Goal: Task Accomplishment & Management: Use online tool/utility

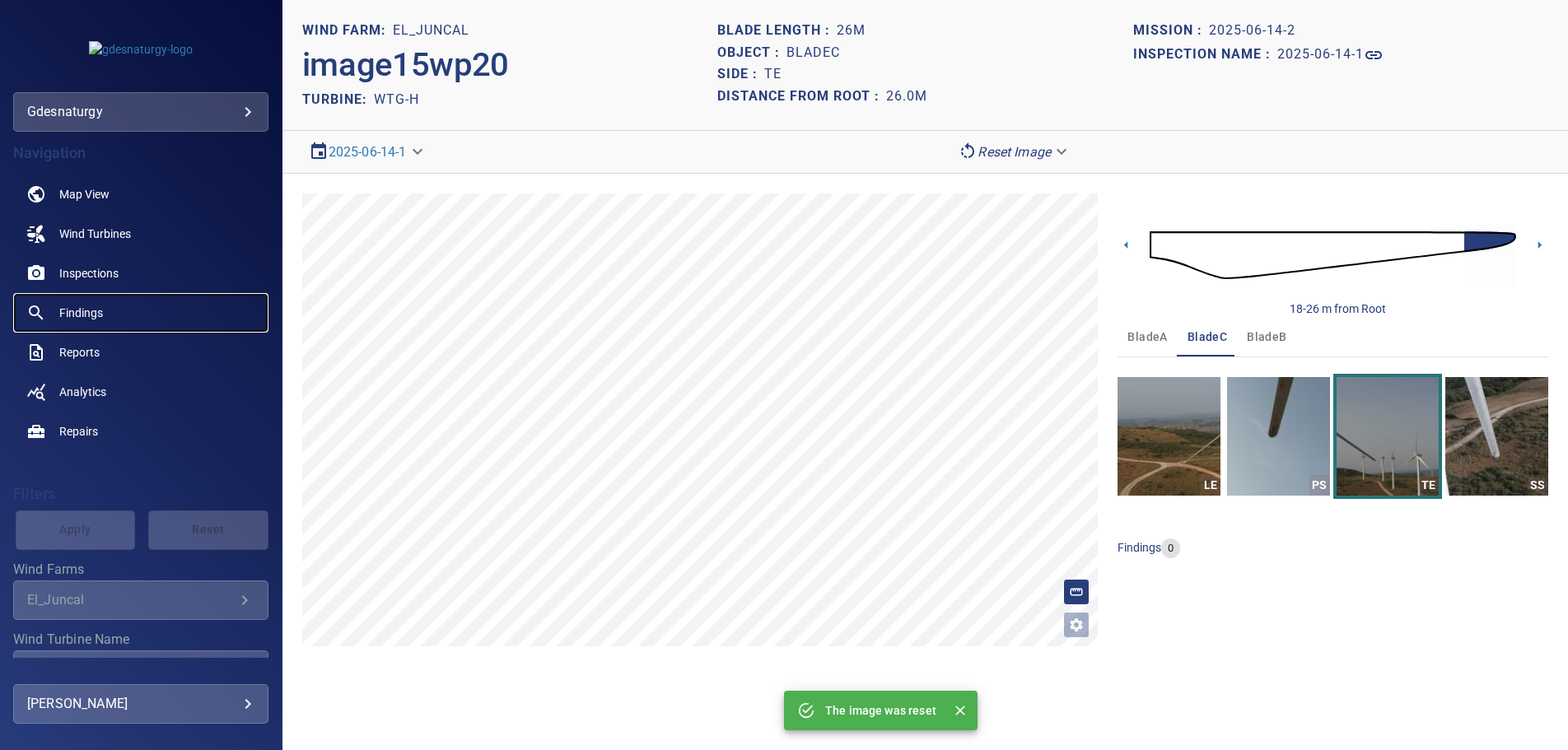
click at [97, 296] on link "Findings" at bounding box center [141, 312] width 256 height 40
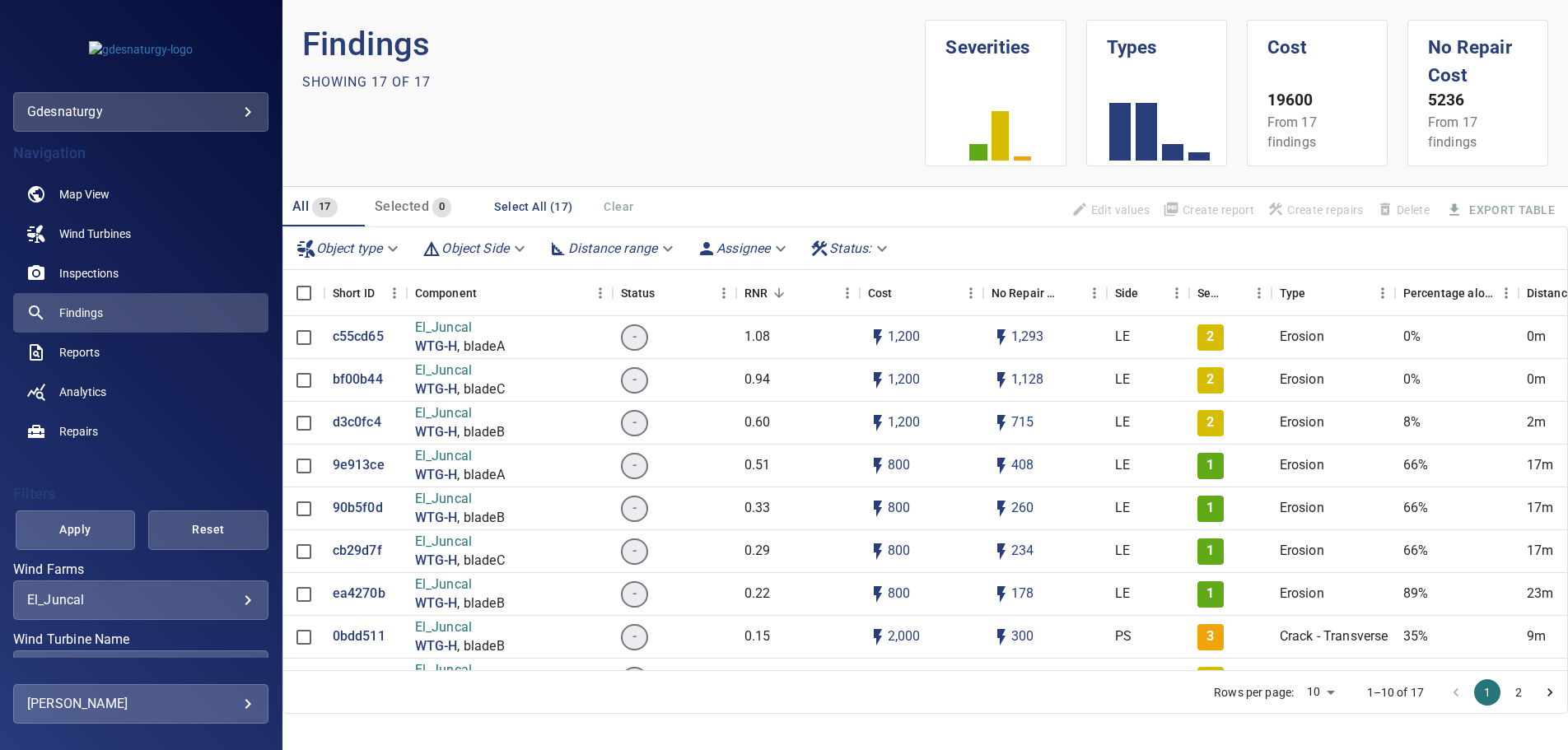
scroll to position [84, 0]
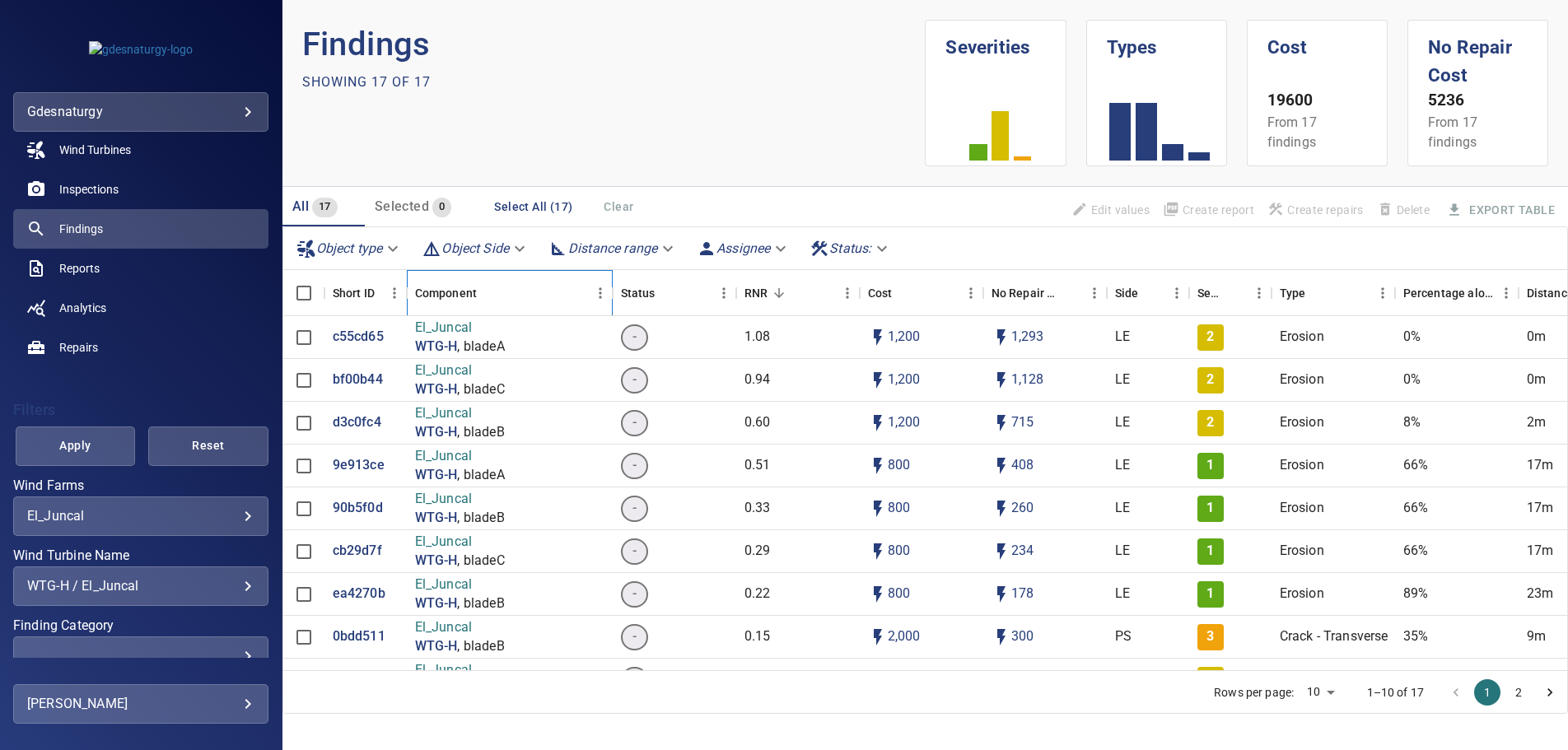
click at [450, 285] on div "Component" at bounding box center [445, 293] width 62 height 46
click at [447, 287] on div "Component" at bounding box center [445, 293] width 62 height 46
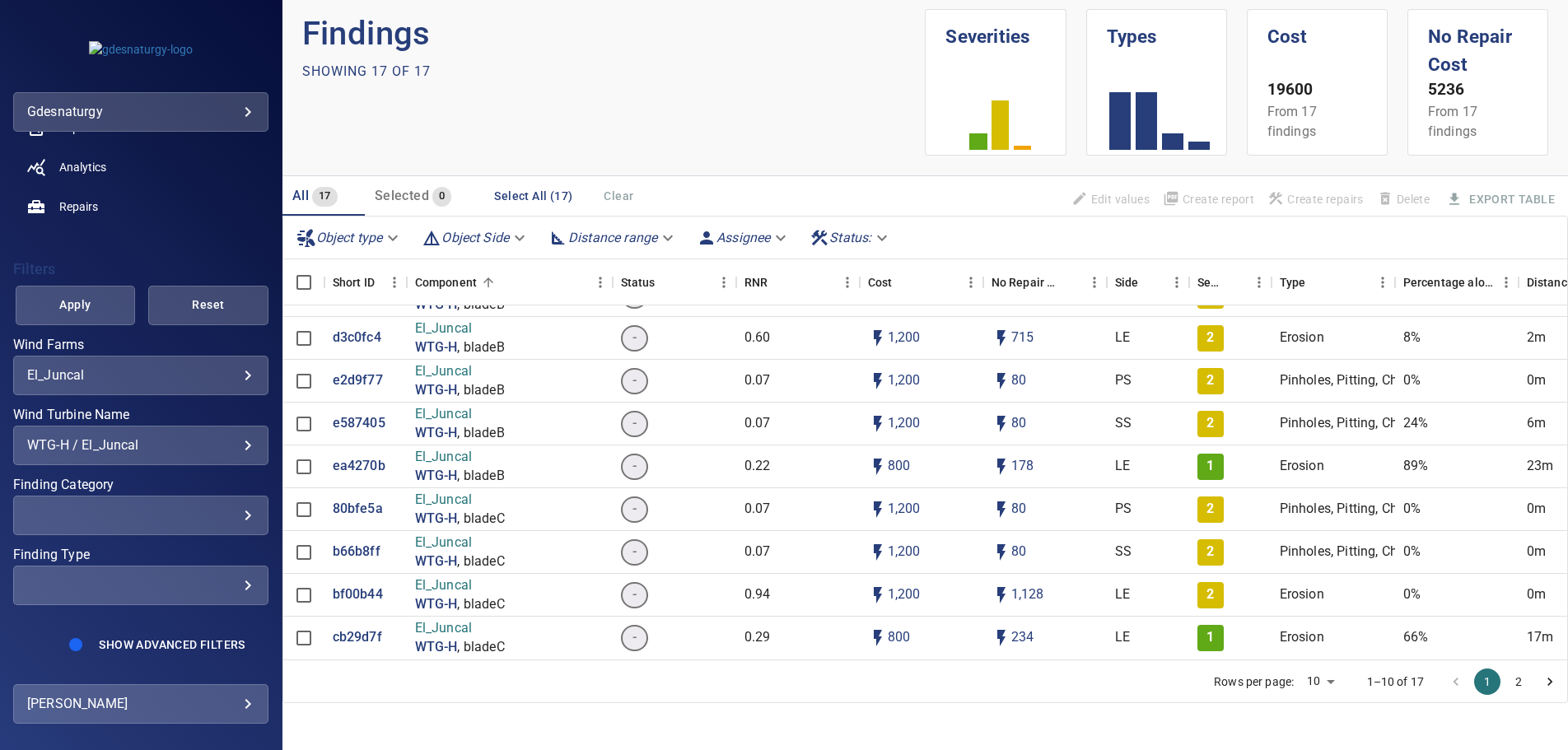
scroll to position [17, 0]
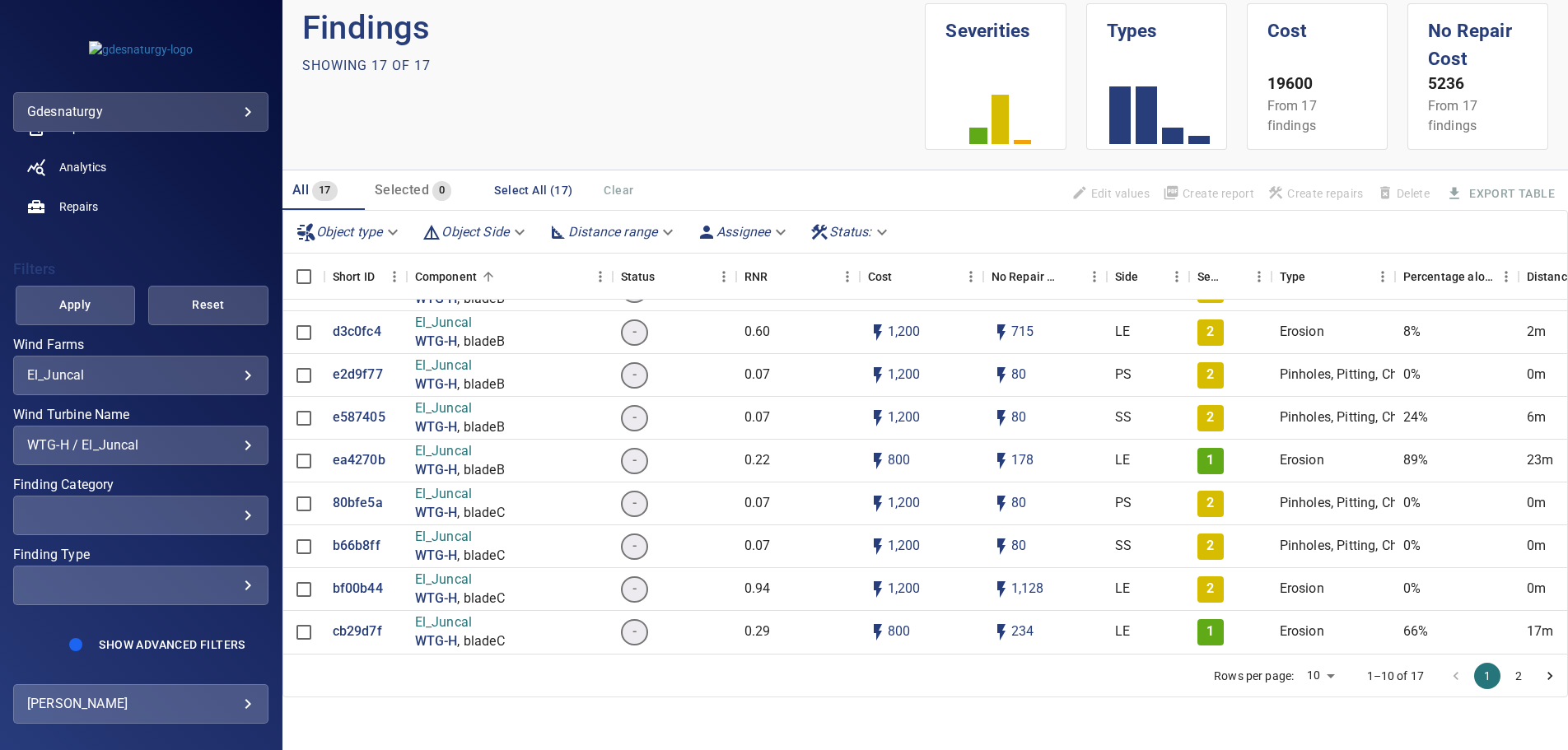
click at [1521, 674] on button "2" at bounding box center [1518, 676] width 27 height 27
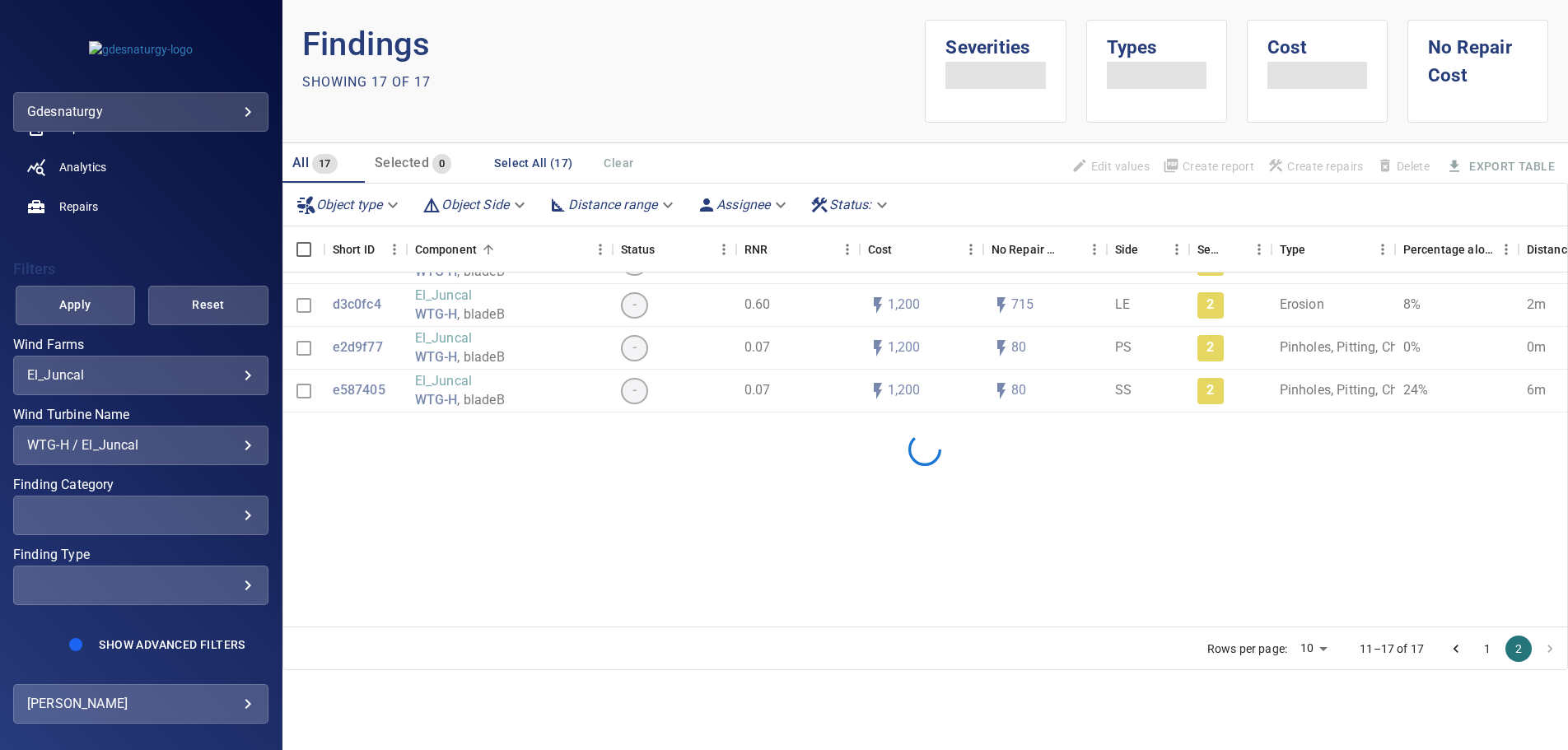
scroll to position [0, 0]
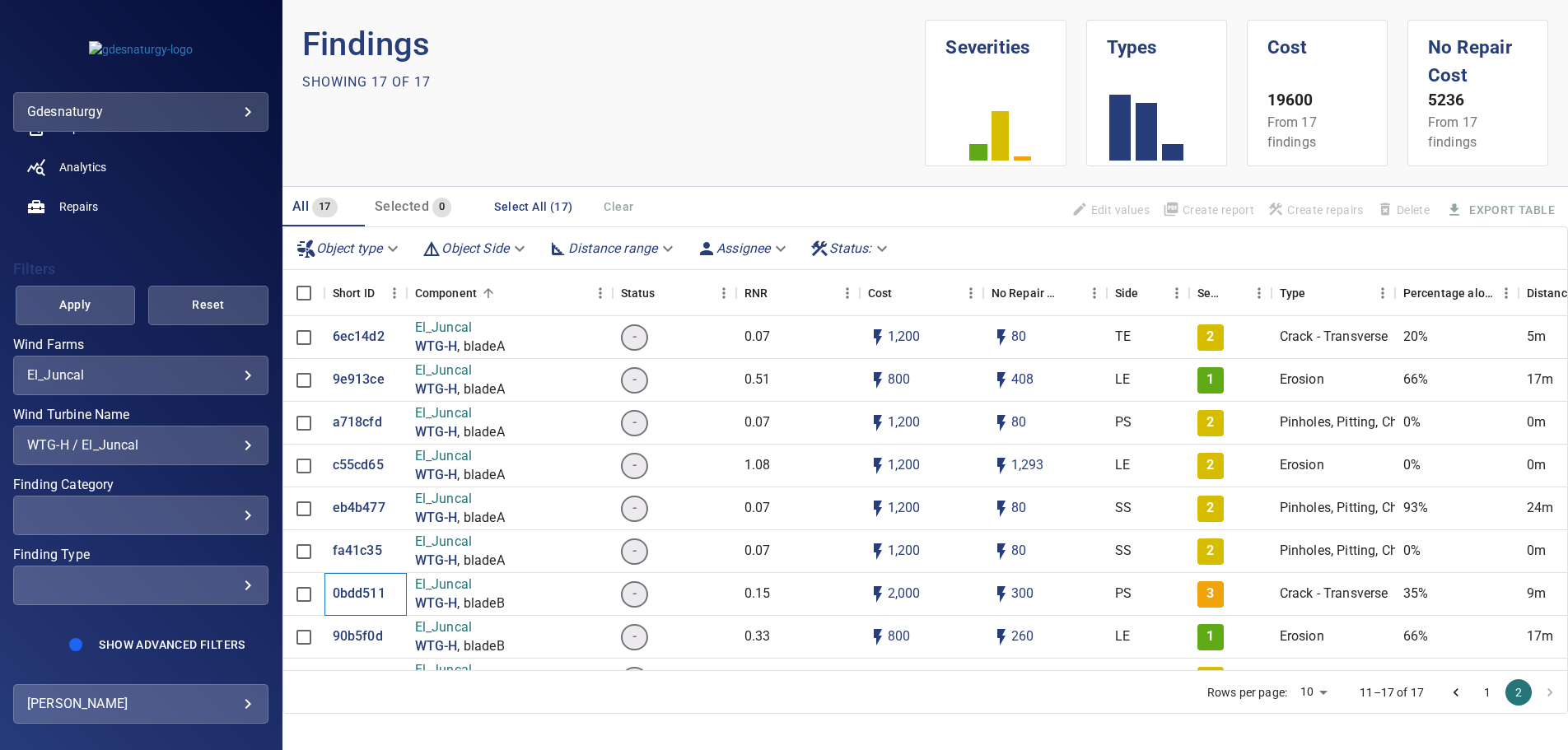
click at [439, 290] on div "Component" at bounding box center [445, 293] width 62 height 46
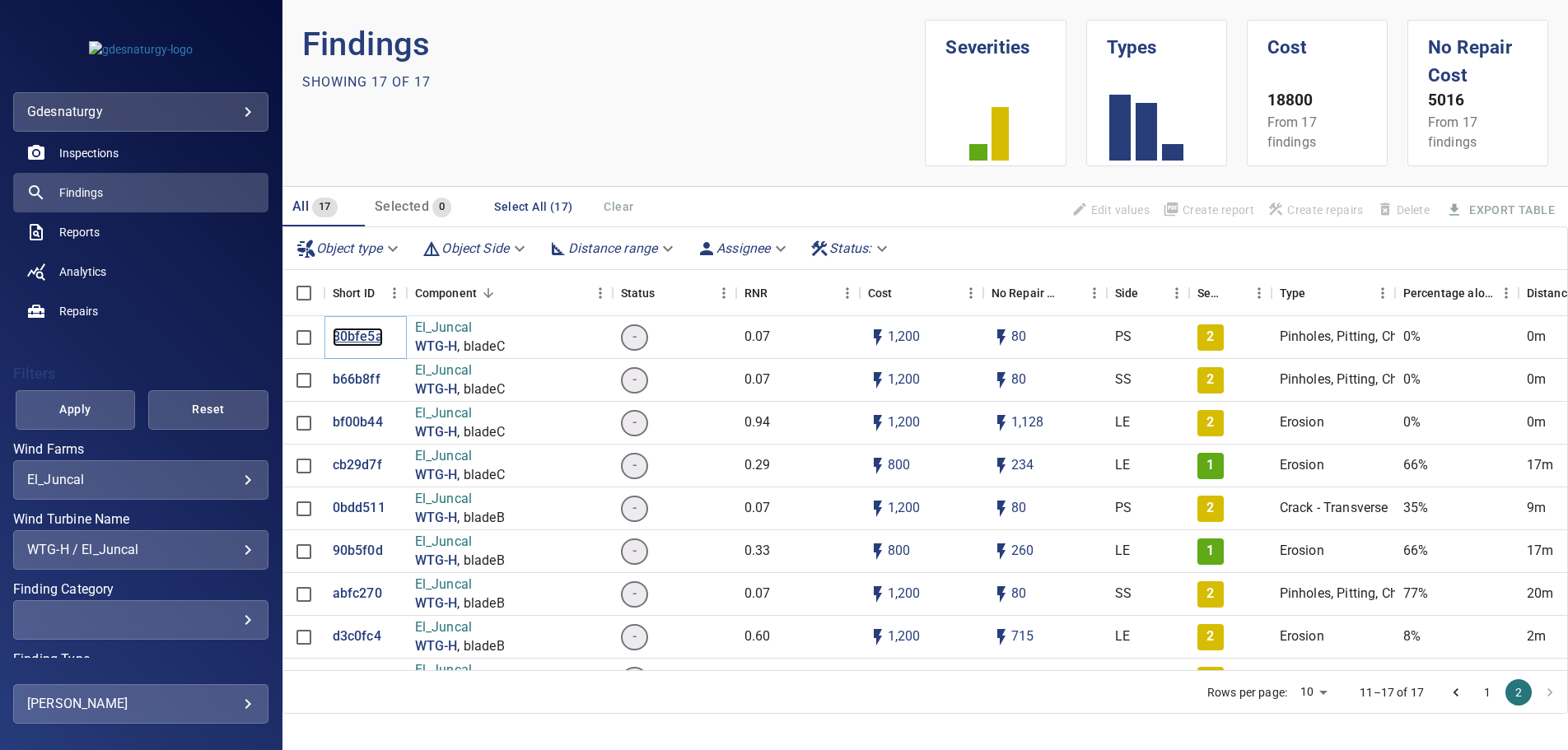
scroll to position [58, 0]
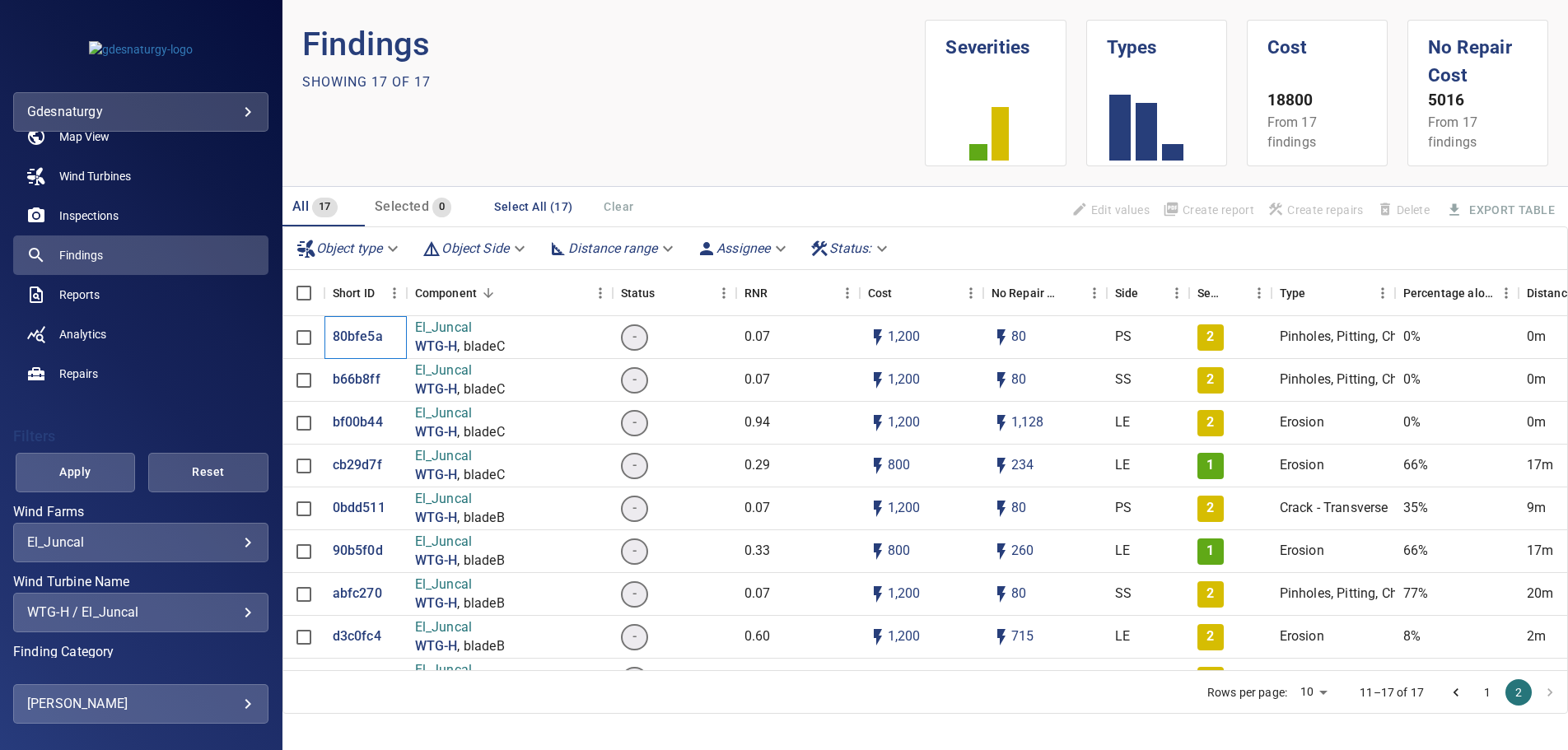
click at [81, 290] on span "Reports" at bounding box center [79, 295] width 40 height 17
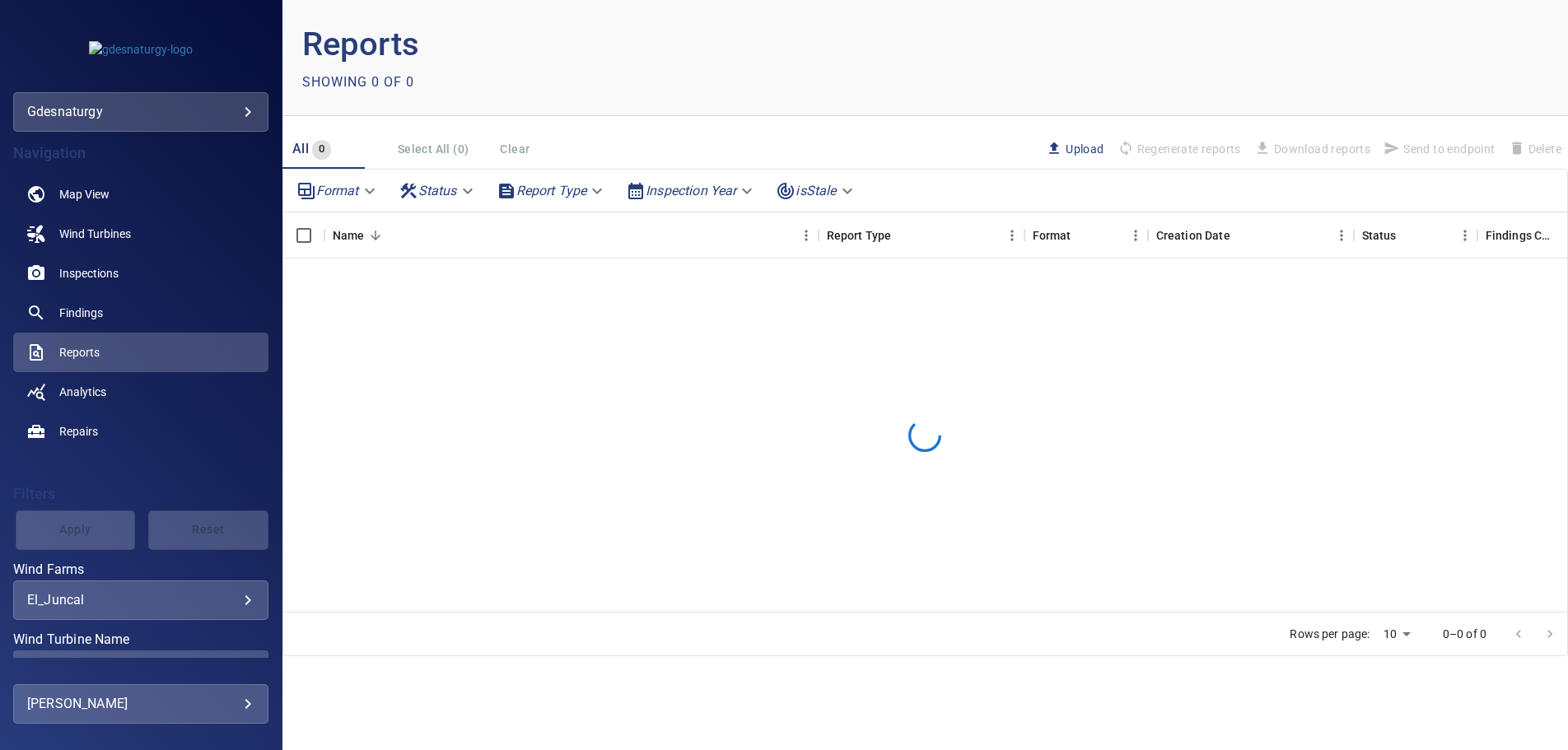
scroll to position [84, 0]
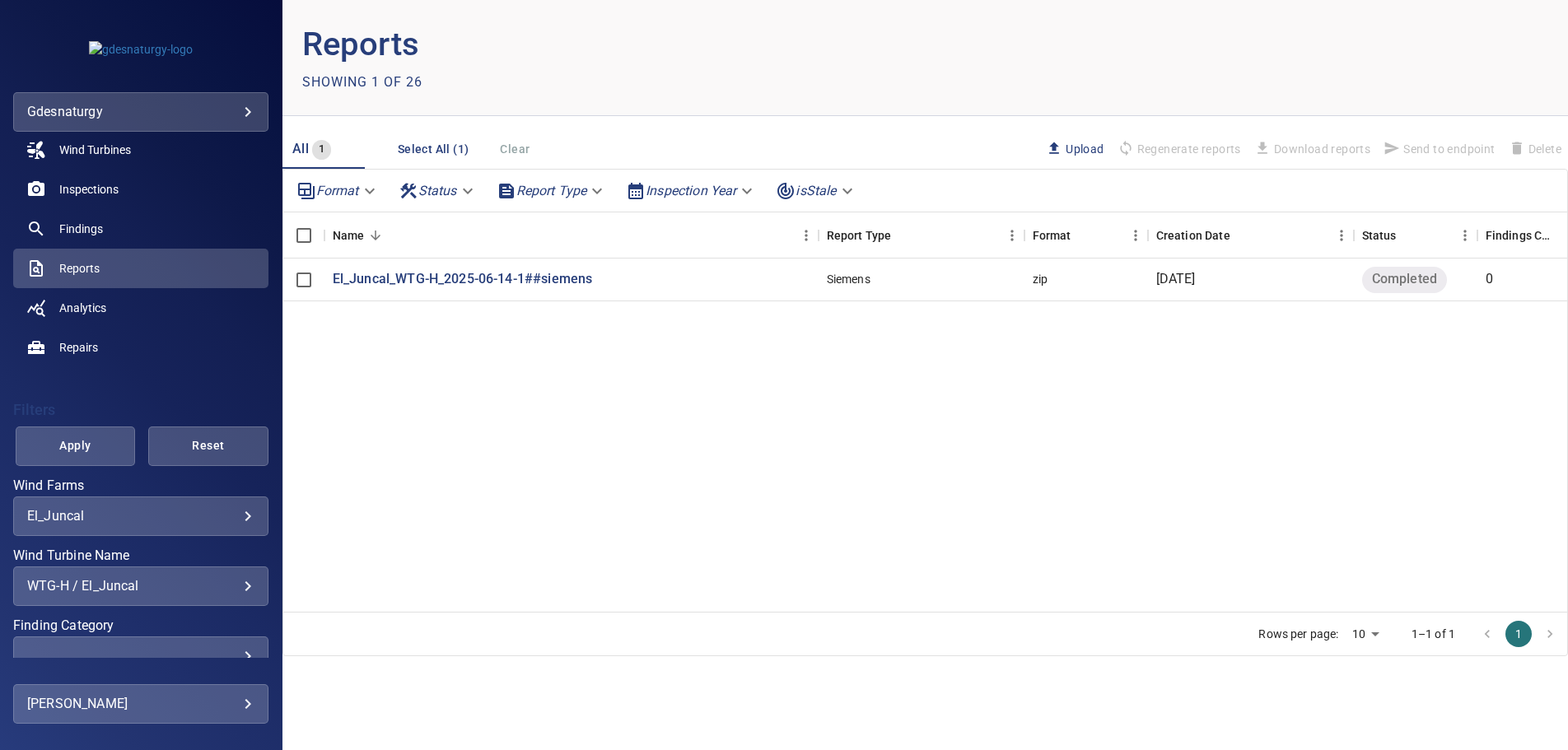
click at [210, 597] on div "**********" at bounding box center [141, 585] width 256 height 40
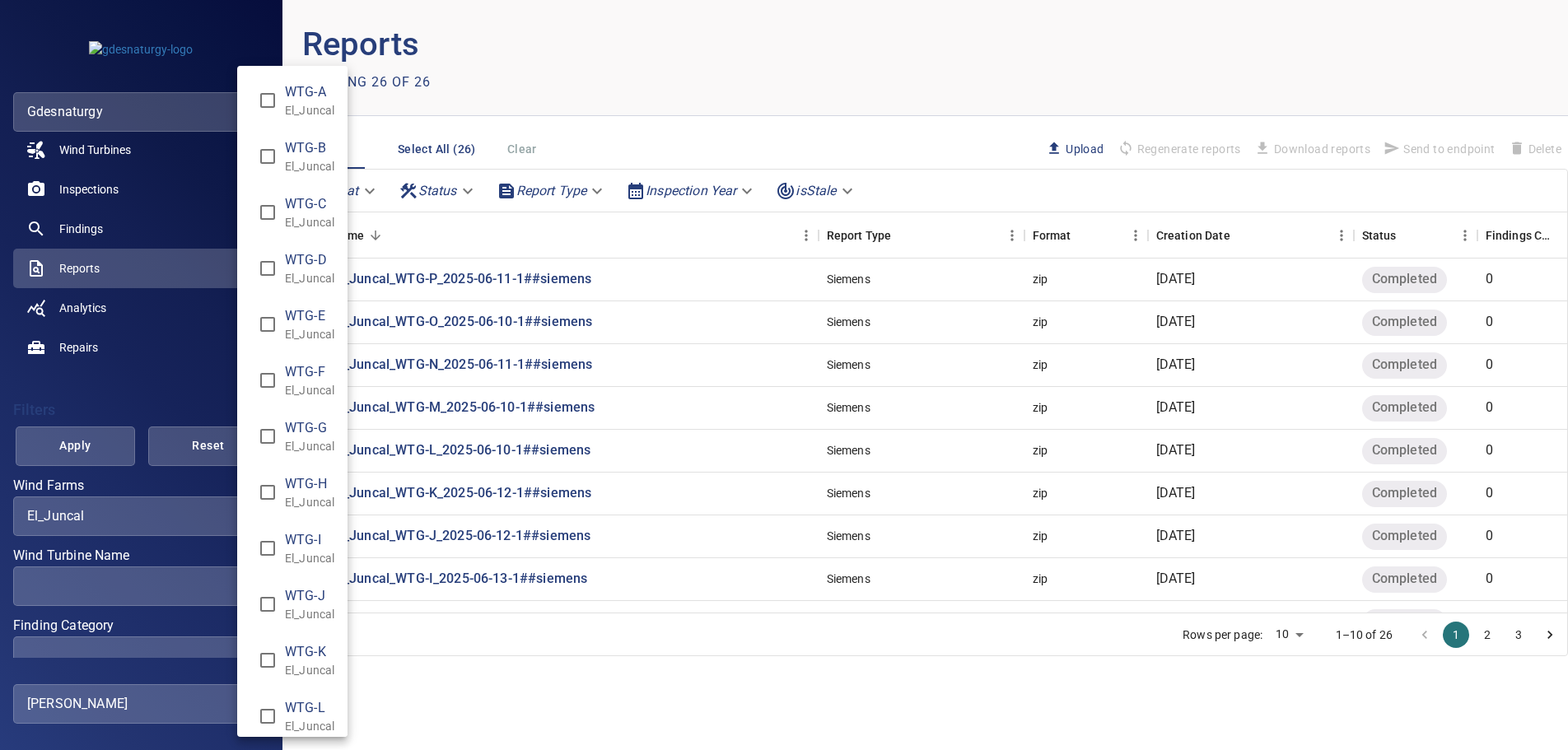
click at [291, 492] on span "WTG-H" at bounding box center [310, 483] width 50 height 19
type input "**********"
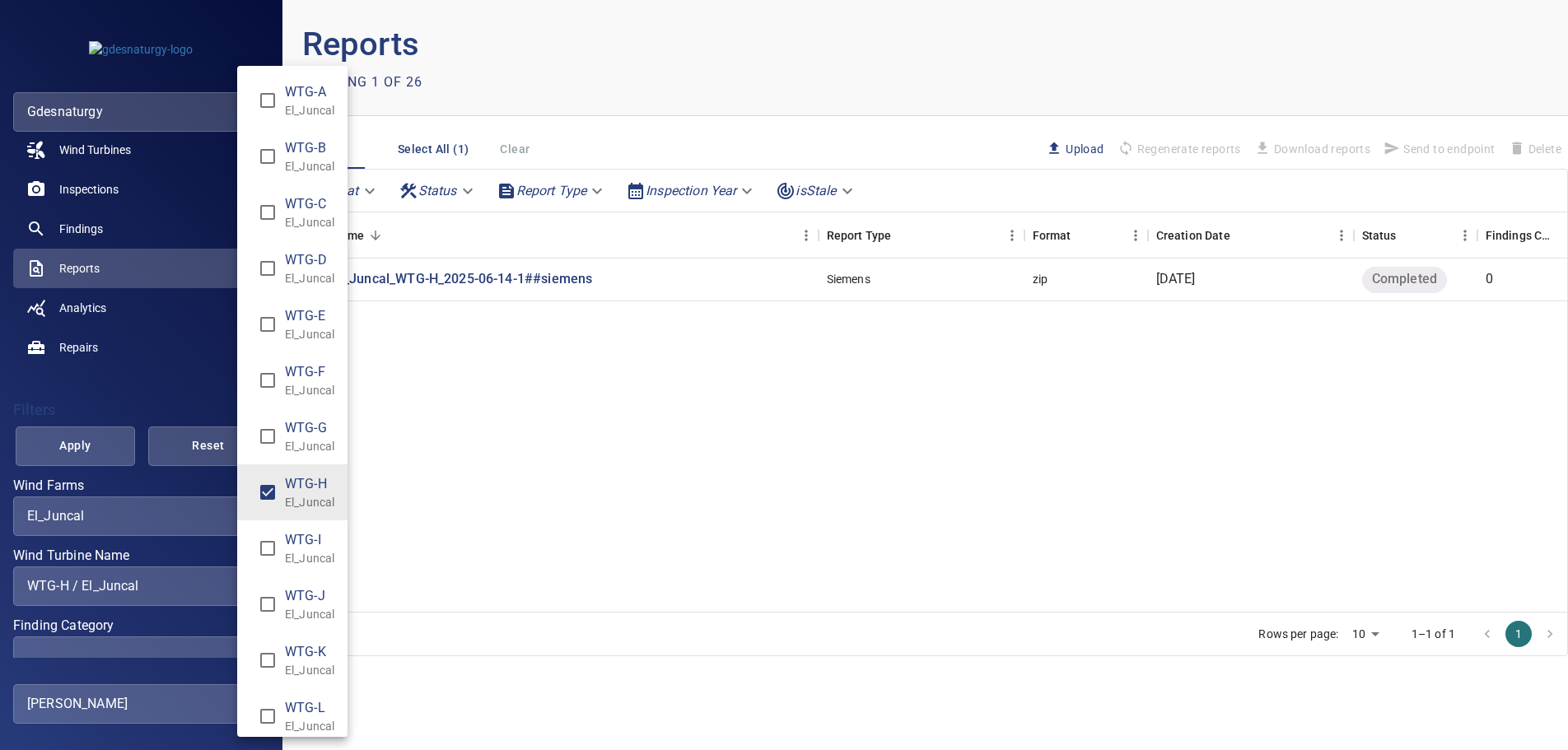
click at [80, 450] on div "Wind Turbine Name" at bounding box center [784, 375] width 1568 height 750
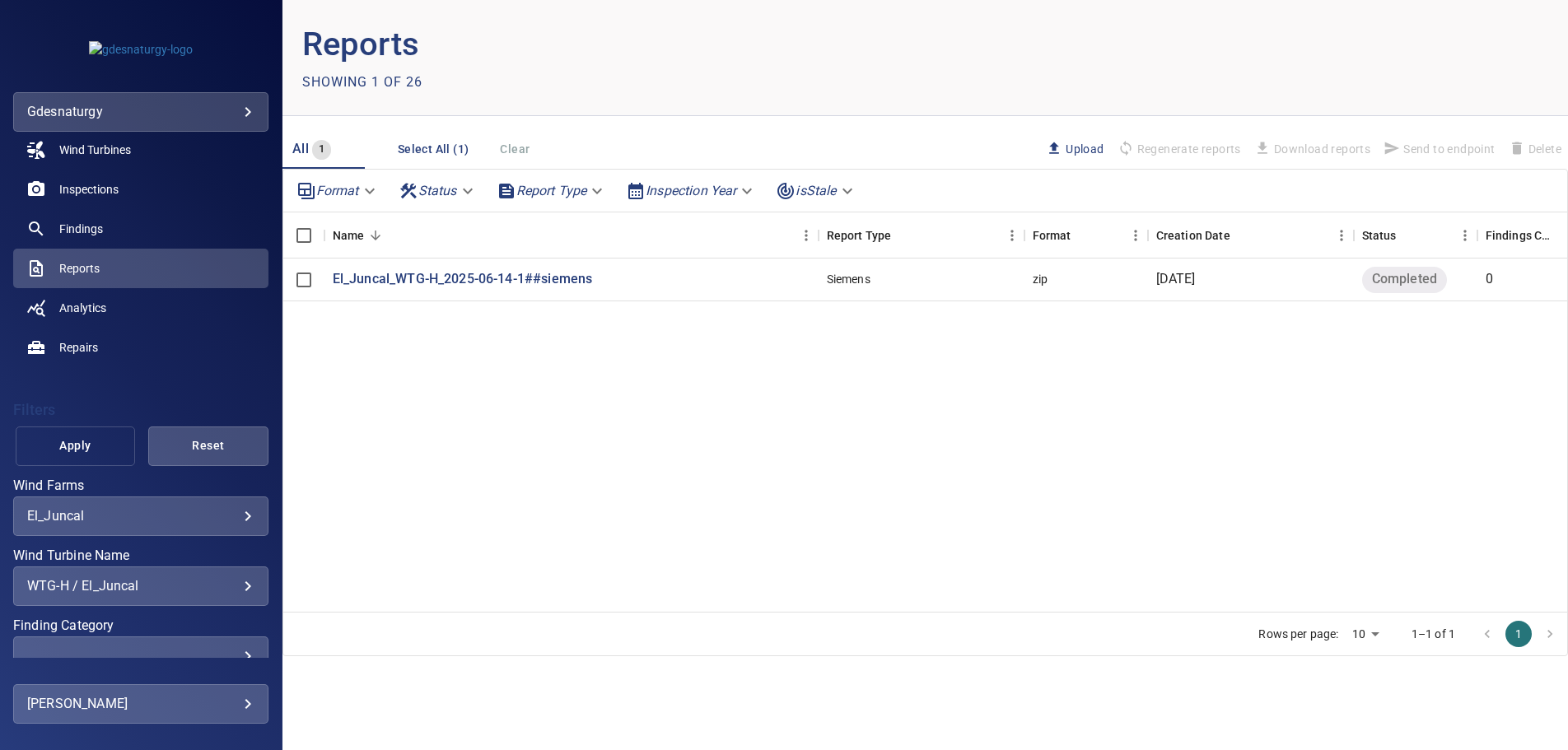
click at [74, 442] on span "Apply" at bounding box center [75, 446] width 79 height 20
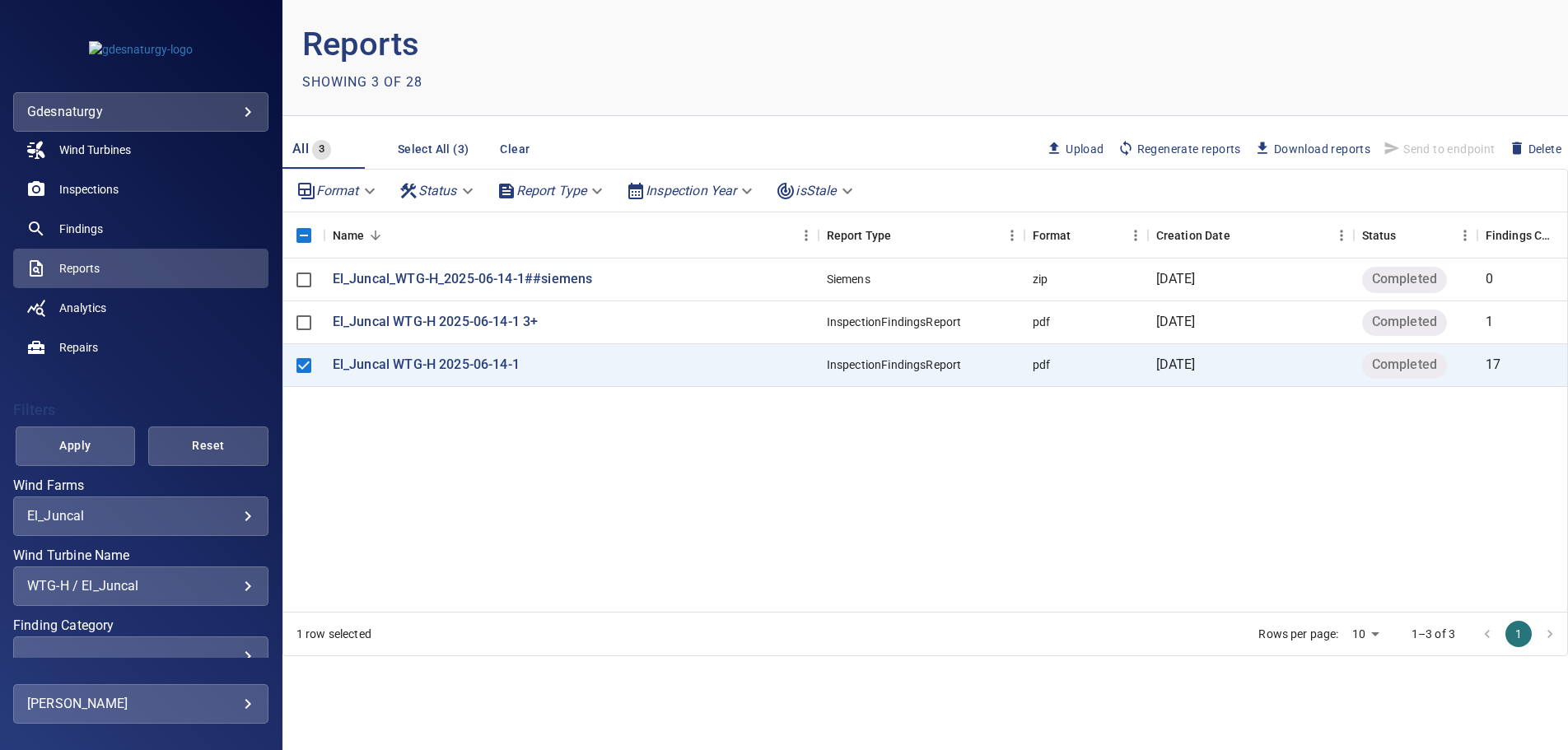
click at [1325, 142] on span "Download reports" at bounding box center [1312, 149] width 116 height 18
click at [1204, 143] on span "Regenerate reports" at bounding box center [1180, 149] width 123 height 18
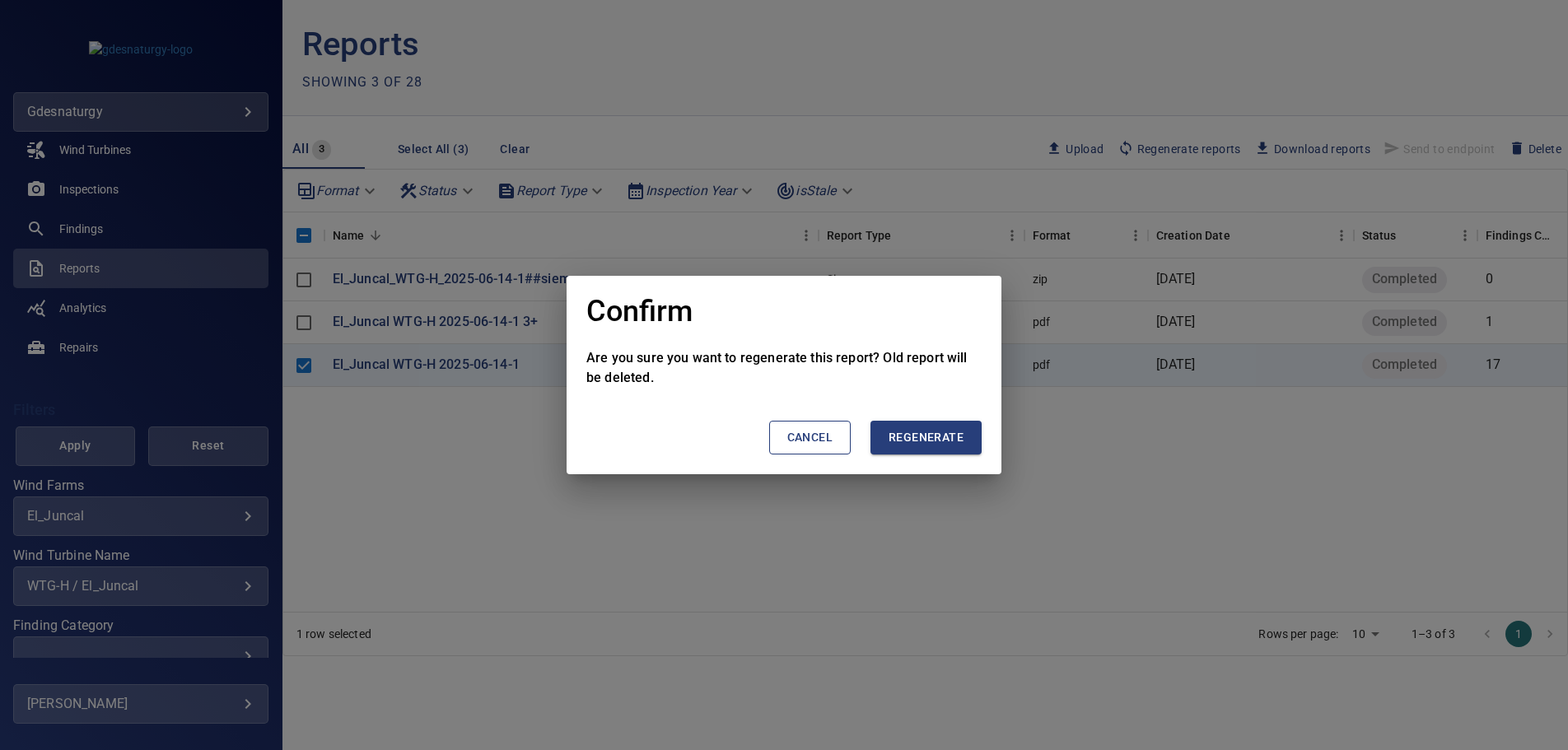
click at [937, 433] on span "Regenerate" at bounding box center [926, 438] width 75 height 20
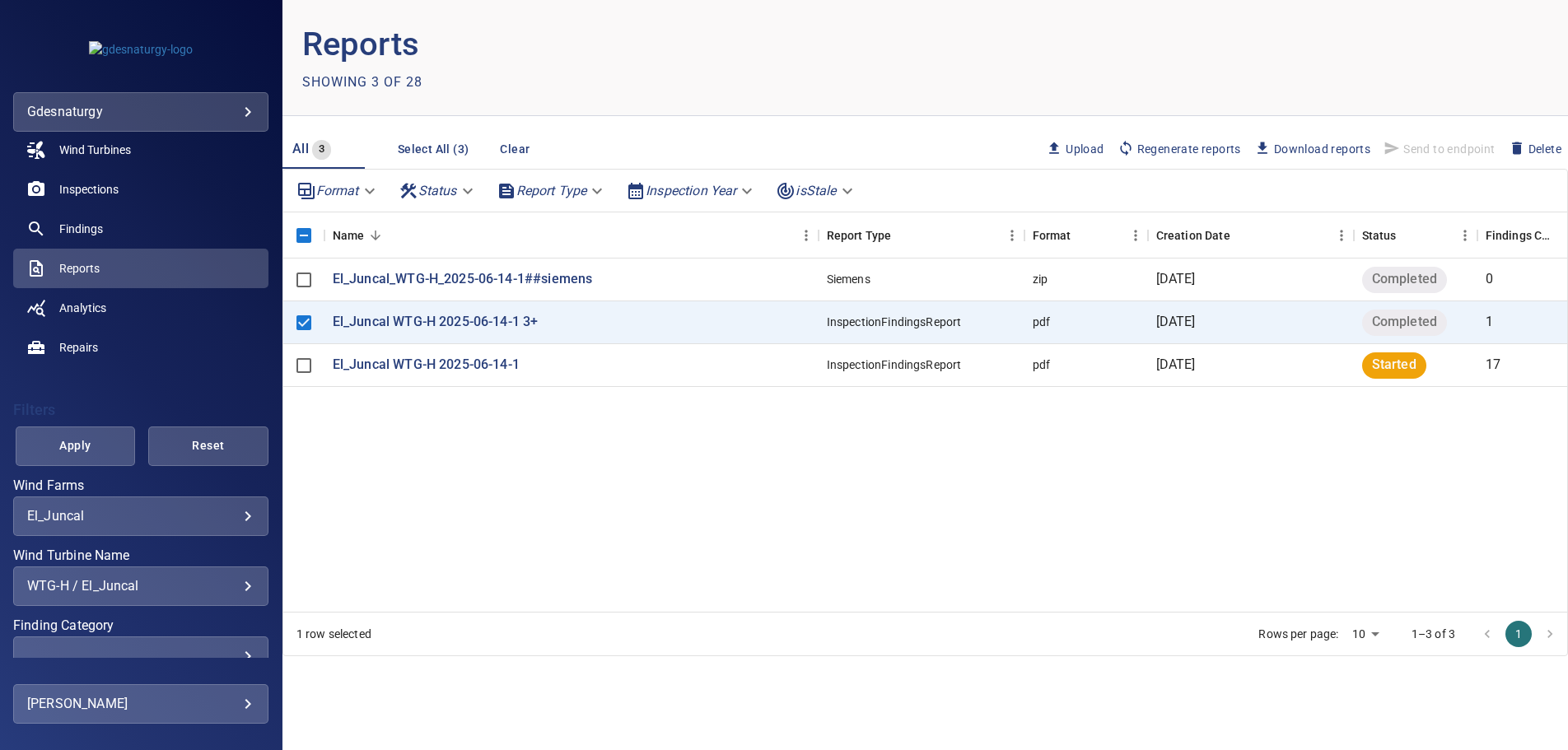
click at [1200, 149] on span "Regenerate reports" at bounding box center [1180, 149] width 123 height 18
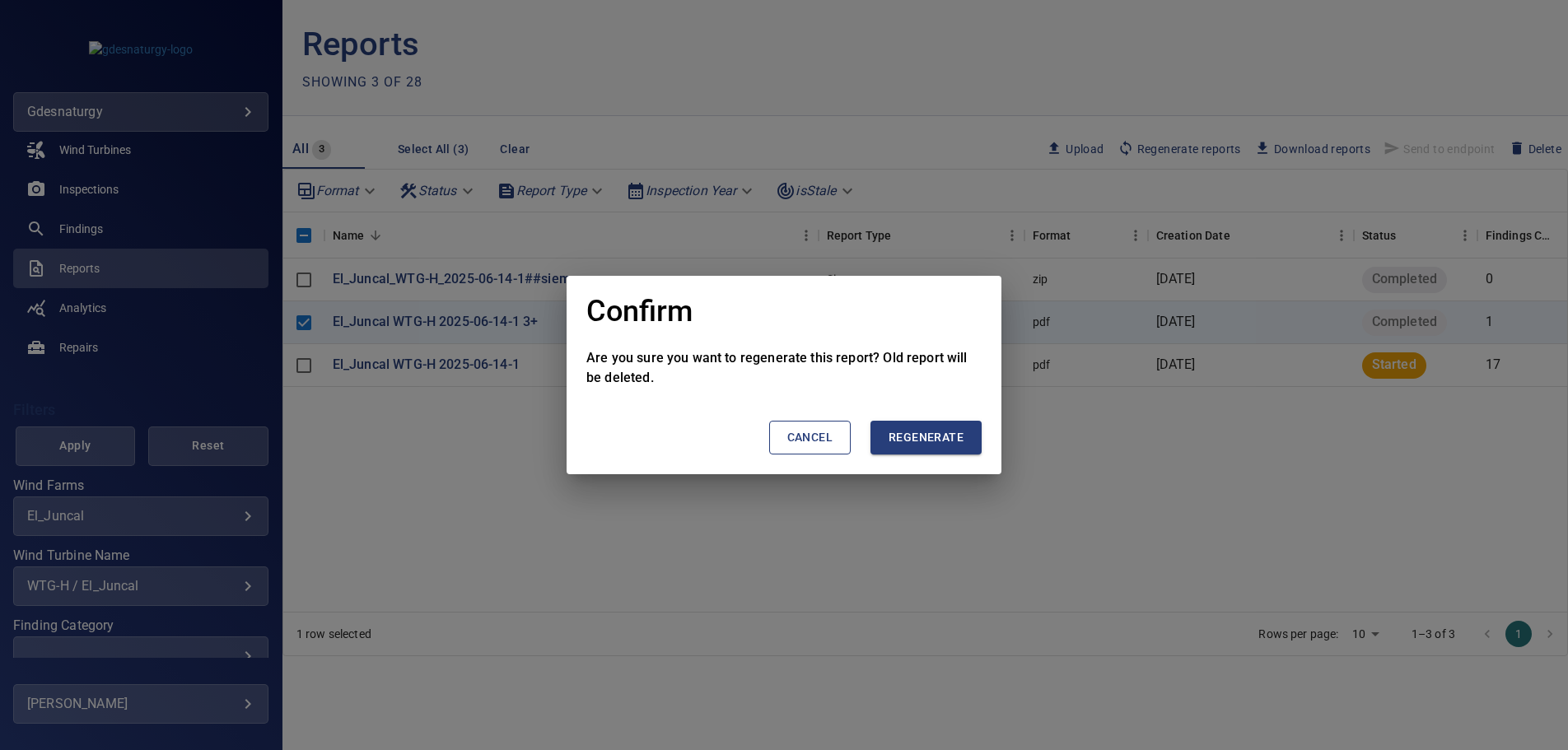
click at [911, 434] on span "Regenerate" at bounding box center [926, 438] width 75 height 20
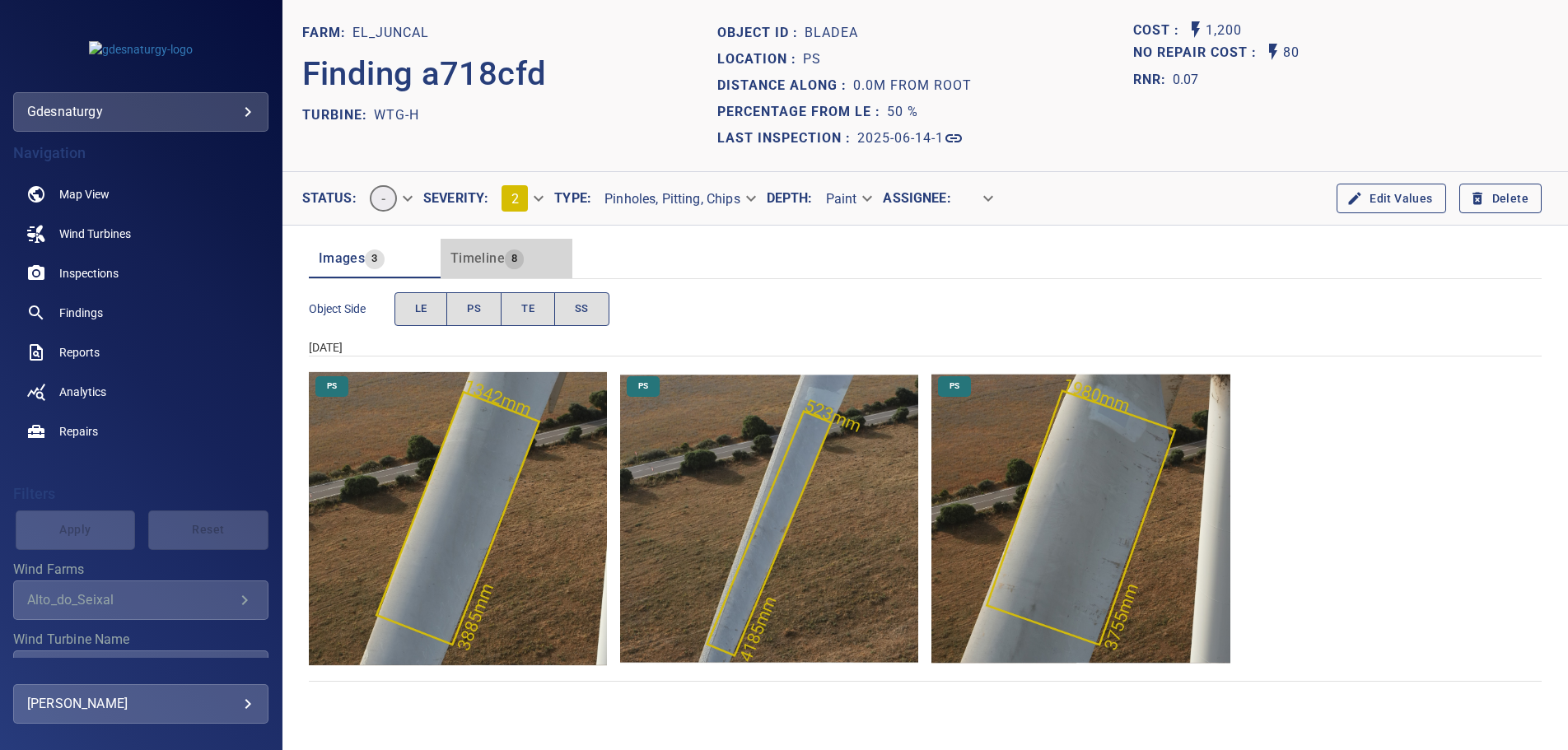
click at [475, 254] on span "Timeline" at bounding box center [477, 257] width 54 height 16
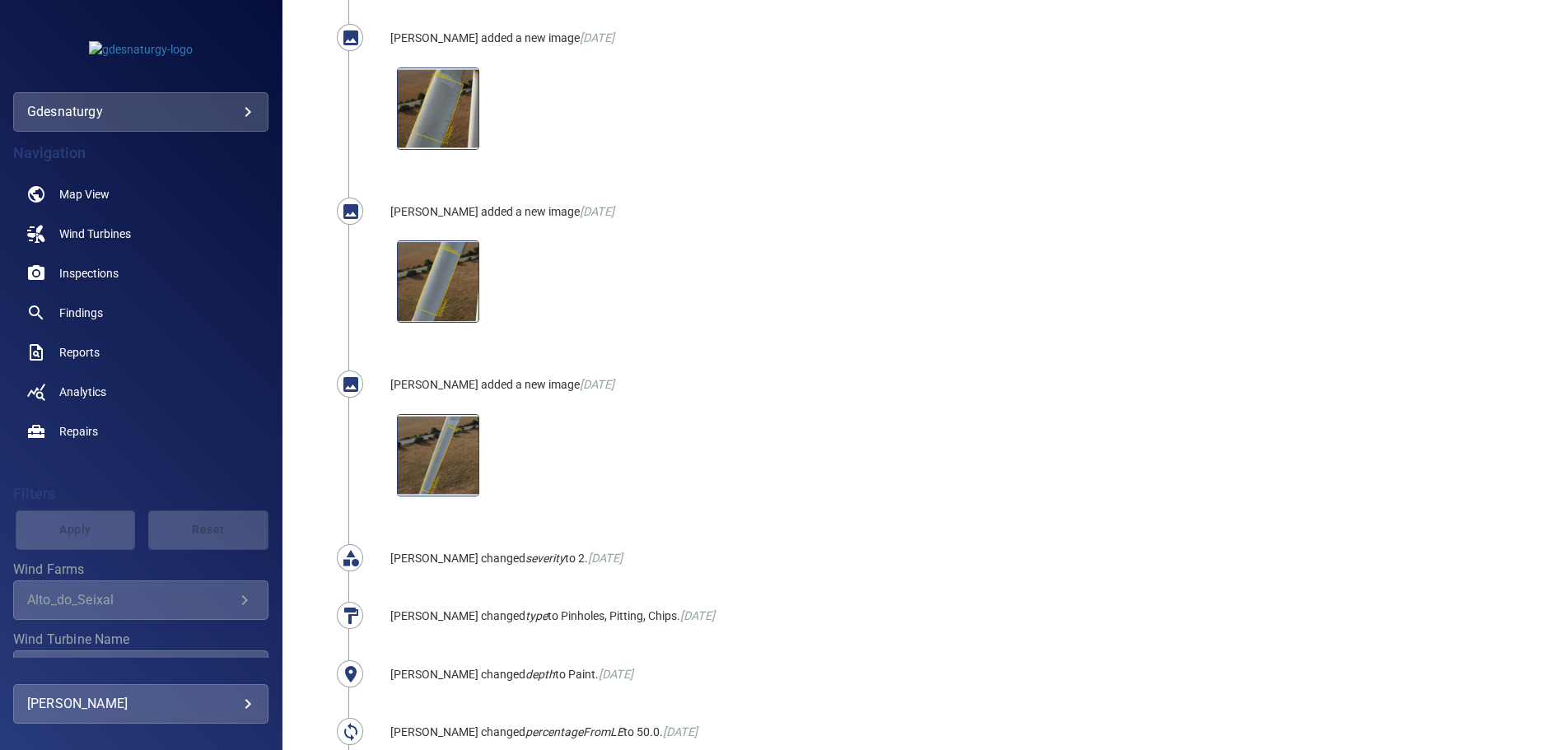
scroll to position [588, 0]
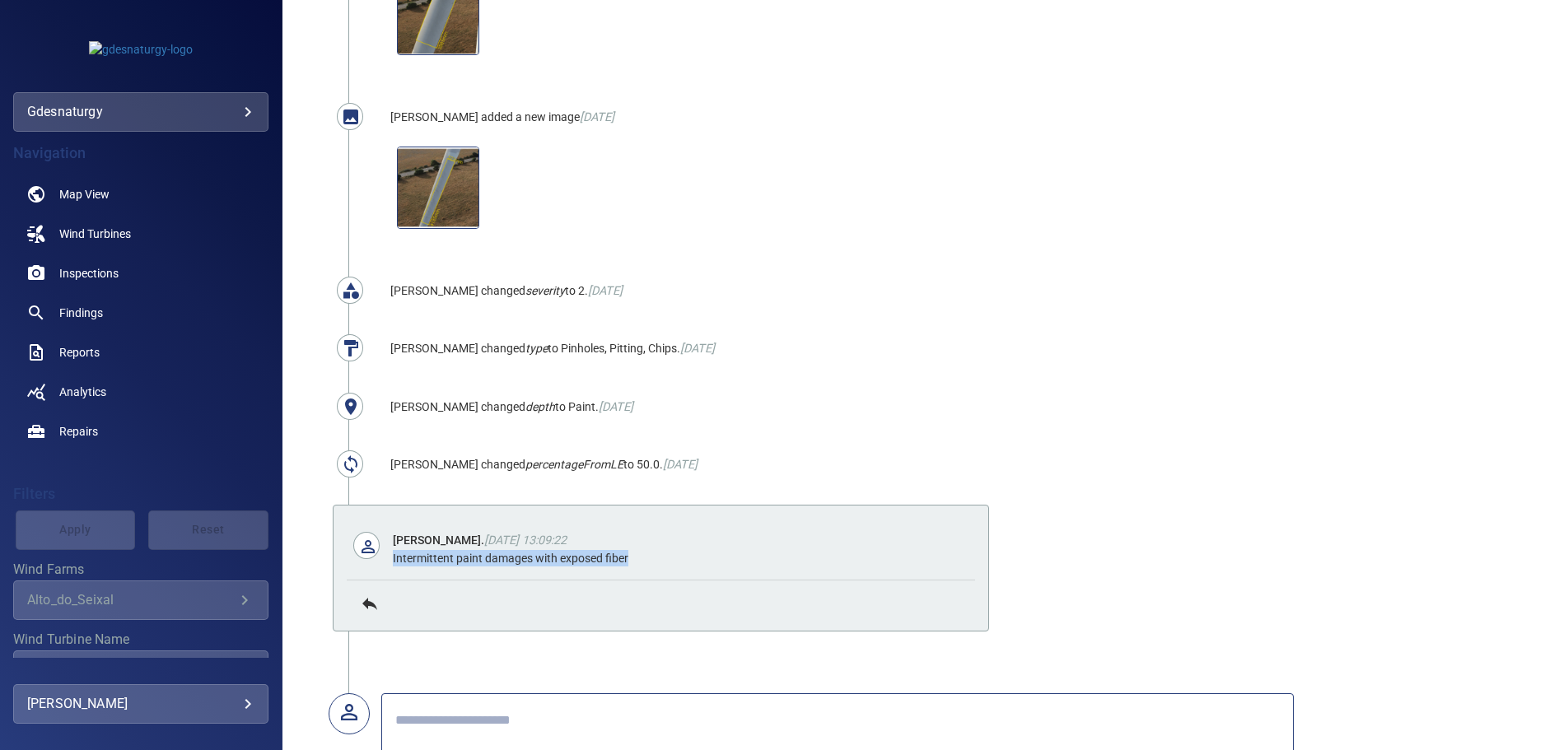
drag, startPoint x: 393, startPoint y: 551, endPoint x: 632, endPoint y: 553, distance: 239.0
click at [632, 553] on div "Intermittent paint damages with exposed fiber" at bounding box center [677, 558] width 569 height 17
copy div "Intermittent paint damages with exposed fiber"
click at [456, 707] on div at bounding box center [838, 744] width 885 height 74
paste textarea "**********"
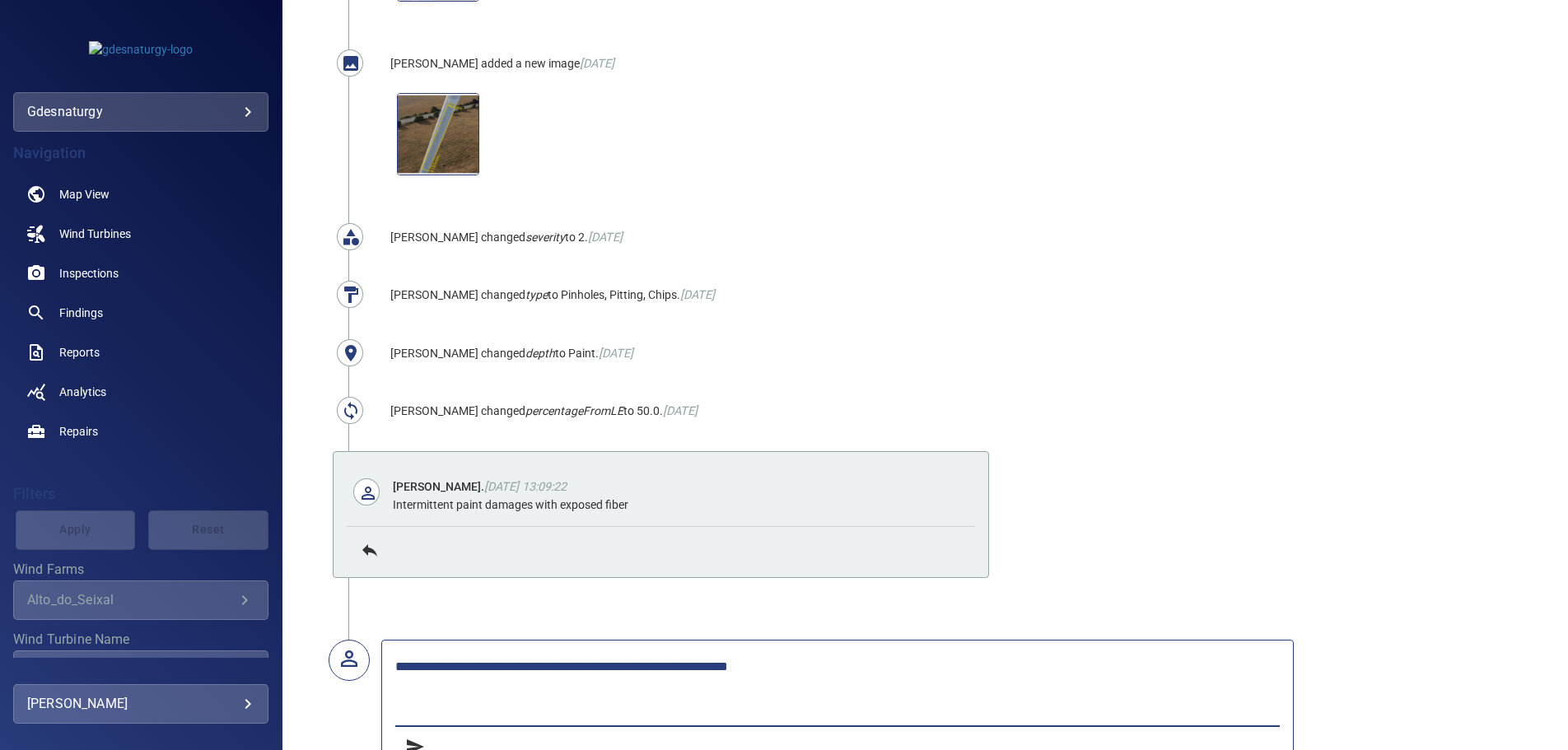
scroll to position [699, 0]
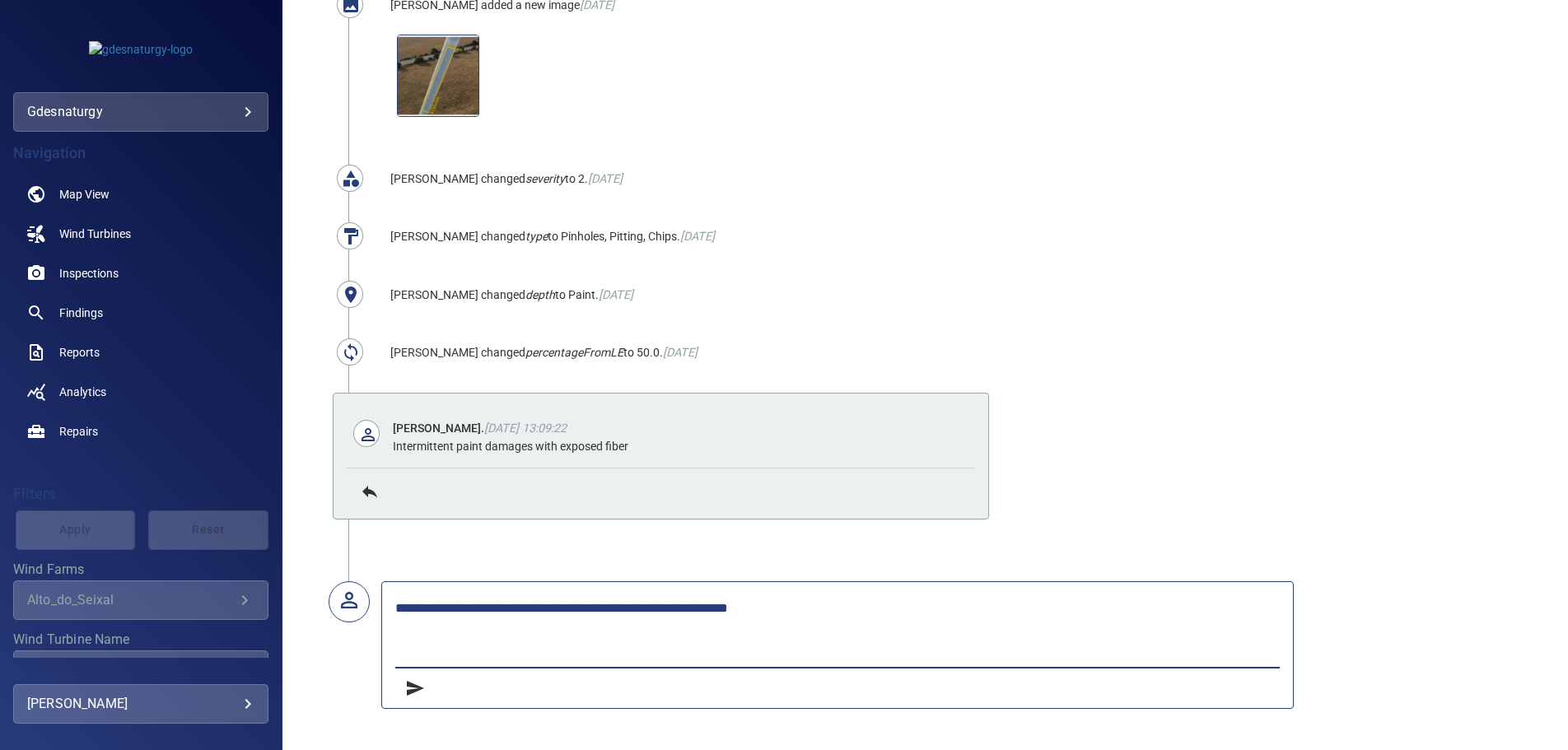
type textarea "**********"
click at [409, 683] on icon "submit" at bounding box center [415, 688] width 19 height 19
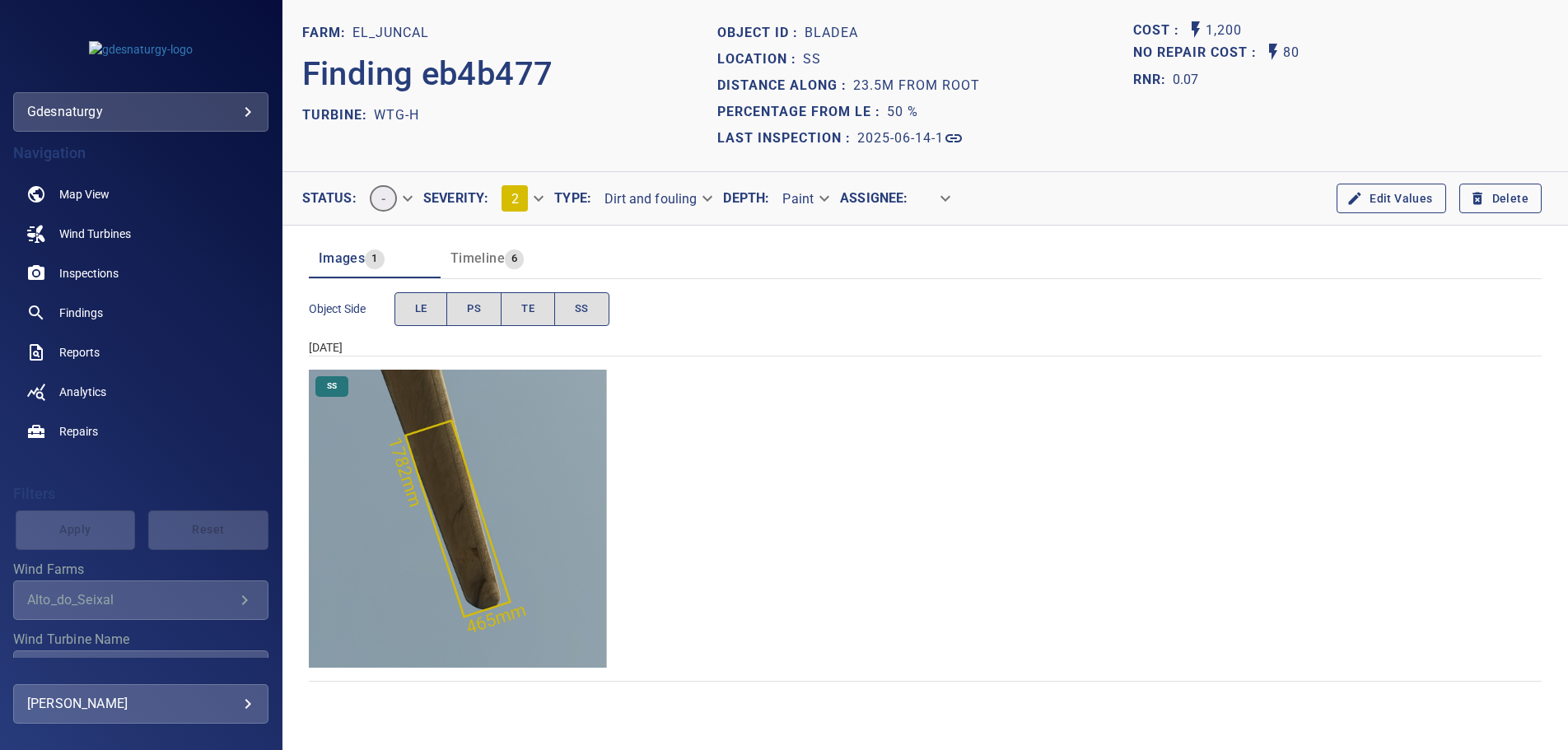
click at [681, 198] on body "**********" at bounding box center [784, 375] width 1568 height 750
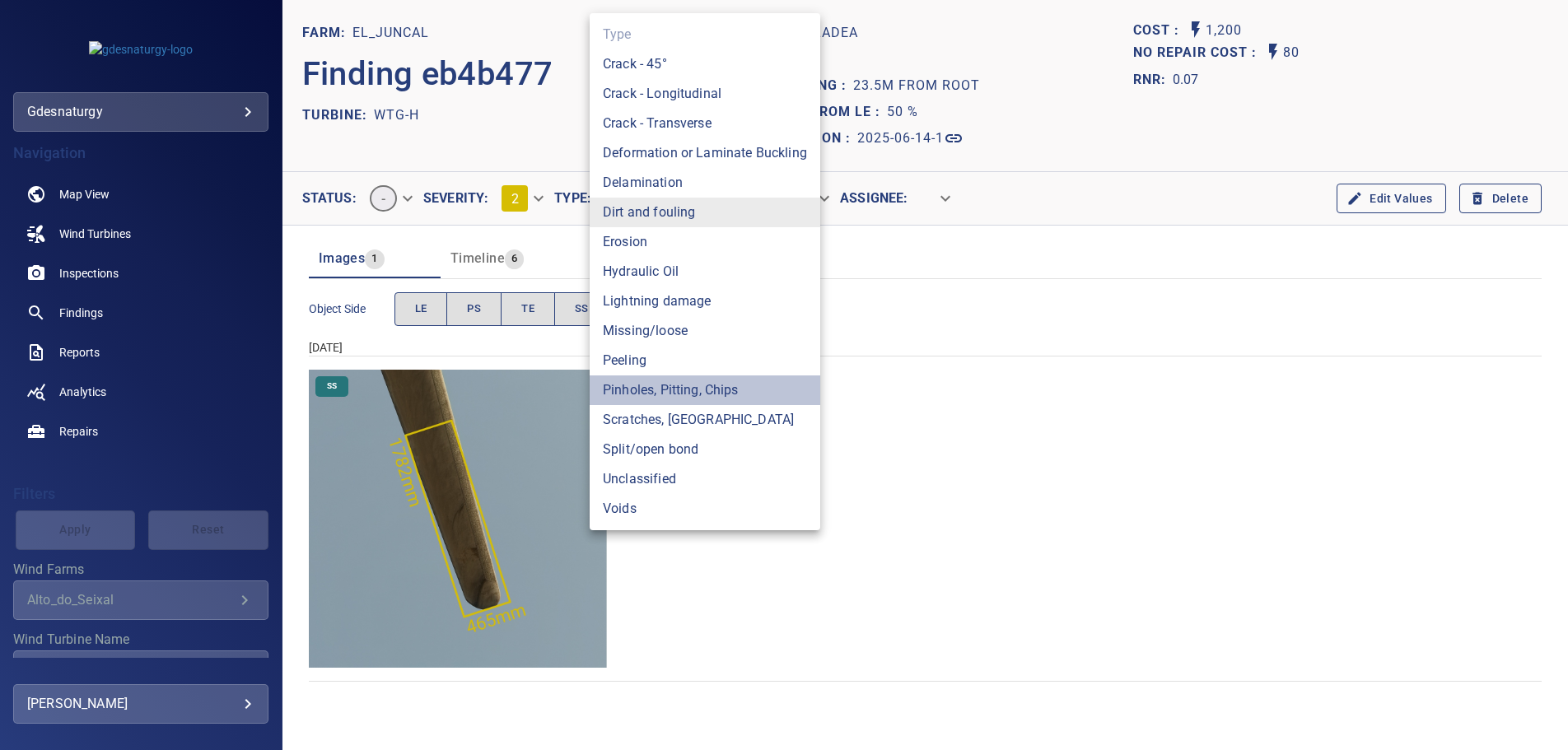
click at [661, 391] on li "Pinholes, Pitting, Chips" at bounding box center [704, 390] width 231 height 29
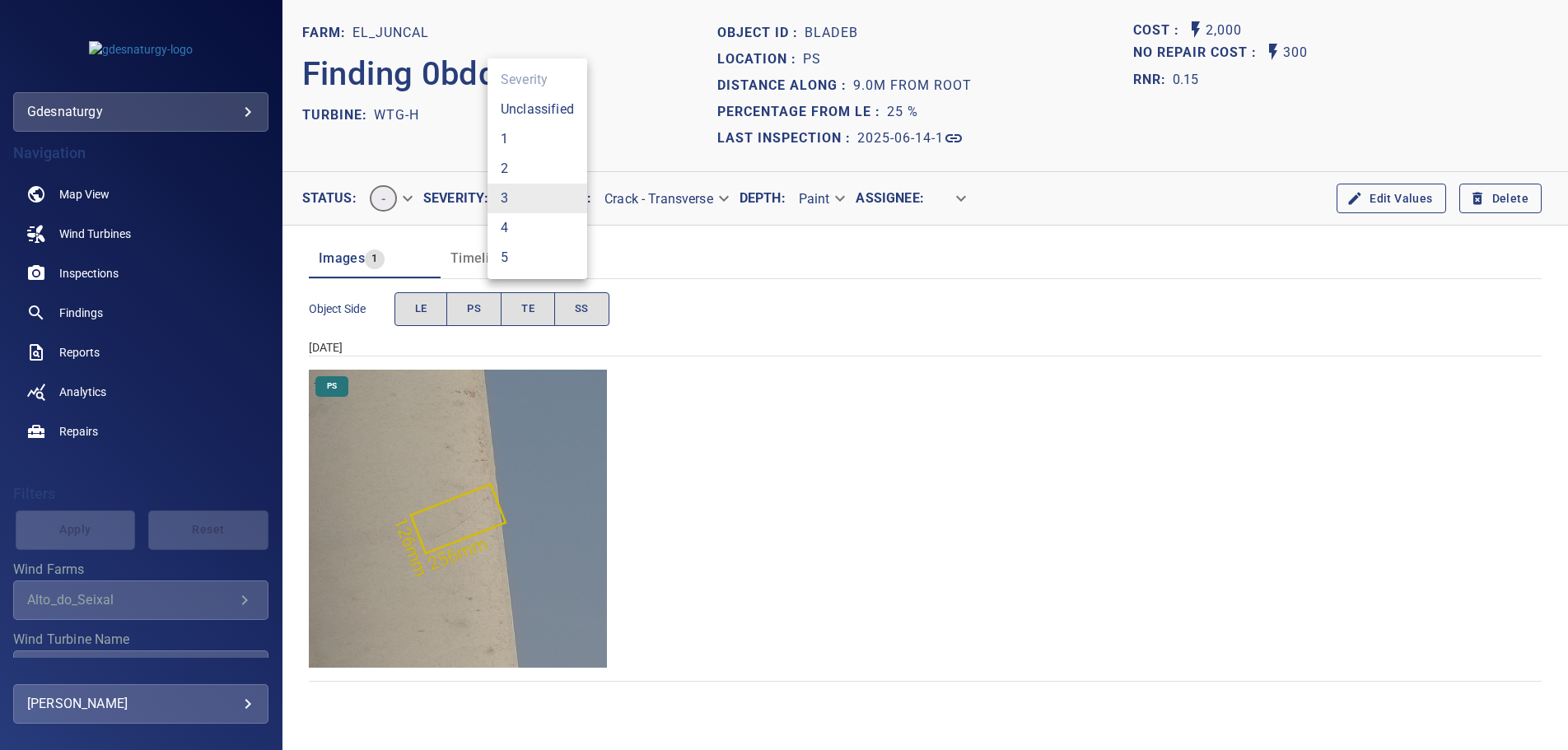
click at [527, 196] on body "**********" at bounding box center [784, 375] width 1568 height 750
click at [509, 167] on li "2" at bounding box center [537, 169] width 99 height 29
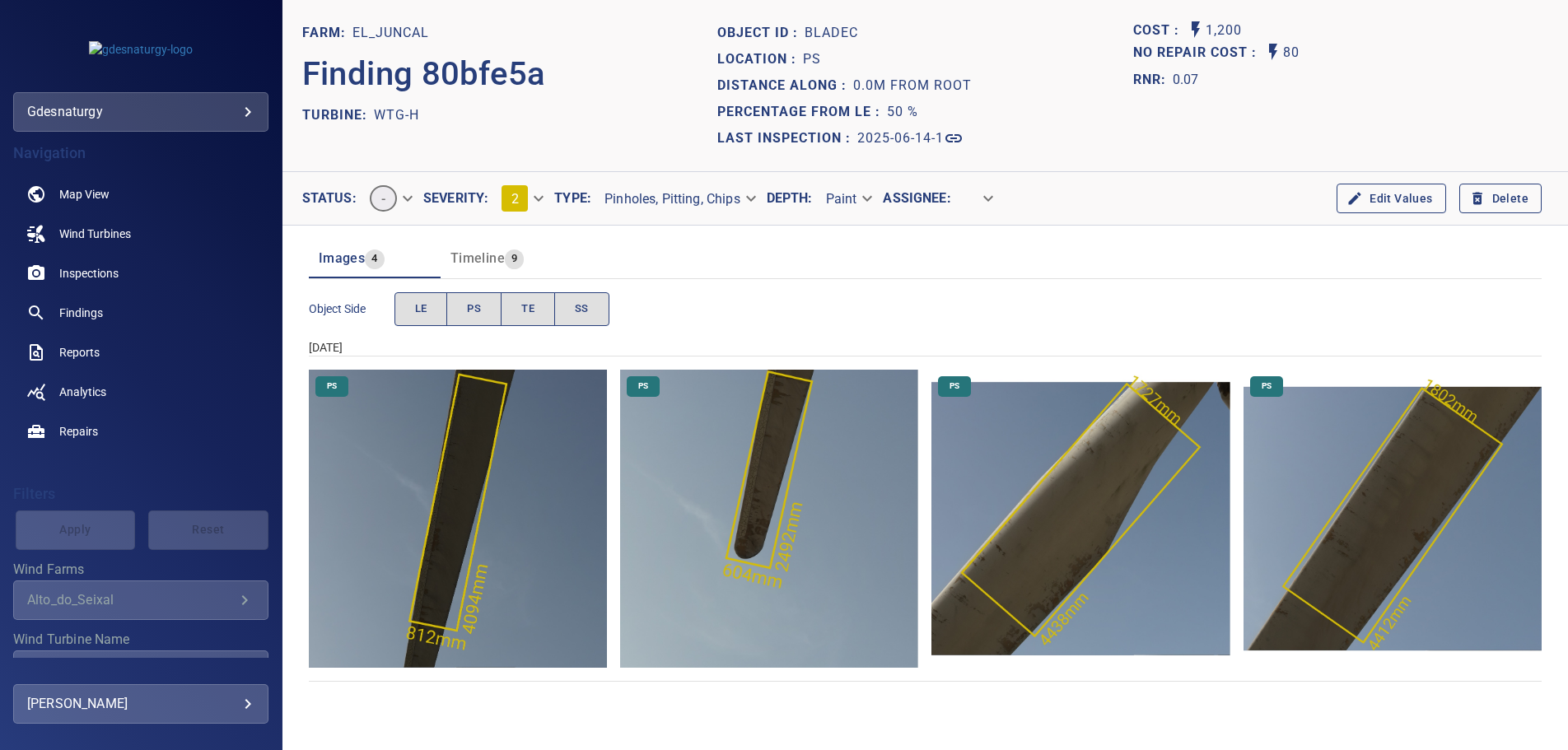
click at [480, 256] on span "Timeline" at bounding box center [477, 257] width 54 height 16
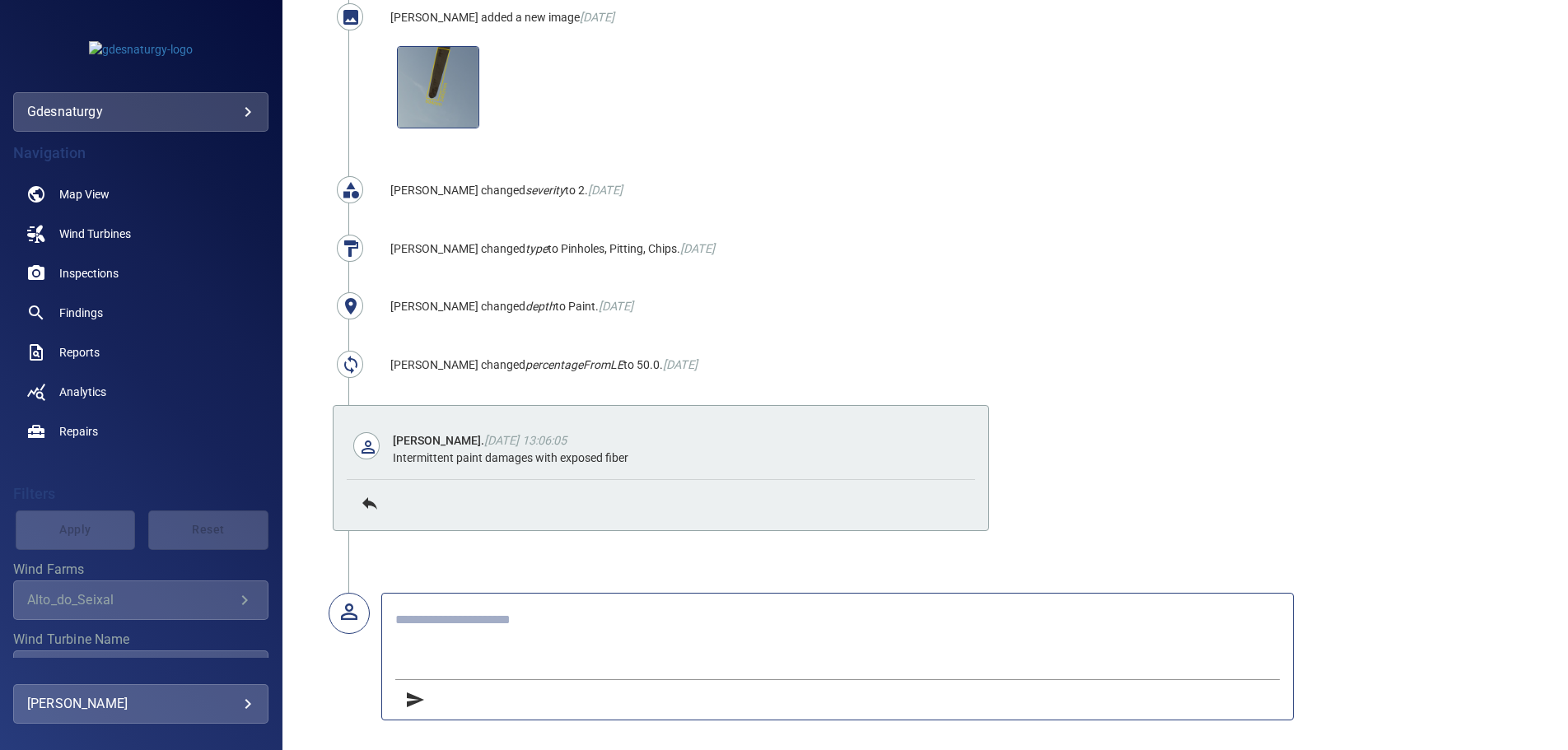
scroll to position [872, 0]
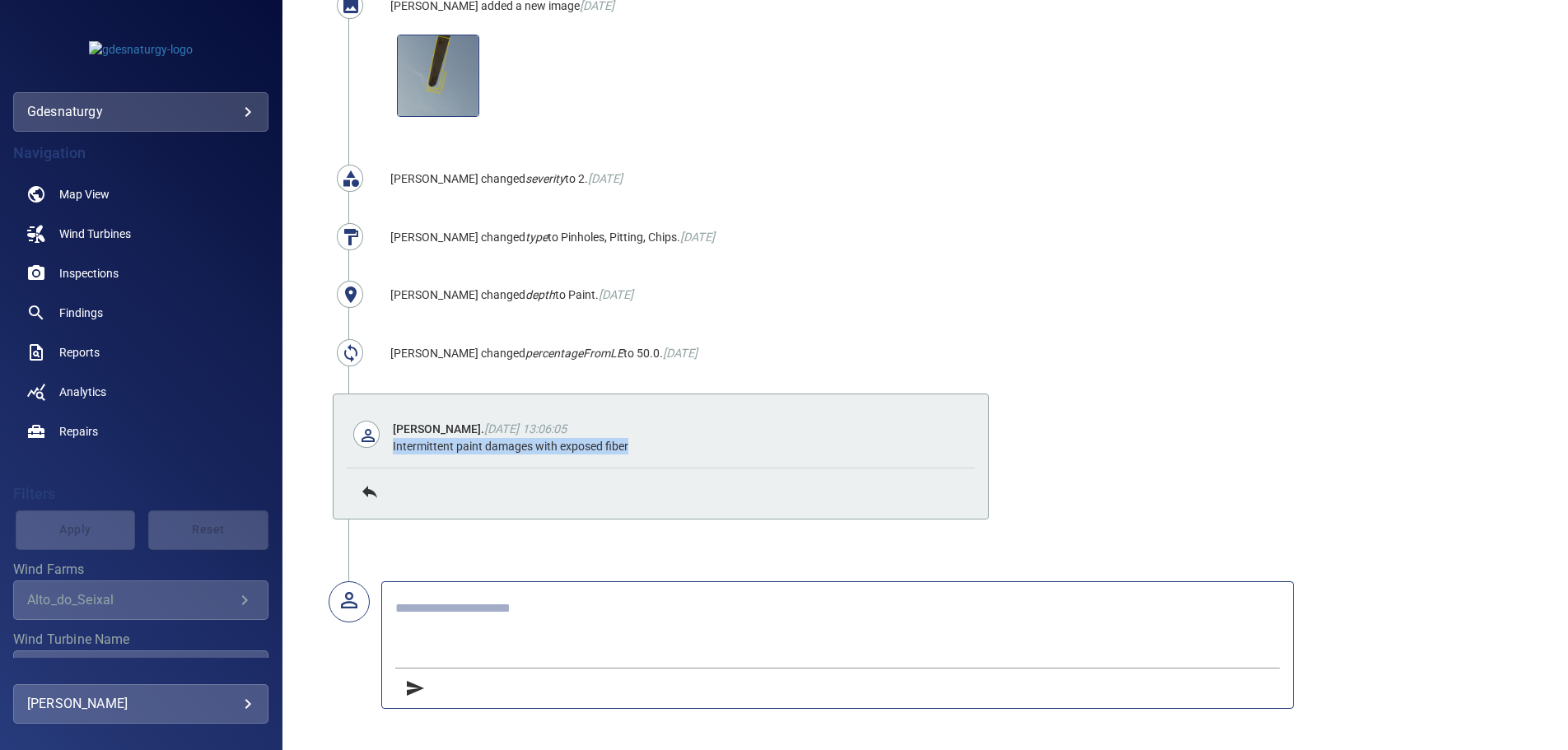
drag, startPoint x: 394, startPoint y: 439, endPoint x: 652, endPoint y: 441, distance: 258.0
click at [652, 441] on div "Intermittent paint damages with exposed fiber" at bounding box center [677, 447] width 569 height 17
copy div "Intermittent paint damages with exposed fiber"
click at [535, 611] on textarea at bounding box center [838, 631] width 885 height 62
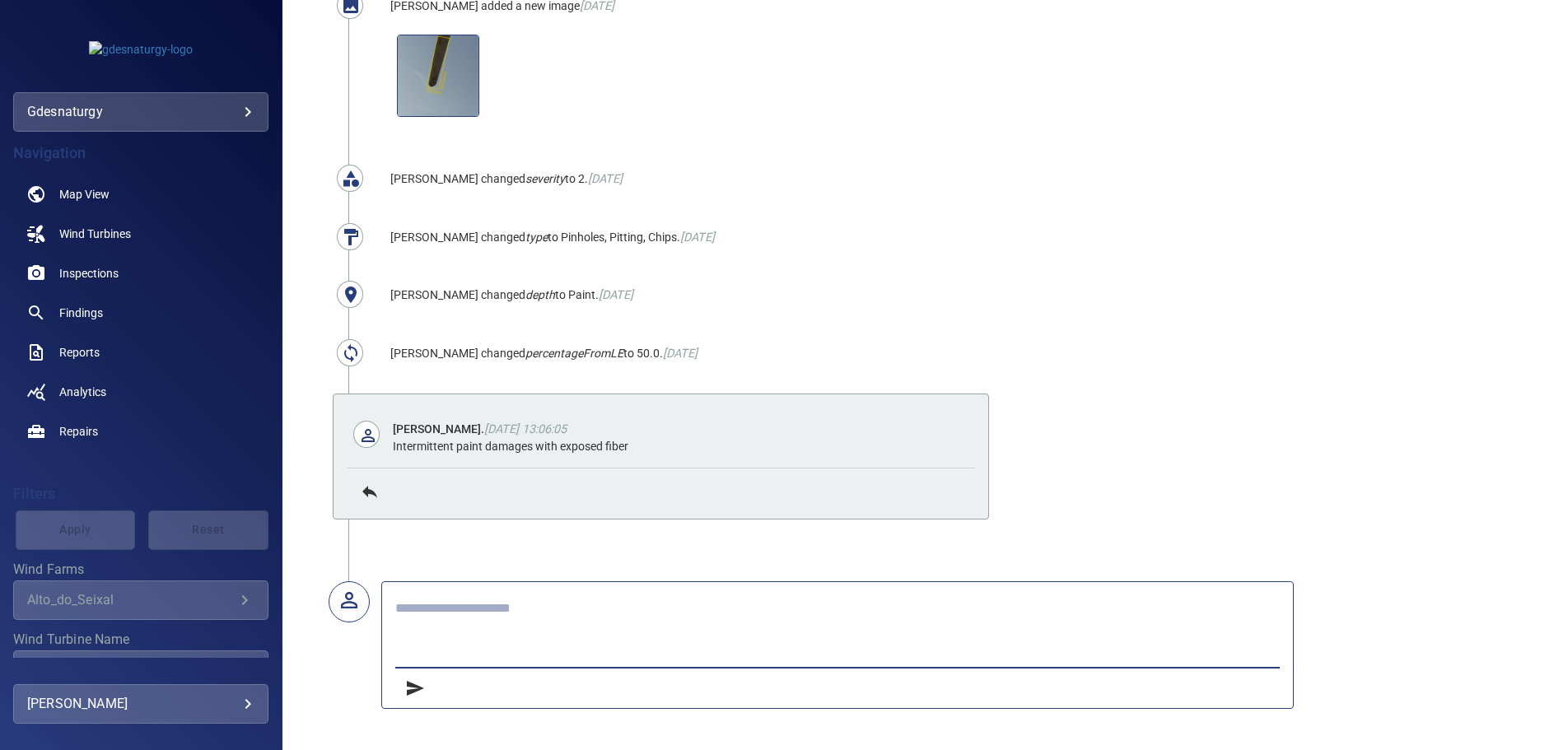
paste textarea "**********"
click at [723, 601] on textarea "**********" at bounding box center [838, 631] width 885 height 62
type textarea "**********"
click at [407, 678] on icon "submit" at bounding box center [415, 688] width 19 height 19
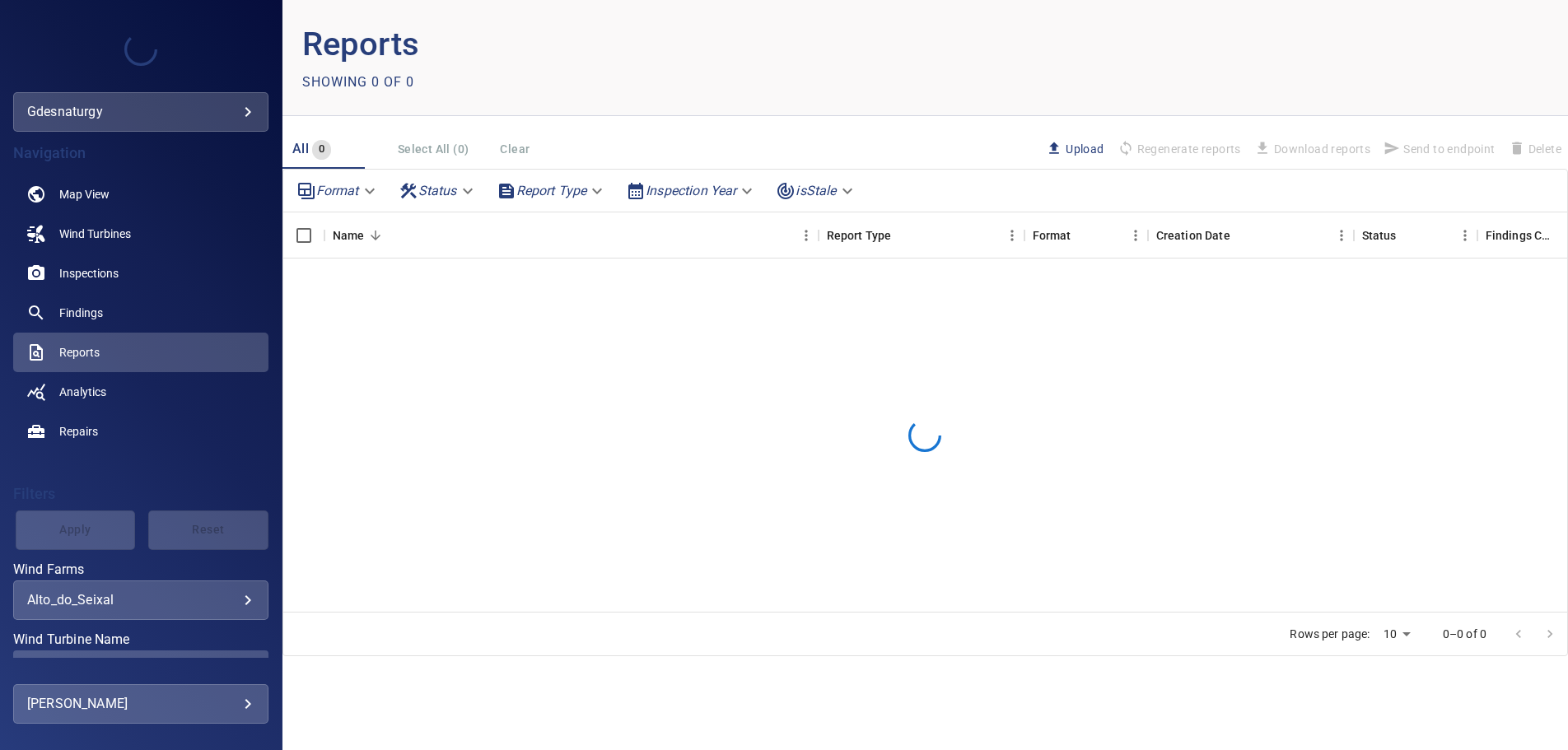
scroll to position [84, 0]
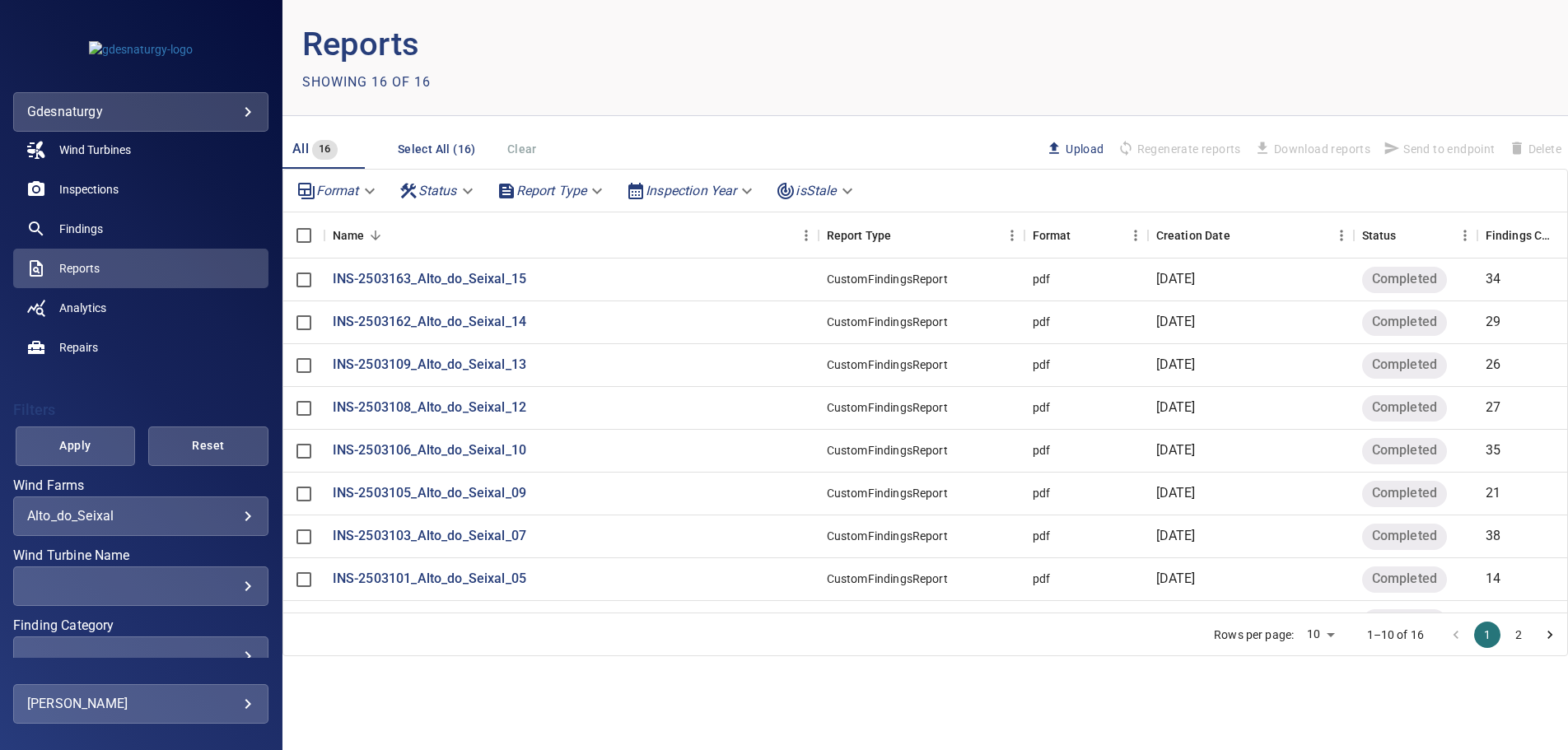
click at [194, 522] on body "**********" at bounding box center [784, 375] width 1568 height 750
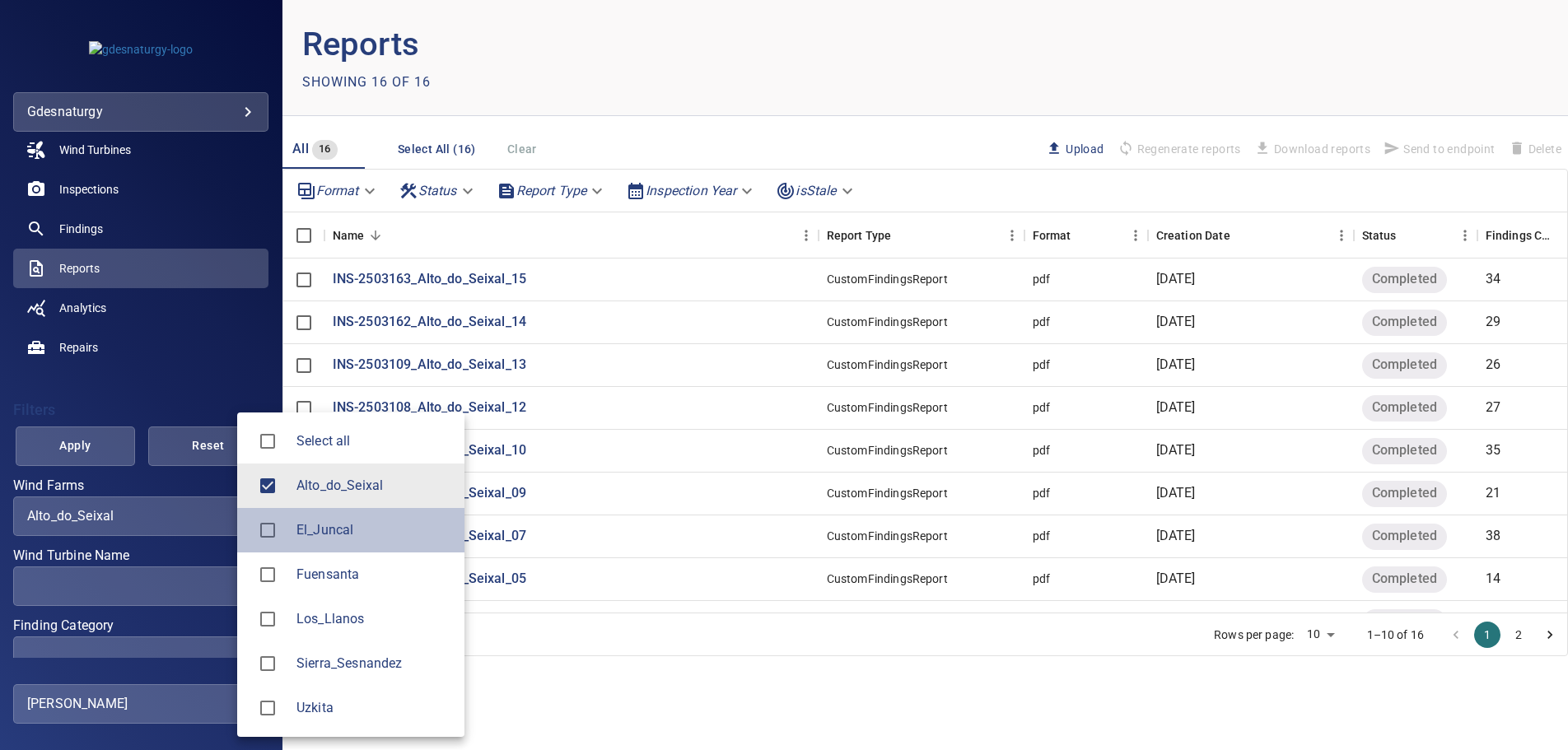
click at [296, 531] on span "El_Juncal" at bounding box center [373, 529] width 155 height 19
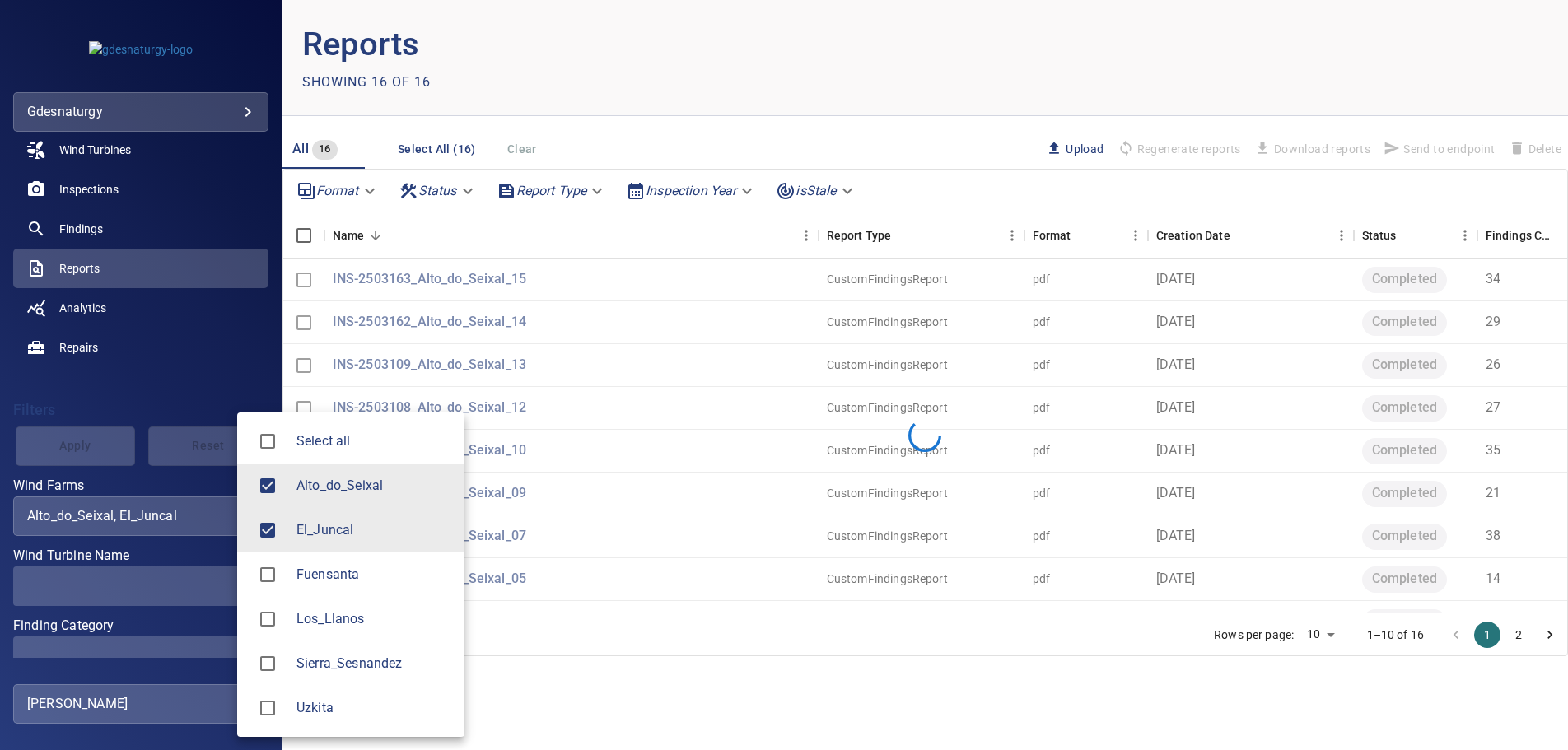
click at [286, 491] on div at bounding box center [273, 486] width 46 height 35
type input "*********"
click at [181, 594] on div at bounding box center [784, 375] width 1568 height 750
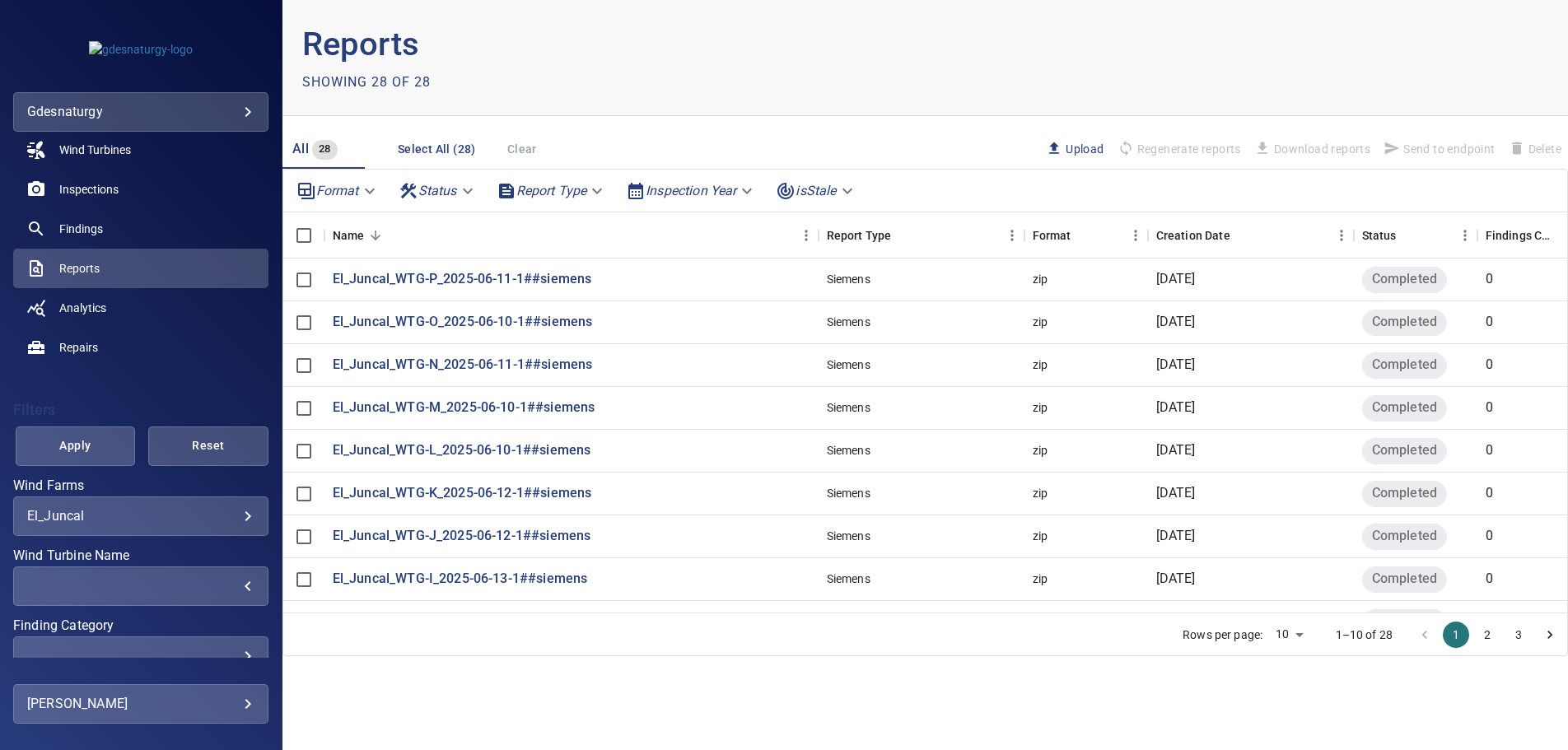
click at [181, 591] on div "​" at bounding box center [141, 585] width 227 height 16
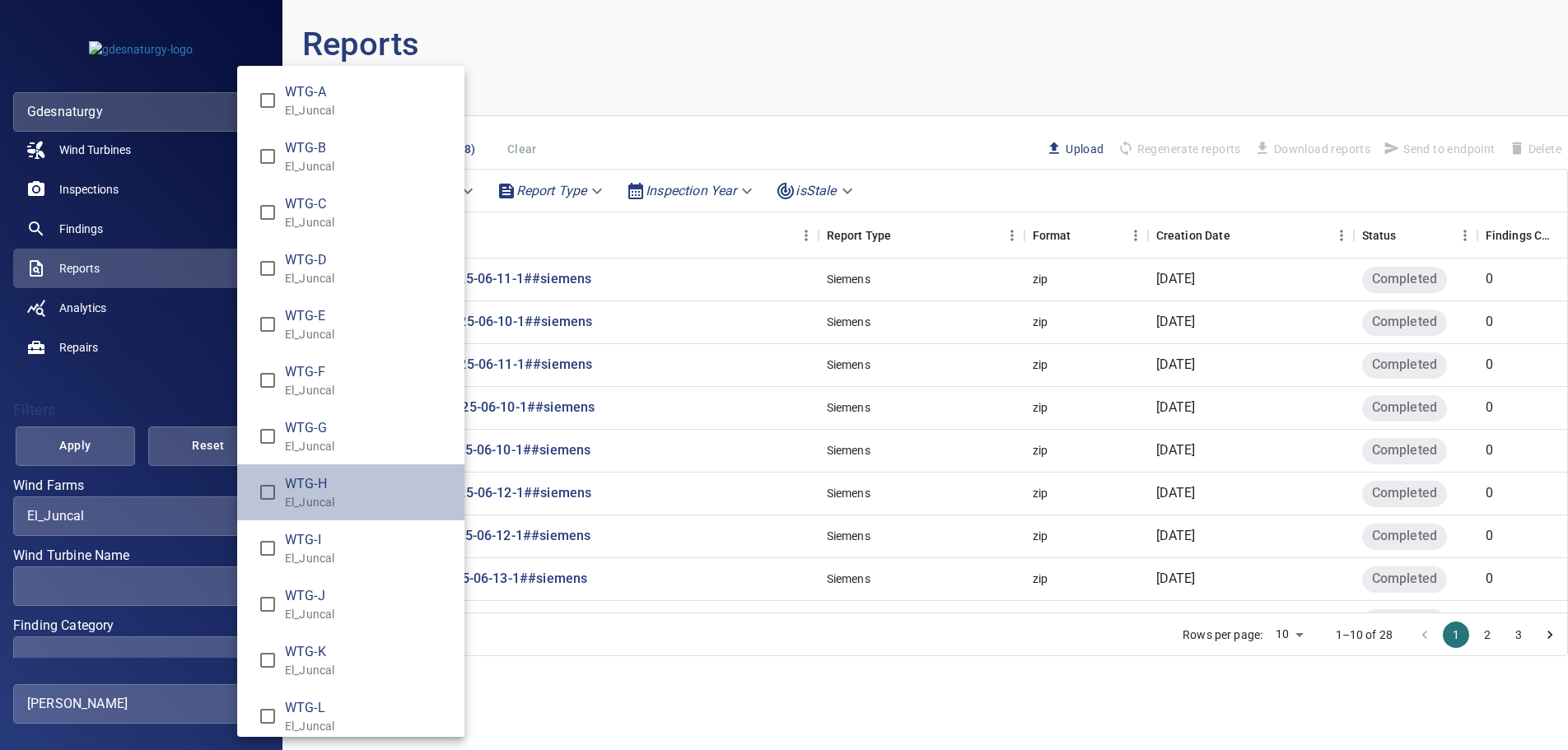
click at [304, 483] on span "WTG-H" at bounding box center [368, 483] width 166 height 19
type input "**********"
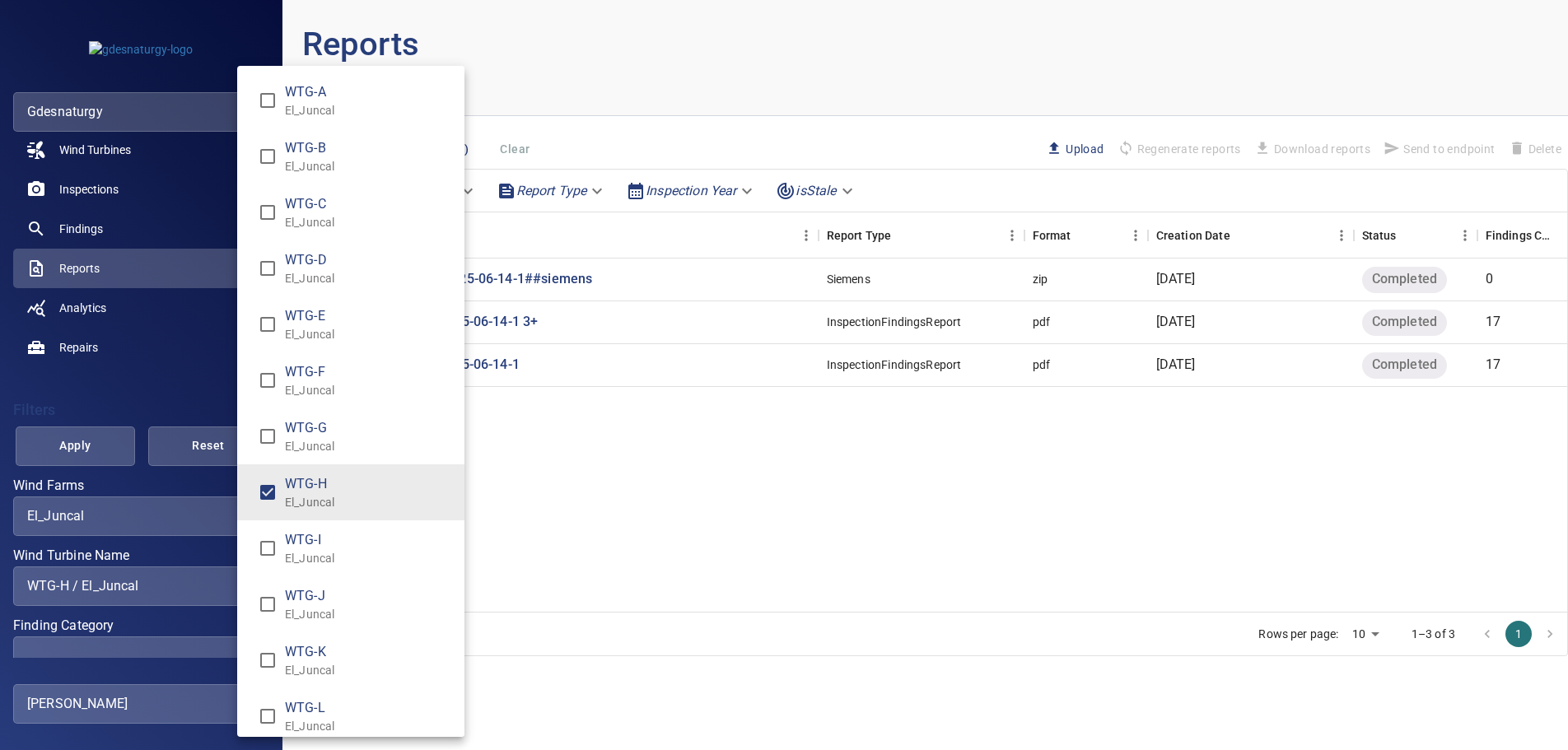
click at [88, 454] on div "Wind Turbine Name" at bounding box center [784, 375] width 1568 height 750
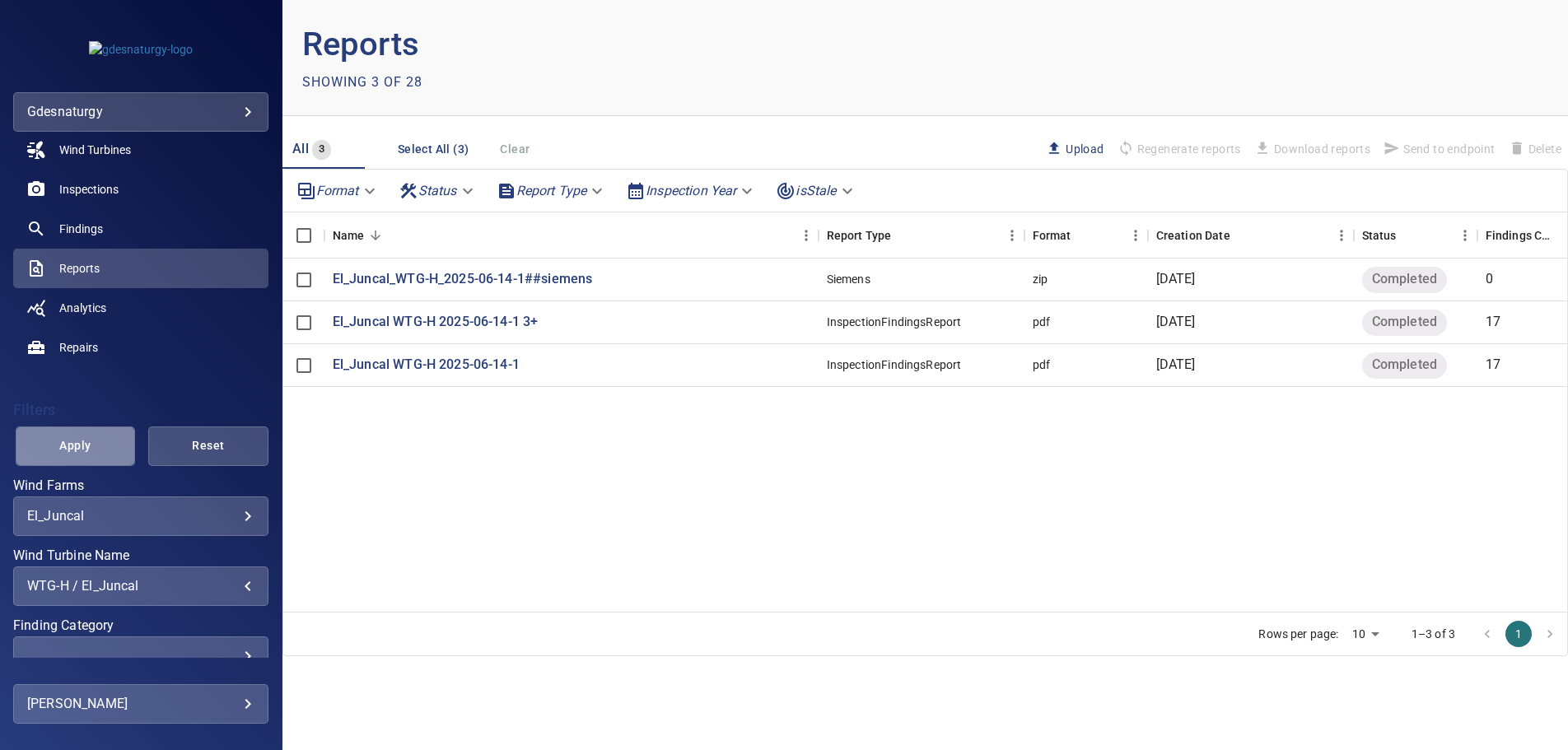
click at [80, 441] on span "Apply" at bounding box center [75, 446] width 79 height 20
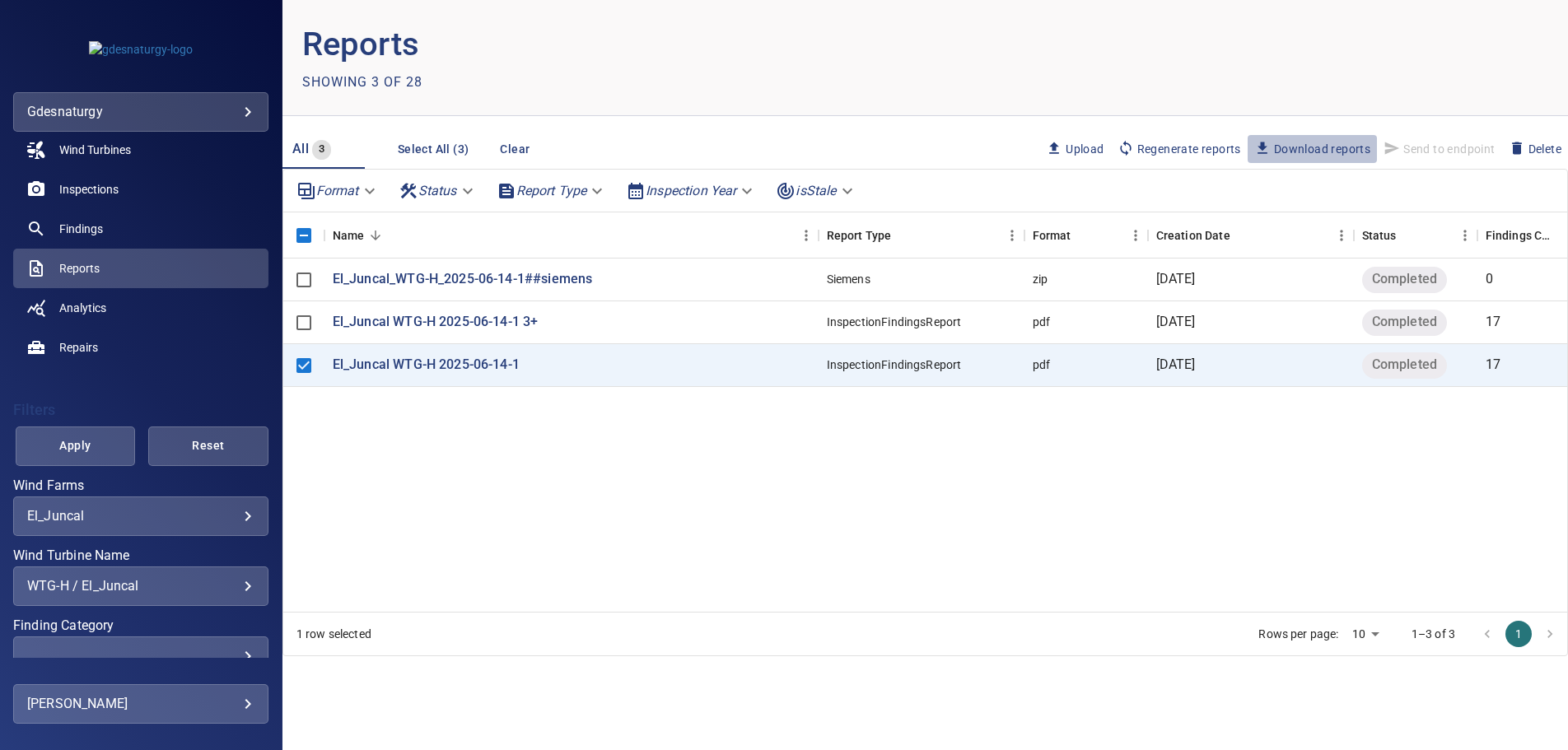
click at [1314, 146] on span "Download reports" at bounding box center [1312, 149] width 116 height 18
click at [98, 185] on span "Inspections" at bounding box center [88, 189] width 59 height 17
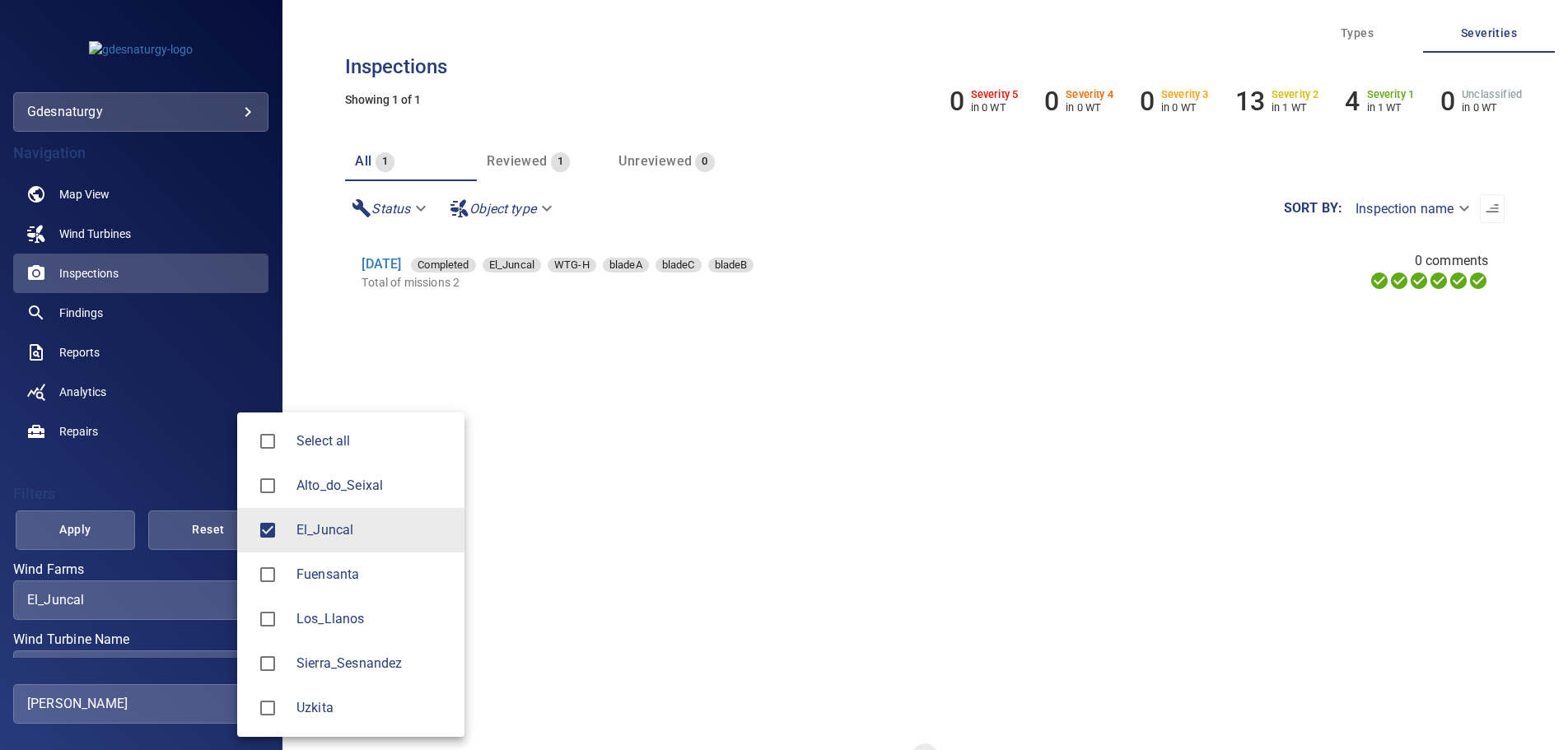
click at [246, 598] on body "**********" at bounding box center [784, 375] width 1568 height 750
click at [164, 605] on div at bounding box center [784, 375] width 1568 height 750
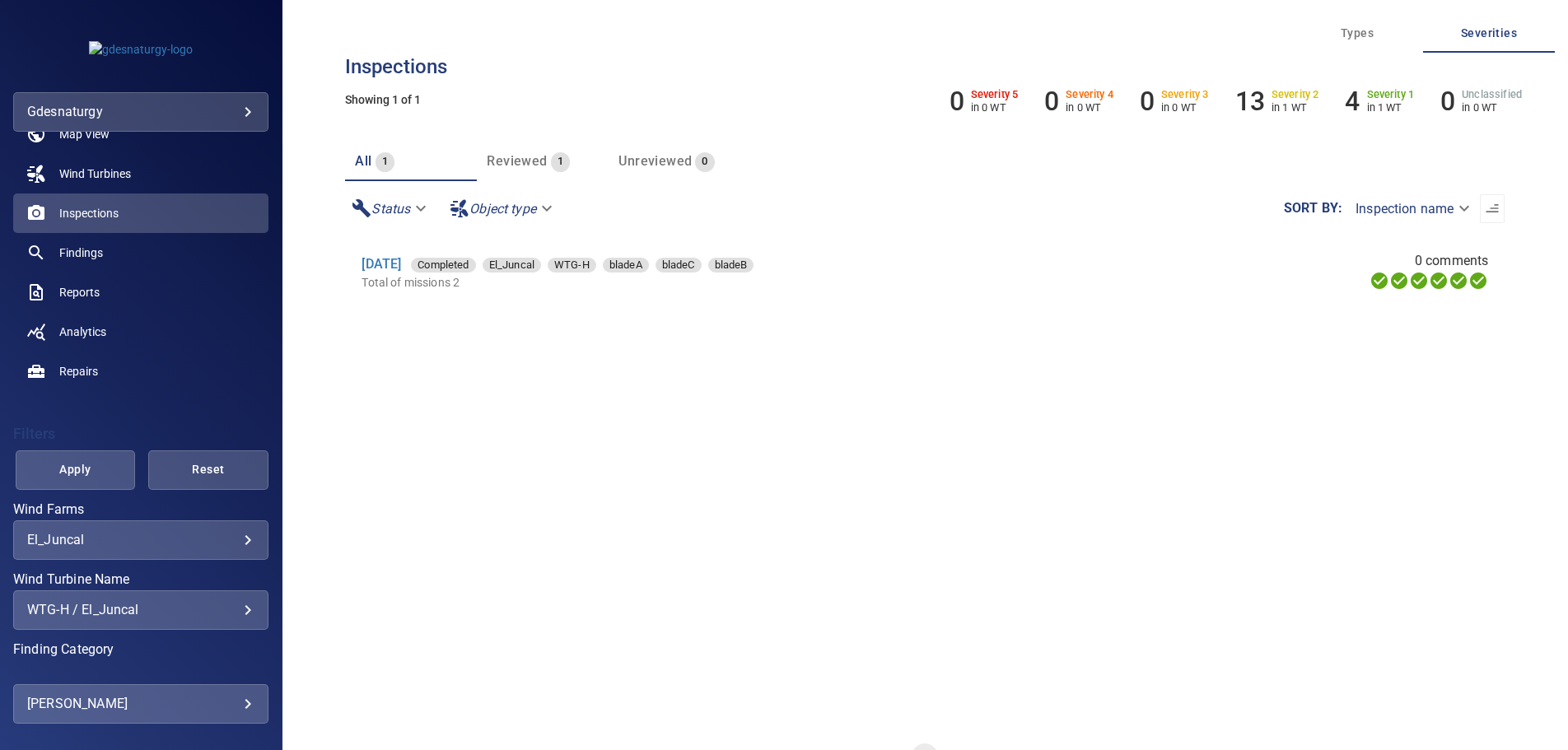
scroll to position [84, 0]
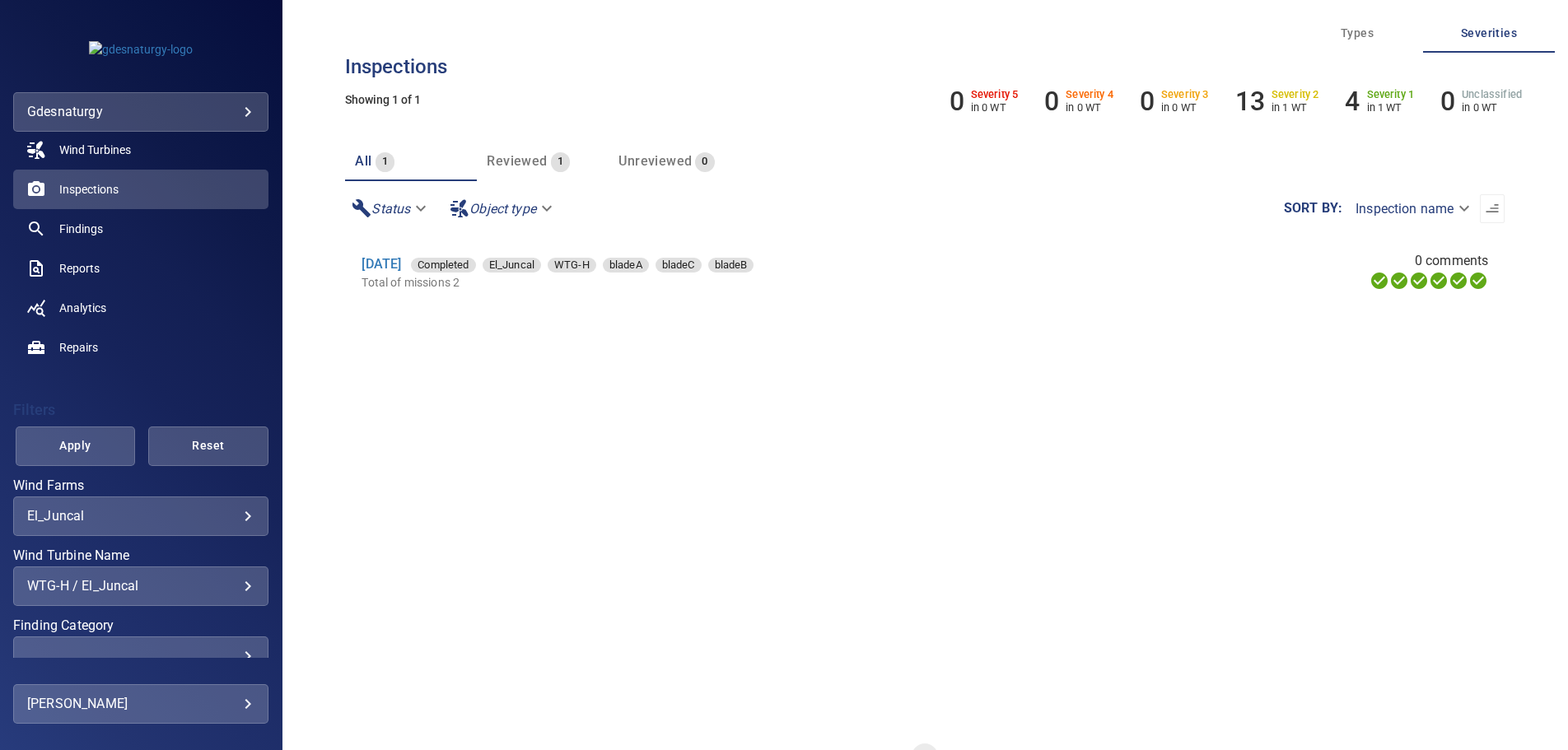
click at [169, 597] on div "**********" at bounding box center [141, 585] width 256 height 40
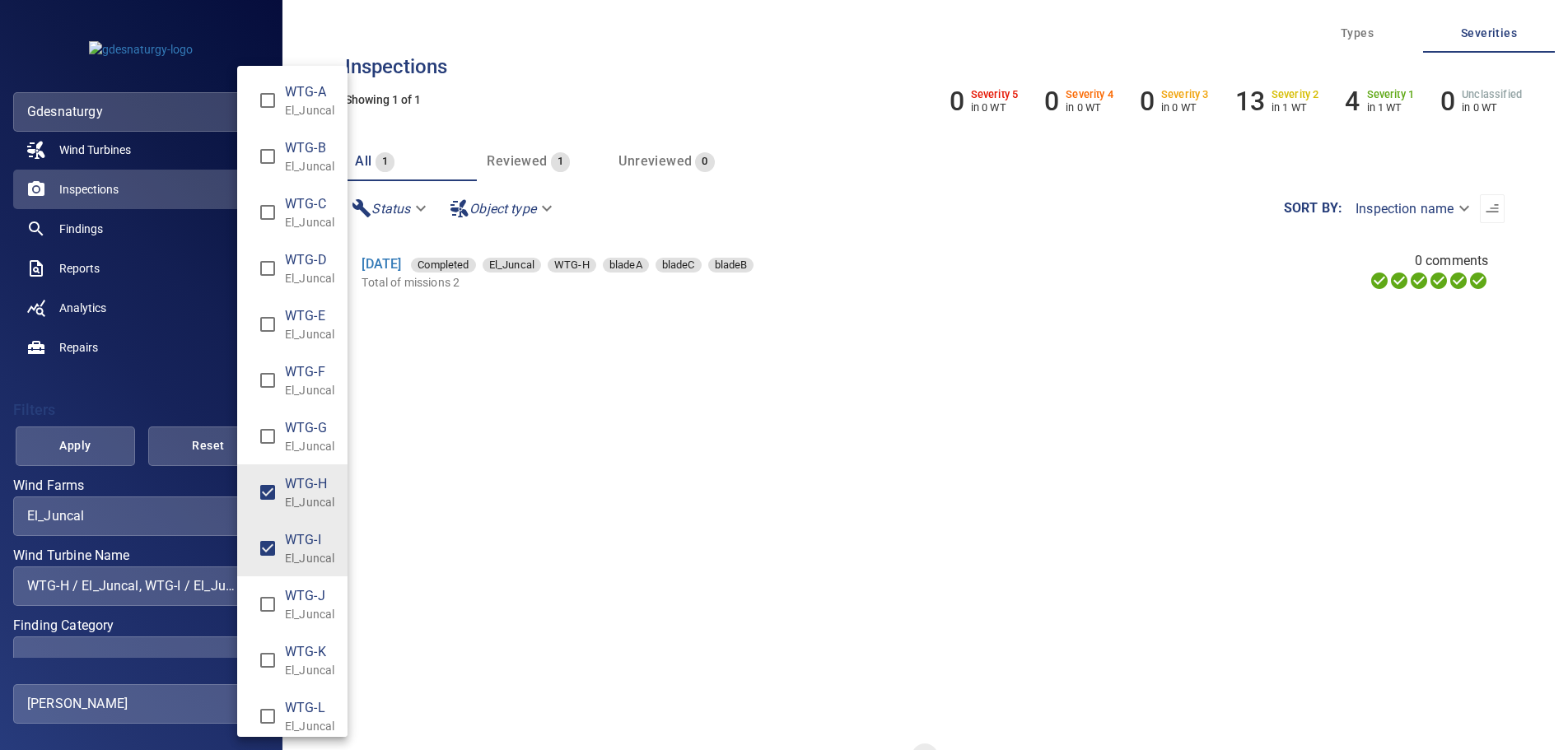
type input "**********"
click at [91, 446] on div "Wind Turbine Name" at bounding box center [784, 375] width 1568 height 750
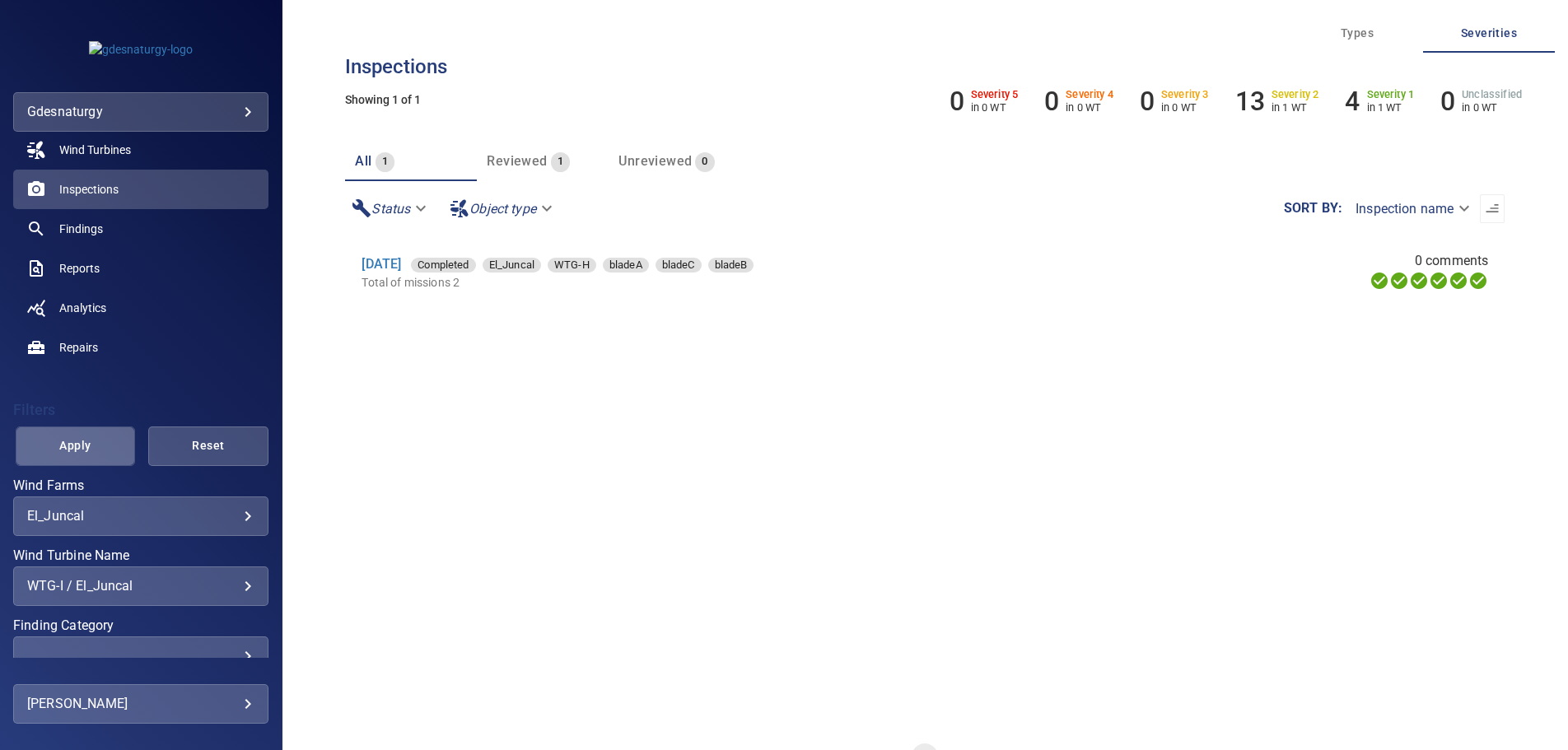
click at [74, 443] on span "Apply" at bounding box center [75, 446] width 79 height 20
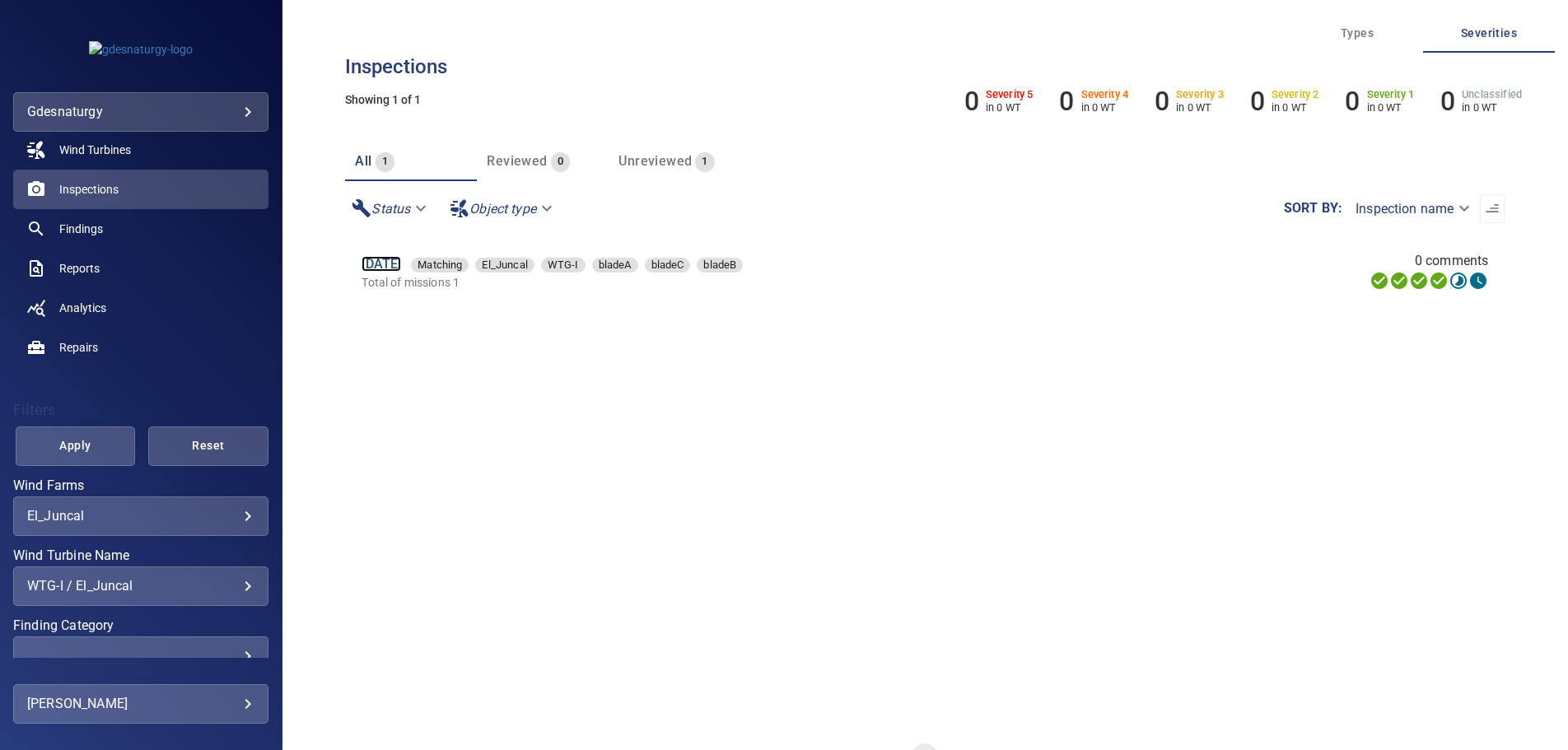
click at [389, 262] on link "13 Jun 2025" at bounding box center [381, 264] width 40 height 16
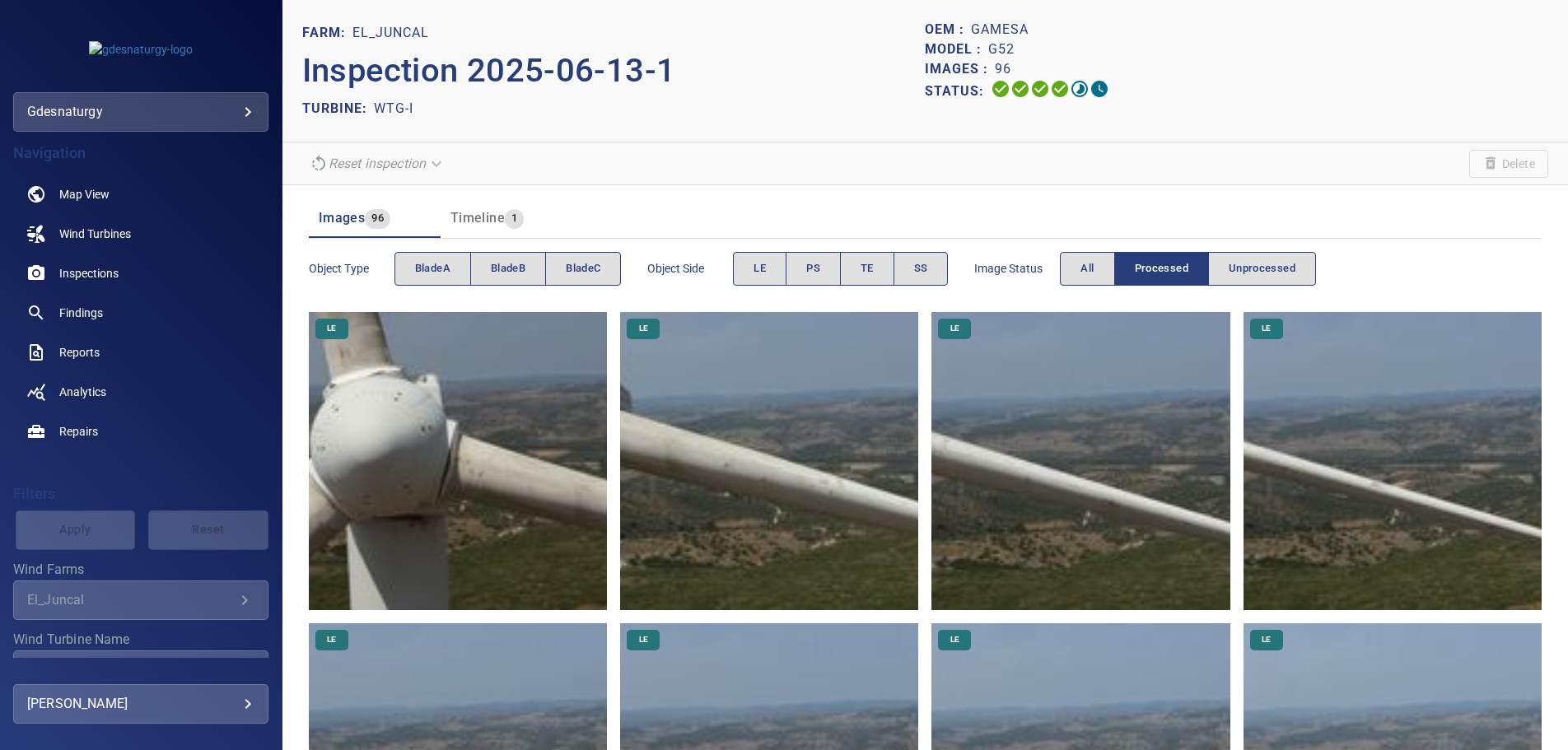
click at [445, 441] on img at bounding box center [458, 460] width 298 height 298
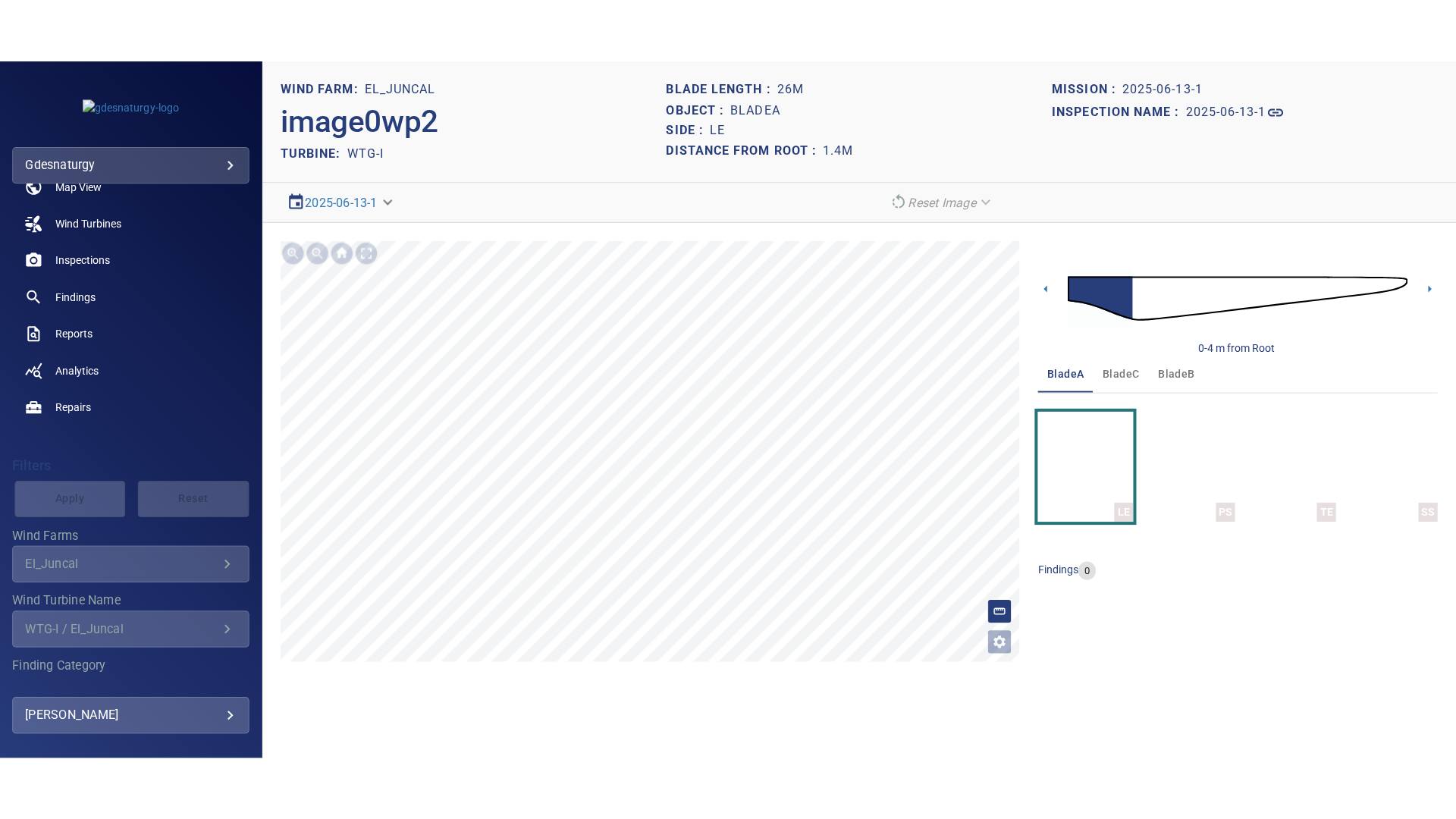
scroll to position [77, 0]
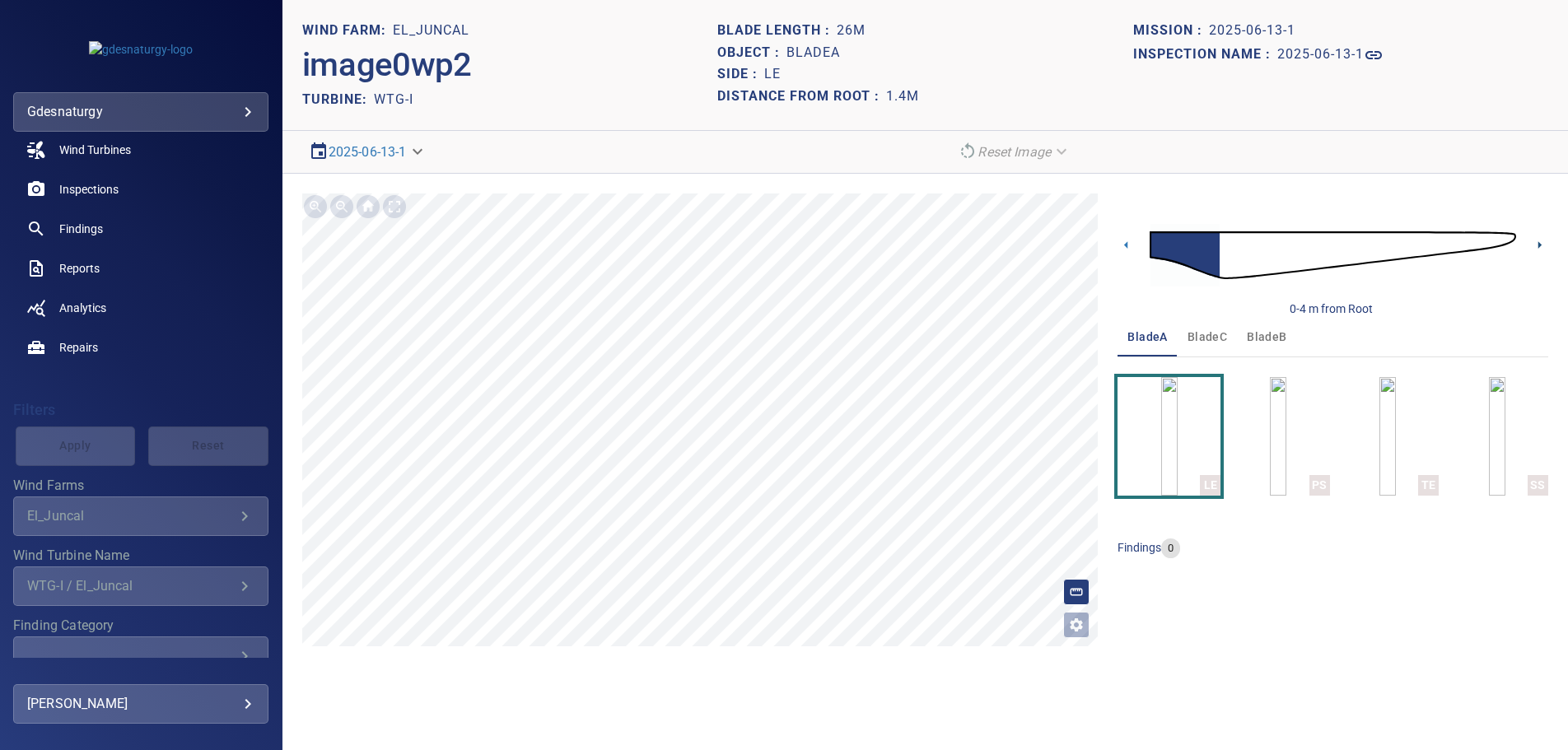
click at [1544, 245] on icon at bounding box center [1539, 244] width 17 height 17
click at [1540, 246] on icon at bounding box center [1540, 244] width 4 height 7
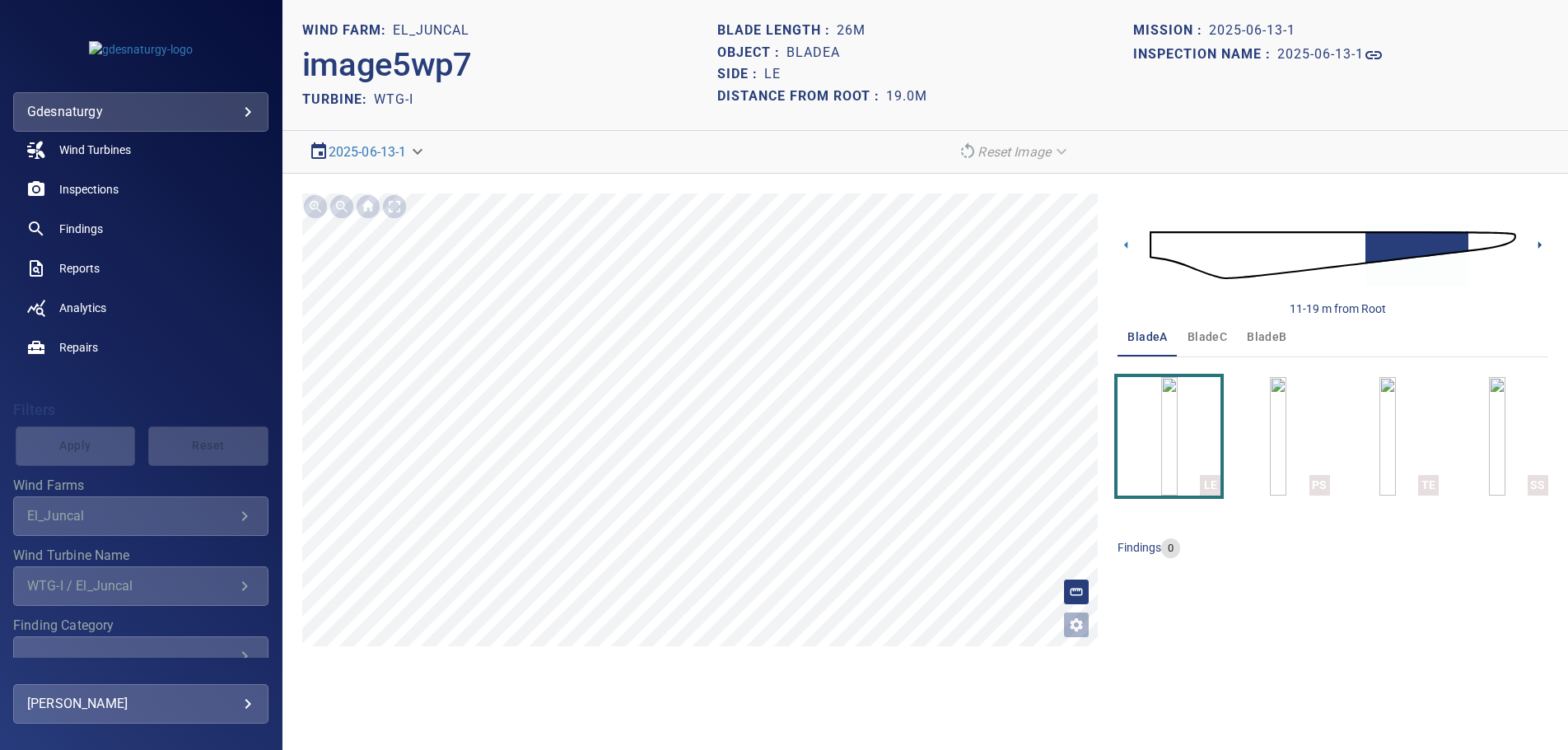
click at [1540, 246] on icon at bounding box center [1540, 244] width 4 height 7
click at [1164, 244] on img at bounding box center [1333, 255] width 367 height 89
click at [1539, 242] on icon at bounding box center [1540, 244] width 4 height 7
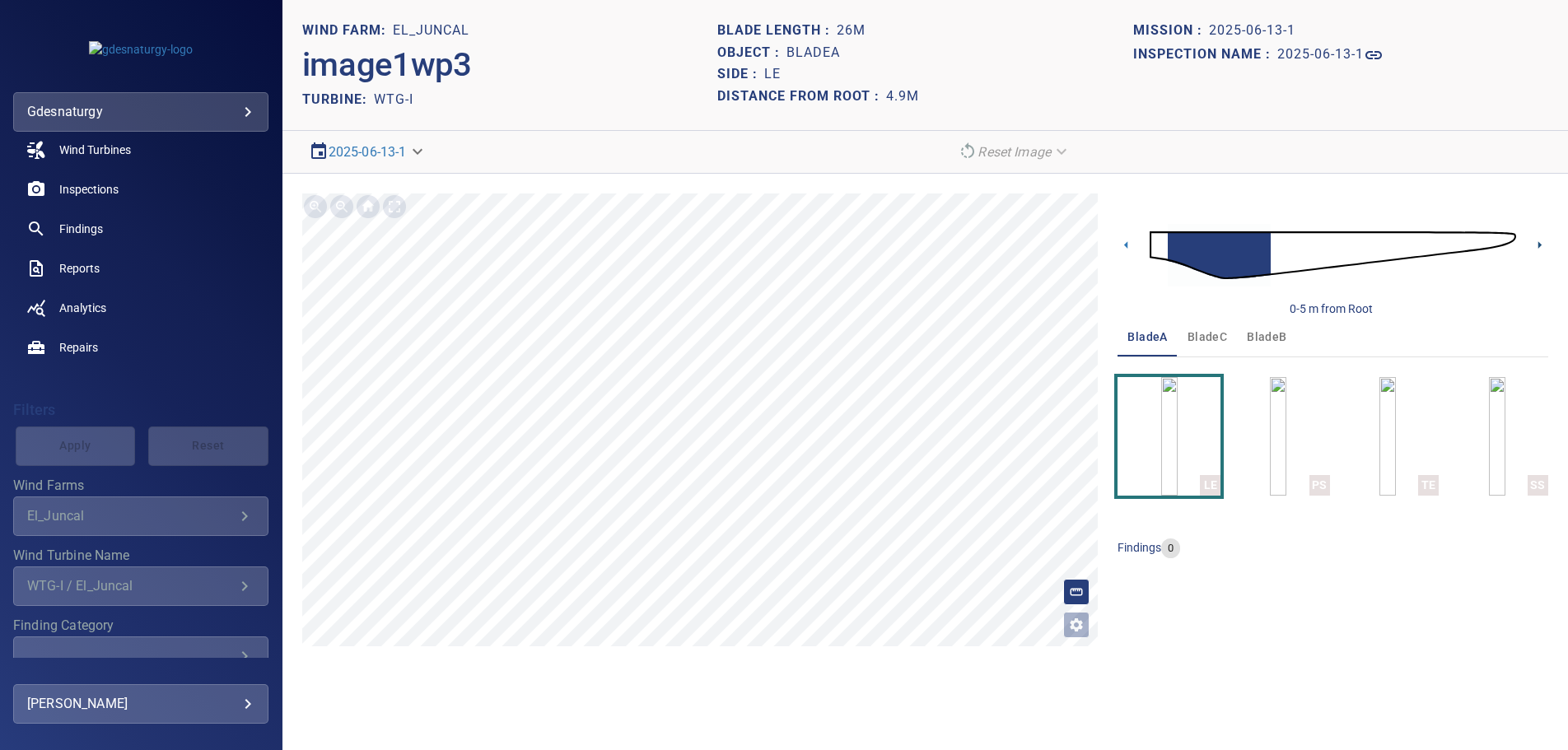
click at [1537, 242] on icon at bounding box center [1539, 244] width 17 height 17
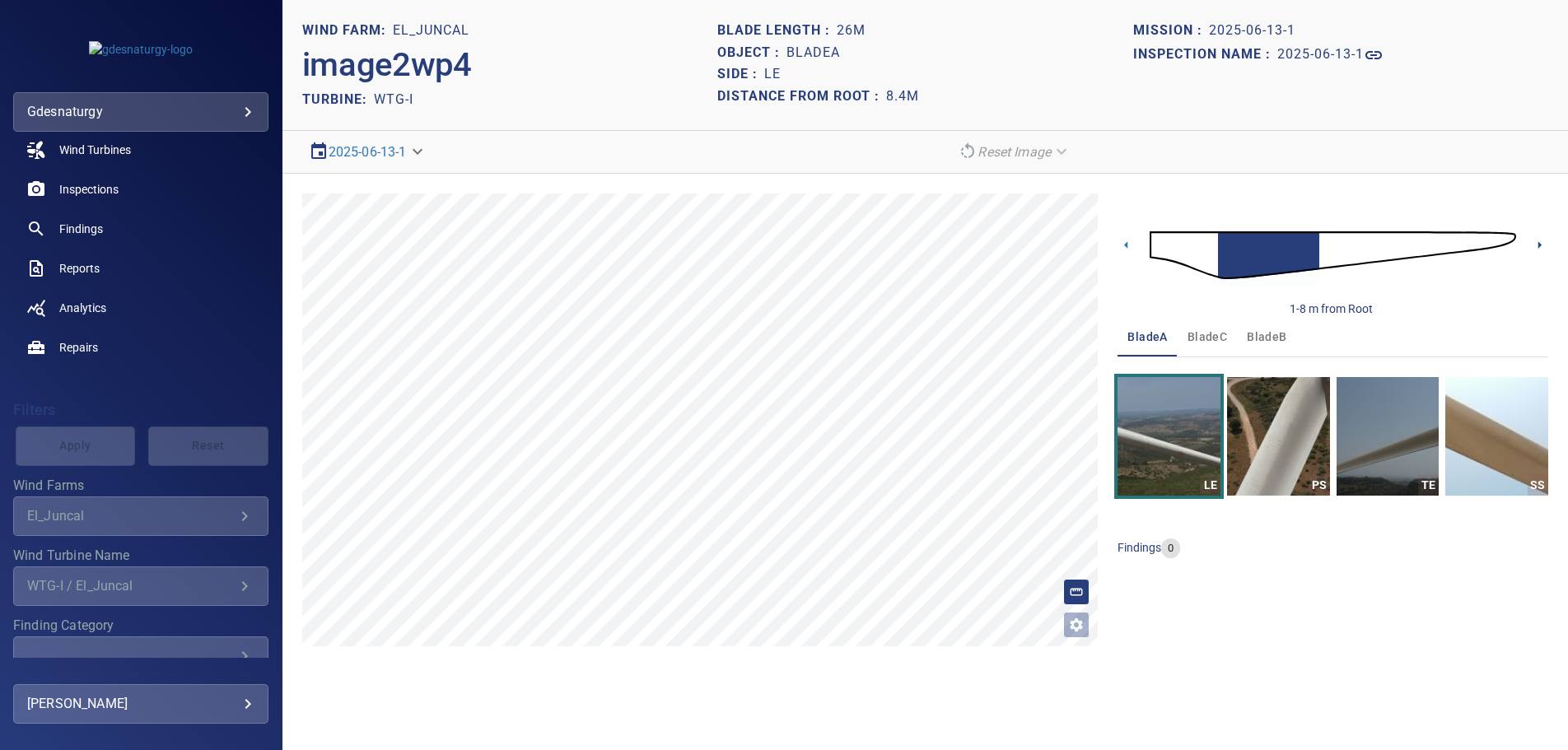
click at [1541, 238] on icon at bounding box center [1539, 244] width 17 height 17
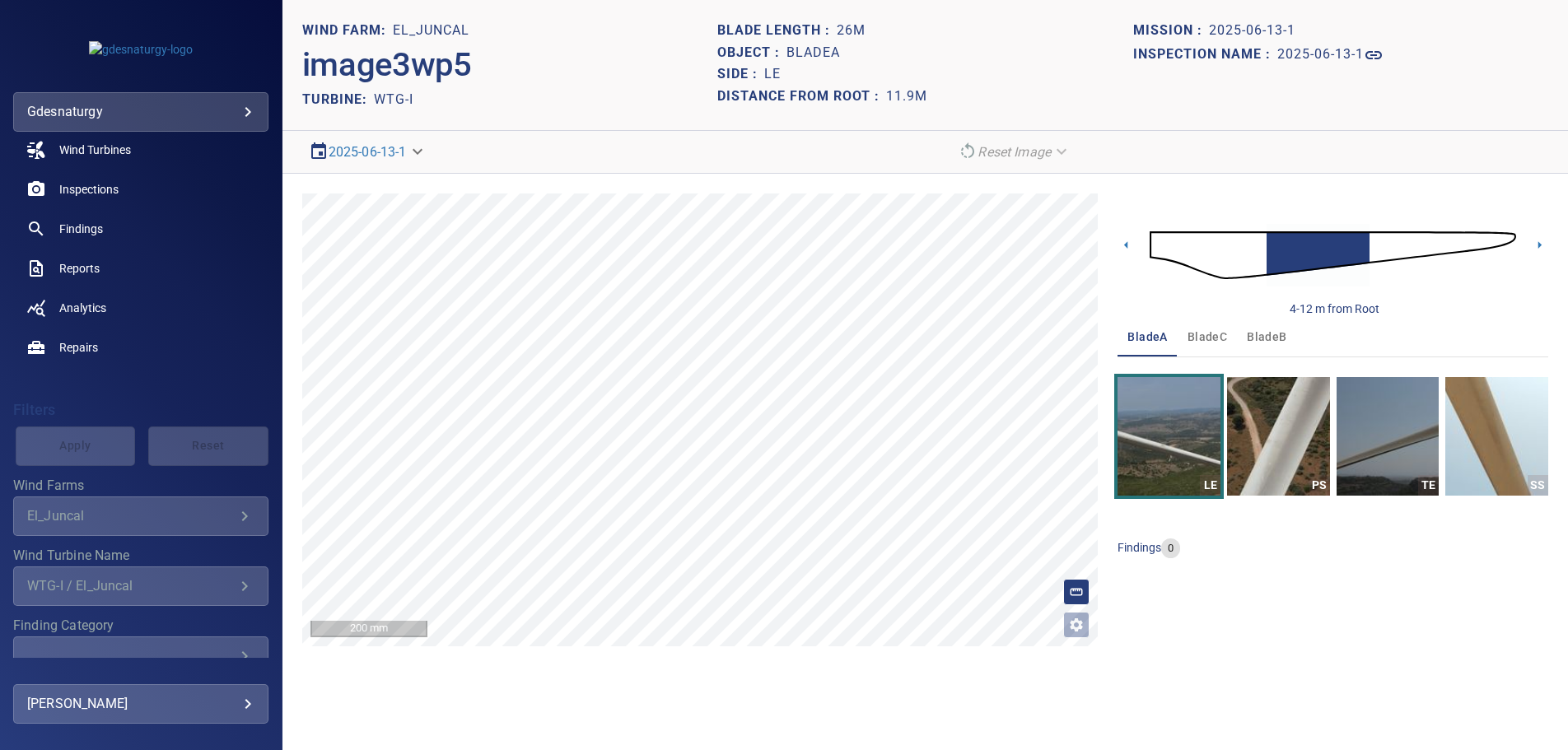
click at [1436, 244] on img at bounding box center [1333, 255] width 367 height 89
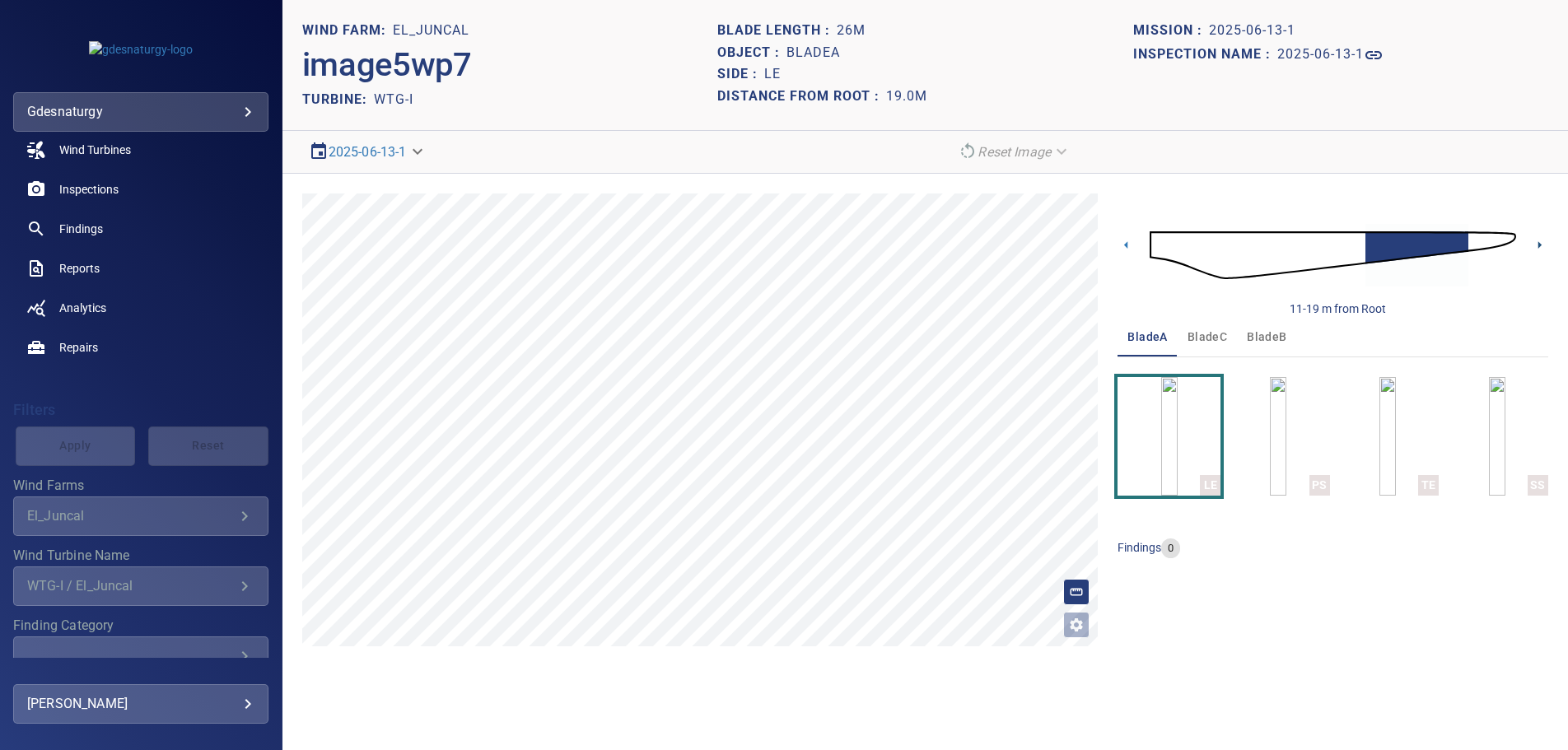
click at [1537, 241] on icon at bounding box center [1539, 244] width 17 height 17
click at [1287, 449] on img "button" at bounding box center [1278, 436] width 17 height 119
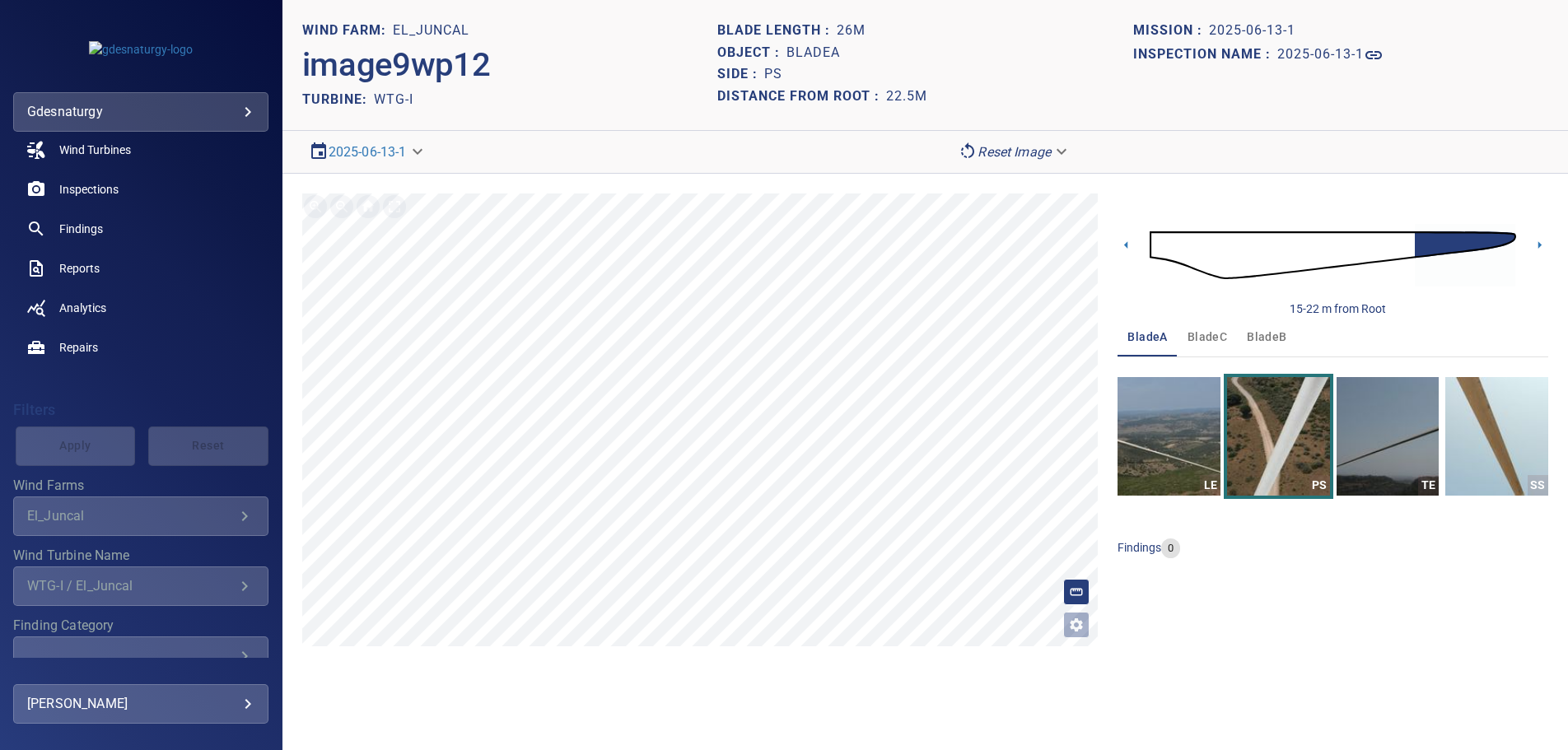
click at [1157, 239] on img at bounding box center [1333, 255] width 367 height 89
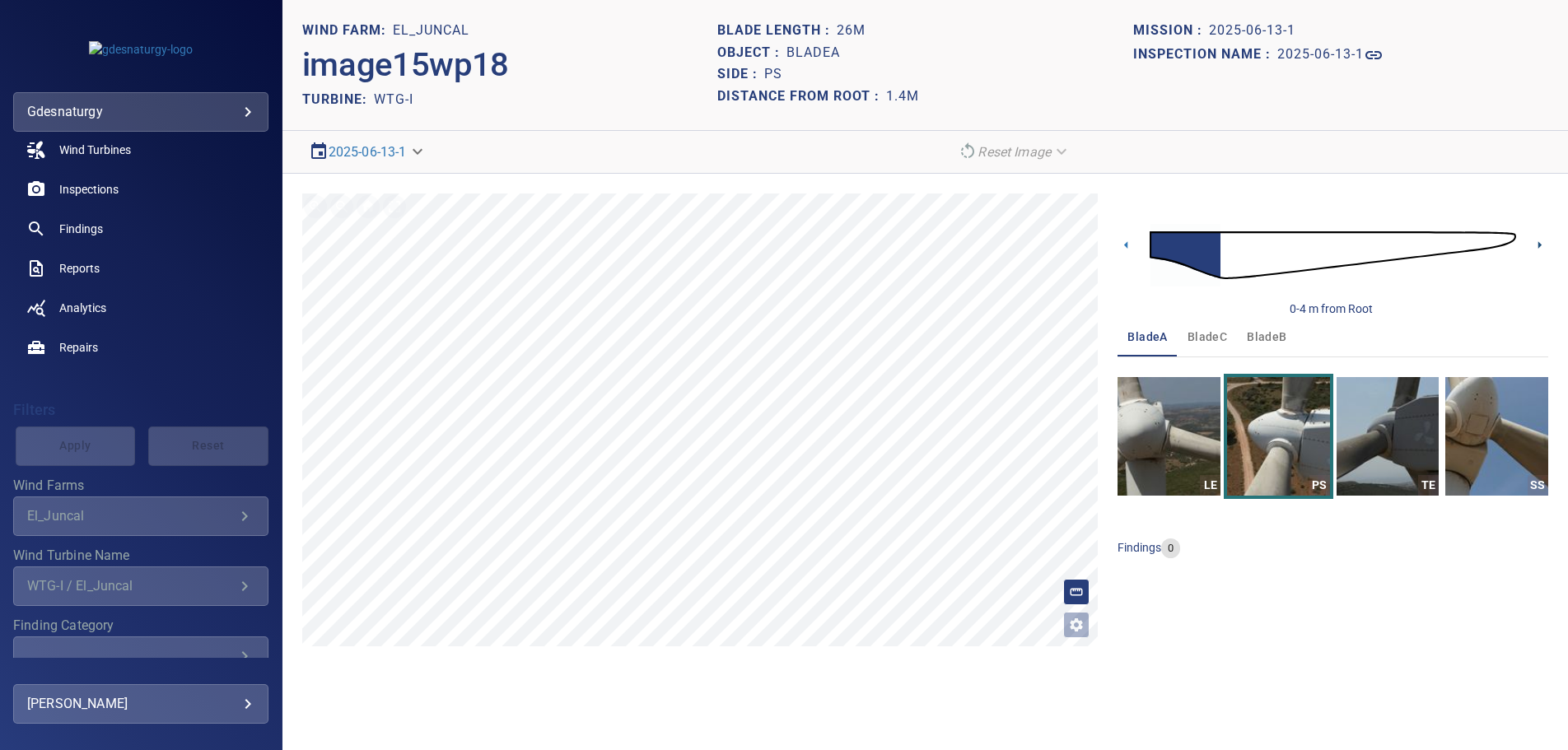
click at [1542, 244] on icon at bounding box center [1539, 244] width 17 height 17
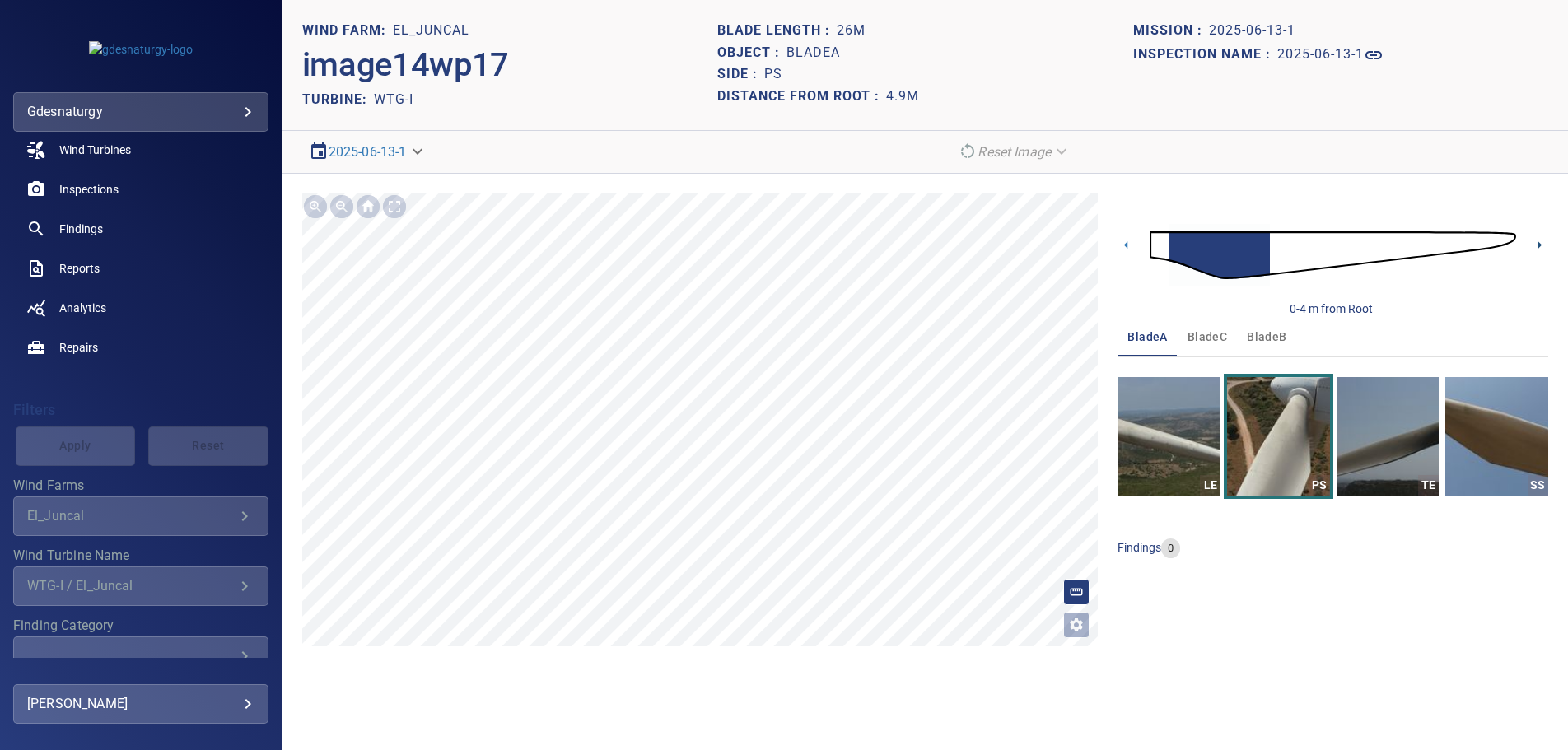
click at [1542, 244] on icon at bounding box center [1539, 244] width 17 height 17
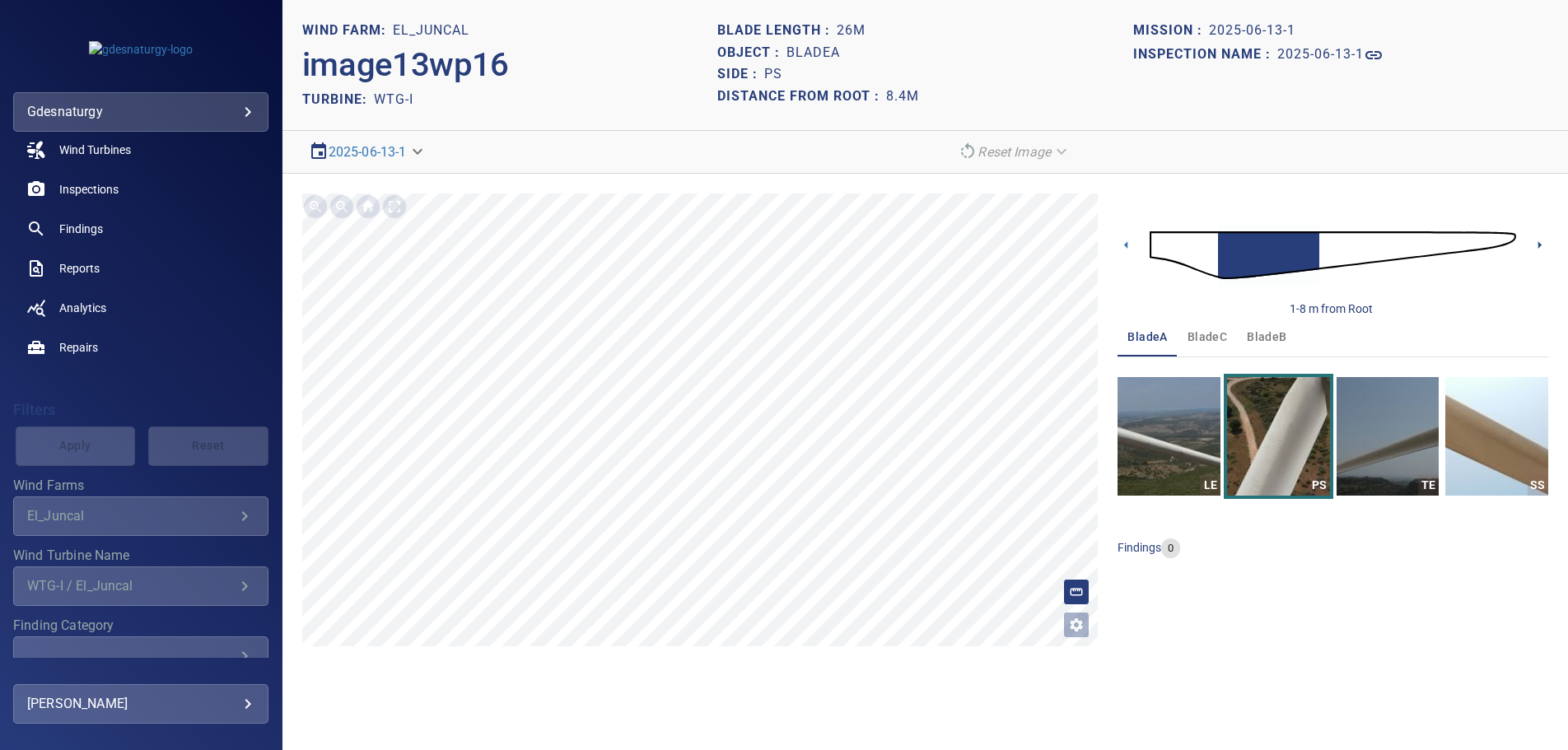
click at [1542, 244] on icon at bounding box center [1539, 244] width 17 height 17
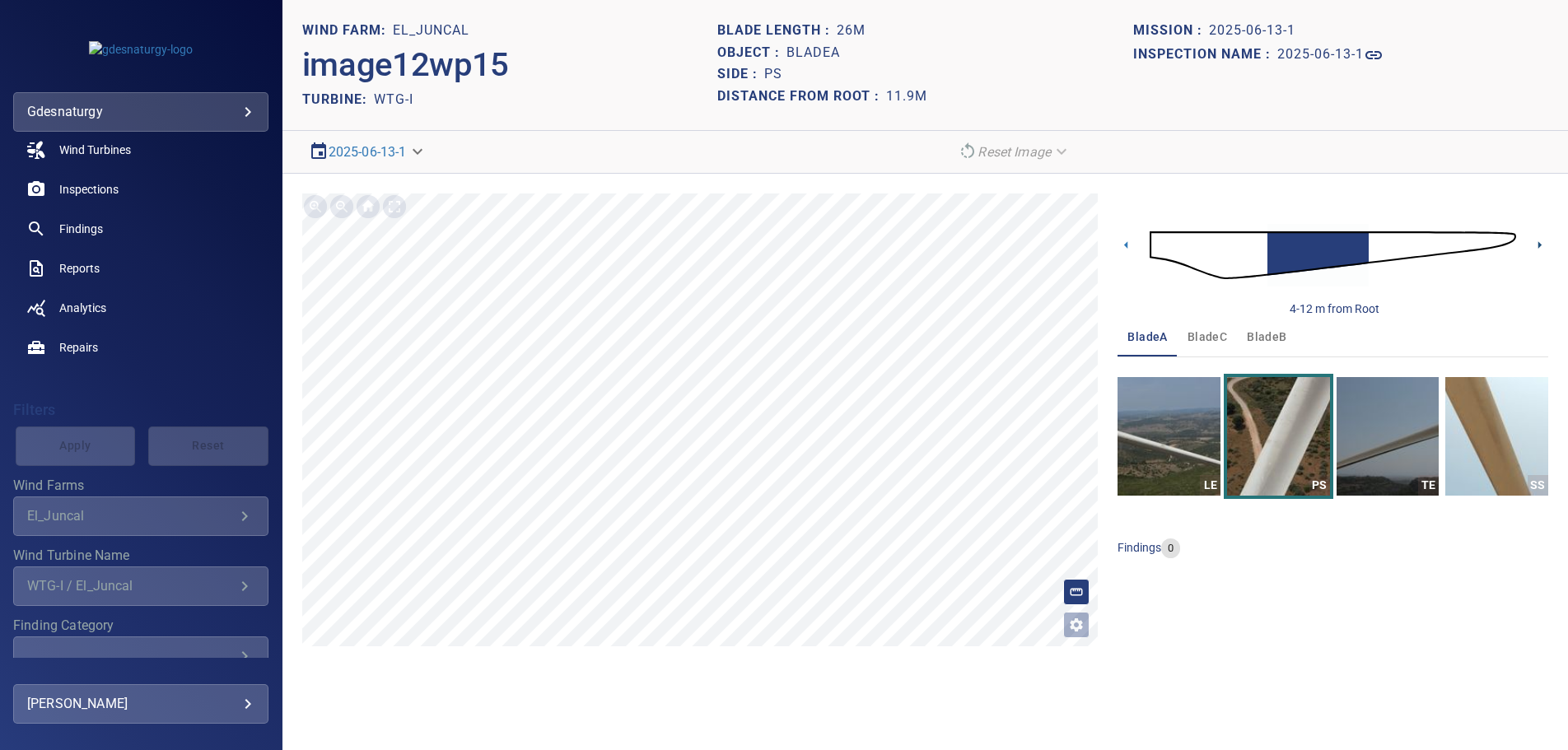
click at [1542, 244] on icon at bounding box center [1539, 244] width 17 height 17
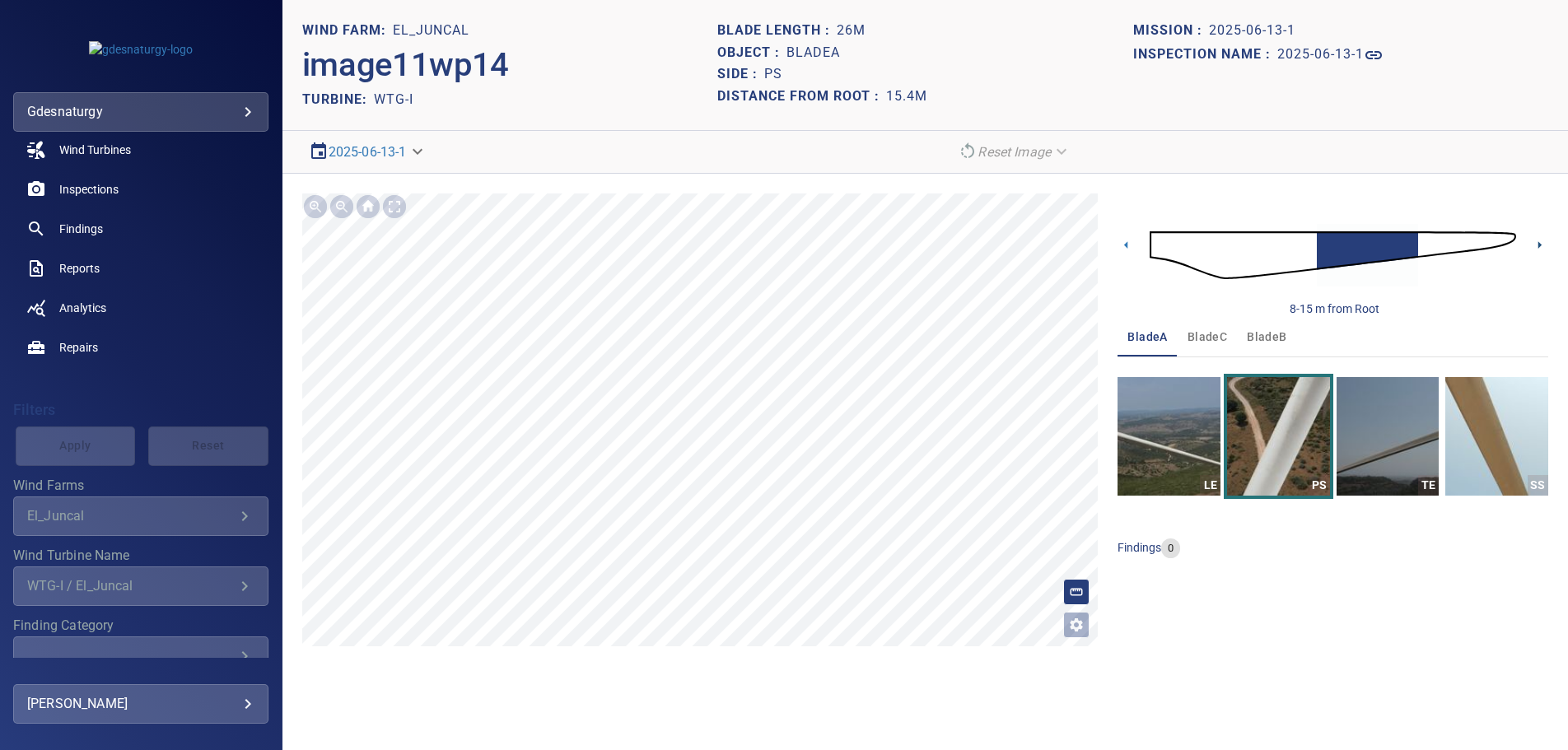
click at [1542, 244] on icon at bounding box center [1539, 244] width 17 height 17
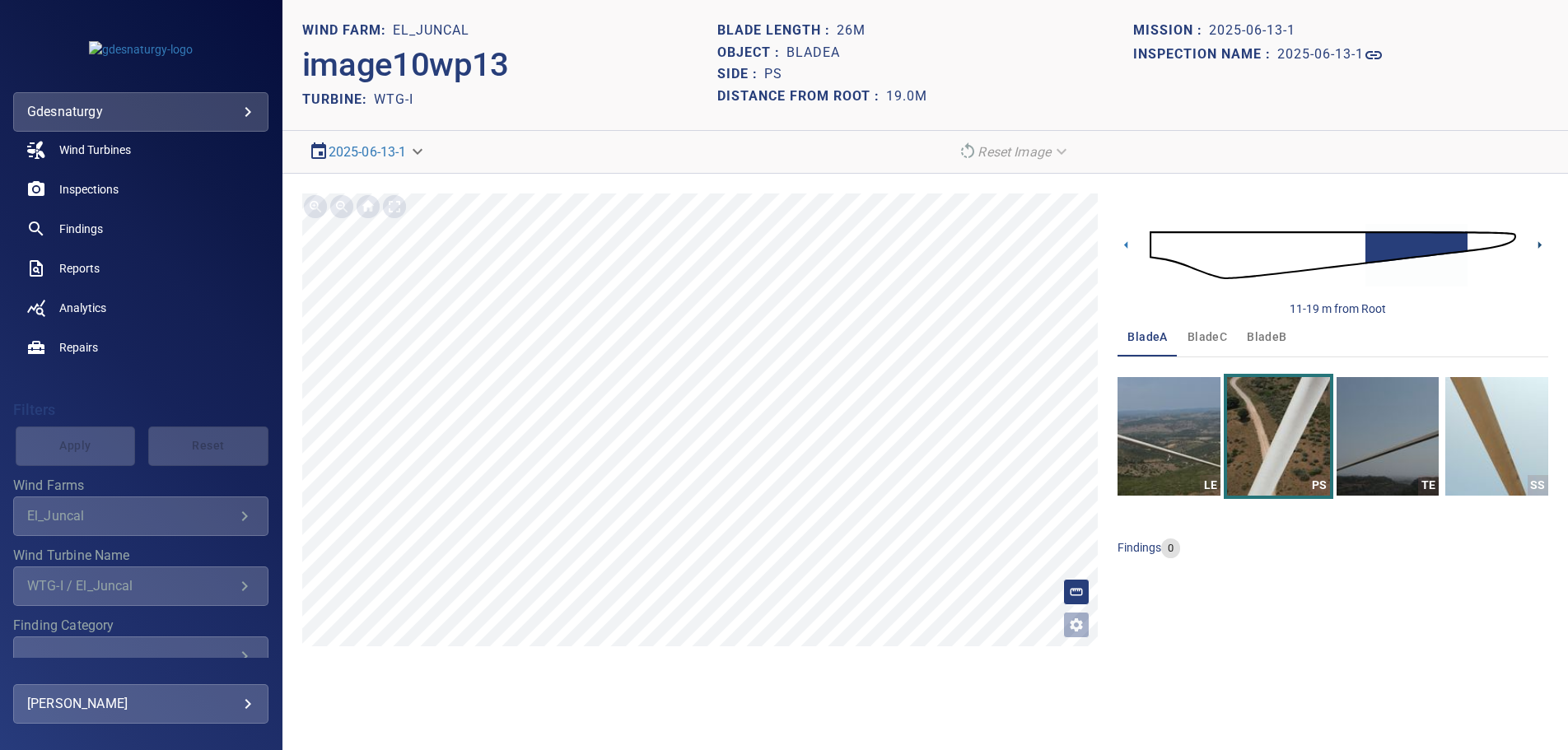
click at [1542, 244] on icon at bounding box center [1539, 244] width 17 height 17
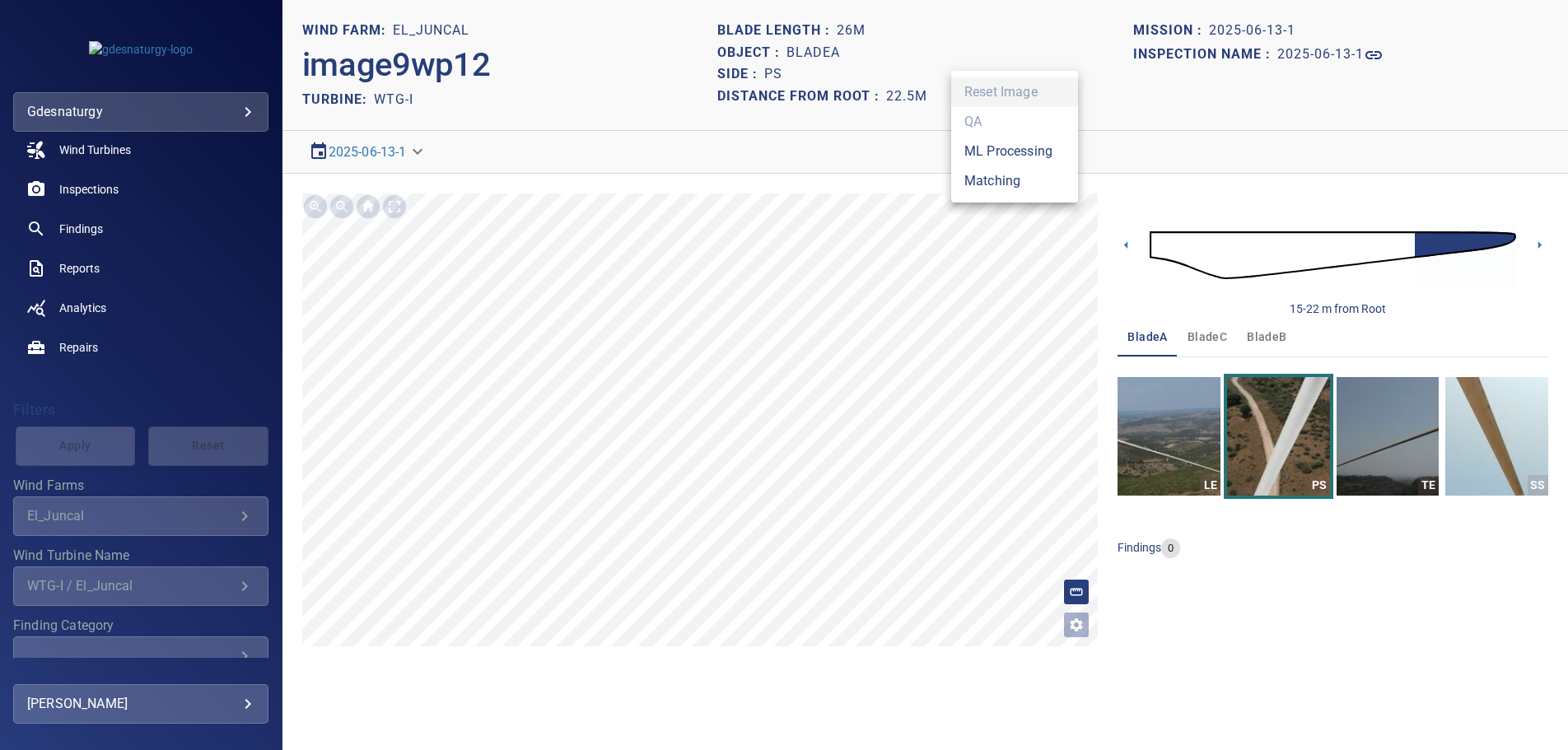
click at [1020, 156] on body "**********" at bounding box center [784, 375] width 1568 height 750
click at [1011, 179] on li "Matching" at bounding box center [1015, 181] width 127 height 29
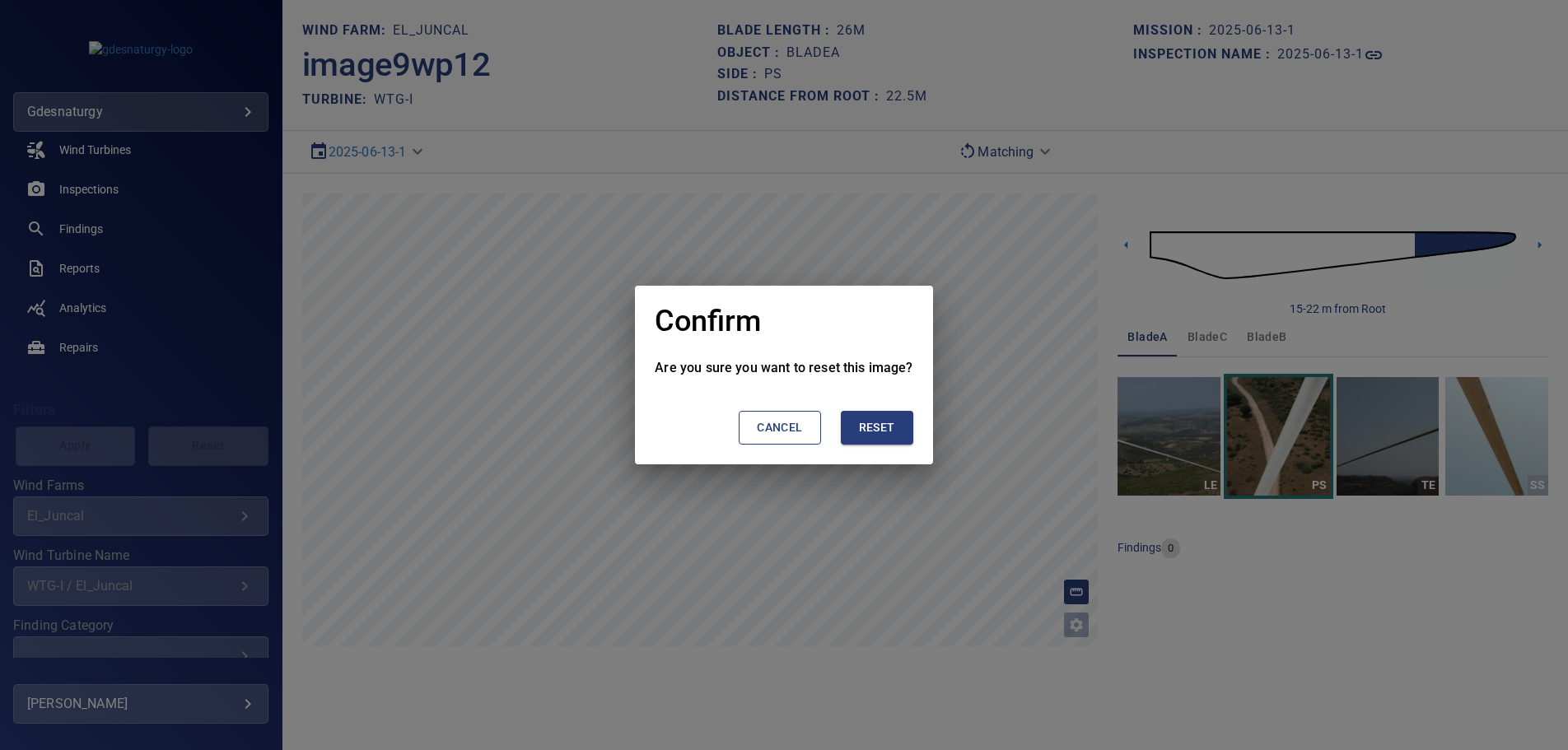
click at [876, 433] on span "Reset" at bounding box center [876, 427] width 36 height 20
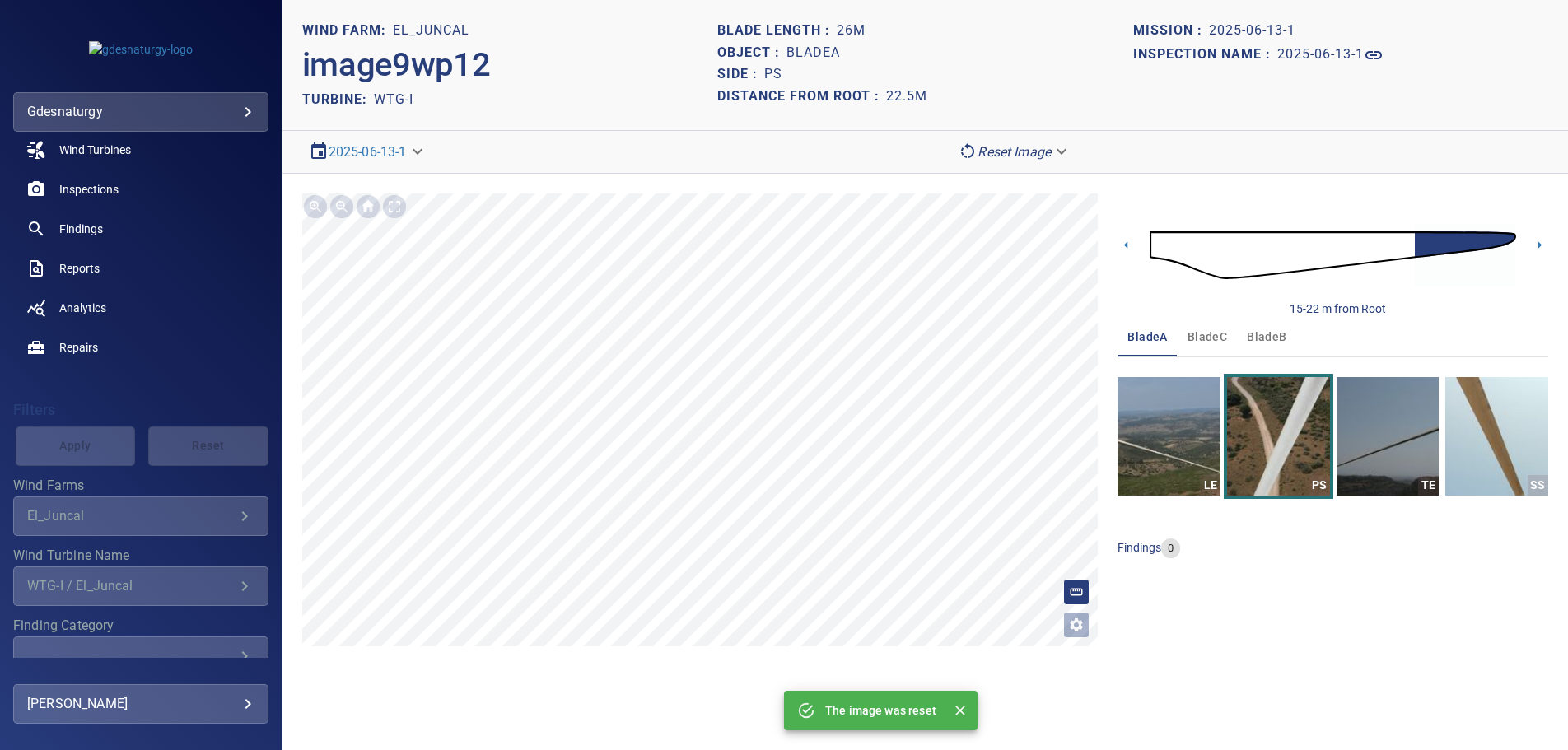
click at [1549, 241] on div "**********" at bounding box center [925, 420] width 1286 height 493
click at [1540, 246] on icon at bounding box center [1540, 244] width 4 height 7
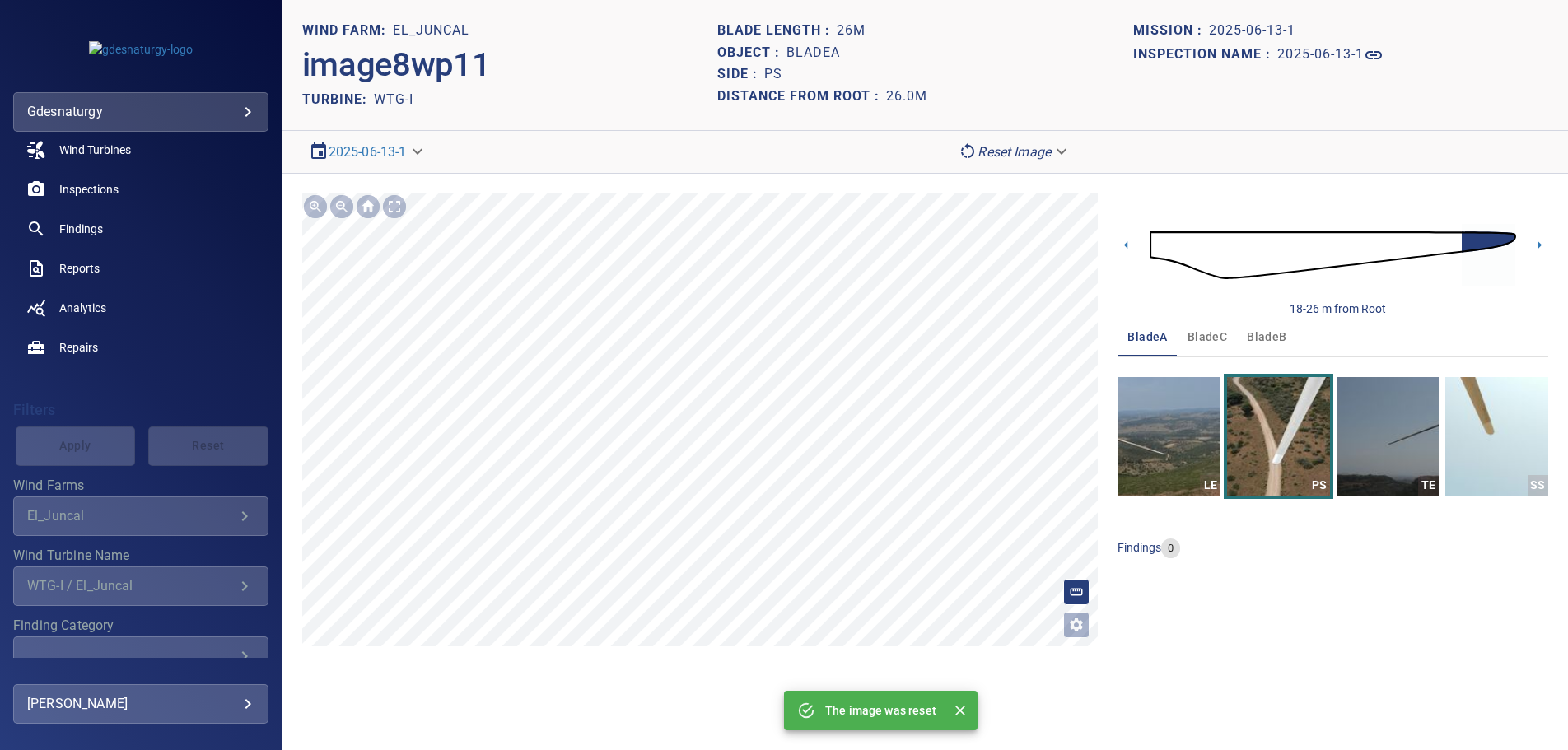
click at [1020, 145] on body "**********" at bounding box center [784, 375] width 1568 height 750
click at [1001, 179] on li "Matching" at bounding box center [1015, 181] width 127 height 29
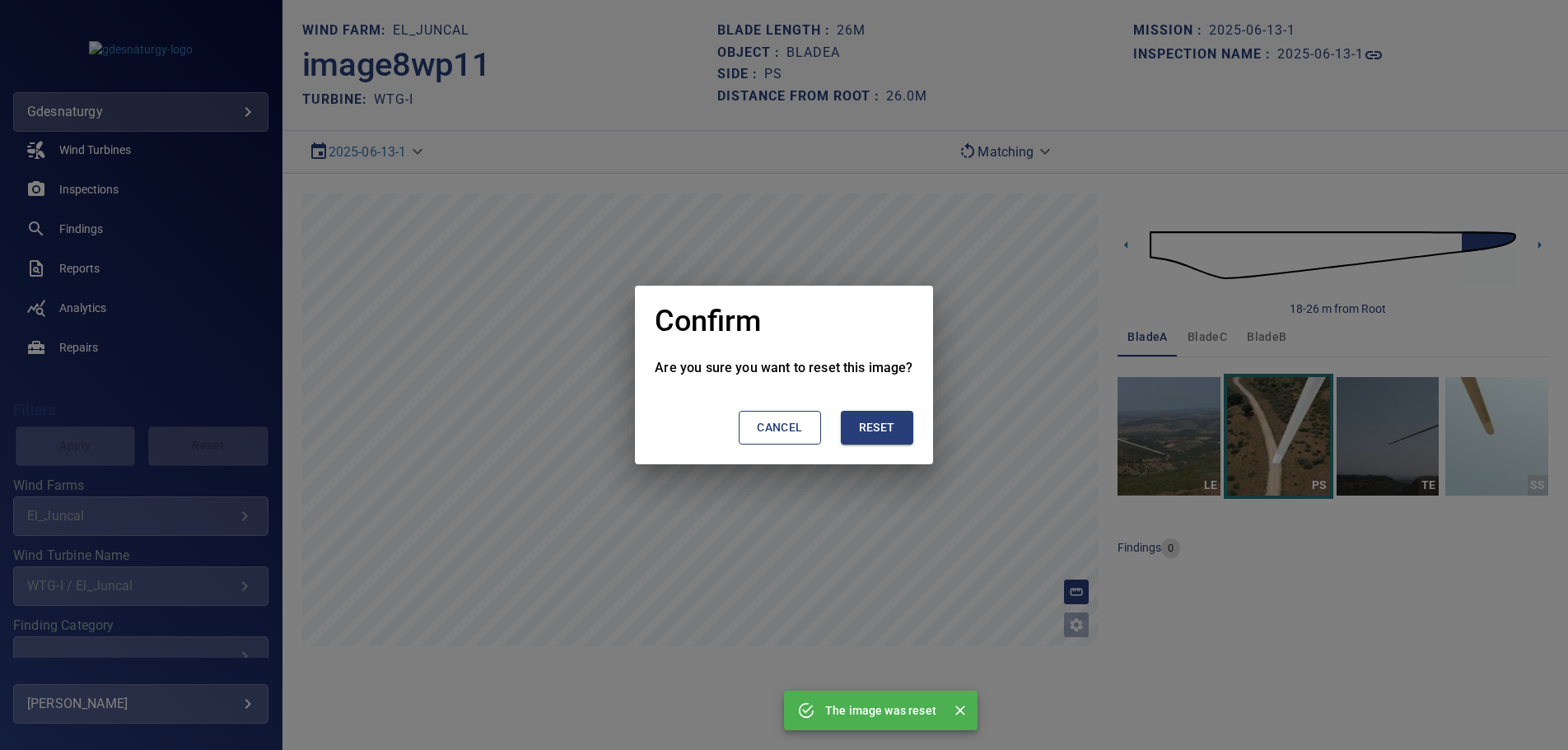
click at [886, 427] on span "Reset" at bounding box center [876, 427] width 36 height 20
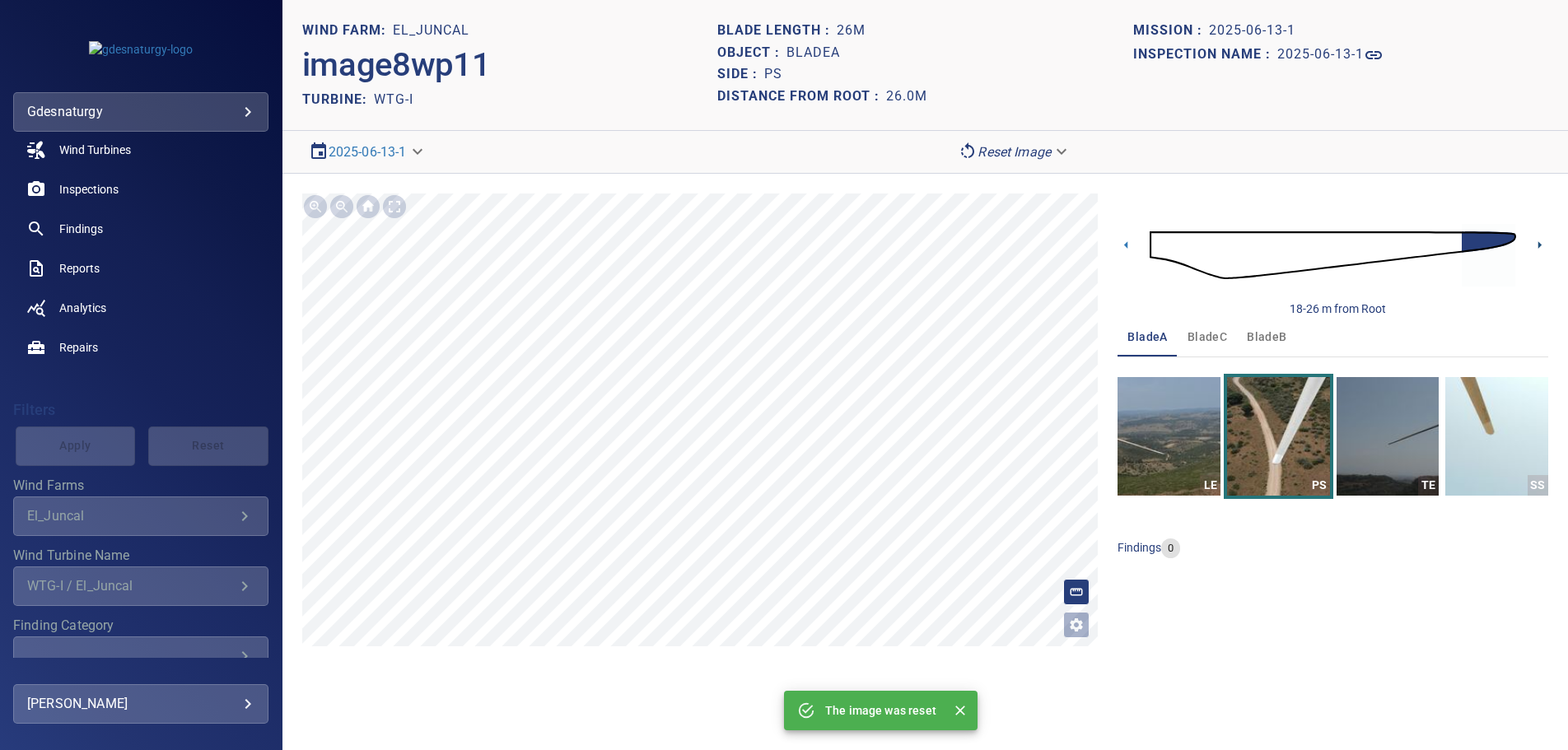
click at [1540, 239] on icon at bounding box center [1539, 244] width 17 height 17
click at [1289, 437] on img "button" at bounding box center [1279, 436] width 103 height 119
click at [1158, 237] on img at bounding box center [1333, 255] width 367 height 89
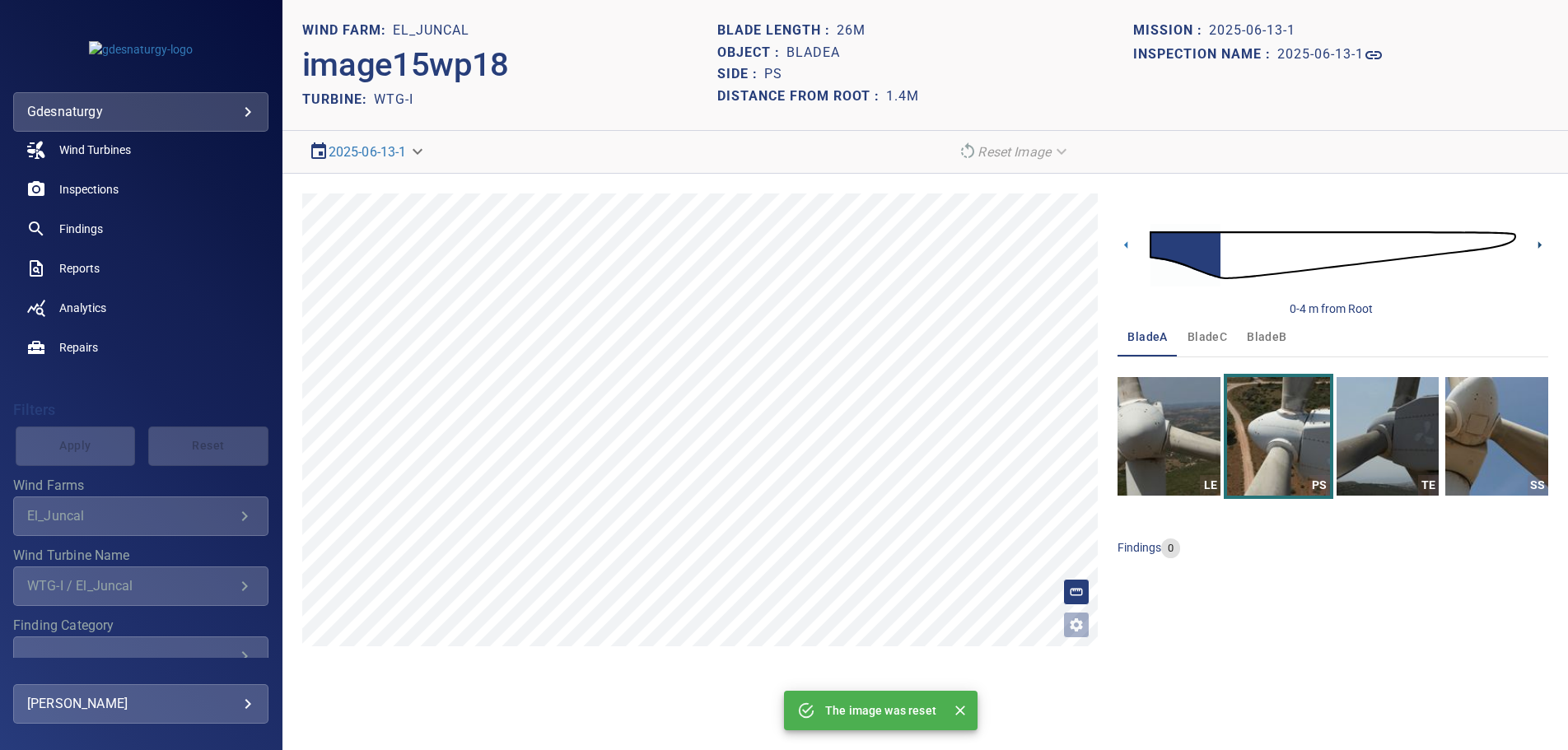
click at [1544, 242] on icon at bounding box center [1539, 244] width 17 height 17
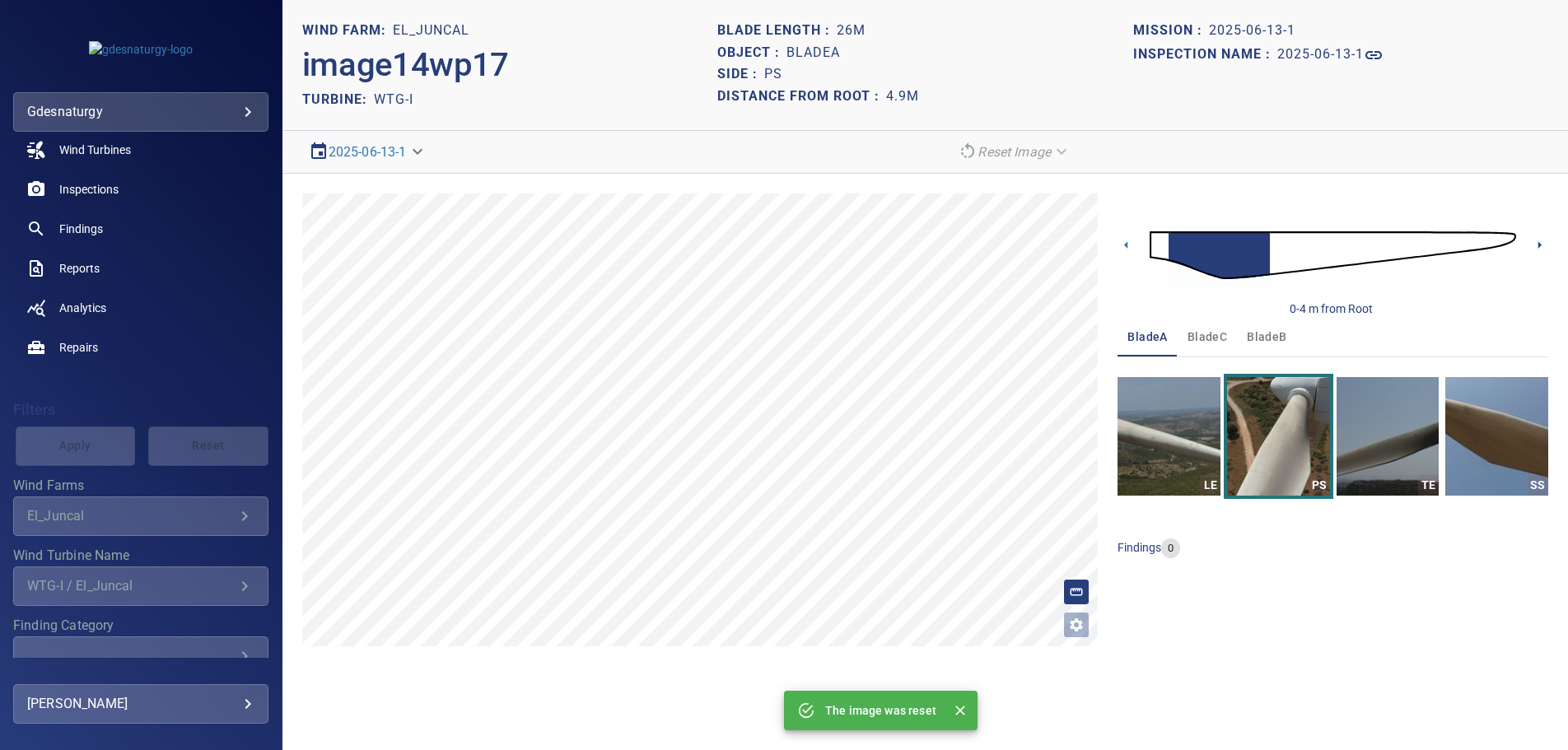
click at [1534, 240] on icon at bounding box center [1539, 244] width 17 height 17
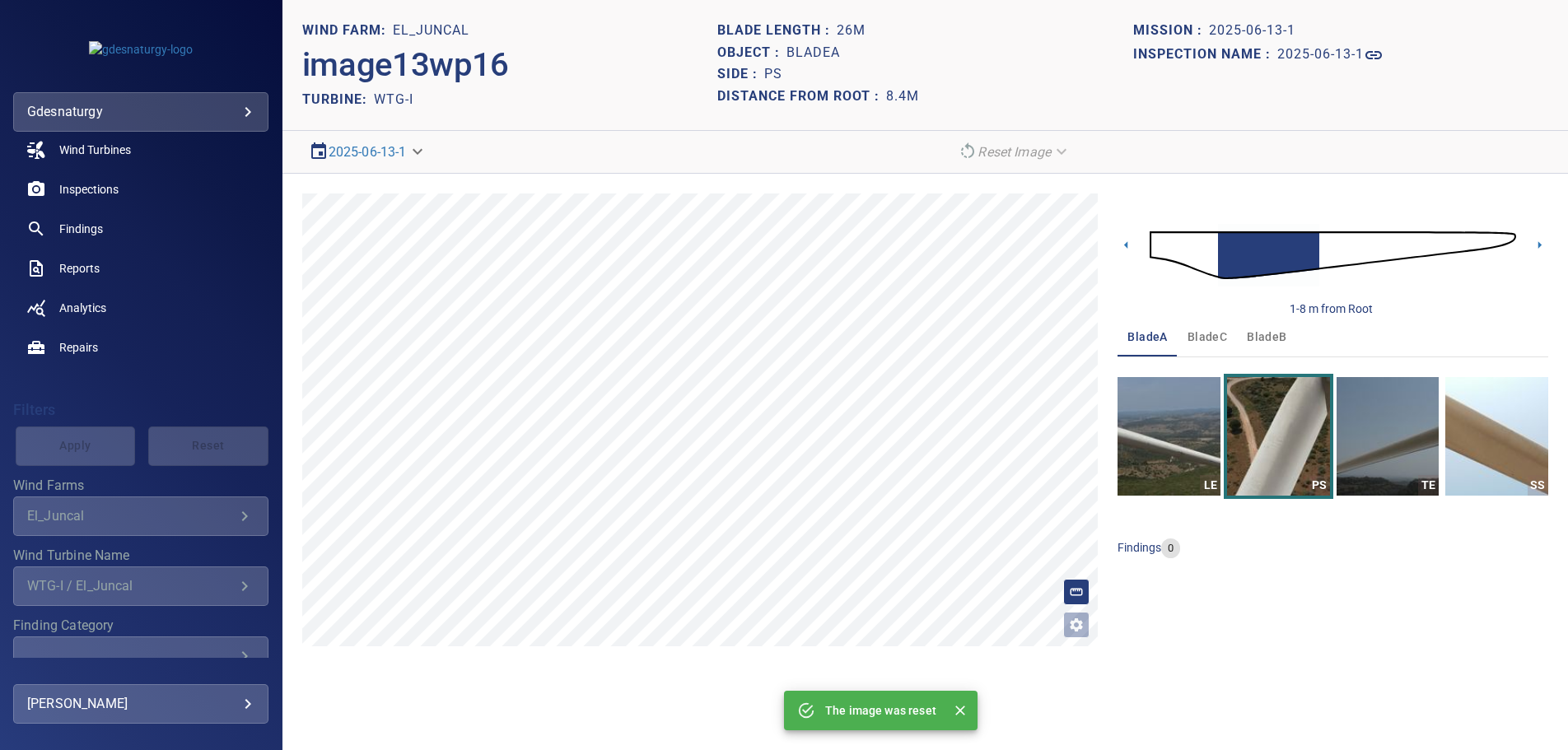
click at [399, 202] on div at bounding box center [395, 206] width 27 height 27
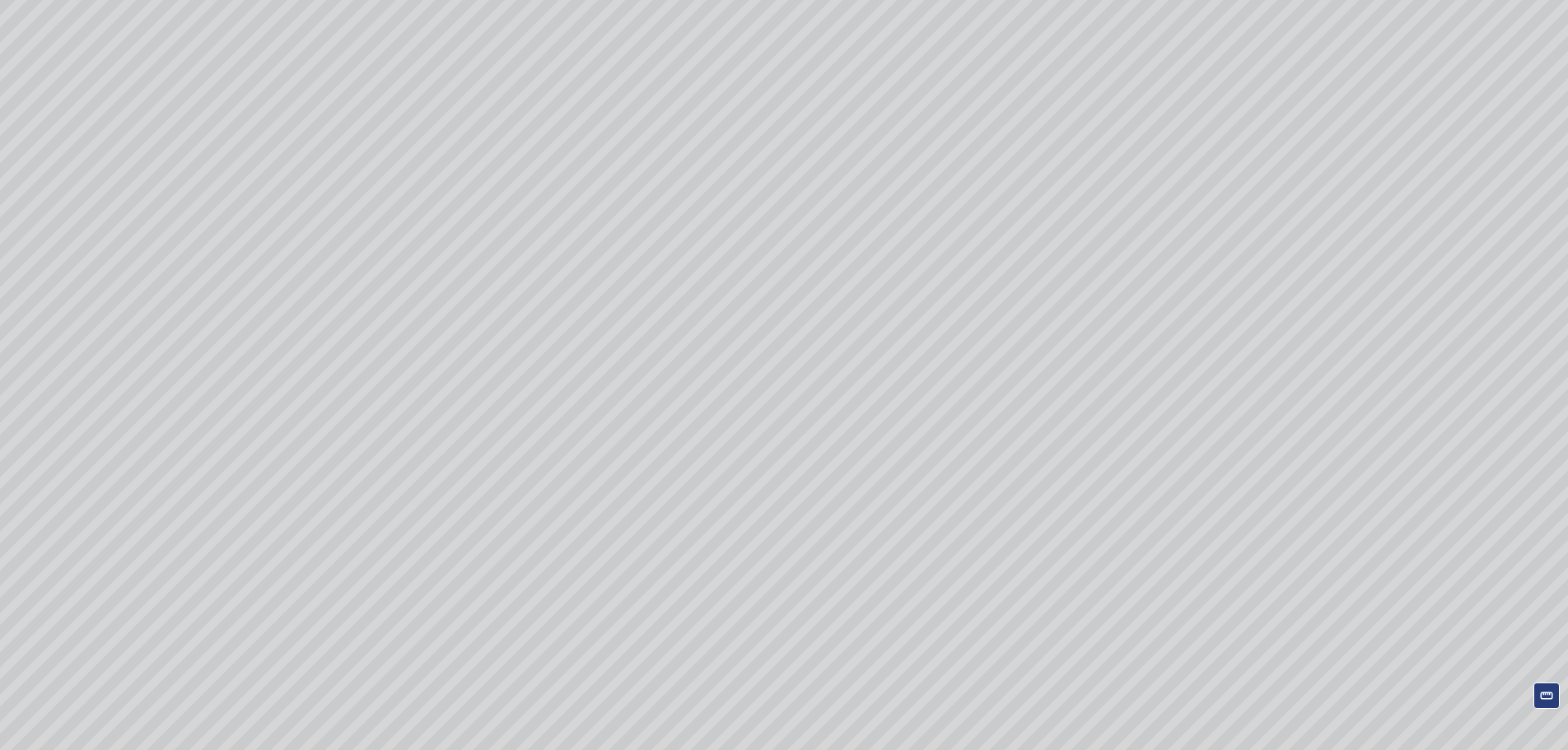
scroll to position [84, 0]
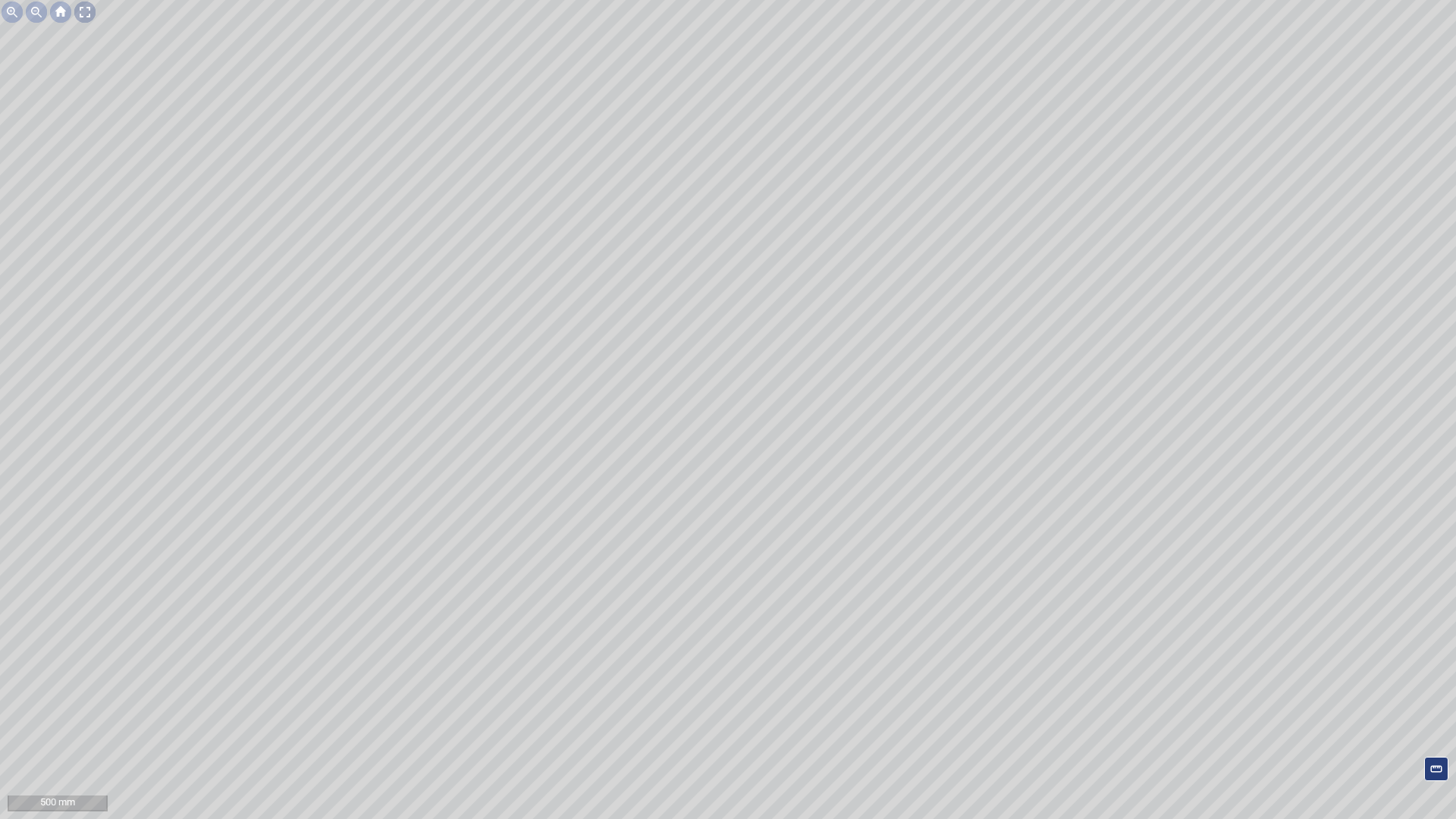
click at [84, 10] on div at bounding box center [85, 12] width 25 height 25
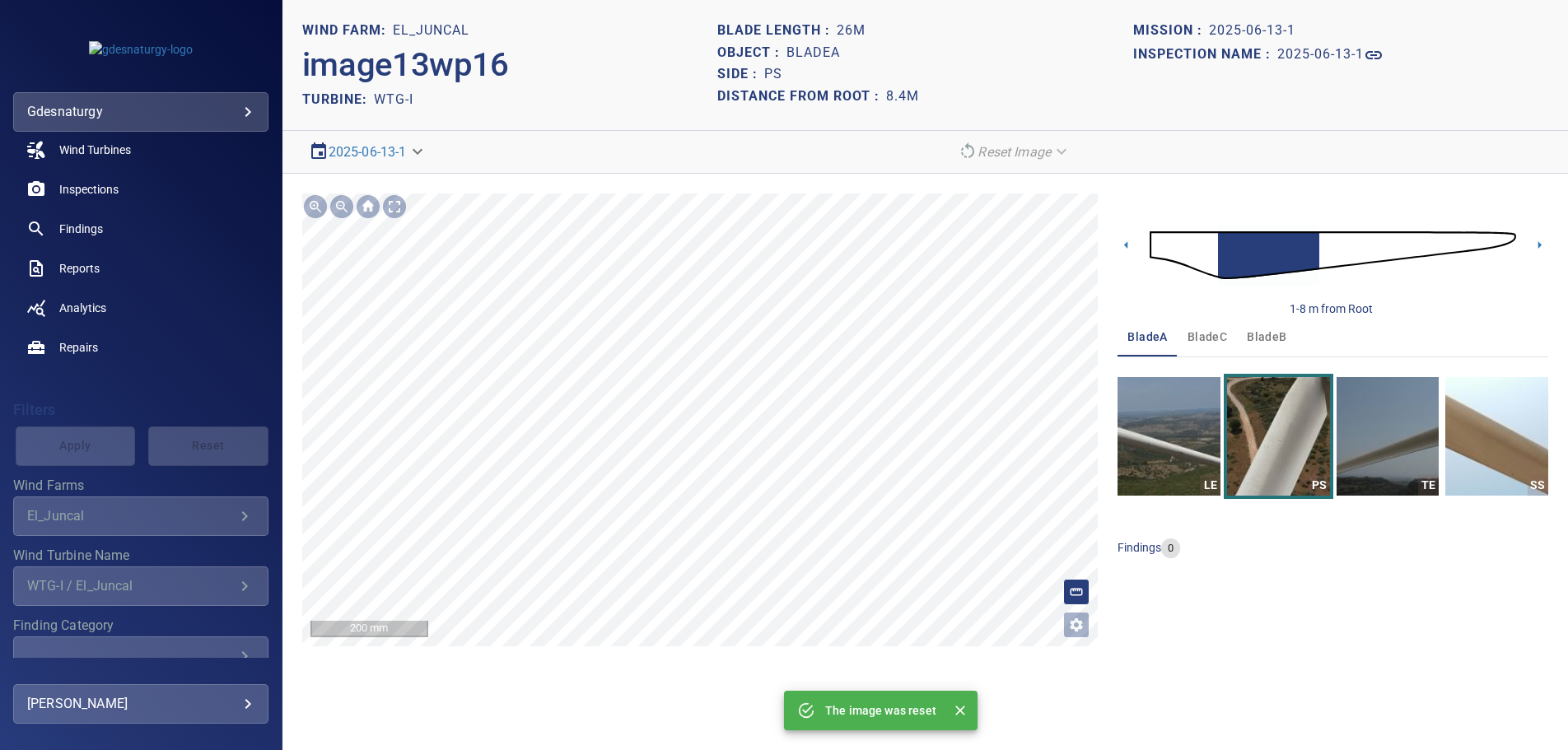
click at [697, 676] on section "**********" at bounding box center [925, 375] width 1286 height 750
click at [671, 711] on section "**********" at bounding box center [925, 375] width 1286 height 750
click at [1537, 241] on icon at bounding box center [1539, 244] width 17 height 17
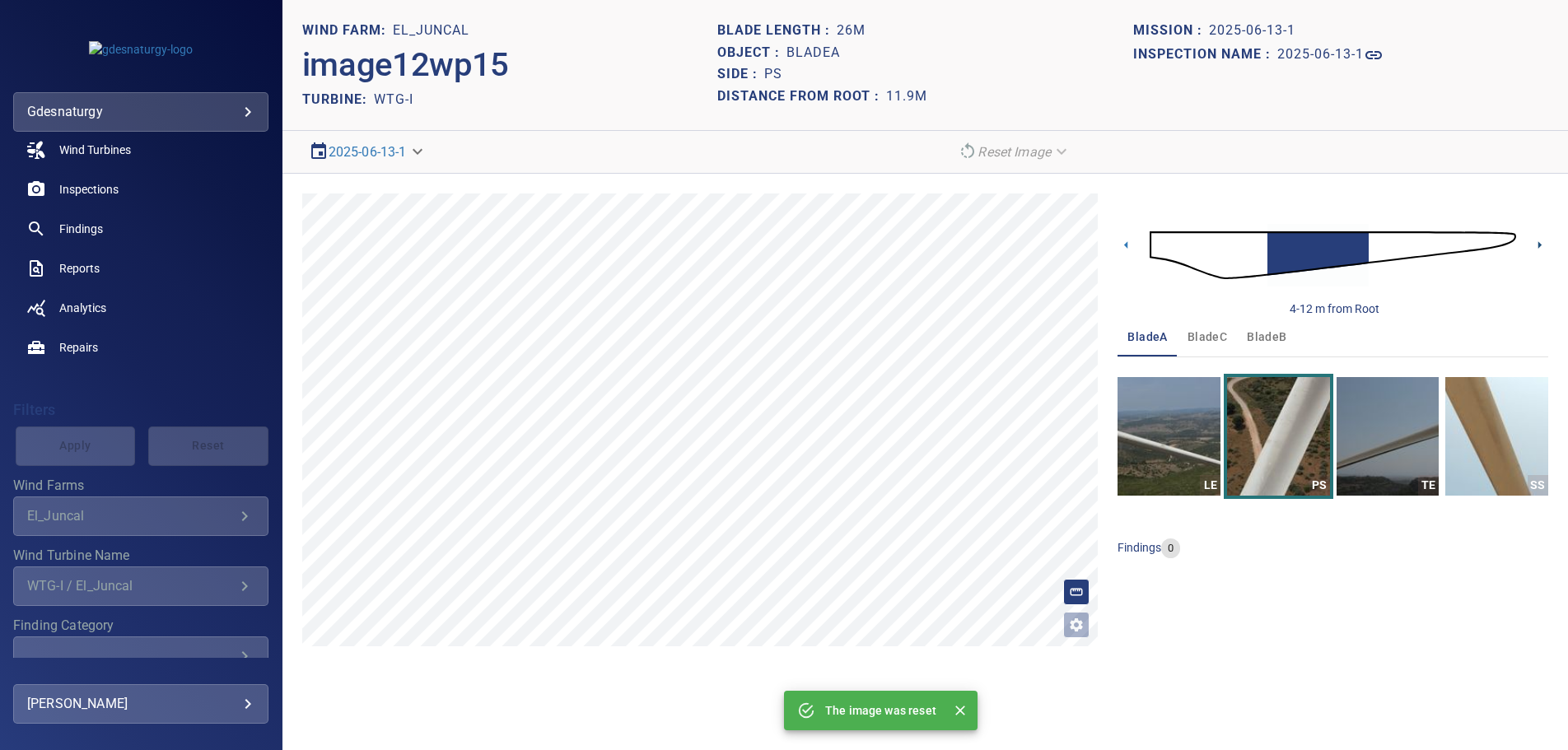
click at [1537, 242] on icon at bounding box center [1539, 244] width 17 height 17
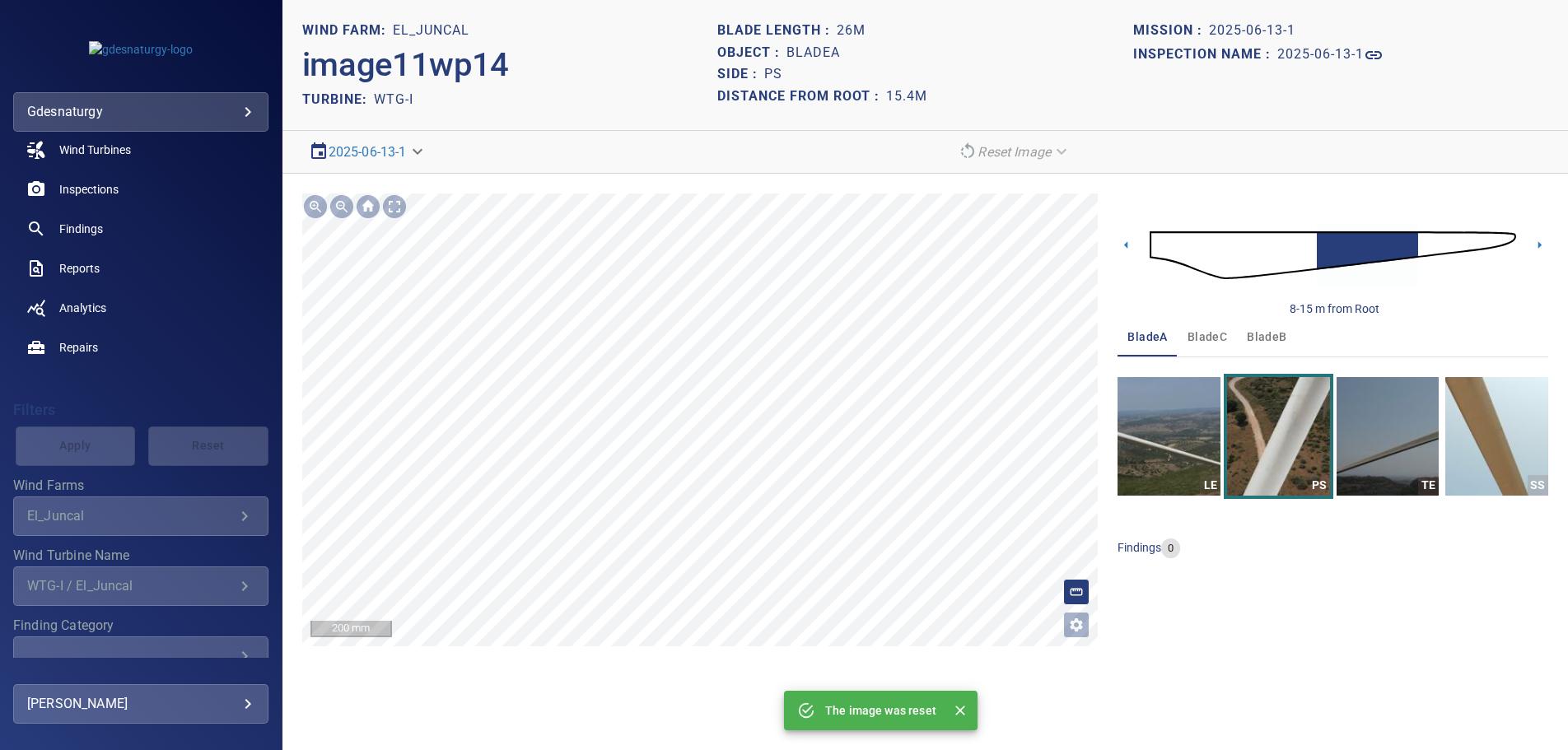
click at [1241, 561] on div "**********" at bounding box center [925, 420] width 1286 height 493
click at [1430, 470] on img "button" at bounding box center [1389, 436] width 103 height 119
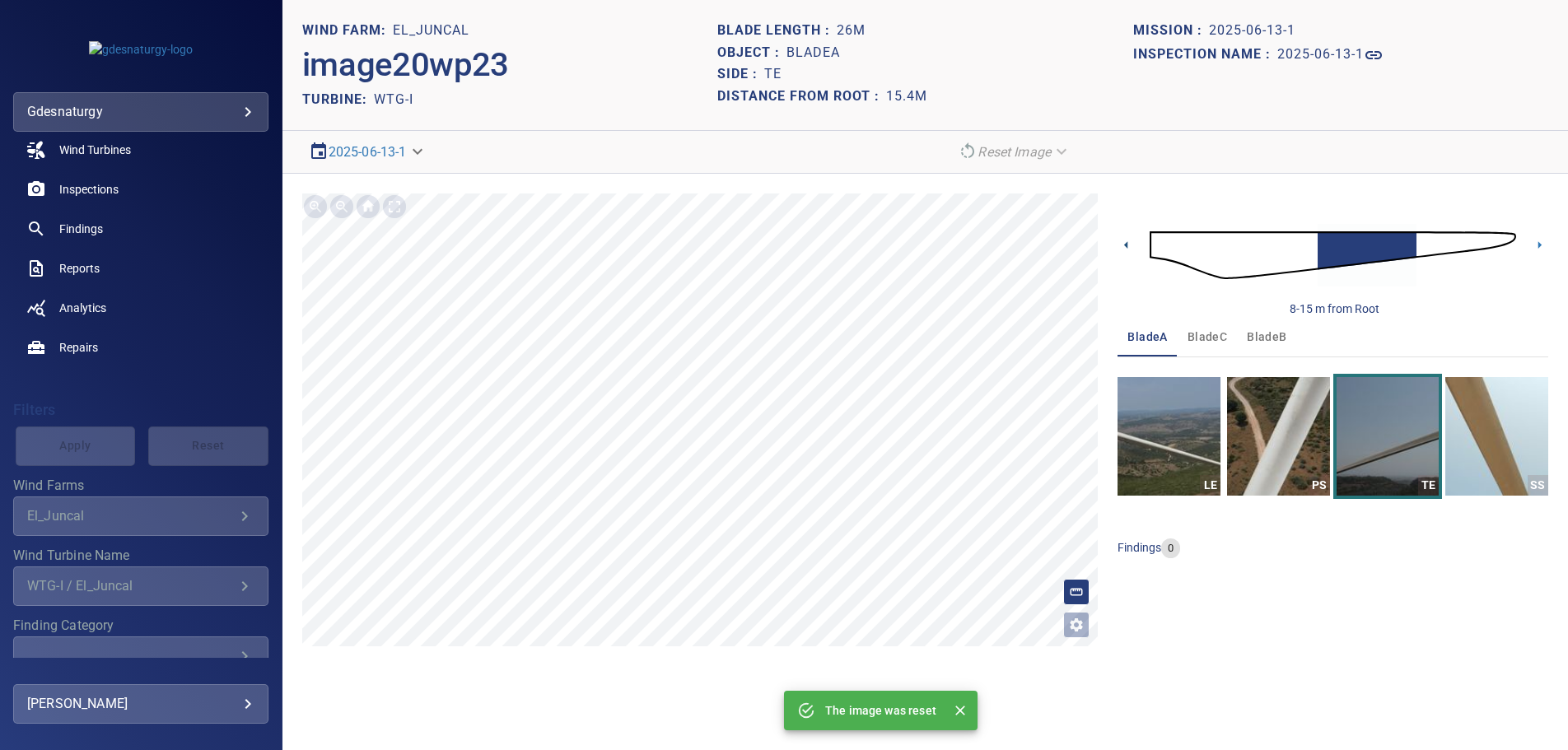
click at [1130, 244] on icon at bounding box center [1127, 244] width 17 height 17
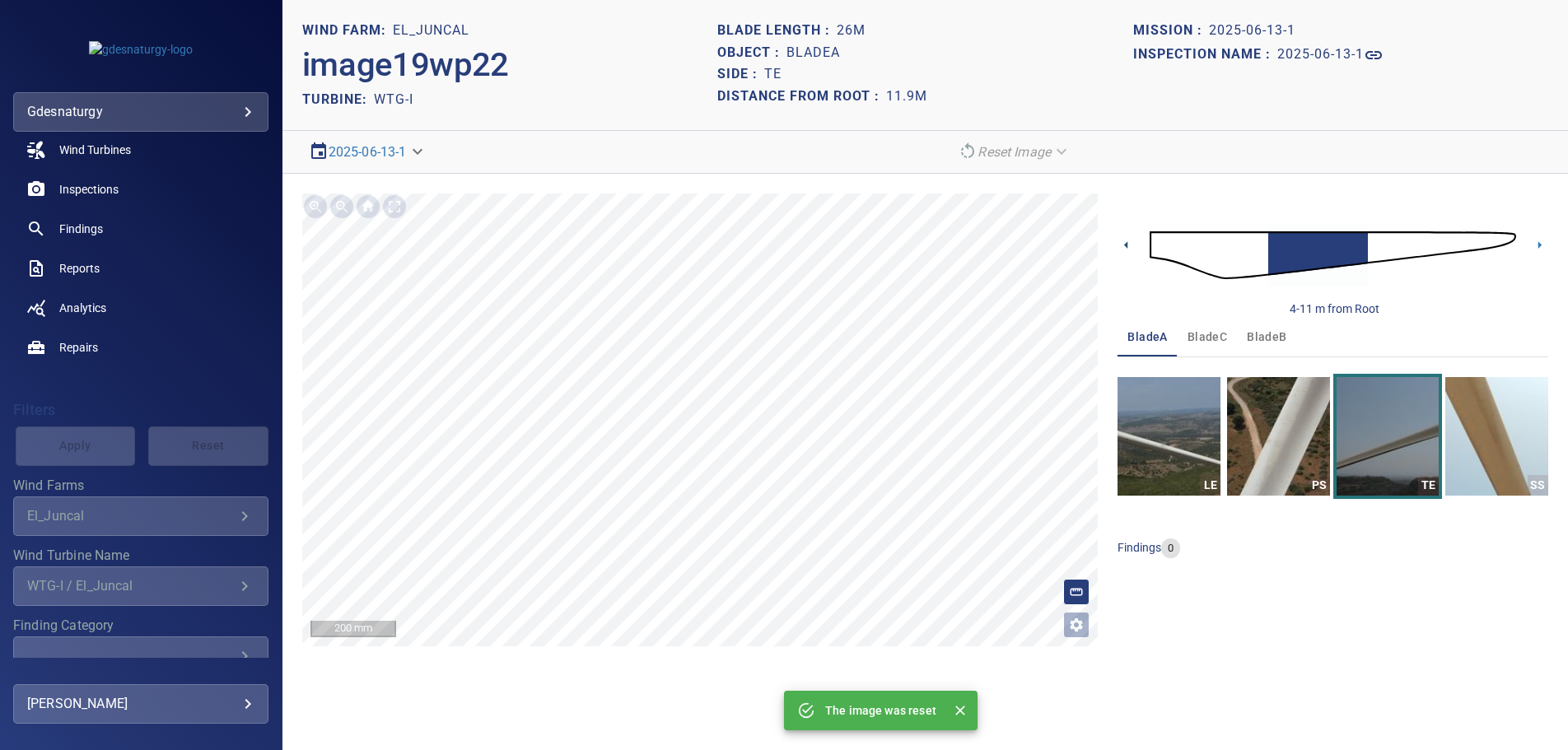
drag, startPoint x: 1127, startPoint y: 243, endPoint x: 1126, endPoint y: 254, distance: 11.0
click at [1127, 244] on icon at bounding box center [1127, 244] width 4 height 7
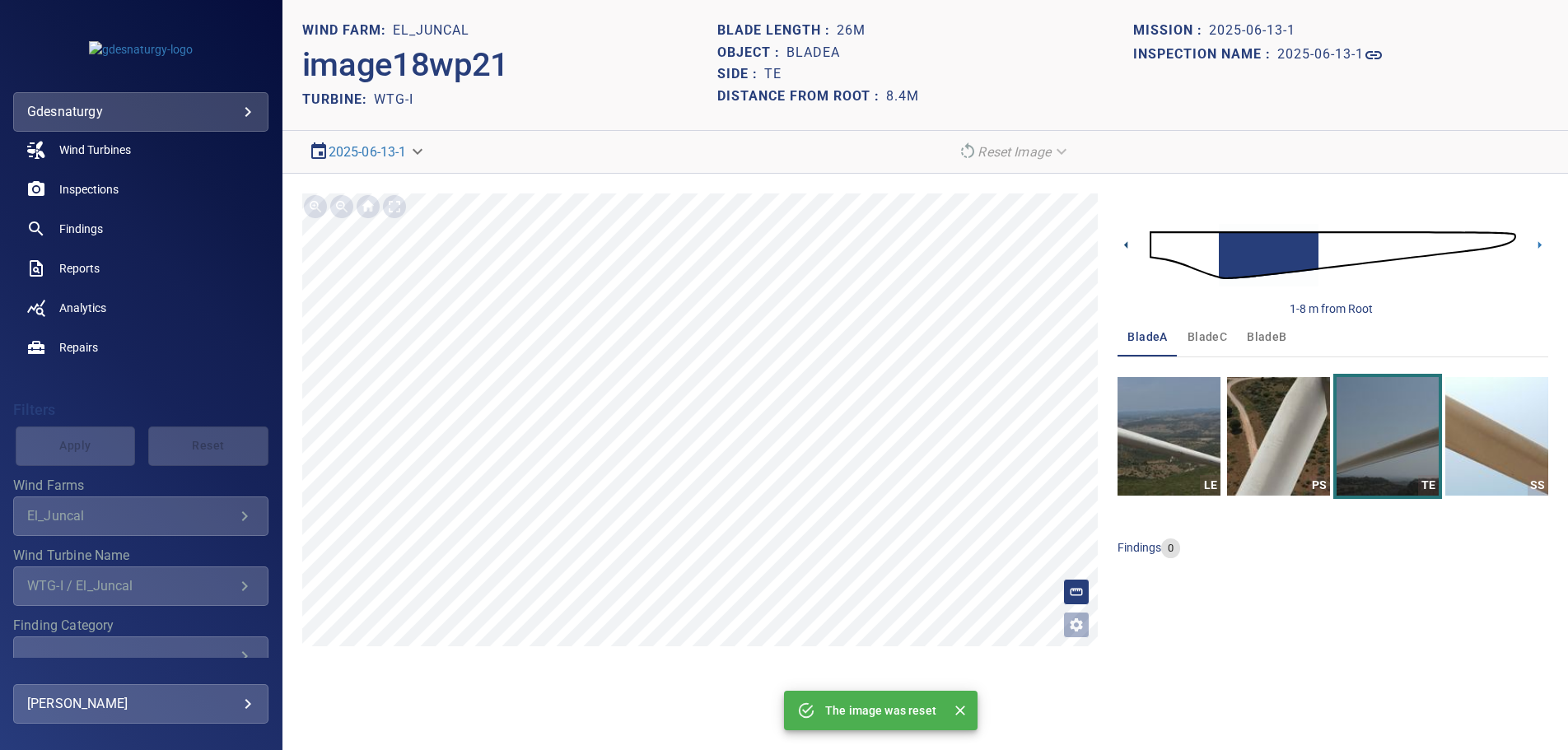
click at [1124, 241] on icon at bounding box center [1127, 244] width 17 height 17
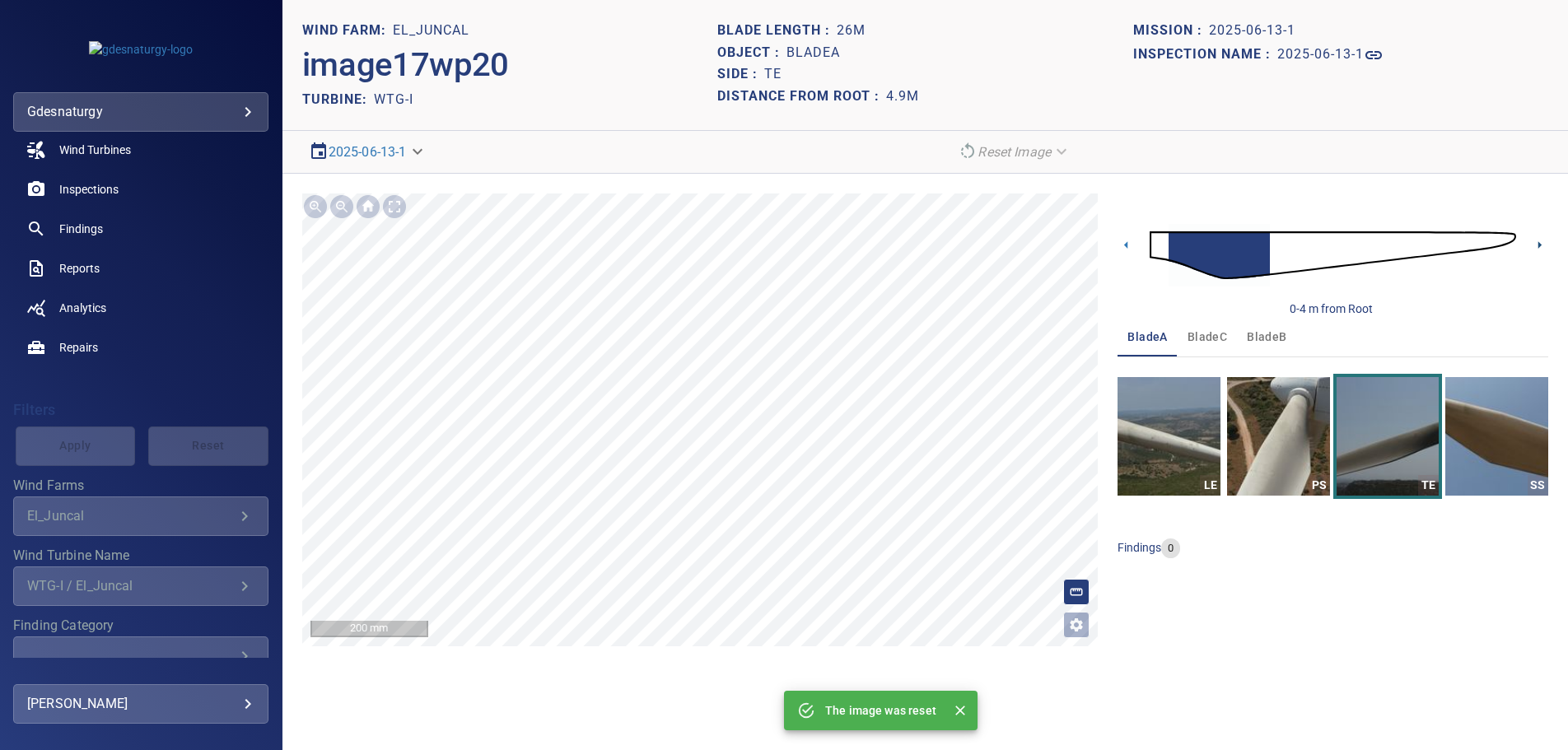
click at [1539, 246] on icon at bounding box center [1540, 244] width 4 height 7
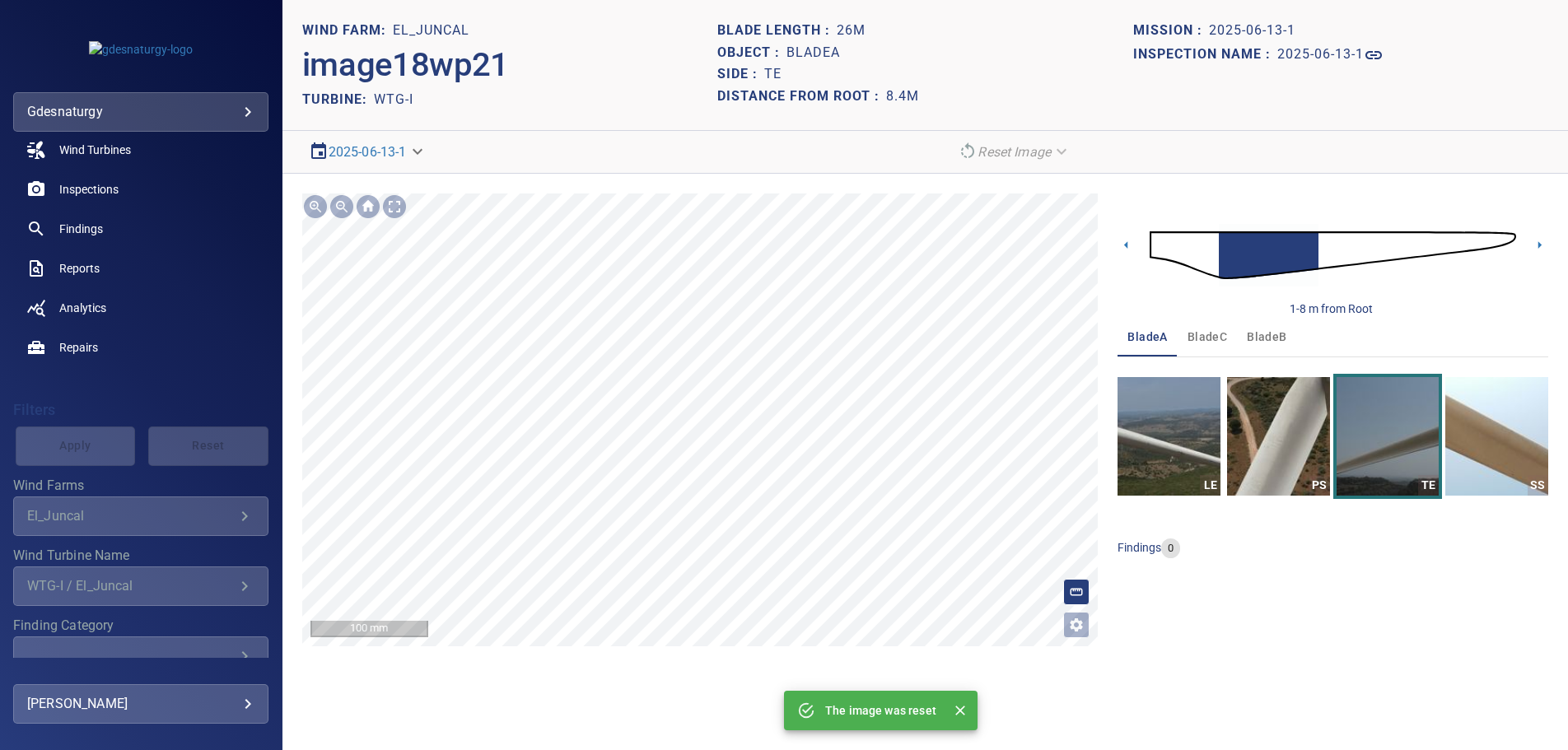
click at [1156, 380] on div "**********" at bounding box center [925, 420] width 1286 height 493
click at [1082, 629] on icon "Open image filters and tagging options" at bounding box center [1077, 625] width 17 height 17
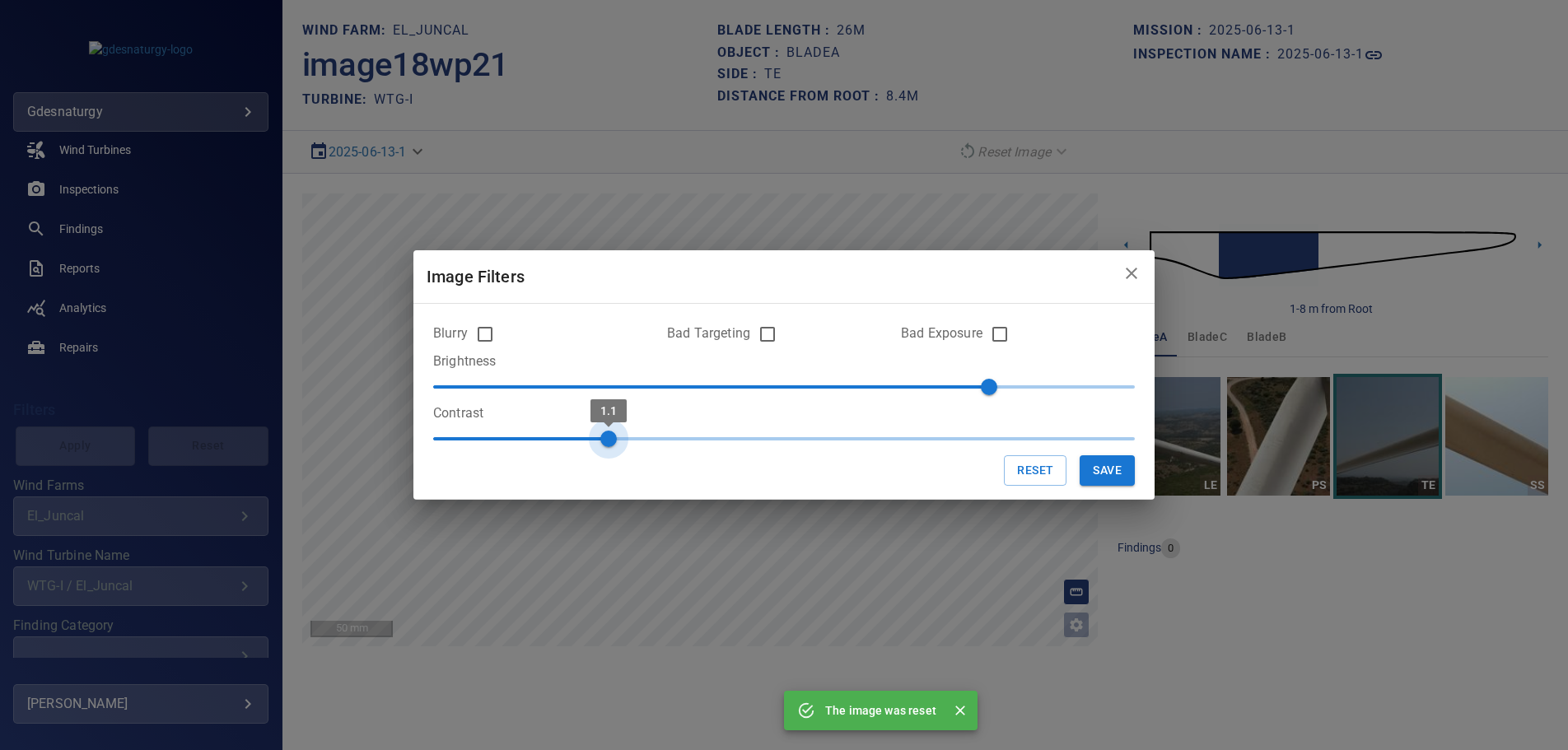
type input "***"
drag, startPoint x: 612, startPoint y: 438, endPoint x: 739, endPoint y: 440, distance: 127.0
click at [617, 440] on span "1.1" at bounding box center [609, 438] width 17 height 17
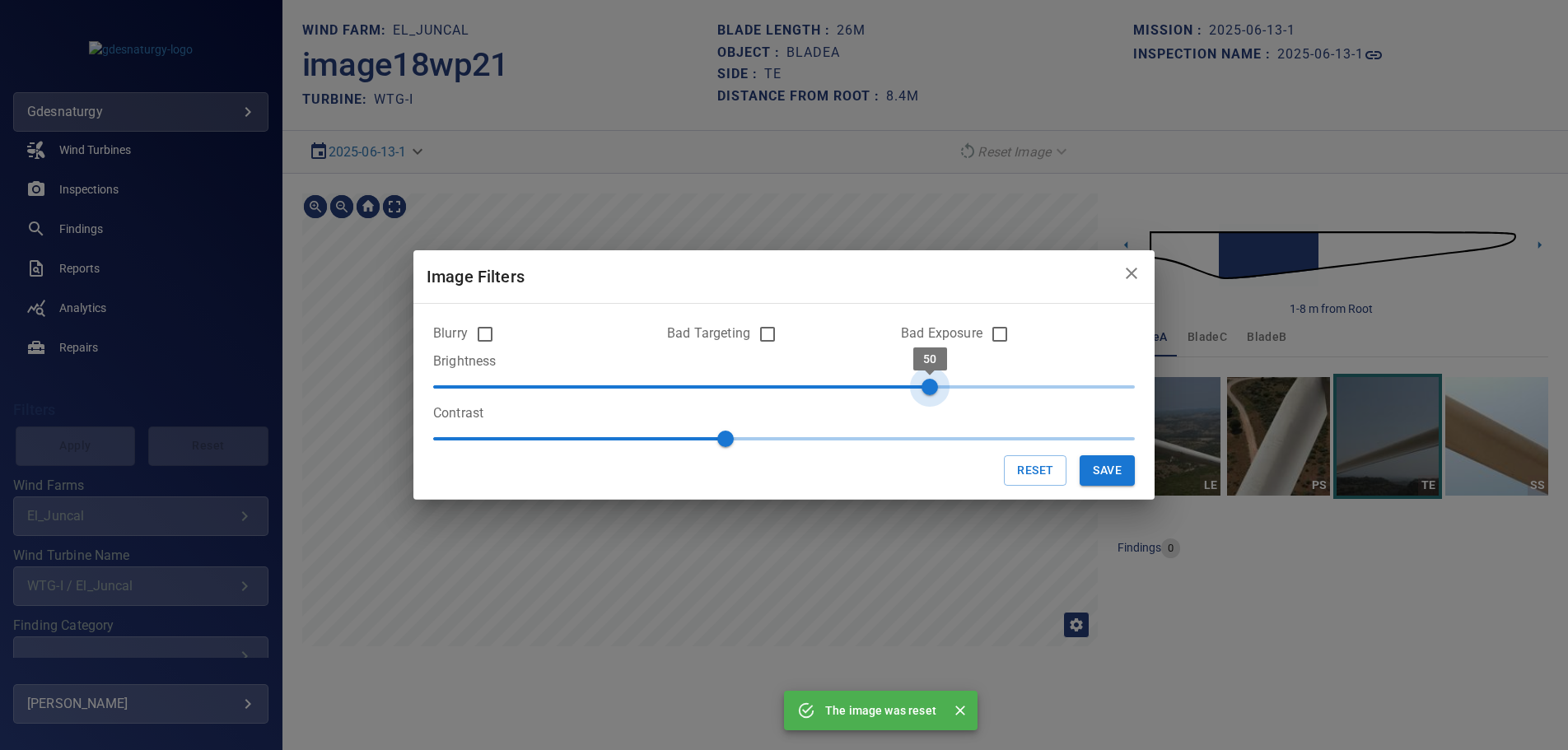
type input "**"
drag, startPoint x: 985, startPoint y: 383, endPoint x: 899, endPoint y: 387, distance: 86.1
click at [899, 387] on span "40" at bounding box center [901, 387] width 17 height 17
click at [1115, 470] on button "Save" at bounding box center [1107, 470] width 55 height 30
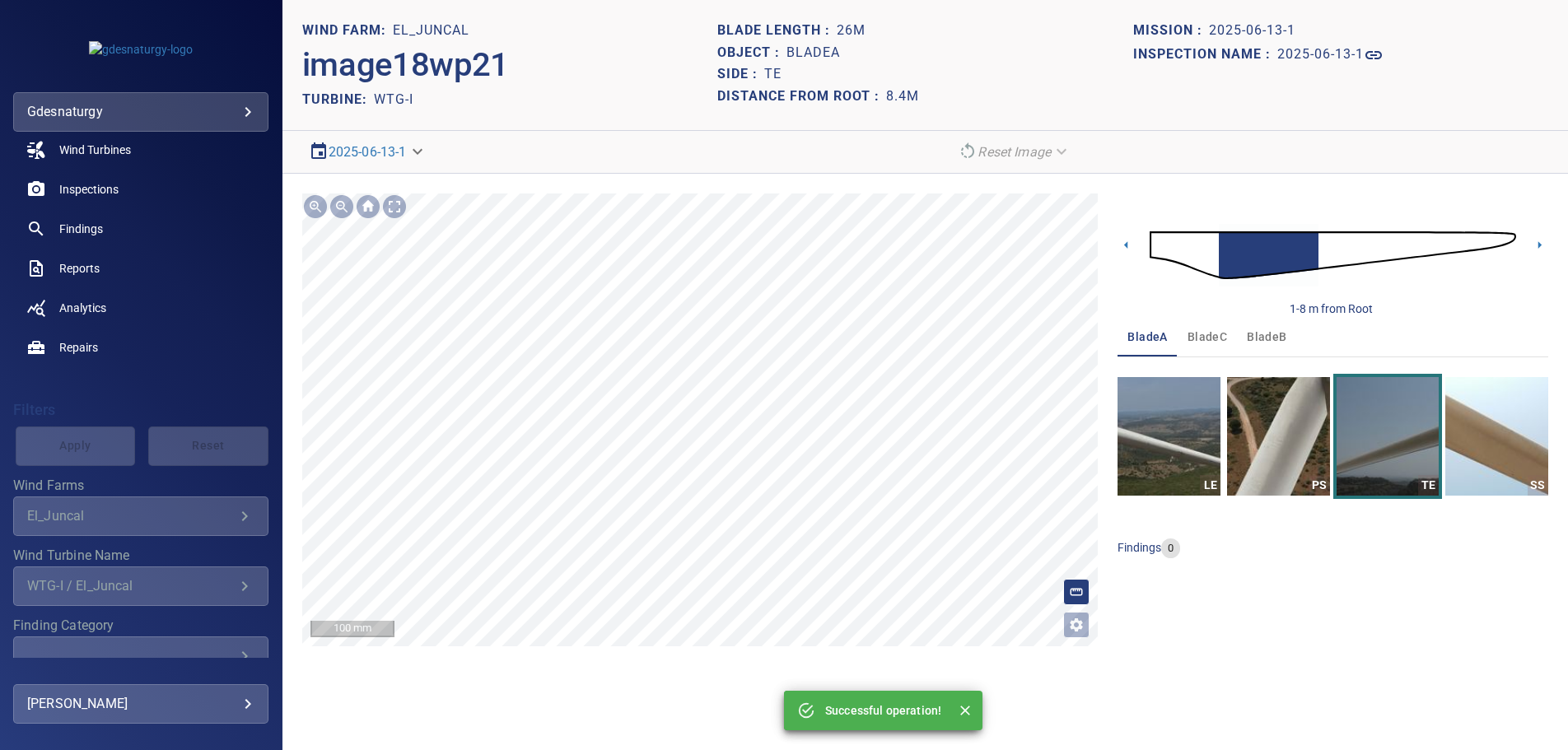
click at [1104, 369] on div "**********" at bounding box center [925, 420] width 1286 height 493
click at [1277, 441] on img "button" at bounding box center [1279, 436] width 103 height 119
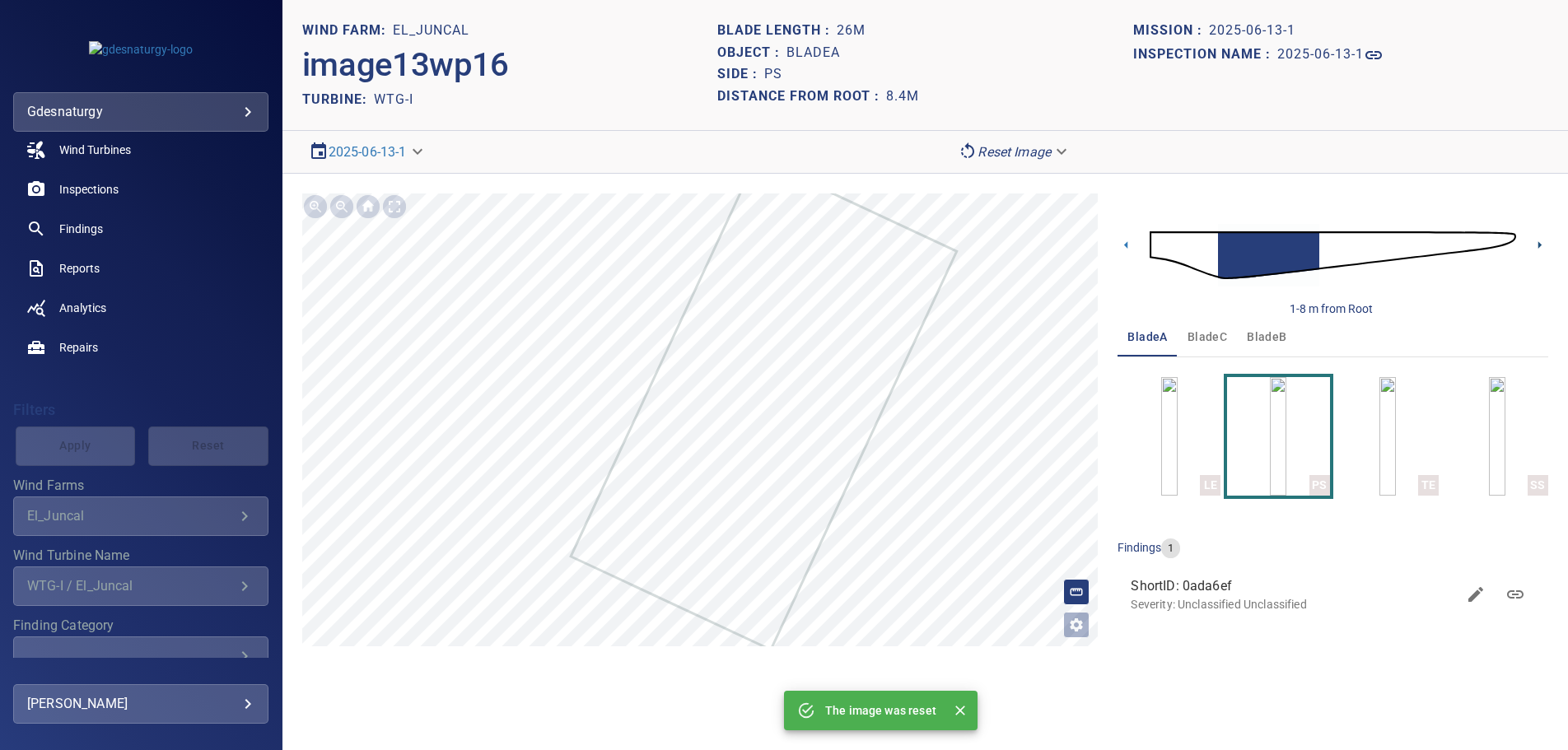
click at [1539, 244] on icon at bounding box center [1540, 244] width 4 height 7
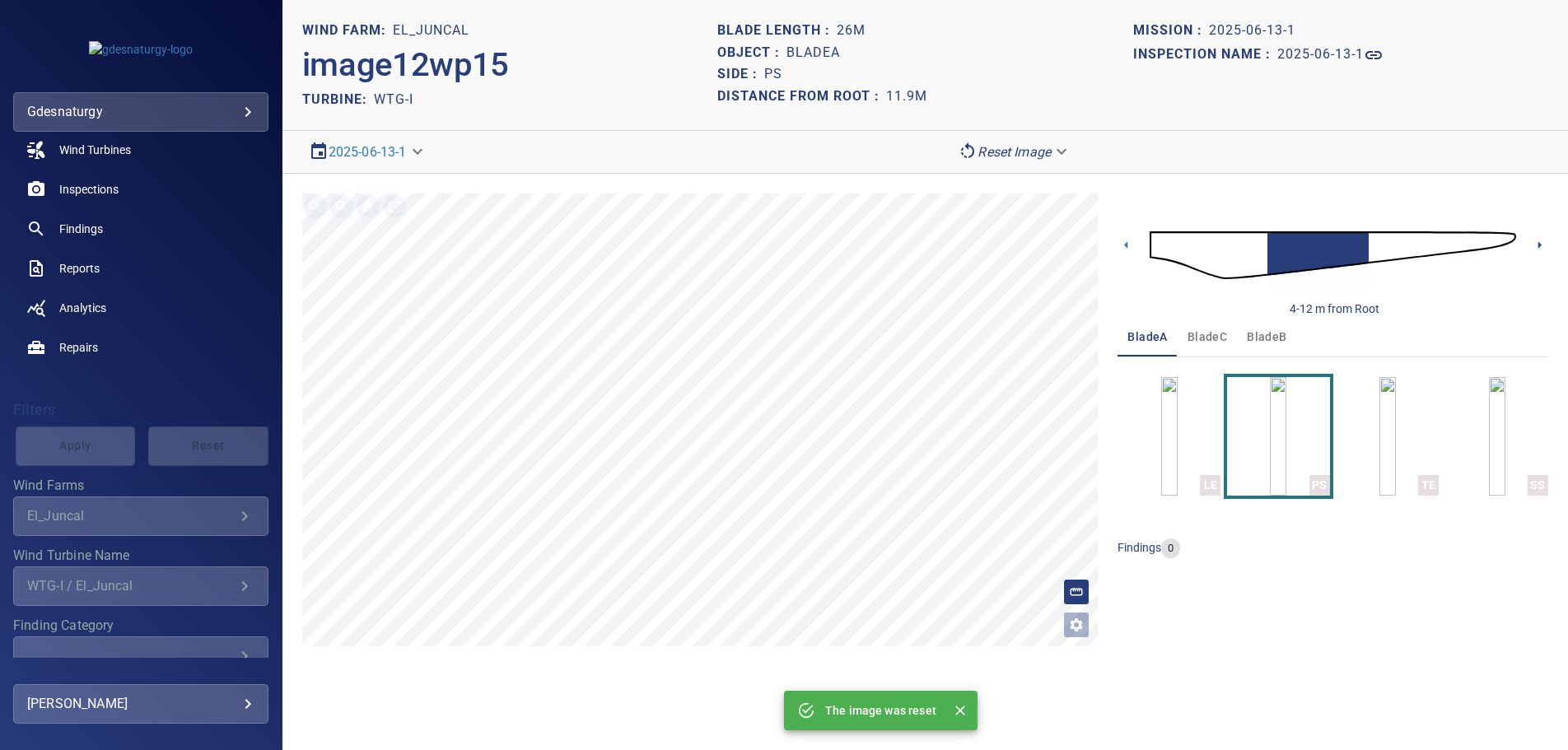
click at [1539, 244] on icon at bounding box center [1540, 244] width 4 height 7
click at [1536, 243] on icon at bounding box center [1539, 244] width 17 height 17
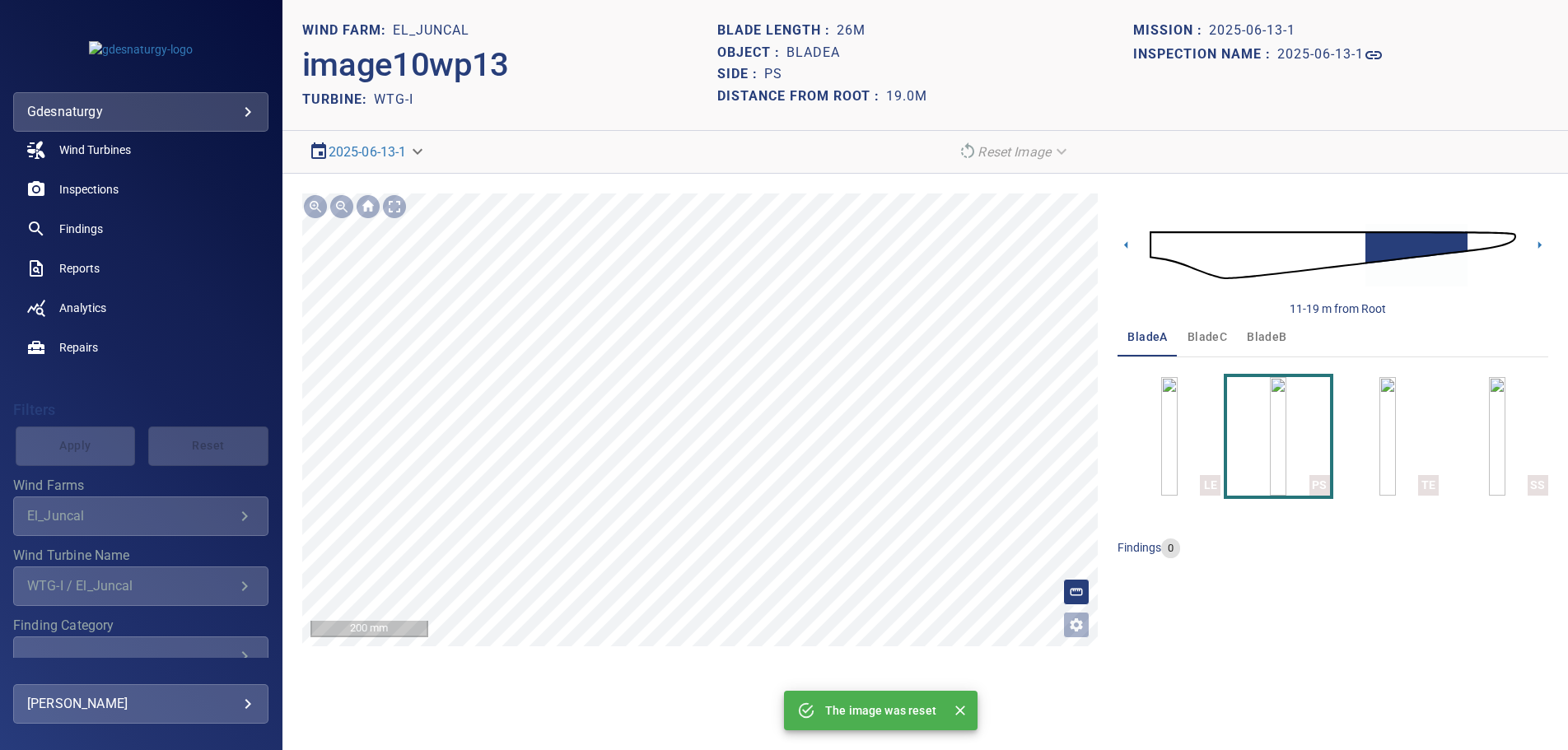
click at [771, 647] on div "**********" at bounding box center [925, 420] width 1286 height 493
click at [654, 664] on div "**********" at bounding box center [925, 420] width 1286 height 493
click at [1540, 242] on icon at bounding box center [1539, 244] width 17 height 17
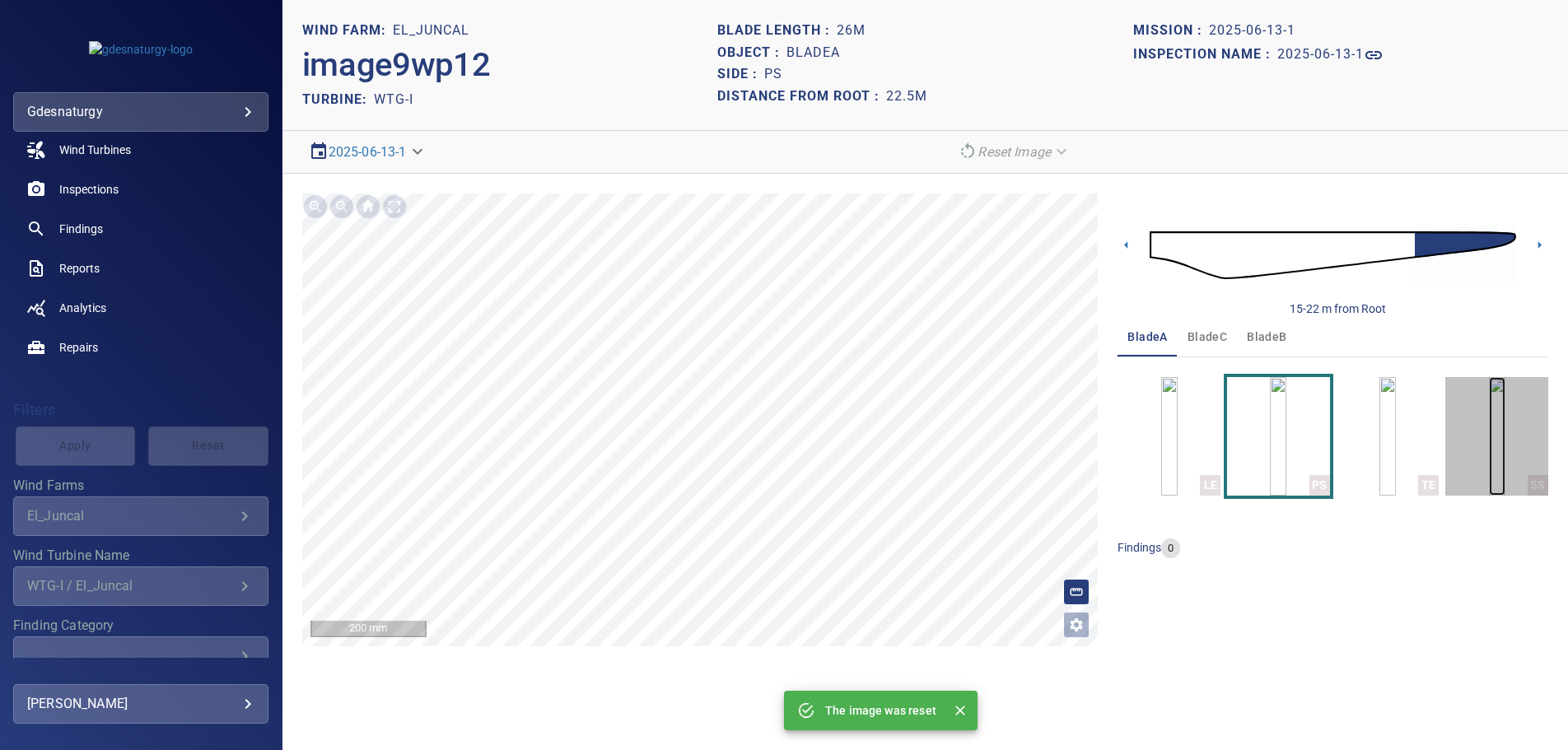
click at [1505, 466] on img "button" at bounding box center [1497, 436] width 17 height 119
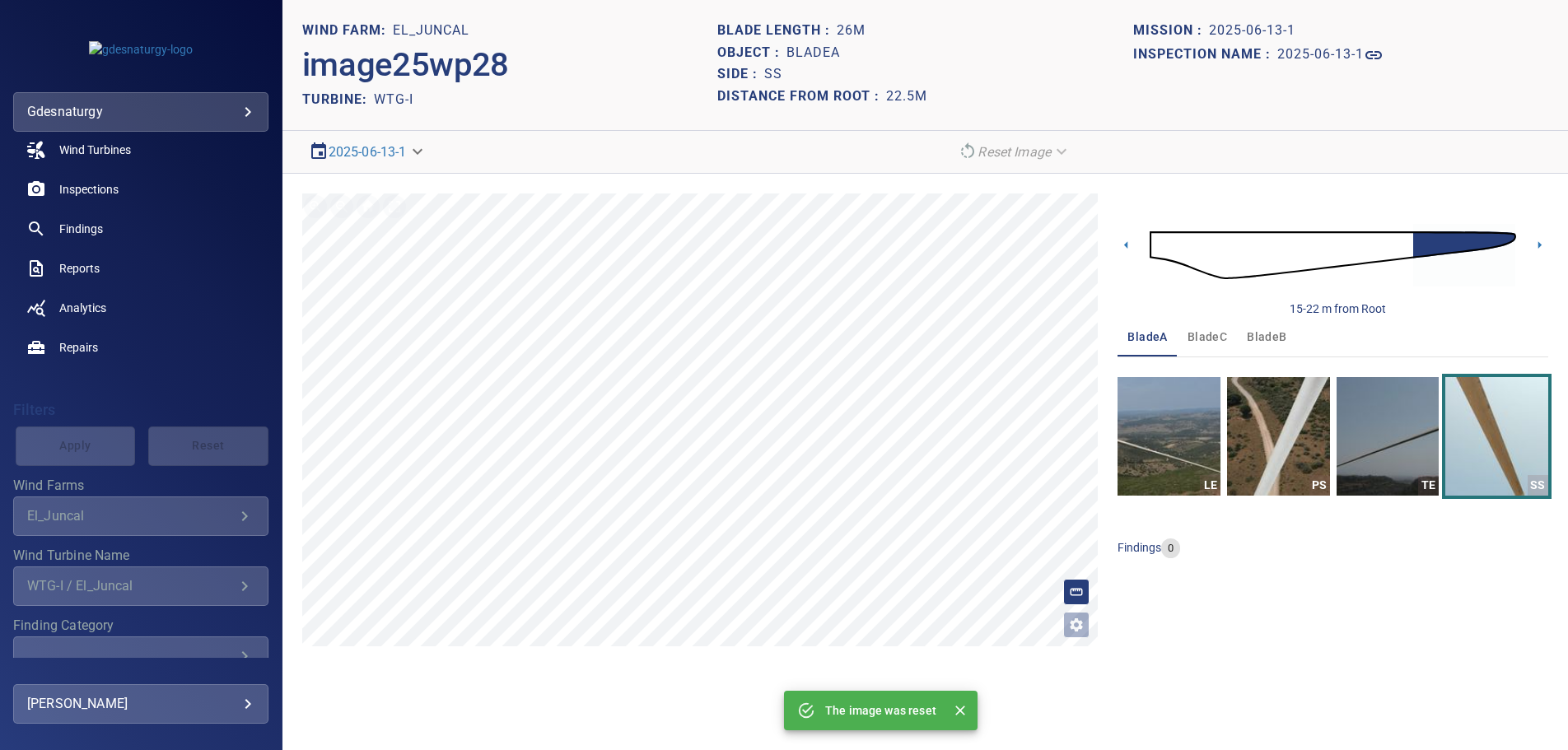
click at [1165, 244] on img at bounding box center [1333, 255] width 367 height 89
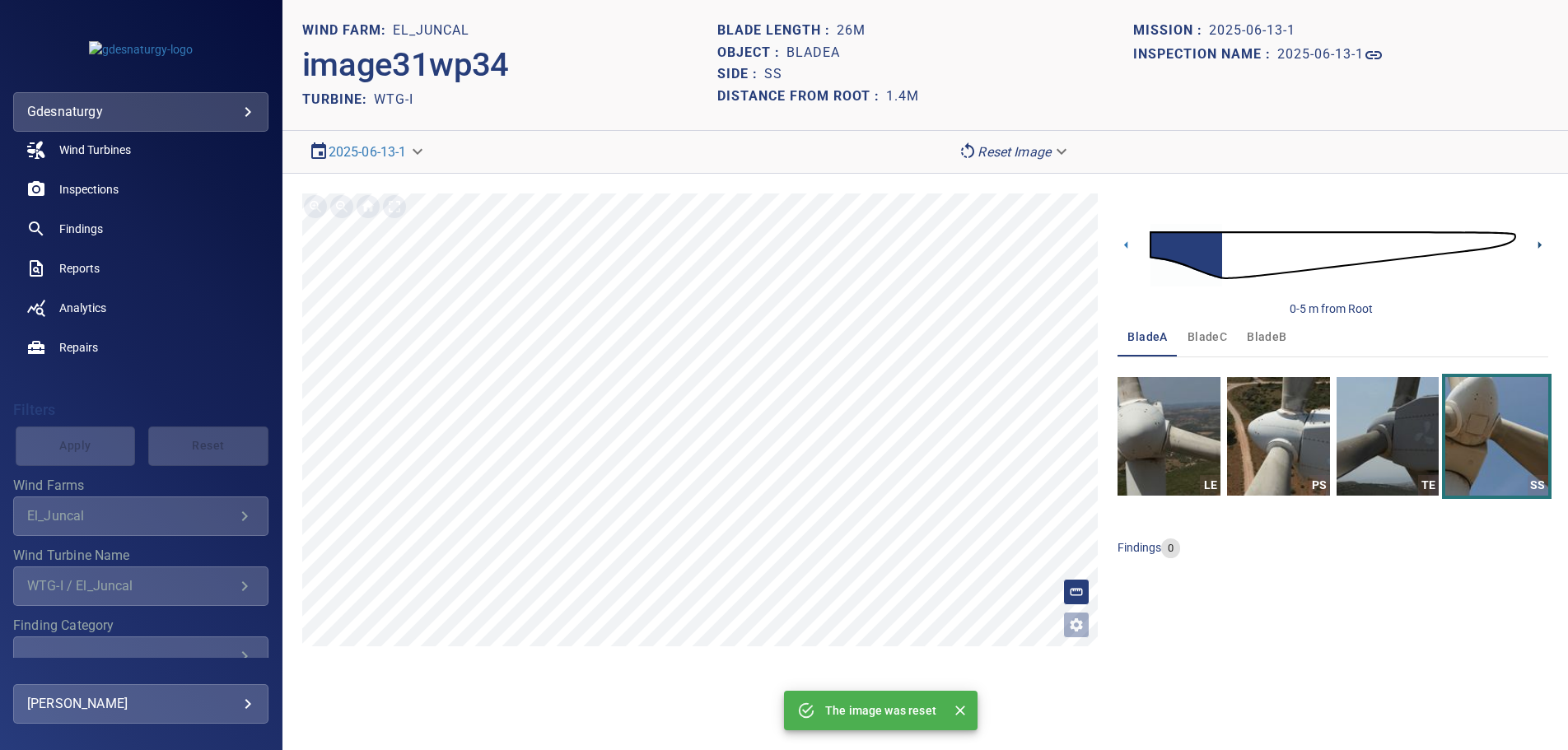
click at [1540, 242] on icon at bounding box center [1539, 244] width 17 height 17
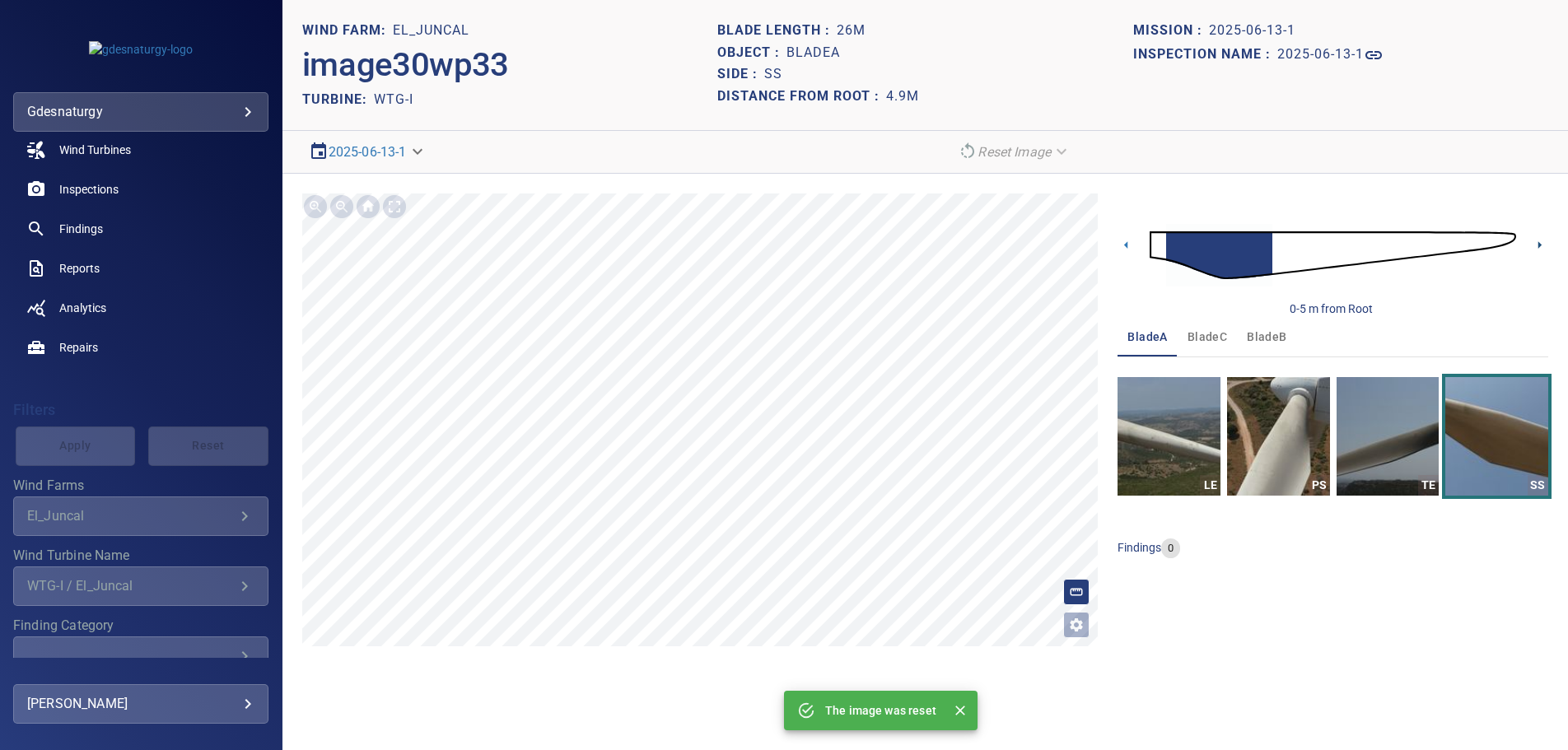
click at [1546, 246] on icon at bounding box center [1539, 244] width 17 height 17
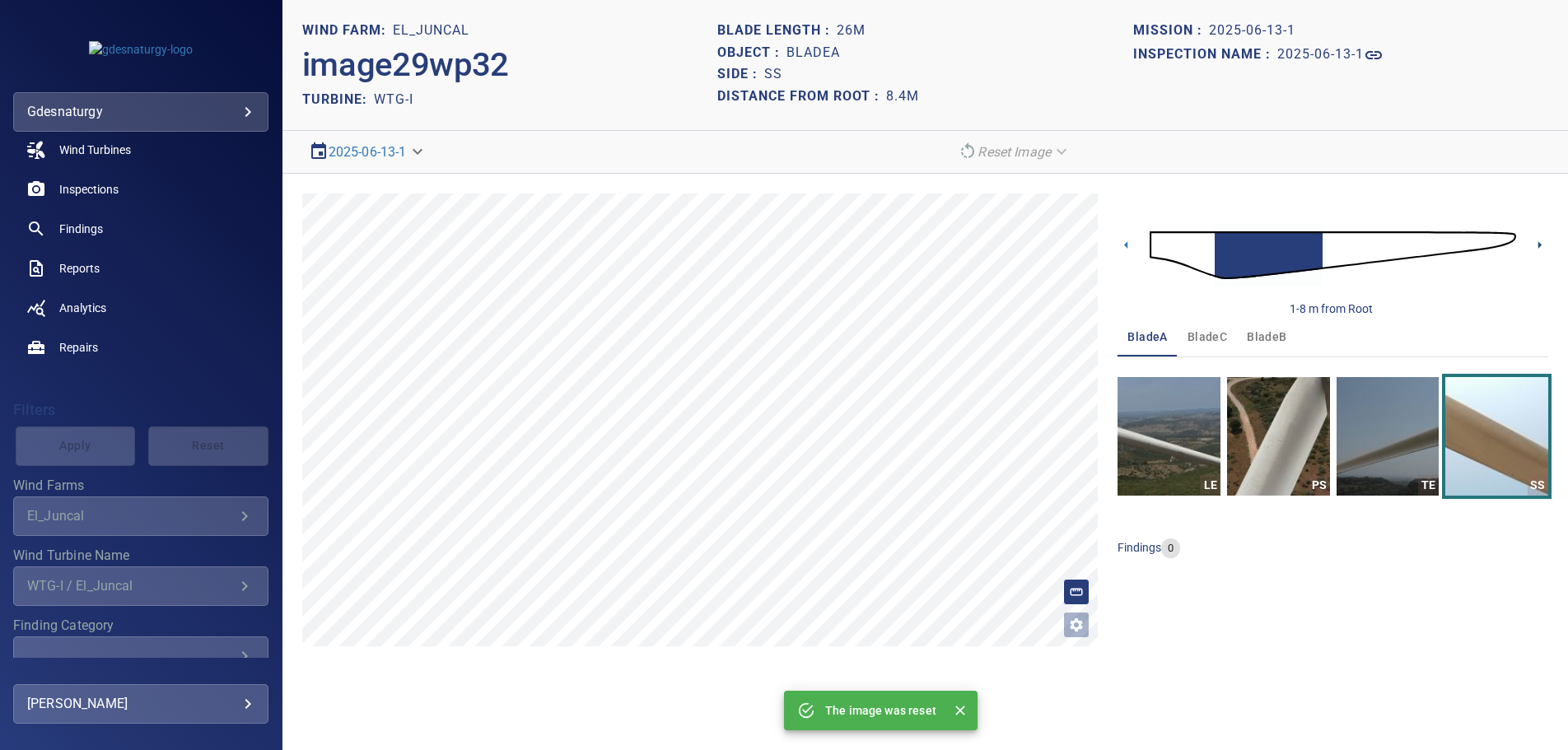
click at [1546, 246] on icon at bounding box center [1539, 244] width 17 height 17
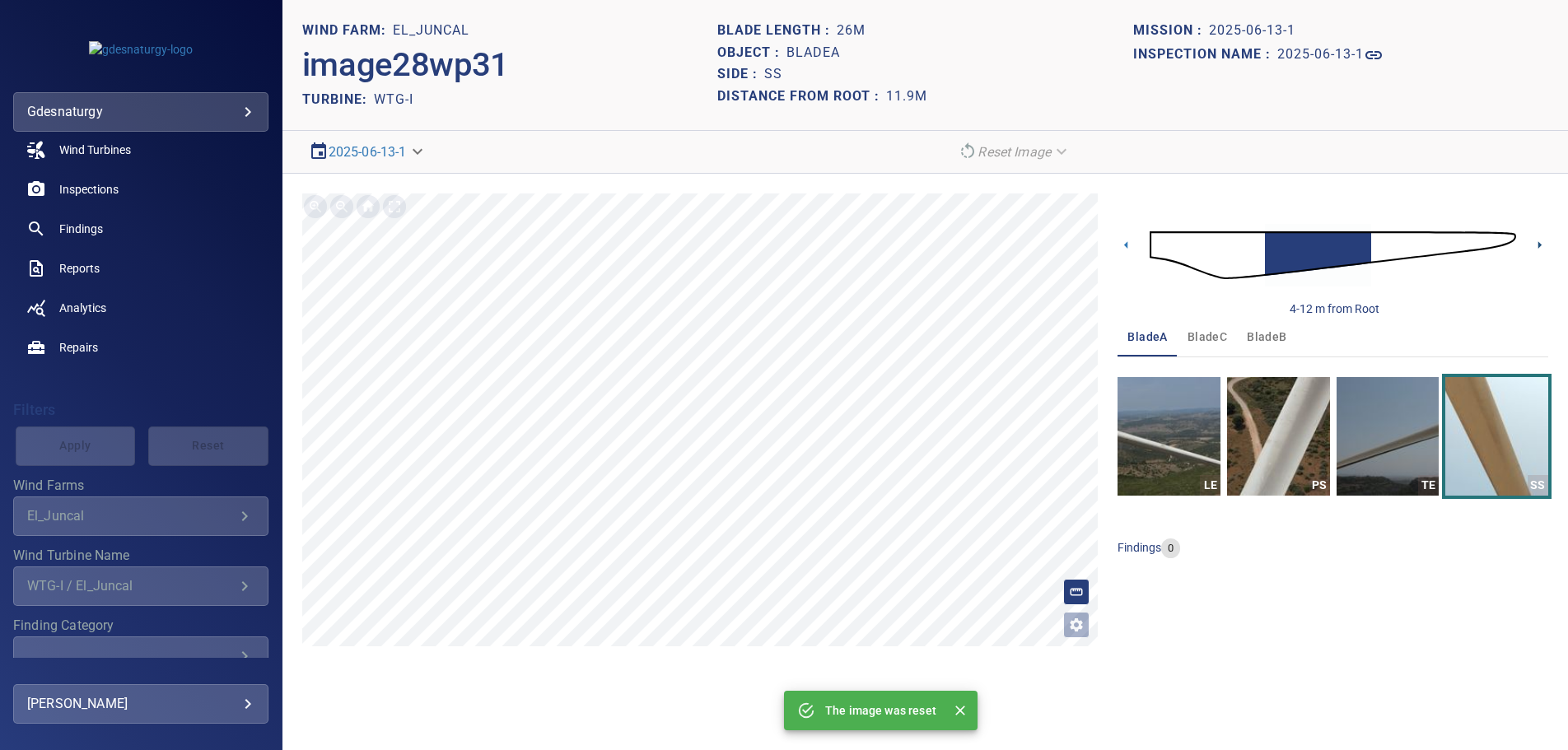
click at [1546, 246] on icon at bounding box center [1539, 244] width 17 height 17
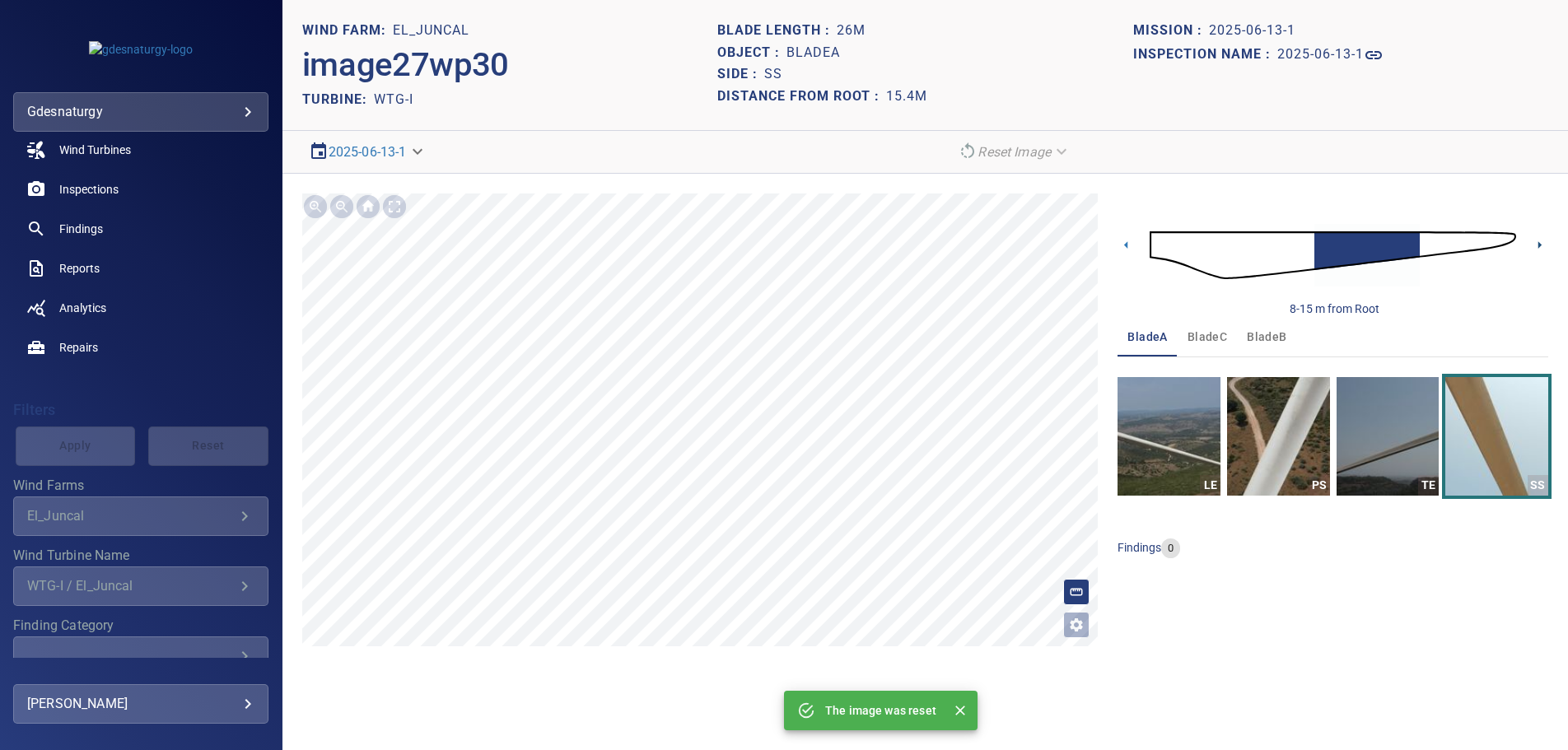
click at [1546, 246] on icon at bounding box center [1539, 244] width 17 height 17
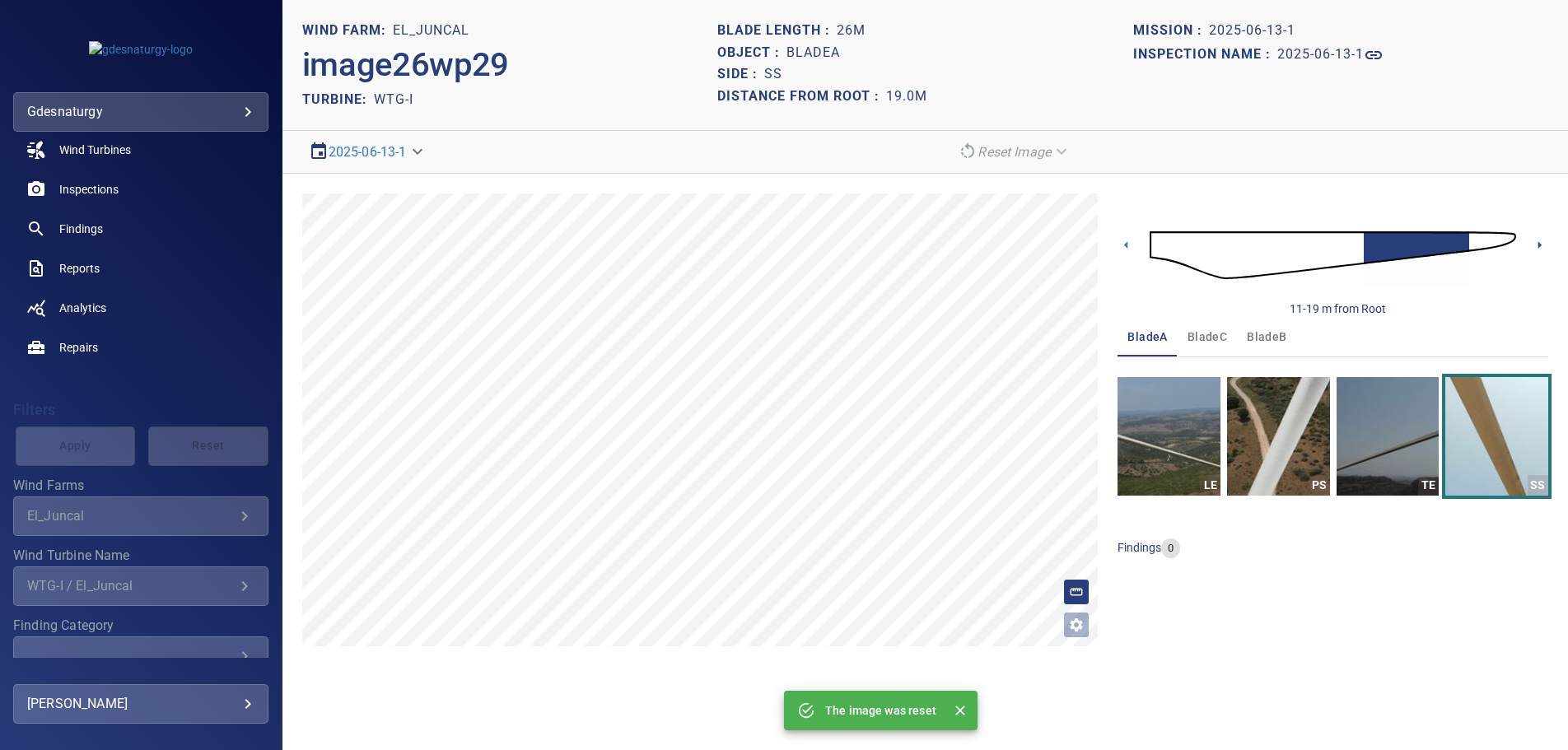
click at [1546, 246] on icon at bounding box center [1539, 244] width 17 height 17
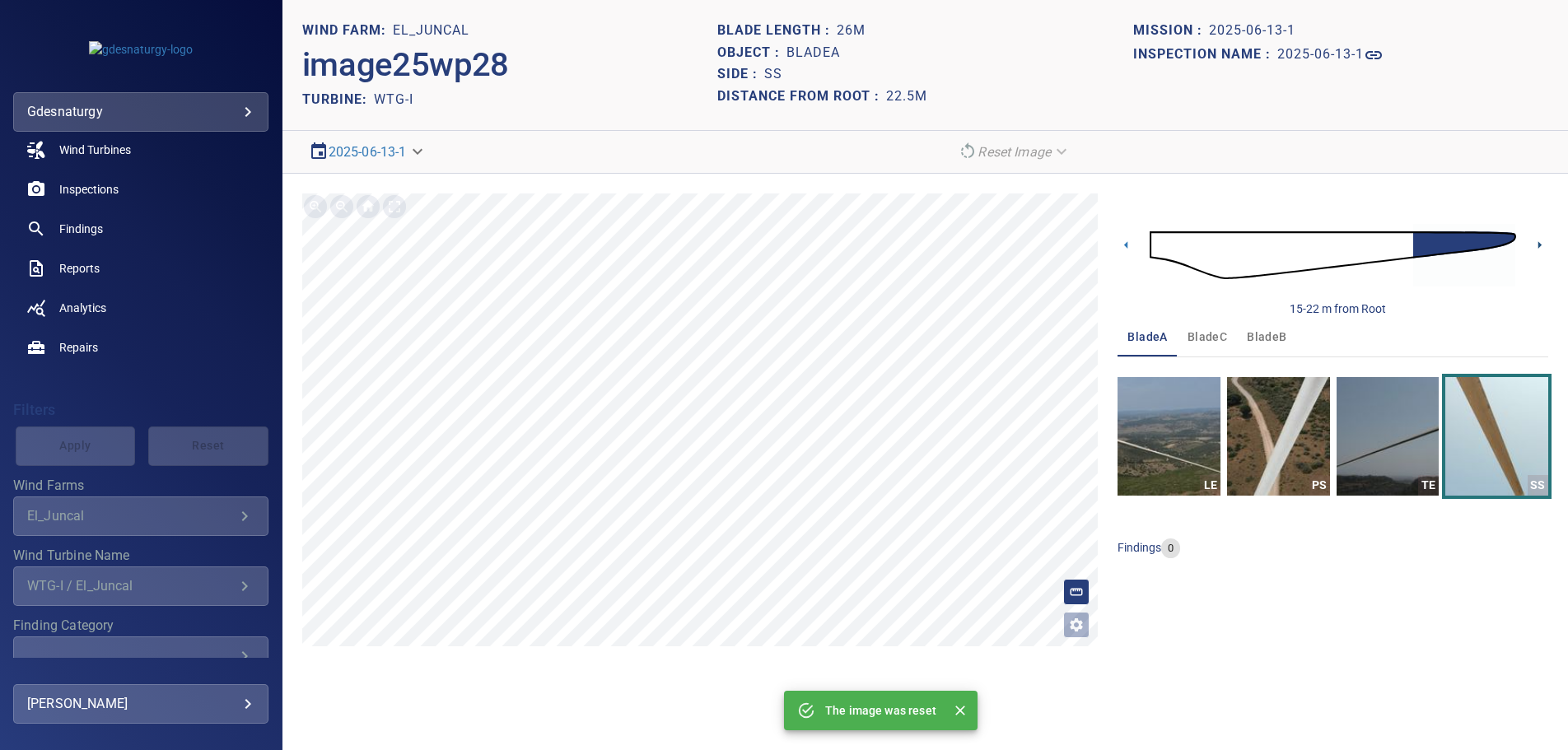
click at [1546, 246] on icon at bounding box center [1539, 244] width 17 height 17
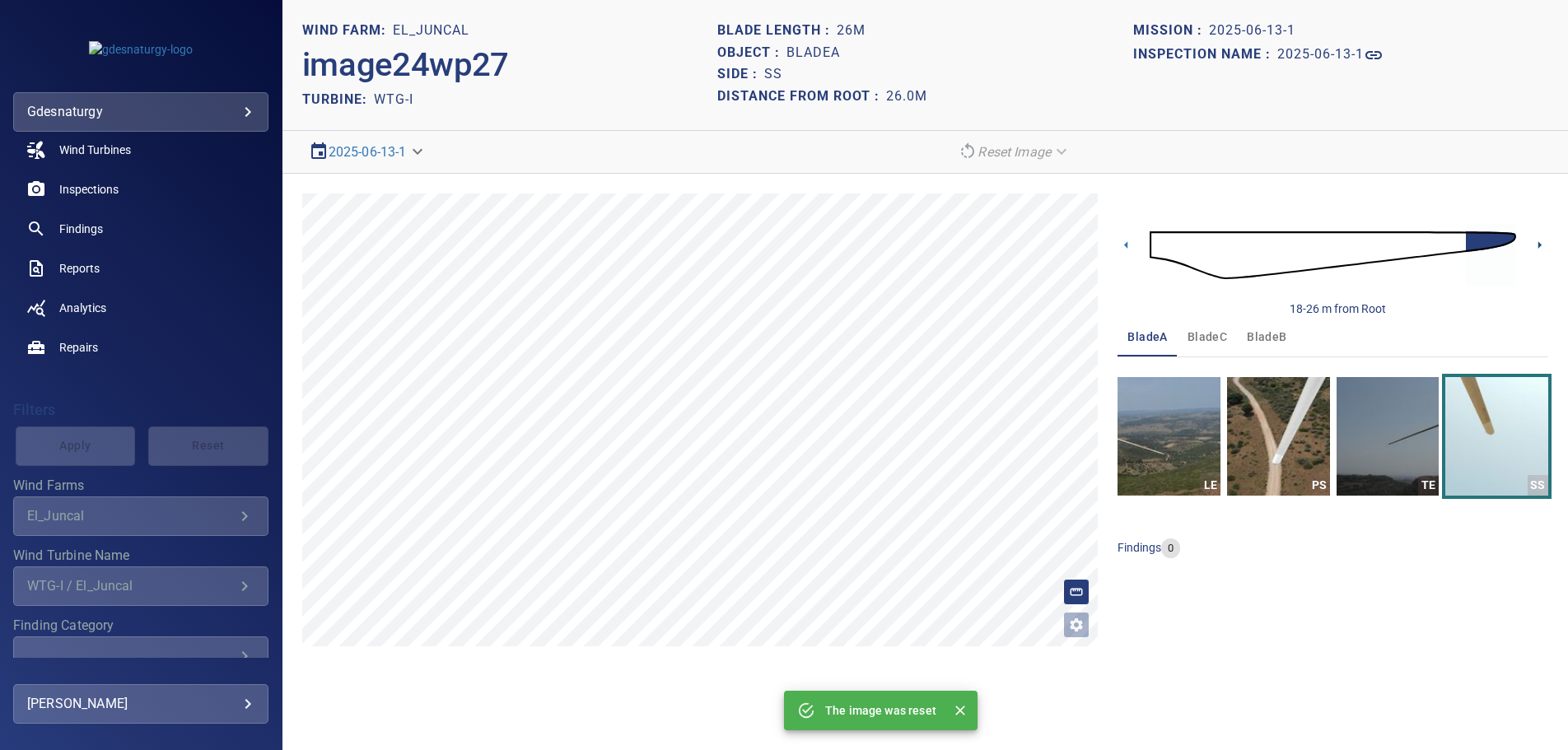
click at [1546, 246] on icon at bounding box center [1539, 244] width 17 height 17
click at [1156, 254] on img at bounding box center [1333, 255] width 367 height 89
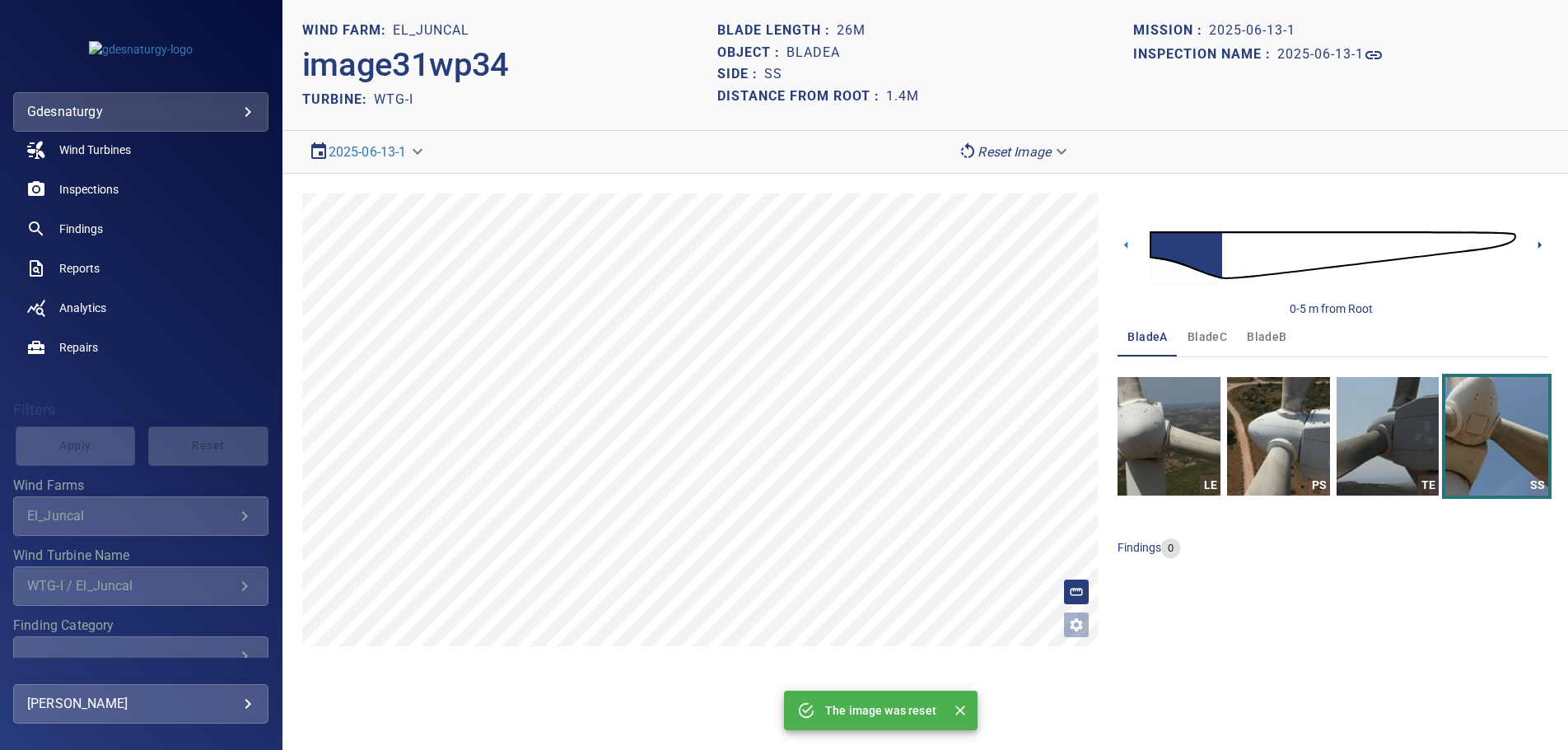
click at [1535, 245] on icon at bounding box center [1539, 244] width 17 height 17
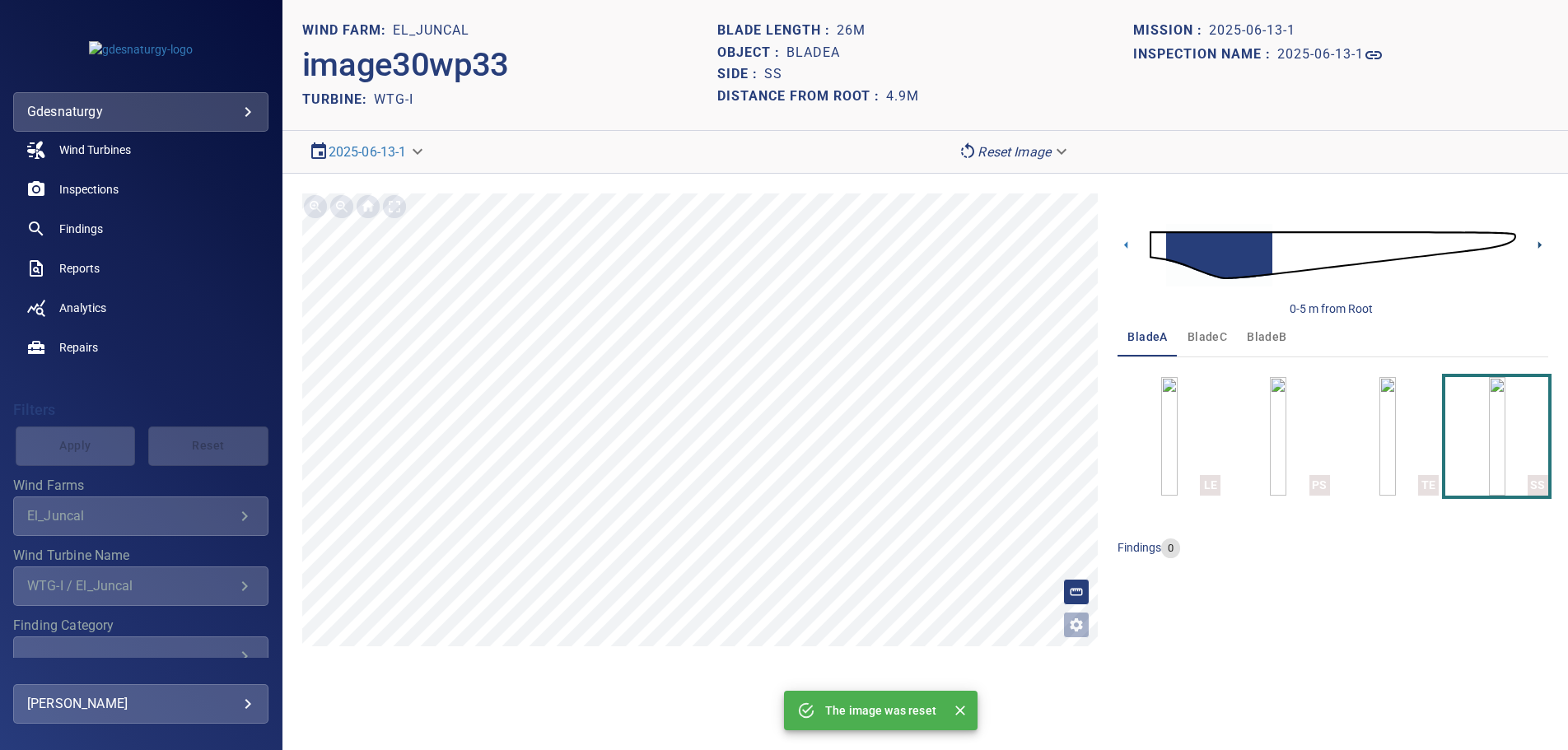
click at [1535, 245] on icon at bounding box center [1539, 244] width 17 height 17
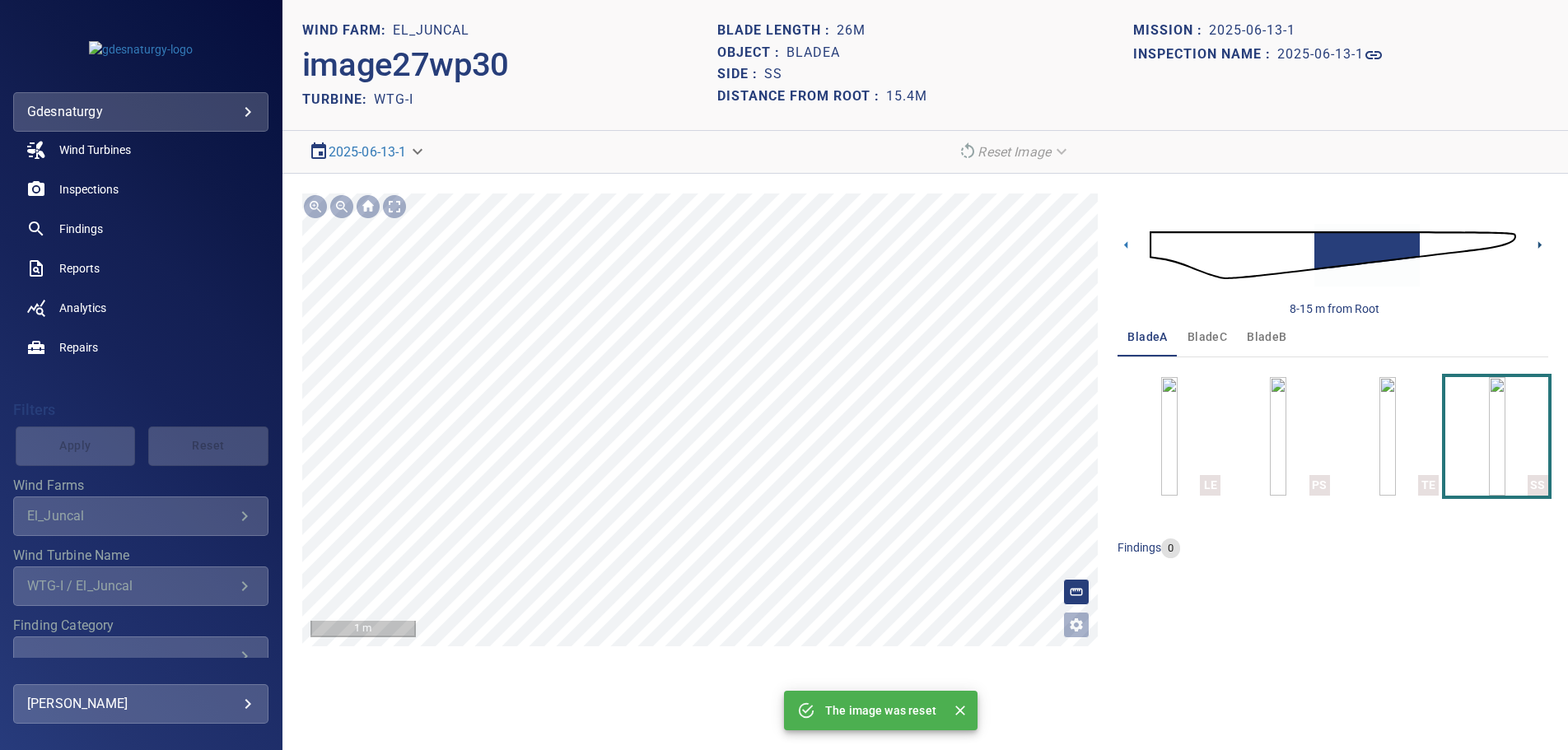
click at [1539, 242] on icon at bounding box center [1540, 244] width 4 height 7
click at [1533, 245] on icon at bounding box center [1539, 244] width 17 height 17
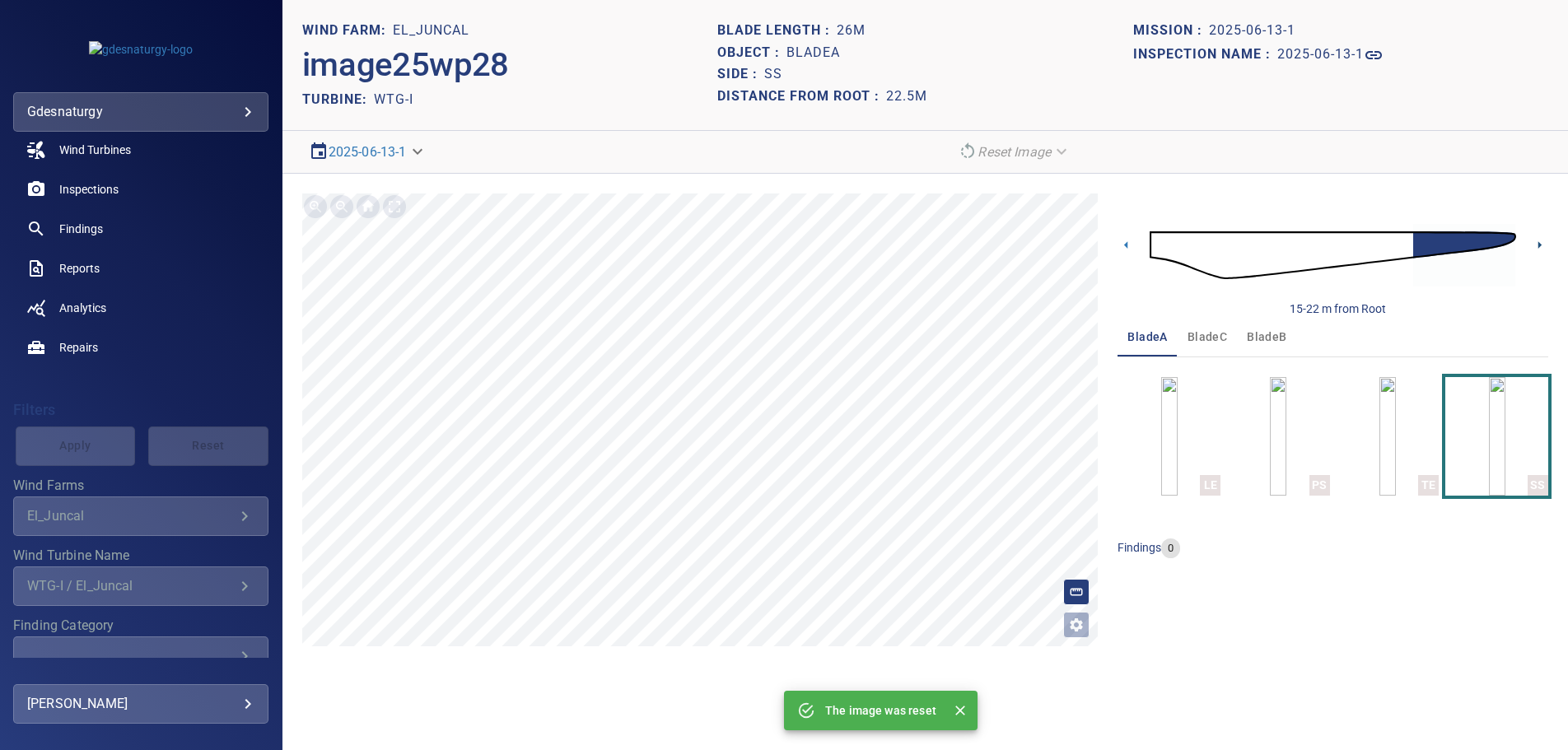
click at [1545, 246] on icon at bounding box center [1539, 244] width 17 height 17
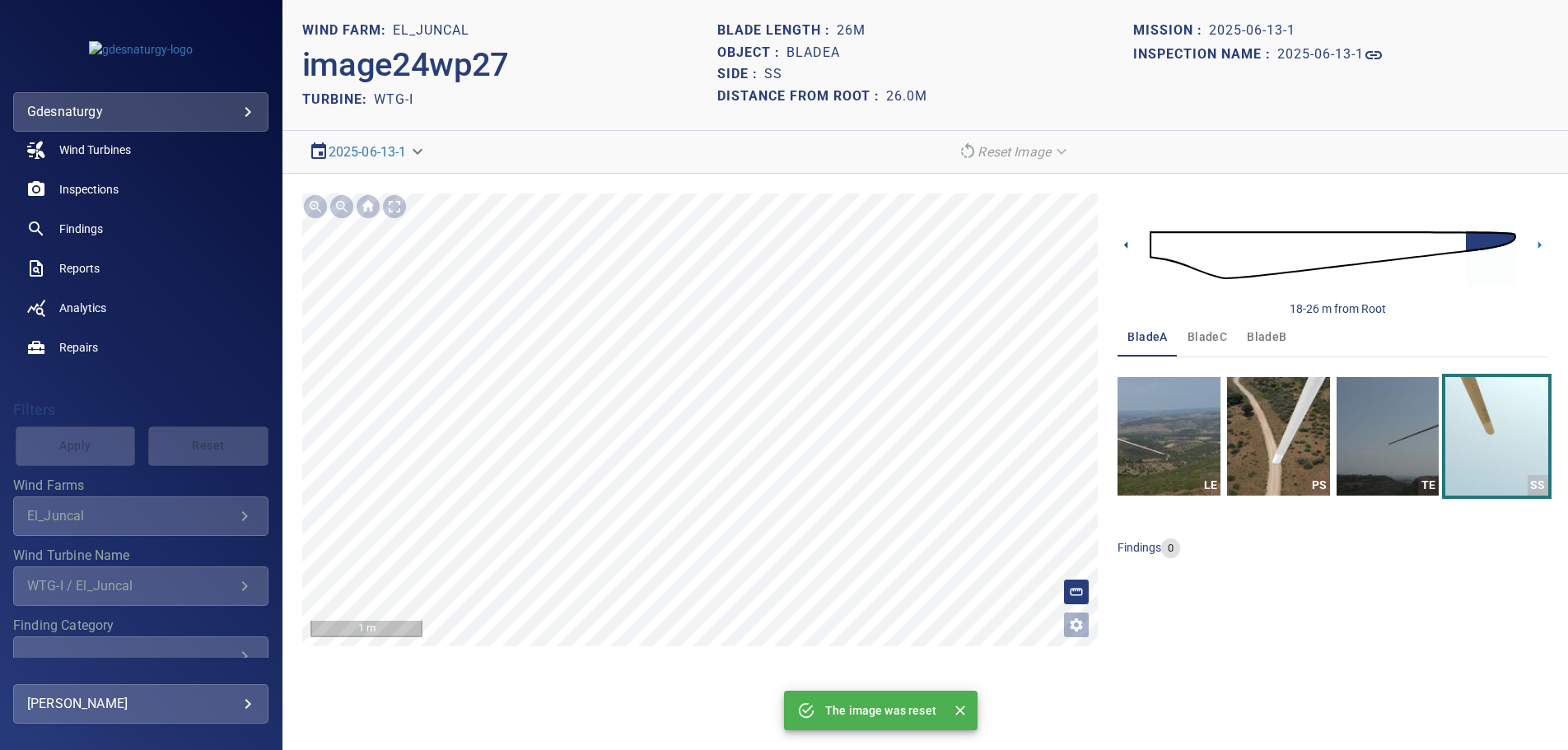
click at [1129, 241] on icon at bounding box center [1127, 244] width 17 height 17
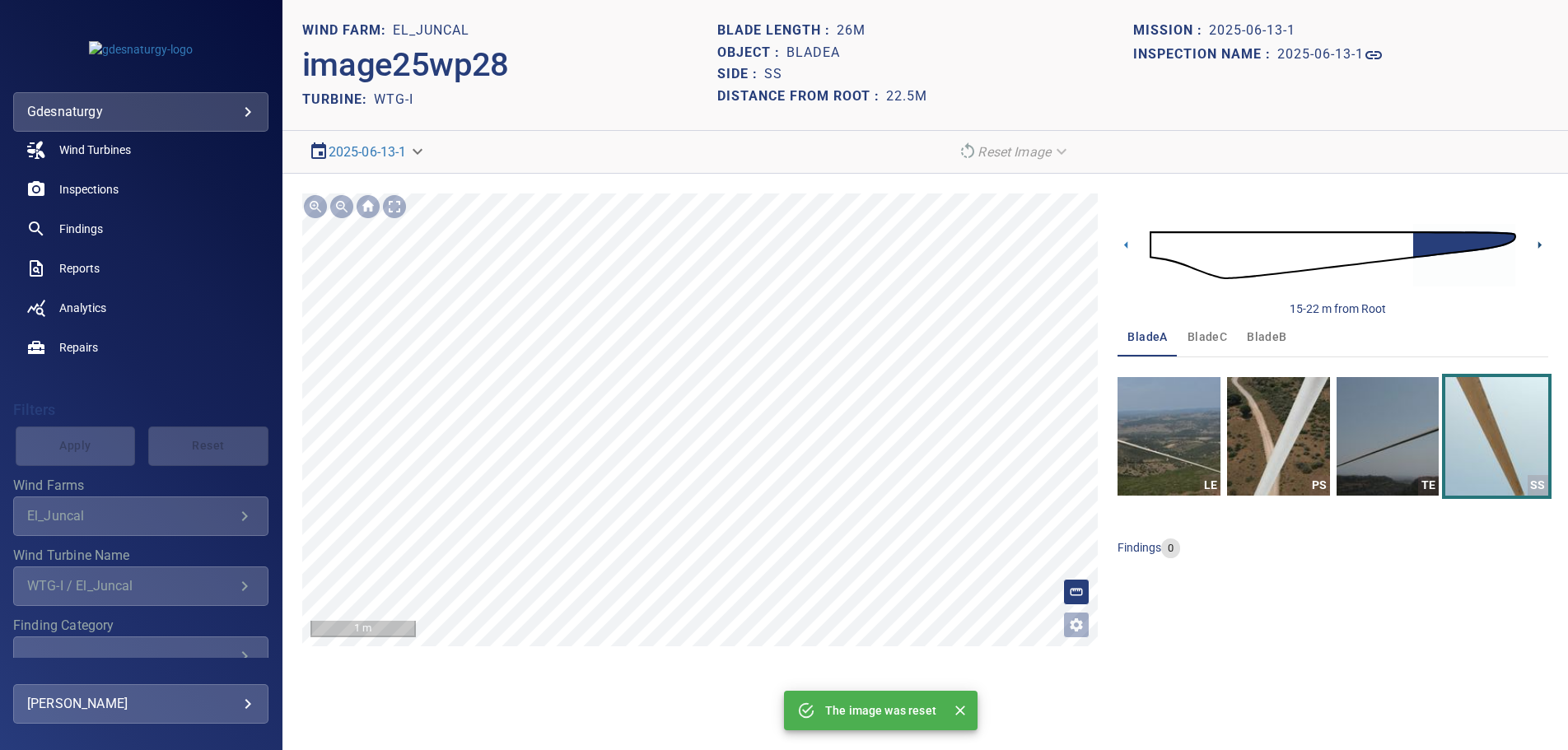
click at [1538, 247] on icon at bounding box center [1539, 244] width 17 height 17
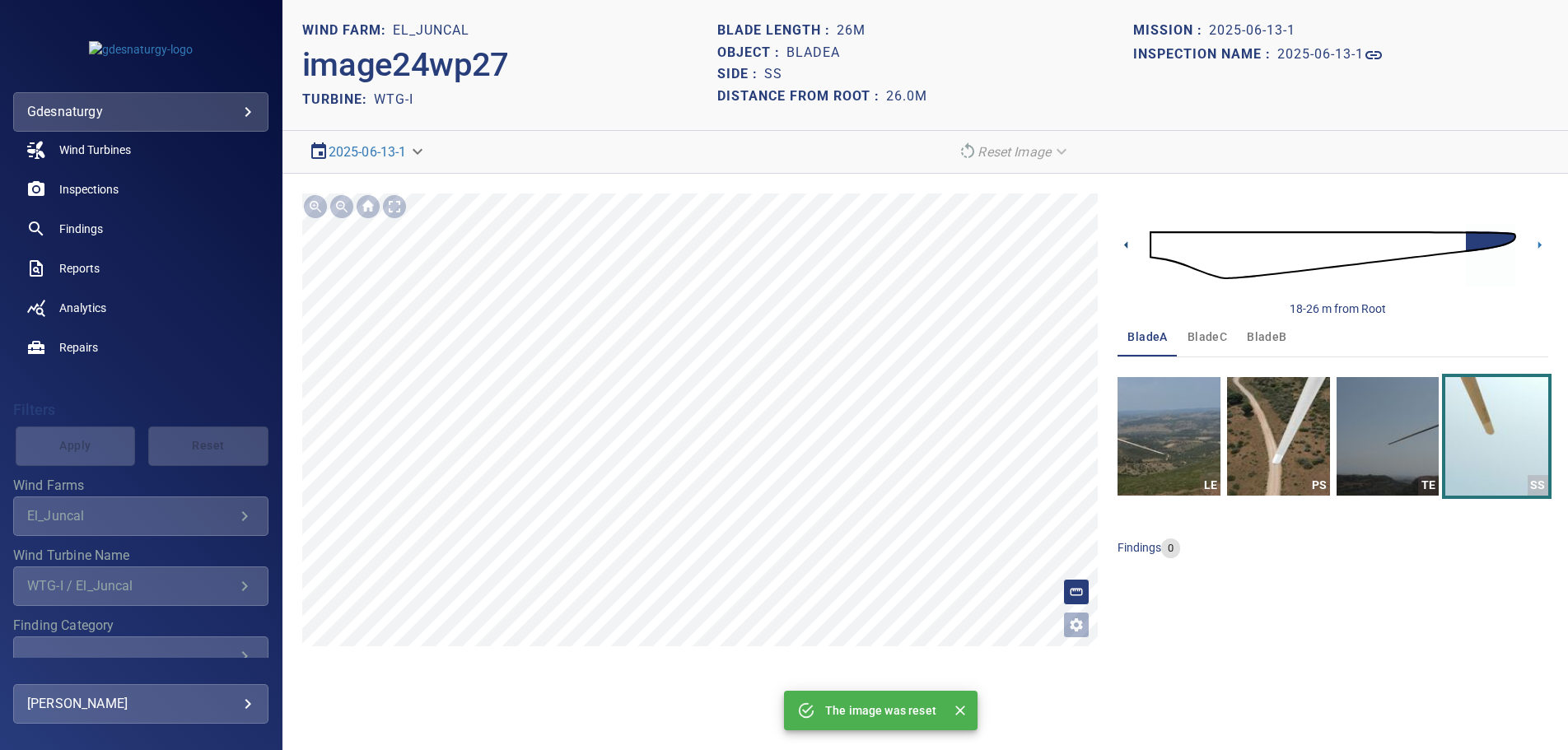
click at [1127, 242] on icon at bounding box center [1127, 244] width 17 height 17
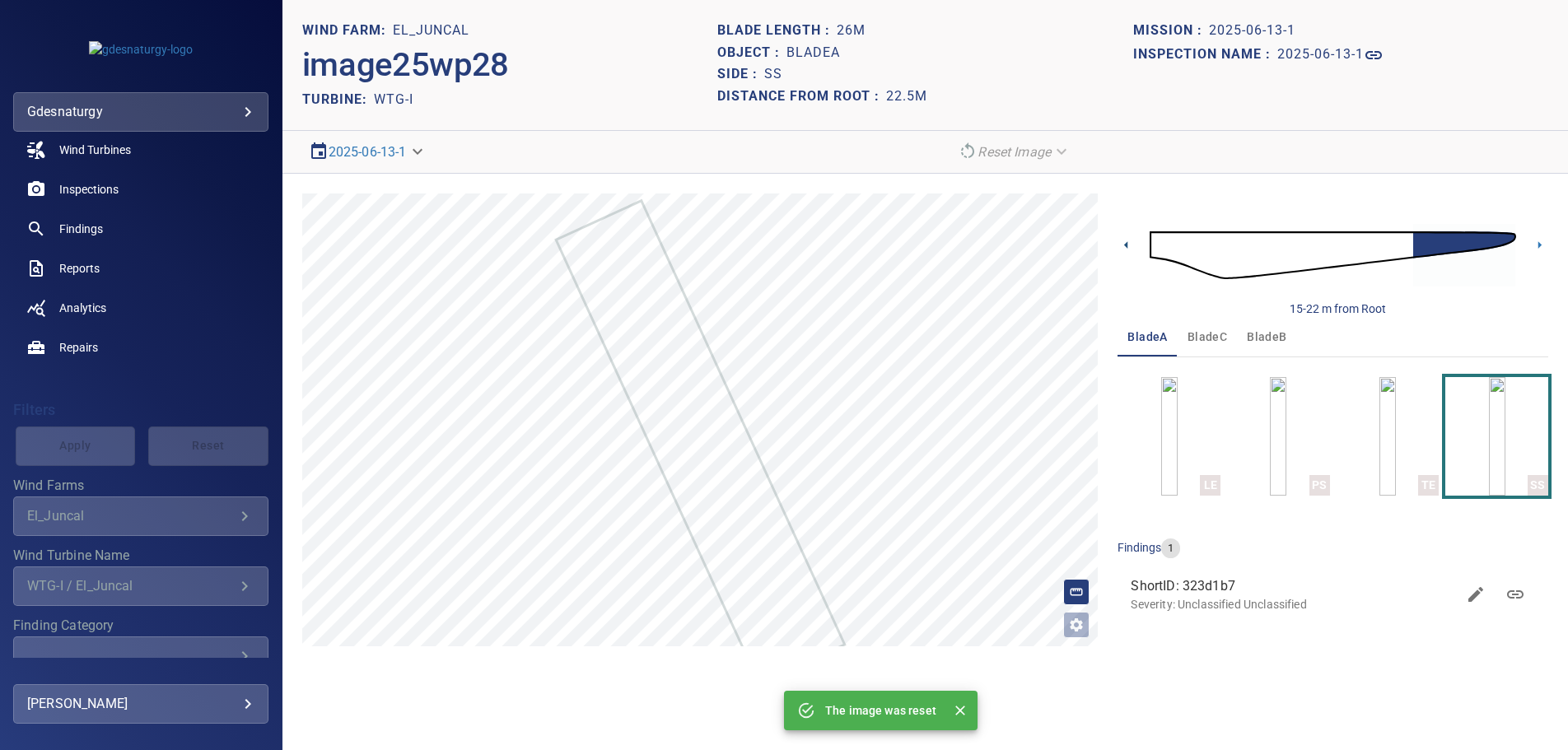
click at [1124, 249] on icon at bounding box center [1127, 244] width 17 height 17
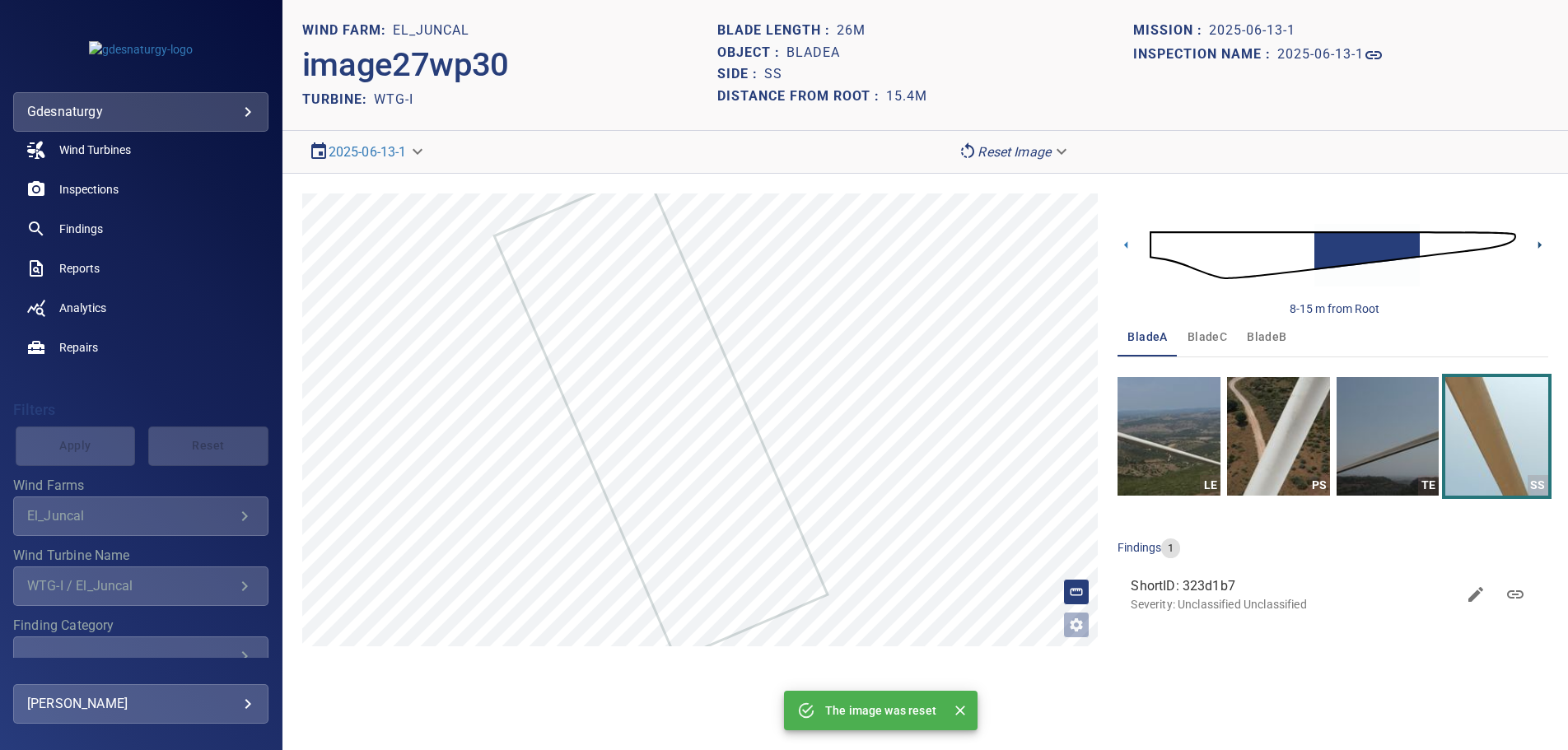
click at [1539, 242] on icon at bounding box center [1539, 244] width 17 height 17
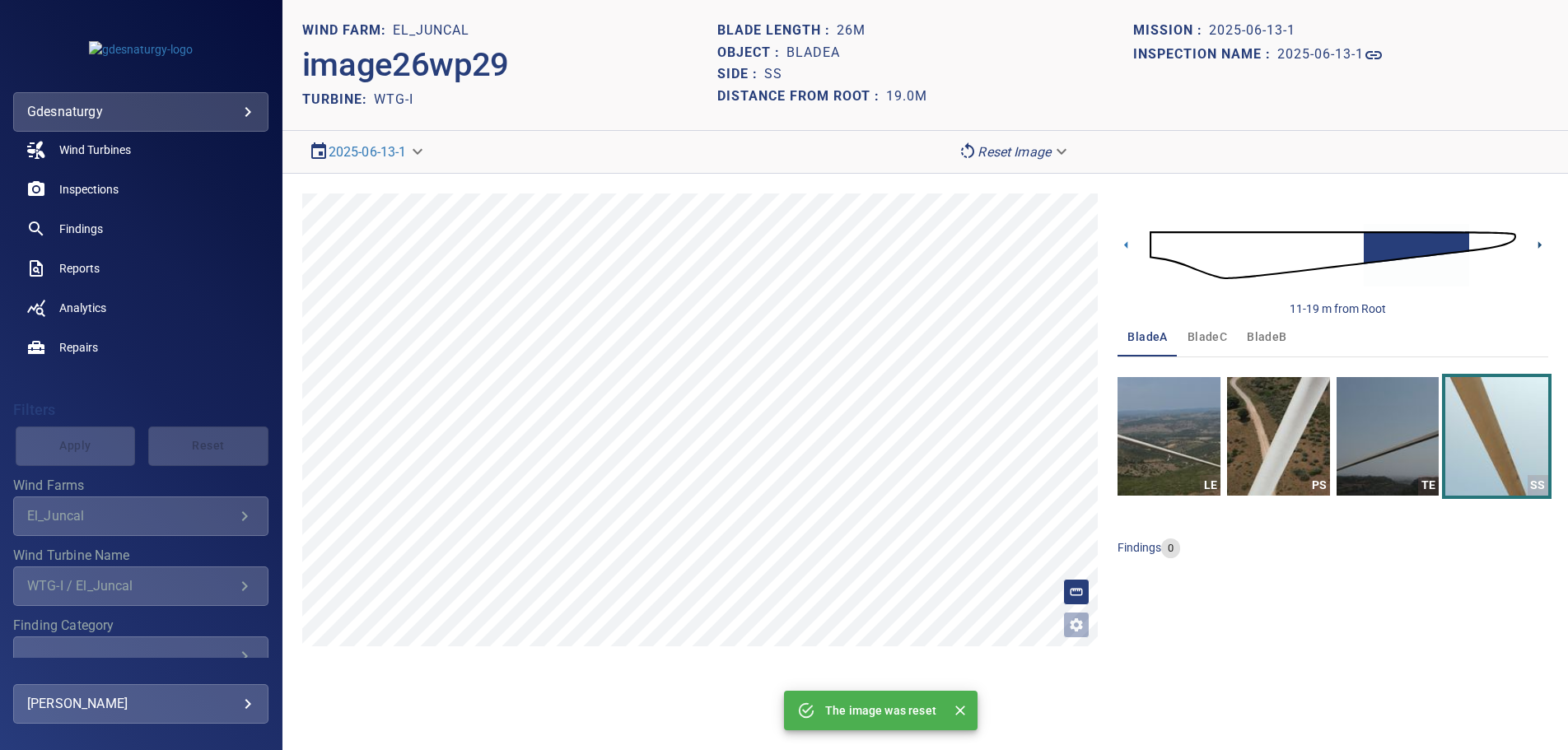
click at [1537, 243] on icon at bounding box center [1539, 244] width 17 height 17
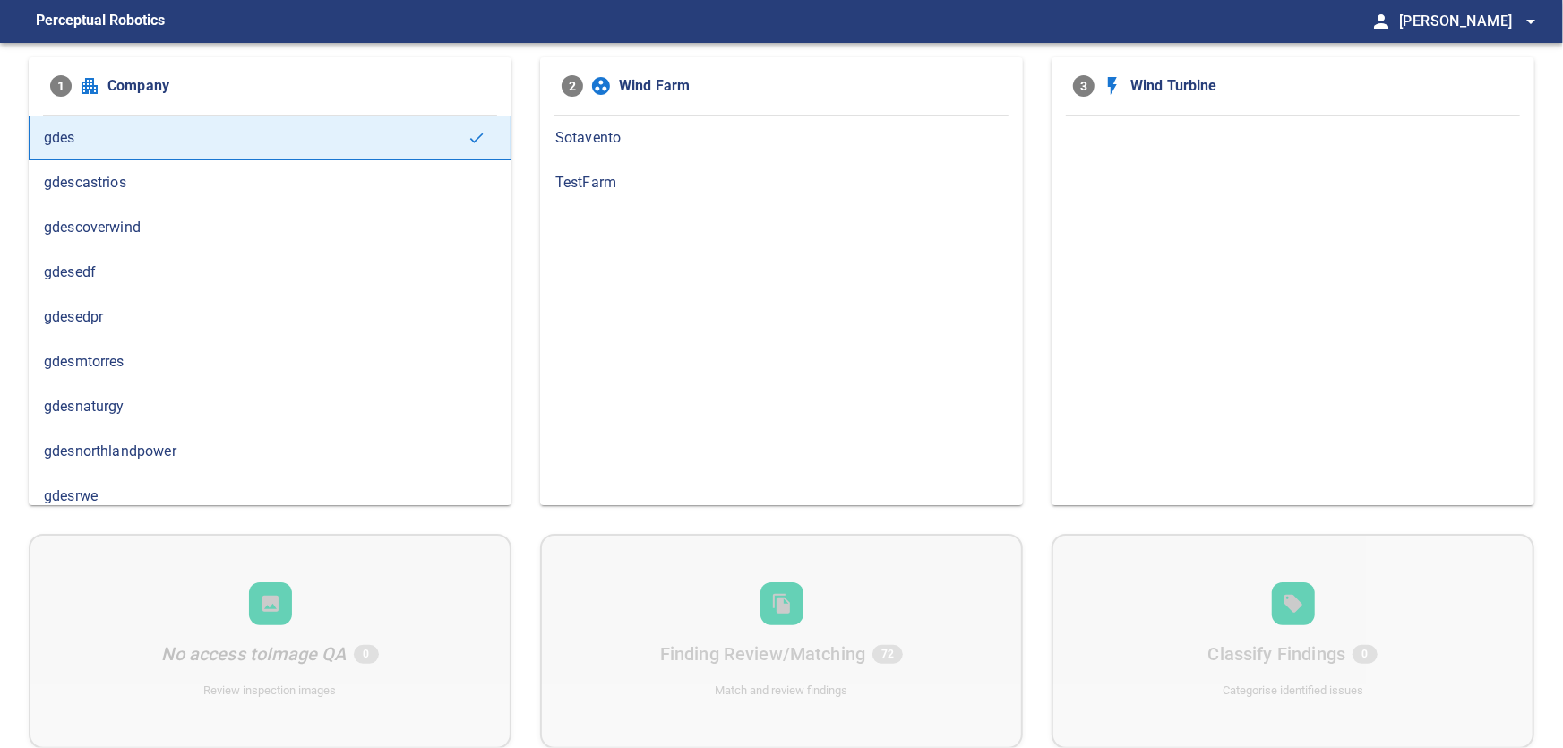
click at [133, 408] on span "gdesnaturgy" at bounding box center [270, 406] width 452 height 21
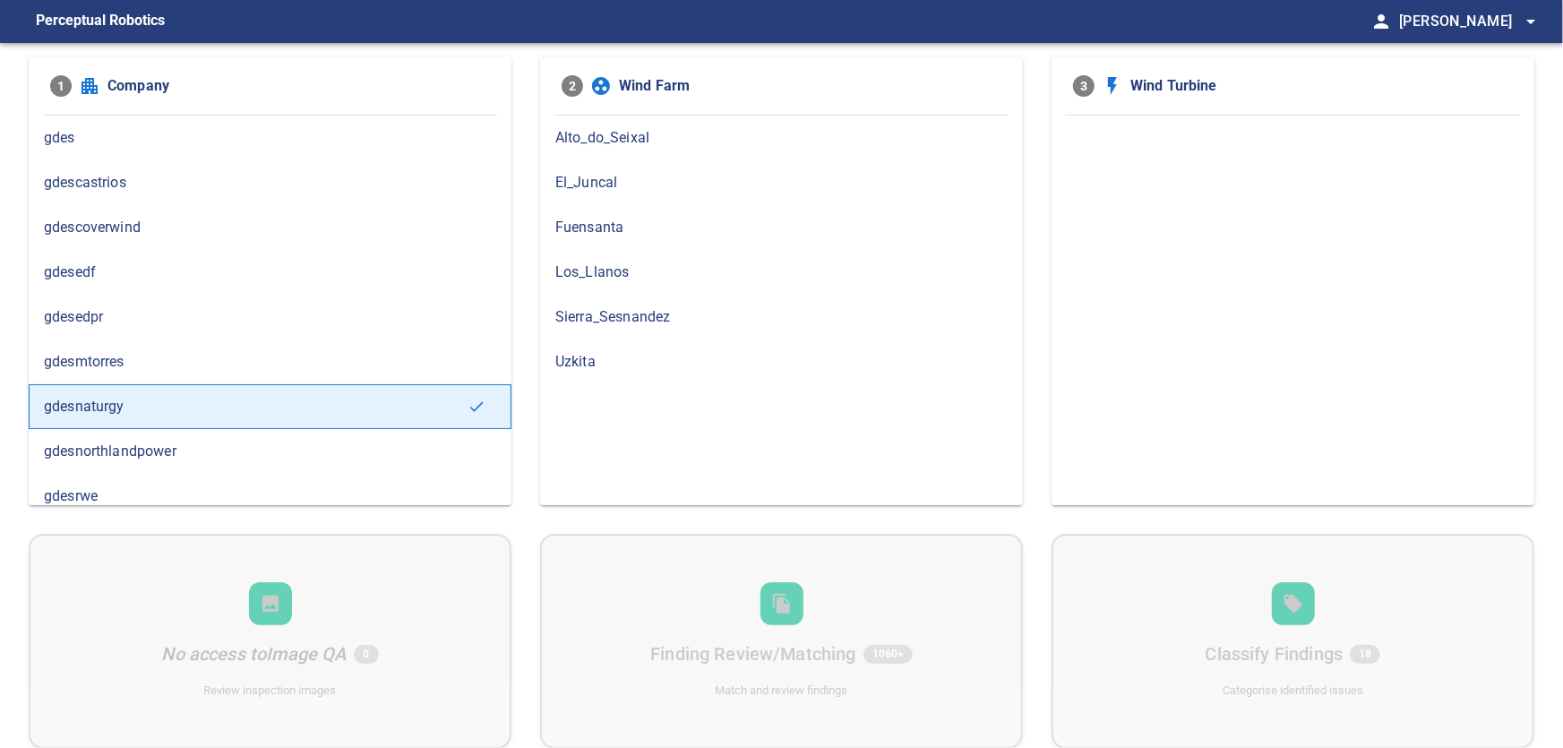
click at [603, 176] on span "El_Juncal" at bounding box center [781, 182] width 452 height 21
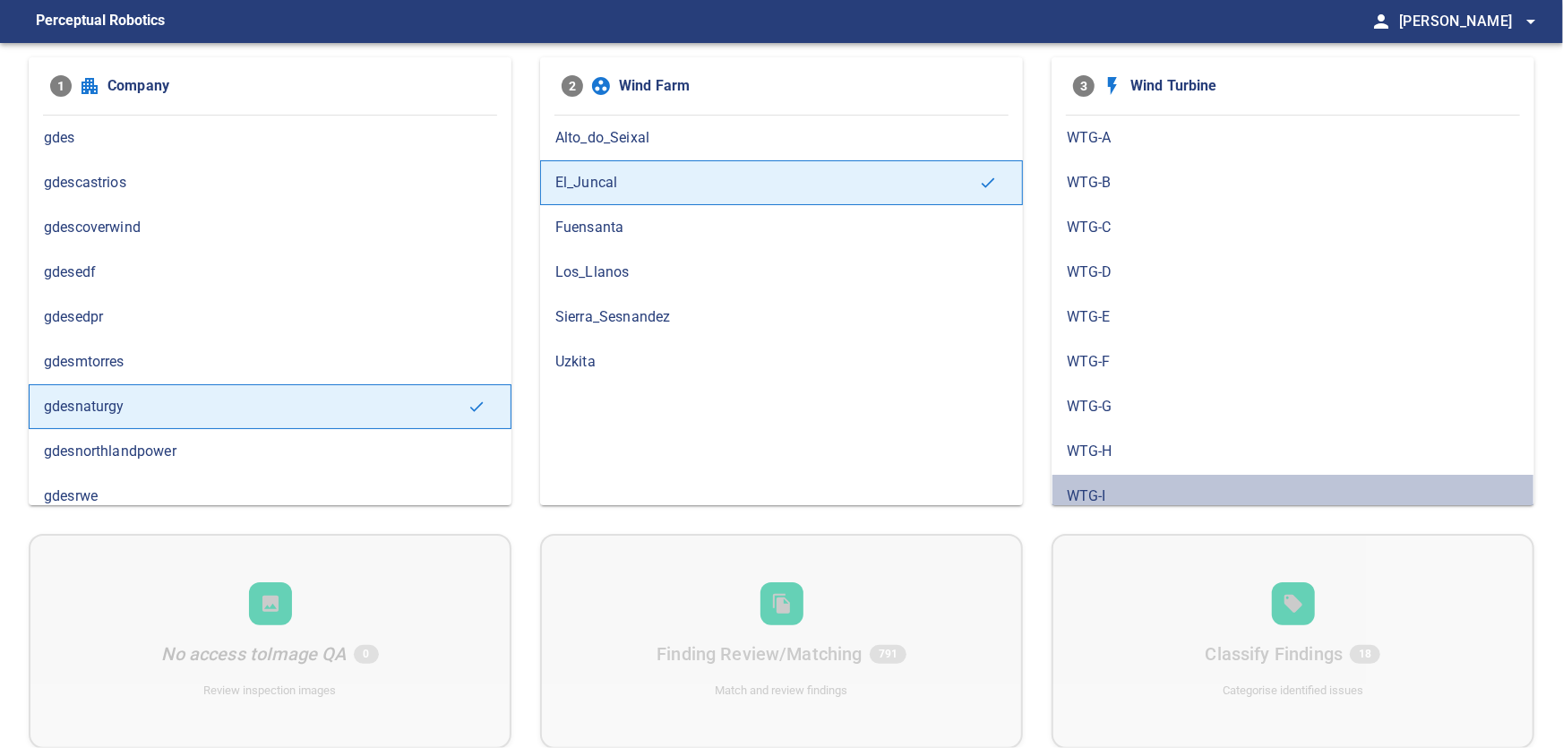
click at [1105, 494] on span "WTG-I" at bounding box center [1293, 495] width 452 height 21
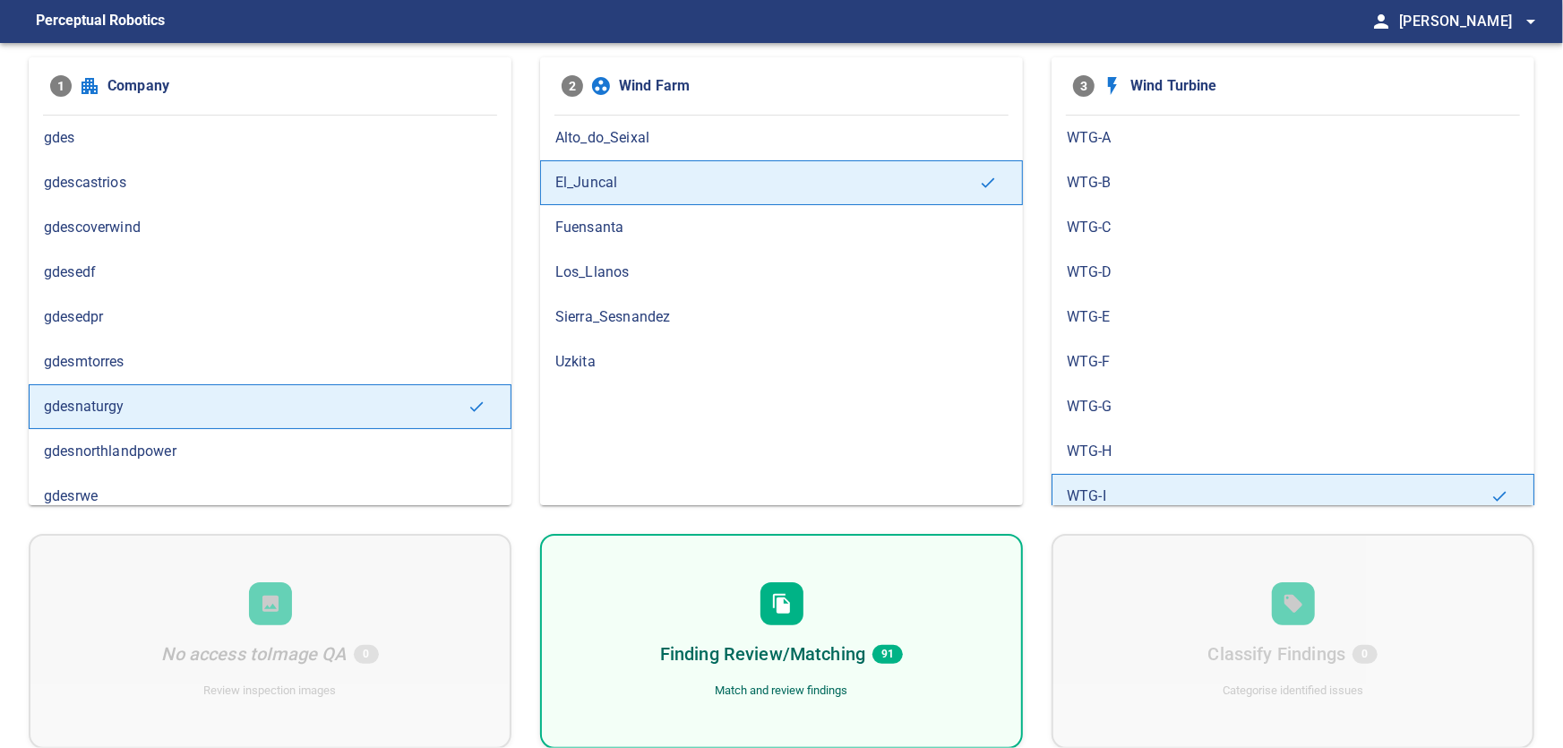
click at [794, 611] on div at bounding box center [781, 603] width 43 height 43
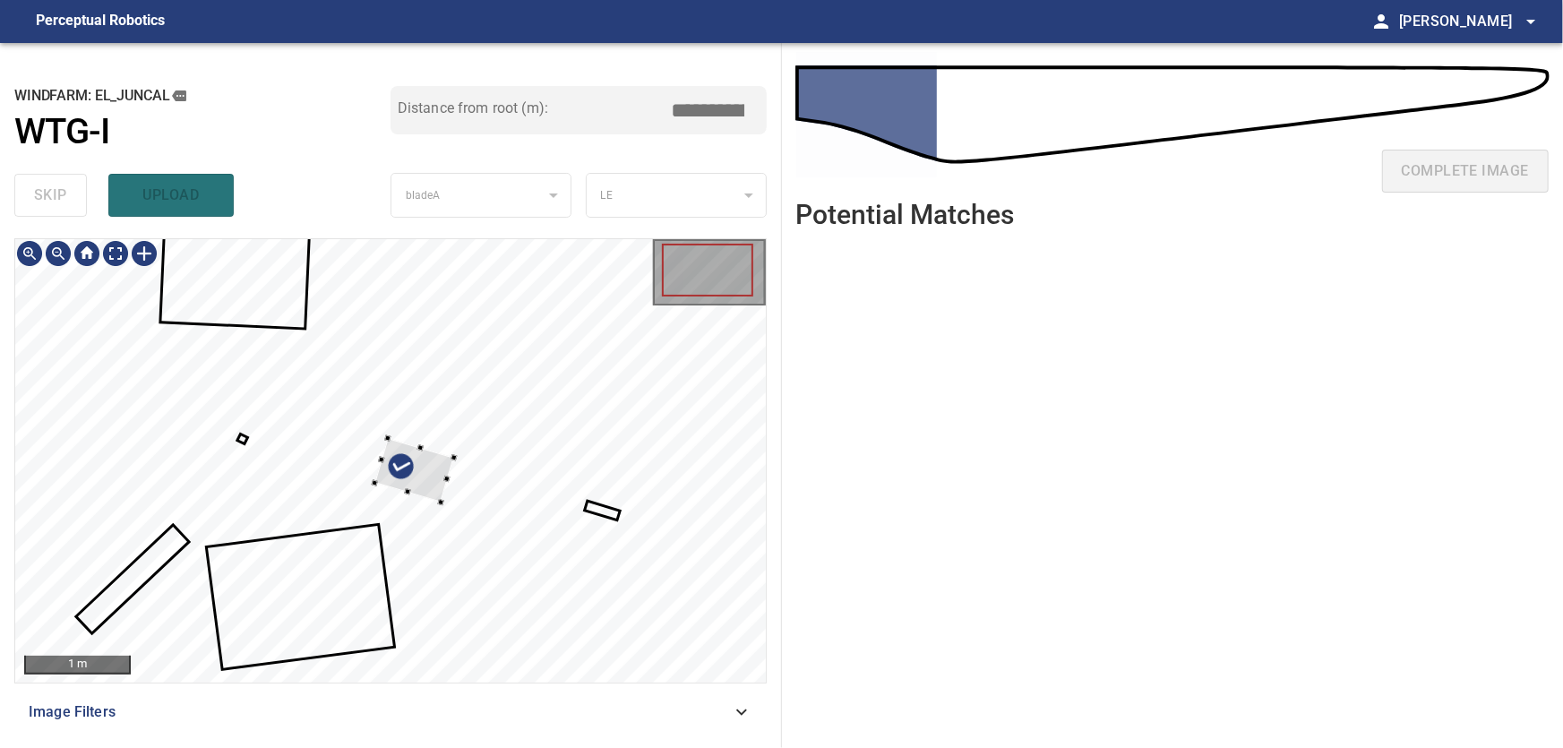
click at [588, 291] on div at bounding box center [390, 460] width 751 height 443
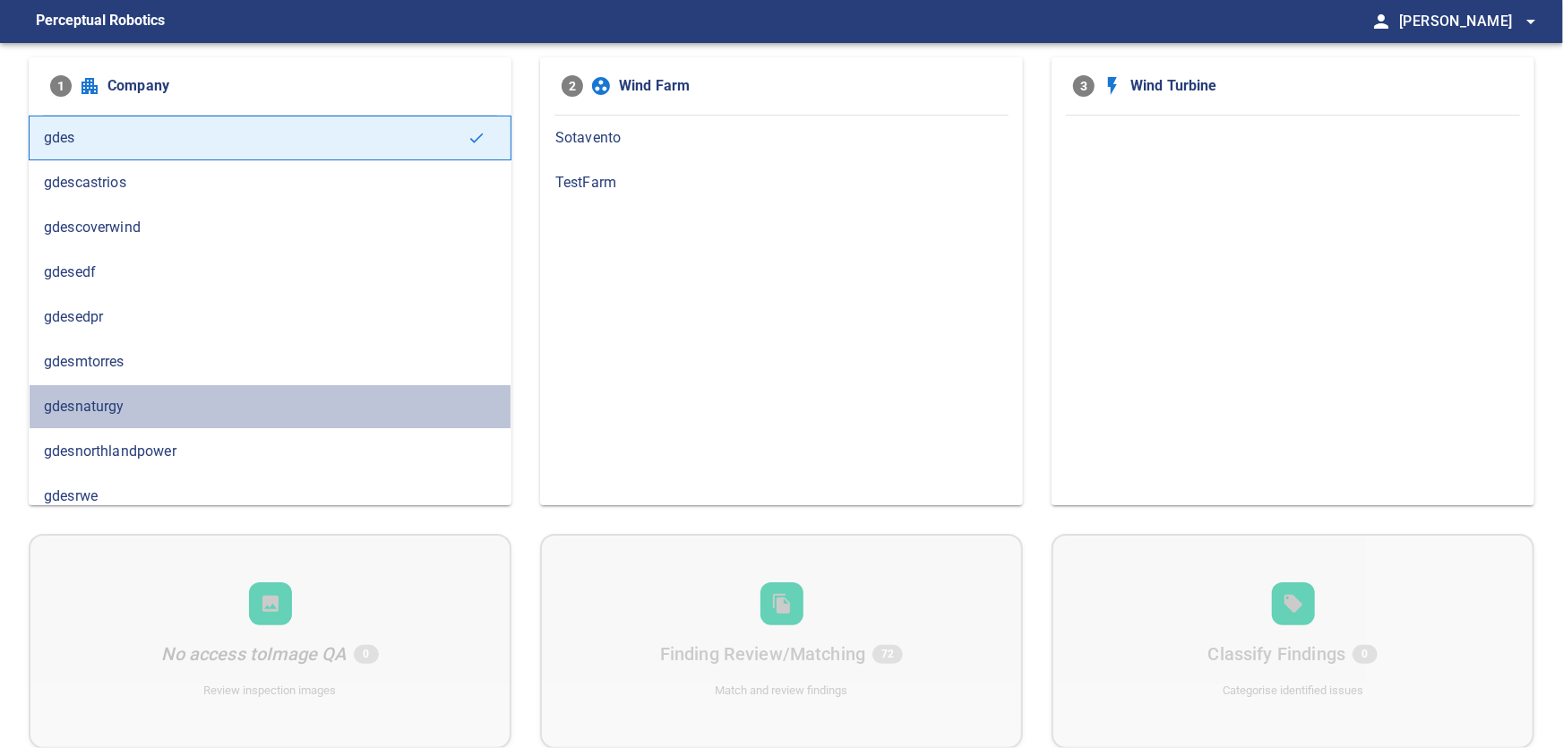
click at [115, 408] on span "gdesnaturgy" at bounding box center [270, 406] width 452 height 21
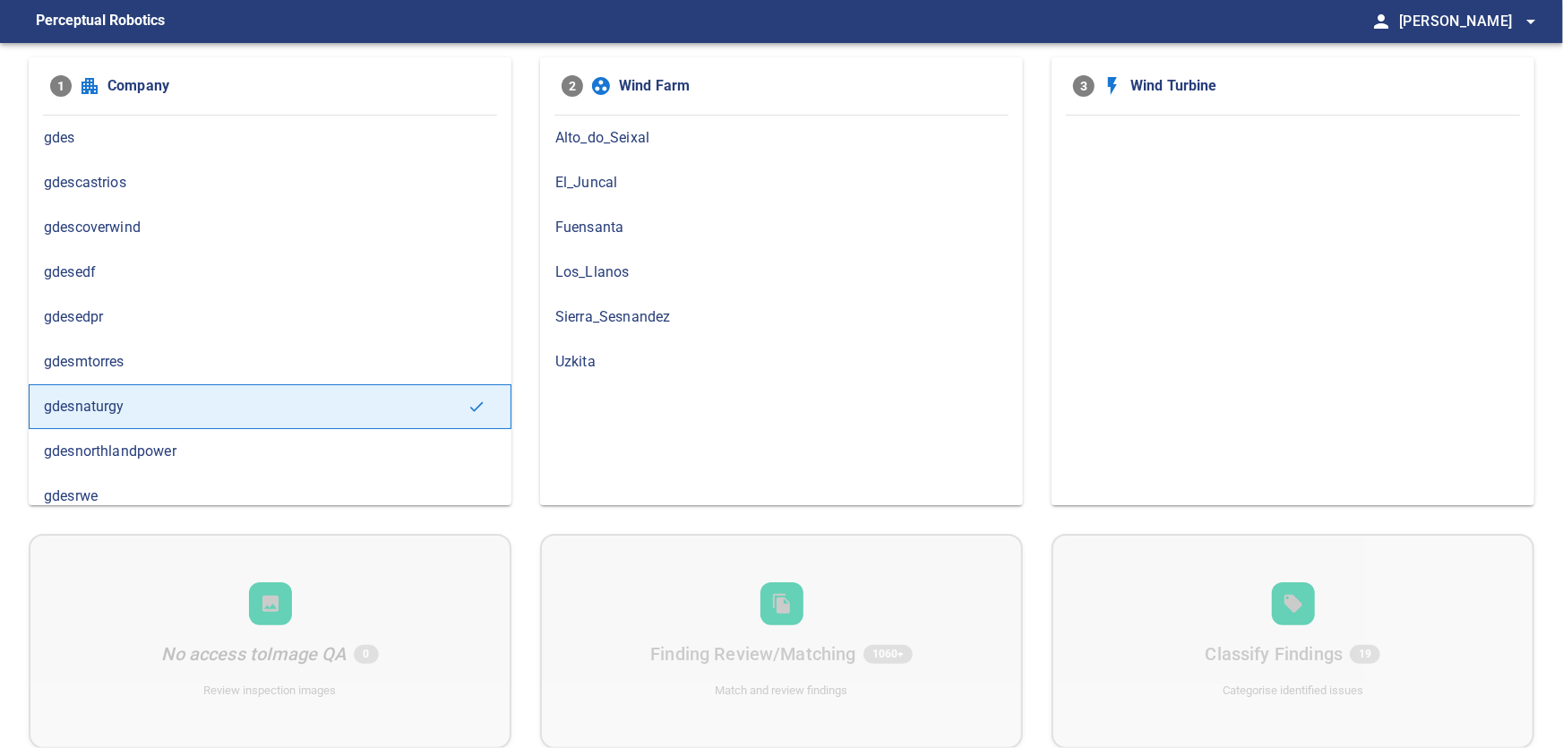
click at [623, 189] on span "El_Juncal" at bounding box center [781, 182] width 452 height 21
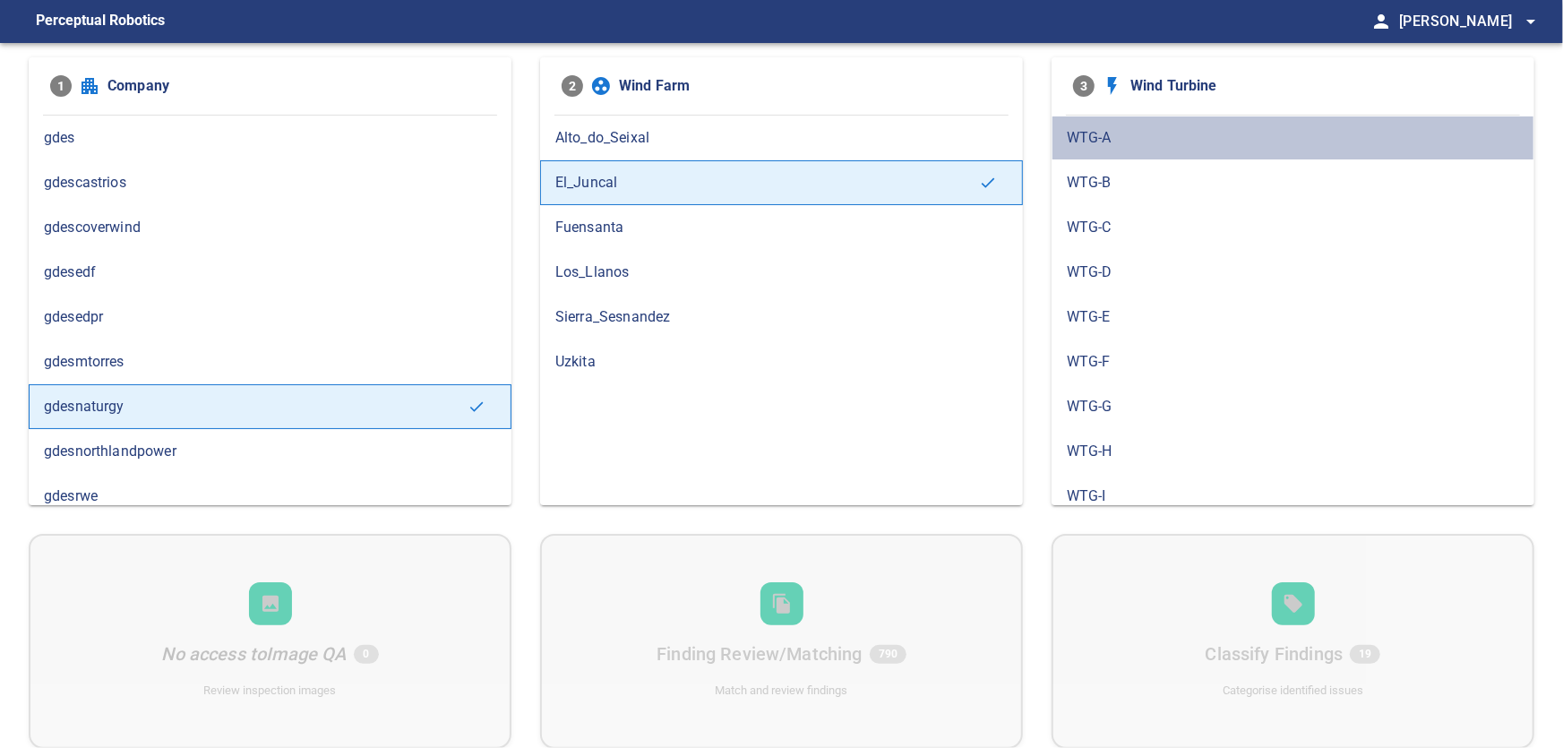
click at [1112, 130] on span "WTG-A" at bounding box center [1293, 137] width 452 height 21
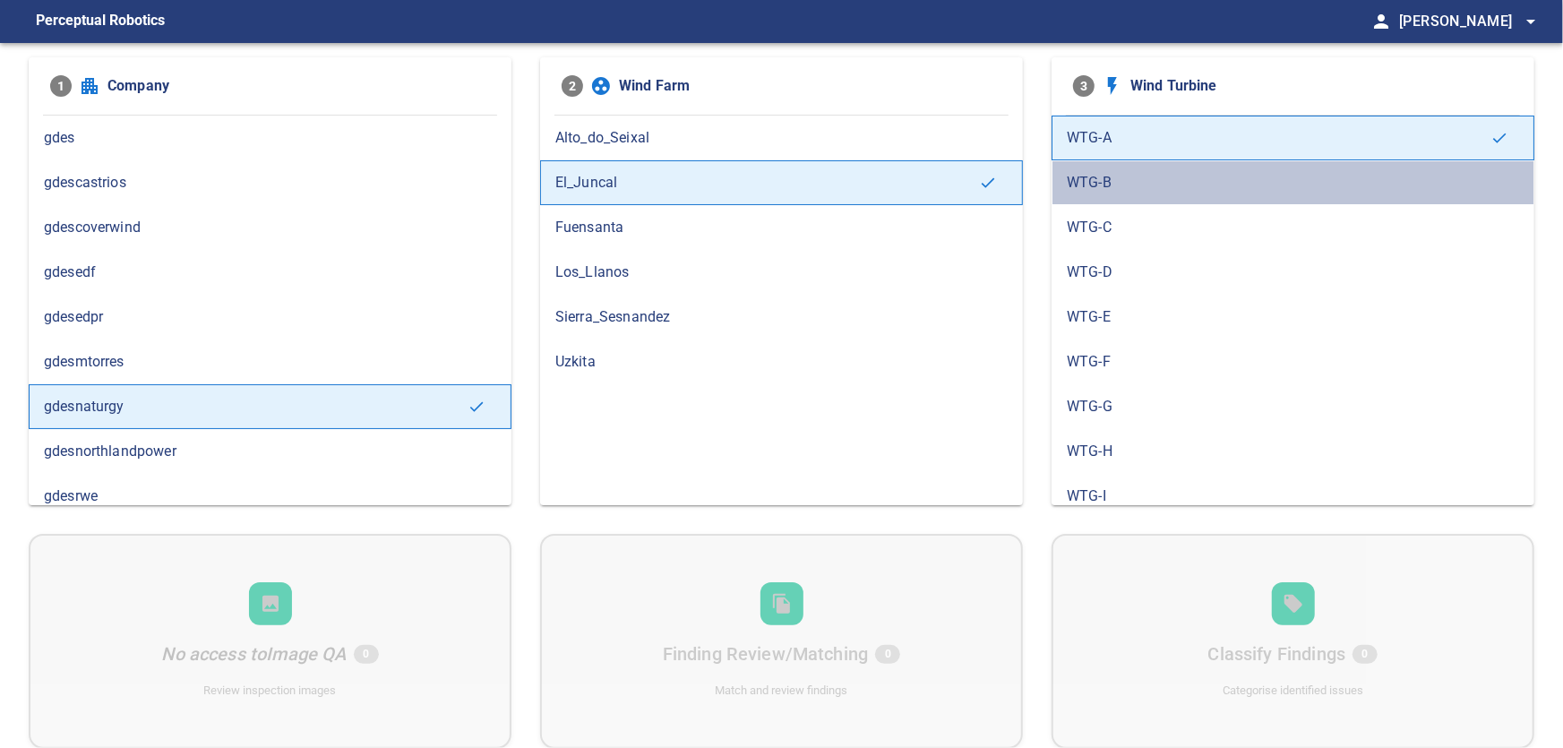
click at [1098, 178] on span "WTG-B" at bounding box center [1293, 182] width 452 height 21
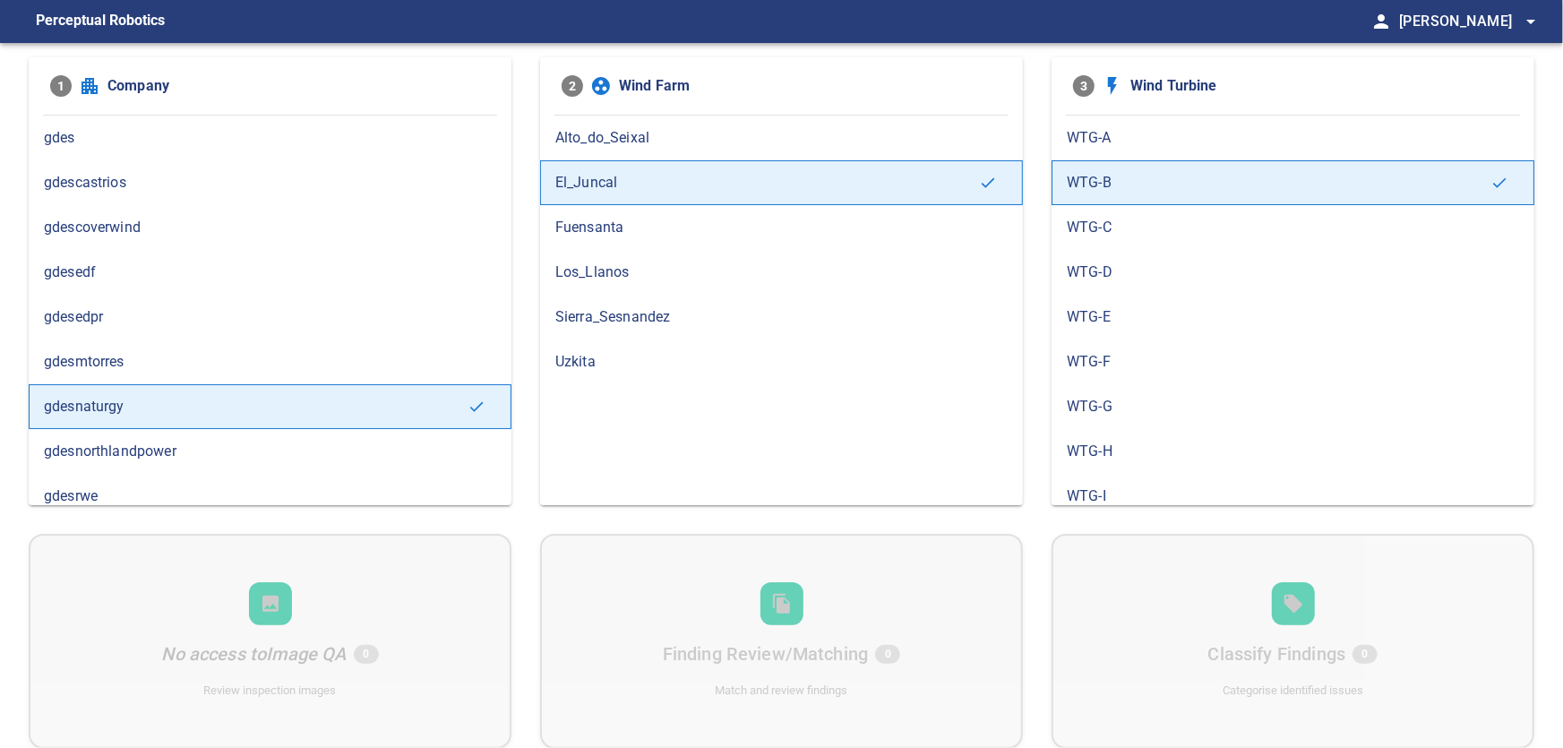
click at [1096, 222] on span "WTG-C" at bounding box center [1293, 227] width 452 height 21
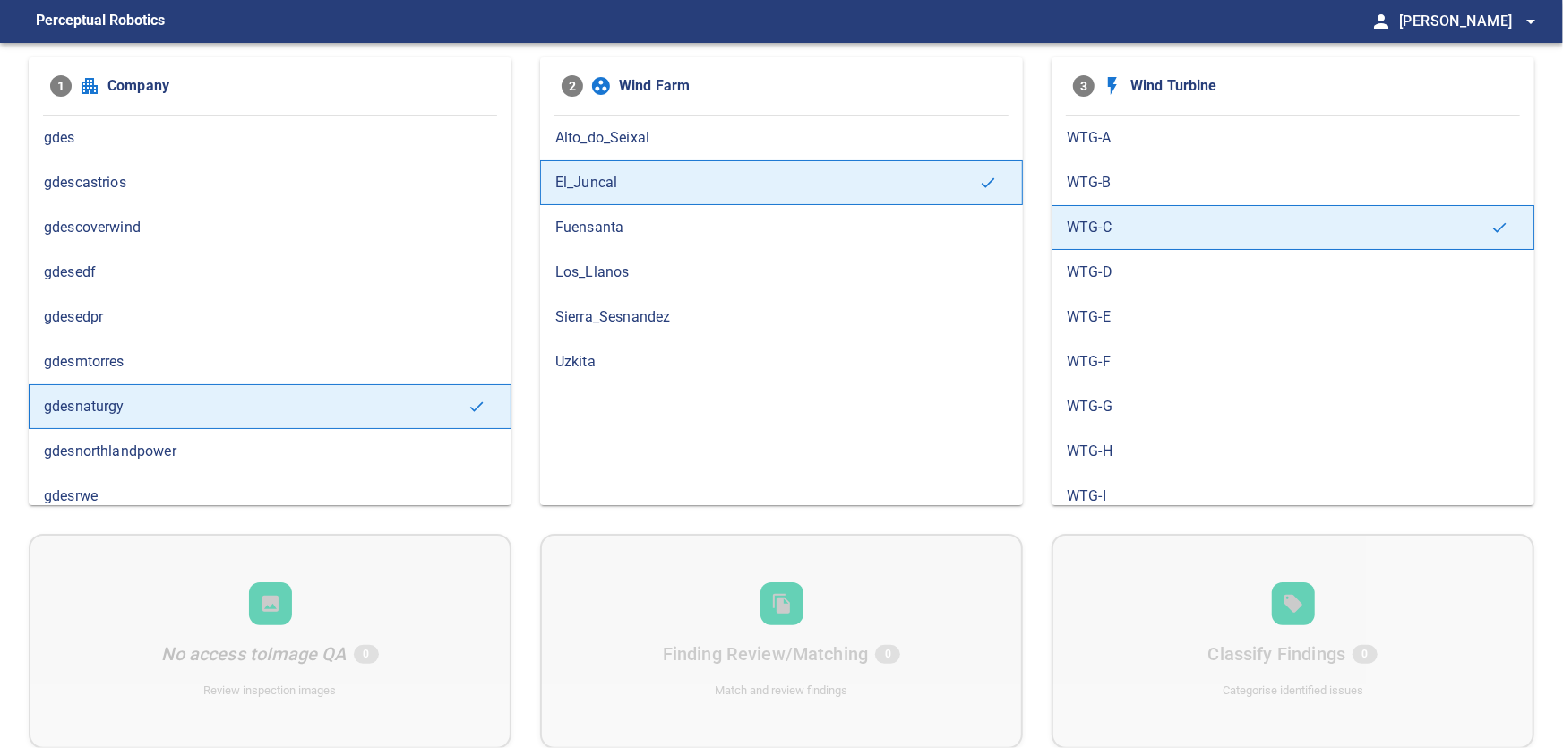
click at [1095, 258] on div "WTG-D" at bounding box center [1293, 272] width 483 height 45
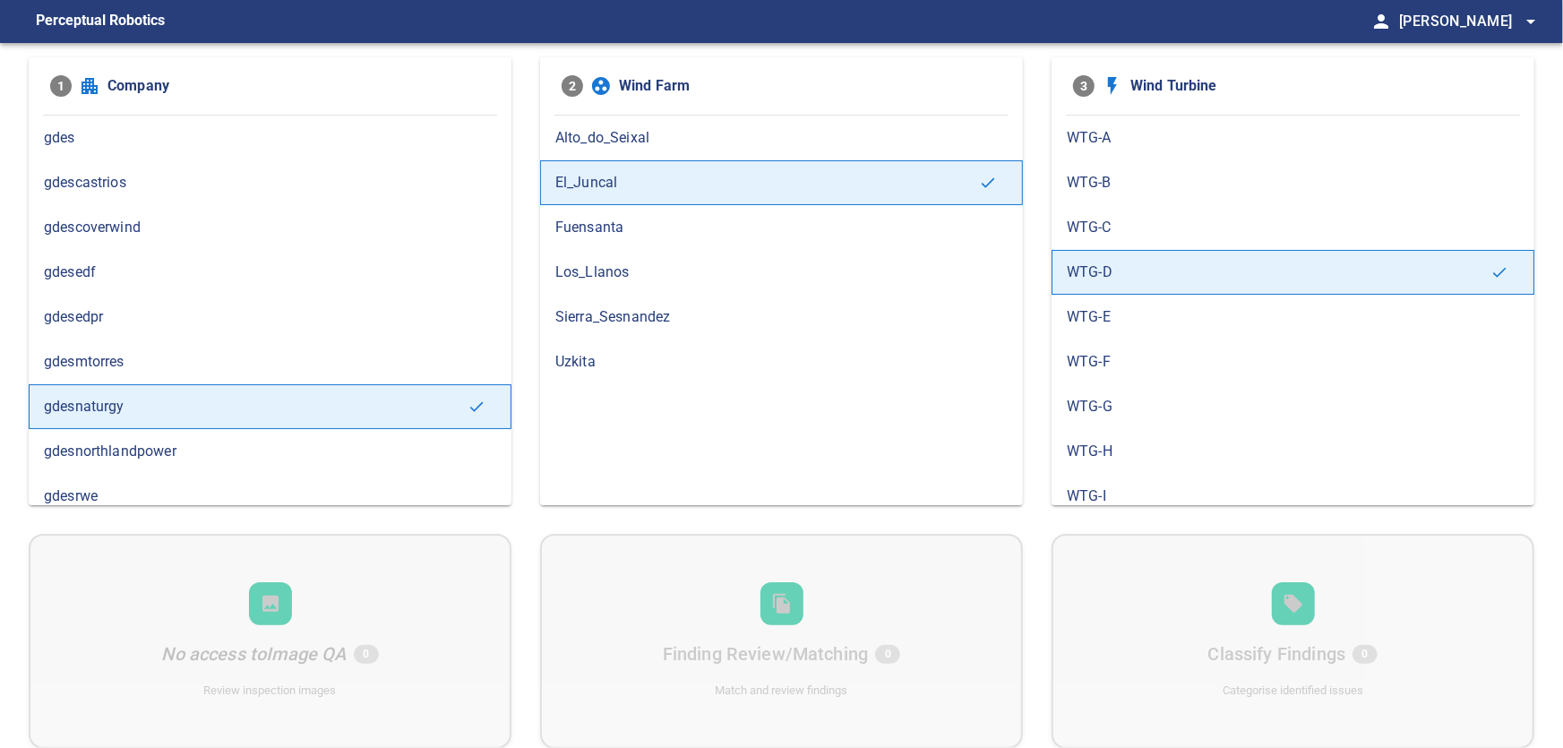
click at [1088, 316] on span "WTG-E" at bounding box center [1293, 316] width 452 height 21
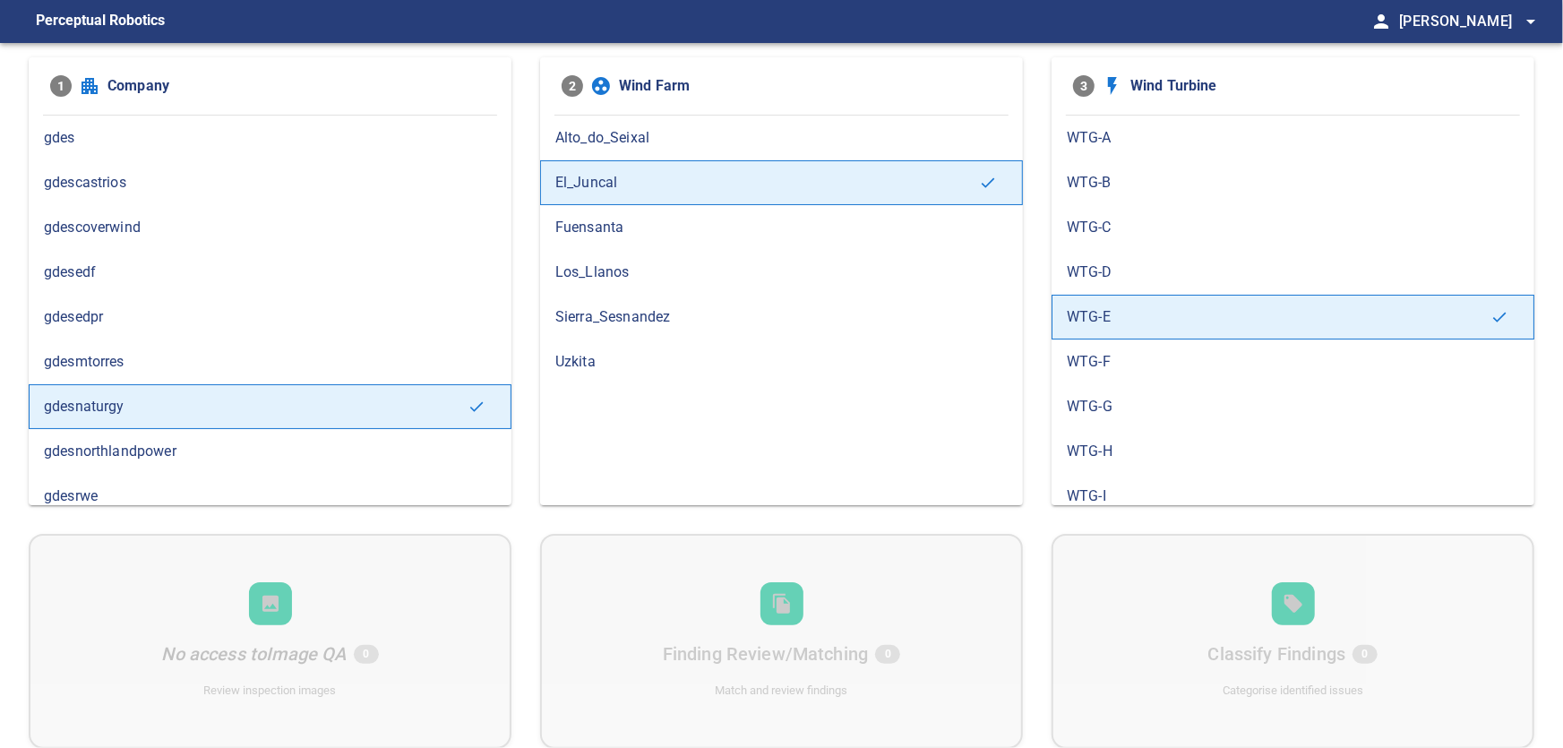
click at [1088, 360] on span "WTG-F" at bounding box center [1293, 361] width 452 height 21
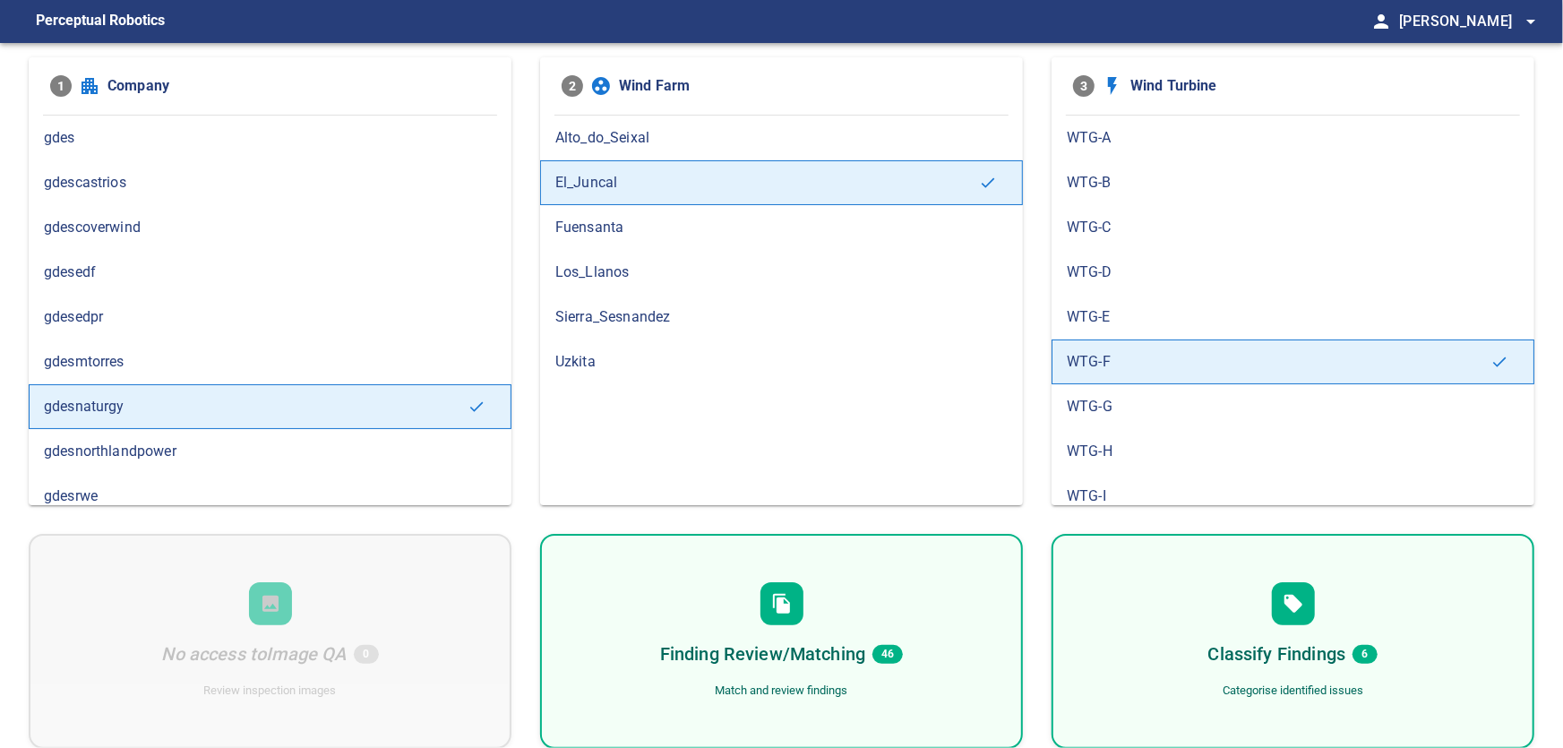
click at [1110, 396] on span "WTG-G" at bounding box center [1293, 406] width 452 height 21
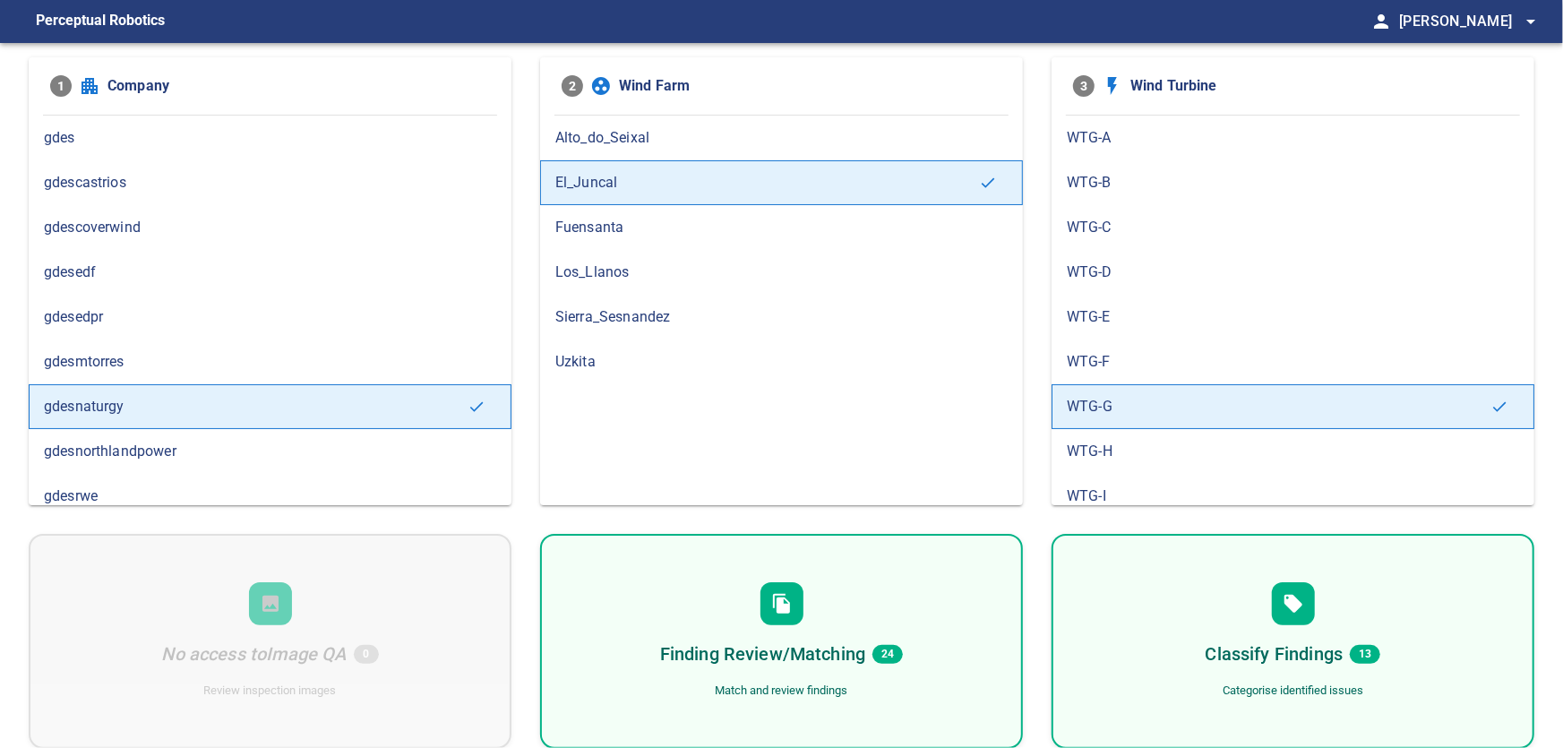
click at [1106, 446] on span "WTG-H" at bounding box center [1293, 451] width 452 height 21
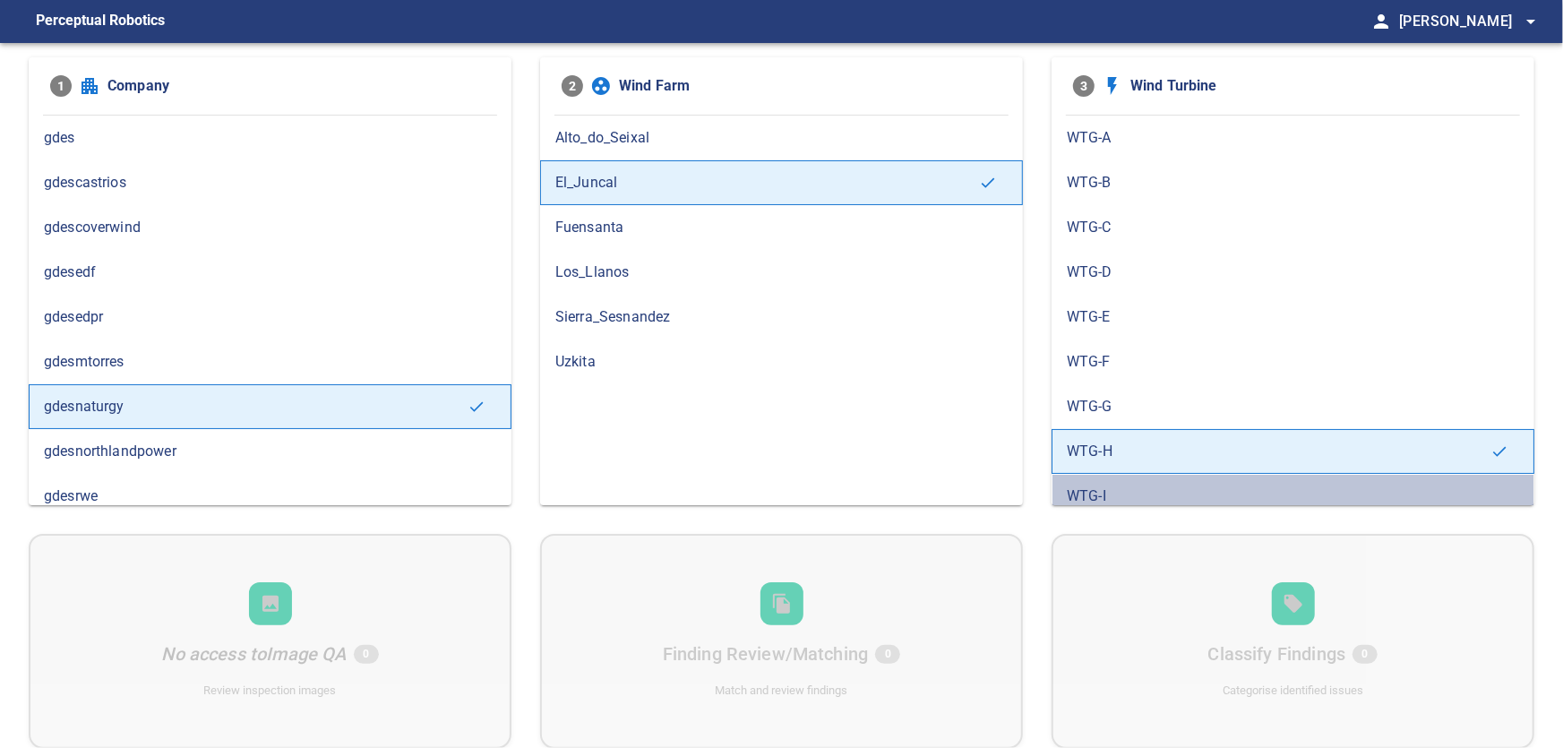
click at [1100, 494] on span "WTG-I" at bounding box center [1293, 495] width 452 height 21
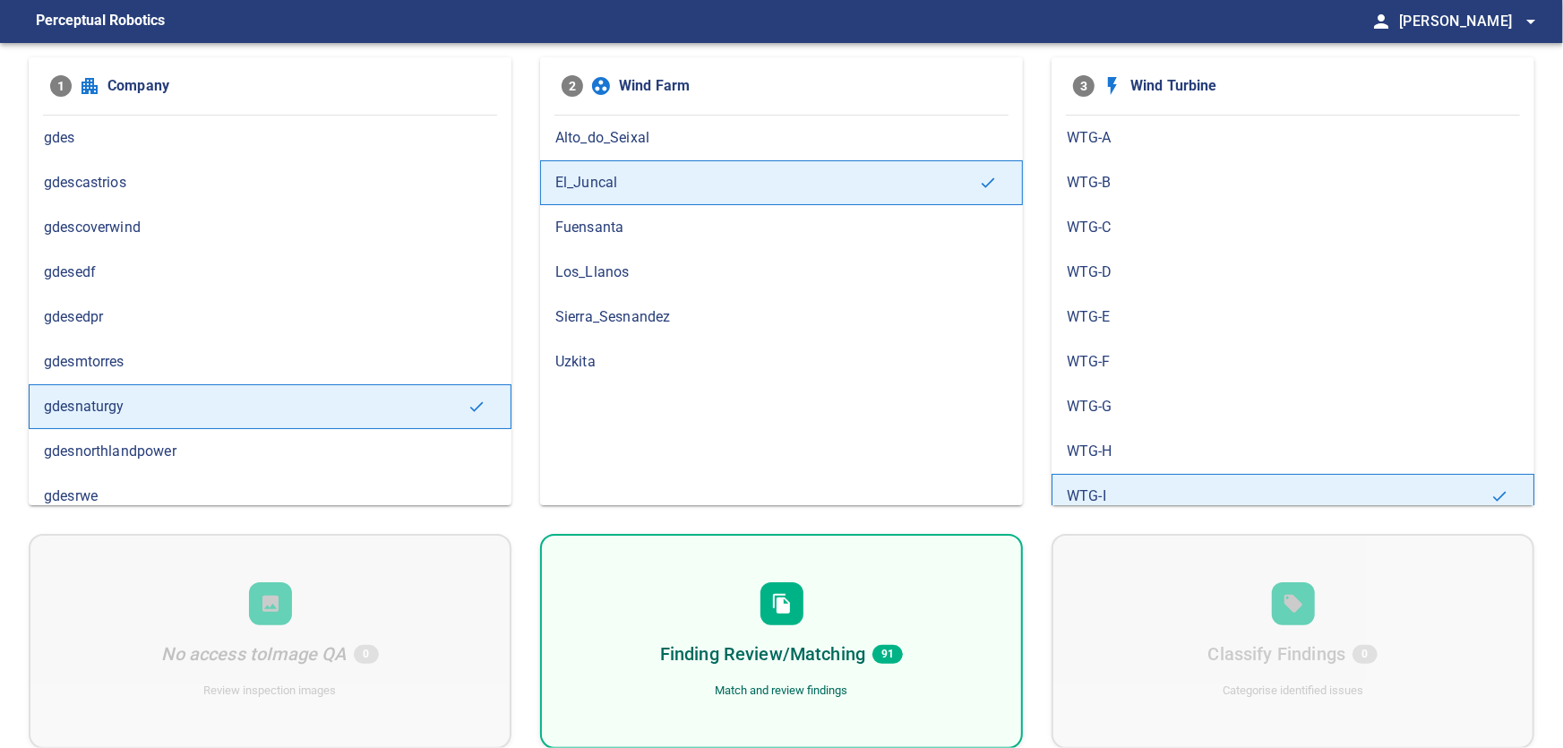
click at [784, 647] on h6 "Finding Review/Matching" at bounding box center [762, 654] width 205 height 29
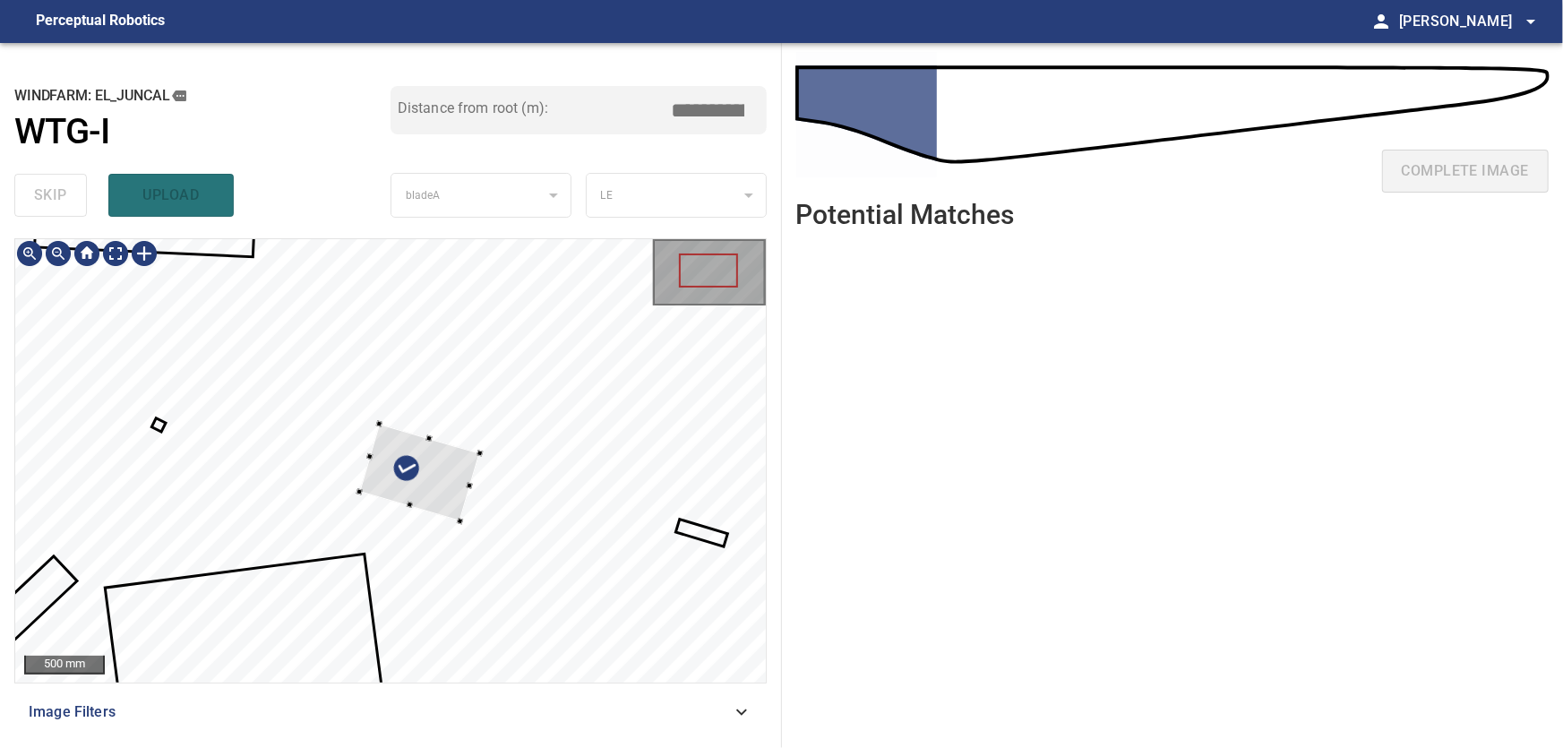
click at [606, 331] on div at bounding box center [390, 460] width 751 height 443
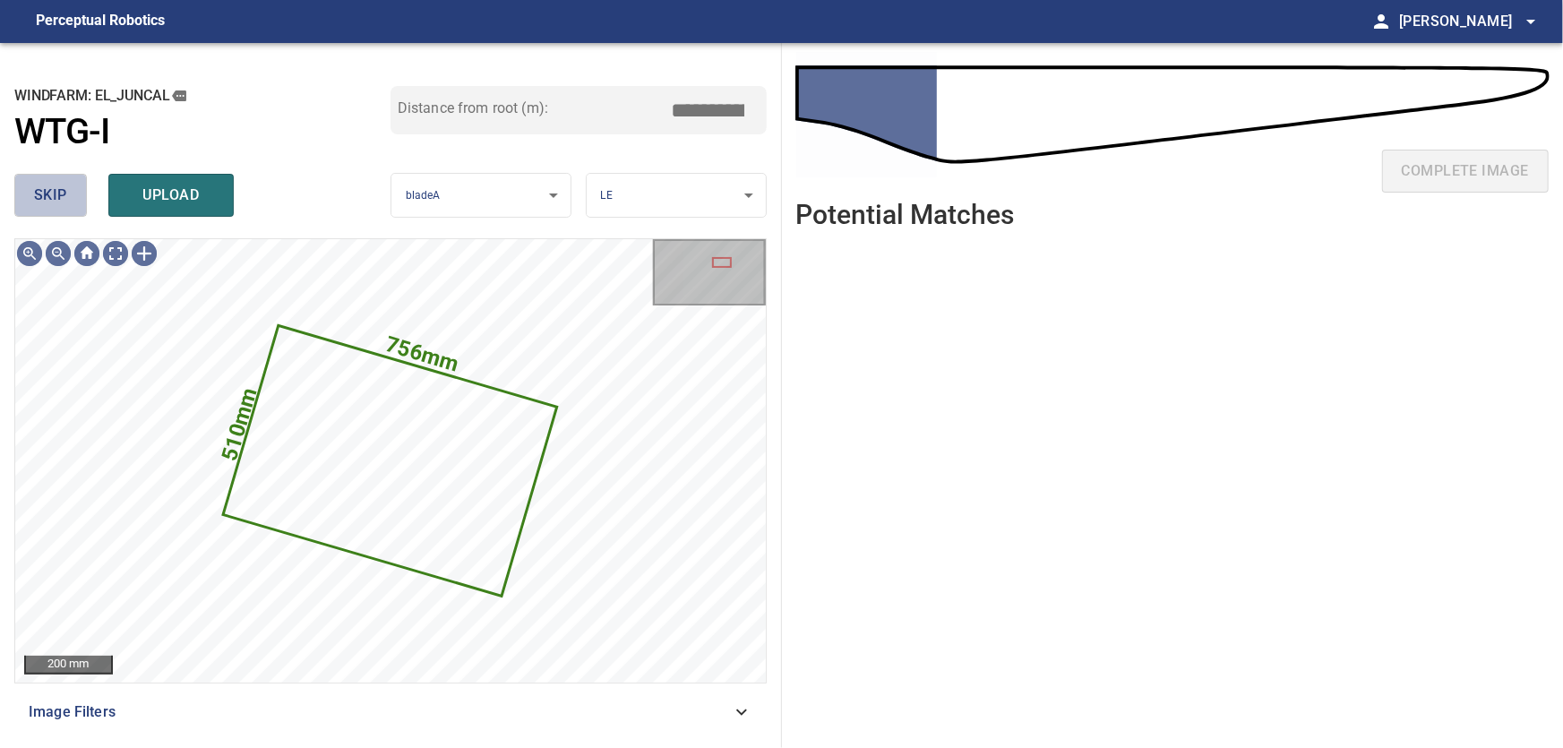
drag, startPoint x: 51, startPoint y: 183, endPoint x: 94, endPoint y: 215, distance: 53.7
click at [54, 185] on button "skip" at bounding box center [50, 195] width 73 height 43
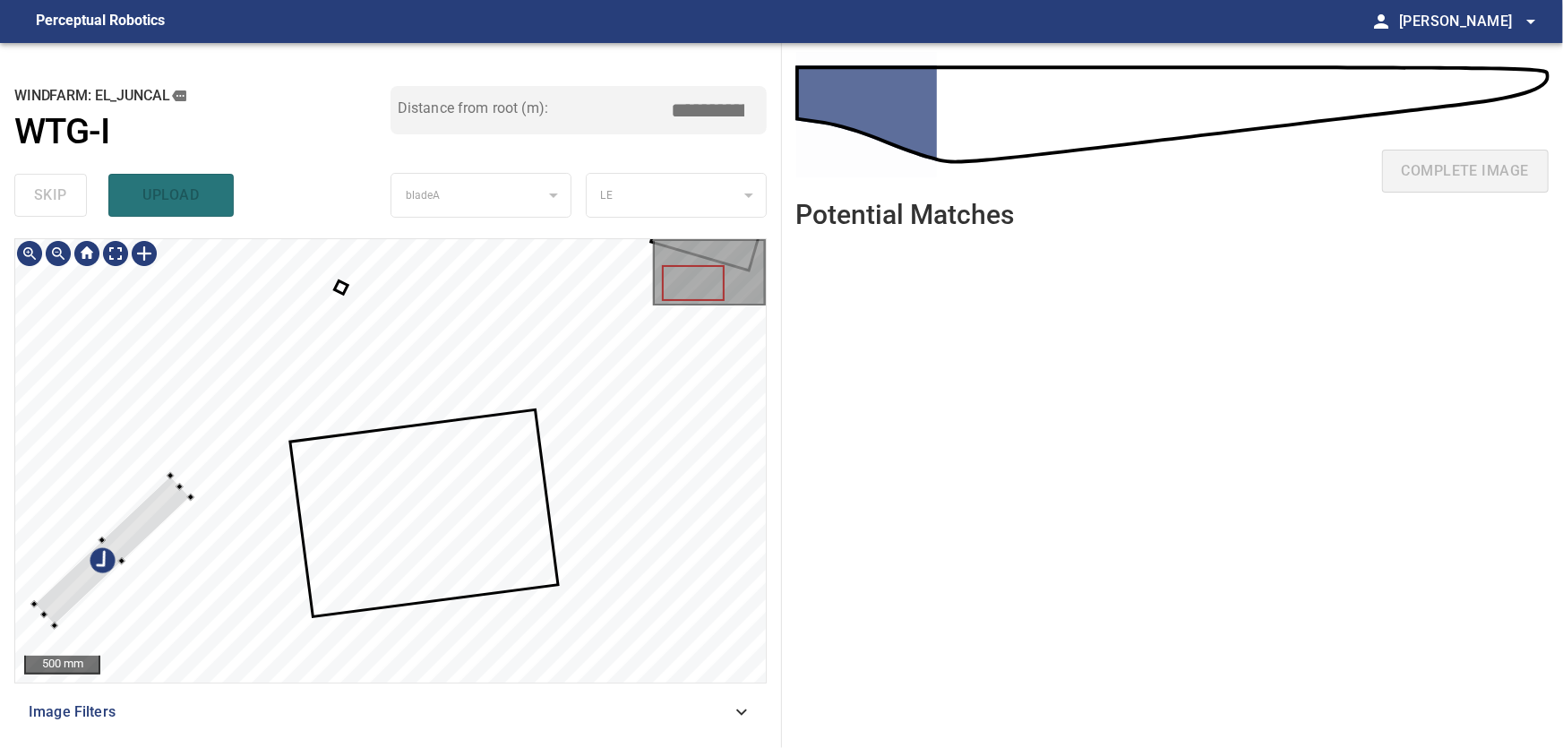
click at [144, 524] on div at bounding box center [112, 551] width 157 height 150
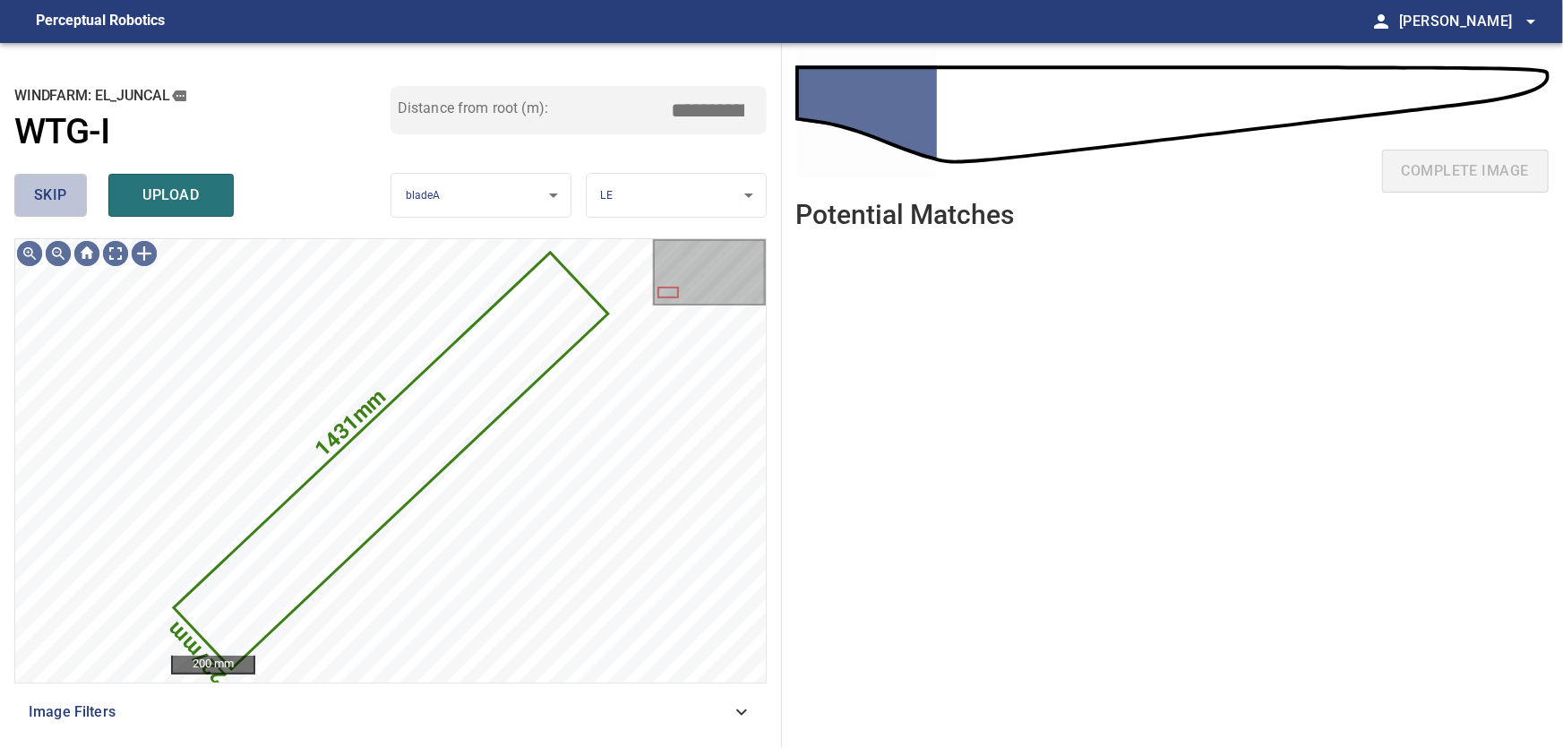
click at [55, 188] on span "skip" at bounding box center [50, 195] width 33 height 25
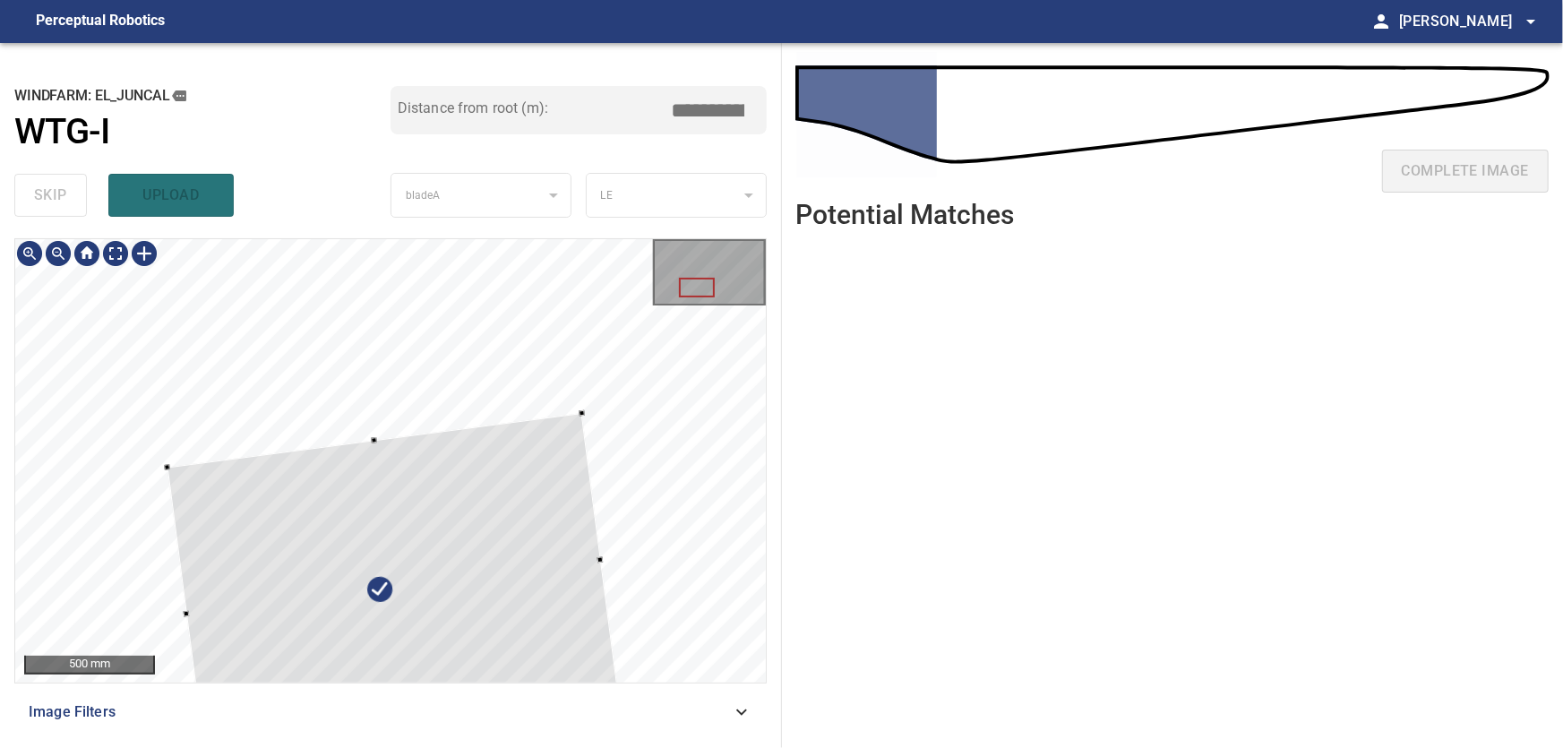
click at [521, 597] on div at bounding box center [394, 588] width 453 height 348
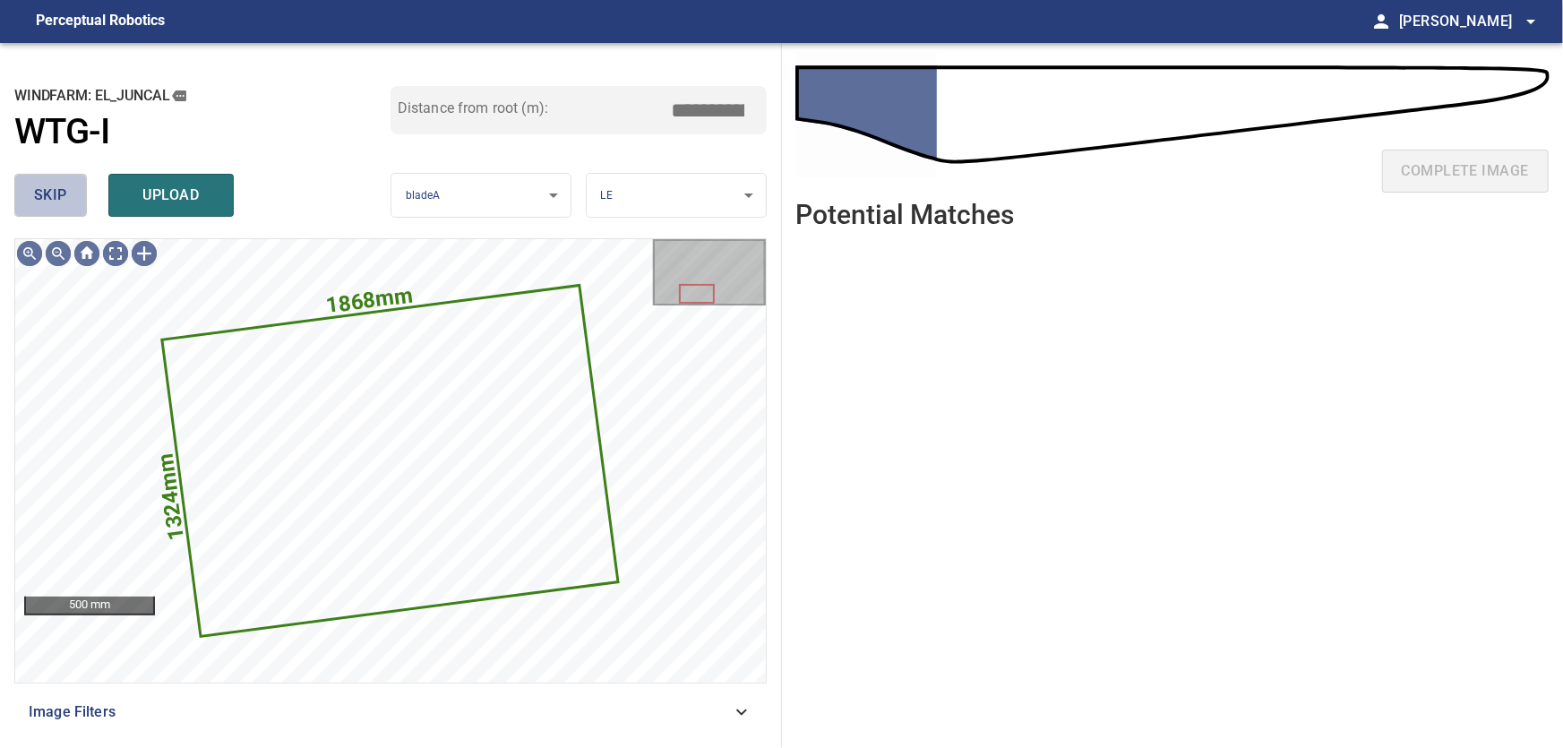
drag, startPoint x: 39, startPoint y: 204, endPoint x: 46, endPoint y: 222, distance: 19.0
click at [40, 204] on span "skip" at bounding box center [50, 195] width 33 height 25
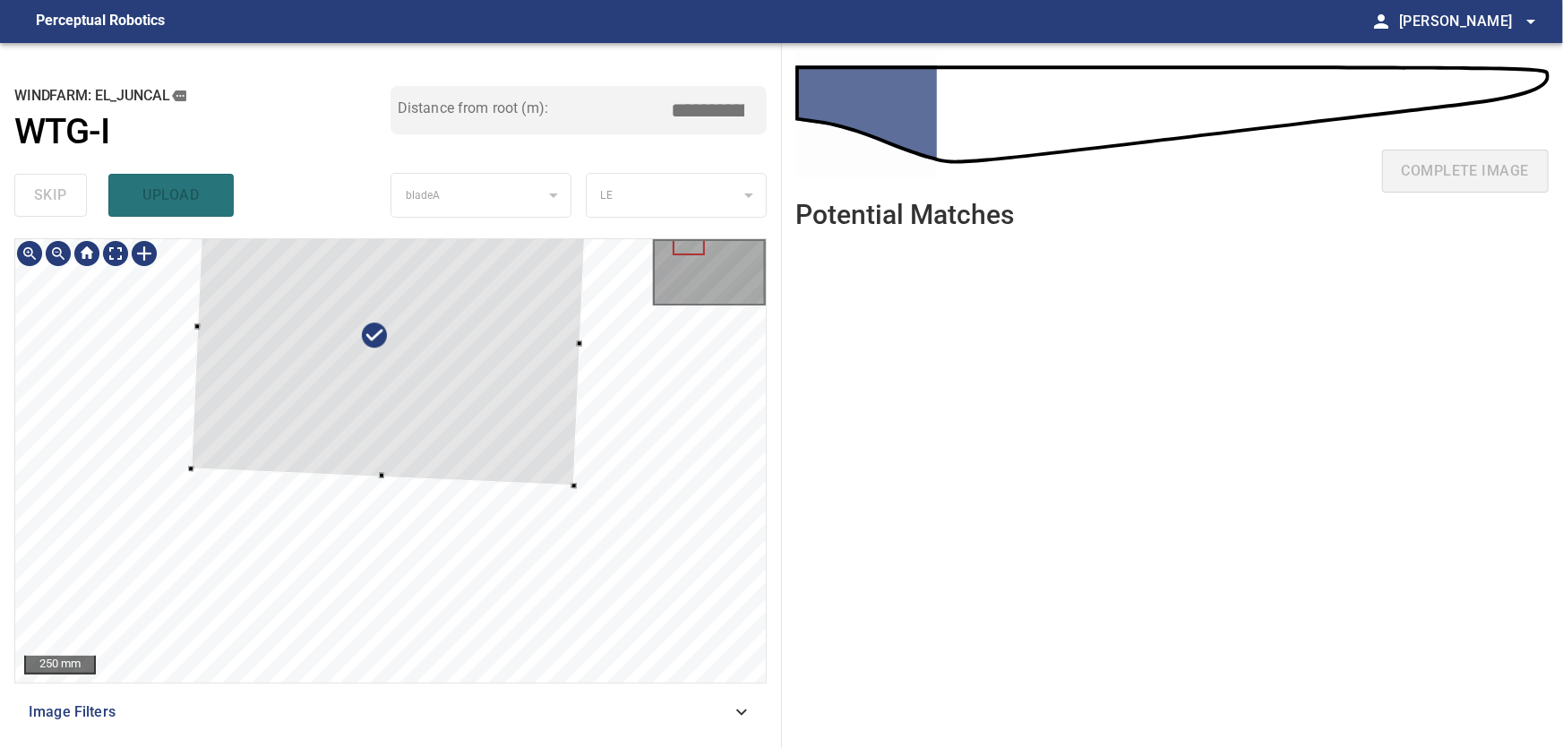
click at [489, 429] on div at bounding box center [389, 336] width 396 height 298
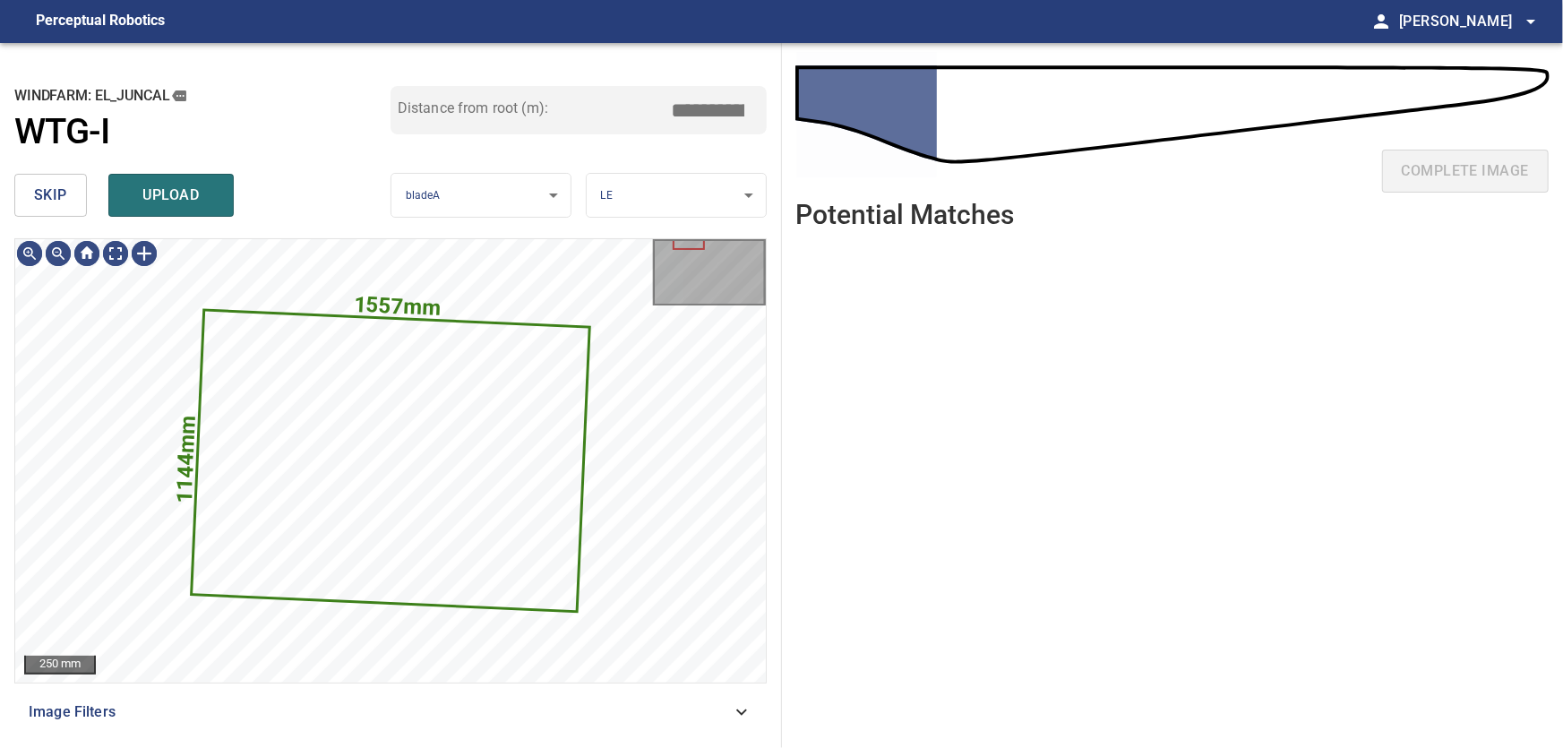
click at [39, 185] on span "skip" at bounding box center [50, 195] width 33 height 25
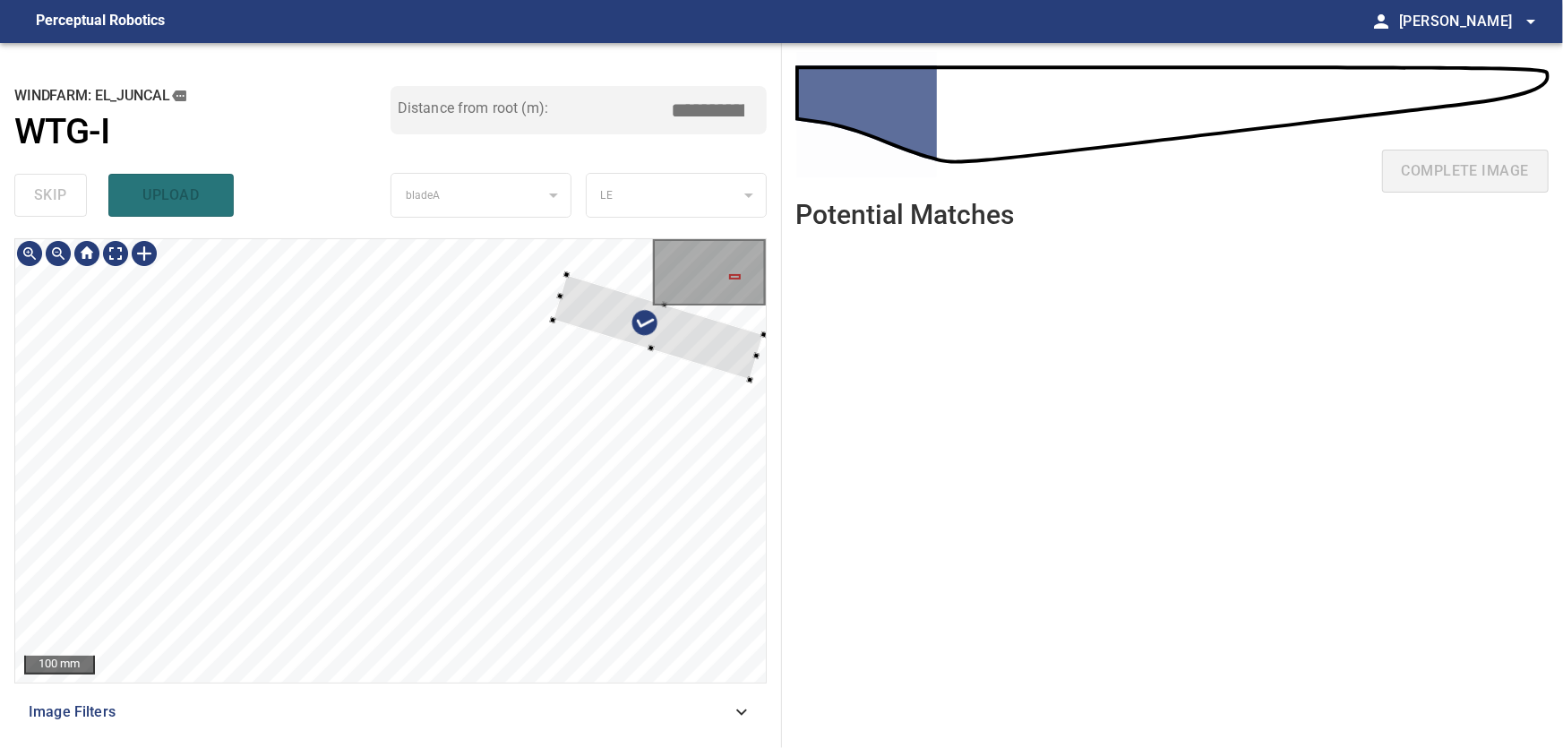
click at [706, 351] on div at bounding box center [658, 327] width 211 height 105
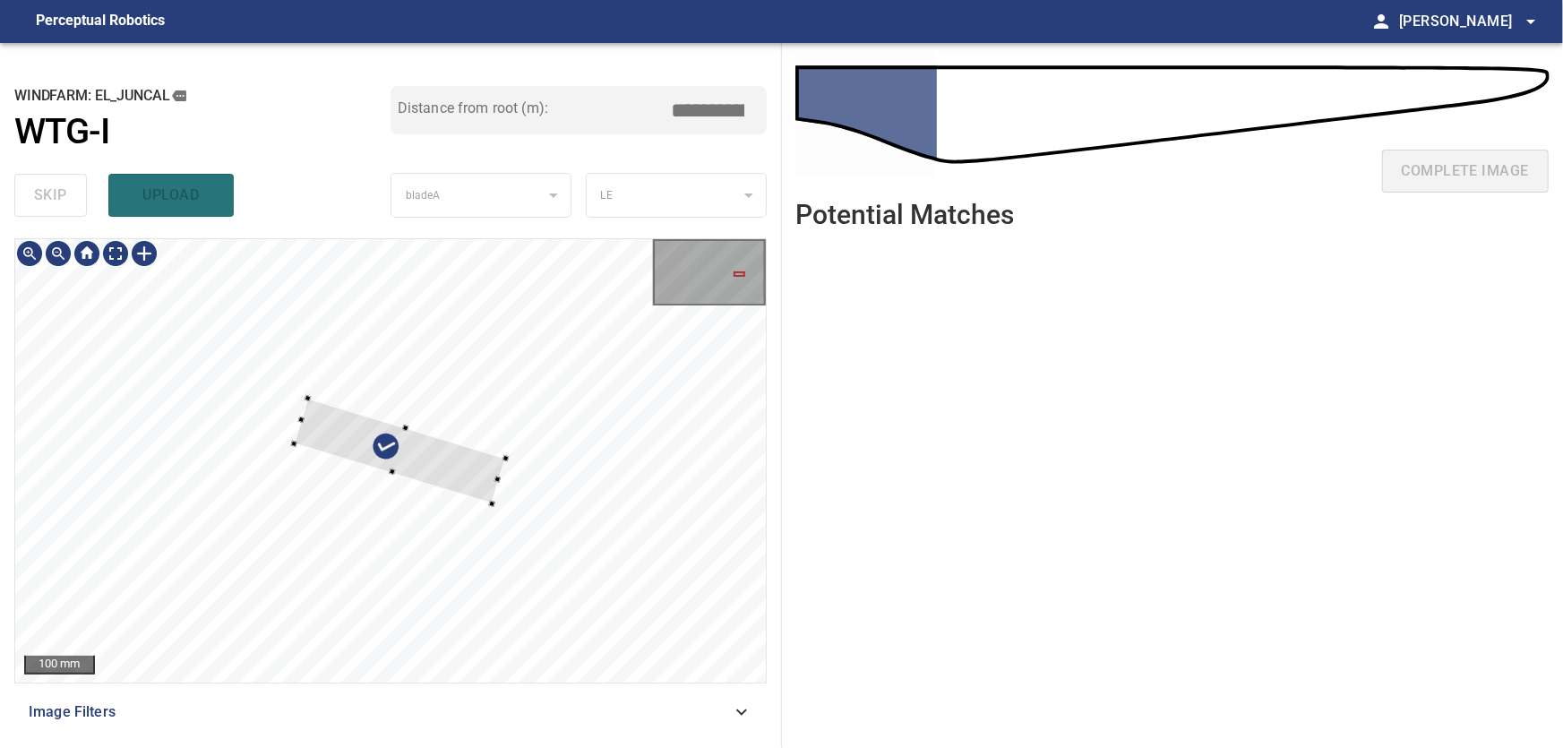
click at [584, 357] on div at bounding box center [390, 460] width 751 height 443
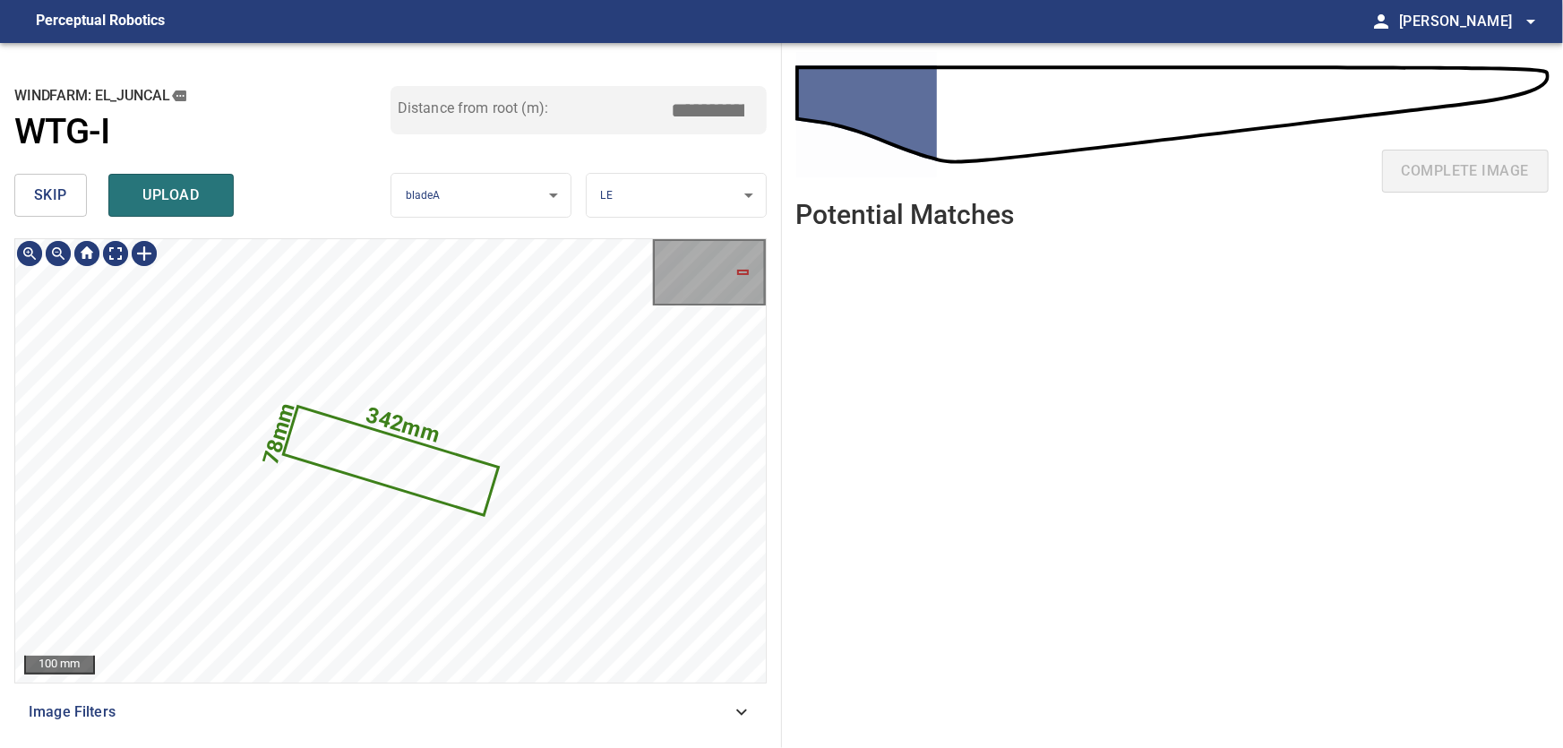
click at [346, 453] on icon at bounding box center [390, 460] width 211 height 105
click at [35, 195] on span "skip" at bounding box center [50, 195] width 33 height 25
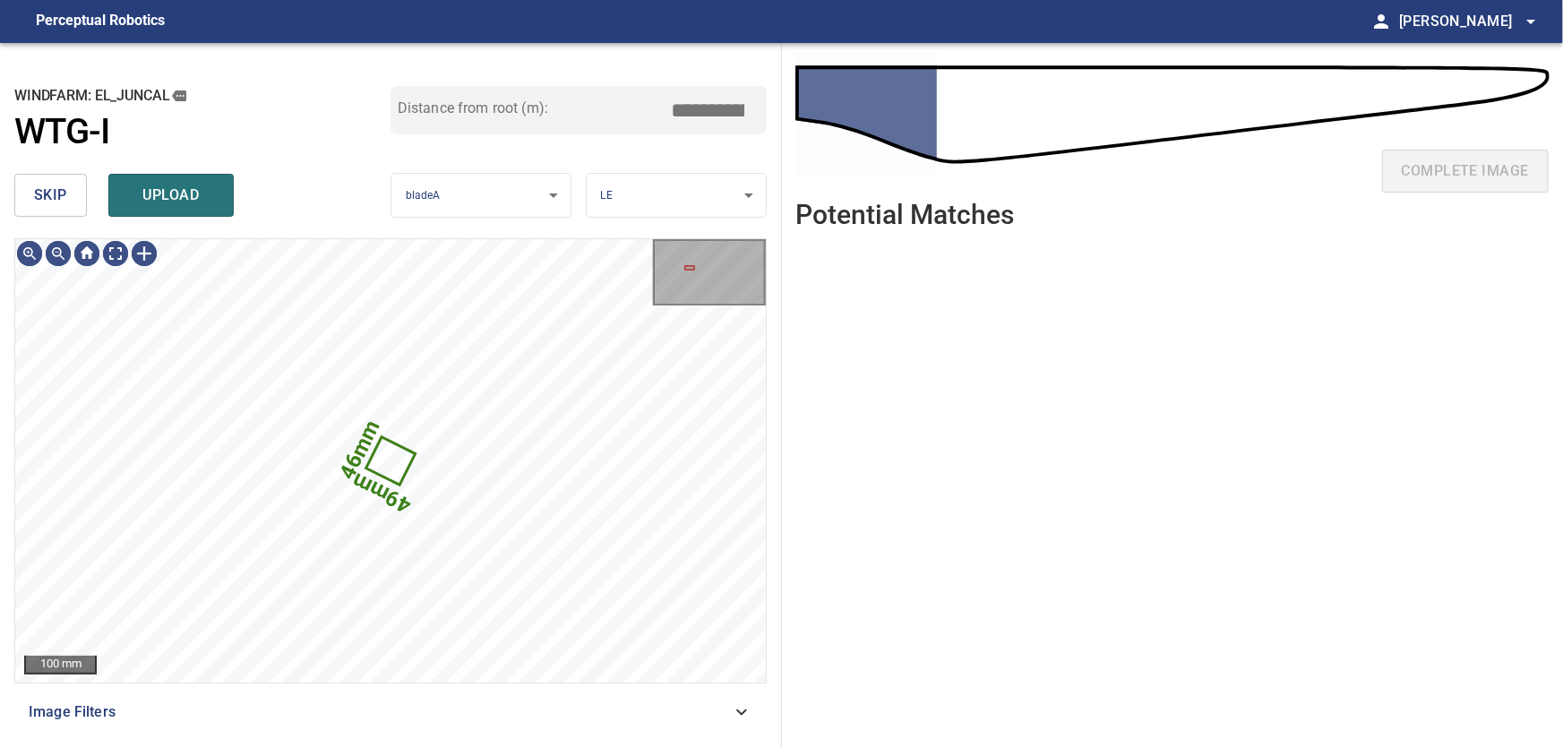
click at [30, 192] on button "skip" at bounding box center [50, 195] width 73 height 43
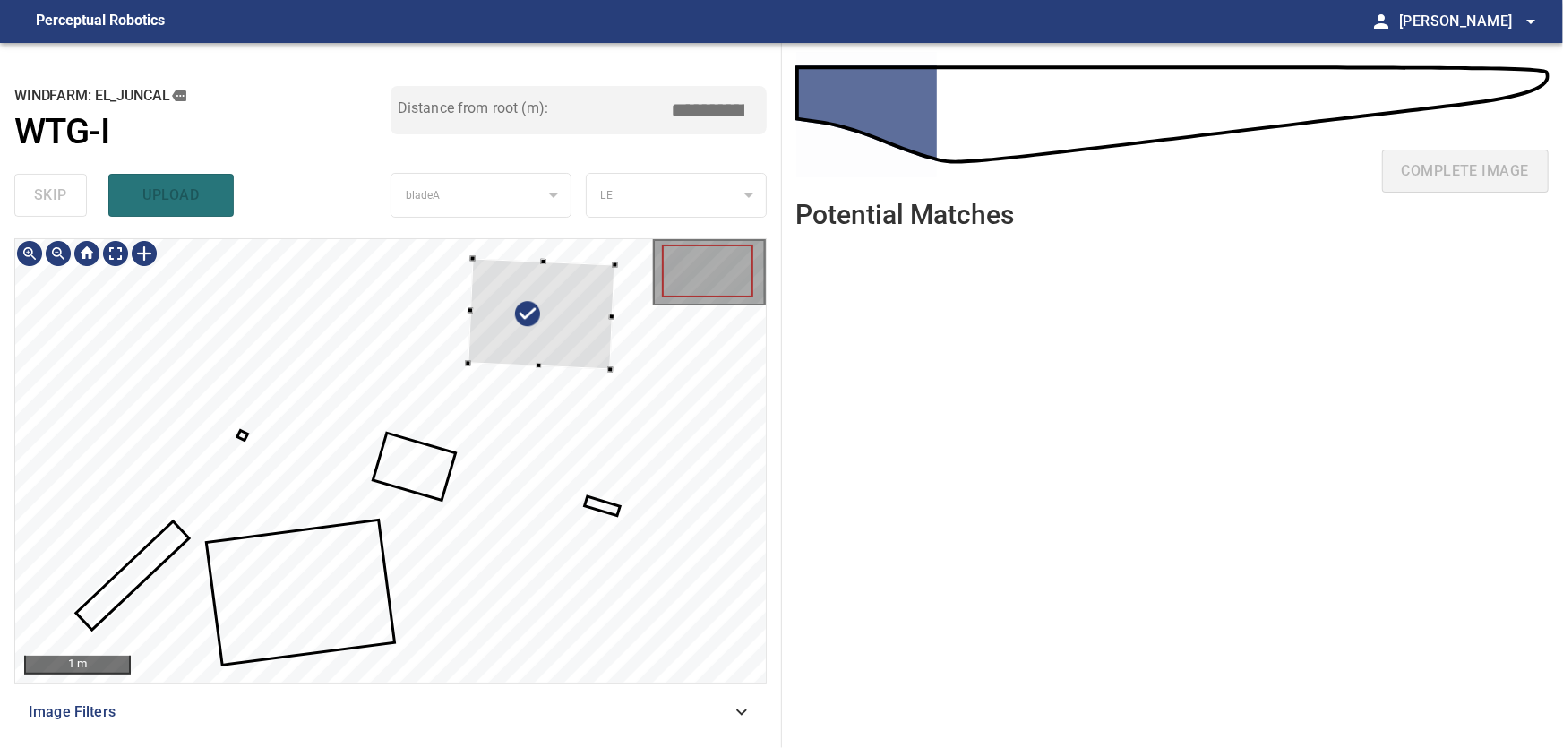
click at [597, 326] on div at bounding box center [541, 313] width 147 height 111
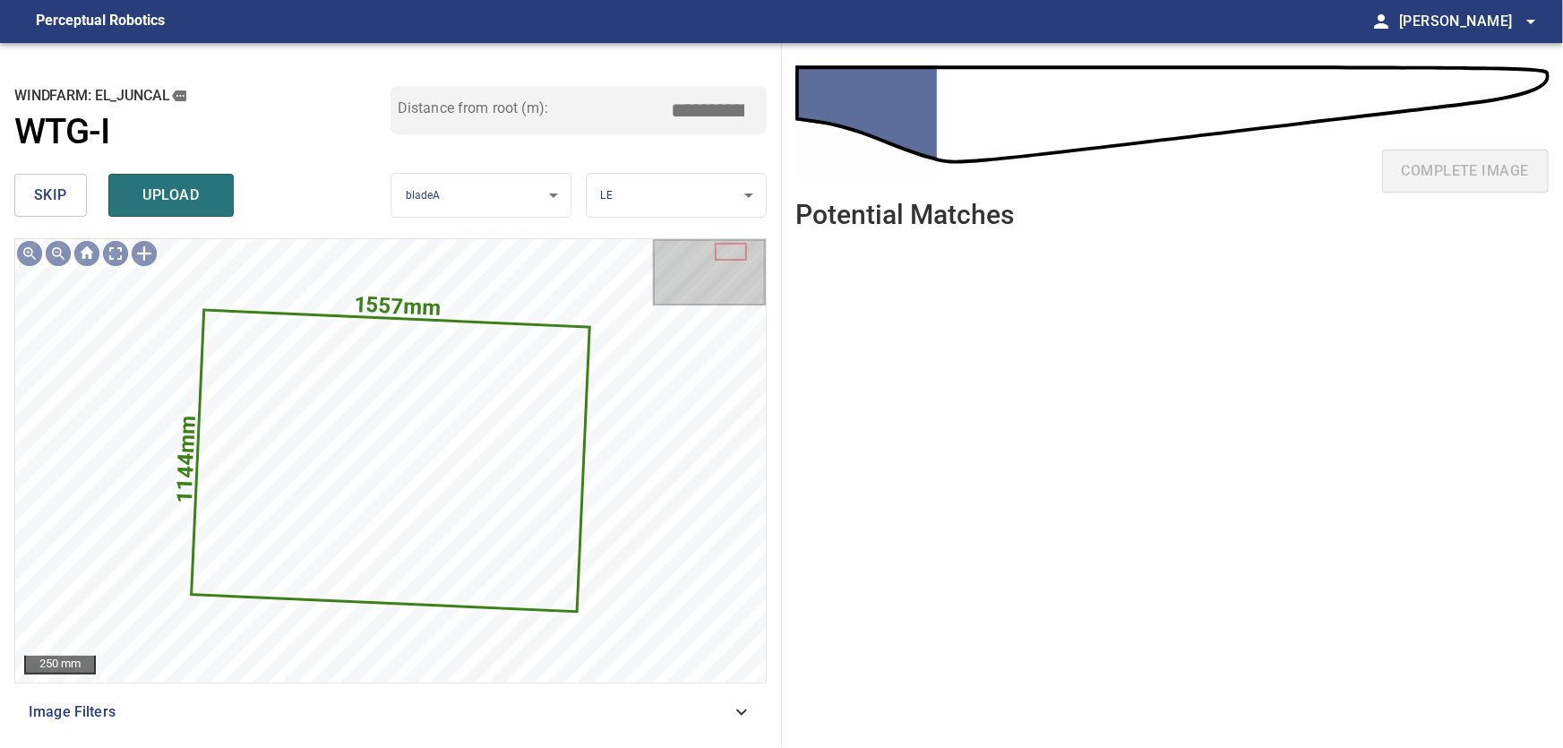
click at [64, 189] on span "skip" at bounding box center [50, 195] width 33 height 25
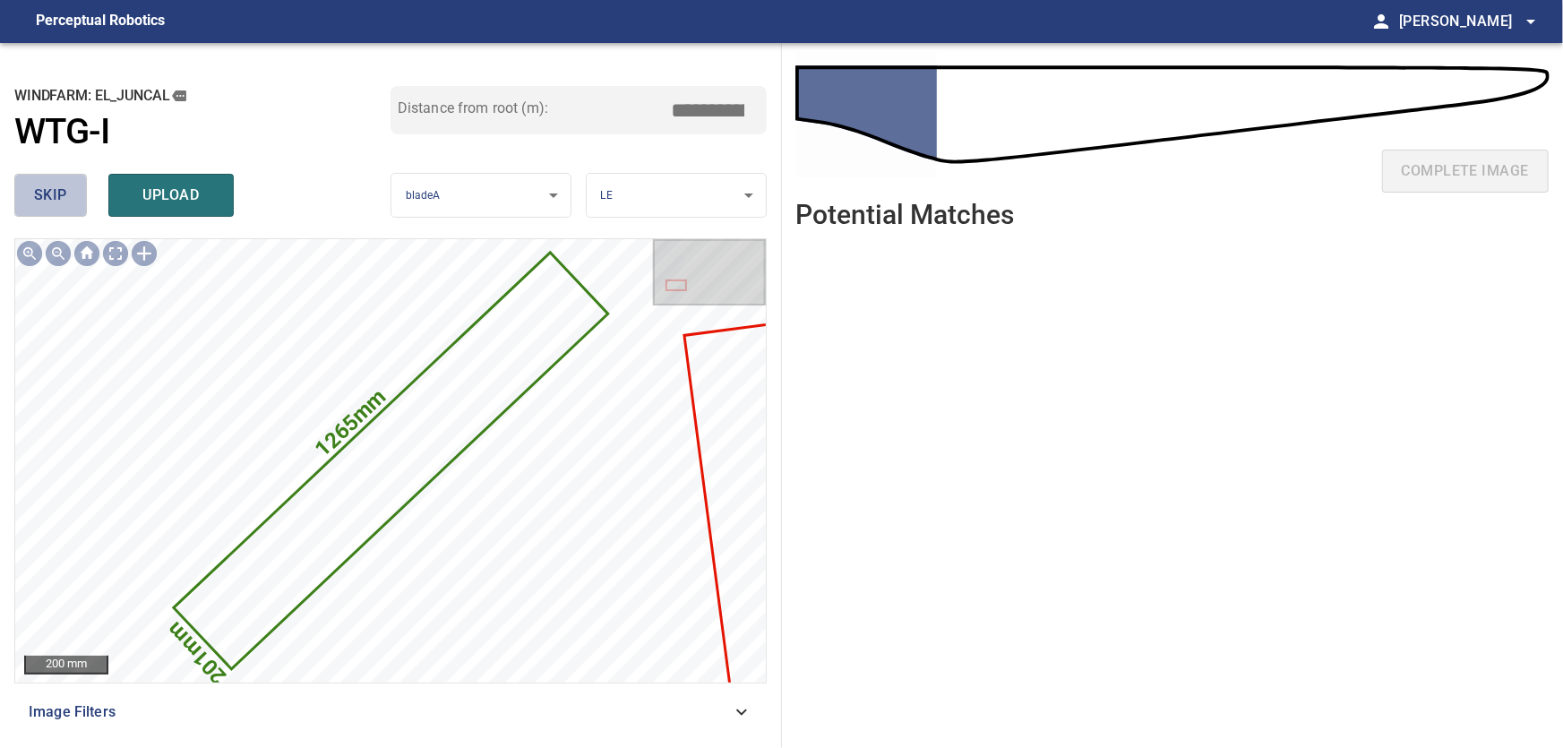
click at [45, 192] on span "skip" at bounding box center [50, 195] width 33 height 25
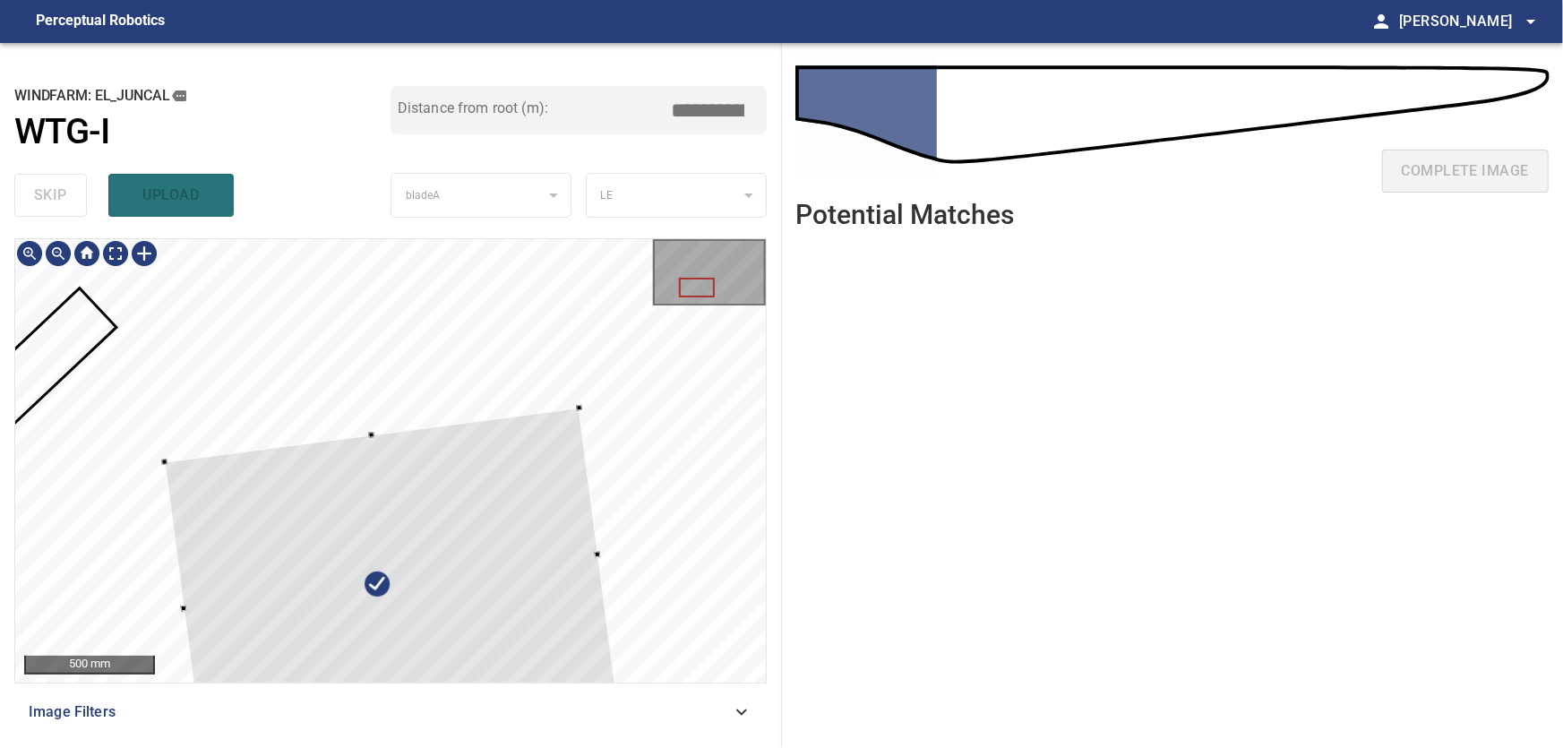
click at [396, 554] on div at bounding box center [391, 582] width 453 height 348
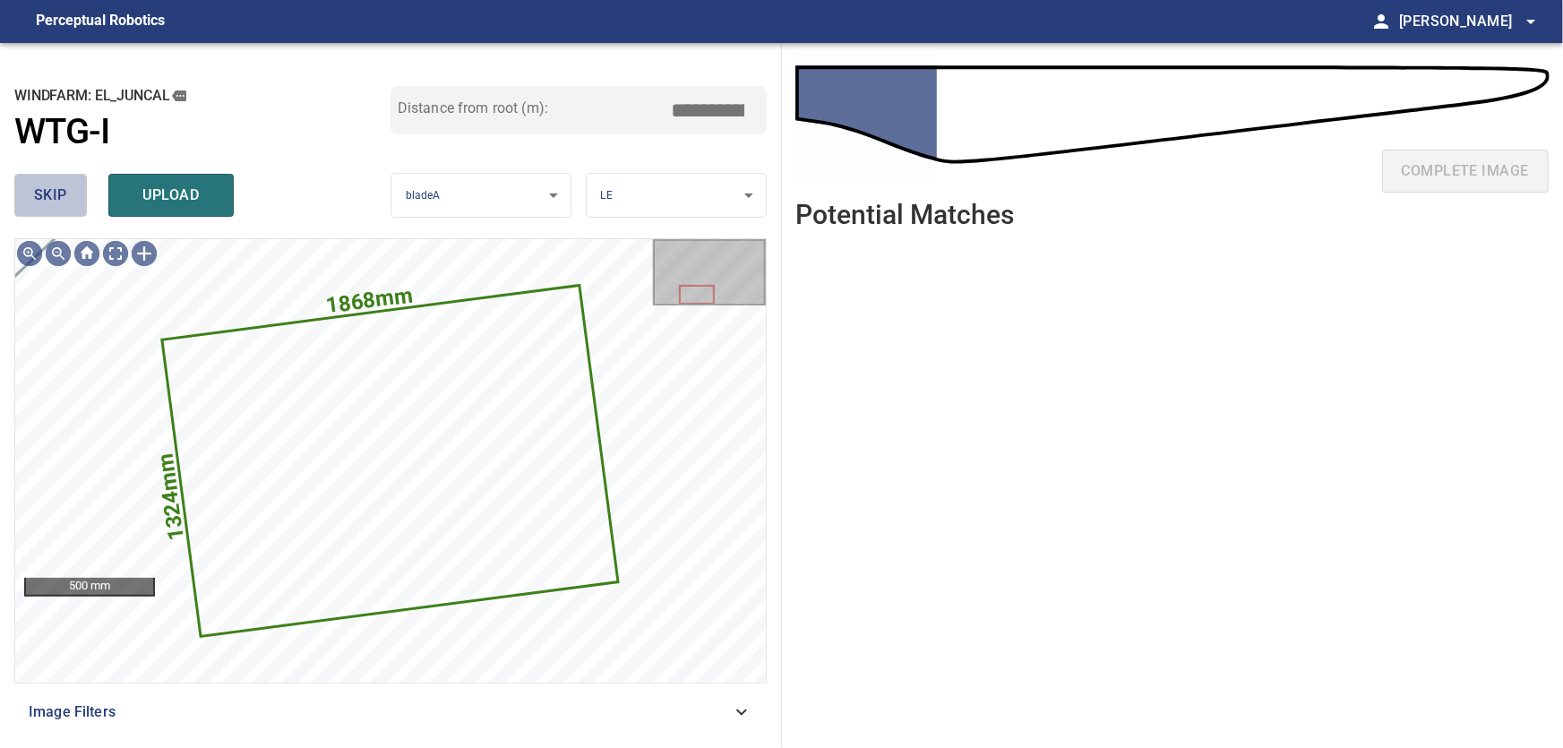
click at [26, 183] on button "skip" at bounding box center [50, 195] width 73 height 43
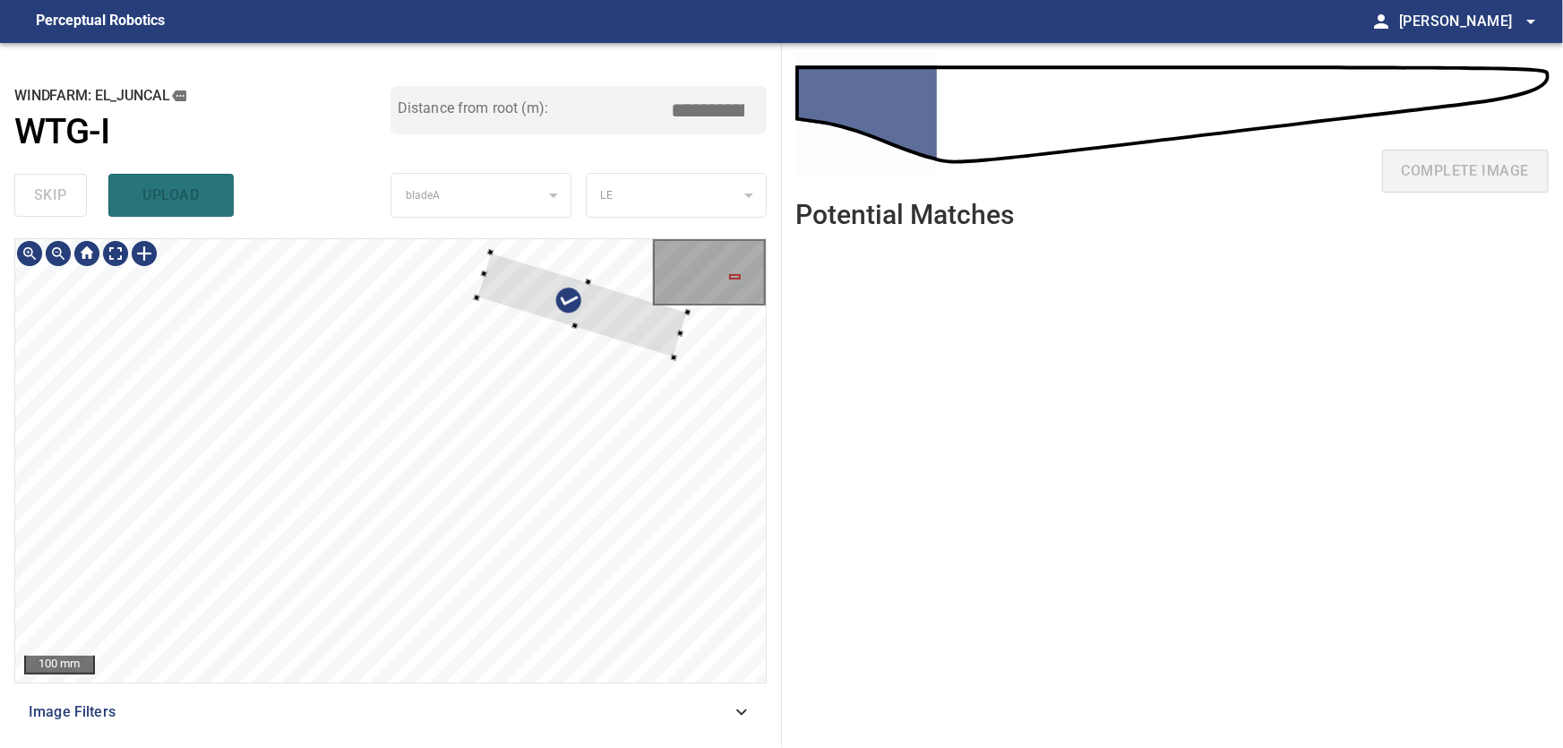
click at [658, 289] on div "100 mm" at bounding box center [390, 460] width 751 height 443
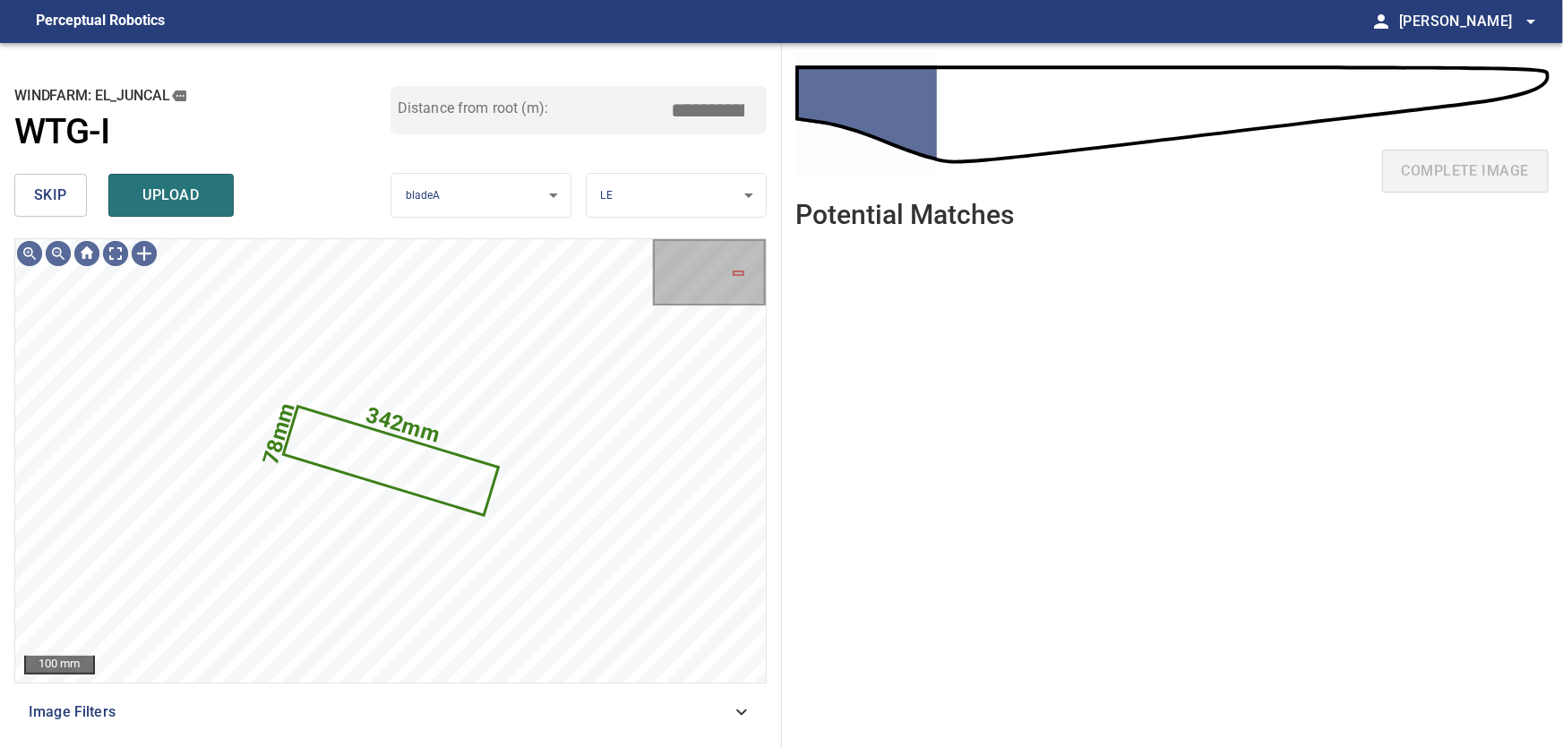
click at [51, 190] on span "skip" at bounding box center [50, 195] width 33 height 25
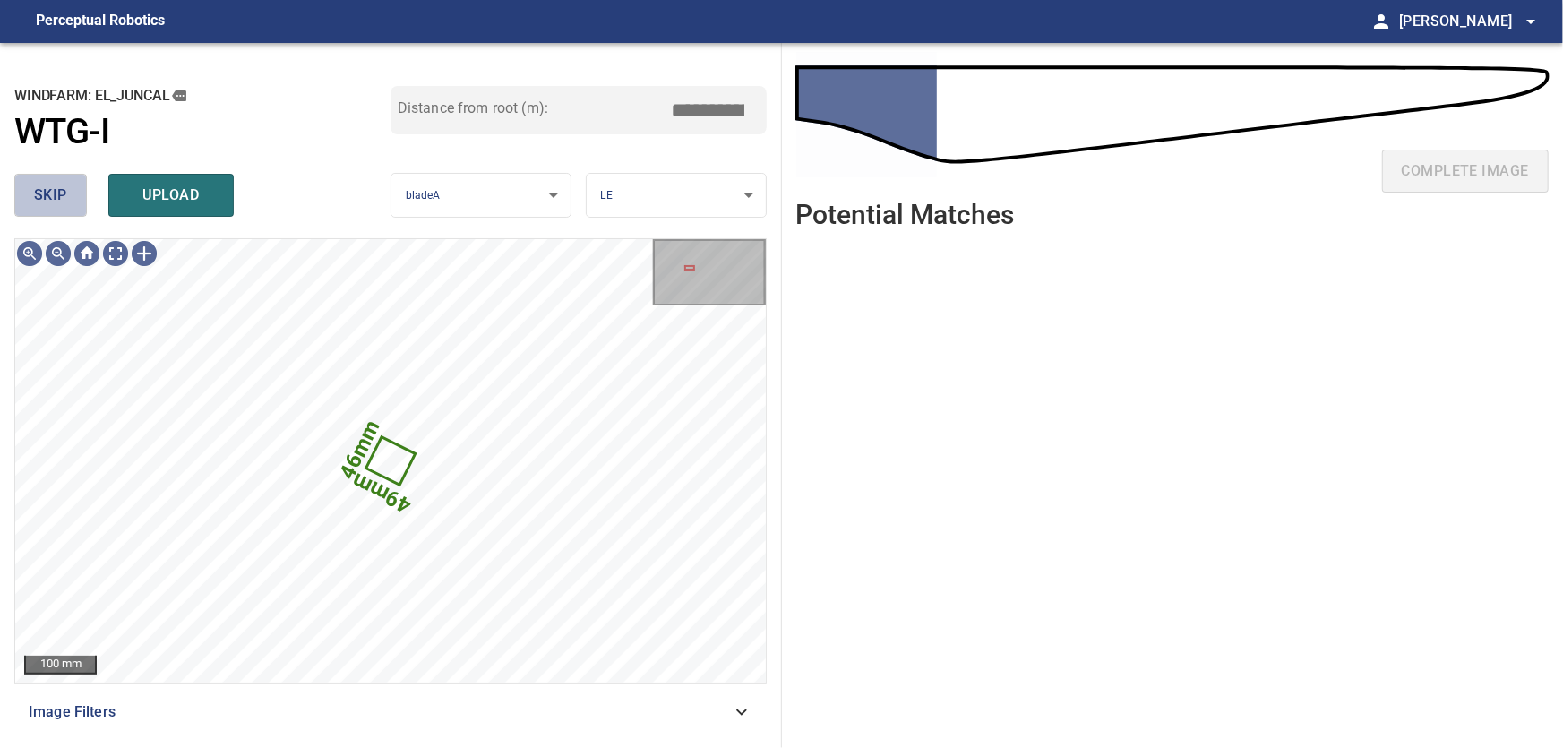
click at [45, 189] on span "skip" at bounding box center [50, 195] width 33 height 25
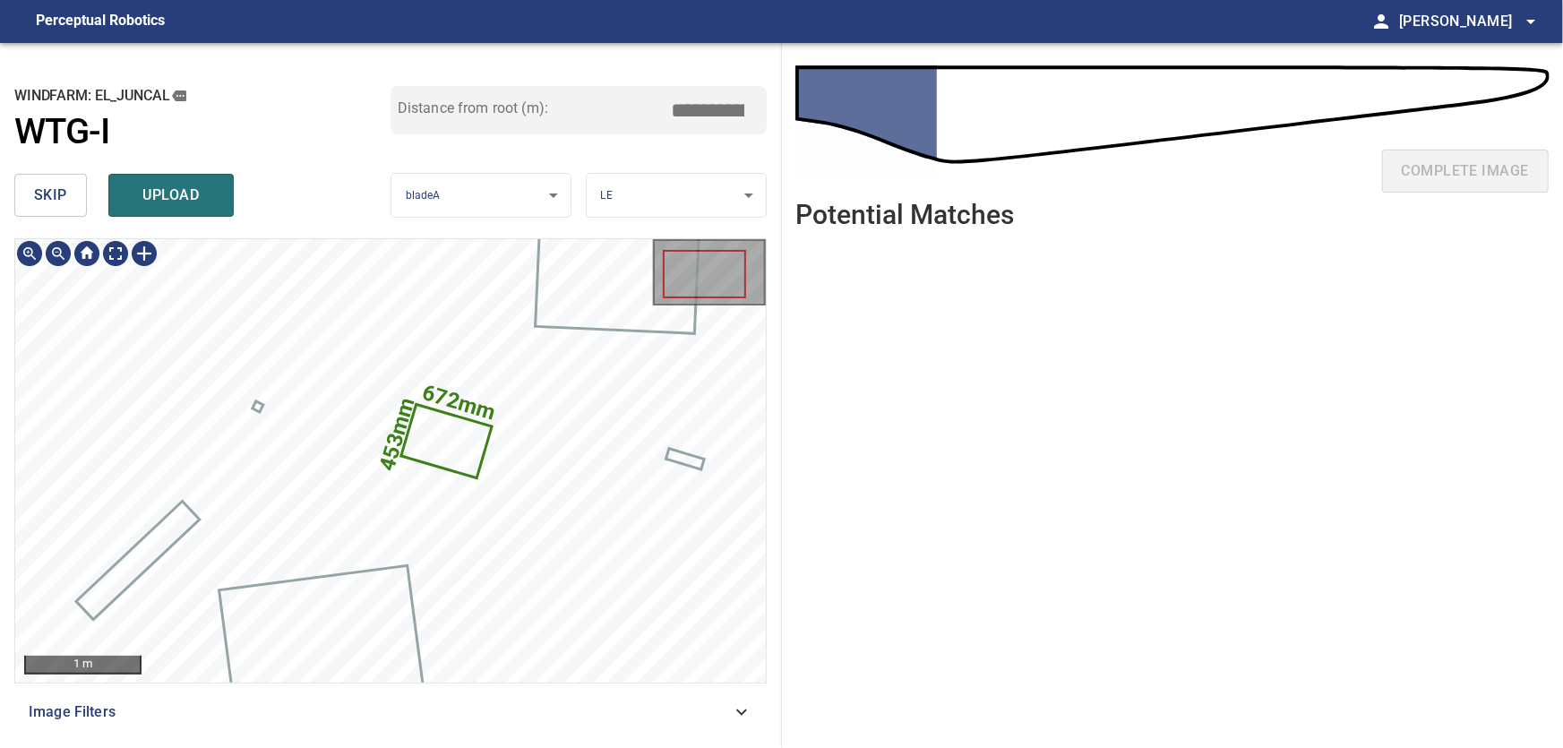
click at [477, 442] on icon at bounding box center [446, 442] width 87 height 71
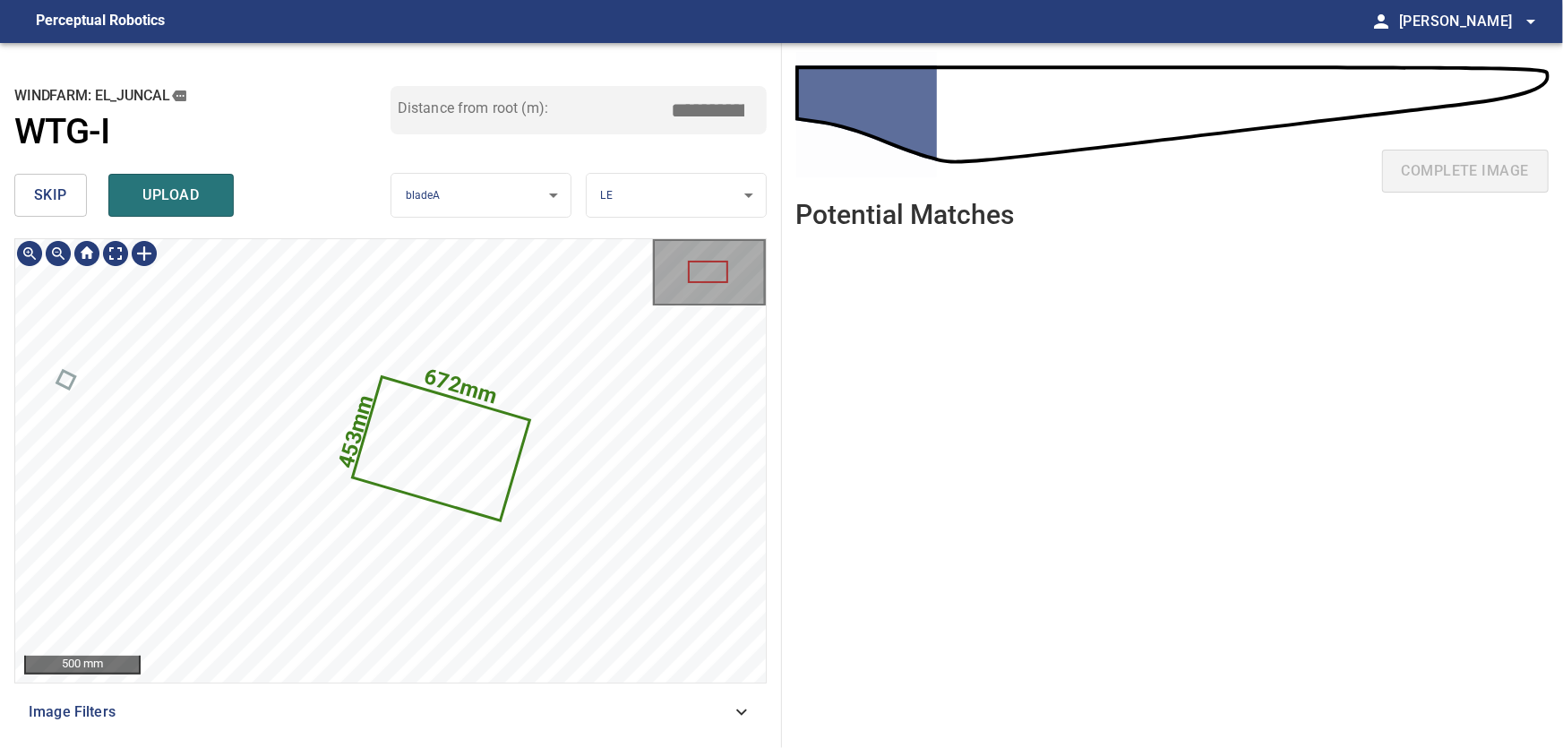
click at [496, 436] on icon at bounding box center [442, 449] width 174 height 141
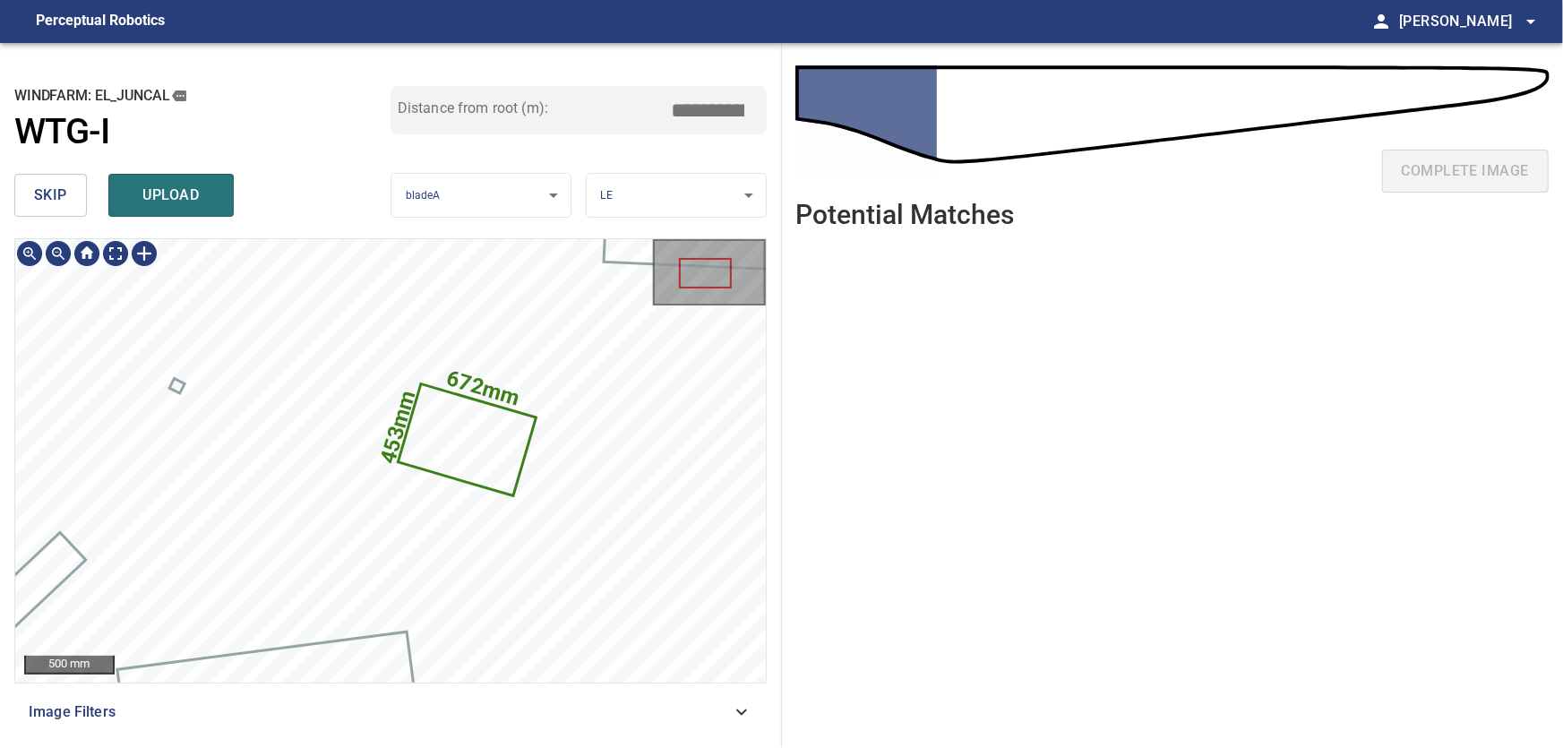
click at [498, 431] on icon at bounding box center [466, 439] width 134 height 108
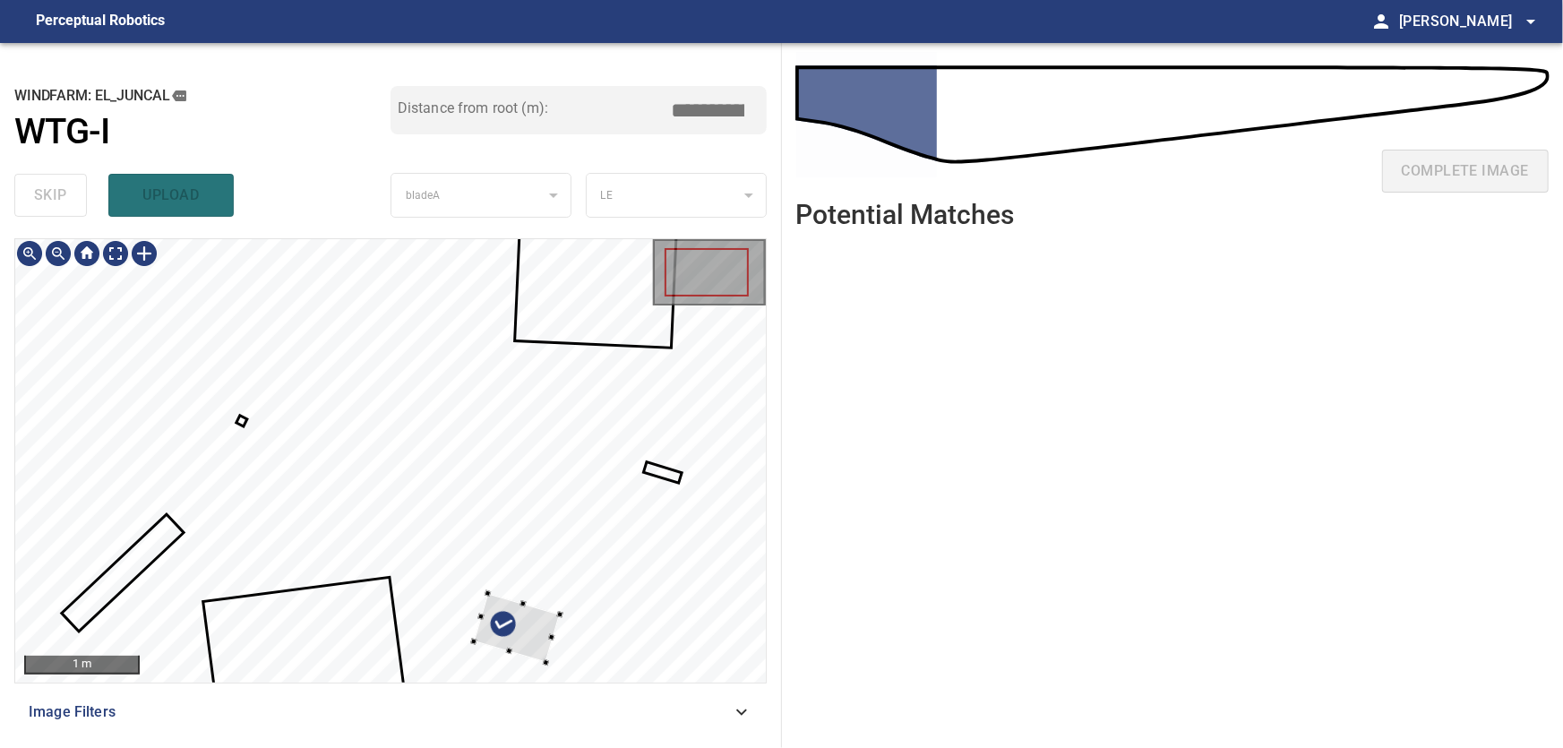
click at [537, 637] on div at bounding box center [517, 629] width 86 height 70
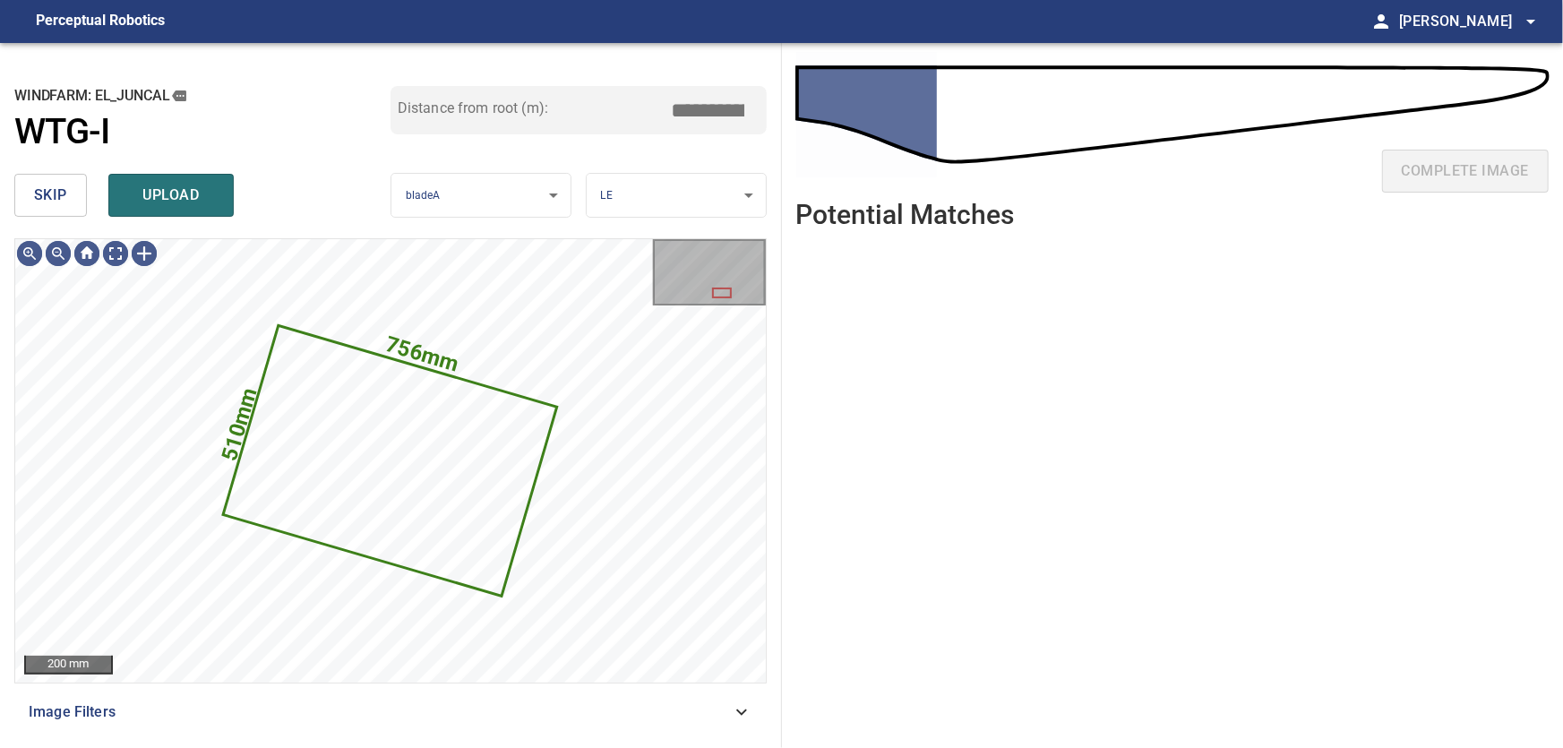
click at [62, 193] on span "skip" at bounding box center [50, 195] width 33 height 25
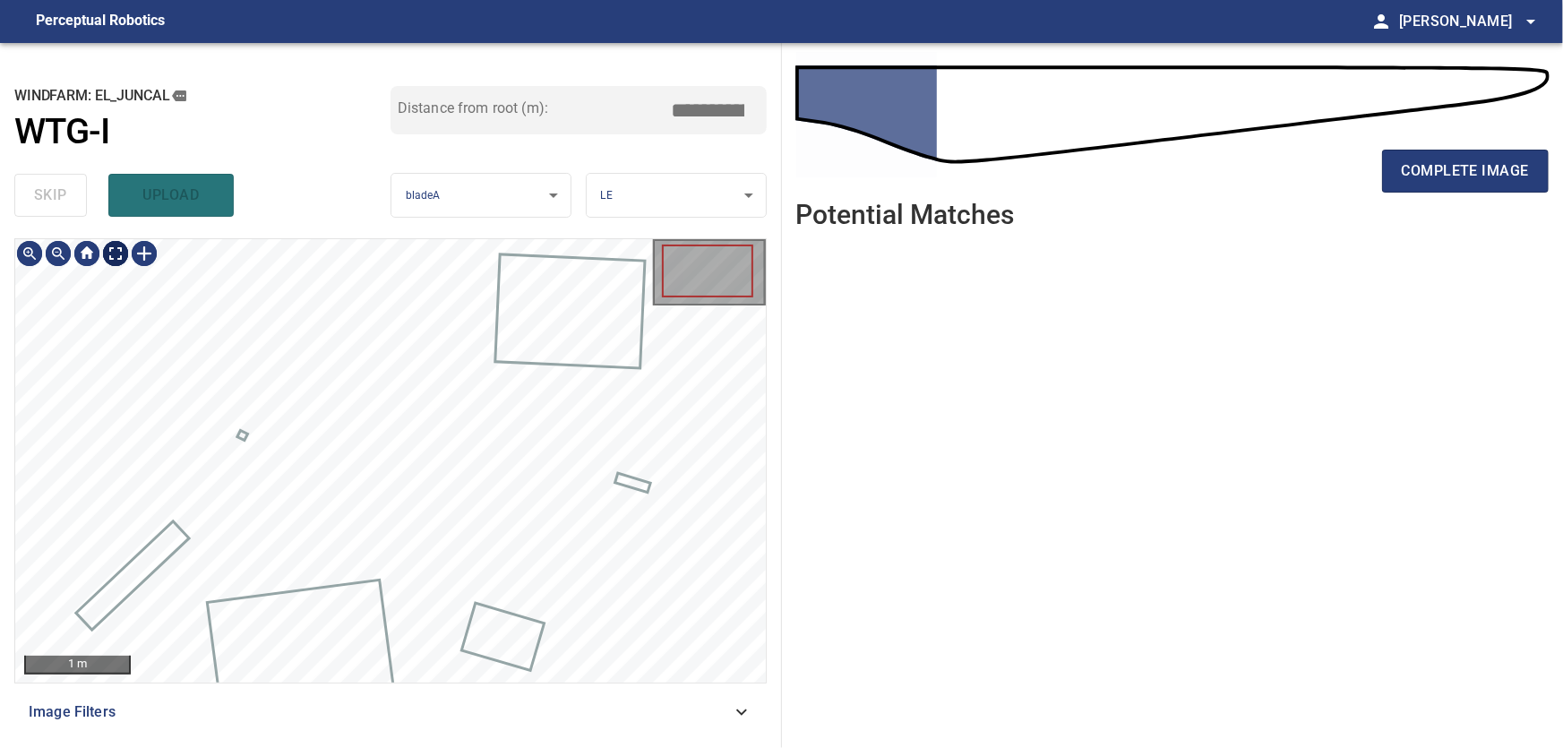
click at [116, 252] on body "**********" at bounding box center [781, 374] width 1563 height 748
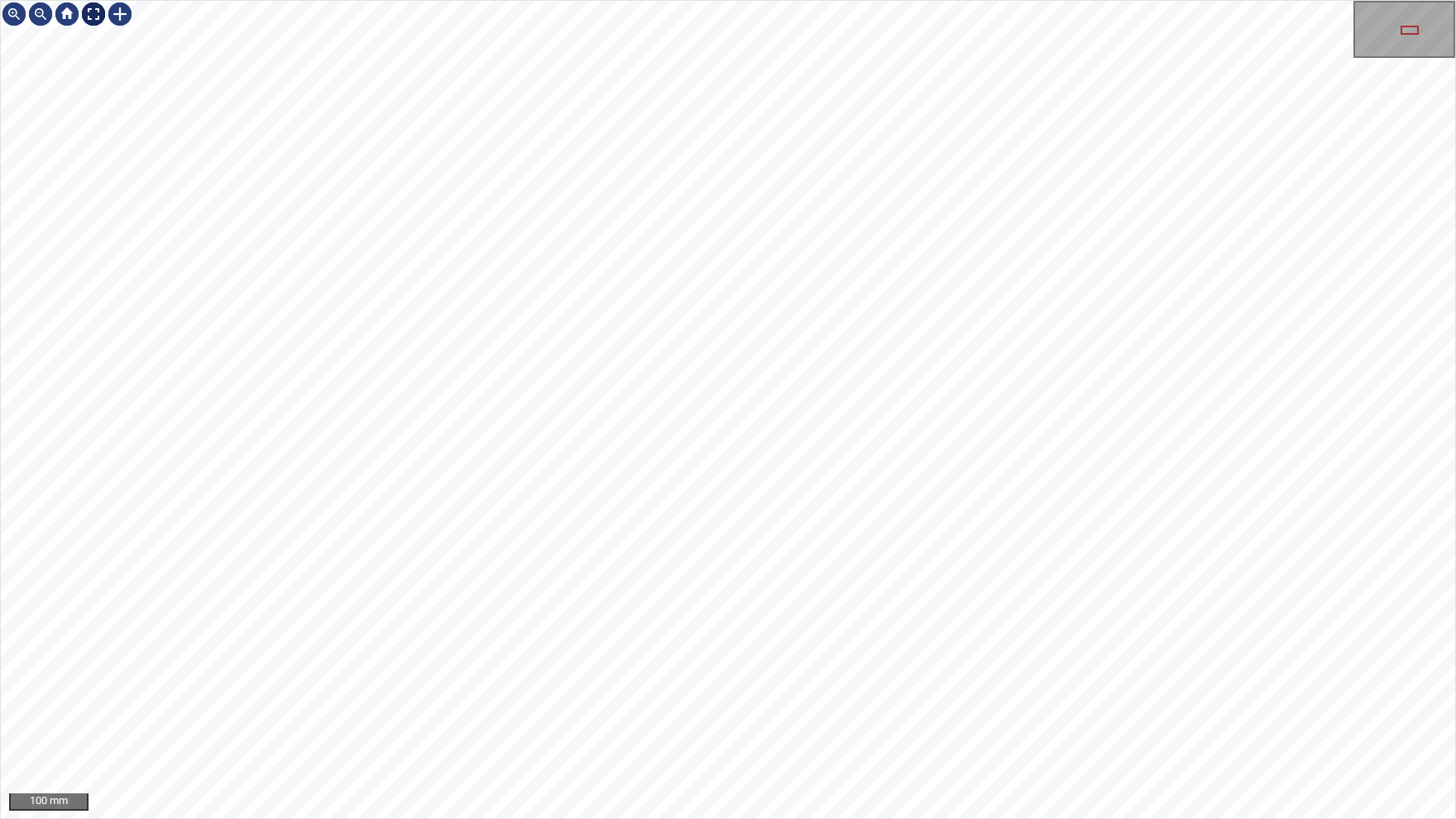
click at [91, 11] on div at bounding box center [93, 14] width 27 height 27
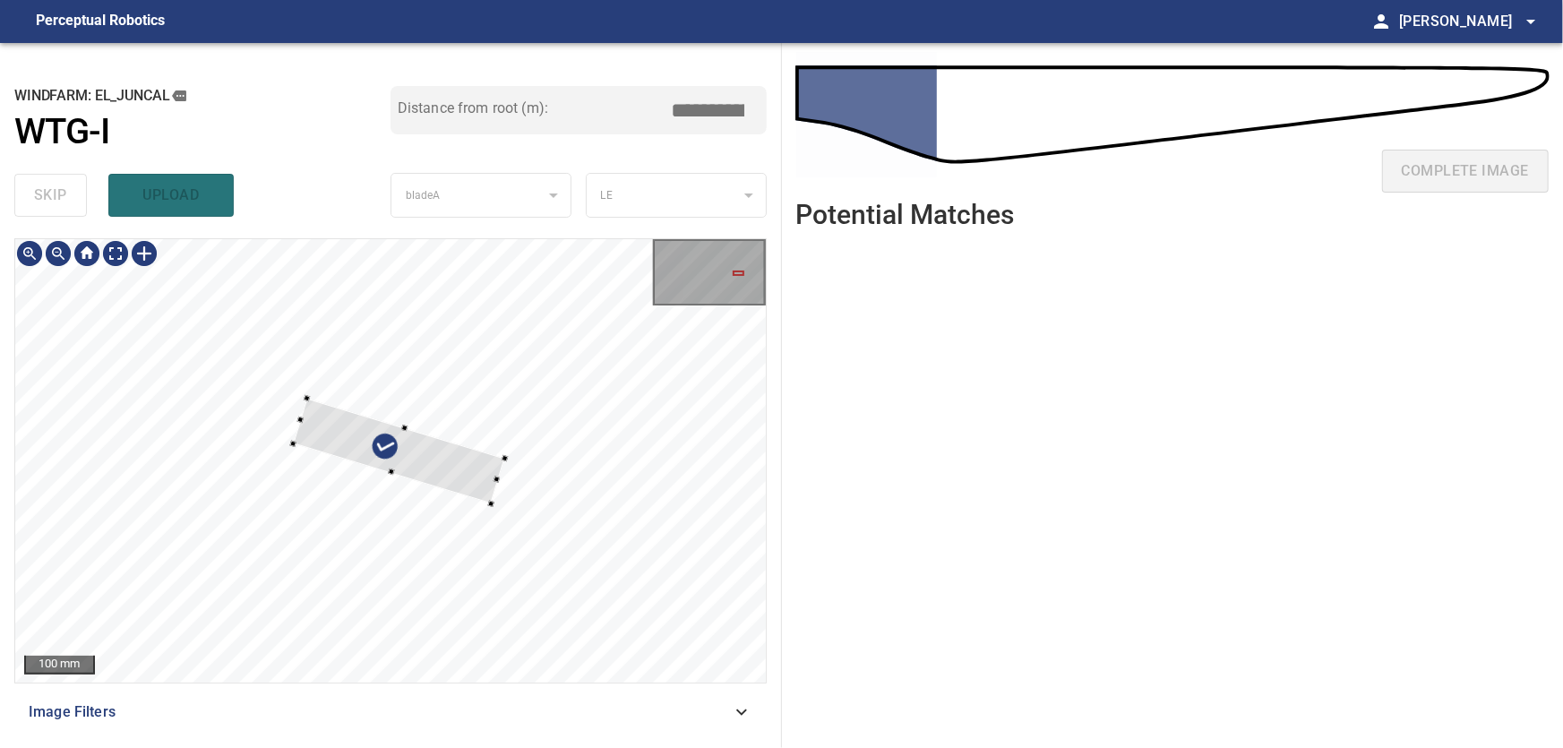
click at [533, 381] on div at bounding box center [390, 460] width 751 height 443
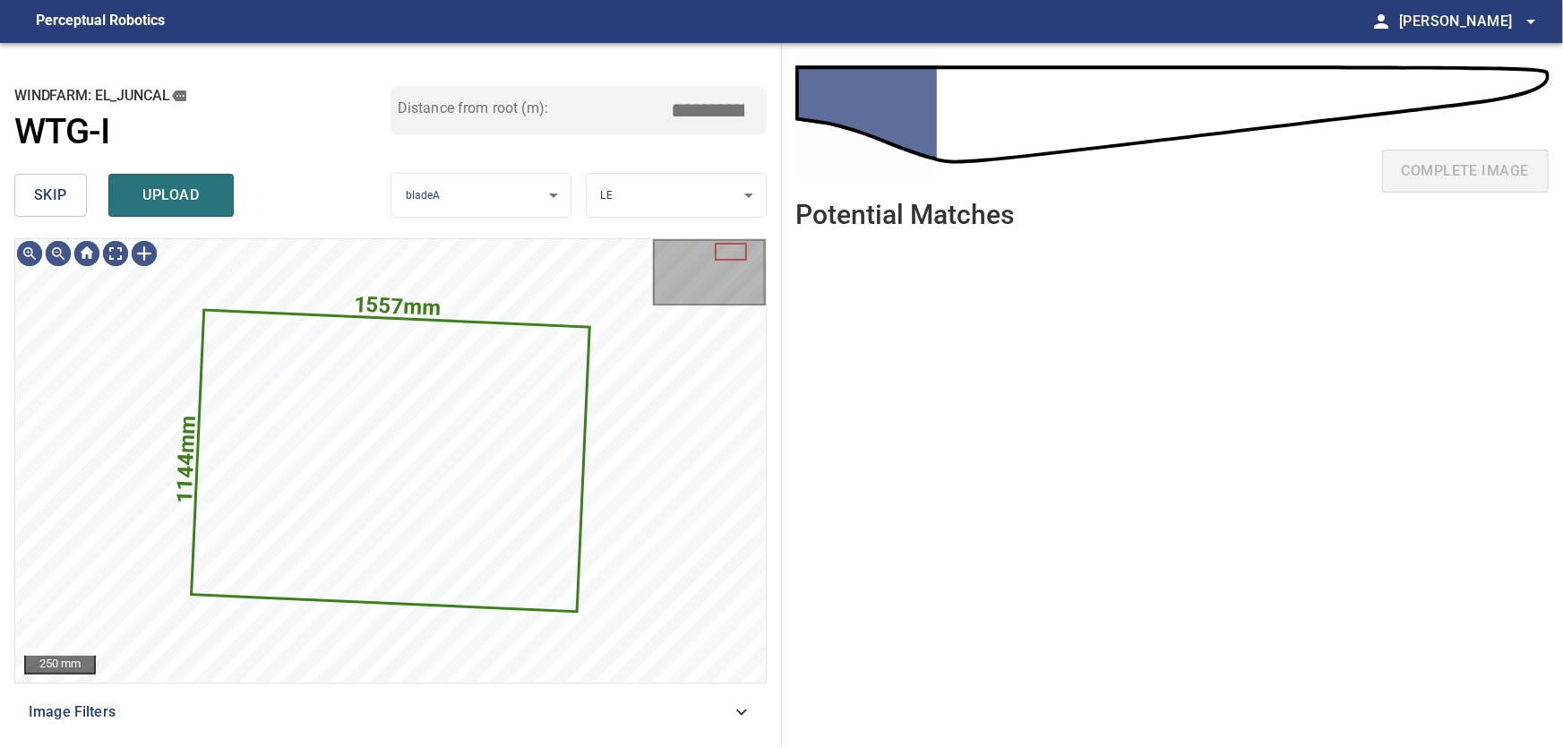
click at [69, 196] on button "skip" at bounding box center [50, 195] width 73 height 43
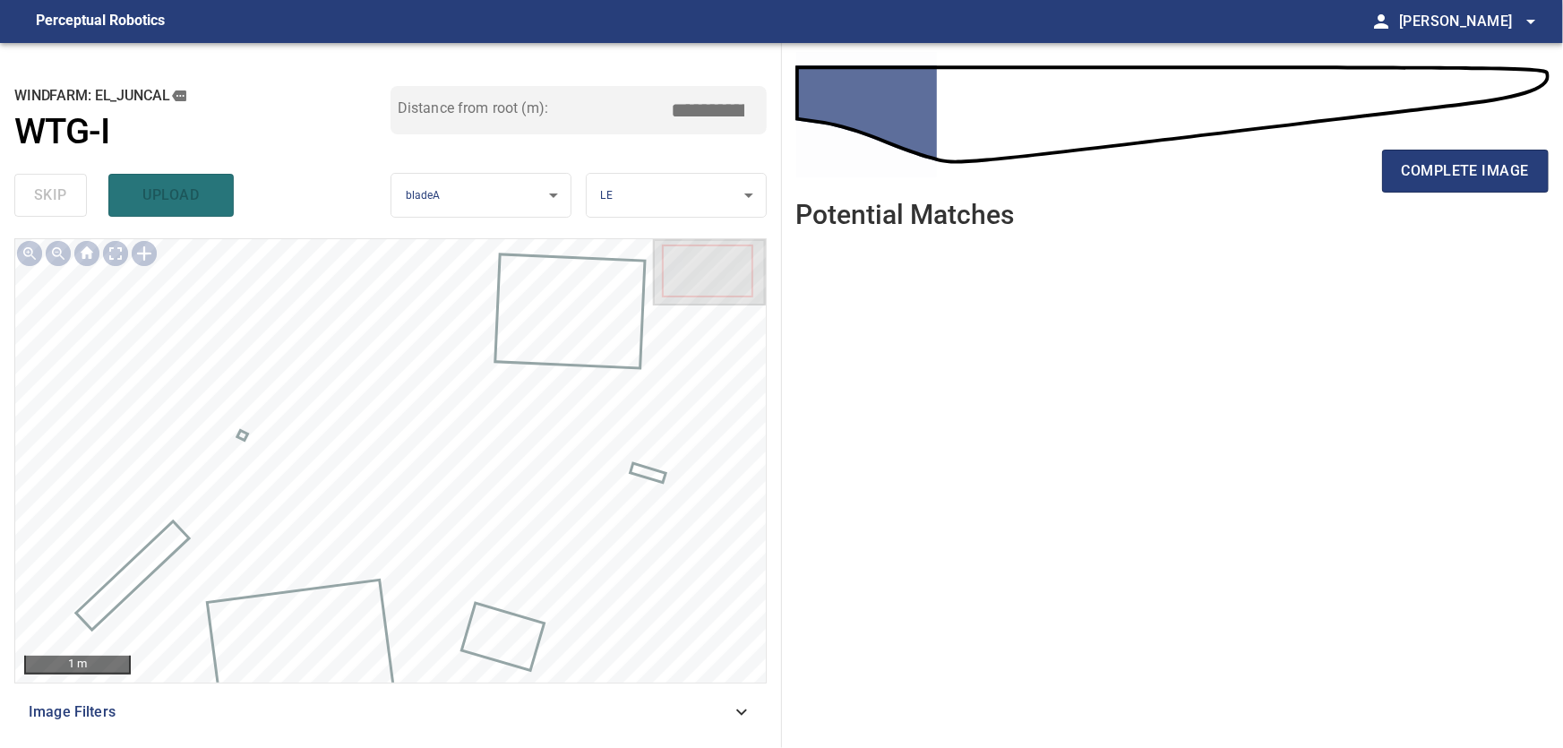
type input "***"
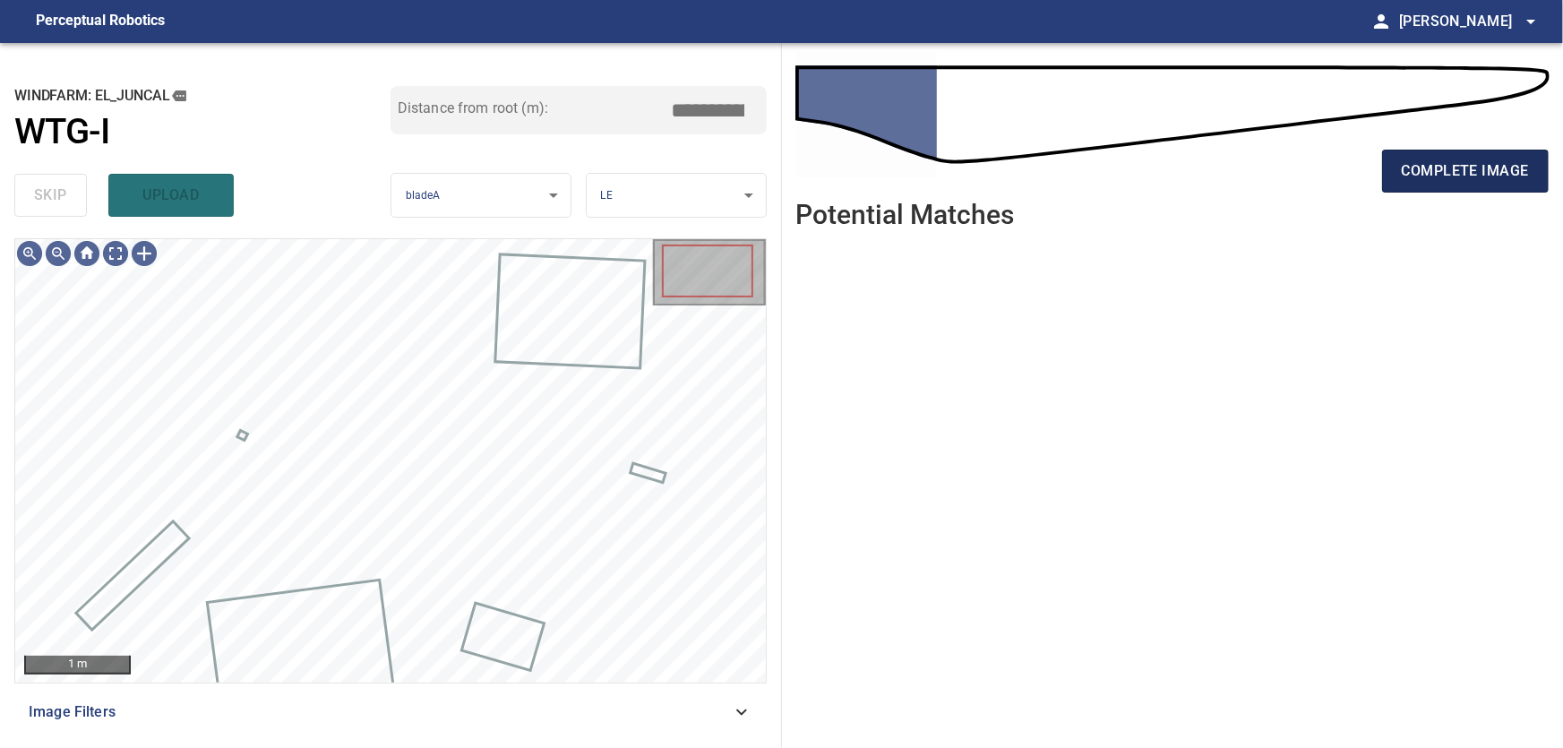
click at [1432, 163] on span "complete image" at bounding box center [1465, 171] width 127 height 25
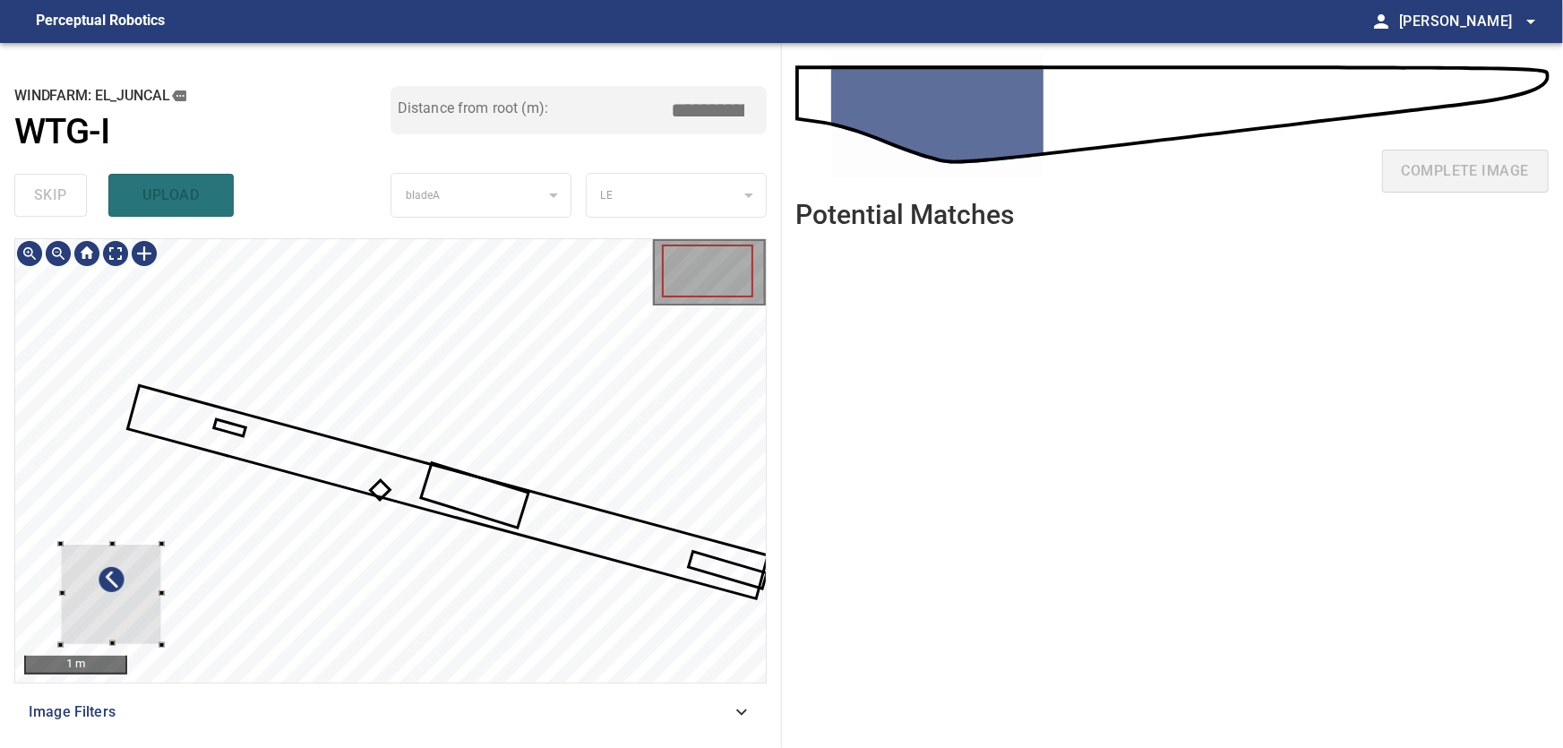
click at [136, 599] on div at bounding box center [111, 594] width 101 height 101
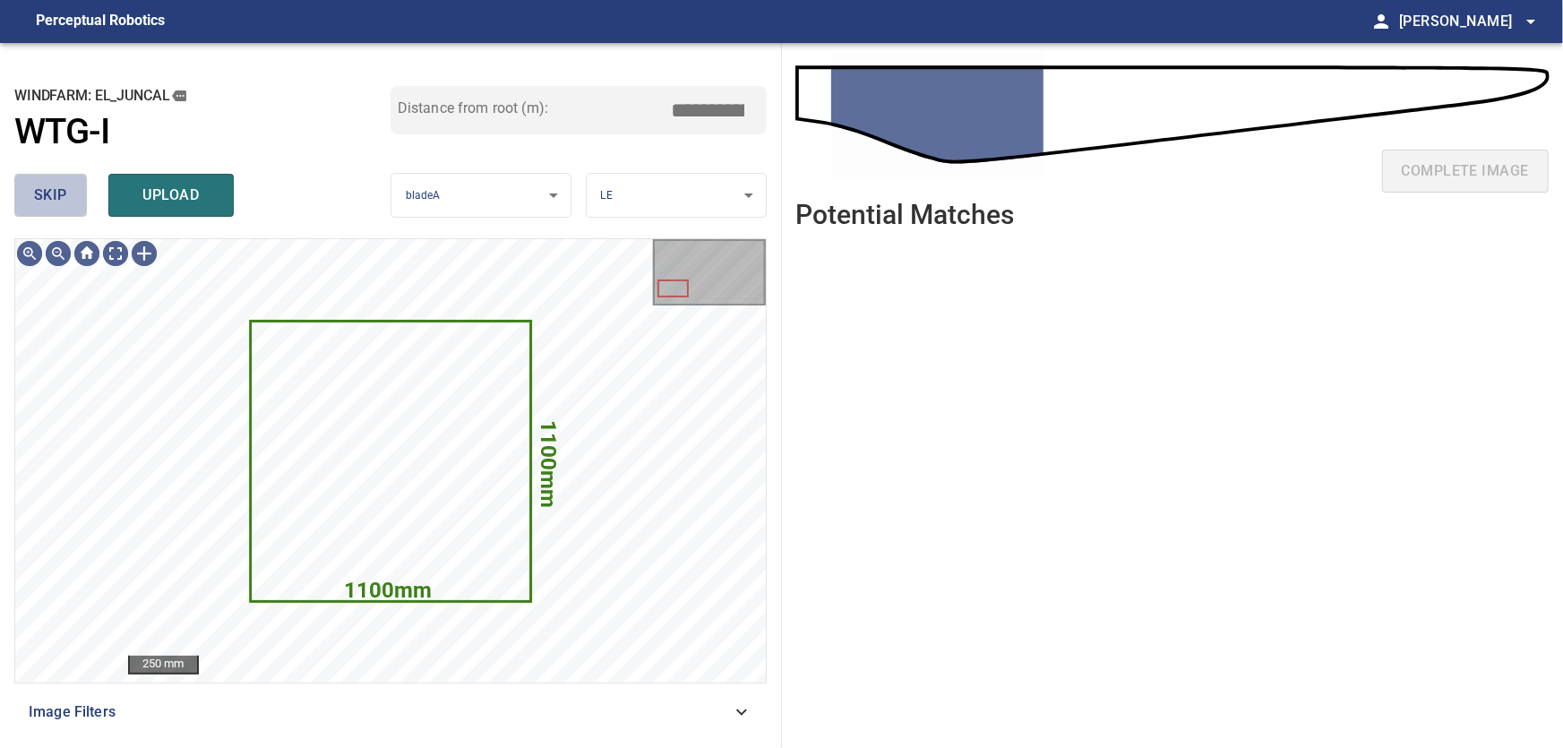
click at [50, 193] on span "skip" at bounding box center [50, 195] width 33 height 25
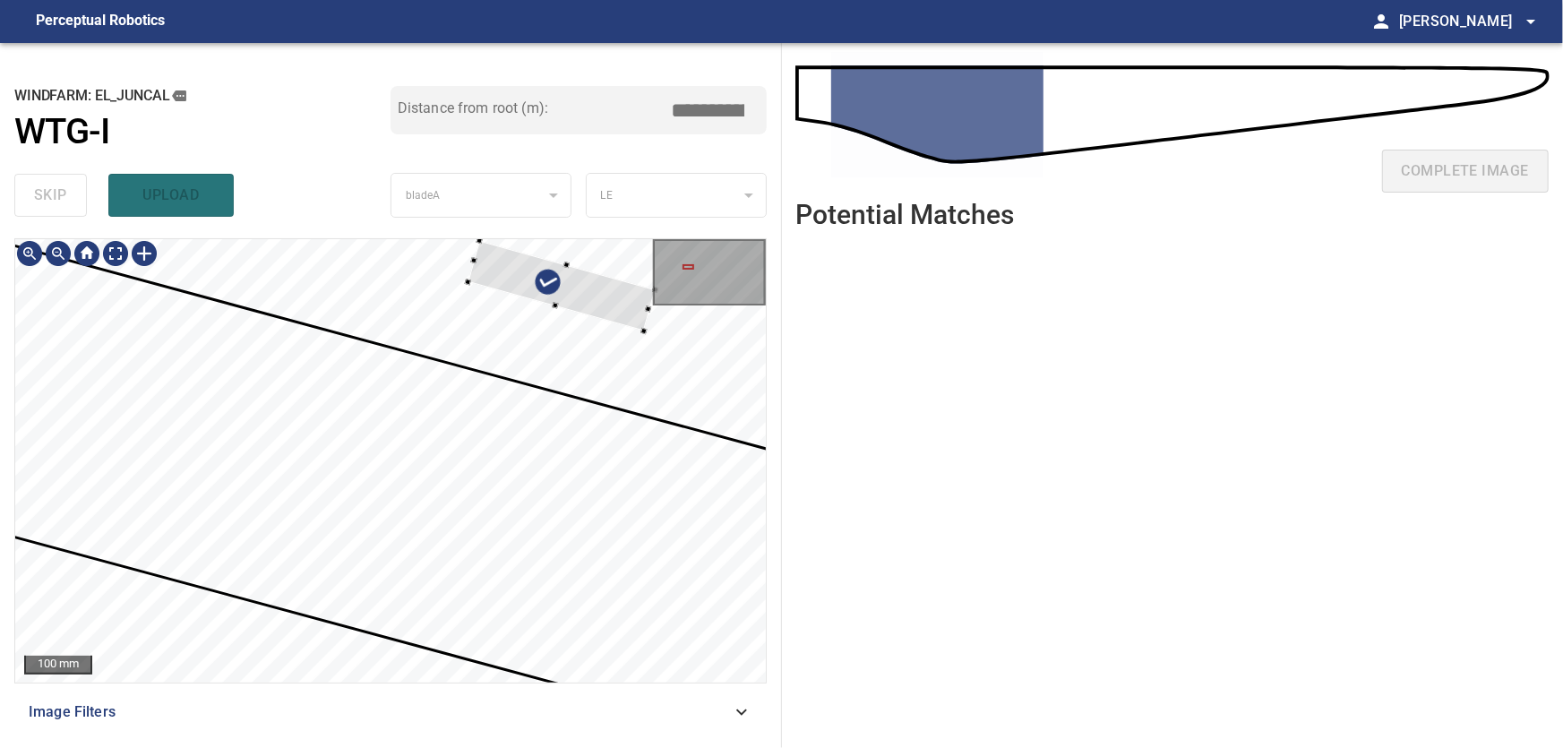
click at [622, 304] on div at bounding box center [561, 286] width 187 height 90
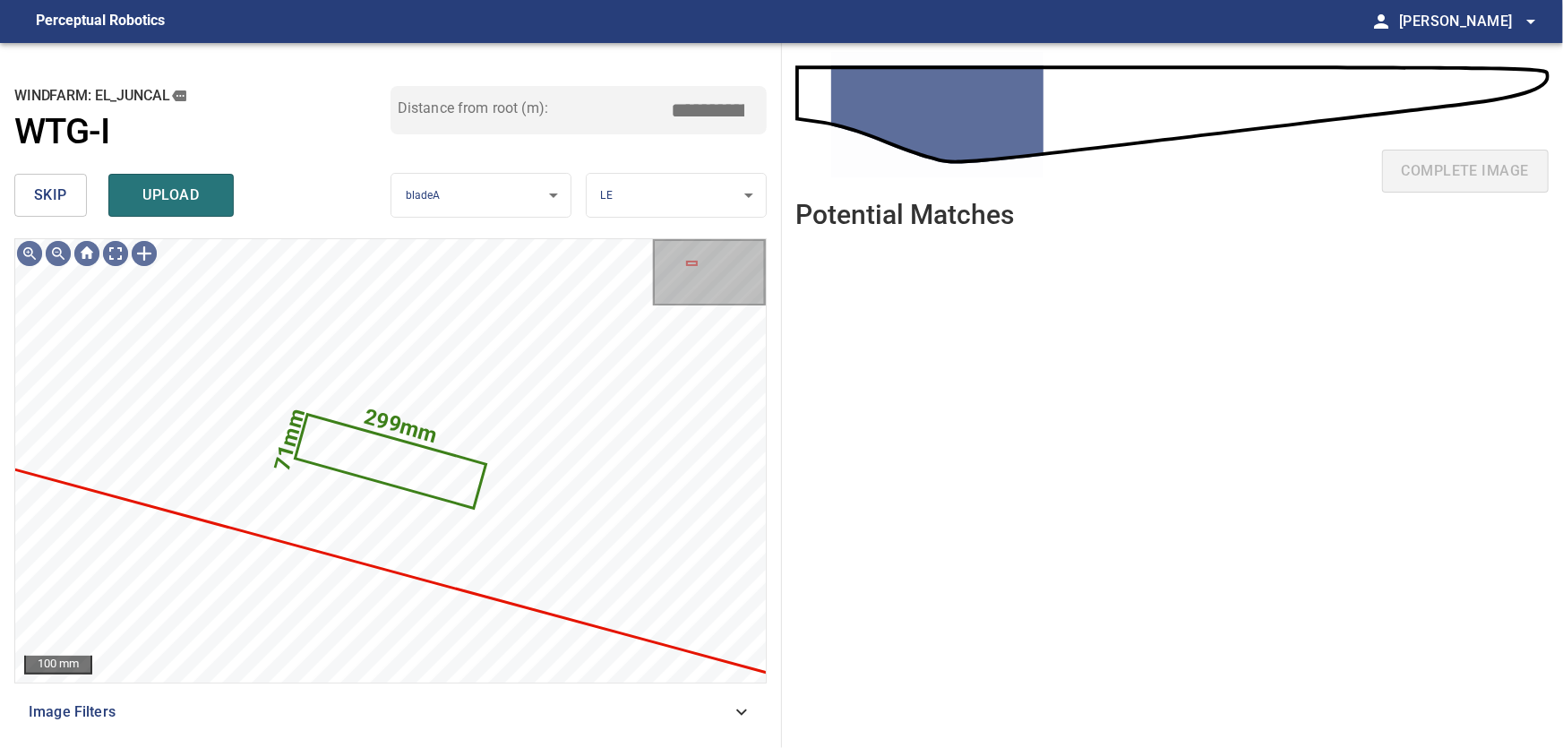
click at [37, 190] on span "skip" at bounding box center [50, 195] width 33 height 25
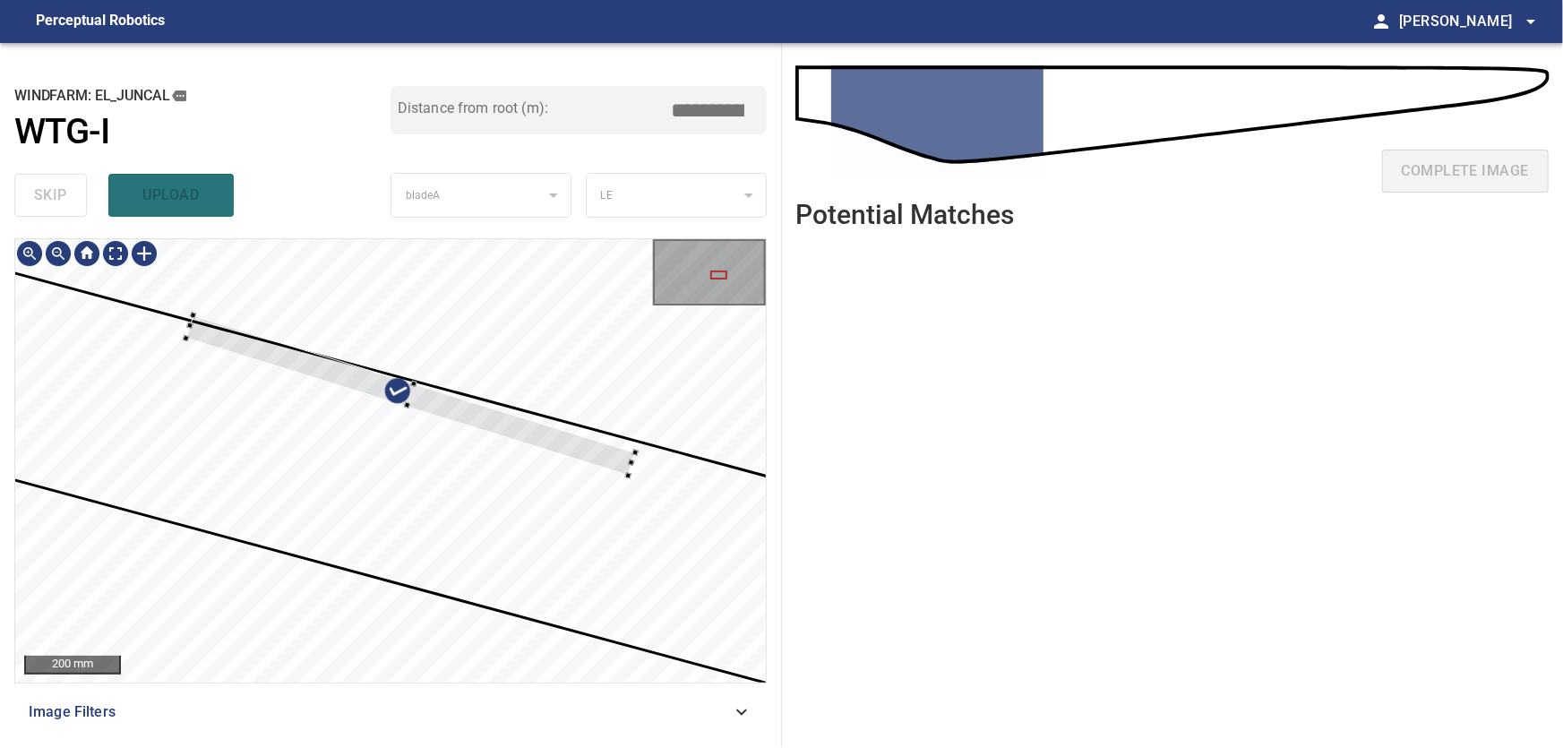
click at [434, 410] on div at bounding box center [411, 395] width 450 height 160
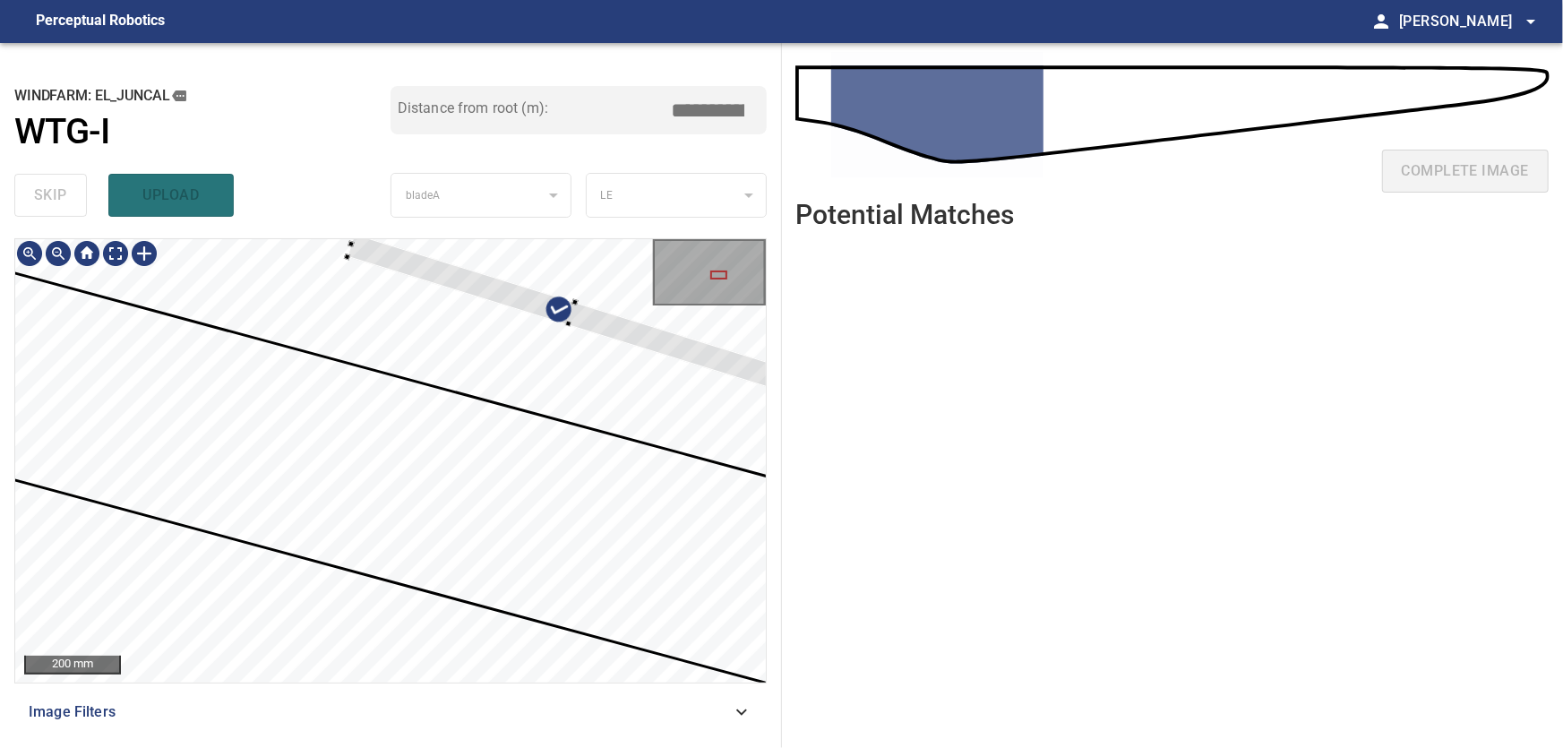
click at [652, 323] on div at bounding box center [572, 313] width 450 height 160
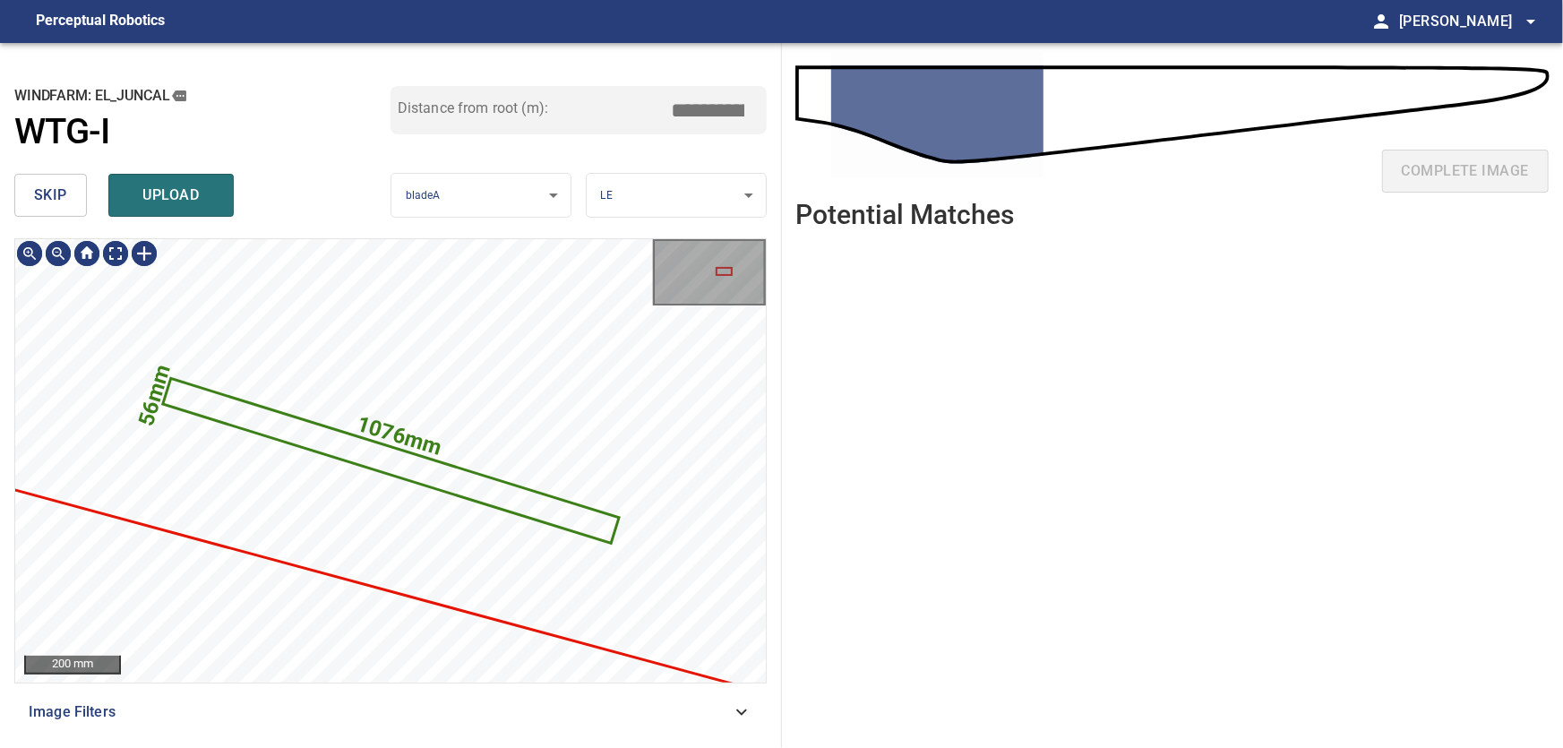
type input "***"
drag, startPoint x: 61, startPoint y: 193, endPoint x: 73, endPoint y: 226, distance: 35.4
click at [60, 196] on span "skip" at bounding box center [50, 195] width 33 height 25
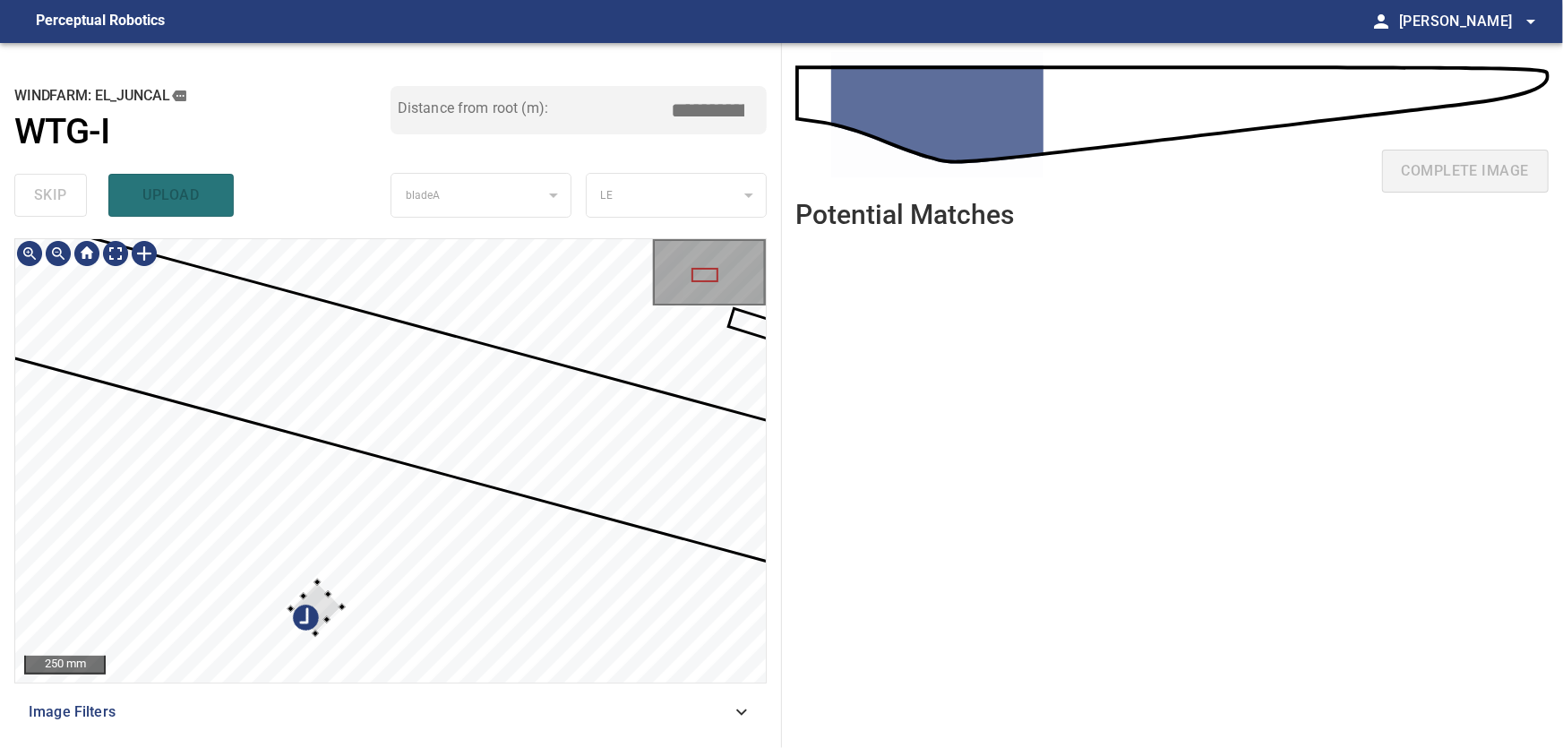
click at [291, 621] on div at bounding box center [316, 607] width 51 height 51
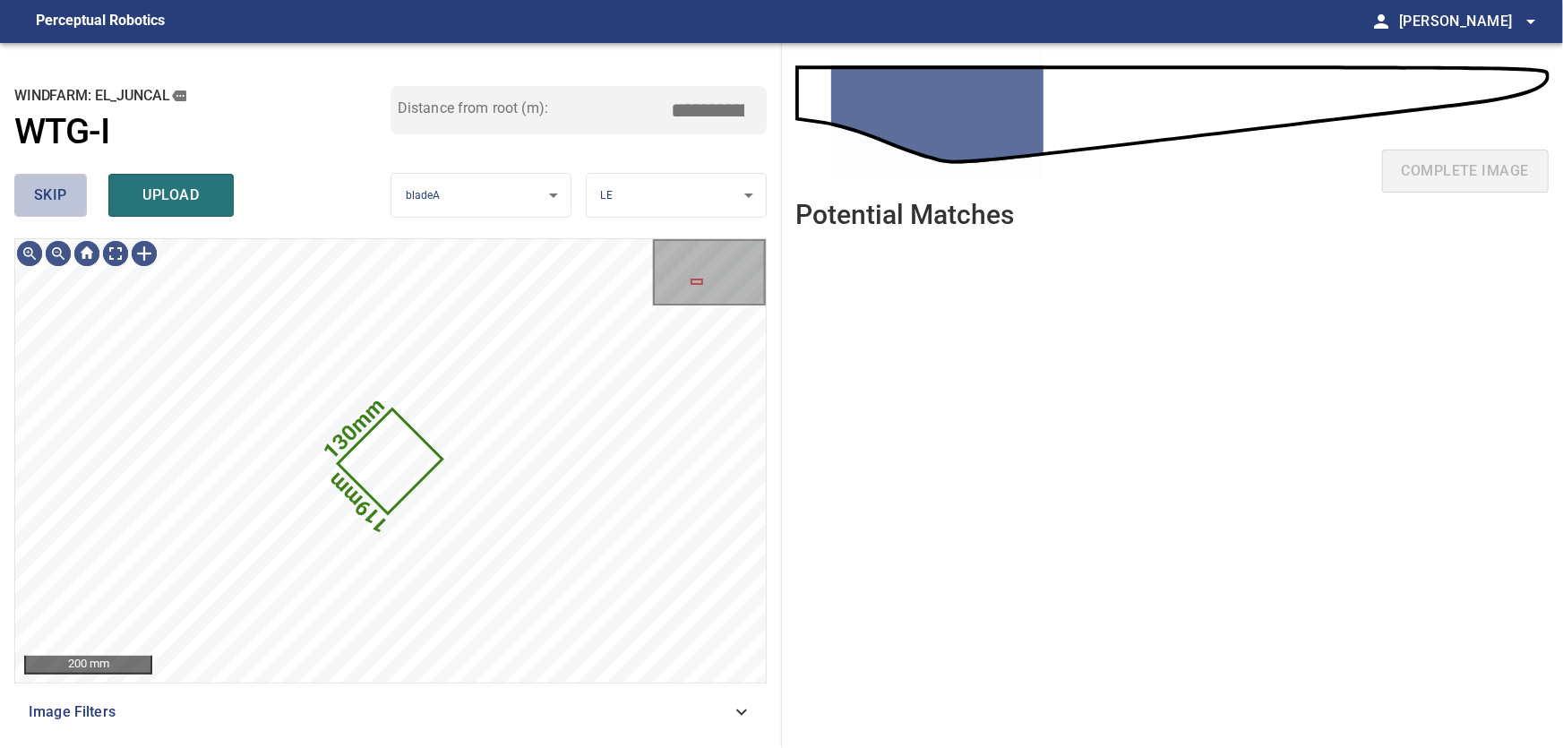
drag, startPoint x: 53, startPoint y: 200, endPoint x: 92, endPoint y: 238, distance: 55.1
click at [54, 201] on span "skip" at bounding box center [50, 195] width 33 height 25
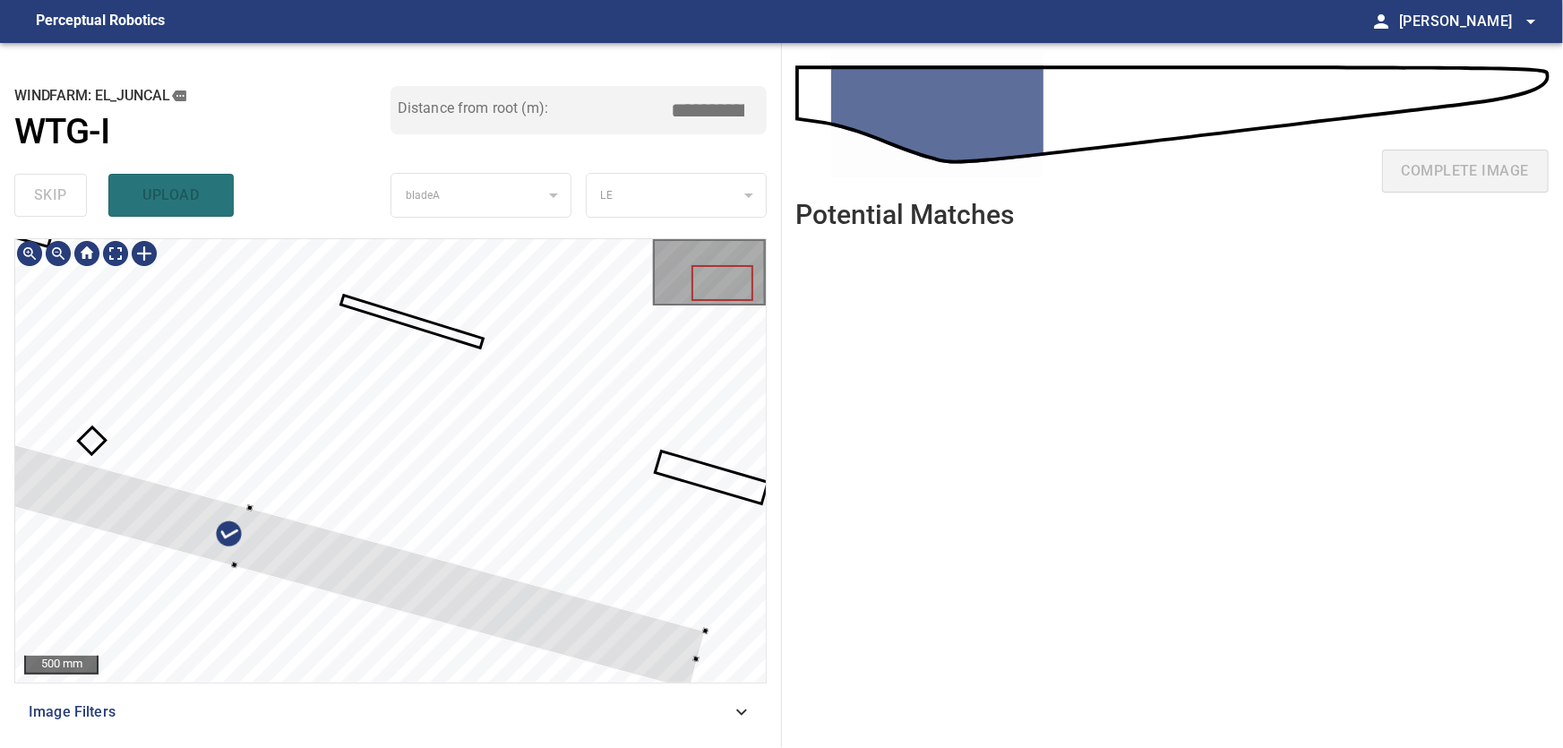
click at [324, 600] on div at bounding box center [390, 460] width 751 height 443
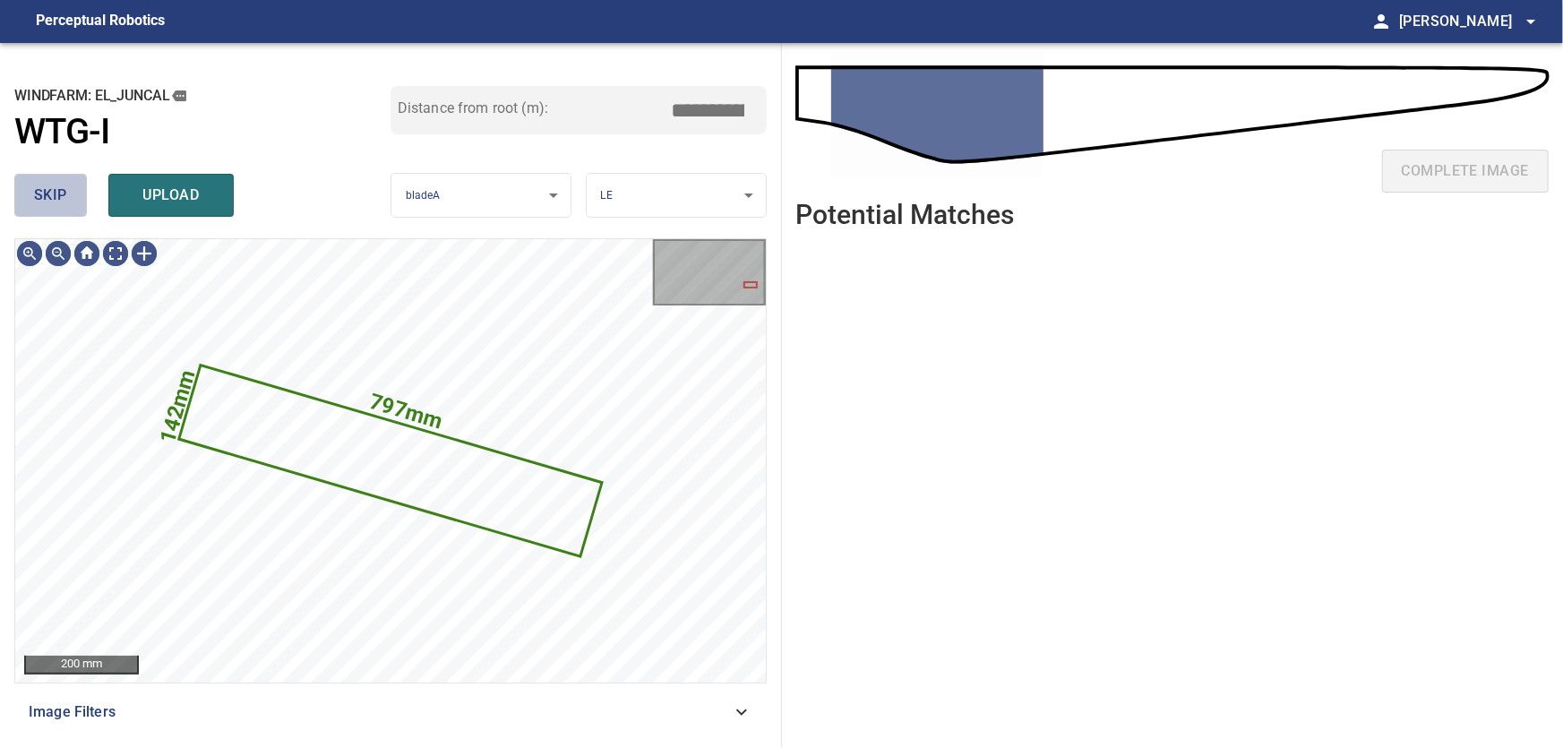
drag, startPoint x: 64, startPoint y: 193, endPoint x: 69, endPoint y: 220, distance: 28.3
click at [64, 197] on span "skip" at bounding box center [50, 195] width 33 height 25
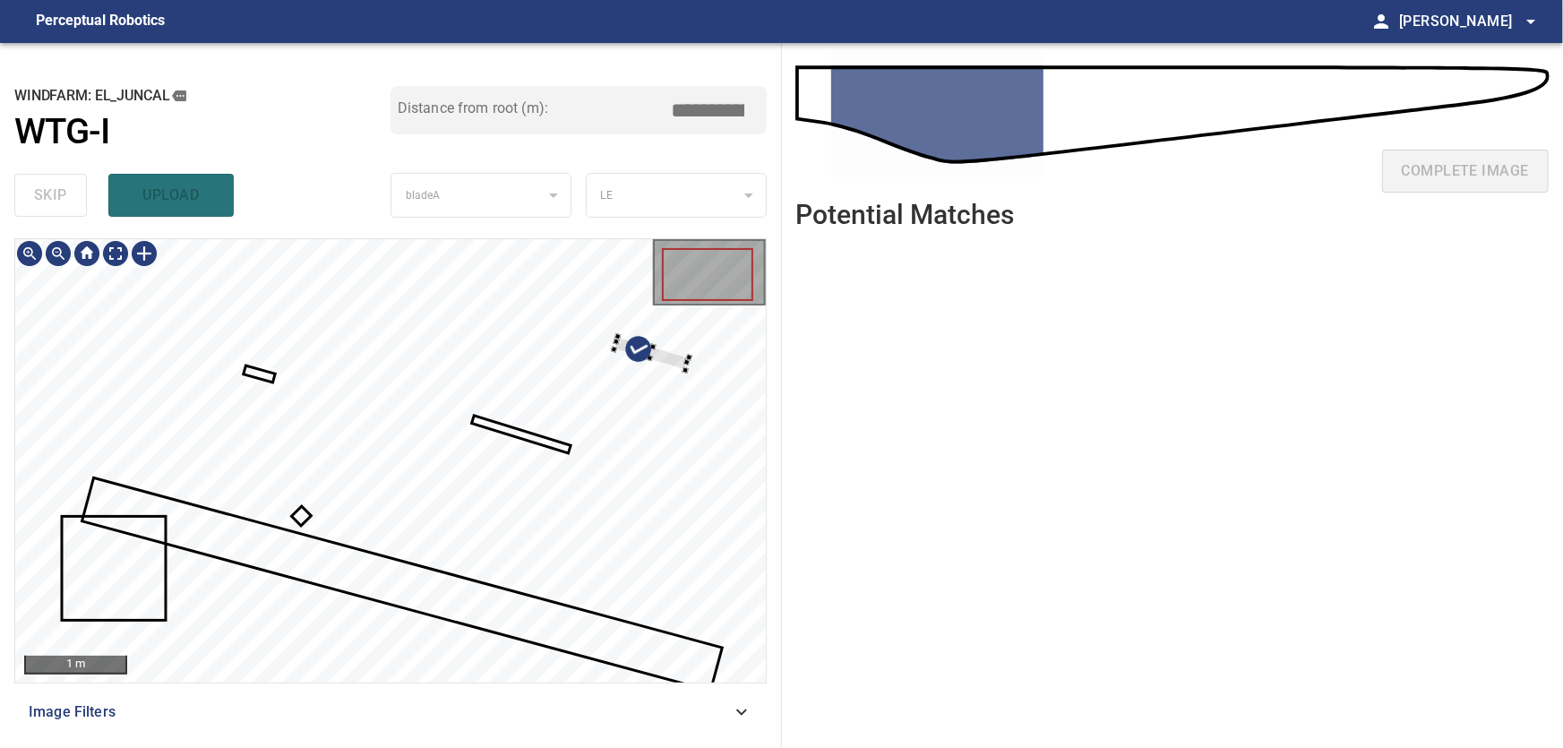
click at [649, 331] on div at bounding box center [390, 460] width 751 height 443
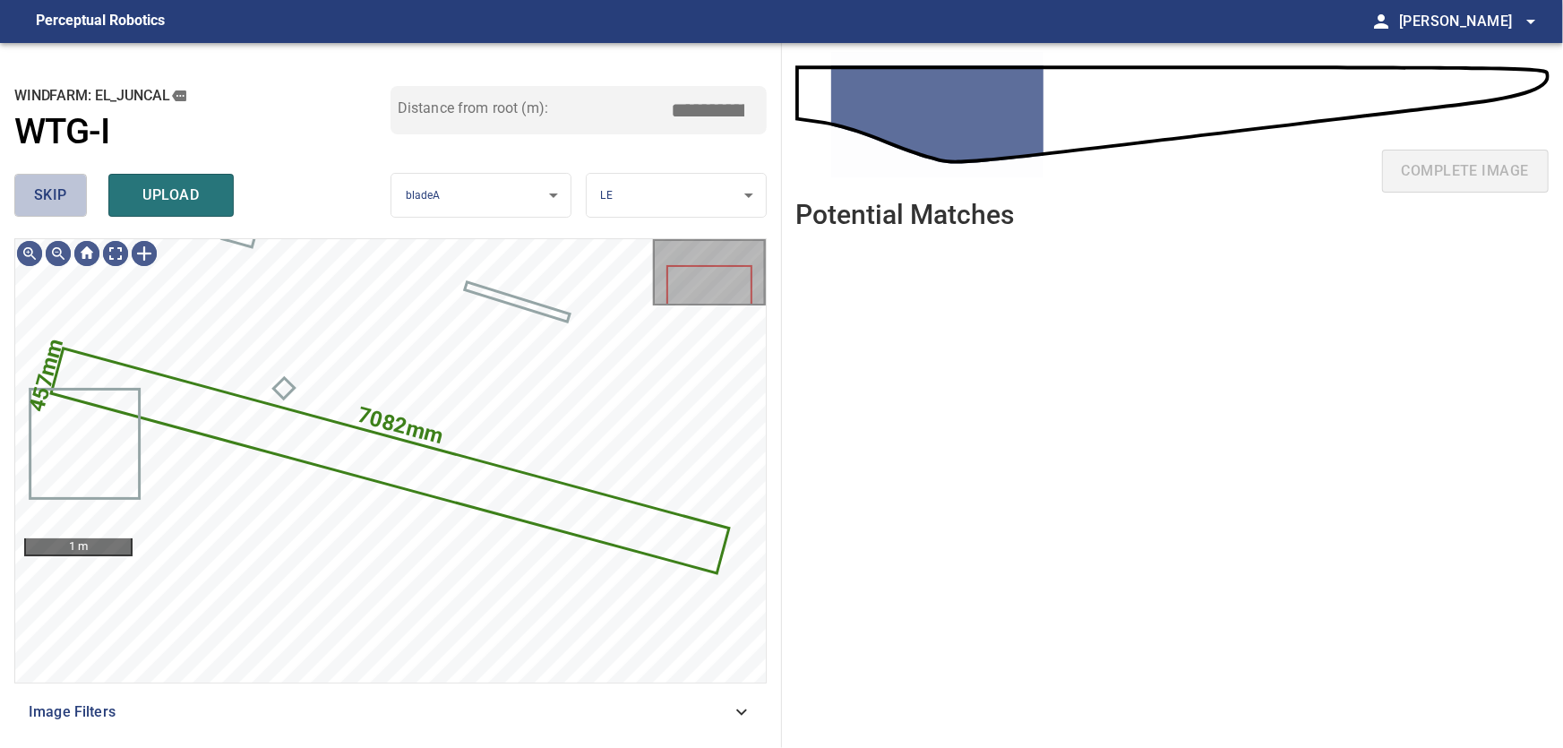
click at [53, 178] on button "skip" at bounding box center [50, 195] width 73 height 43
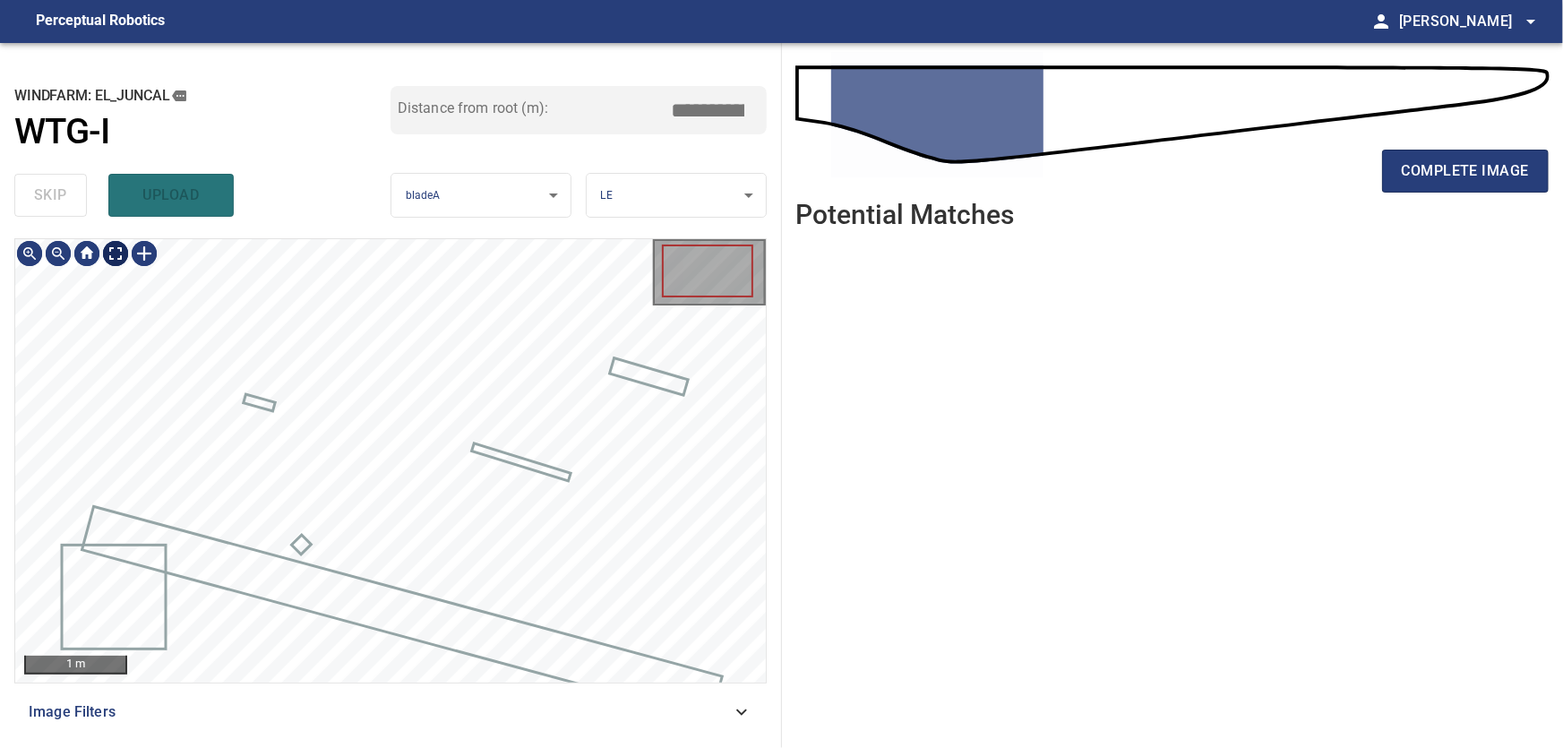
click at [125, 250] on body "**********" at bounding box center [781, 374] width 1563 height 748
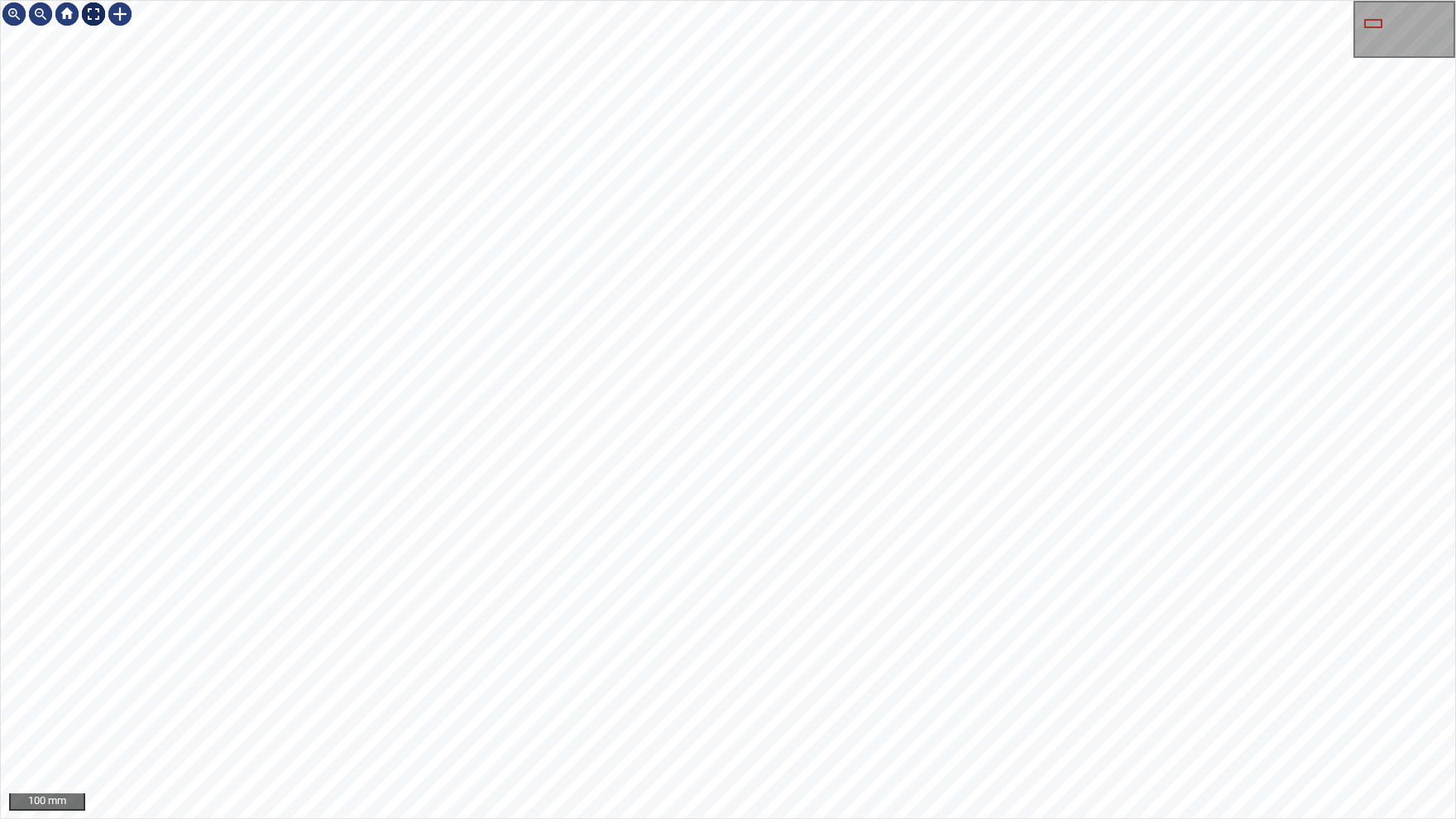
click at [91, 12] on img at bounding box center [93, 14] width 27 height 27
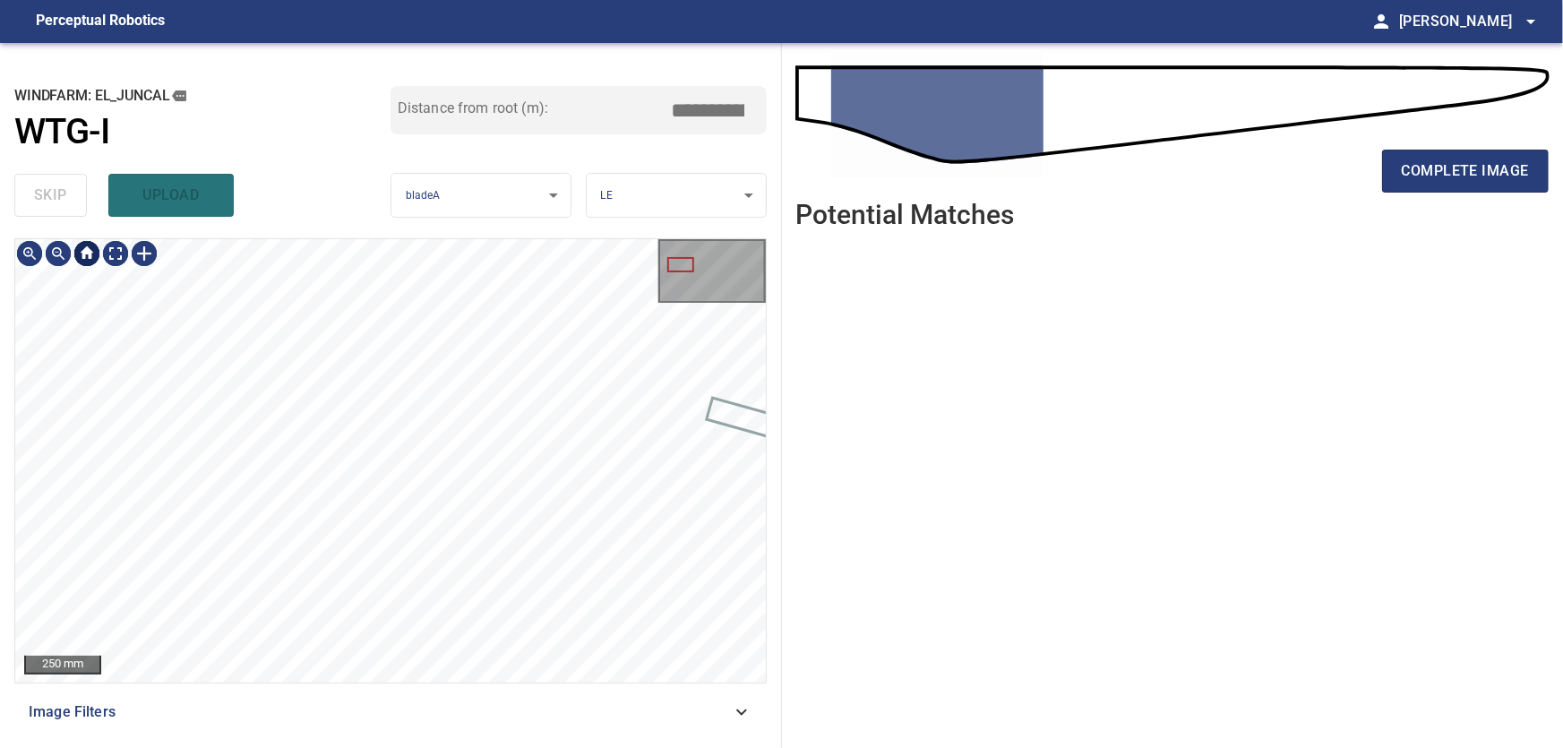
click at [87, 254] on div at bounding box center [87, 253] width 29 height 29
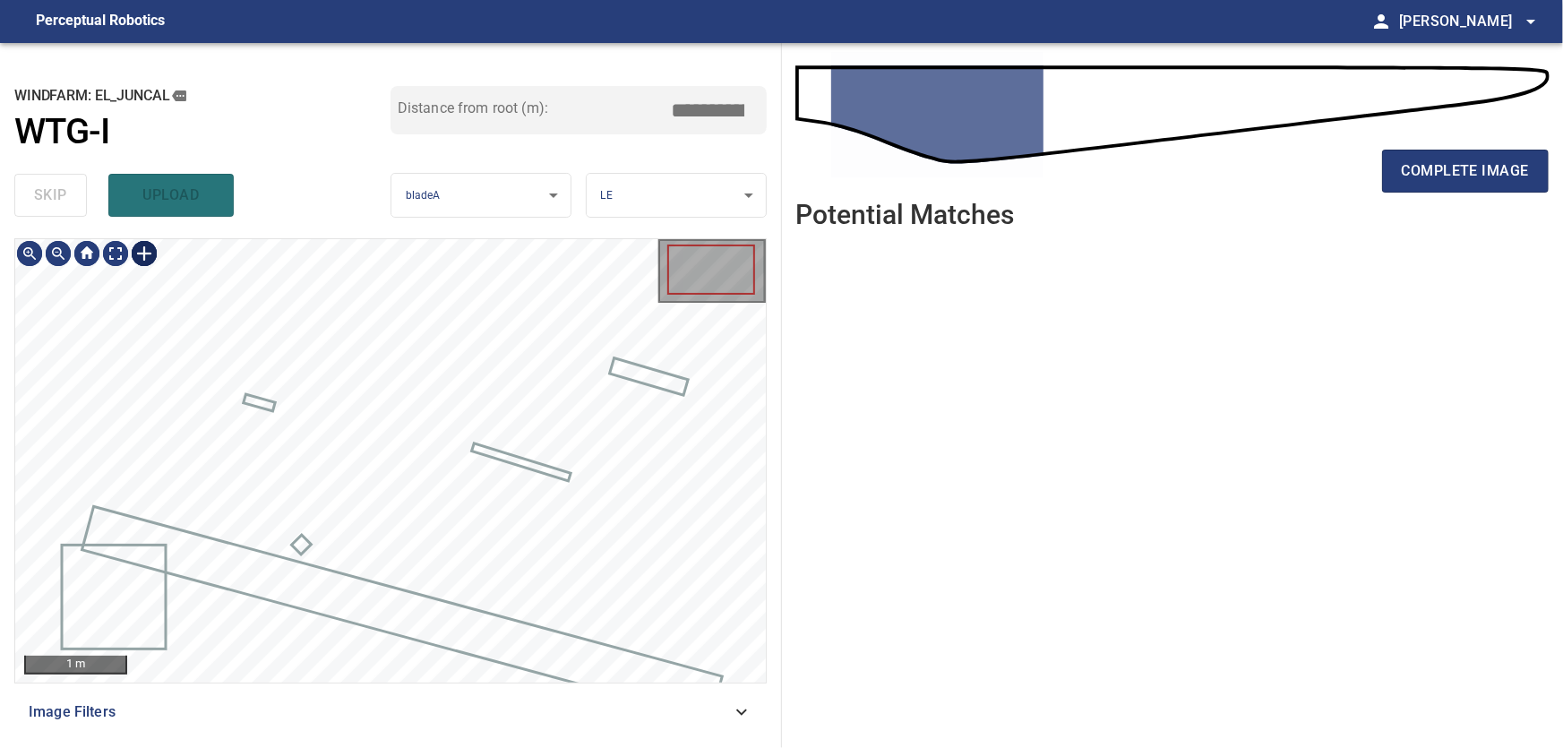
click at [147, 254] on div at bounding box center [144, 253] width 29 height 29
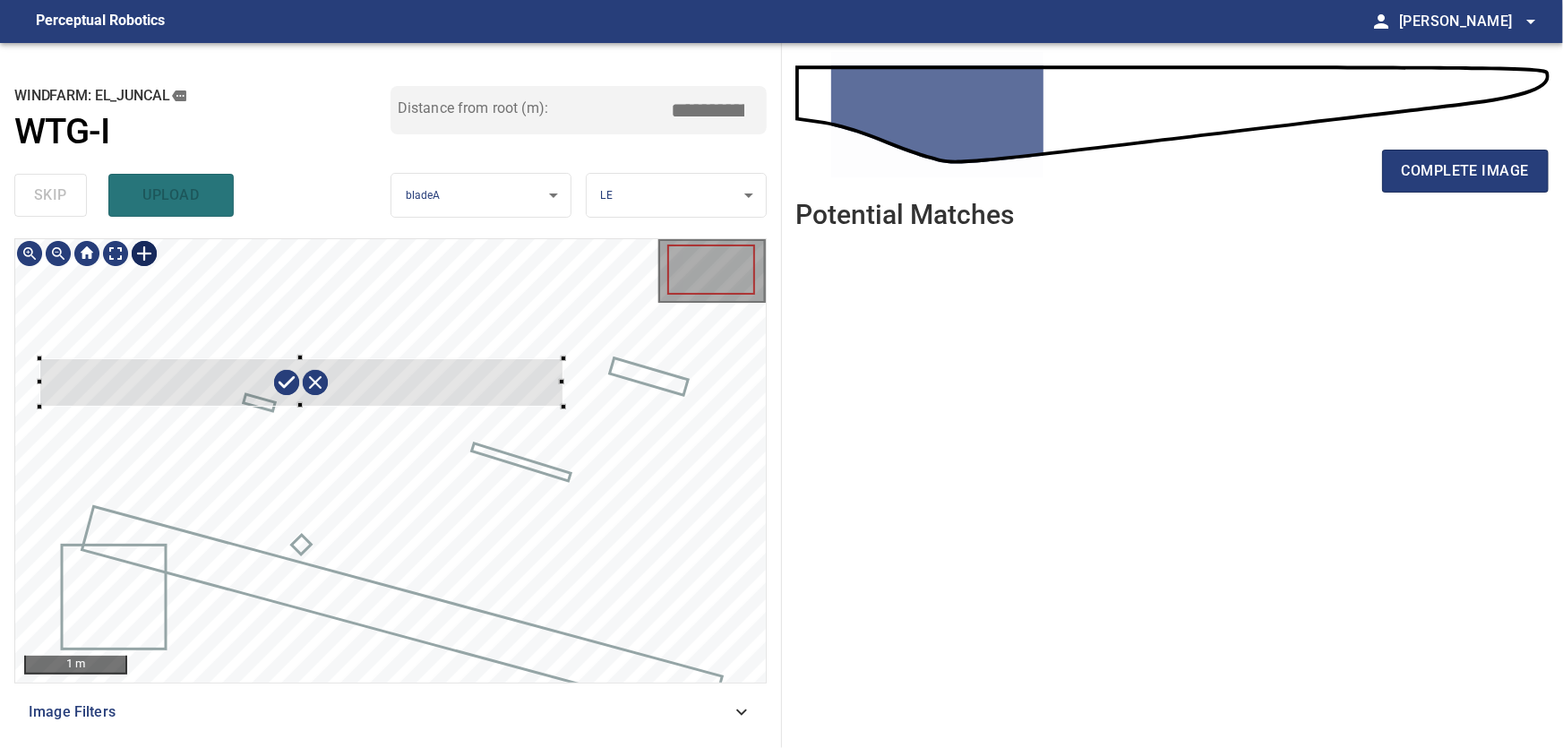
click at [563, 407] on div at bounding box center [390, 460] width 751 height 443
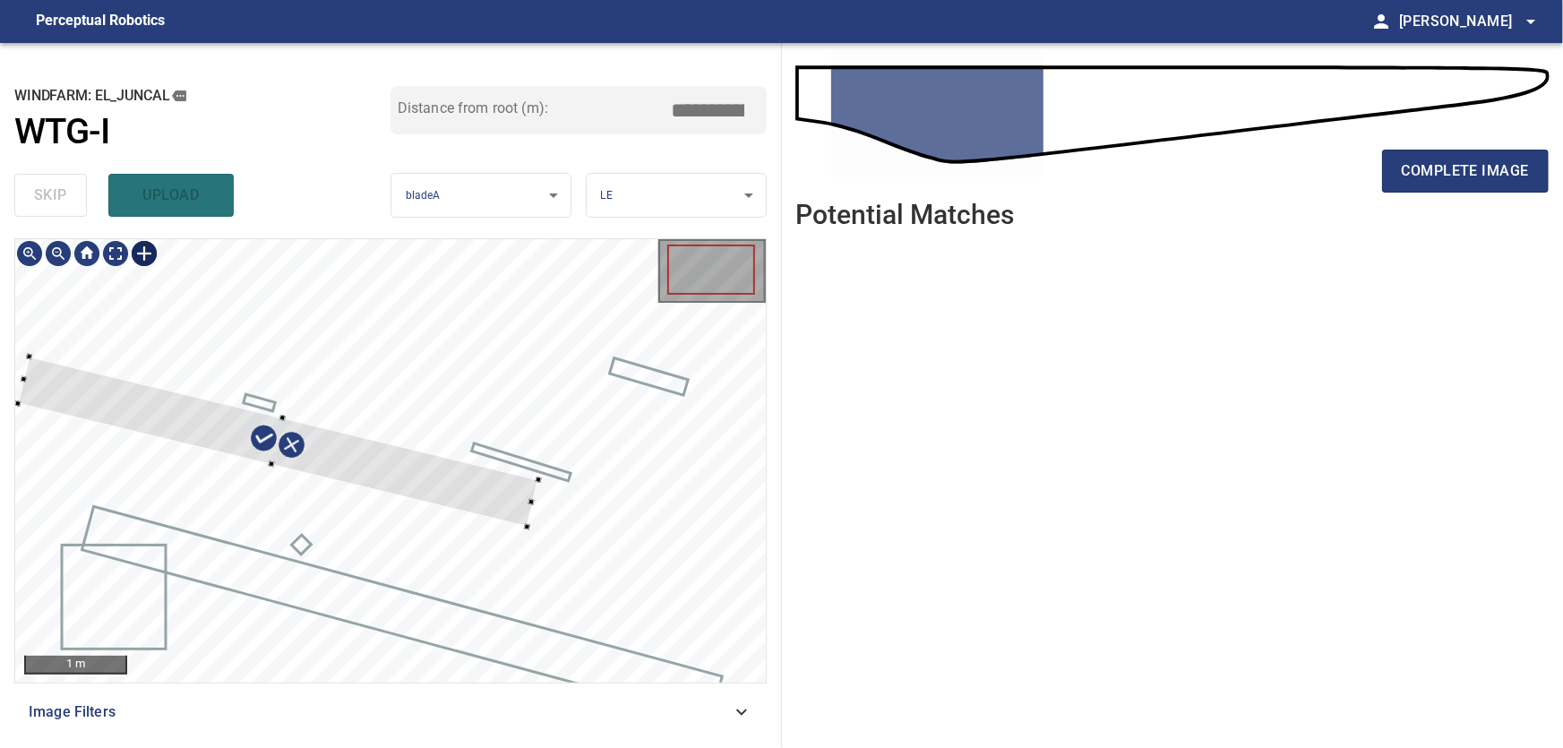
click at [395, 462] on div at bounding box center [278, 441] width 520 height 170
click at [270, 477] on div at bounding box center [267, 475] width 6 height 6
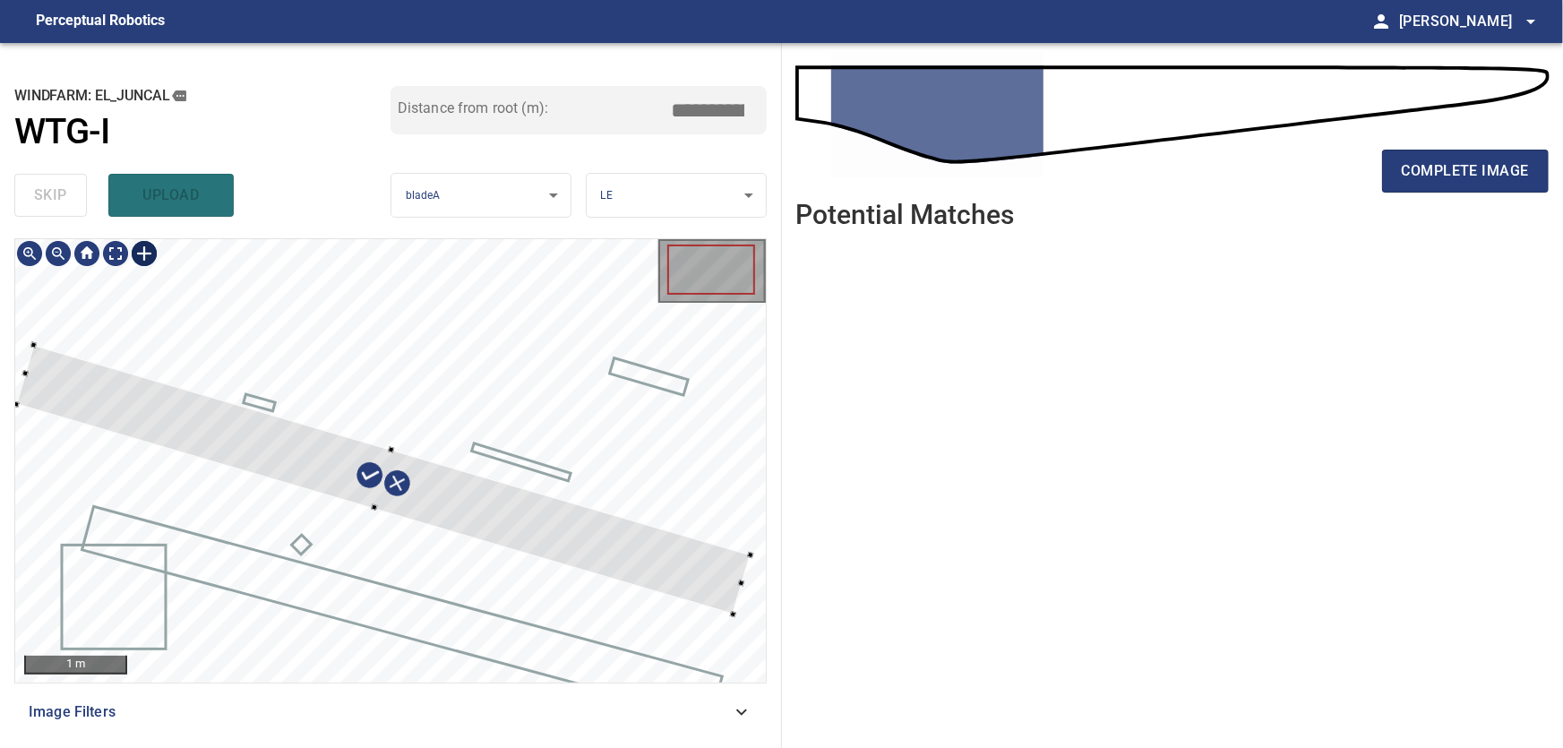
click at [747, 573] on div at bounding box center [390, 460] width 751 height 443
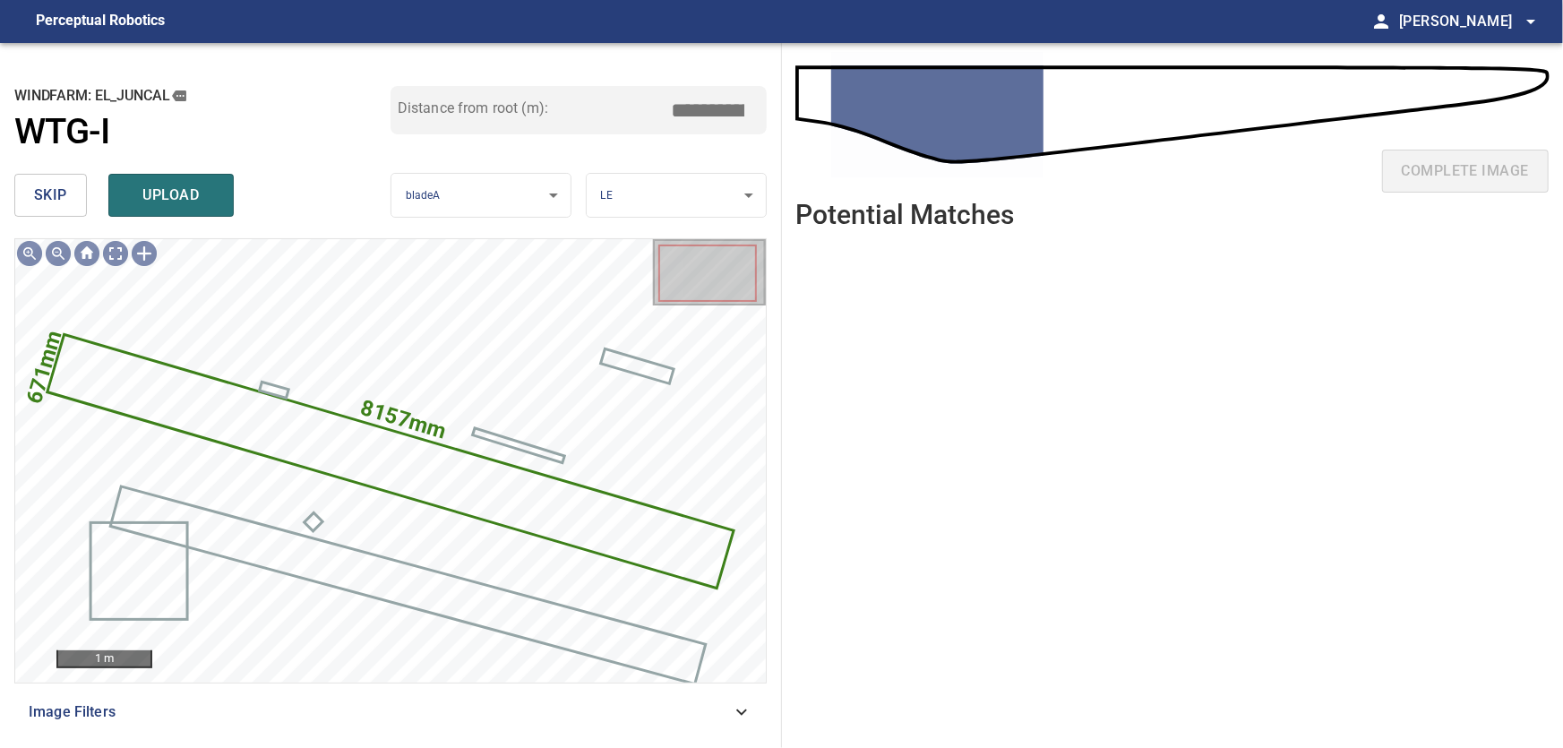
drag, startPoint x: 693, startPoint y: 114, endPoint x: 790, endPoint y: 115, distance: 96.7
click at [760, 115] on input "****" at bounding box center [715, 110] width 90 height 34
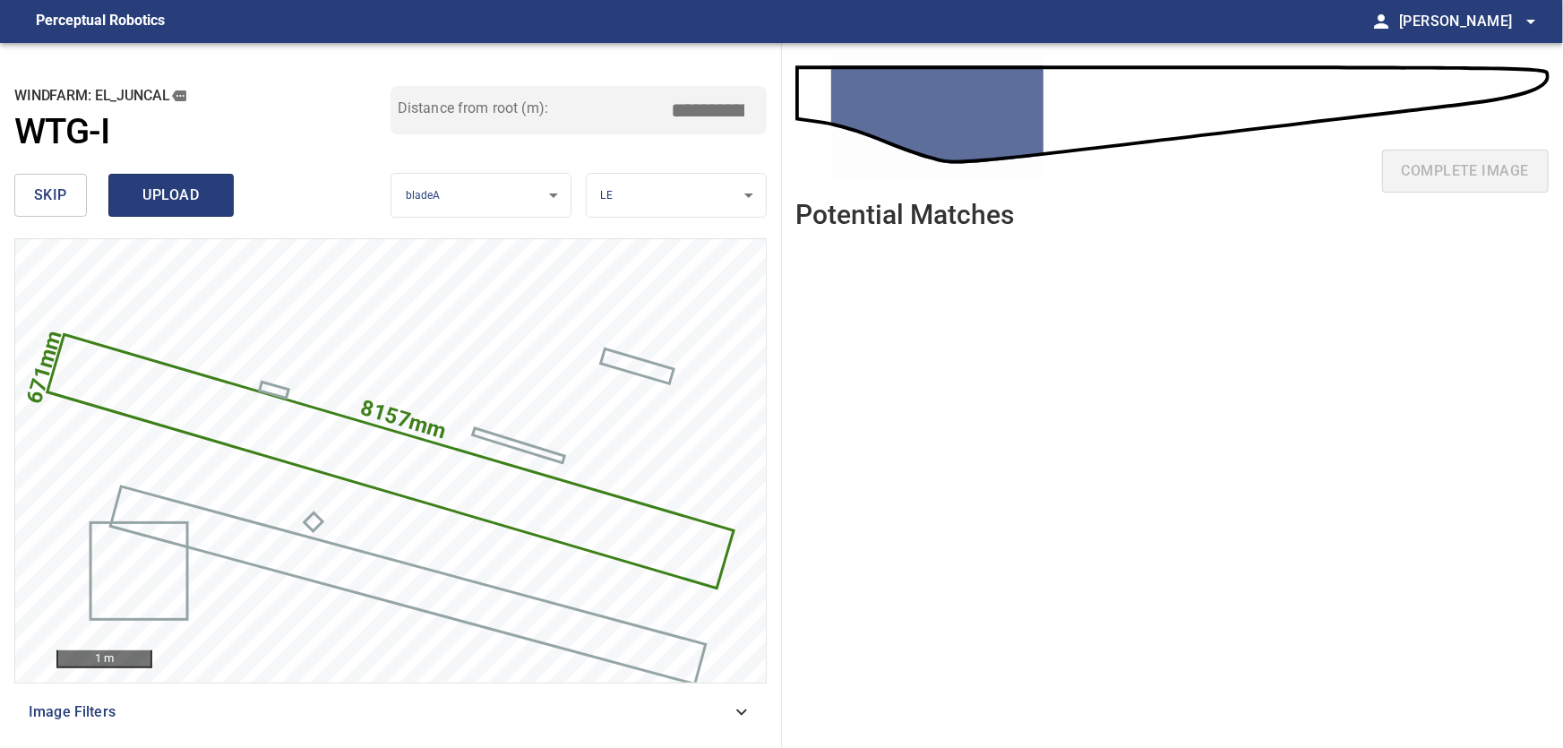
type input "****"
click at [207, 199] on span "upload" at bounding box center [171, 195] width 86 height 25
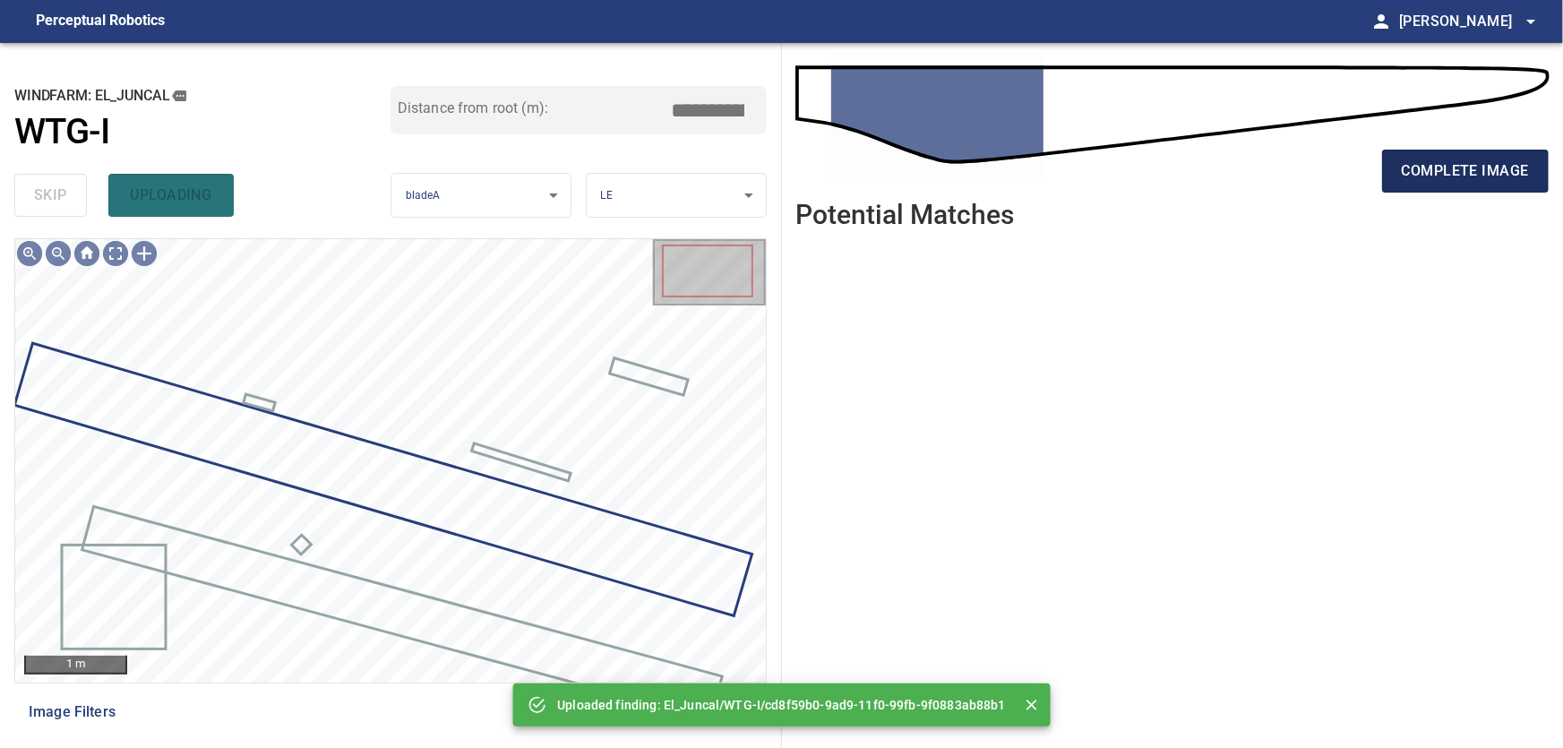
click at [1473, 185] on button "complete image" at bounding box center [1465, 171] width 167 height 43
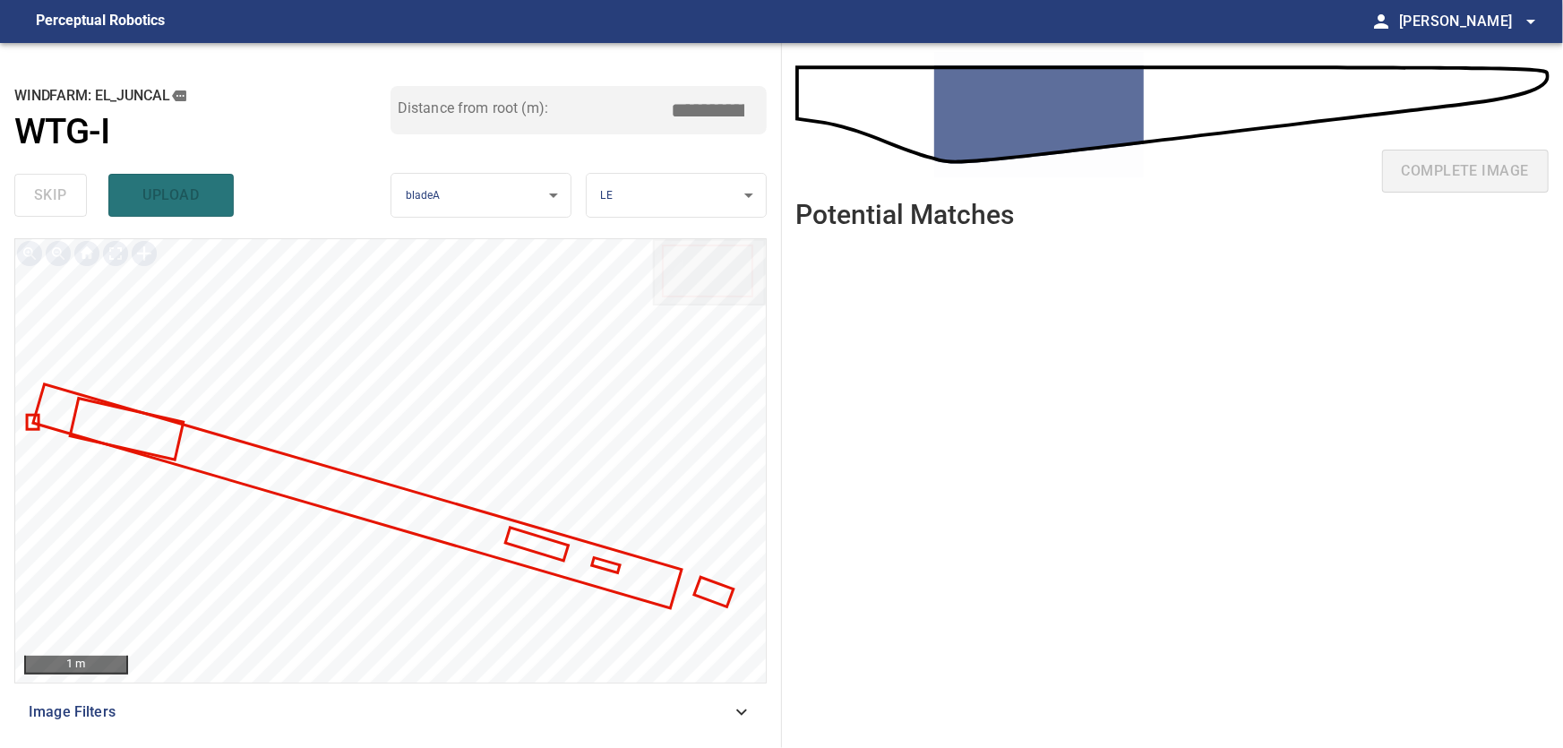
type input "***"
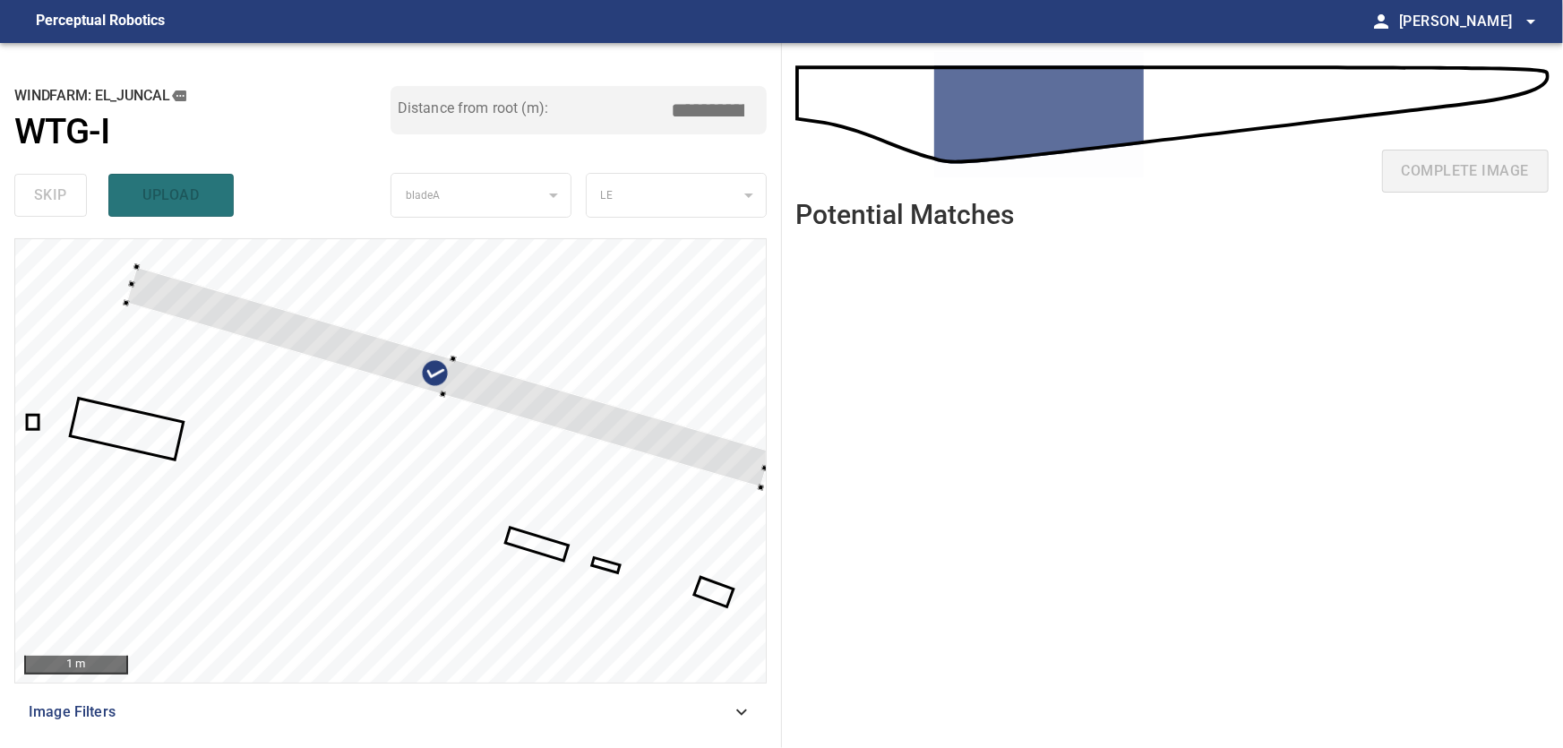
click at [511, 348] on div at bounding box center [390, 460] width 751 height 443
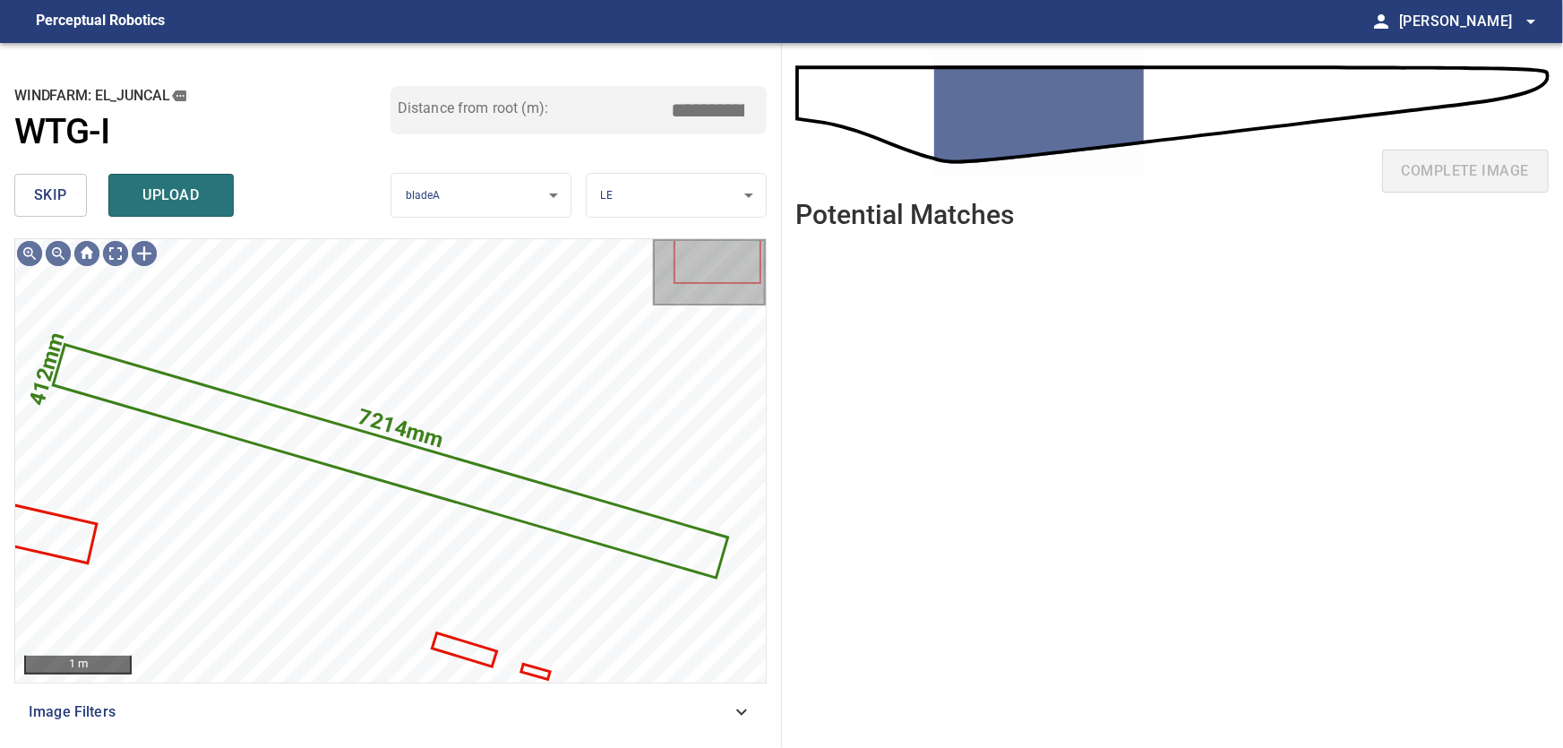
click at [79, 210] on button "skip" at bounding box center [50, 195] width 73 height 43
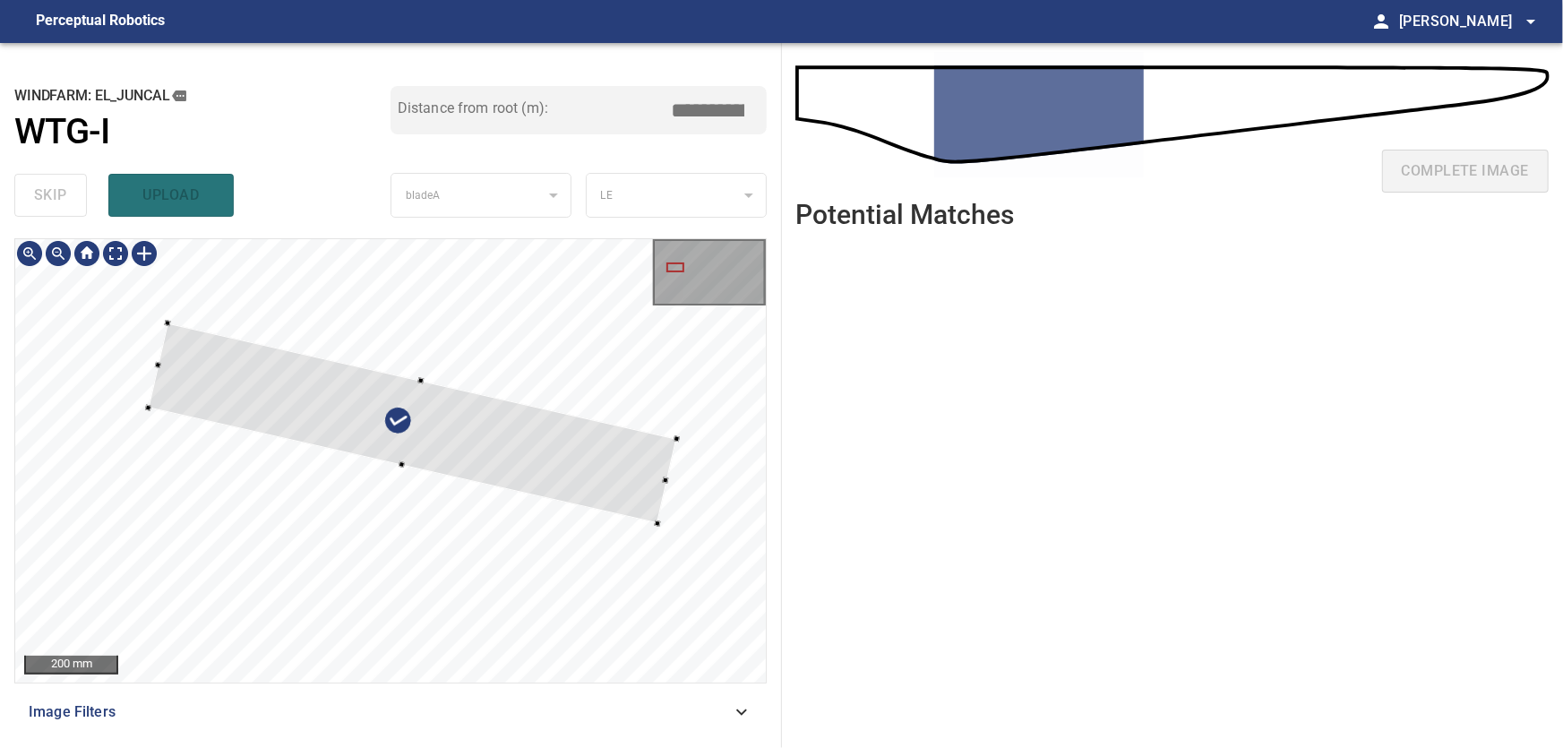
click at [424, 442] on div at bounding box center [390, 460] width 751 height 443
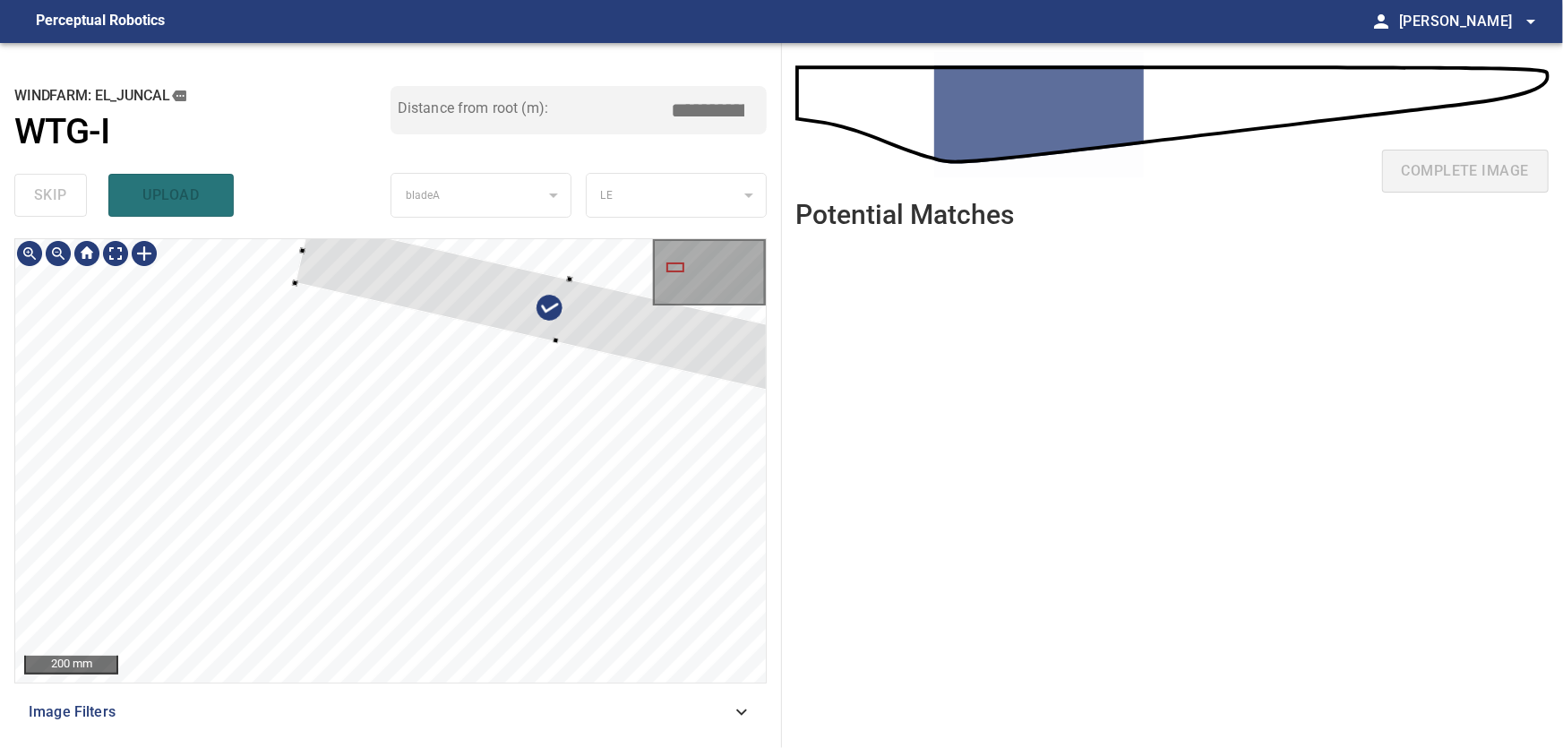
click at [582, 314] on div at bounding box center [563, 310] width 536 height 181
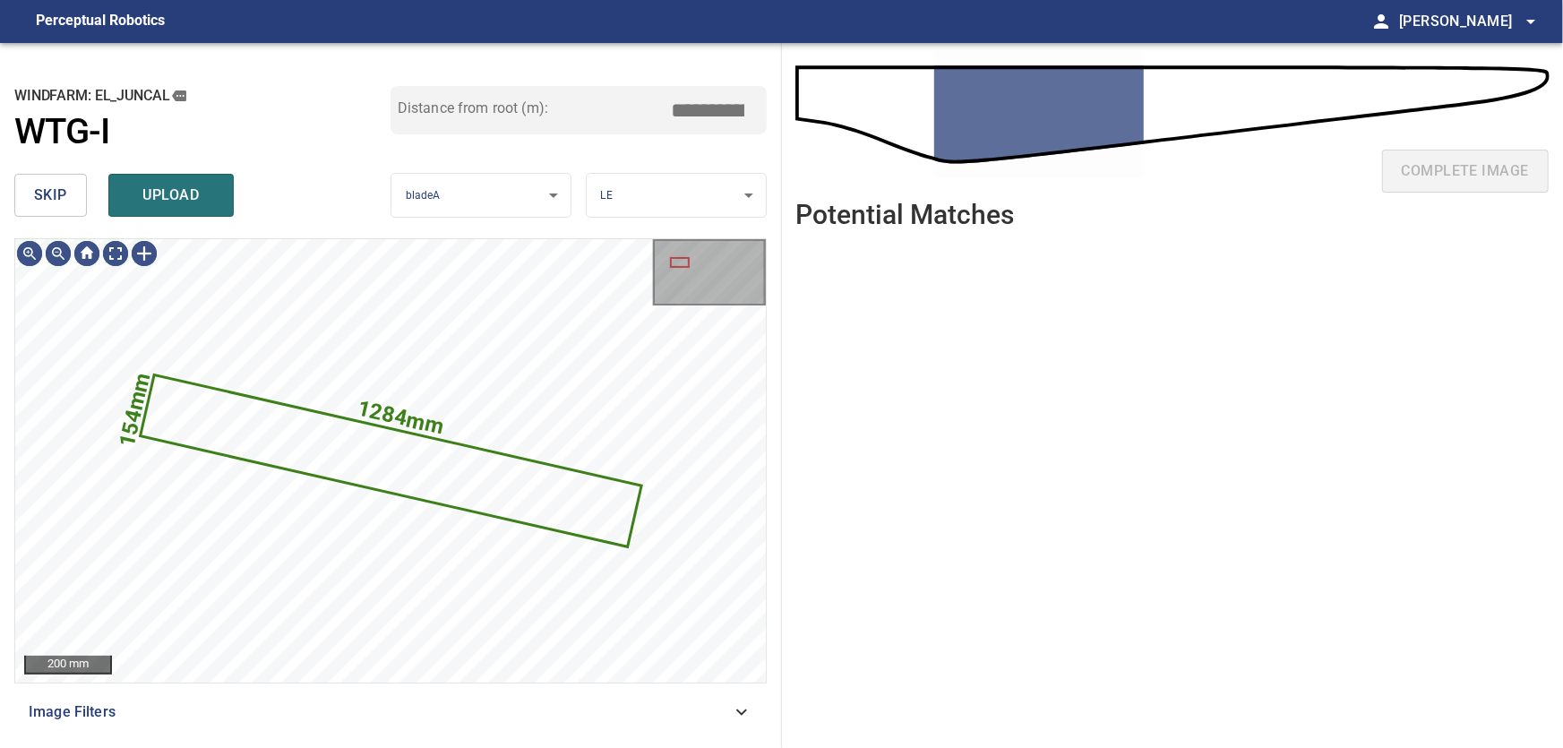
drag, startPoint x: 56, startPoint y: 199, endPoint x: 96, endPoint y: 239, distance: 57.0
click at [56, 199] on span "skip" at bounding box center [50, 195] width 33 height 25
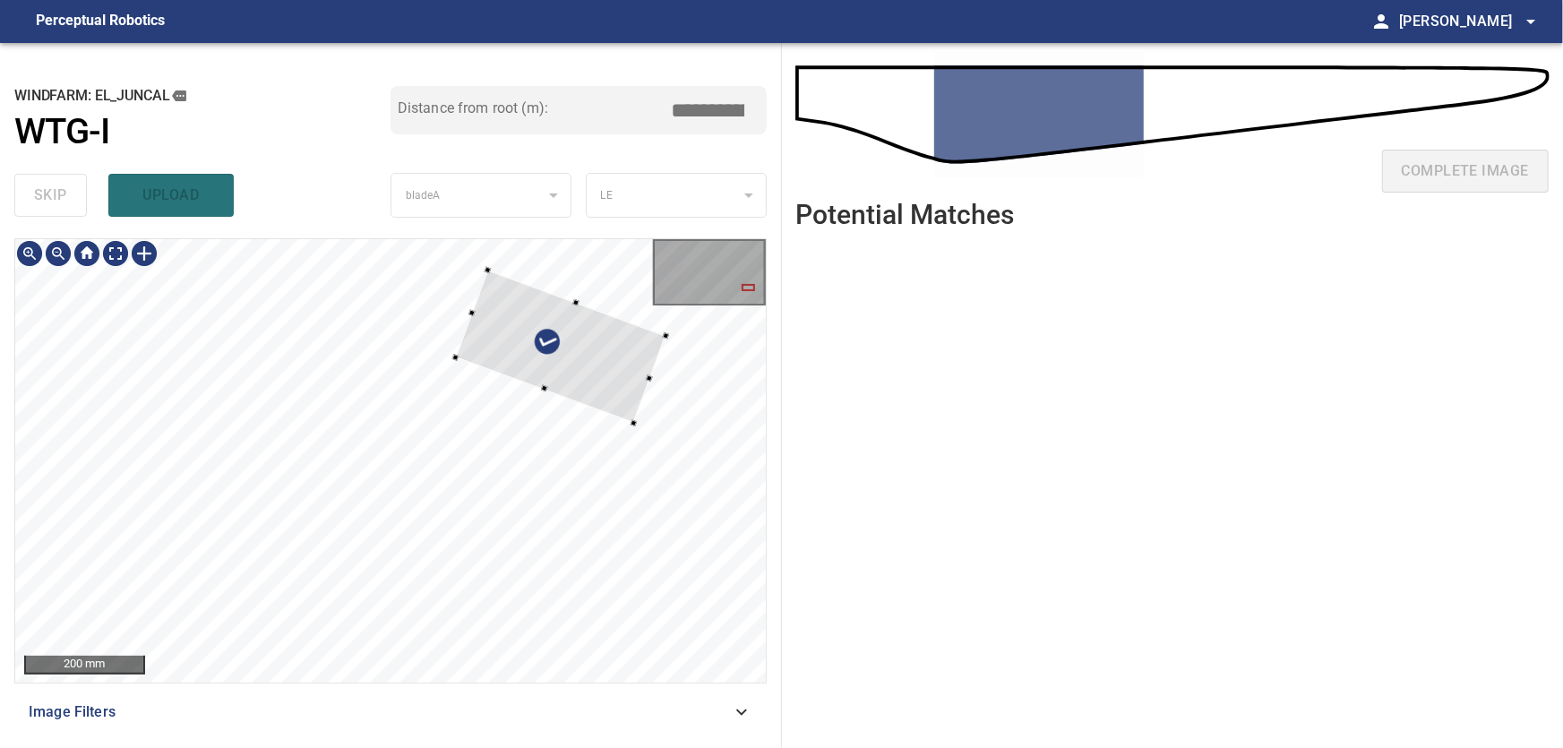
click at [613, 370] on div at bounding box center [560, 347] width 210 height 153
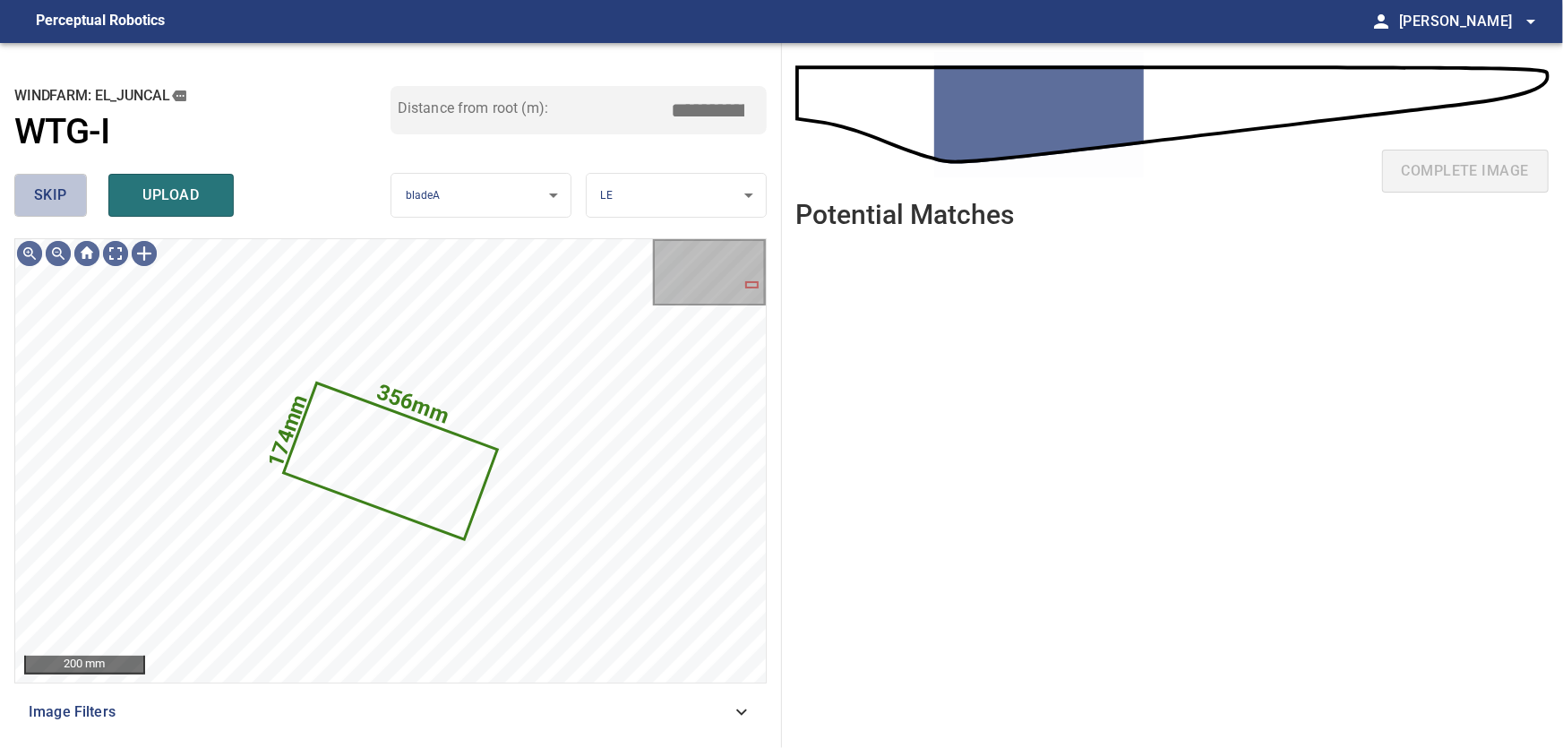
drag, startPoint x: 51, startPoint y: 194, endPoint x: 81, endPoint y: 239, distance: 53.7
click at [51, 196] on span "skip" at bounding box center [50, 195] width 33 height 25
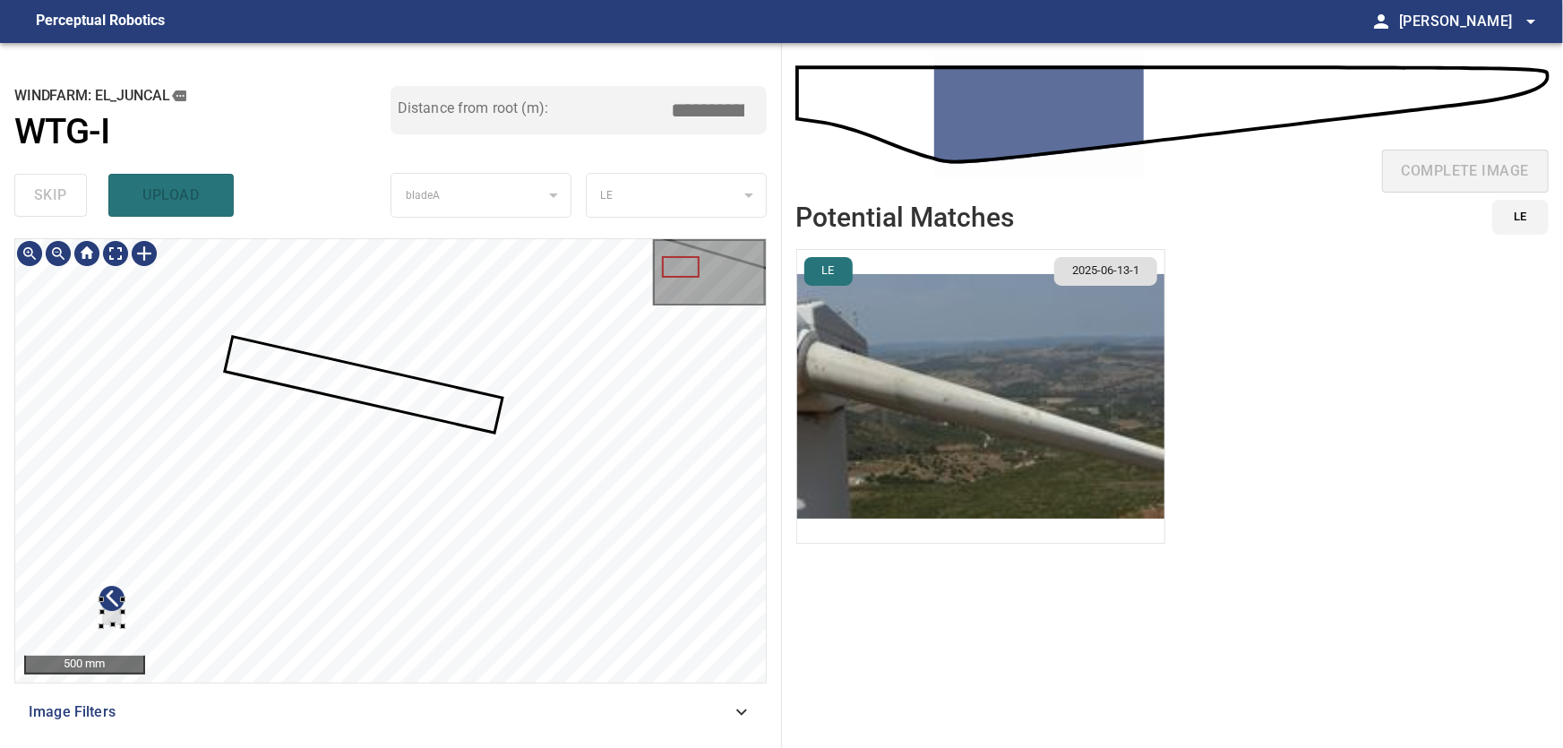
click at [127, 638] on div at bounding box center [390, 460] width 751 height 443
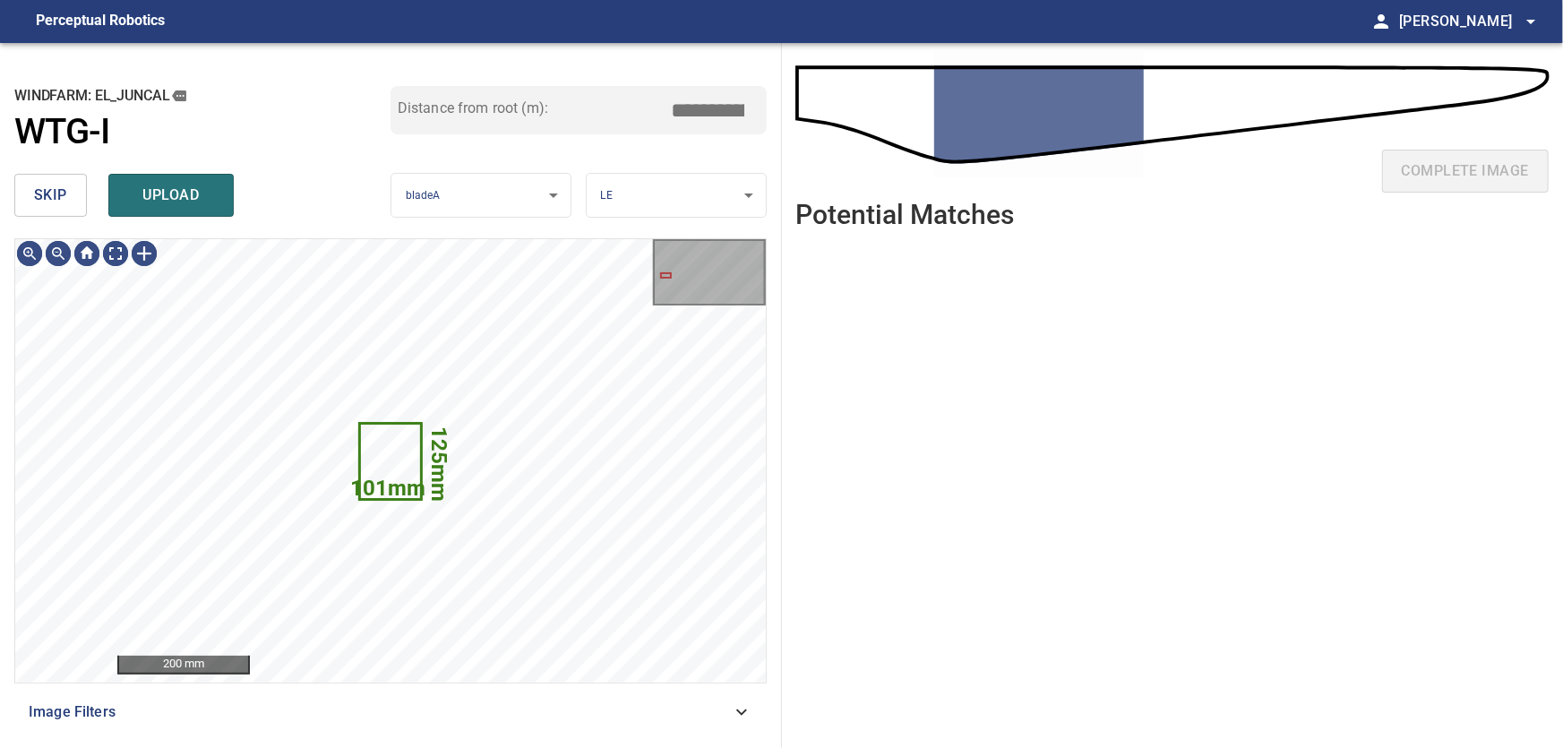
click at [44, 191] on span "skip" at bounding box center [50, 195] width 33 height 25
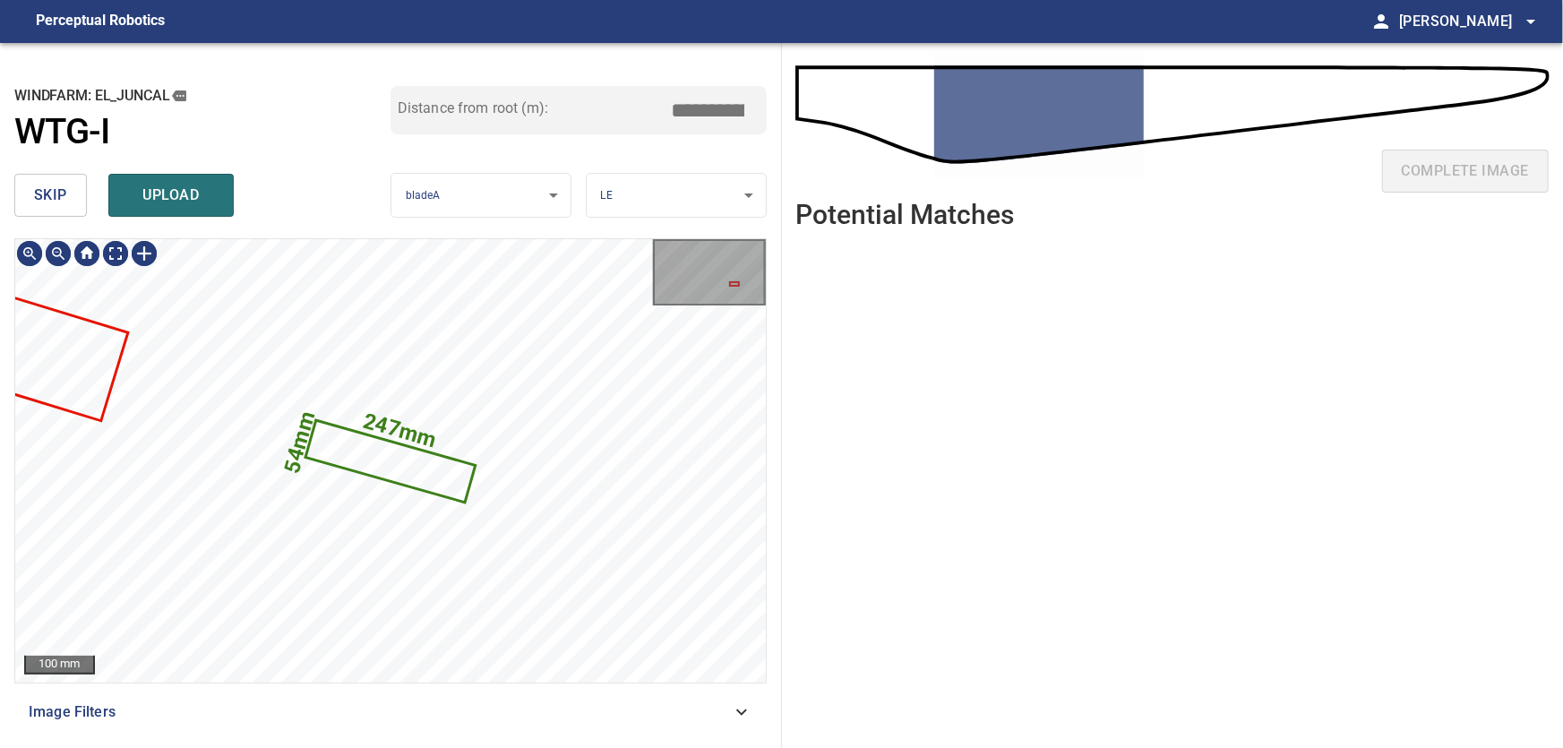
type input "****"
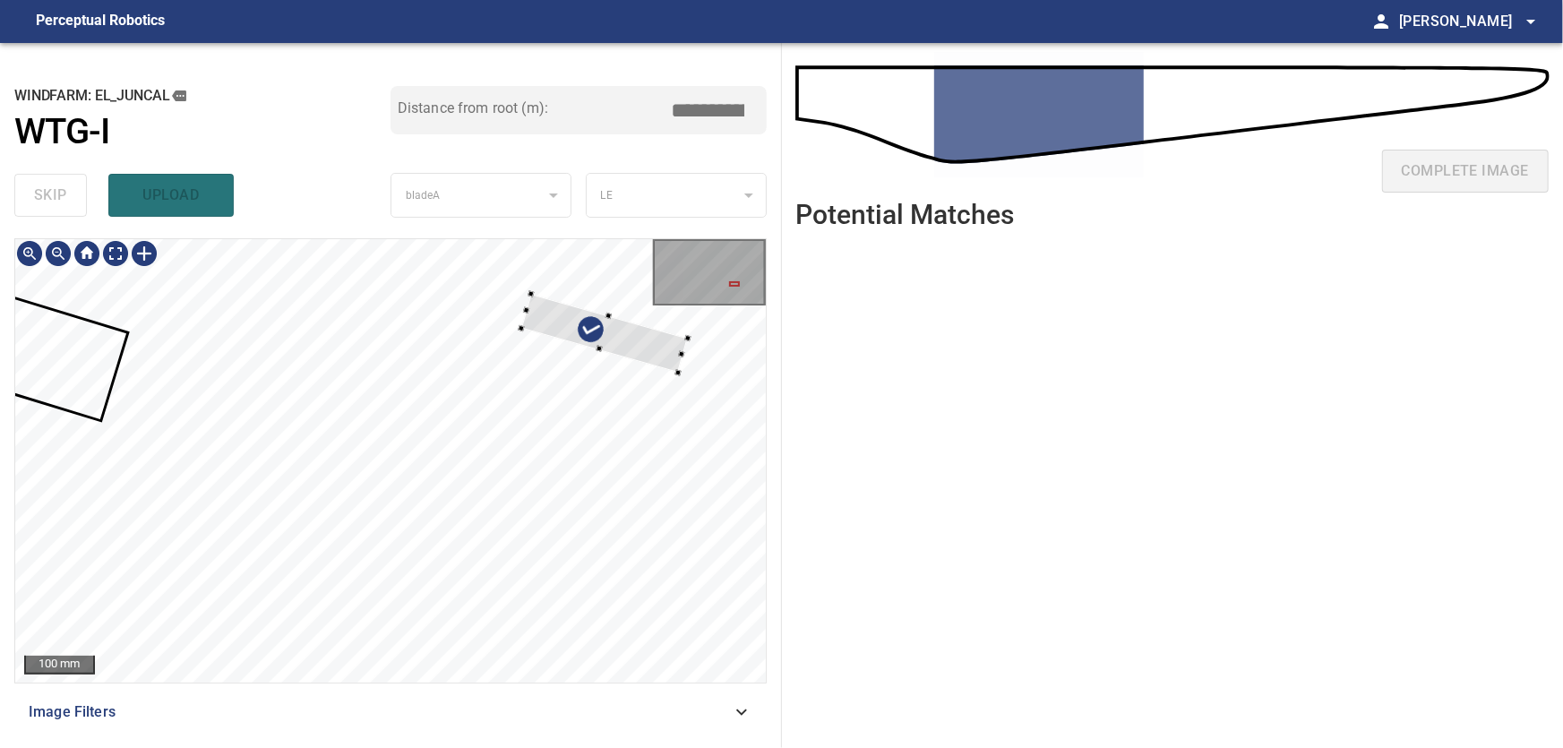
click at [639, 339] on div at bounding box center [604, 333] width 167 height 79
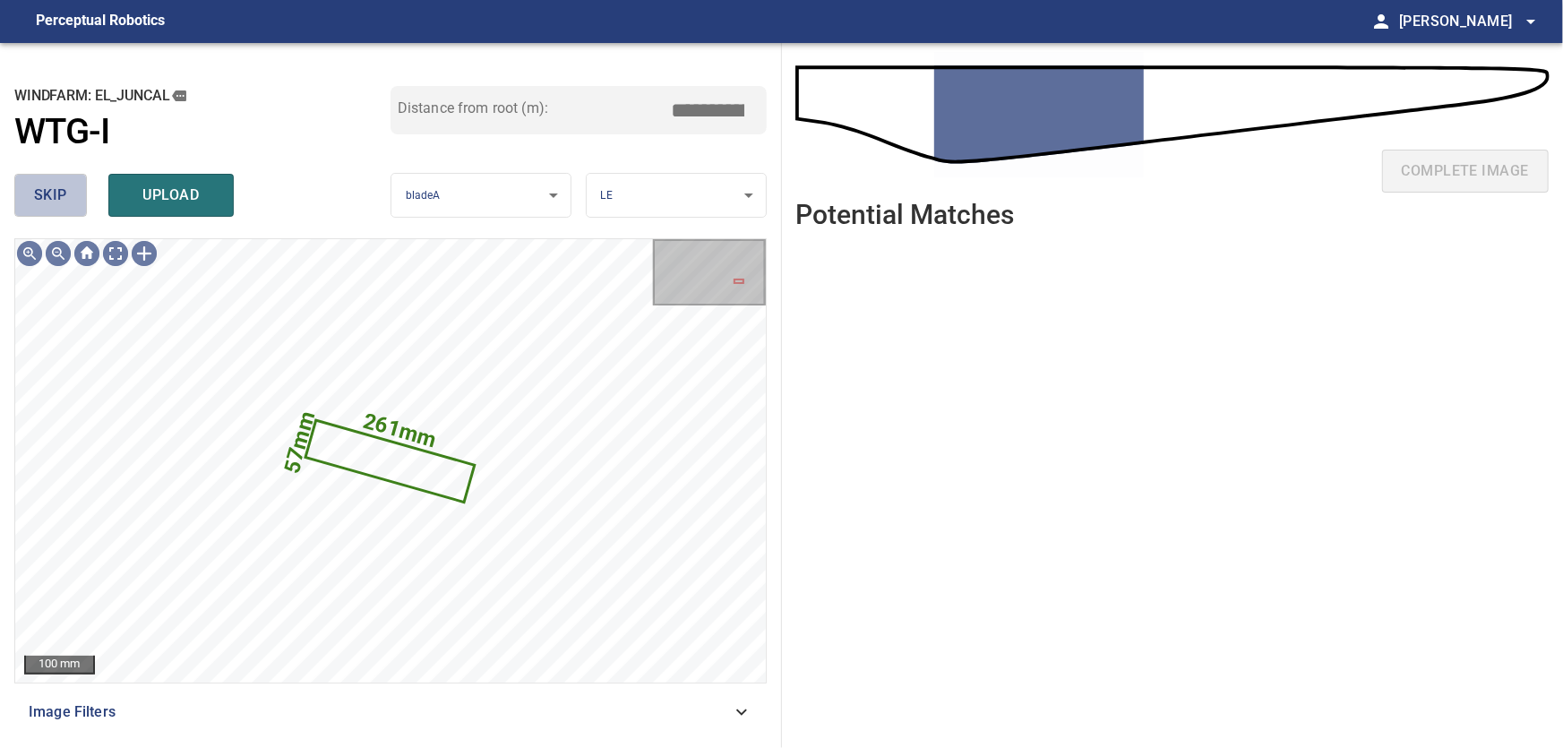
drag, startPoint x: 39, startPoint y: 185, endPoint x: 98, endPoint y: 231, distance: 75.3
click at [41, 185] on span "skip" at bounding box center [50, 195] width 33 height 25
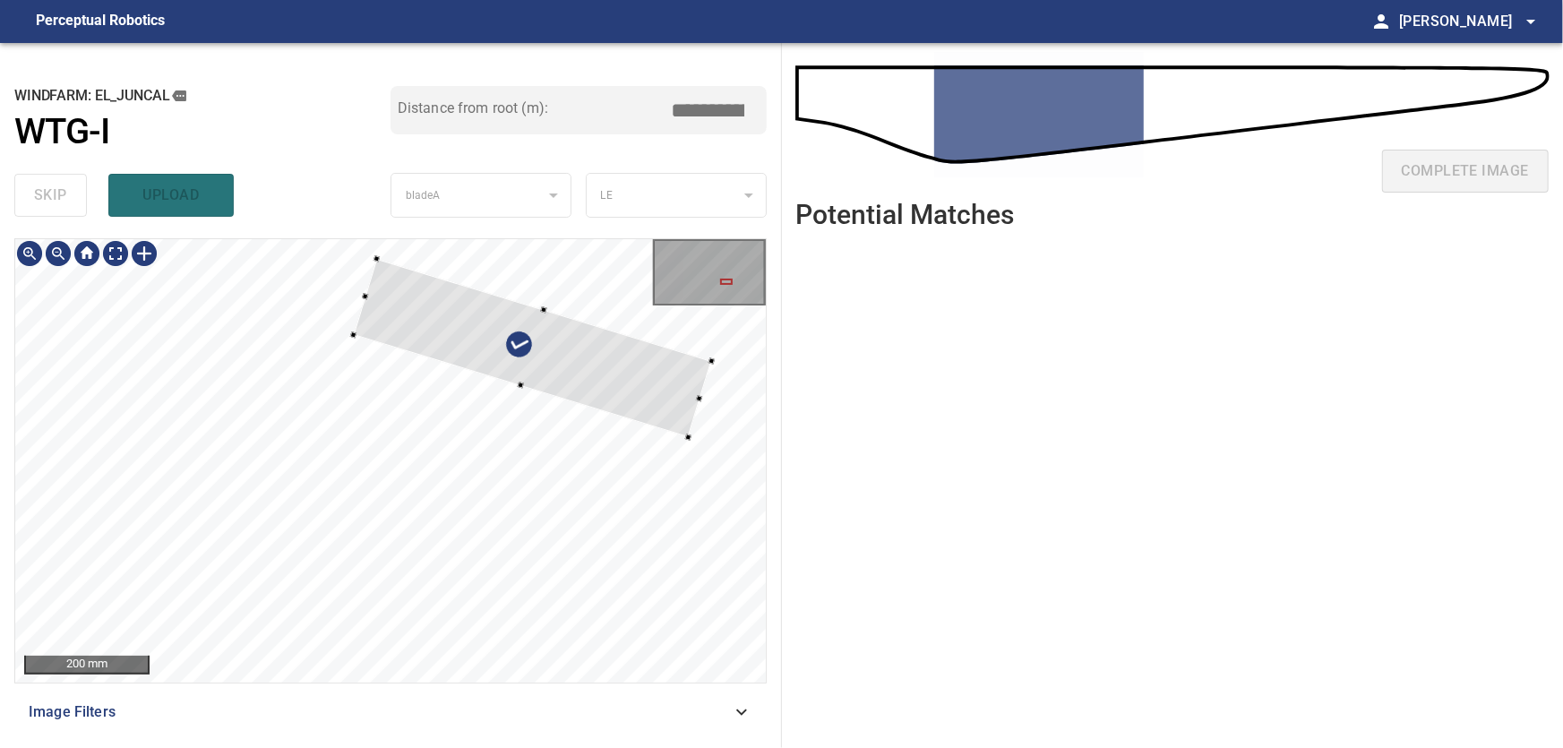
click at [640, 363] on div at bounding box center [533, 348] width 358 height 178
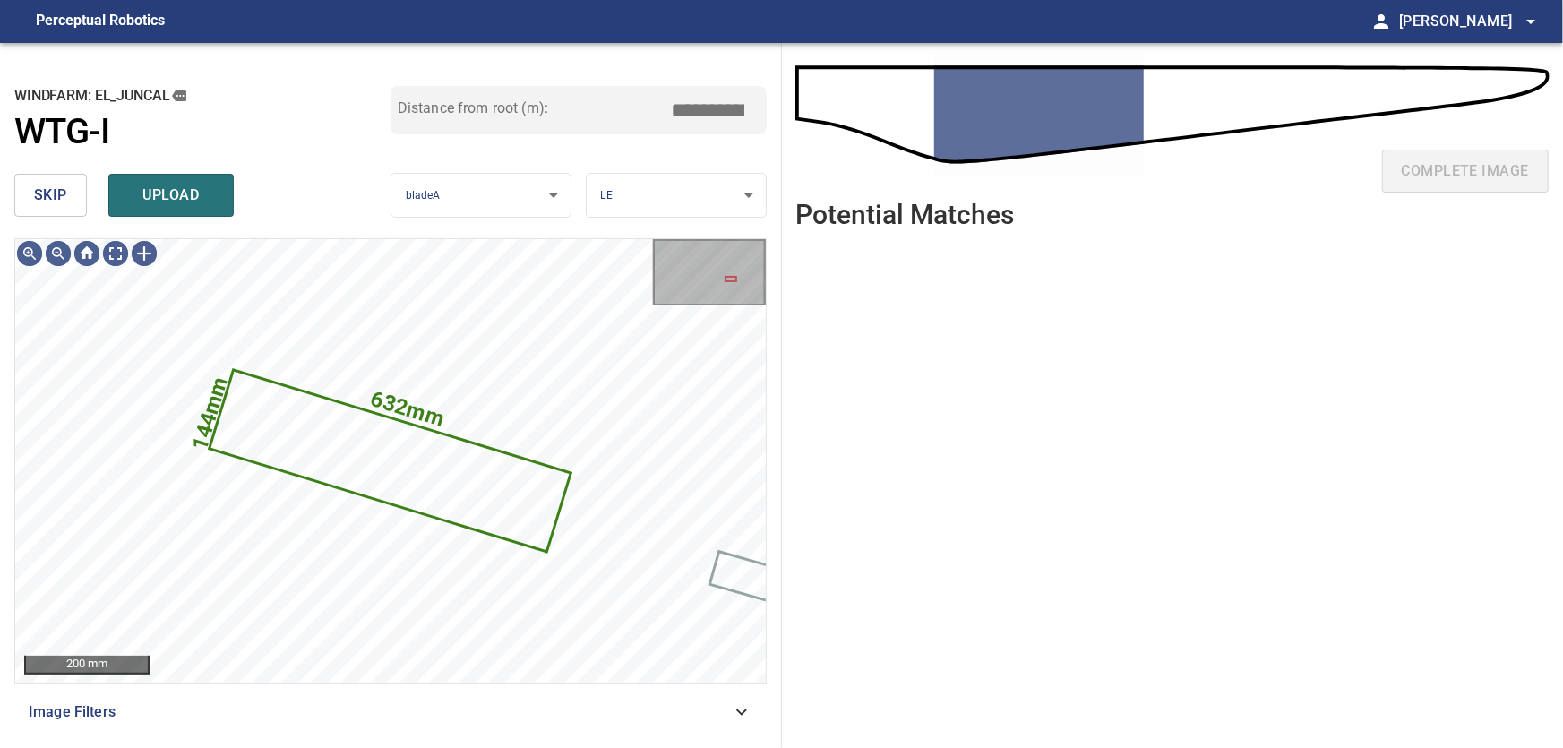
click at [56, 191] on span "skip" at bounding box center [50, 195] width 33 height 25
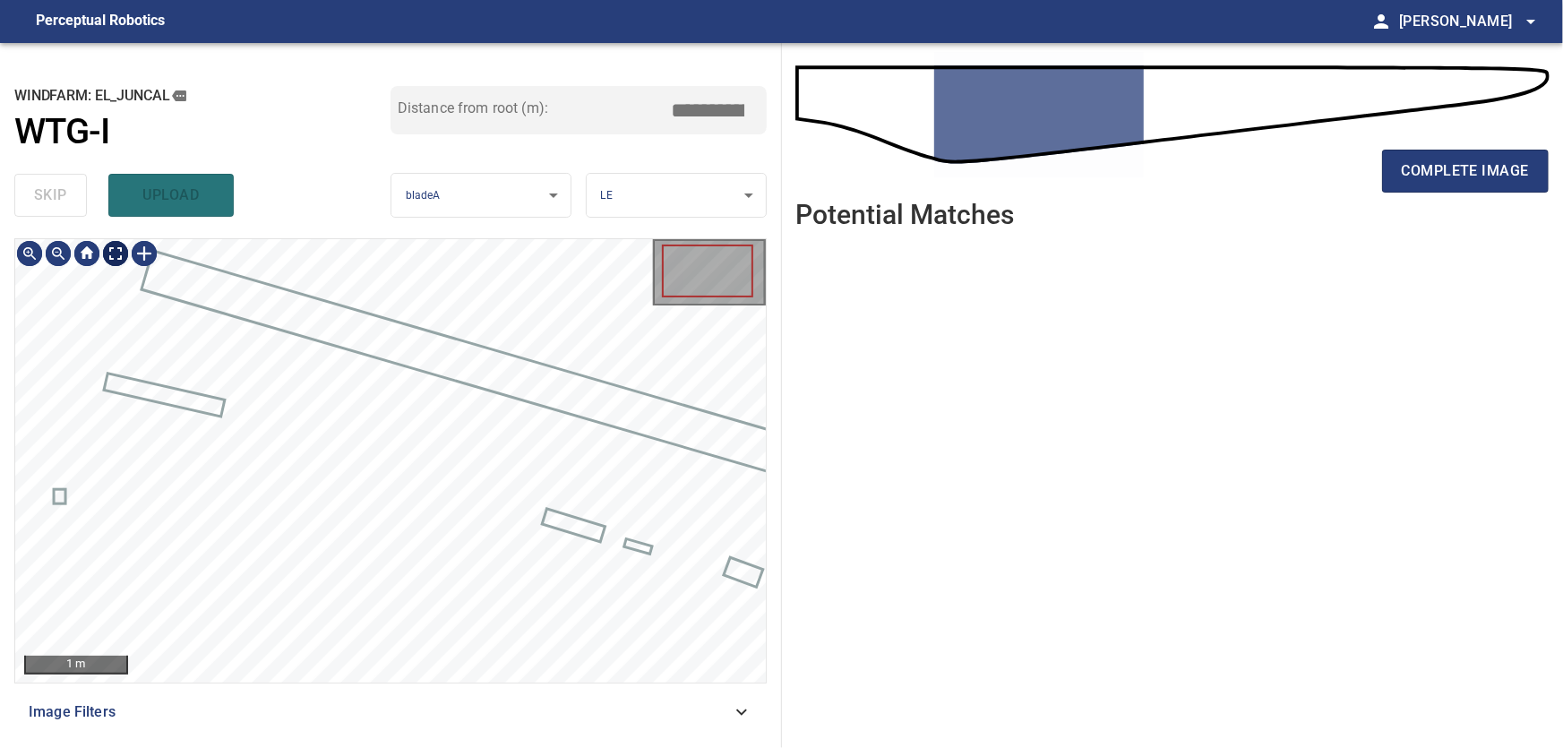
click at [120, 256] on body "**********" at bounding box center [781, 374] width 1563 height 748
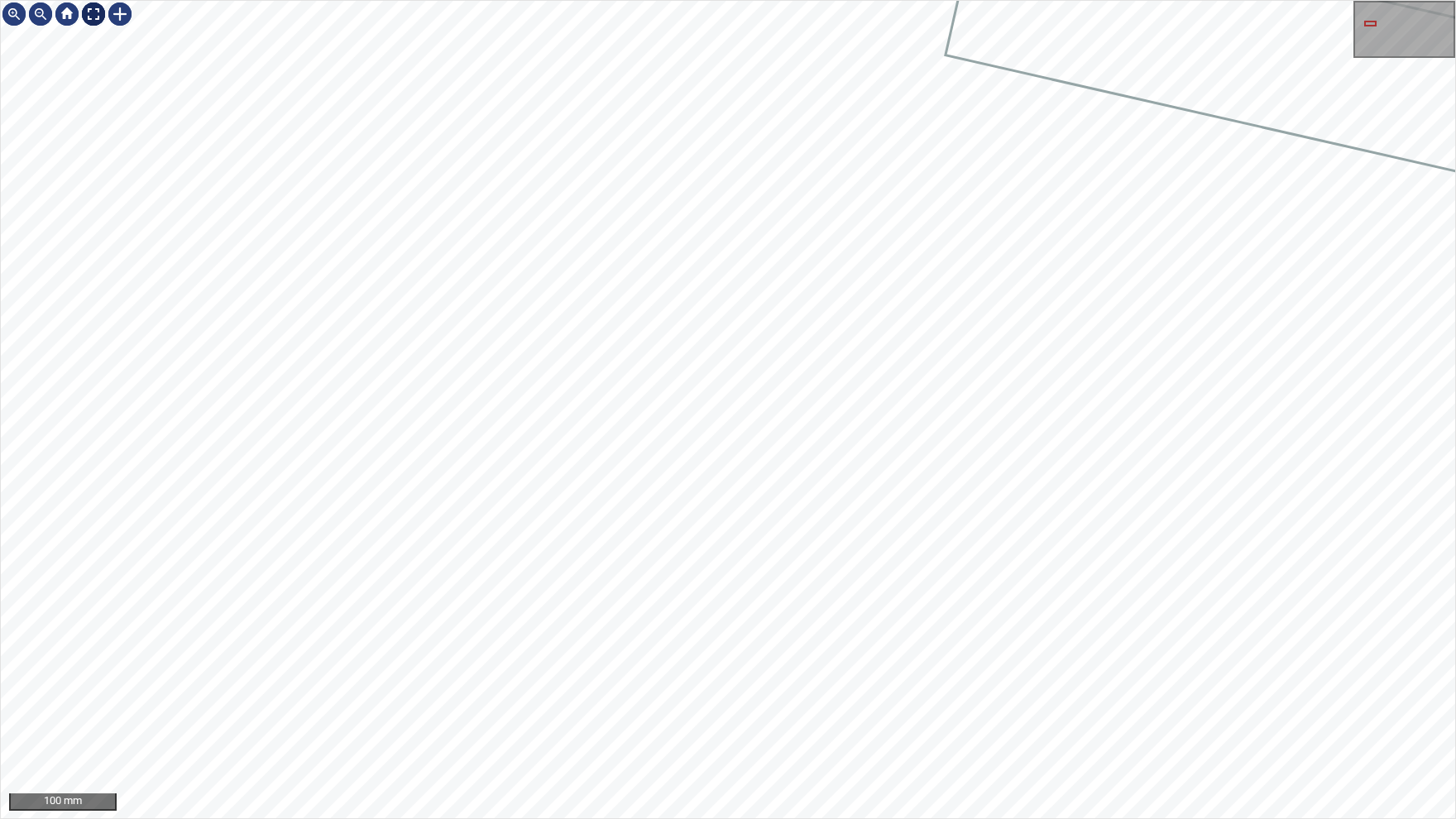
click at [87, 18] on img at bounding box center [93, 14] width 27 height 27
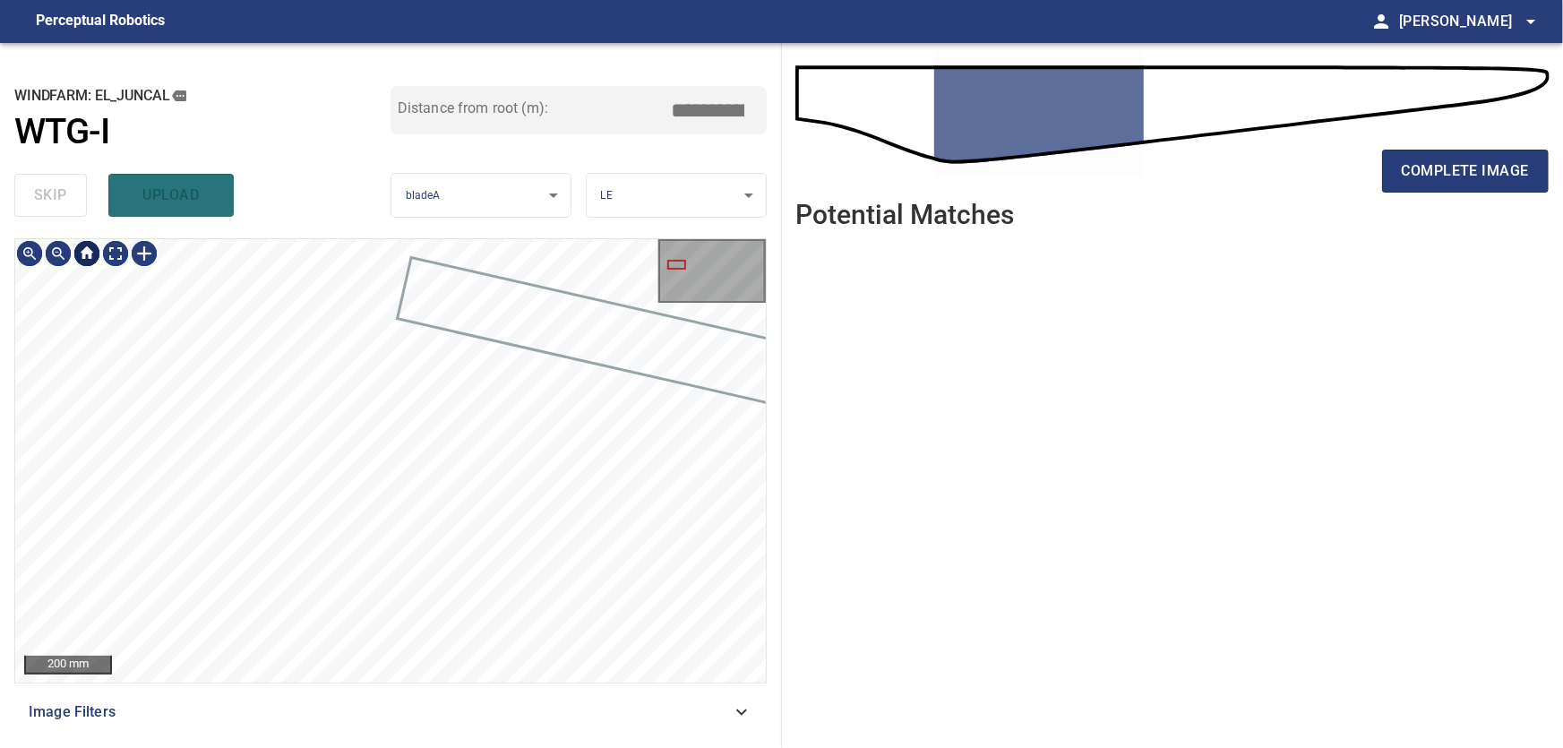
click at [86, 257] on div at bounding box center [87, 253] width 29 height 29
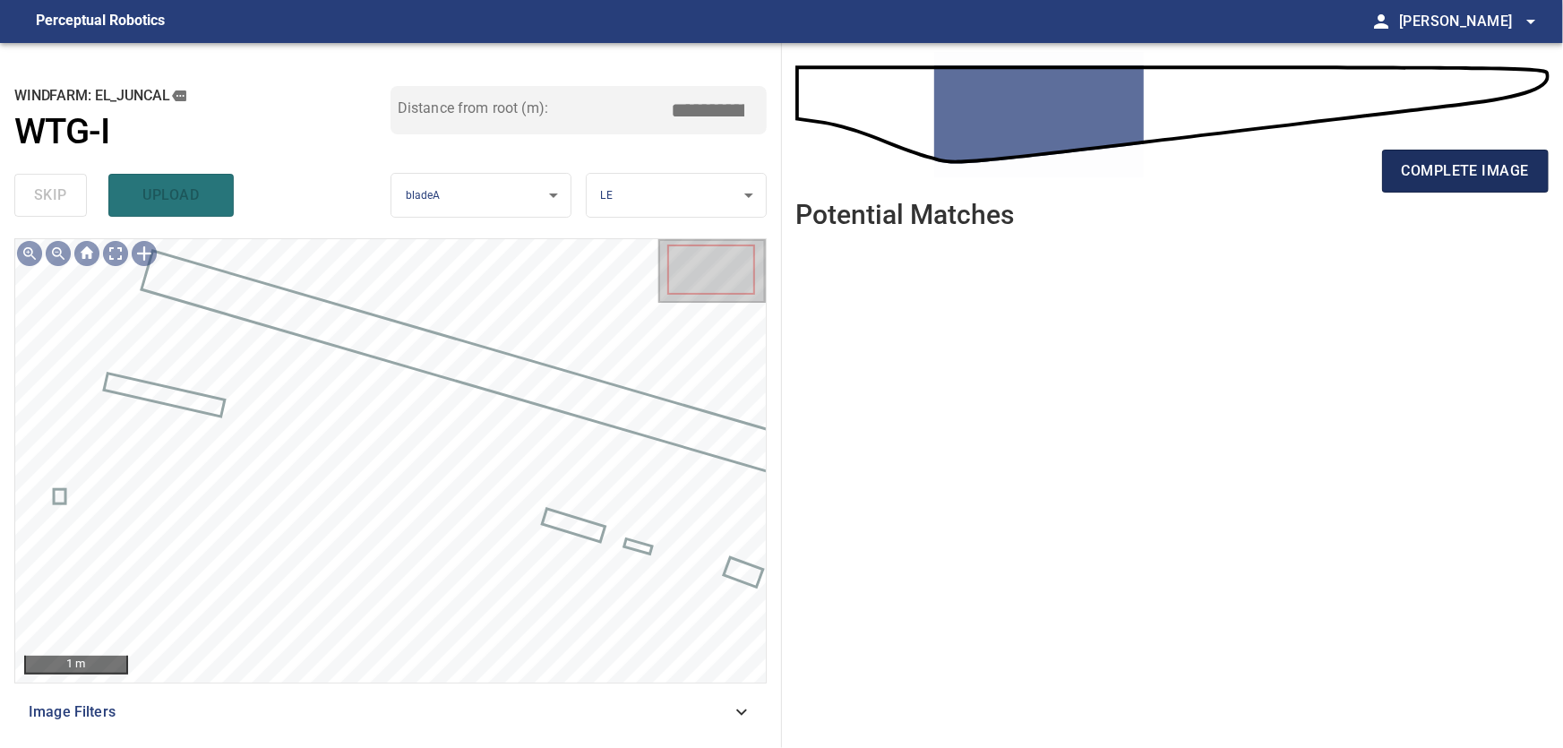
click at [1460, 176] on span "complete image" at bounding box center [1465, 171] width 127 height 25
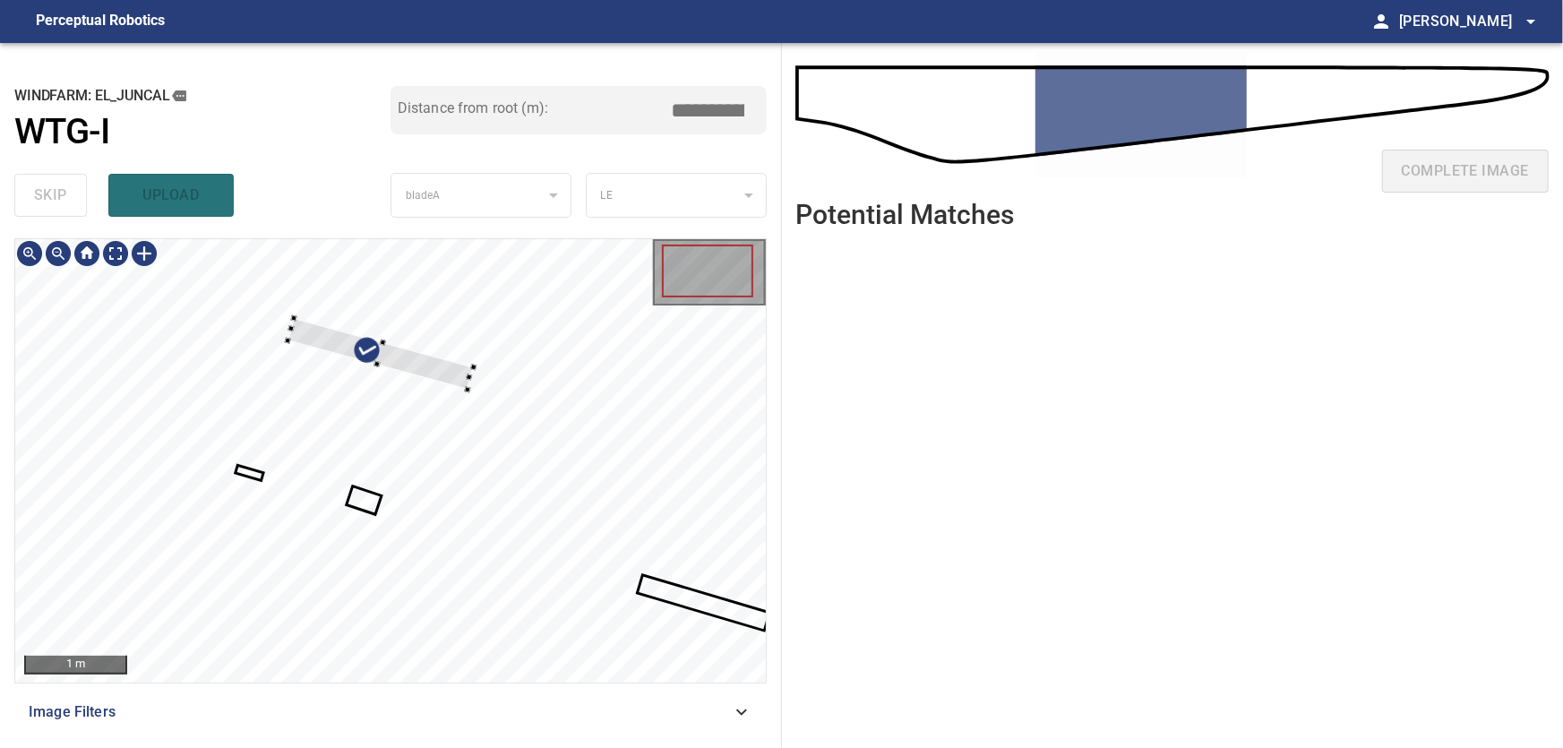
click at [541, 347] on div at bounding box center [390, 460] width 751 height 443
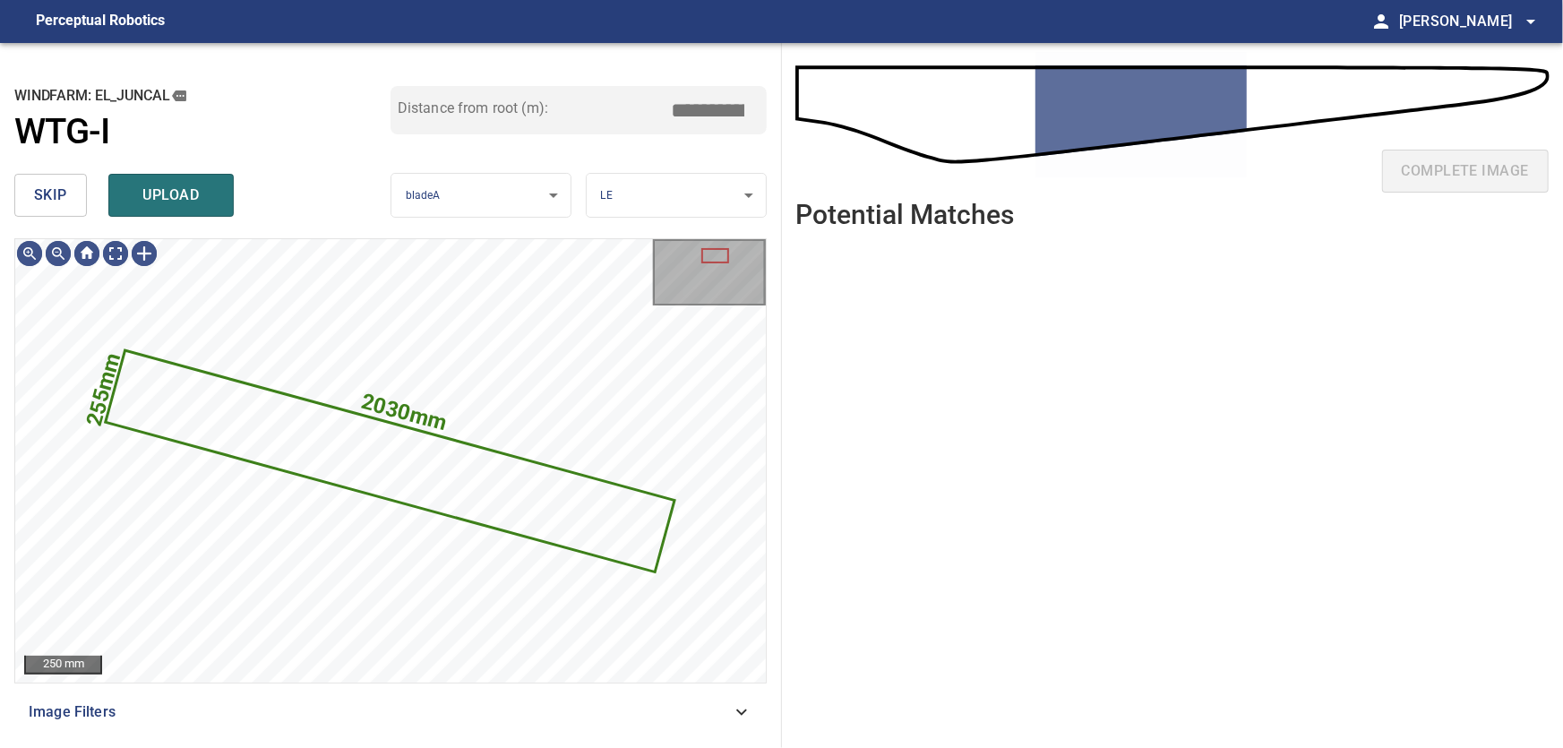
click at [45, 193] on span "skip" at bounding box center [50, 195] width 33 height 25
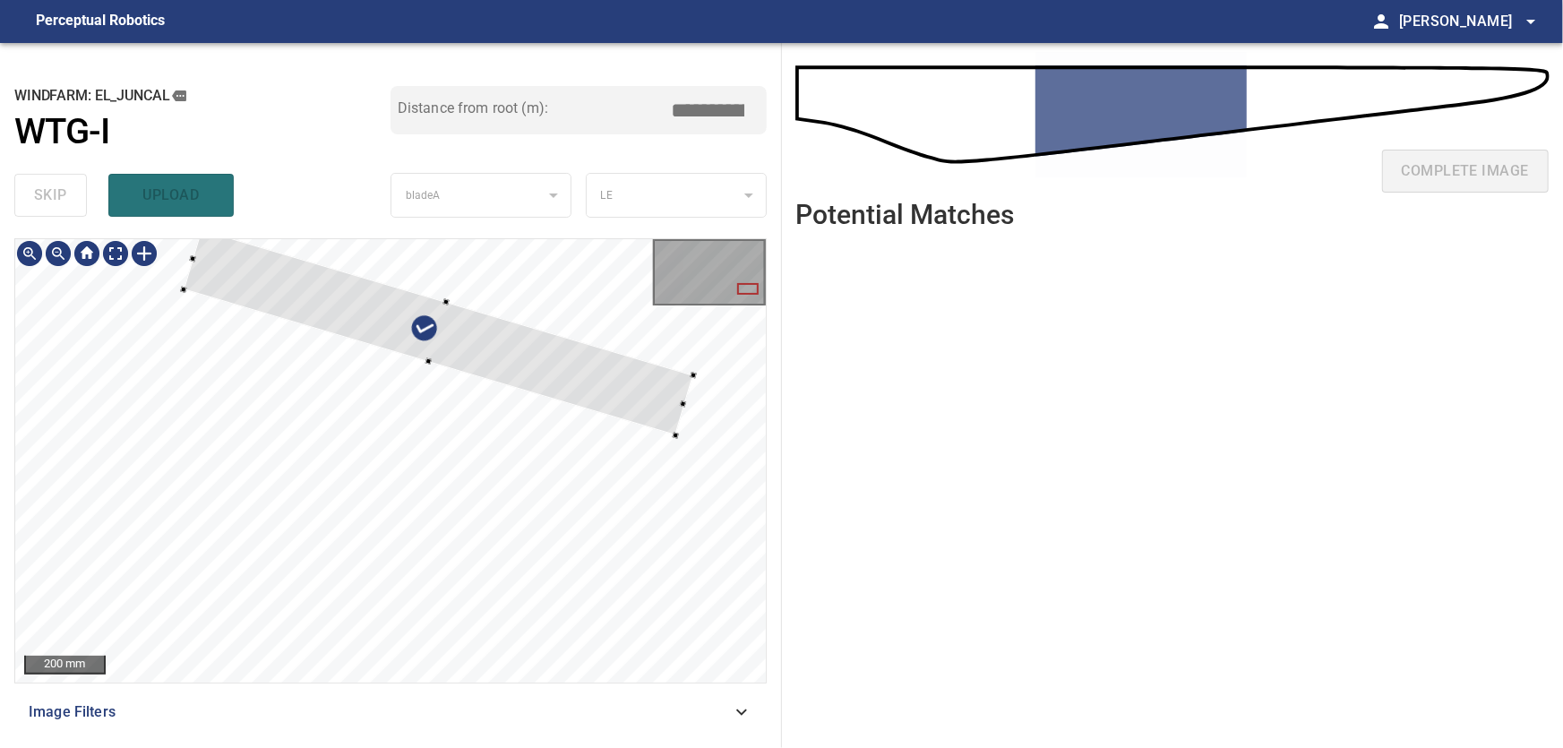
click at [351, 309] on div at bounding box center [439, 332] width 510 height 206
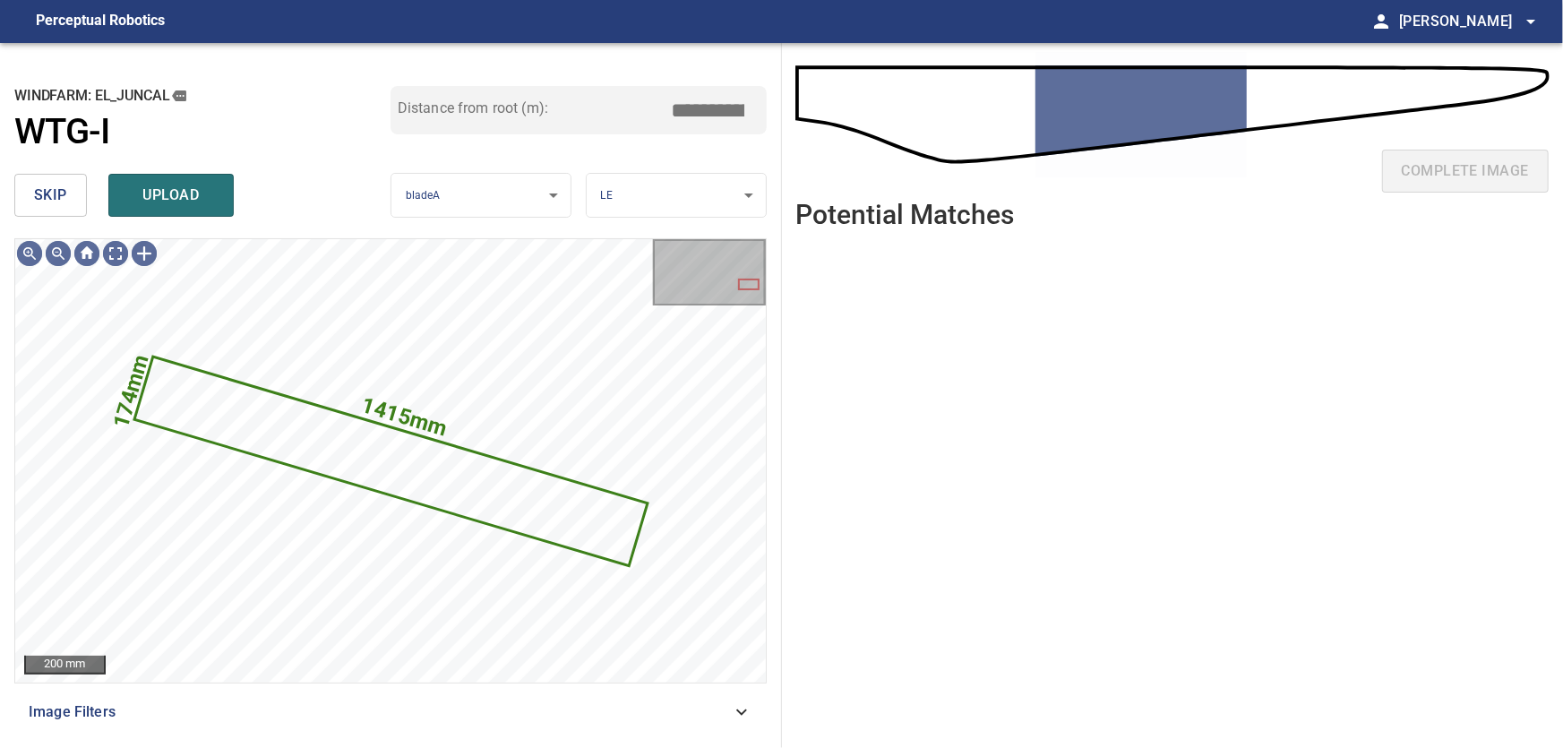
click at [55, 197] on span "skip" at bounding box center [50, 195] width 33 height 25
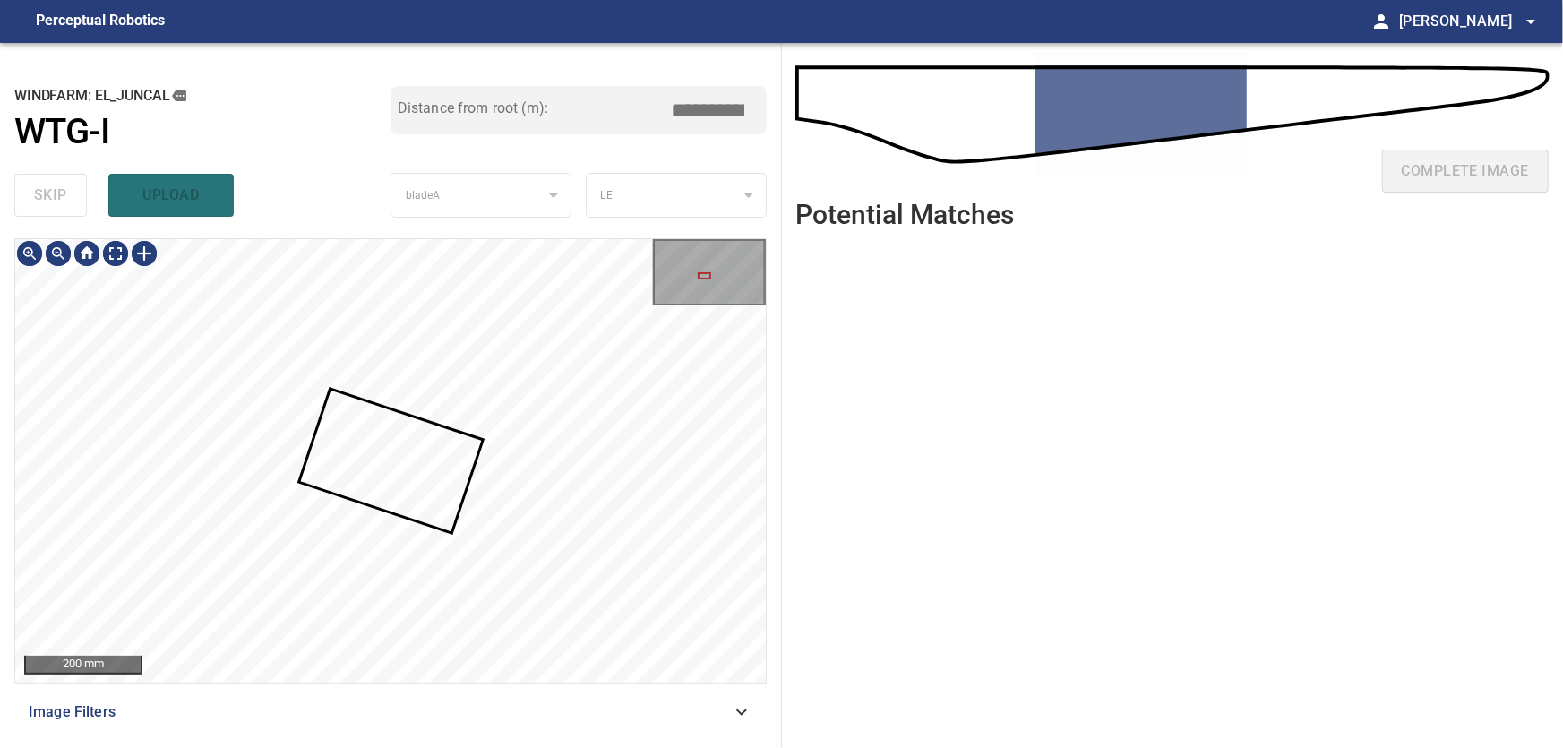
type input "****"
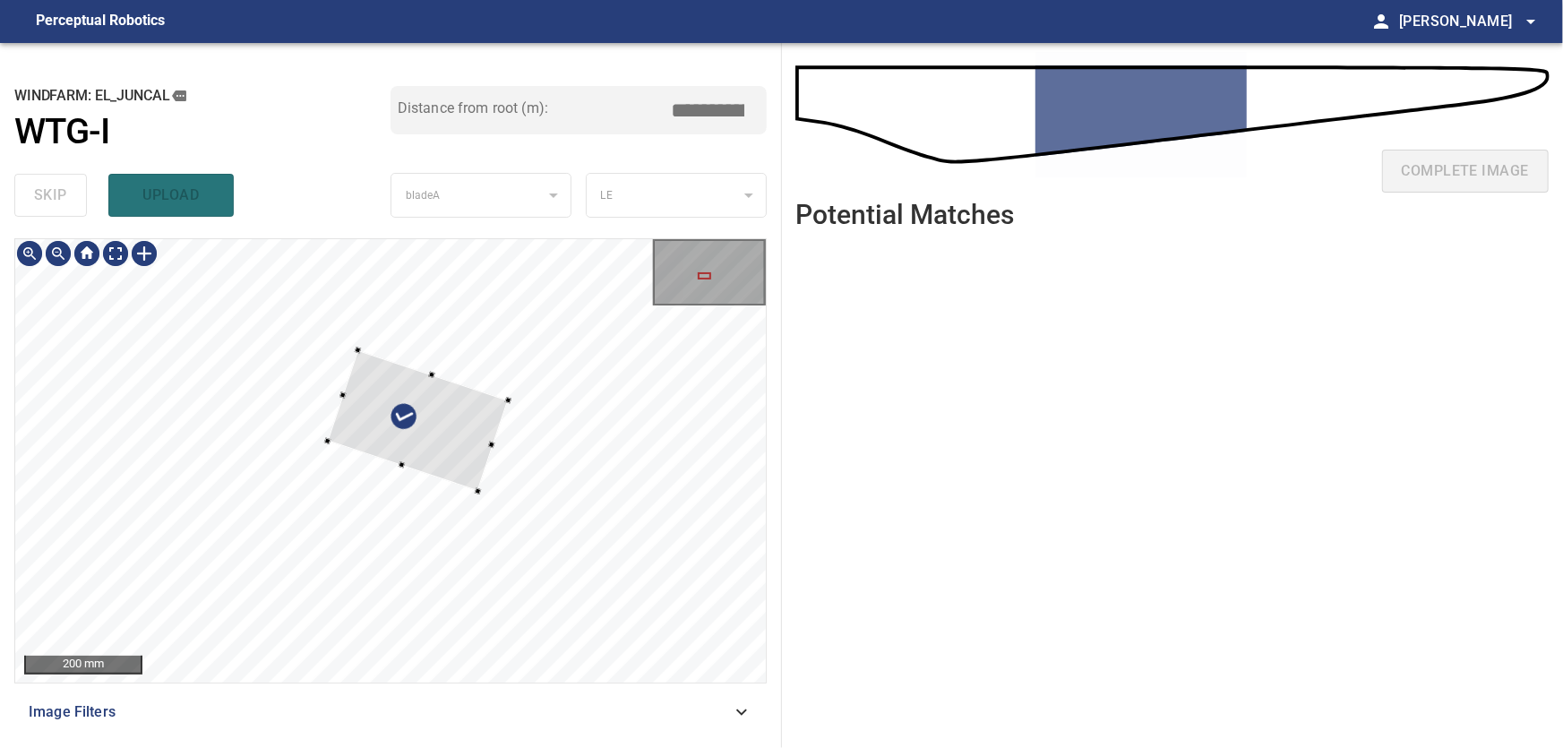
click at [508, 350] on div at bounding box center [418, 421] width 180 height 142
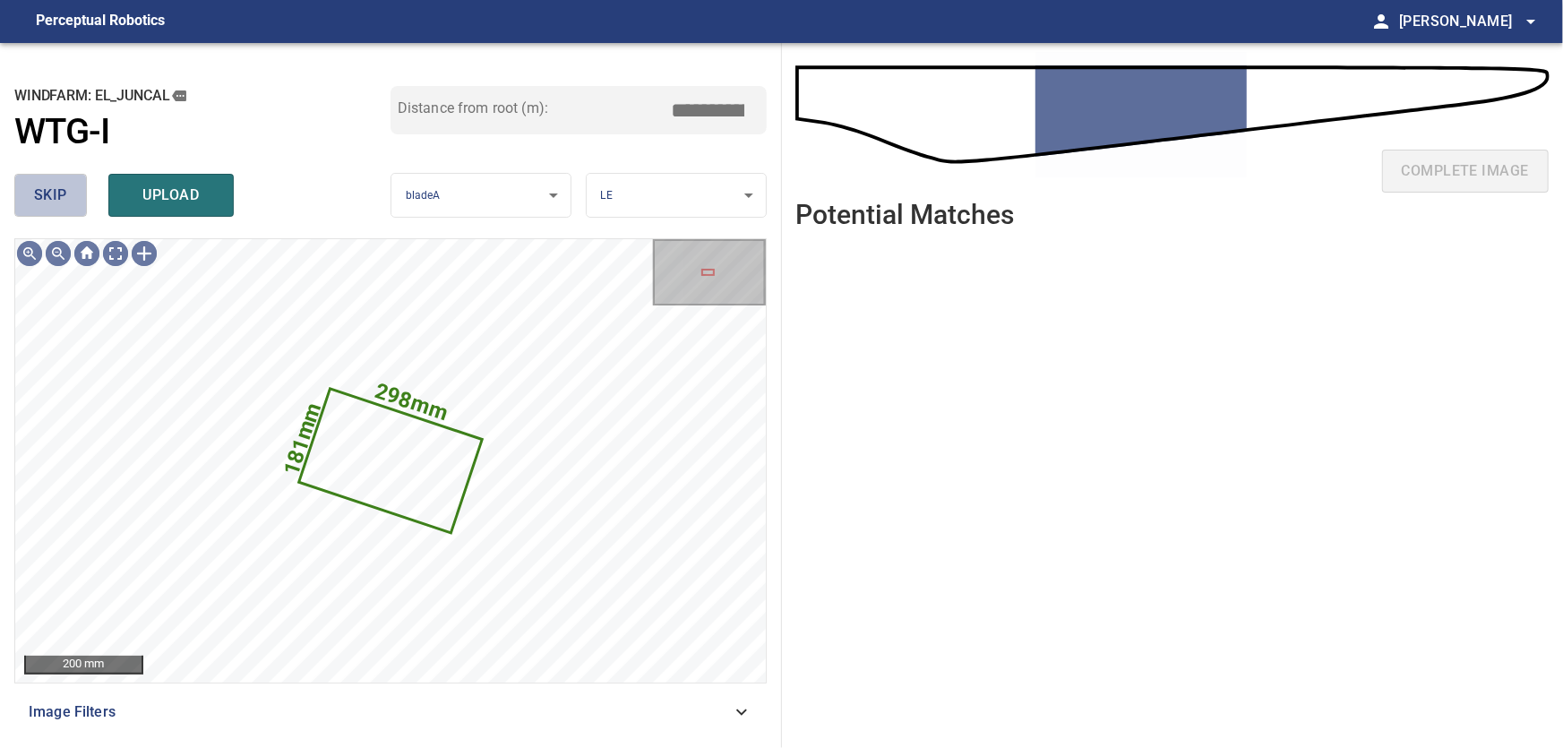
drag, startPoint x: 53, startPoint y: 193, endPoint x: 73, endPoint y: 216, distance: 30.5
click at [53, 193] on span "skip" at bounding box center [50, 195] width 33 height 25
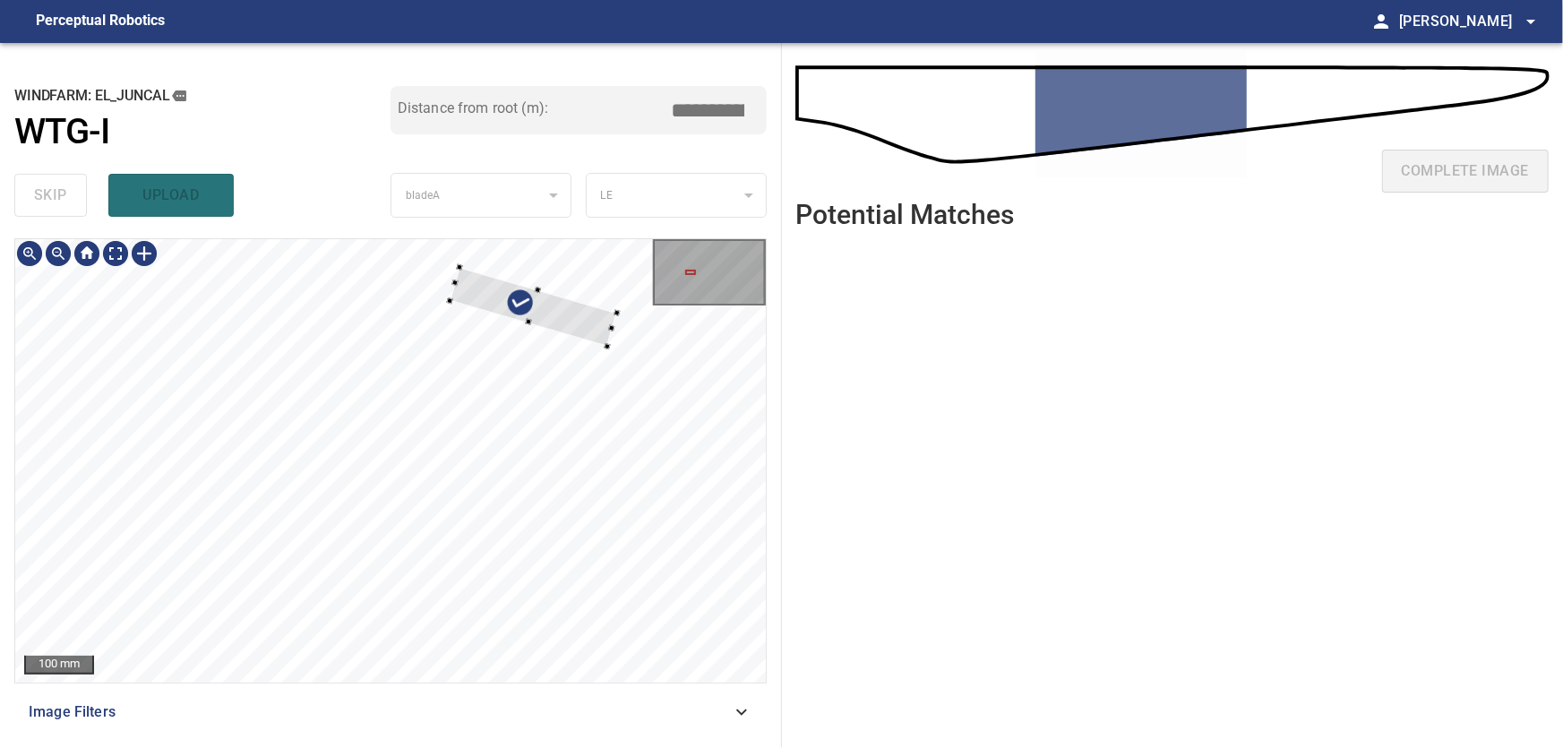
click at [580, 299] on div at bounding box center [390, 460] width 751 height 443
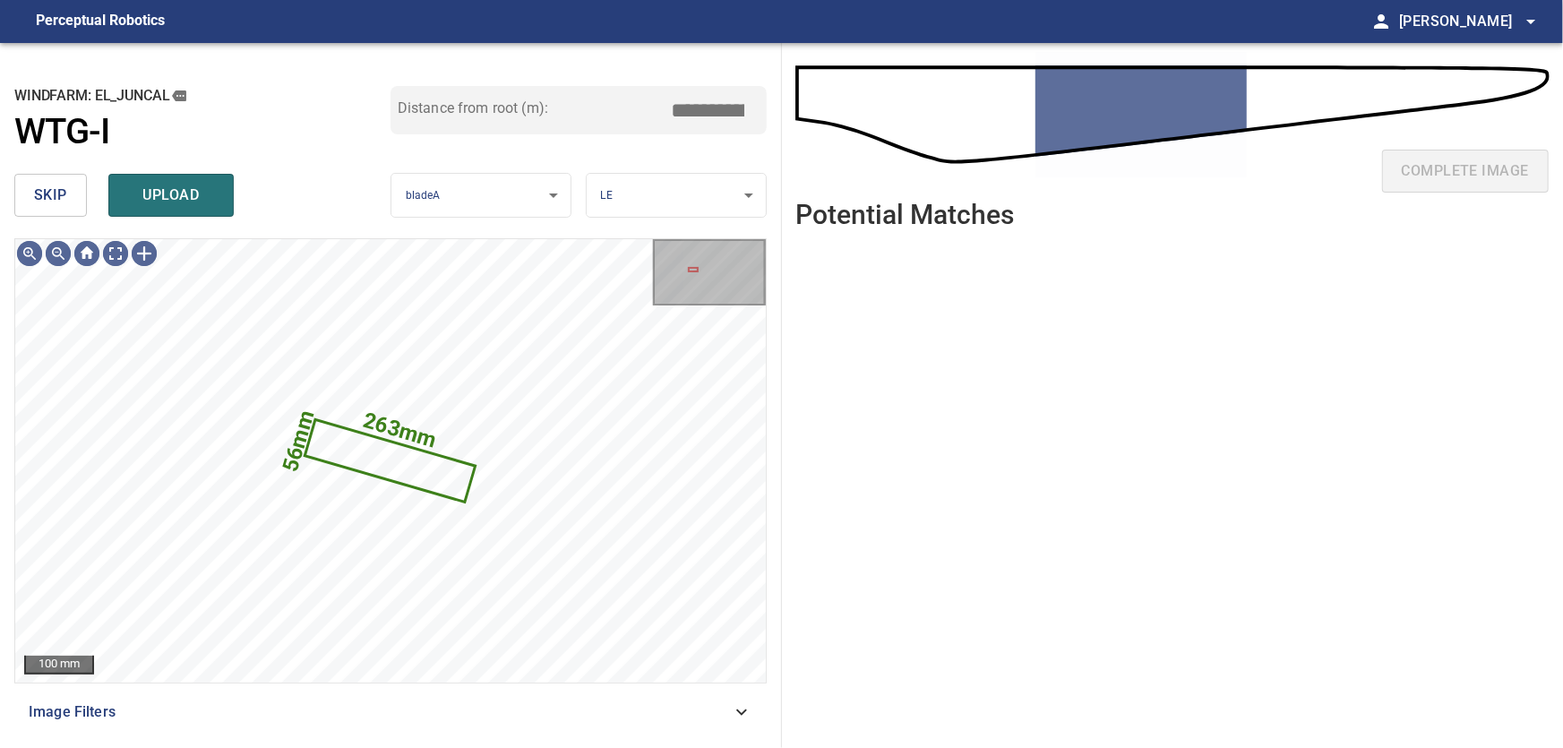
drag, startPoint x: 49, startPoint y: 193, endPoint x: 91, endPoint y: 236, distance: 60.8
click at [51, 196] on span "skip" at bounding box center [50, 195] width 33 height 25
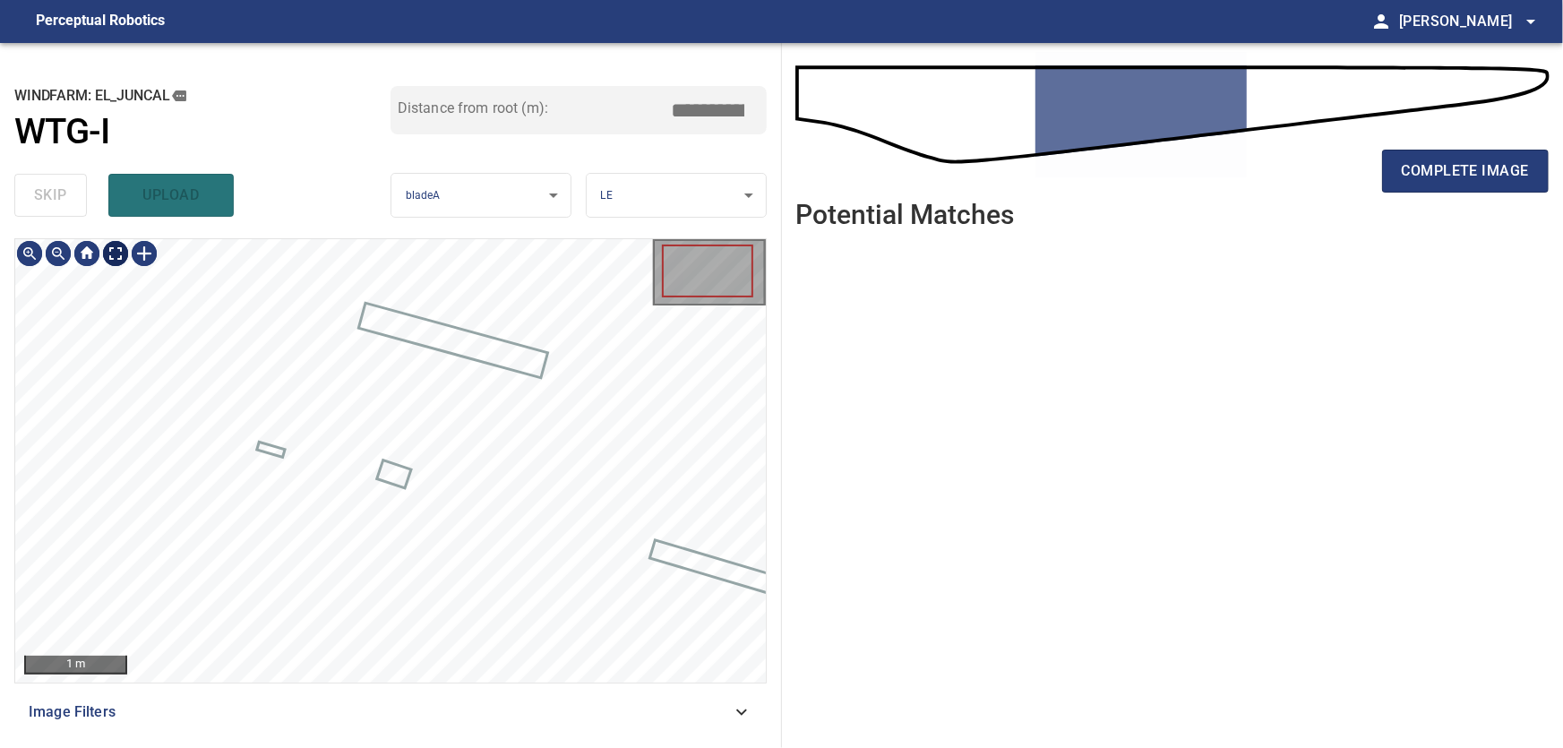
click at [114, 257] on body "**********" at bounding box center [781, 374] width 1563 height 748
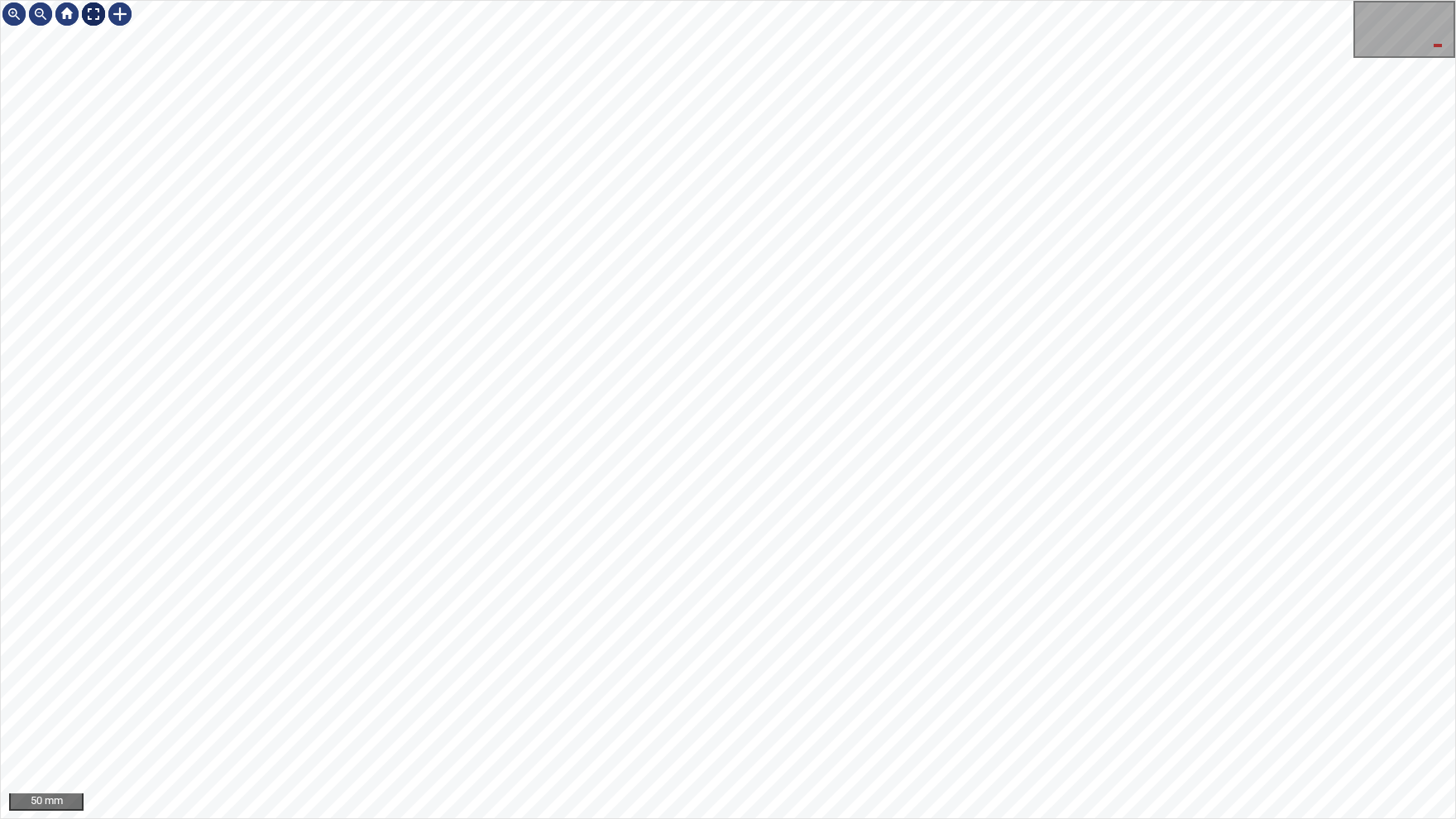
click at [92, 18] on img at bounding box center [93, 14] width 27 height 27
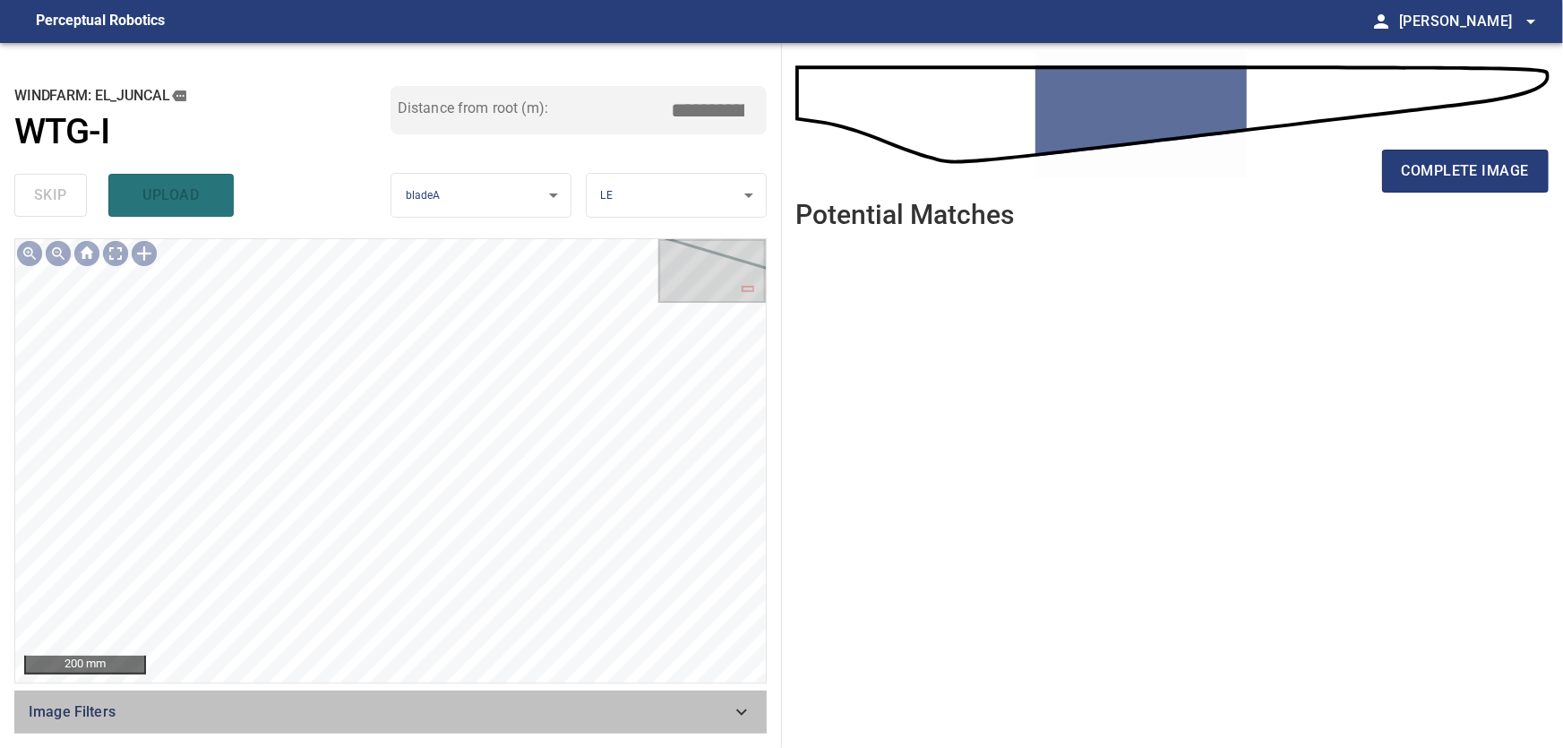
click at [739, 712] on icon at bounding box center [741, 712] width 11 height 6
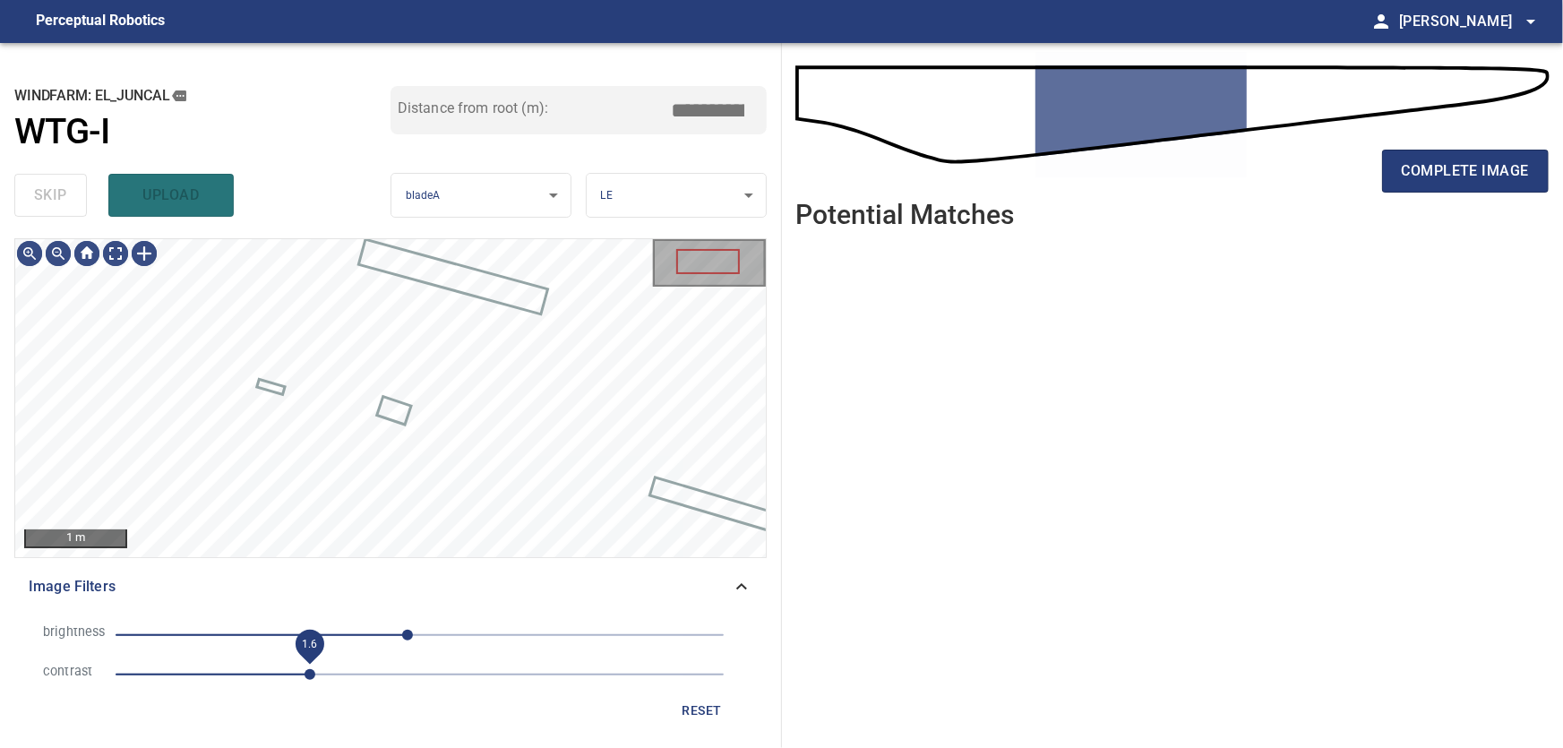
drag, startPoint x: 251, startPoint y: 675, endPoint x: 308, endPoint y: 677, distance: 57.4
click at [308, 677] on span "1.6" at bounding box center [310, 674] width 11 height 11
click at [737, 587] on icon at bounding box center [741, 586] width 11 height 6
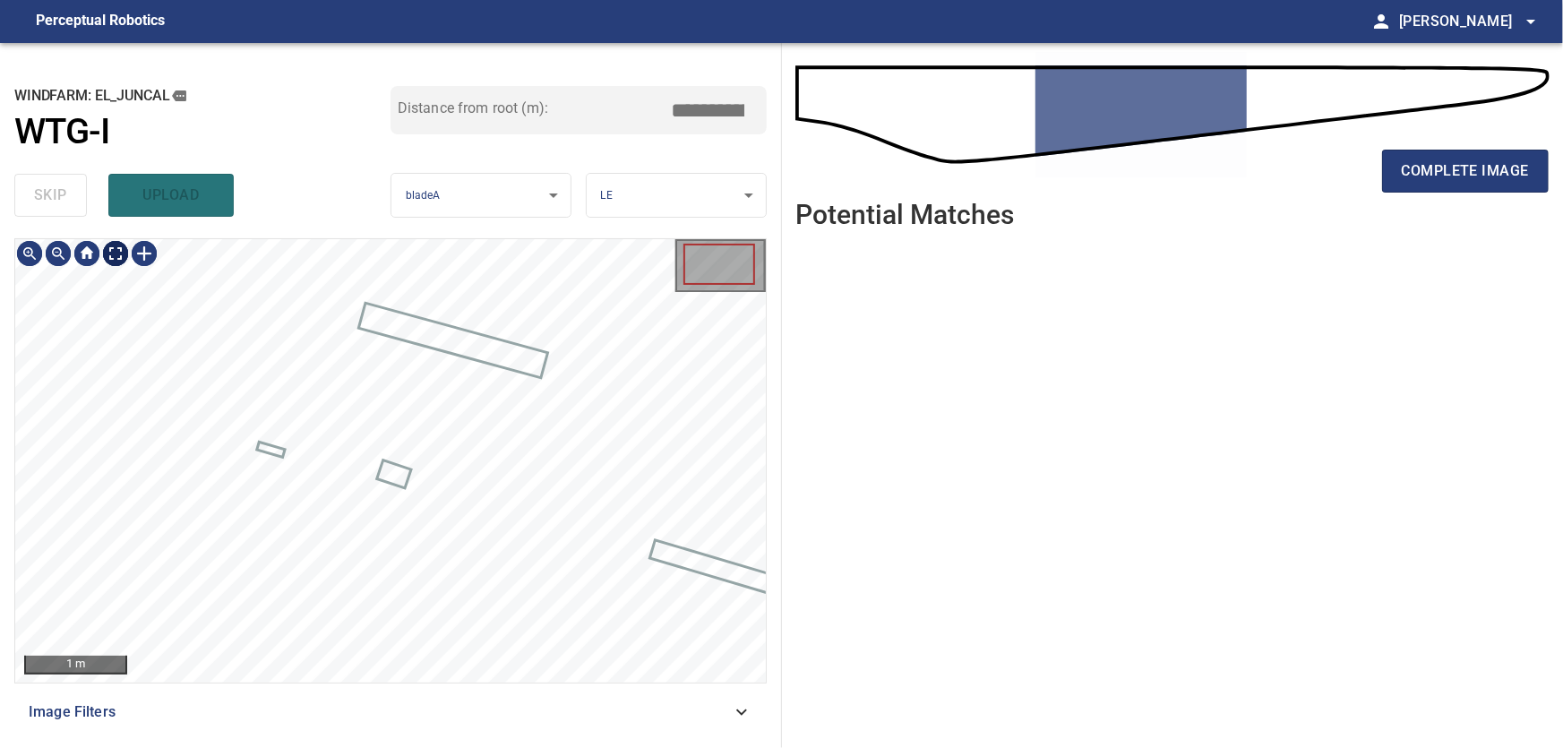
click at [116, 263] on body "**********" at bounding box center [781, 374] width 1563 height 748
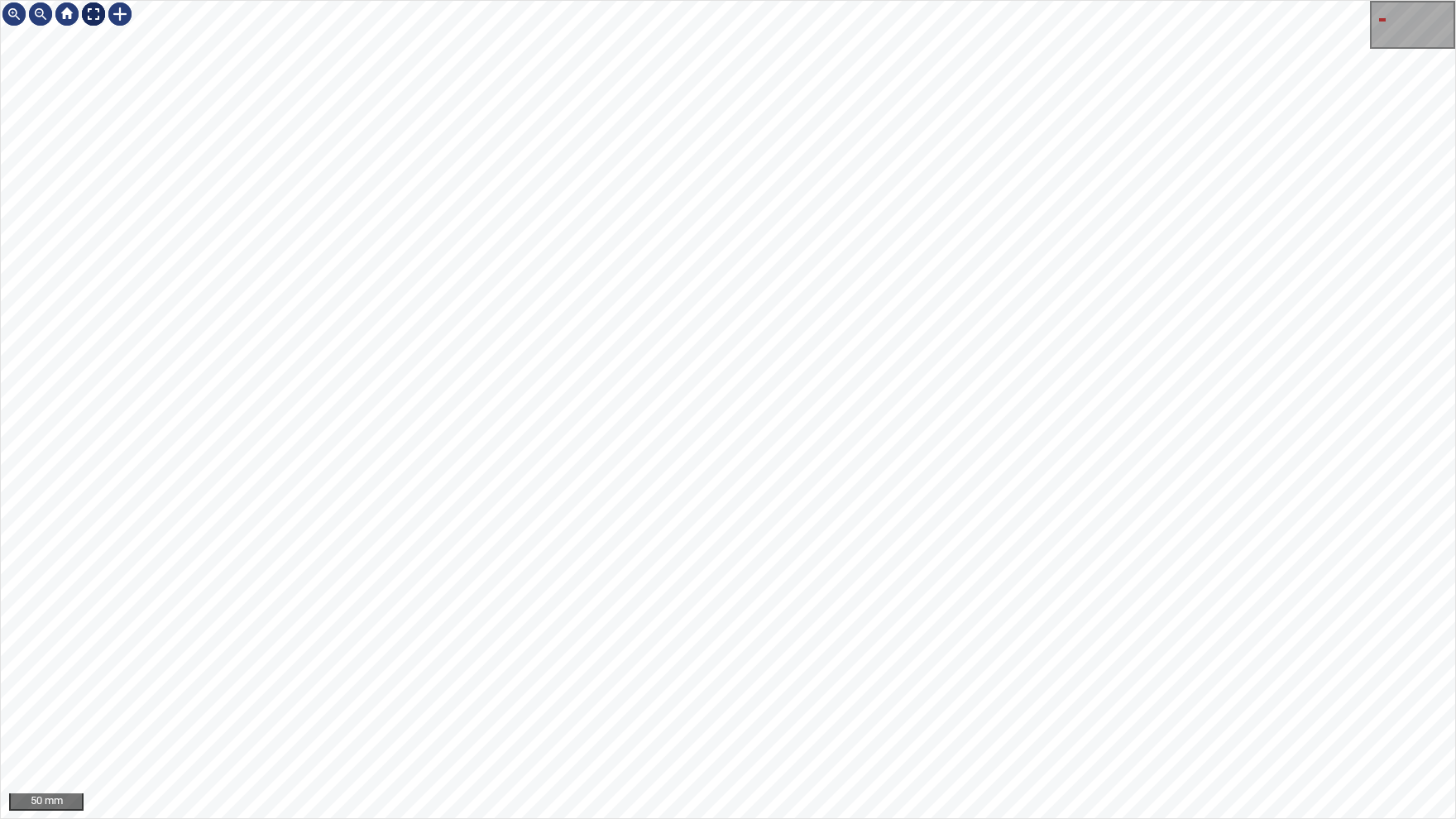
click at [93, 15] on div at bounding box center [93, 14] width 27 height 27
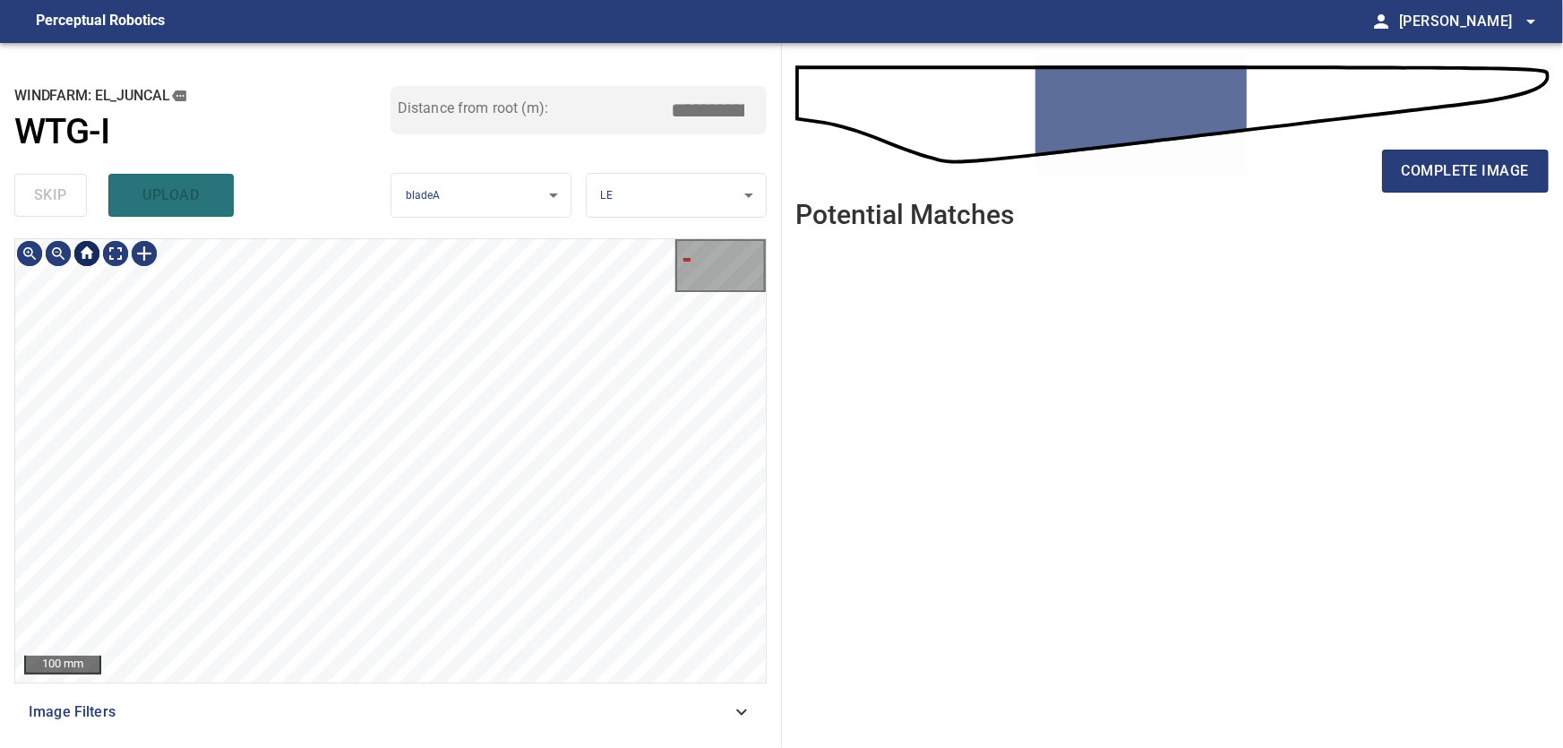
click at [89, 260] on div at bounding box center [87, 253] width 29 height 29
click at [737, 709] on icon at bounding box center [741, 711] width 21 height 21
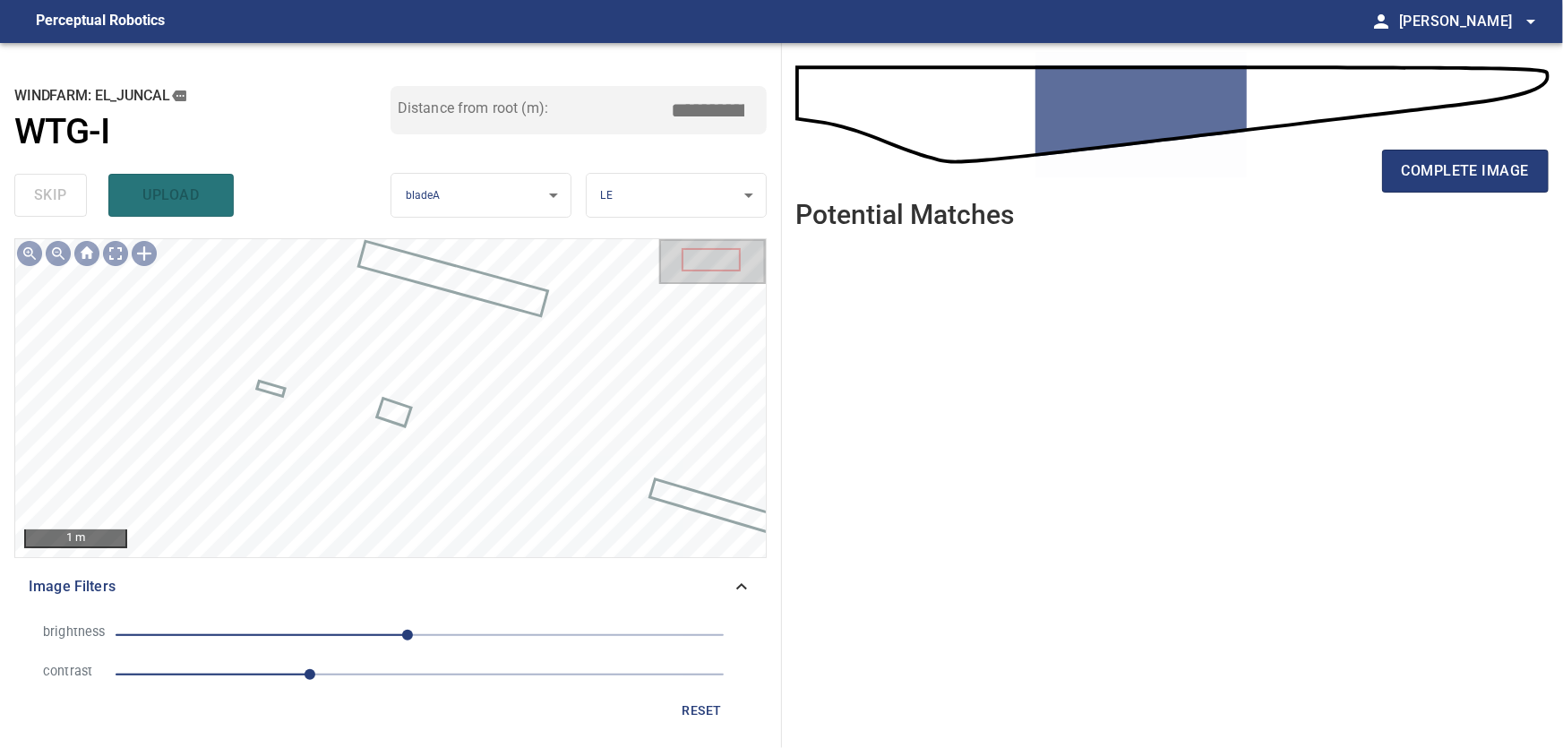
click at [704, 704] on span "reset" at bounding box center [702, 711] width 43 height 22
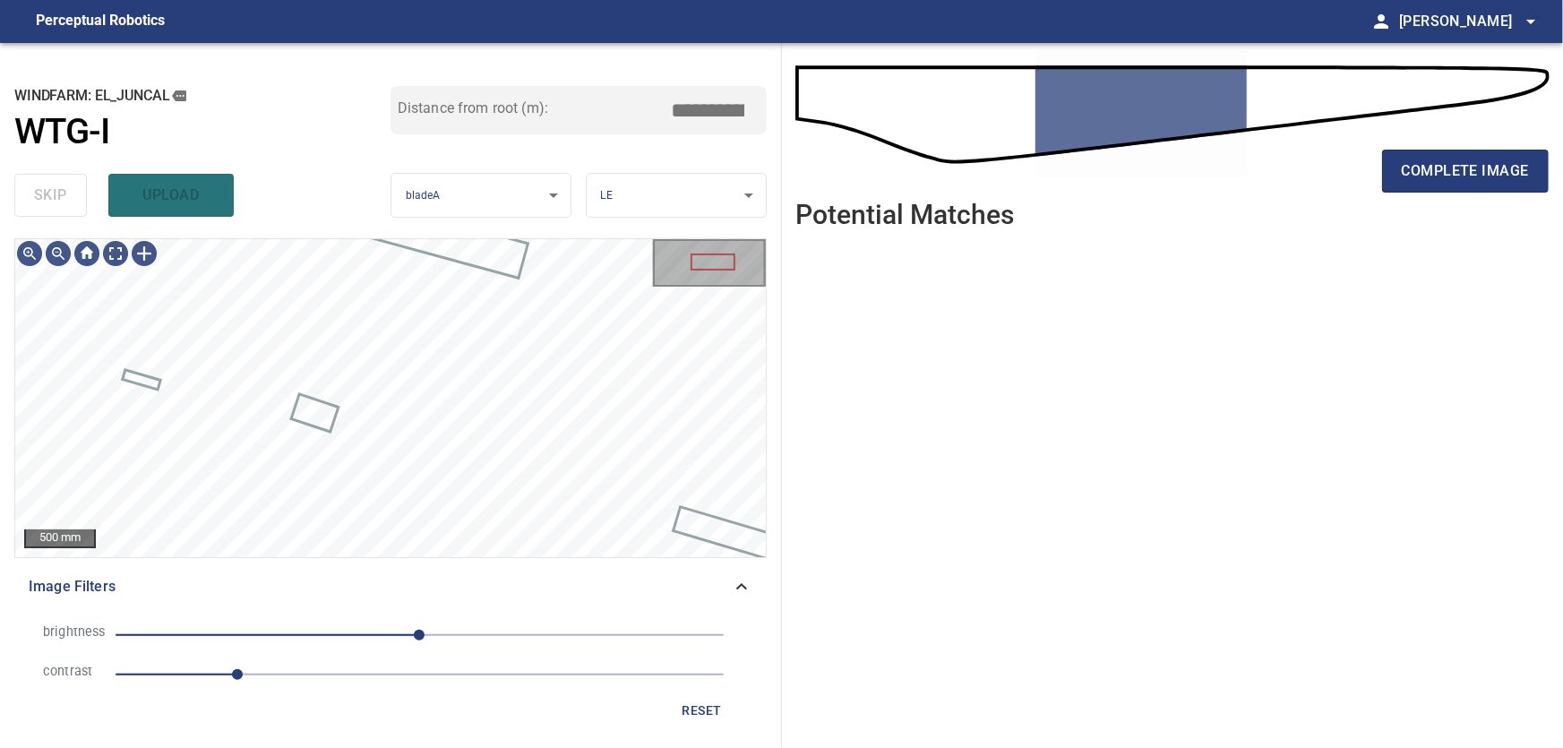
click at [731, 577] on div "Image Filters" at bounding box center [390, 586] width 752 height 43
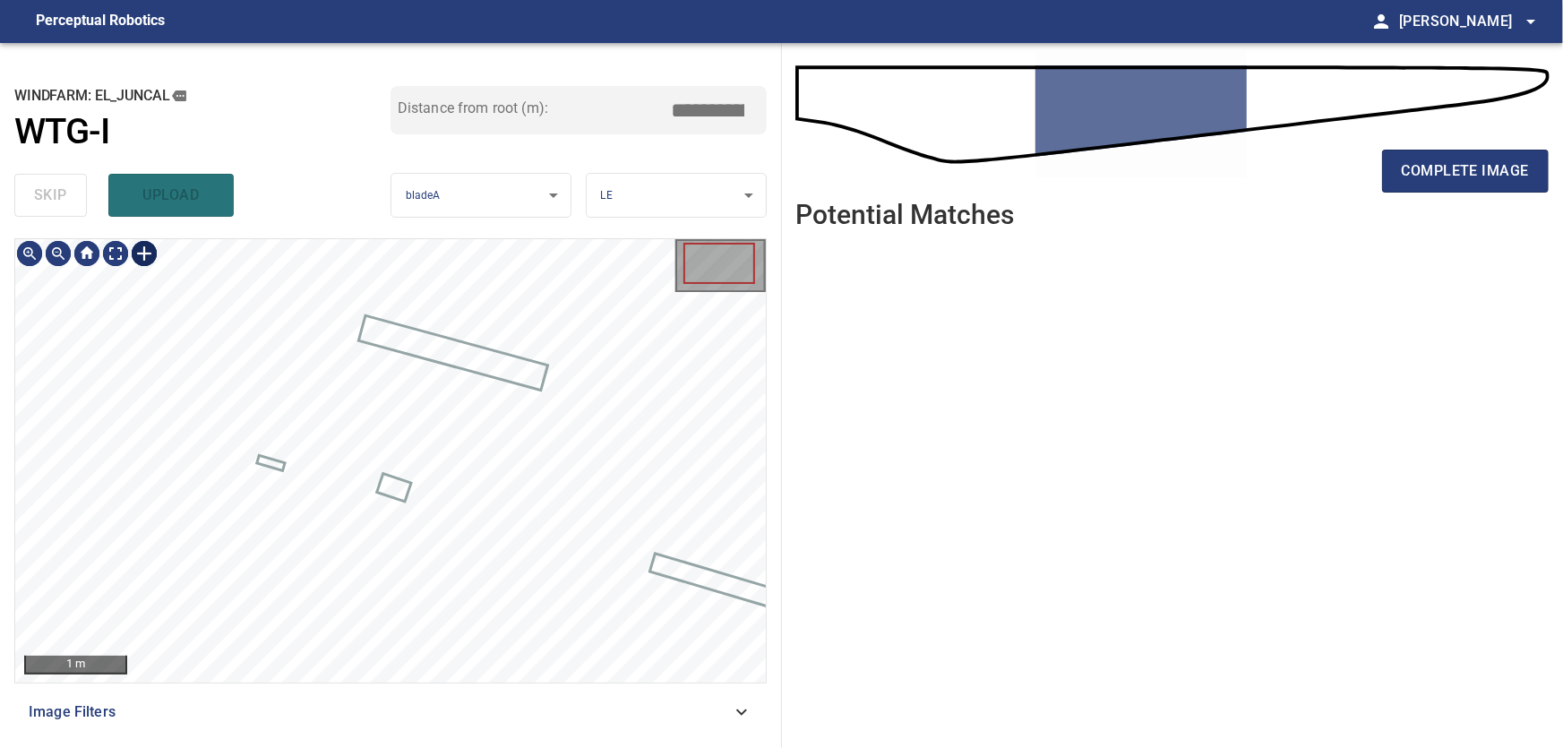
click at [140, 253] on div at bounding box center [144, 253] width 29 height 29
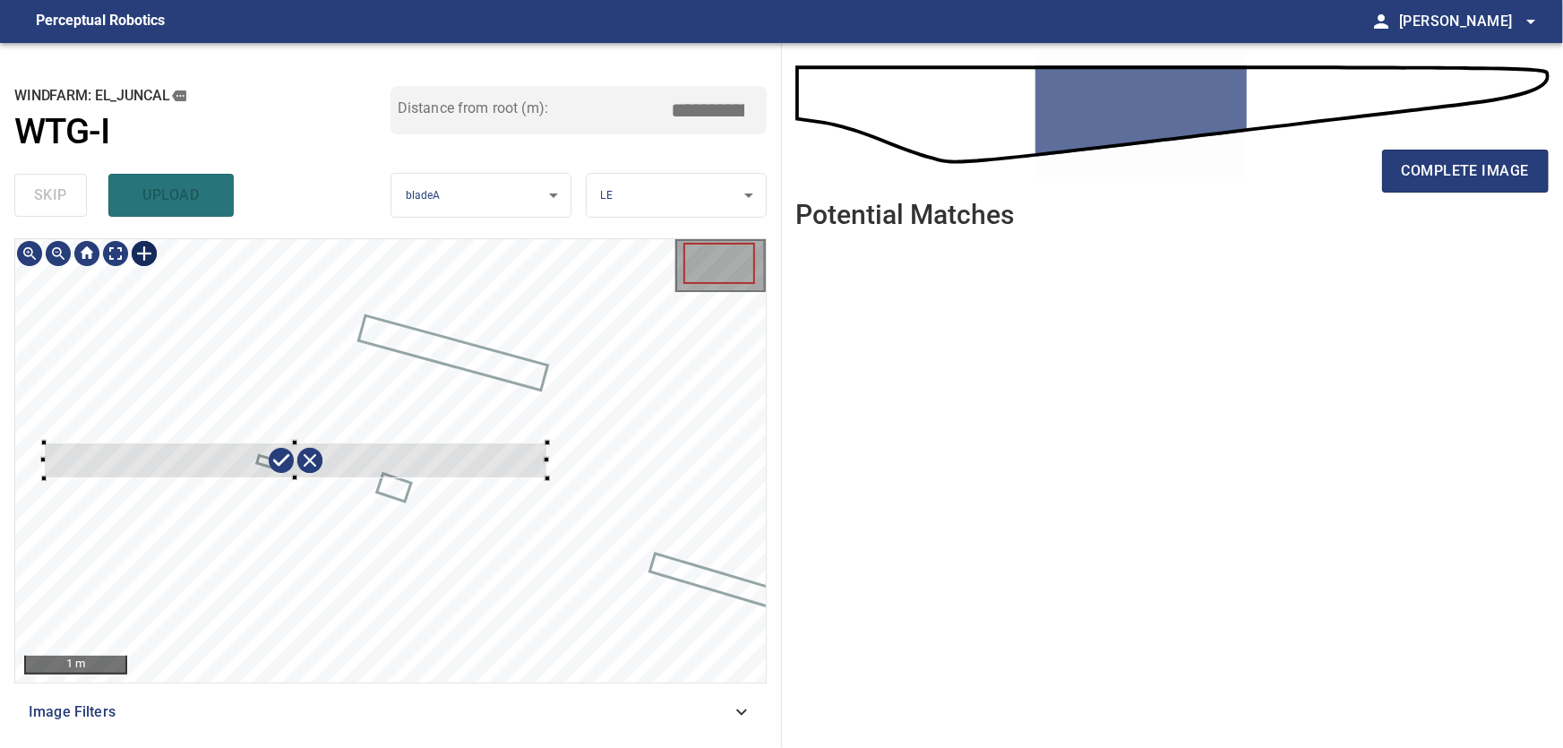
click at [547, 478] on div at bounding box center [390, 460] width 751 height 443
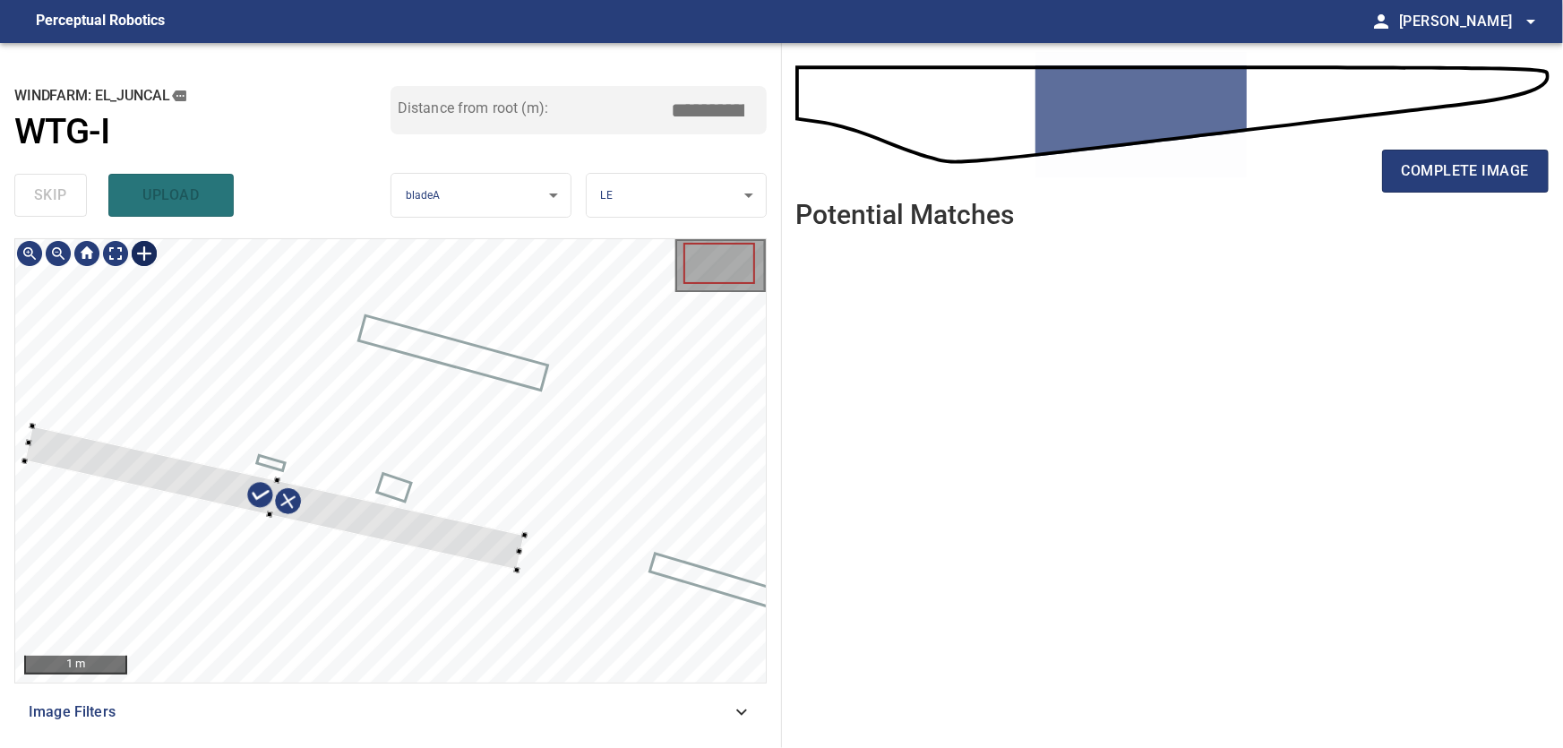
click at [479, 538] on div at bounding box center [274, 498] width 500 height 144
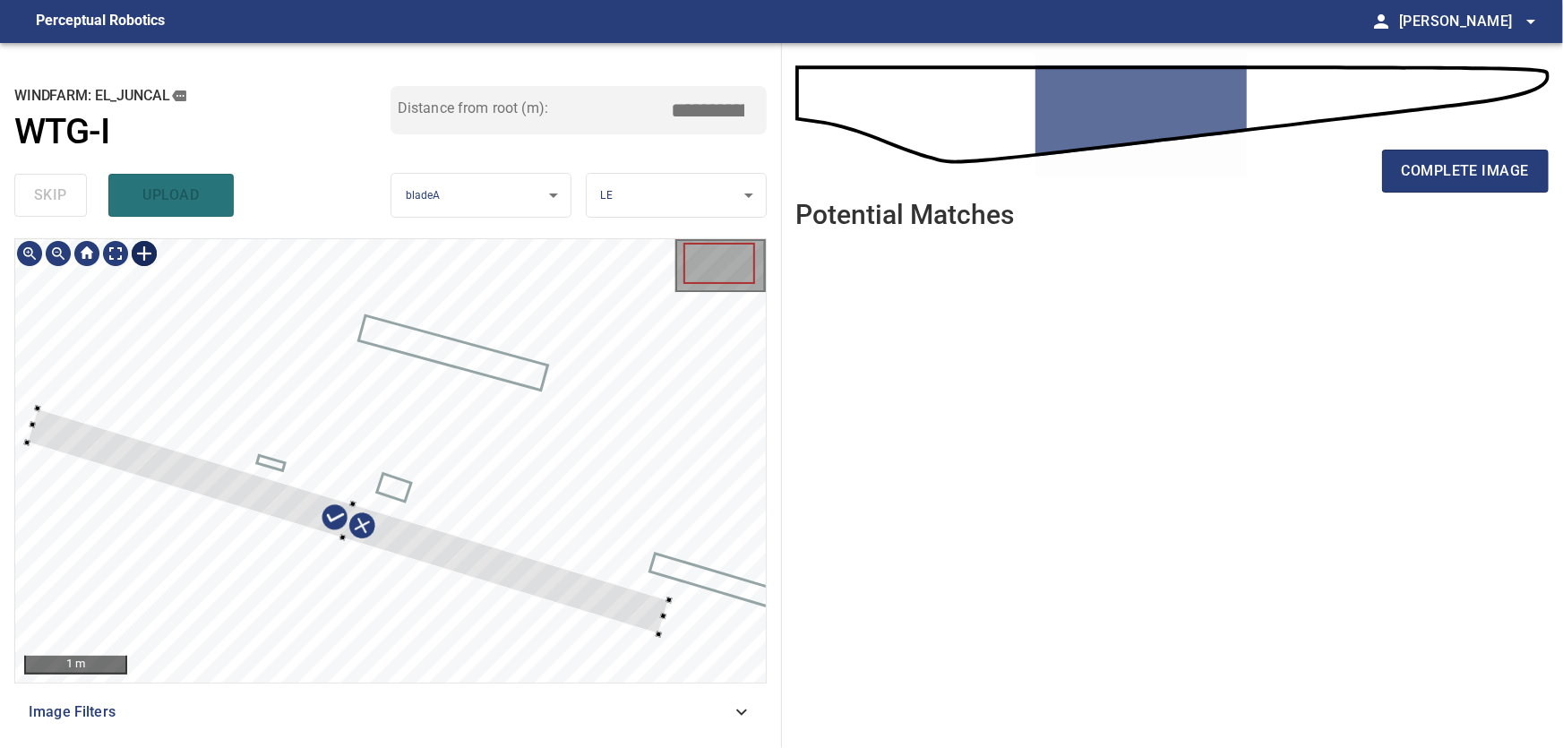
click at [668, 608] on div at bounding box center [390, 460] width 751 height 443
click at [348, 500] on div at bounding box center [345, 515] width 642 height 227
click at [340, 546] on div at bounding box center [390, 460] width 751 height 443
click at [721, 618] on div at bounding box center [390, 460] width 751 height 443
click at [310, 496] on div at bounding box center [371, 525] width 701 height 245
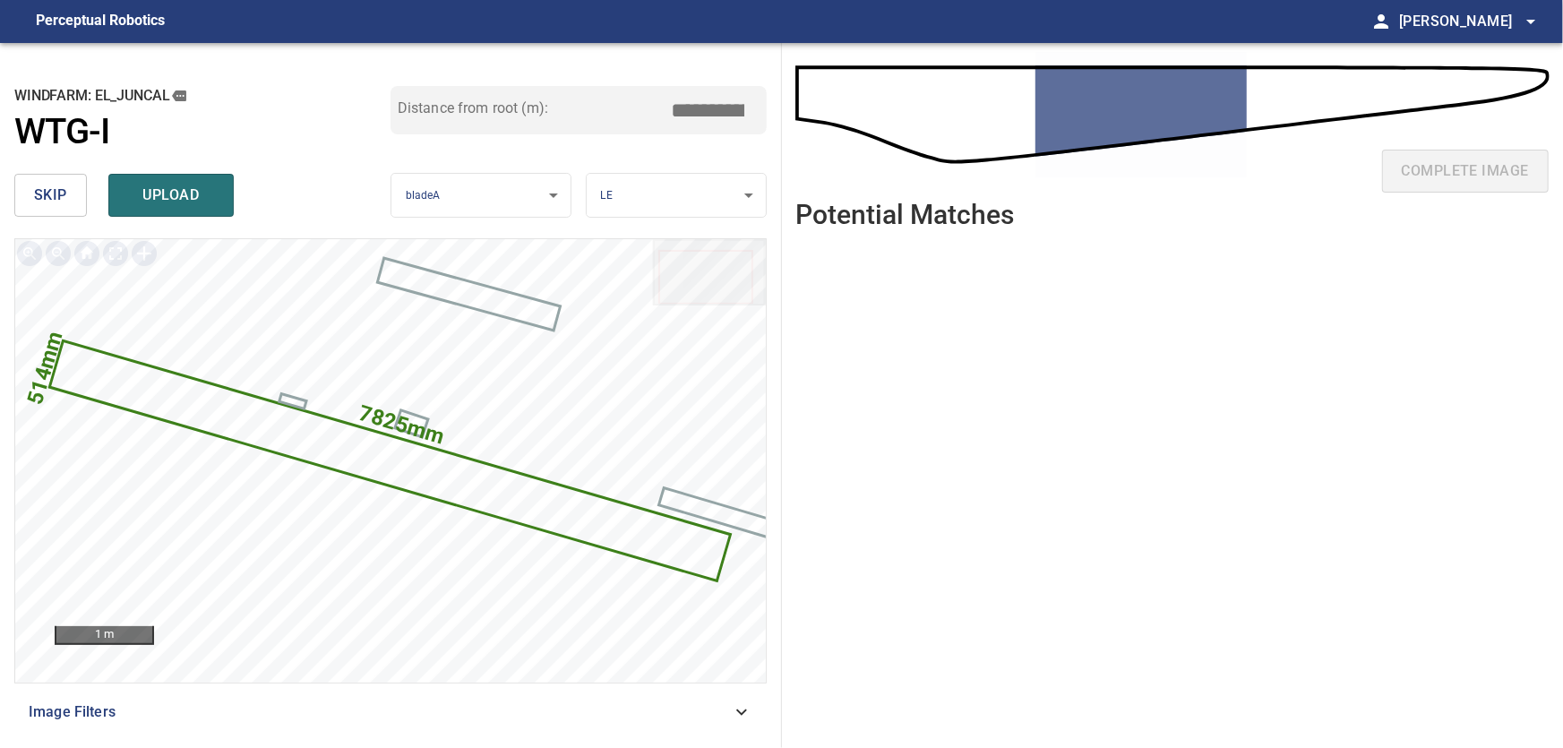
drag, startPoint x: 688, startPoint y: 108, endPoint x: 773, endPoint y: 124, distance: 86.4
click at [760, 124] on input "*****" at bounding box center [715, 110] width 90 height 34
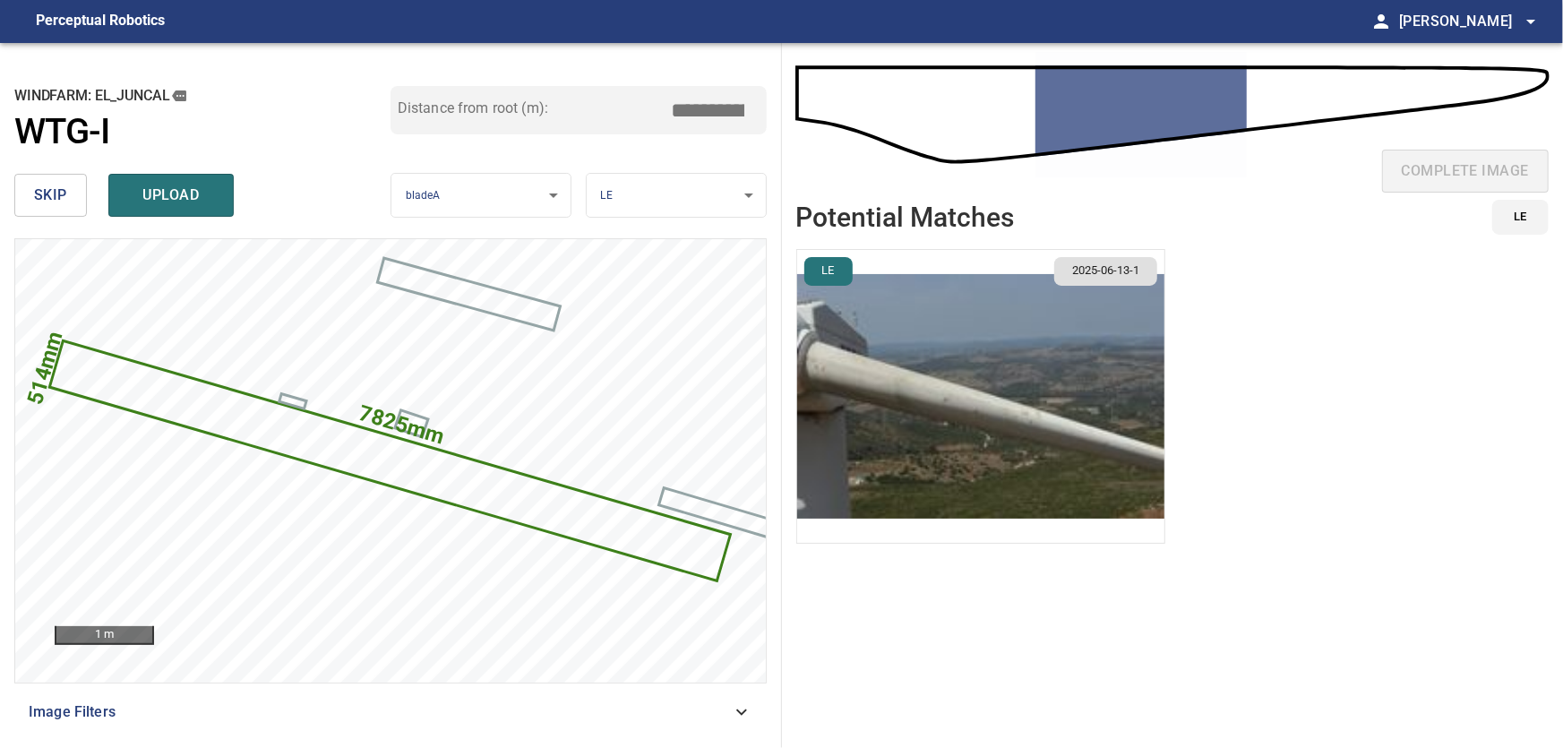
type input "****"
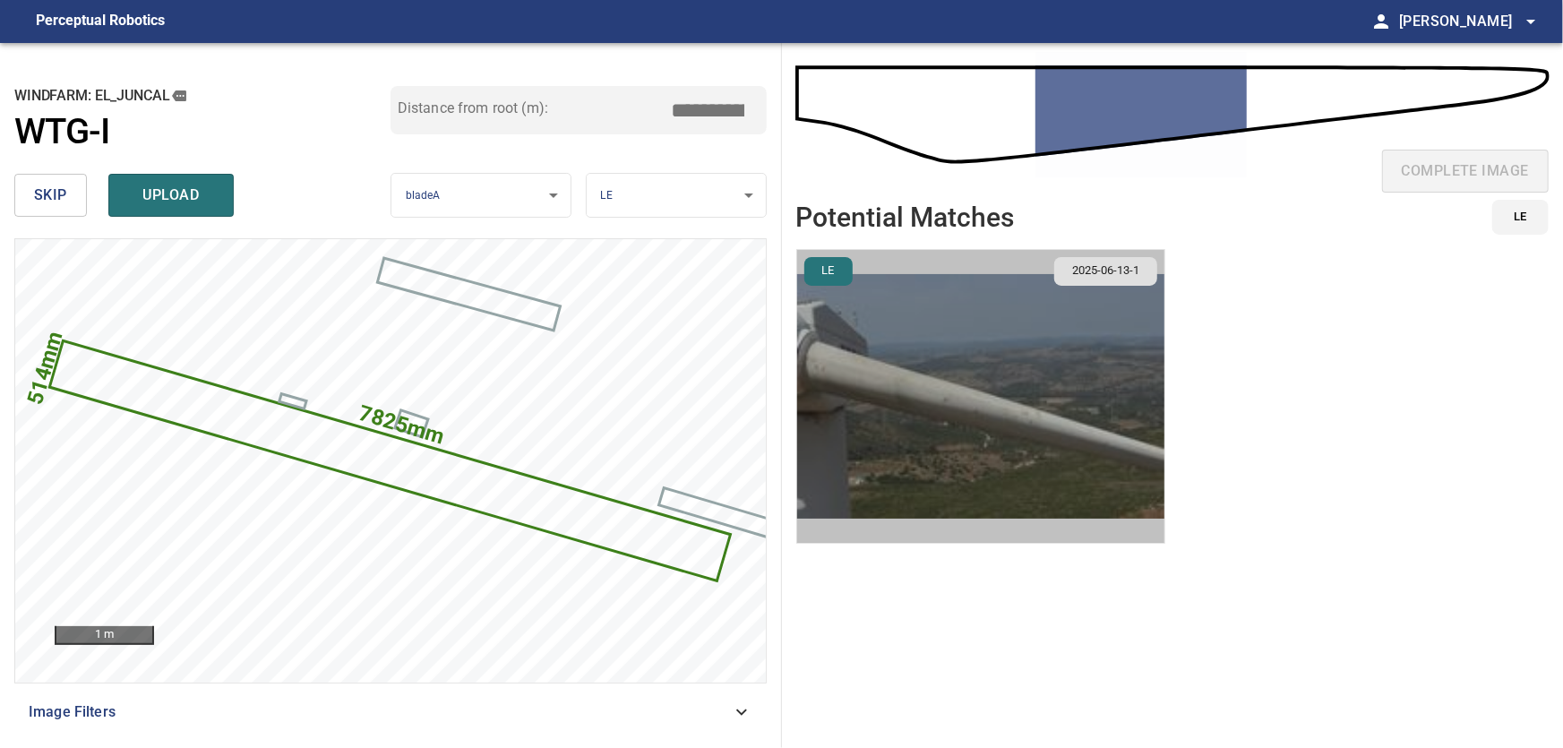
click at [1011, 409] on img "button" at bounding box center [980, 396] width 367 height 293
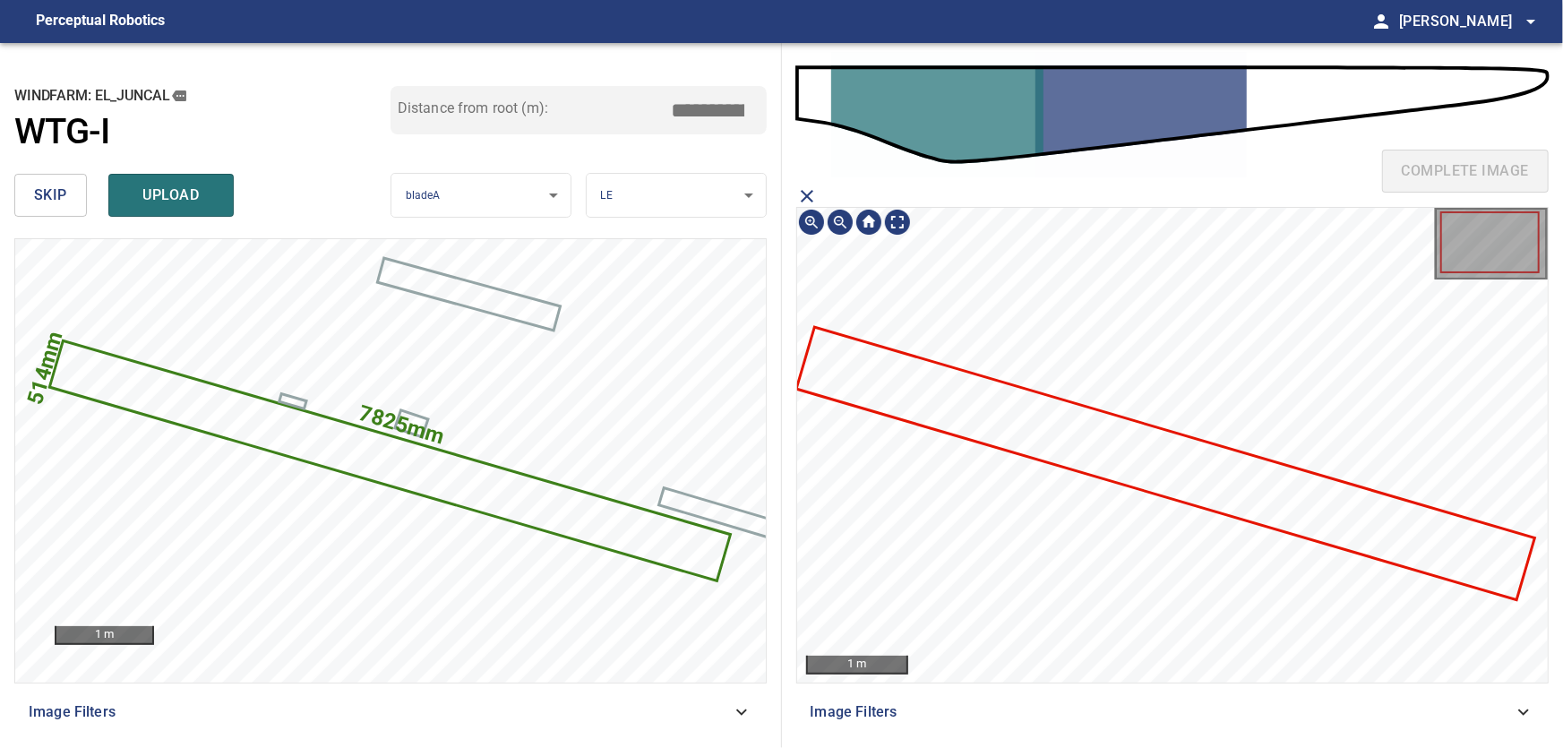
click at [1176, 464] on icon at bounding box center [1165, 464] width 735 height 270
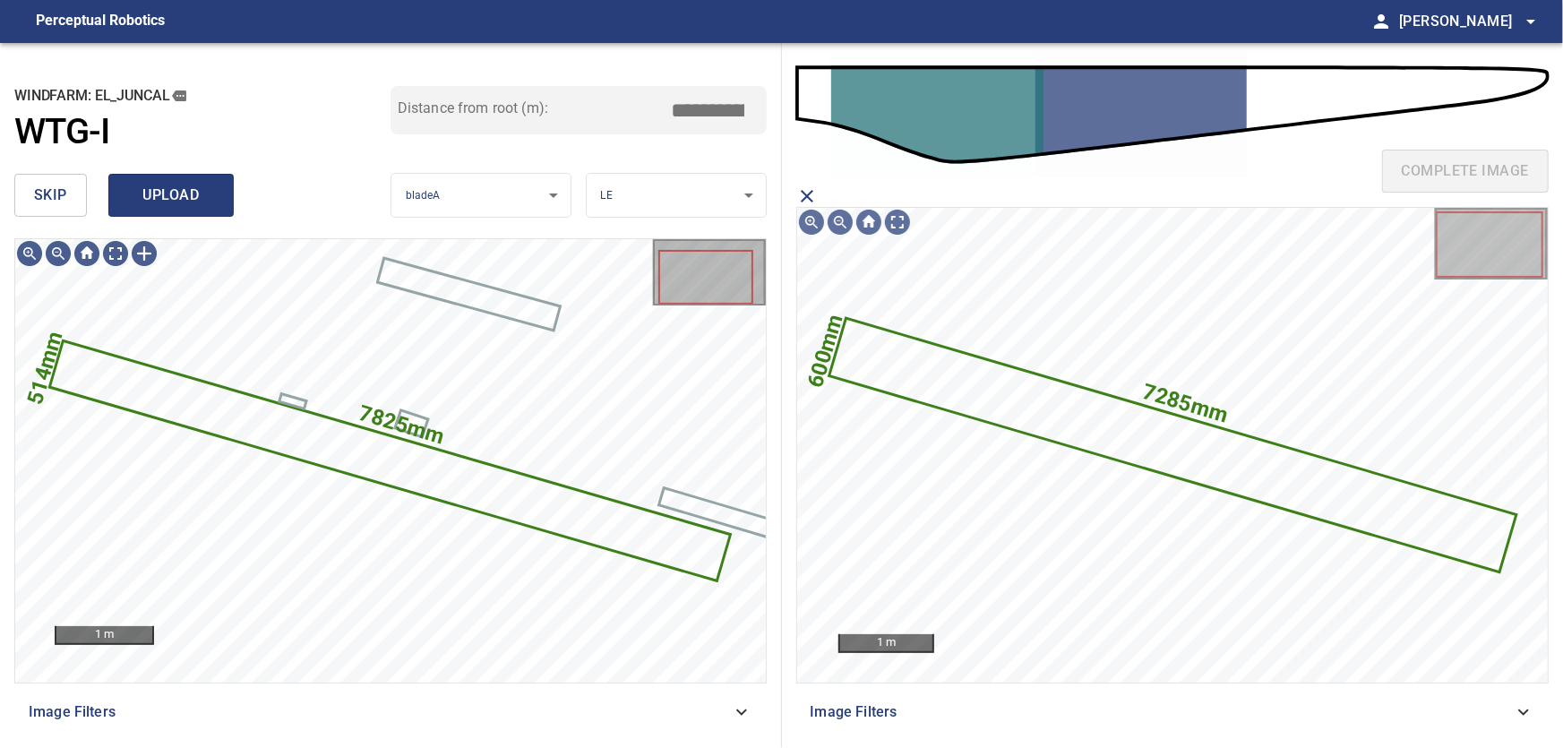
click at [173, 195] on span "upload" at bounding box center [171, 195] width 86 height 25
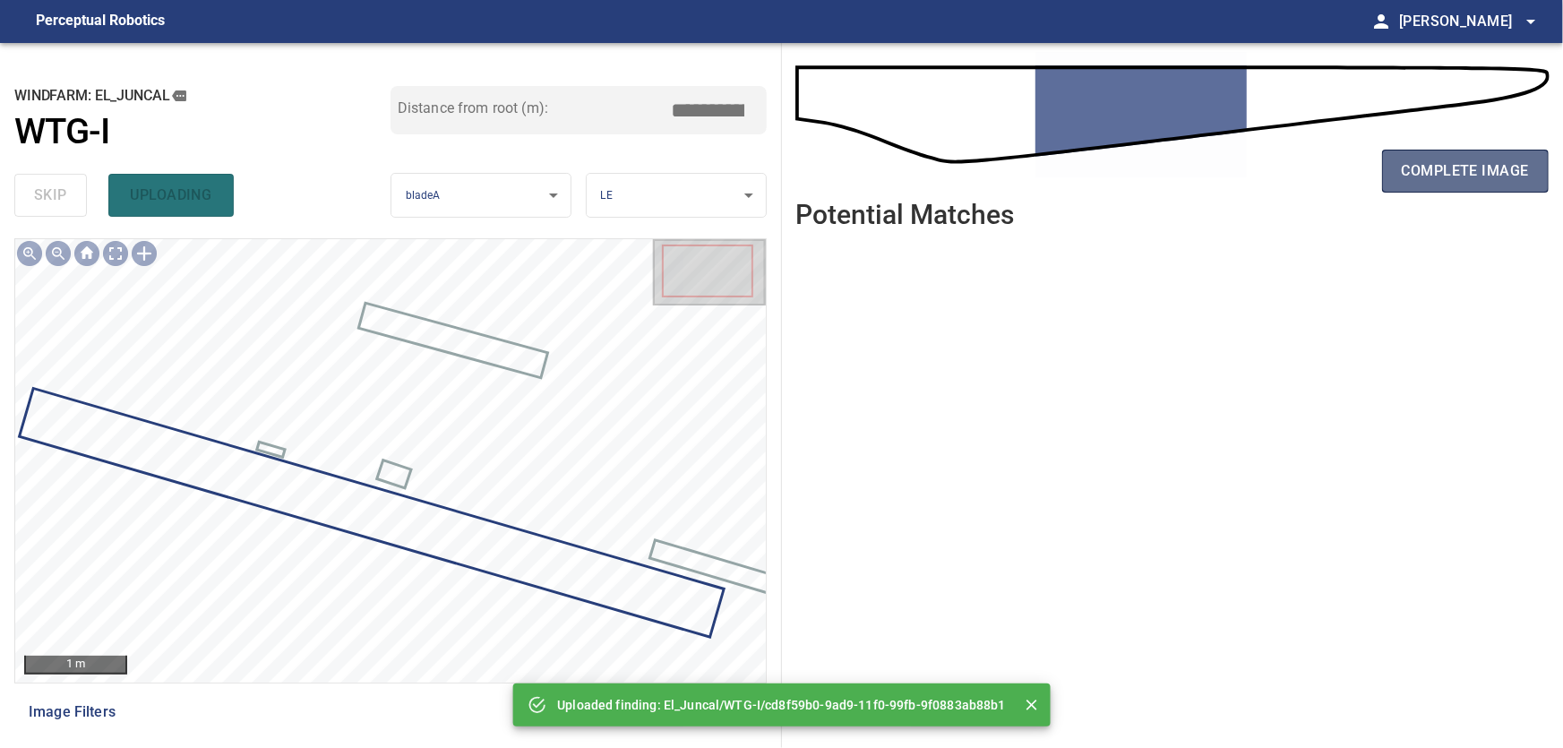
click at [1489, 170] on span "complete image" at bounding box center [1465, 171] width 127 height 25
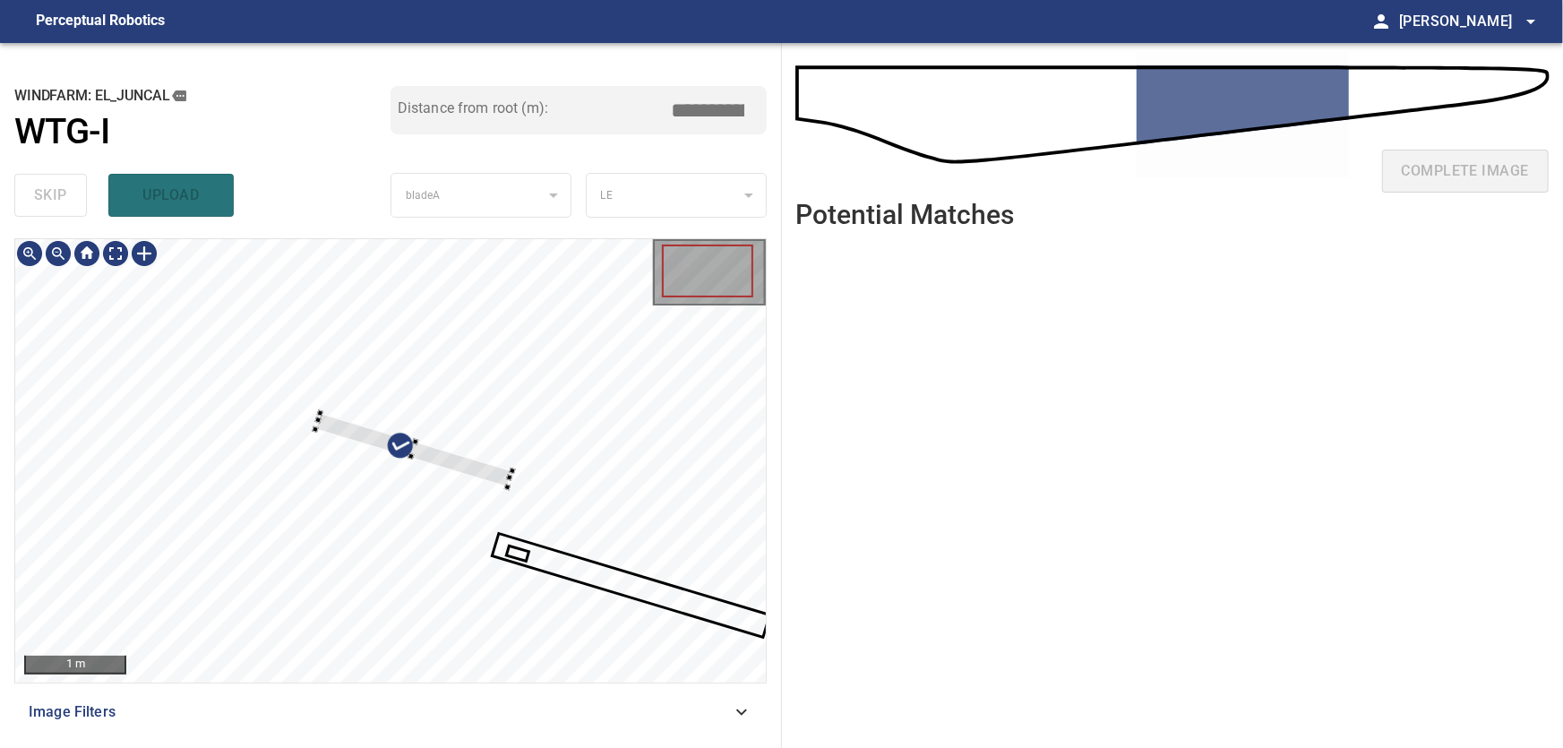
click at [498, 391] on div at bounding box center [390, 460] width 751 height 443
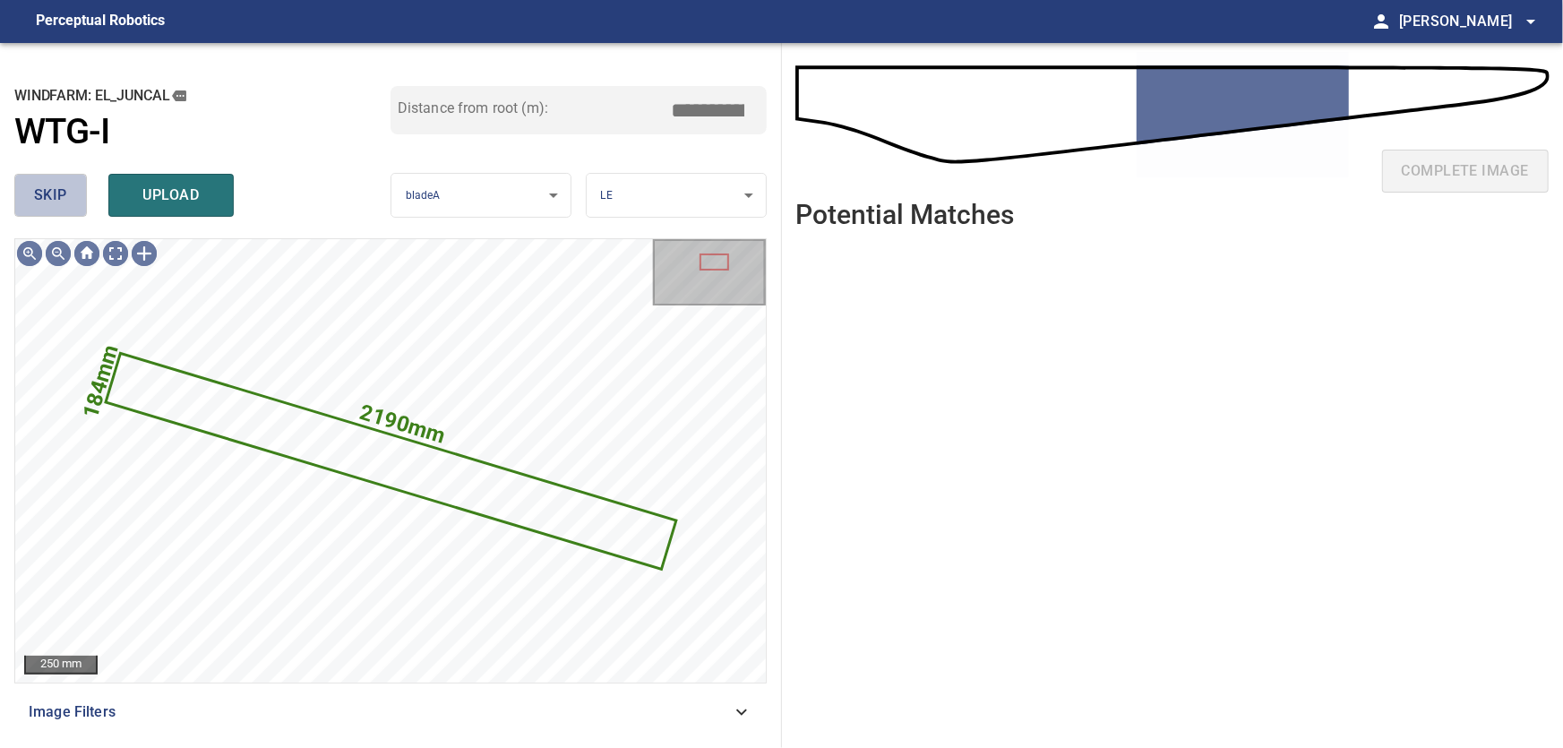
drag, startPoint x: 51, startPoint y: 198, endPoint x: 68, endPoint y: 219, distance: 27.4
click at [51, 197] on span "skip" at bounding box center [50, 195] width 33 height 25
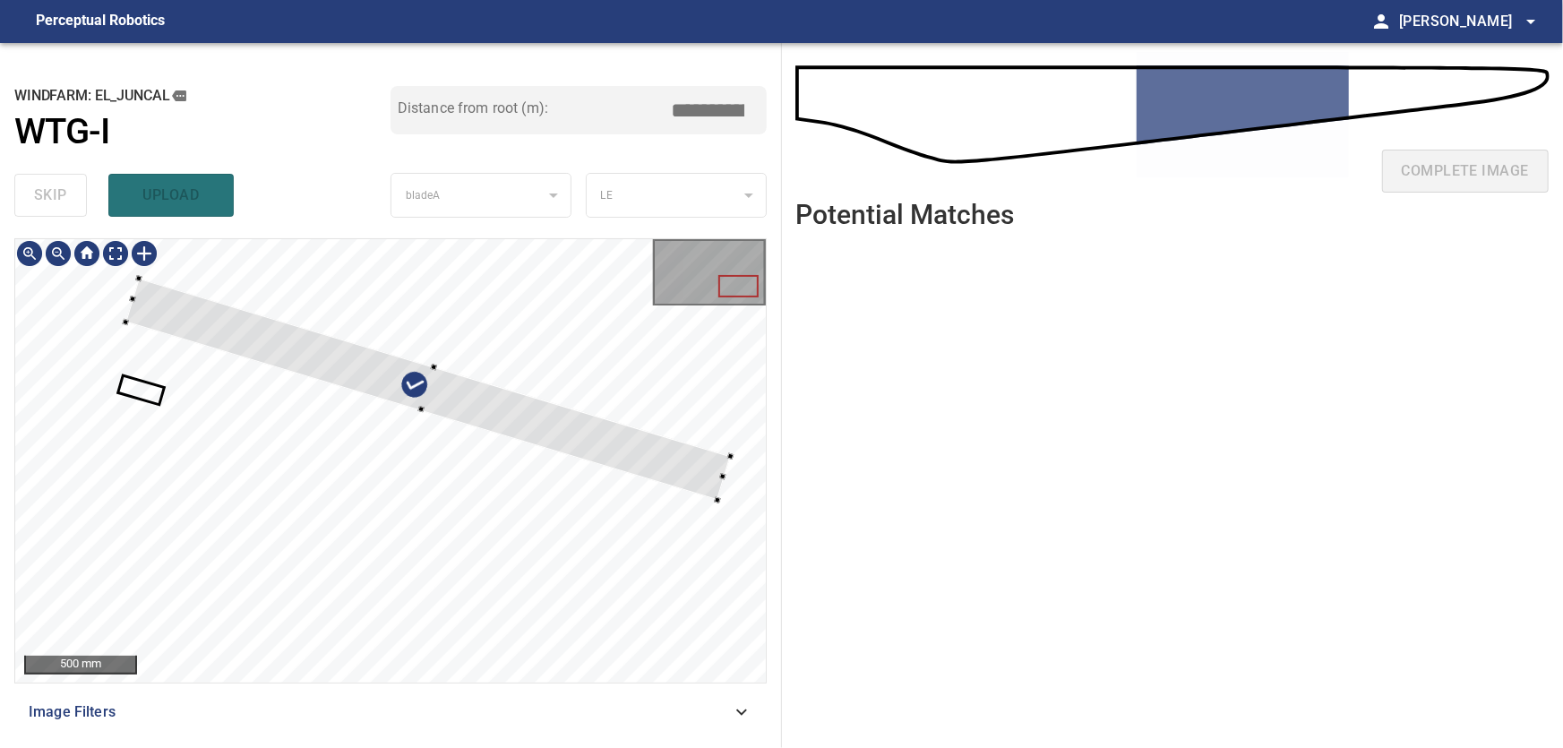
click at [478, 371] on div at bounding box center [427, 388] width 605 height 221
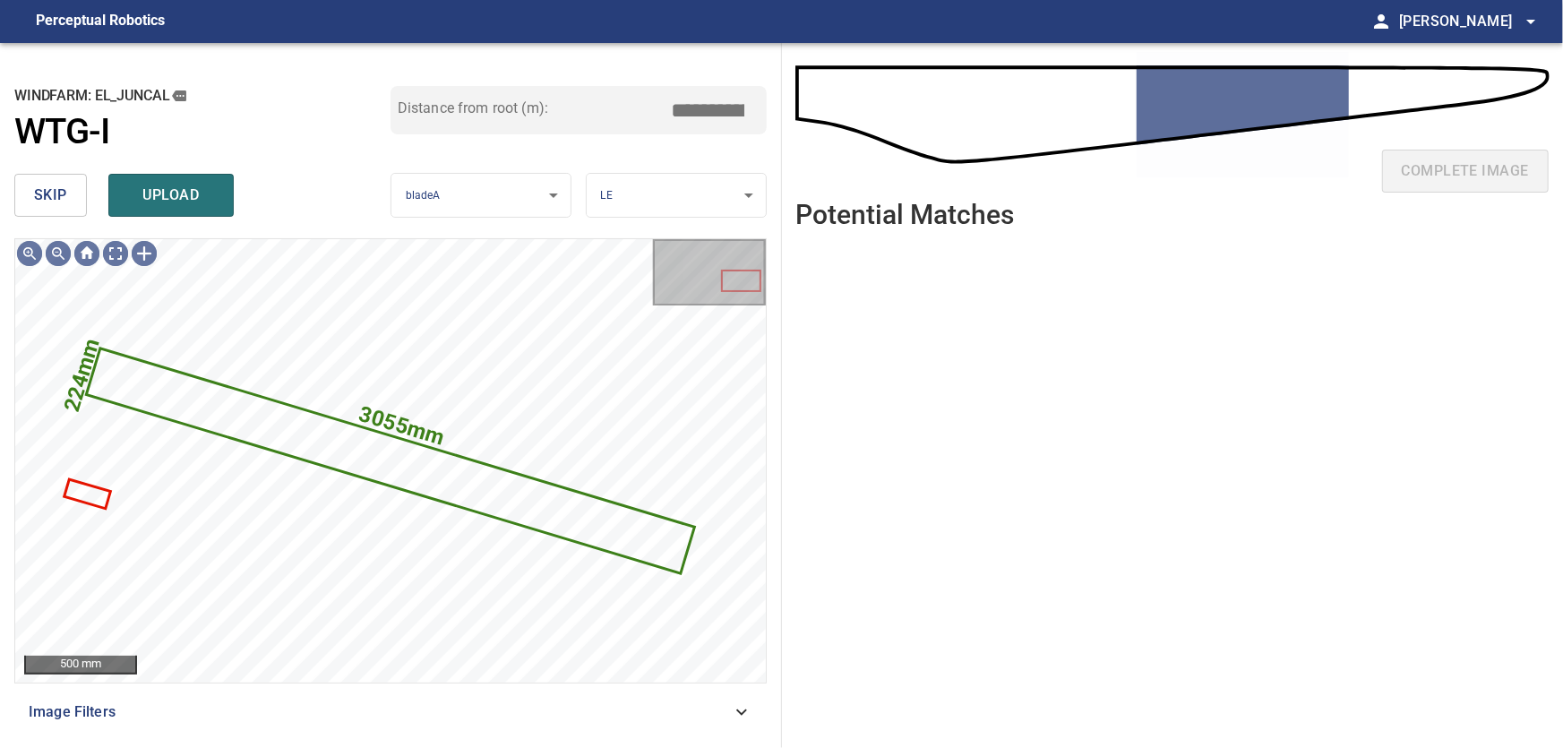
click at [76, 200] on button "skip" at bounding box center [50, 195] width 73 height 43
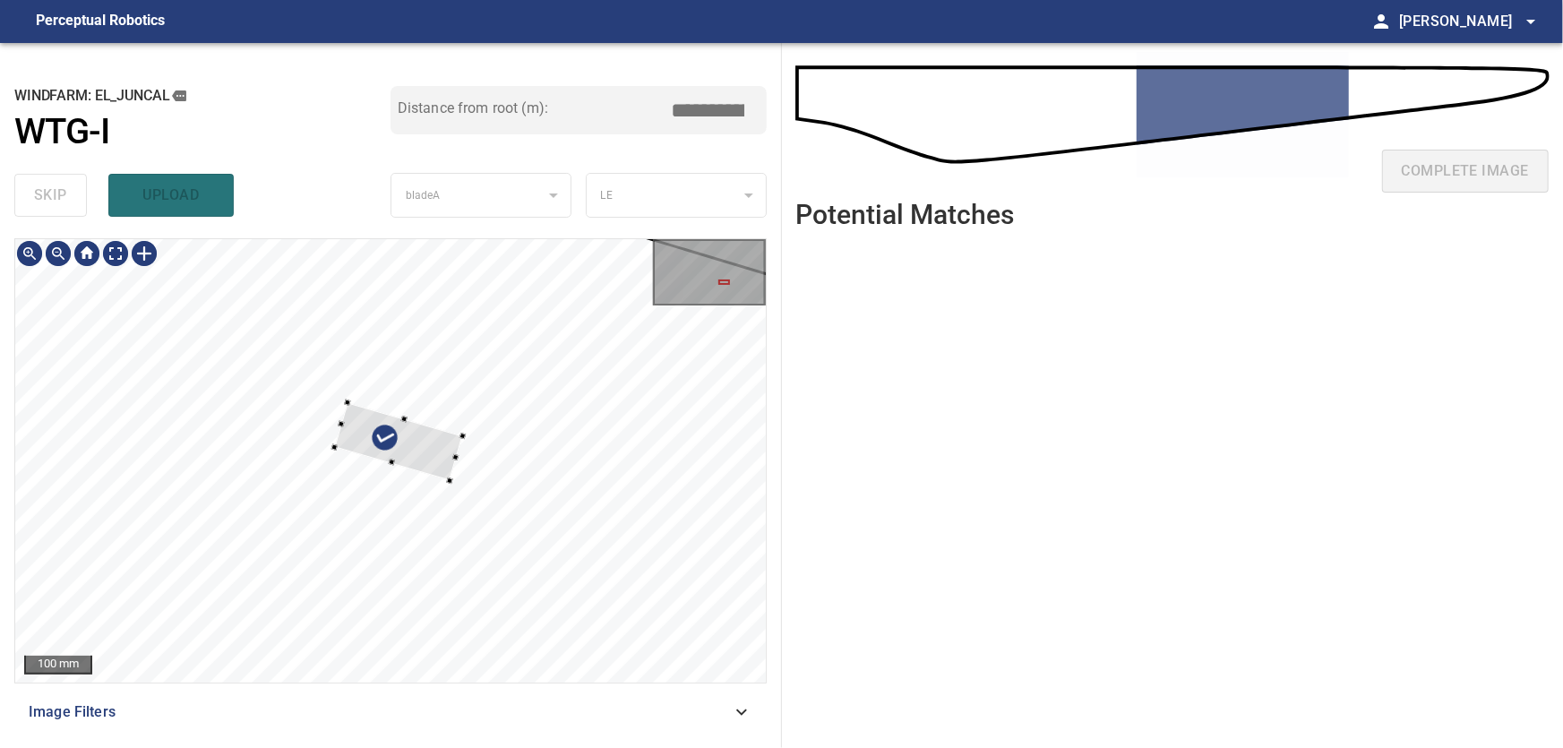
click at [463, 402] on div at bounding box center [399, 441] width 128 height 78
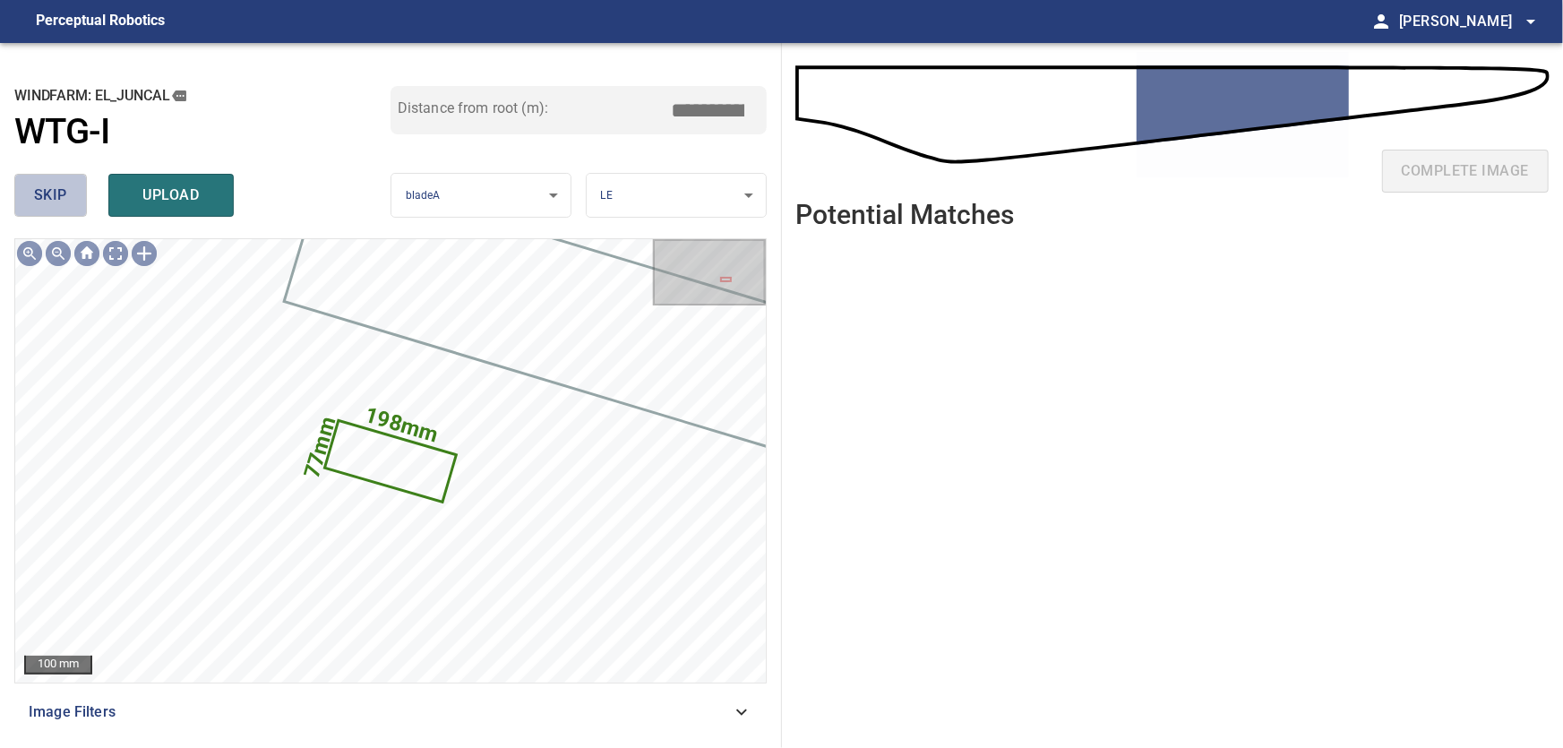
drag, startPoint x: 64, startPoint y: 196, endPoint x: 88, endPoint y: 239, distance: 48.9
click at [64, 196] on span "skip" at bounding box center [50, 195] width 33 height 25
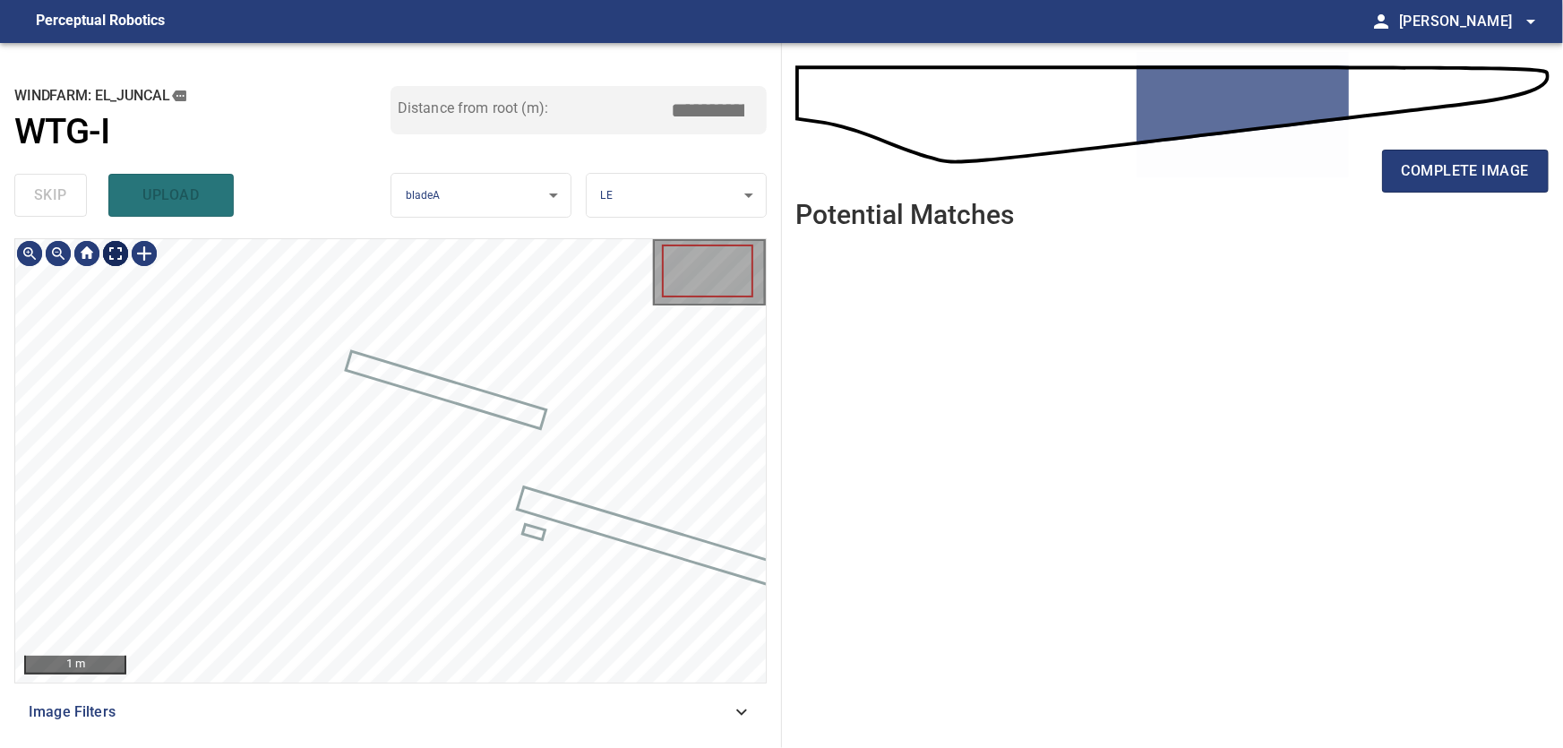
click at [122, 255] on body "**********" at bounding box center [781, 374] width 1563 height 748
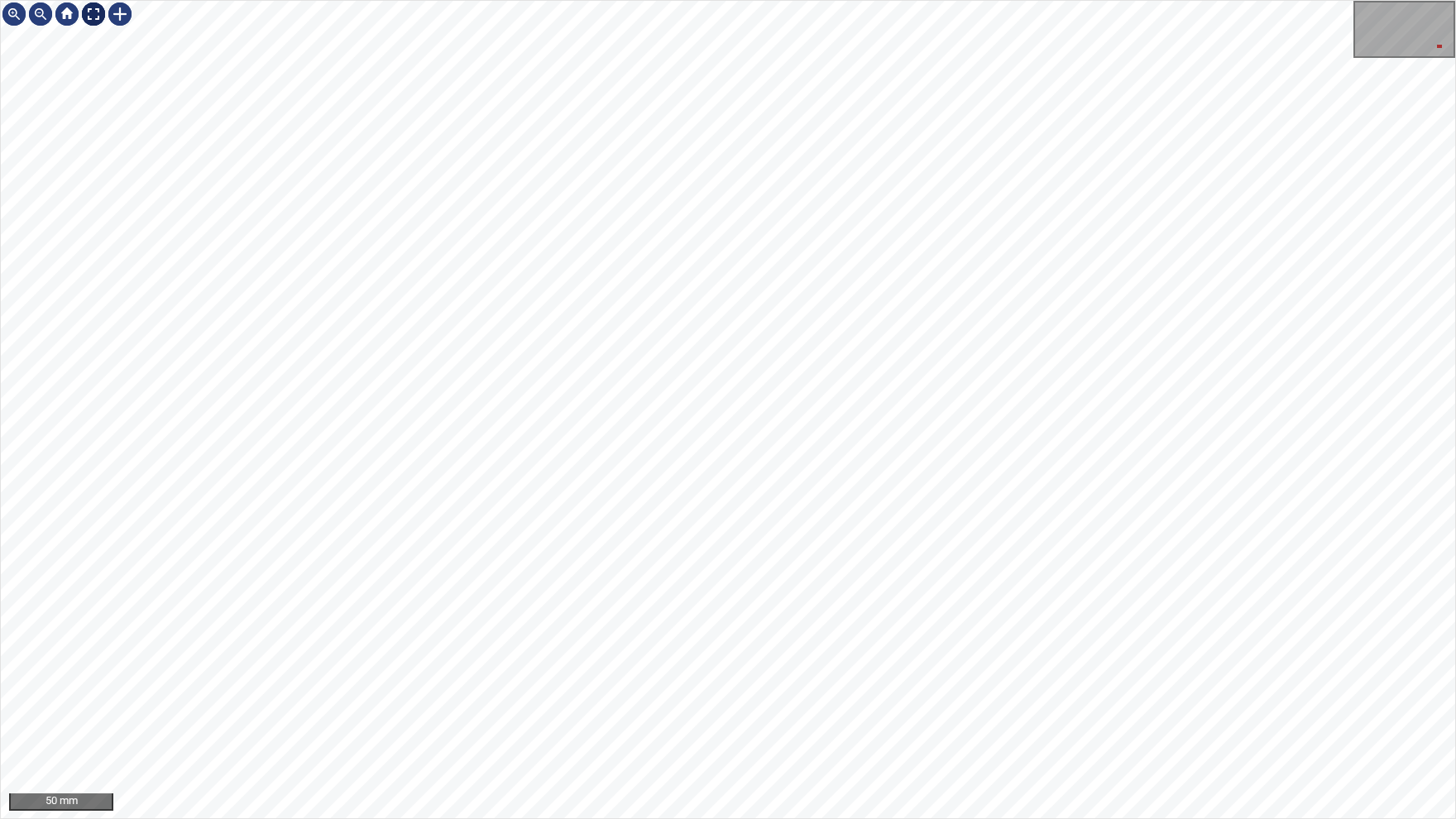
click at [96, 14] on img at bounding box center [93, 14] width 27 height 27
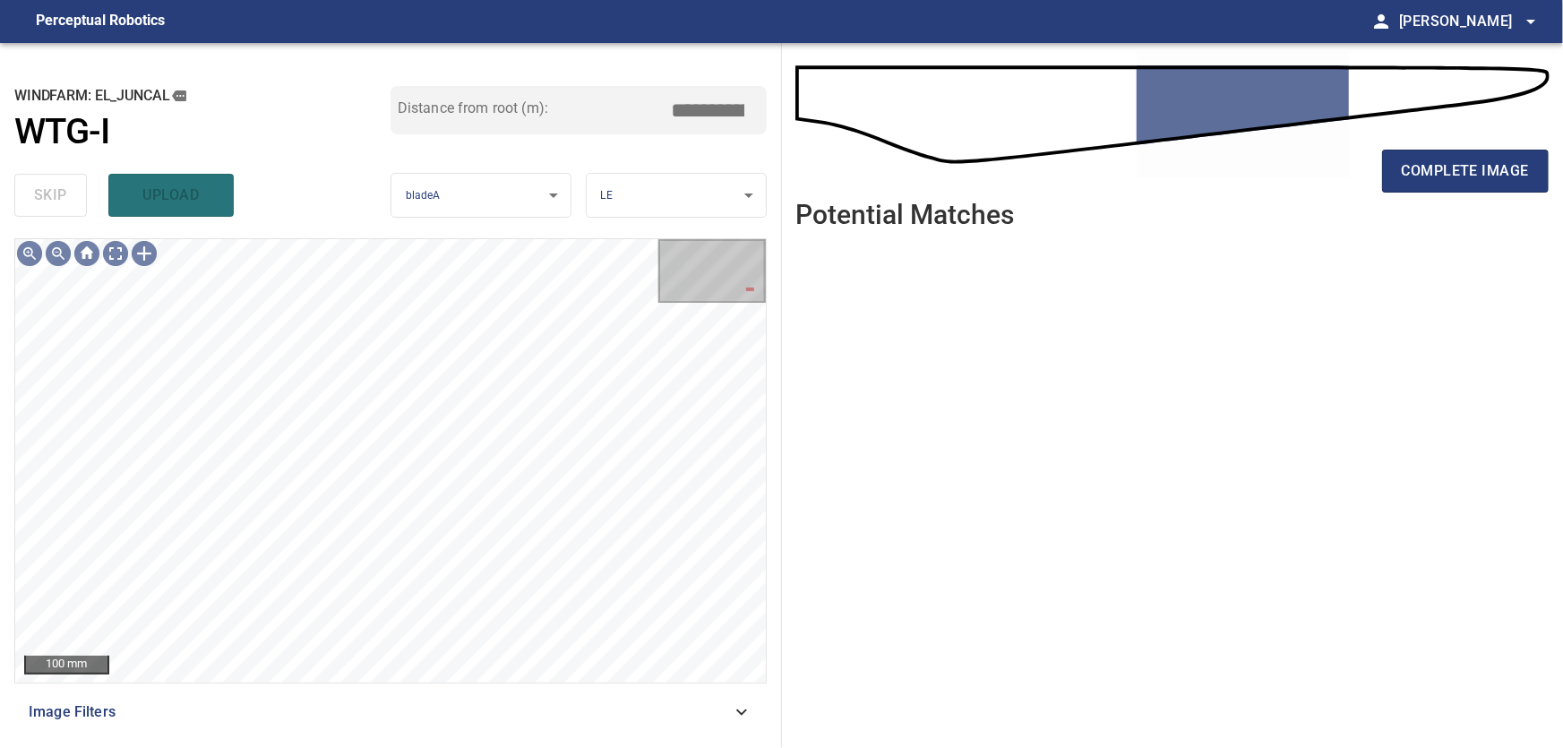
click at [744, 705] on icon at bounding box center [741, 711] width 21 height 21
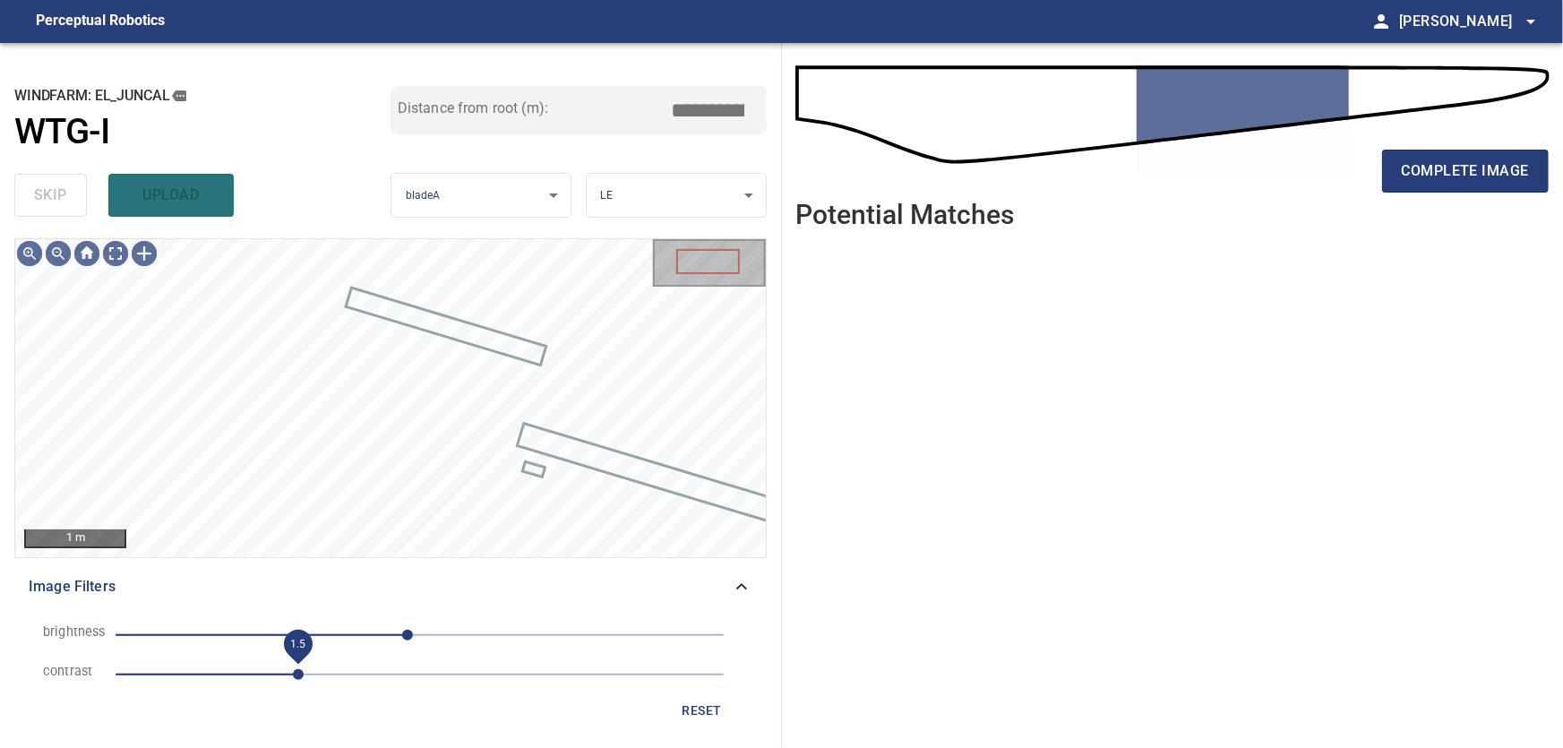
drag, startPoint x: 247, startPoint y: 667, endPoint x: 296, endPoint y: 666, distance: 49.3
click at [296, 669] on span "1.5" at bounding box center [298, 674] width 11 height 11
click at [734, 588] on icon at bounding box center [741, 586] width 21 height 21
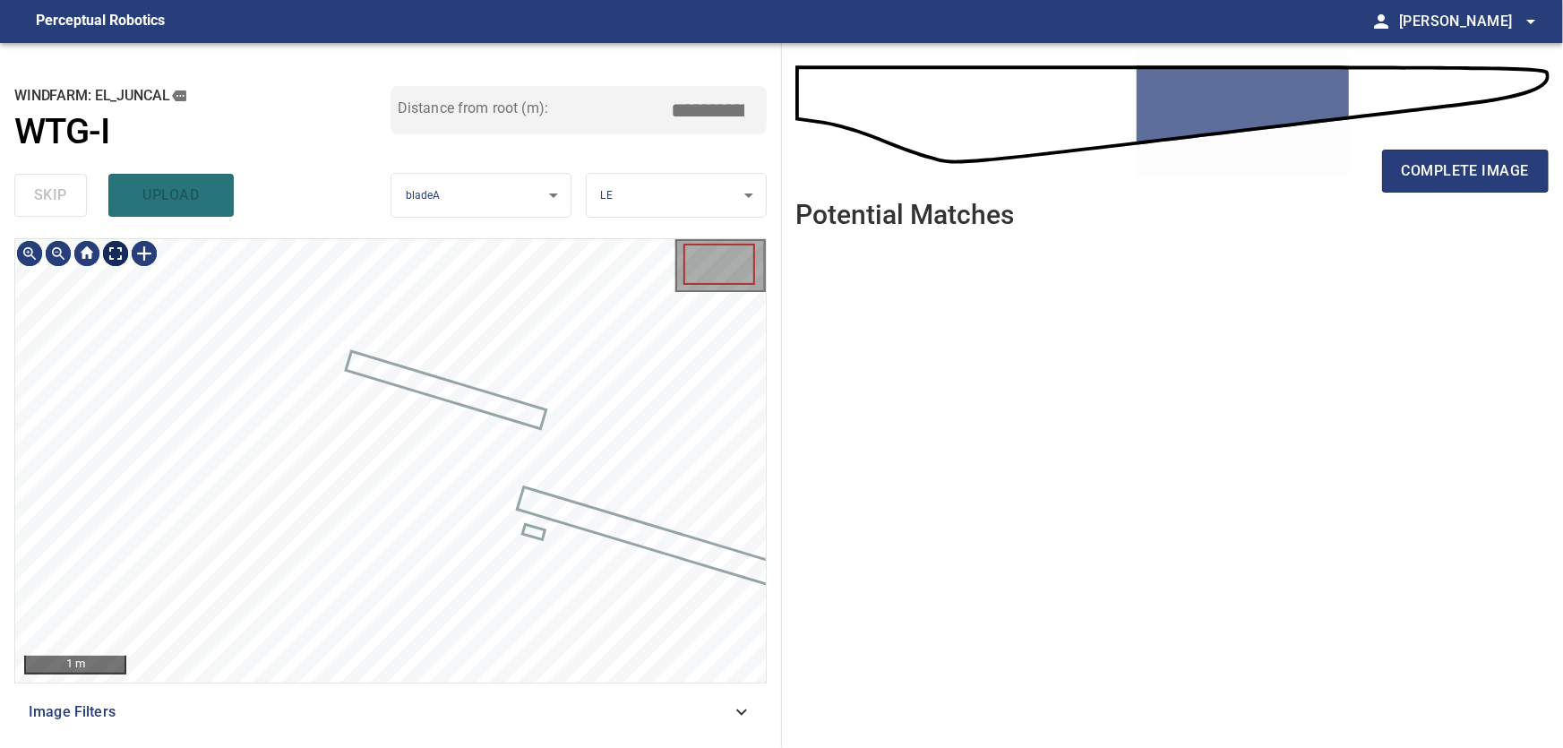
click at [116, 251] on body "**********" at bounding box center [781, 374] width 1563 height 748
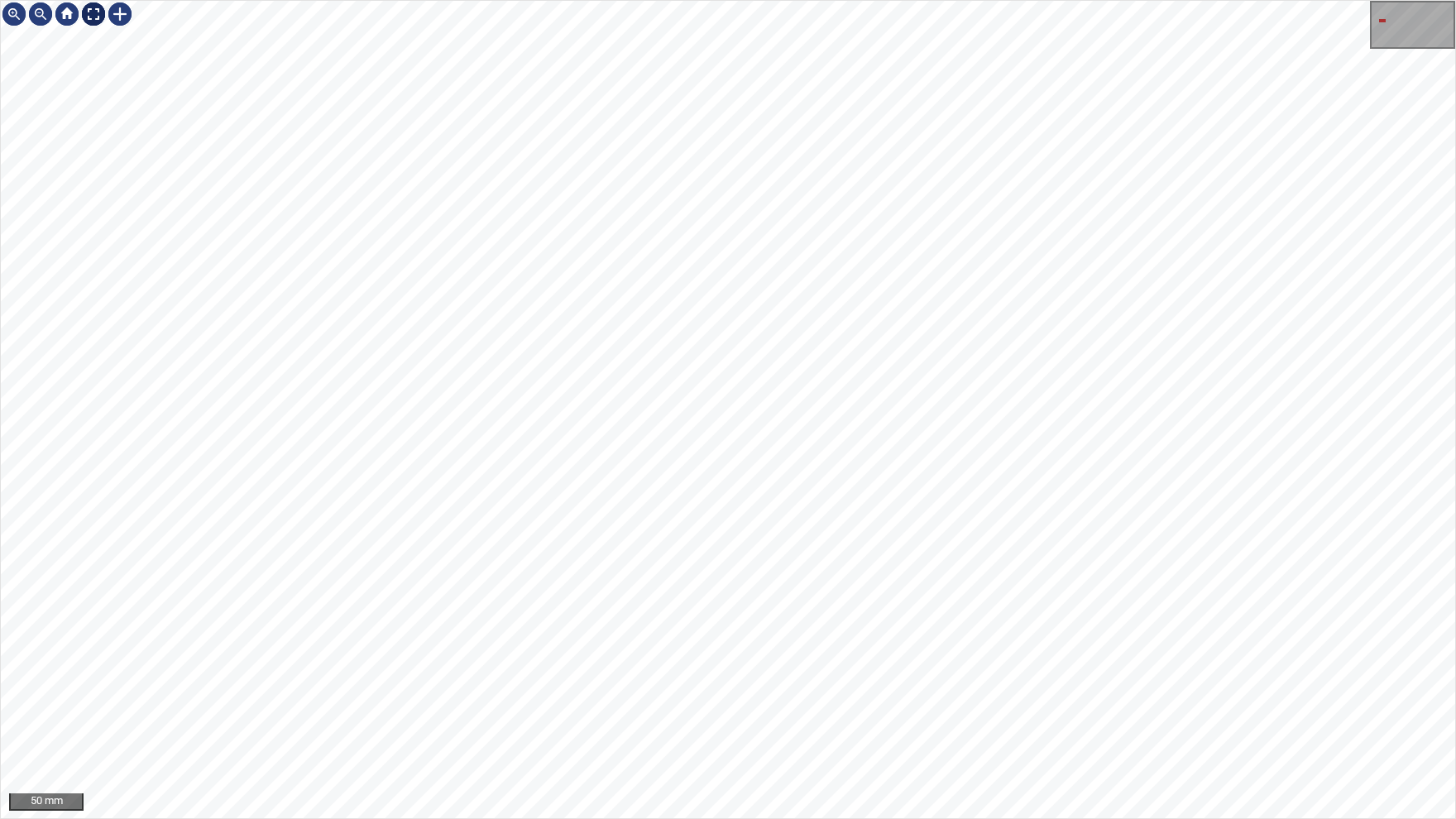
click at [93, 17] on img at bounding box center [93, 14] width 27 height 27
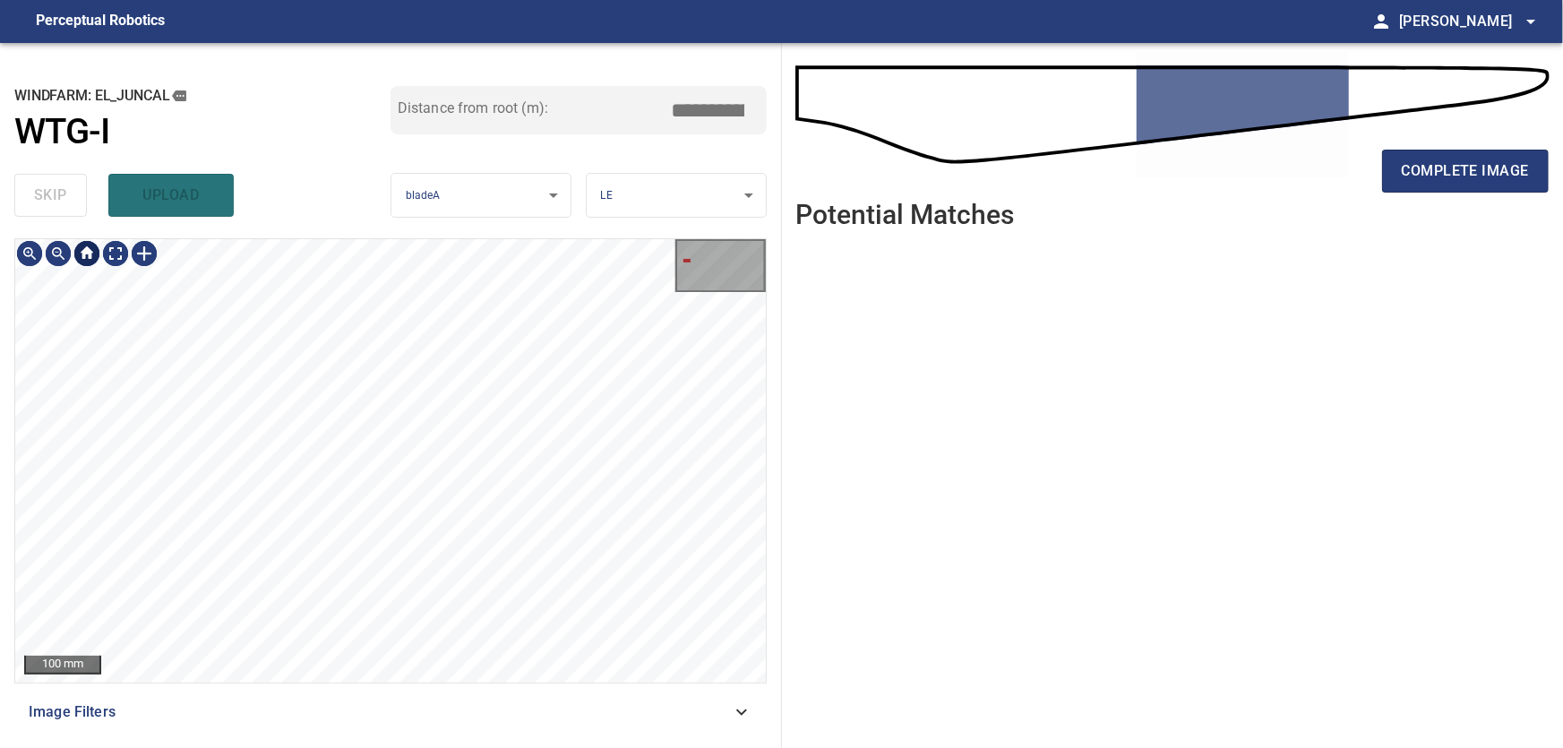
click at [92, 261] on div at bounding box center [87, 253] width 29 height 29
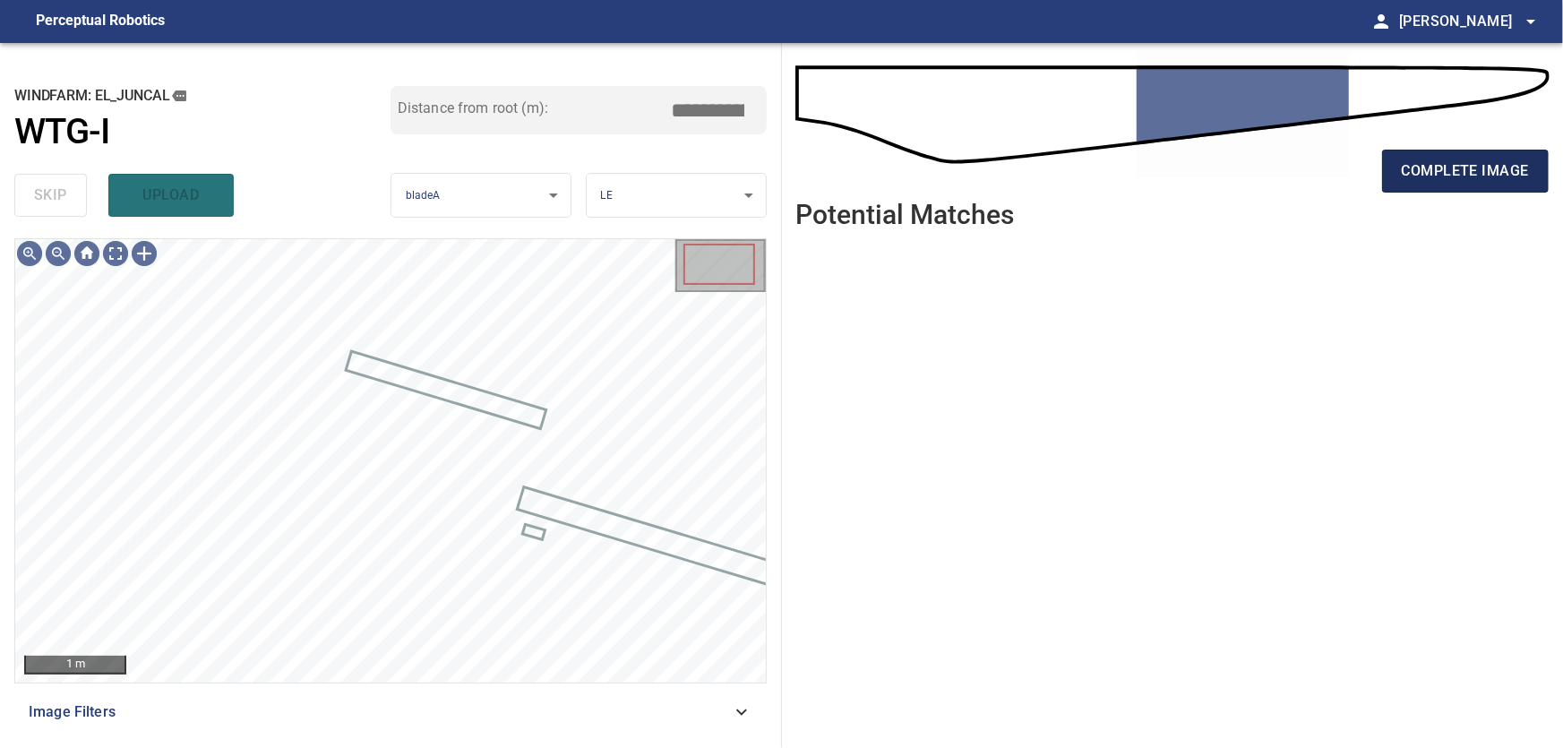
click at [1489, 182] on span "complete image" at bounding box center [1465, 171] width 127 height 25
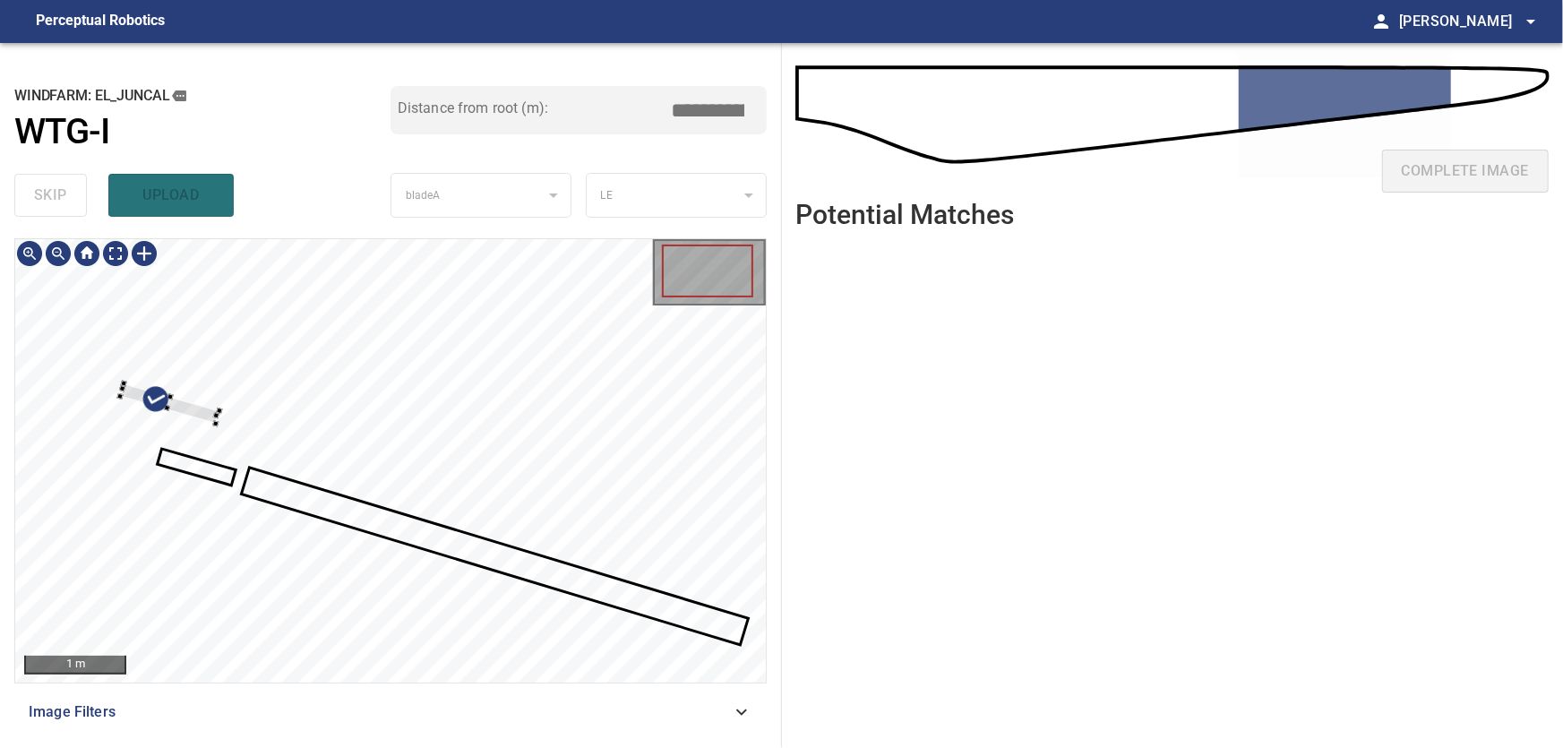
click at [378, 371] on div at bounding box center [390, 460] width 751 height 443
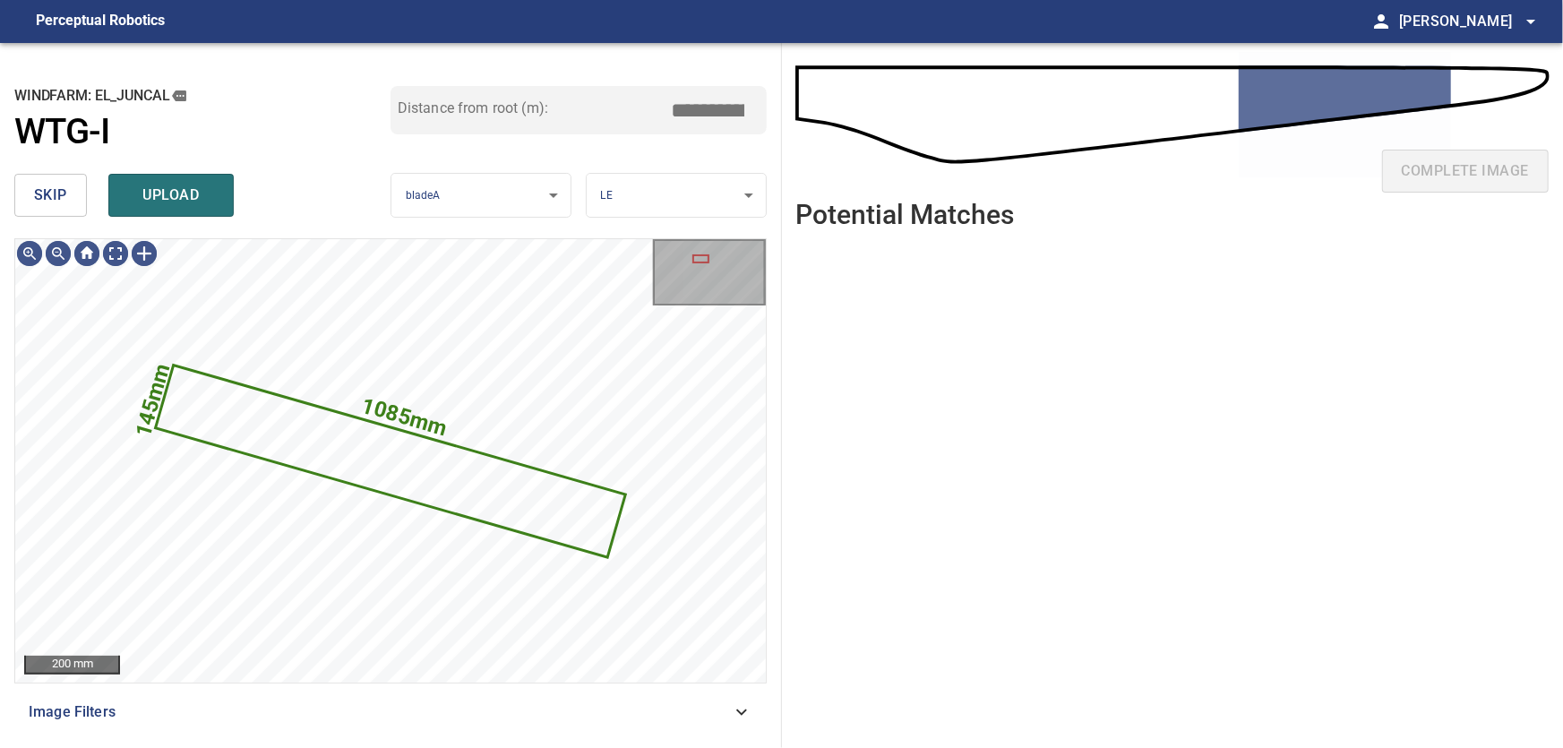
click at [38, 193] on button "skip" at bounding box center [50, 195] width 73 height 43
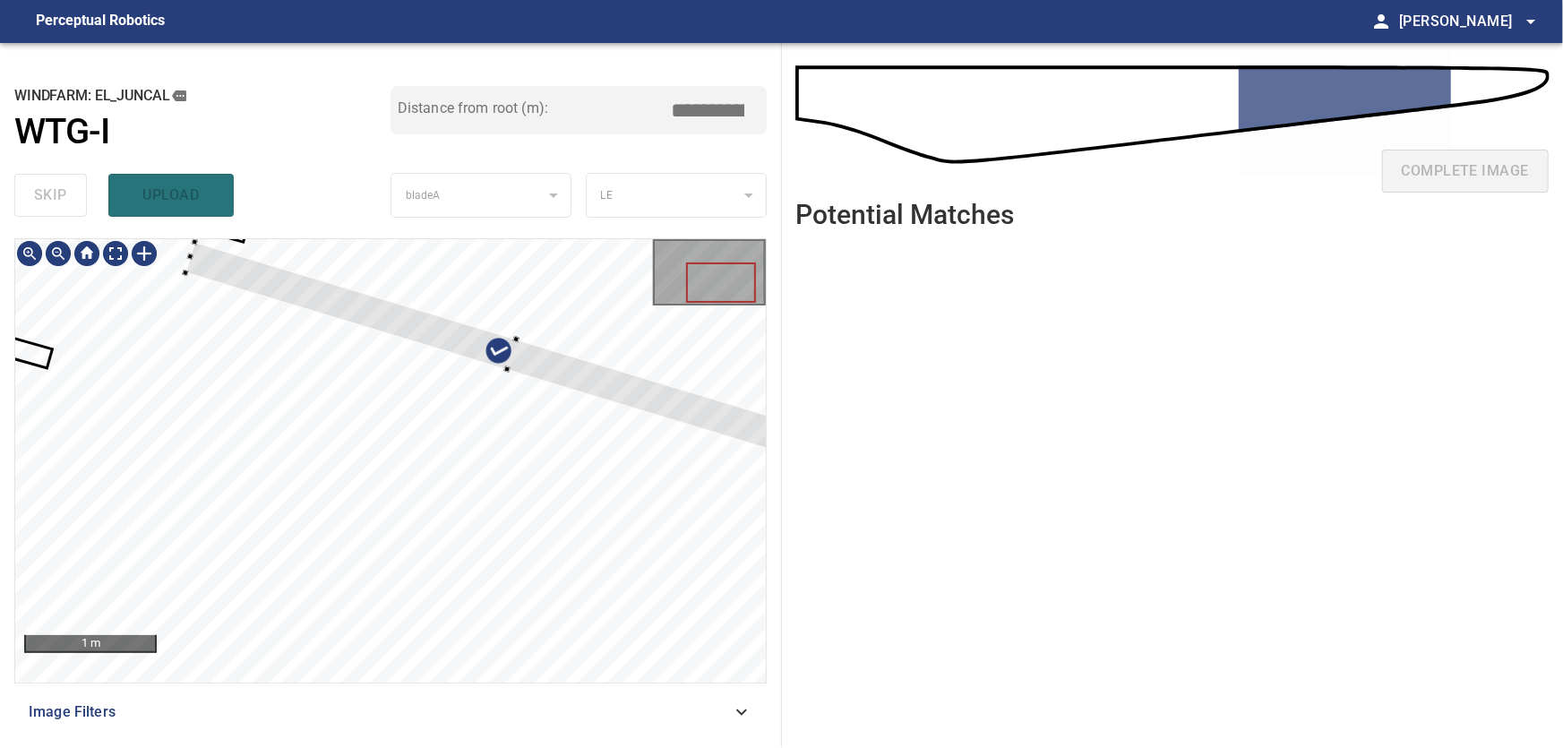
click at [439, 305] on div at bounding box center [390, 460] width 751 height 443
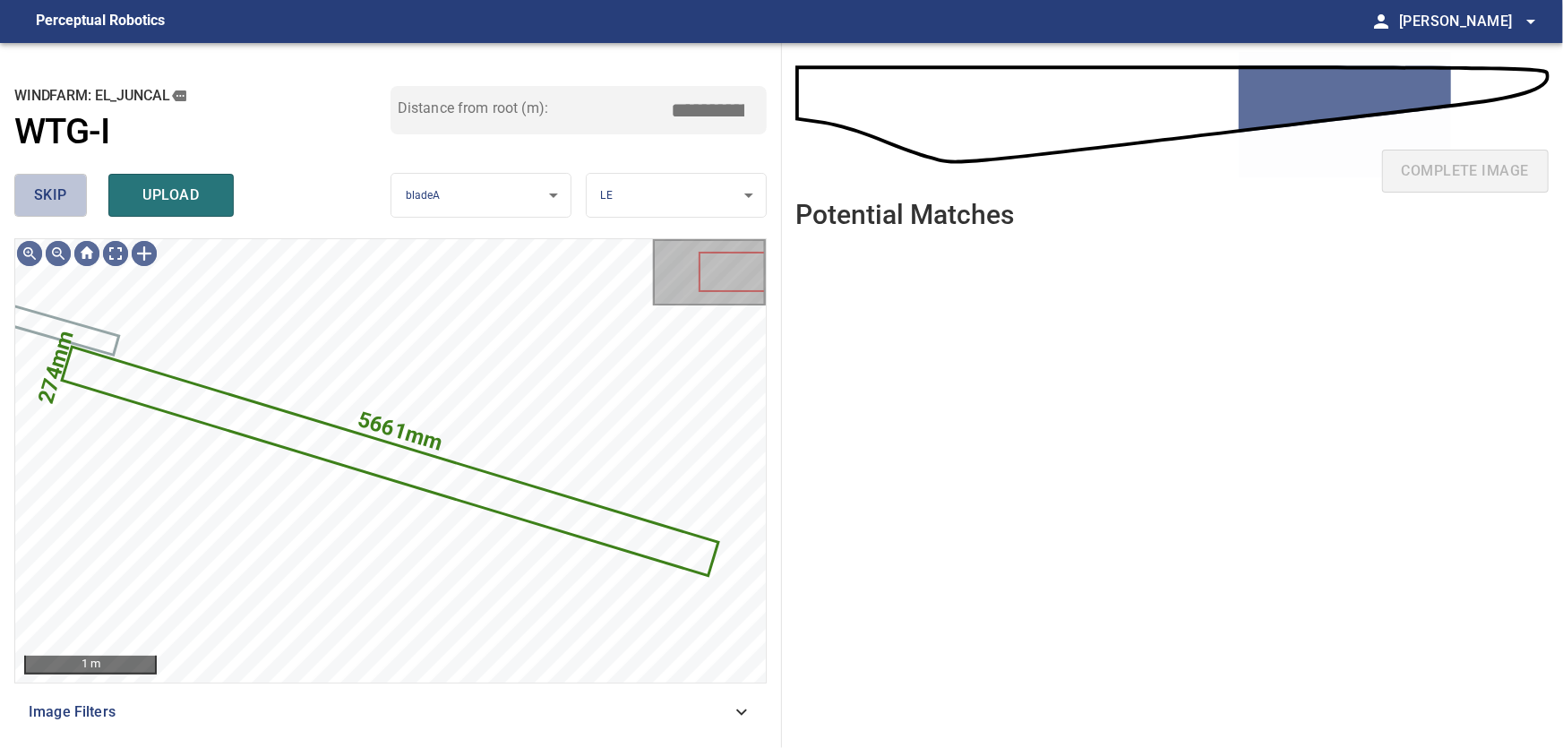
drag, startPoint x: 58, startPoint y: 200, endPoint x: 73, endPoint y: 213, distance: 19.6
click at [60, 200] on span "skip" at bounding box center [50, 195] width 33 height 25
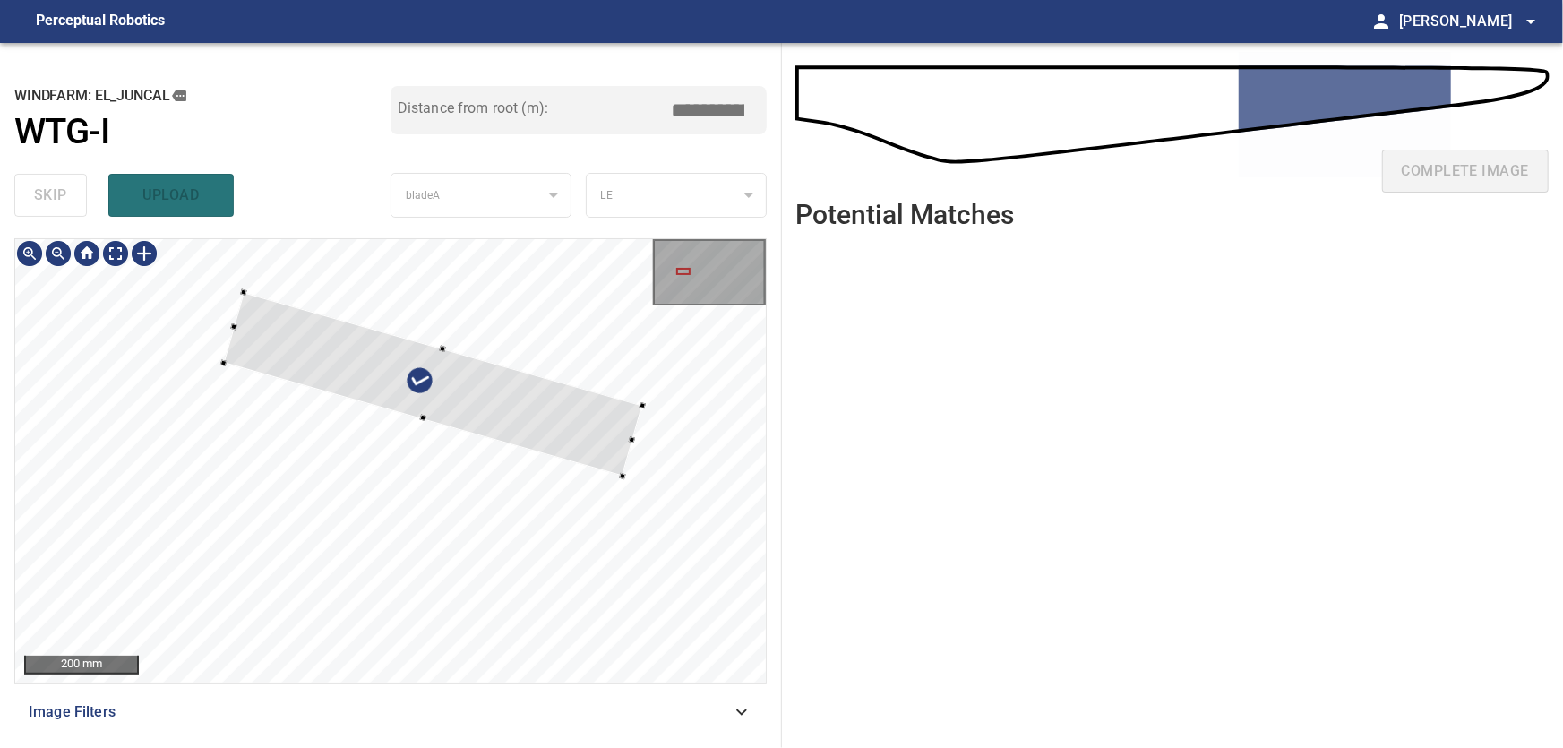
click at [622, 331] on div at bounding box center [433, 384] width 419 height 184
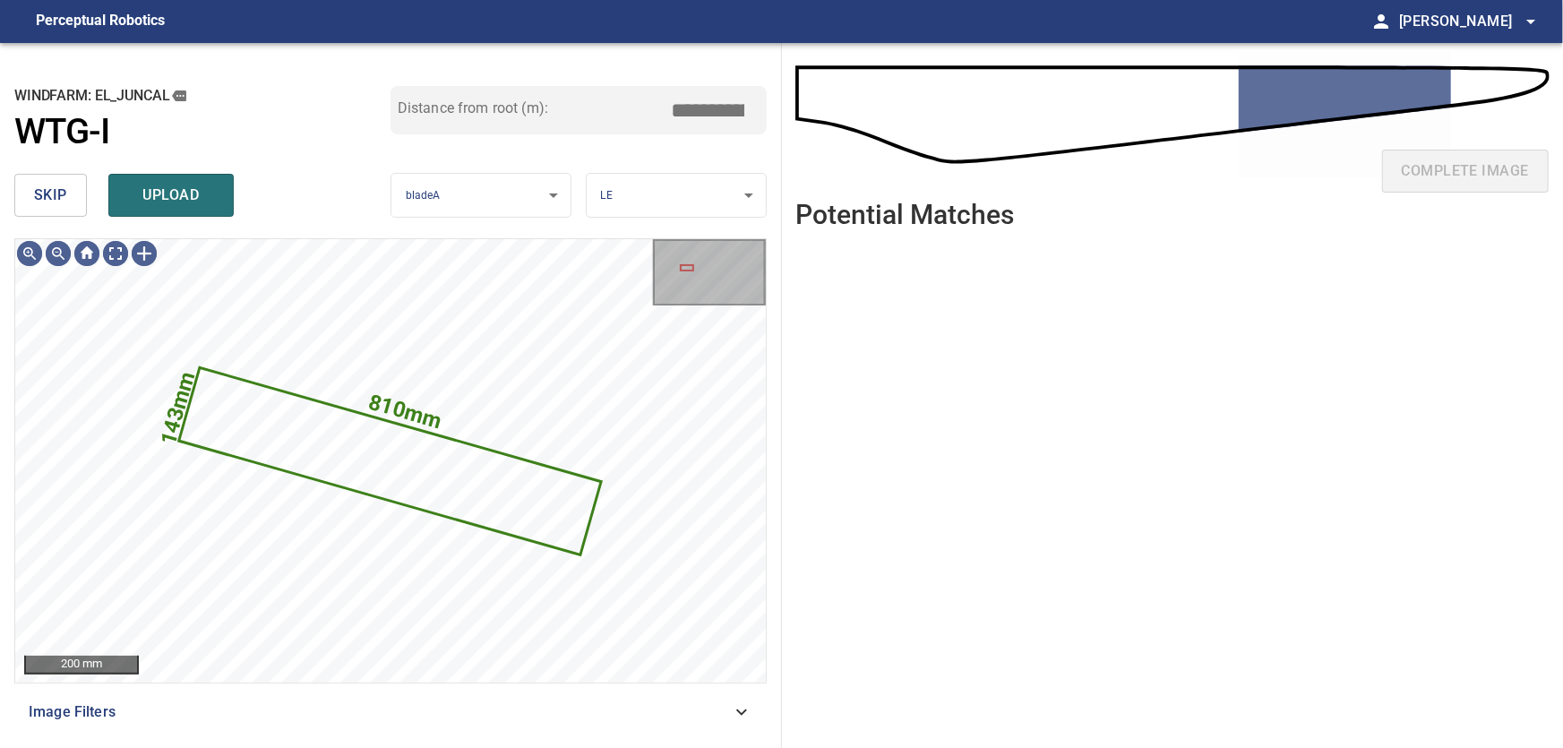
drag, startPoint x: 58, startPoint y: 188, endPoint x: 92, endPoint y: 228, distance: 52.1
click at [59, 189] on span "skip" at bounding box center [50, 195] width 33 height 25
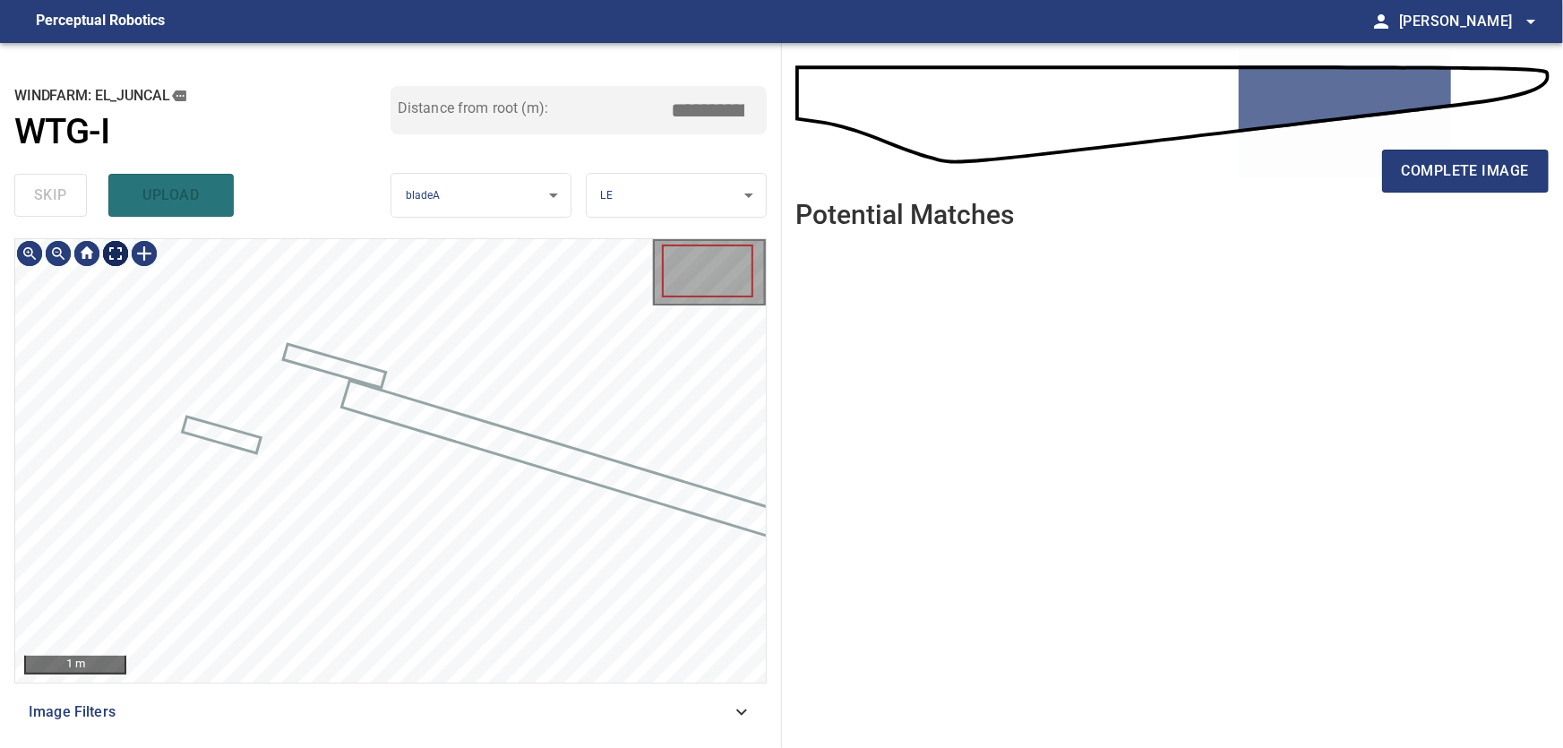
click at [119, 255] on body "**********" at bounding box center [781, 374] width 1563 height 748
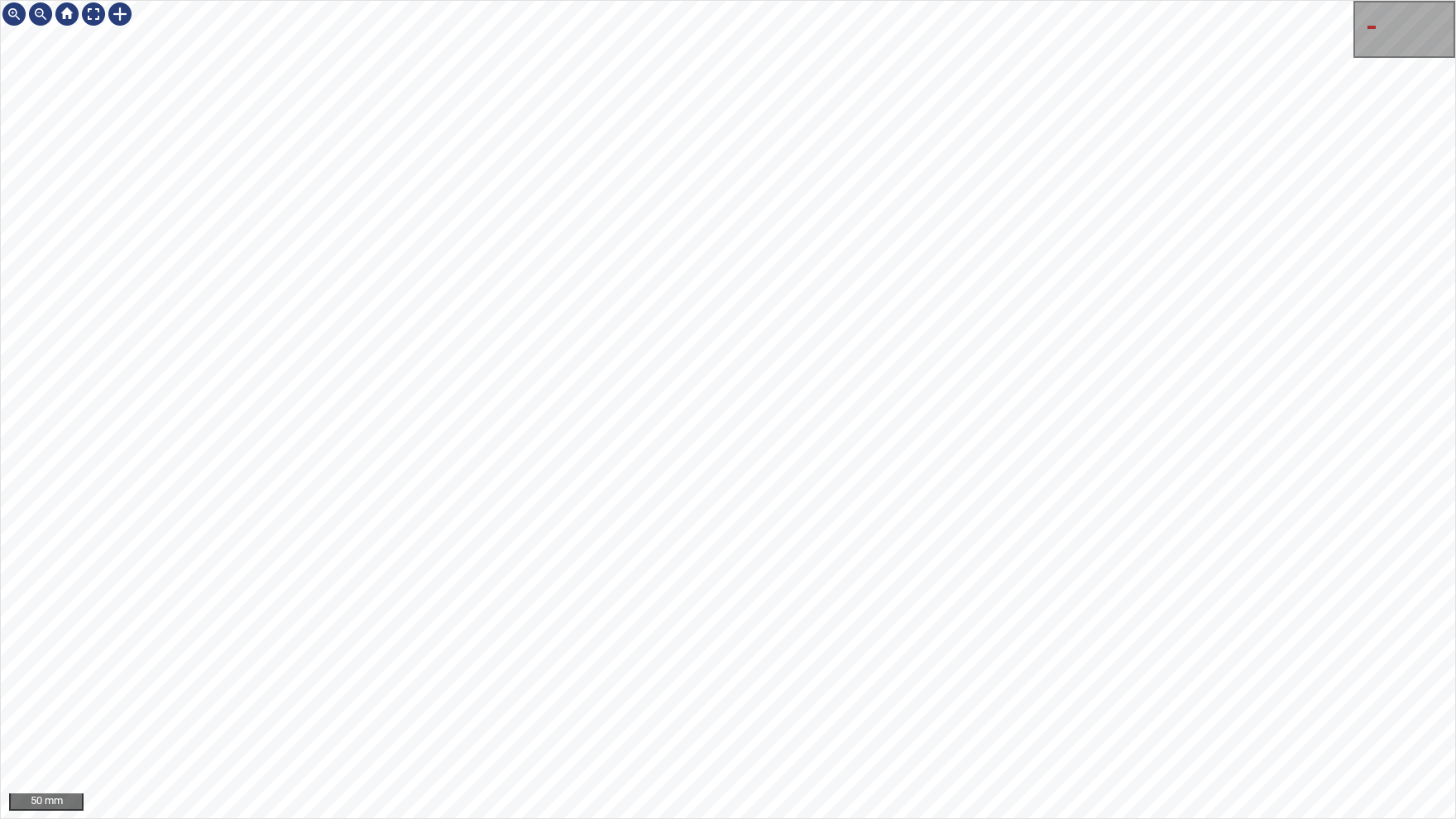
click at [704, 690] on div "50 mm" at bounding box center [728, 409] width 1456 height 819
click at [95, 18] on img at bounding box center [93, 14] width 27 height 27
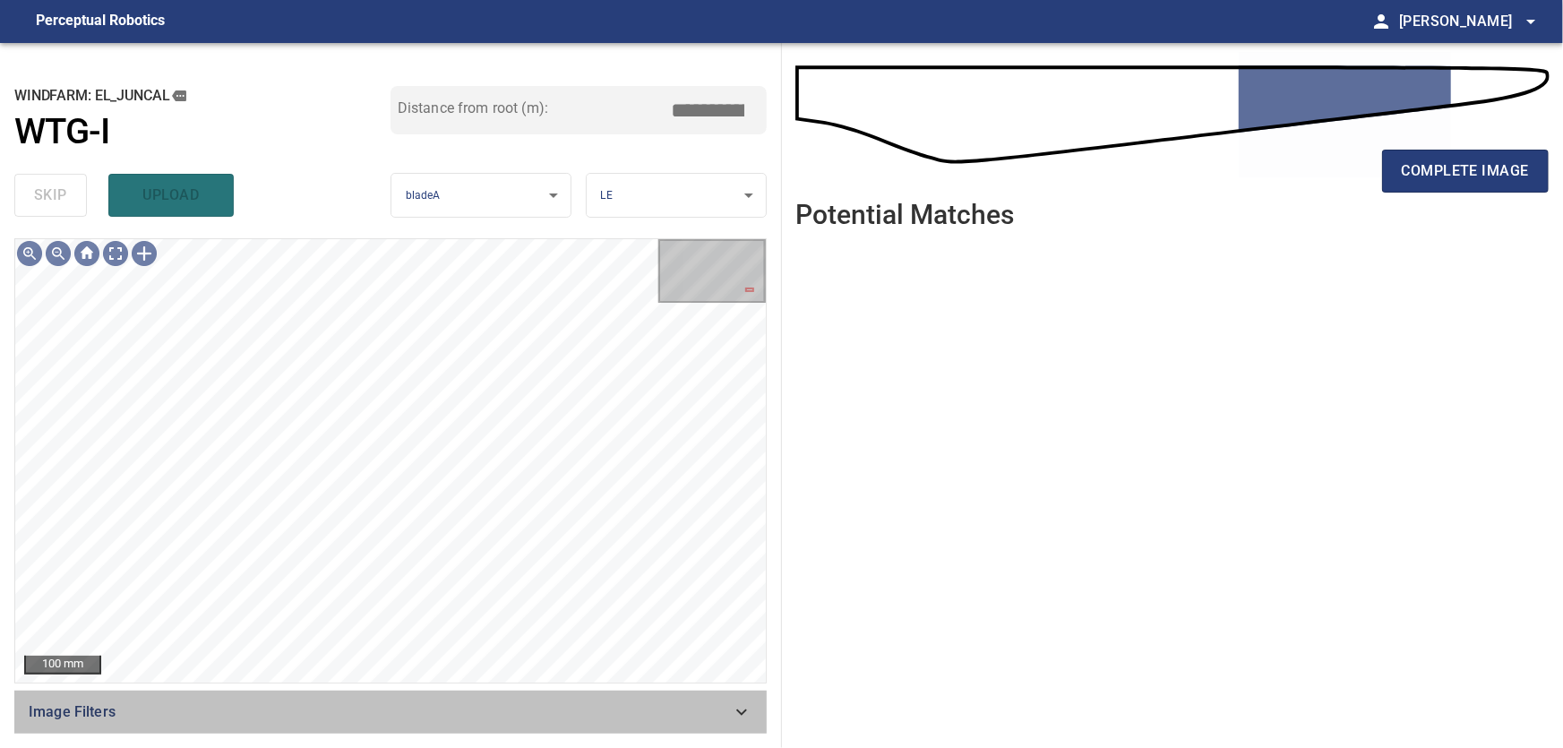
click at [740, 708] on icon at bounding box center [741, 711] width 21 height 21
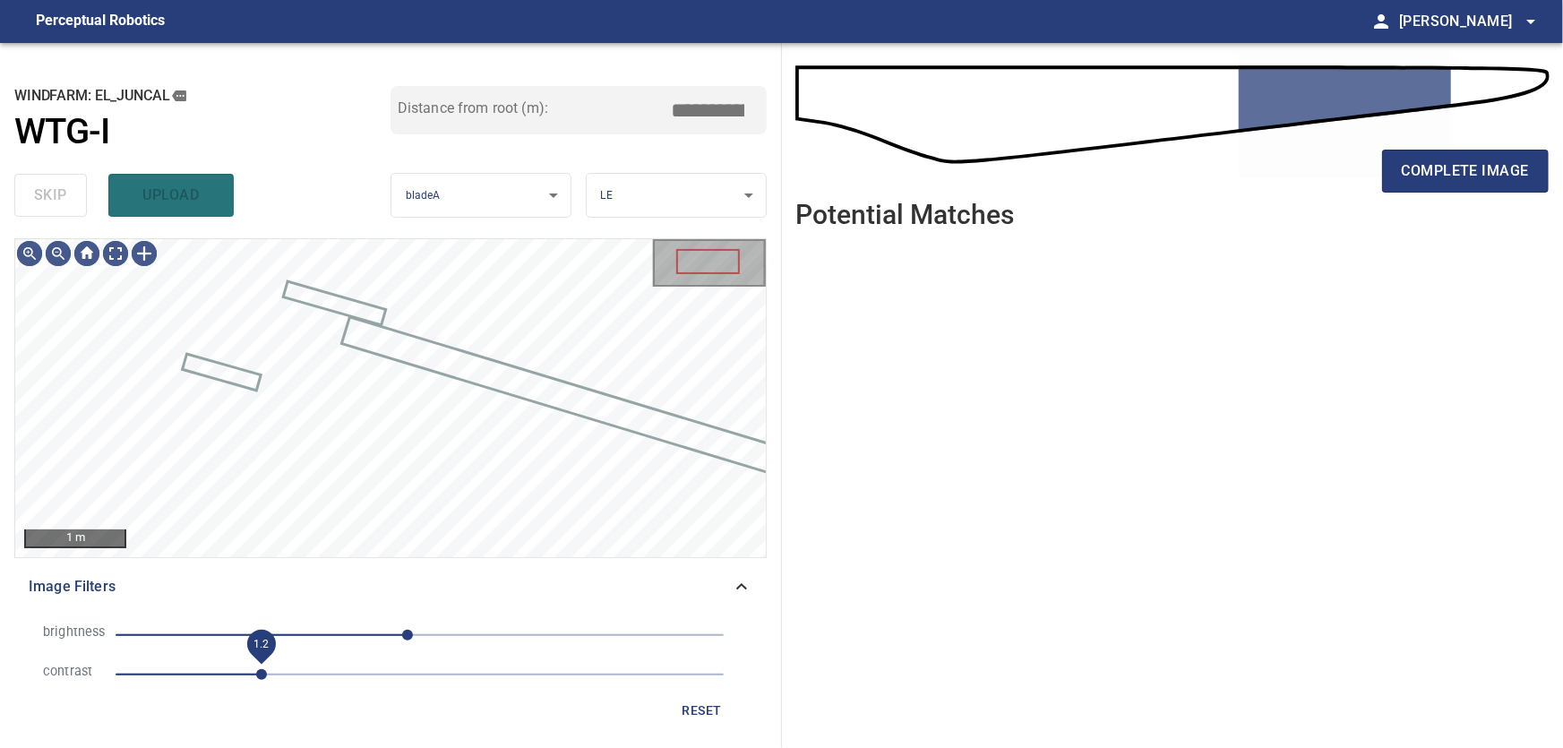
drag, startPoint x: 239, startPoint y: 673, endPoint x: 262, endPoint y: 676, distance: 22.7
click at [262, 676] on span "1.2" at bounding box center [261, 674] width 11 height 11
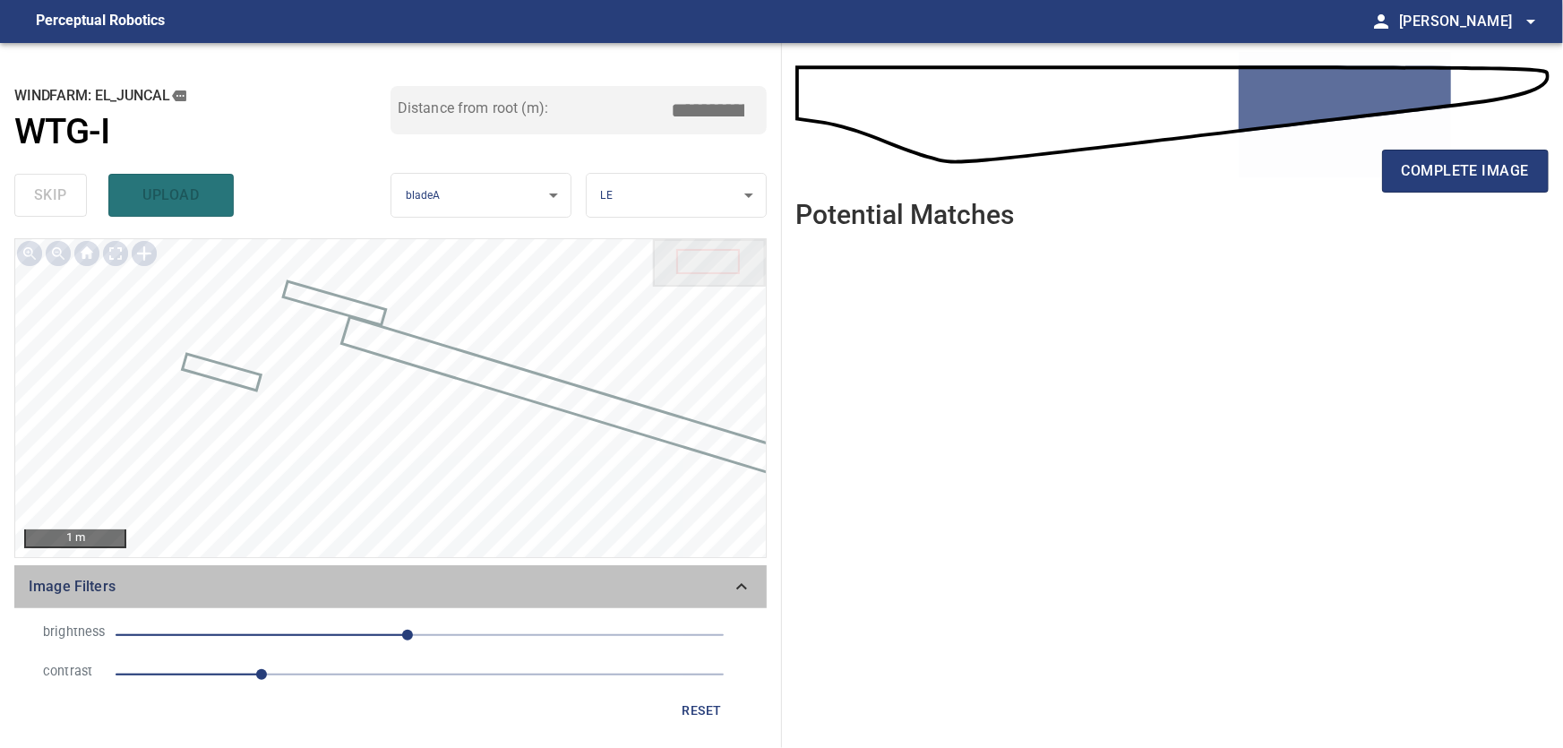
click at [736, 588] on icon at bounding box center [741, 586] width 21 height 21
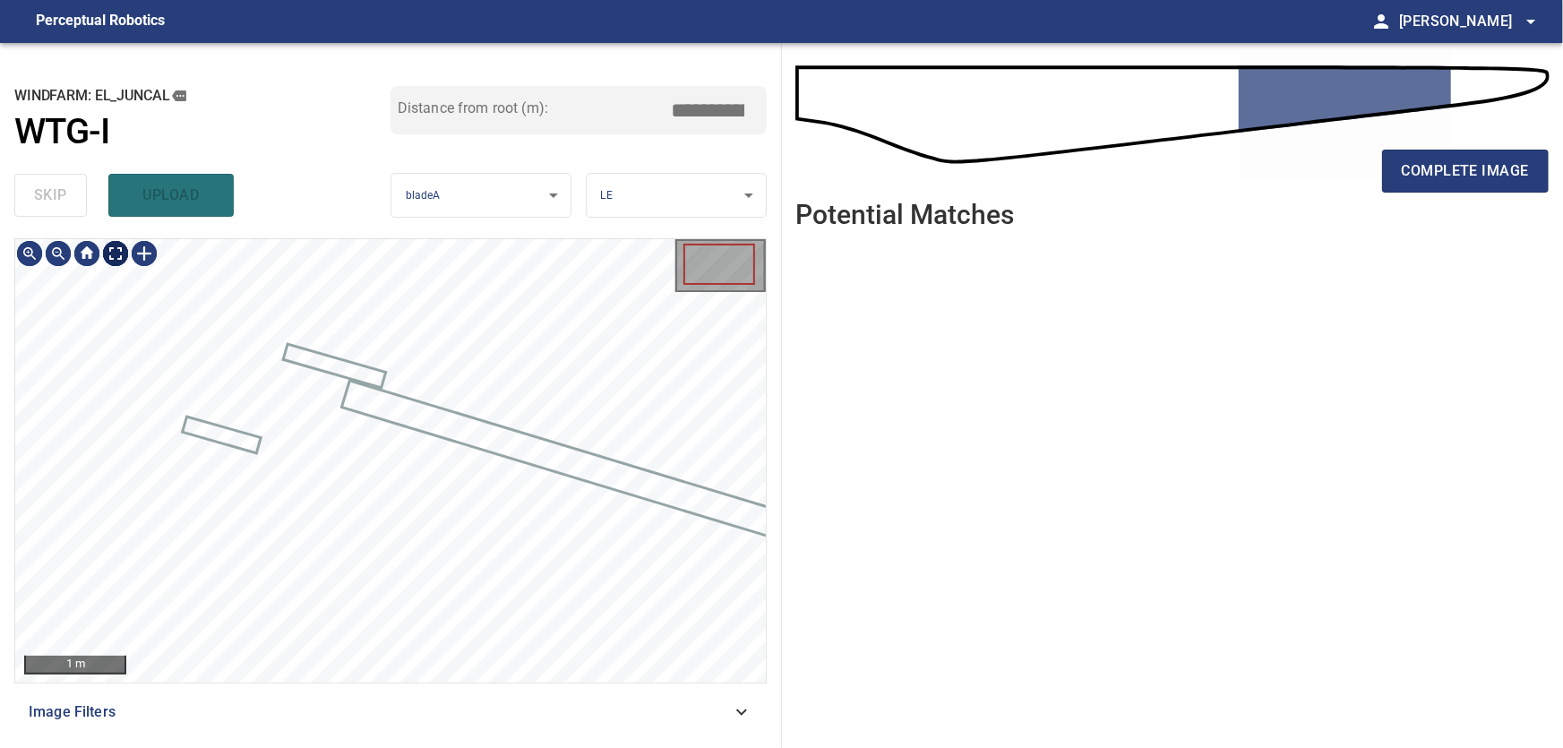
click at [114, 252] on body "**********" at bounding box center [781, 374] width 1563 height 748
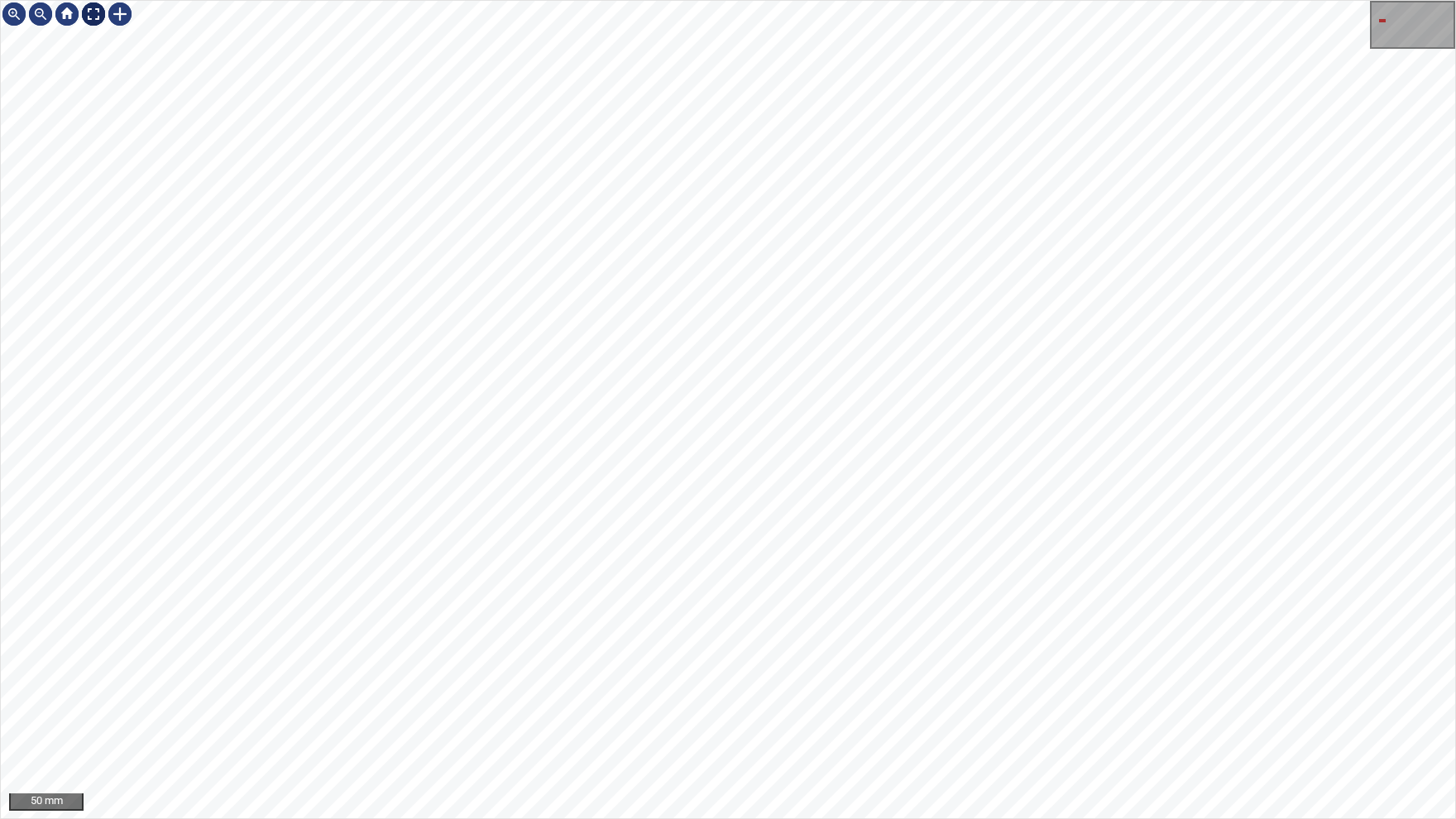
click at [91, 11] on img at bounding box center [93, 14] width 27 height 27
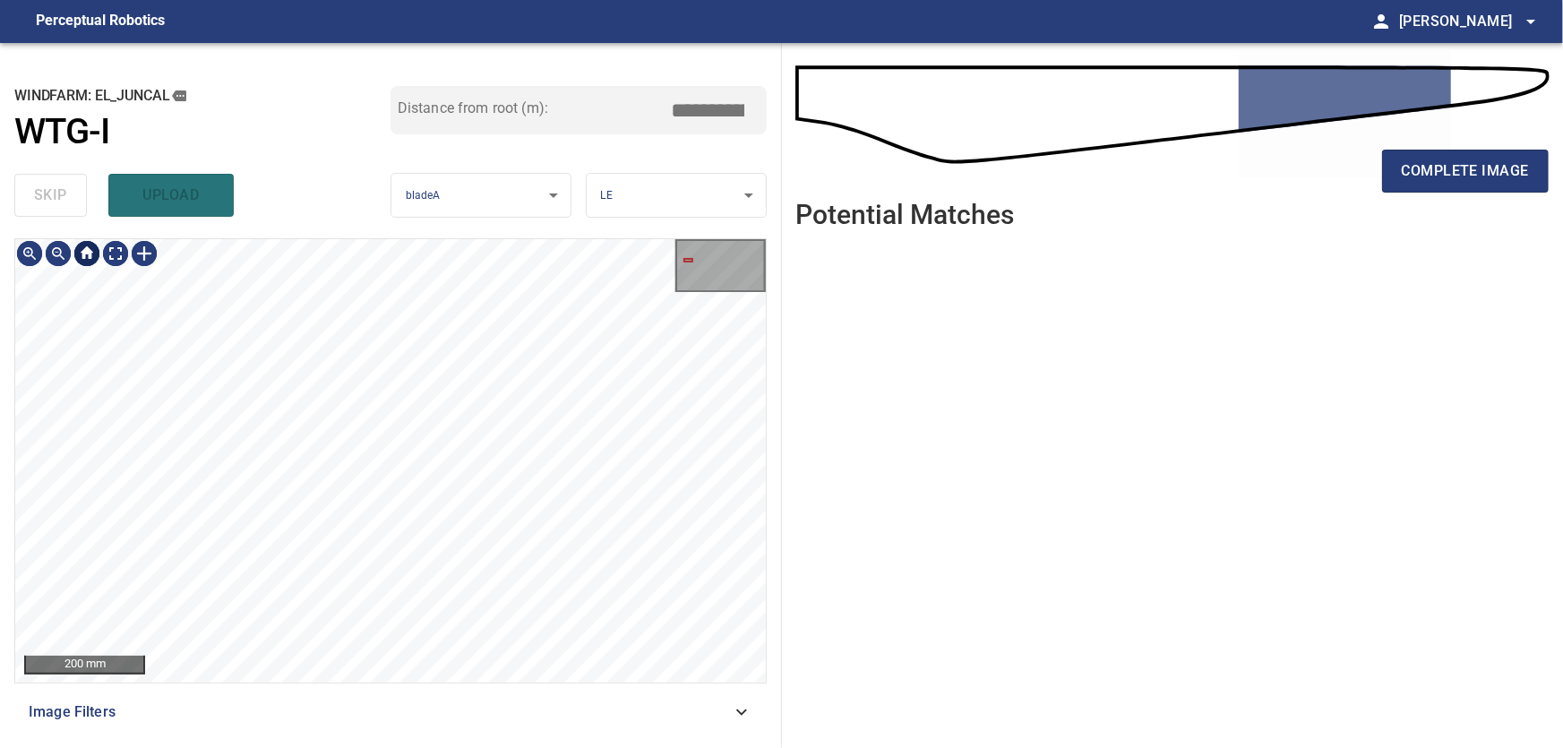
click at [92, 258] on div at bounding box center [87, 253] width 29 height 29
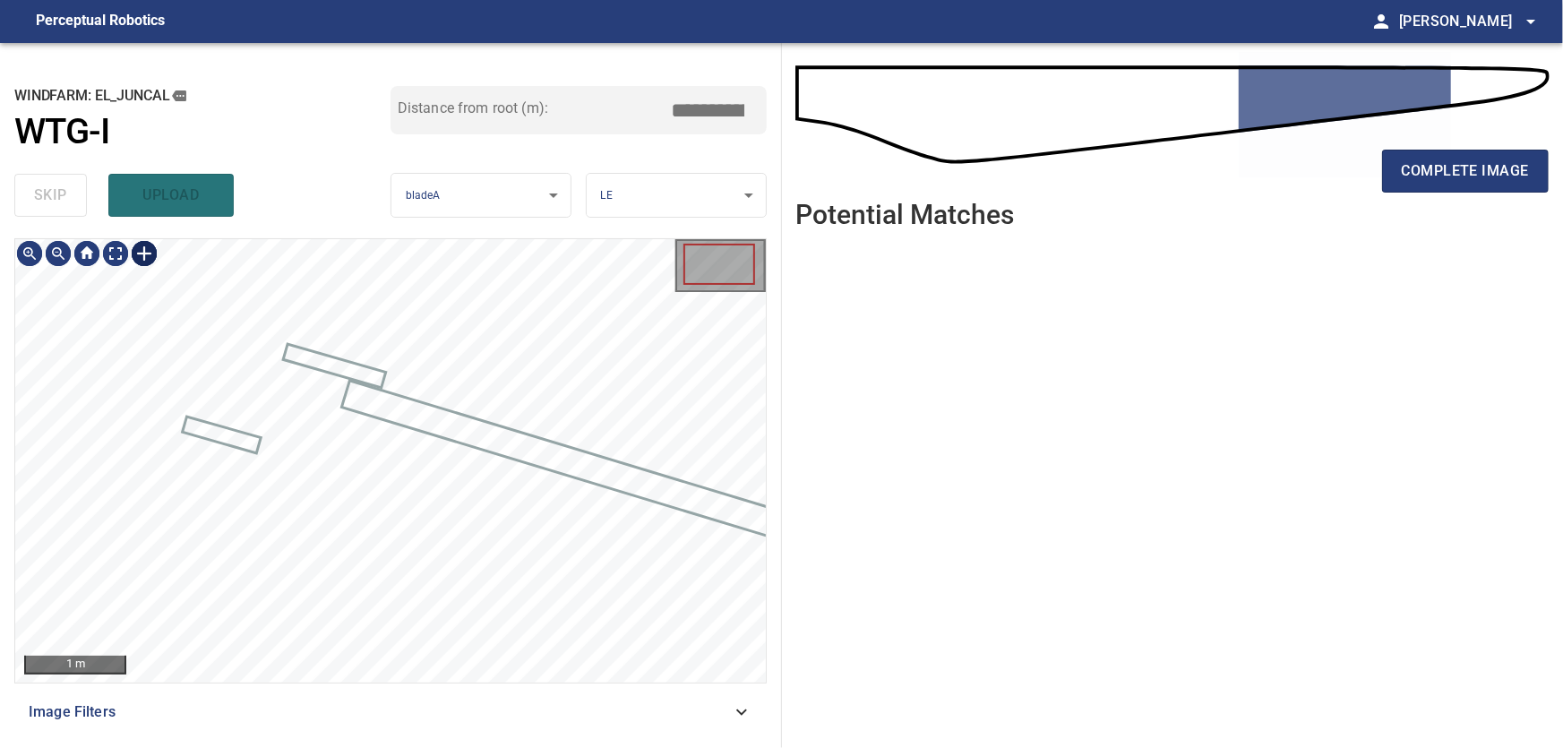
click at [158, 251] on div at bounding box center [144, 253] width 29 height 29
click at [521, 454] on div at bounding box center [390, 460] width 751 height 443
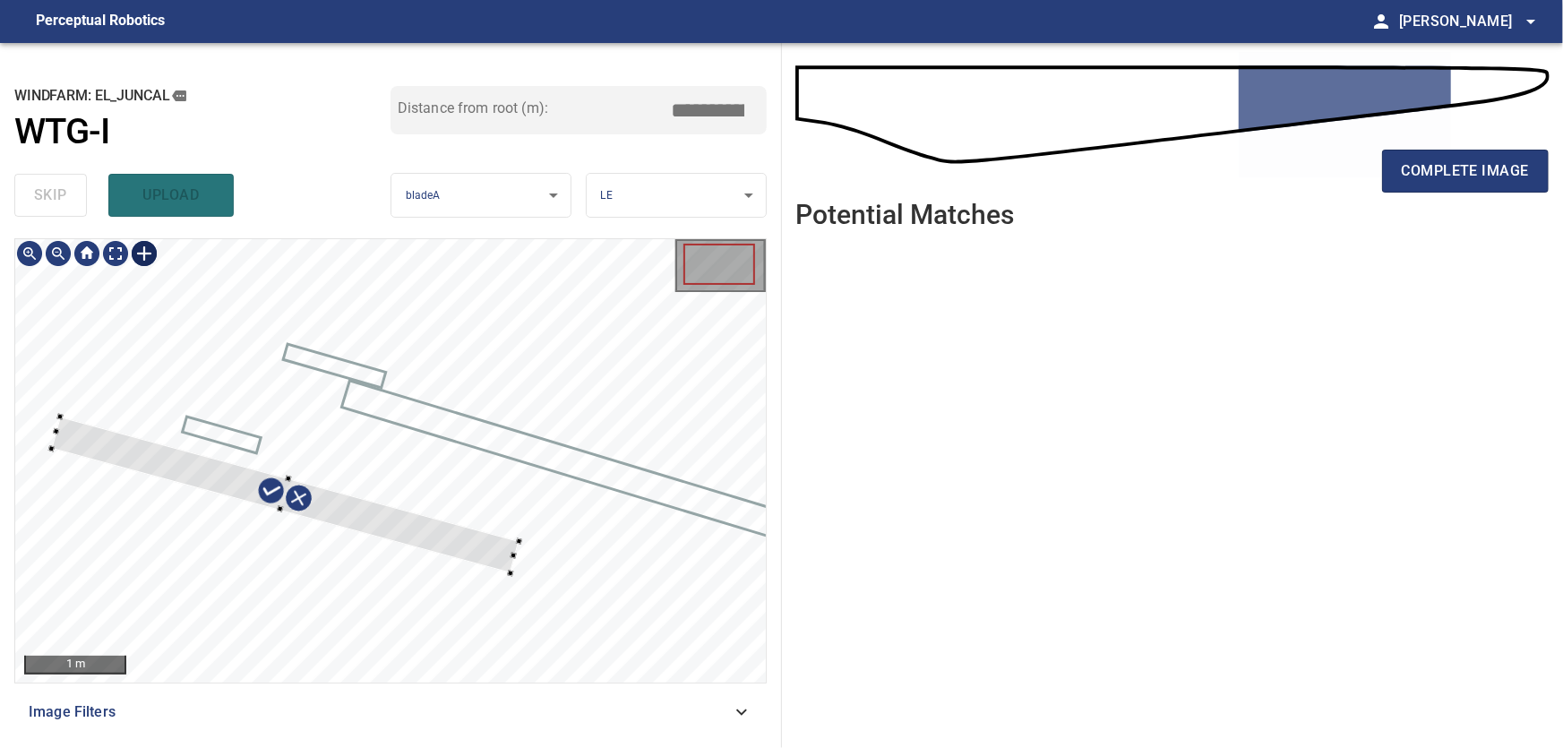
click at [451, 535] on div at bounding box center [286, 495] width 468 height 156
click at [688, 658] on div at bounding box center [390, 460] width 751 height 443
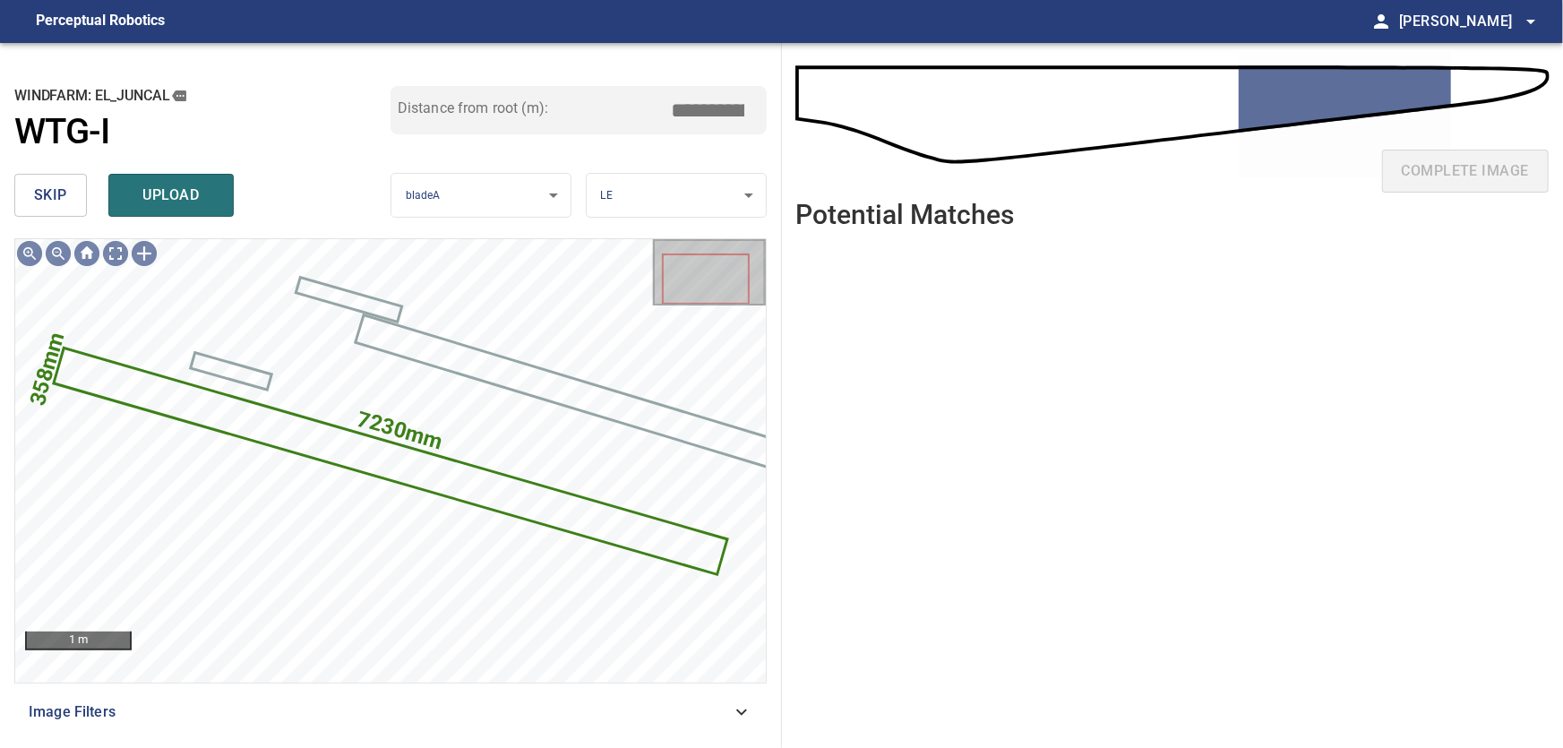
drag, startPoint x: 685, startPoint y: 100, endPoint x: 803, endPoint y: 114, distance: 119.0
click at [760, 114] on input "*****" at bounding box center [715, 110] width 90 height 34
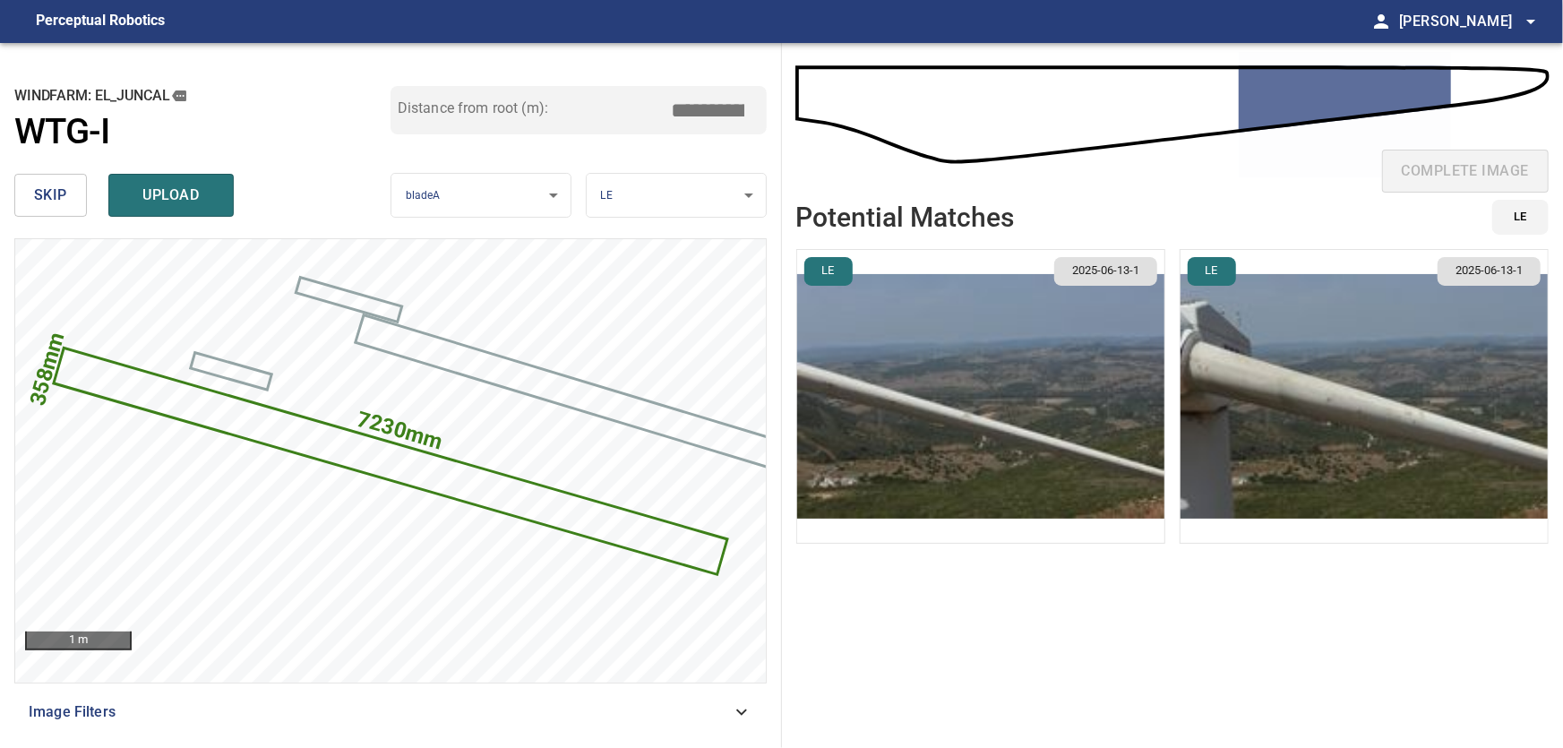
drag, startPoint x: 706, startPoint y: 107, endPoint x: 686, endPoint y: 108, distance: 19.7
click at [686, 108] on input "****" at bounding box center [715, 110] width 90 height 34
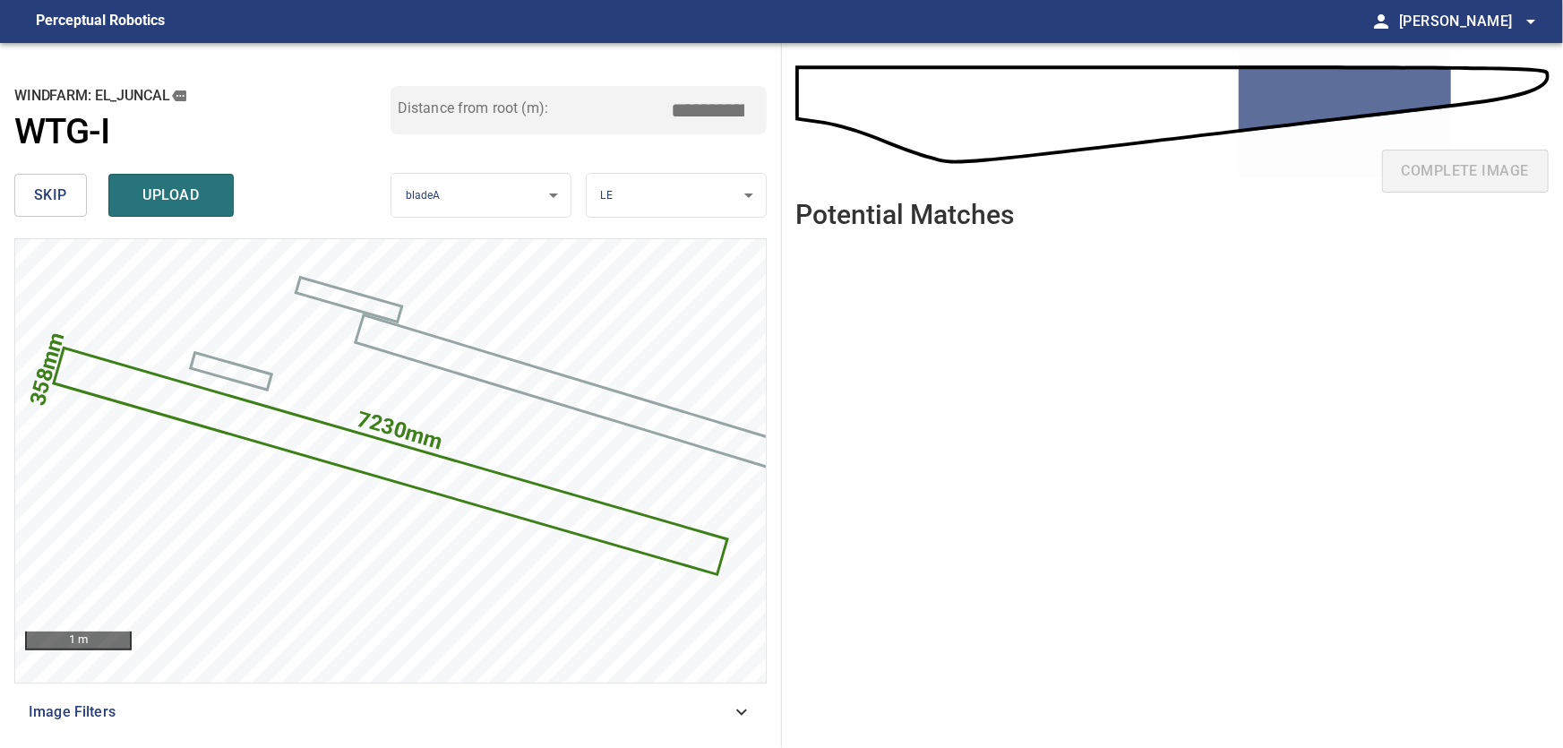
drag, startPoint x: 709, startPoint y: 108, endPoint x: 671, endPoint y: 107, distance: 38.6
click at [671, 107] on input "****" at bounding box center [715, 110] width 90 height 34
drag, startPoint x: 709, startPoint y: 105, endPoint x: 685, endPoint y: 105, distance: 23.3
click at [685, 105] on input "****" at bounding box center [715, 110] width 90 height 34
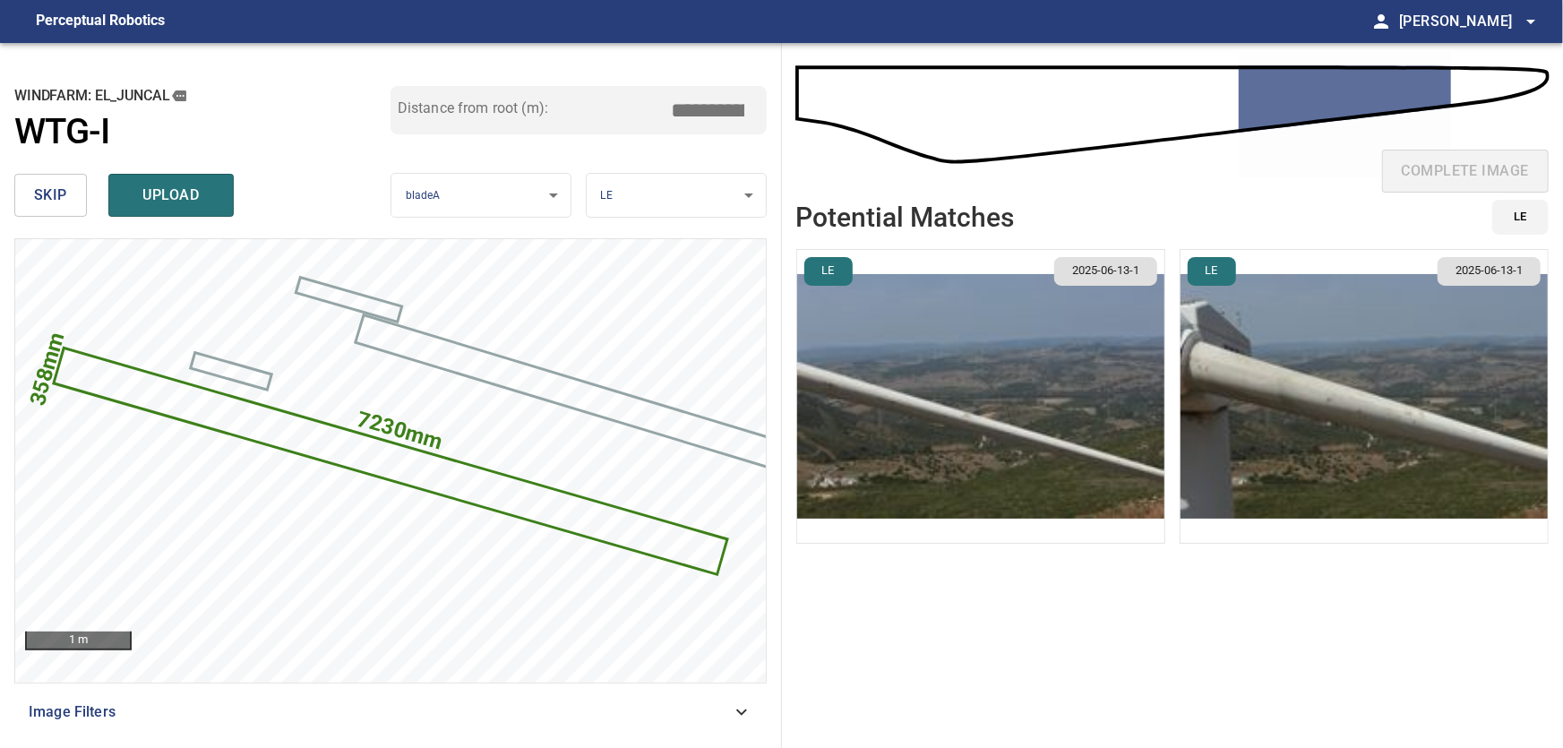
type input "****"
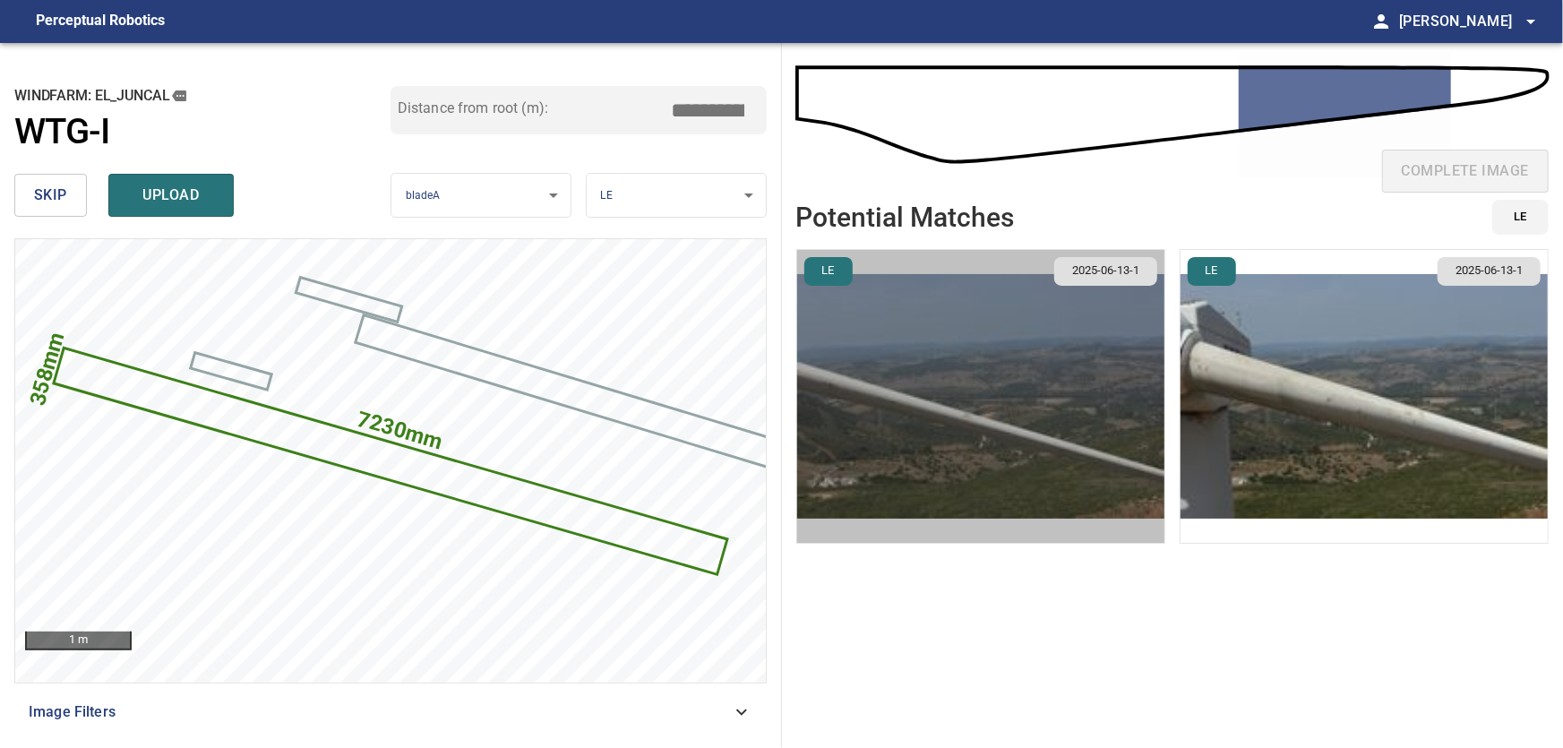
click at [1112, 405] on img "button" at bounding box center [980, 396] width 367 height 293
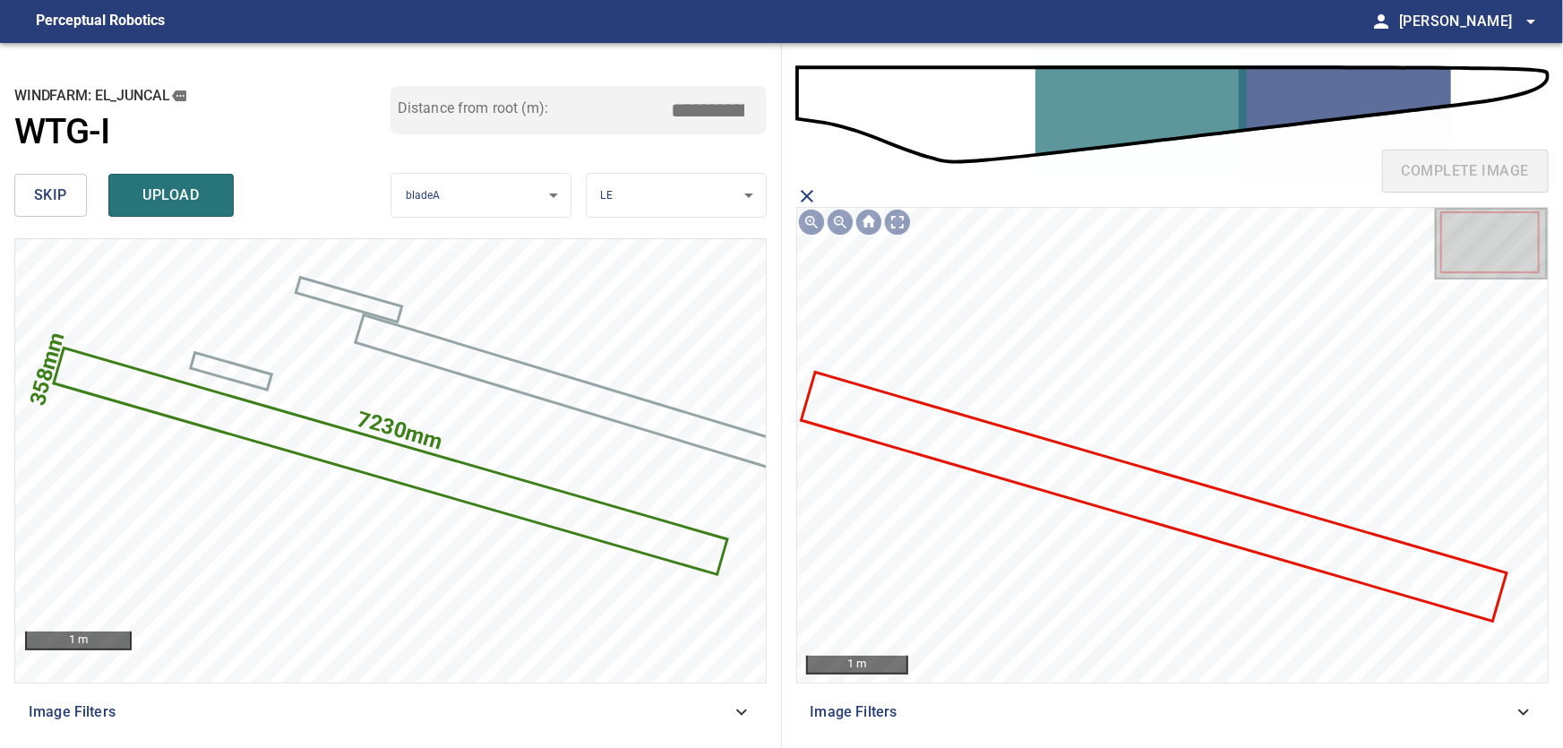
click at [1126, 496] on icon at bounding box center [1154, 496] width 702 height 245
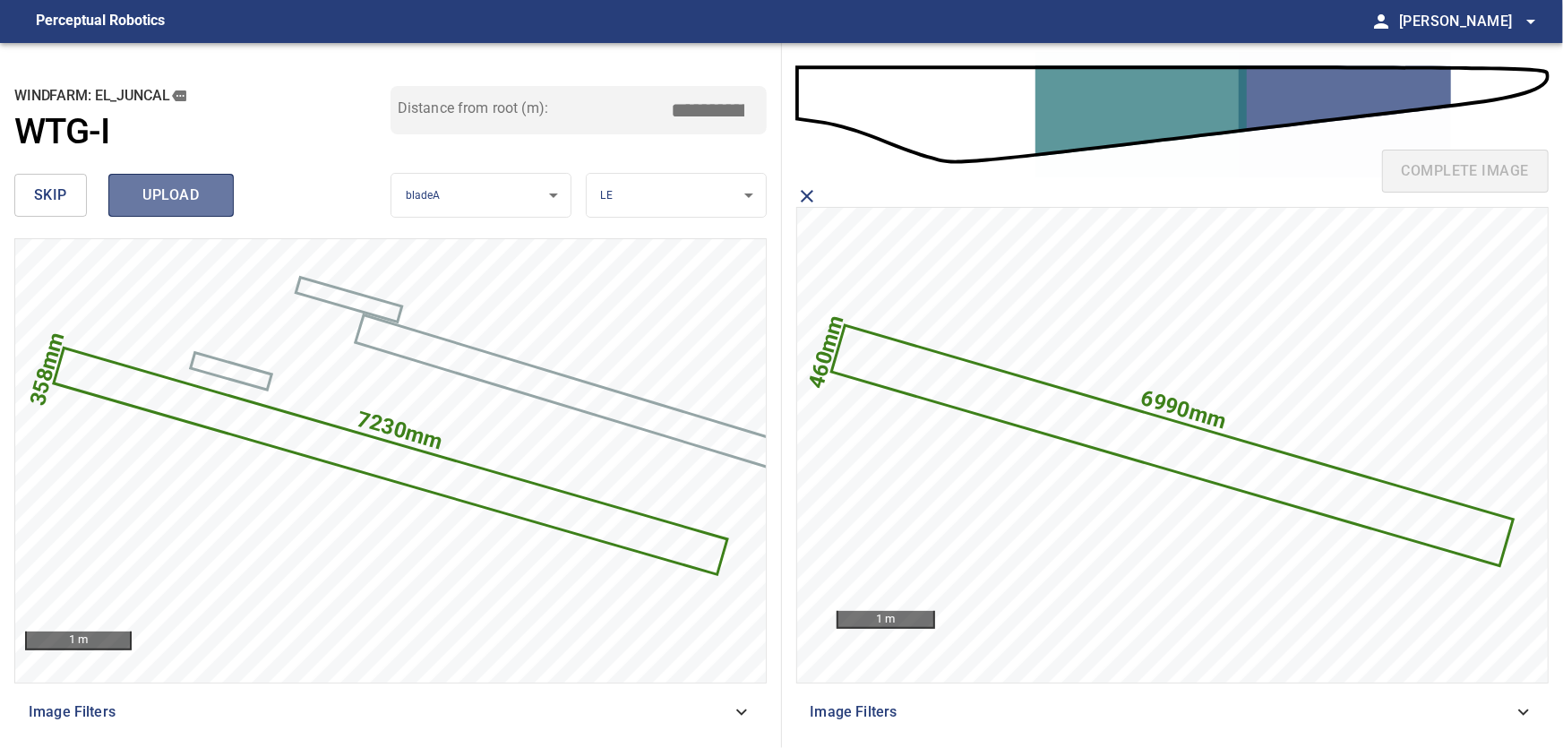
click at [179, 193] on span "upload" at bounding box center [171, 195] width 86 height 25
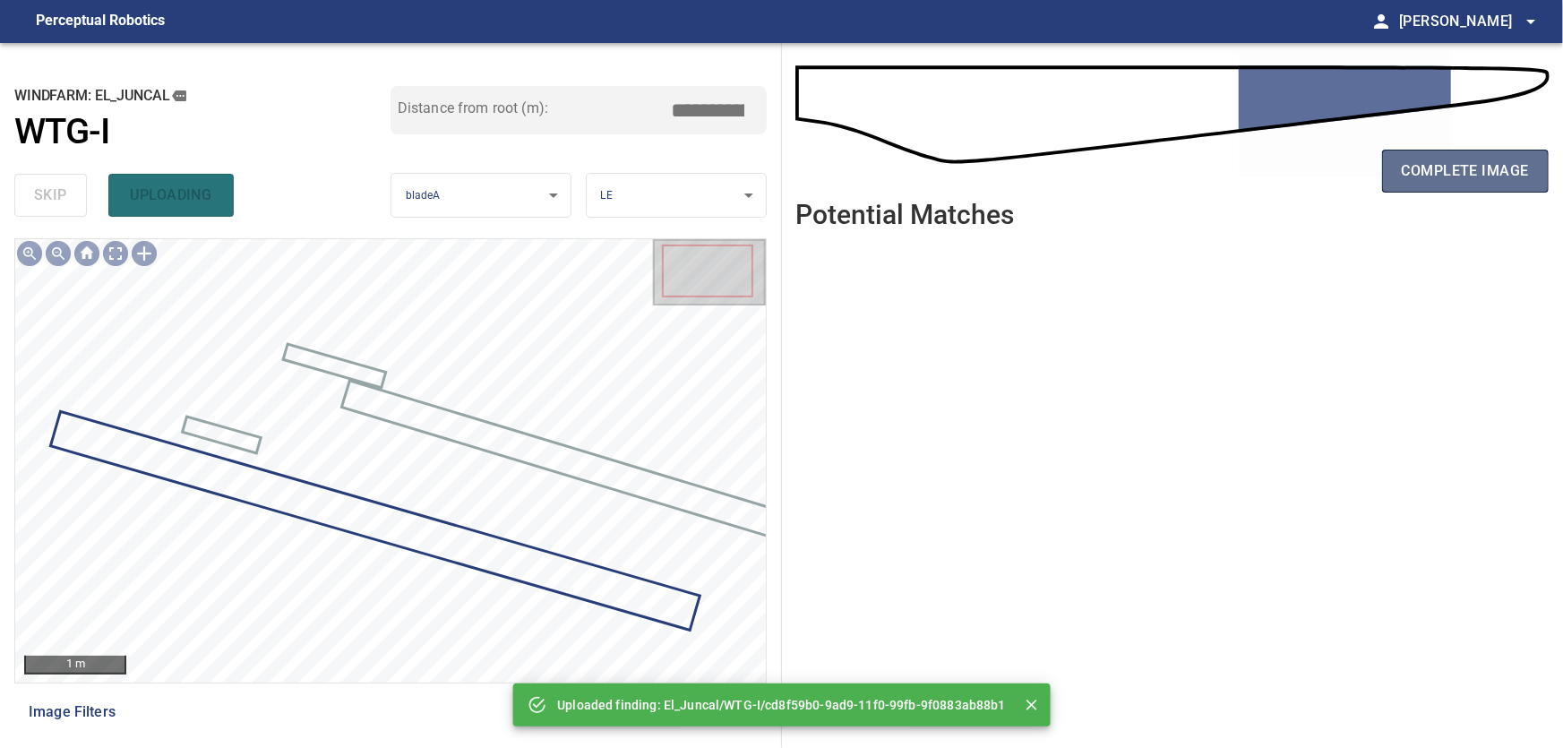
click at [1525, 158] on button "complete image" at bounding box center [1465, 171] width 167 height 43
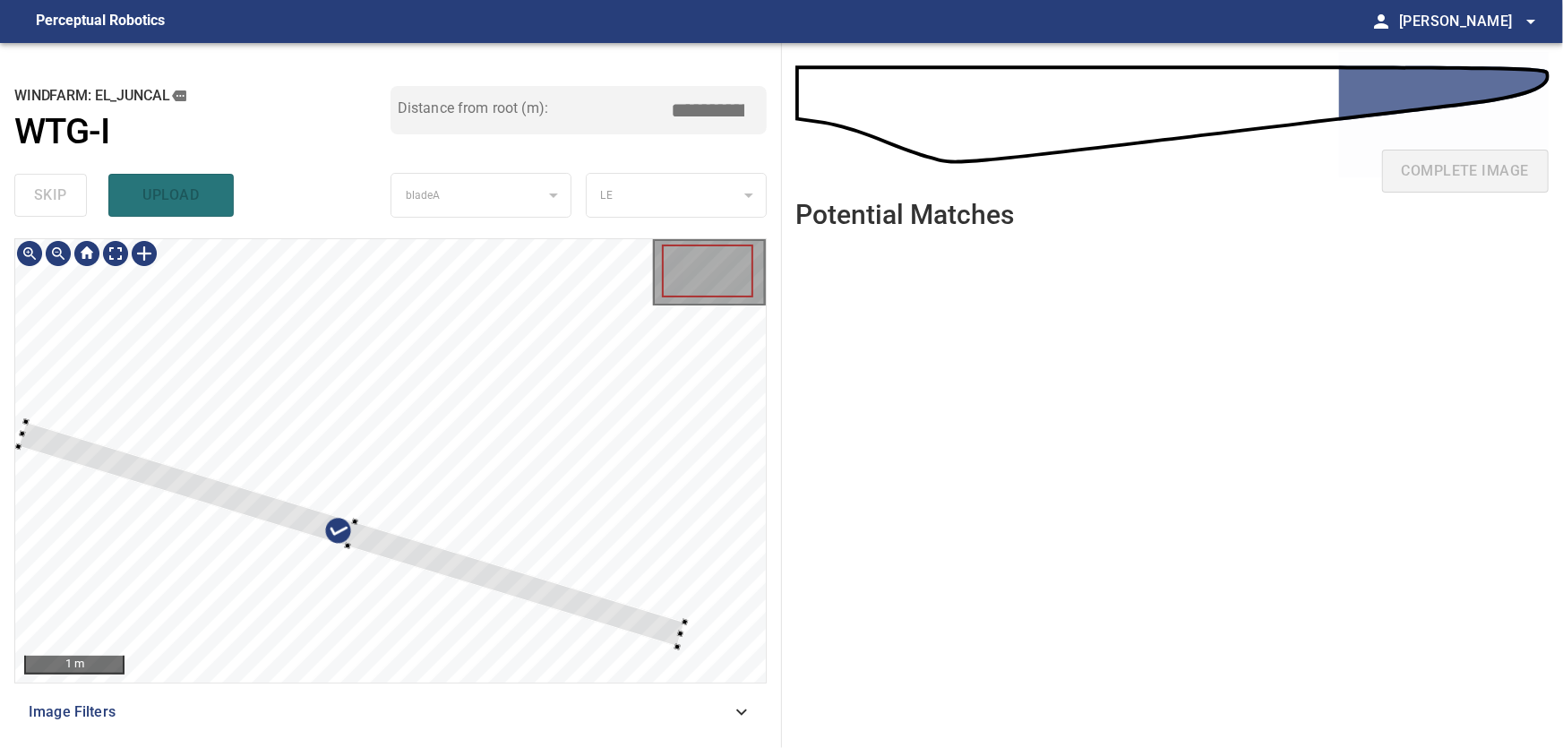
click at [642, 407] on div at bounding box center [390, 460] width 751 height 443
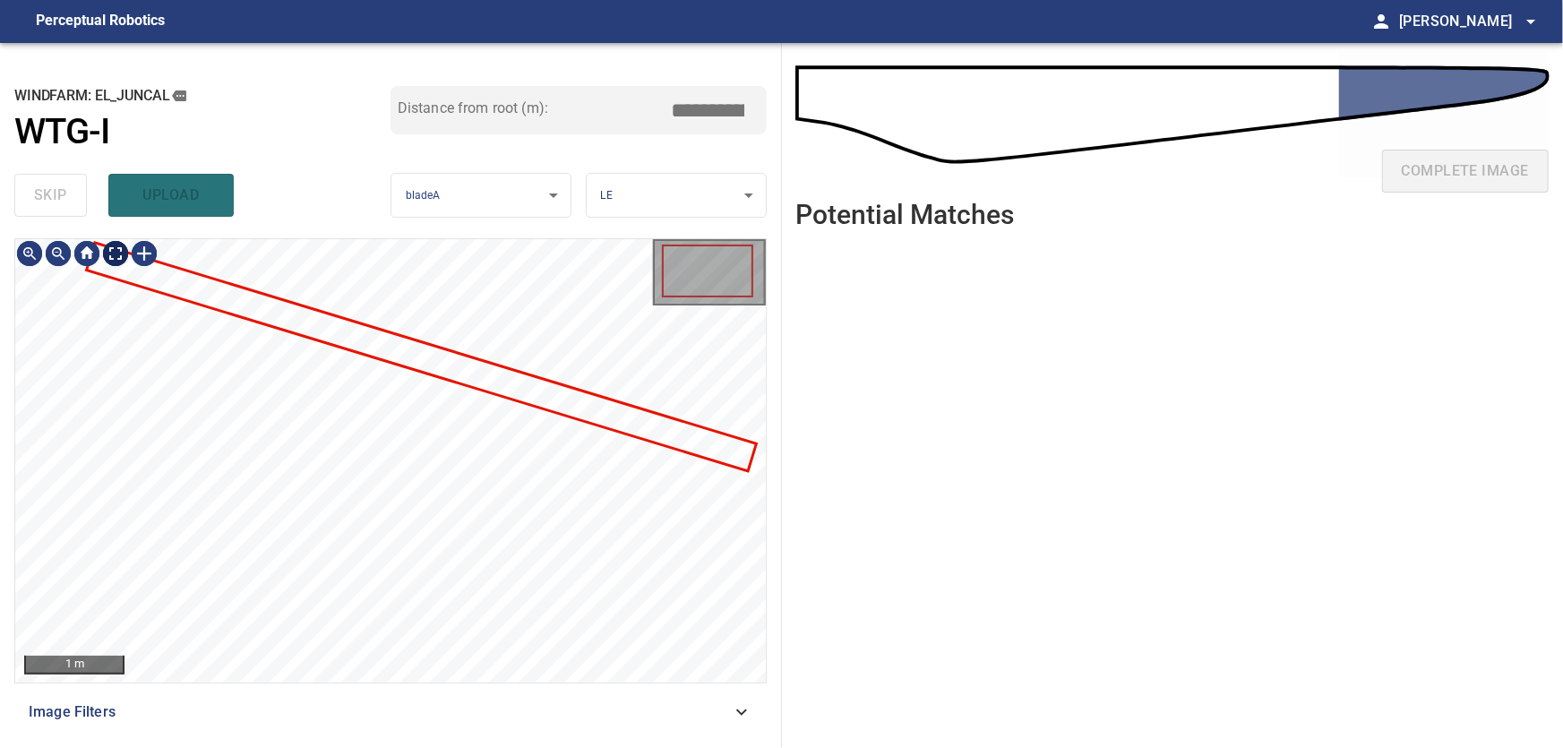
click at [111, 253] on body "**********" at bounding box center [781, 374] width 1563 height 748
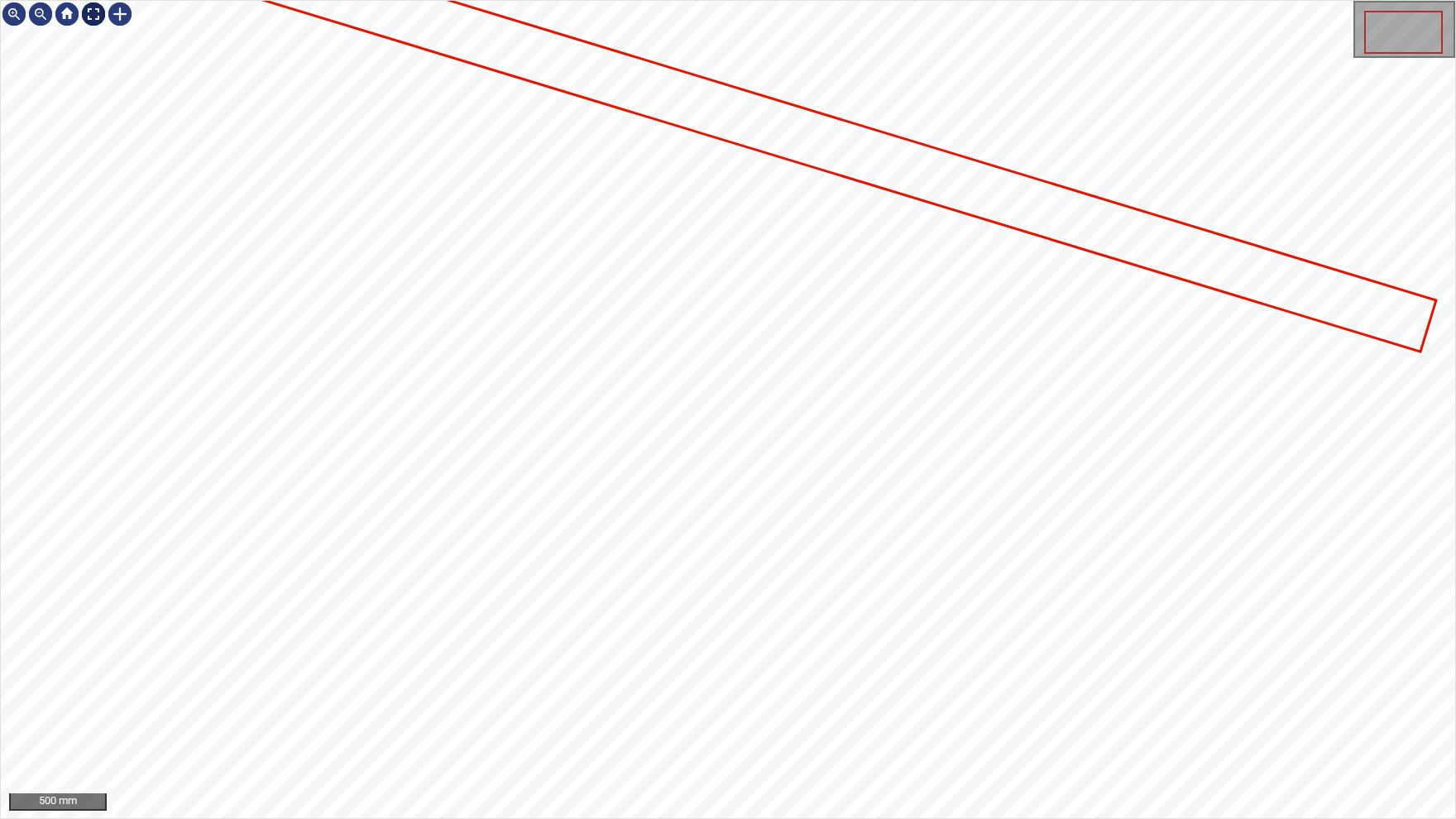
click at [93, 10] on img at bounding box center [93, 14] width 27 height 27
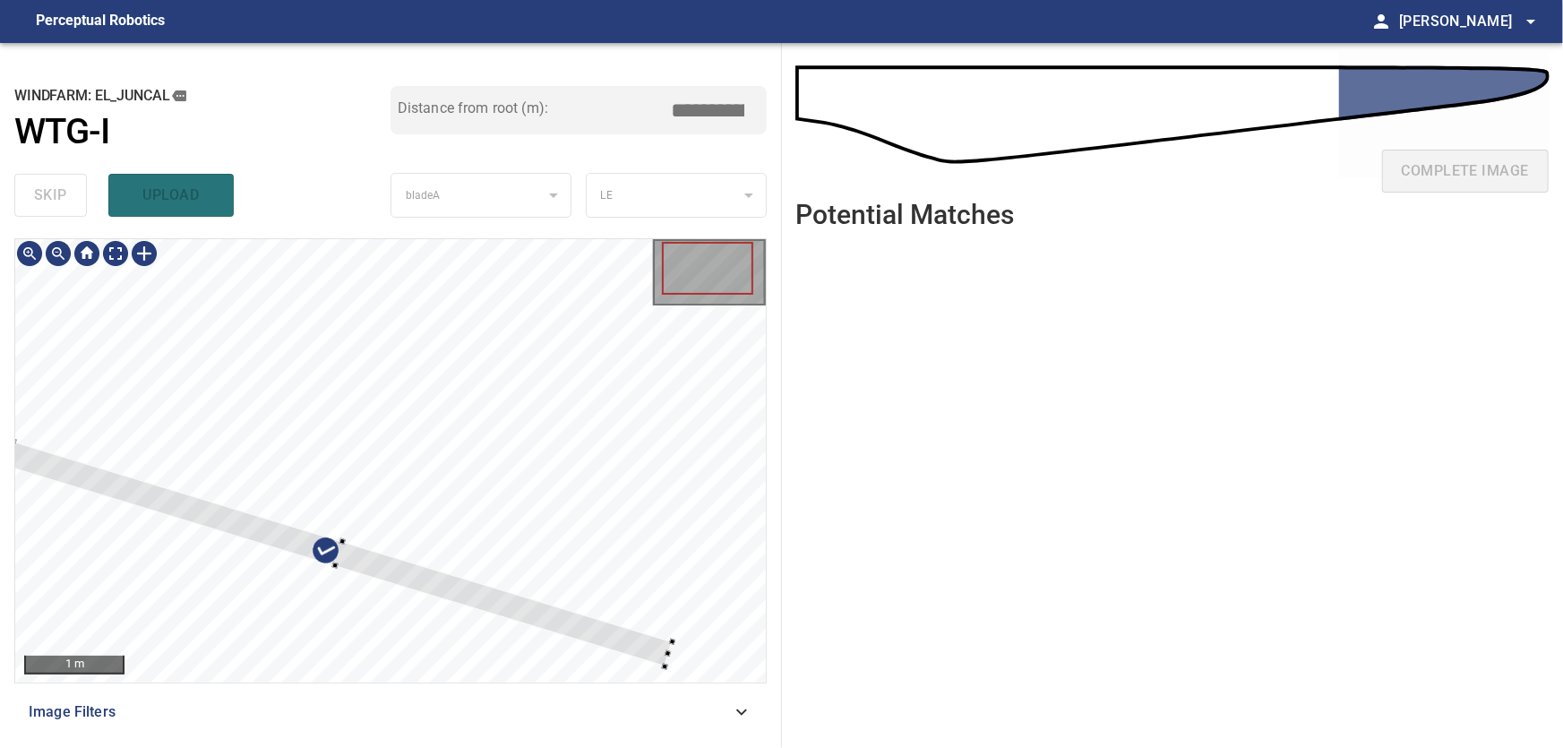
click at [245, 541] on div at bounding box center [390, 460] width 751 height 443
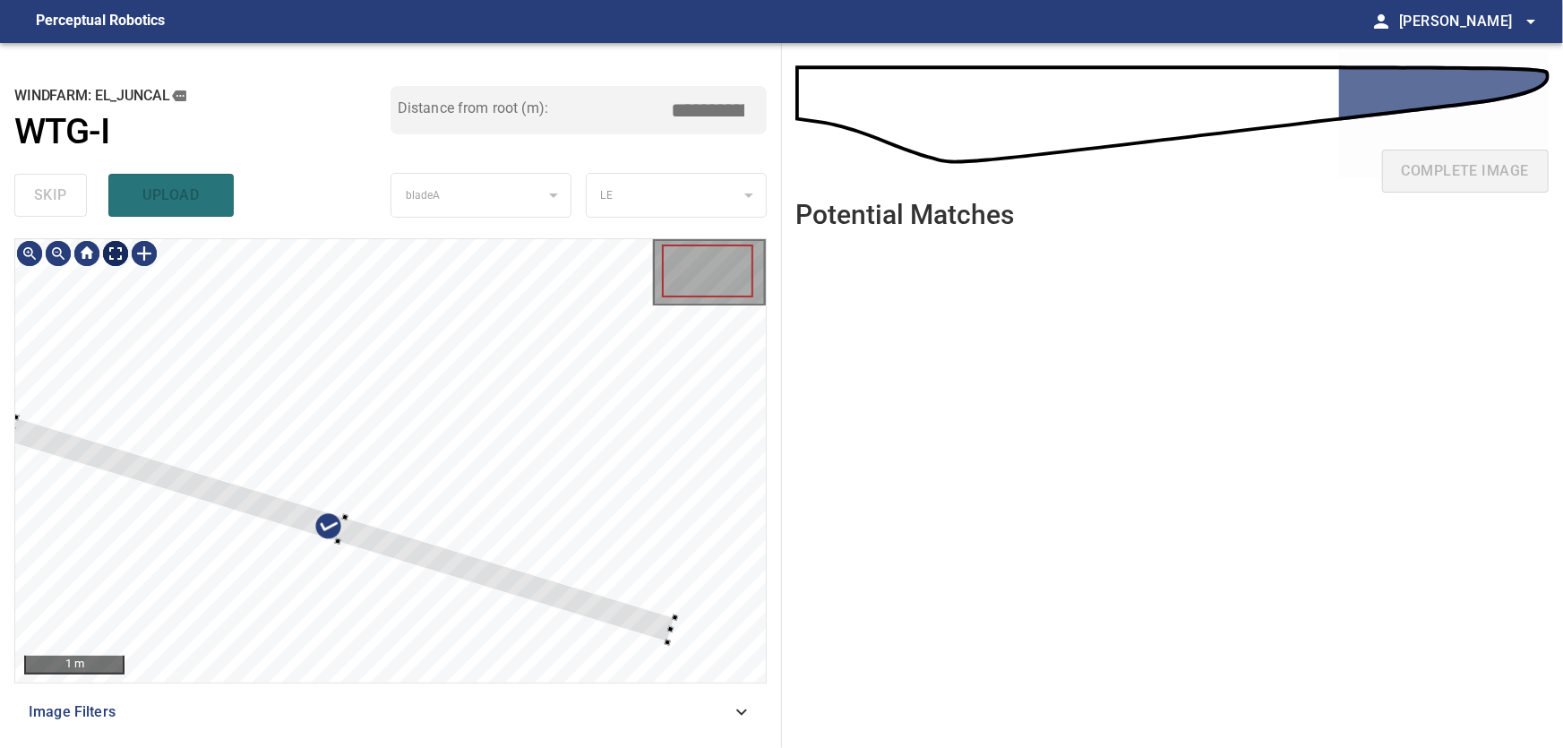
click at [124, 256] on body "**********" at bounding box center [781, 374] width 1563 height 748
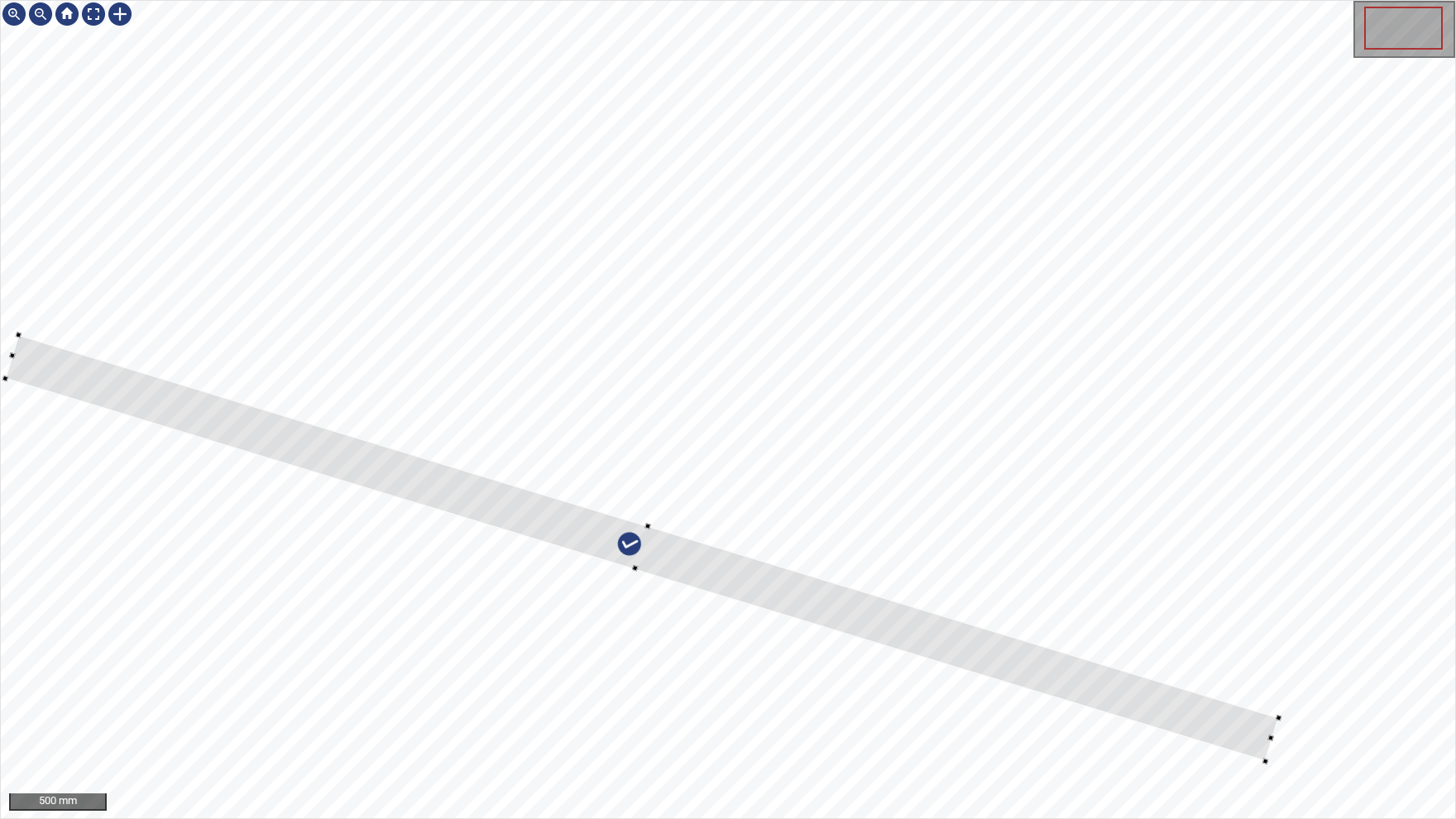
click at [18, 332] on div at bounding box center [18, 335] width 6 height 6
click at [1210, 690] on div at bounding box center [614, 539] width 1219 height 409
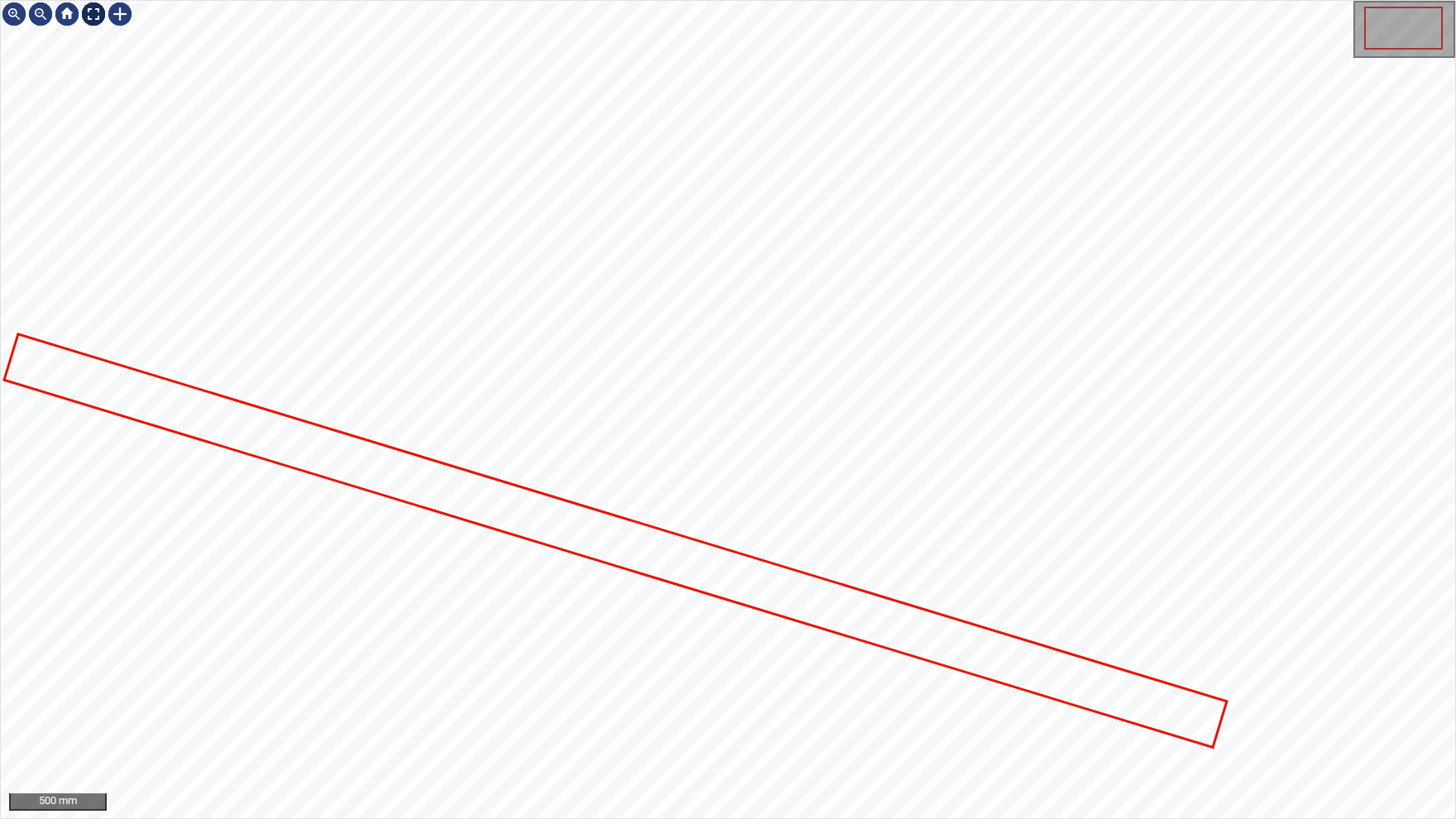
click at [97, 13] on img at bounding box center [93, 14] width 27 height 27
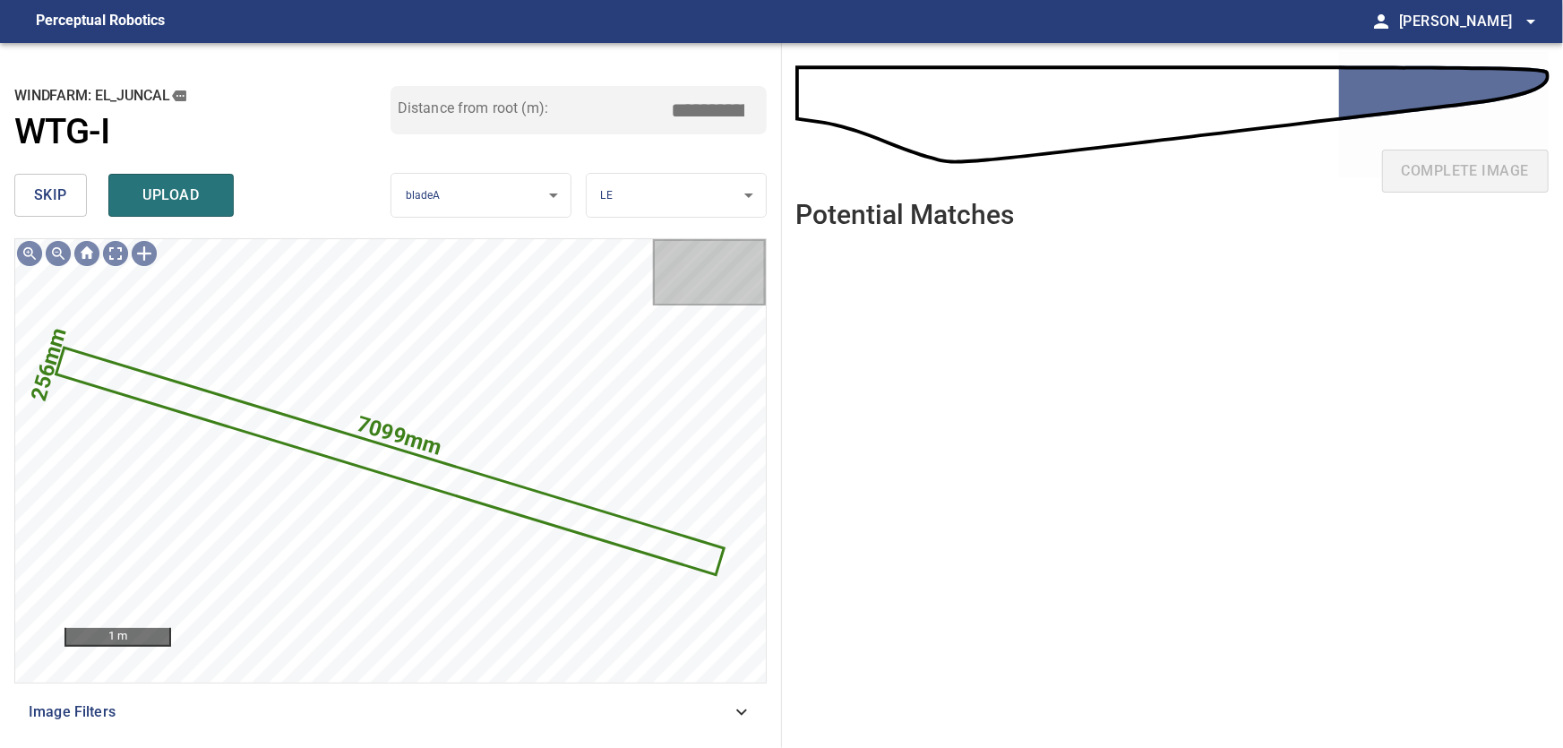
drag, startPoint x: 678, startPoint y: 109, endPoint x: 807, endPoint y: 114, distance: 129.1
click at [760, 114] on input "*****" at bounding box center [715, 110] width 90 height 34
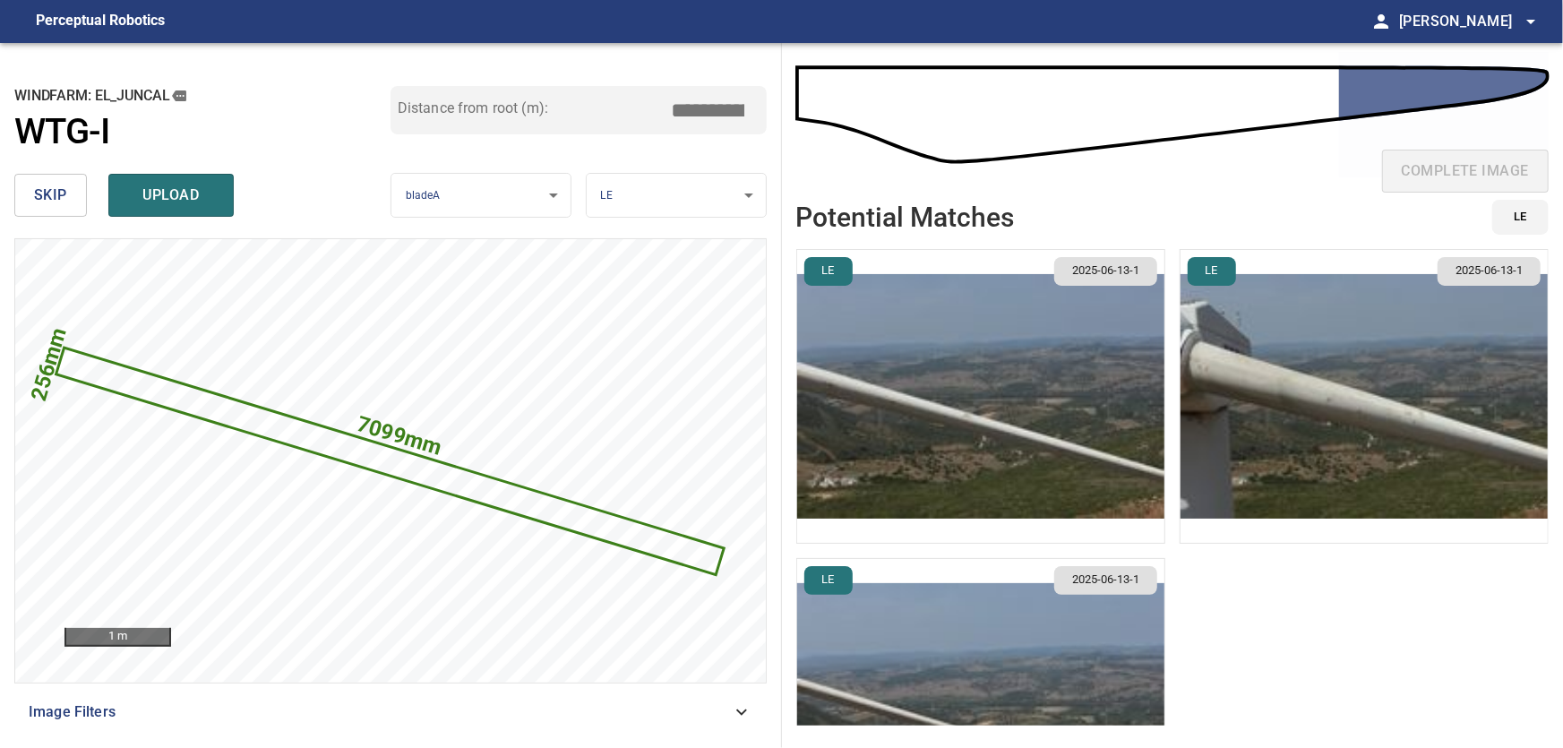
type input "****"
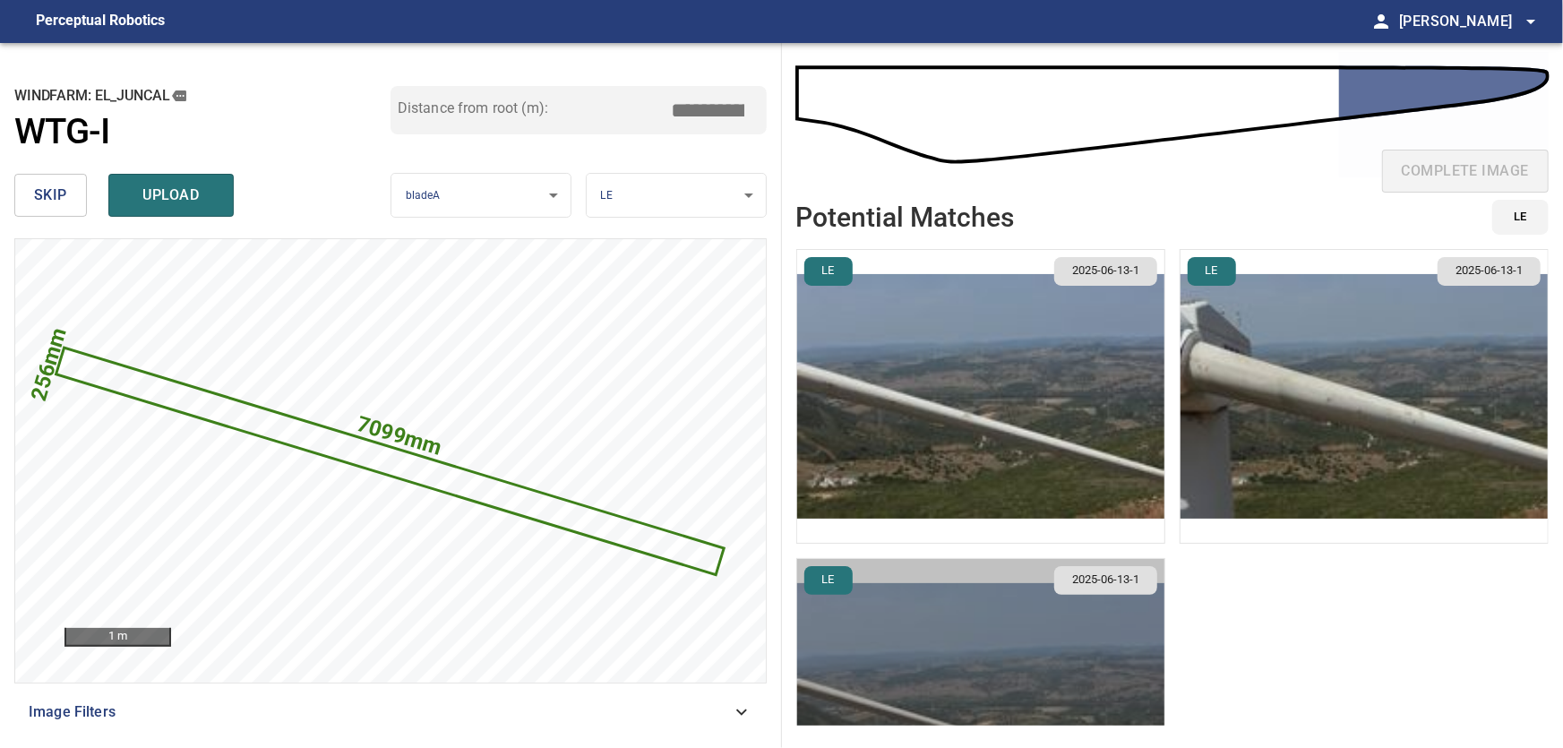
click at [972, 660] on img "button" at bounding box center [980, 705] width 367 height 293
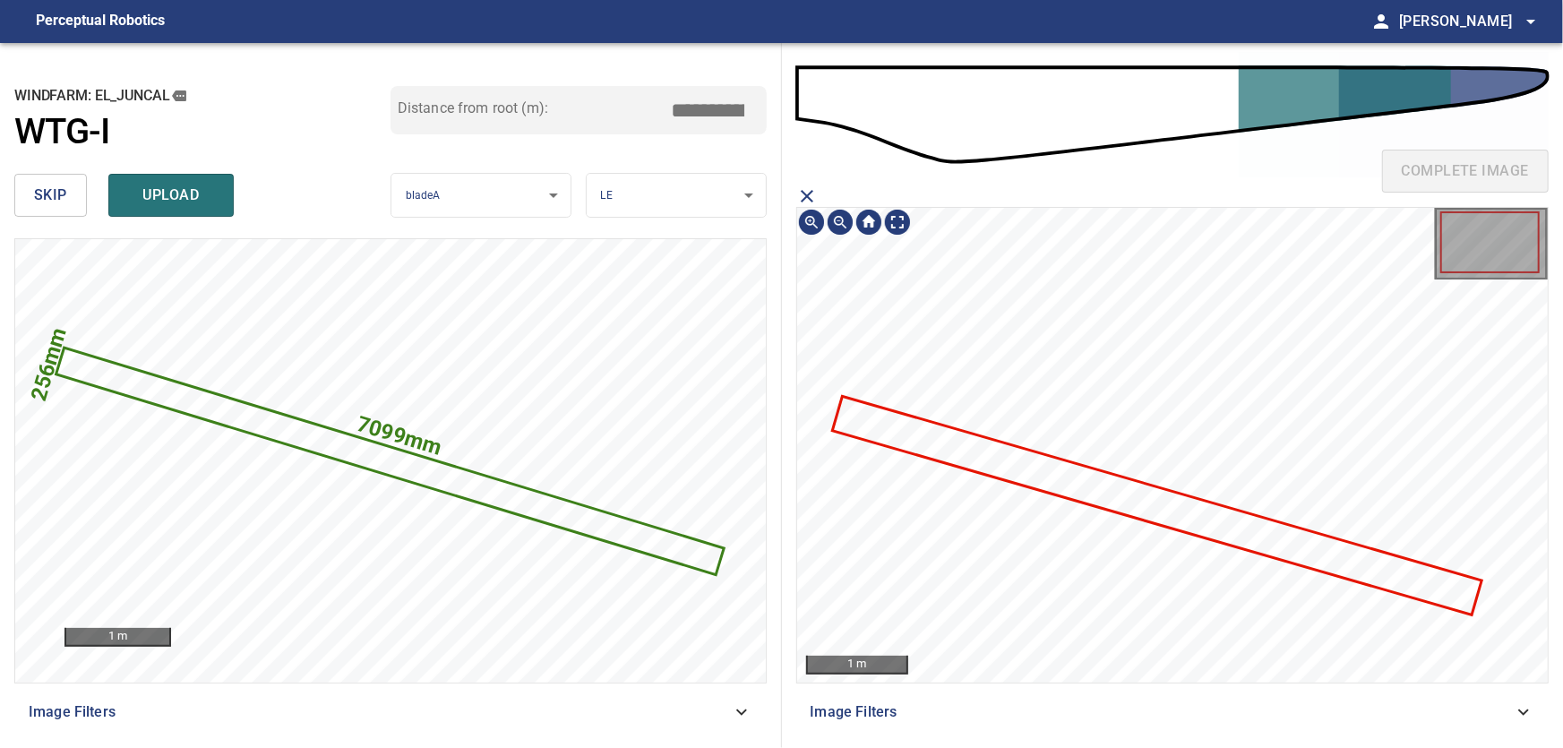
click at [1188, 512] on icon at bounding box center [1157, 505] width 647 height 215
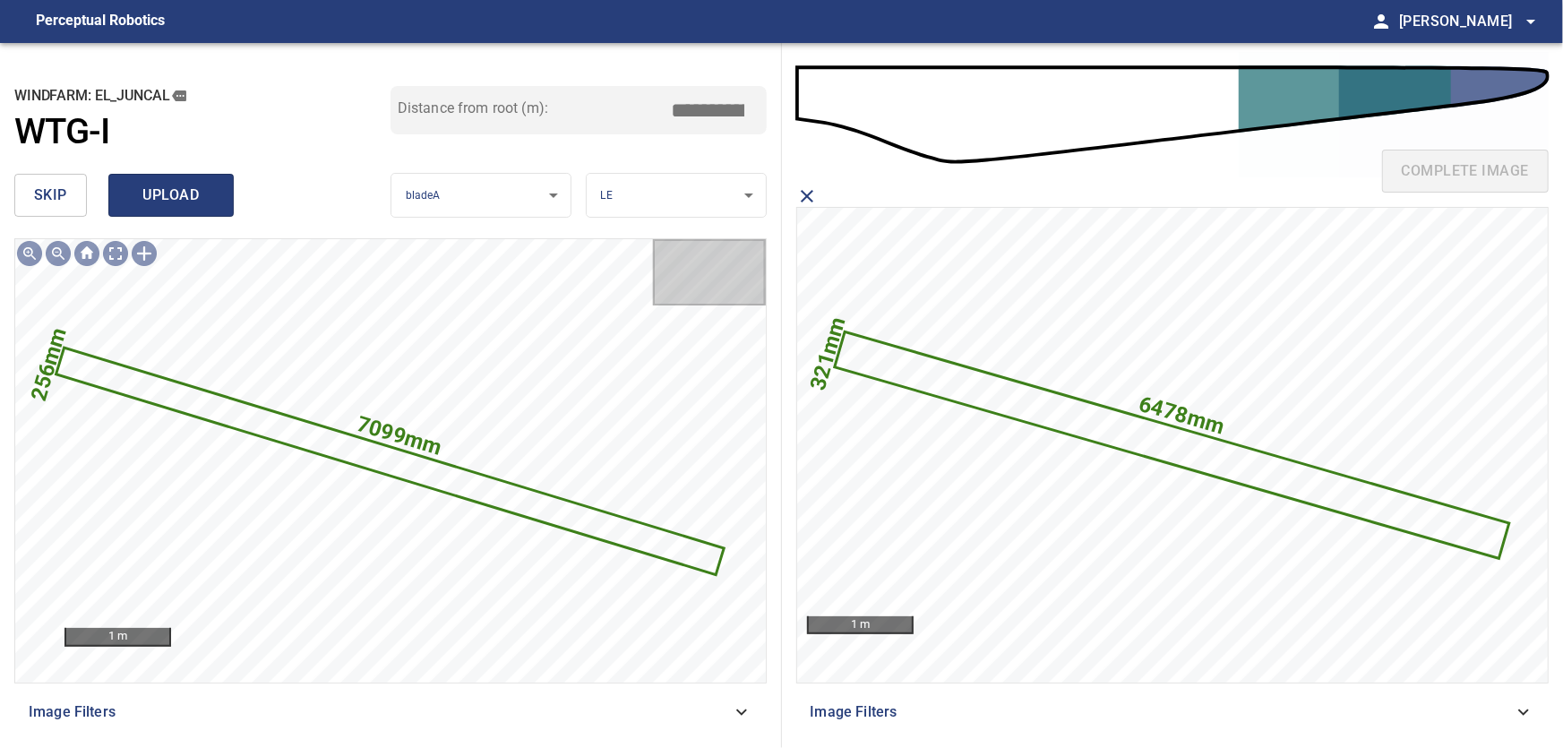
click at [181, 199] on span "upload" at bounding box center [171, 195] width 86 height 25
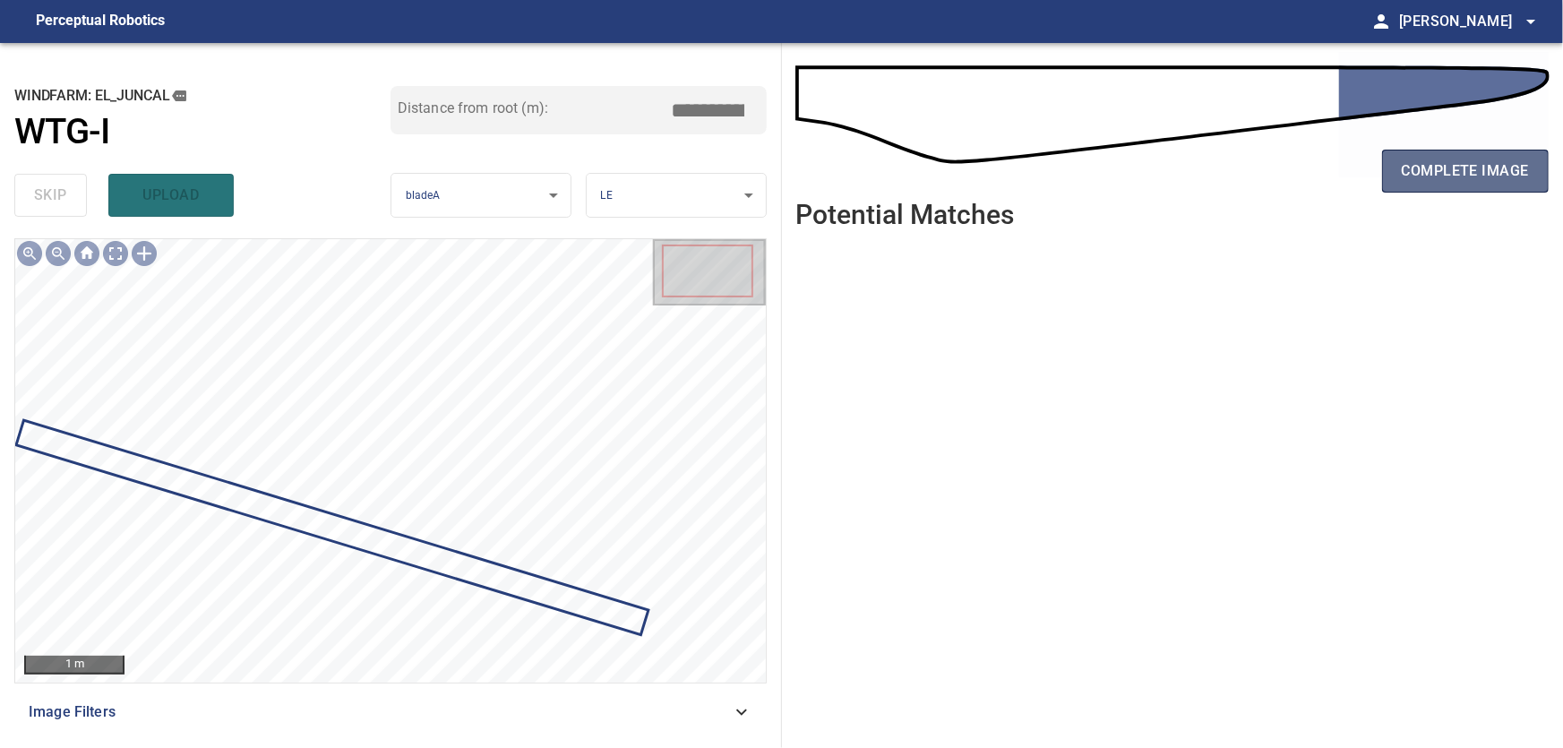
click at [1483, 175] on span "complete image" at bounding box center [1465, 171] width 127 height 25
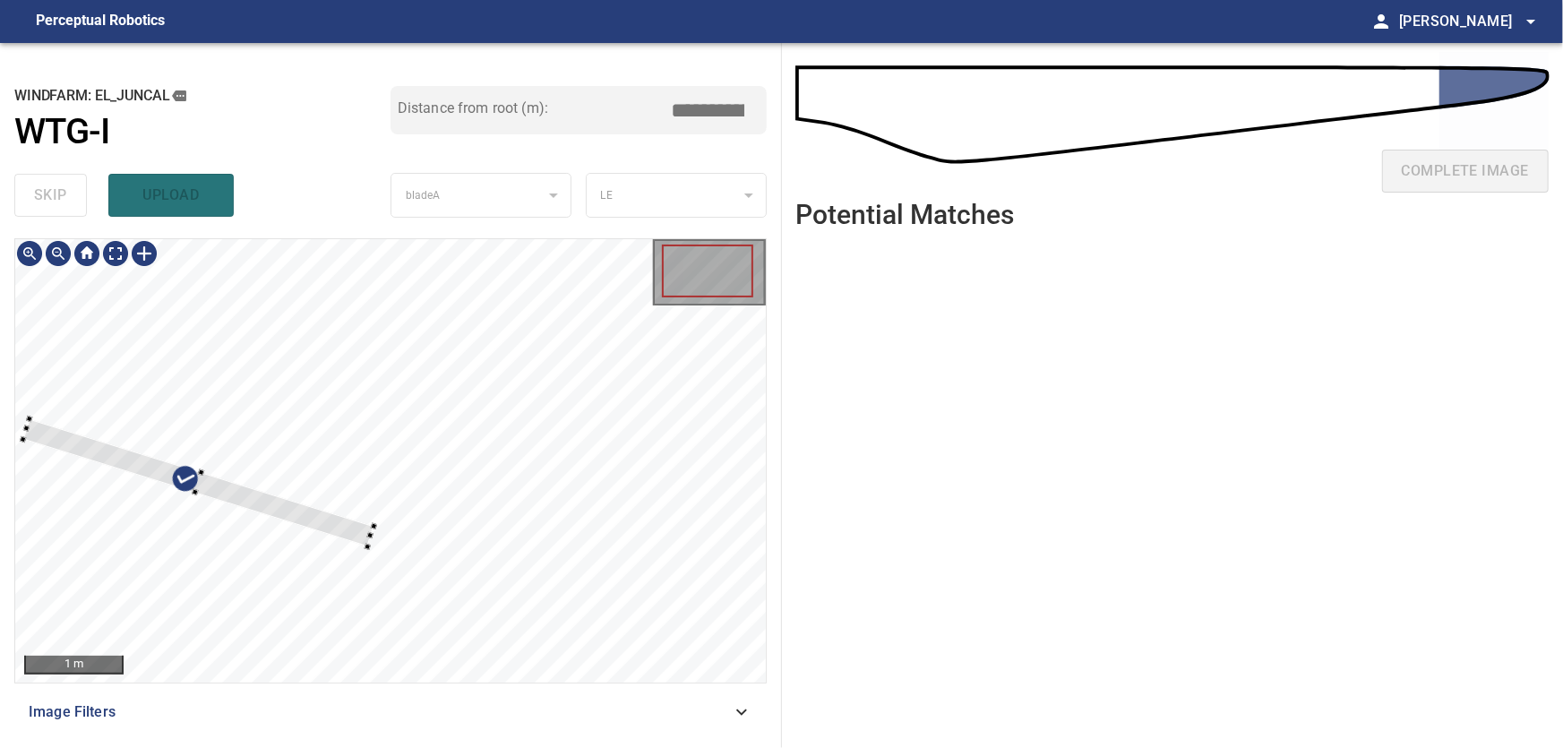
click at [606, 392] on div at bounding box center [390, 460] width 751 height 443
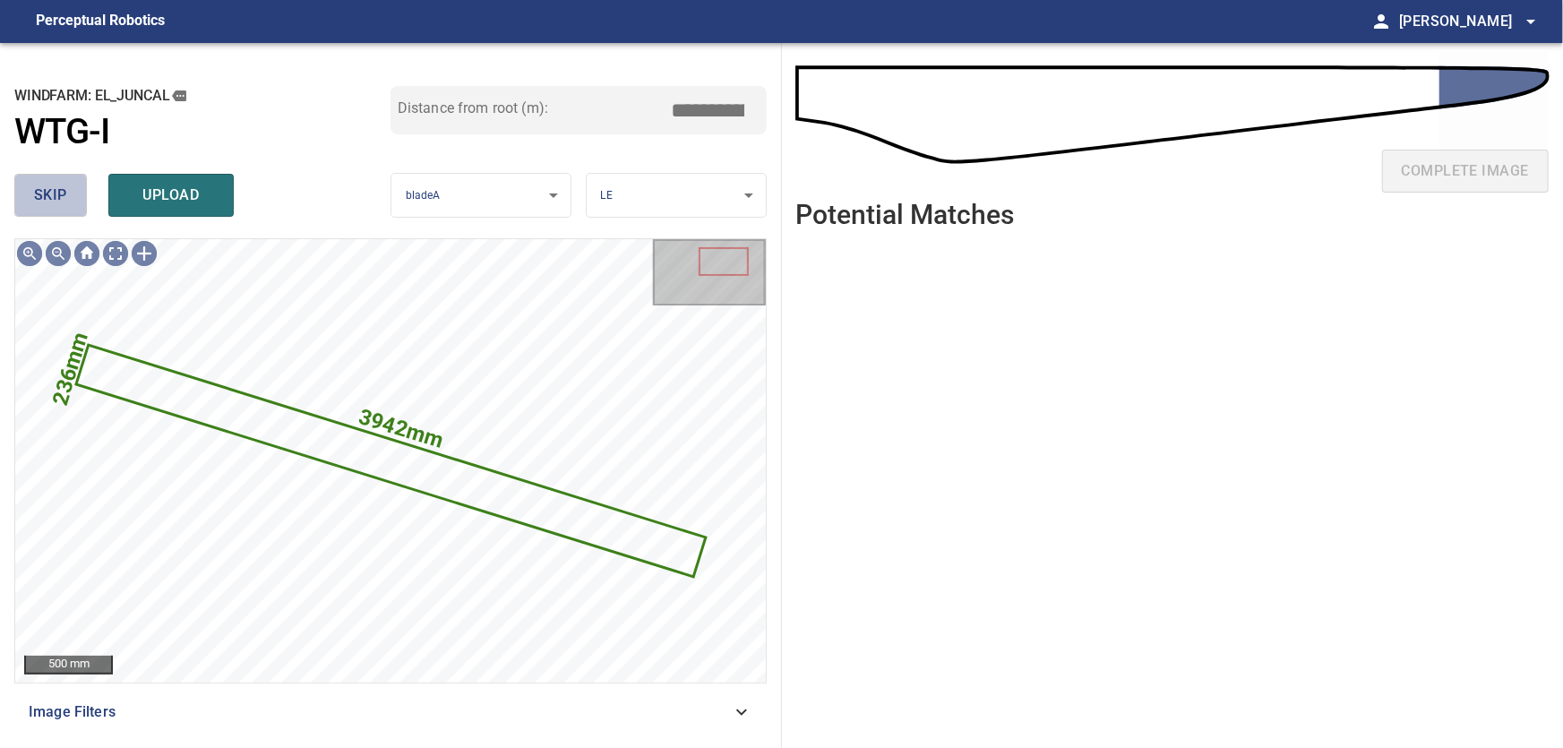
click at [47, 188] on span "skip" at bounding box center [50, 195] width 33 height 25
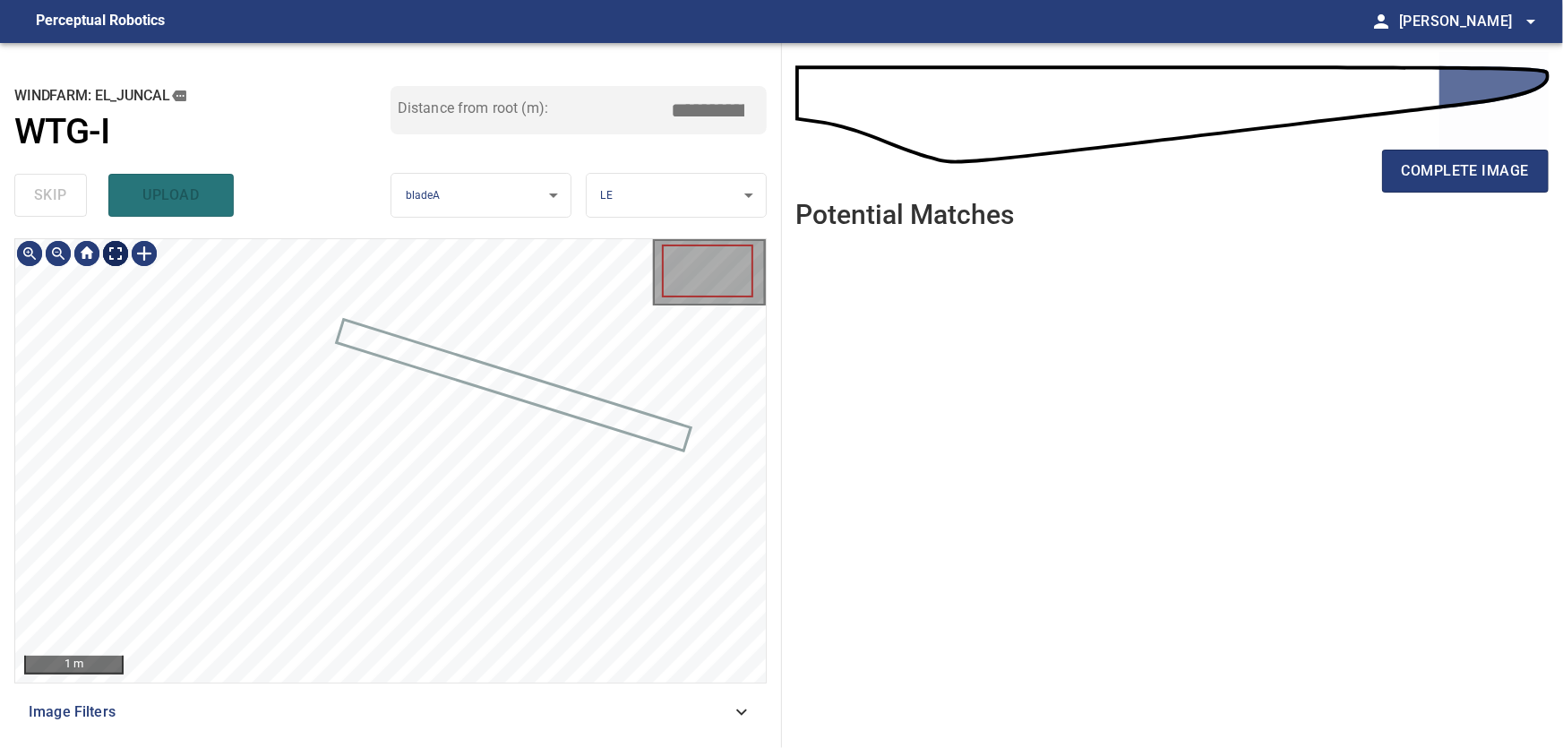
click at [108, 254] on body "**********" at bounding box center [781, 374] width 1563 height 748
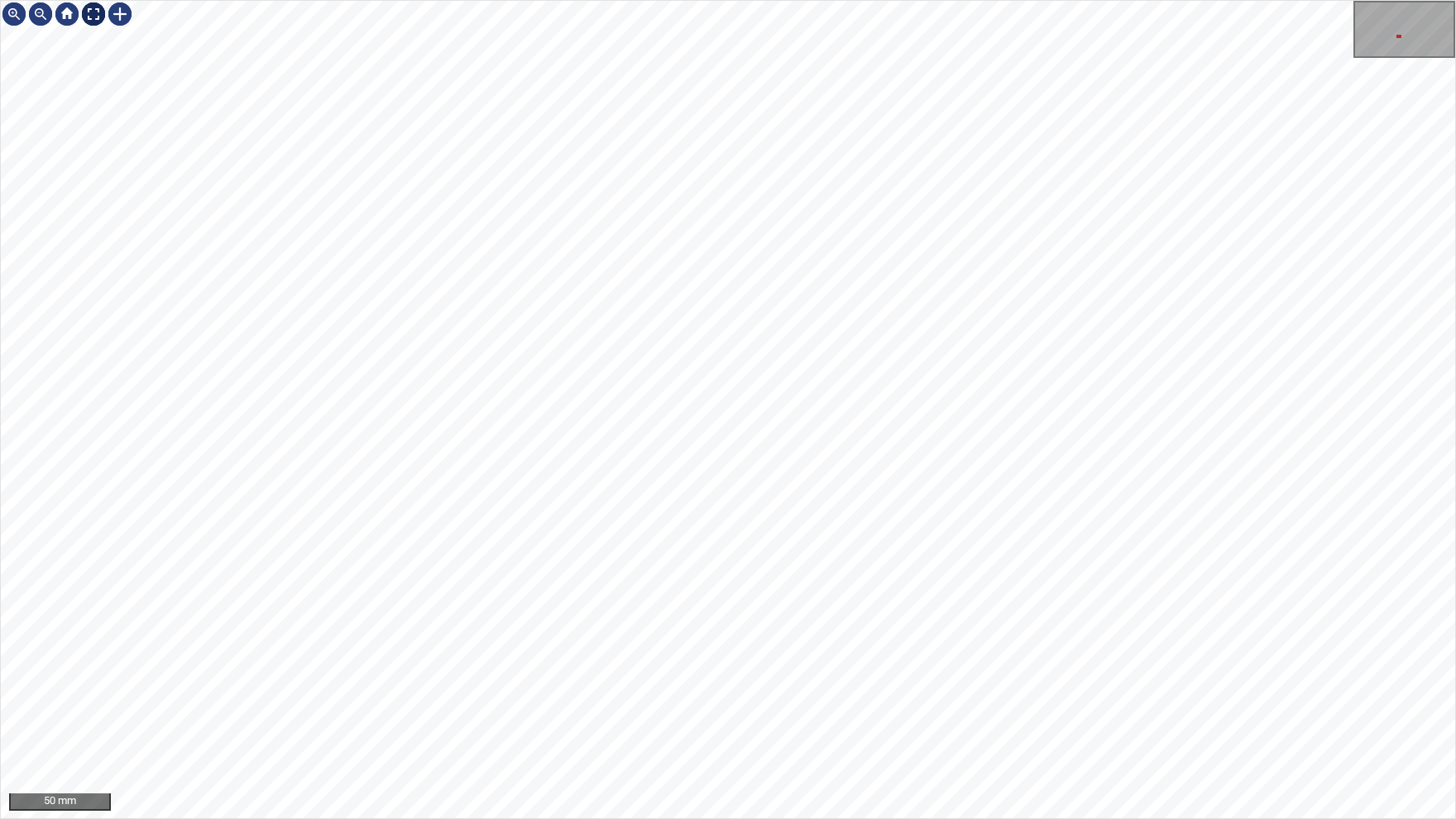
click at [87, 15] on img at bounding box center [93, 14] width 27 height 27
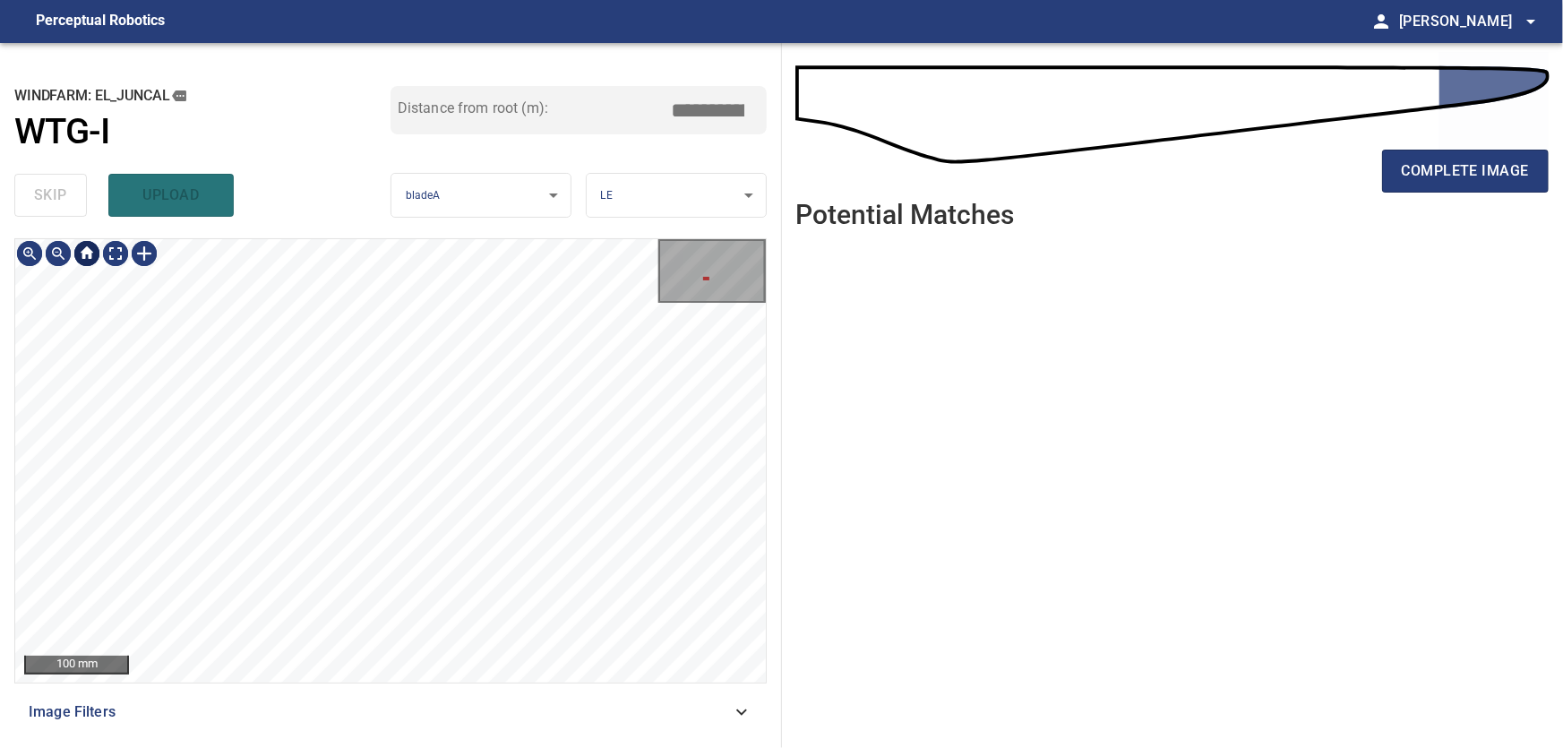
click at [85, 259] on div at bounding box center [87, 253] width 29 height 29
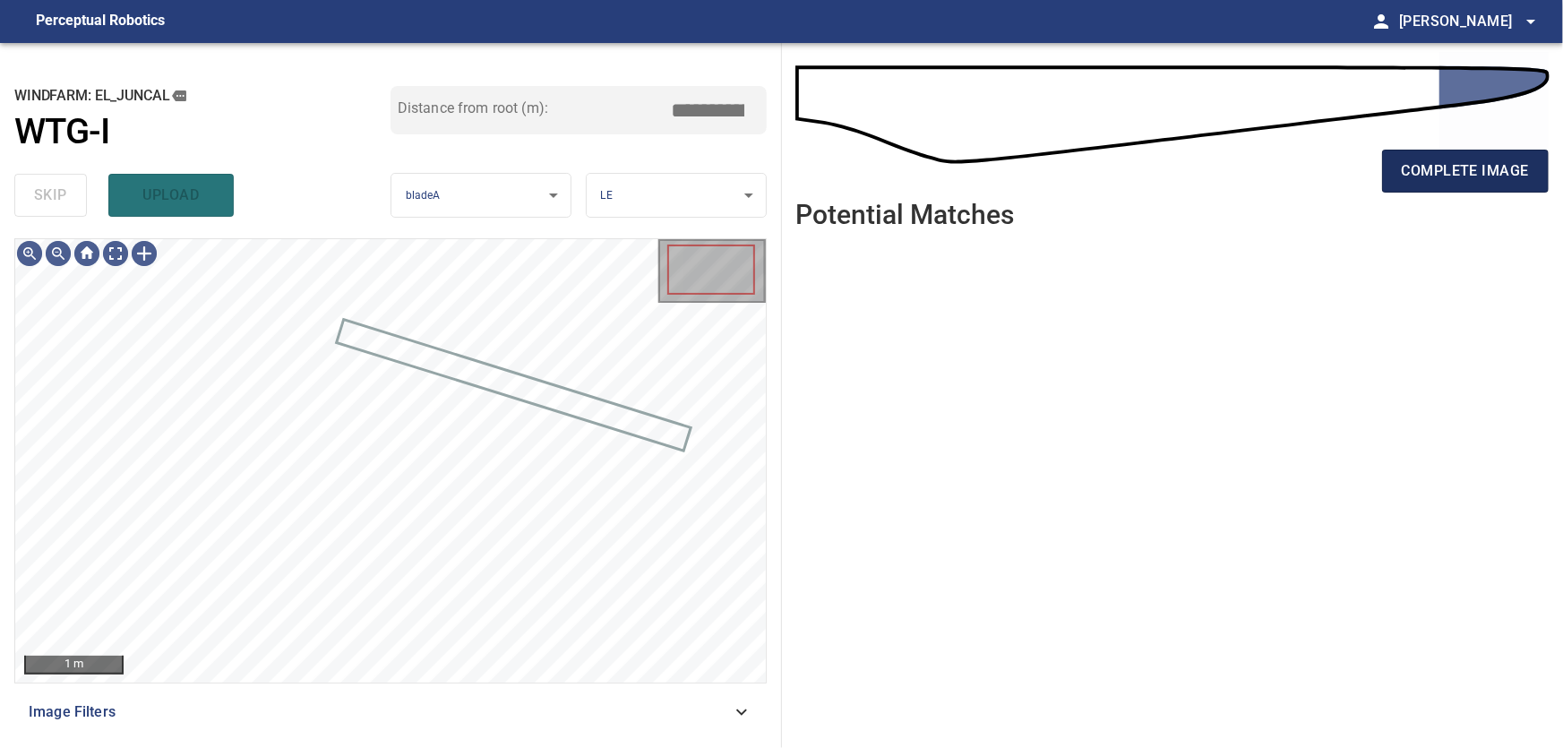
click at [1434, 176] on span "complete image" at bounding box center [1465, 171] width 127 height 25
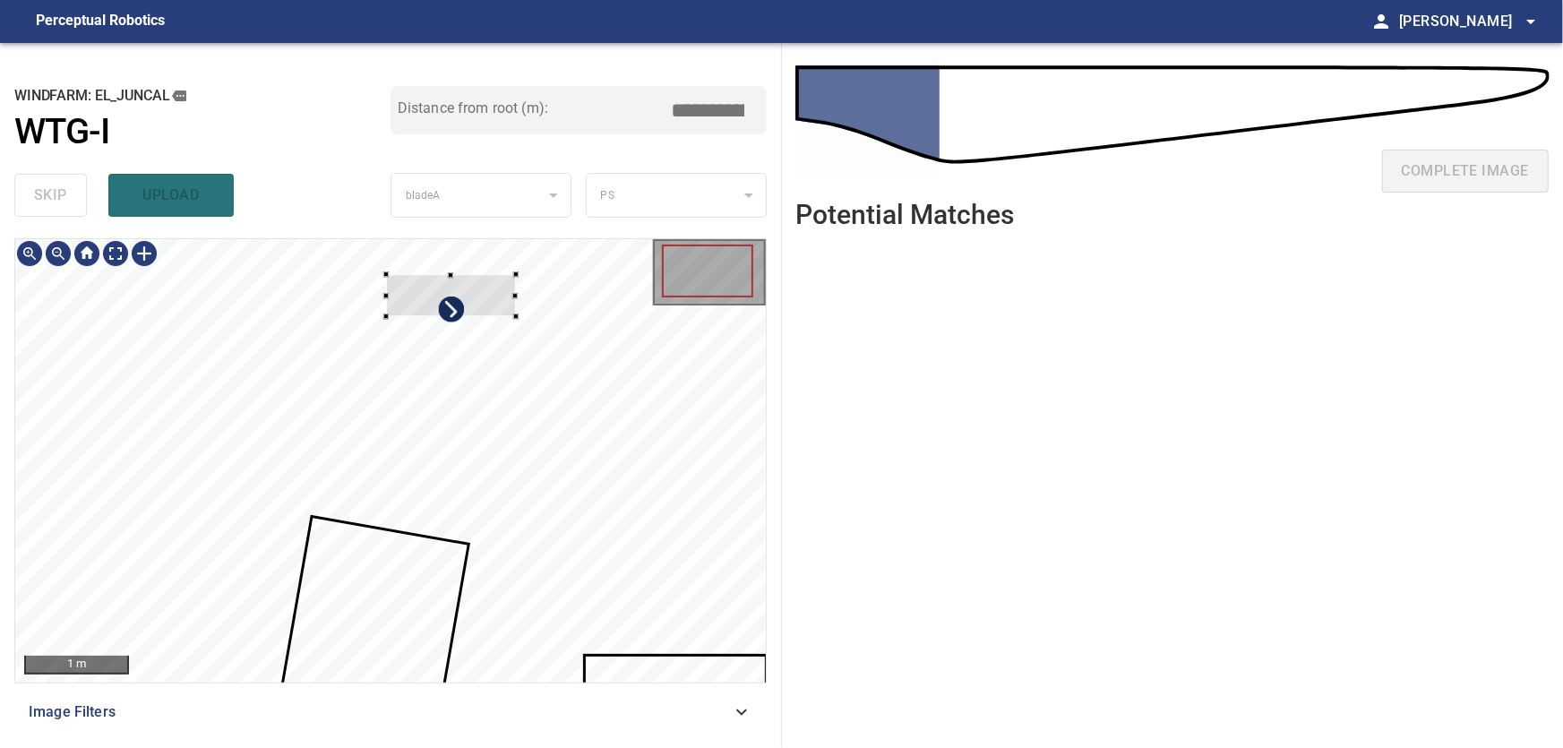
click at [461, 301] on div at bounding box center [451, 295] width 130 height 42
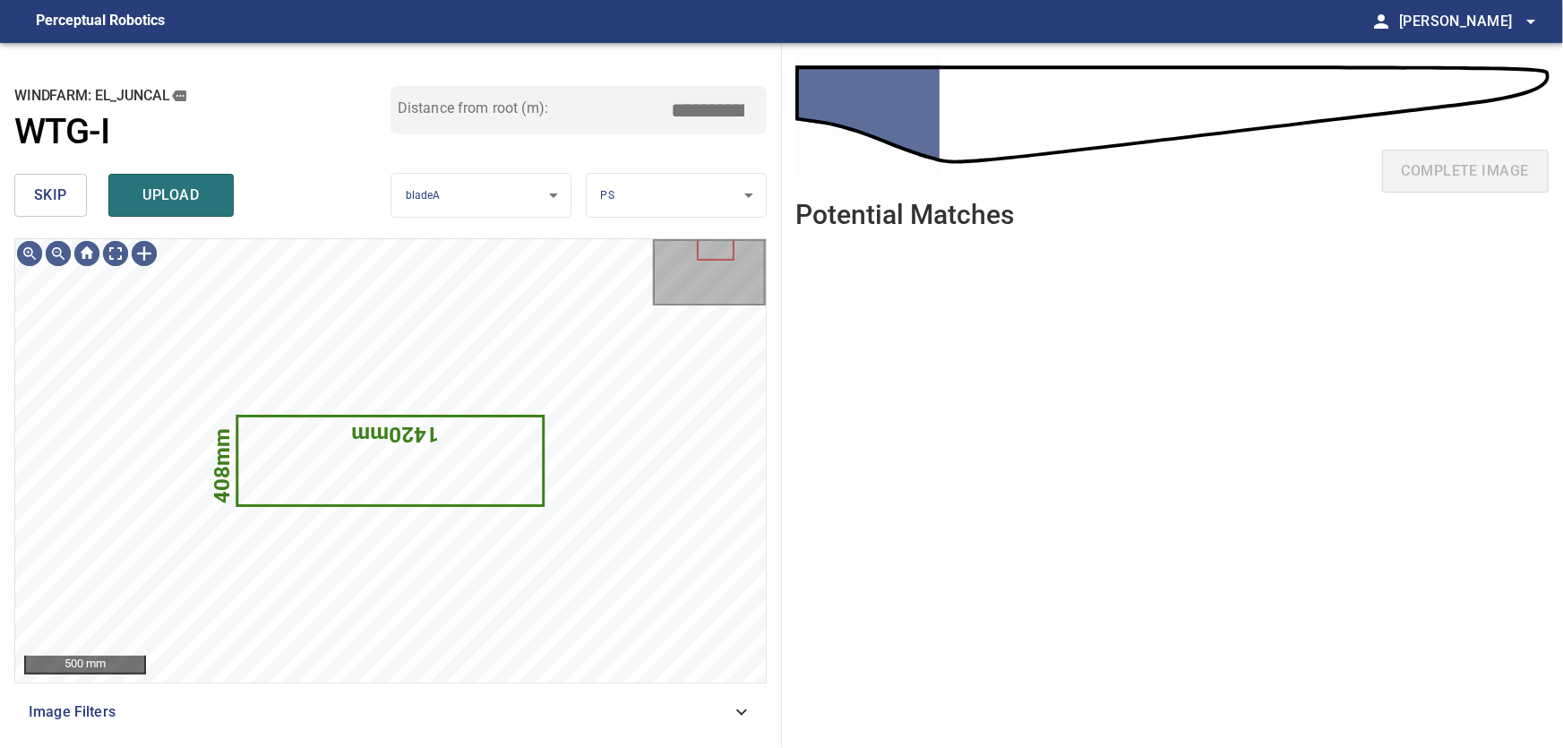
click at [39, 196] on span "skip" at bounding box center [50, 195] width 33 height 25
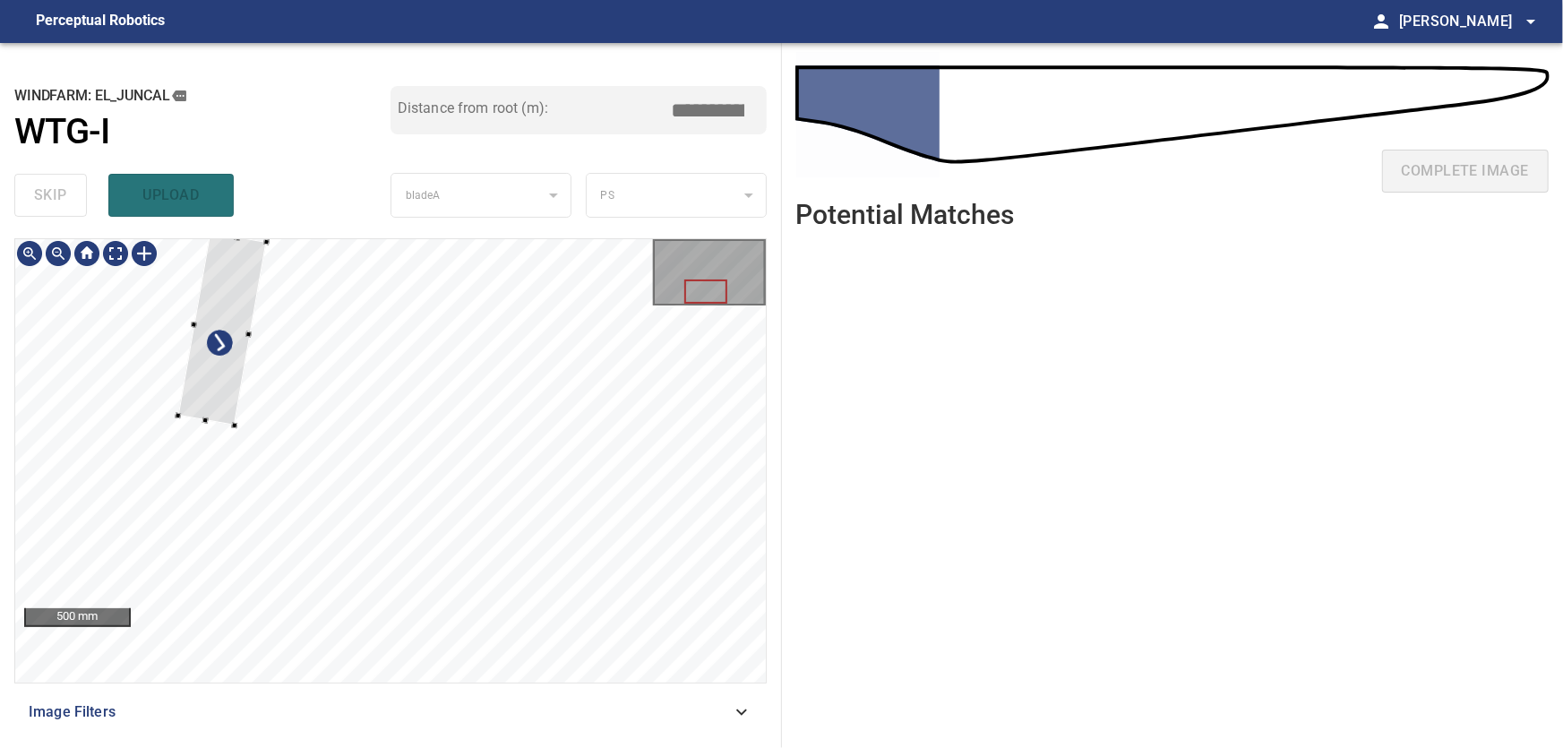
click at [176, 409] on div at bounding box center [390, 460] width 751 height 443
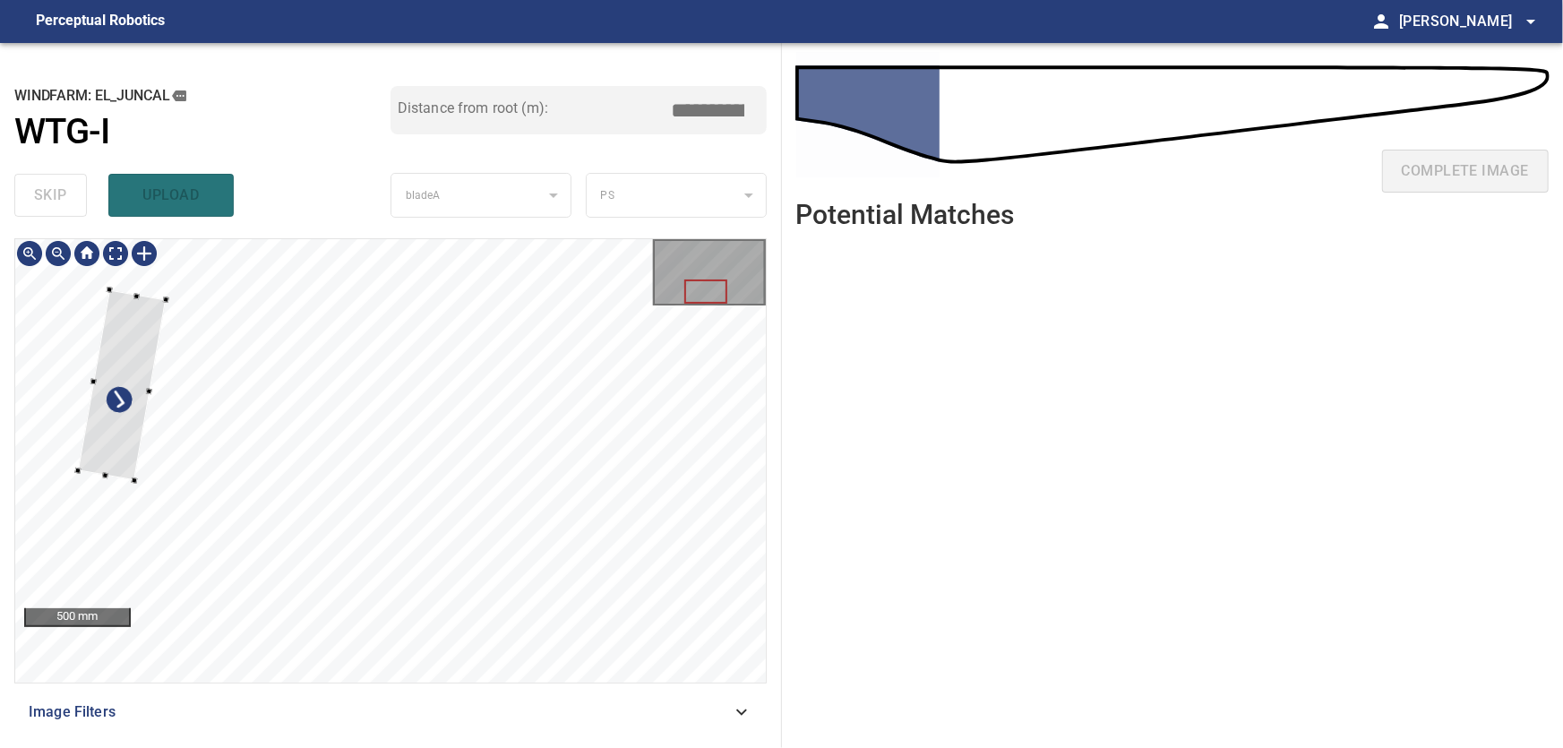
click at [100, 374] on div at bounding box center [122, 385] width 89 height 191
type input "***"
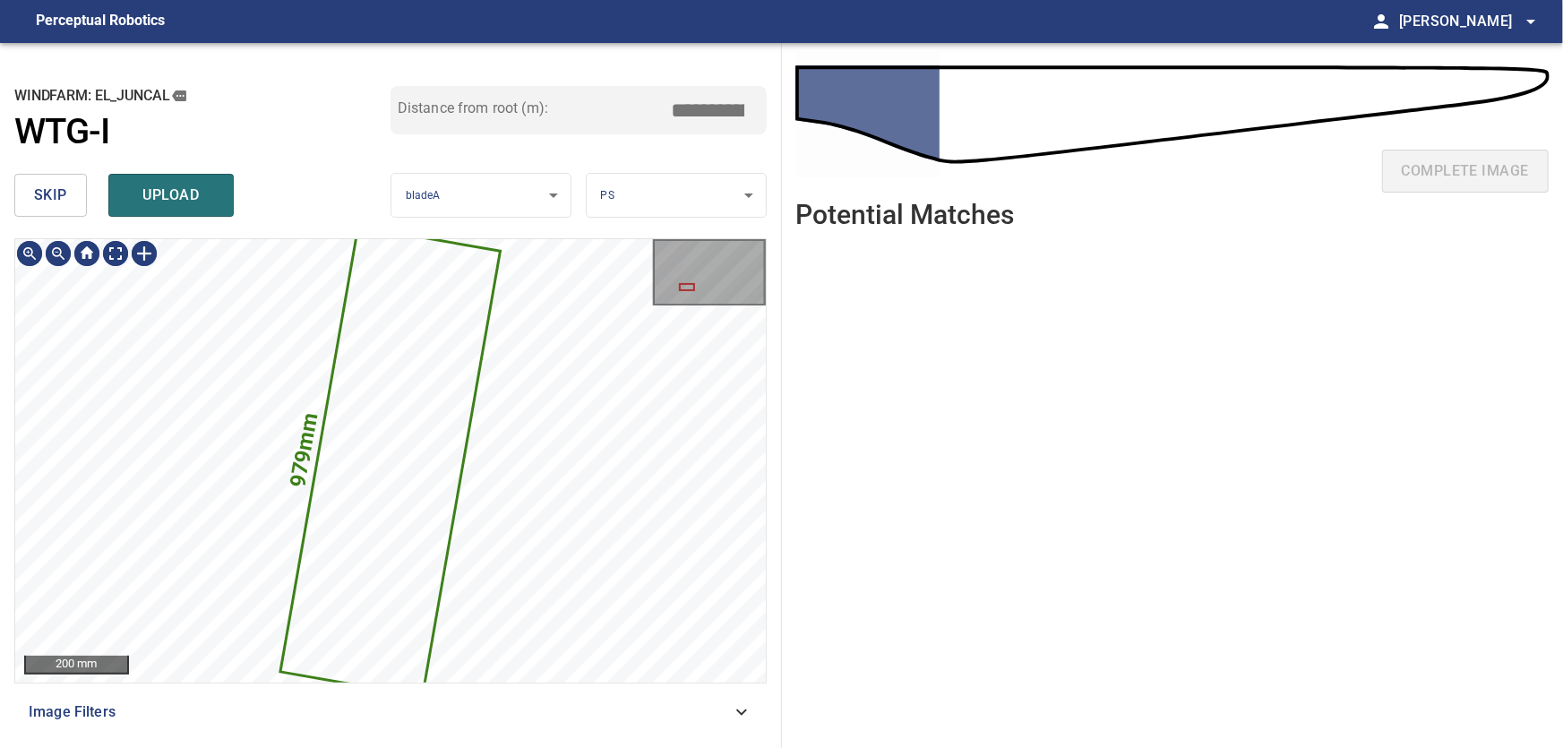
click at [370, 413] on icon at bounding box center [391, 462] width 218 height 468
click at [30, 197] on button "skip" at bounding box center [50, 195] width 73 height 43
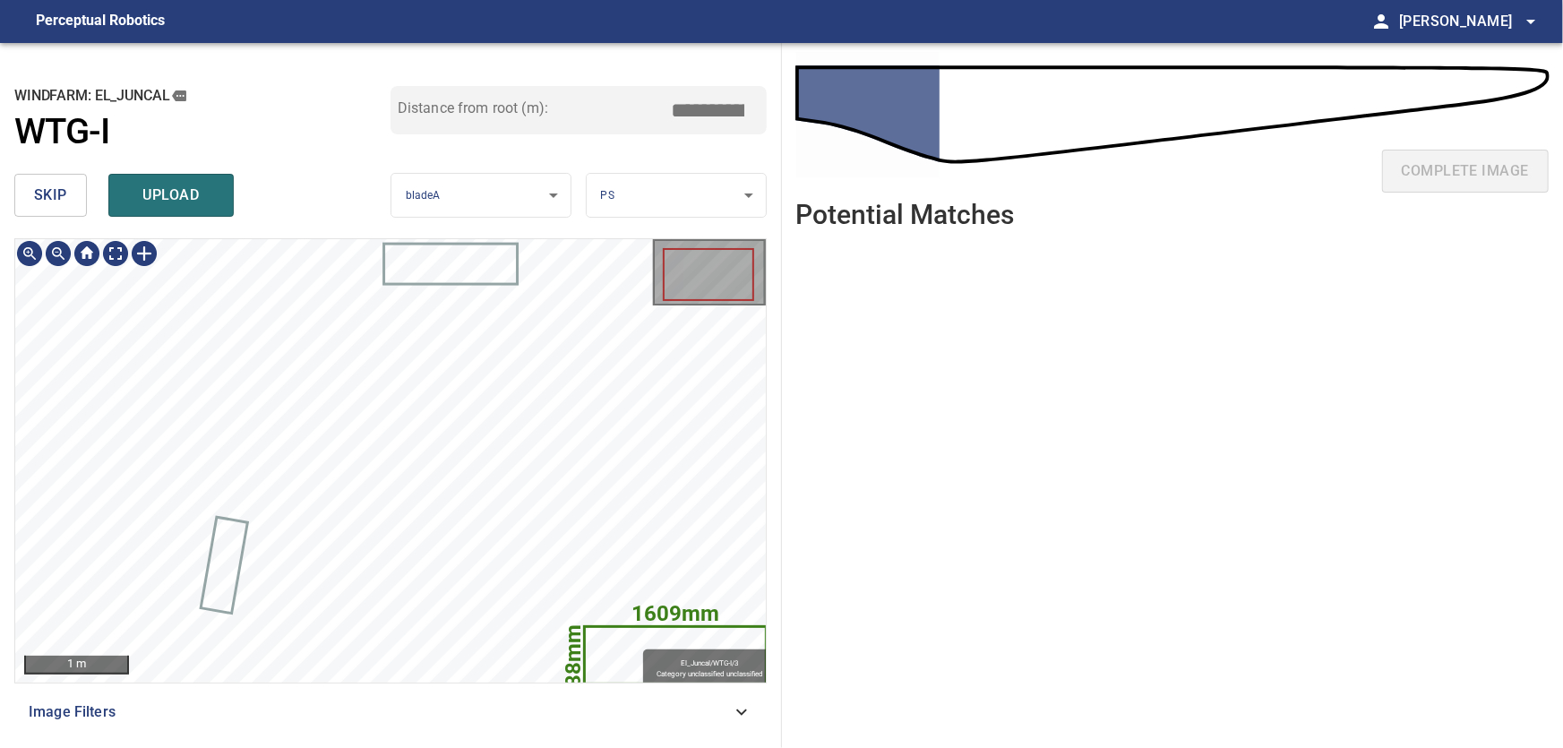
click at [635, 641] on icon at bounding box center [675, 655] width 179 height 55
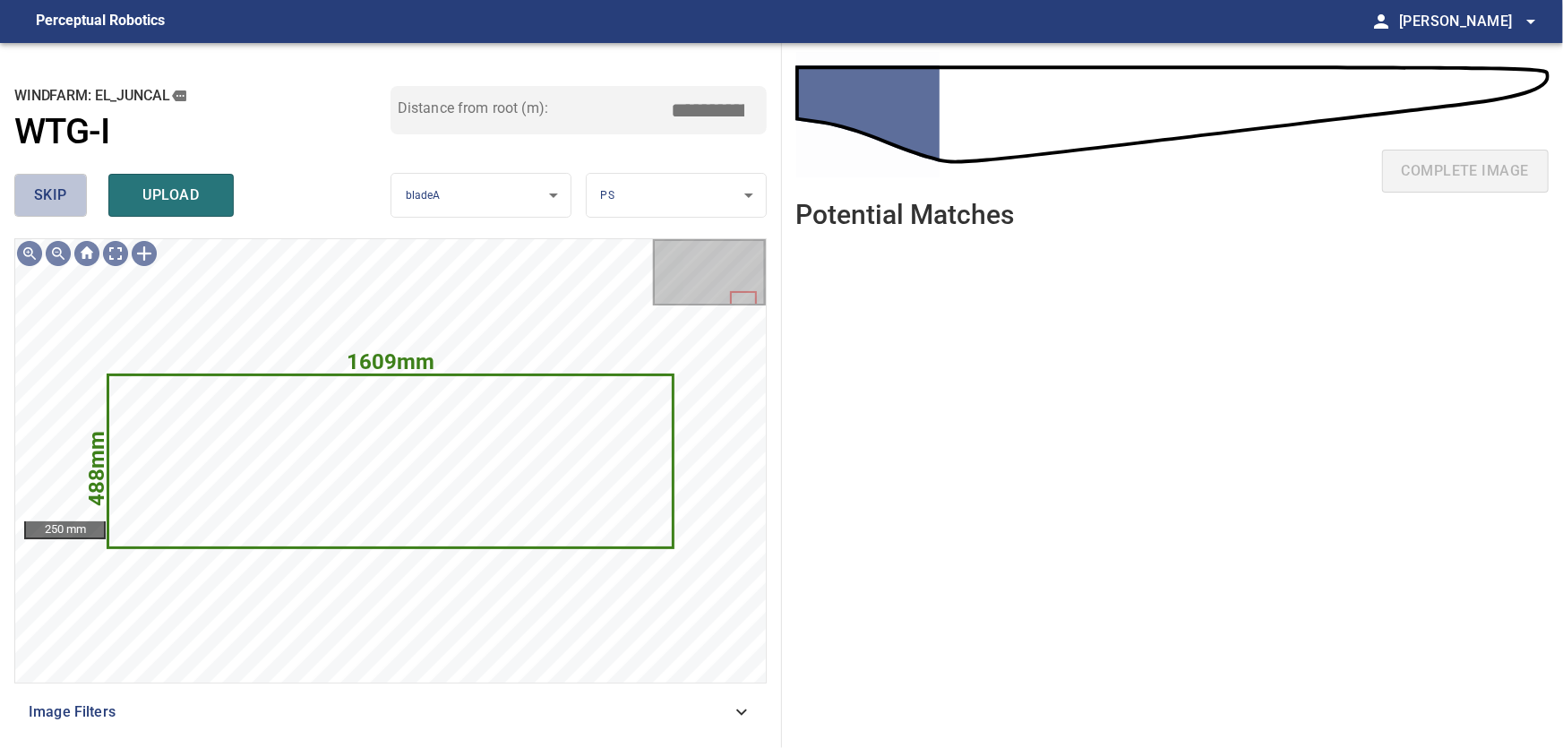
drag, startPoint x: 53, startPoint y: 193, endPoint x: 81, endPoint y: 222, distance: 40.6
click at [54, 193] on span "skip" at bounding box center [50, 195] width 33 height 25
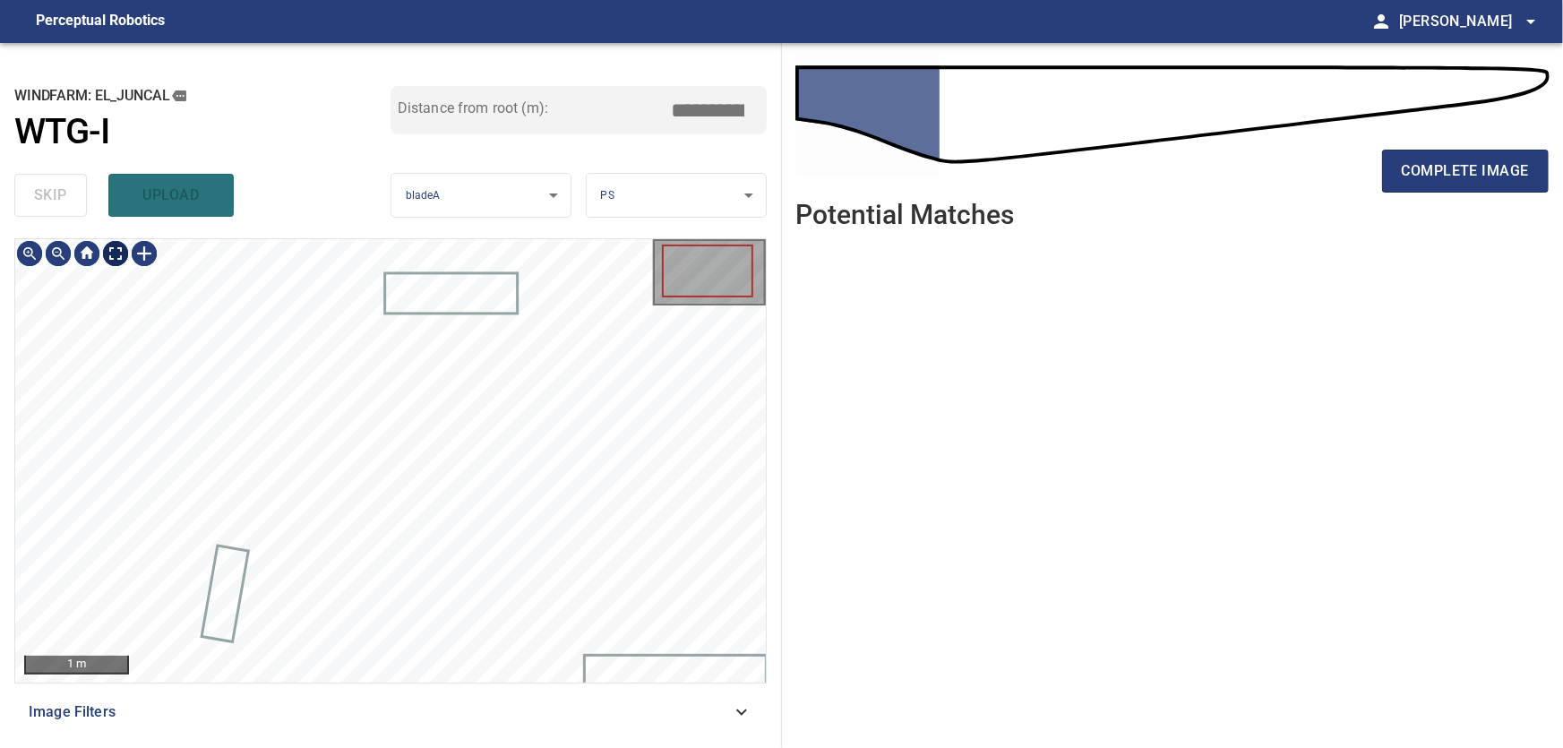
click at [118, 252] on body "**********" at bounding box center [781, 374] width 1563 height 748
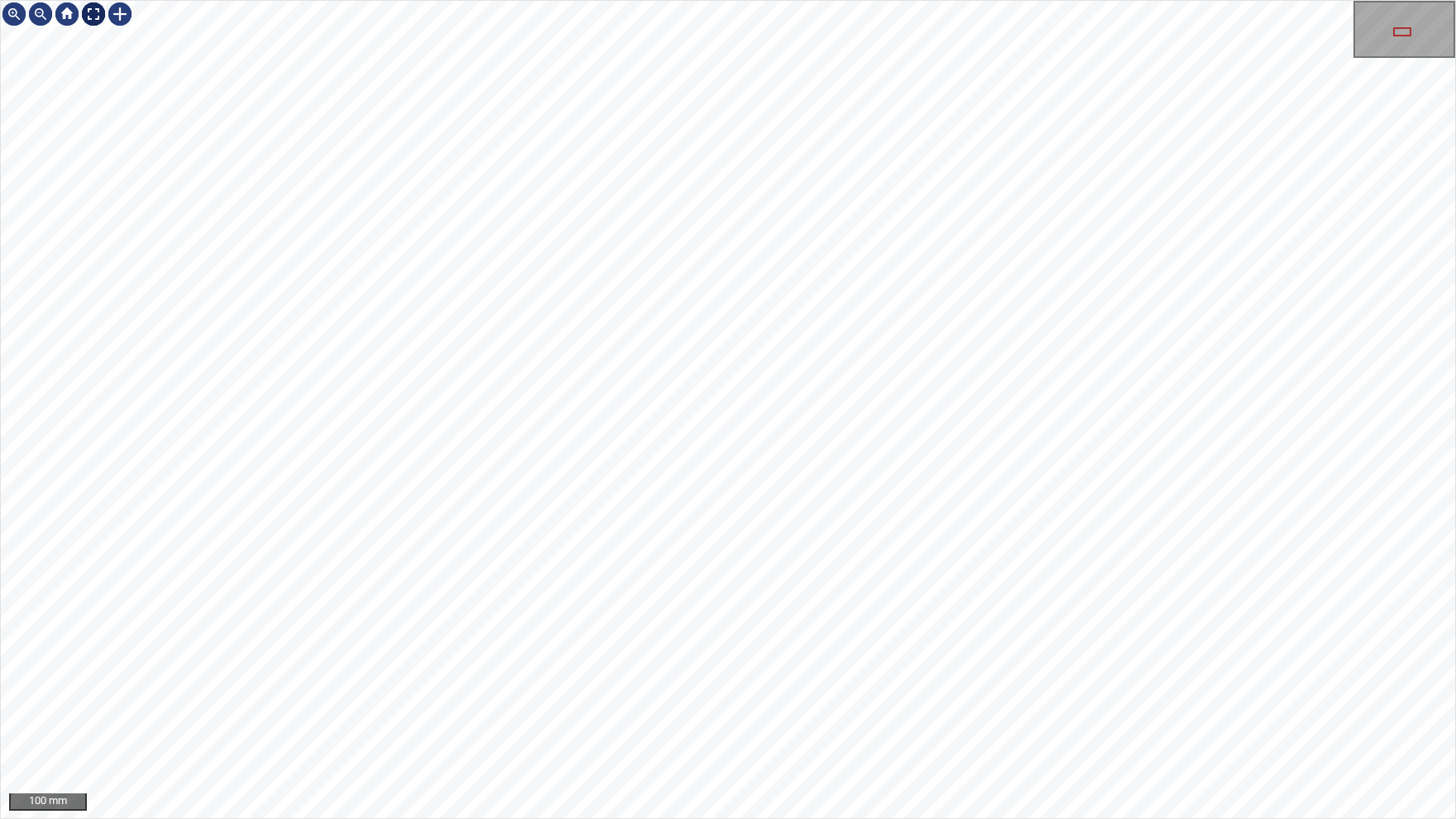
click at [95, 12] on img at bounding box center [93, 14] width 27 height 27
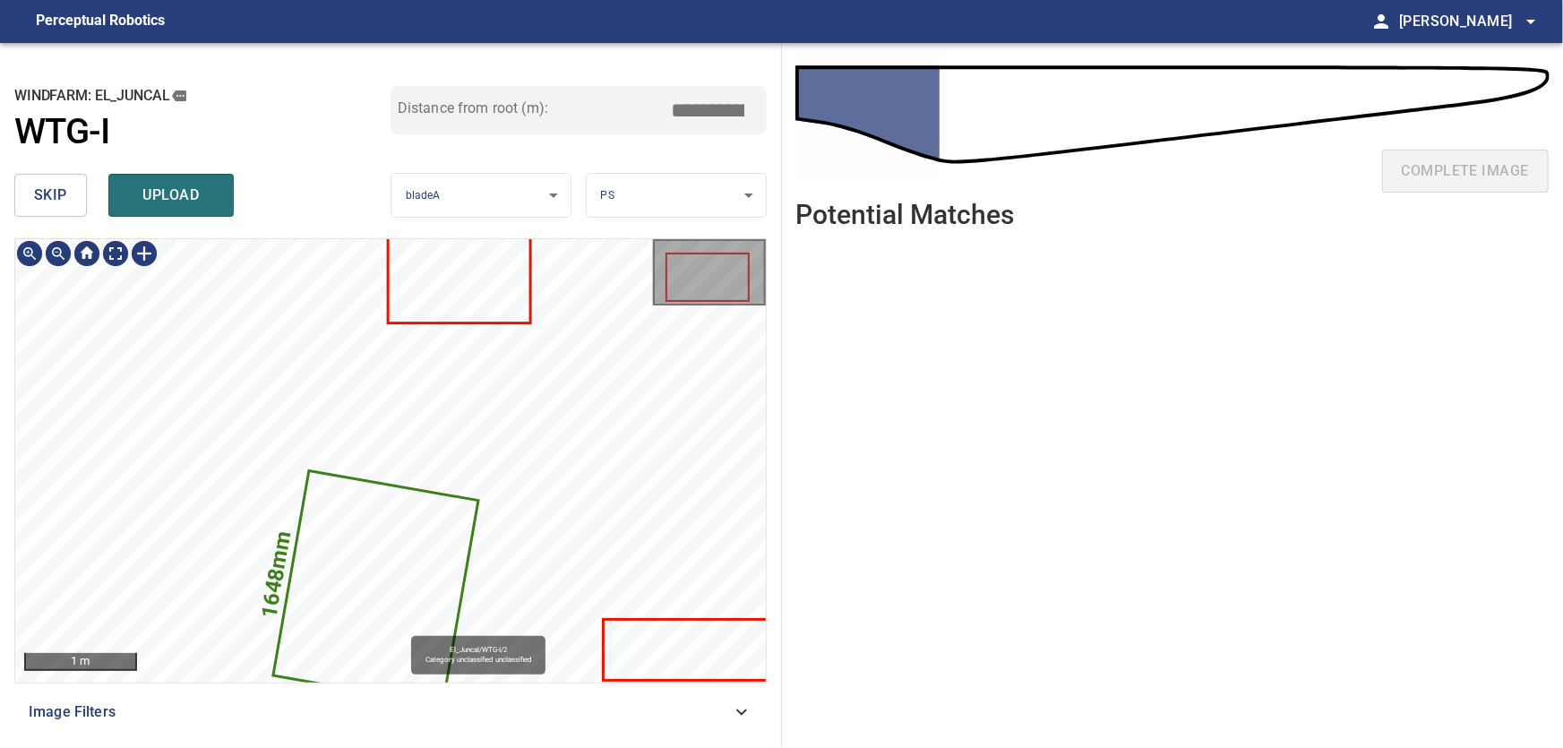
type input "***"
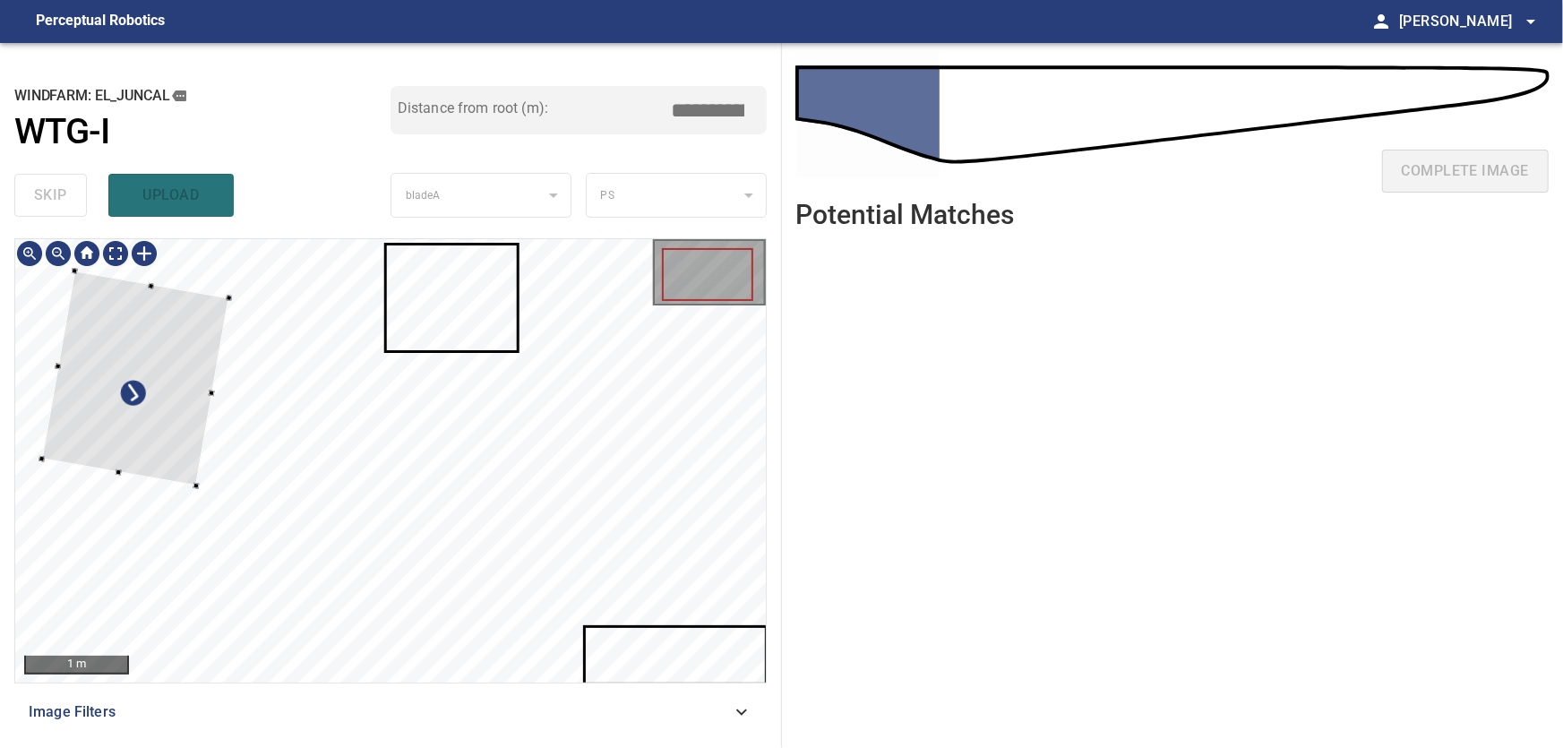
click at [168, 385] on div at bounding box center [134, 378] width 187 height 215
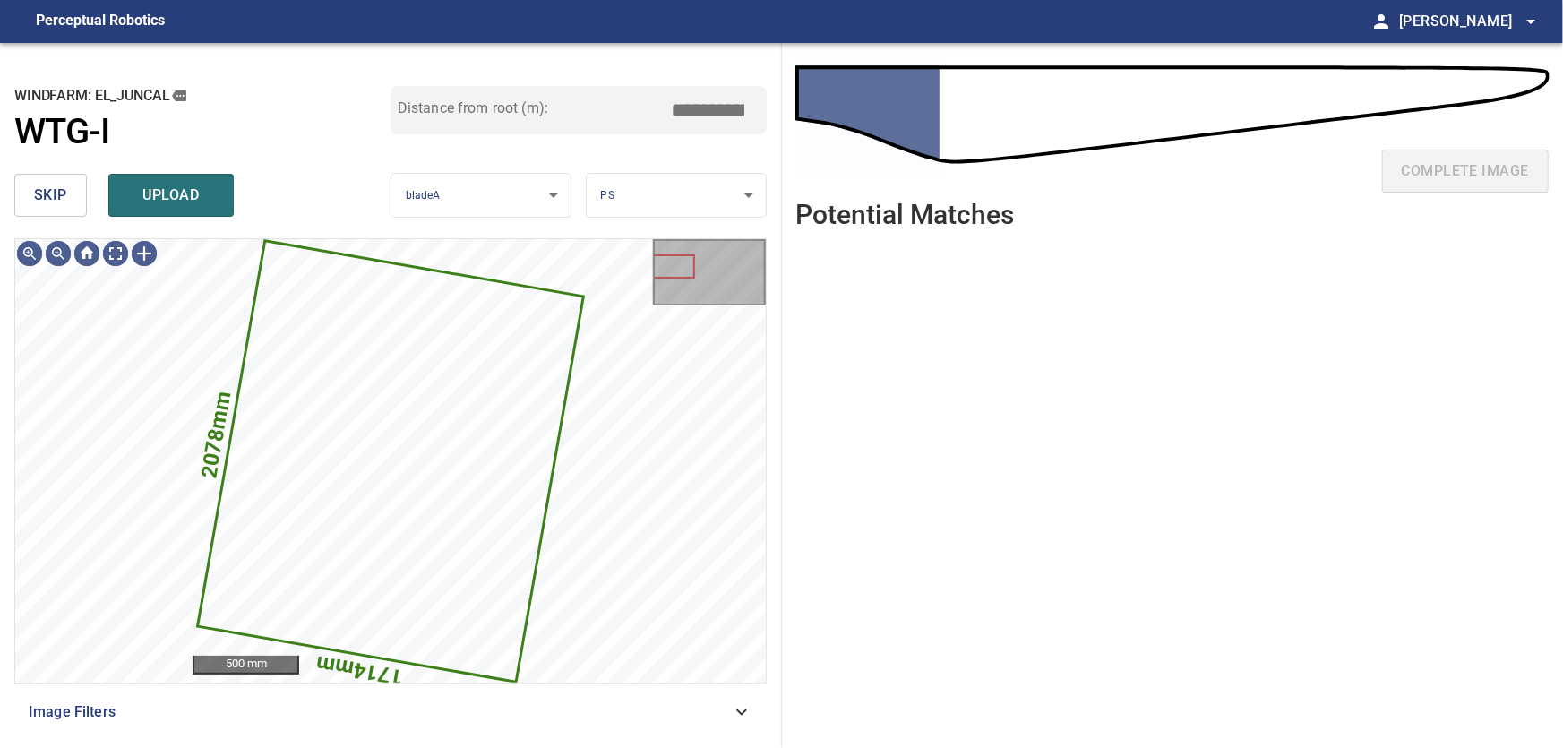
drag, startPoint x: 51, startPoint y: 185, endPoint x: 64, endPoint y: 201, distance: 21.0
click at [56, 191] on span "skip" at bounding box center [50, 195] width 33 height 25
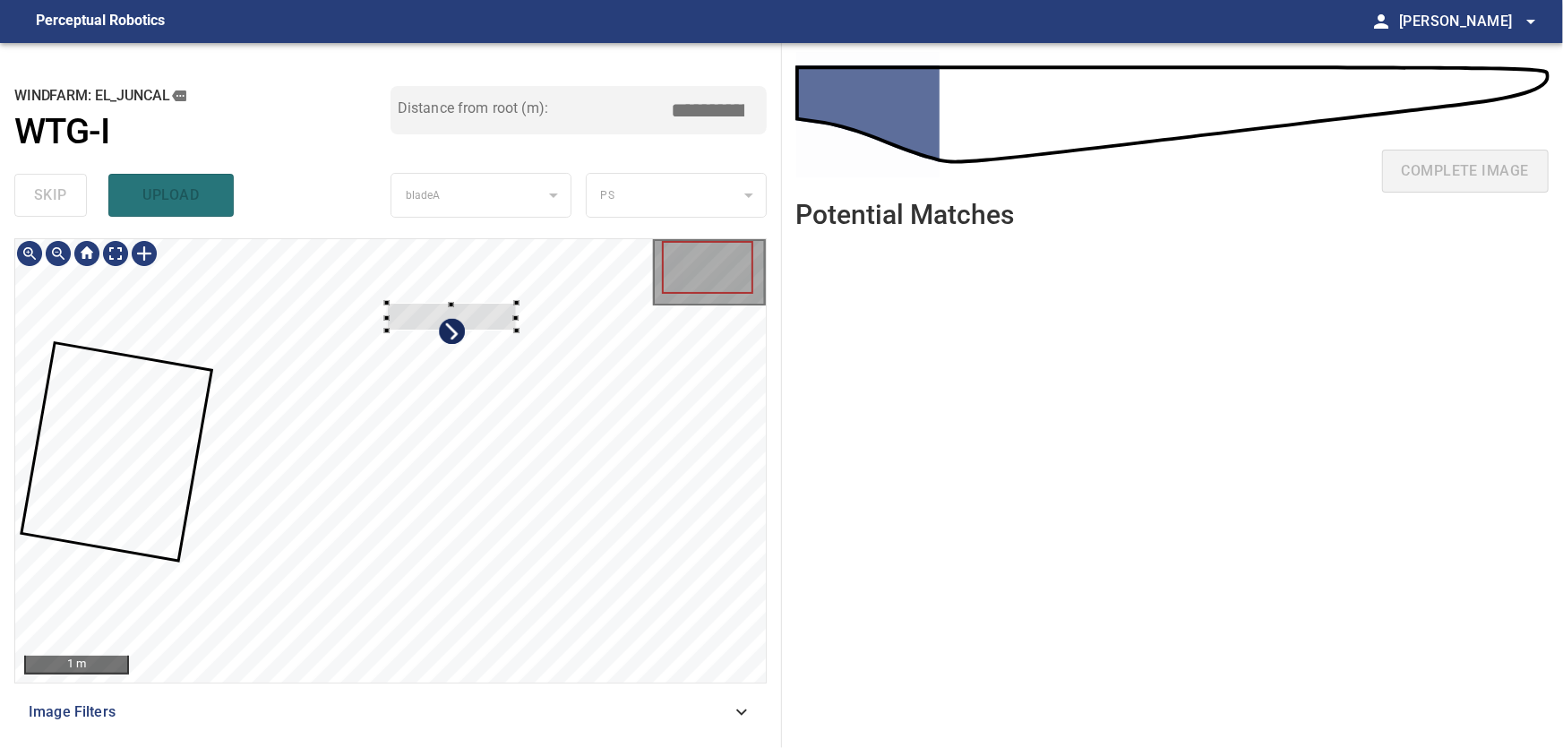
click at [451, 325] on div at bounding box center [451, 317] width 130 height 28
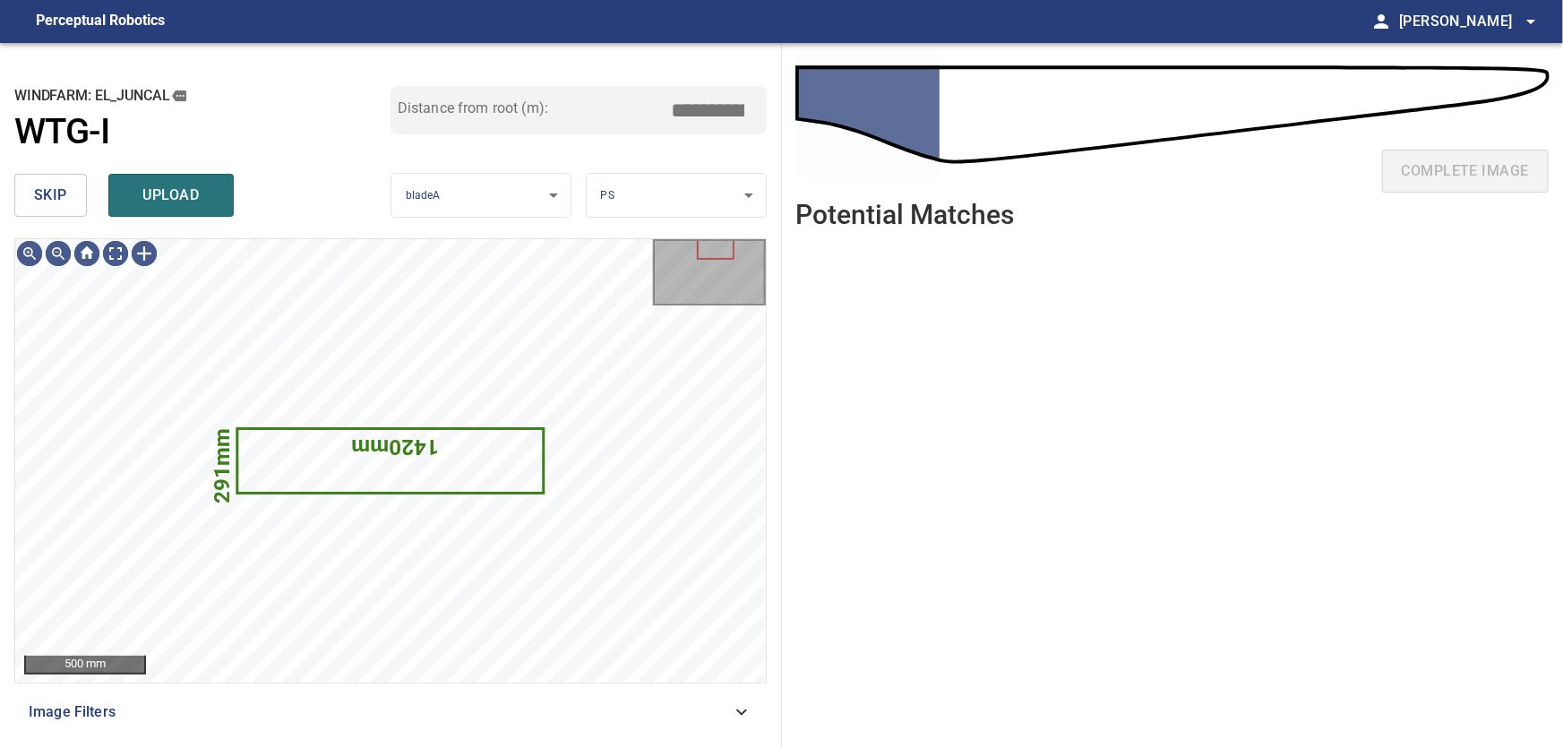
click at [58, 201] on span "skip" at bounding box center [50, 195] width 33 height 25
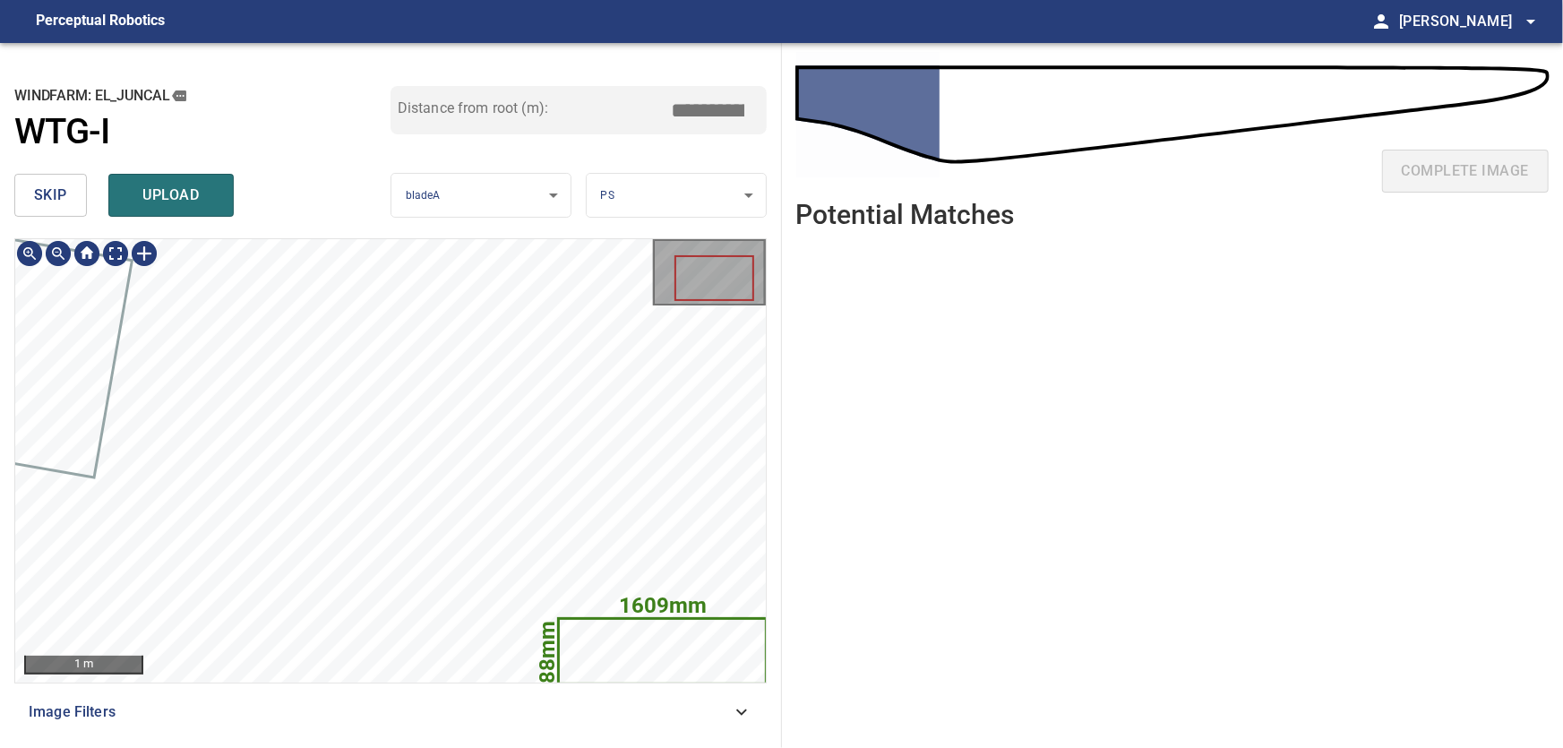
click at [638, 644] on icon at bounding box center [662, 651] width 205 height 62
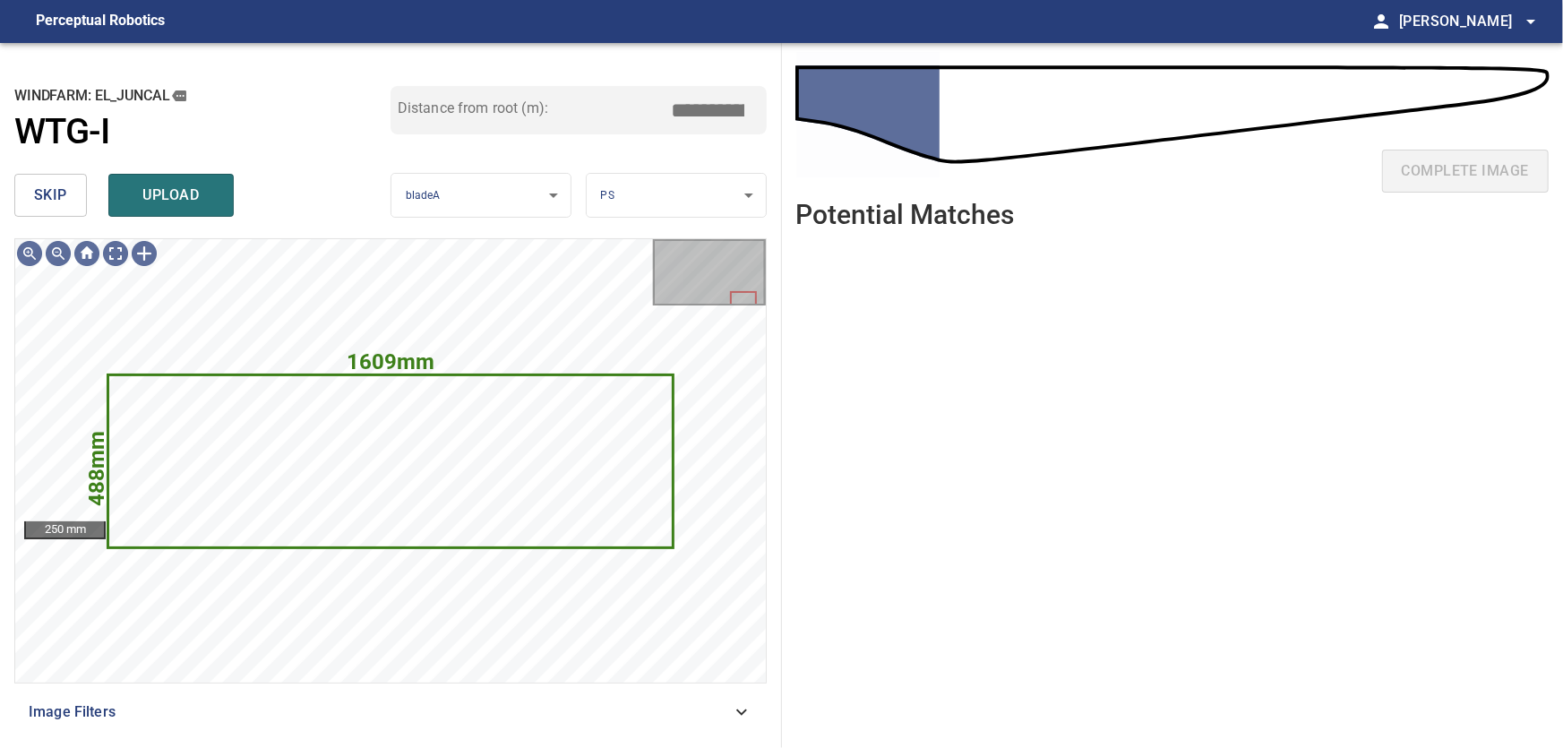
click at [48, 185] on span "skip" at bounding box center [50, 195] width 33 height 25
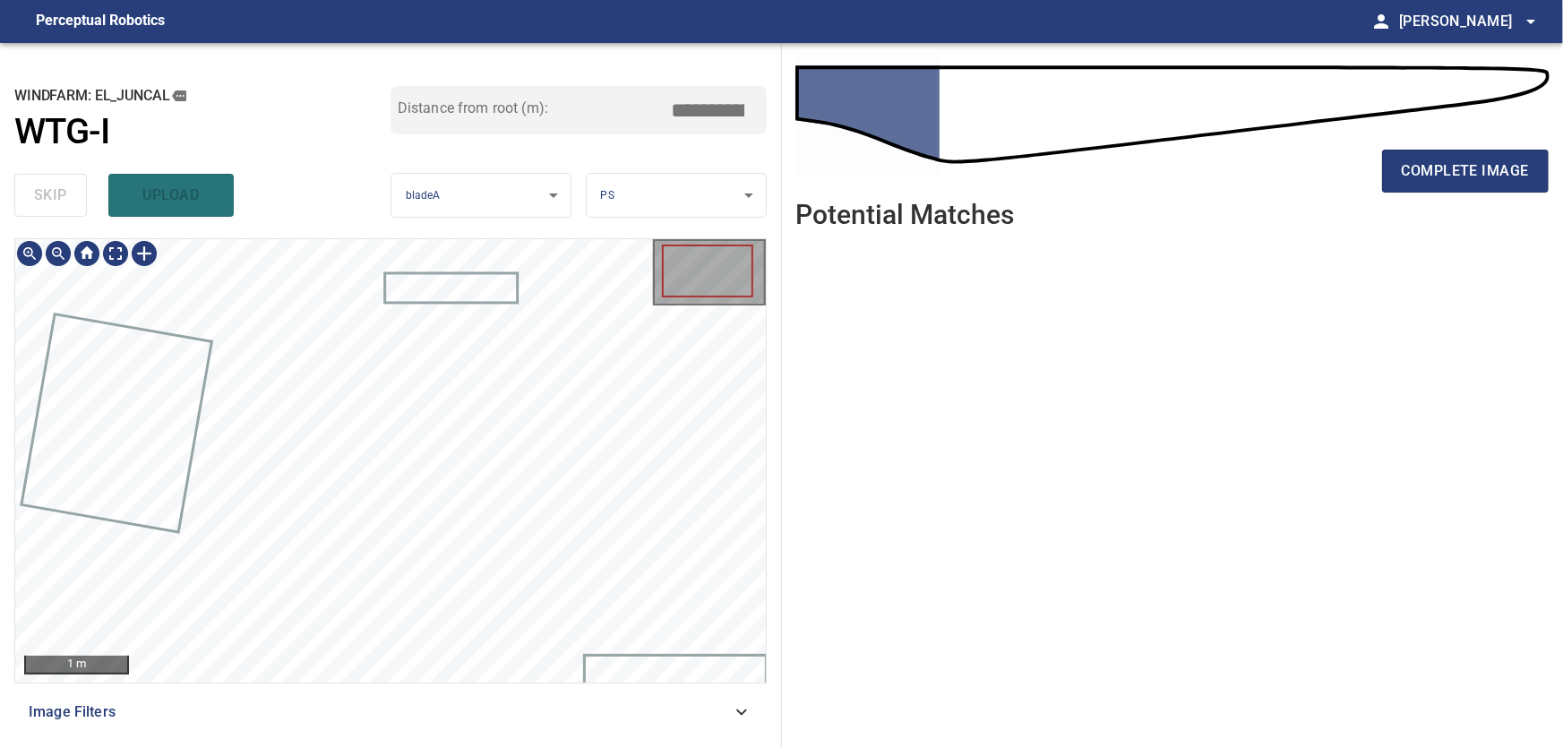
click at [116, 259] on body "**********" at bounding box center [781, 374] width 1563 height 748
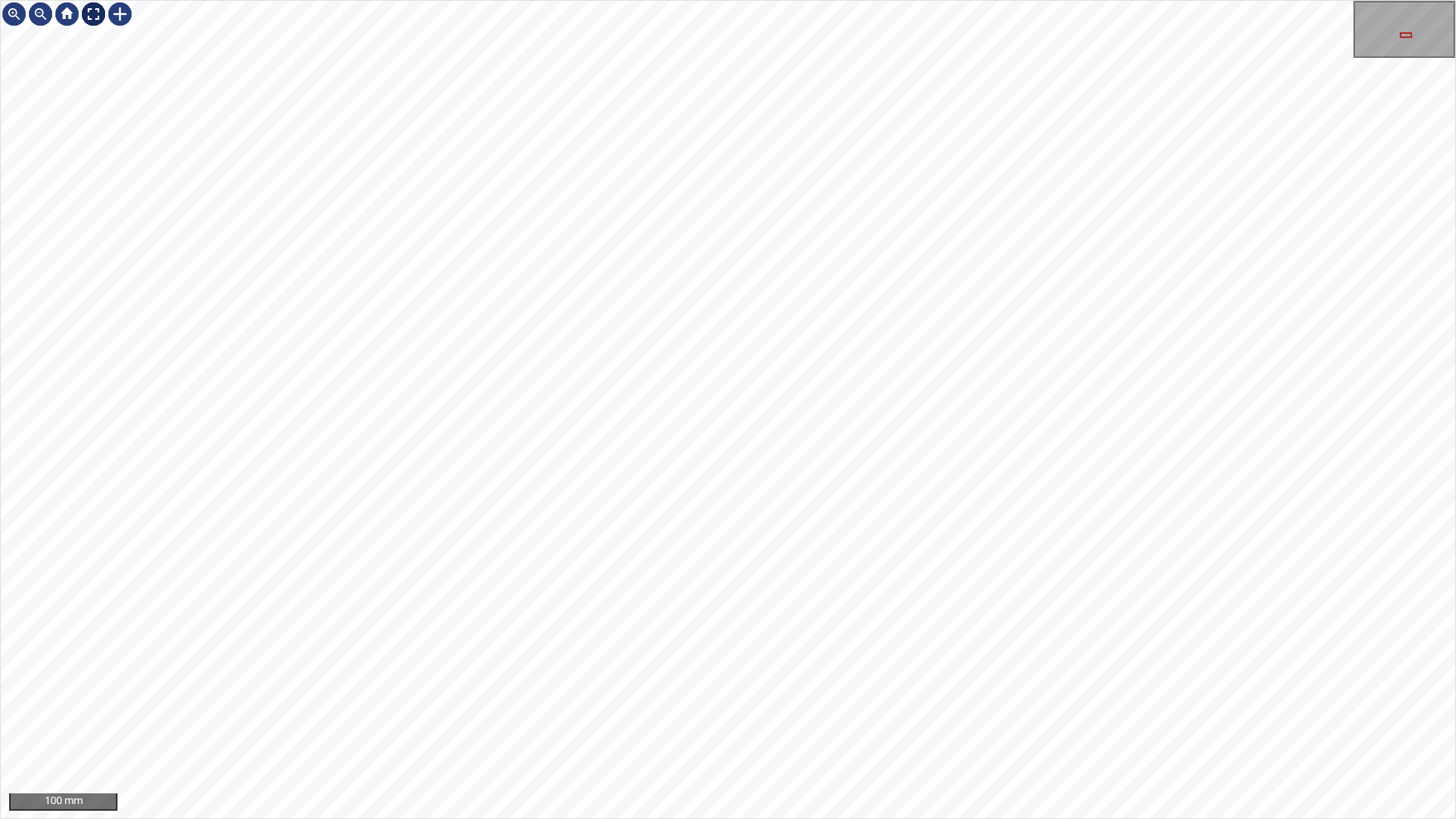
click at [99, 19] on img at bounding box center [93, 14] width 27 height 27
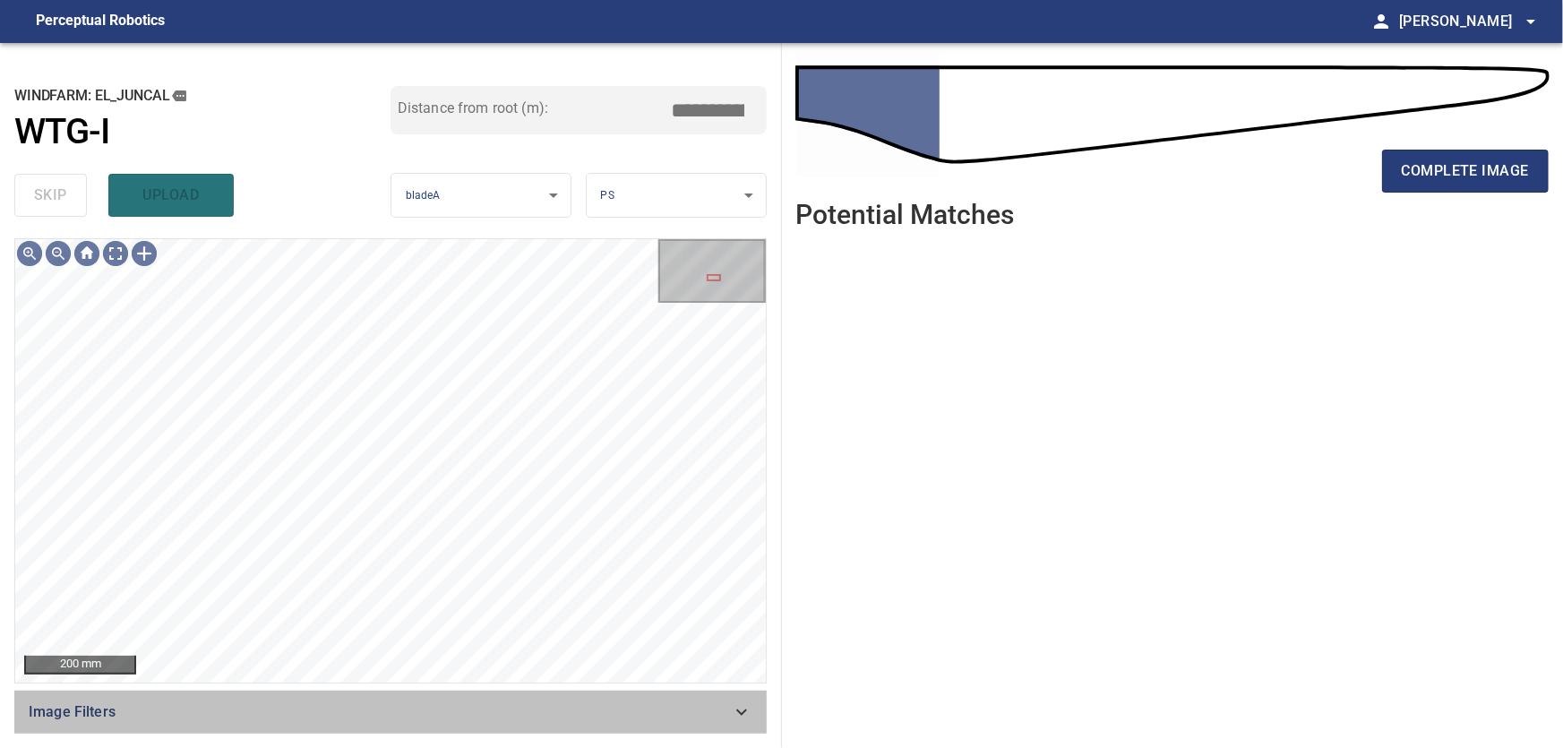
click at [744, 715] on icon at bounding box center [741, 711] width 21 height 21
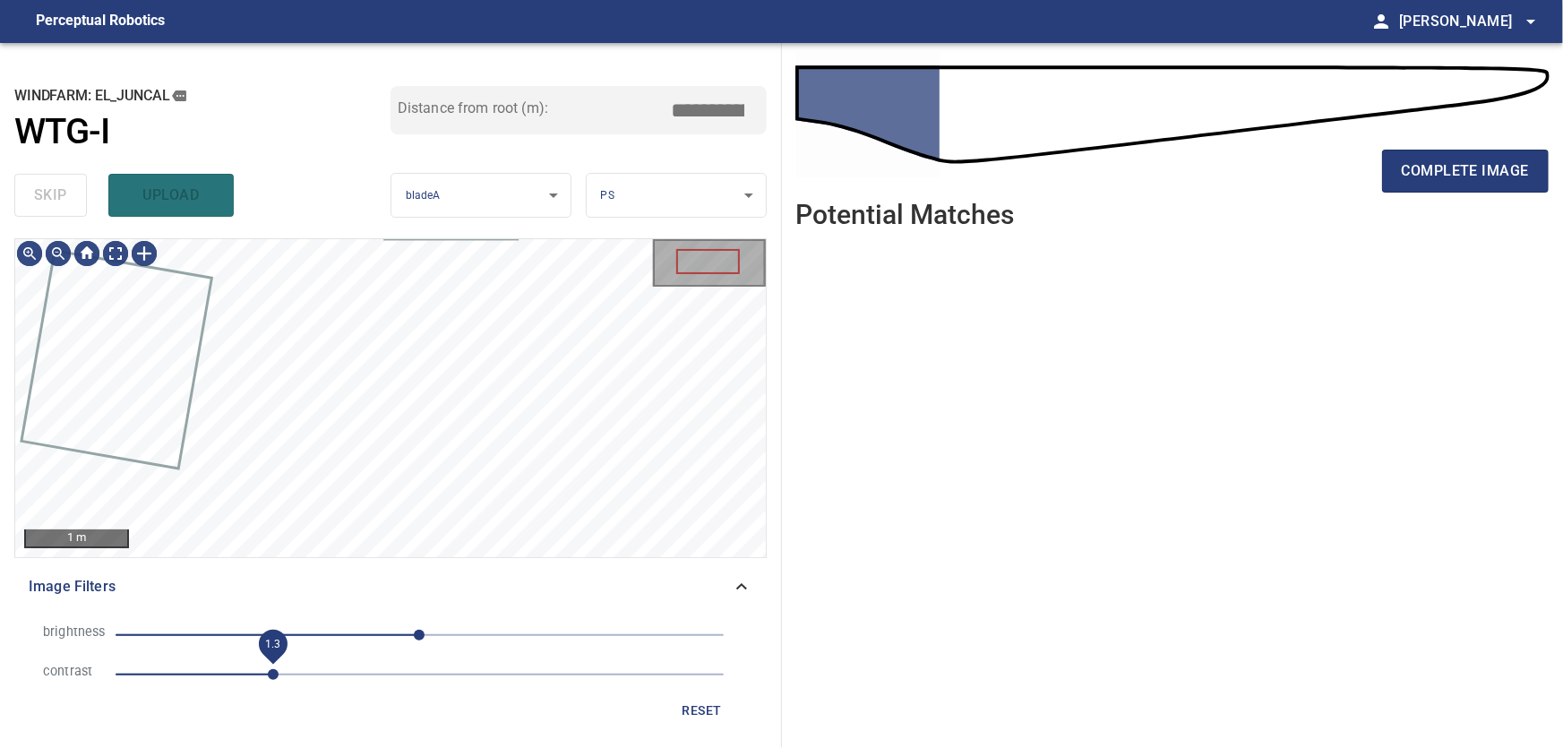
drag, startPoint x: 235, startPoint y: 675, endPoint x: 268, endPoint y: 678, distance: 33.3
click at [268, 678] on span "1.3" at bounding box center [273, 674] width 11 height 11
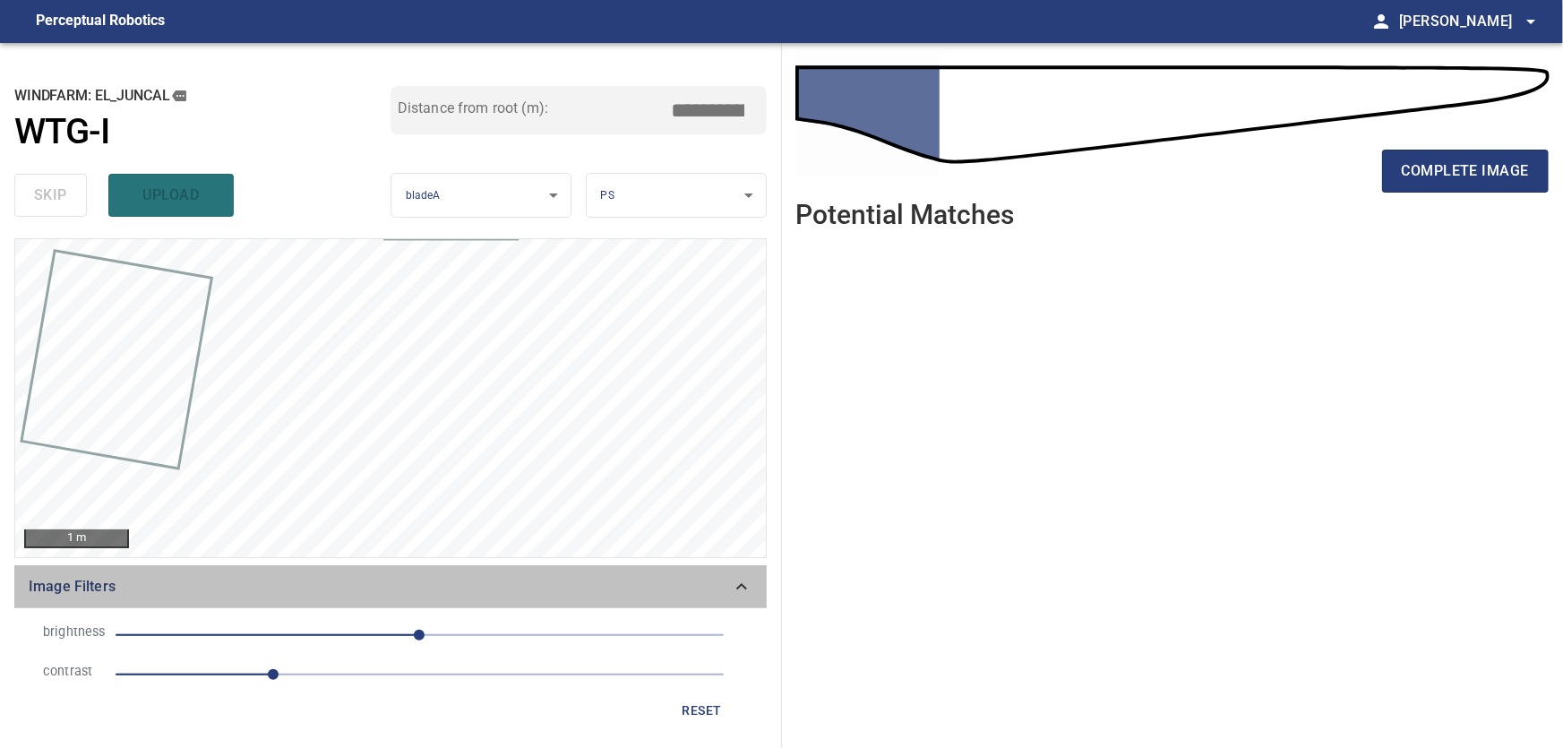
click at [735, 578] on icon at bounding box center [741, 586] width 21 height 21
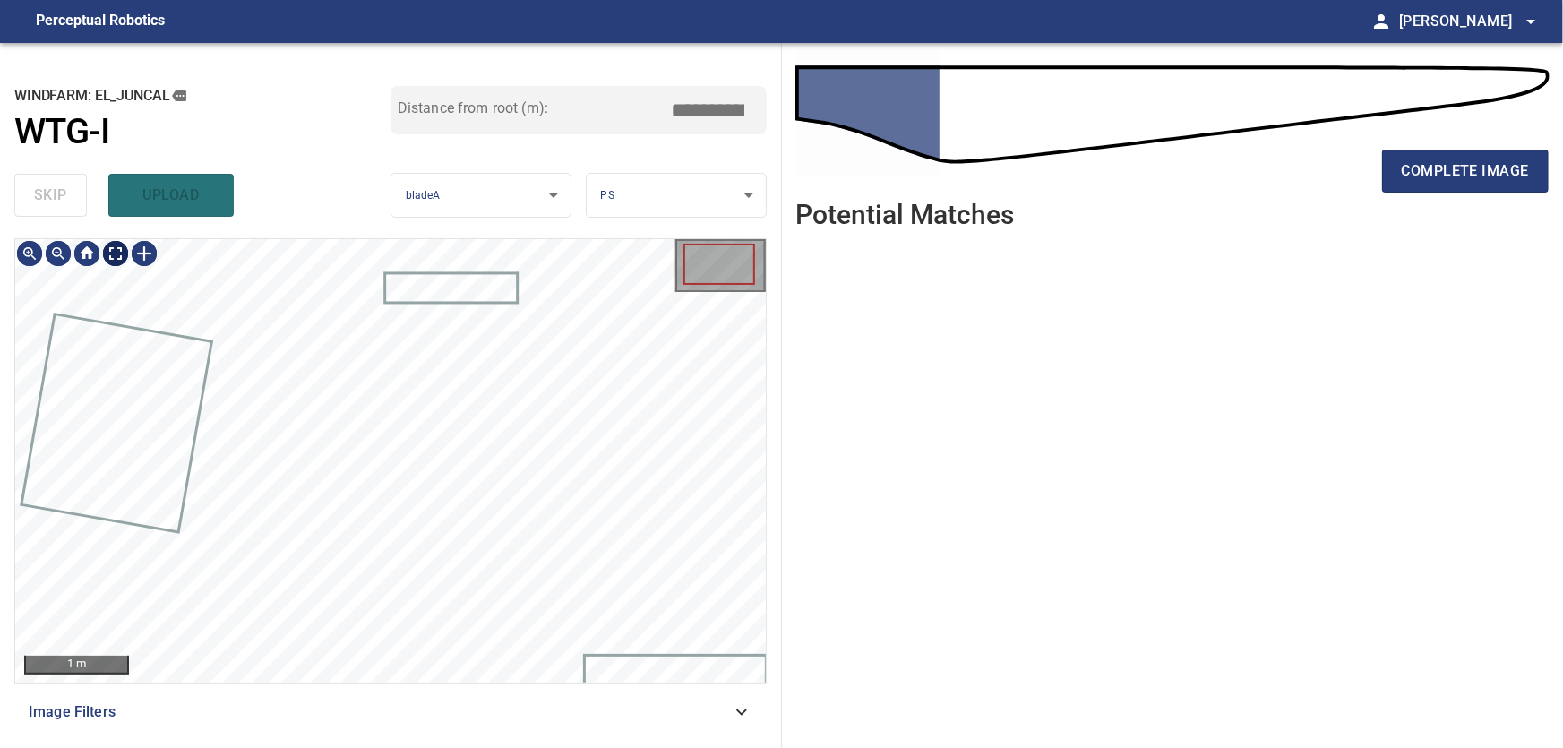
click at [126, 255] on body "**********" at bounding box center [781, 374] width 1563 height 748
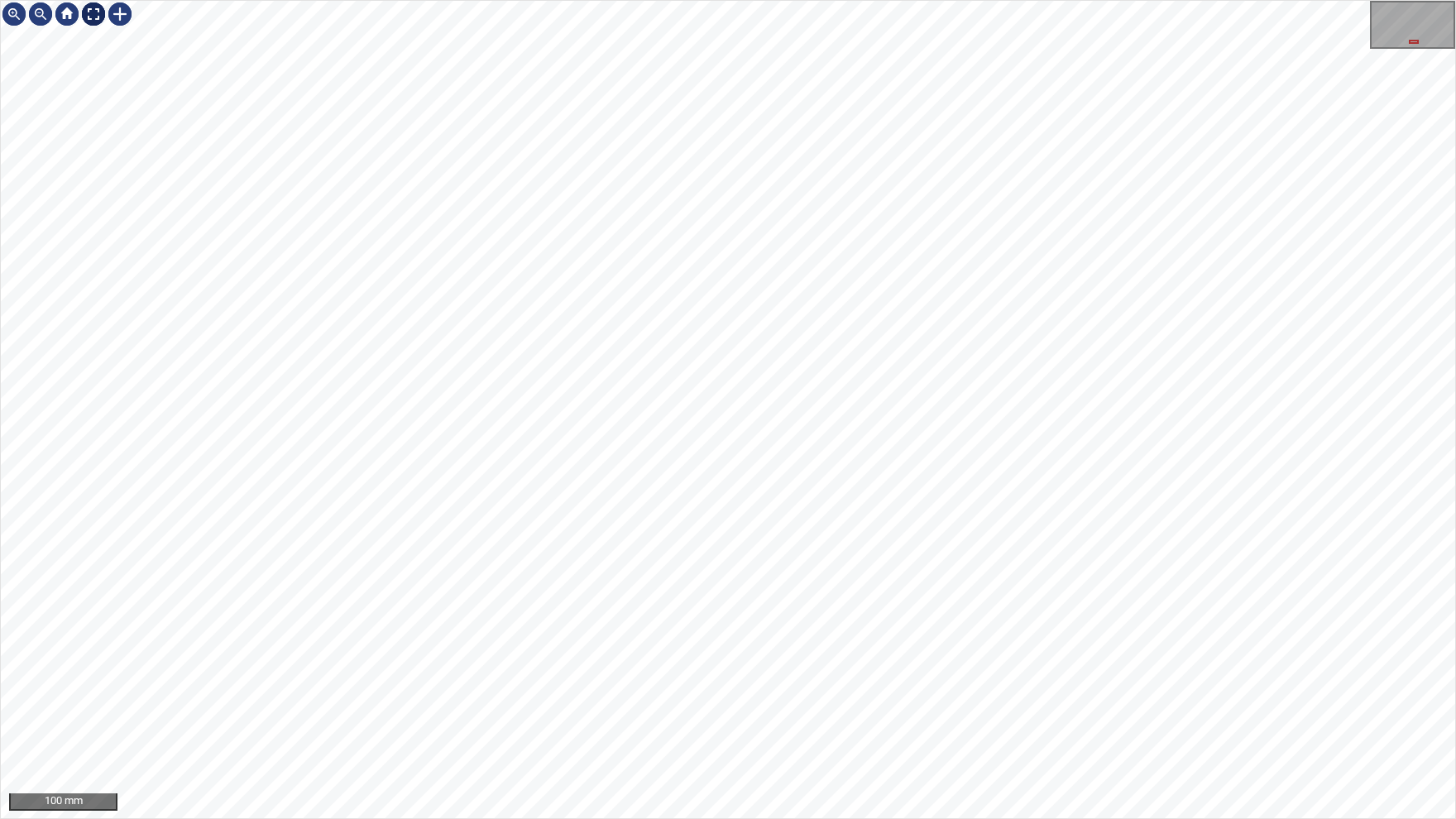
click at [97, 19] on img at bounding box center [93, 14] width 27 height 27
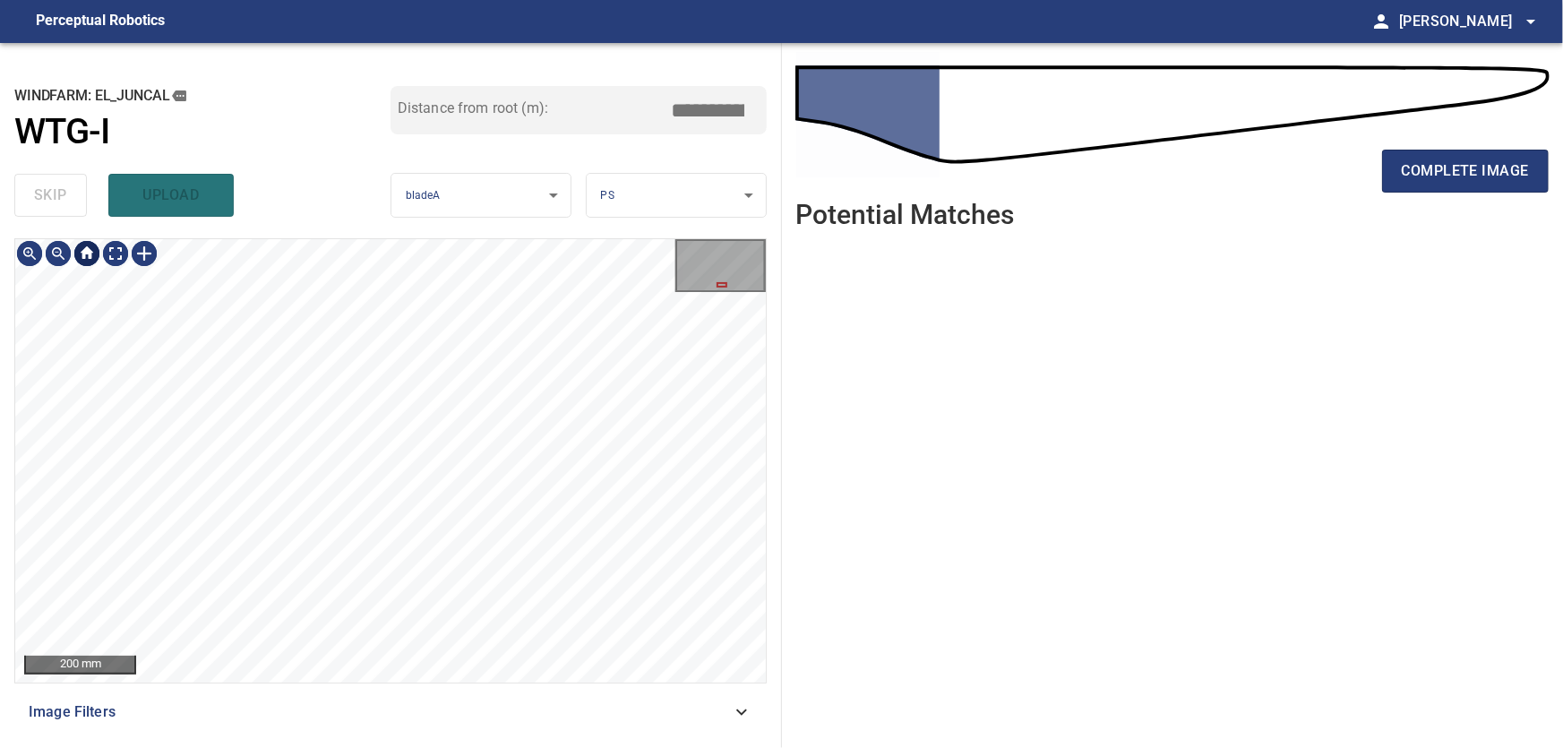
click at [94, 258] on div at bounding box center [87, 253] width 29 height 29
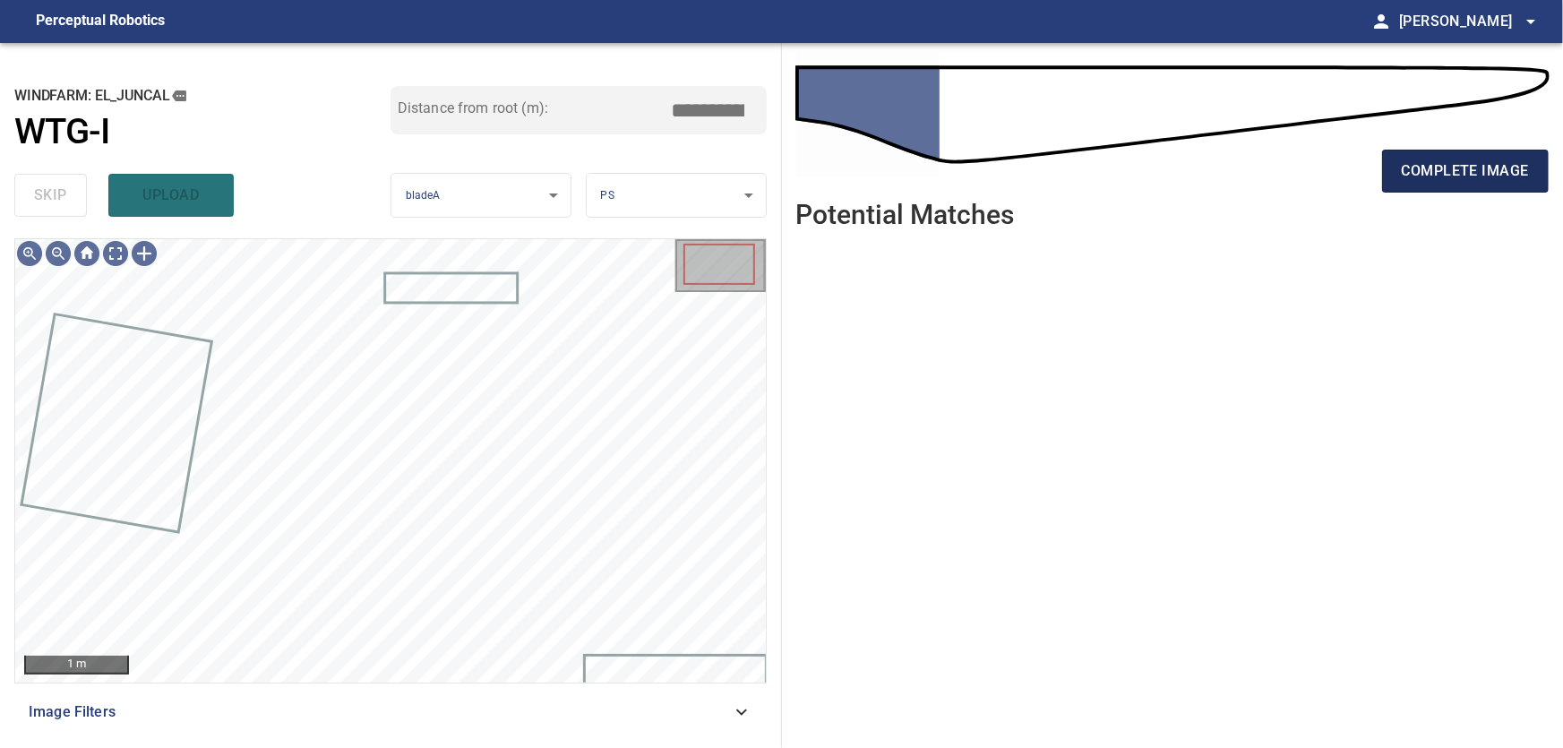
click at [1409, 163] on span "complete image" at bounding box center [1465, 171] width 127 height 25
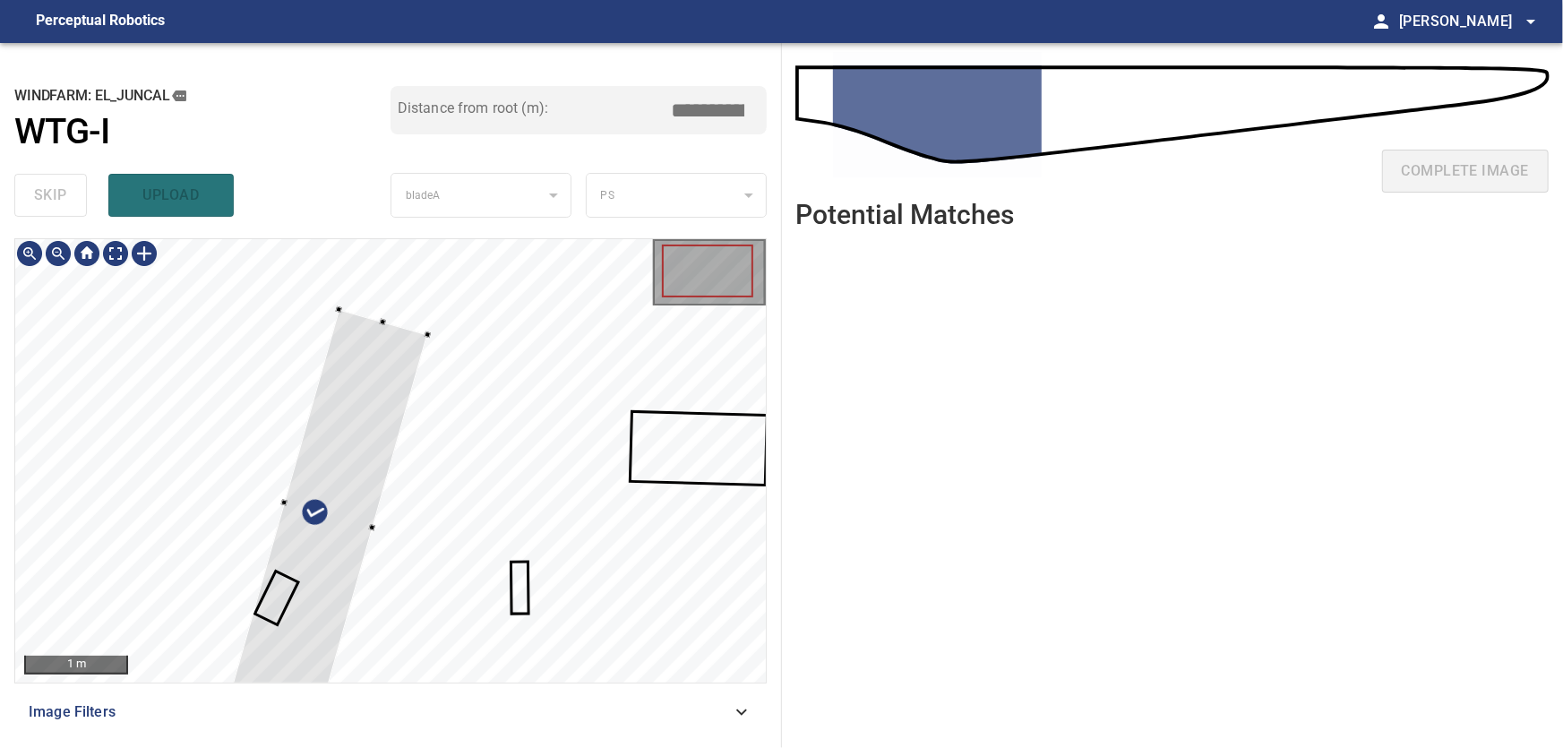
click at [398, 332] on div at bounding box center [328, 516] width 199 height 413
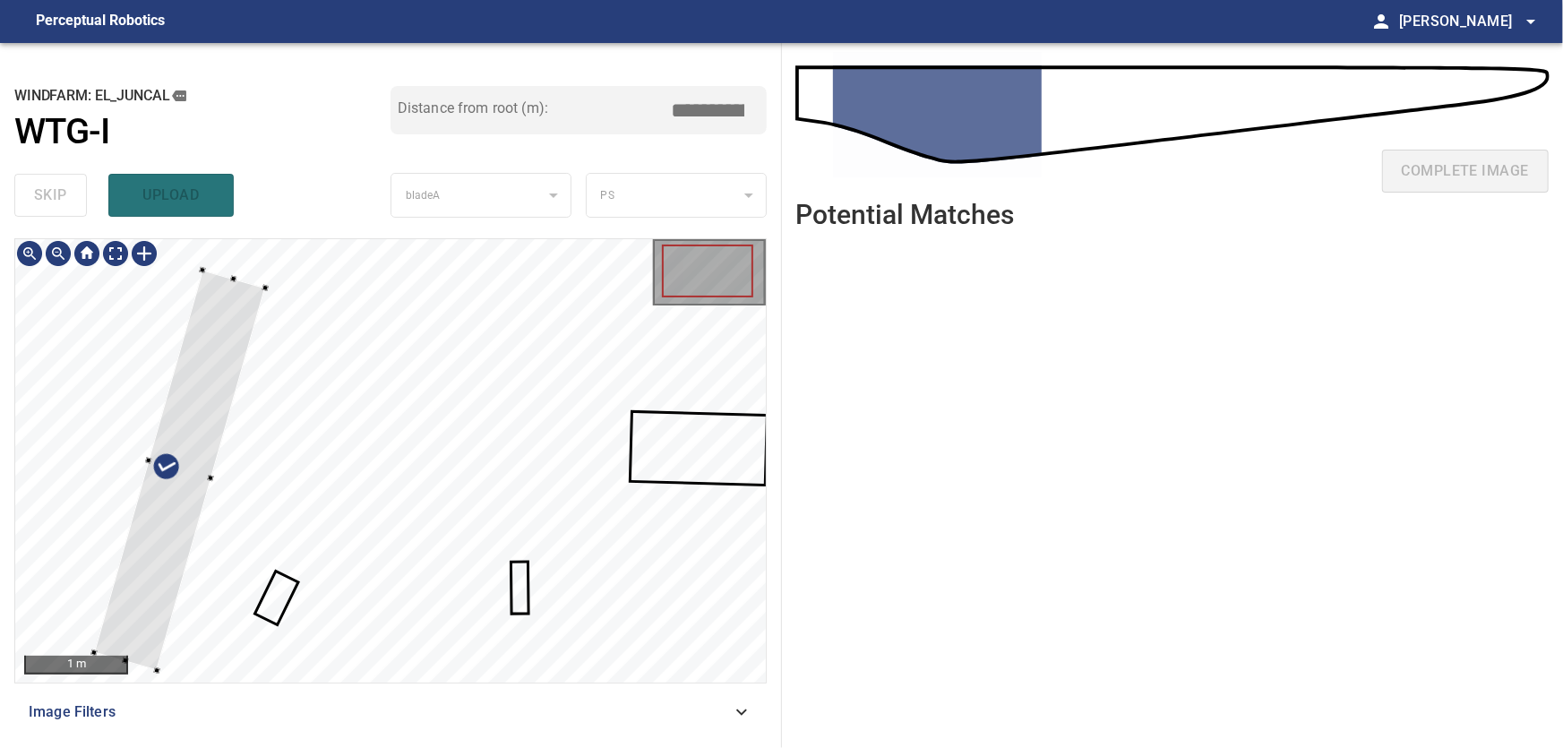
click at [192, 361] on div at bounding box center [180, 470] width 172 height 401
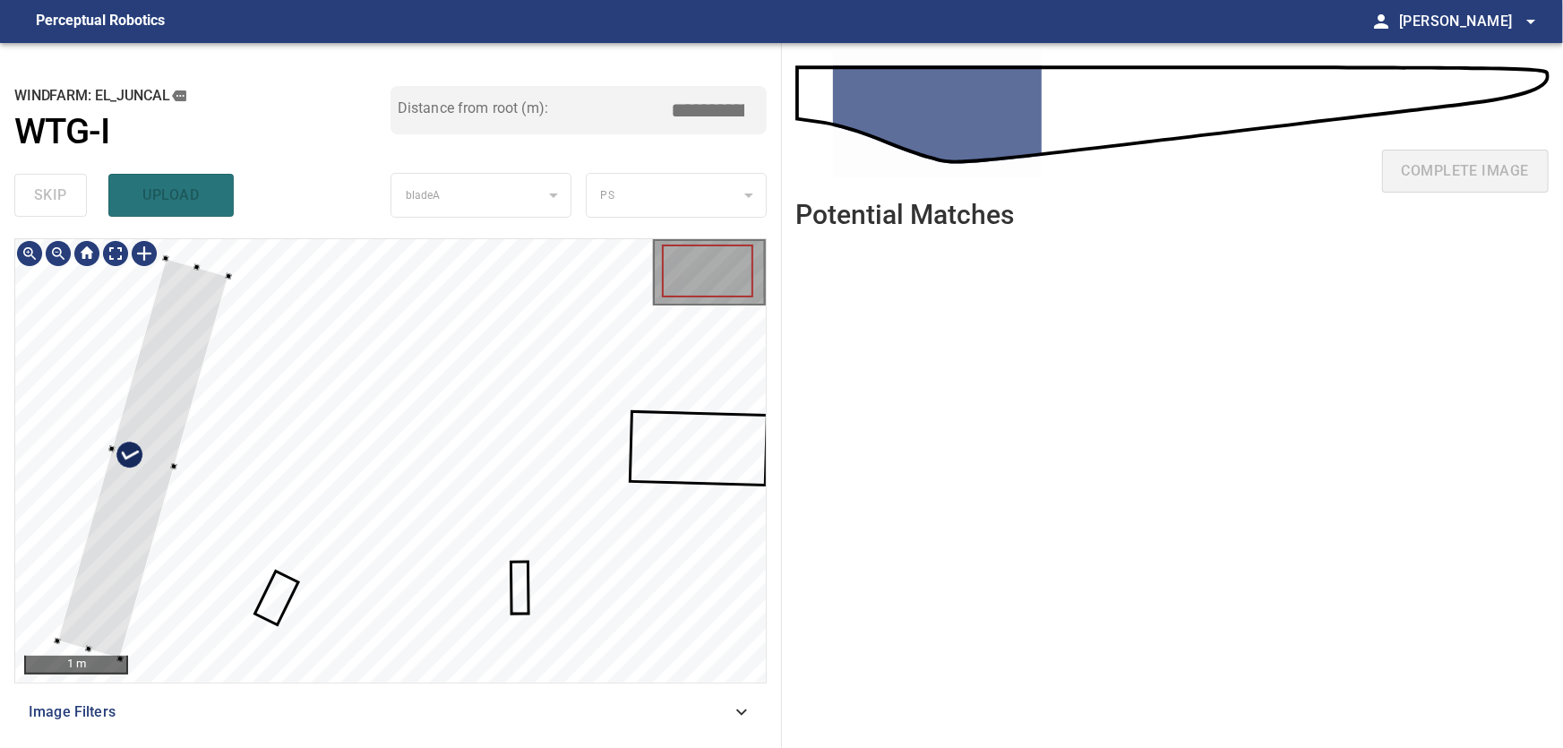
click at [116, 465] on div at bounding box center [143, 459] width 172 height 401
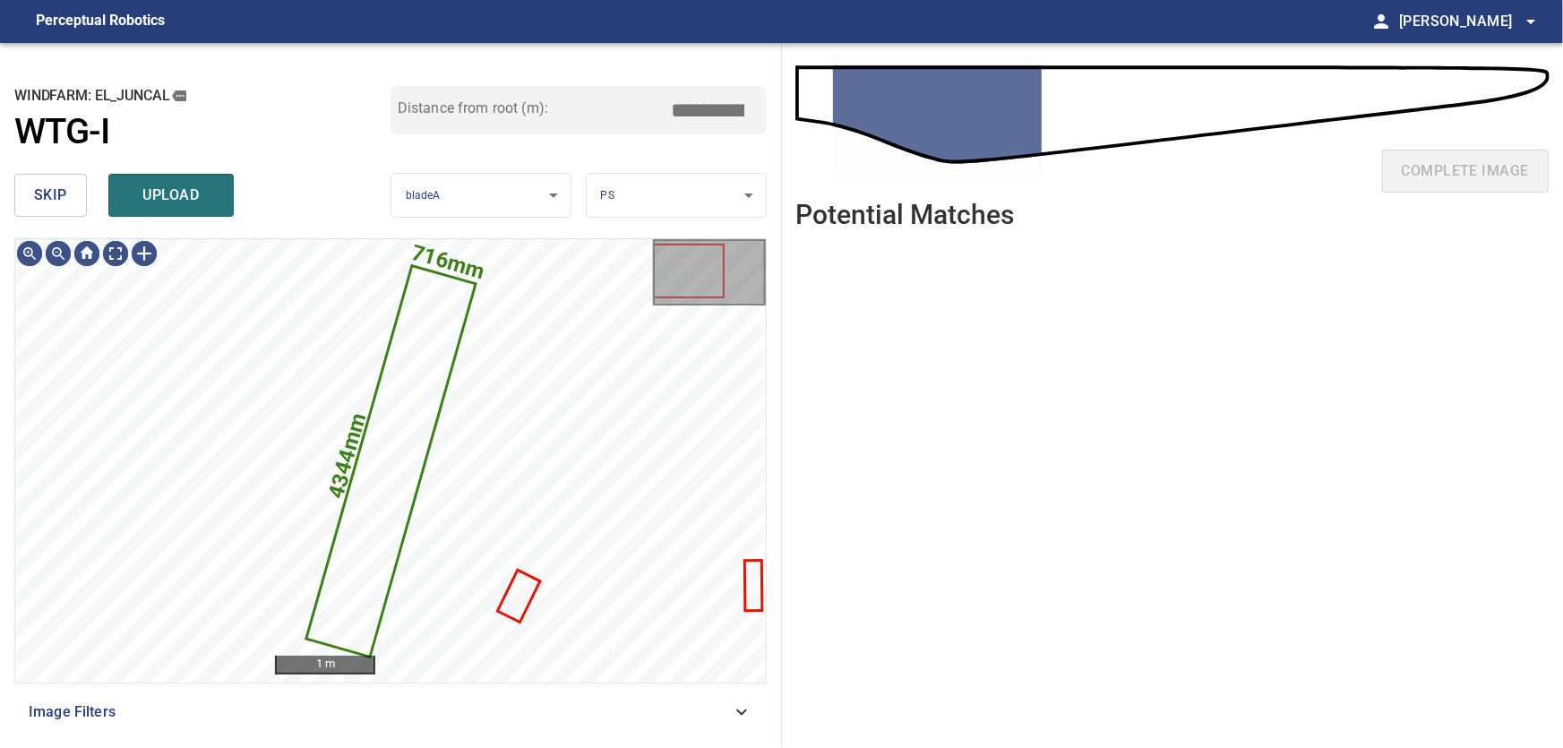
click at [54, 196] on span "skip" at bounding box center [50, 195] width 33 height 25
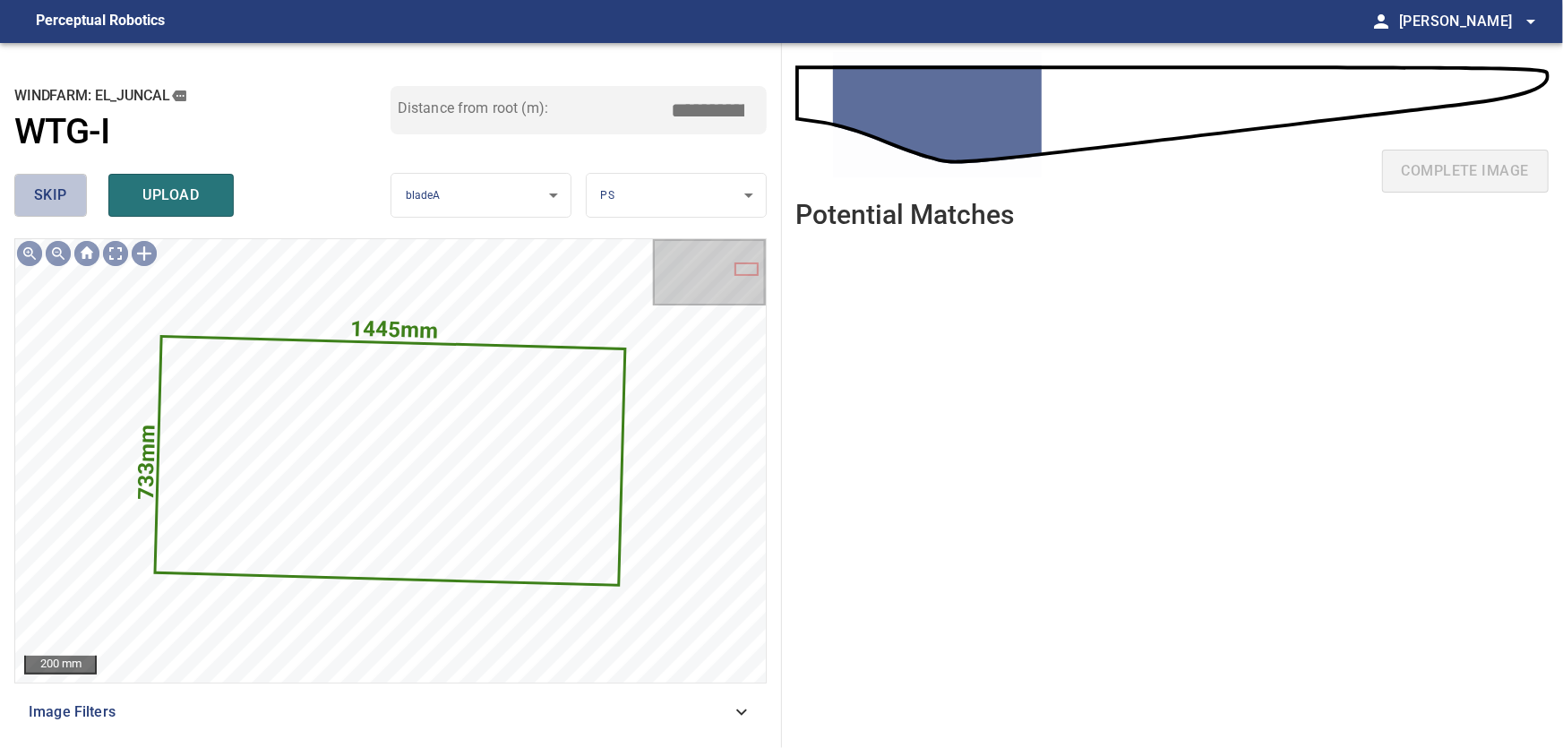
click at [44, 193] on span "skip" at bounding box center [50, 195] width 33 height 25
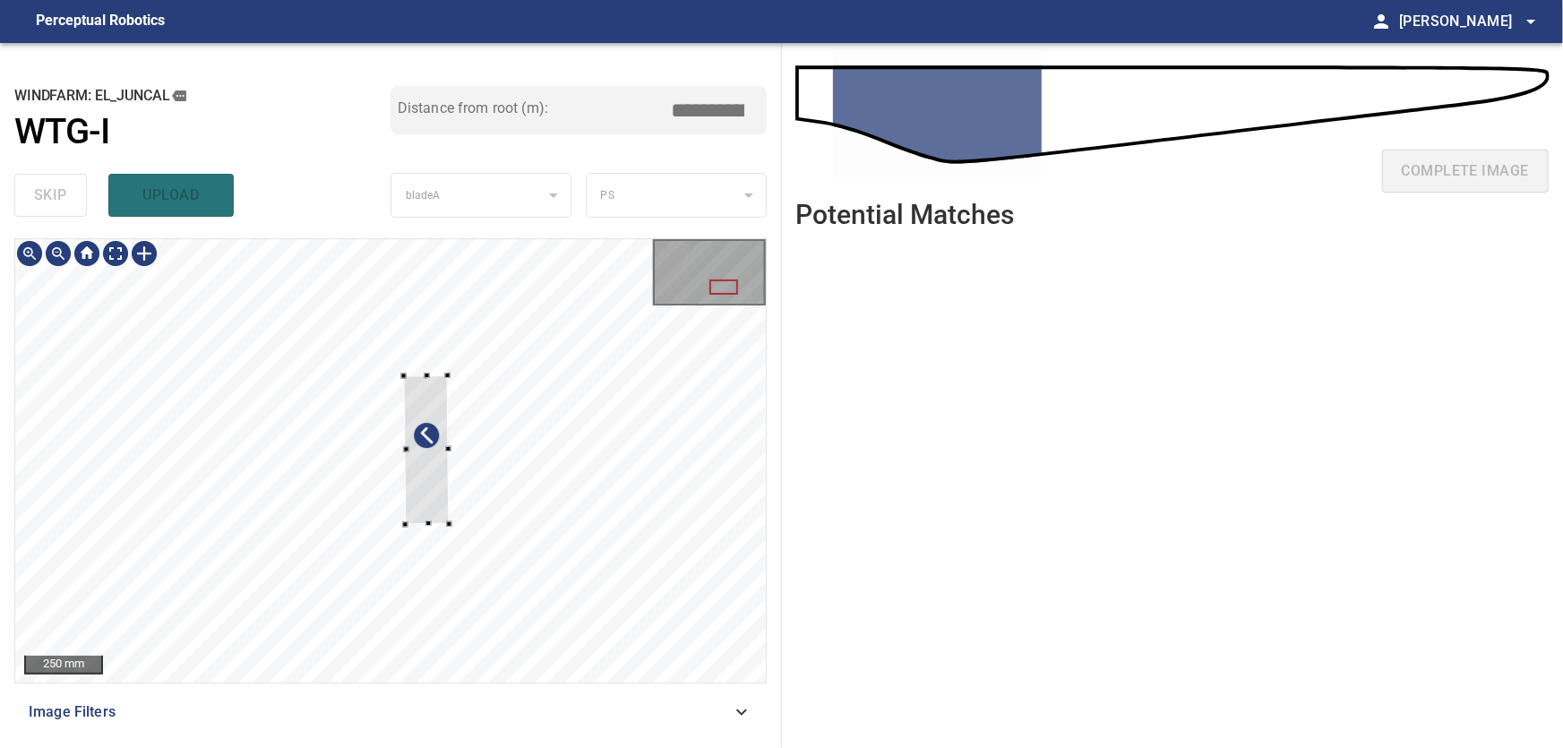
click at [569, 470] on div at bounding box center [390, 460] width 751 height 443
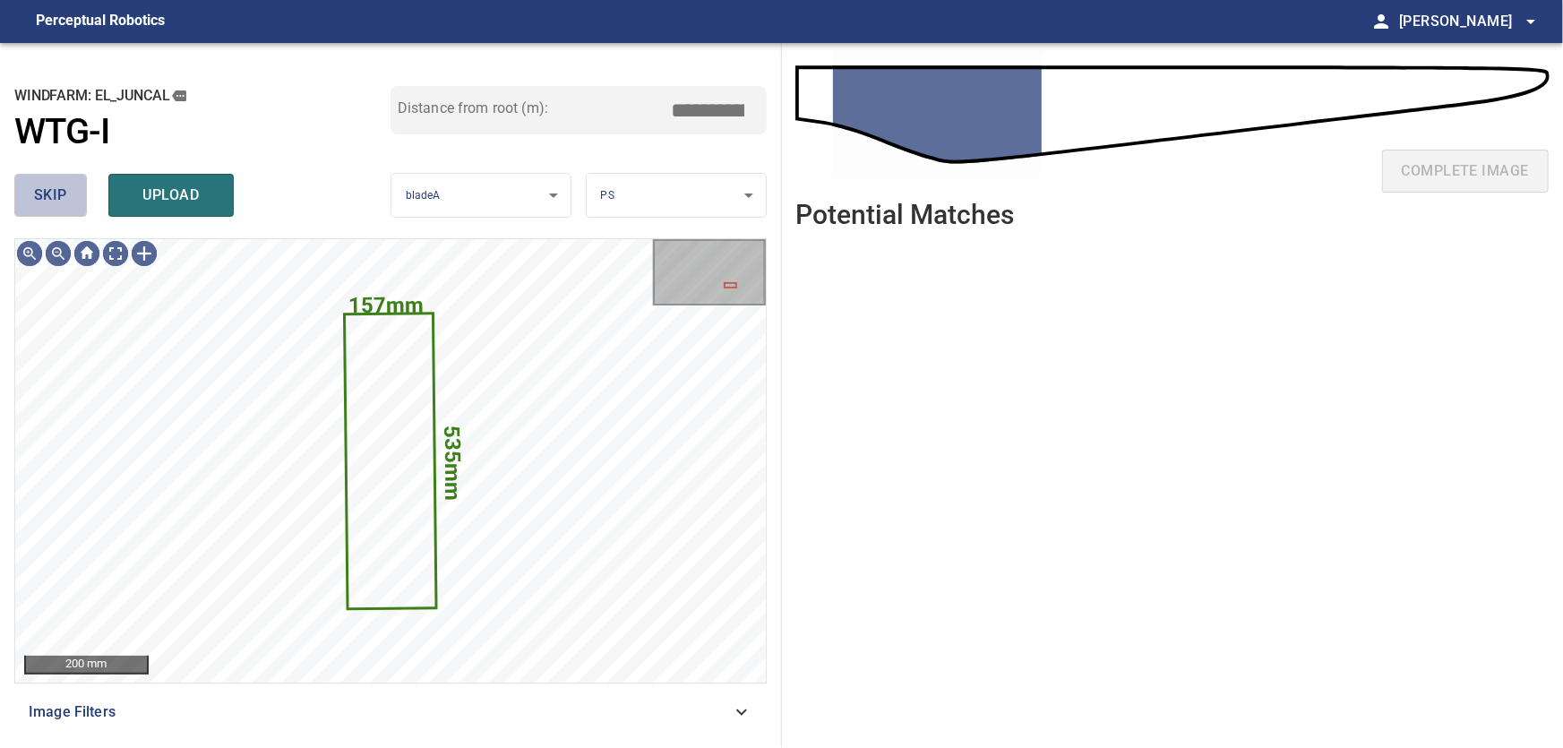
drag, startPoint x: 64, startPoint y: 191, endPoint x: 73, endPoint y: 212, distance: 23.0
click at [64, 193] on span "skip" at bounding box center [50, 195] width 33 height 25
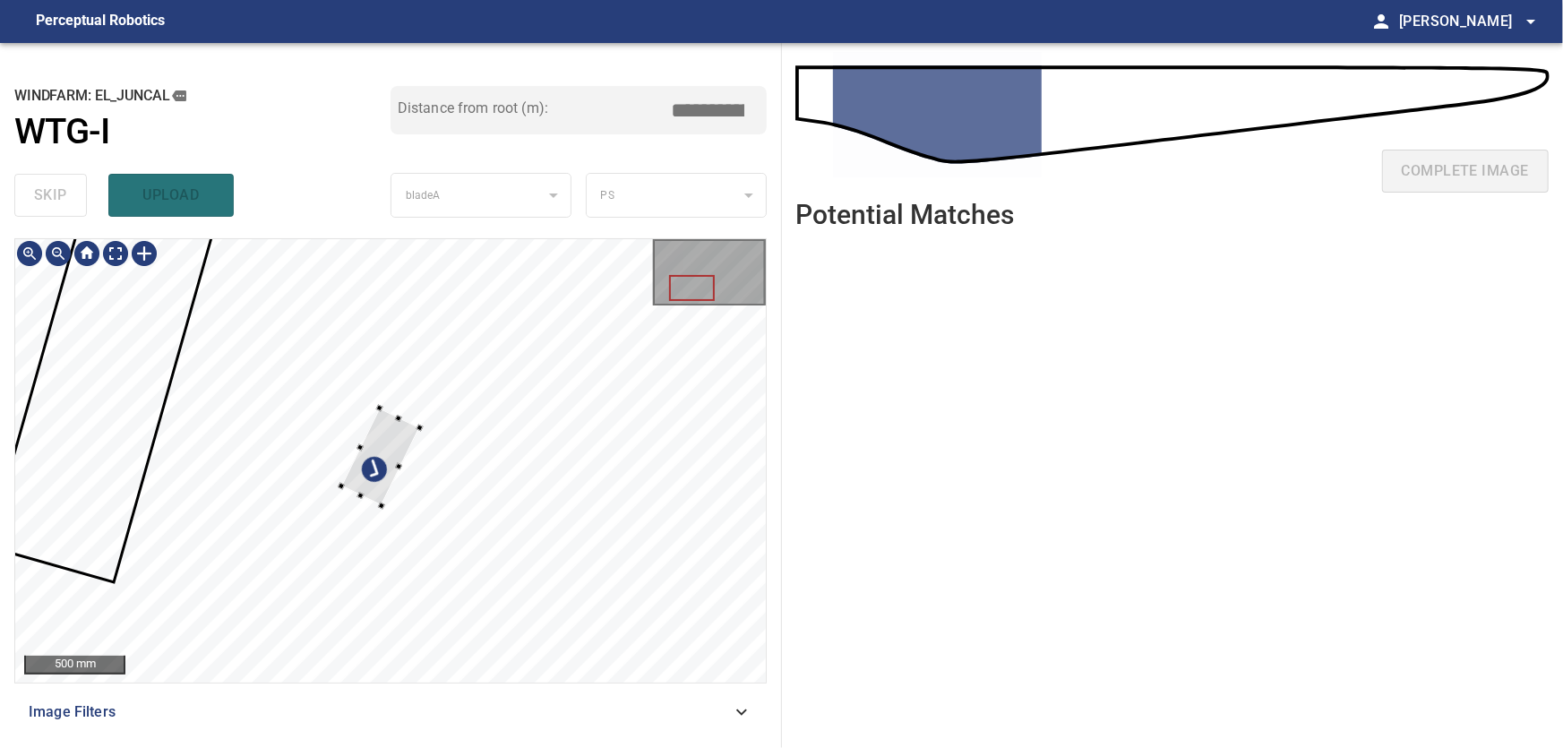
click at [191, 390] on div at bounding box center [390, 460] width 751 height 443
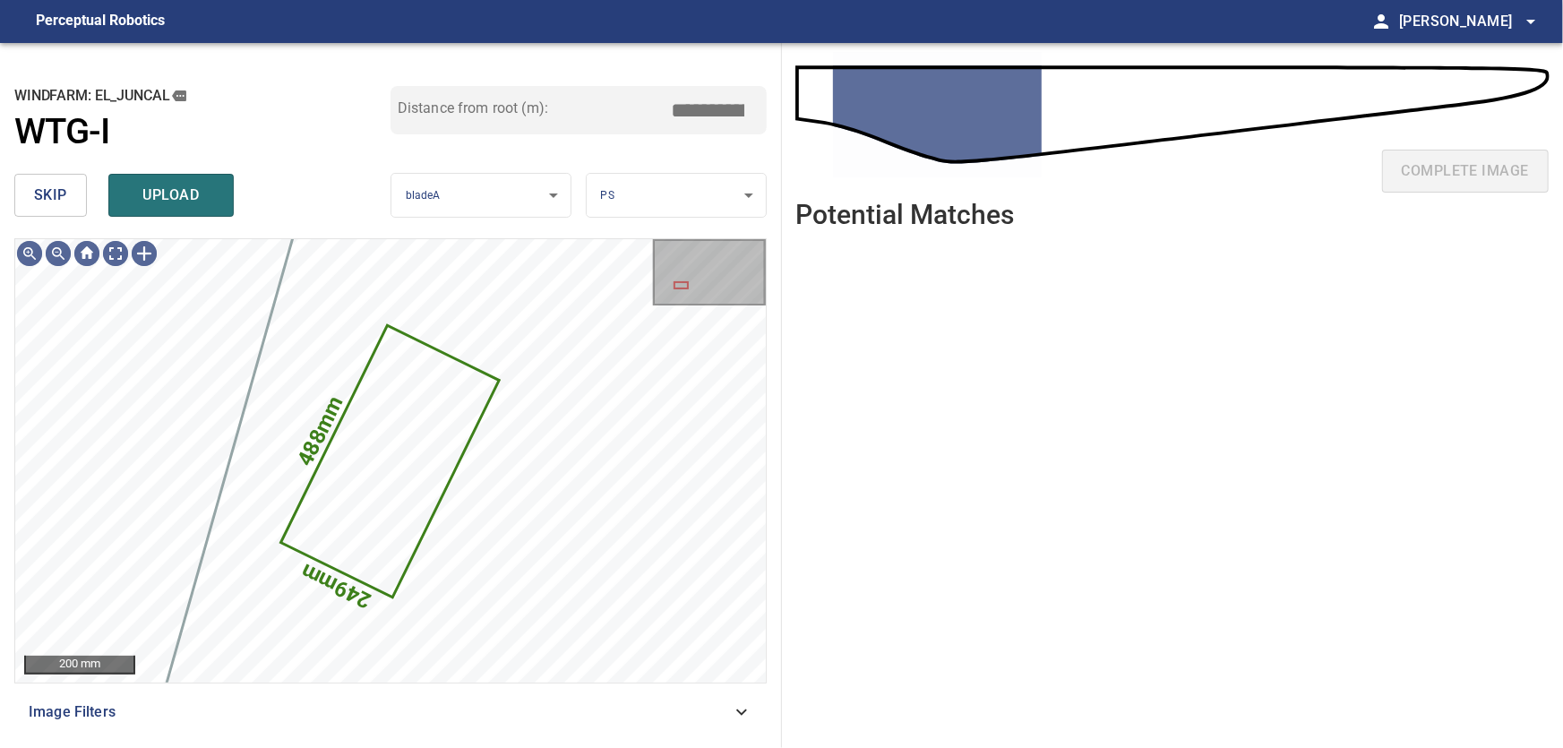
click at [47, 196] on span "skip" at bounding box center [50, 195] width 33 height 25
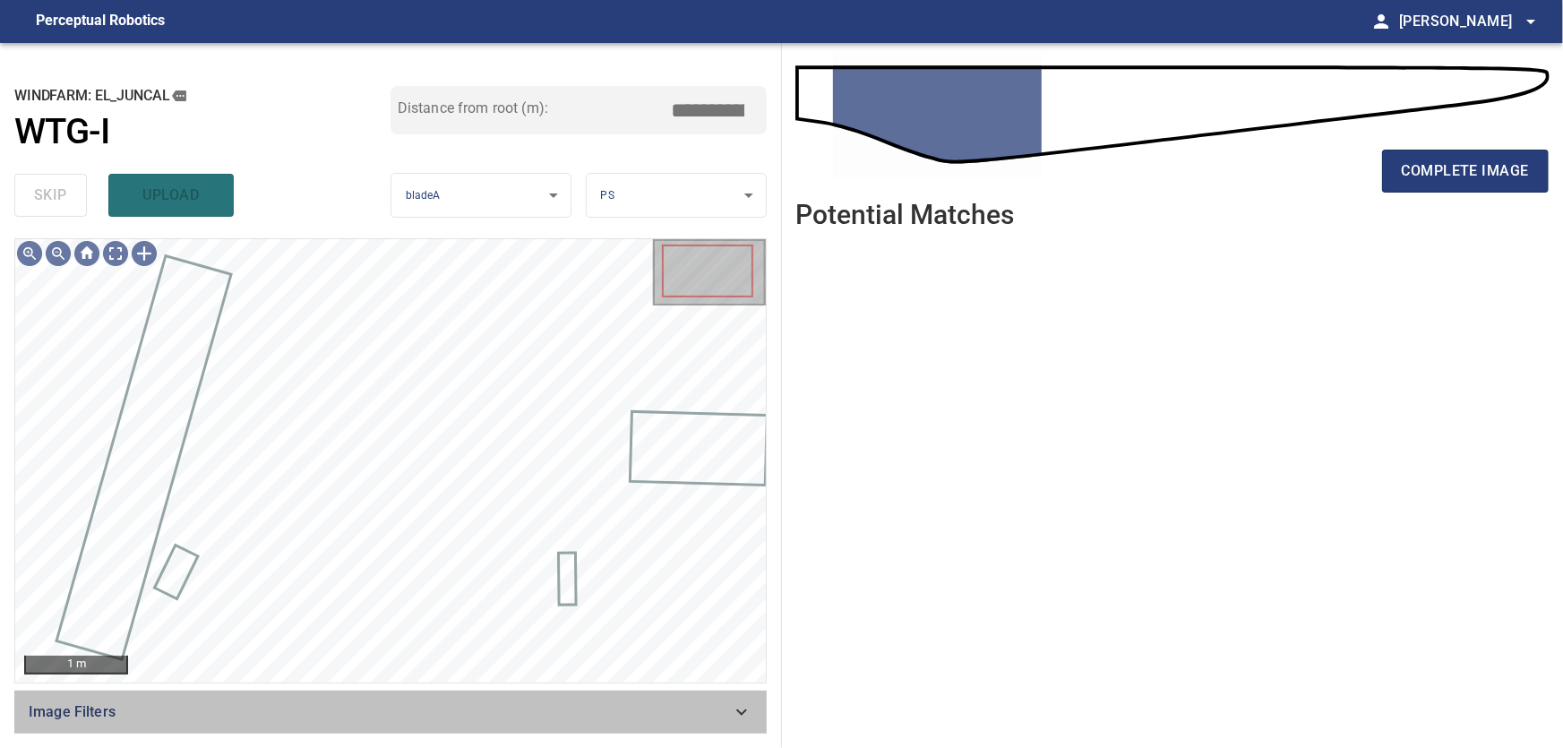
click at [734, 712] on icon at bounding box center [741, 711] width 21 height 21
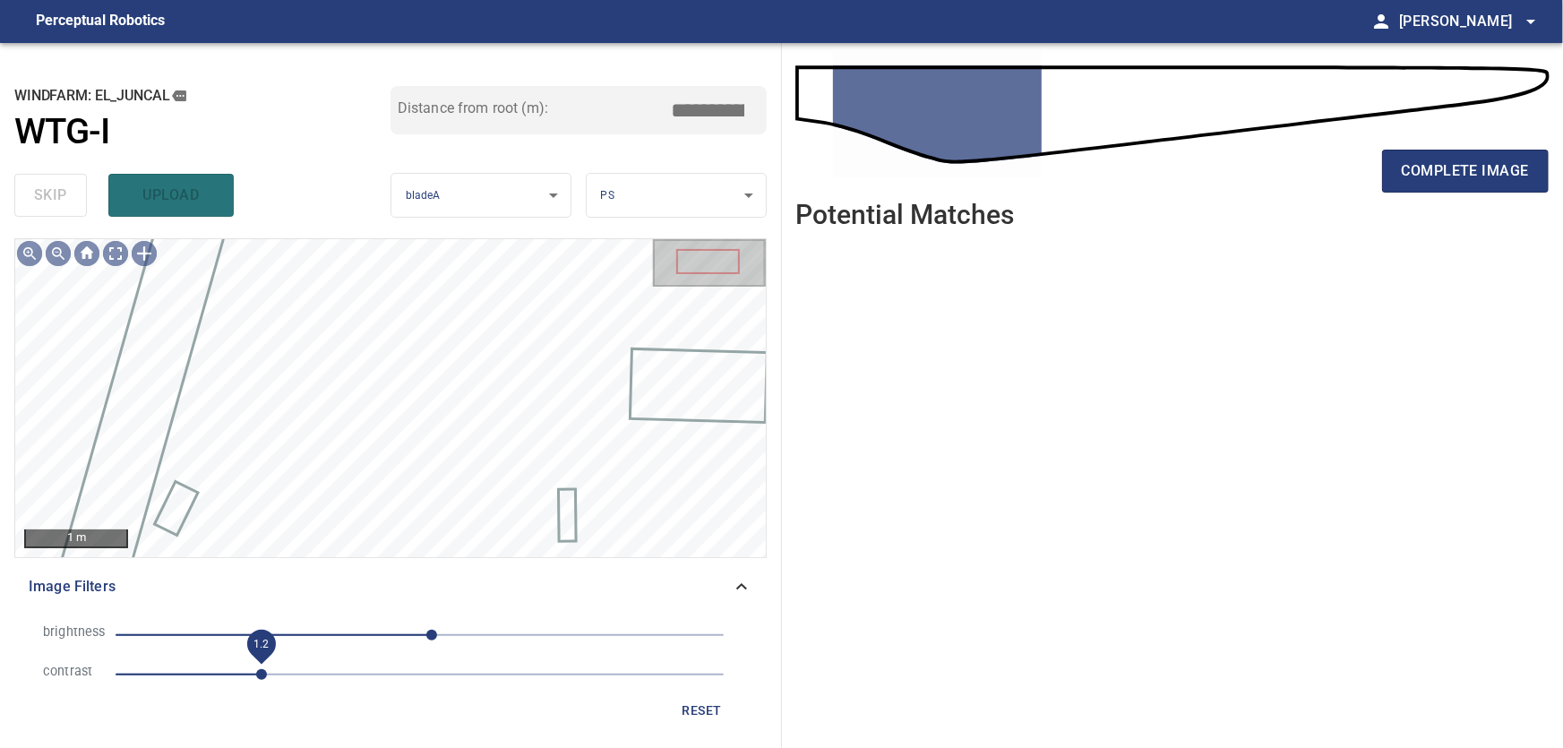
drag, startPoint x: 241, startPoint y: 674, endPoint x: 262, endPoint y: 677, distance: 20.9
click at [262, 677] on span "1.2" at bounding box center [261, 674] width 11 height 11
click at [747, 585] on icon at bounding box center [741, 586] width 21 height 21
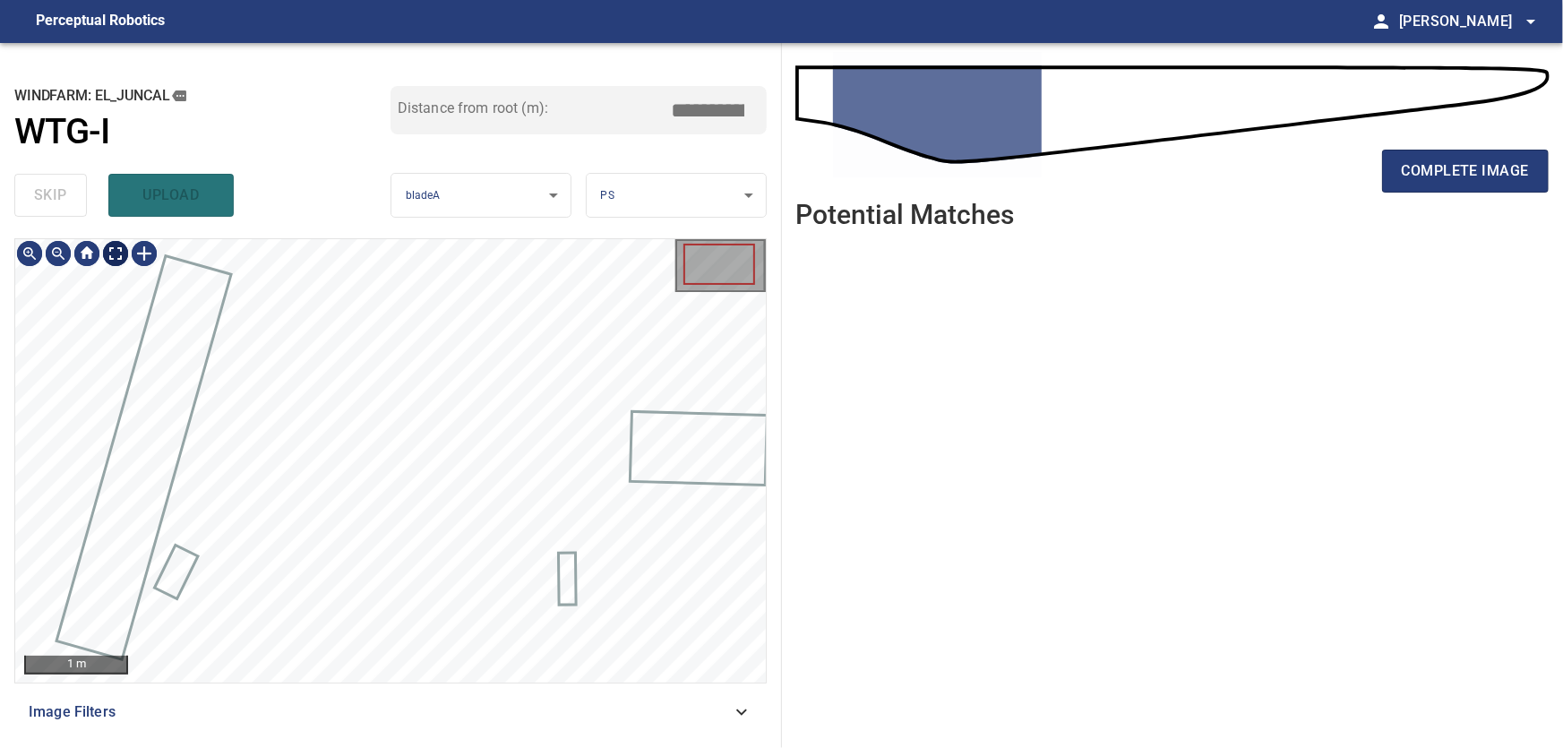
click at [121, 254] on body "**********" at bounding box center [781, 374] width 1563 height 748
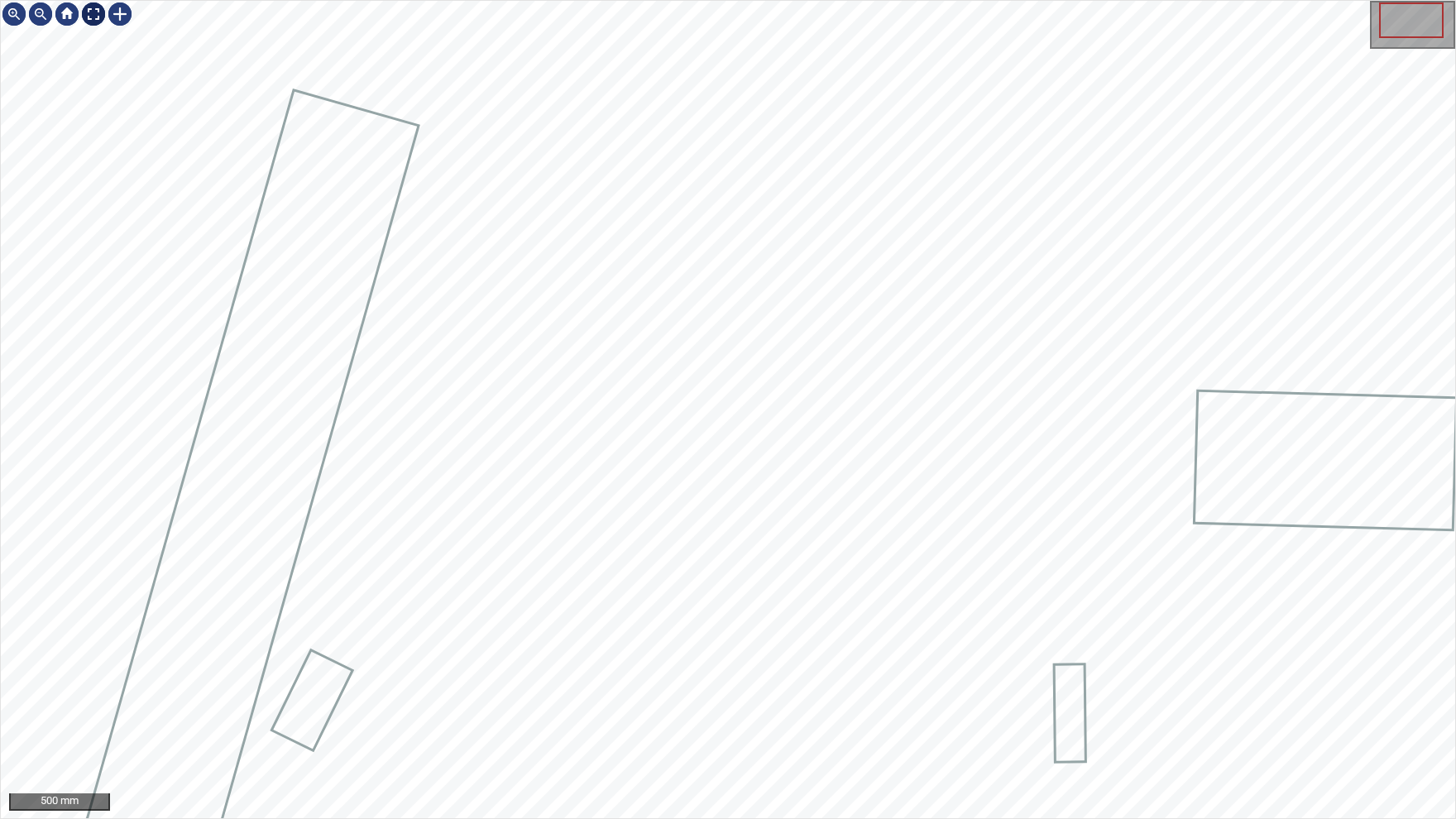
click at [91, 12] on div at bounding box center [93, 14] width 27 height 27
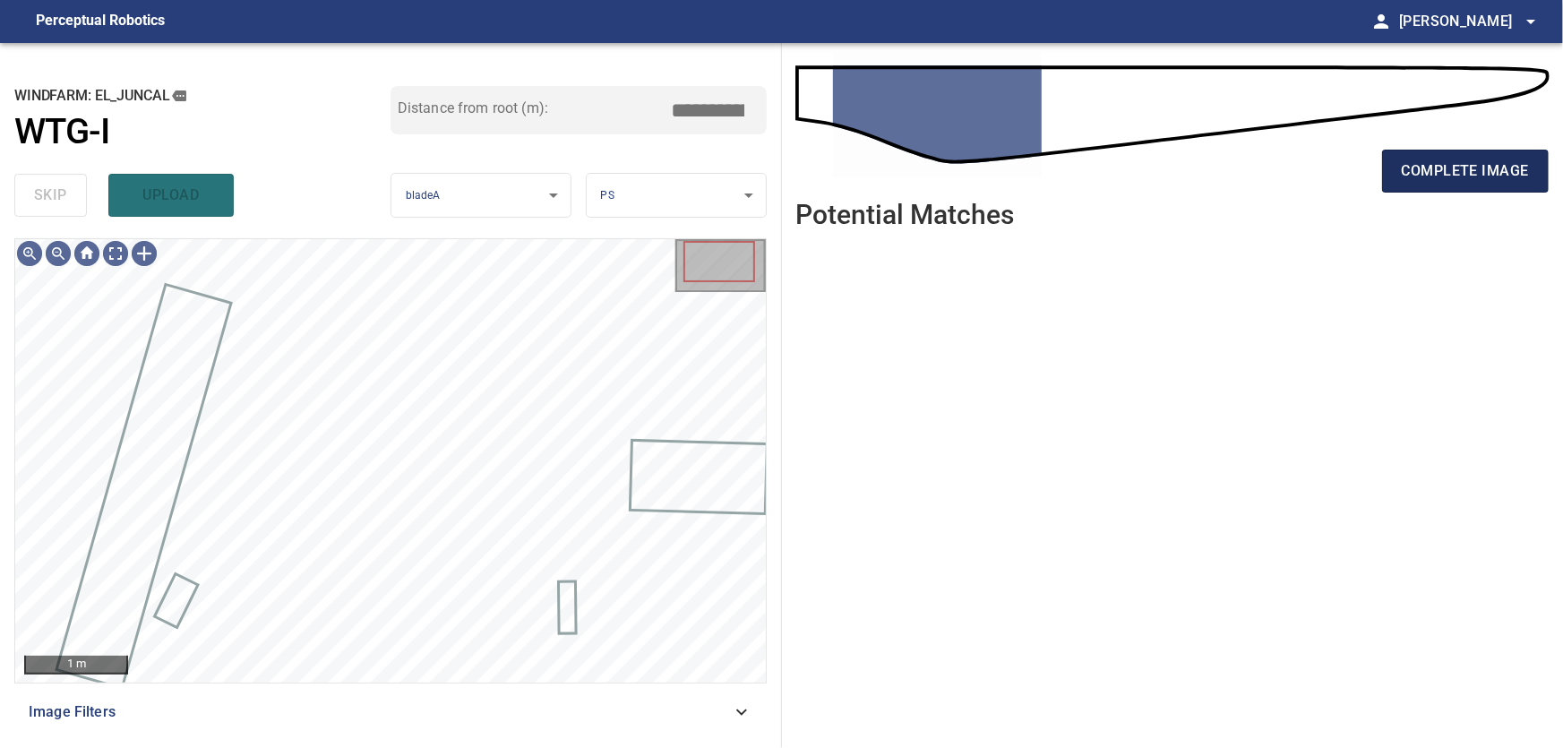
click at [1467, 171] on span "complete image" at bounding box center [1465, 171] width 127 height 25
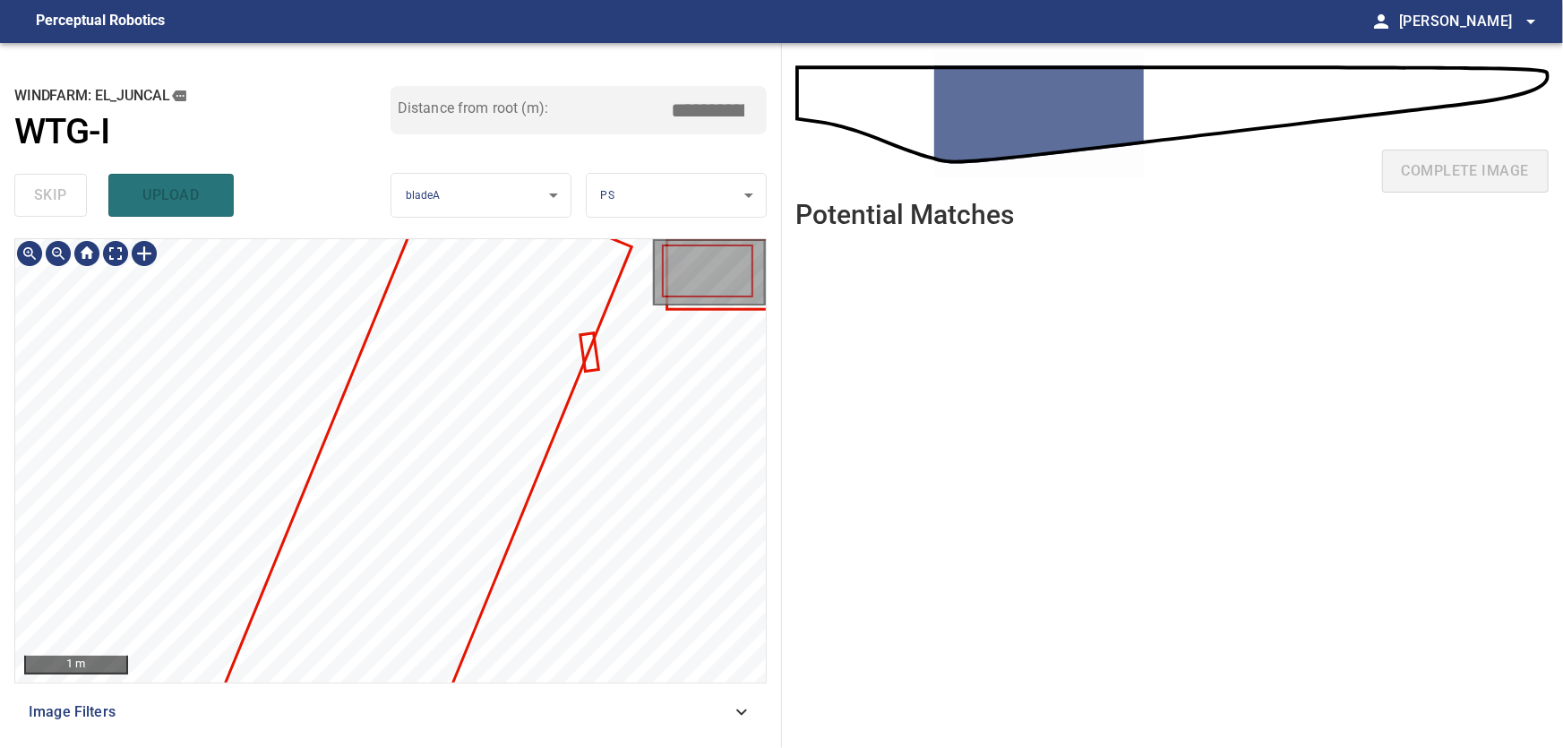
type input "***"
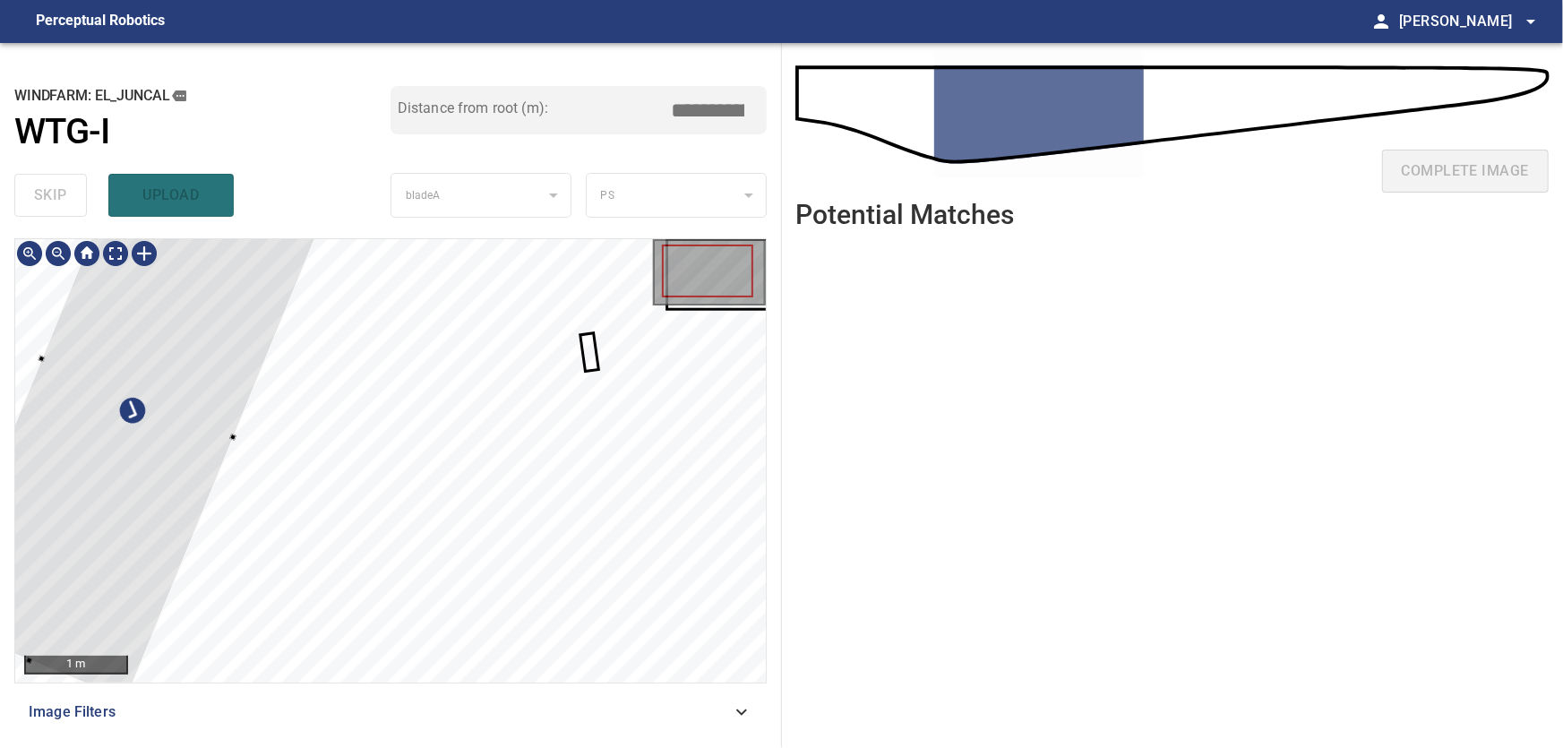
click at [168, 429] on div at bounding box center [138, 396] width 409 height 606
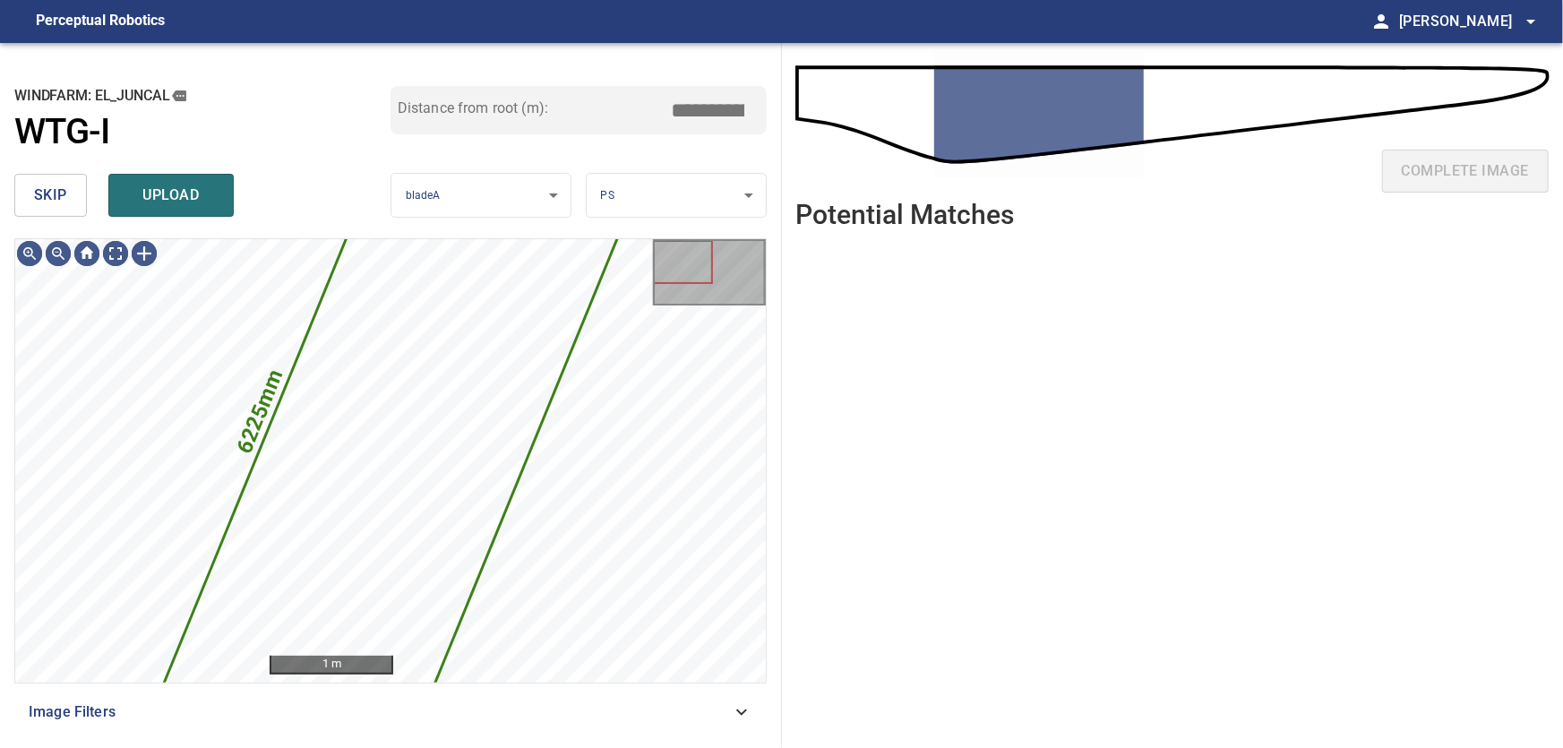
click at [54, 203] on span "skip" at bounding box center [50, 195] width 33 height 25
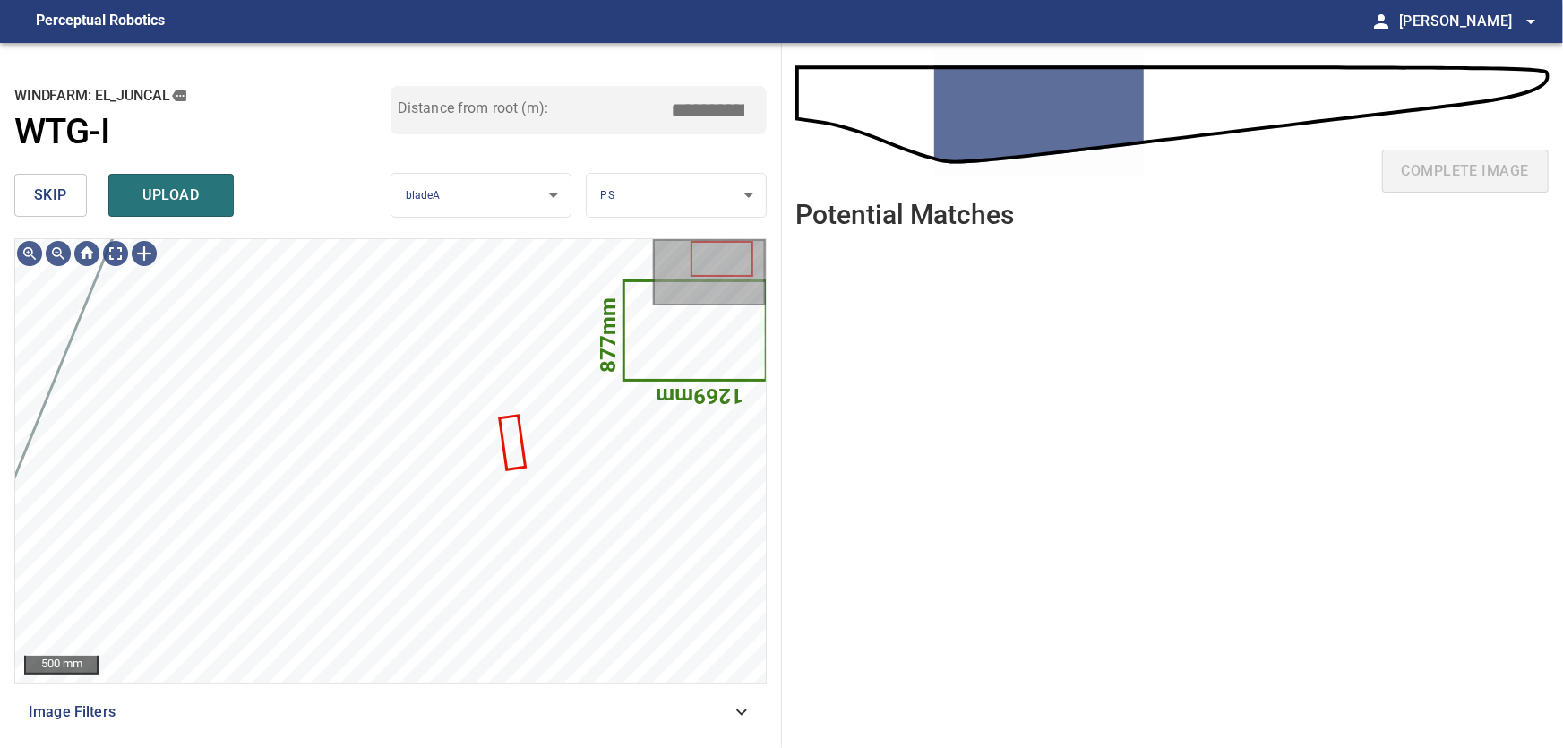
click at [60, 189] on span "skip" at bounding box center [50, 195] width 33 height 25
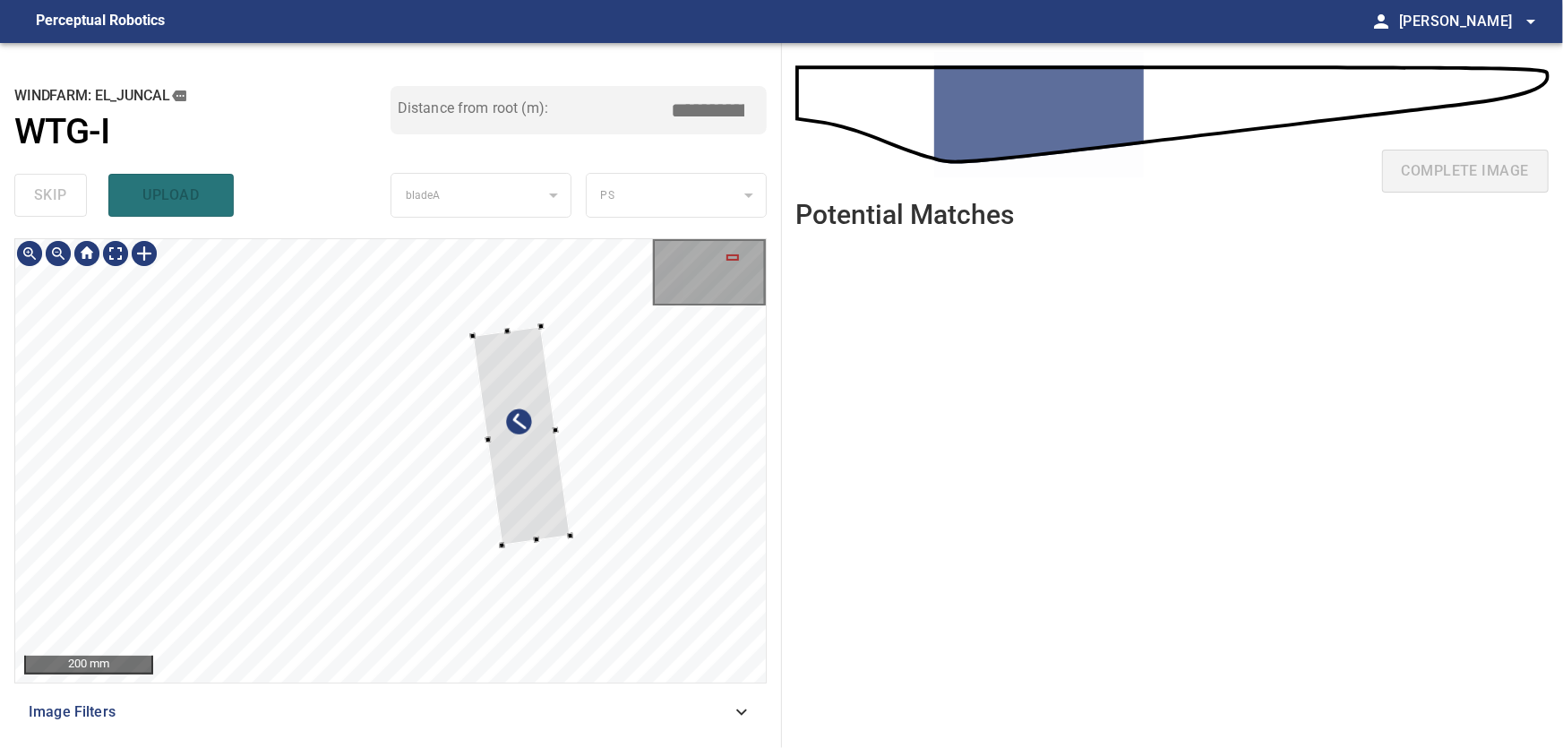
click at [630, 458] on div at bounding box center [390, 460] width 751 height 443
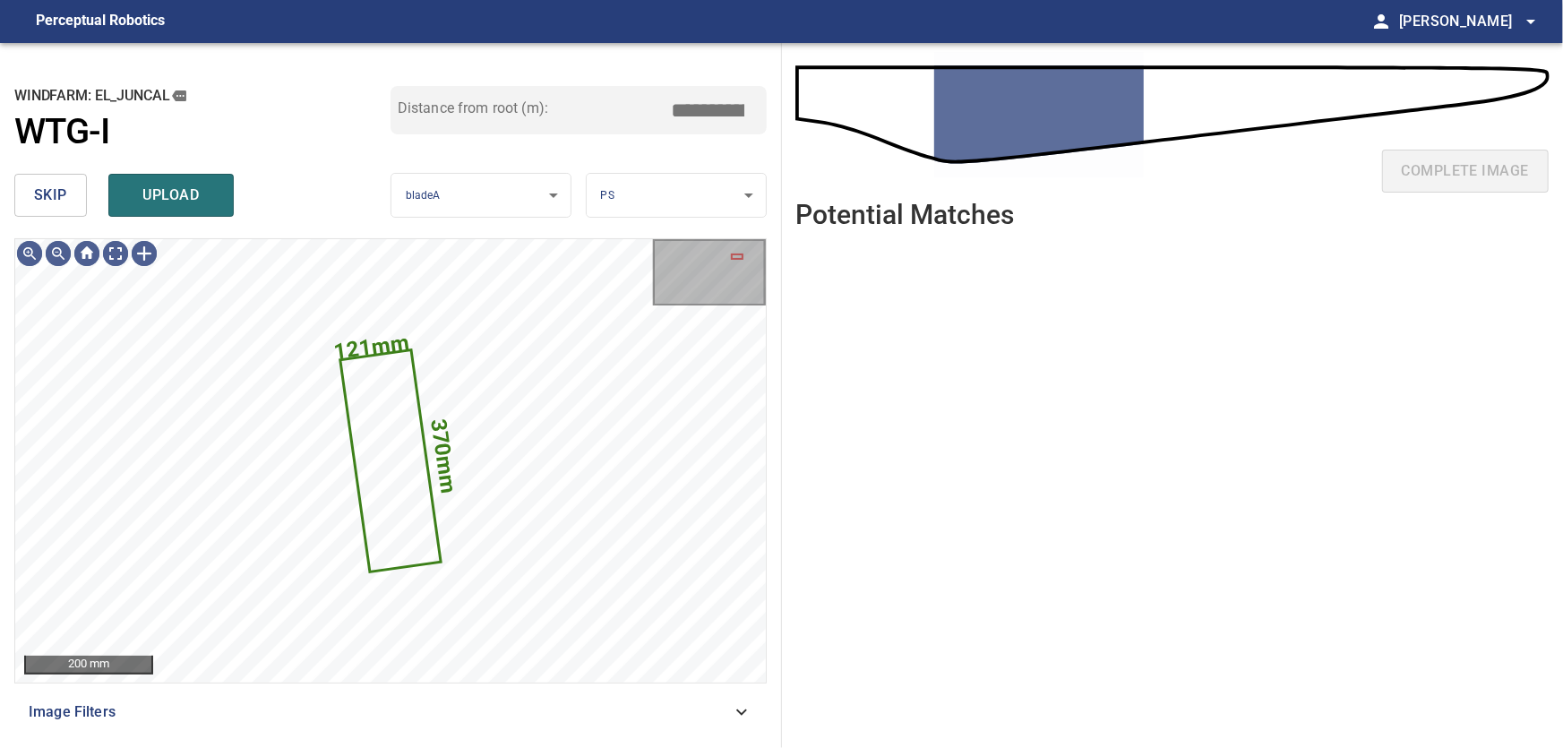
click at [40, 191] on span "skip" at bounding box center [50, 195] width 33 height 25
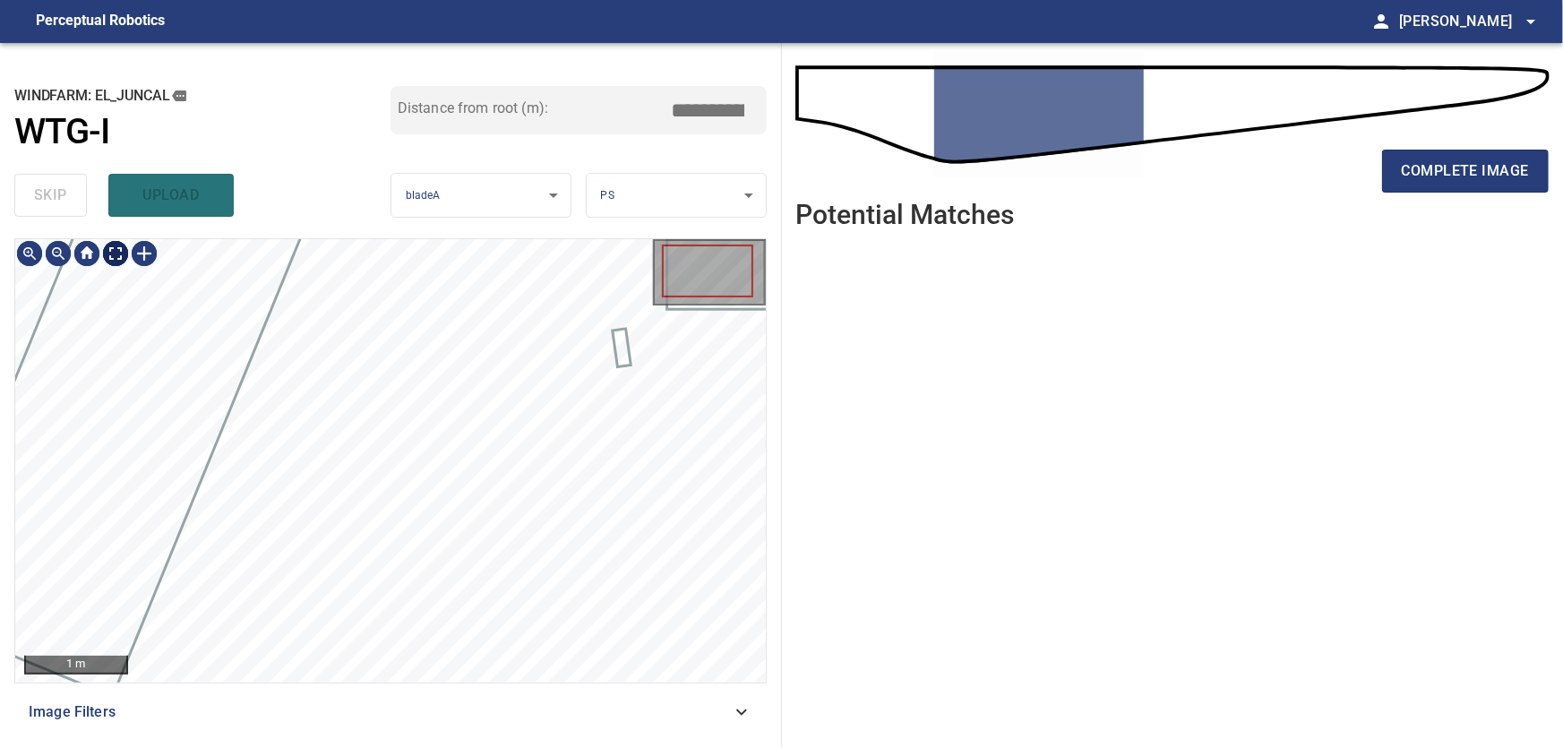
click at [119, 248] on body "**********" at bounding box center [781, 374] width 1563 height 748
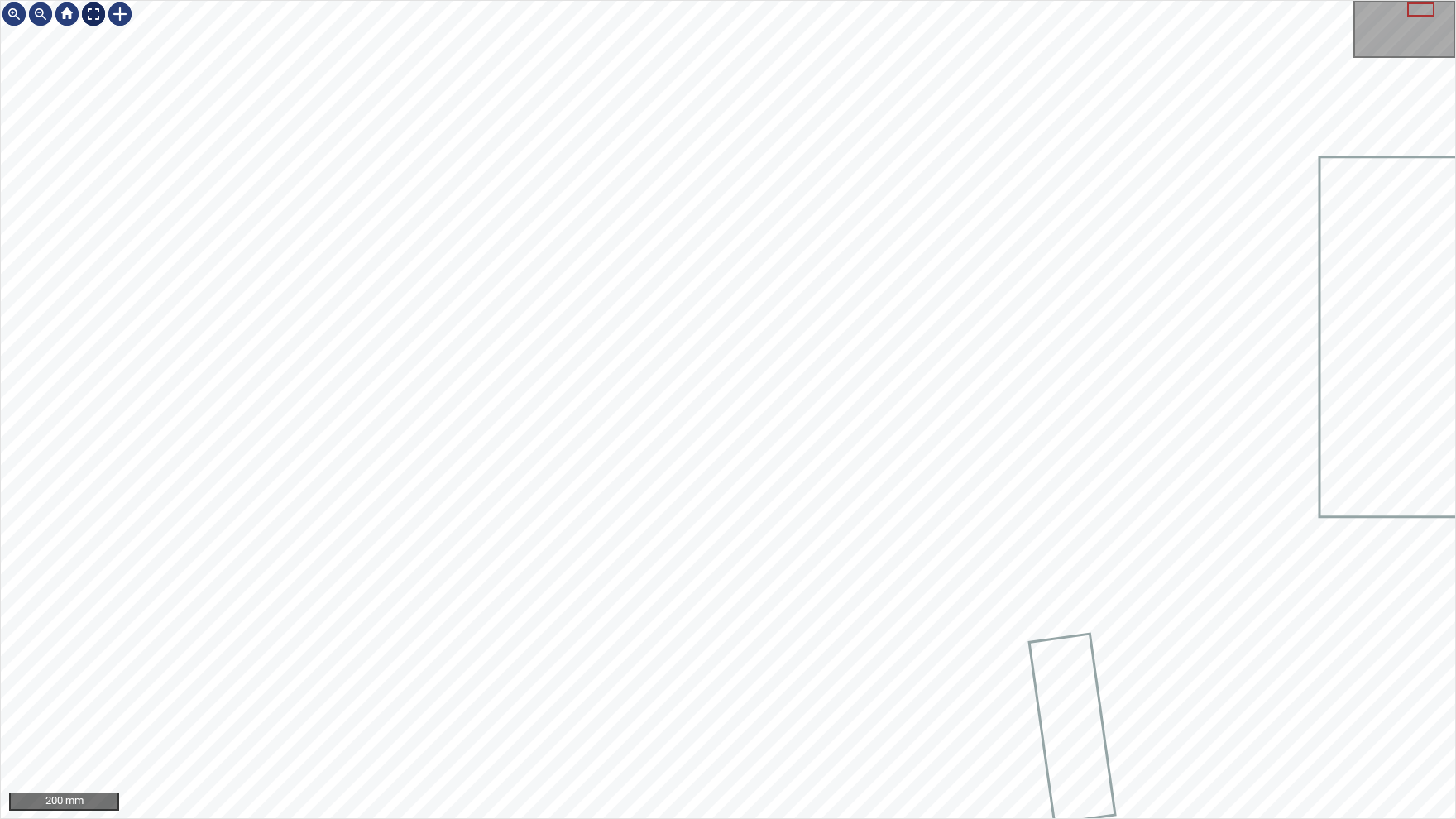
click at [98, 11] on img at bounding box center [93, 14] width 27 height 27
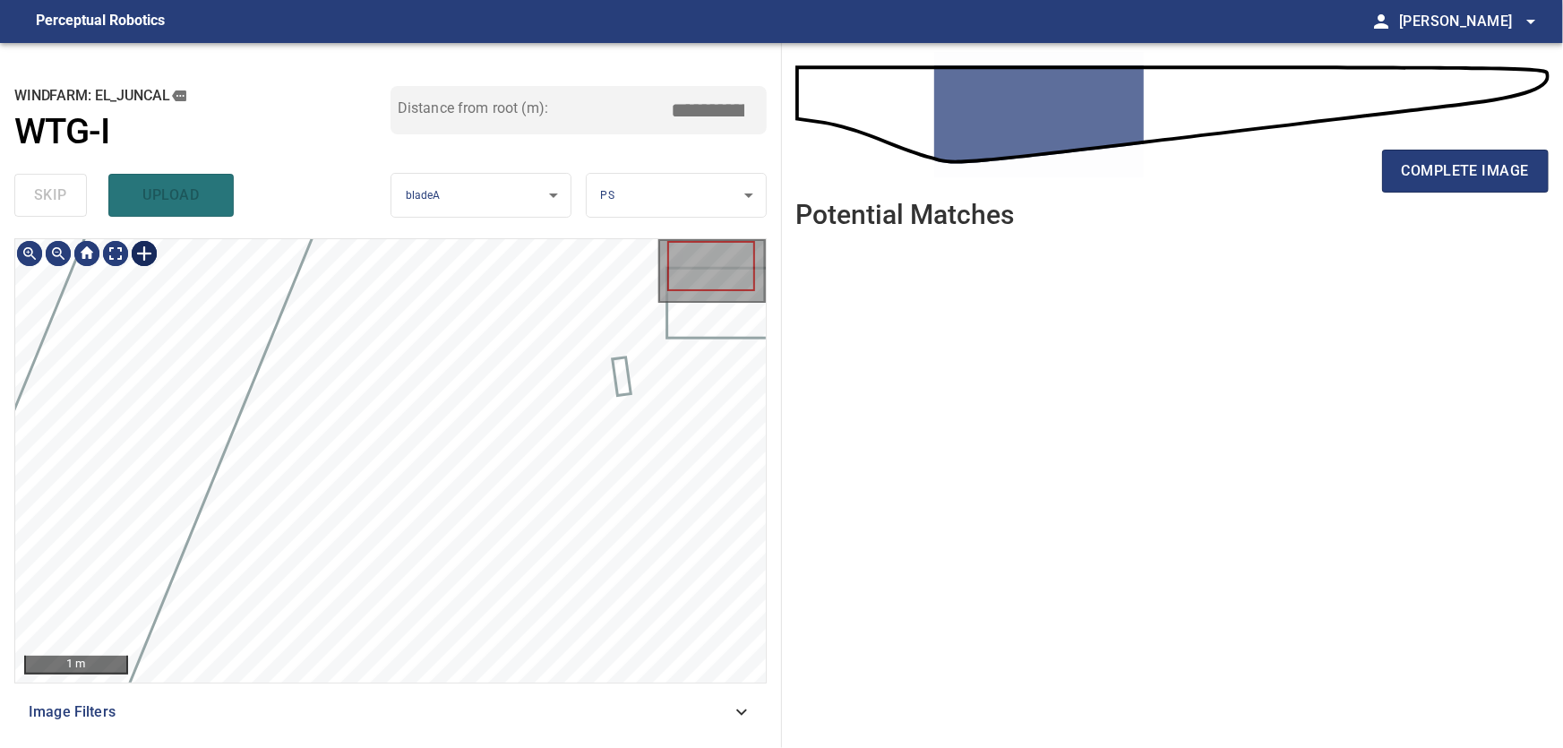
click at [145, 248] on div at bounding box center [144, 253] width 29 height 29
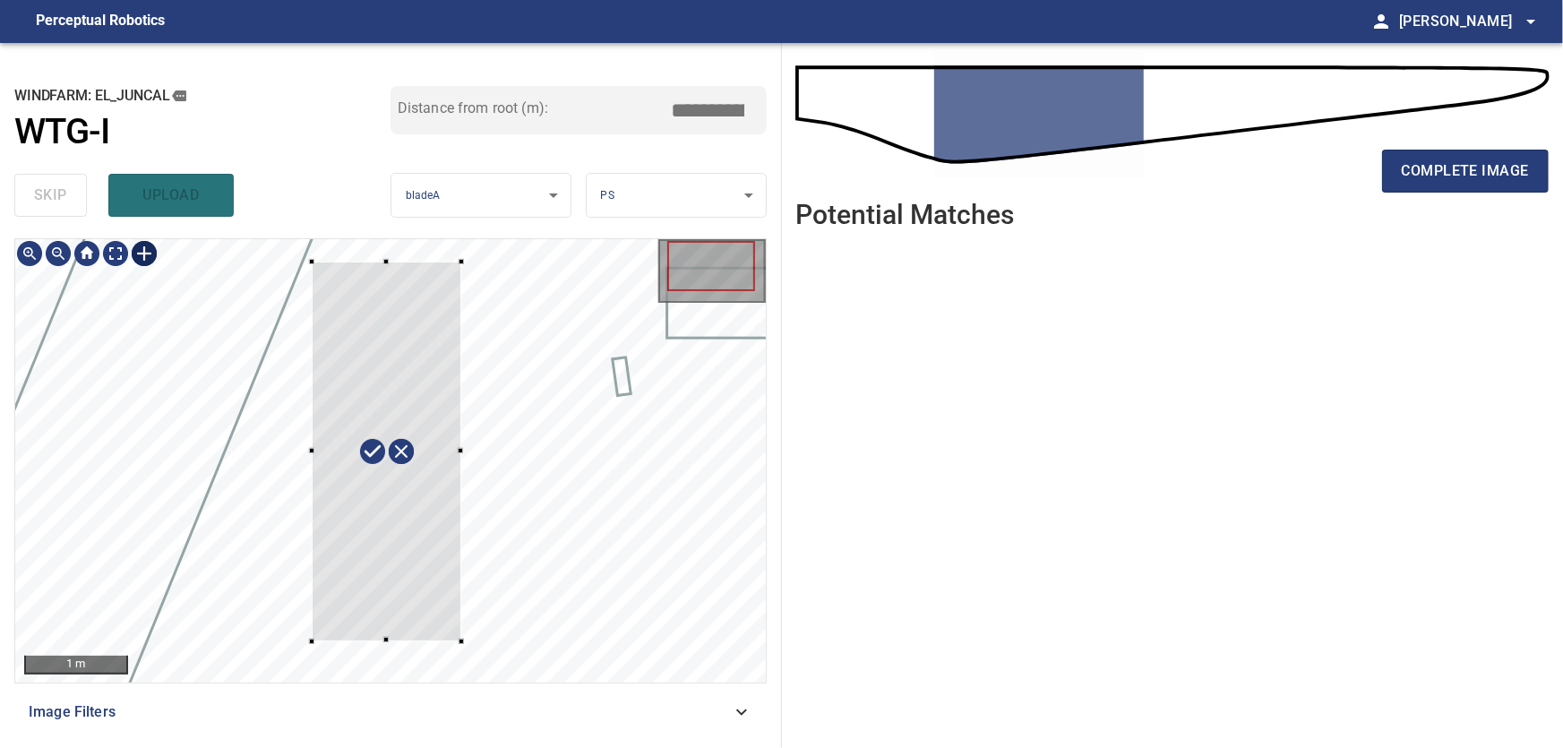
click at [313, 641] on div at bounding box center [390, 460] width 751 height 443
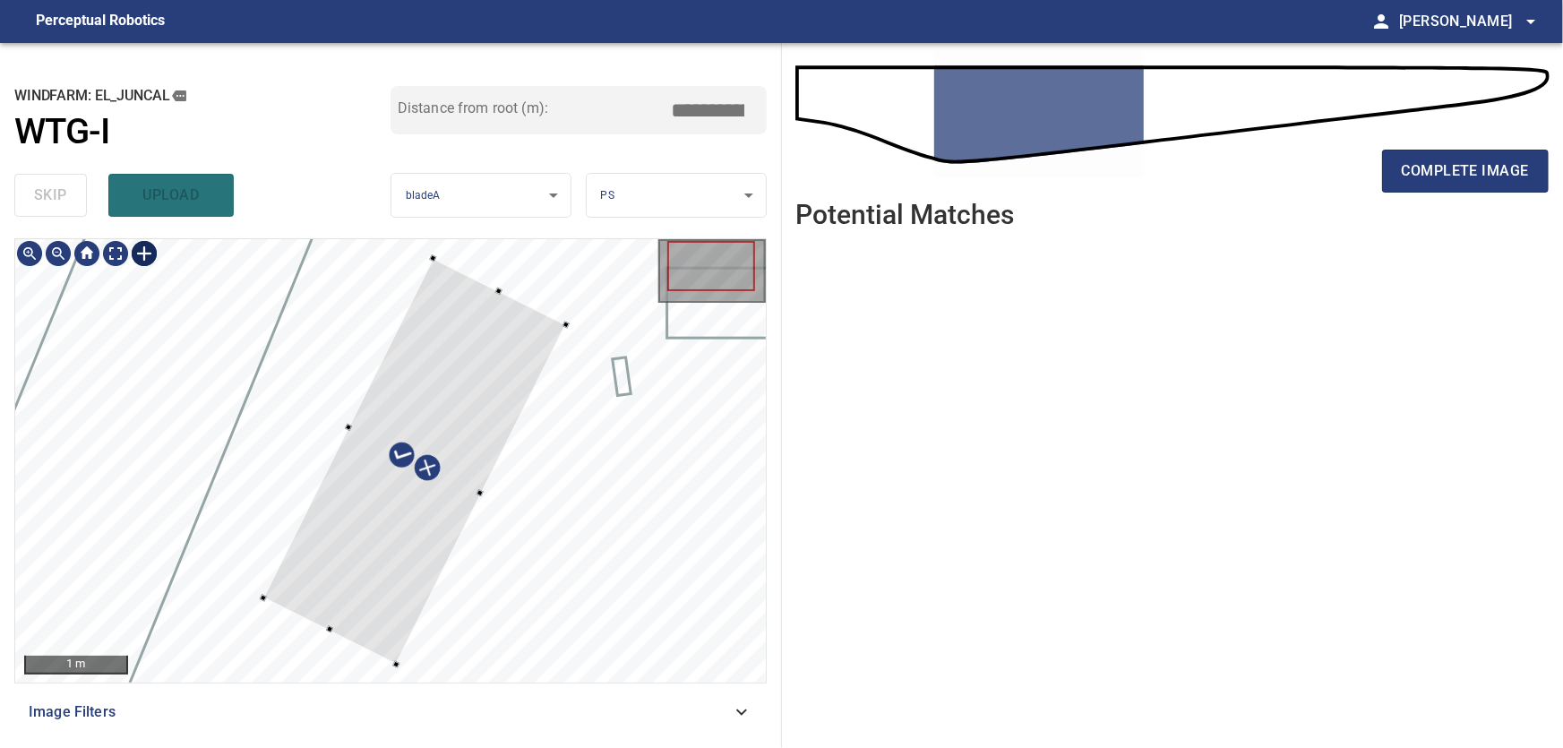
click at [484, 440] on div at bounding box center [414, 461] width 303 height 406
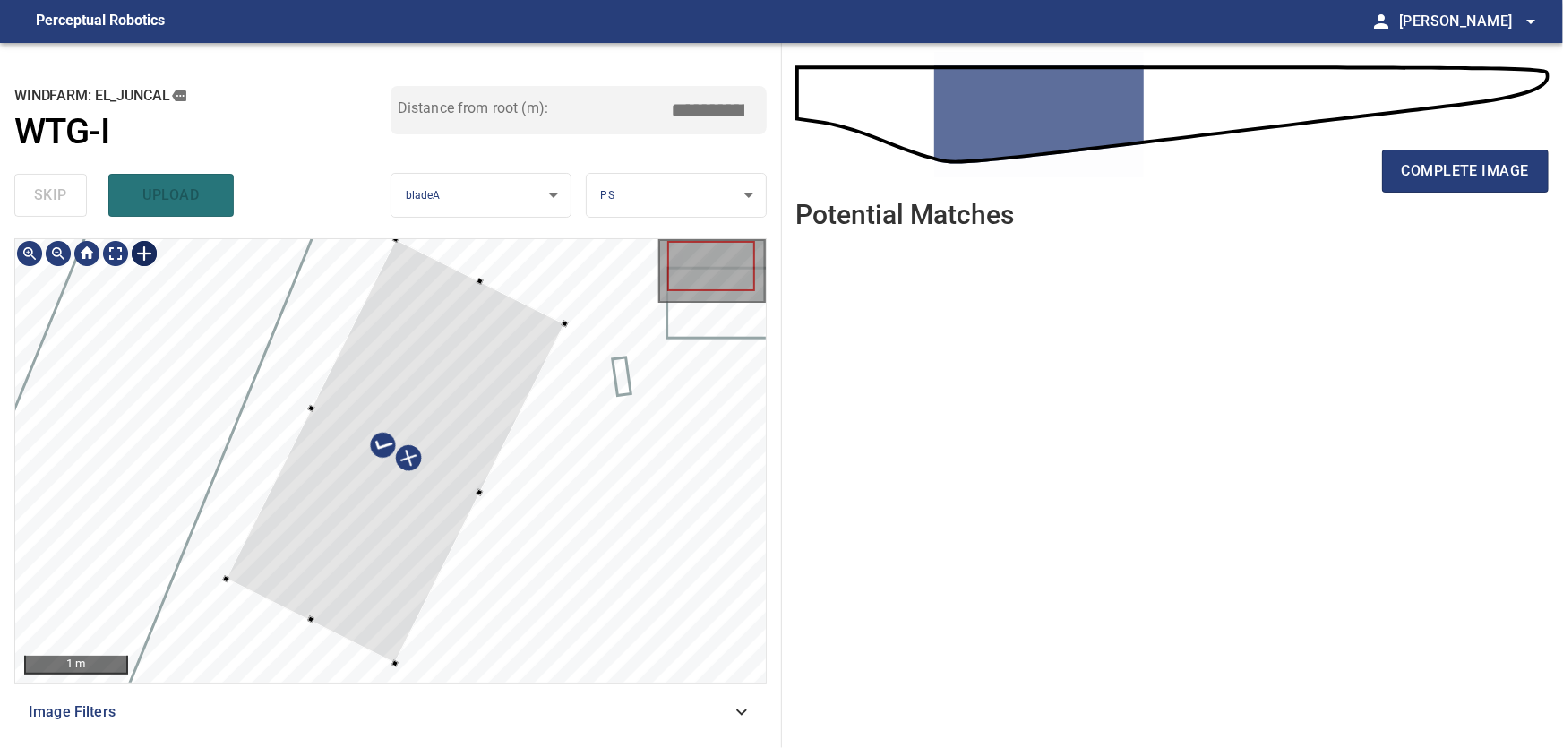
click at [416, 444] on div at bounding box center [396, 451] width 339 height 424
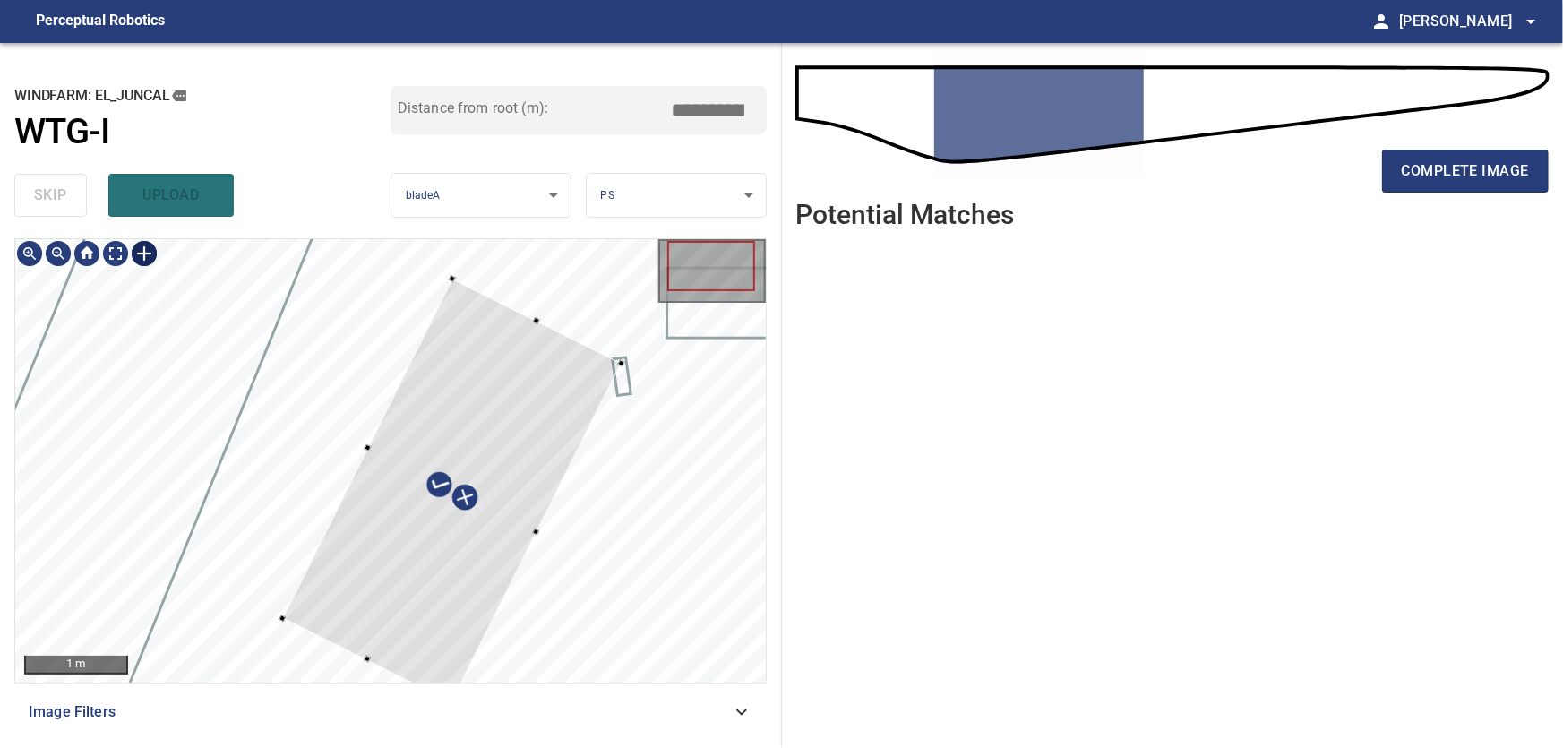
click at [503, 478] on div at bounding box center [451, 491] width 339 height 424
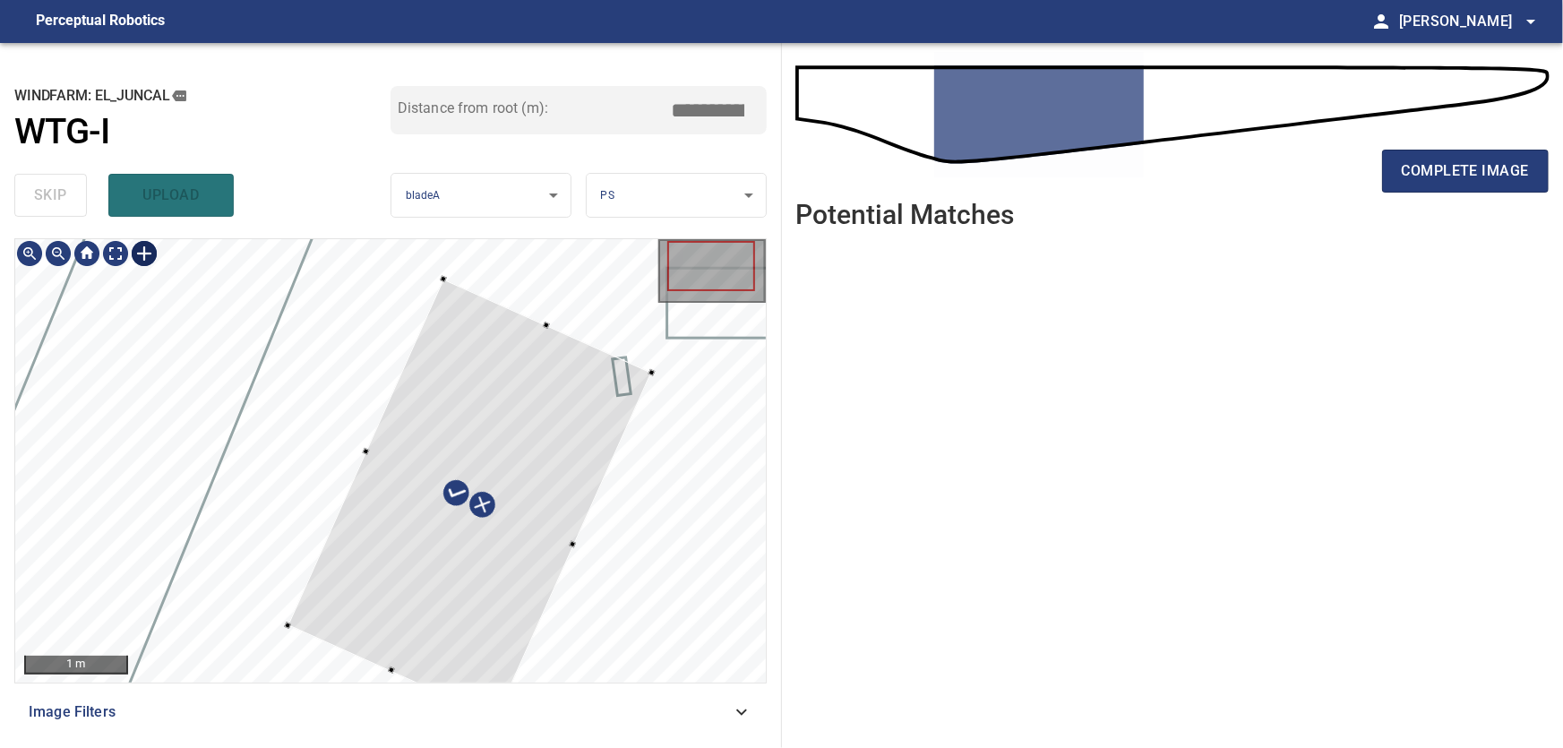
click at [407, 473] on div at bounding box center [470, 499] width 364 height 440
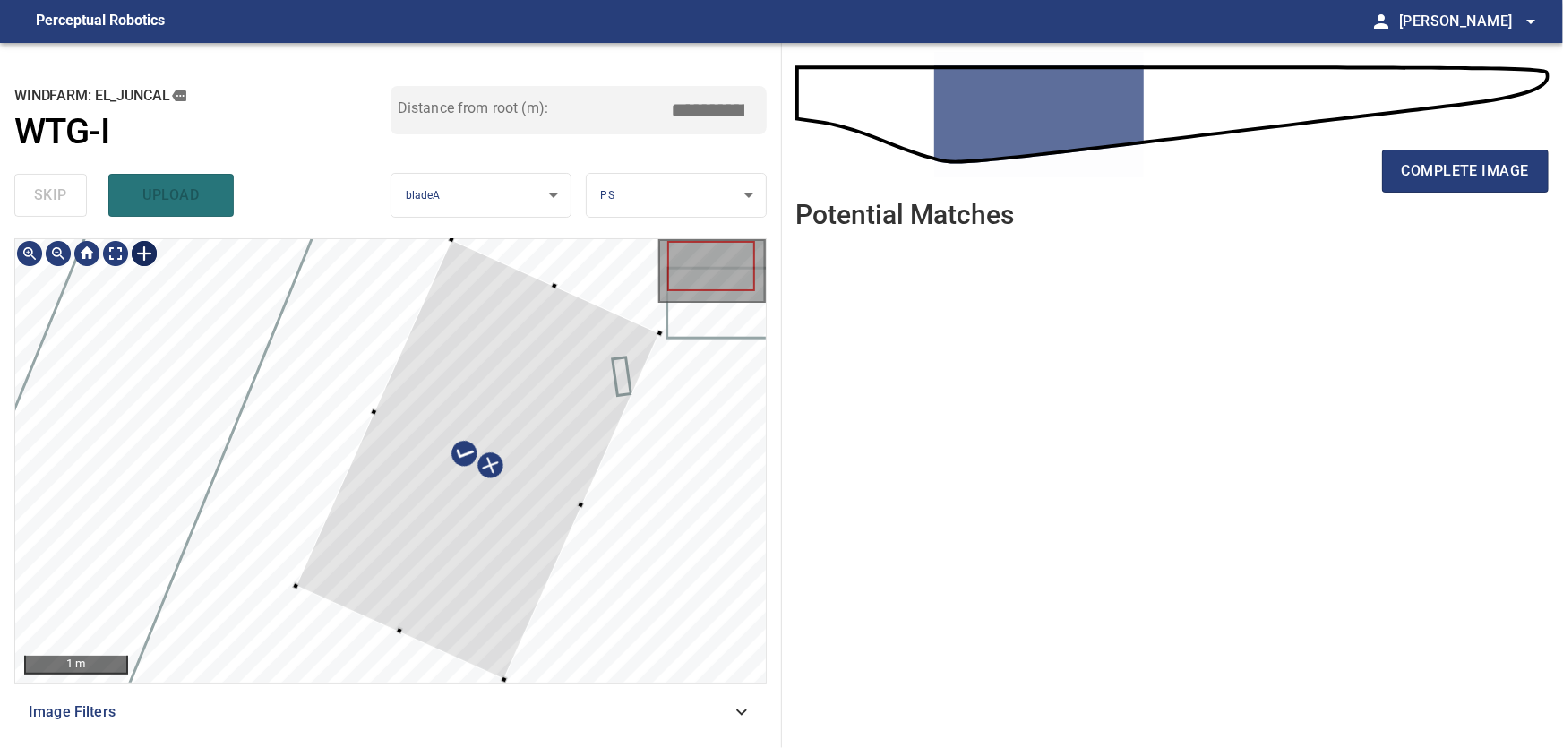
click at [470, 399] on div at bounding box center [478, 460] width 364 height 440
click at [406, 561] on div at bounding box center [468, 459] width 367 height 440
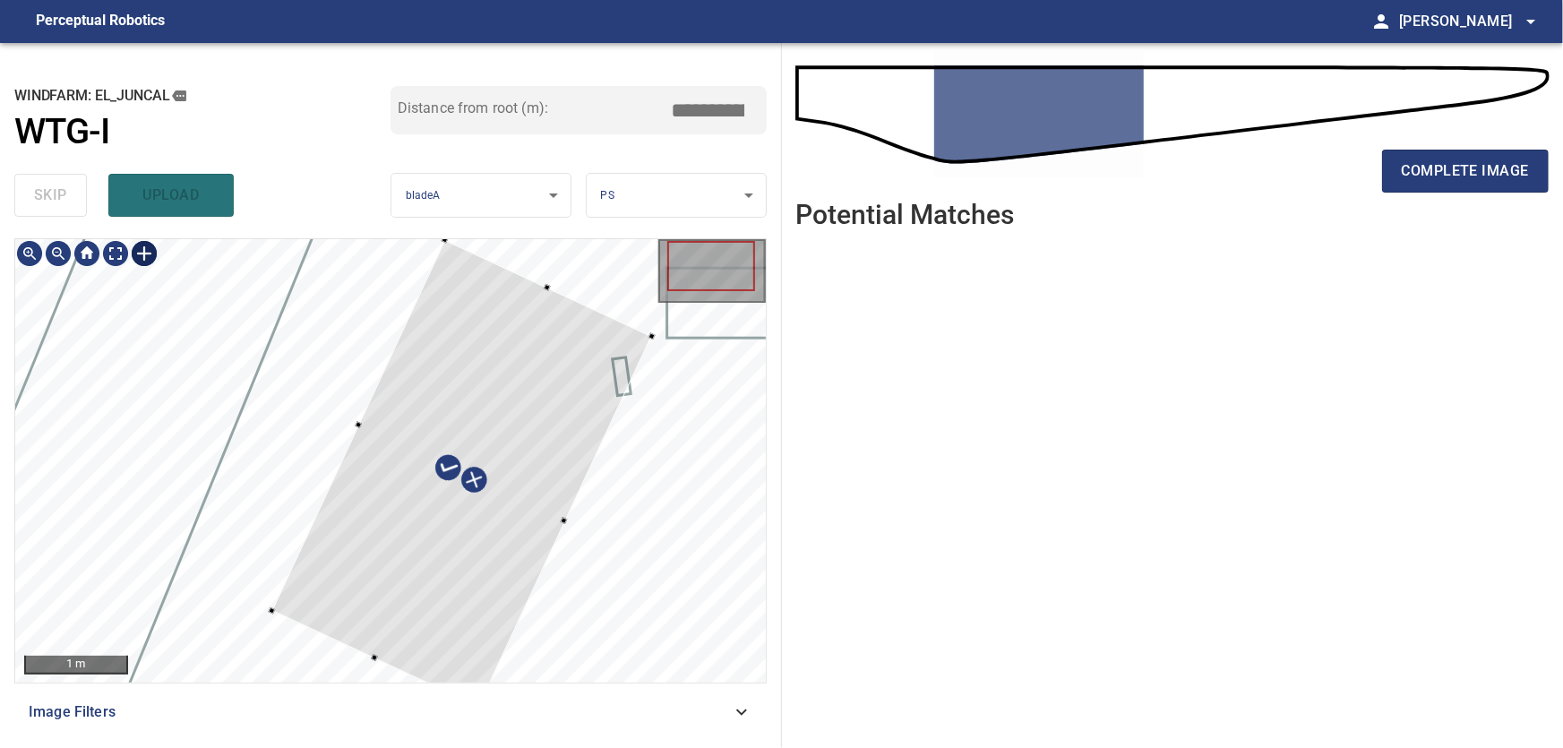
click at [353, 650] on div at bounding box center [390, 460] width 751 height 443
click at [545, 511] on div at bounding box center [461, 473] width 380 height 468
click at [631, 329] on div at bounding box center [390, 460] width 751 height 443
click at [342, 411] on div at bounding box center [390, 460] width 751 height 443
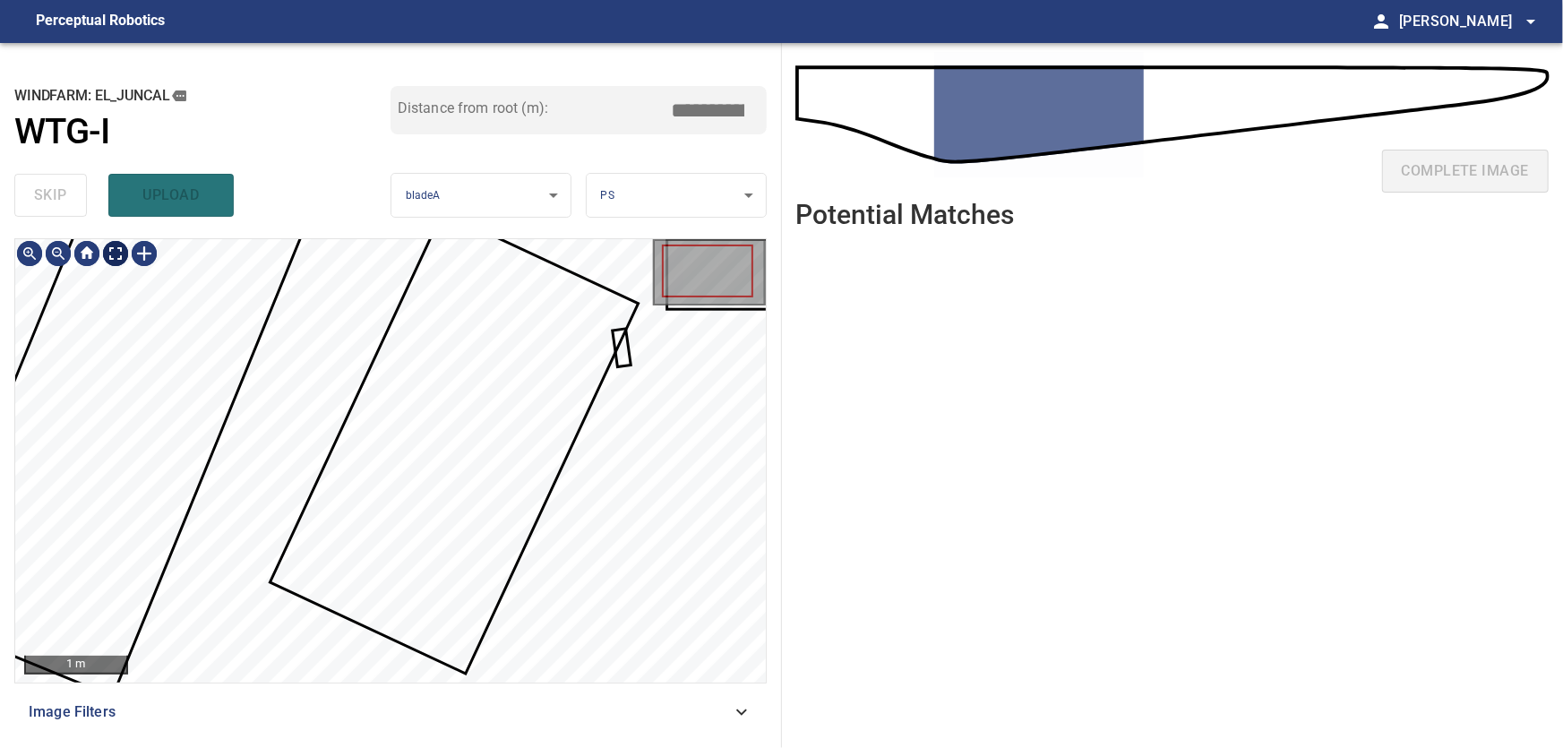
click at [115, 254] on body "**********" at bounding box center [781, 374] width 1563 height 748
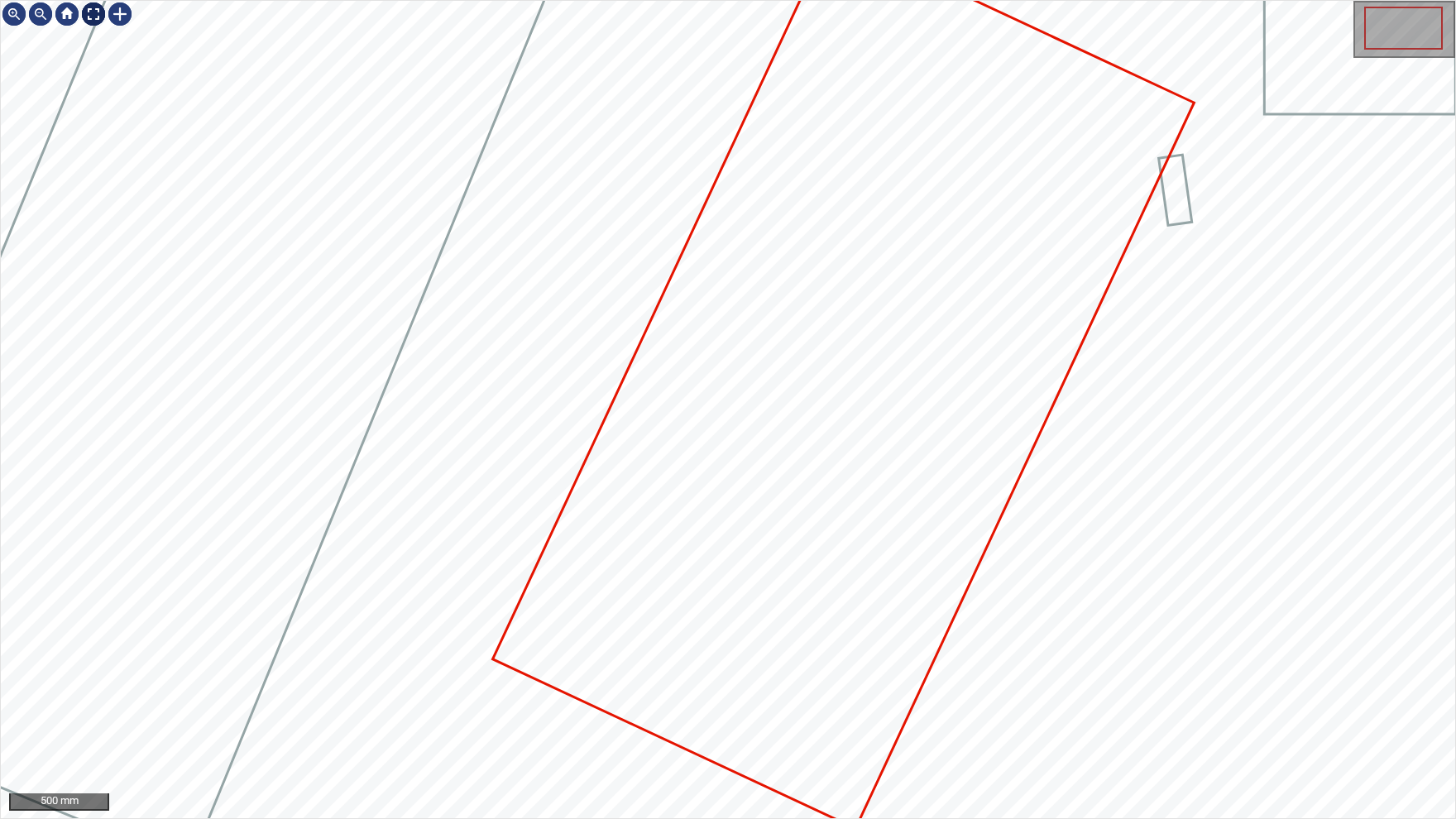
click at [96, 14] on img at bounding box center [93, 14] width 27 height 27
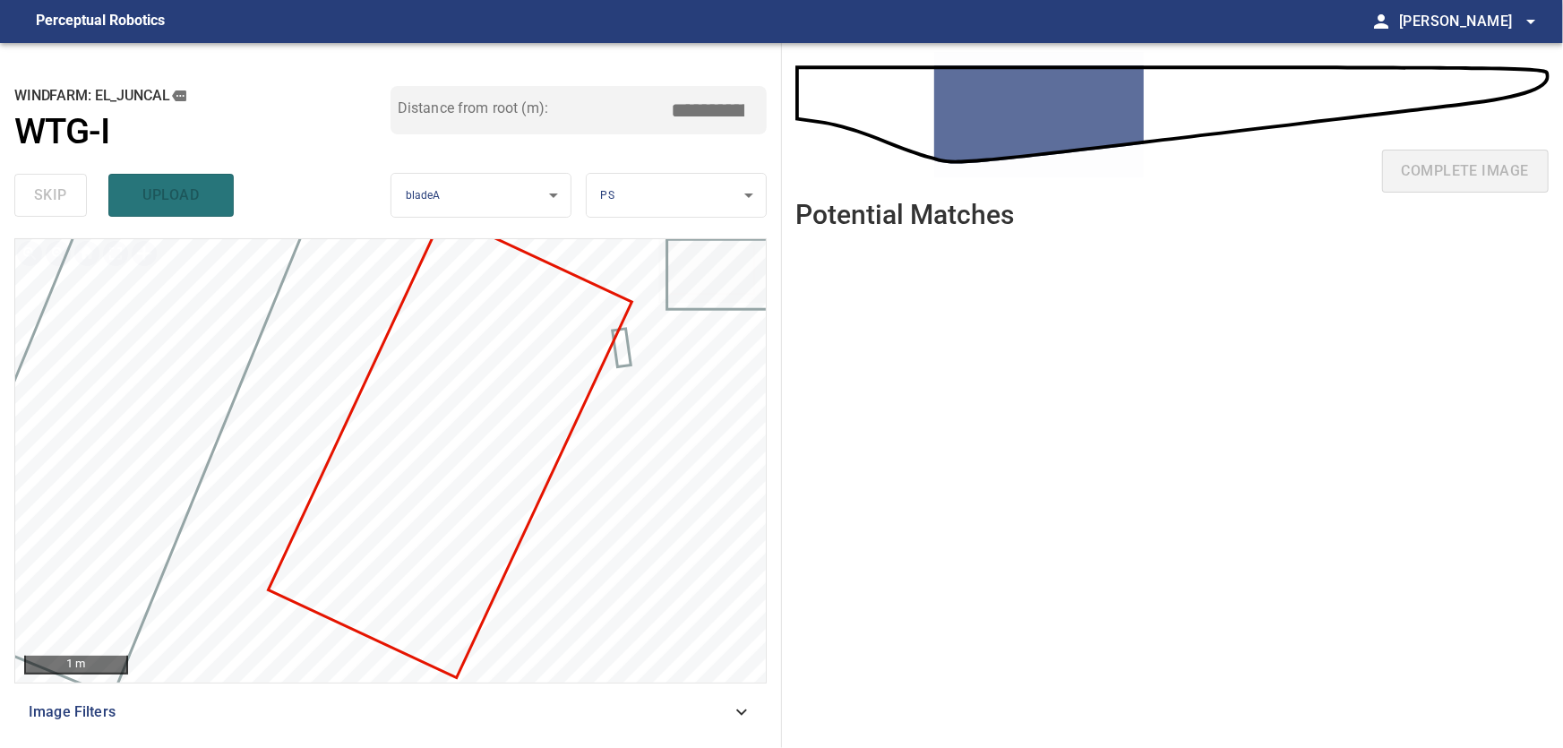
drag, startPoint x: 701, startPoint y: 108, endPoint x: 758, endPoint y: 113, distance: 56.6
click at [758, 113] on input "****" at bounding box center [715, 110] width 90 height 34
type input "****"
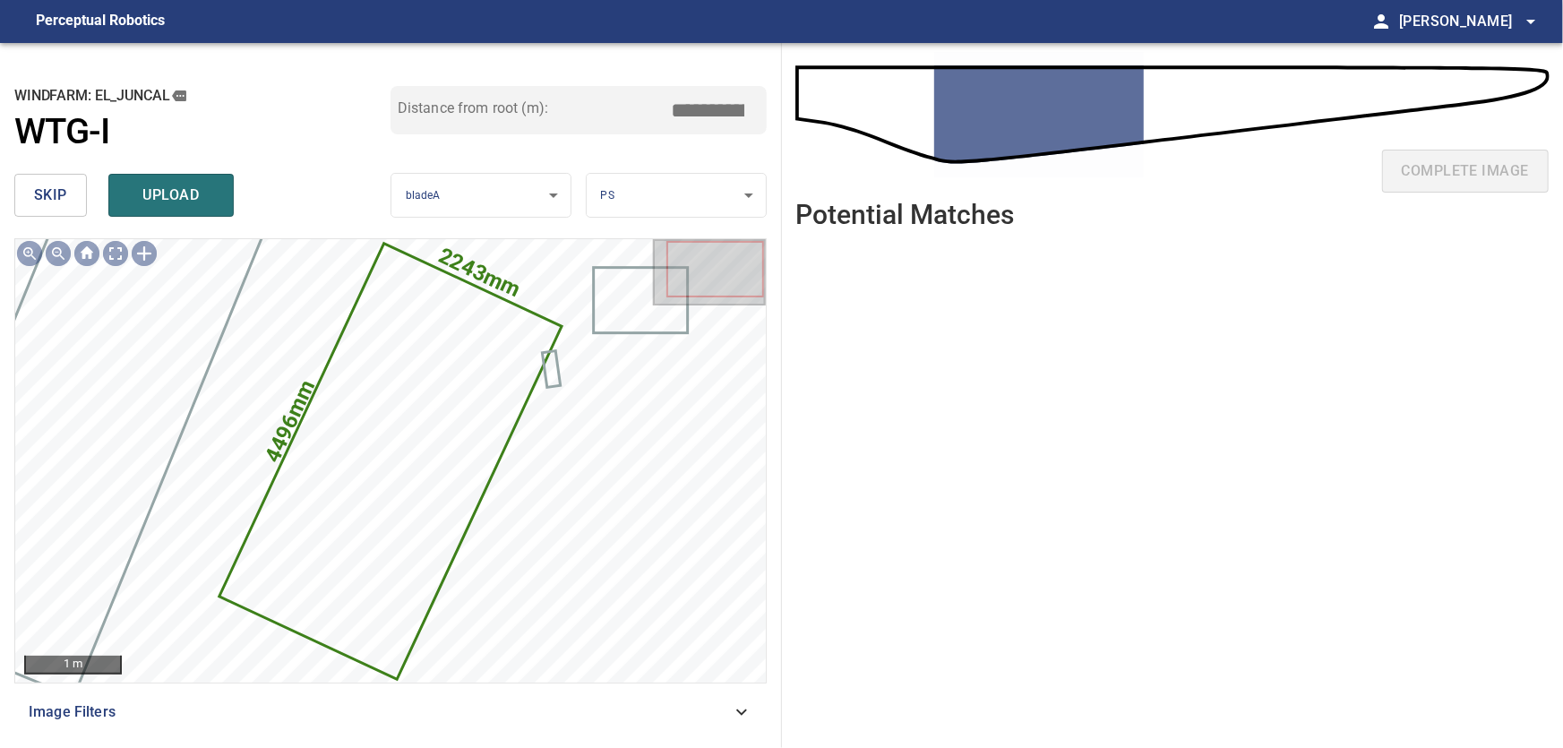
drag, startPoint x: 705, startPoint y: 105, endPoint x: 794, endPoint y: 106, distance: 88.7
click at [760, 106] on input "****" at bounding box center [715, 110] width 90 height 34
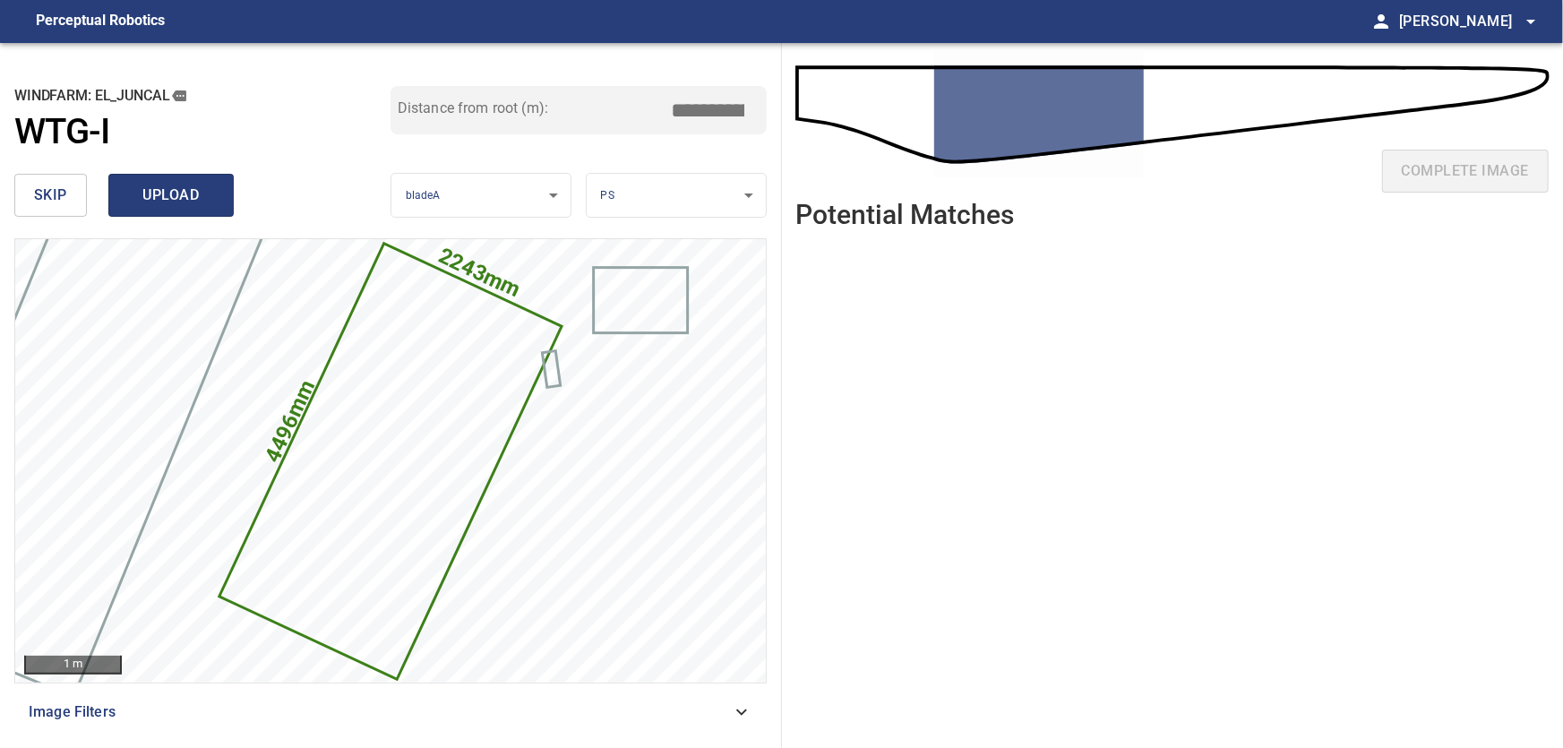
type input "****"
click at [172, 193] on span "upload" at bounding box center [171, 195] width 86 height 25
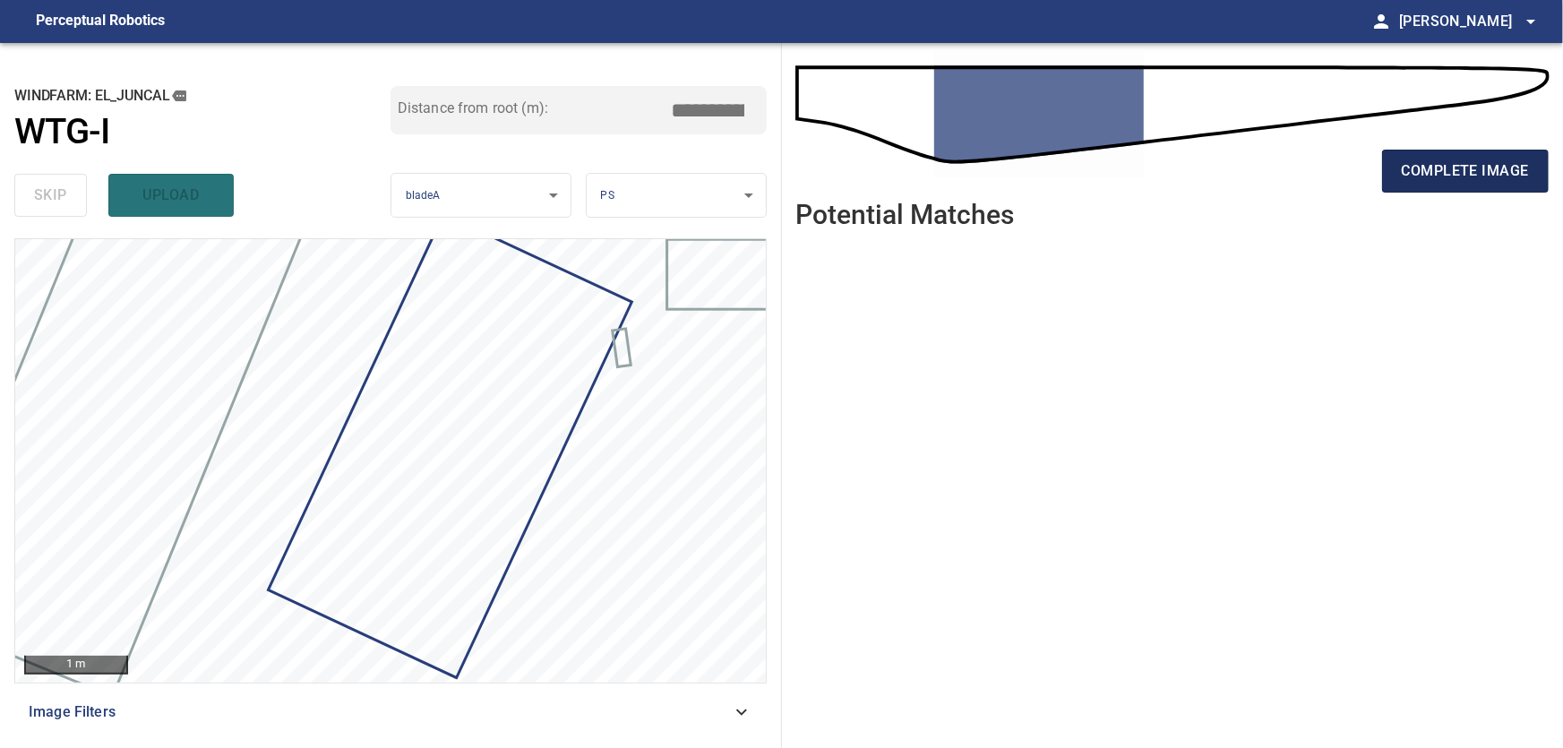
click at [1396, 171] on button "complete image" at bounding box center [1465, 171] width 167 height 43
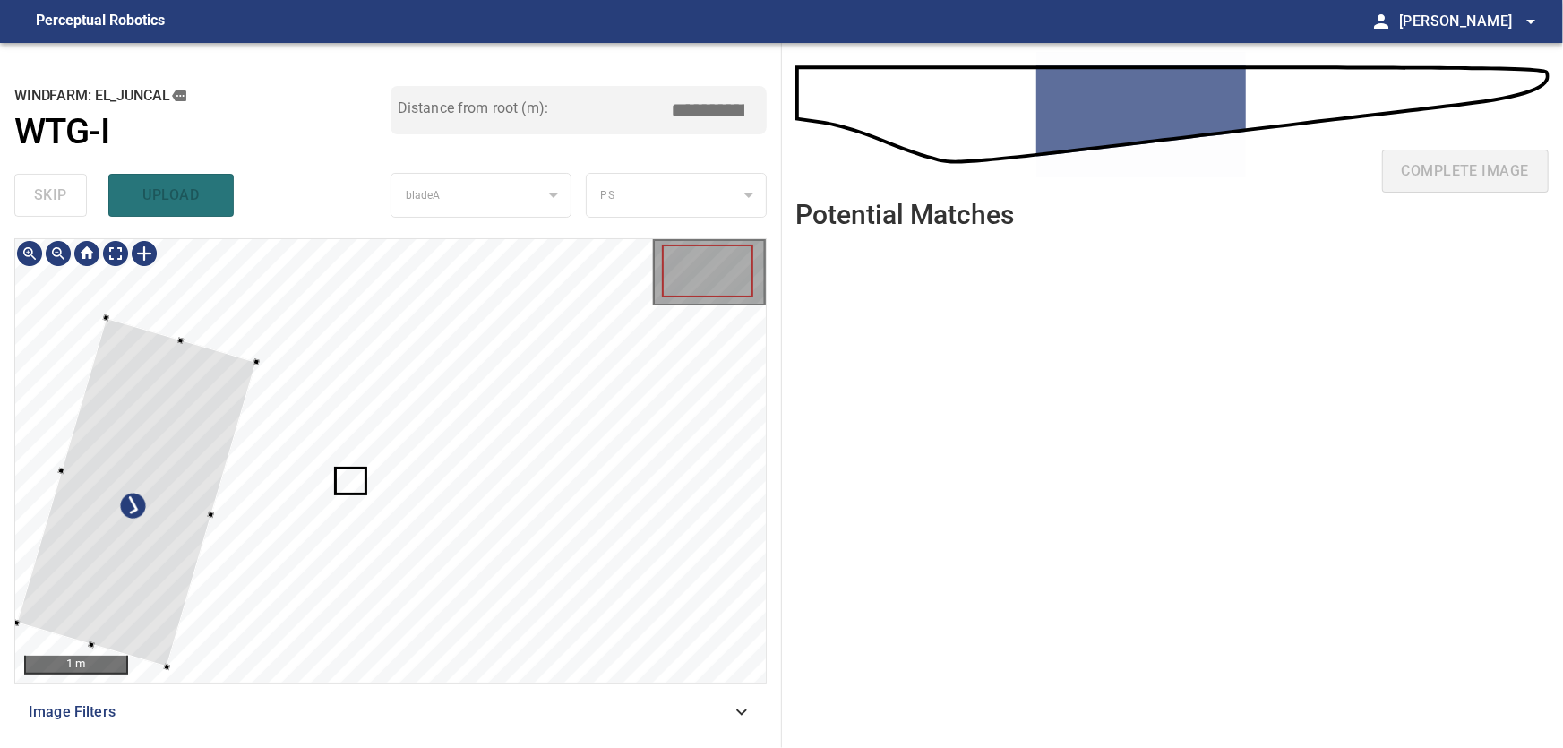
click at [179, 431] on div at bounding box center [136, 492] width 240 height 349
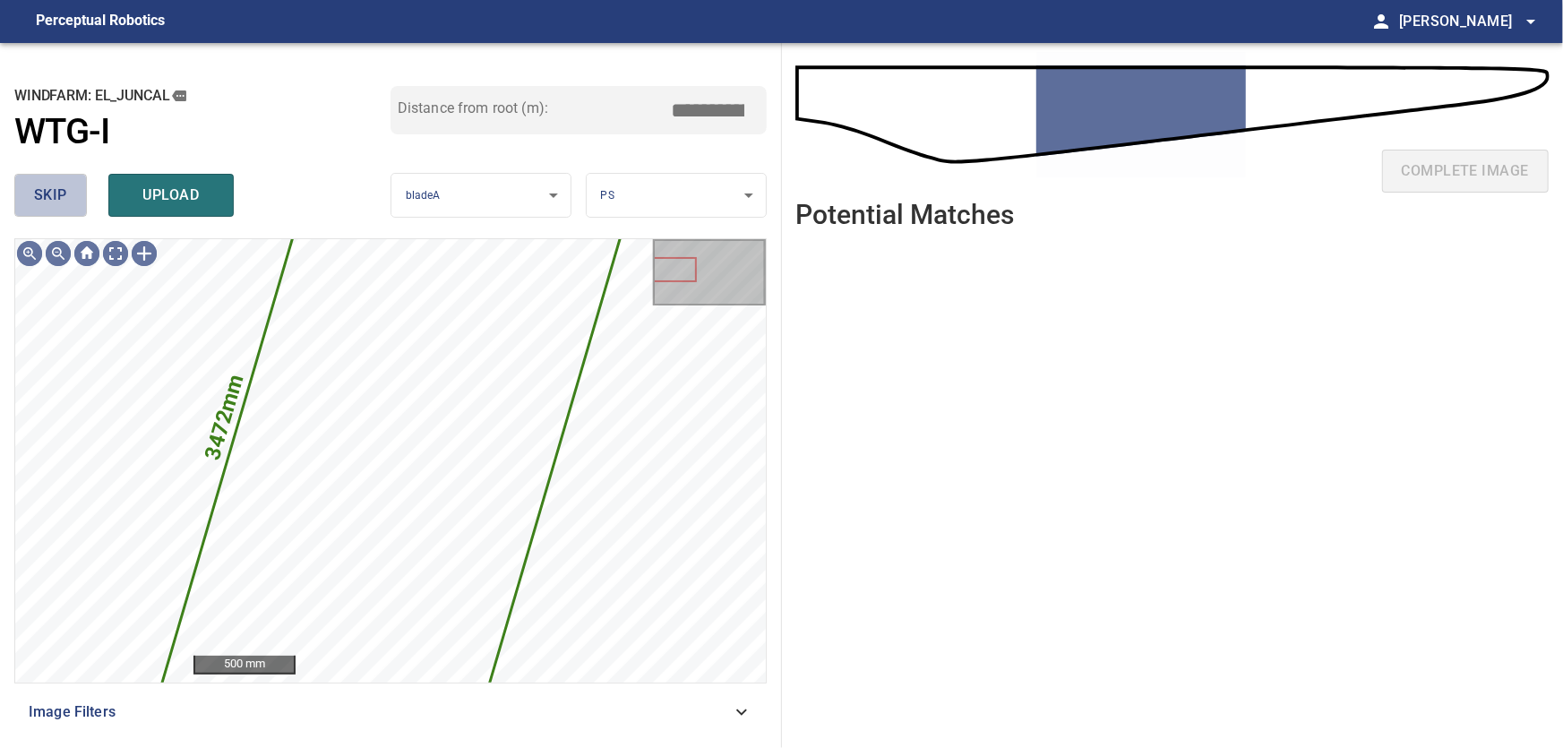
click at [45, 201] on span "skip" at bounding box center [50, 195] width 33 height 25
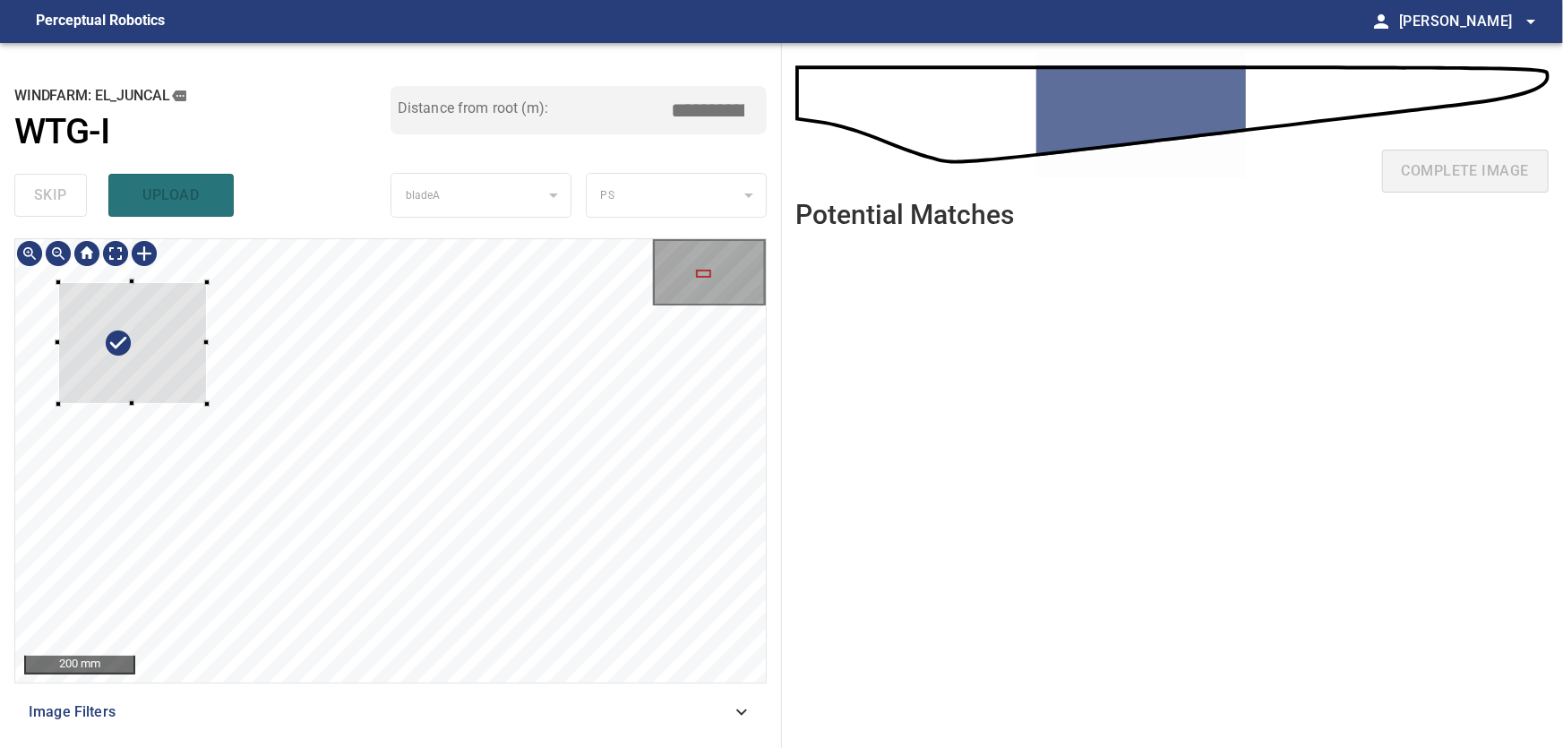
click at [169, 357] on div at bounding box center [132, 343] width 149 height 123
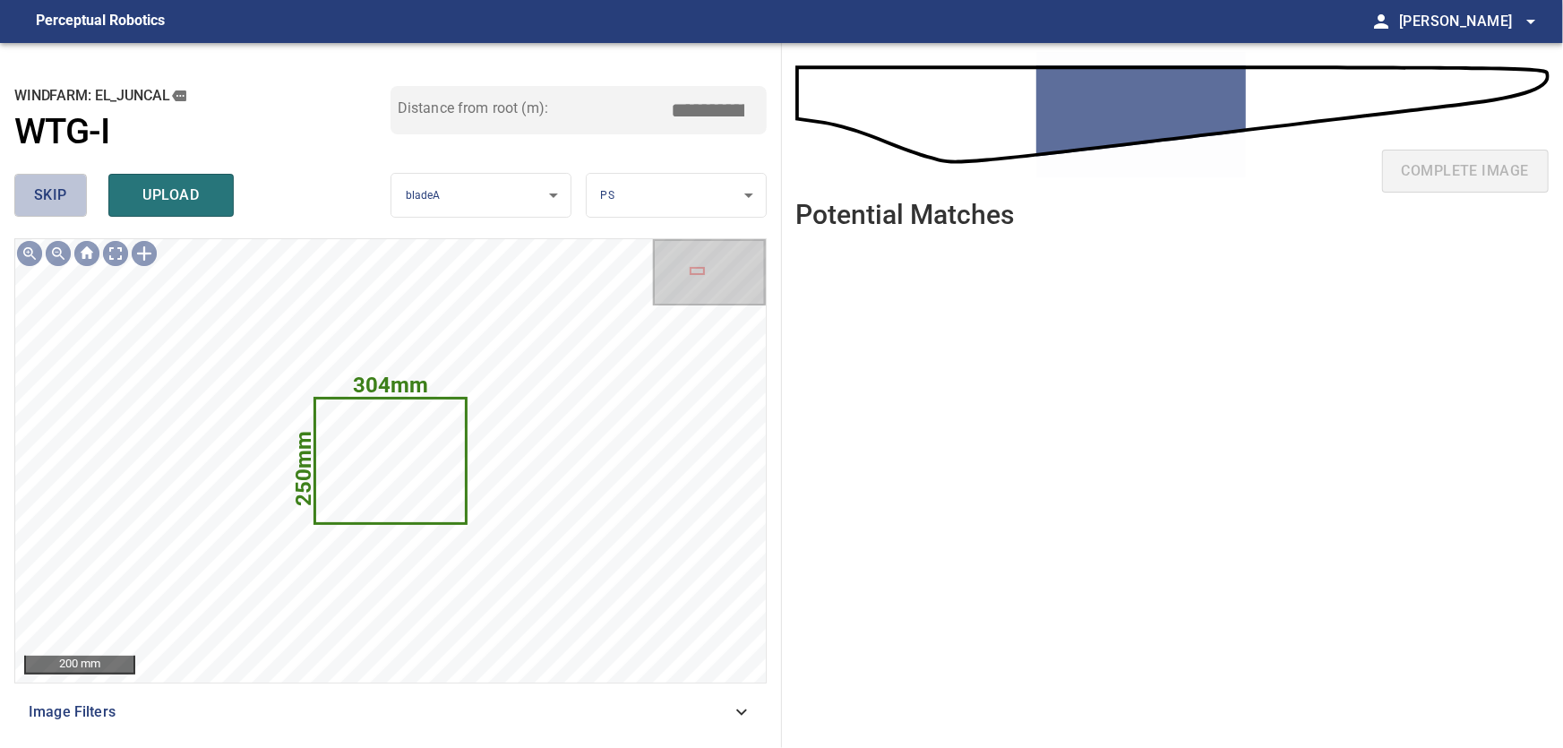
click at [56, 194] on span "skip" at bounding box center [50, 195] width 33 height 25
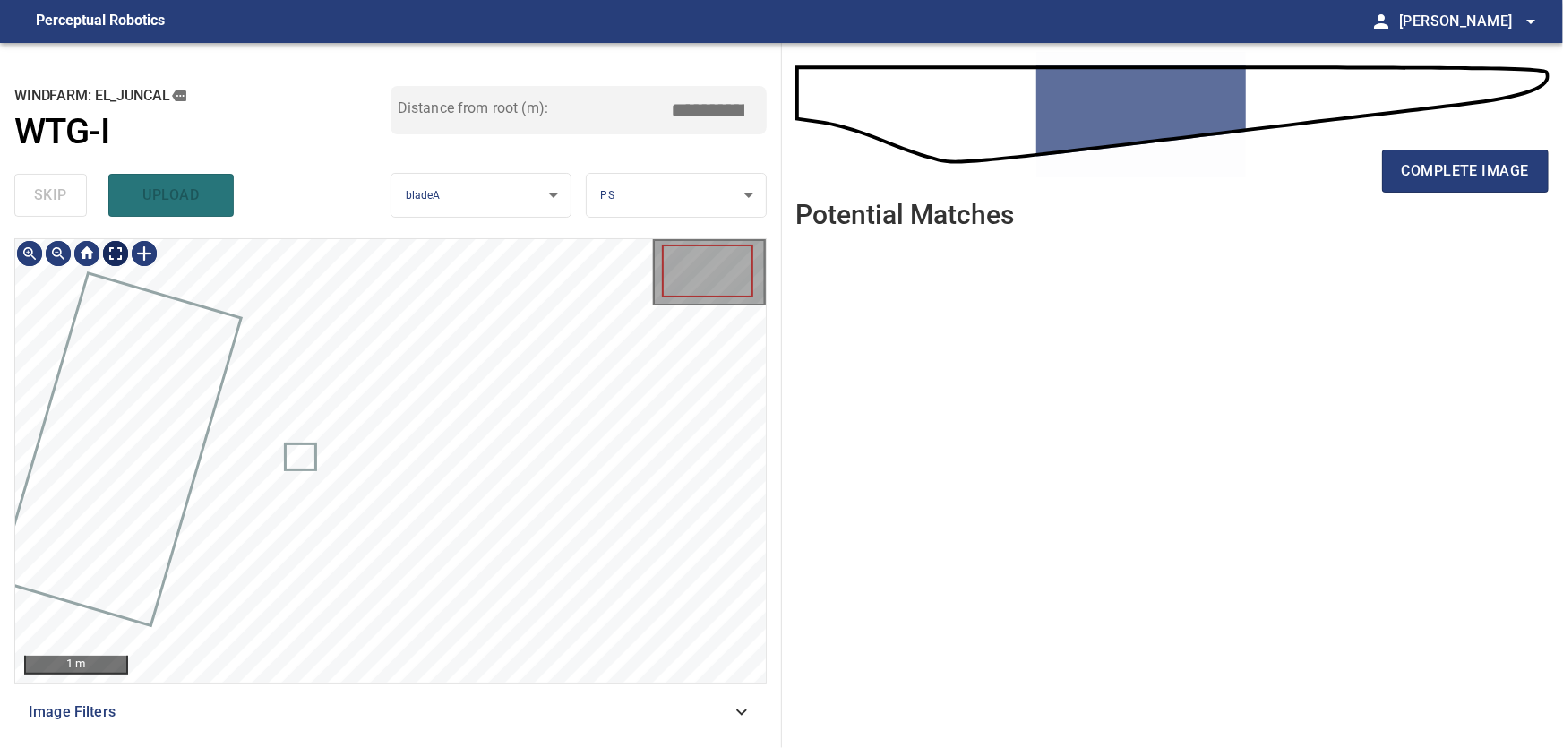
click at [115, 253] on body "**********" at bounding box center [781, 374] width 1563 height 748
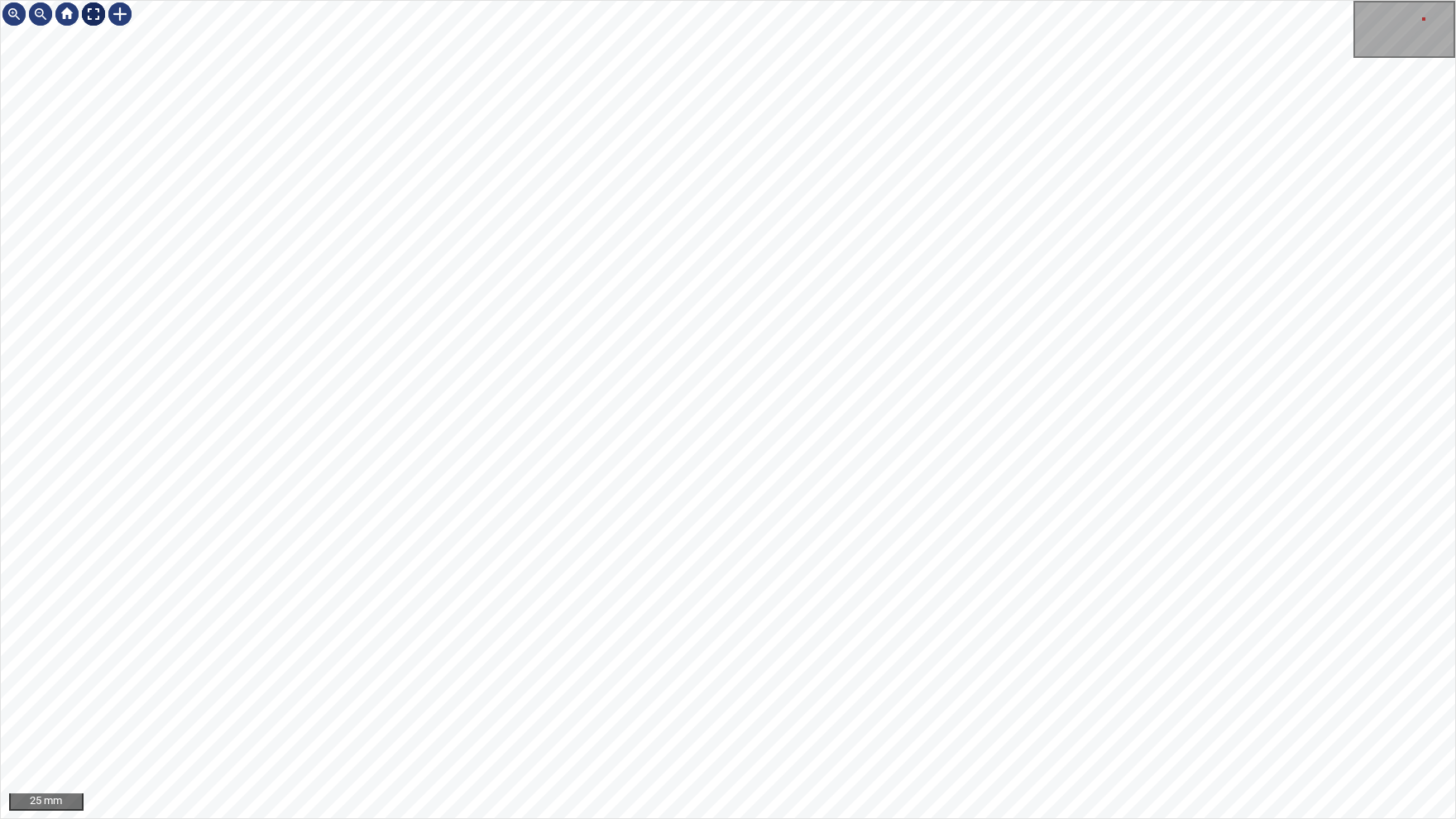
click at [89, 14] on img at bounding box center [93, 14] width 27 height 27
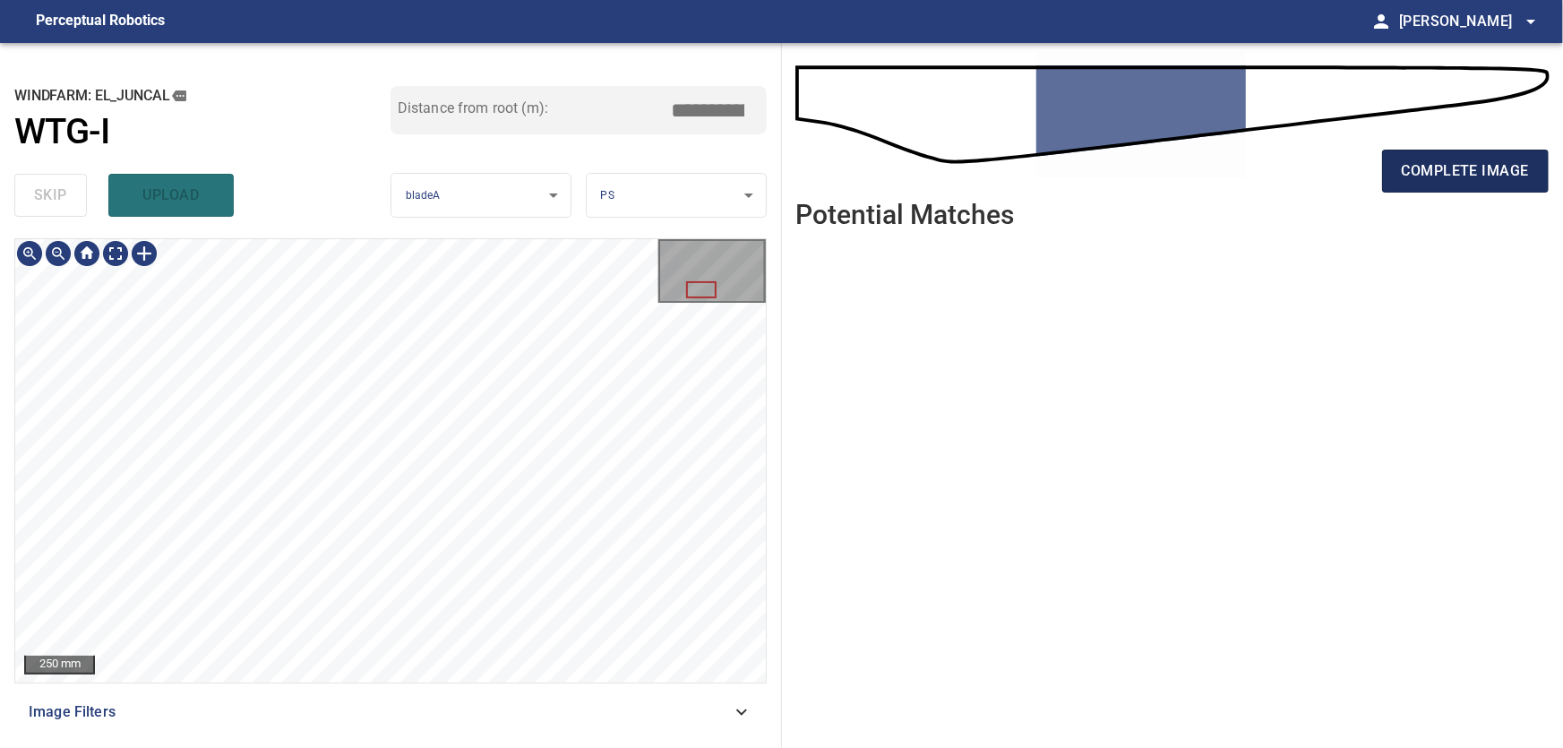
click at [1464, 174] on span "complete image" at bounding box center [1465, 171] width 127 height 25
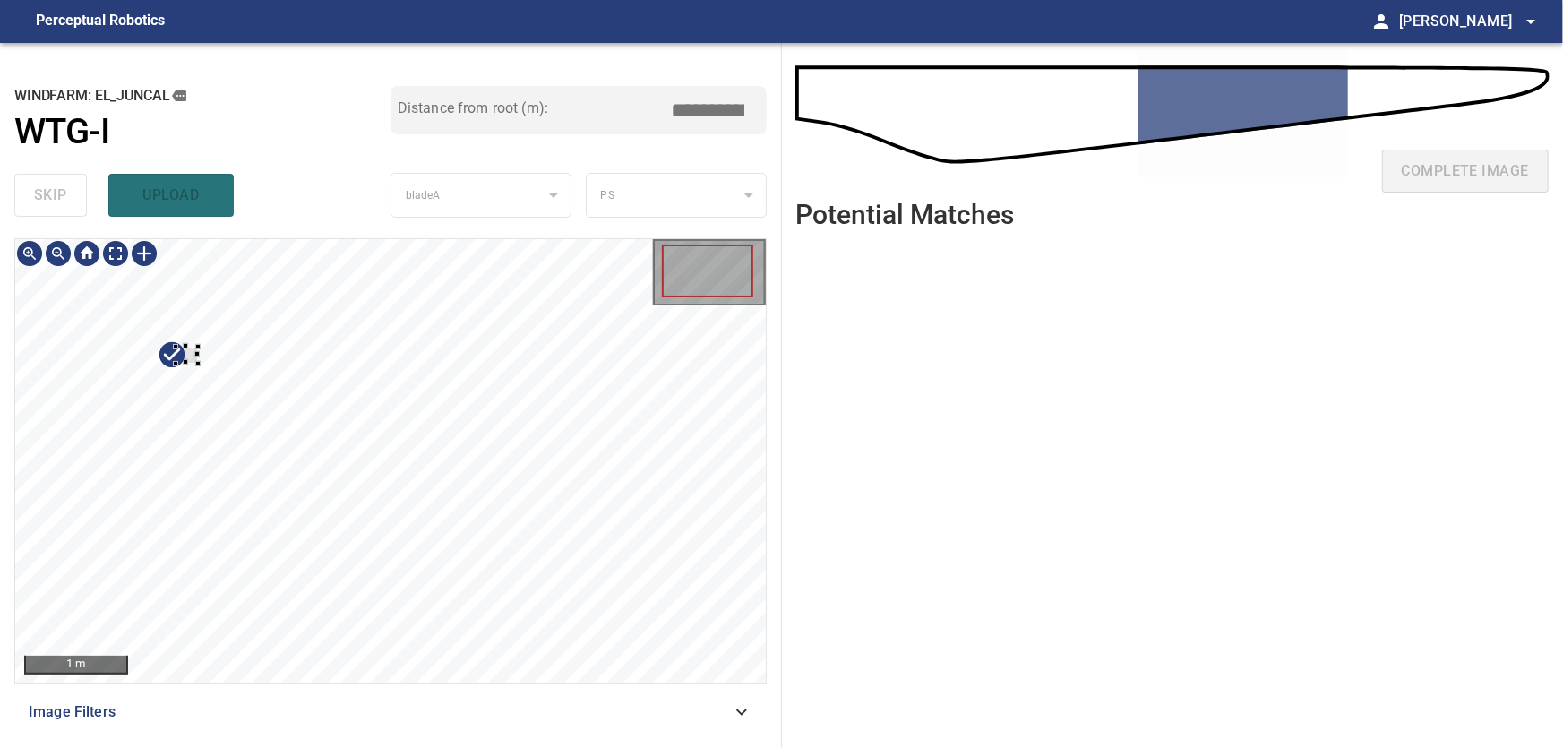
click at [98, 370] on div at bounding box center [390, 460] width 751 height 443
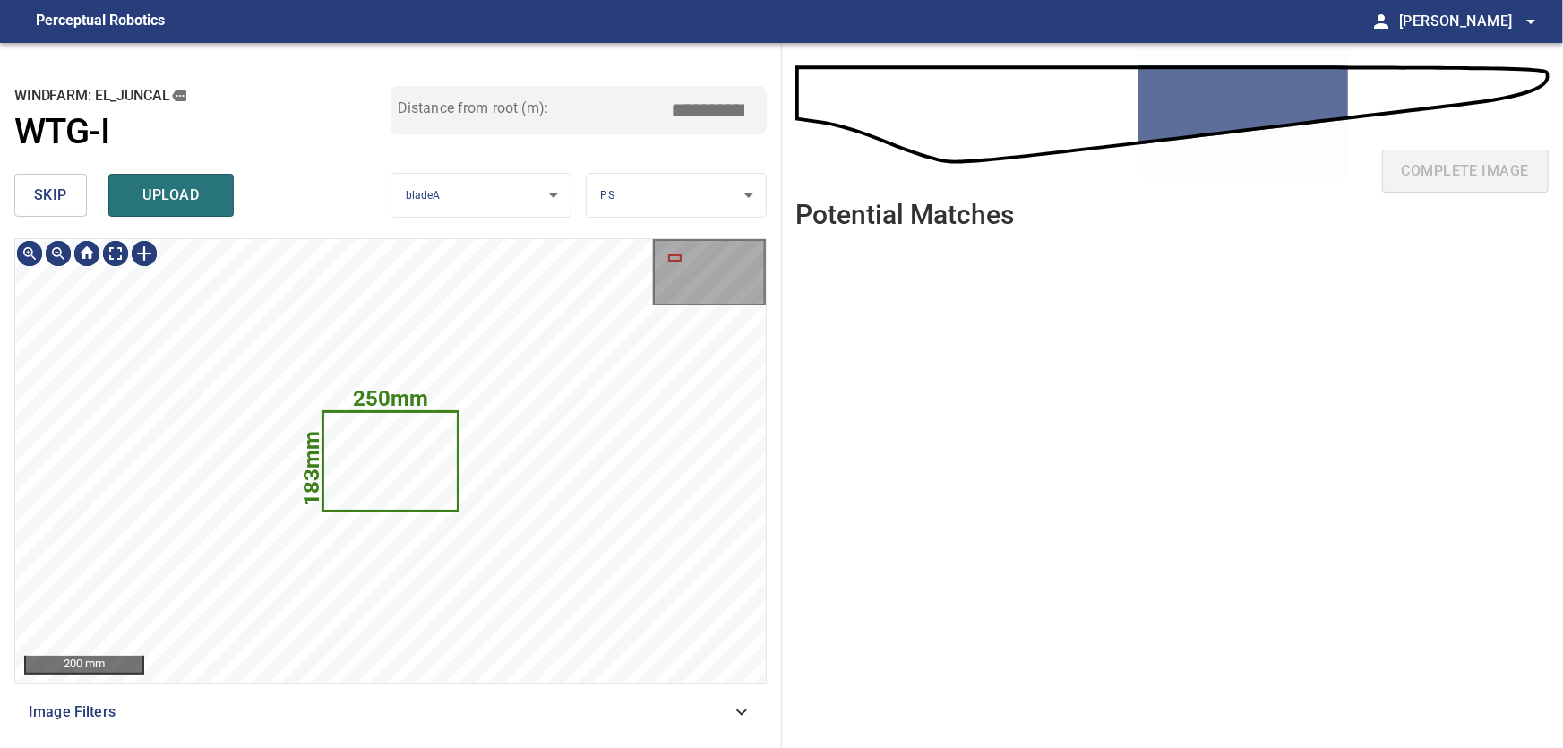
click at [51, 196] on span "skip" at bounding box center [50, 195] width 33 height 25
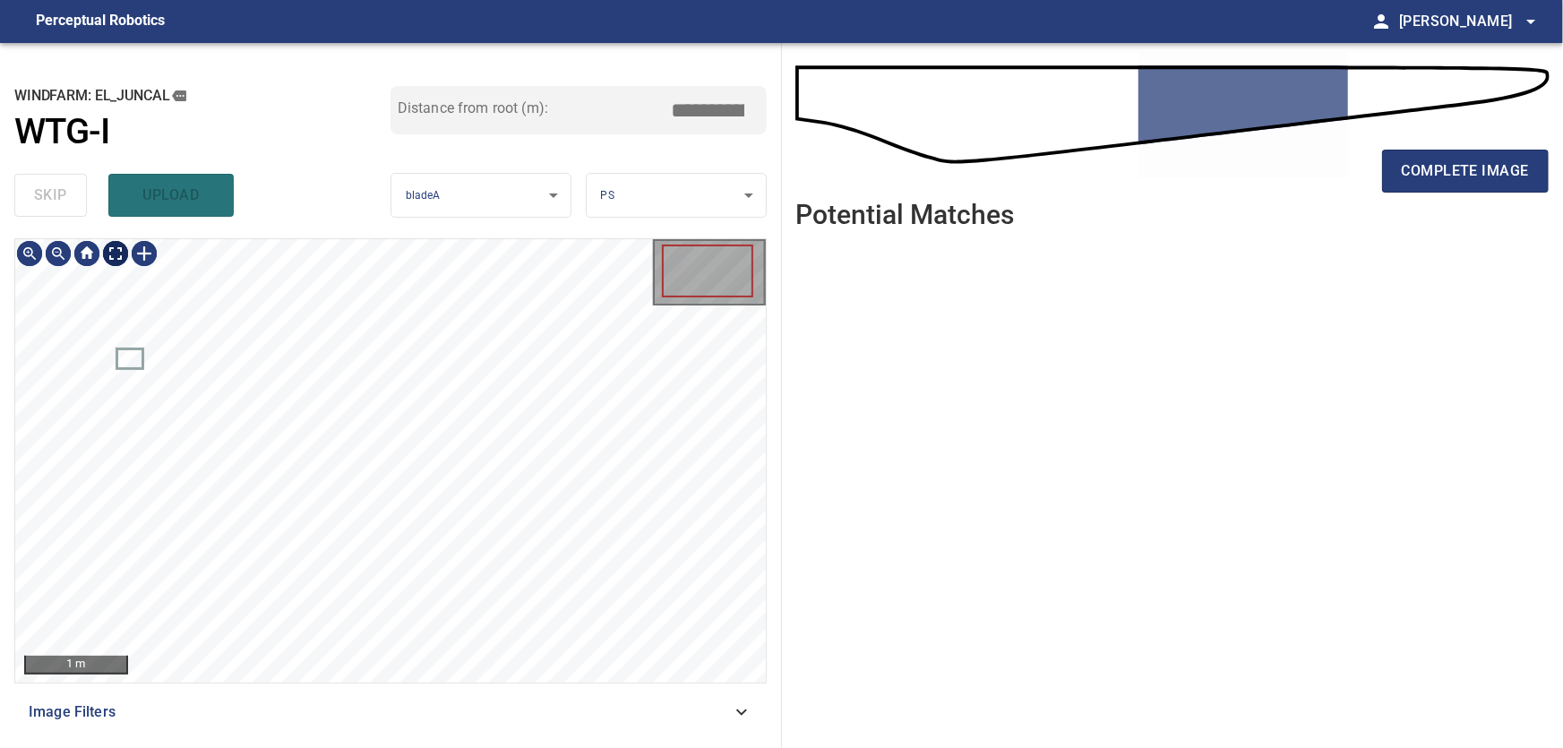
click at [119, 257] on body "**********" at bounding box center [781, 374] width 1563 height 748
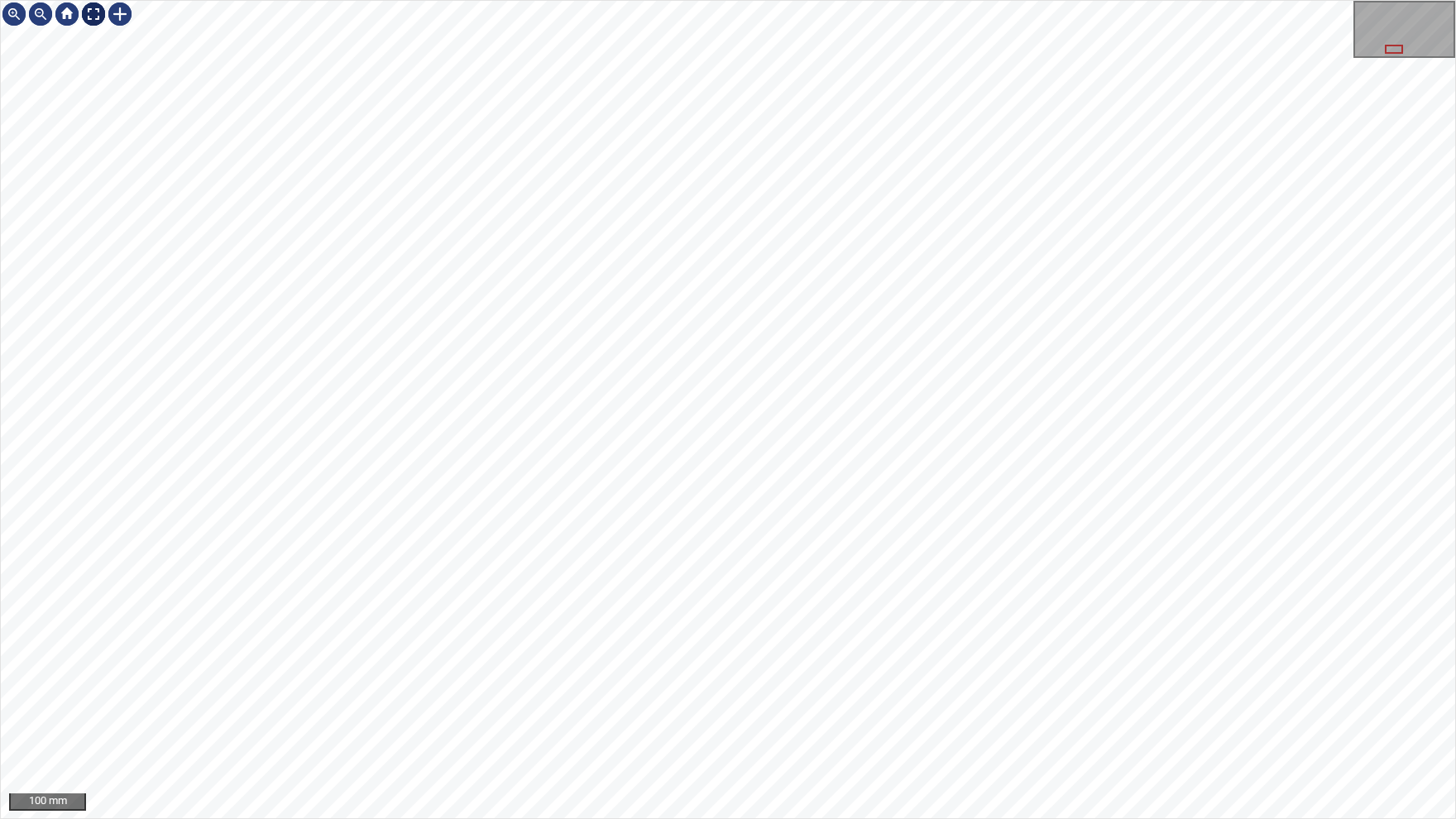
click at [93, 15] on img at bounding box center [93, 14] width 27 height 27
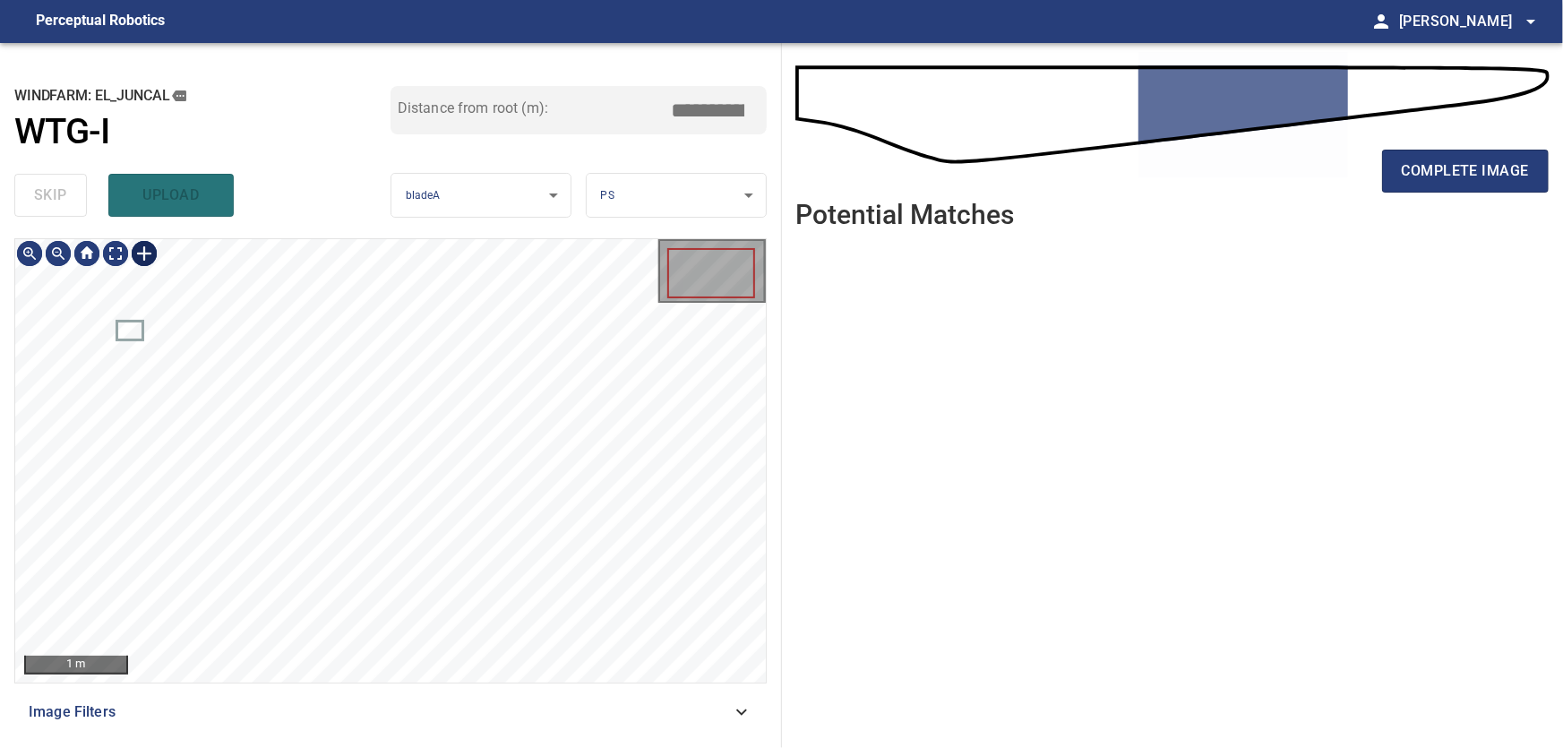
click at [142, 253] on div at bounding box center [144, 253] width 29 height 29
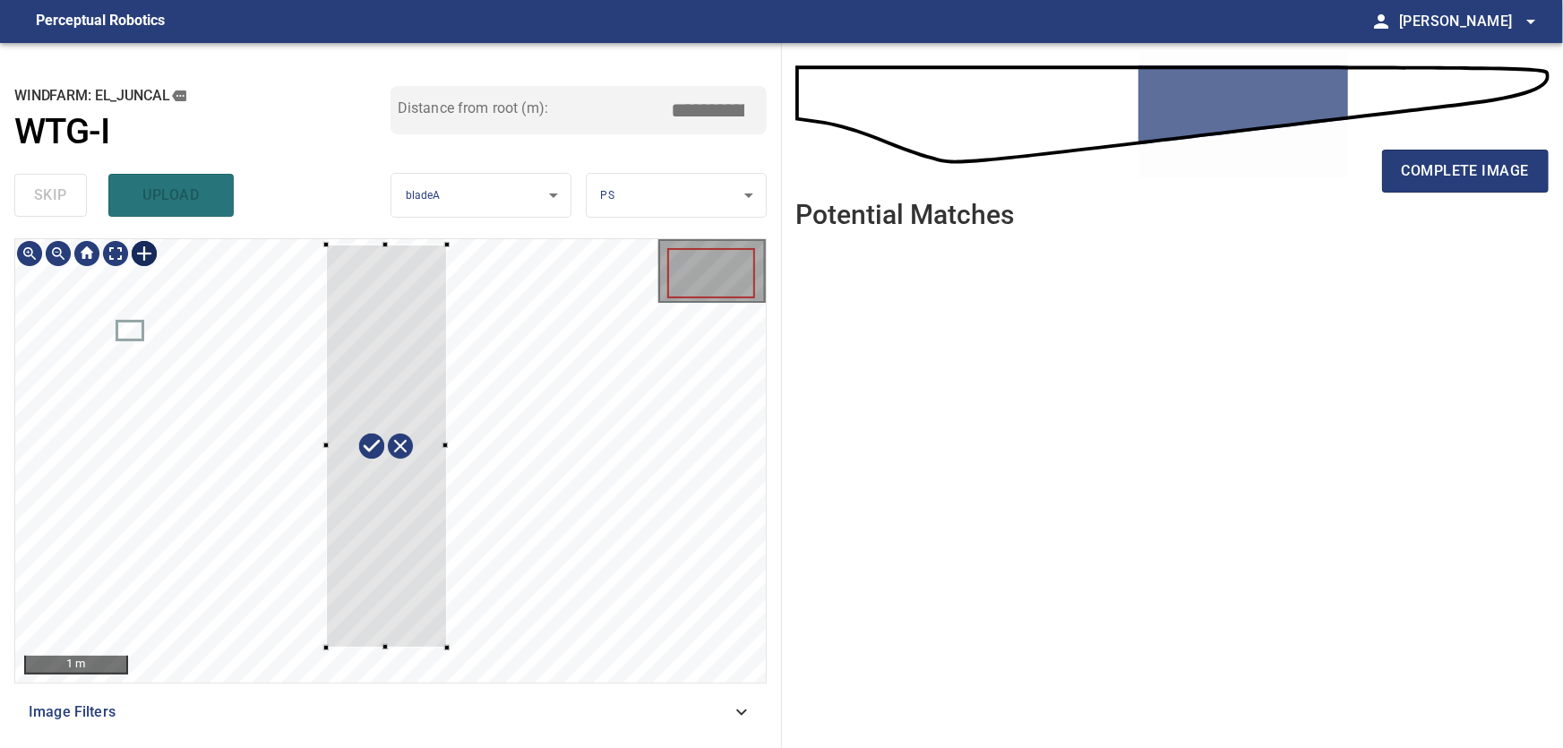
click at [326, 649] on div at bounding box center [390, 460] width 751 height 443
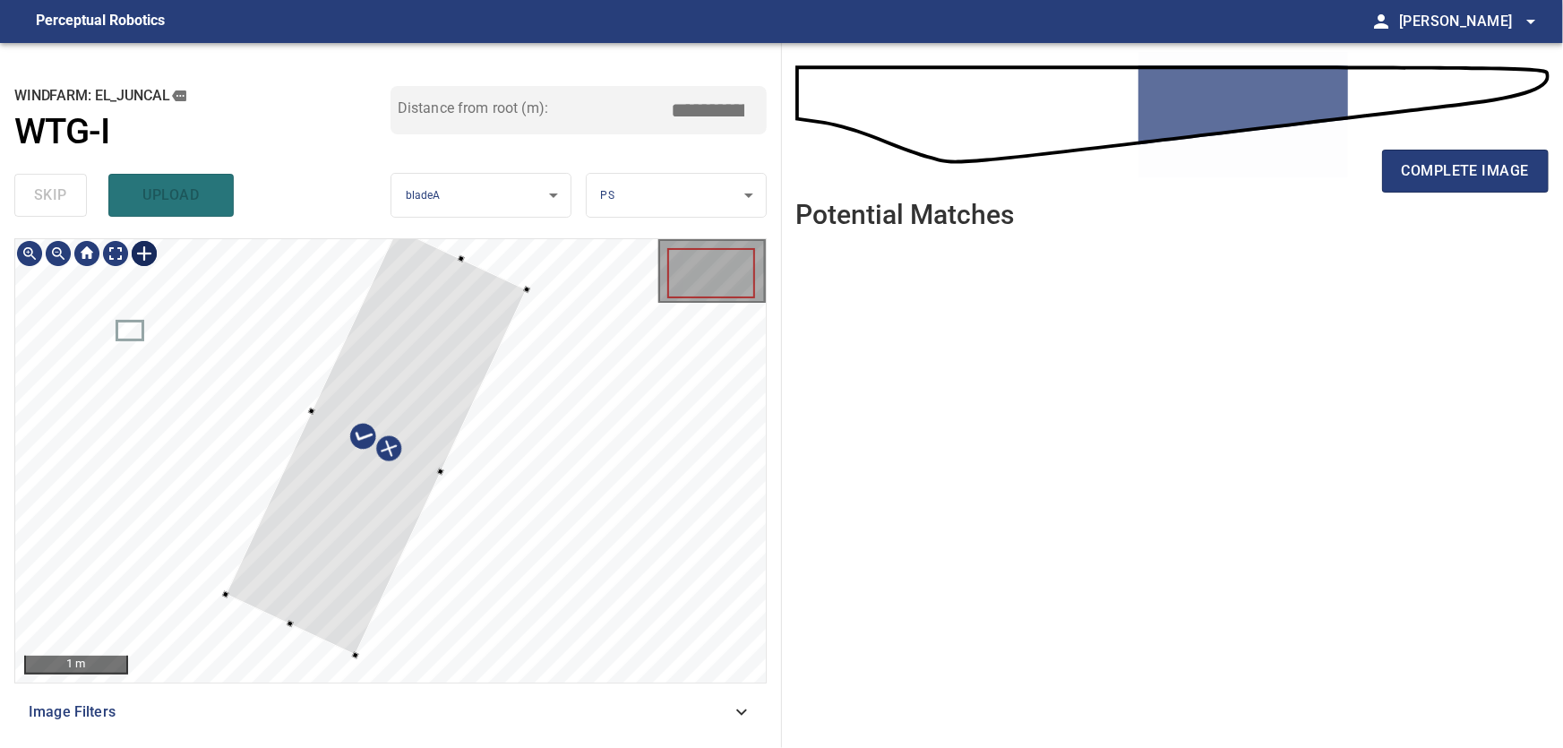
click at [416, 468] on div at bounding box center [376, 441] width 302 height 426
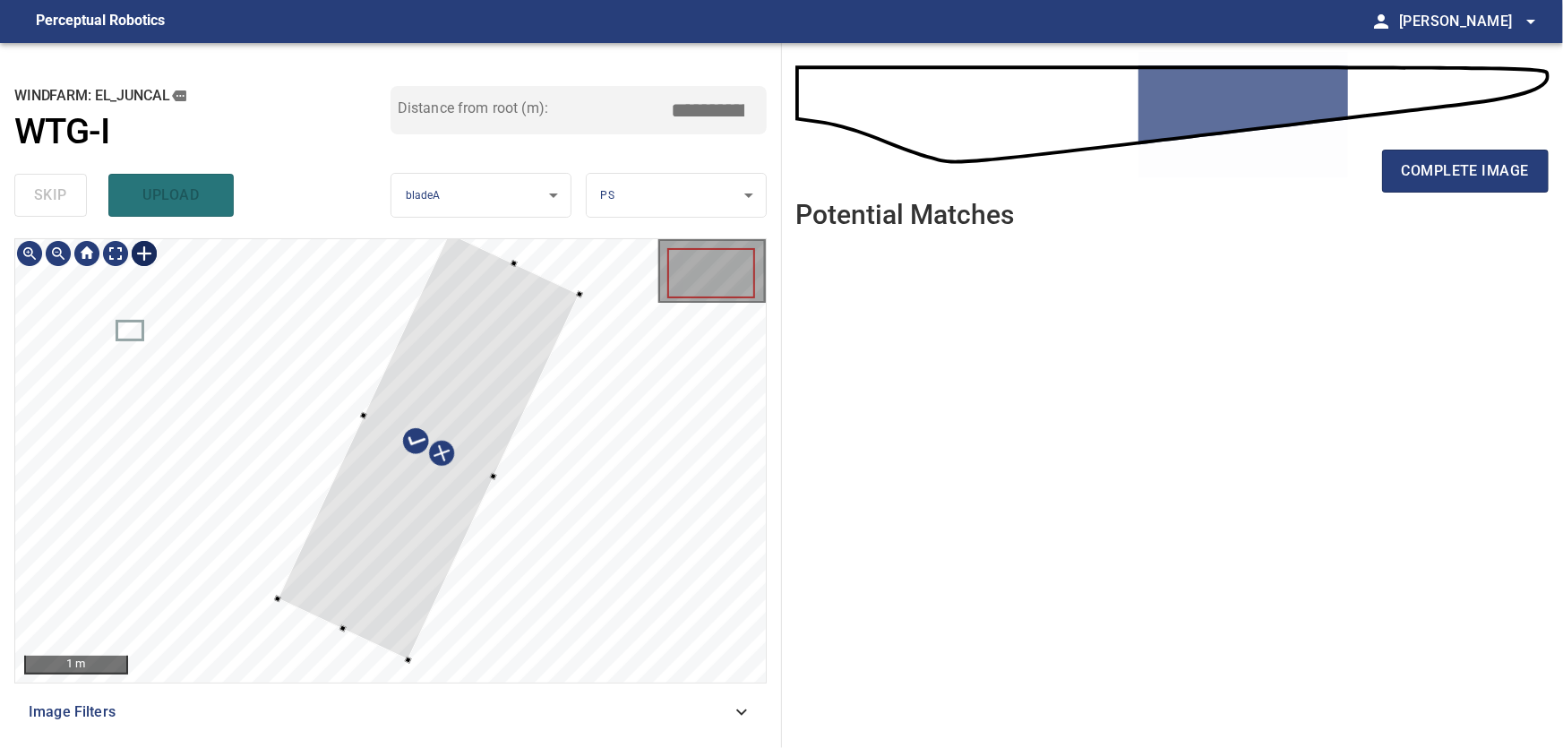
click at [463, 468] on div at bounding box center [429, 446] width 302 height 427
click at [739, 241] on div at bounding box center [711, 271] width 107 height 64
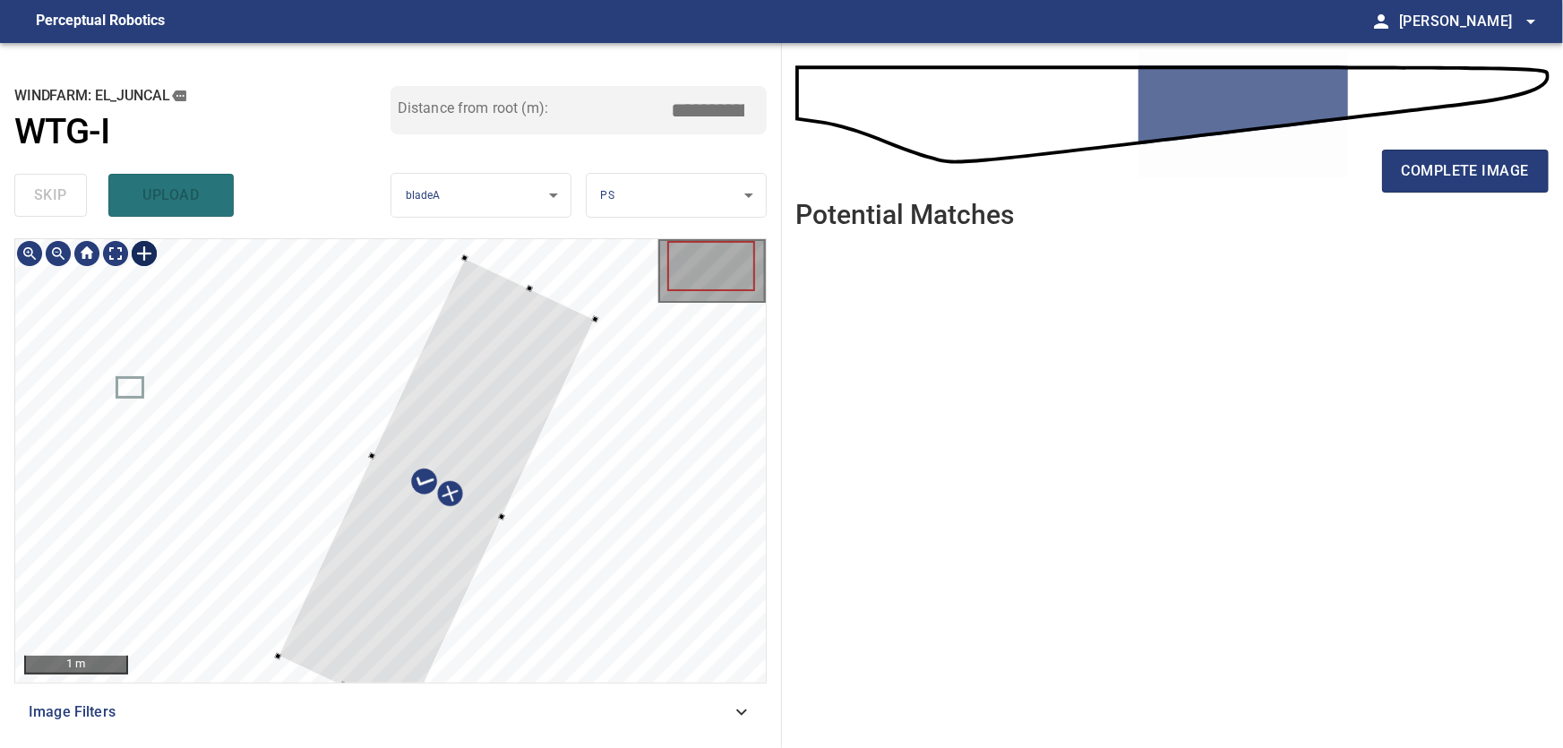
click at [543, 290] on div at bounding box center [390, 460] width 751 height 443
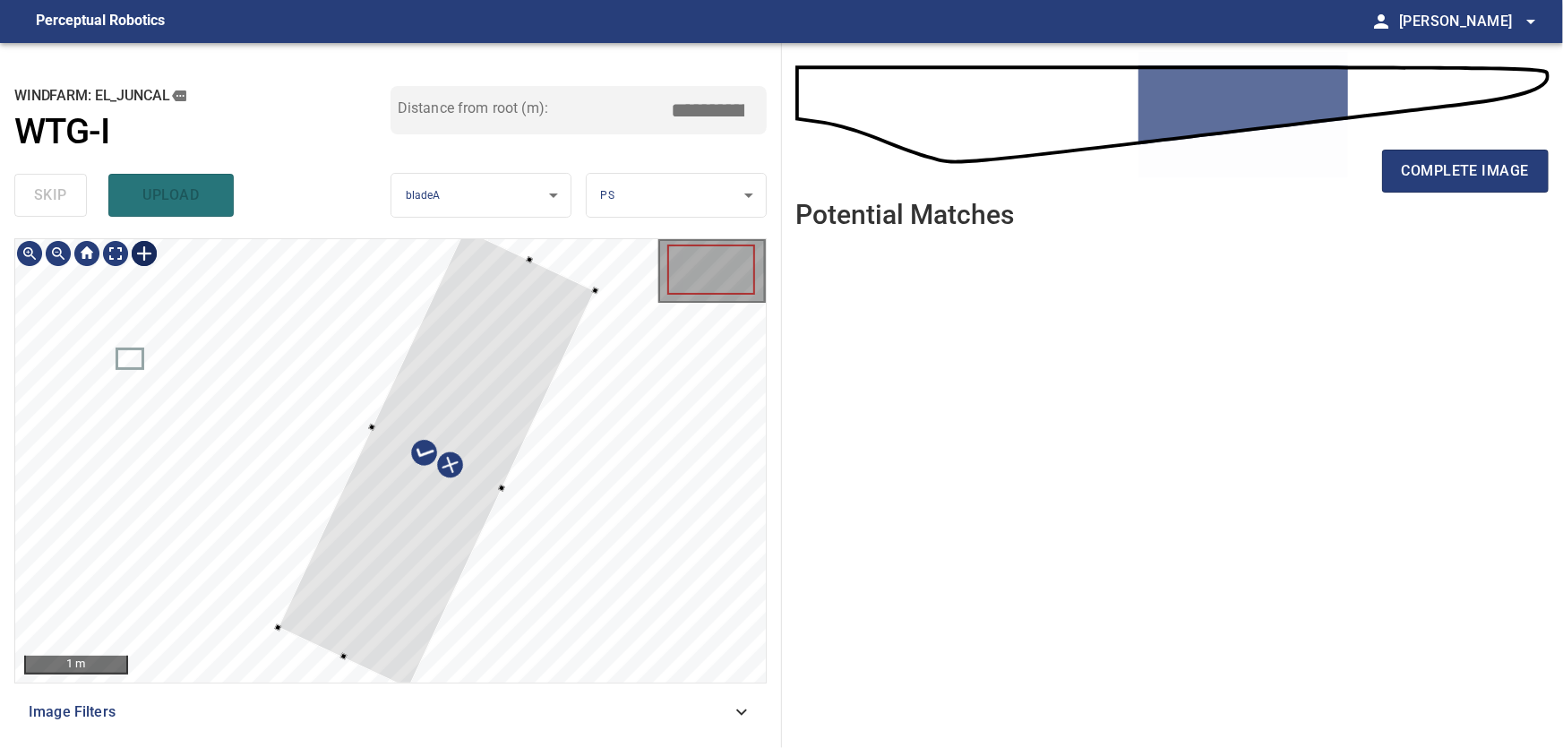
click at [689, 336] on div "1 m" at bounding box center [390, 460] width 751 height 443
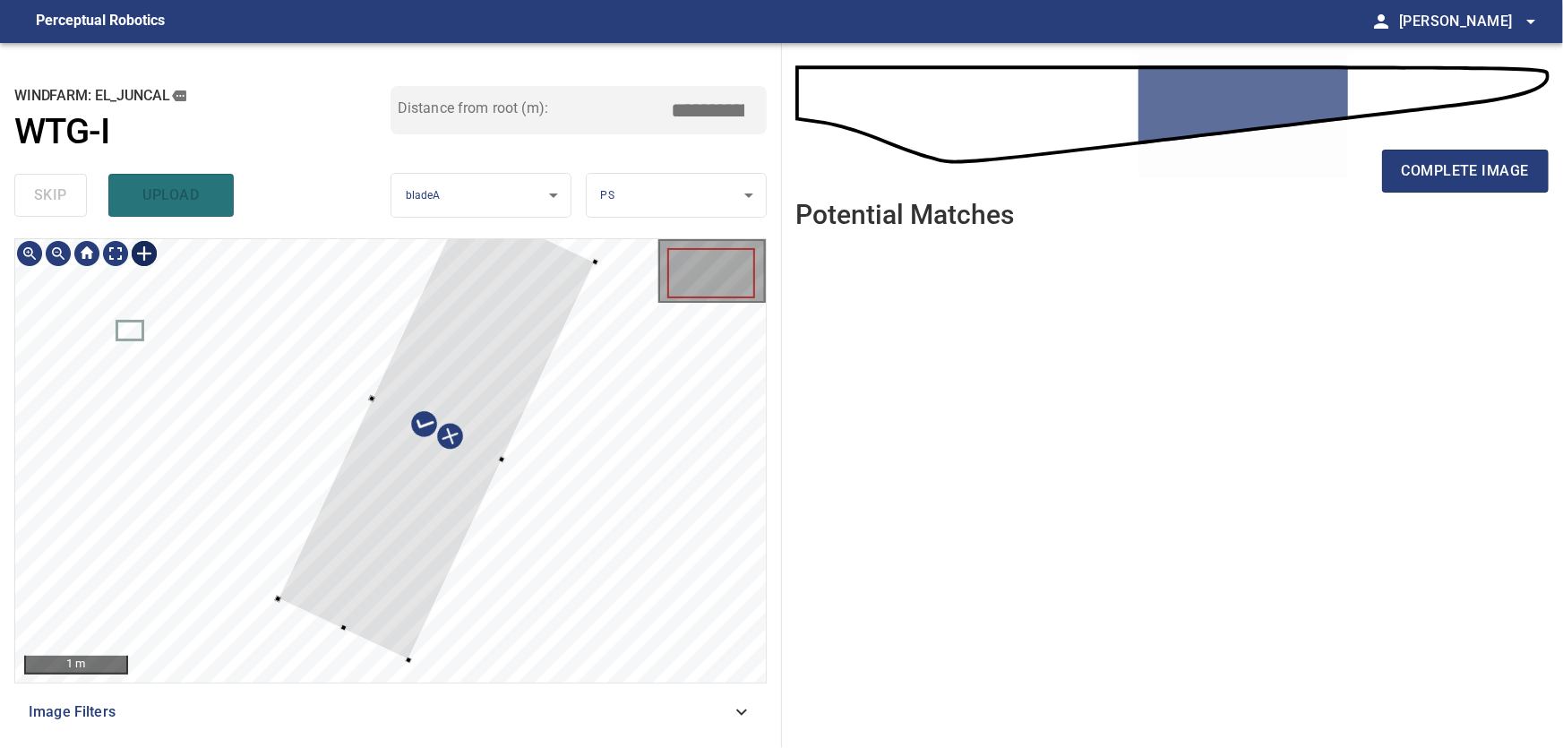
click at [339, 625] on div at bounding box center [436, 431] width 317 height 460
click at [312, 641] on div at bounding box center [390, 460] width 751 height 443
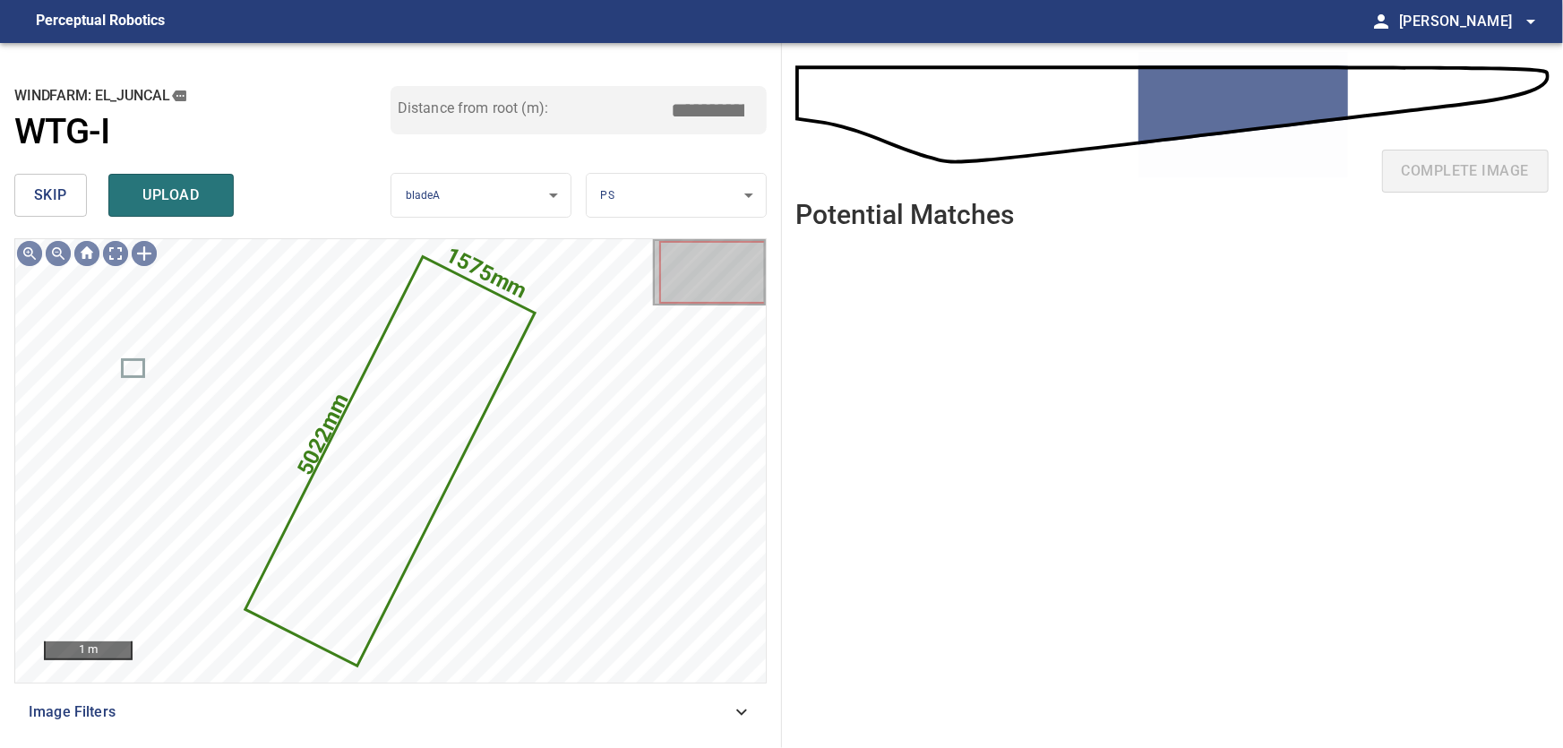
drag, startPoint x: 683, startPoint y: 106, endPoint x: 785, endPoint y: 113, distance: 101.5
click at [760, 113] on input "*****" at bounding box center [715, 110] width 90 height 34
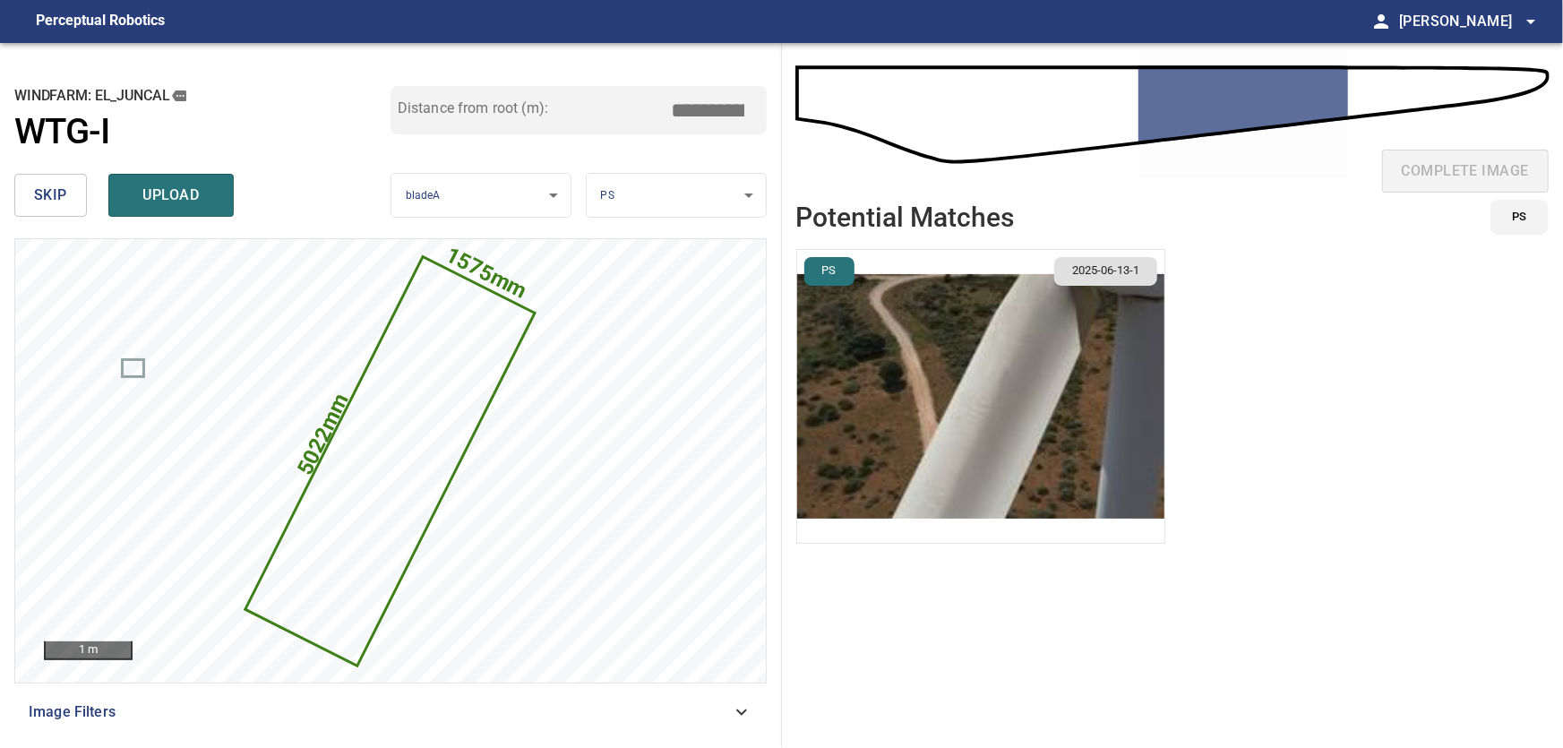
type input "****"
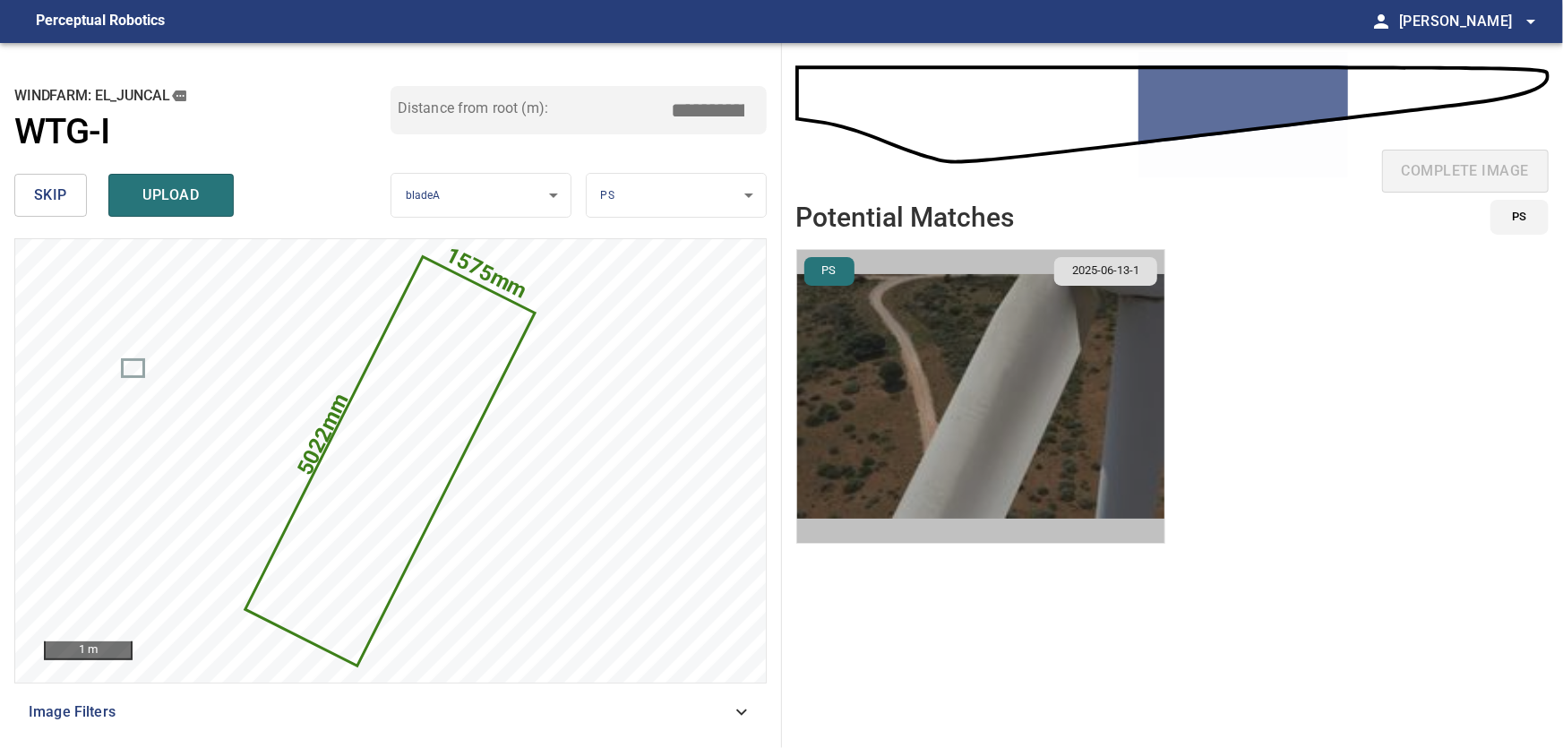
click at [1008, 382] on img "button" at bounding box center [980, 396] width 367 height 293
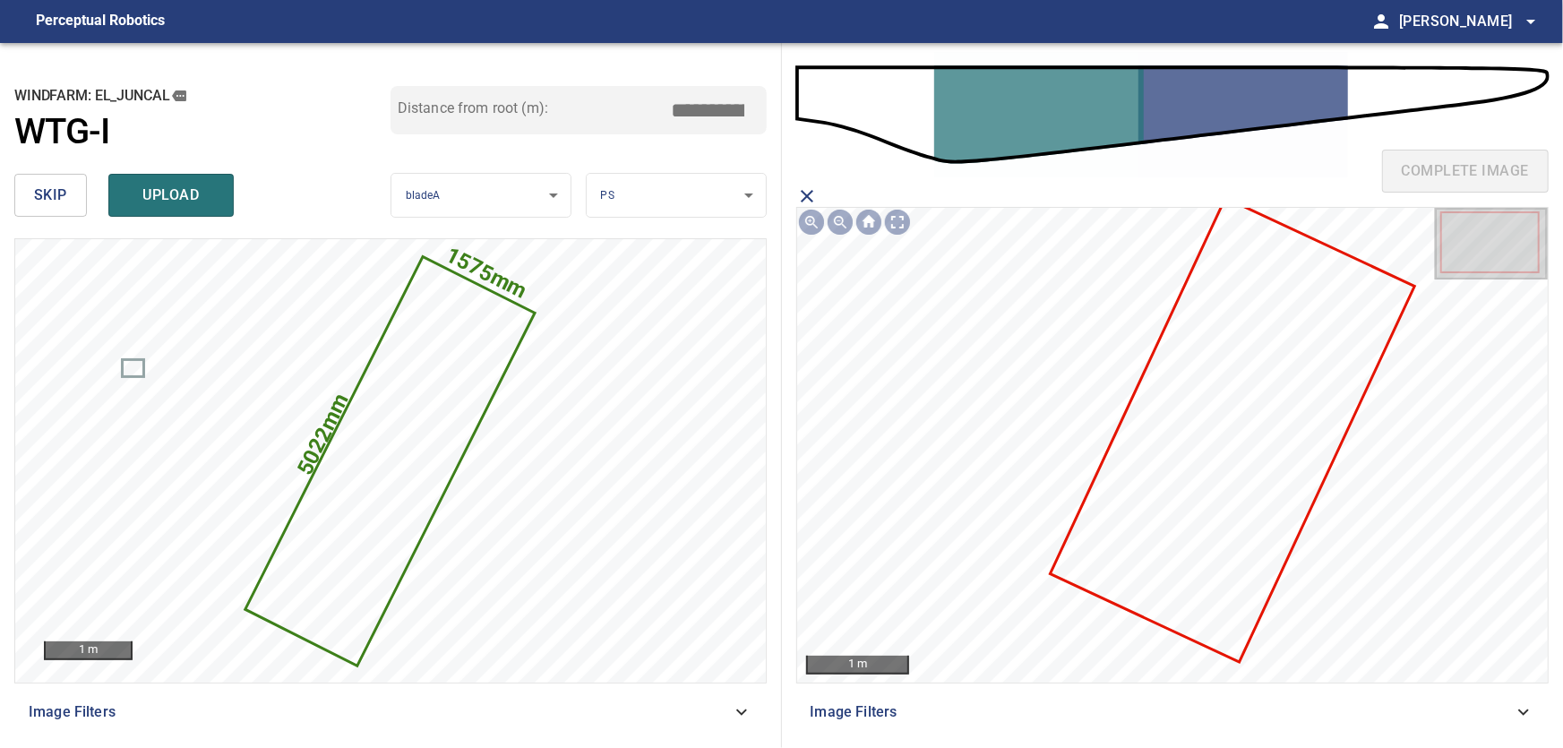
click at [1236, 510] on icon at bounding box center [1232, 430] width 361 height 460
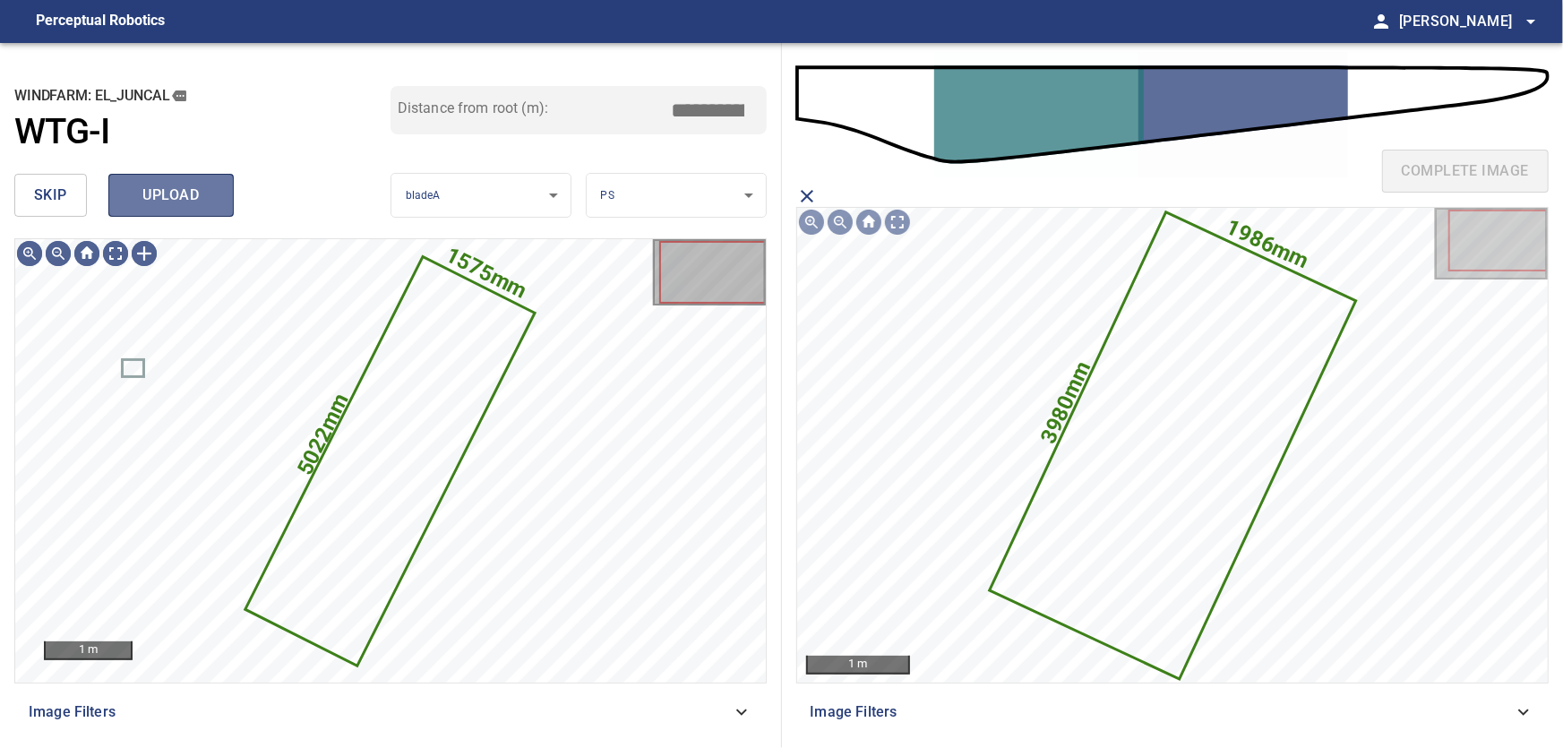
click at [184, 194] on span "upload" at bounding box center [171, 195] width 86 height 25
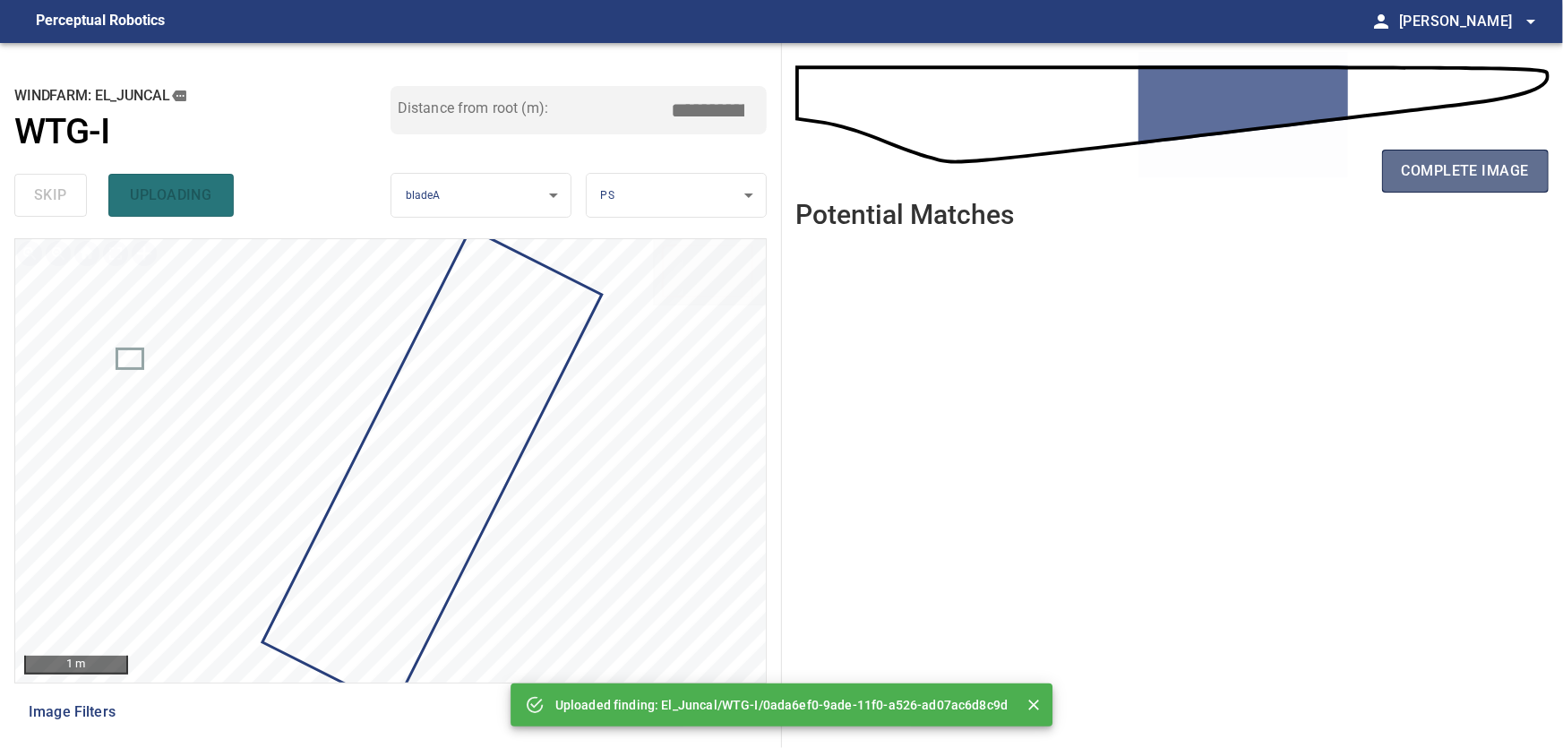
click at [1478, 172] on span "complete image" at bounding box center [1465, 171] width 127 height 25
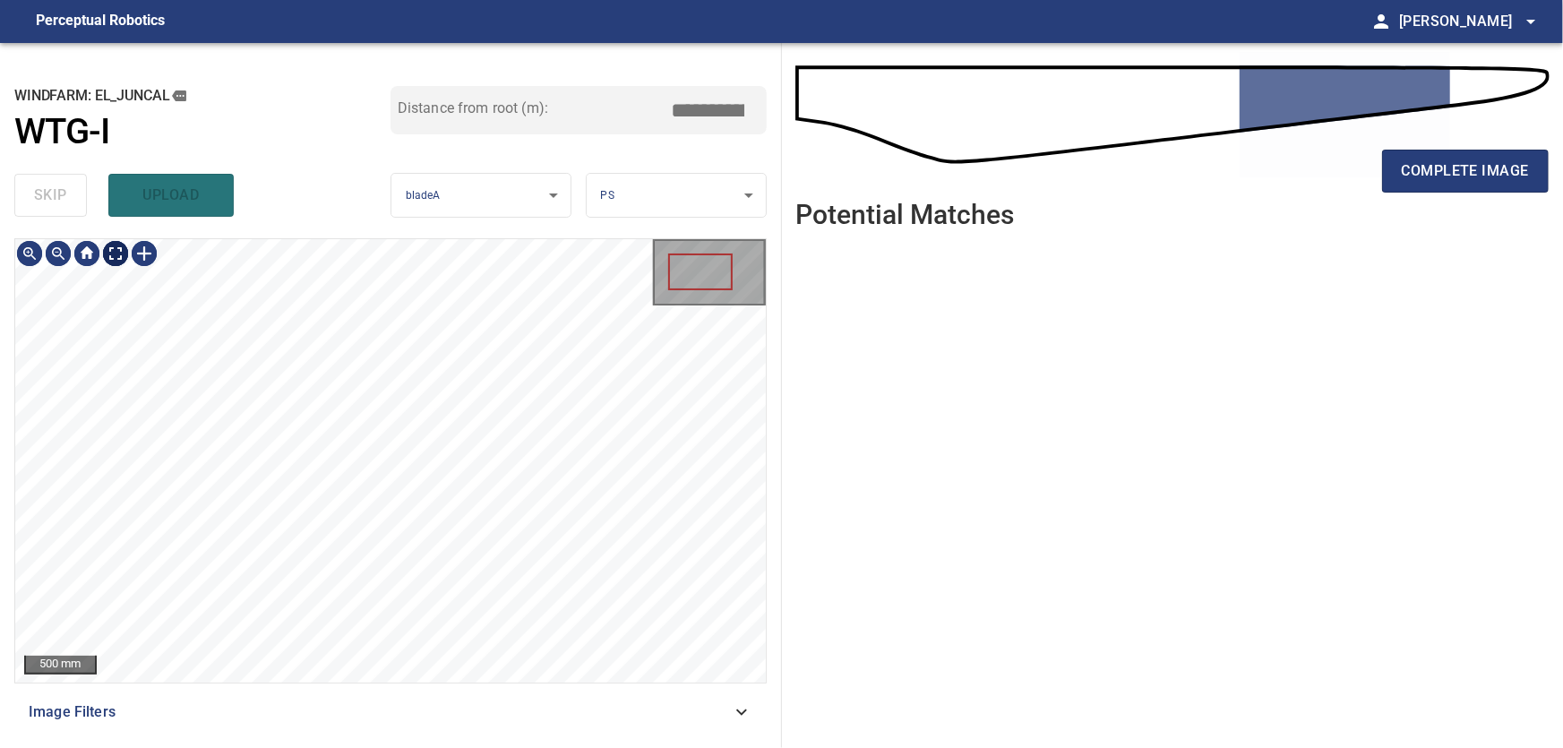
click at [124, 255] on body "**********" at bounding box center [781, 374] width 1563 height 748
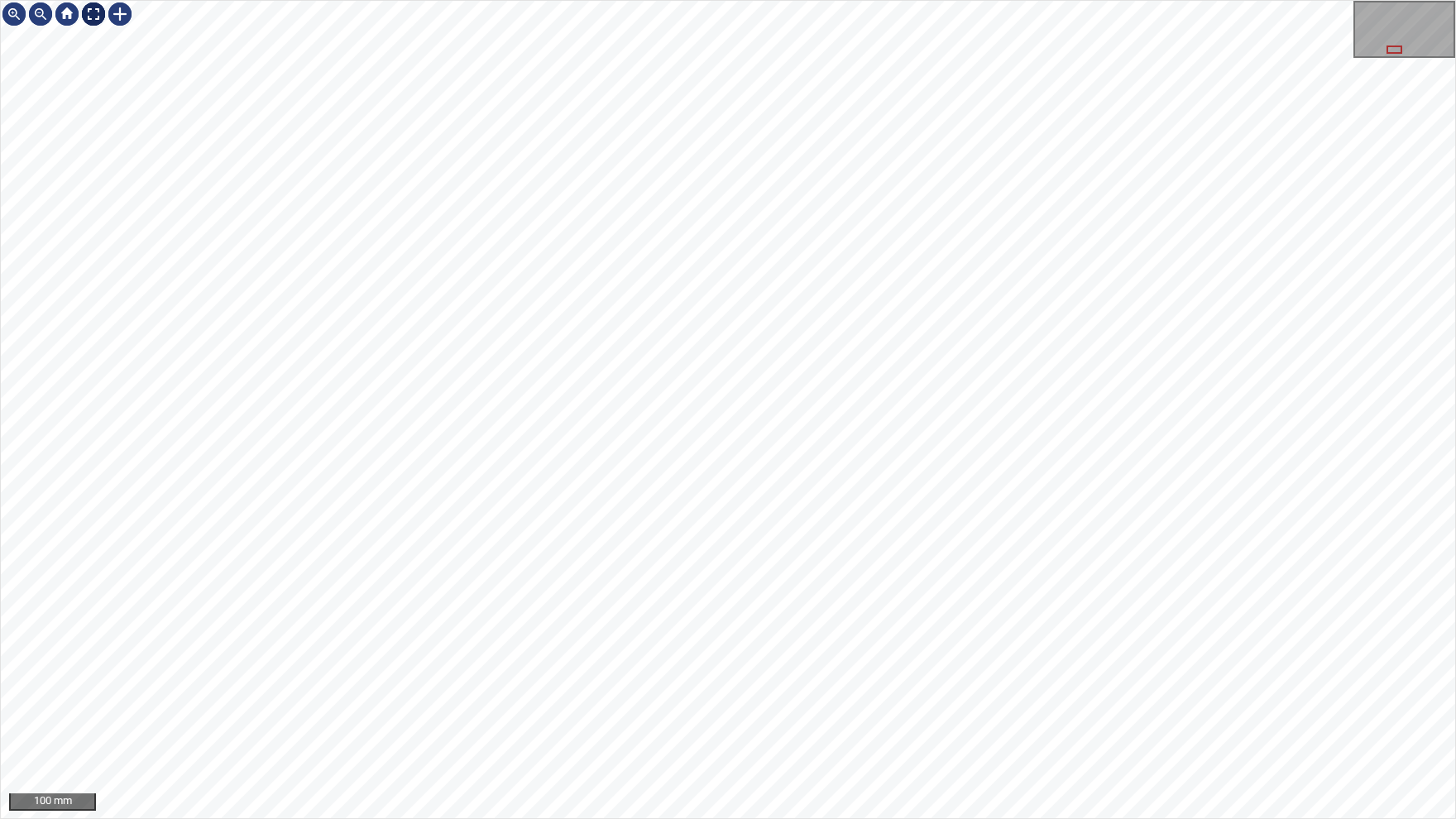
click at [91, 16] on img at bounding box center [93, 14] width 27 height 27
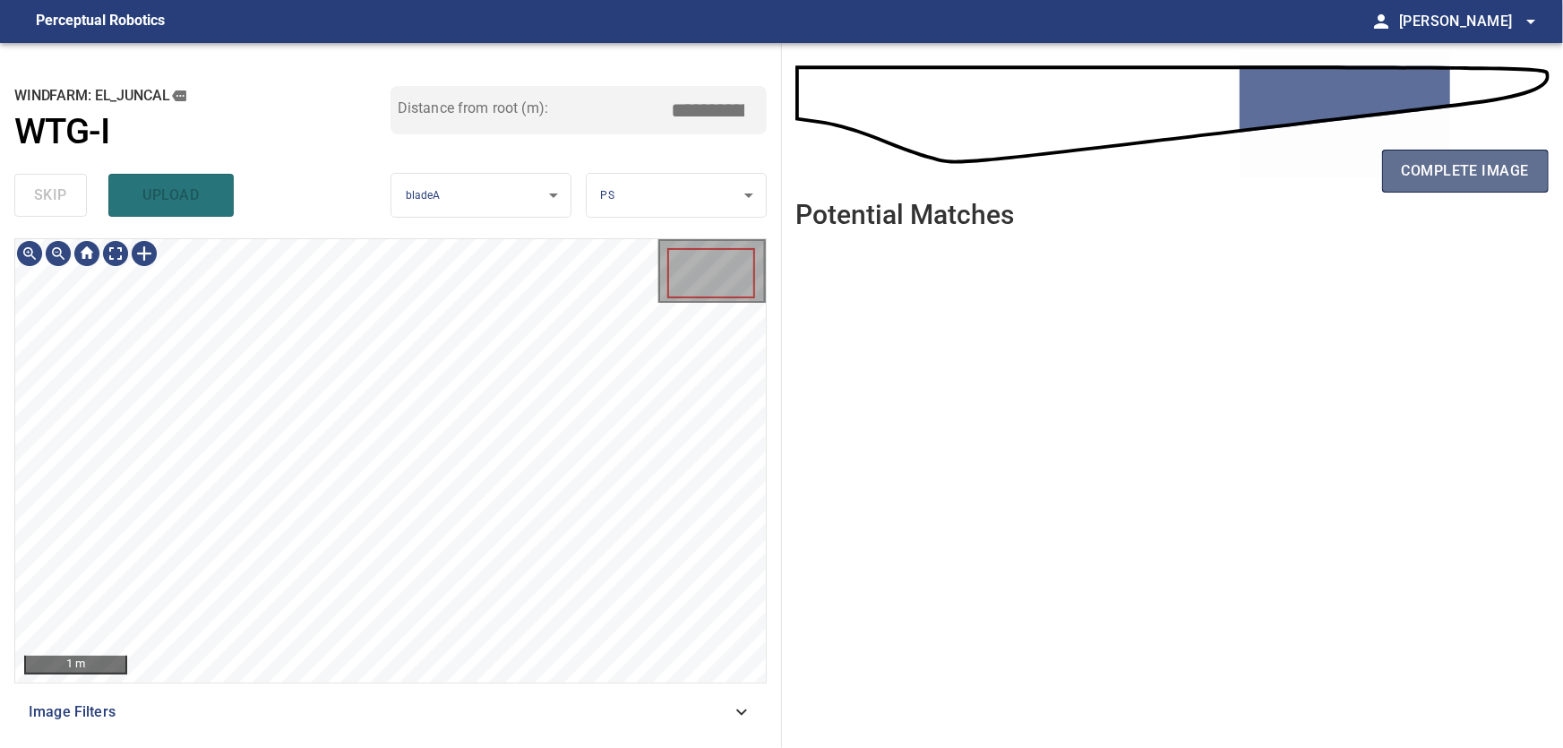
click at [1516, 171] on span "complete image" at bounding box center [1465, 171] width 127 height 25
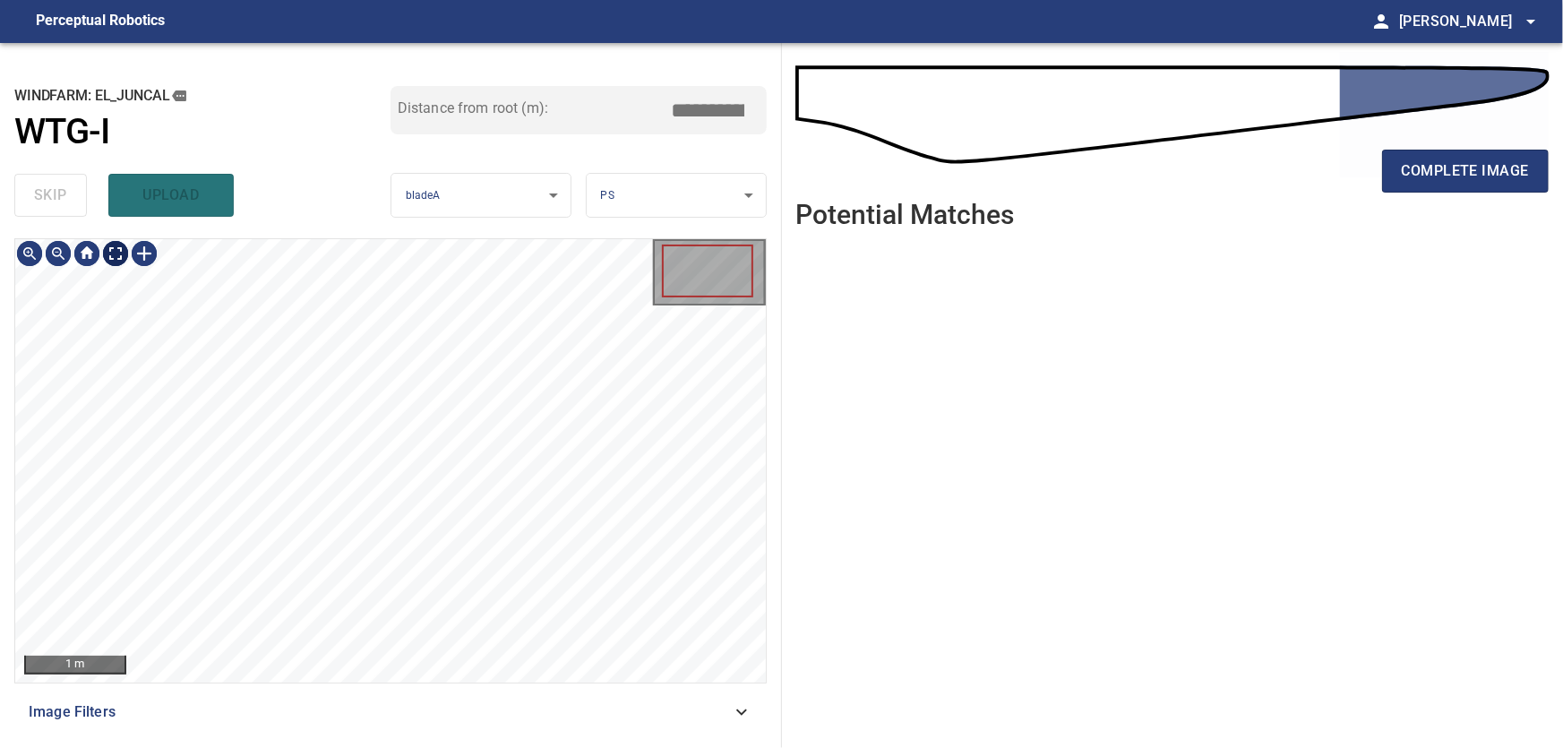
click at [108, 255] on body "**********" at bounding box center [781, 374] width 1563 height 748
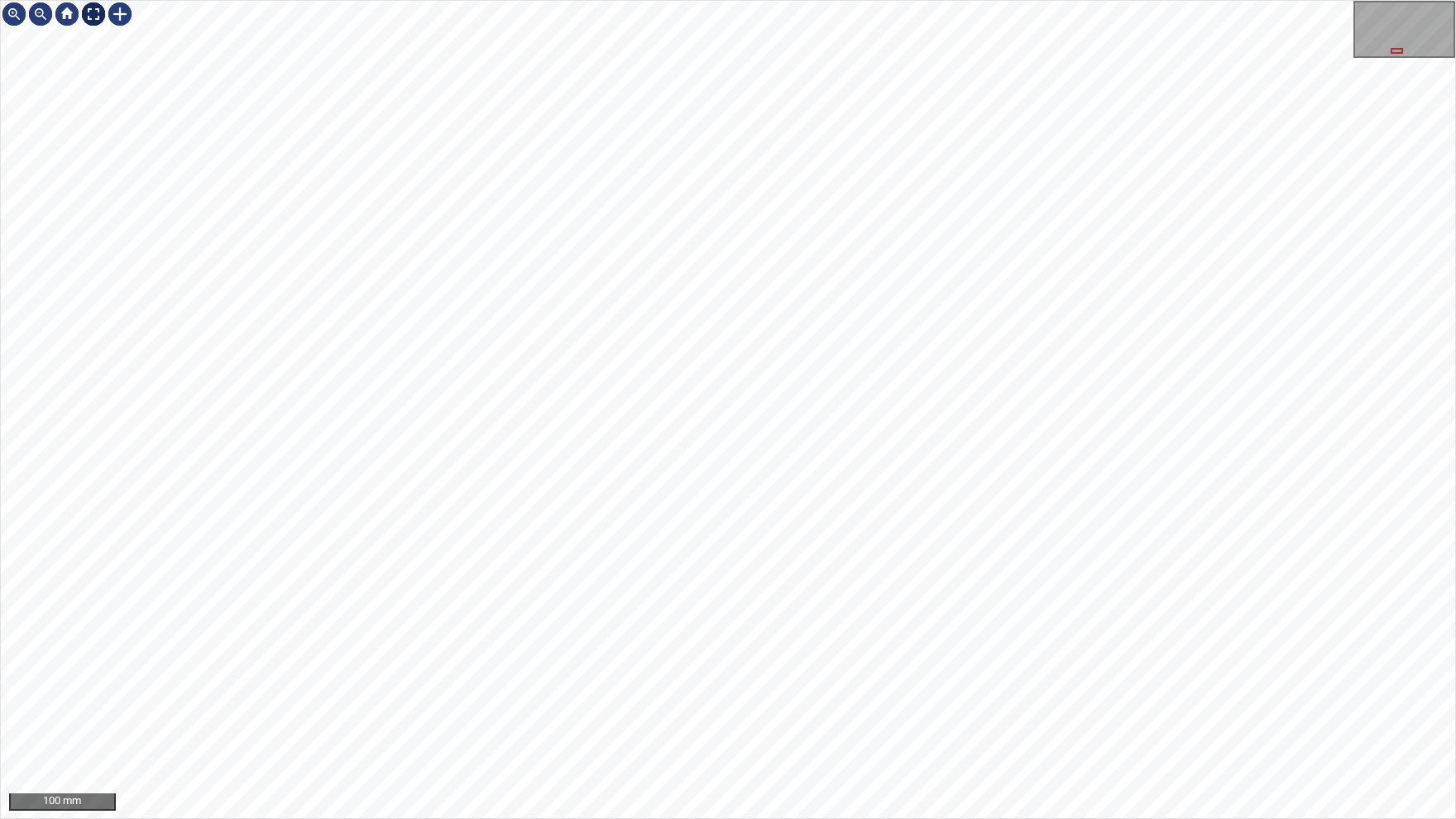
click at [97, 15] on img at bounding box center [93, 14] width 27 height 27
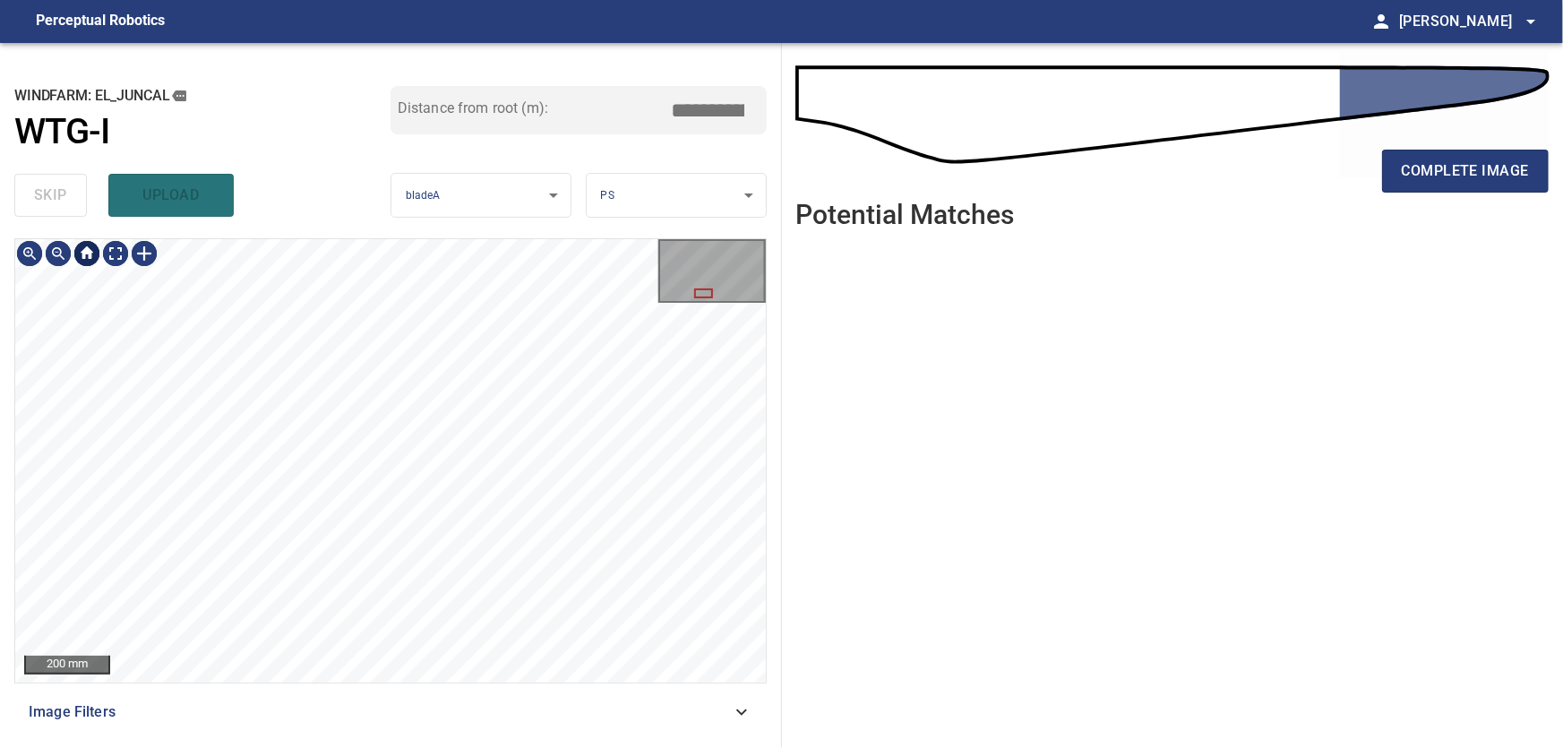
click at [89, 258] on div at bounding box center [87, 253] width 29 height 29
click at [142, 256] on div at bounding box center [144, 253] width 29 height 29
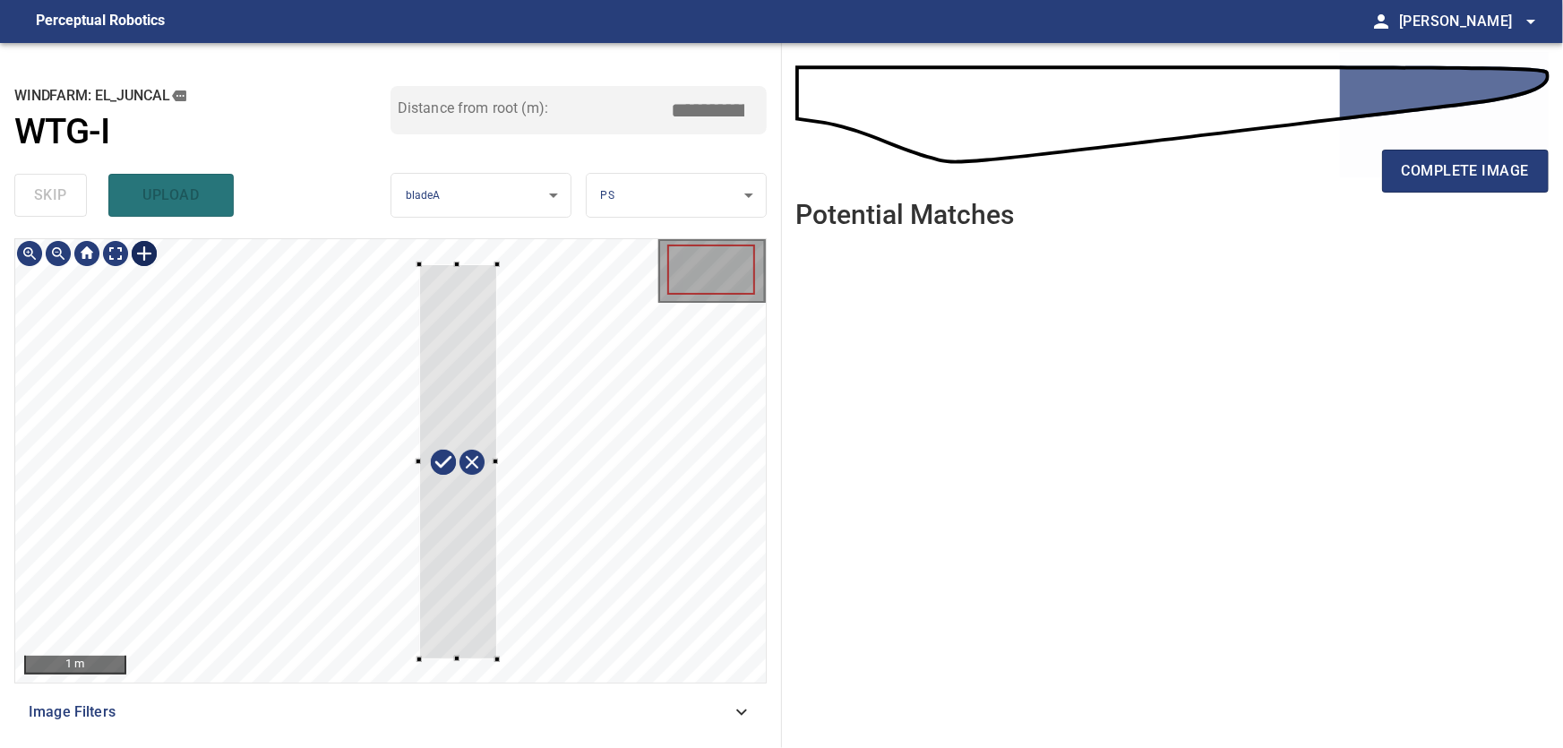
click at [417, 658] on div at bounding box center [390, 460] width 751 height 443
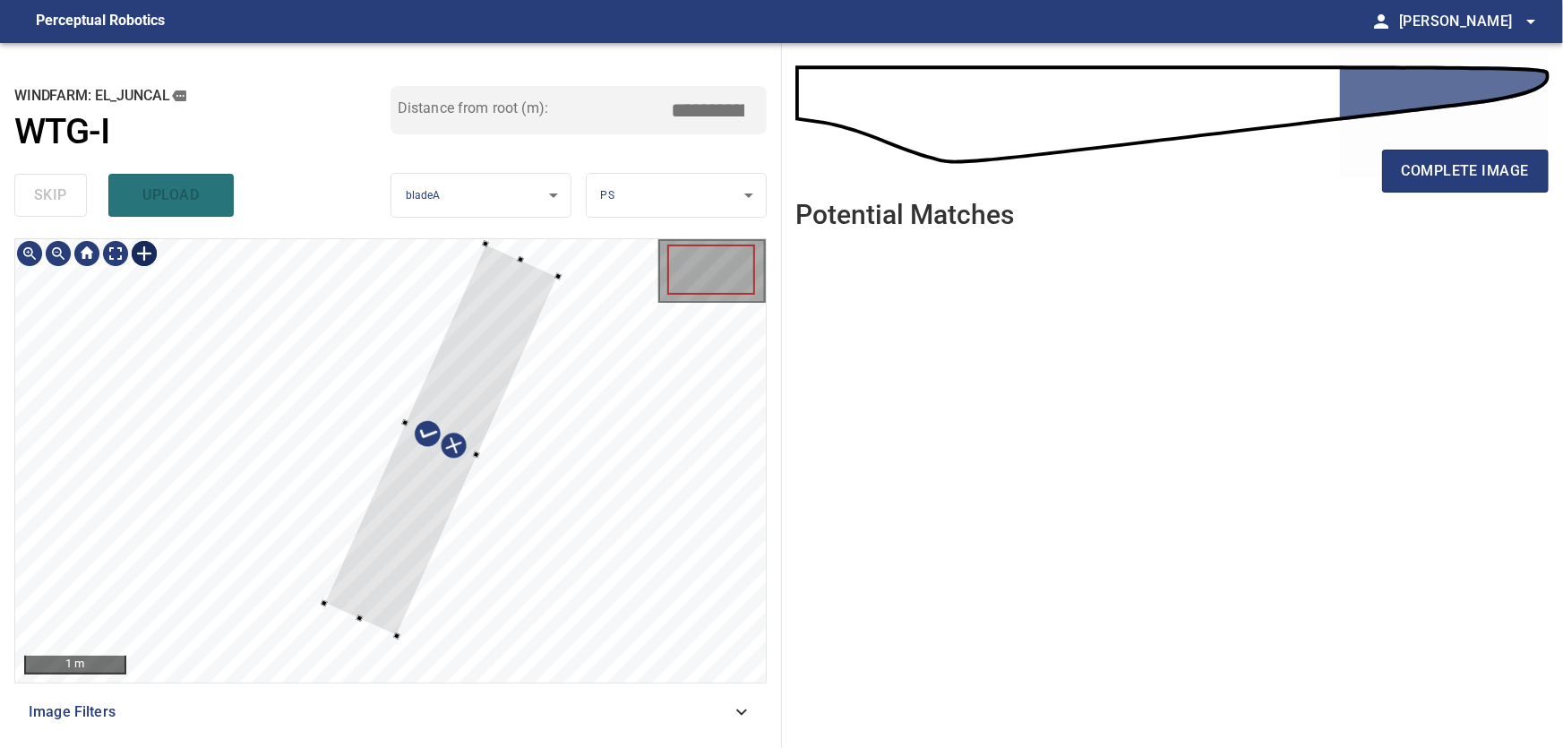
click at [473, 408] on div at bounding box center [441, 440] width 234 height 392
click at [562, 279] on div at bounding box center [448, 441] width 234 height 392
click at [461, 454] on div at bounding box center [442, 439] width 258 height 396
click at [333, 666] on div at bounding box center [390, 460] width 751 height 443
click at [472, 415] on div at bounding box center [431, 462] width 278 height 445
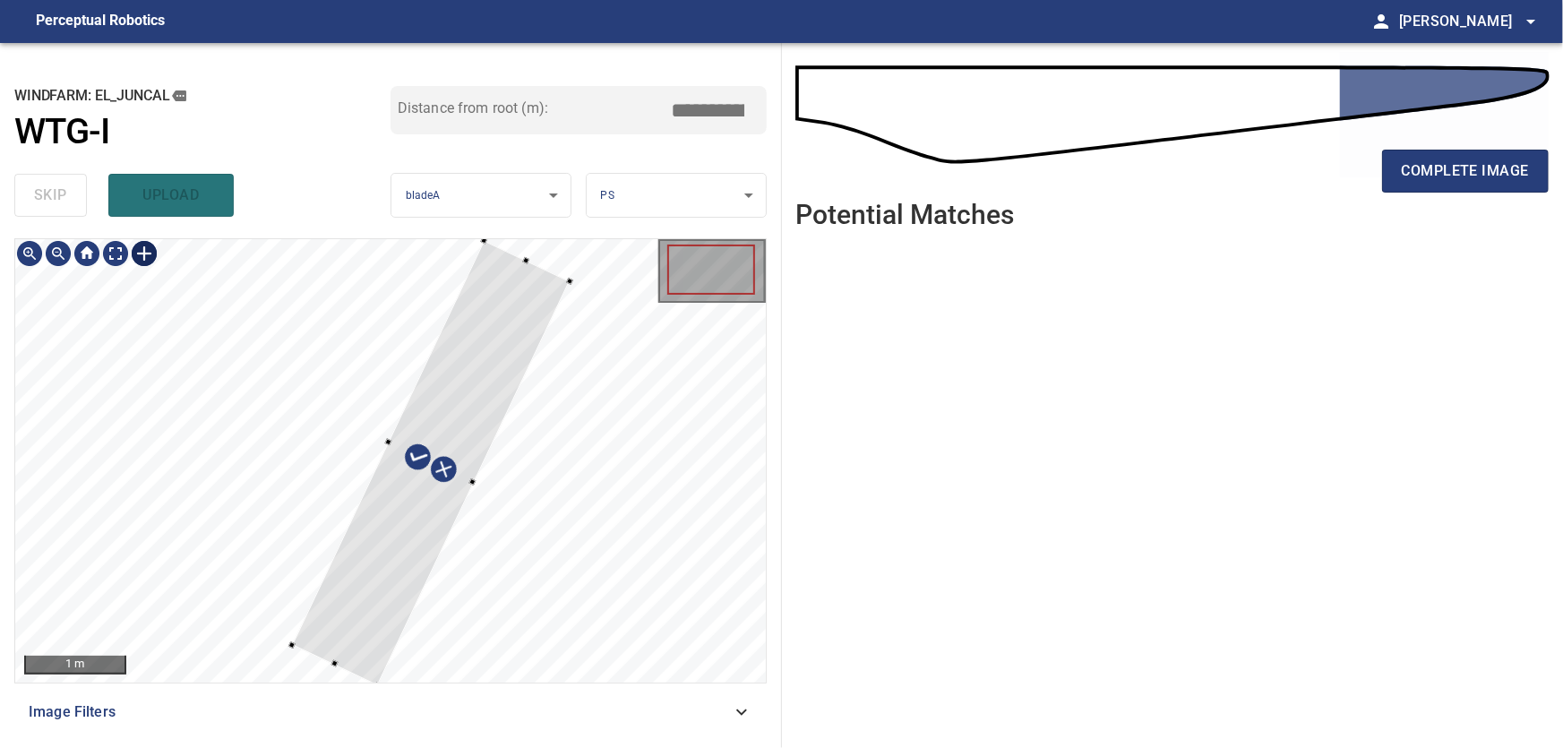
click at [472, 408] on div at bounding box center [431, 462] width 278 height 445
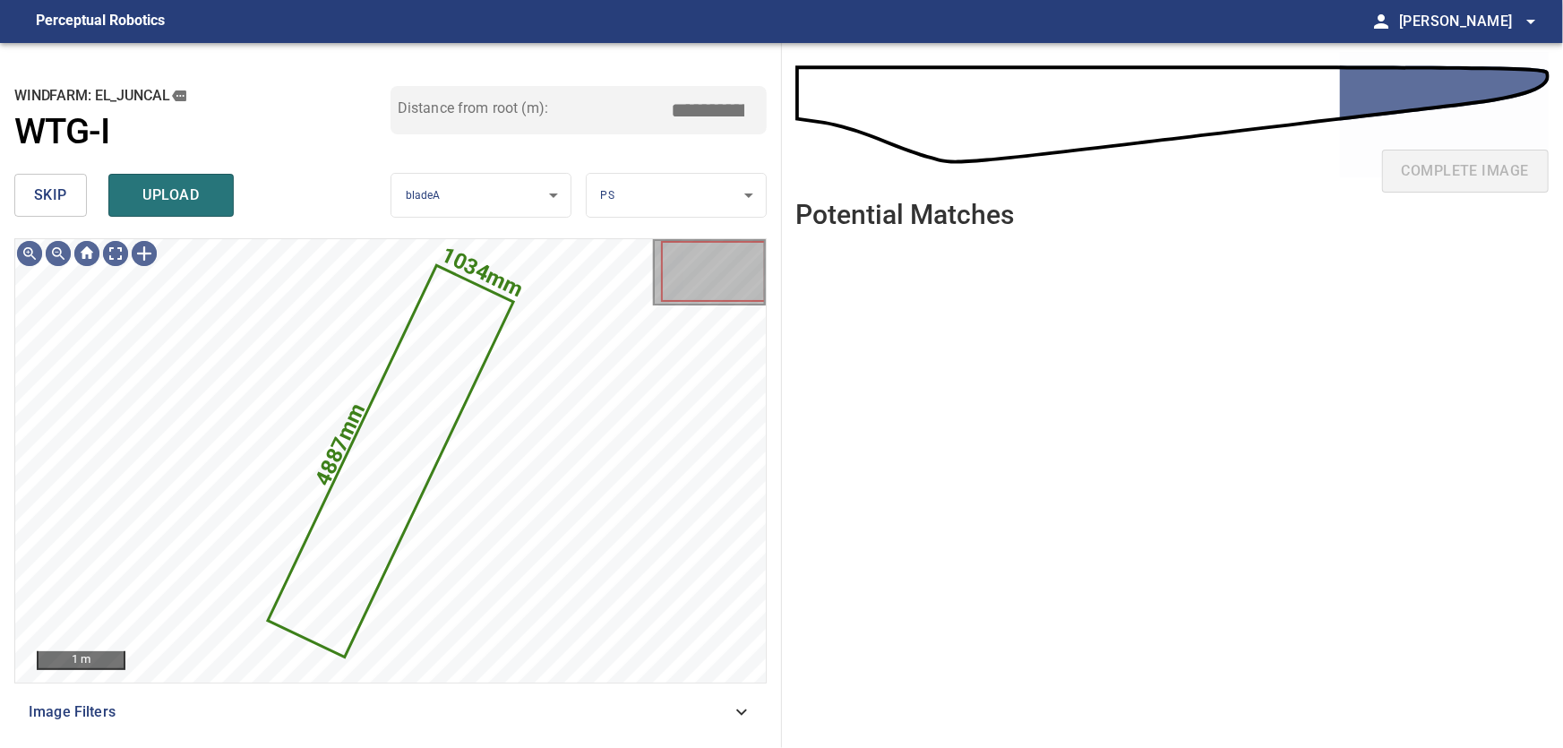
drag, startPoint x: 683, startPoint y: 109, endPoint x: 838, endPoint y: 106, distance: 154.1
click at [760, 104] on input "*****" at bounding box center [715, 110] width 90 height 34
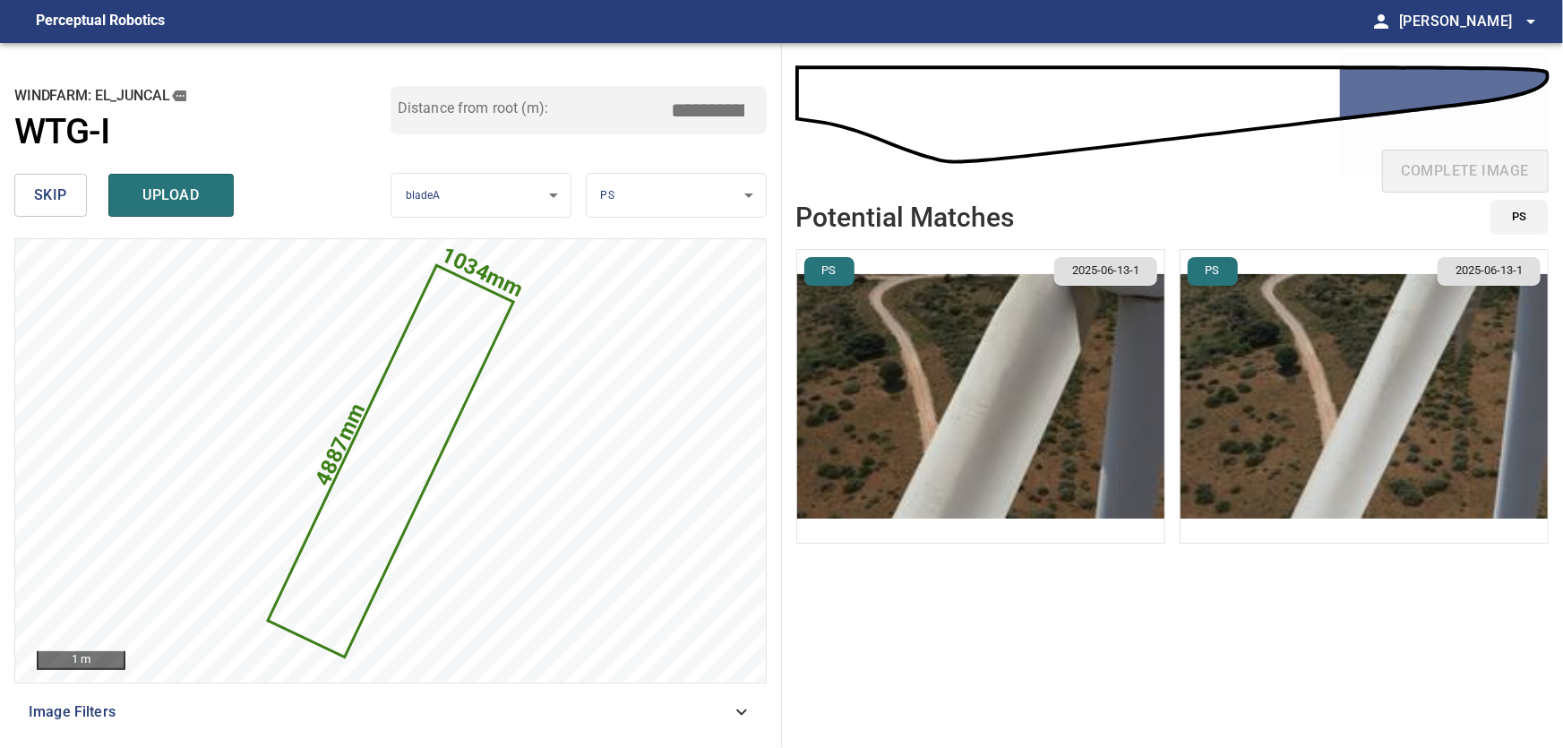
type input "****"
click at [1449, 419] on img "button" at bounding box center [1364, 396] width 367 height 293
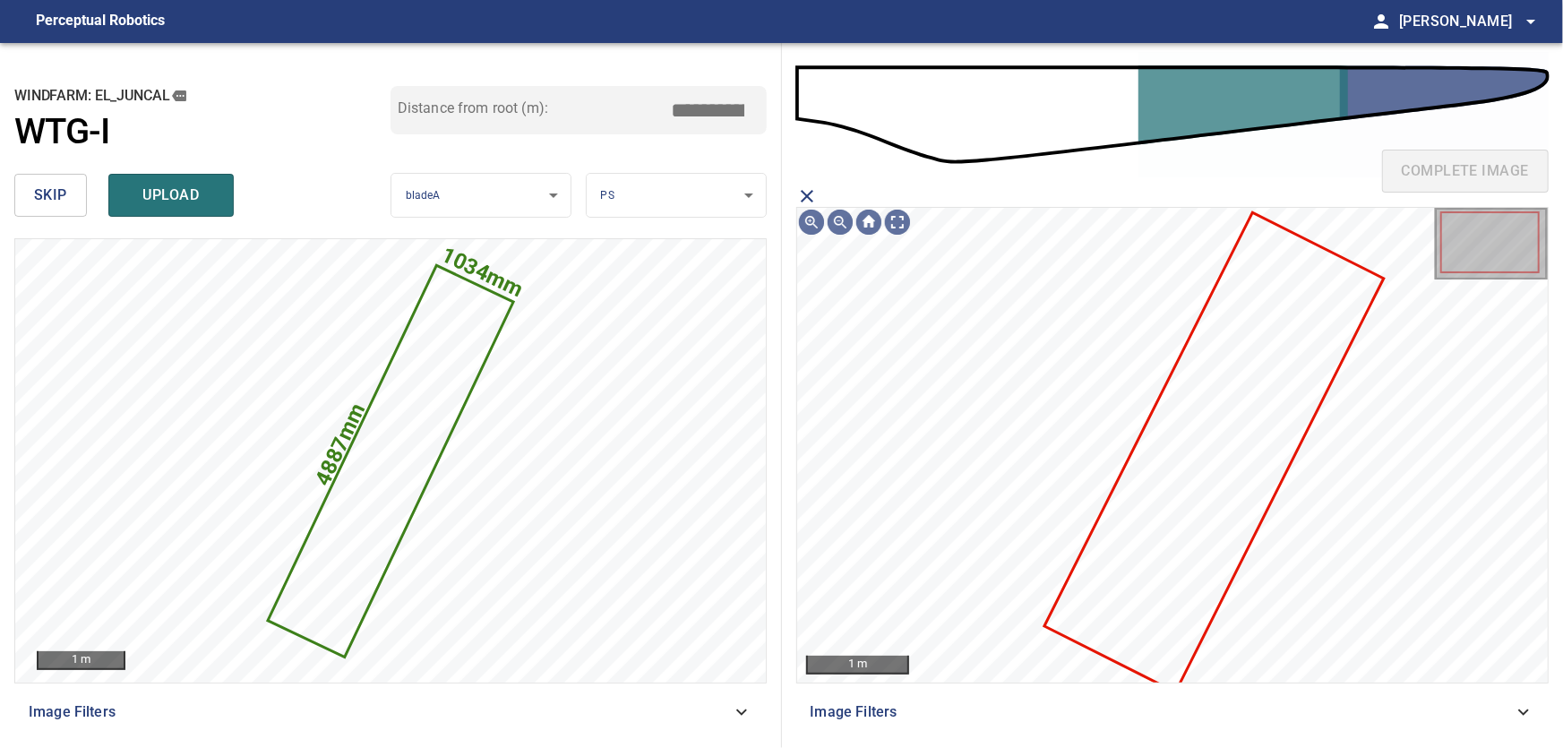
click at [1245, 486] on icon at bounding box center [1214, 452] width 336 height 477
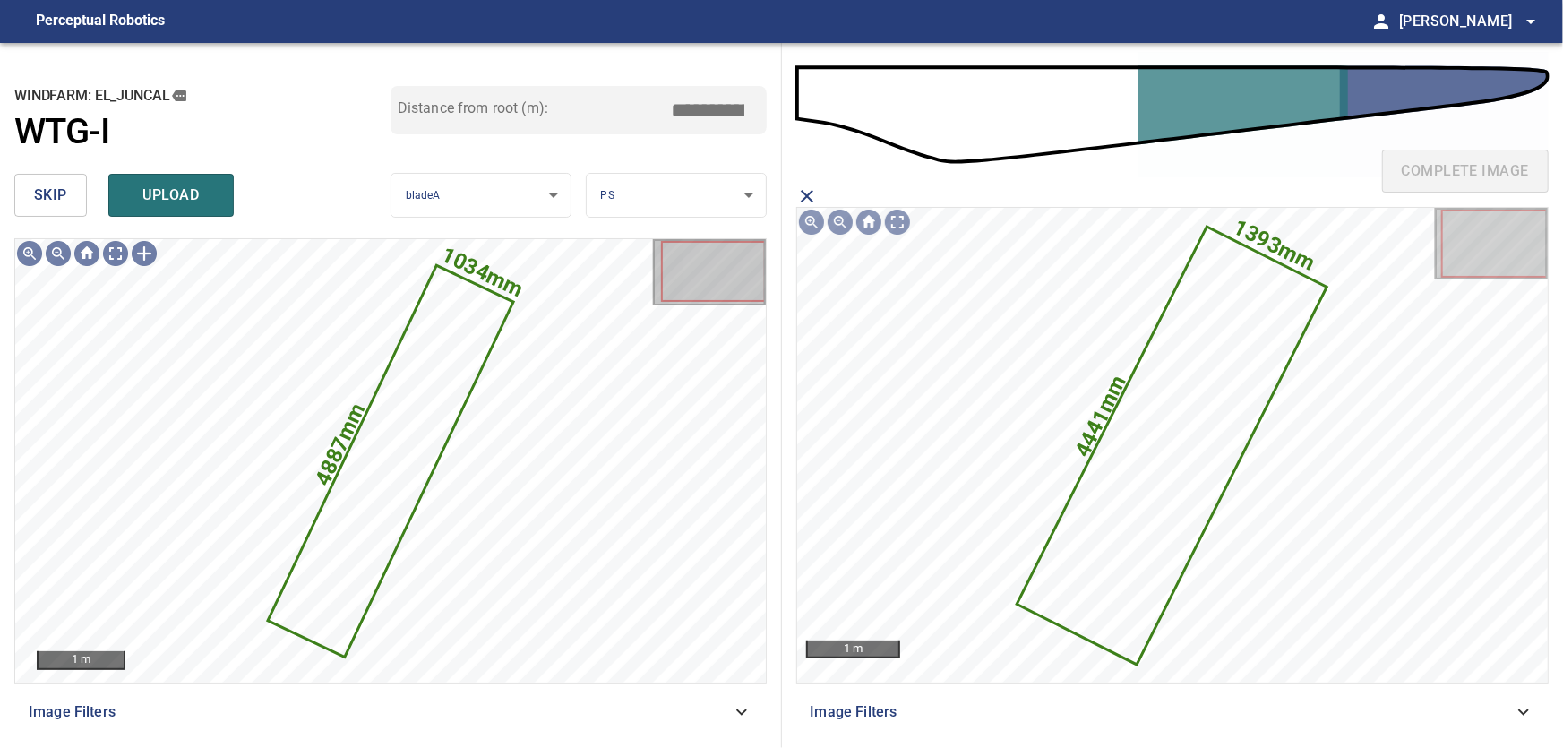
click at [172, 188] on span "upload" at bounding box center [171, 195] width 86 height 25
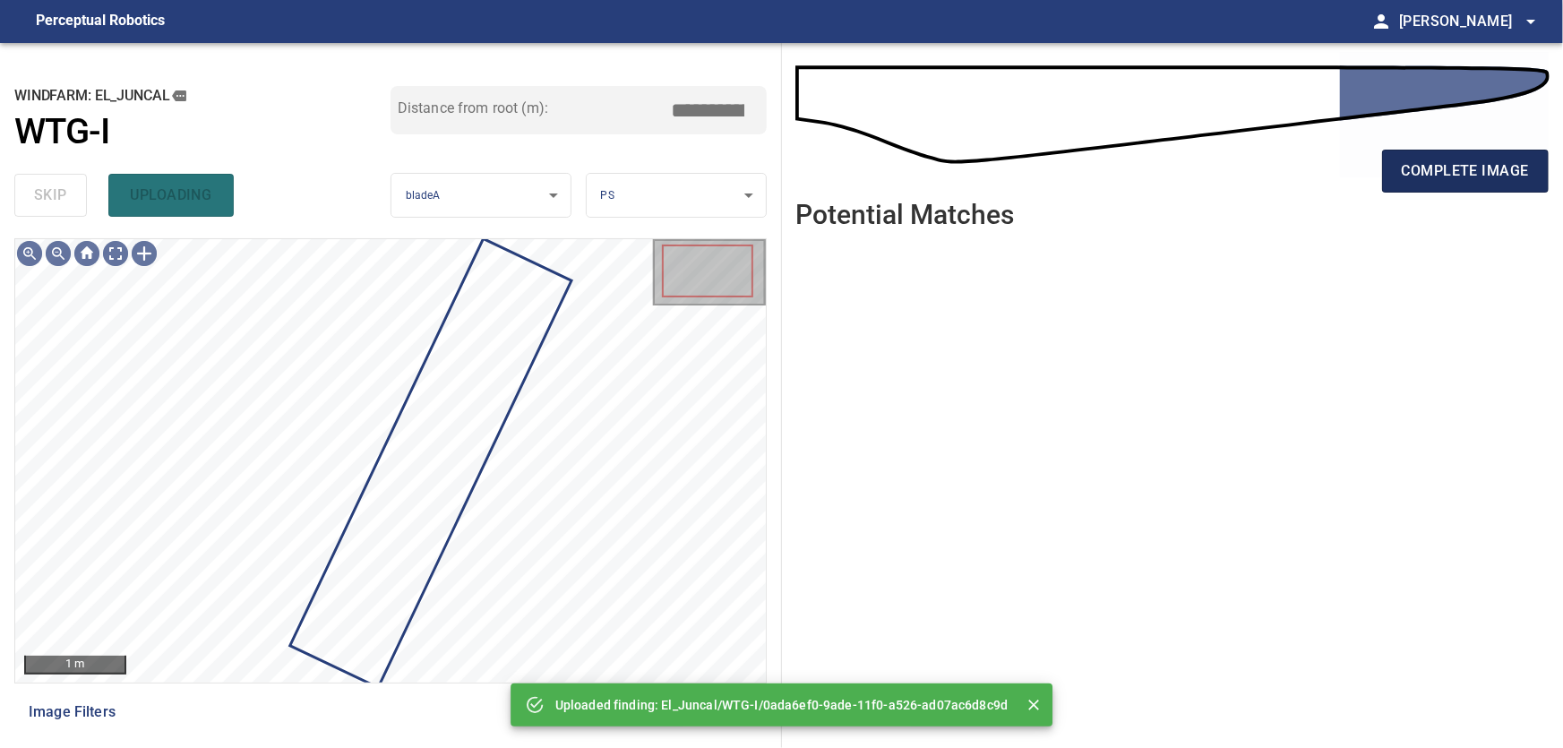
click at [1422, 162] on span "complete image" at bounding box center [1465, 171] width 127 height 25
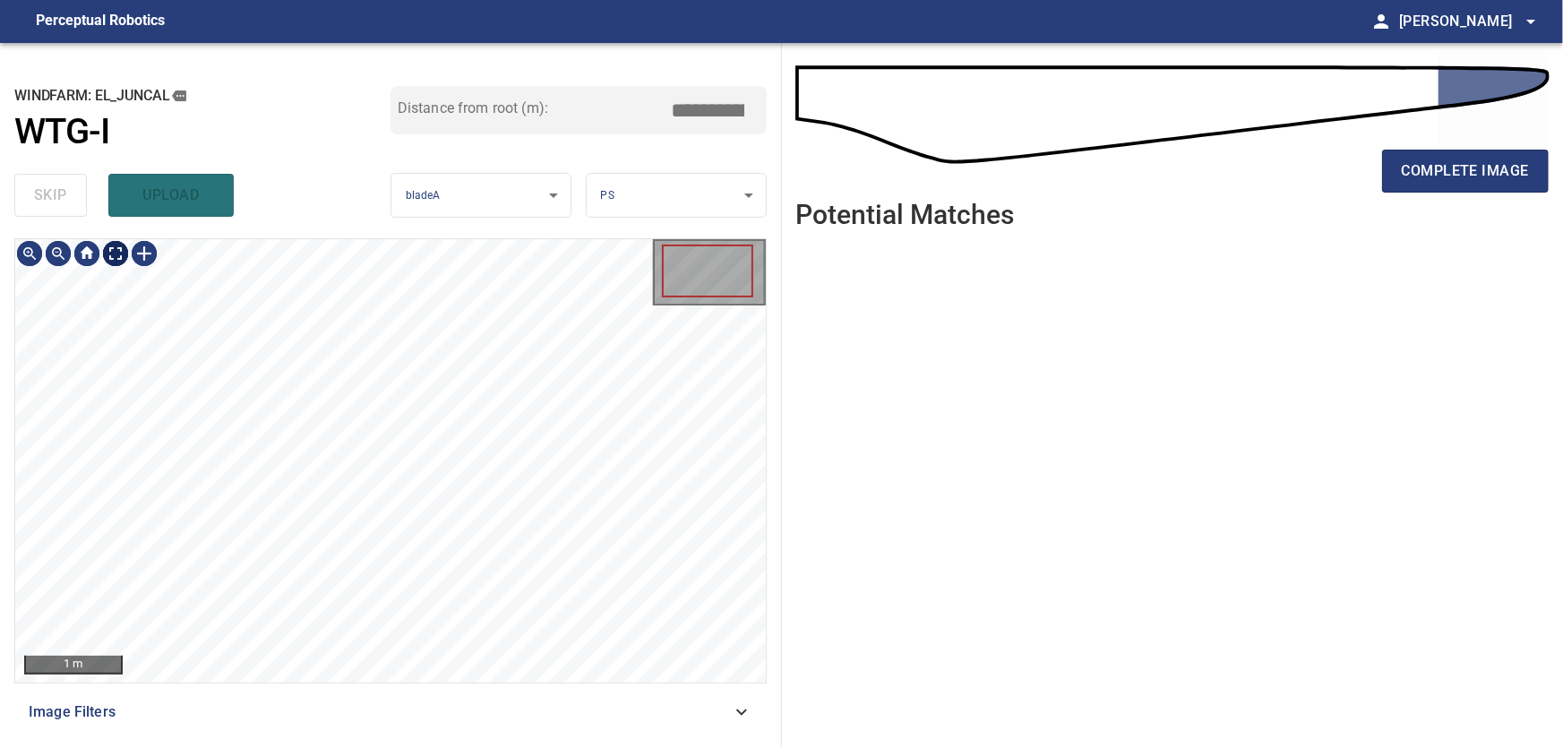
click at [119, 258] on body "**********" at bounding box center [781, 374] width 1563 height 748
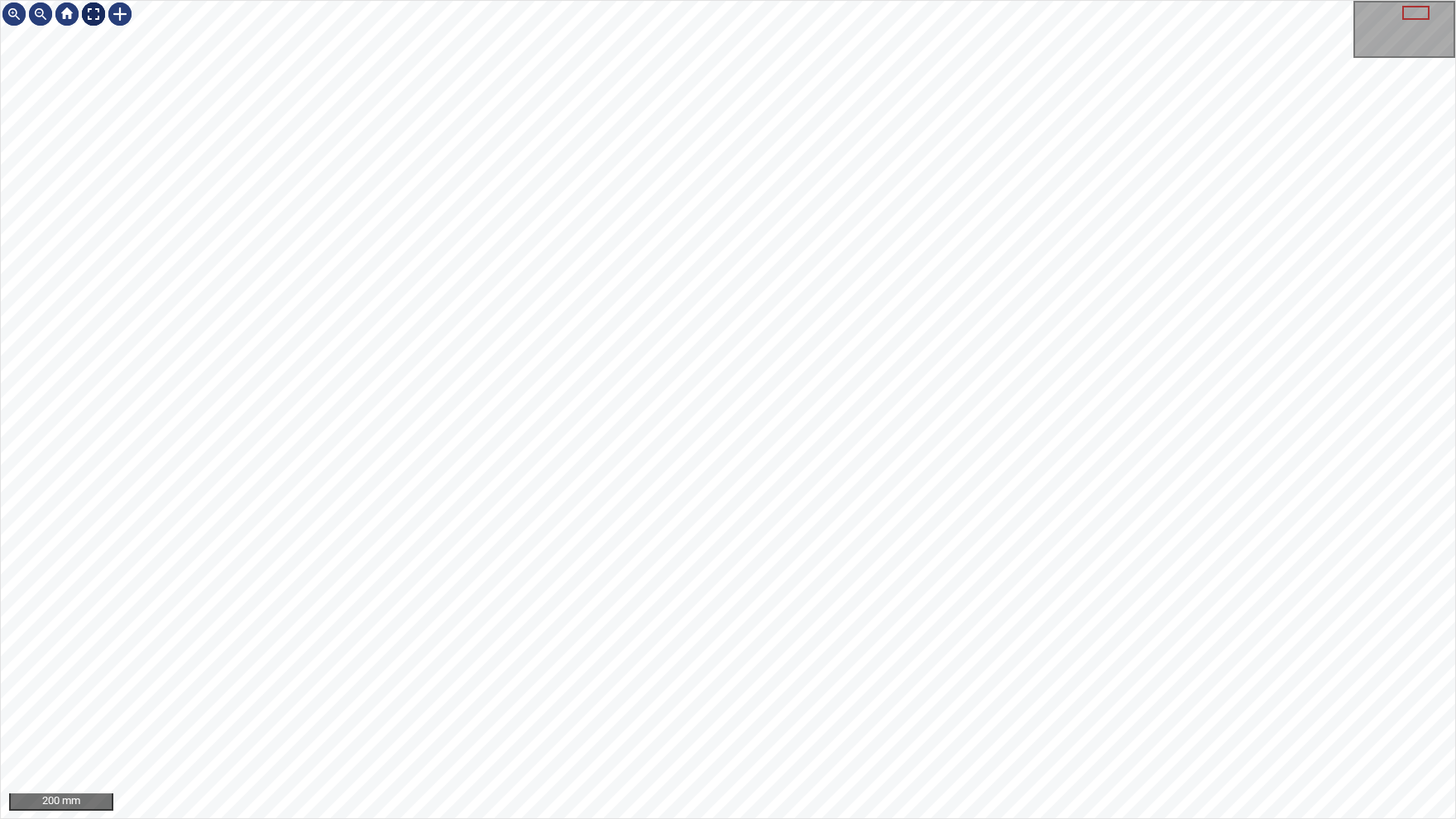
click at [97, 18] on img at bounding box center [93, 14] width 27 height 27
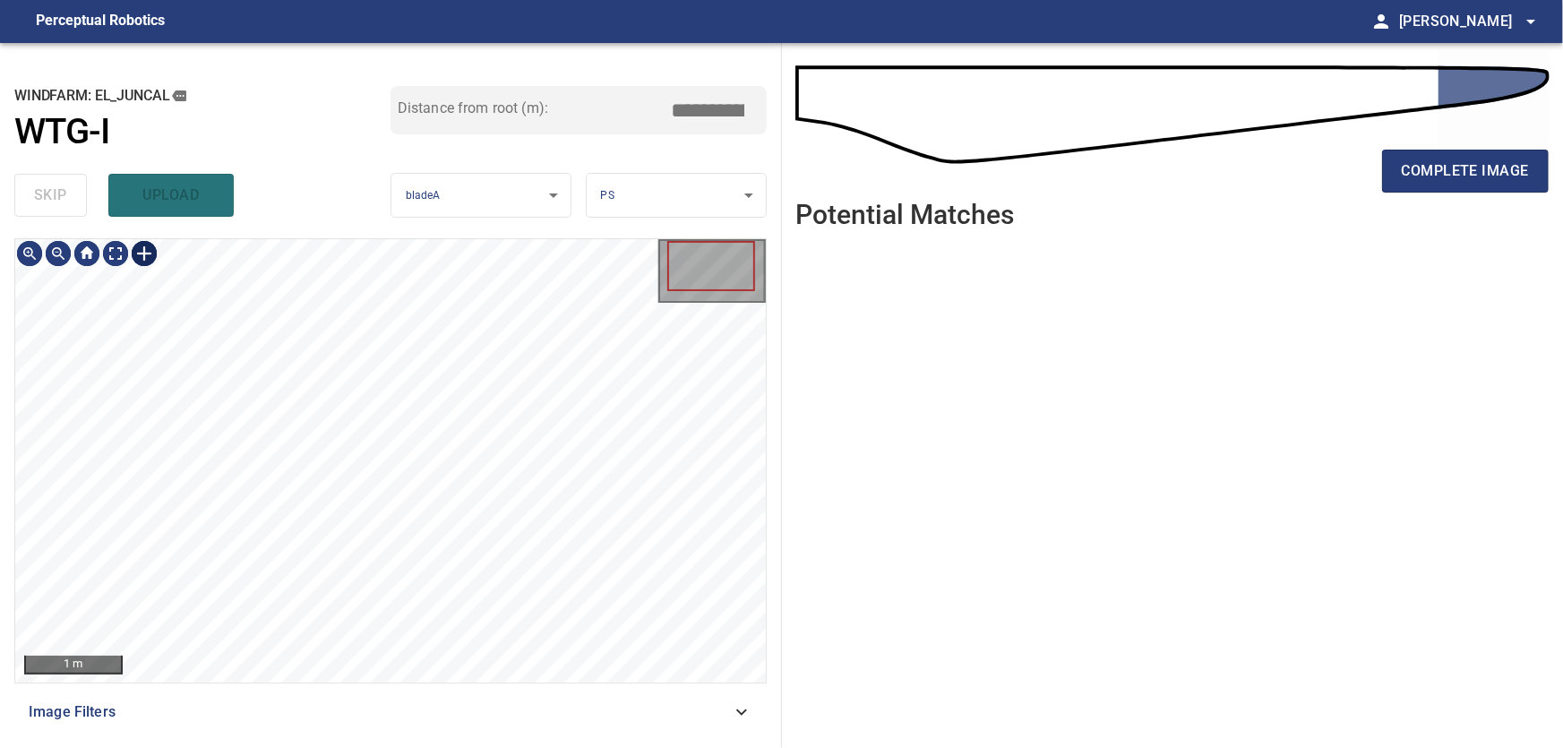
click at [150, 265] on div at bounding box center [144, 253] width 29 height 29
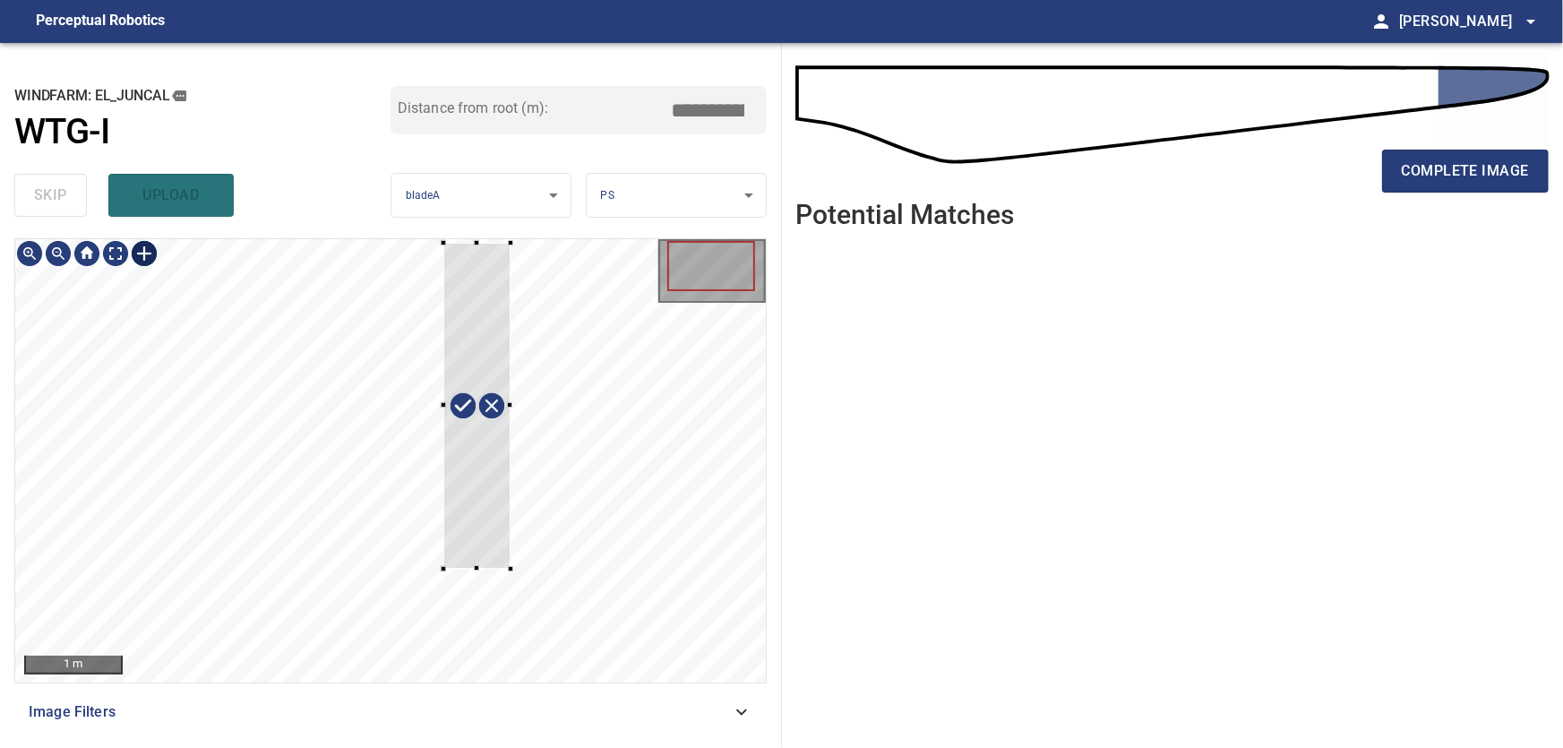
click at [449, 563] on div at bounding box center [390, 460] width 751 height 443
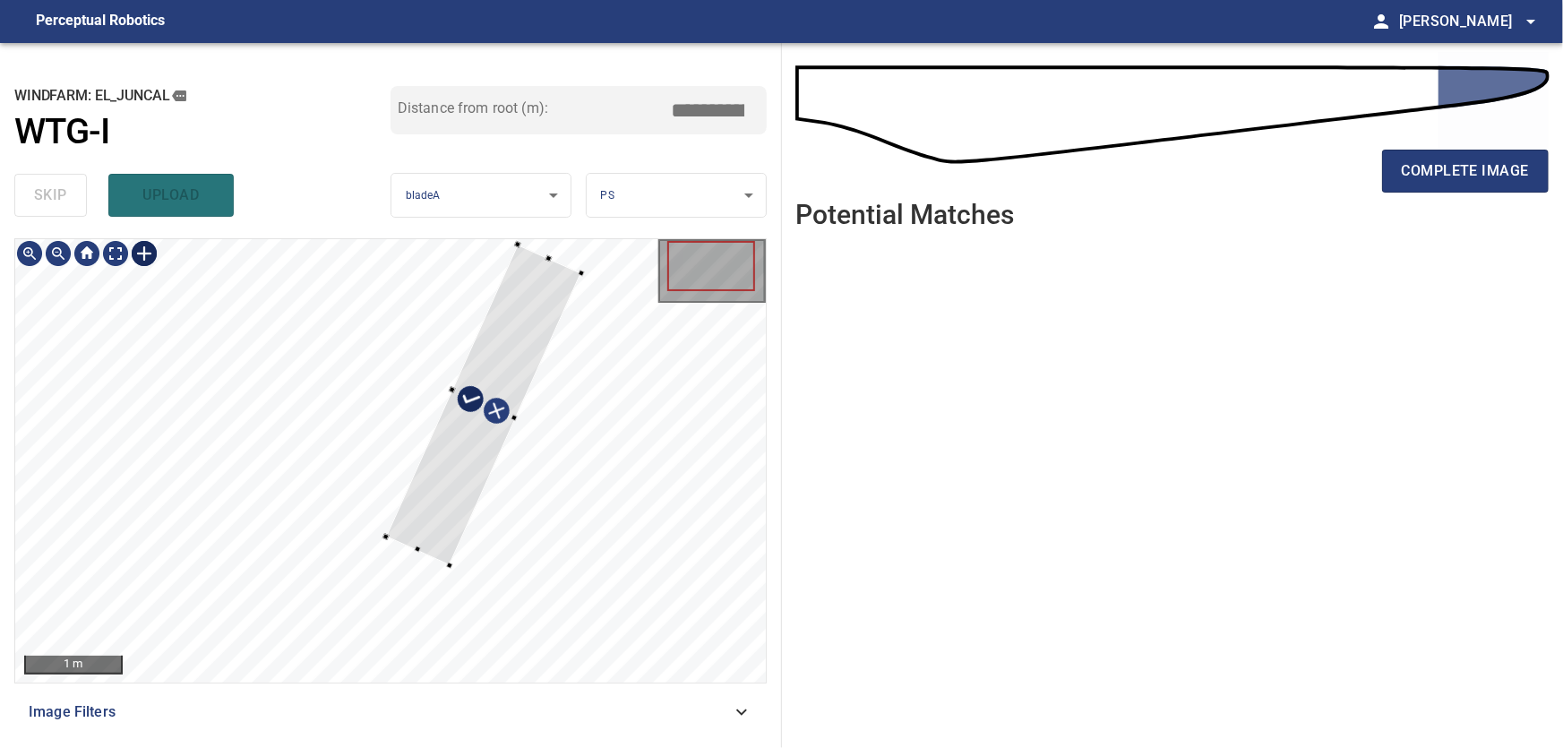
click at [457, 395] on div at bounding box center [483, 405] width 195 height 321
click at [482, 349] on div at bounding box center [477, 400] width 194 height 321
click at [511, 353] on div at bounding box center [474, 400] width 202 height 318
click at [391, 569] on div at bounding box center [391, 566] width 7 height 7
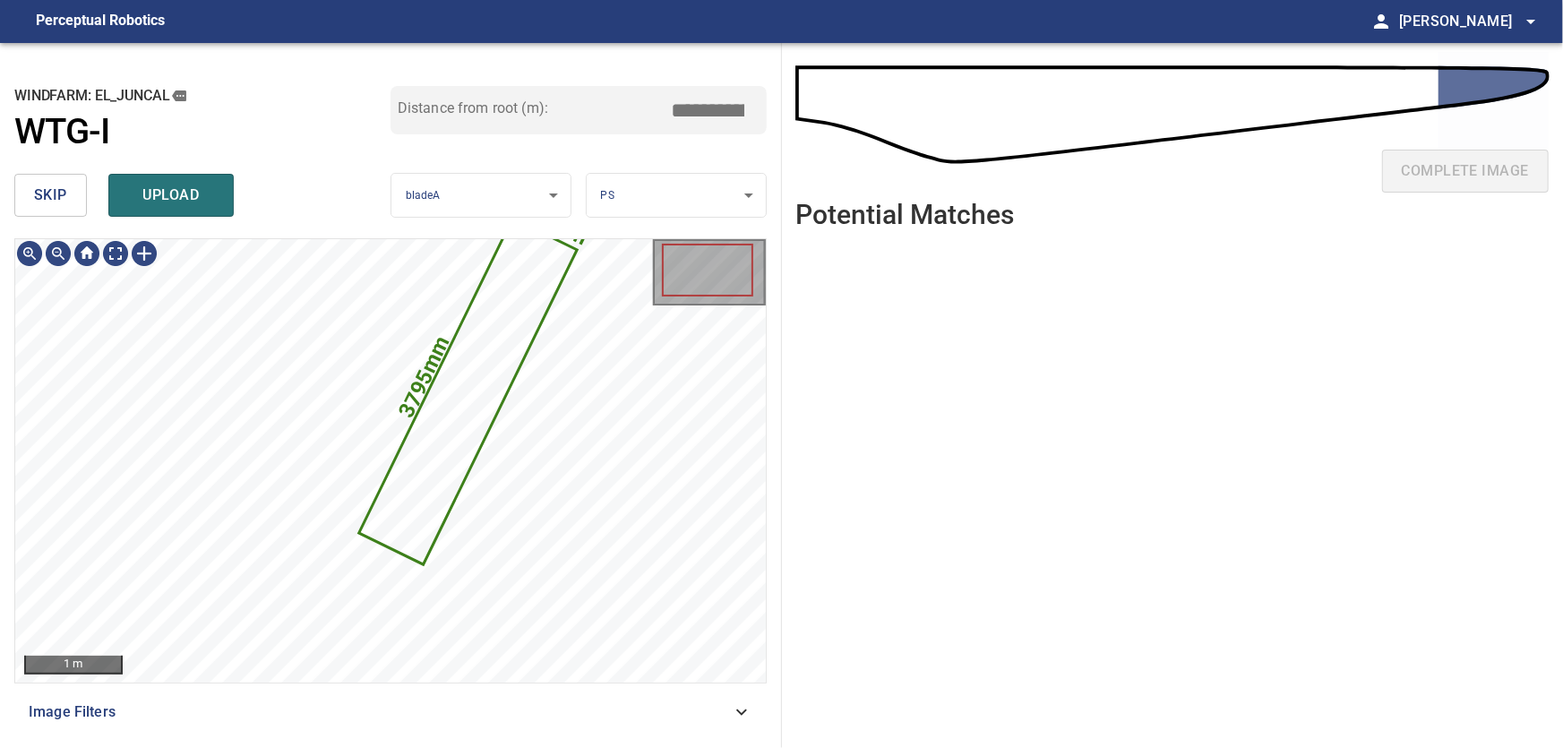
drag, startPoint x: 709, startPoint y: 103, endPoint x: 761, endPoint y: 99, distance: 52.1
click at [760, 99] on input "****" at bounding box center [715, 110] width 90 height 34
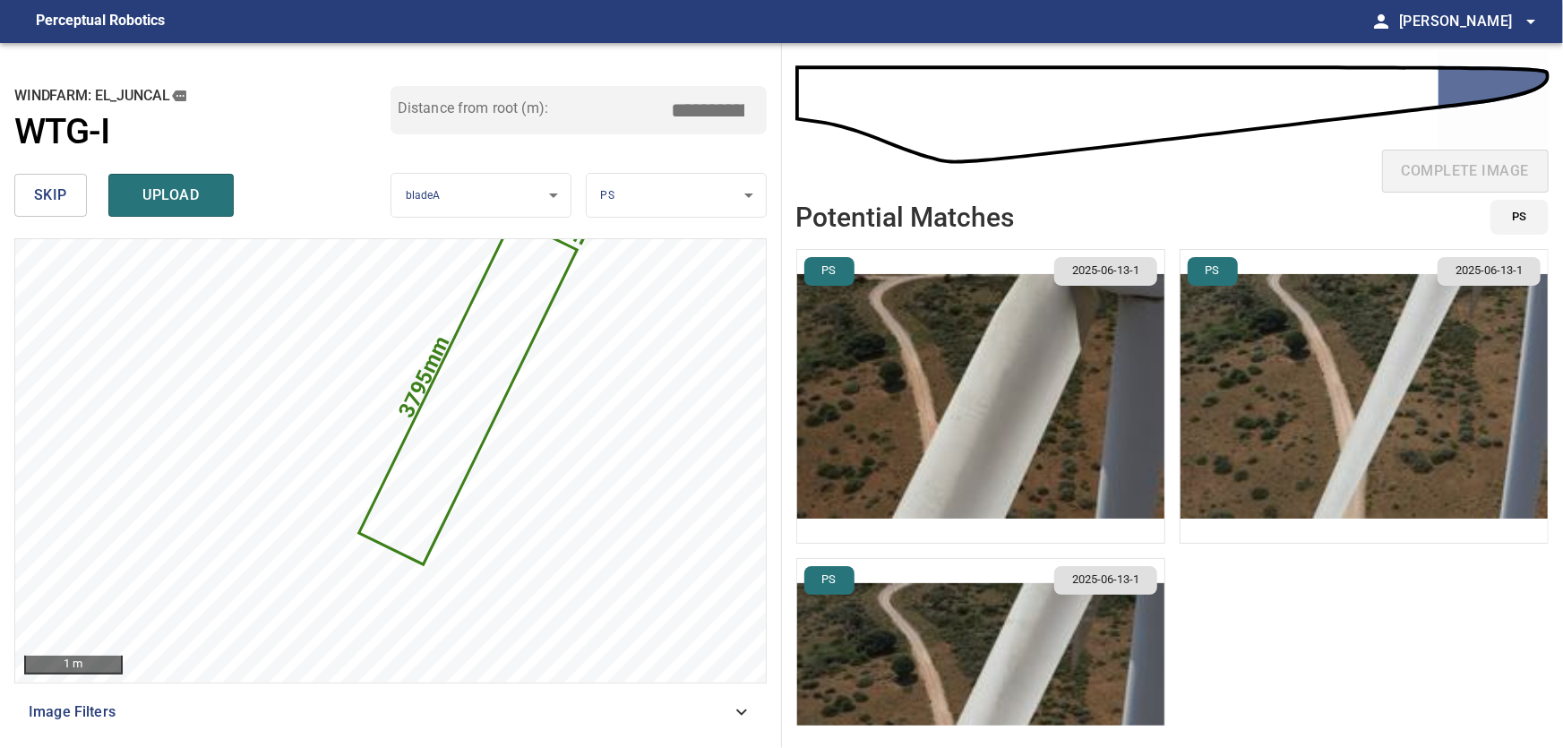
type input "****"
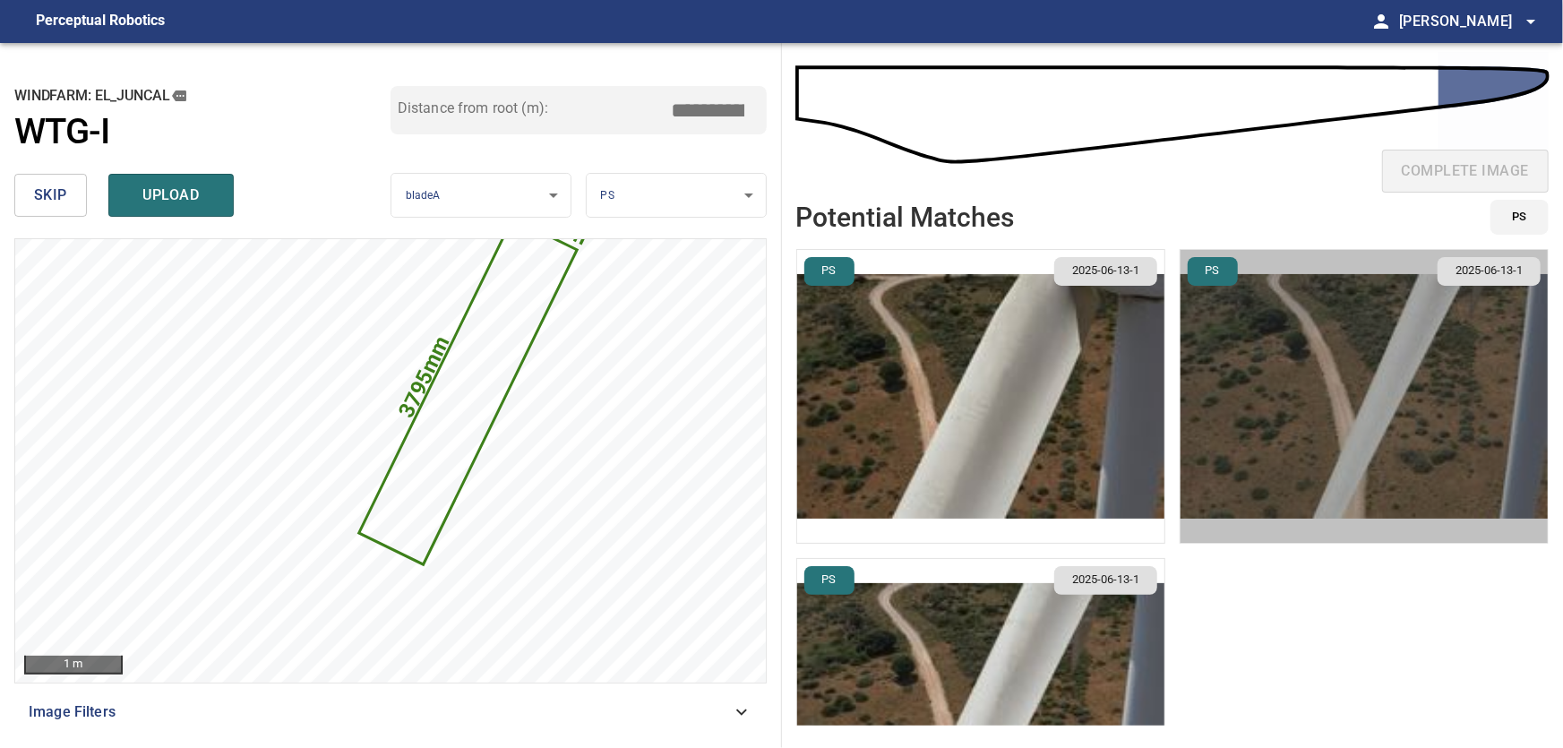
click at [1439, 334] on img "button" at bounding box center [1364, 396] width 367 height 293
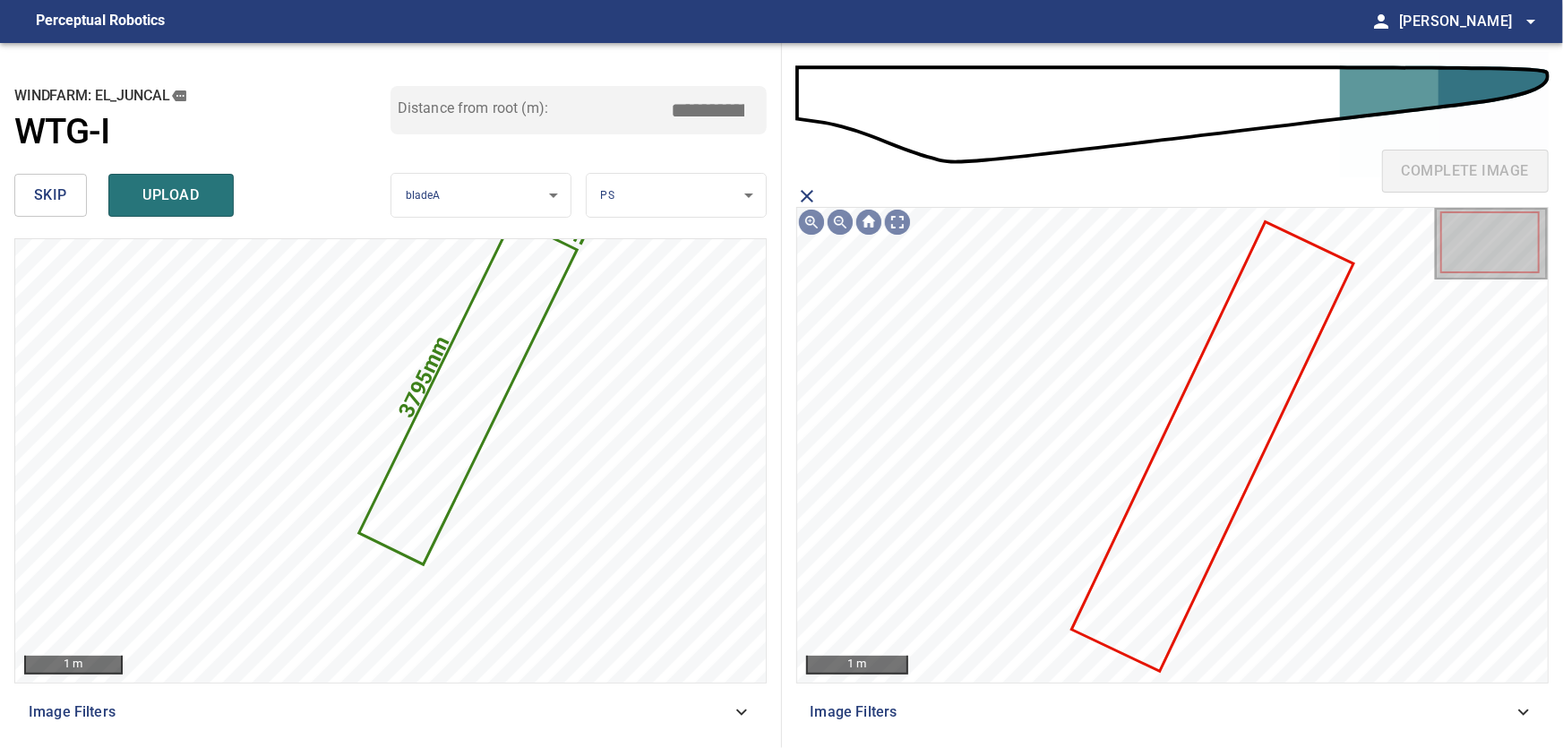
click at [1252, 411] on icon at bounding box center [1213, 447] width 278 height 446
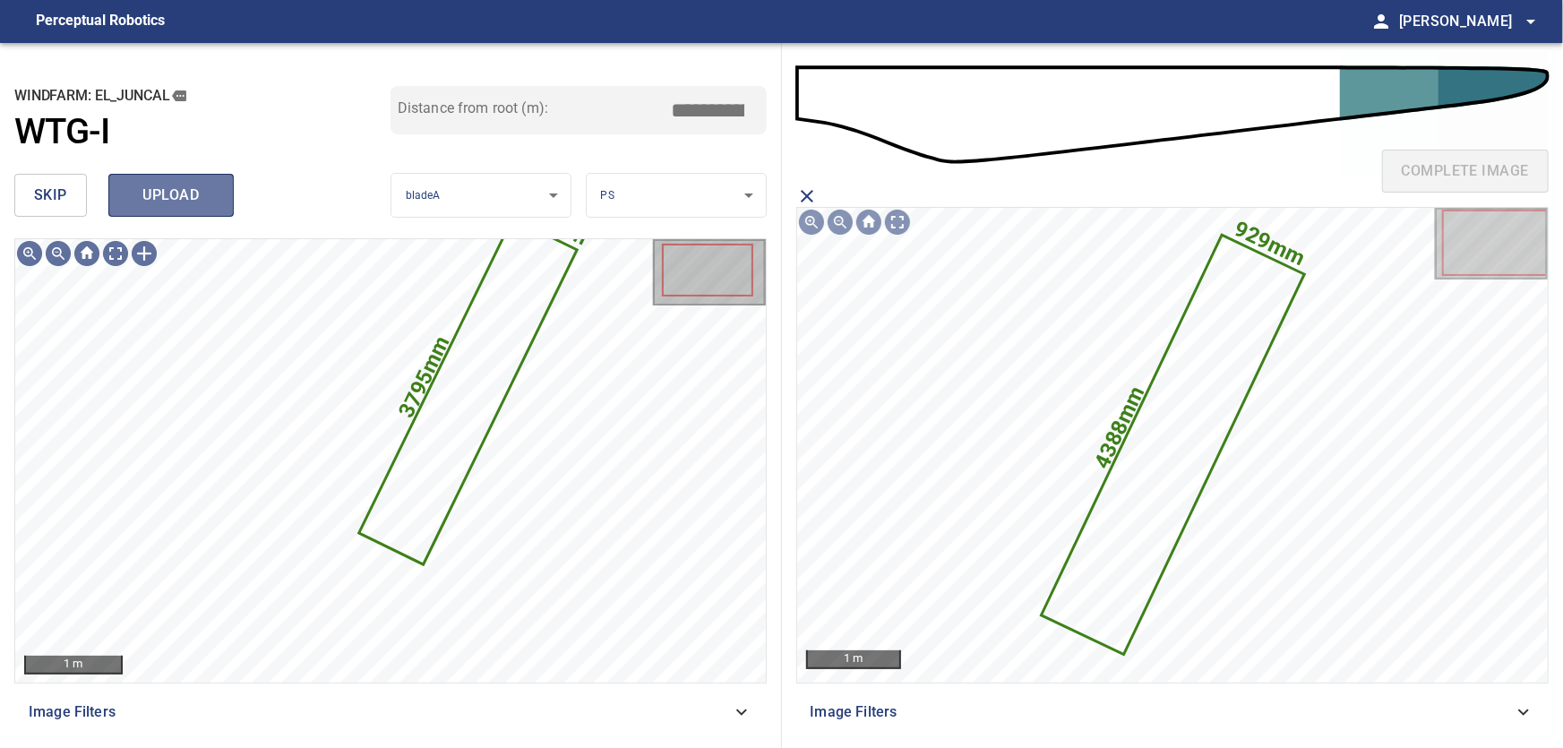
click at [195, 190] on span "upload" at bounding box center [171, 195] width 86 height 25
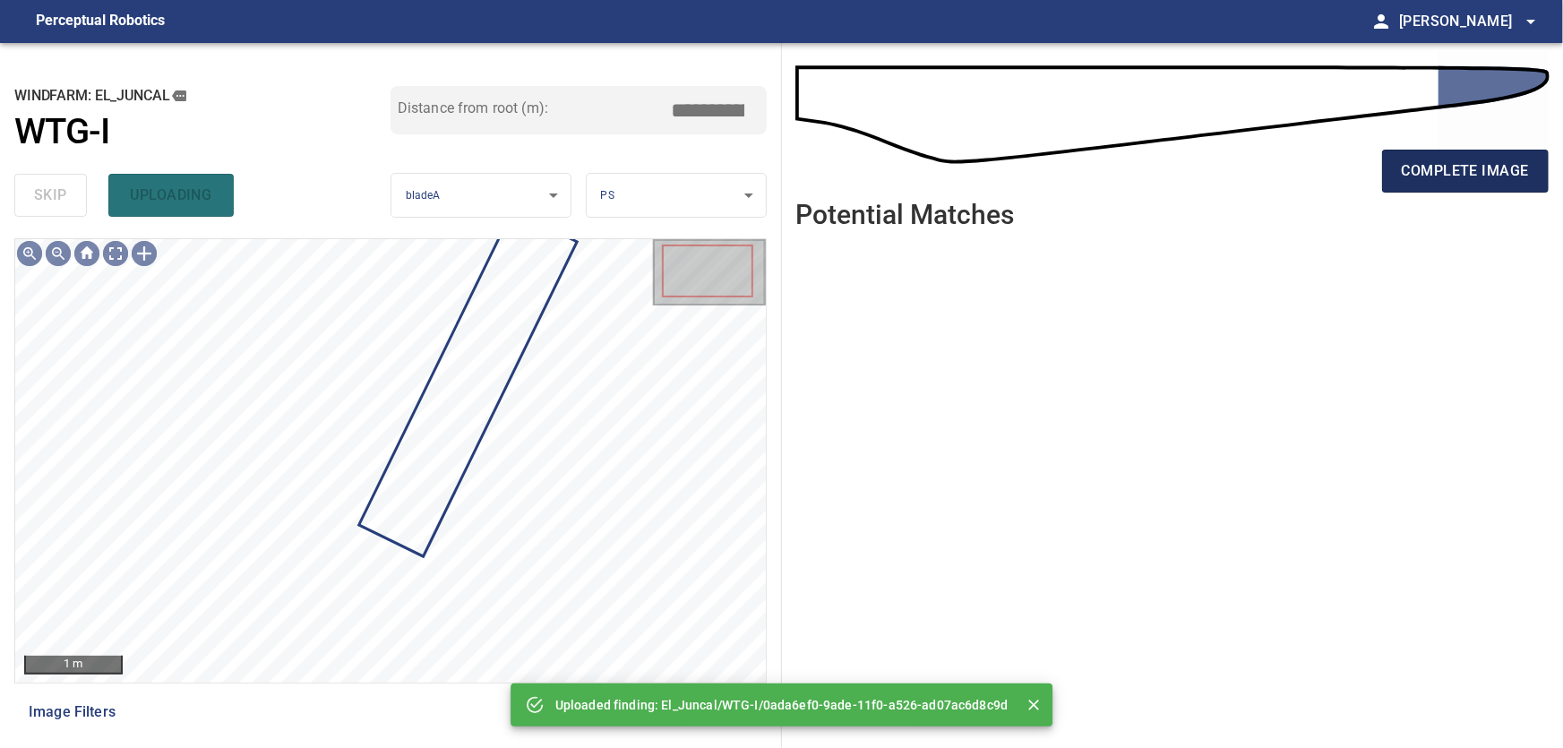
click at [1508, 159] on span "complete image" at bounding box center [1465, 171] width 127 height 25
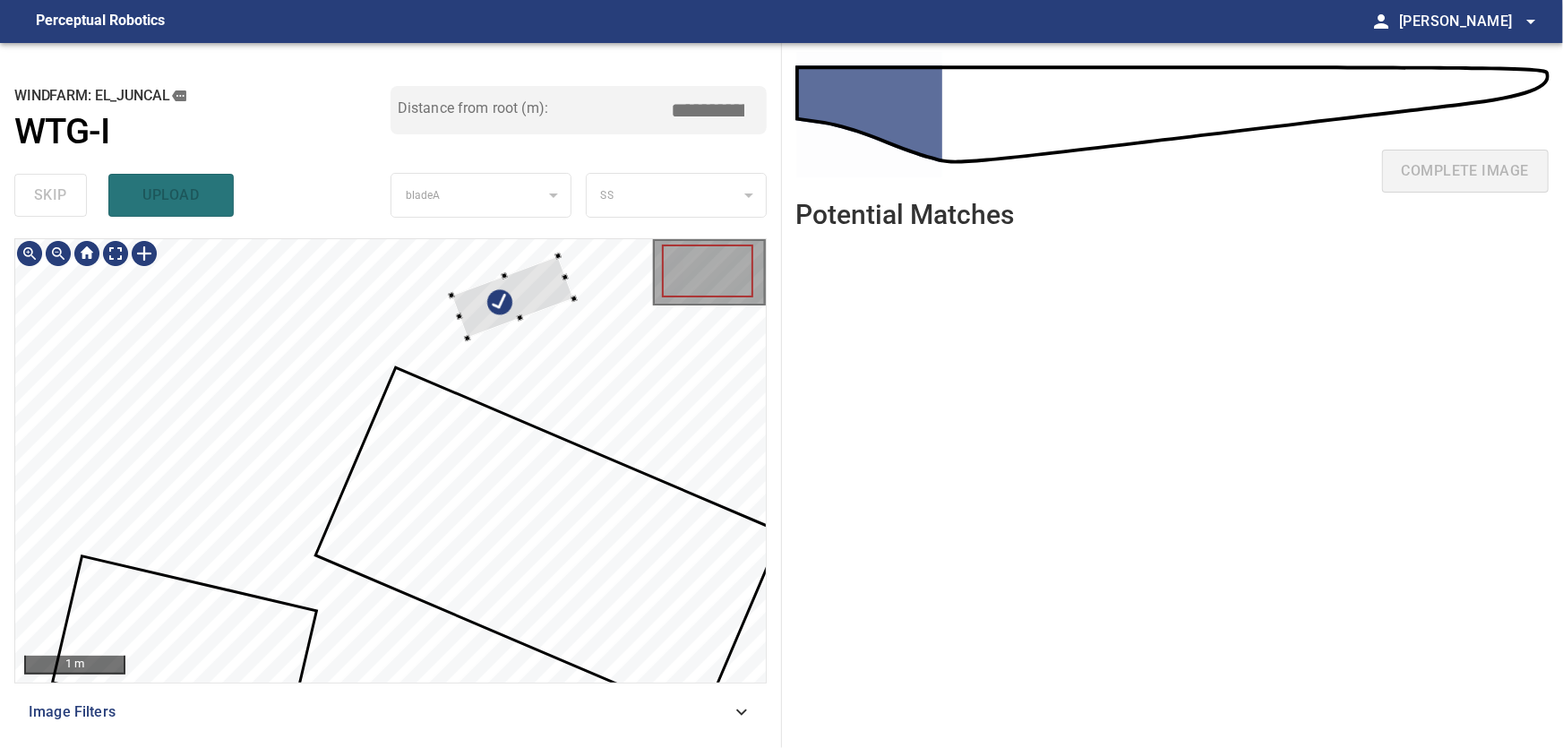
click at [578, 285] on div at bounding box center [390, 460] width 751 height 443
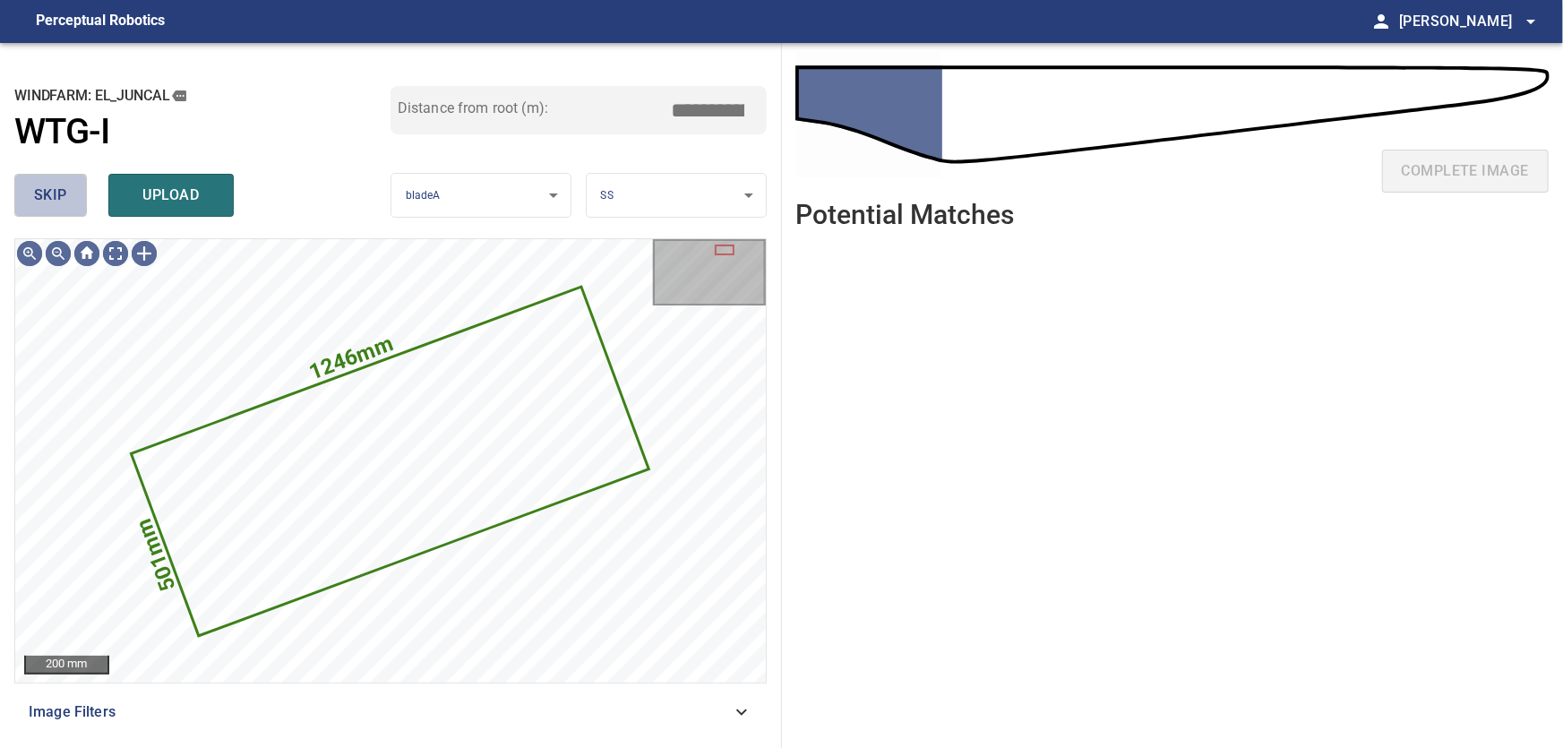
click at [47, 194] on span "skip" at bounding box center [50, 195] width 33 height 25
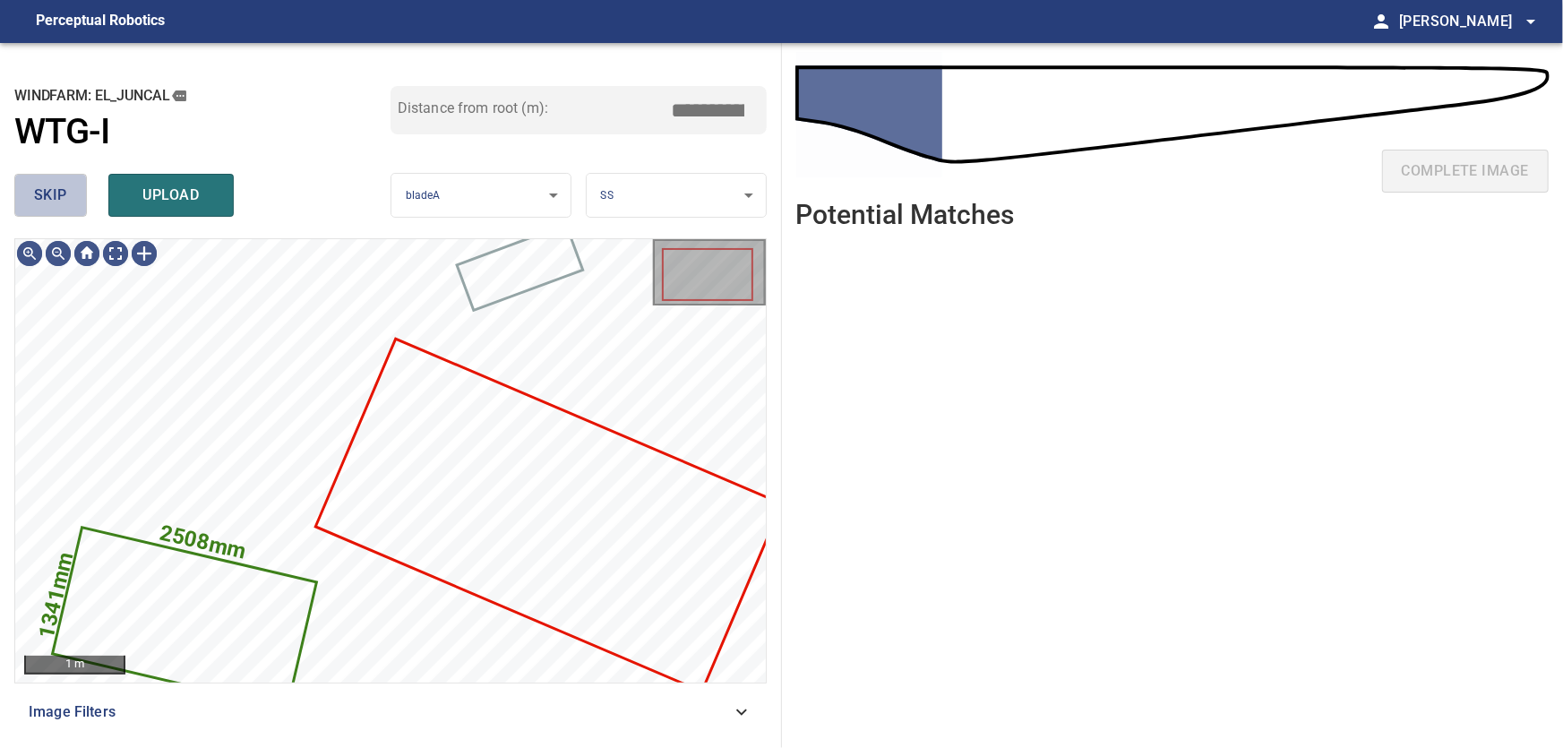
drag, startPoint x: 46, startPoint y: 190, endPoint x: 64, endPoint y: 213, distance: 29.9
click at [46, 190] on span "skip" at bounding box center [50, 195] width 33 height 25
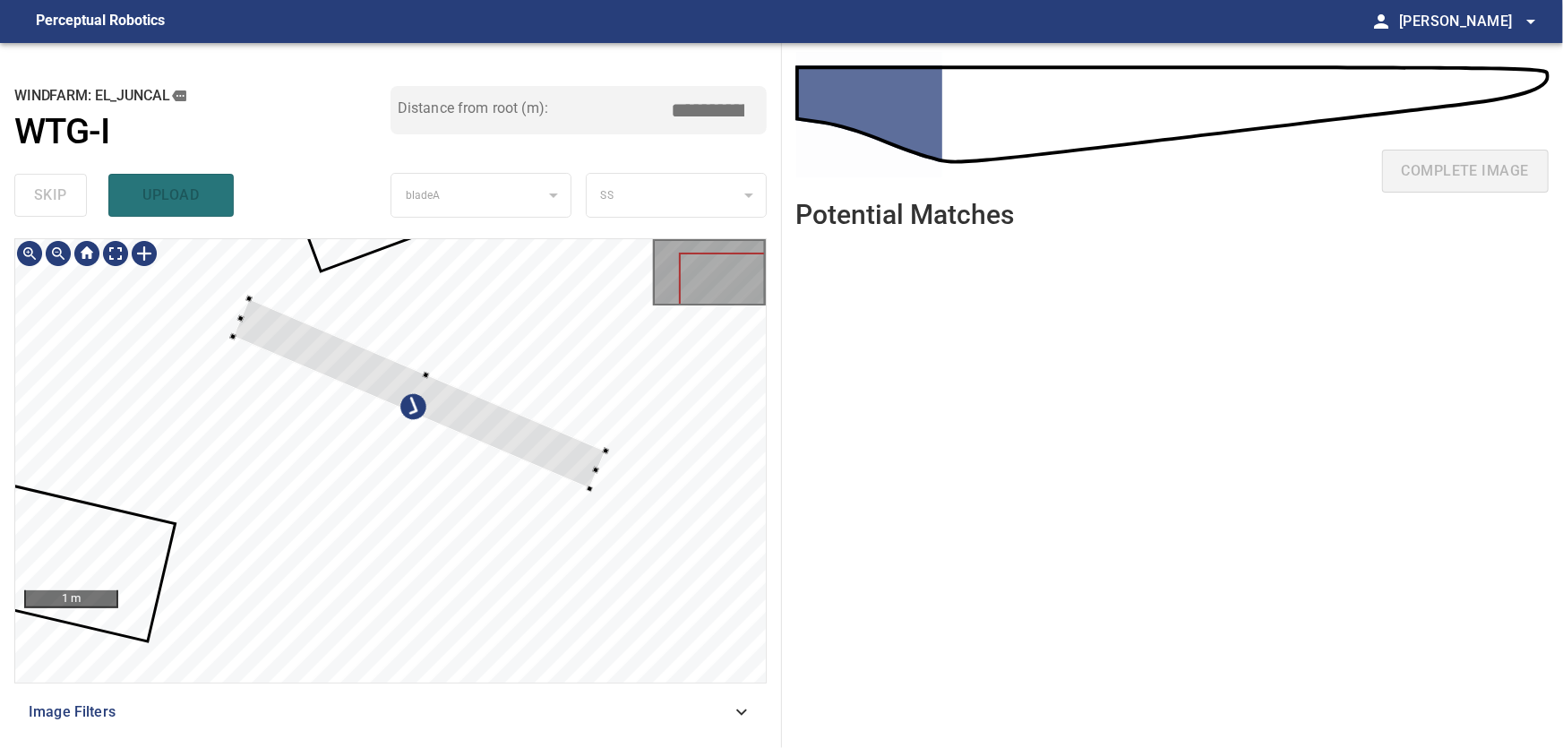
click at [427, 412] on div at bounding box center [419, 394] width 373 height 190
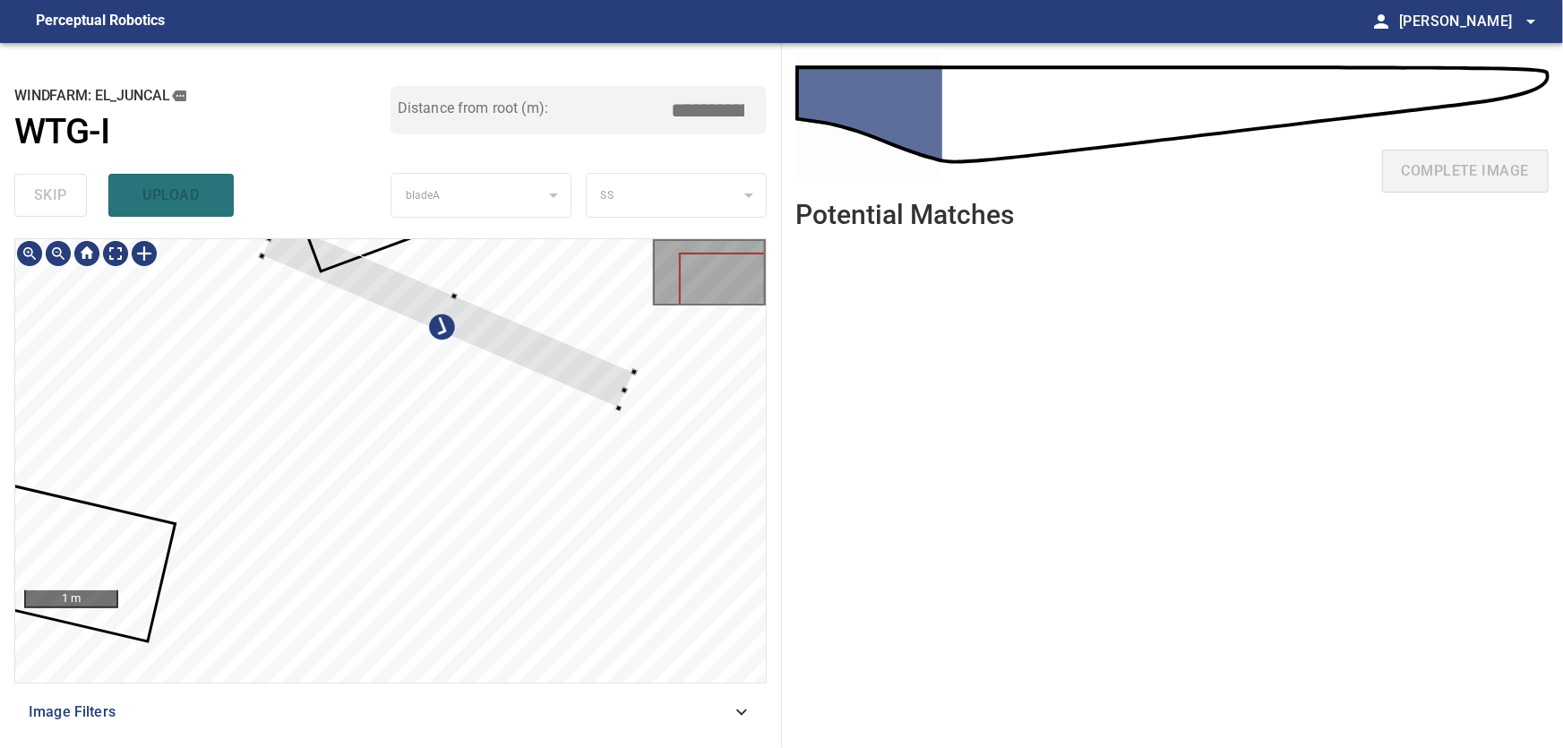
click at [475, 331] on div at bounding box center [448, 314] width 372 height 188
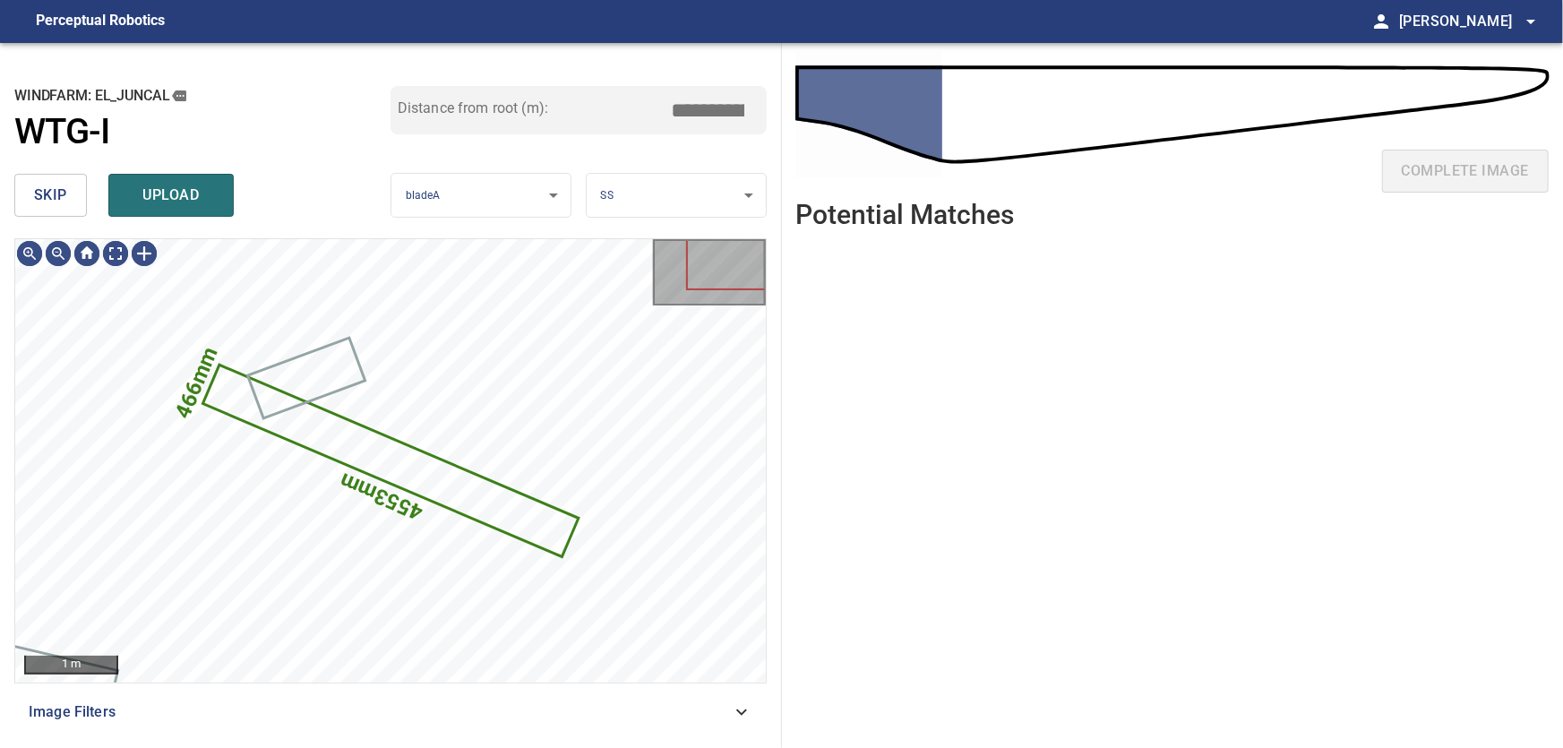
click at [36, 191] on span "skip" at bounding box center [50, 195] width 33 height 25
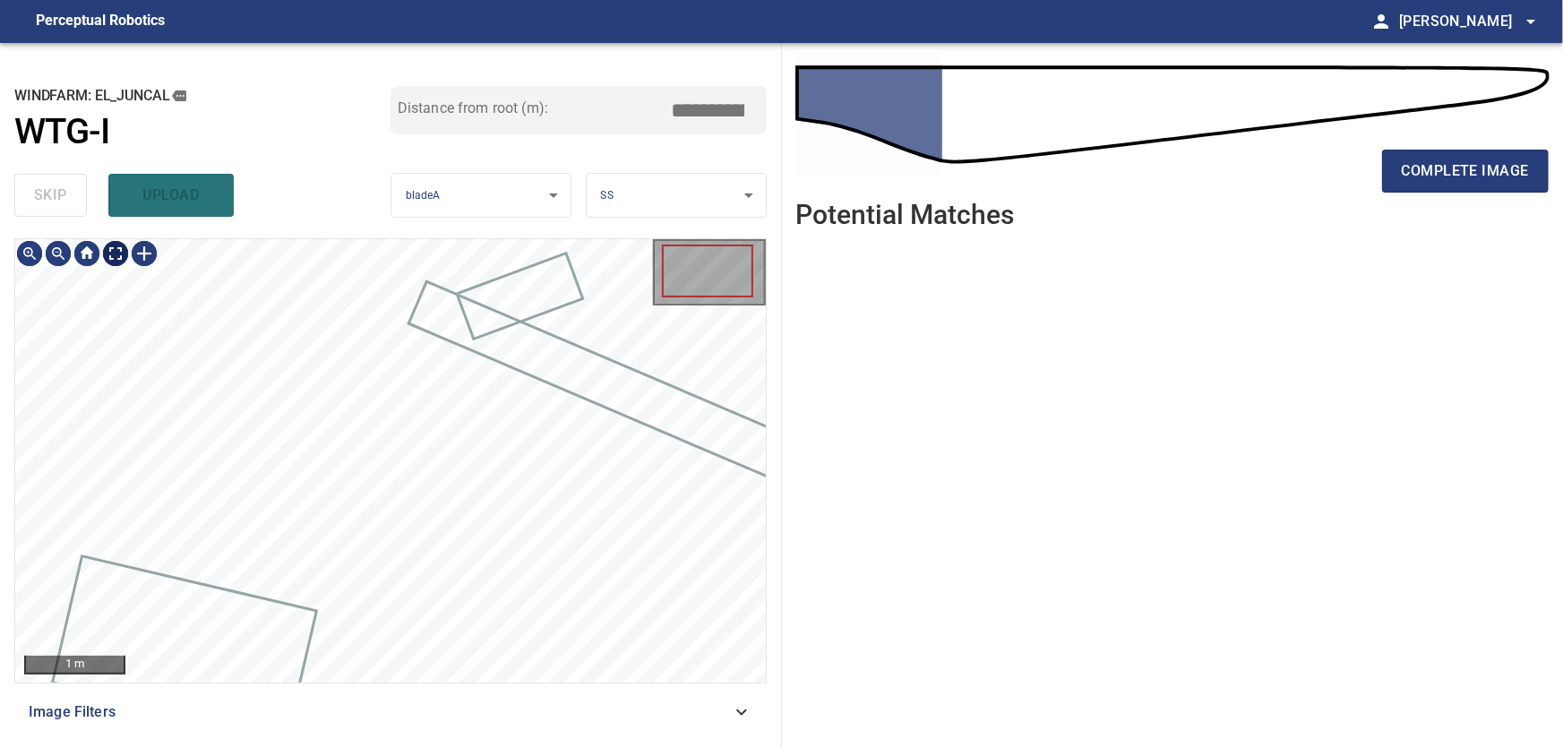
click at [116, 253] on body "**********" at bounding box center [781, 374] width 1563 height 748
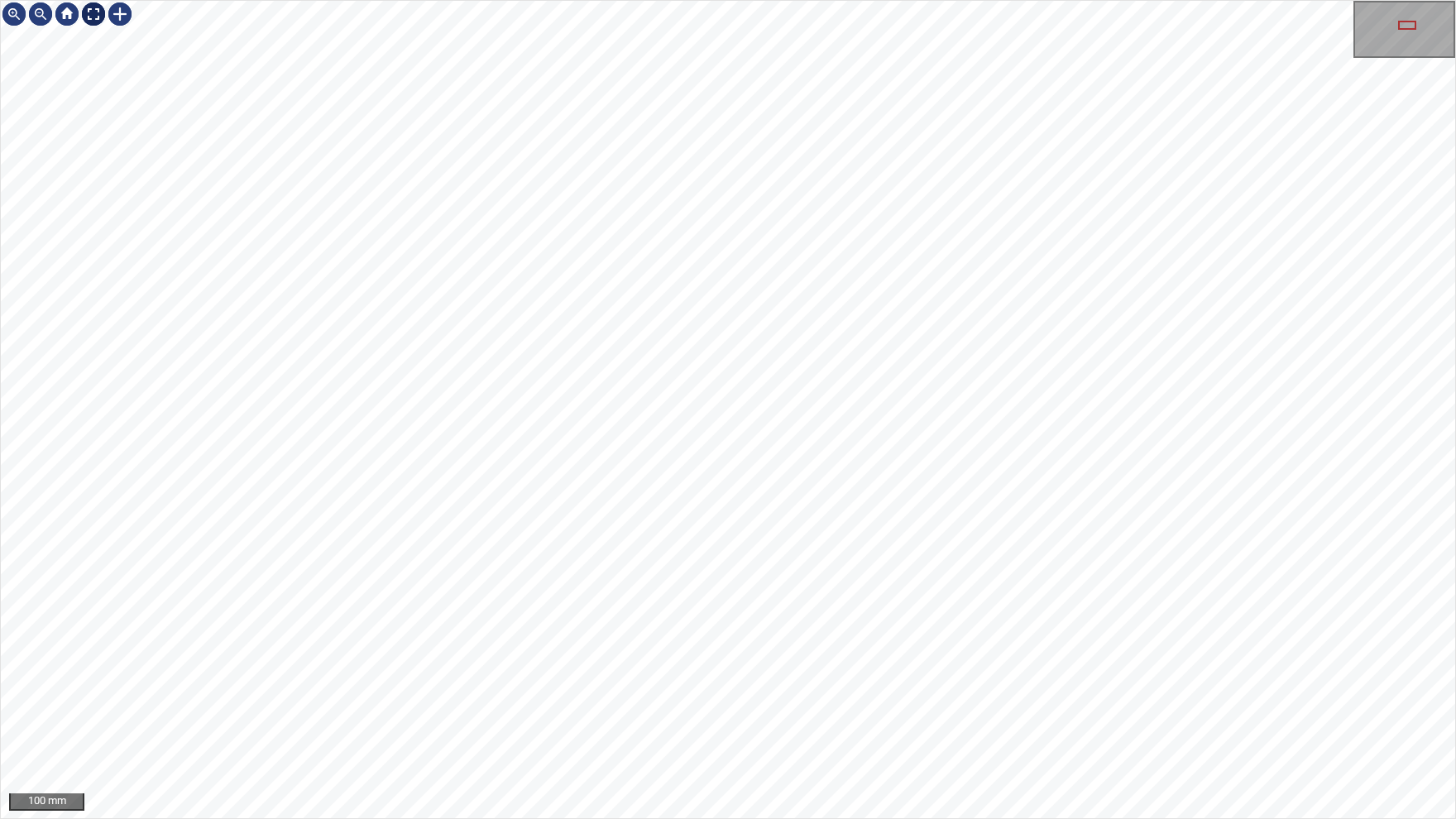
click at [89, 18] on div at bounding box center [93, 14] width 27 height 27
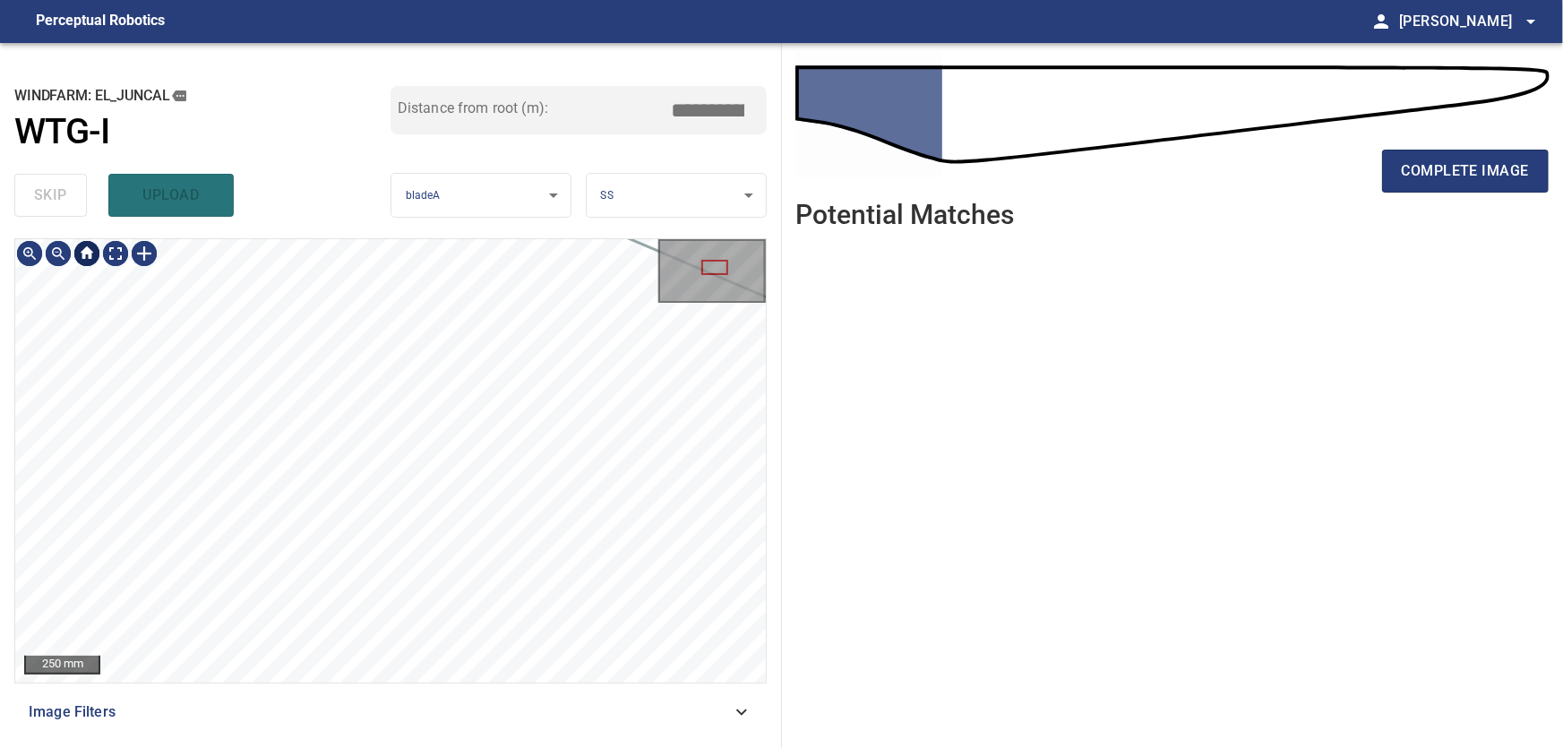
click at [94, 254] on div at bounding box center [87, 253] width 29 height 29
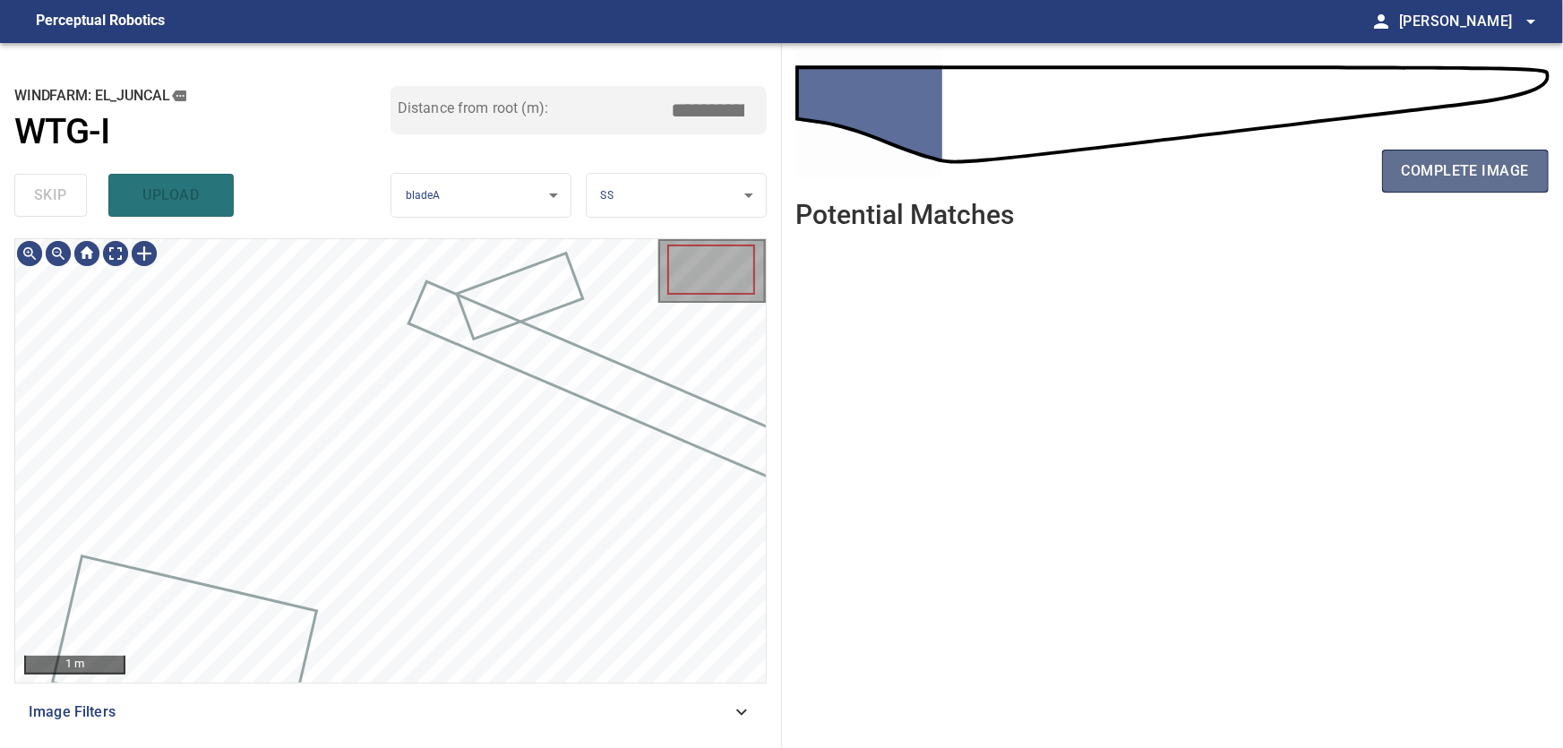
click at [1493, 173] on span "complete image" at bounding box center [1465, 171] width 127 height 25
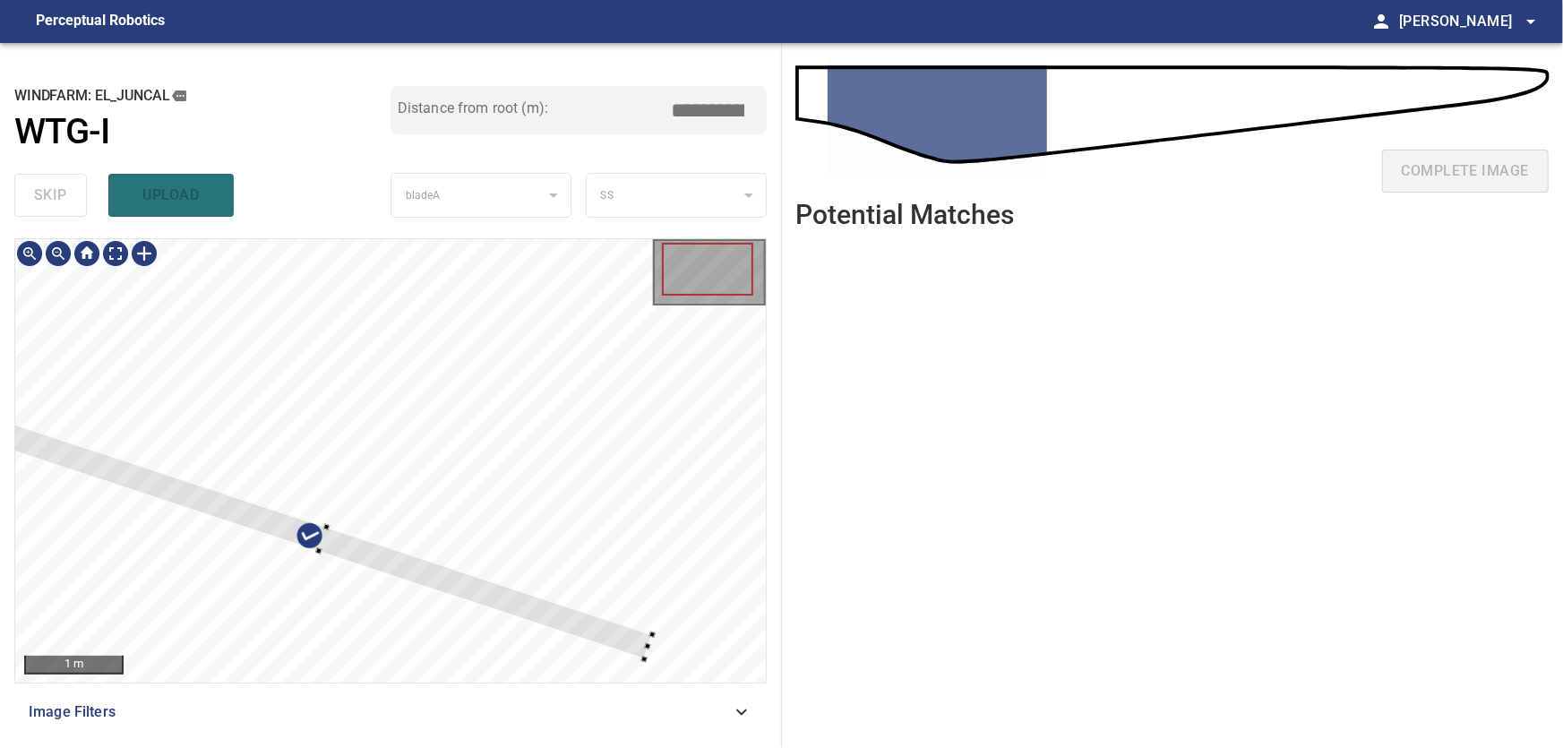
click at [340, 545] on div at bounding box center [323, 539] width 658 height 239
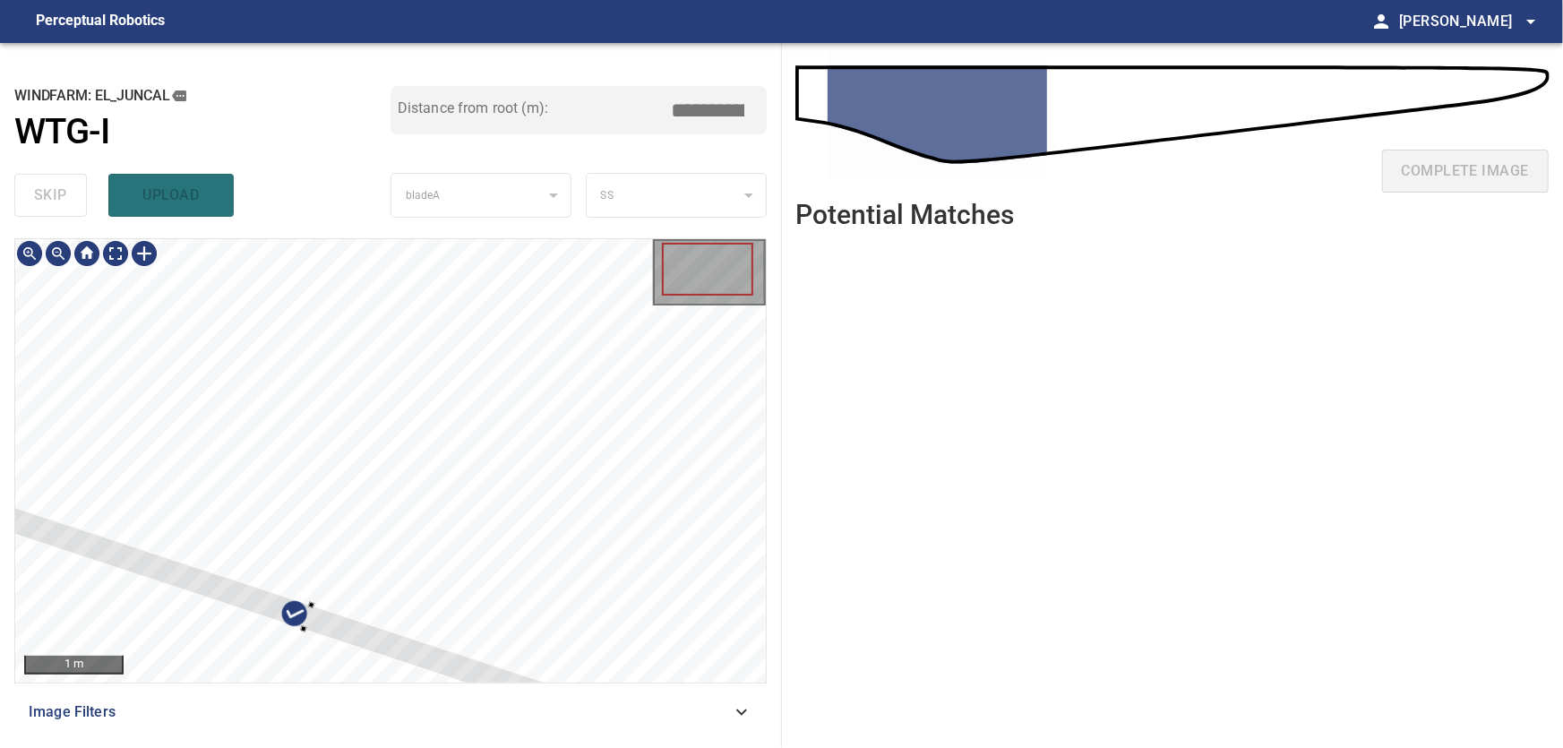
click at [325, 629] on div at bounding box center [308, 617] width 658 height 239
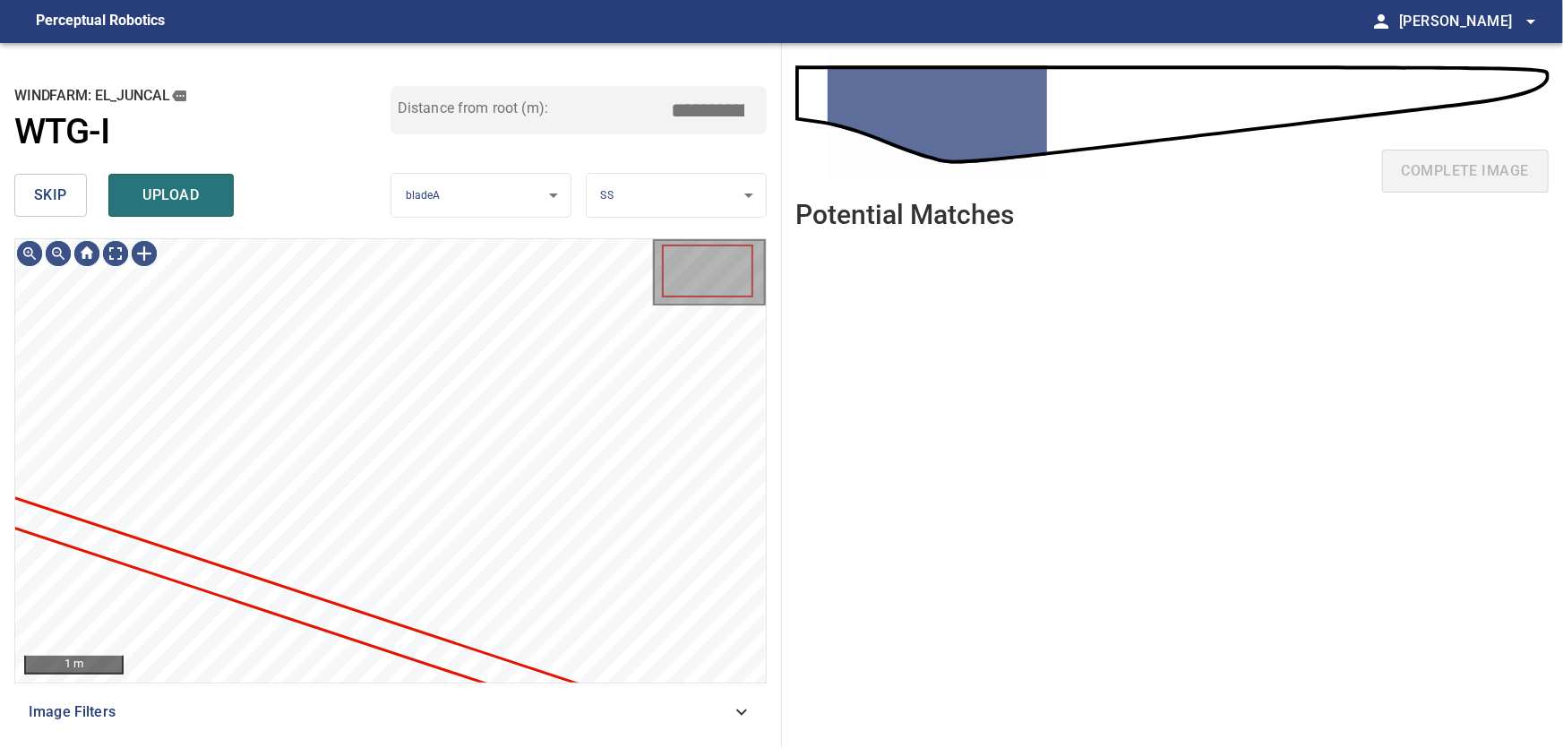
type input "***"
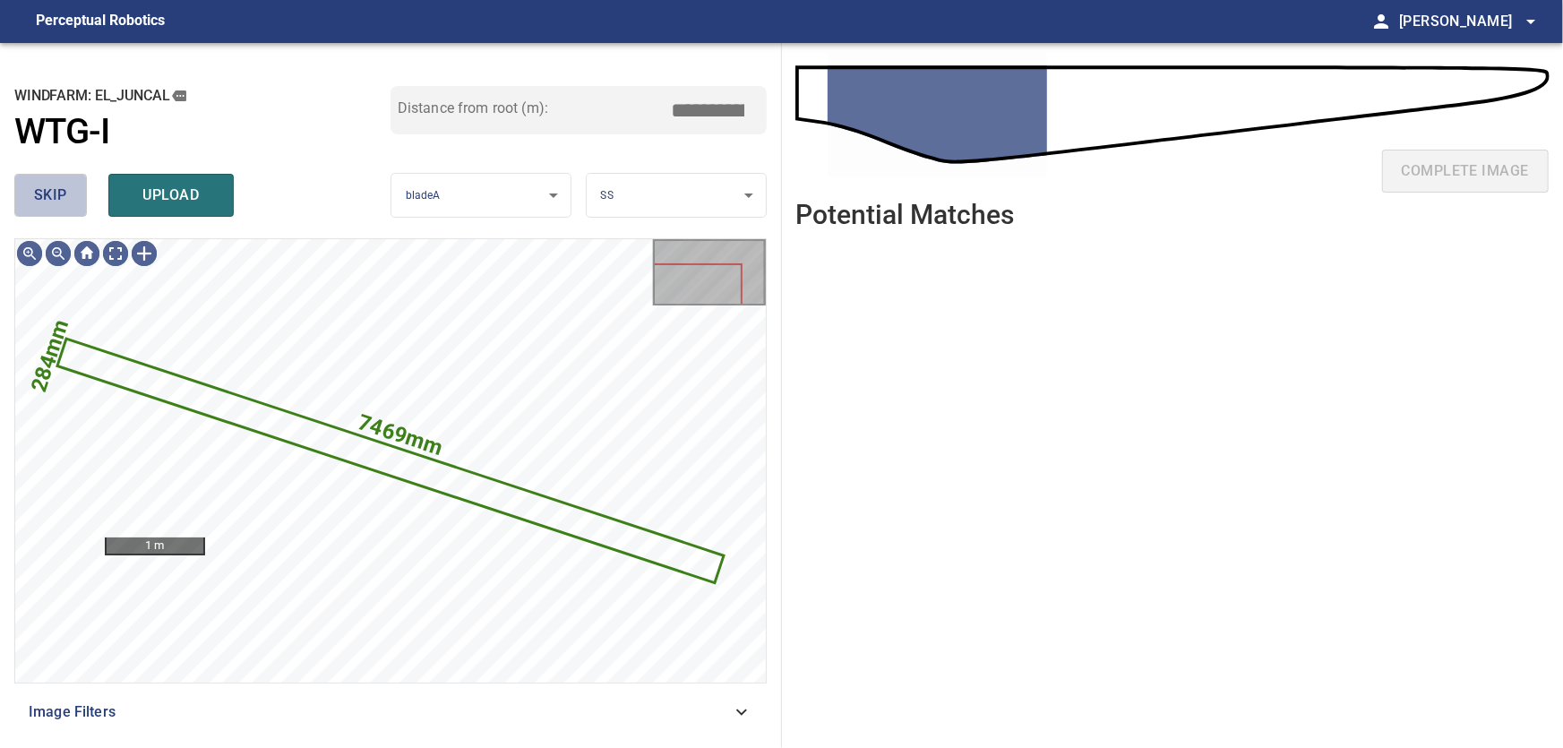
drag, startPoint x: 59, startPoint y: 193, endPoint x: 64, endPoint y: 209, distance: 17.0
click at [58, 193] on span "skip" at bounding box center [50, 195] width 33 height 25
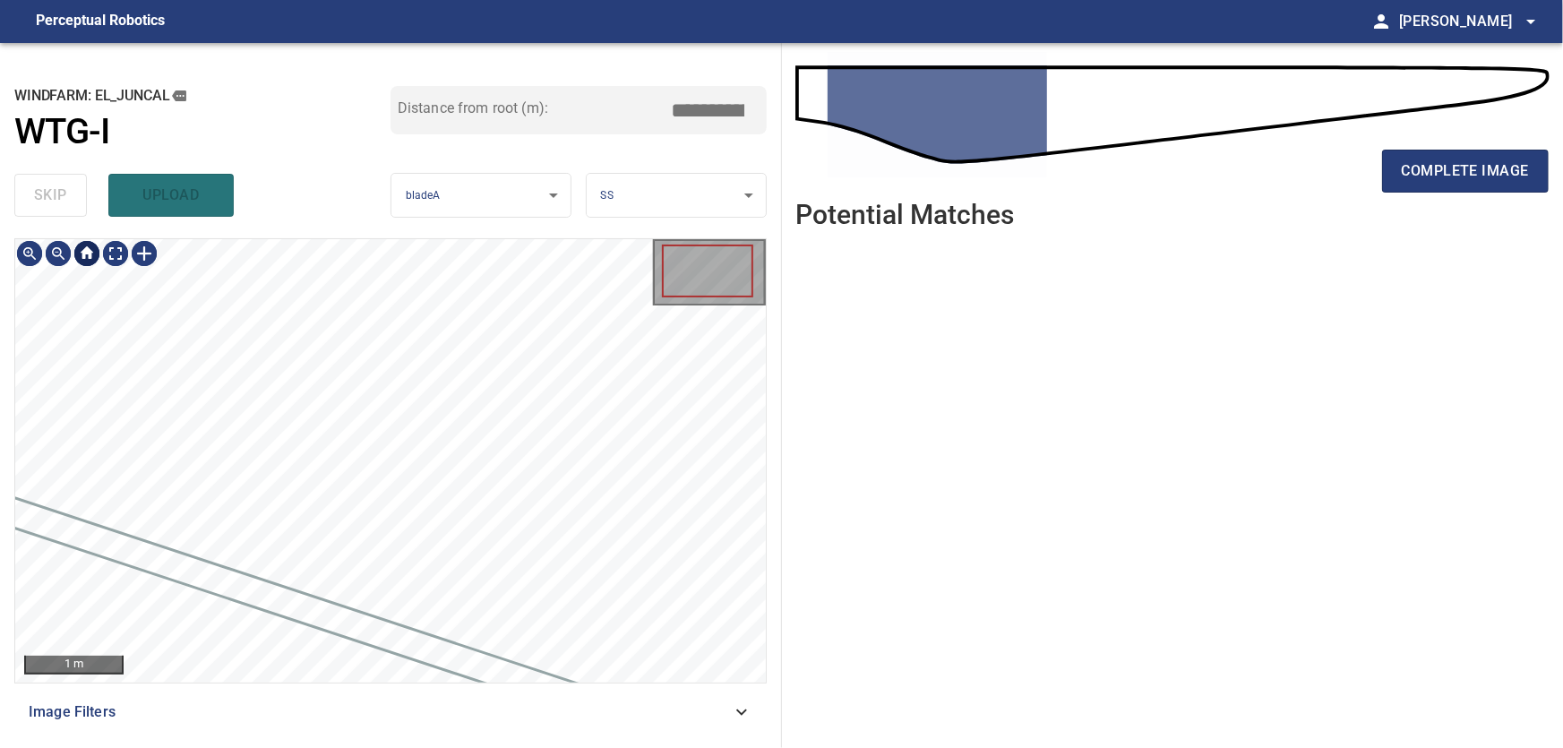
type input "***"
click at [118, 255] on body "**********" at bounding box center [781, 374] width 1563 height 748
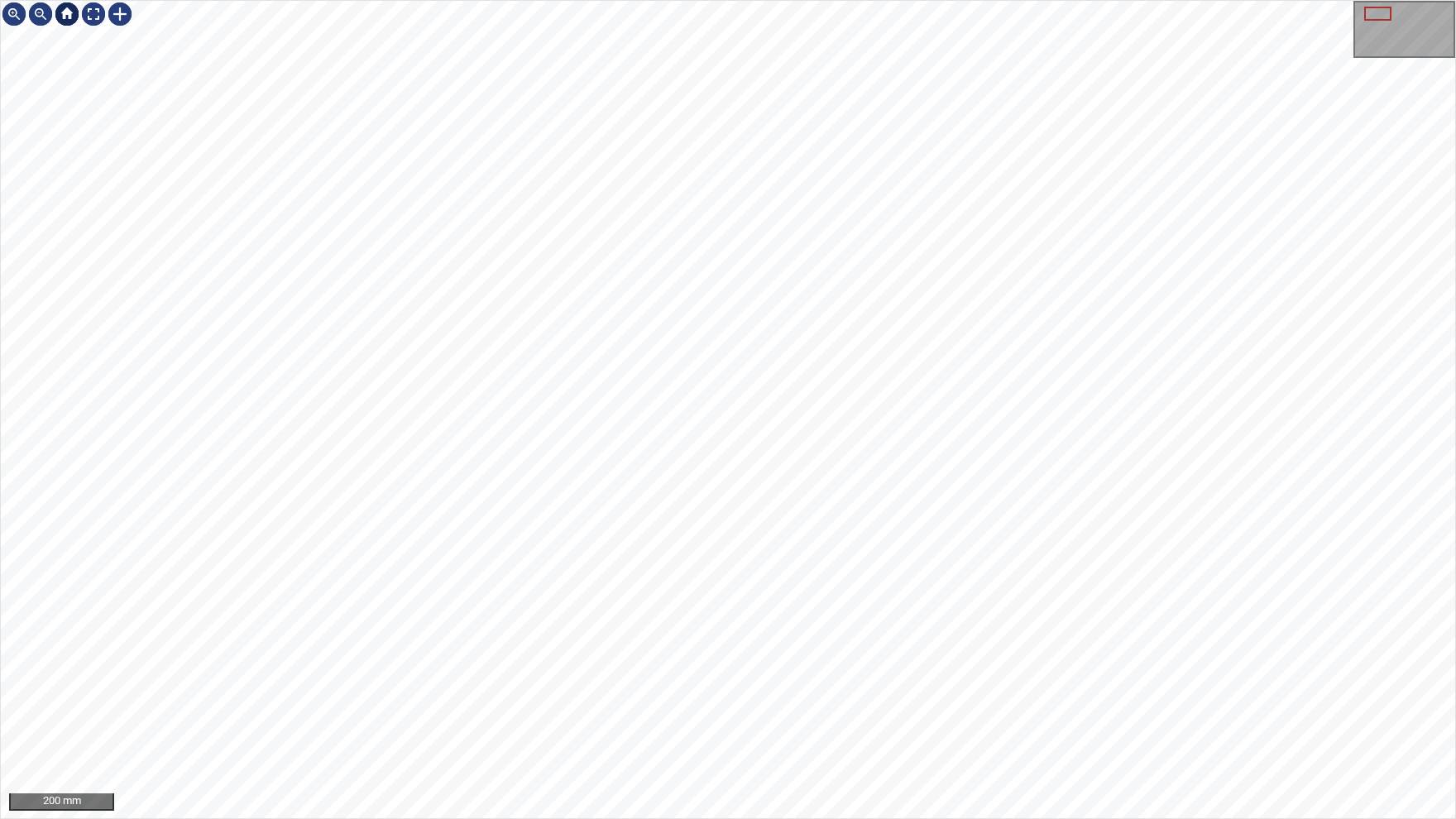
click at [79, 11] on div at bounding box center [67, 14] width 27 height 27
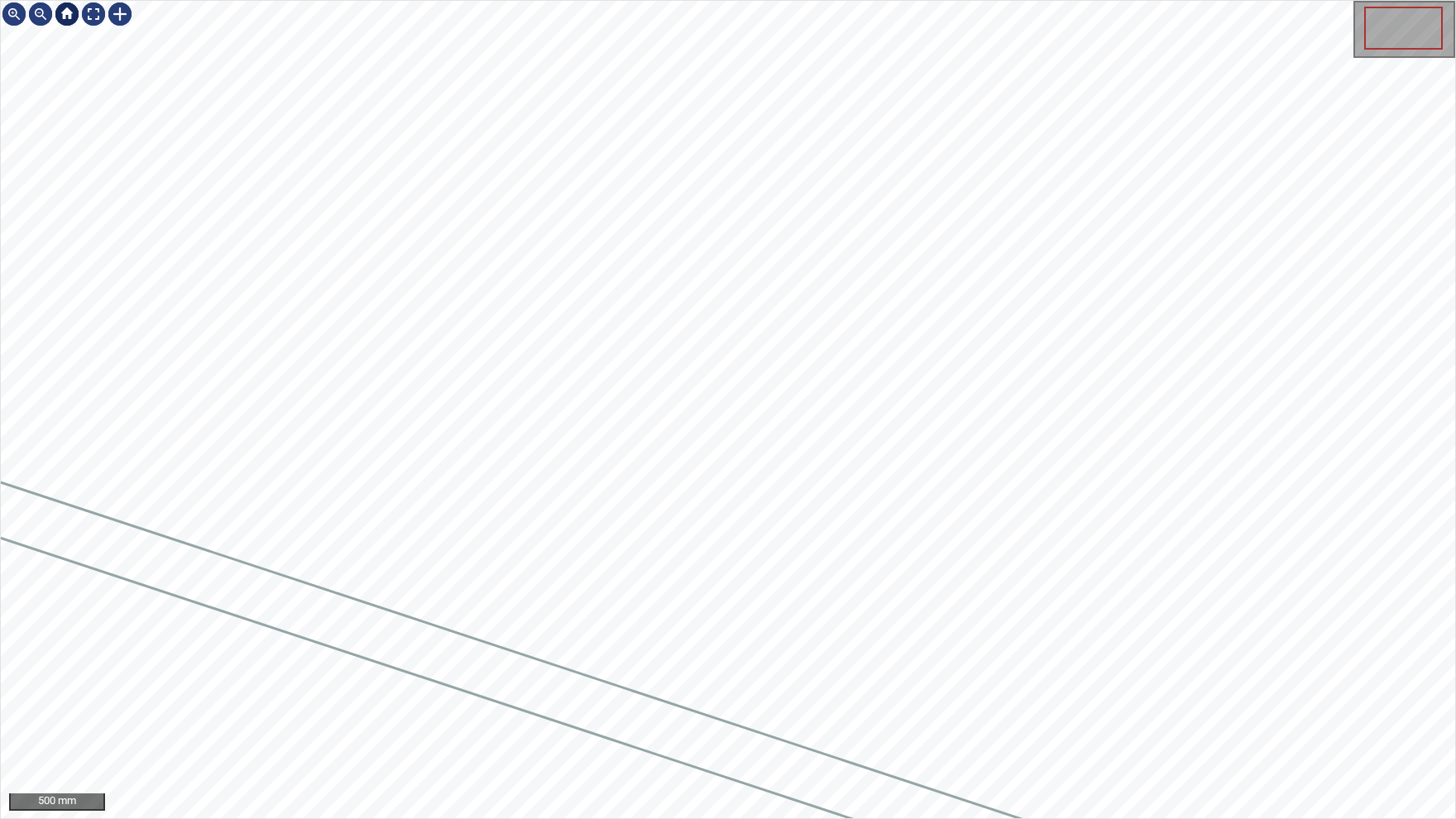
click at [68, 17] on div at bounding box center [67, 14] width 27 height 27
click at [67, 14] on div at bounding box center [67, 14] width 27 height 27
click at [95, 10] on div at bounding box center [93, 14] width 27 height 27
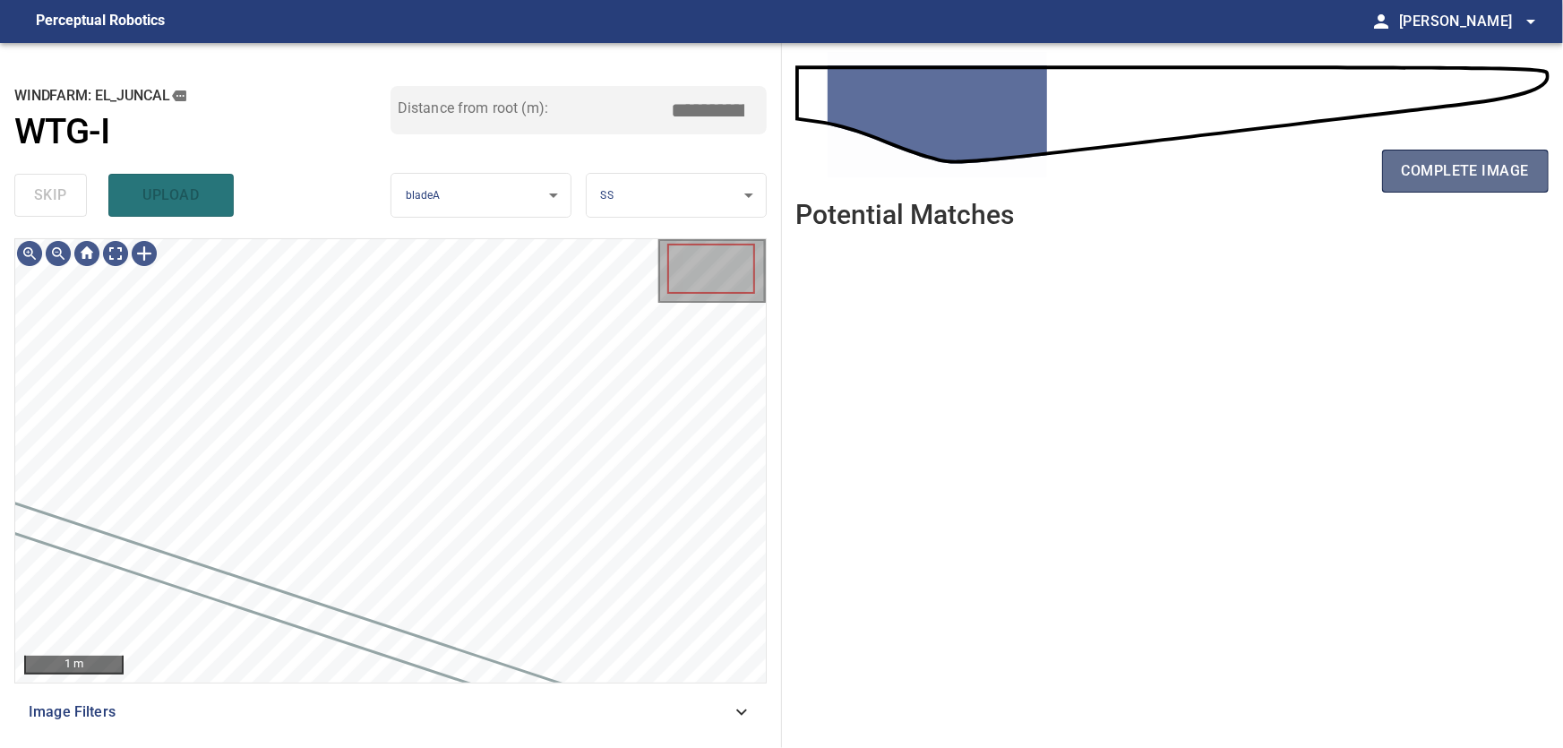
click at [1516, 173] on span "complete image" at bounding box center [1465, 171] width 127 height 25
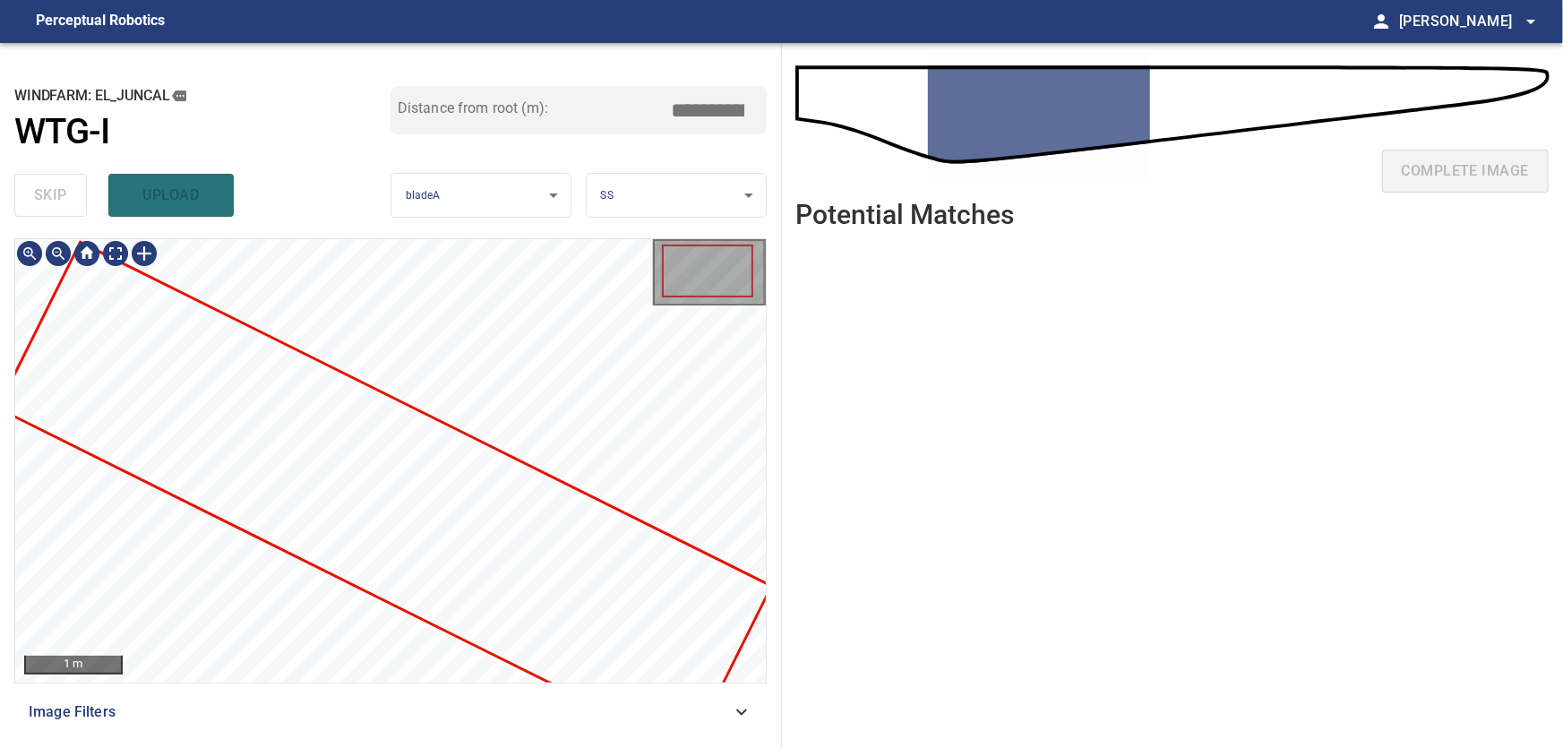
type input "***"
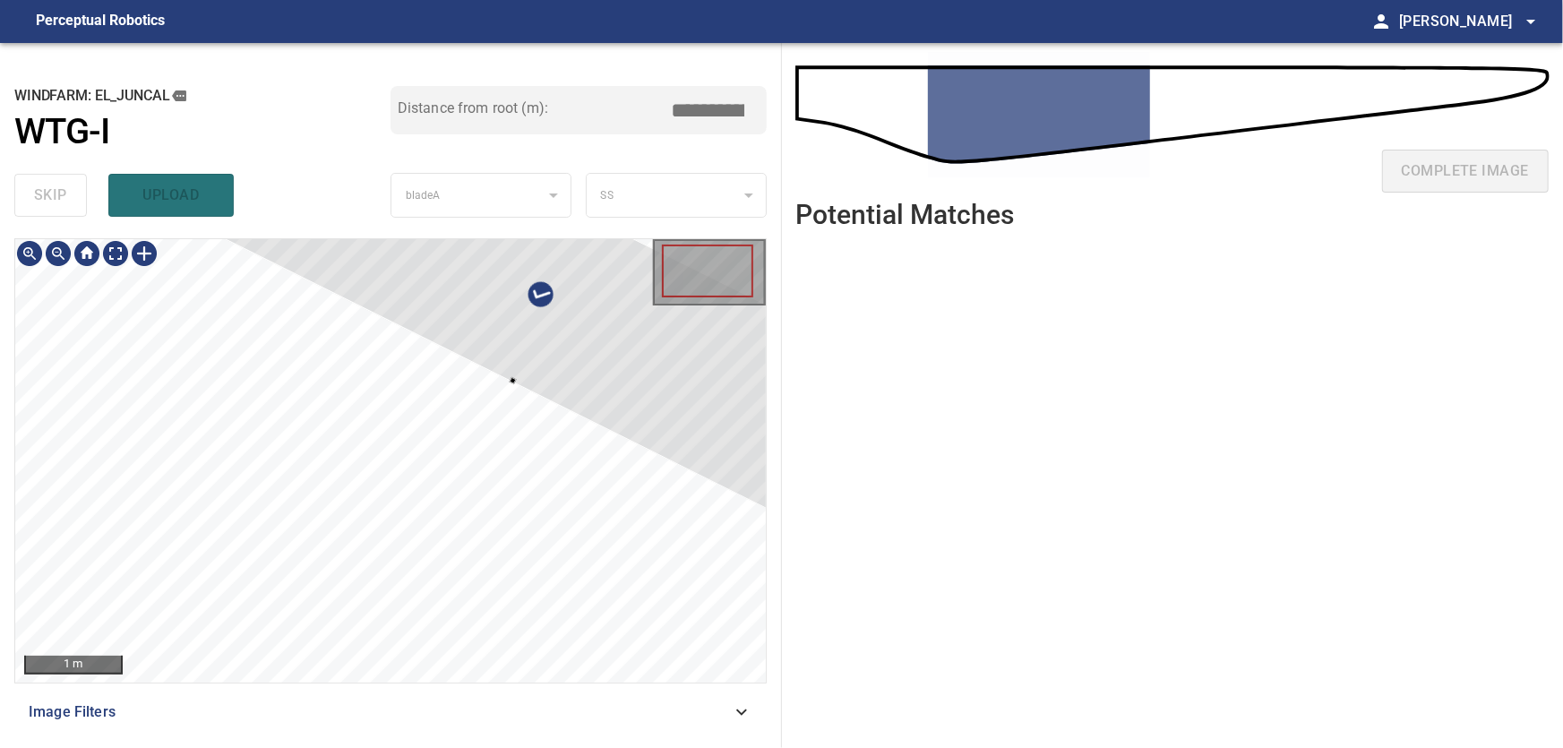
click at [622, 335] on div at bounding box center [553, 300] width 770 height 506
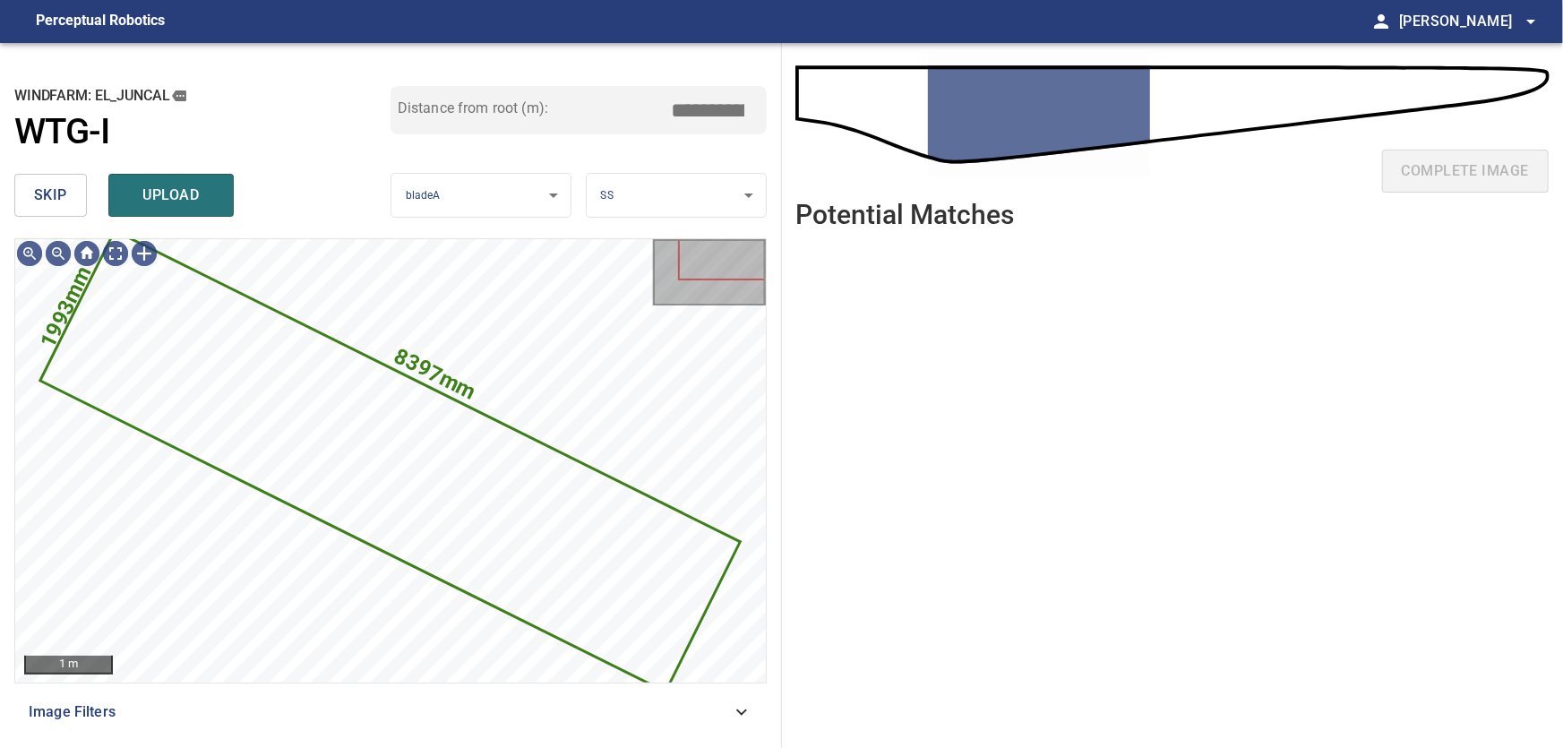
drag, startPoint x: 39, startPoint y: 190, endPoint x: 117, endPoint y: 219, distance: 83.9
click at [39, 190] on span "skip" at bounding box center [50, 195] width 33 height 25
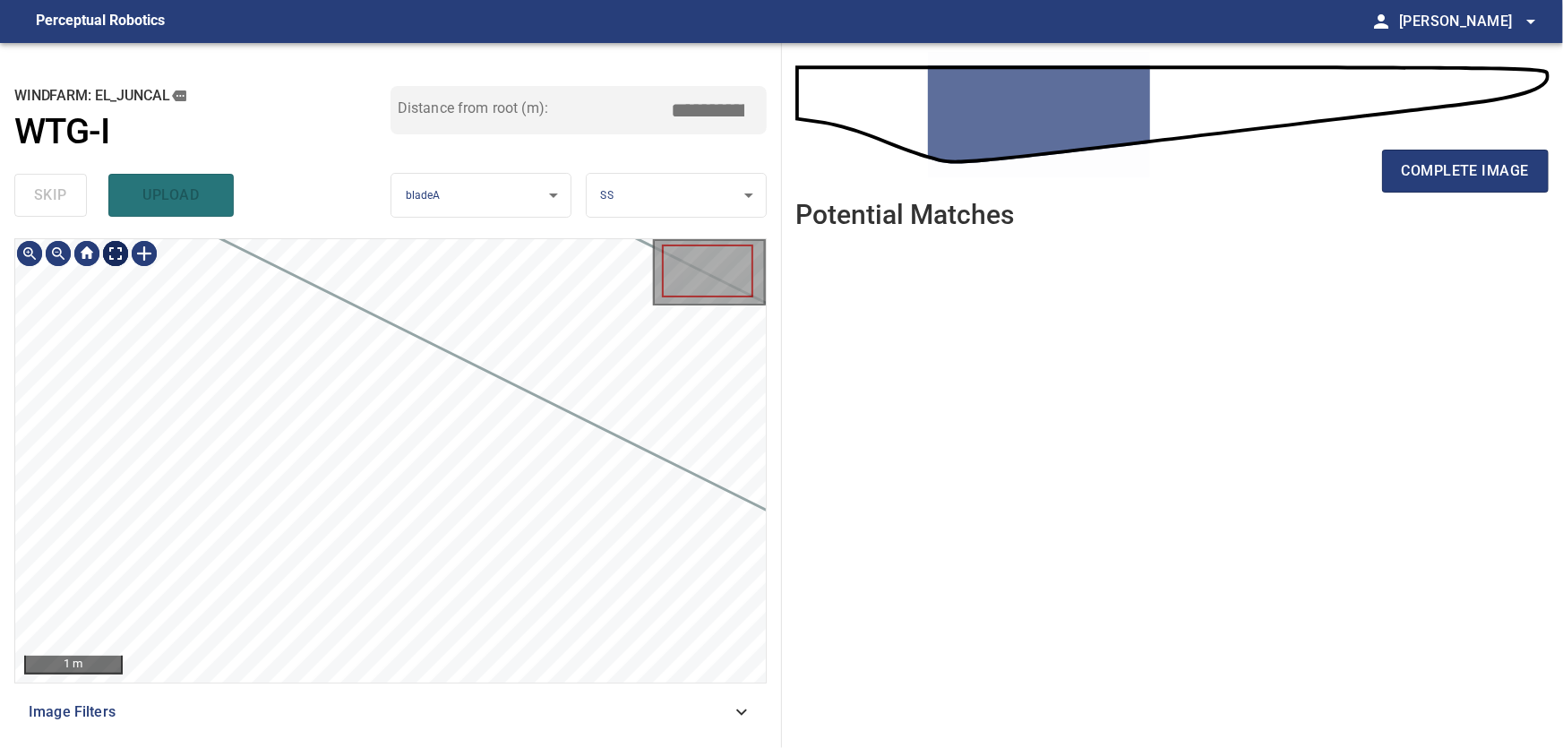
click at [113, 254] on body "**********" at bounding box center [781, 374] width 1563 height 748
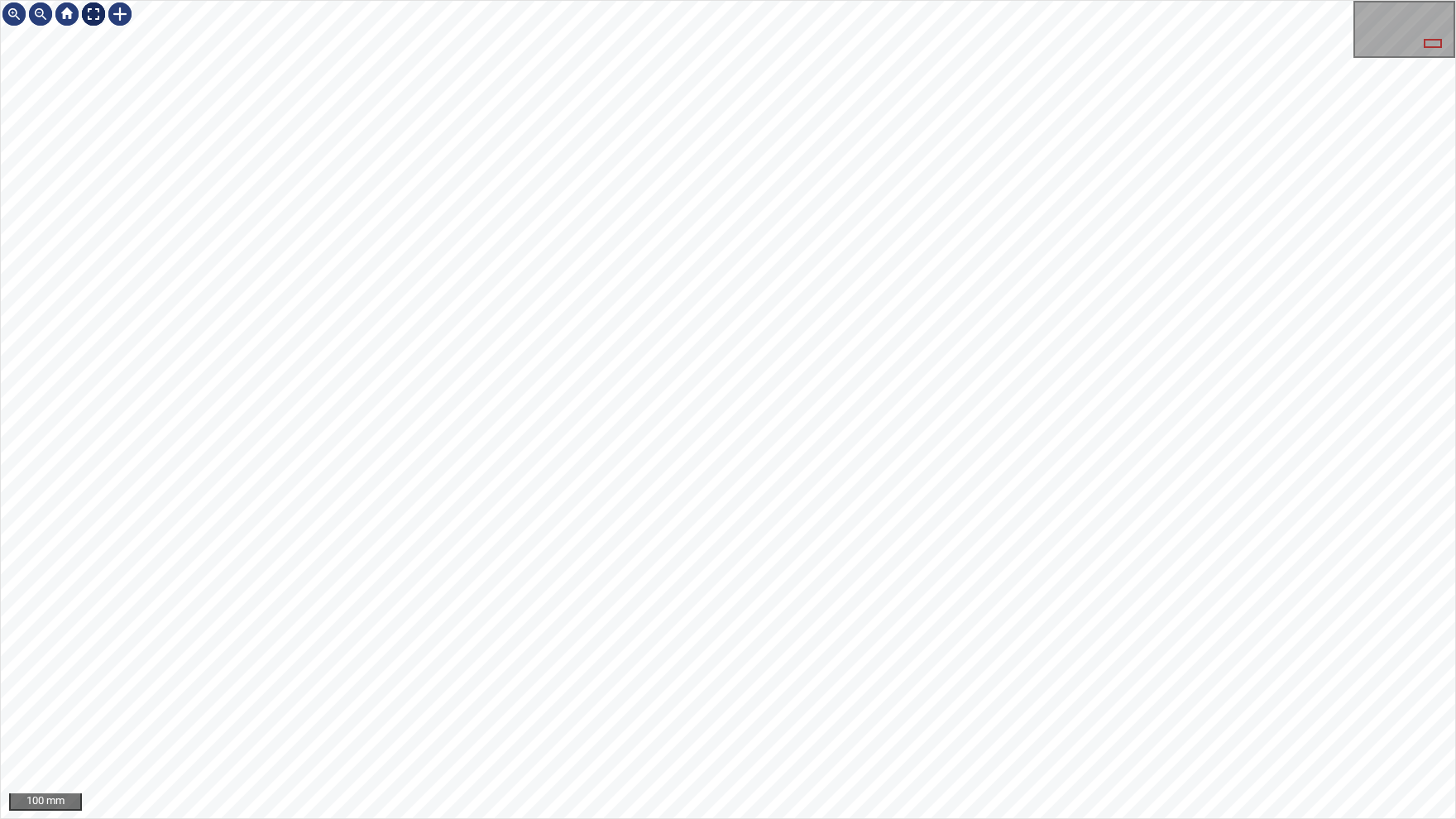
click at [96, 19] on img at bounding box center [93, 14] width 27 height 27
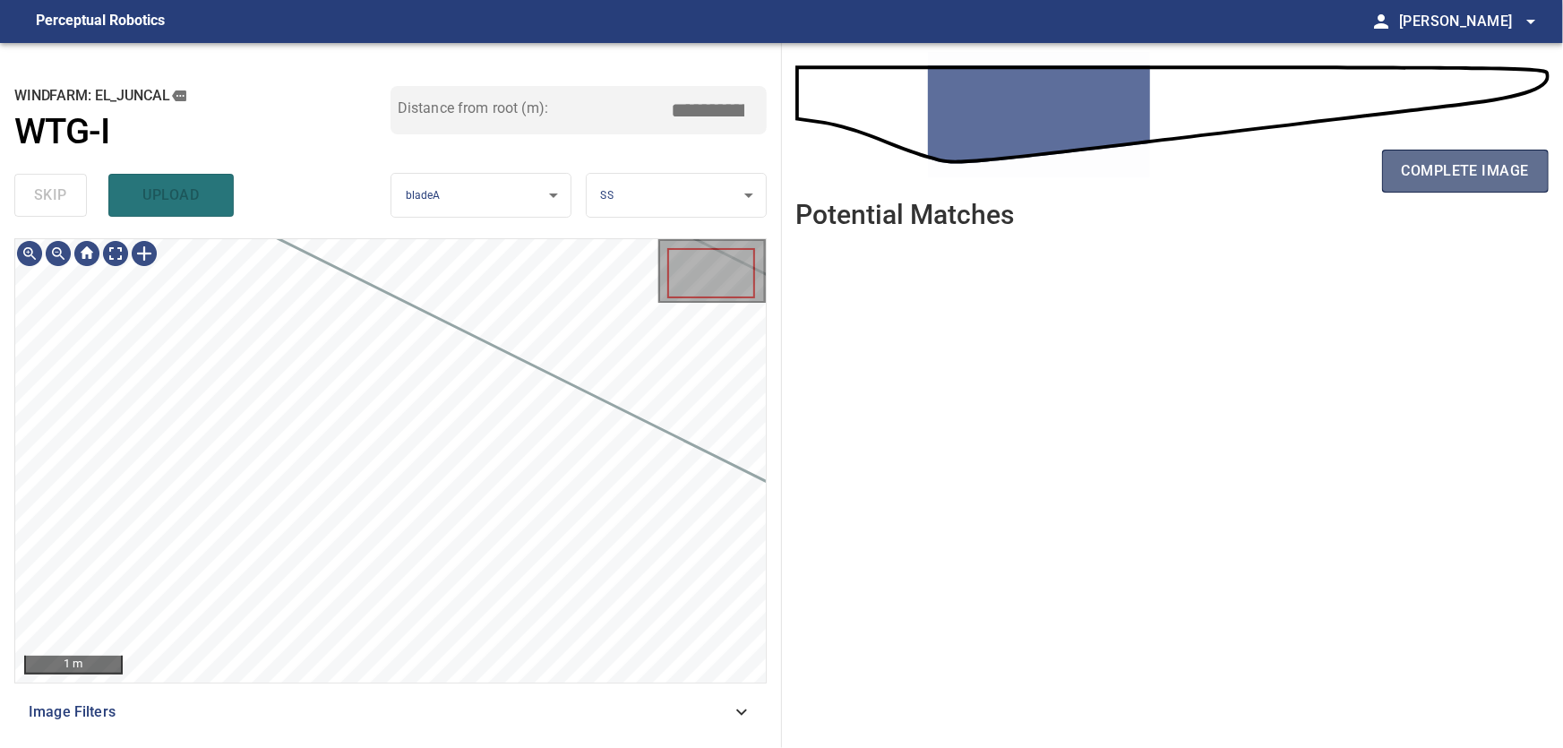
click at [1465, 185] on button "complete image" at bounding box center [1465, 171] width 167 height 43
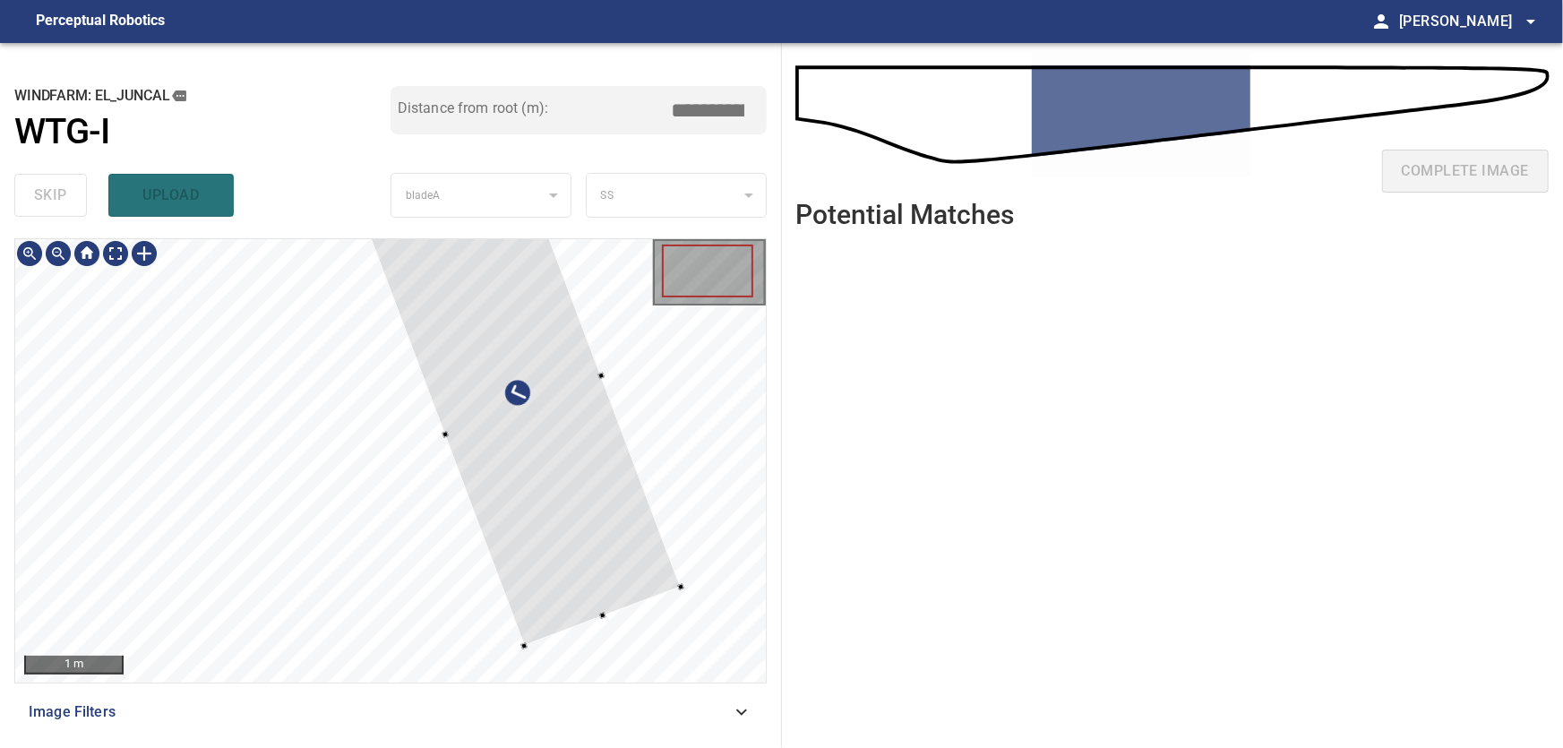
click at [650, 498] on div at bounding box center [522, 407] width 315 height 480
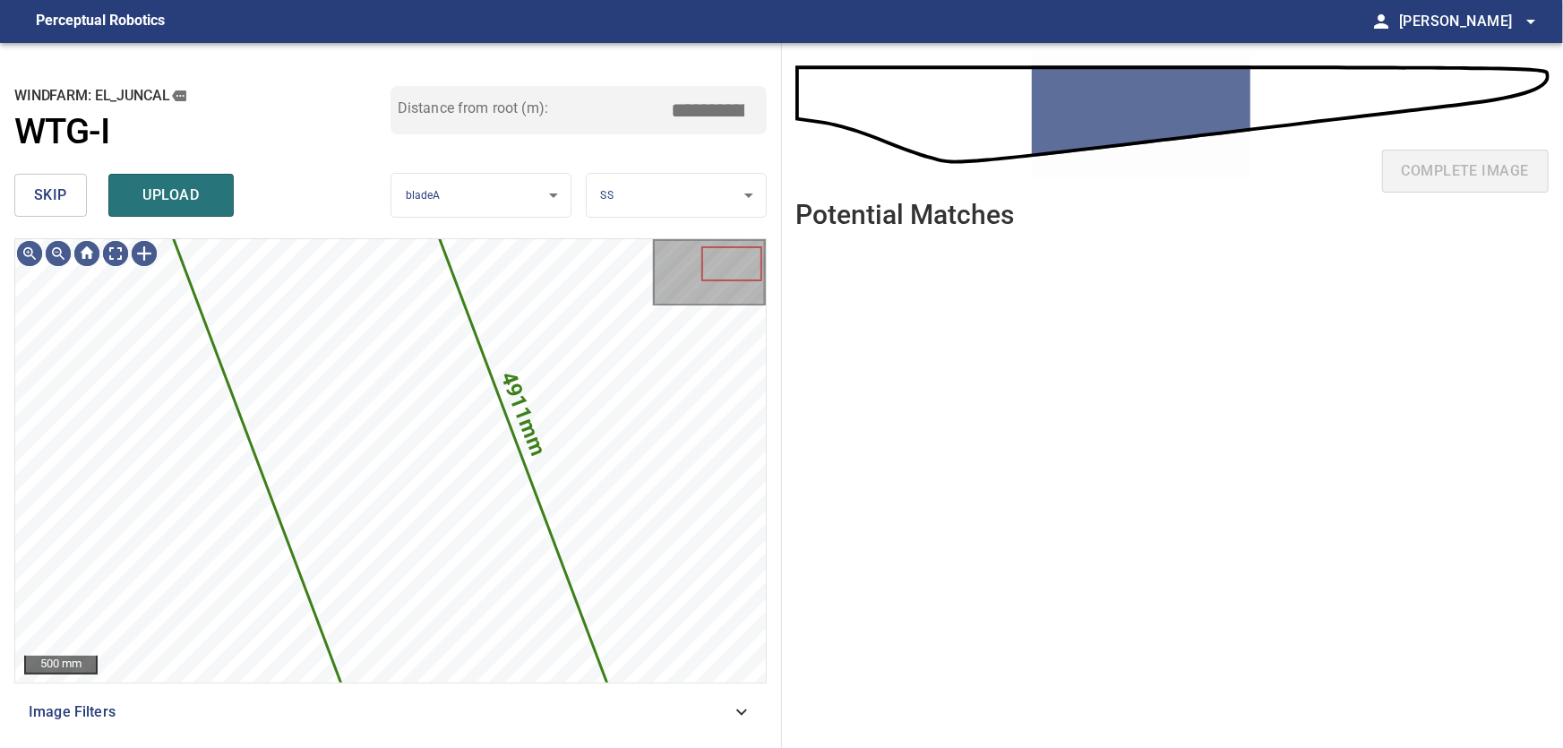
click at [42, 198] on span "skip" at bounding box center [50, 195] width 33 height 25
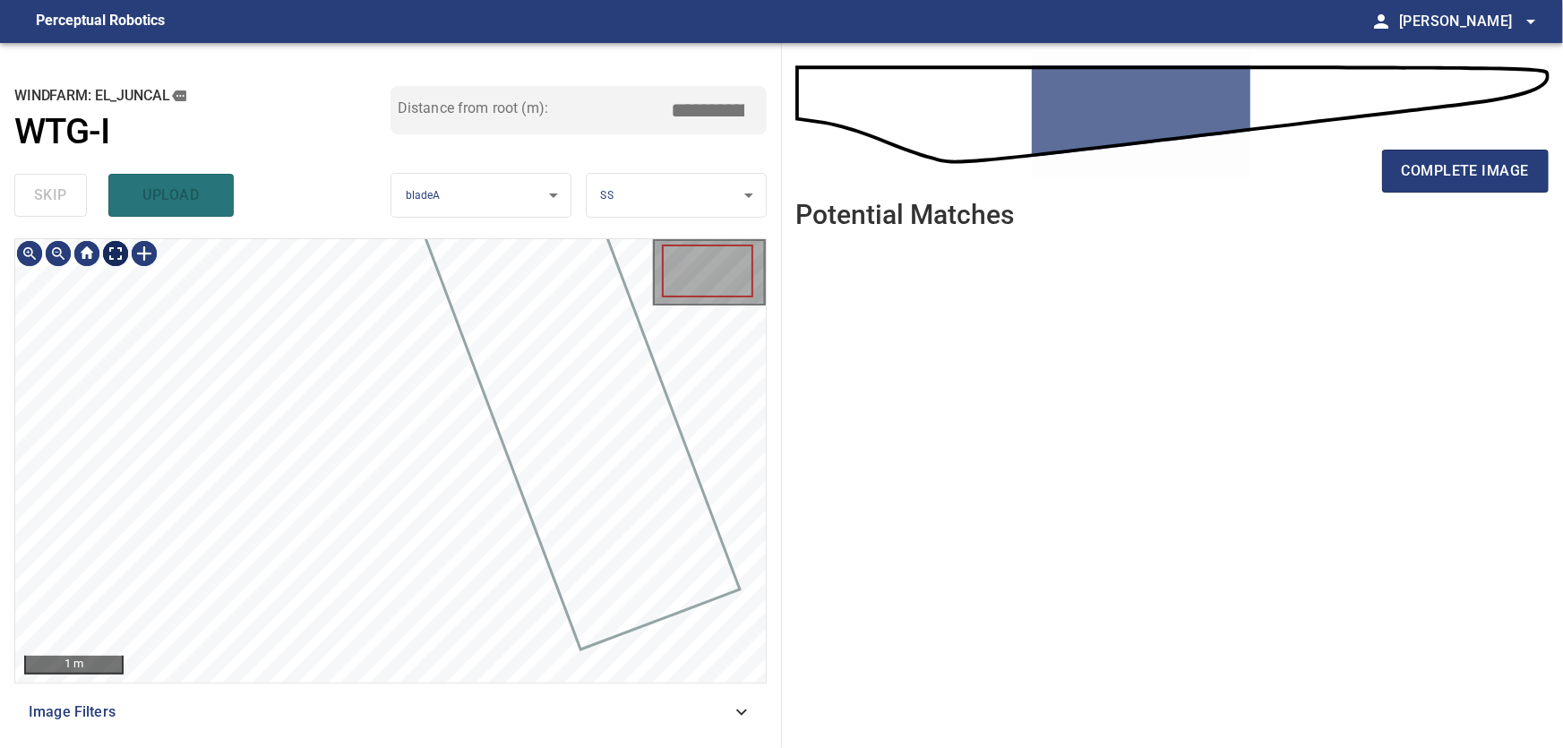
click at [117, 253] on body "**********" at bounding box center [781, 374] width 1563 height 748
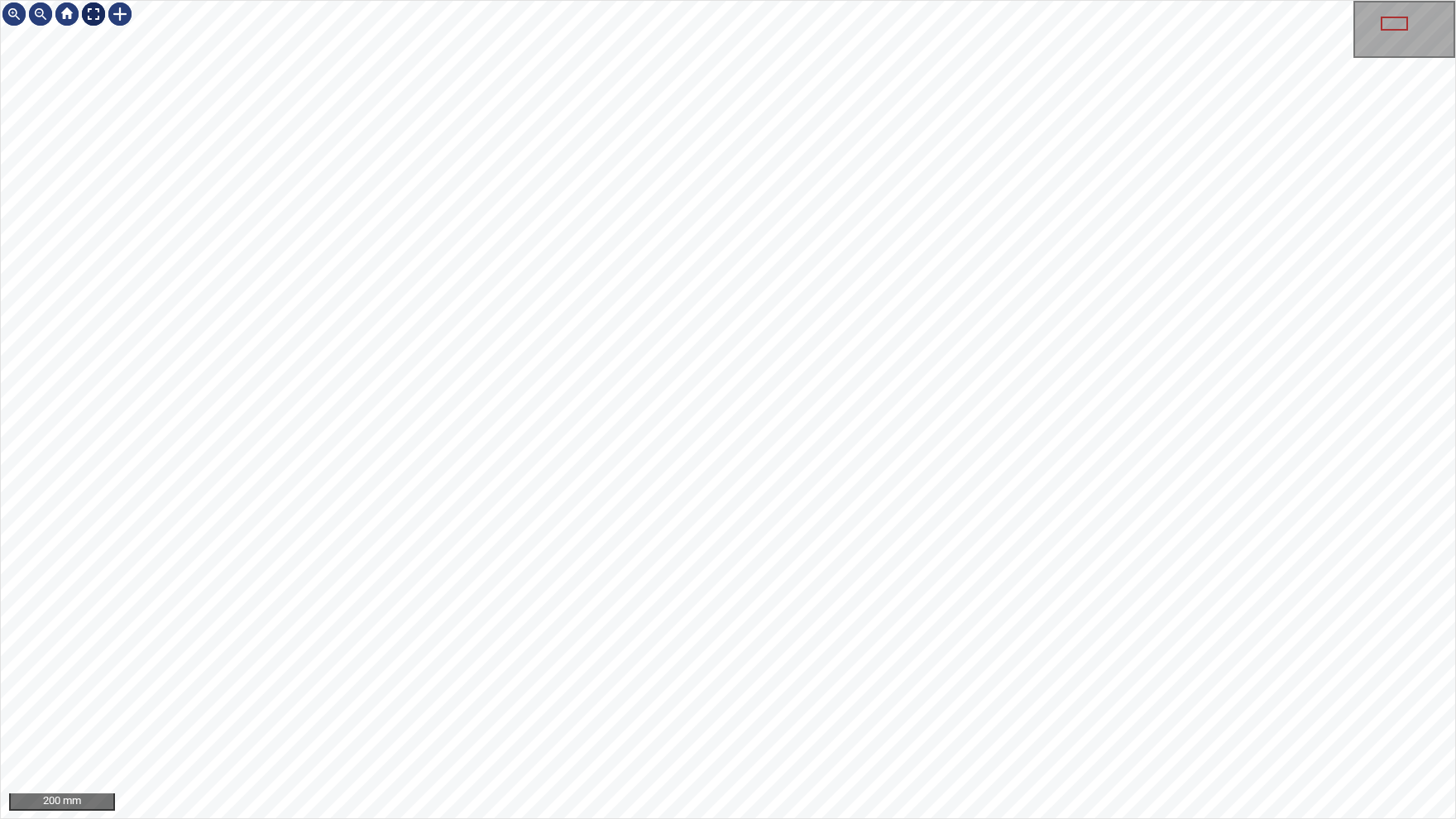
click at [94, 13] on div at bounding box center [93, 14] width 27 height 27
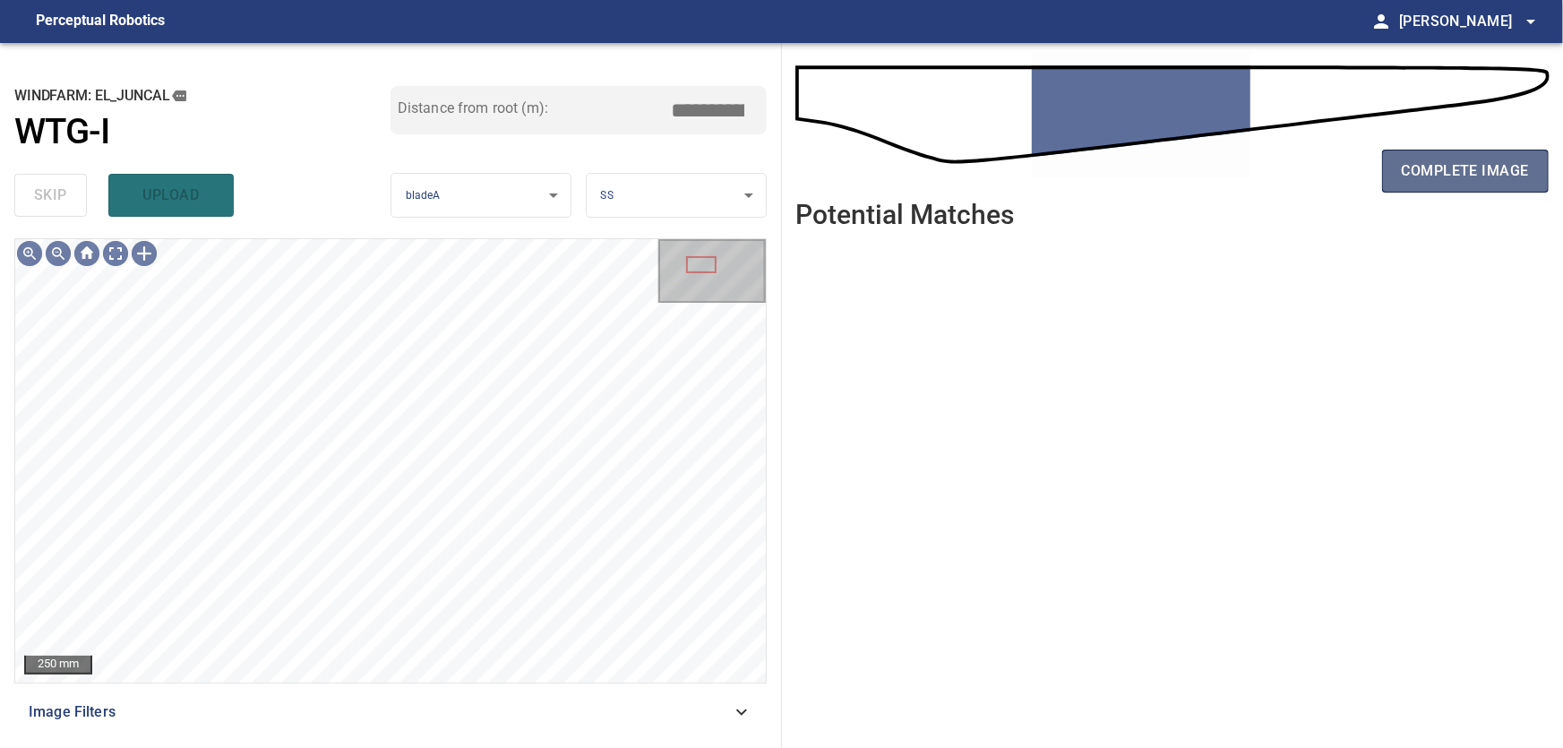
click at [1449, 171] on span "complete image" at bounding box center [1465, 171] width 127 height 25
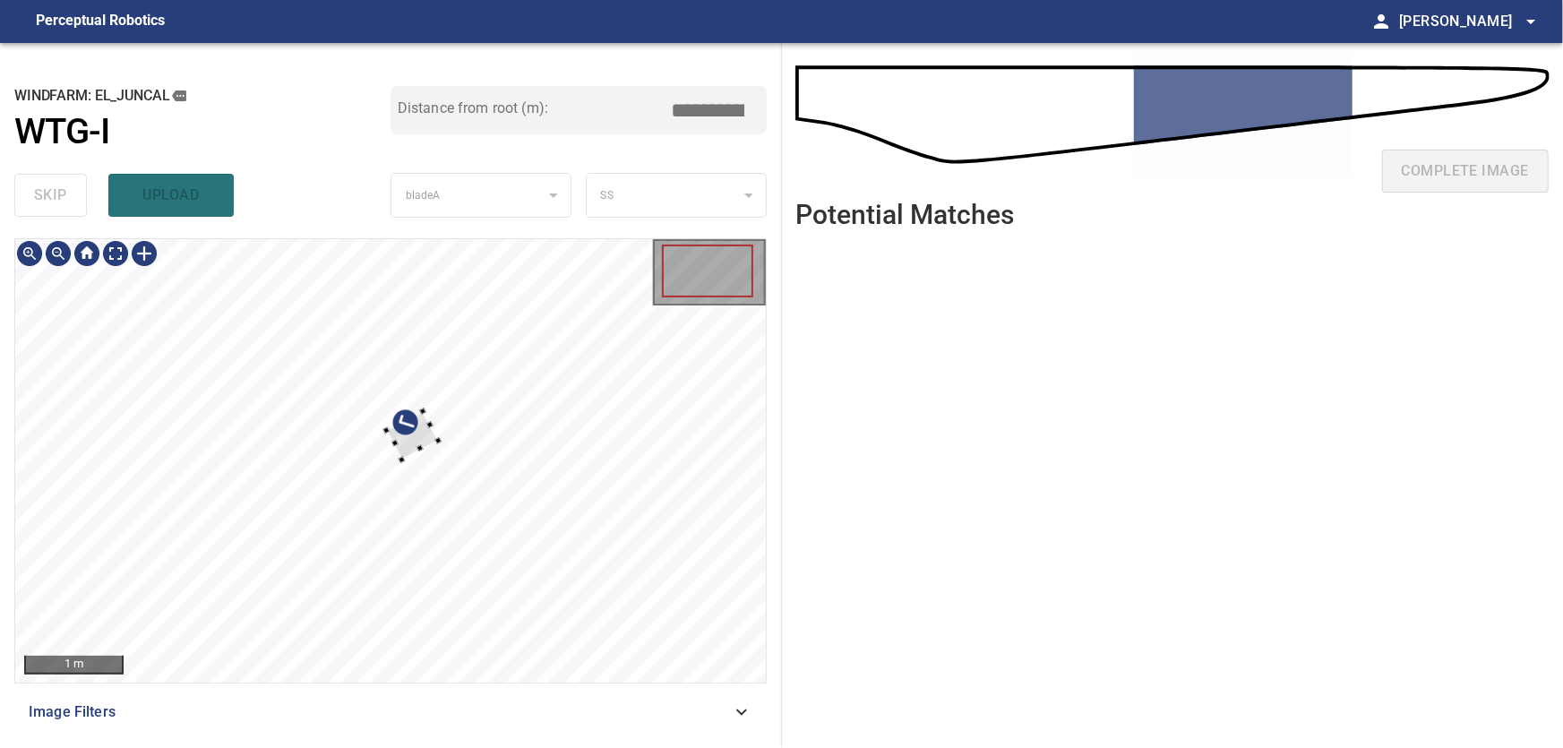
click at [644, 409] on div at bounding box center [390, 460] width 751 height 443
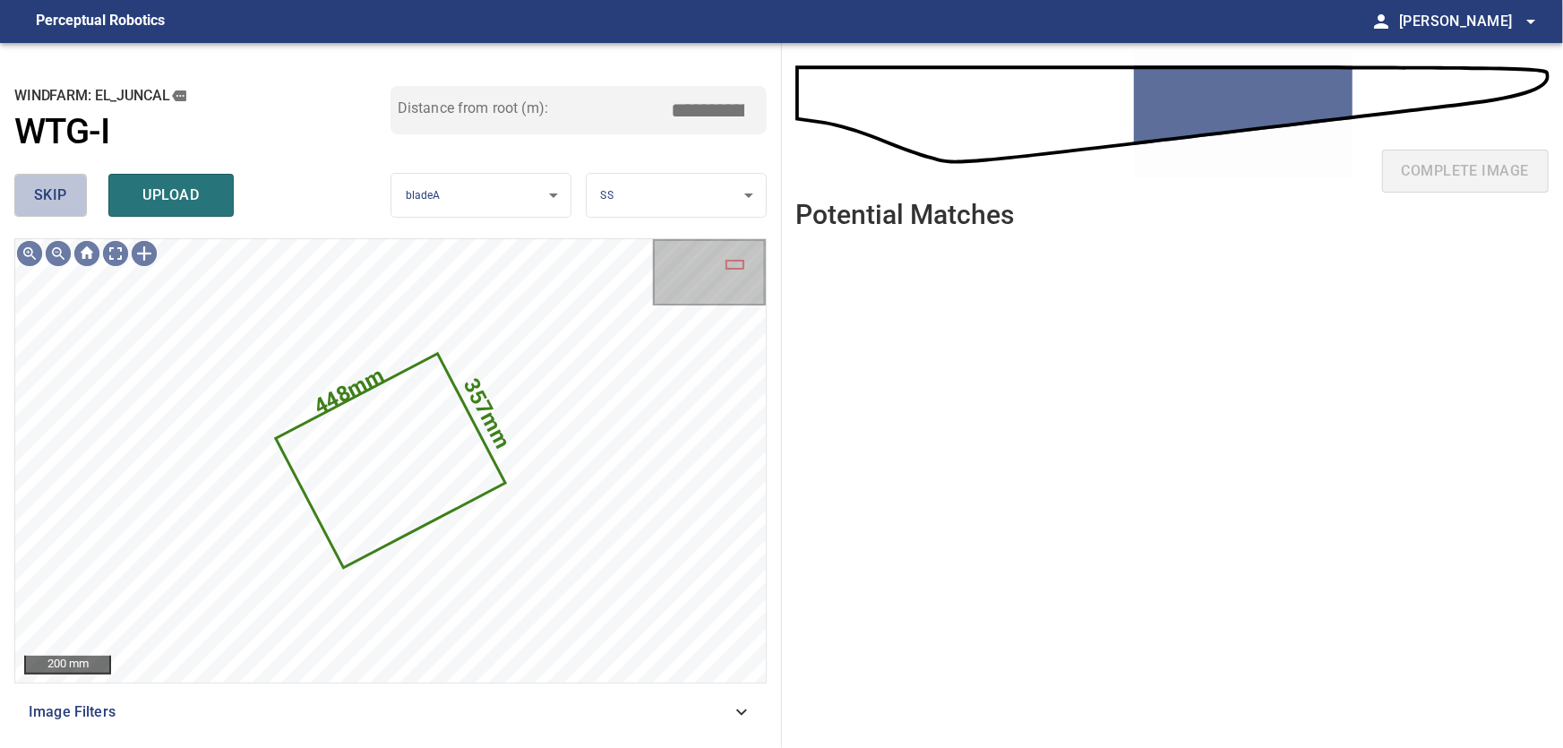
drag, startPoint x: 72, startPoint y: 185, endPoint x: 95, endPoint y: 210, distance: 34.9
click at [73, 185] on button "skip" at bounding box center [50, 195] width 73 height 43
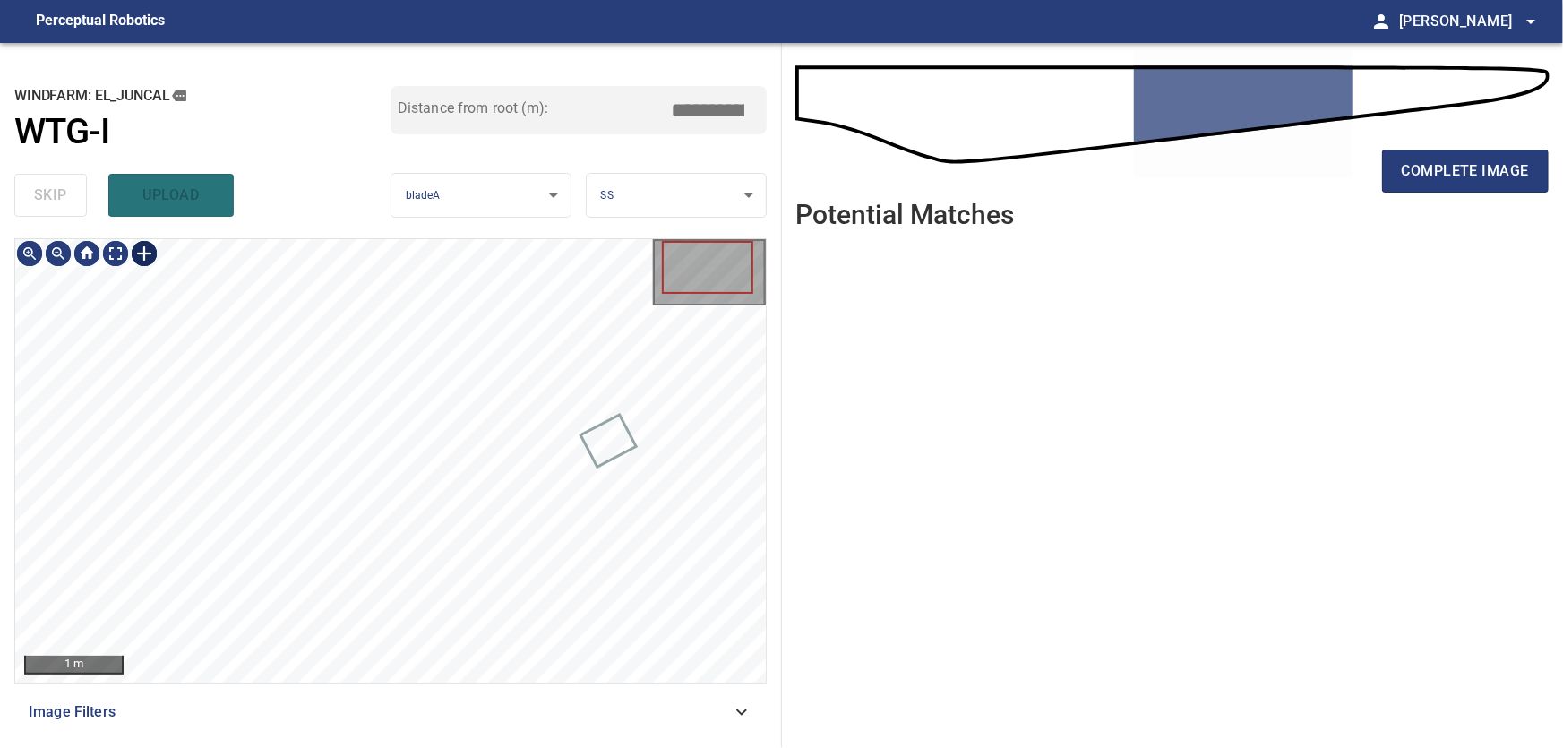
click at [150, 261] on div at bounding box center [144, 253] width 29 height 29
click at [267, 270] on div at bounding box center [390, 460] width 751 height 443
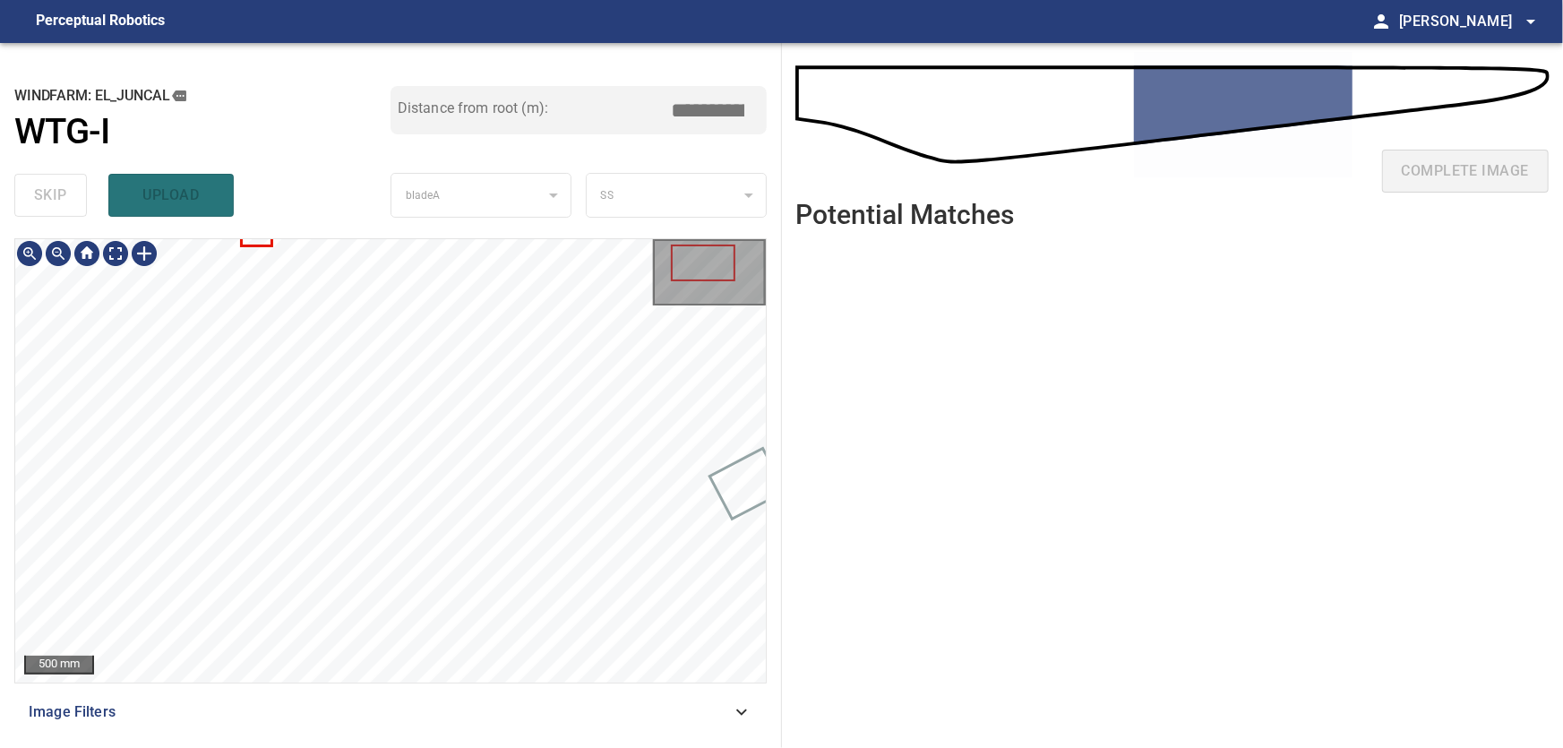
click at [695, 230] on div "**********" at bounding box center [391, 395] width 782 height 705
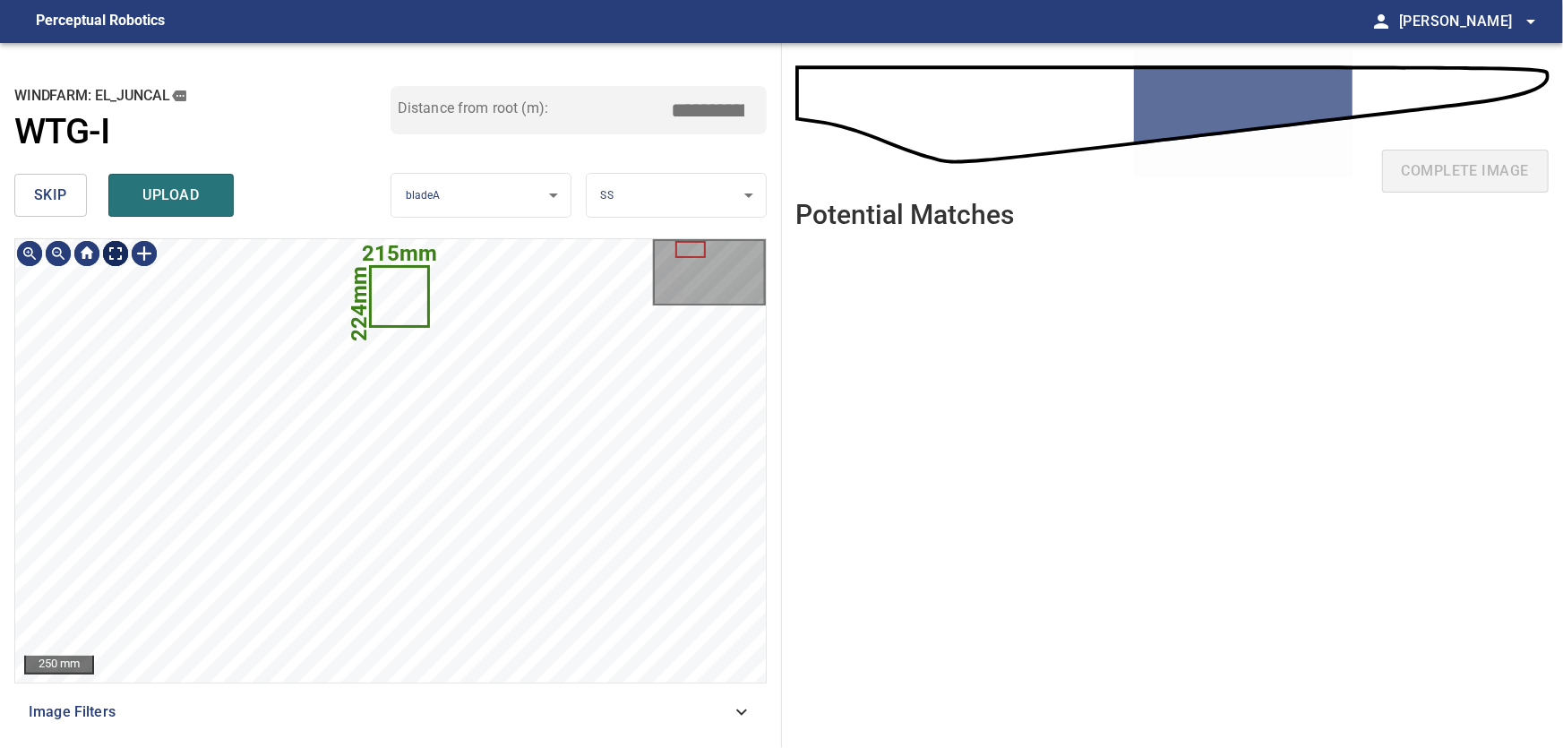
click at [116, 253] on body "**********" at bounding box center [781, 374] width 1563 height 748
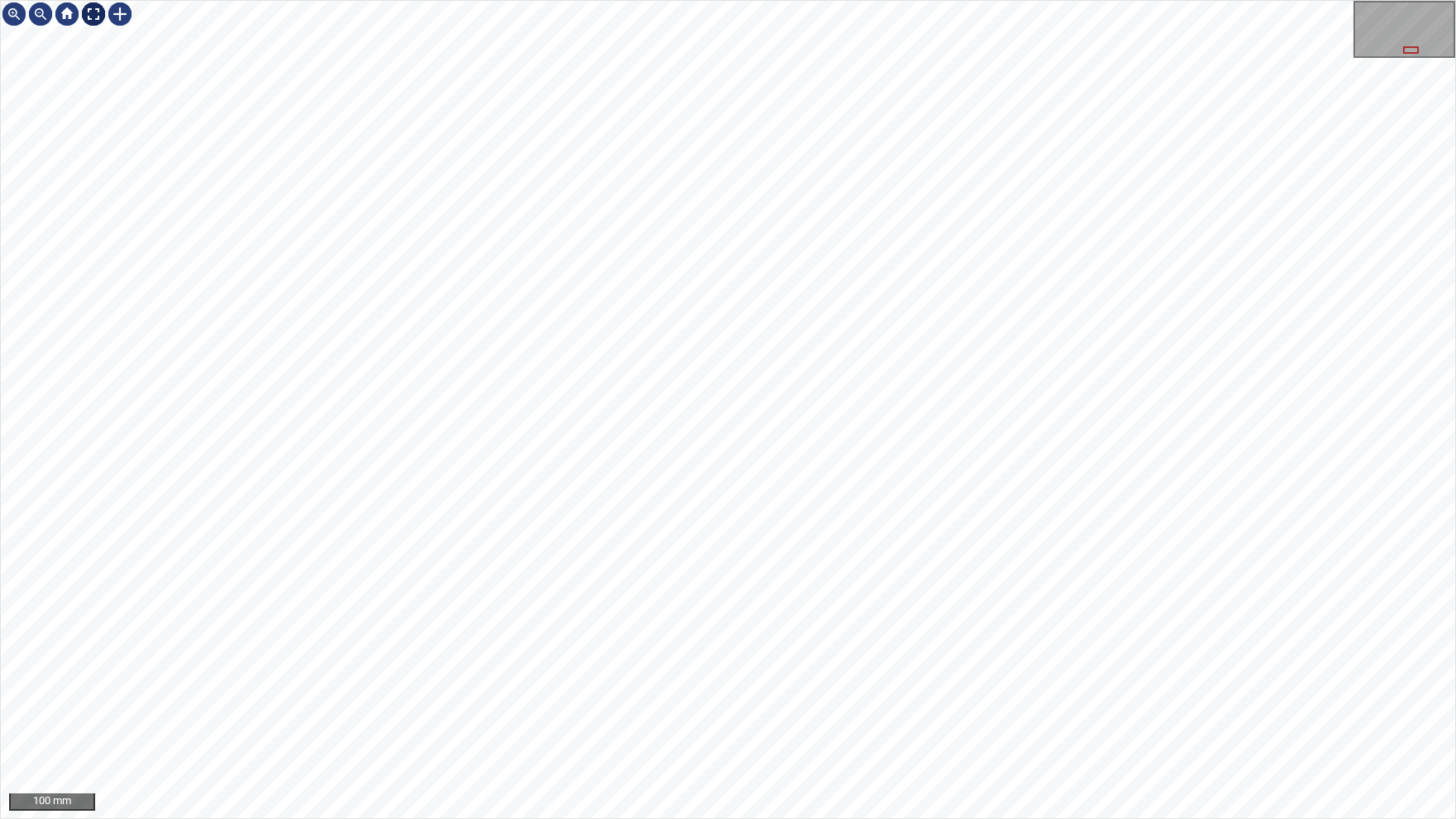
click at [106, 16] on img at bounding box center [93, 14] width 27 height 27
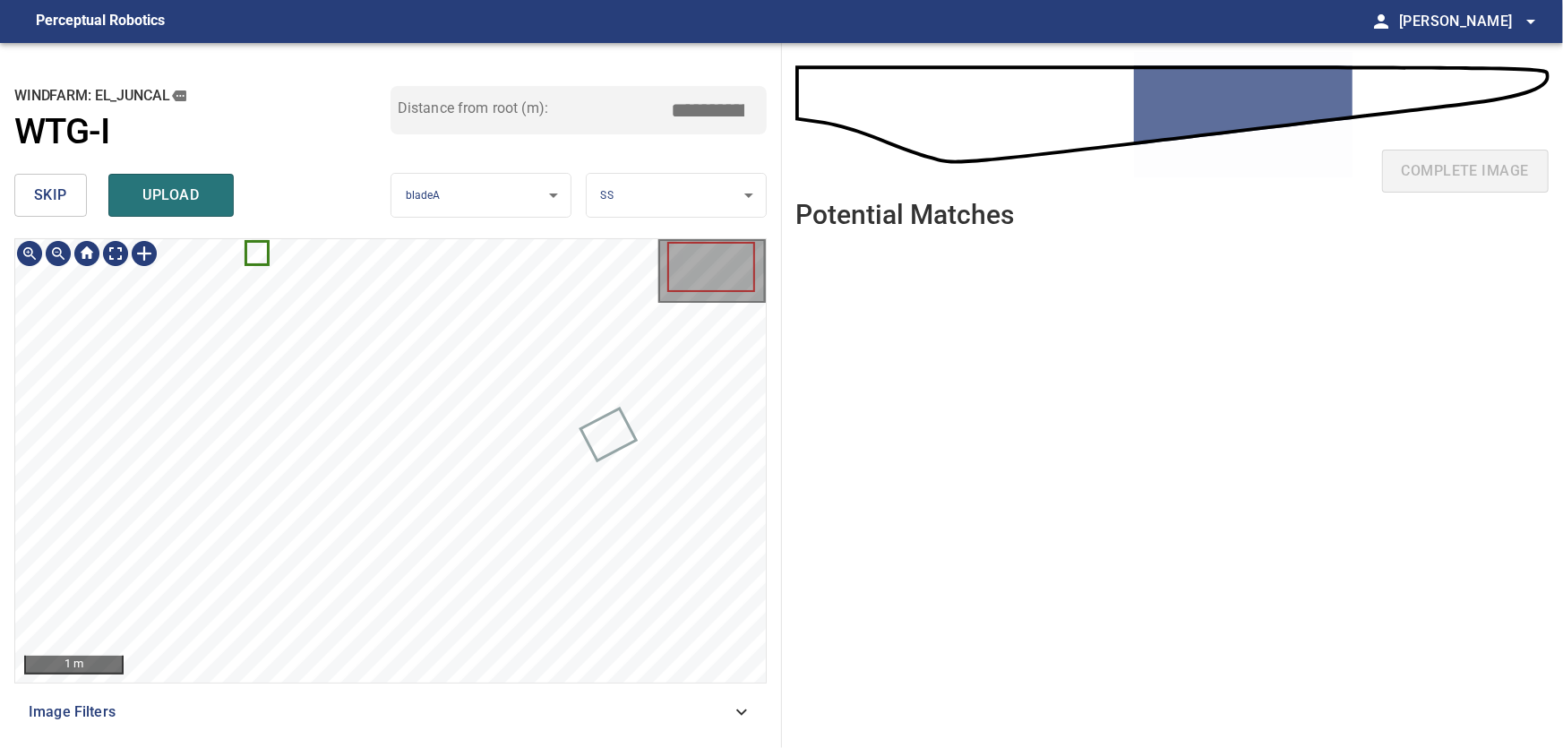
click at [253, 252] on icon at bounding box center [257, 253] width 20 height 21
click at [434, 379] on div at bounding box center [418, 389] width 56 height 57
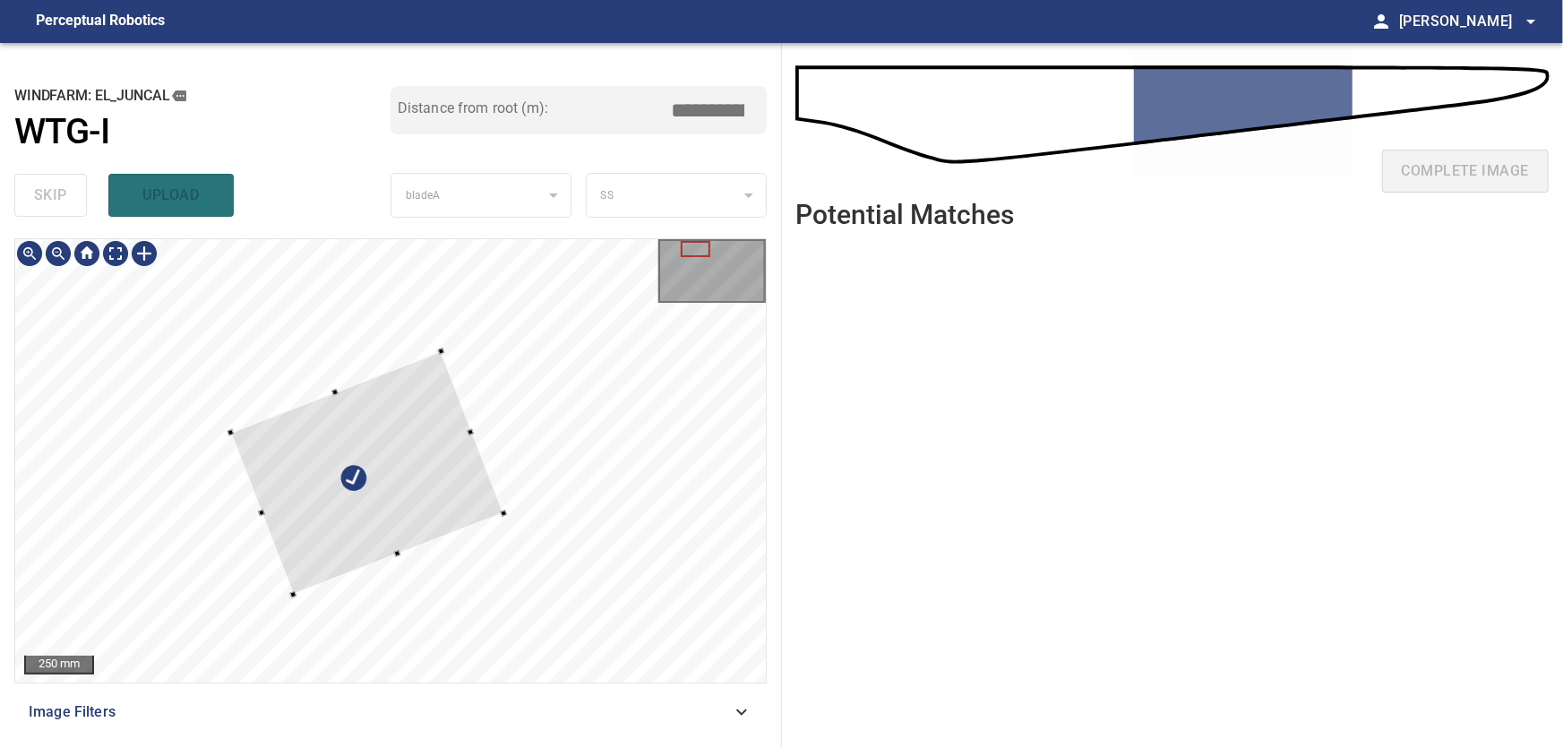
click at [272, 539] on div at bounding box center [390, 460] width 751 height 443
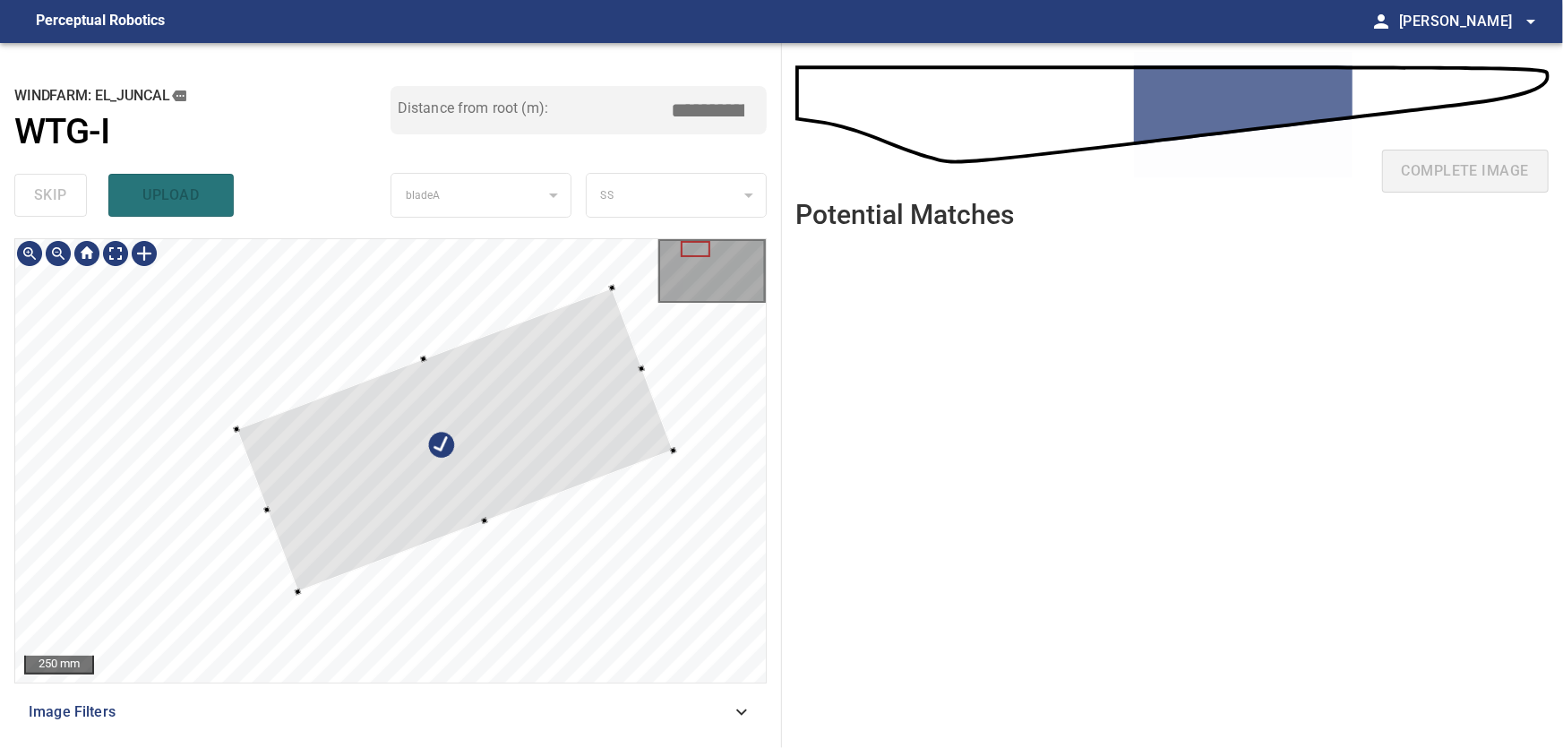
click at [641, 371] on div at bounding box center [641, 368] width 7 height 7
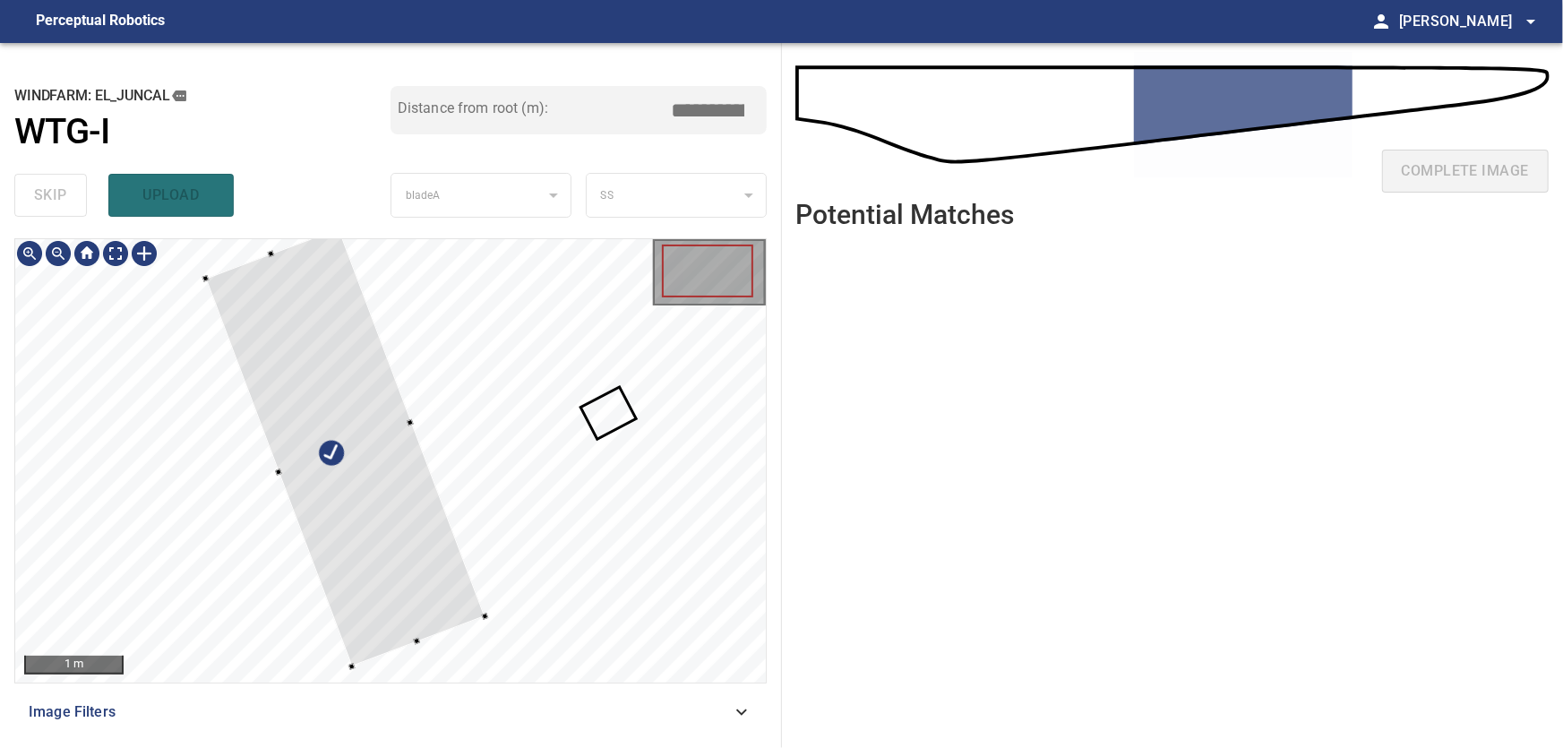
click at [461, 627] on div at bounding box center [390, 460] width 751 height 443
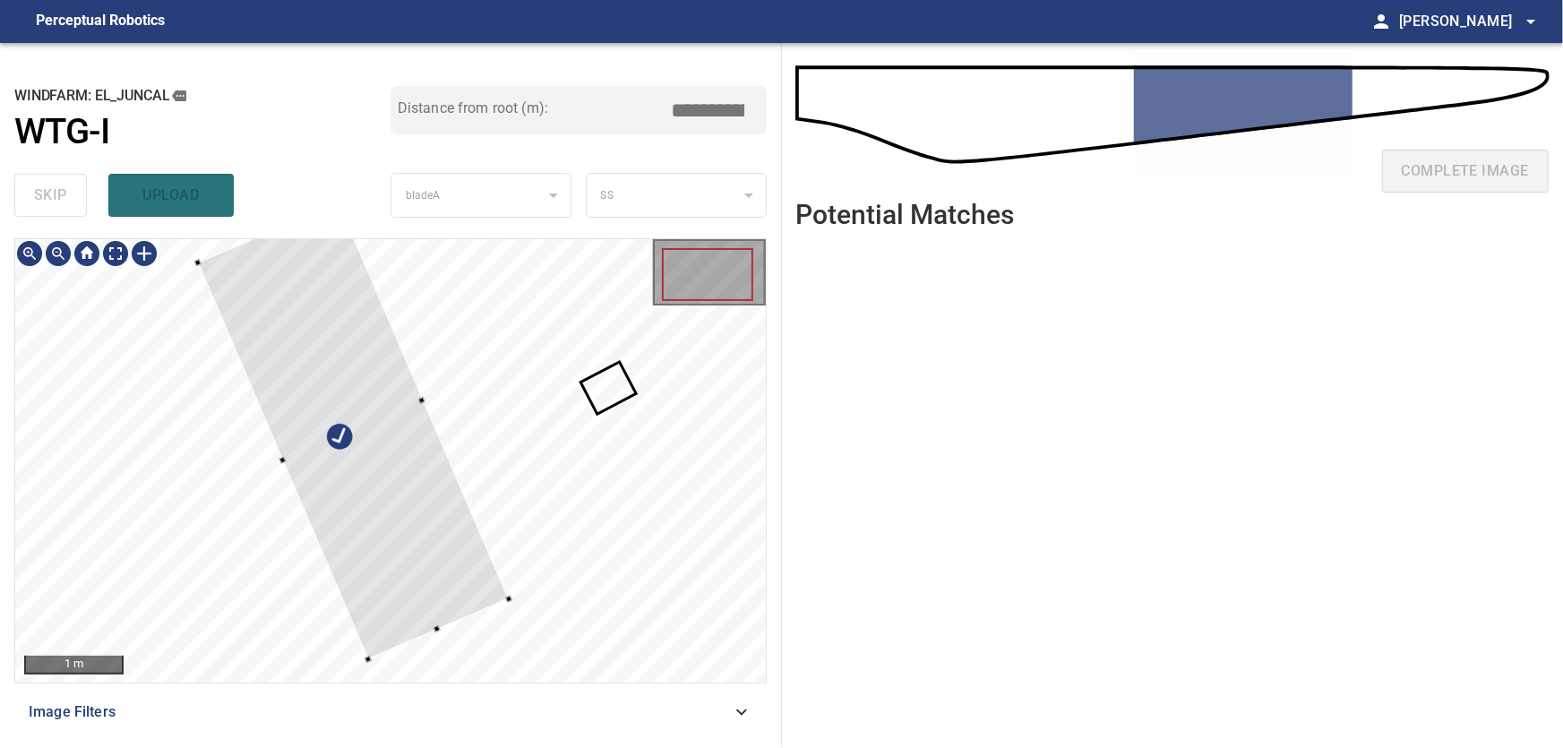
click at [390, 495] on div at bounding box center [353, 430] width 311 height 457
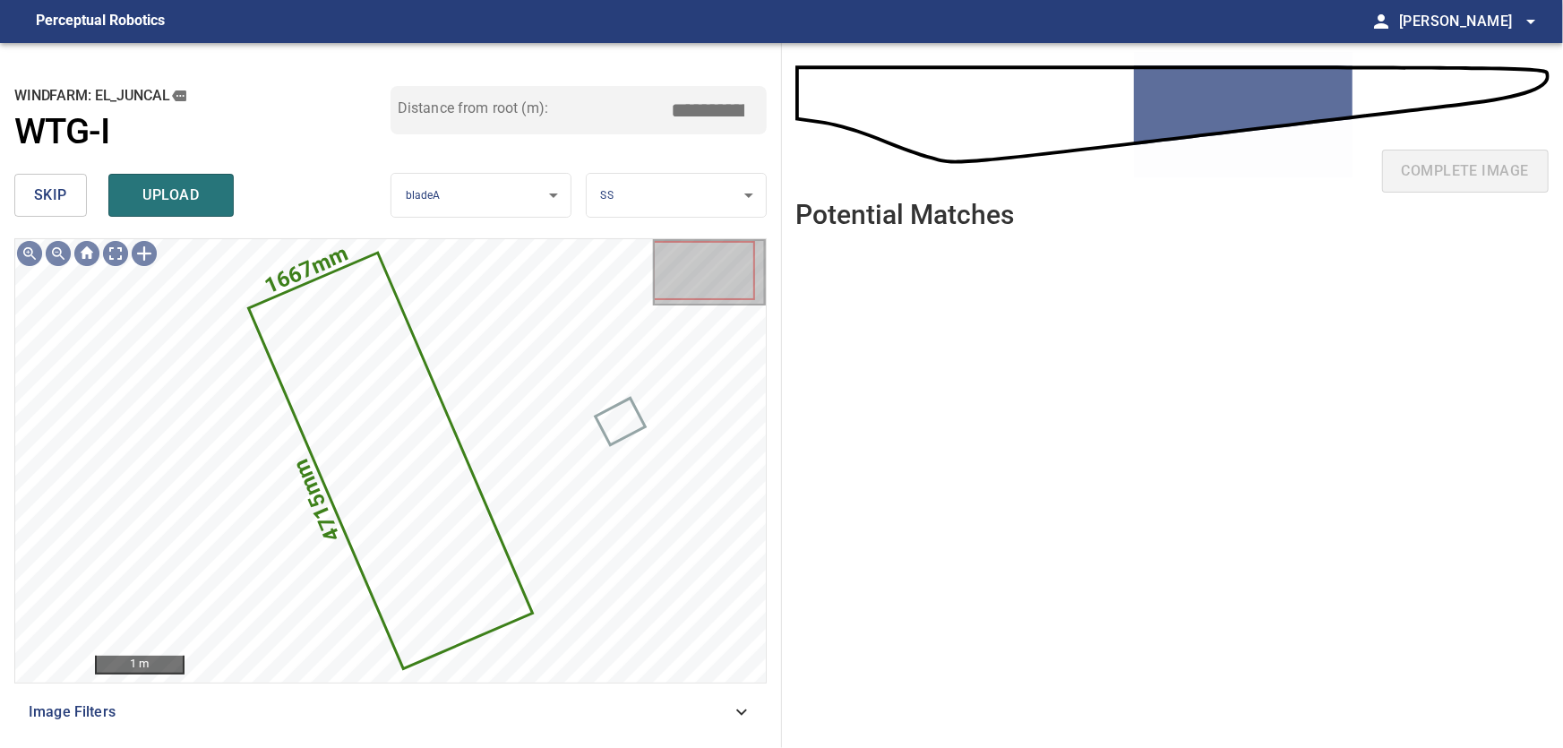
drag, startPoint x: 151, startPoint y: 193, endPoint x: 182, endPoint y: 227, distance: 45.7
click at [152, 193] on span "upload" at bounding box center [171, 195] width 86 height 25
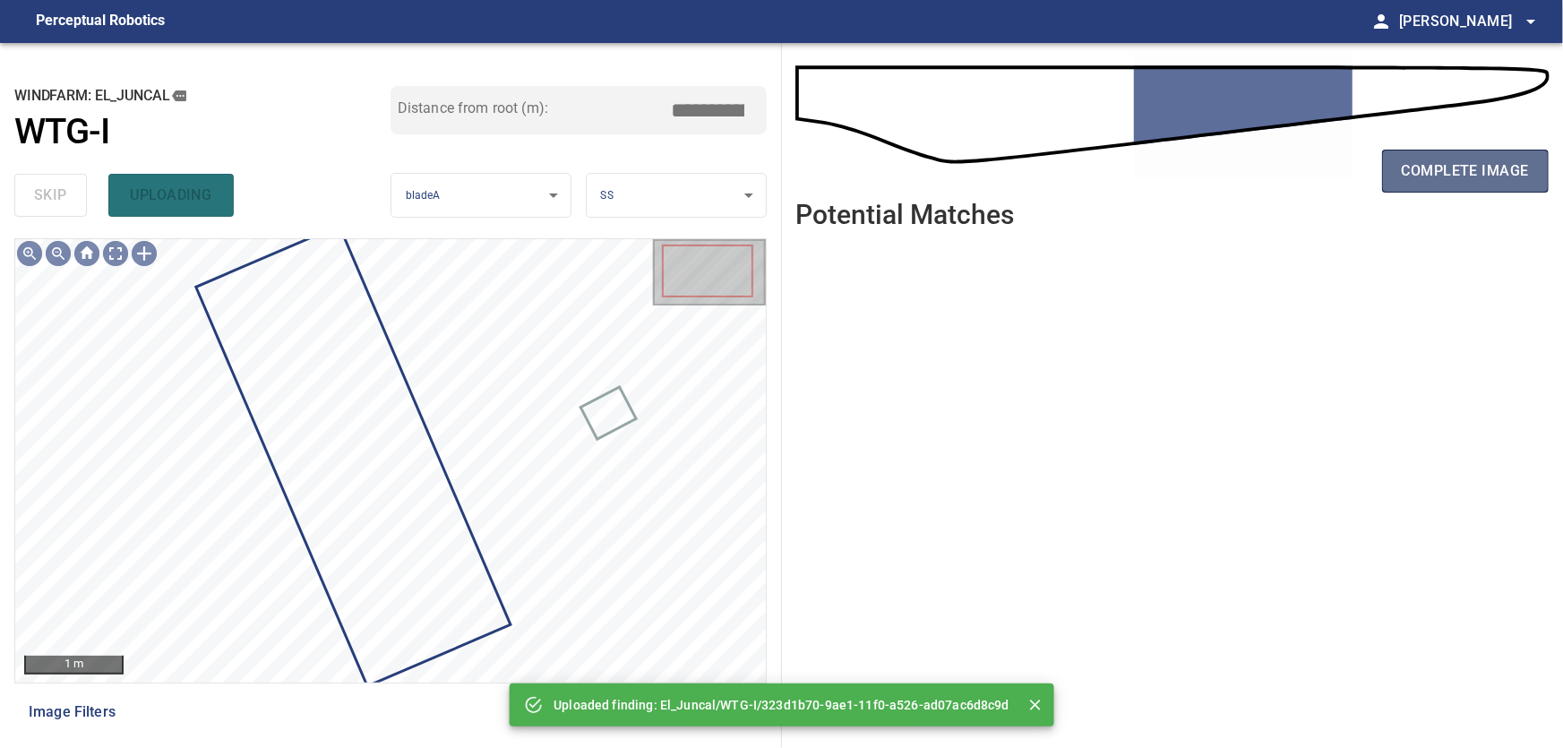
click at [1438, 181] on span "complete image" at bounding box center [1465, 171] width 127 height 25
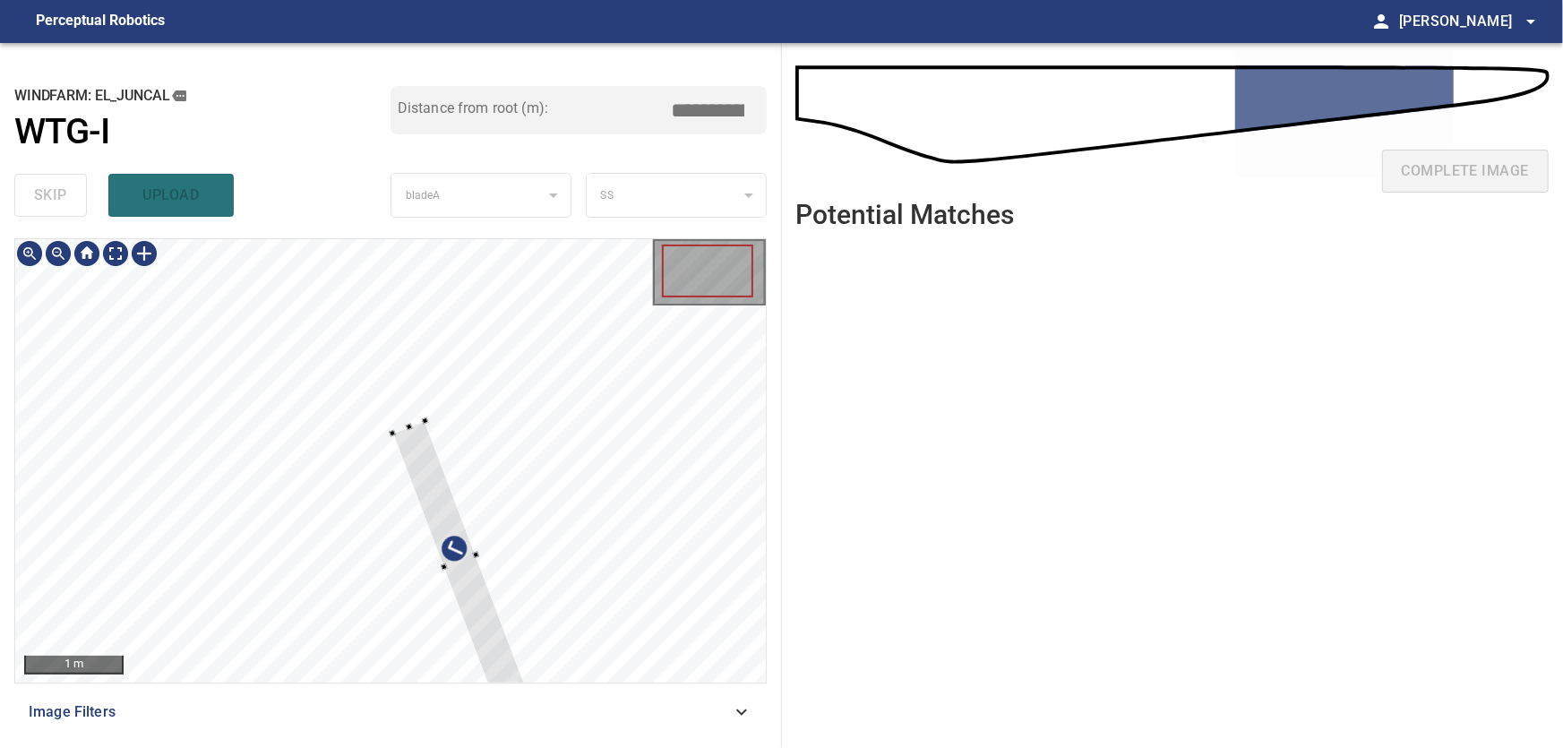
click at [607, 478] on div at bounding box center [390, 460] width 751 height 443
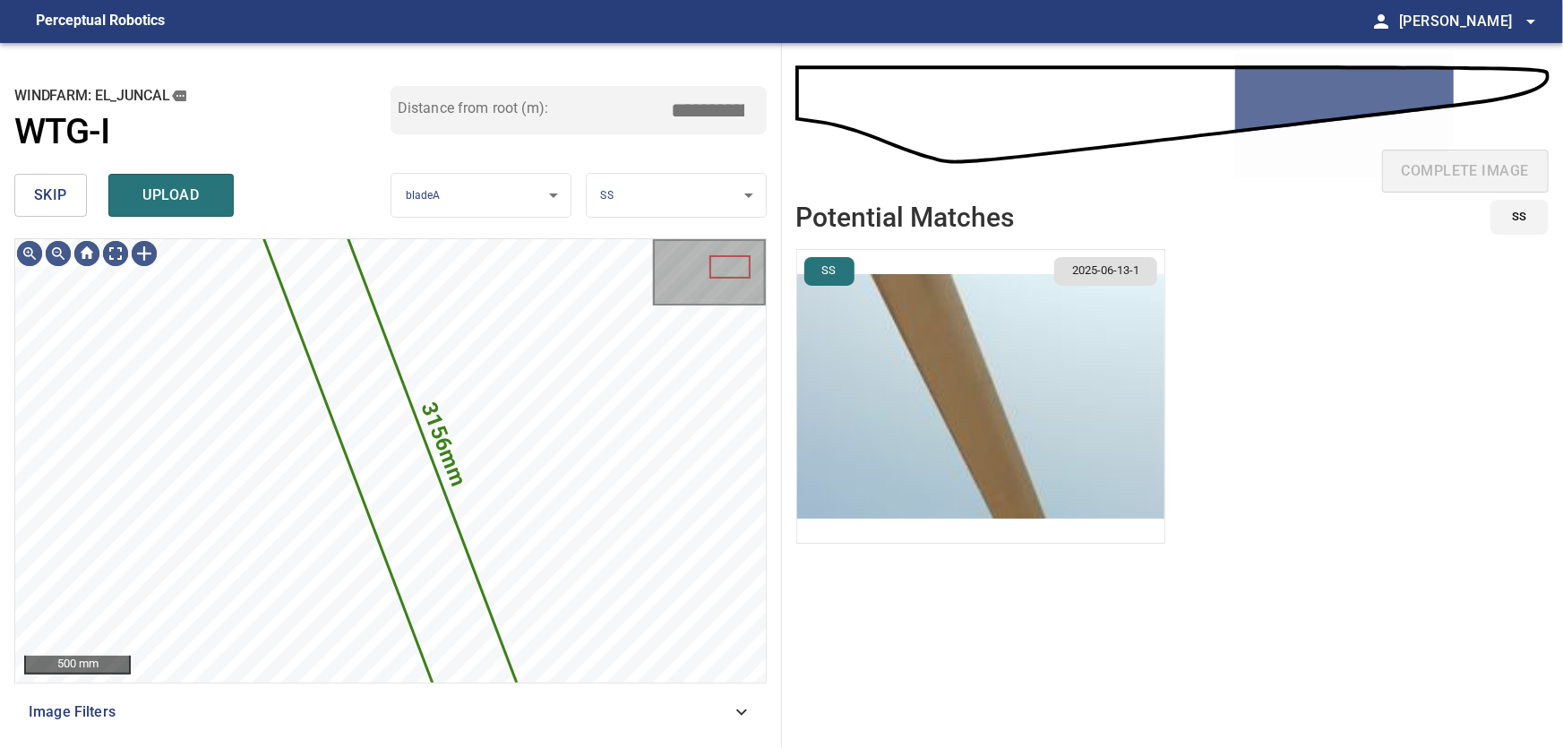
drag, startPoint x: 61, startPoint y: 192, endPoint x: 64, endPoint y: 201, distance: 9.4
click at [61, 193] on span "skip" at bounding box center [50, 195] width 33 height 25
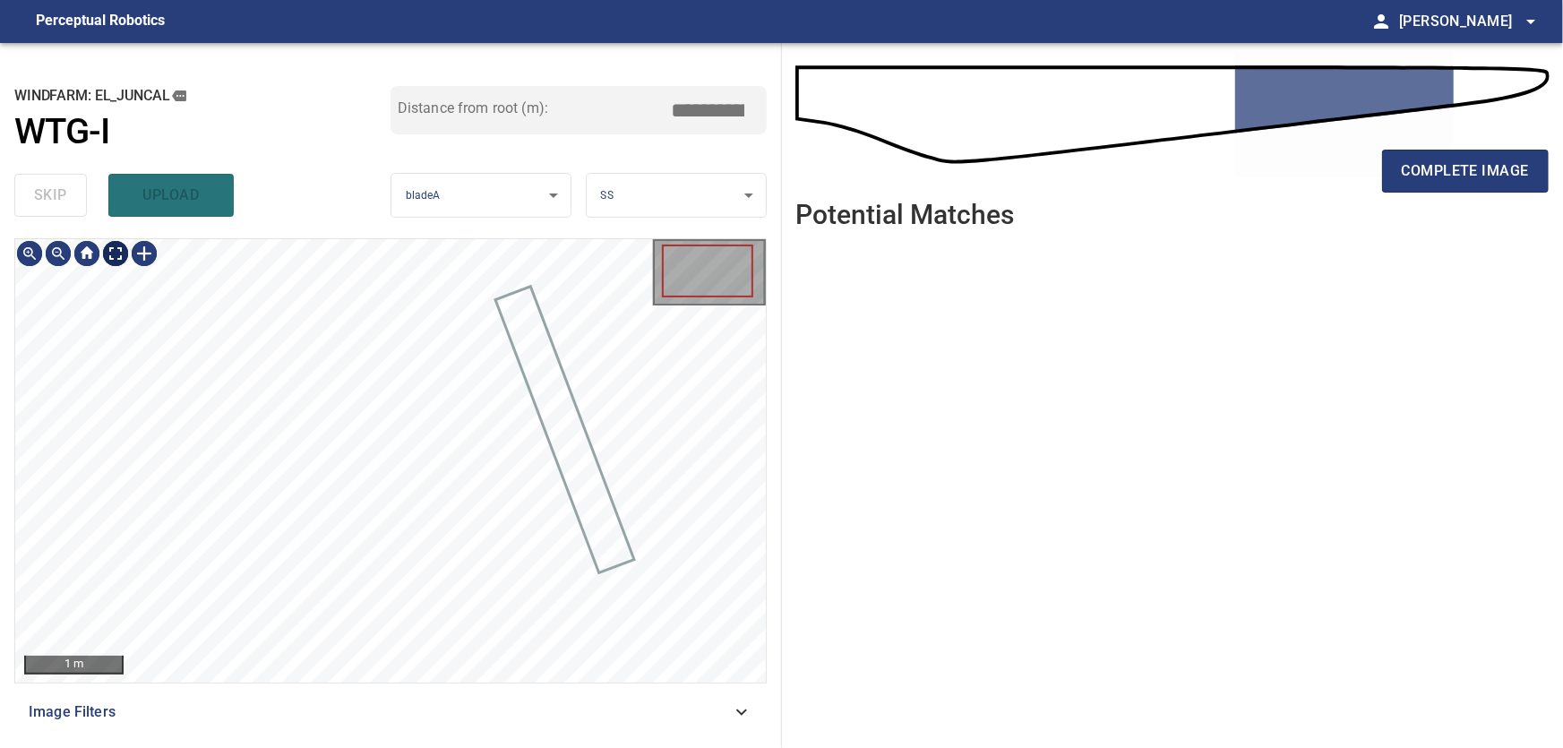
click at [120, 253] on body "**********" at bounding box center [781, 374] width 1563 height 748
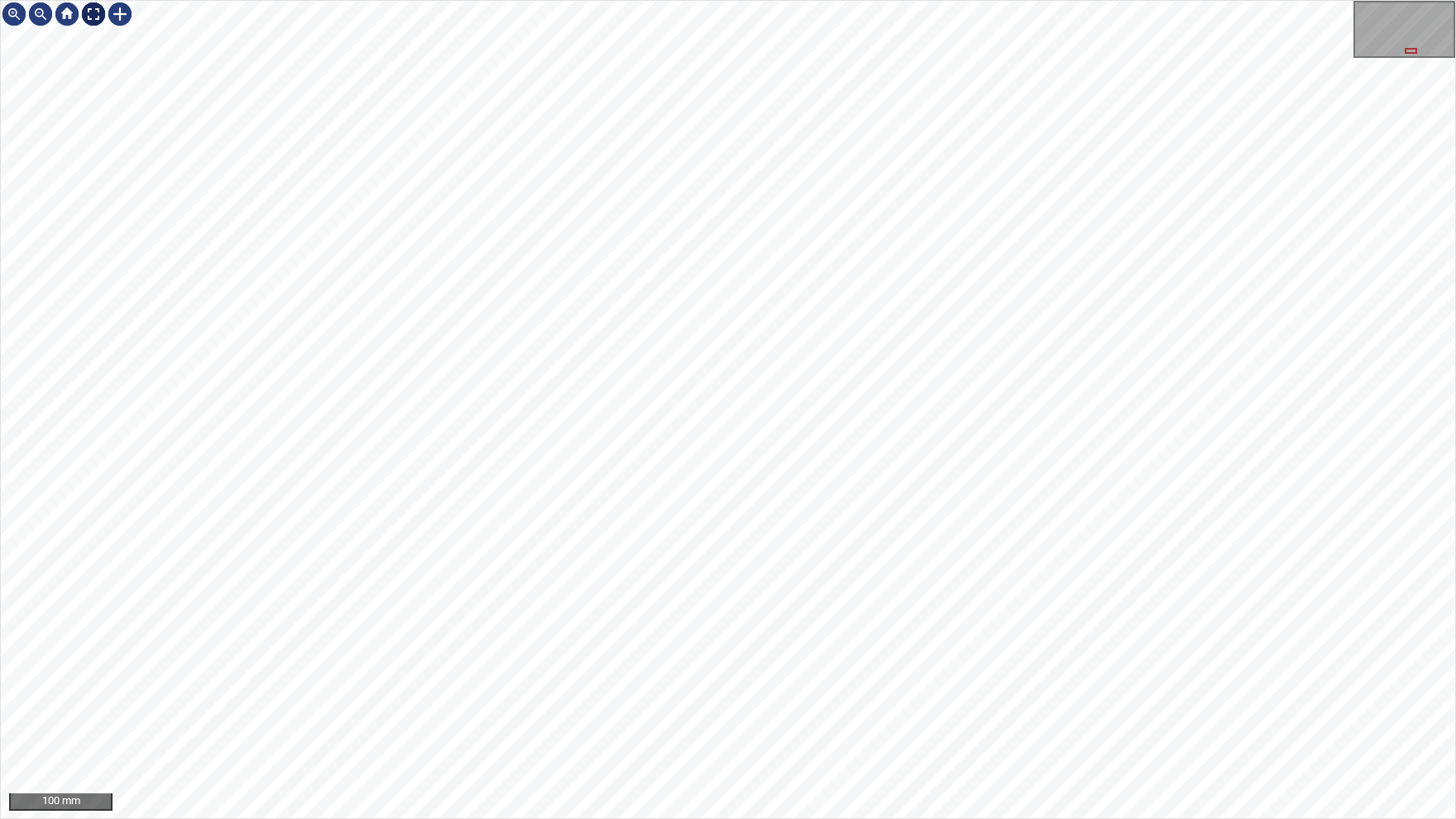
click at [100, 18] on img at bounding box center [93, 14] width 27 height 27
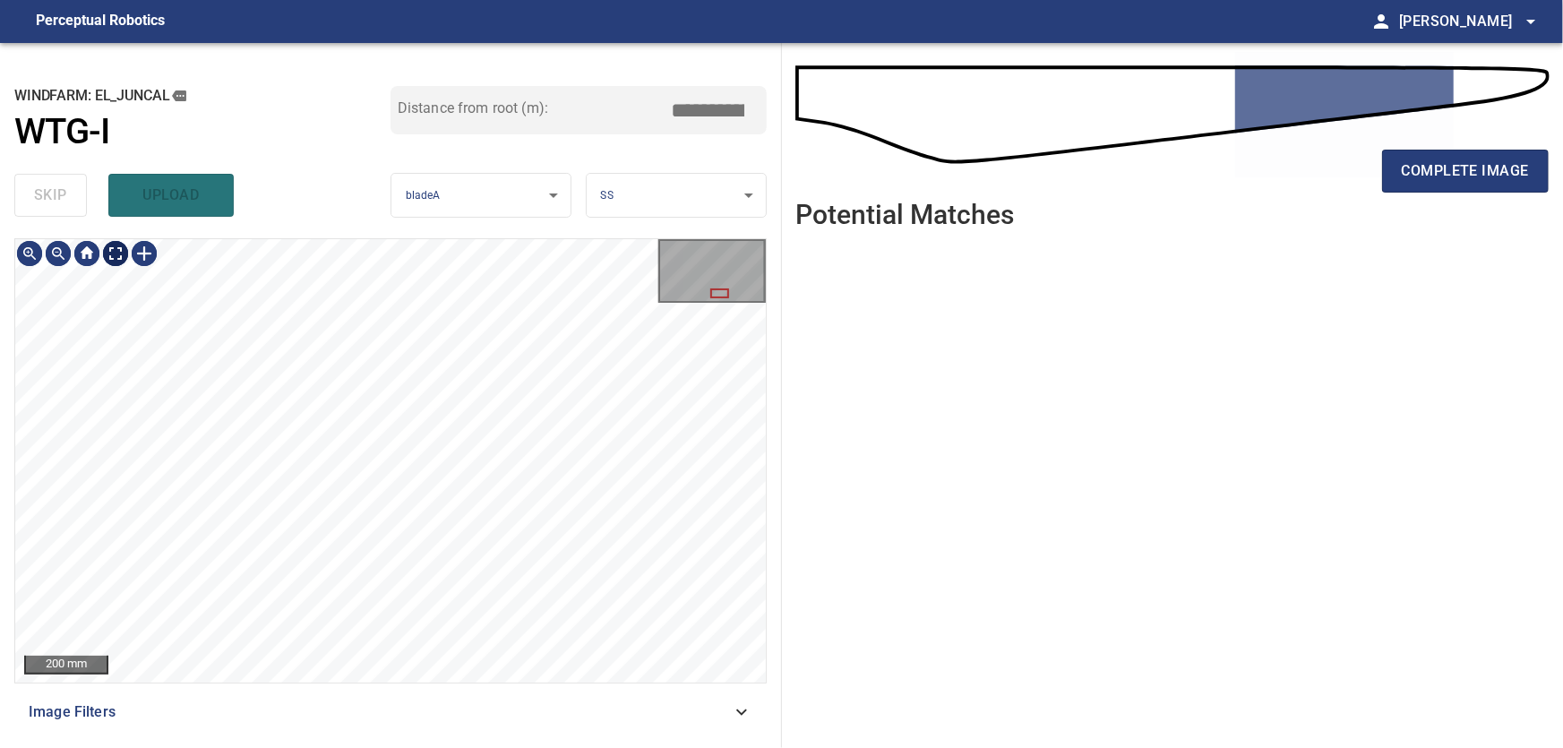
click at [116, 252] on body "**********" at bounding box center [781, 374] width 1563 height 748
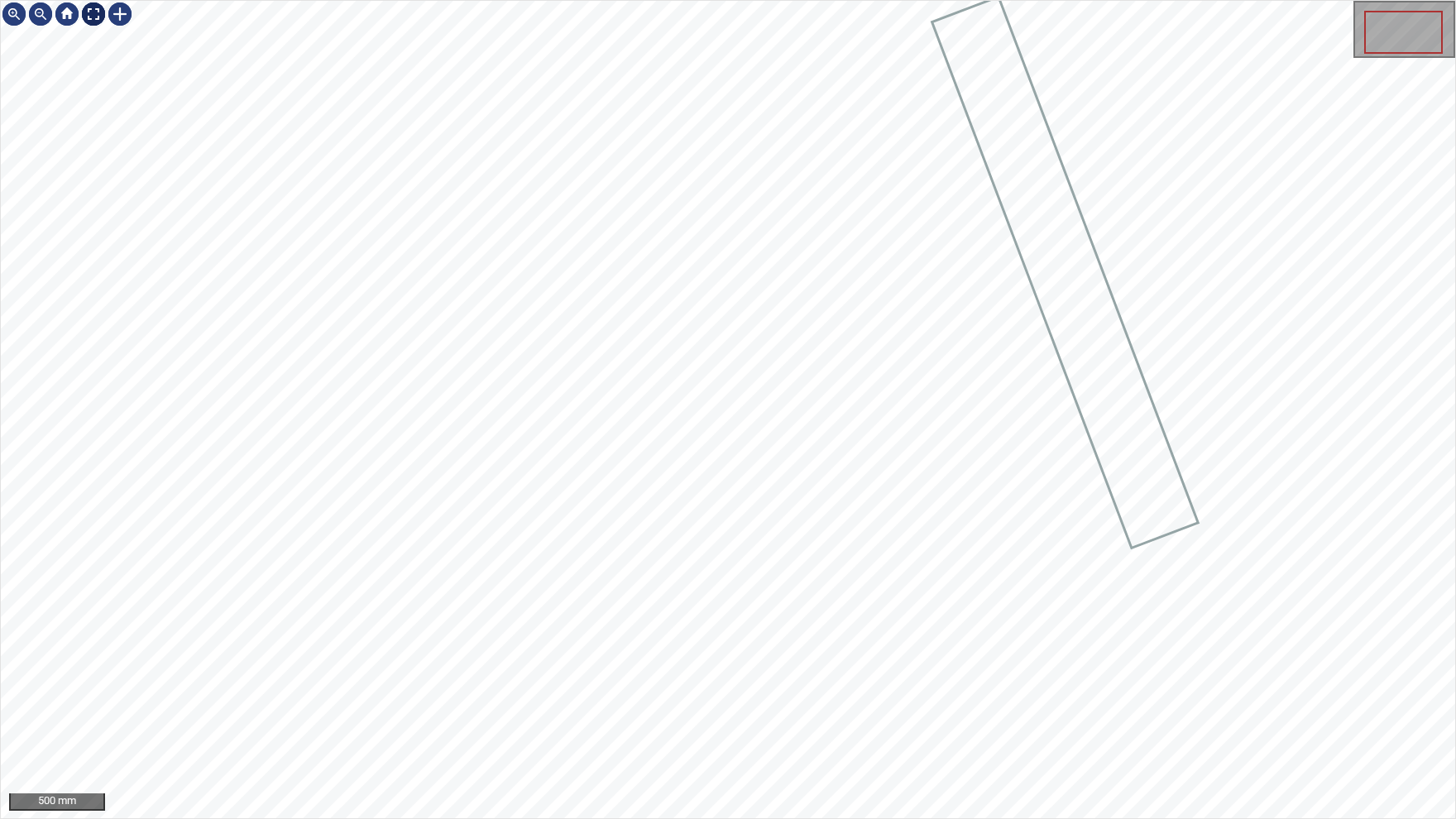
click at [91, 14] on img at bounding box center [93, 14] width 27 height 27
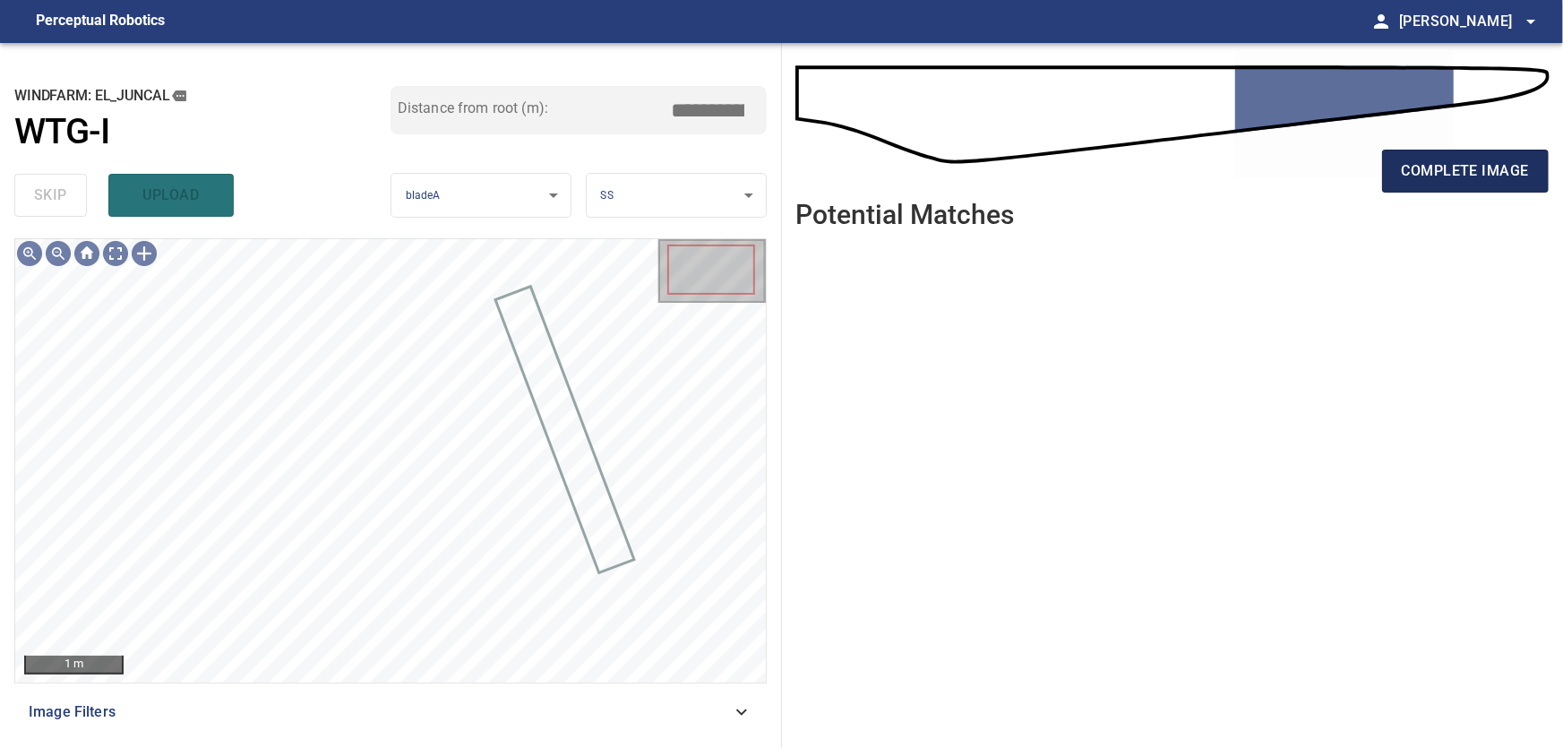
drag, startPoint x: 1447, startPoint y: 169, endPoint x: 1450, endPoint y: 180, distance: 11.3
click at [1447, 171] on span "complete image" at bounding box center [1465, 171] width 127 height 25
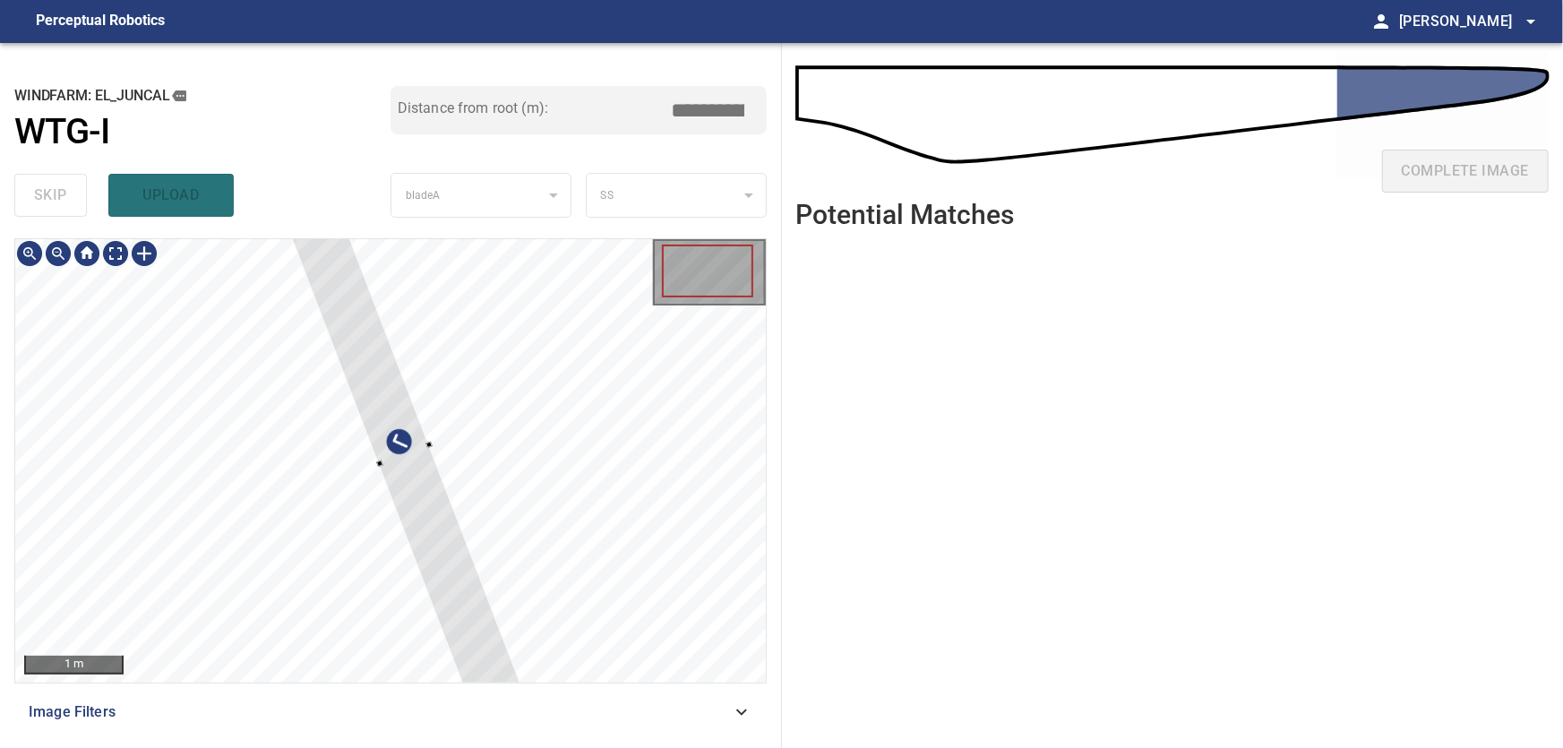
click at [616, 460] on div at bounding box center [390, 460] width 751 height 443
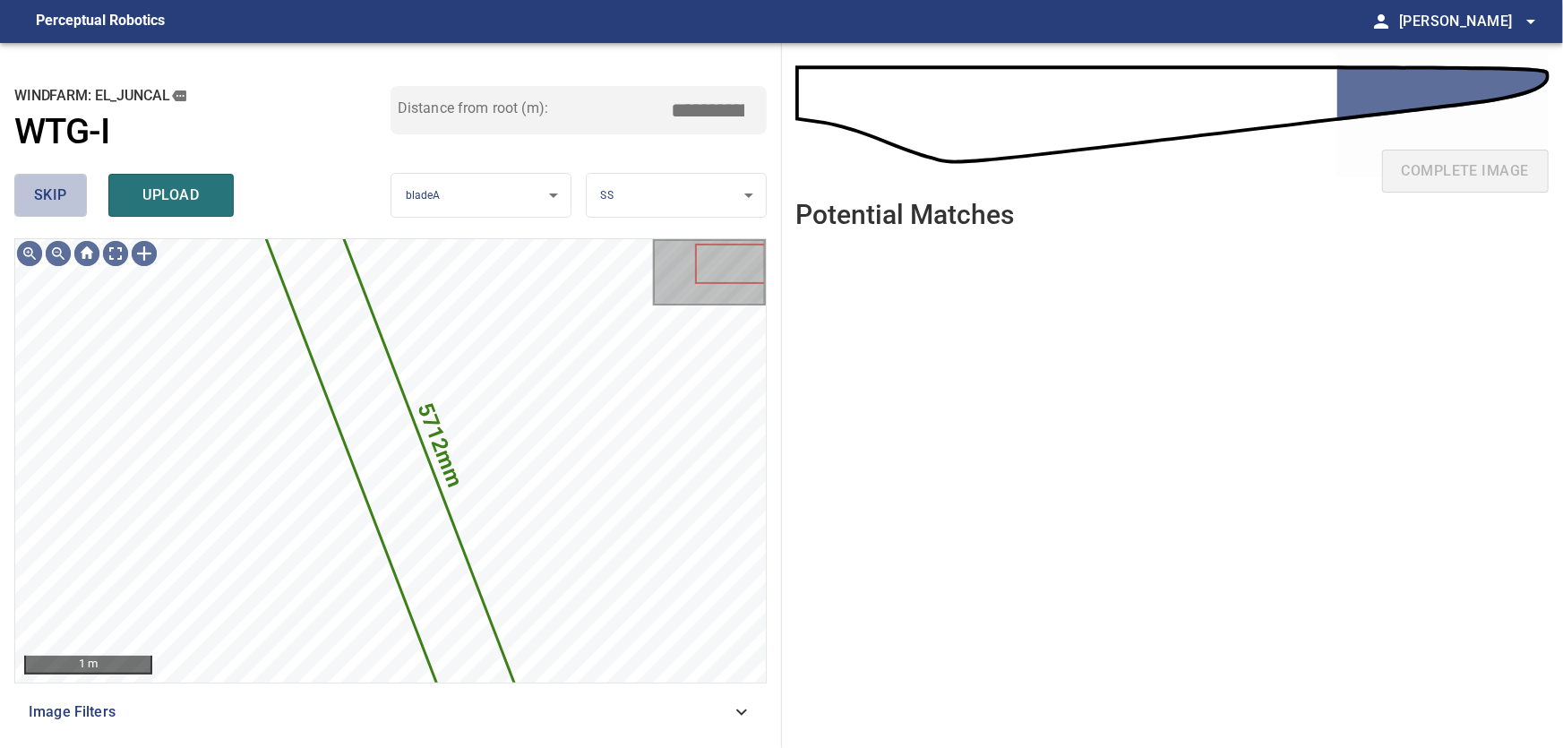
click at [51, 191] on span "skip" at bounding box center [50, 195] width 33 height 25
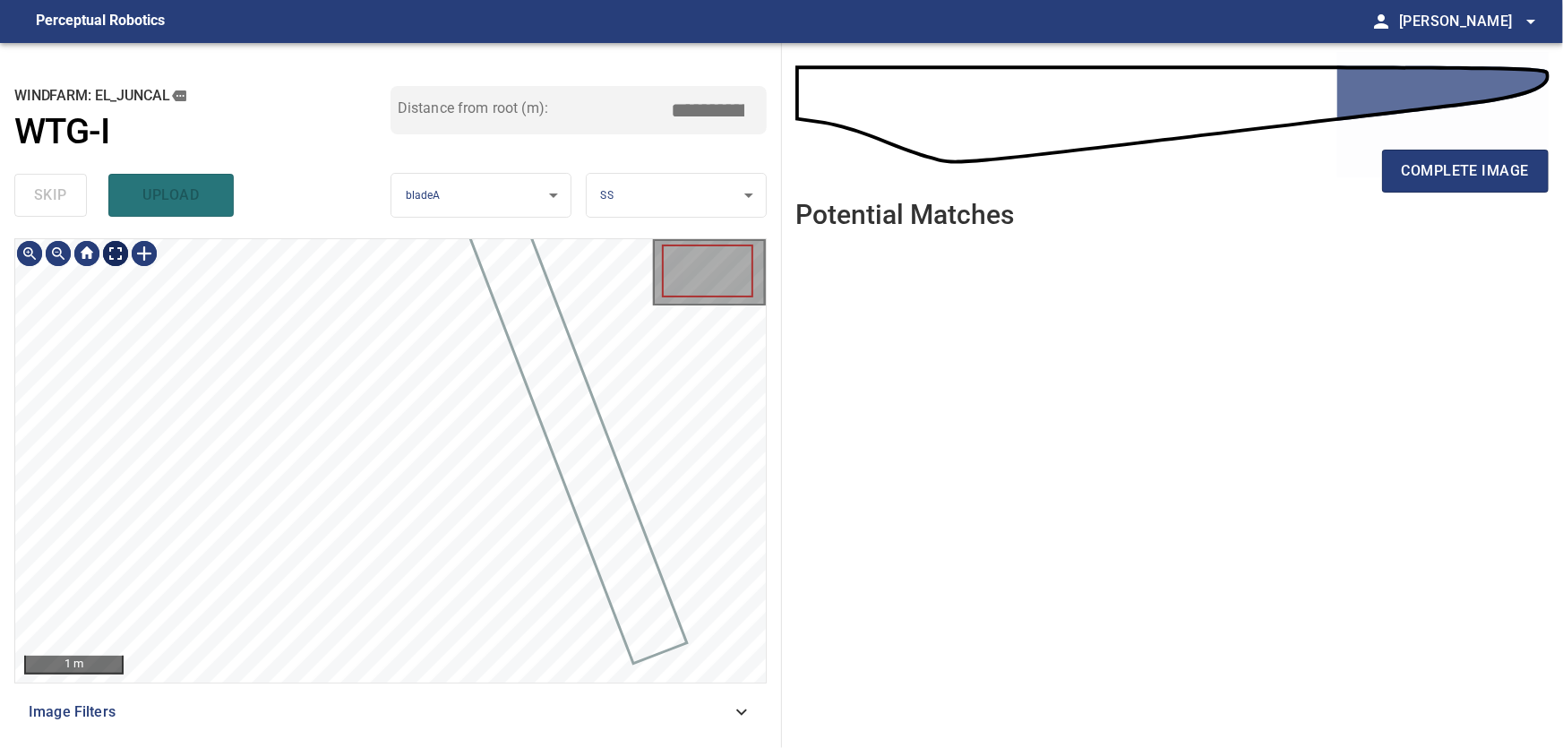
click at [117, 252] on body "**********" at bounding box center [781, 374] width 1563 height 748
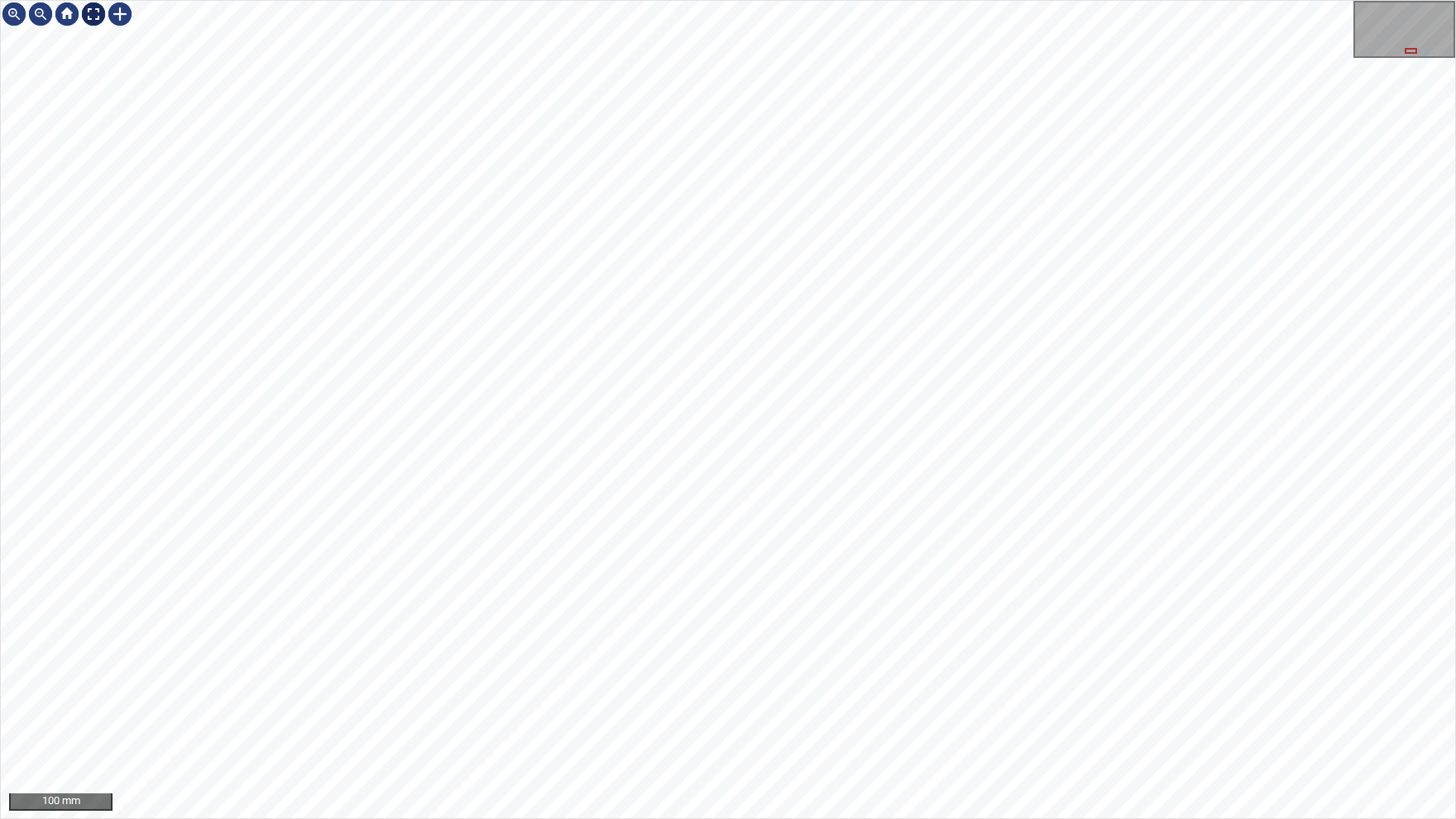
click at [97, 16] on div at bounding box center [93, 14] width 27 height 27
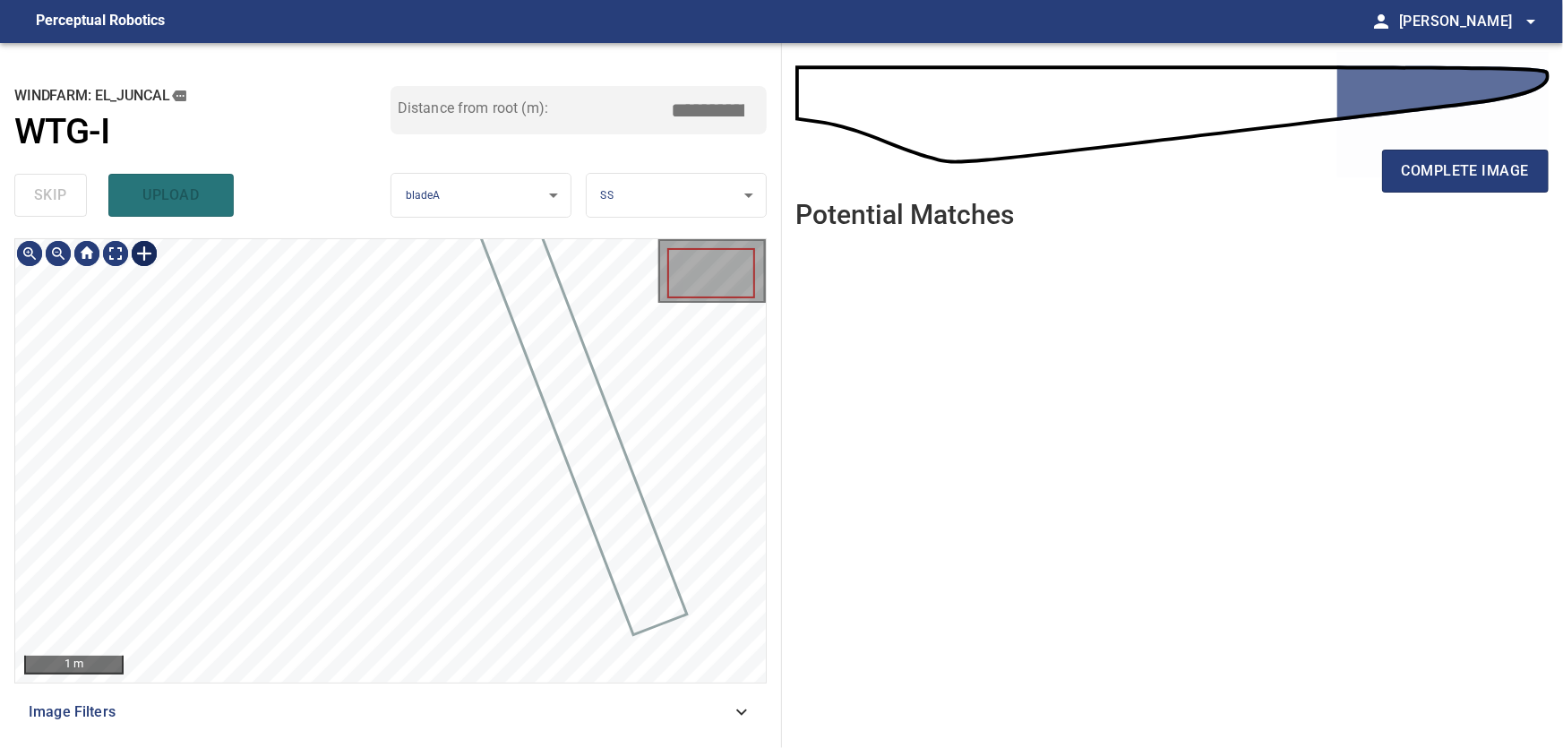
click at [144, 258] on div at bounding box center [144, 253] width 29 height 29
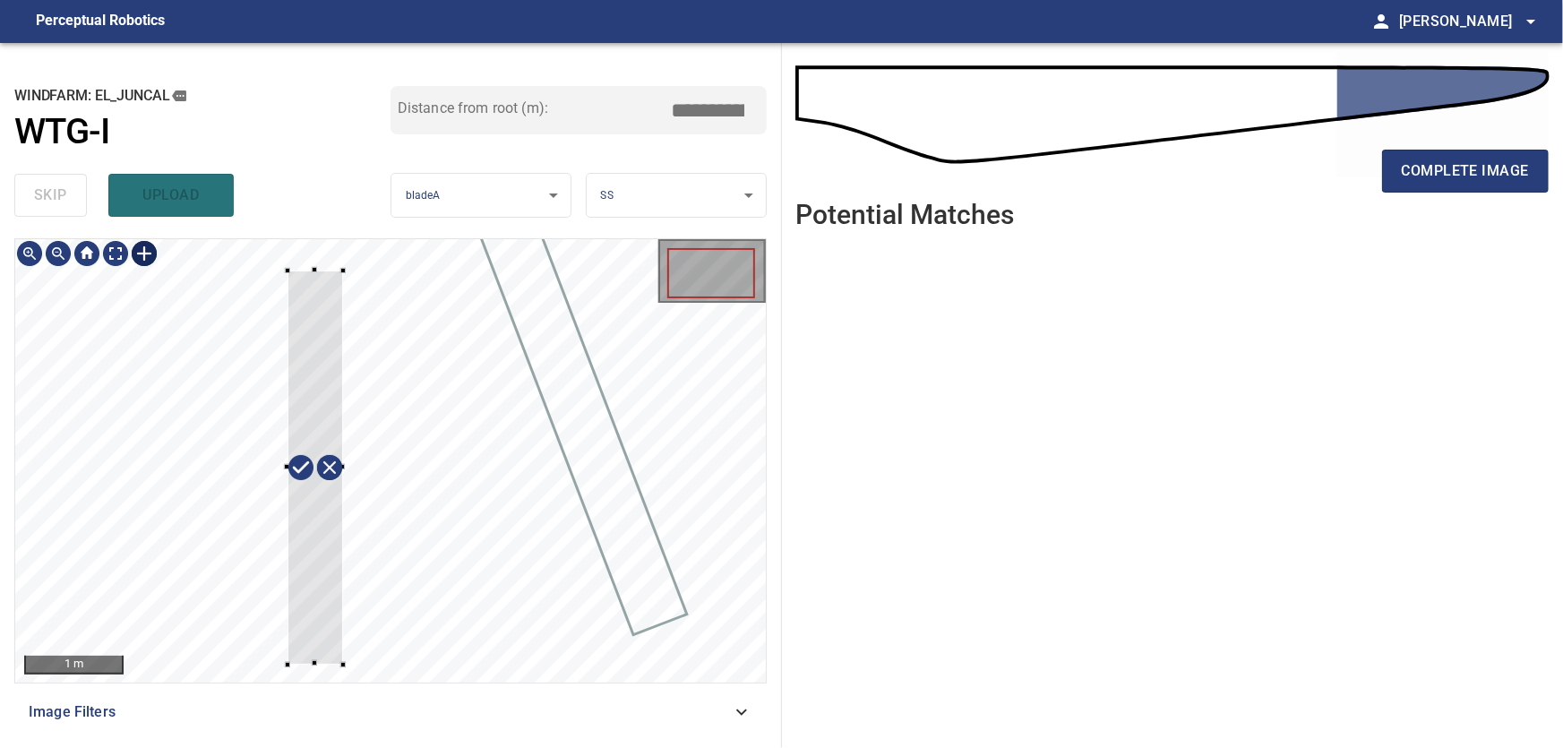
click at [350, 654] on div at bounding box center [390, 460] width 751 height 443
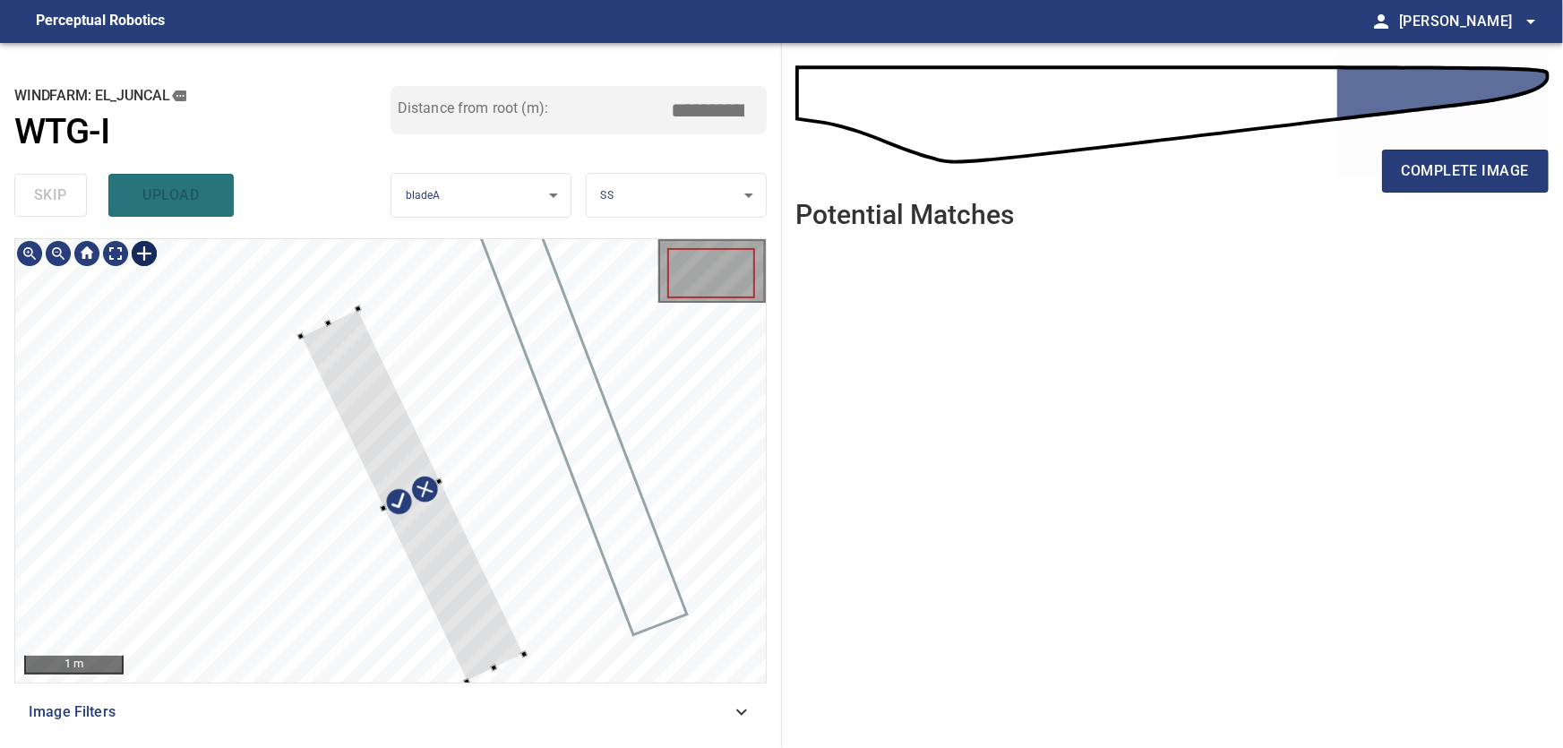
click at [485, 604] on div at bounding box center [412, 495] width 223 height 373
click at [293, 254] on div at bounding box center [390, 460] width 751 height 443
click at [537, 650] on div at bounding box center [536, 650] width 7 height 7
click at [717, 314] on div "1 m" at bounding box center [390, 460] width 751 height 443
click at [716, 278] on div at bounding box center [711, 273] width 88 height 50
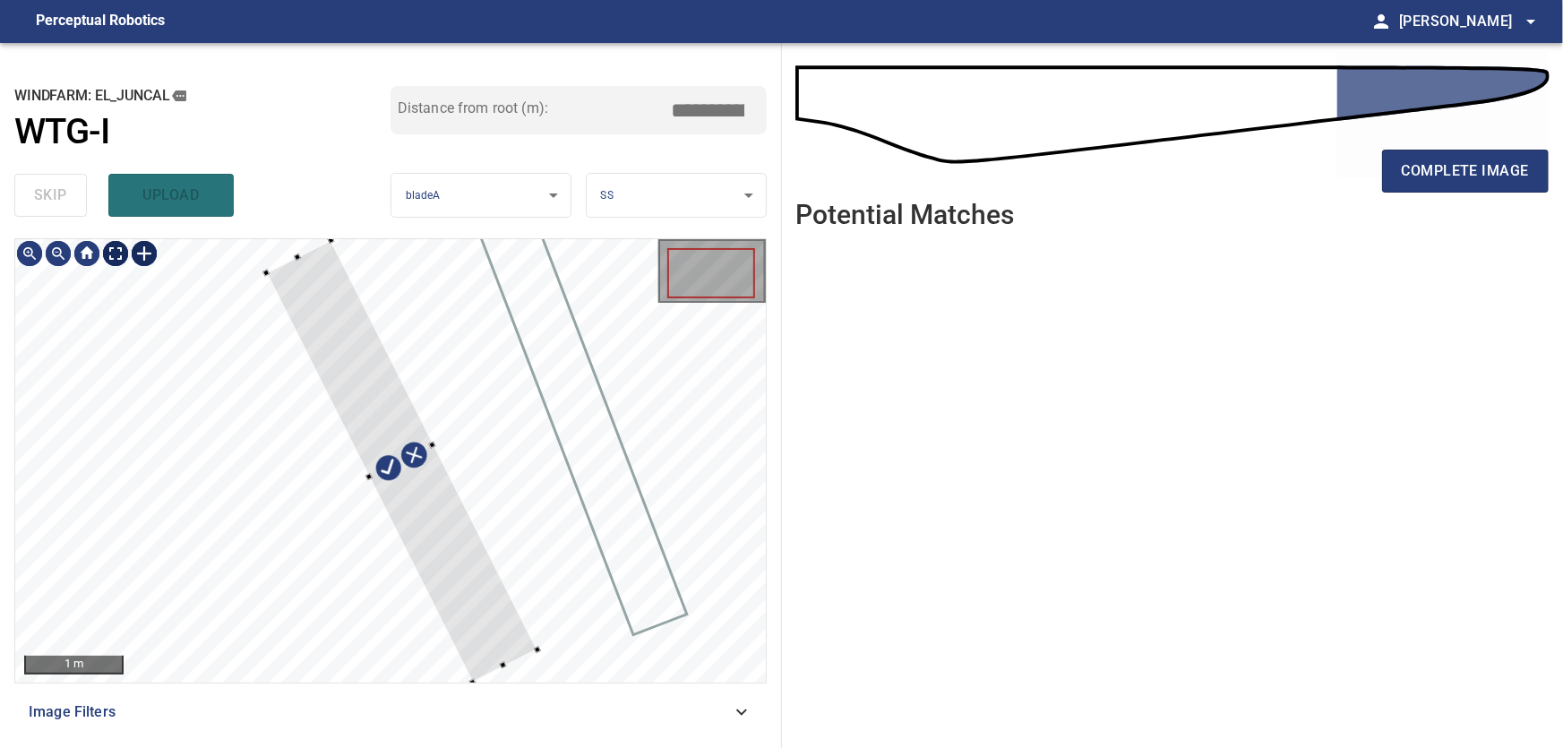
click at [124, 253] on body "**********" at bounding box center [781, 374] width 1563 height 748
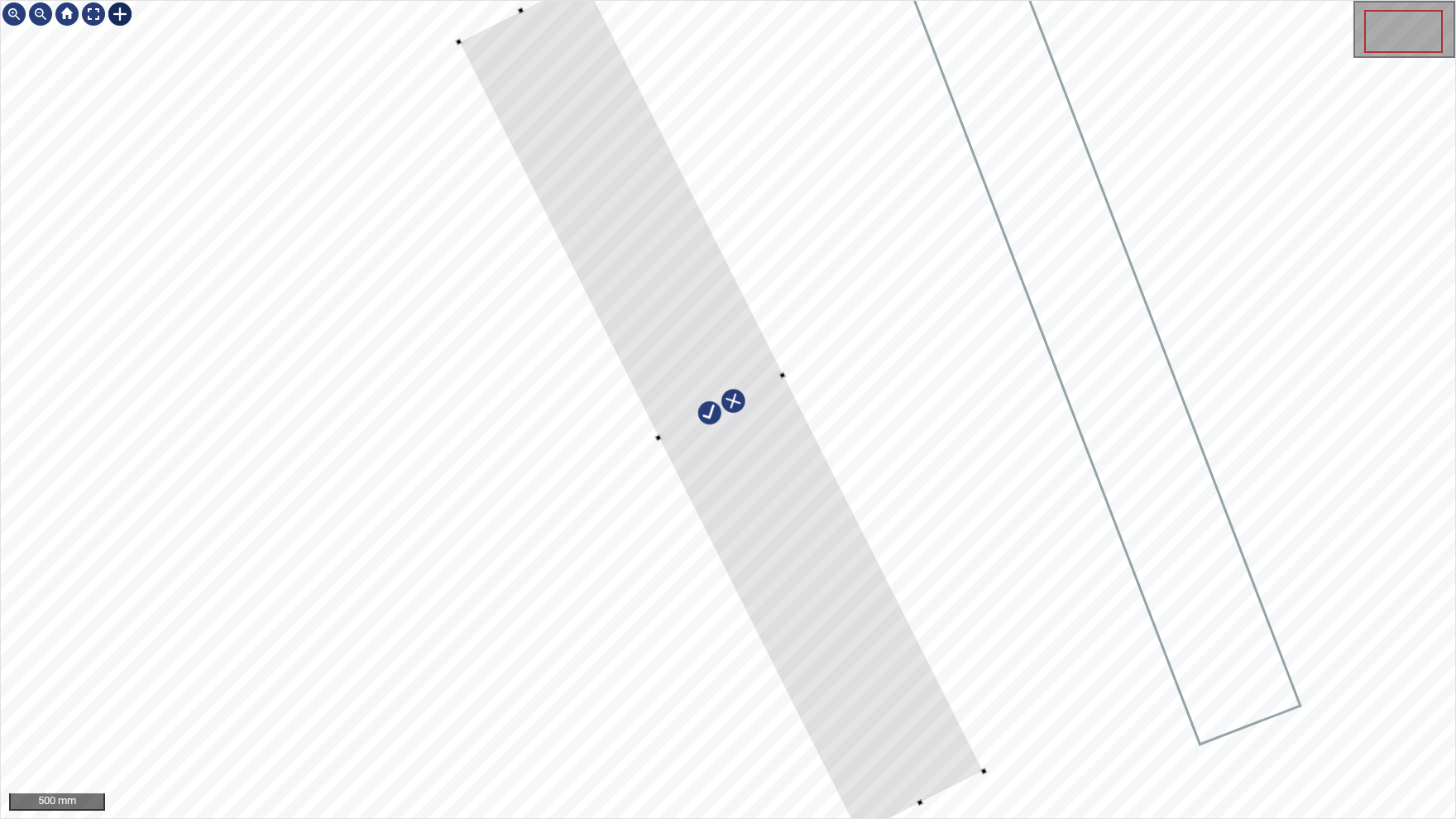
click at [847, 690] on div at bounding box center [721, 407] width 526 height 856
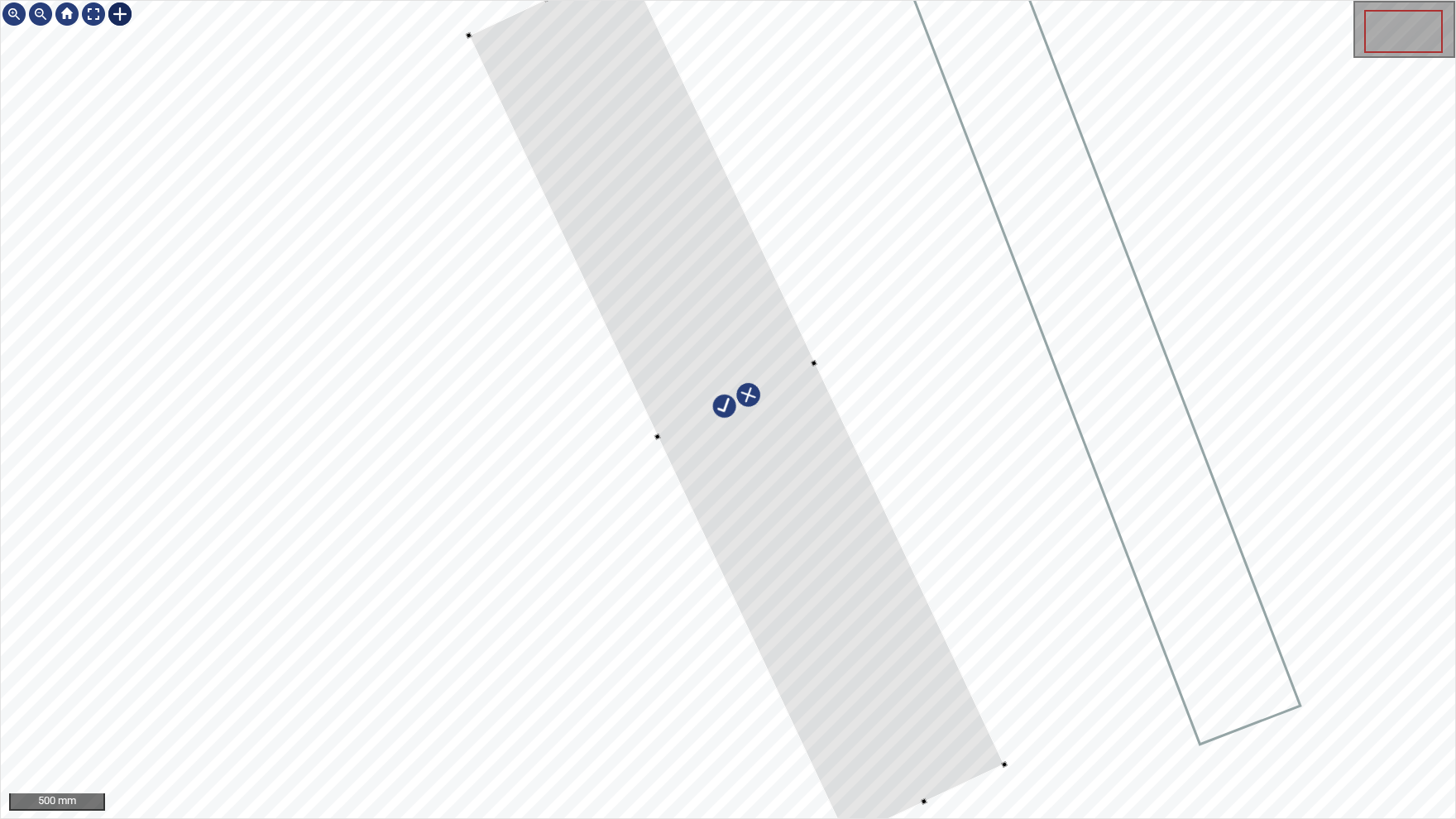
click at [821, 362] on div at bounding box center [728, 409] width 1455 height 817
click at [795, 471] on div at bounding box center [718, 372] width 536 height 877
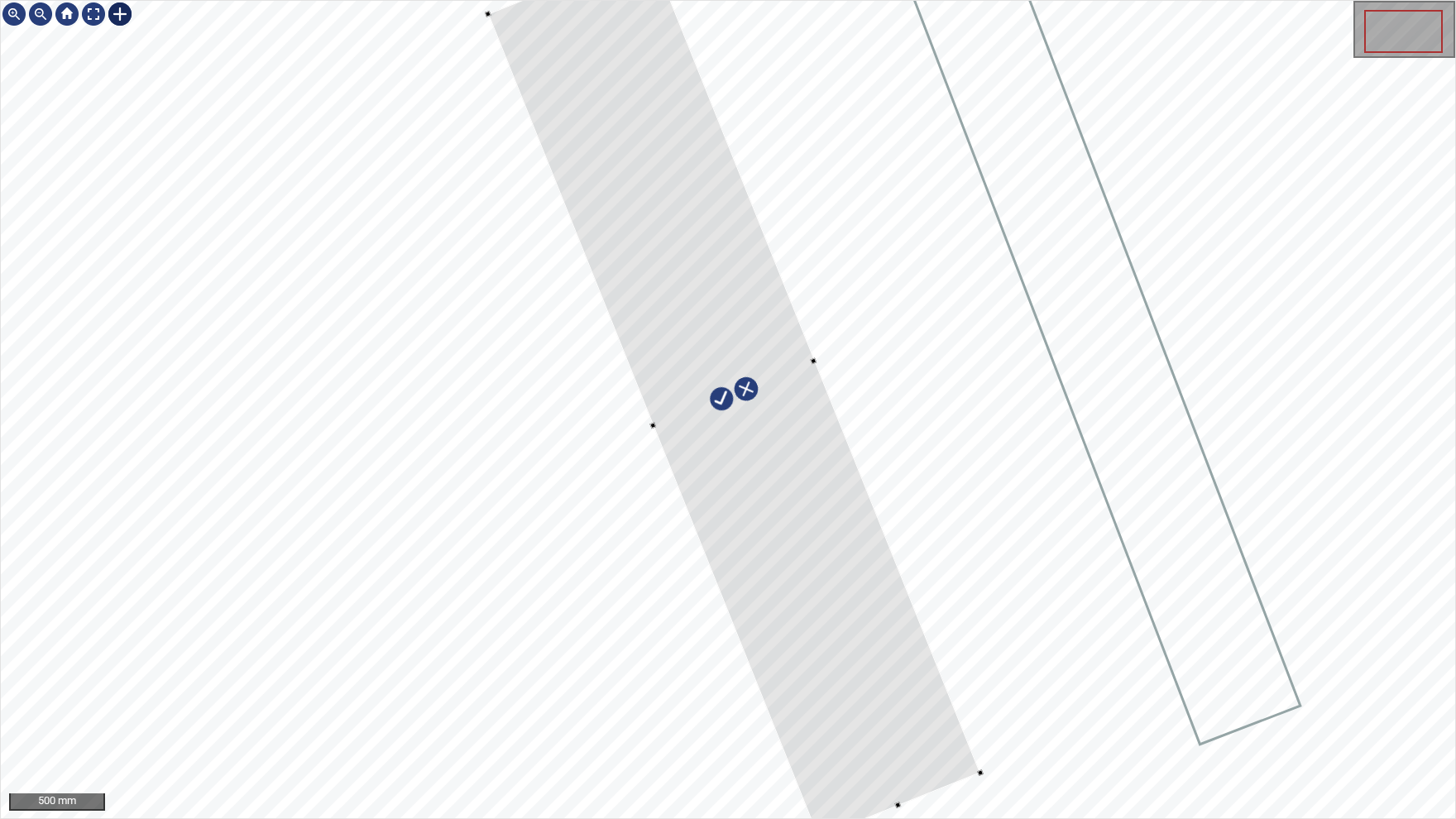
click at [761, 440] on div at bounding box center [734, 393] width 492 height 889
click at [606, 148] on div at bounding box center [733, 393] width 492 height 889
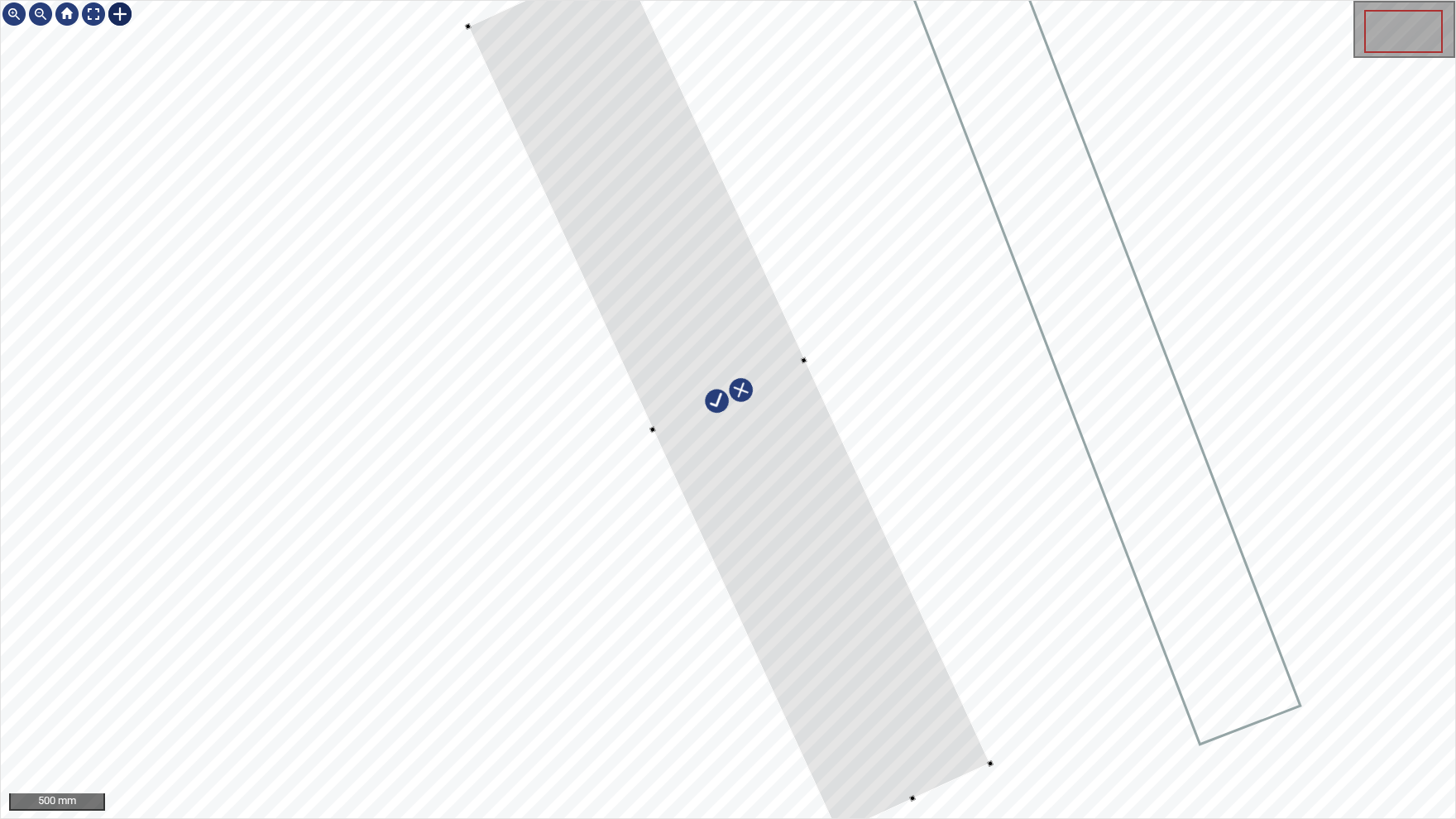
click at [805, 360] on div at bounding box center [803, 359] width 6 height 6
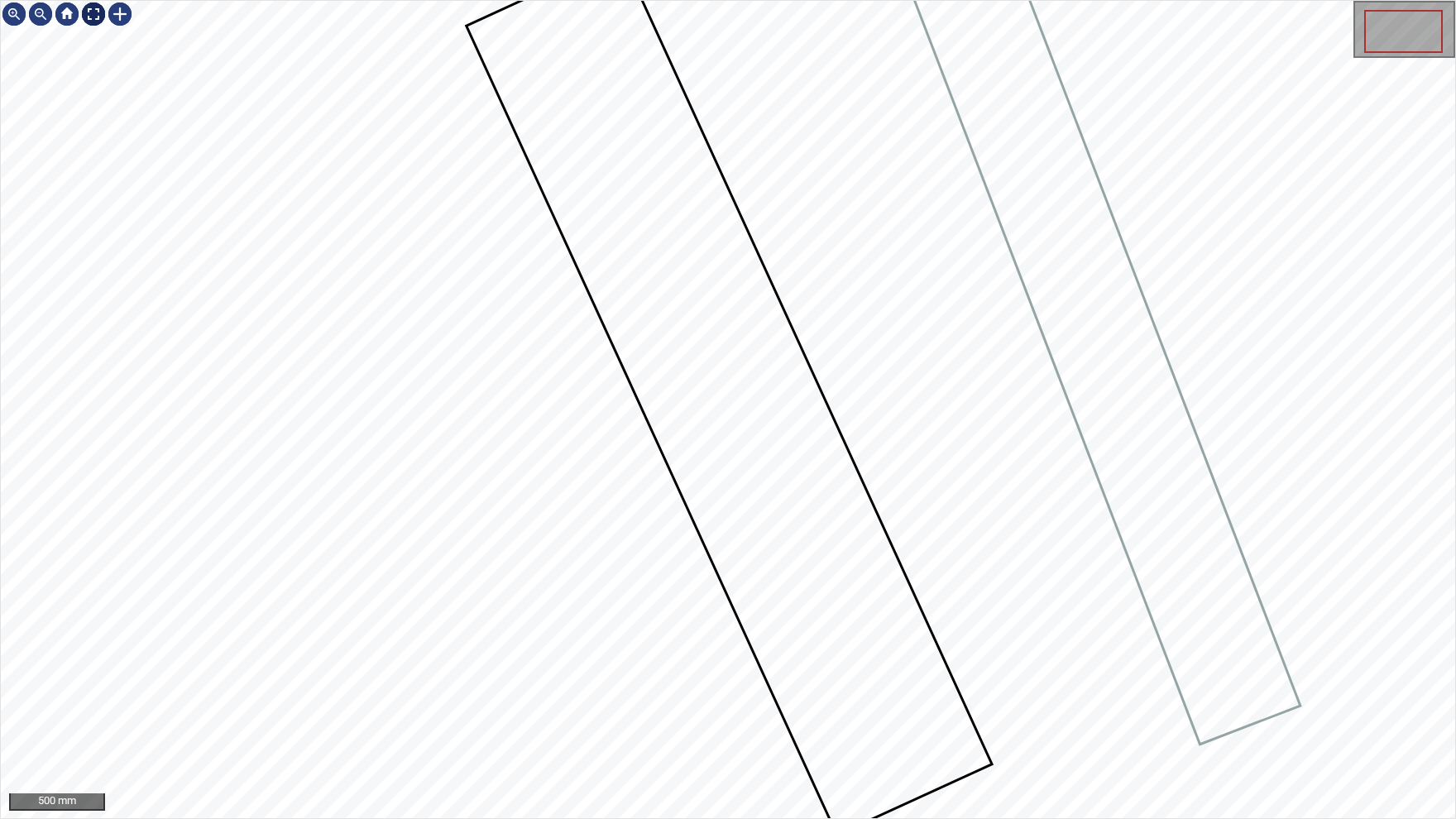
click at [93, 18] on img at bounding box center [93, 14] width 27 height 27
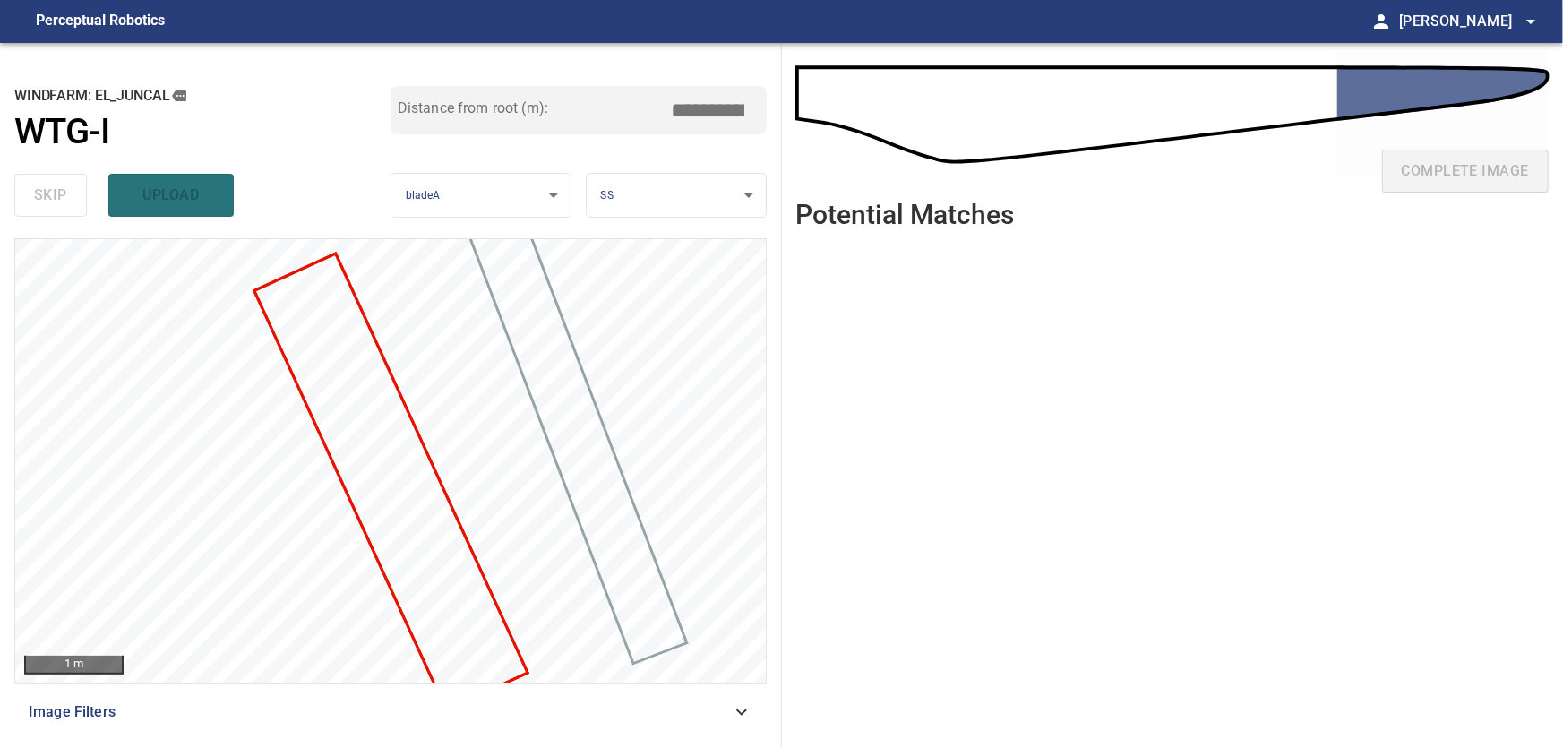
drag, startPoint x: 692, startPoint y: 106, endPoint x: 788, endPoint y: 109, distance: 95.9
click at [760, 109] on input "*****" at bounding box center [715, 110] width 90 height 34
drag, startPoint x: 713, startPoint y: 108, endPoint x: 798, endPoint y: 95, distance: 86.1
click at [760, 96] on input "****" at bounding box center [715, 110] width 90 height 34
click at [706, 114] on input "*****" at bounding box center [715, 110] width 90 height 34
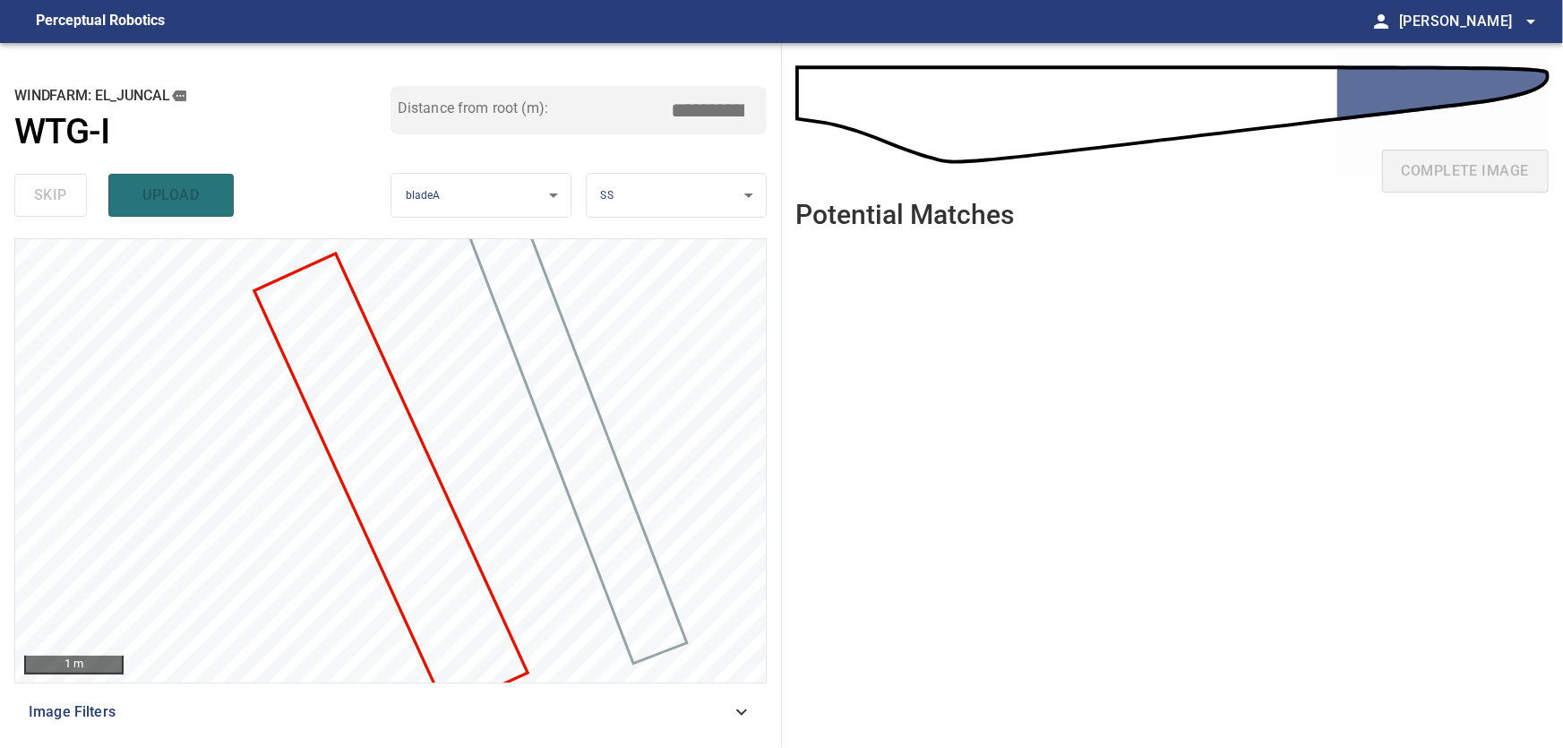
click at [707, 107] on input "*****" at bounding box center [715, 110] width 90 height 34
type input "*****"
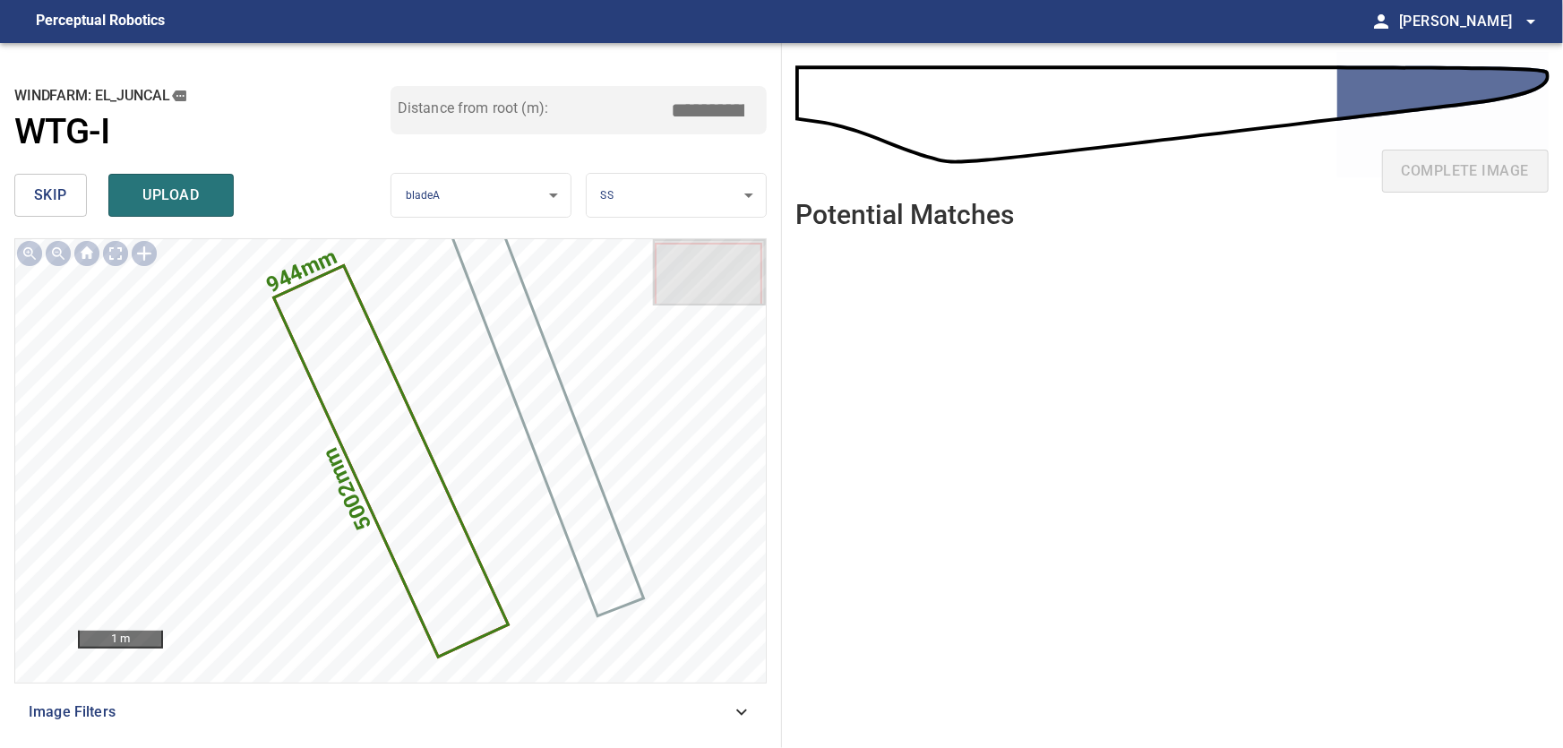
drag, startPoint x: 682, startPoint y: 117, endPoint x: 758, endPoint y: 114, distance: 76.2
click at [758, 114] on input "*****" at bounding box center [715, 110] width 90 height 34
drag, startPoint x: 705, startPoint y: 114, endPoint x: 716, endPoint y: 124, distance: 14.6
click at [705, 114] on input "****" at bounding box center [715, 110] width 90 height 34
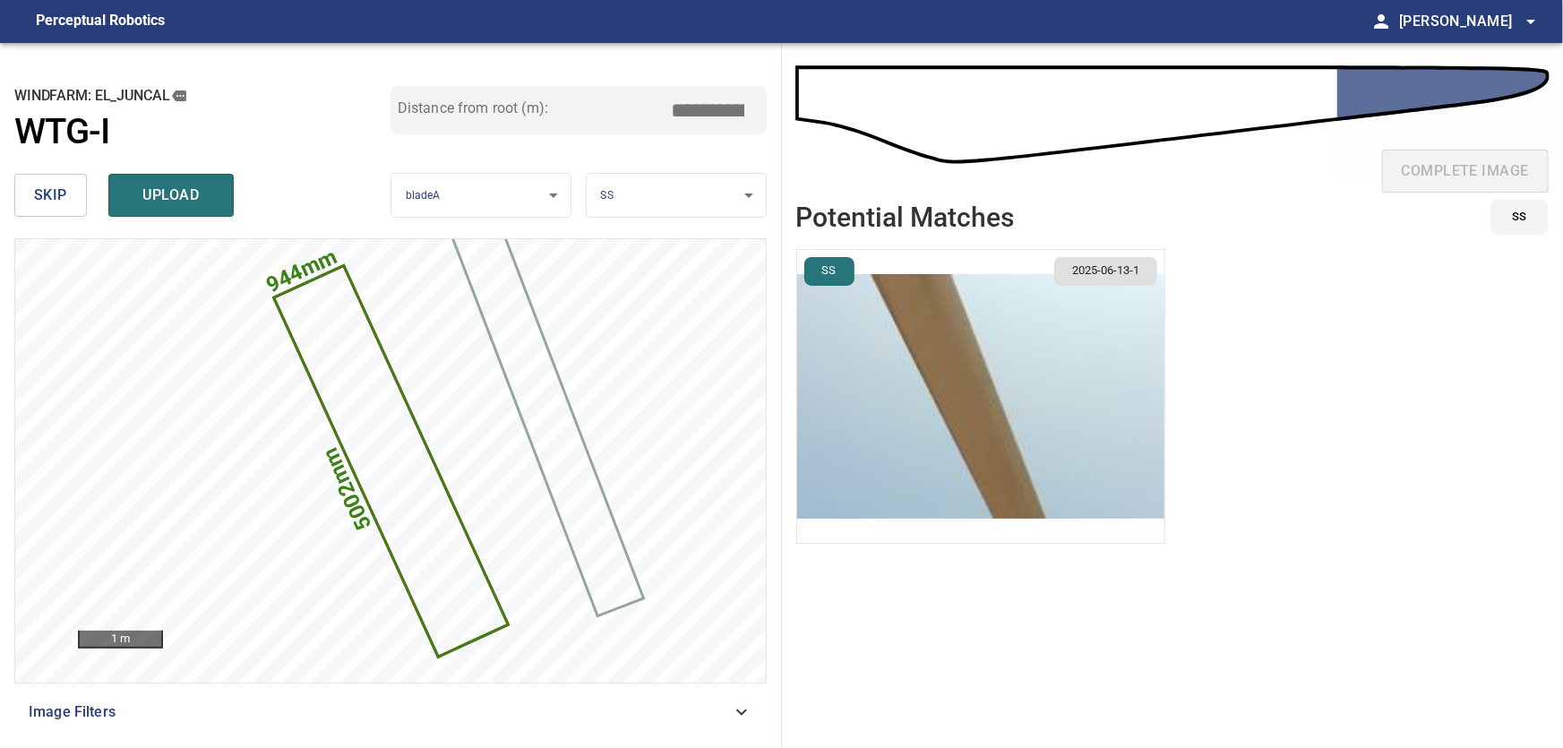
type input "*****"
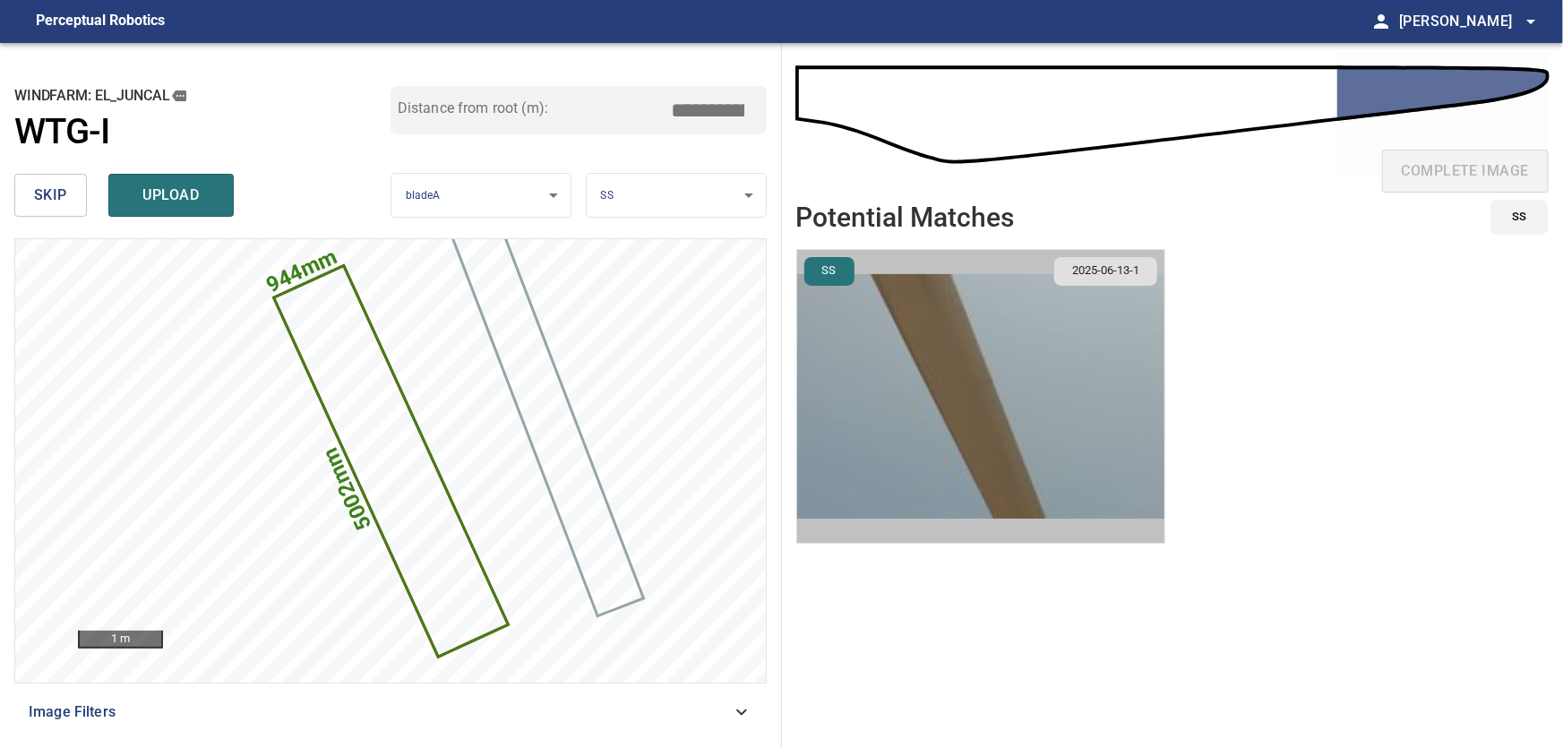
click at [961, 424] on img "button" at bounding box center [980, 396] width 367 height 293
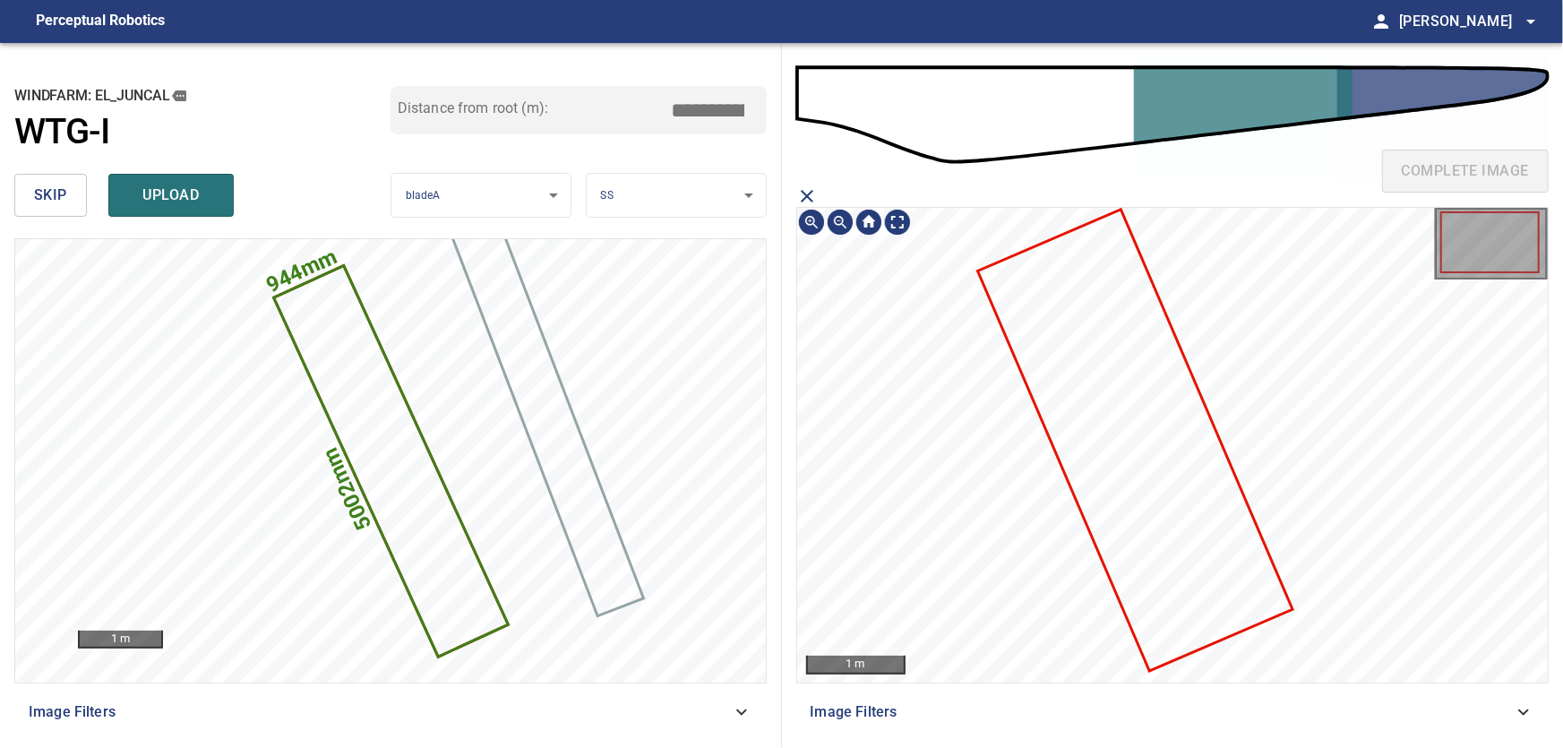
click at [1080, 418] on icon at bounding box center [1135, 440] width 311 height 458
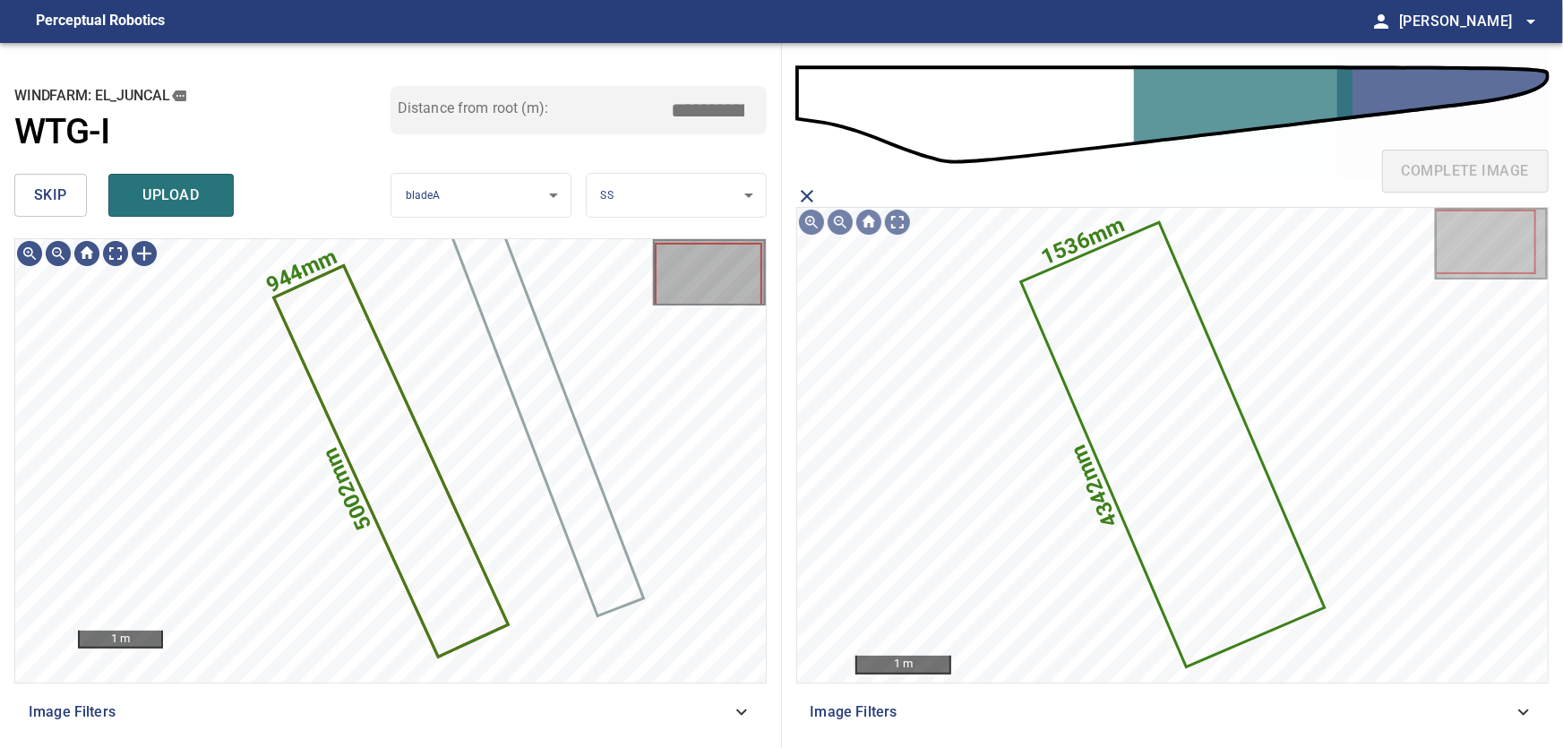
drag, startPoint x: 153, startPoint y: 179, endPoint x: 169, endPoint y: 201, distance: 26.9
click at [154, 185] on button "upload" at bounding box center [170, 195] width 125 height 43
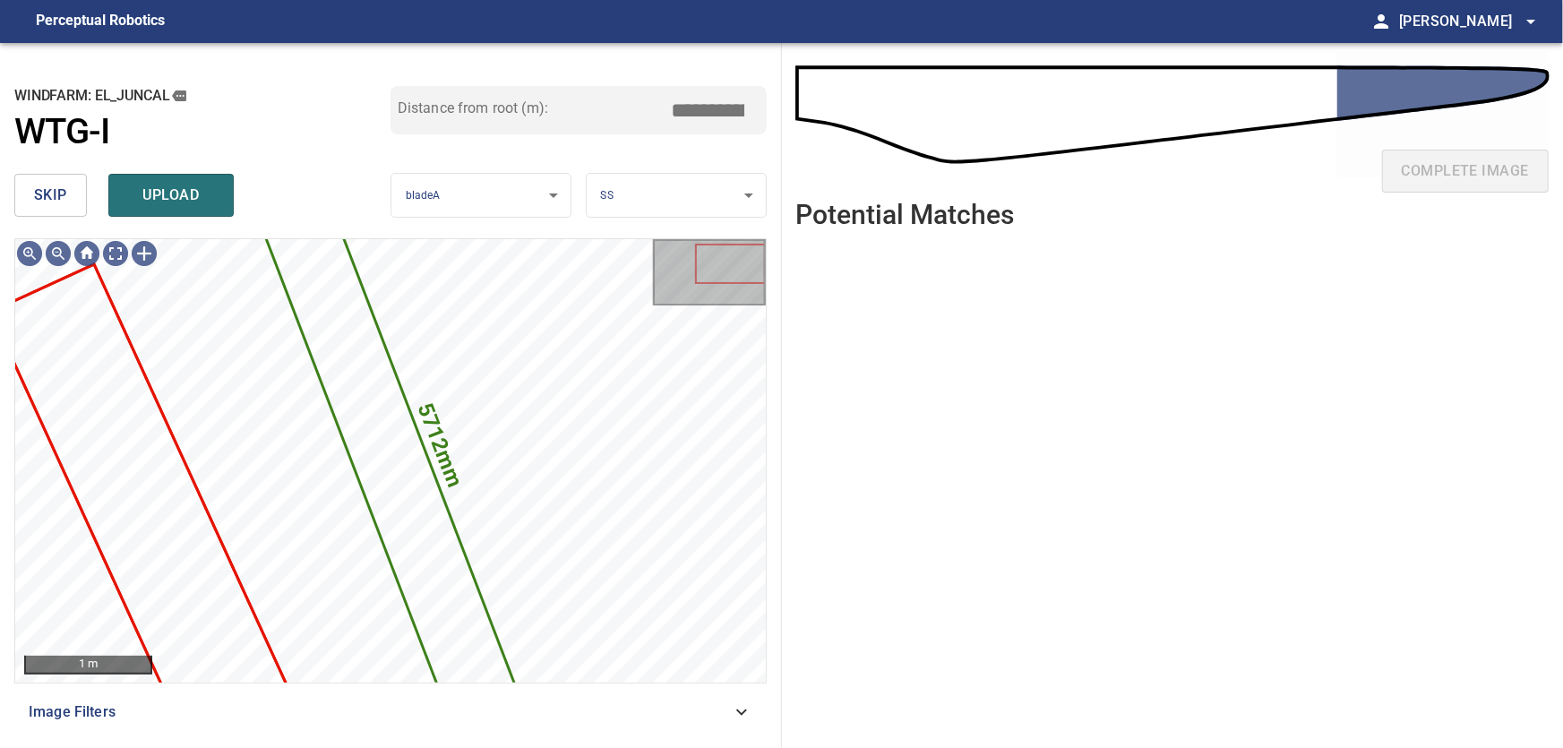
drag, startPoint x: 32, startPoint y: 193, endPoint x: 74, endPoint y: 202, distance: 43.2
click at [35, 193] on button "skip" at bounding box center [50, 195] width 73 height 43
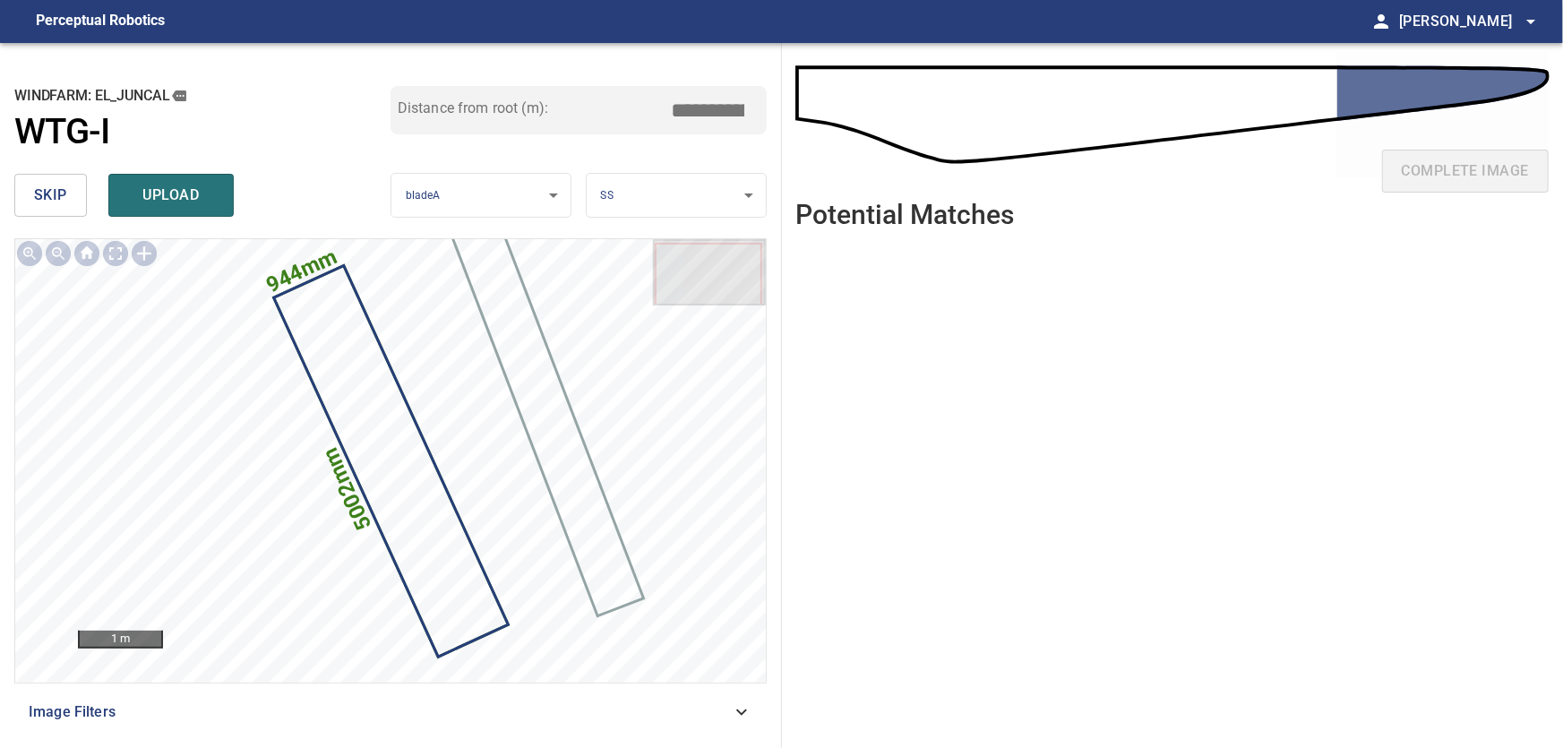
drag, startPoint x: 688, startPoint y: 104, endPoint x: 771, endPoint y: 123, distance: 85.4
click at [760, 123] on input "*****" at bounding box center [715, 110] width 90 height 34
click at [708, 106] on input "****" at bounding box center [715, 110] width 90 height 34
type input "*****"
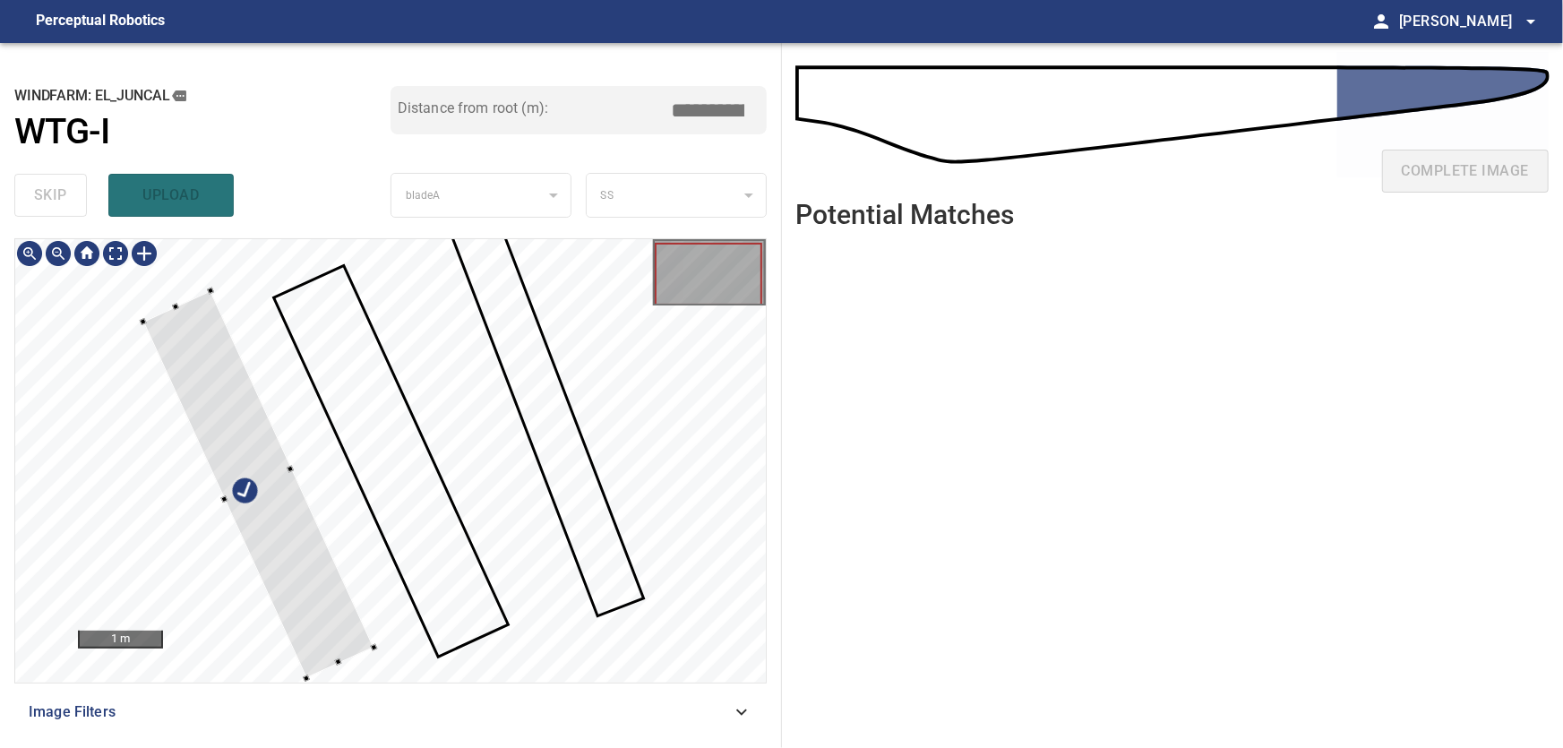
click at [279, 537] on div at bounding box center [258, 483] width 230 height 387
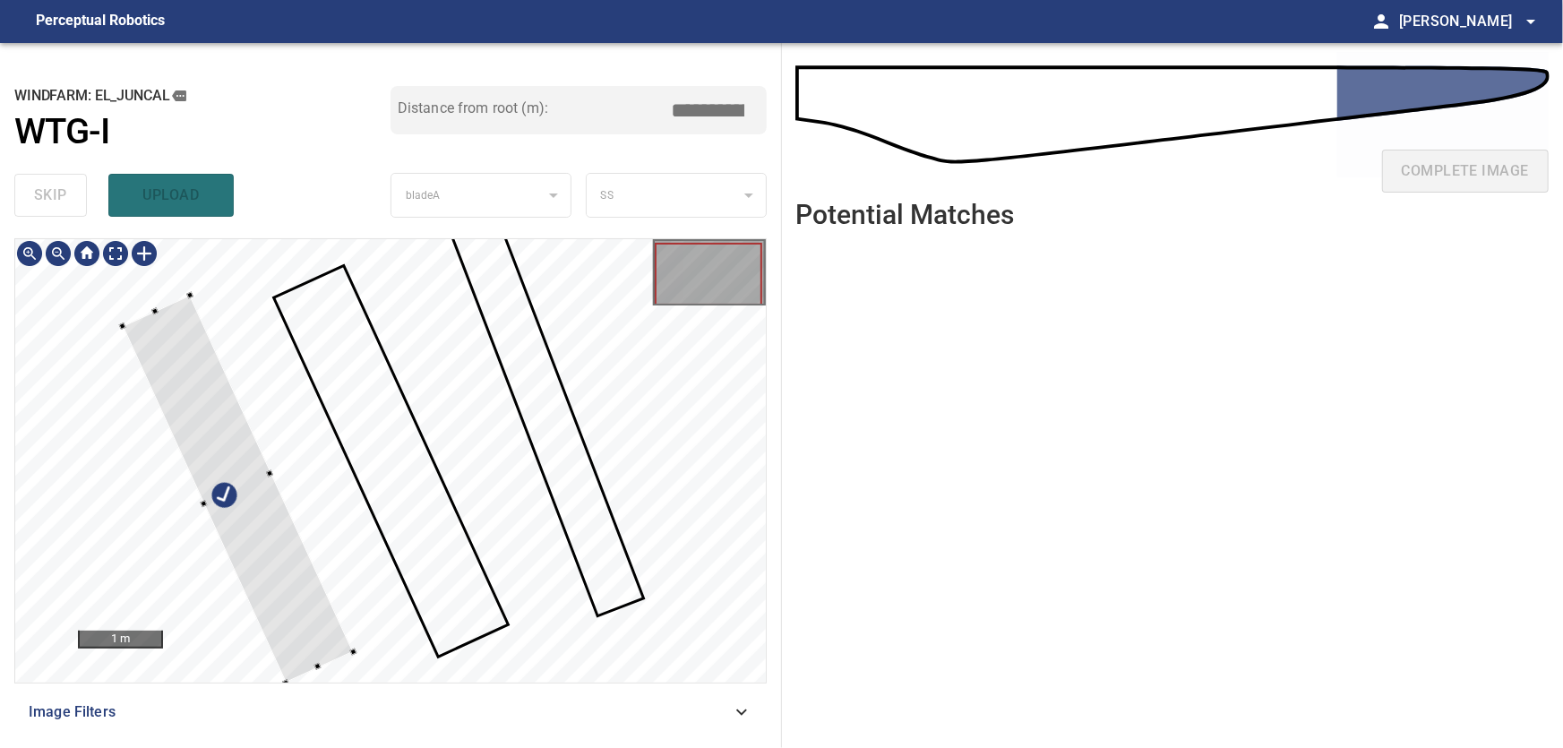
click at [228, 511] on div at bounding box center [238, 489] width 230 height 387
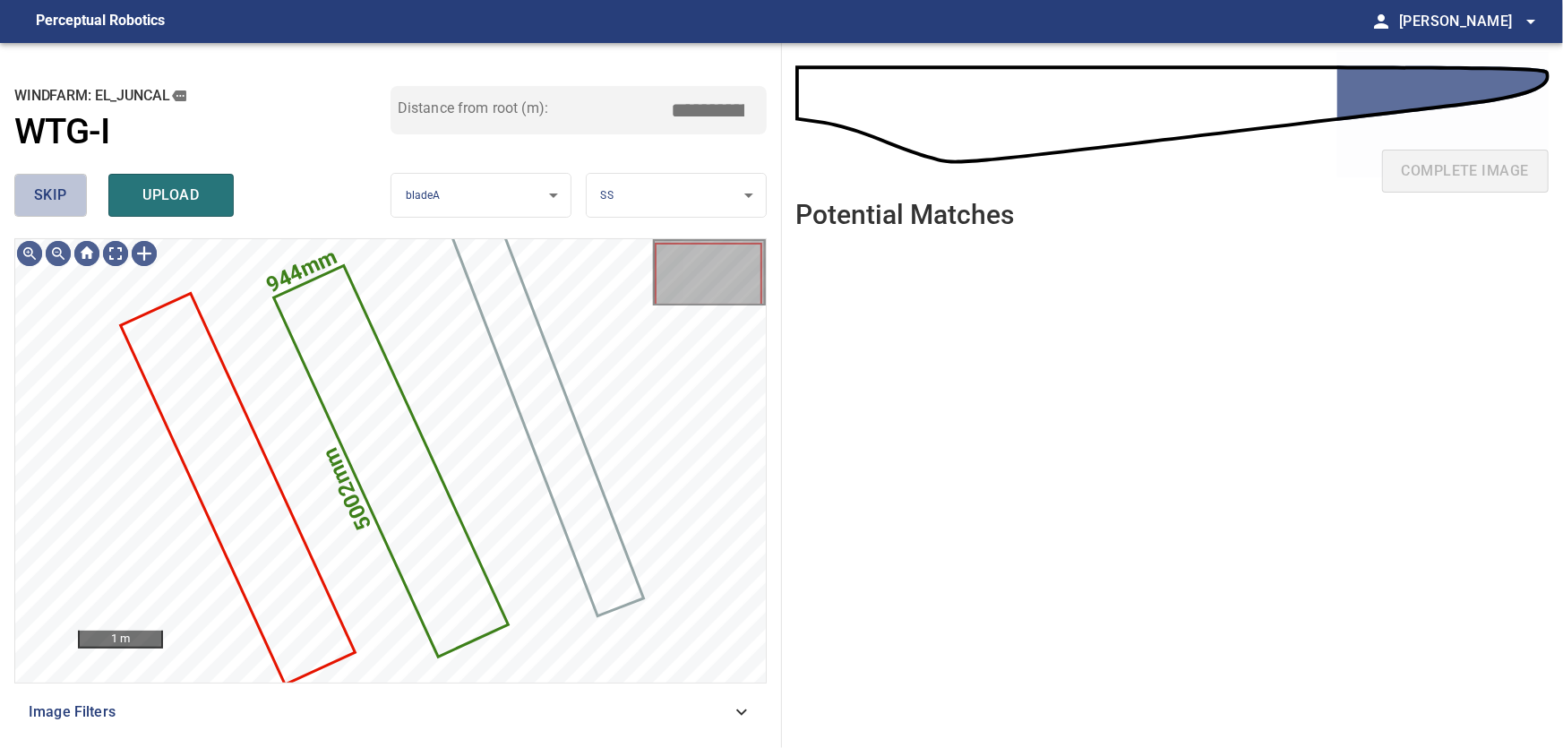
click at [62, 193] on span "skip" at bounding box center [50, 195] width 33 height 25
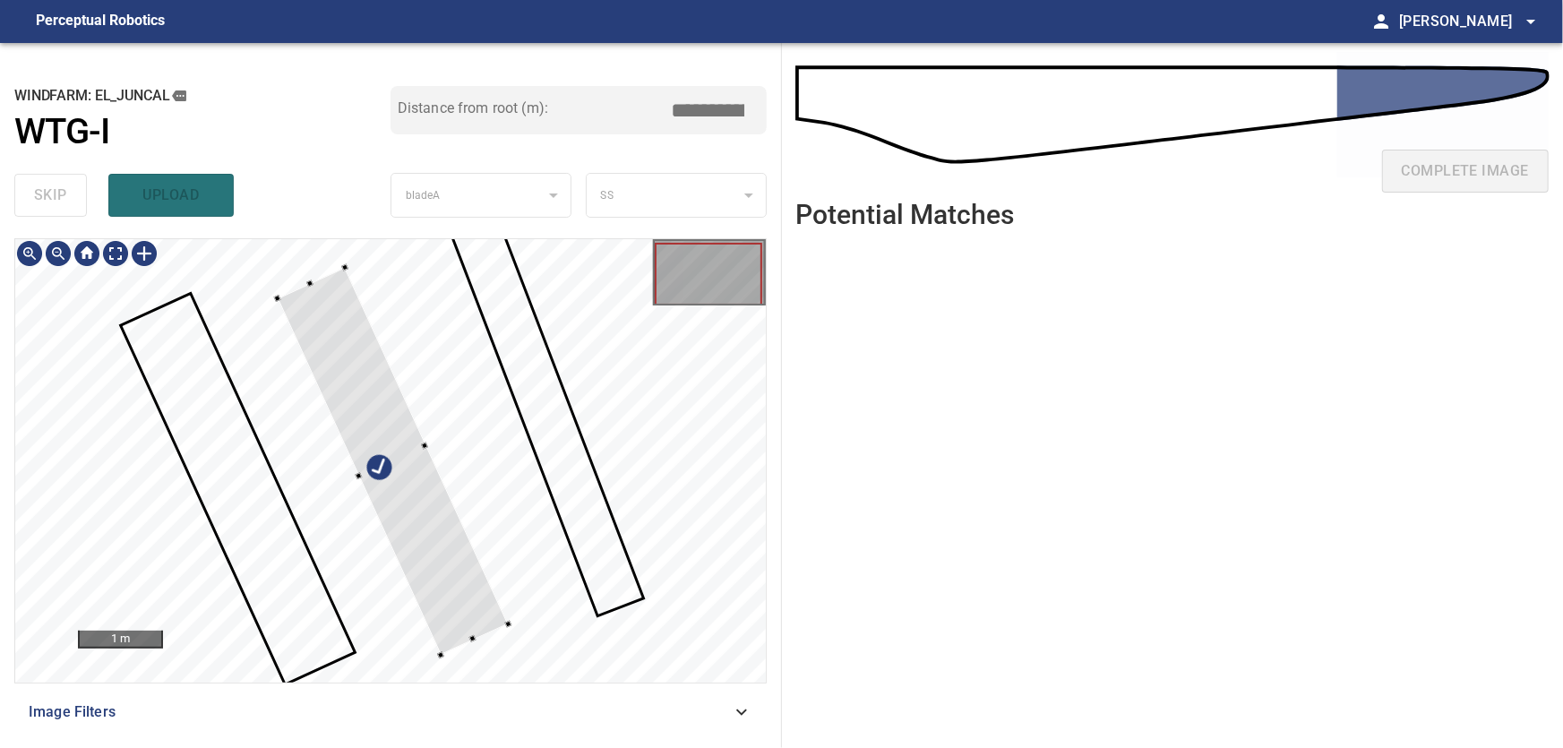
click at [422, 511] on div at bounding box center [393, 461] width 230 height 387
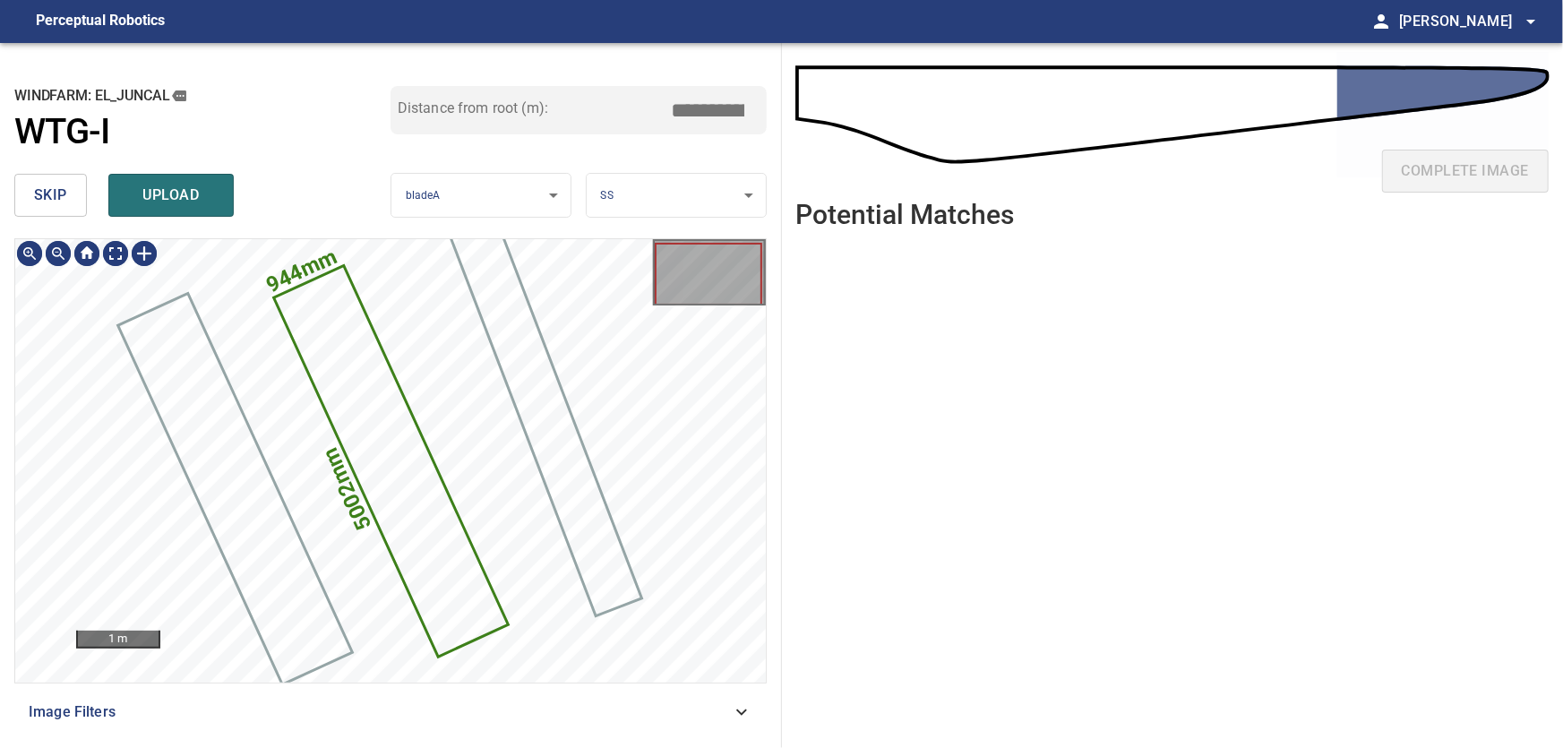
click at [386, 467] on icon at bounding box center [390, 461] width 230 height 387
drag, startPoint x: 675, startPoint y: 103, endPoint x: 832, endPoint y: 111, distance: 157.0
click at [760, 111] on input "*****" at bounding box center [715, 110] width 90 height 34
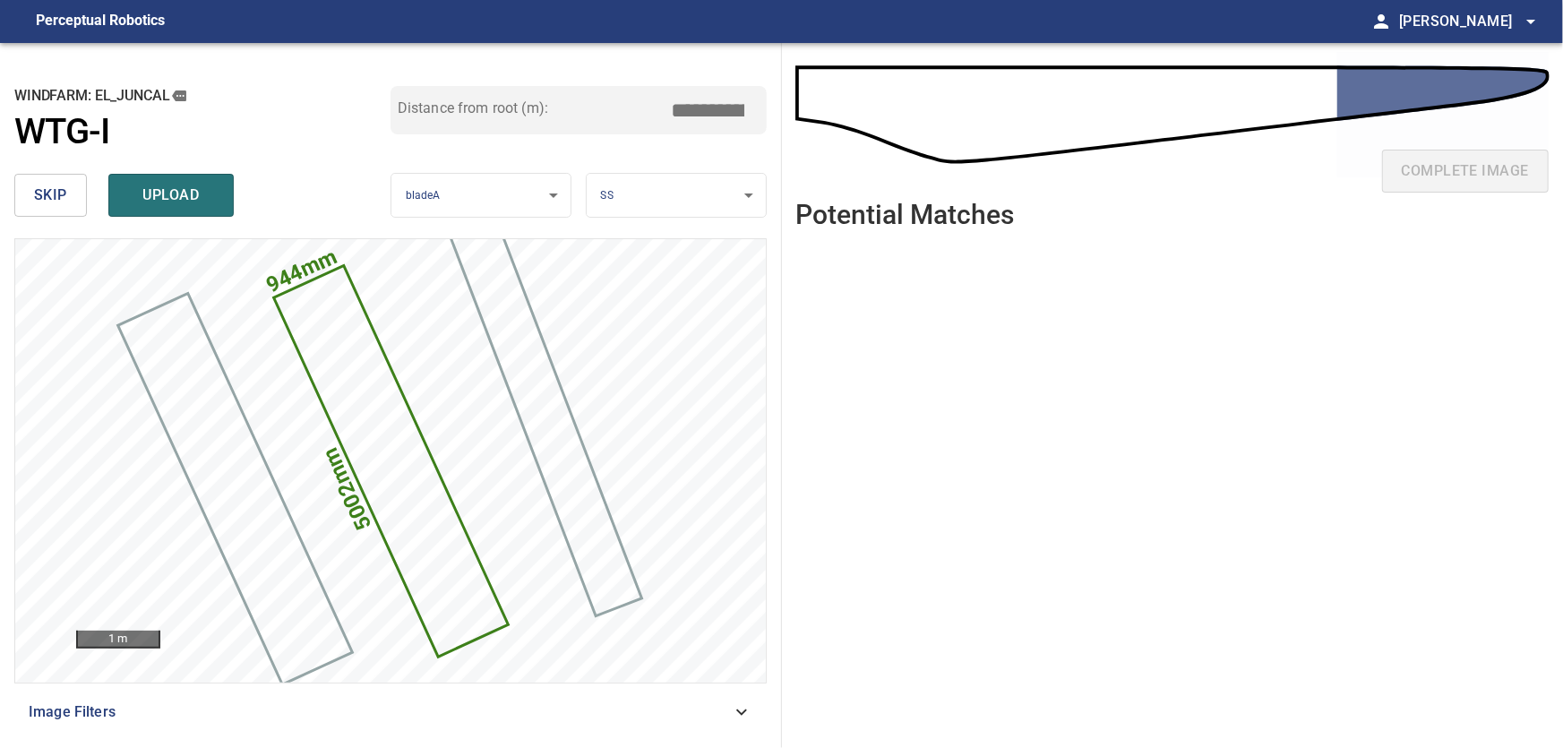
type input "*****"
click at [903, 390] on ul at bounding box center [1172, 482] width 753 height 477
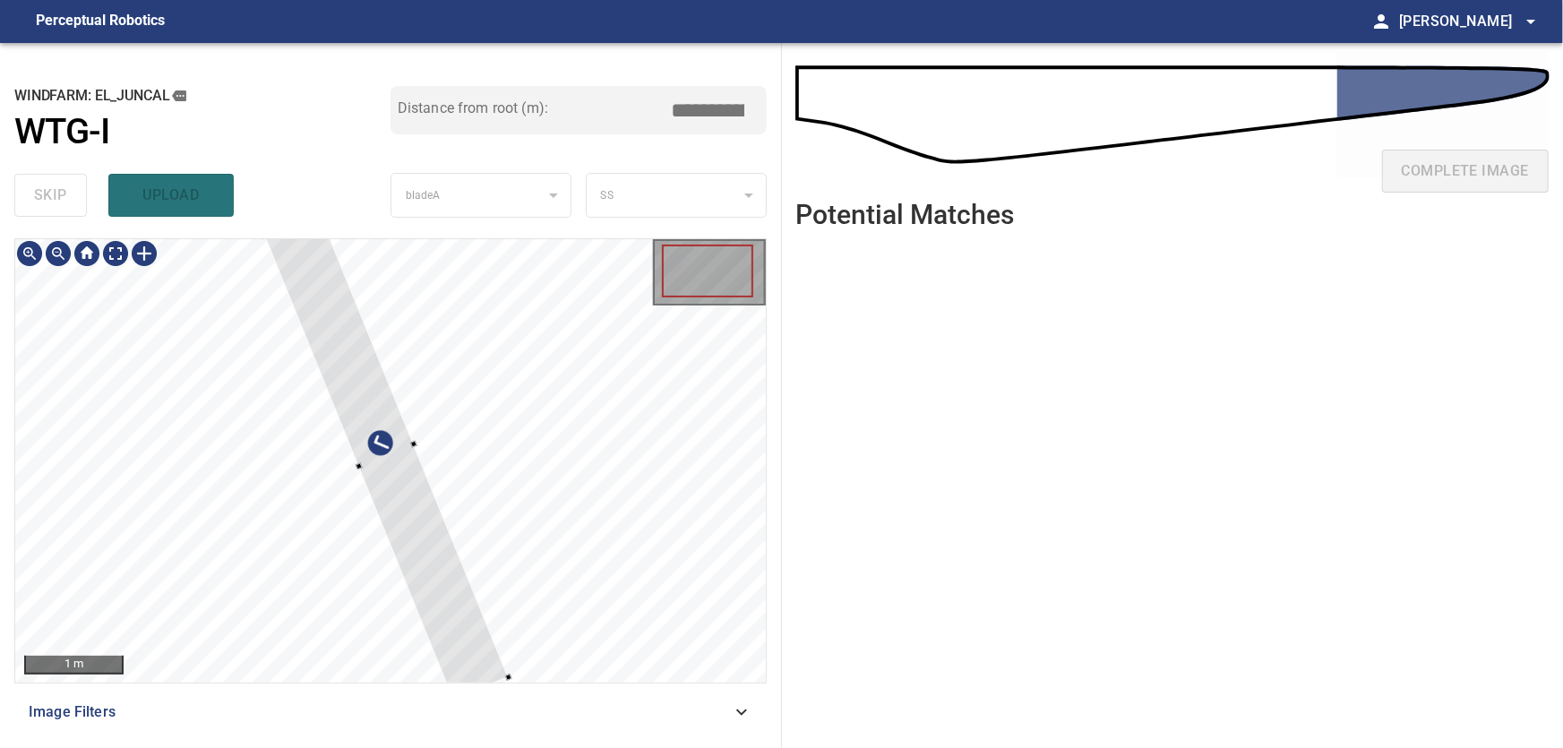
click at [401, 477] on div at bounding box center [386, 456] width 245 height 486
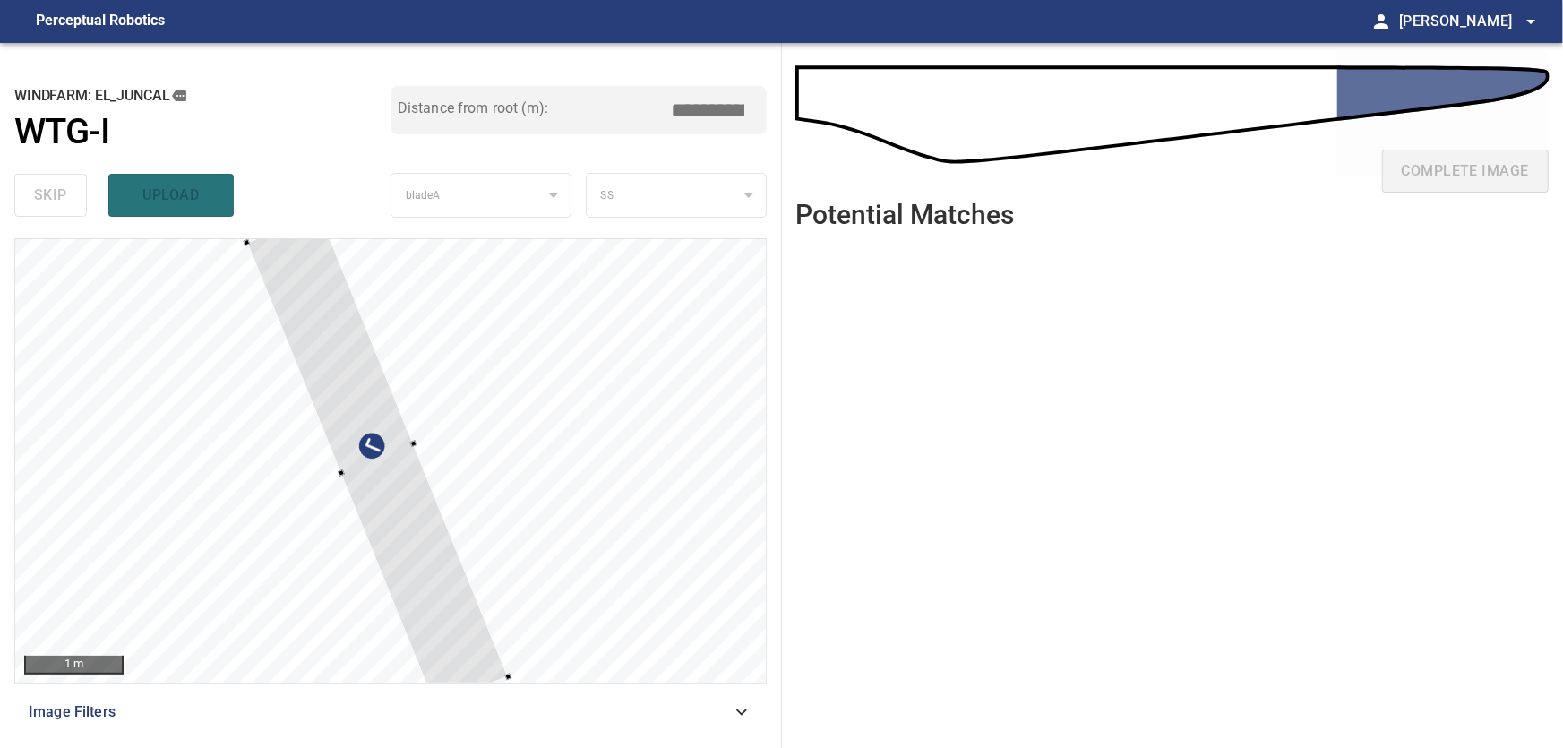
click at [339, 475] on div at bounding box center [390, 460] width 751 height 443
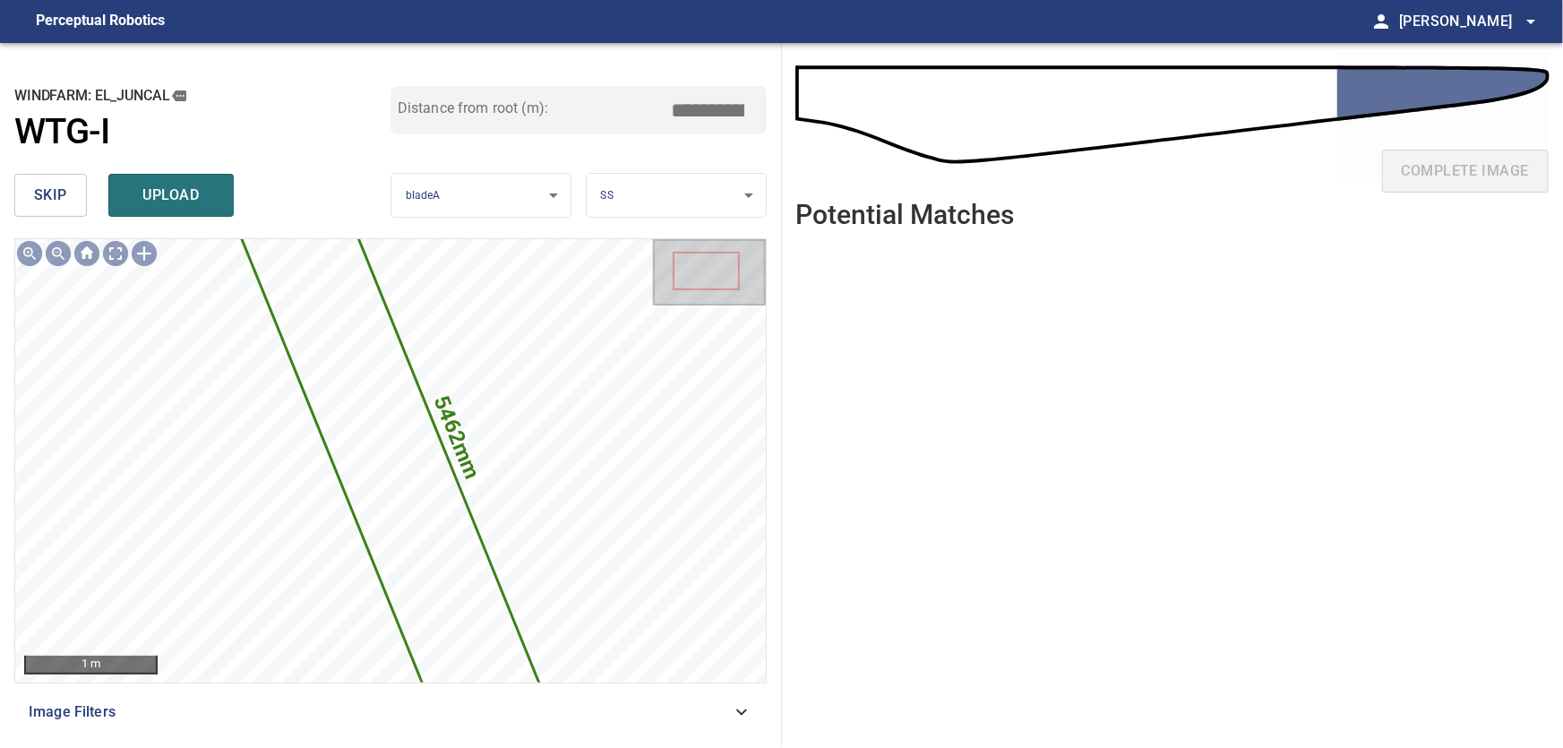
drag, startPoint x: 685, startPoint y: 112, endPoint x: 761, endPoint y: 108, distance: 76.2
click at [760, 108] on input "*****" at bounding box center [715, 110] width 90 height 34
click at [709, 109] on input "****" at bounding box center [715, 110] width 90 height 34
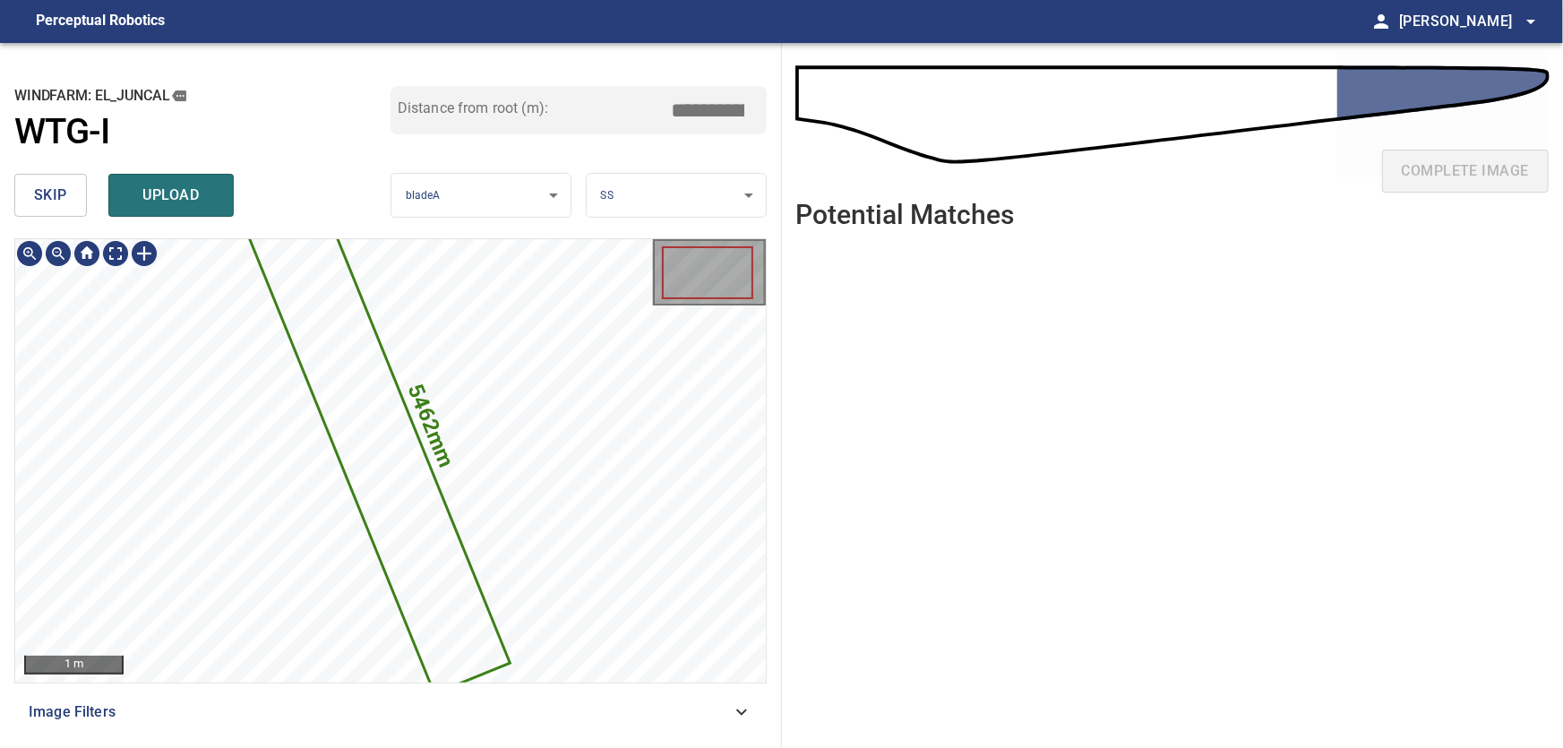
click at [397, 520] on icon at bounding box center [377, 445] width 262 height 494
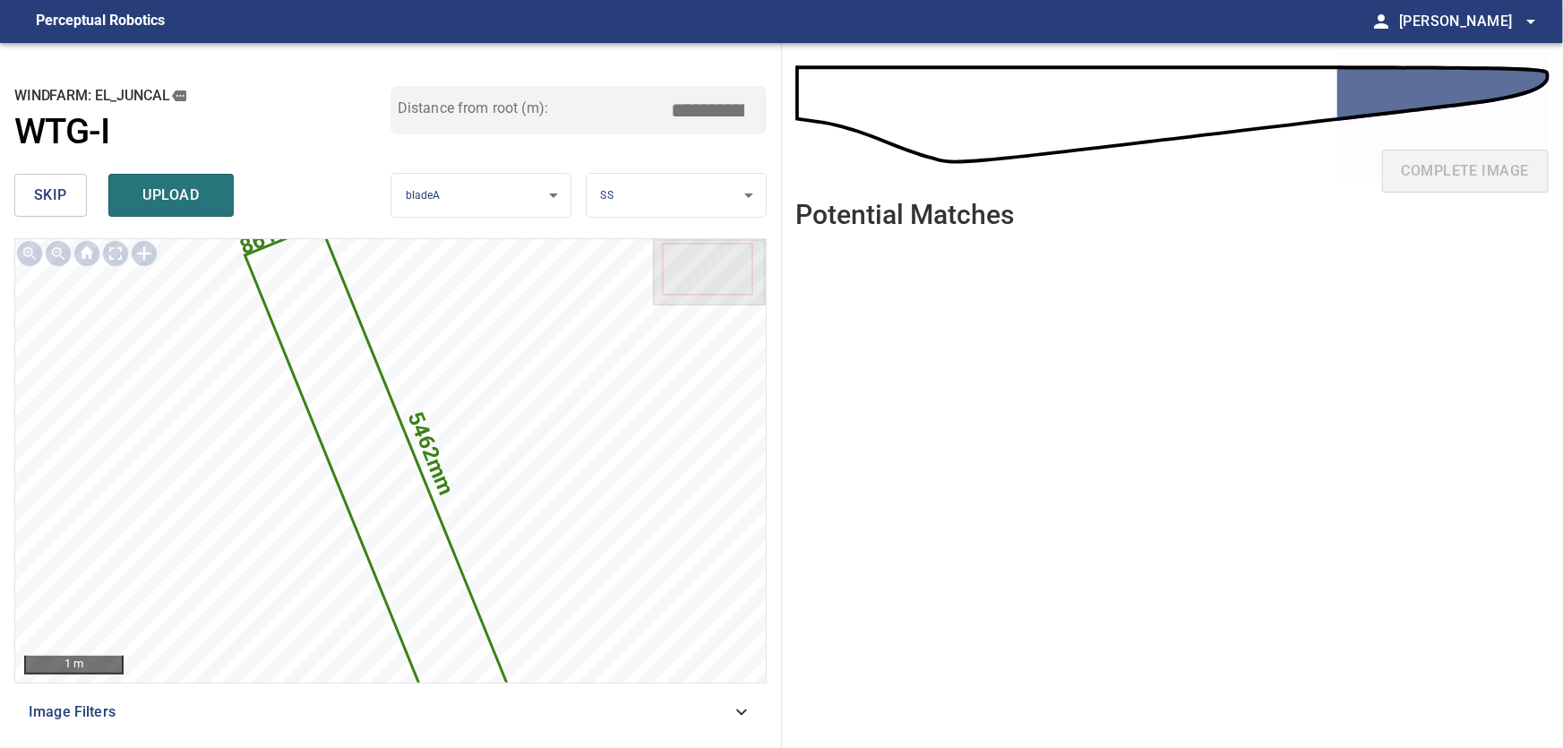
click at [752, 116] on input "*****" at bounding box center [715, 110] width 90 height 34
click at [753, 107] on input "*****" at bounding box center [715, 110] width 90 height 34
click at [753, 114] on input "*****" at bounding box center [715, 110] width 90 height 34
click at [753, 116] on input "*****" at bounding box center [715, 110] width 90 height 34
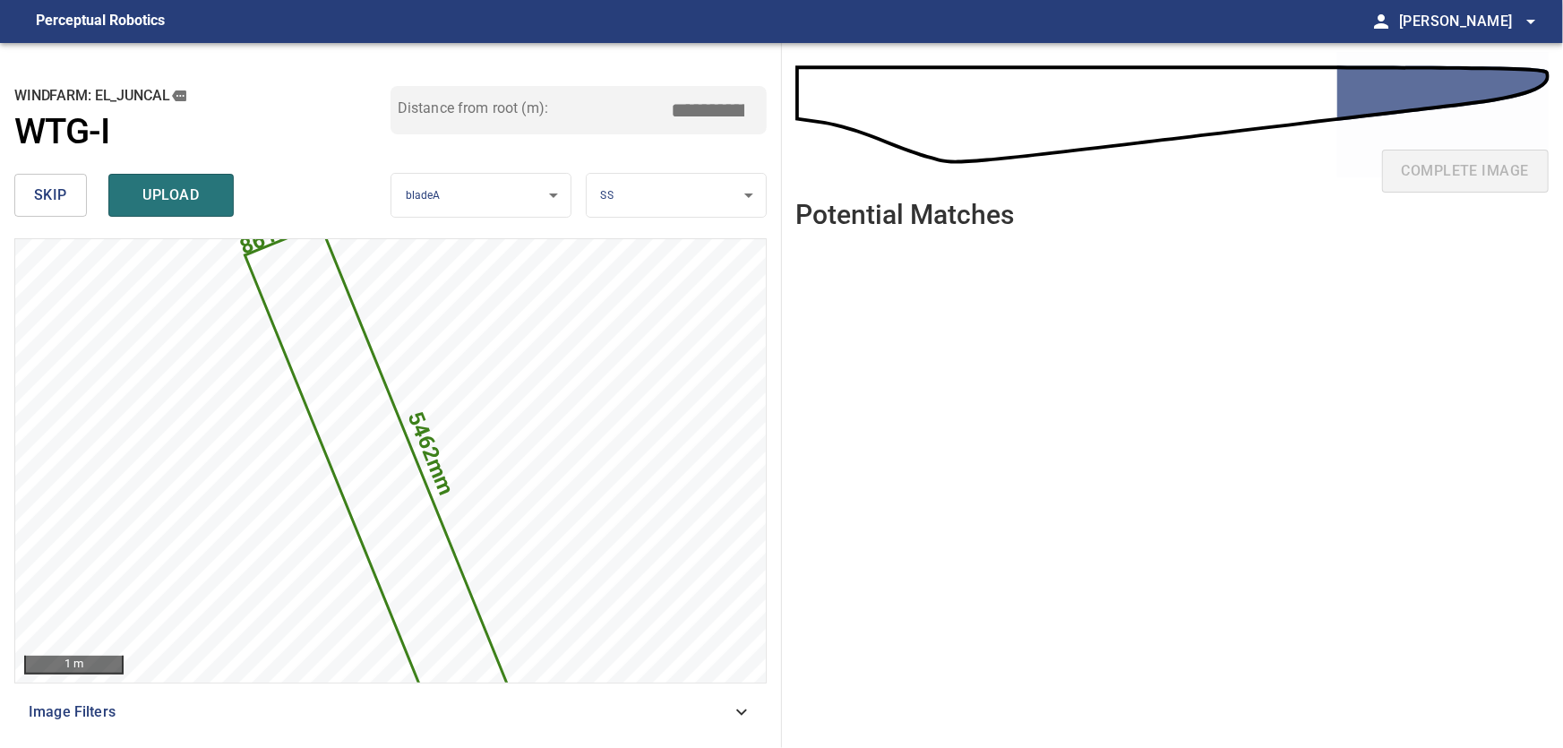
drag, startPoint x: 701, startPoint y: 107, endPoint x: 770, endPoint y: 108, distance: 69.0
click at [760, 108] on input "*****" at bounding box center [715, 110] width 90 height 34
click at [706, 107] on input "*****" at bounding box center [715, 110] width 90 height 34
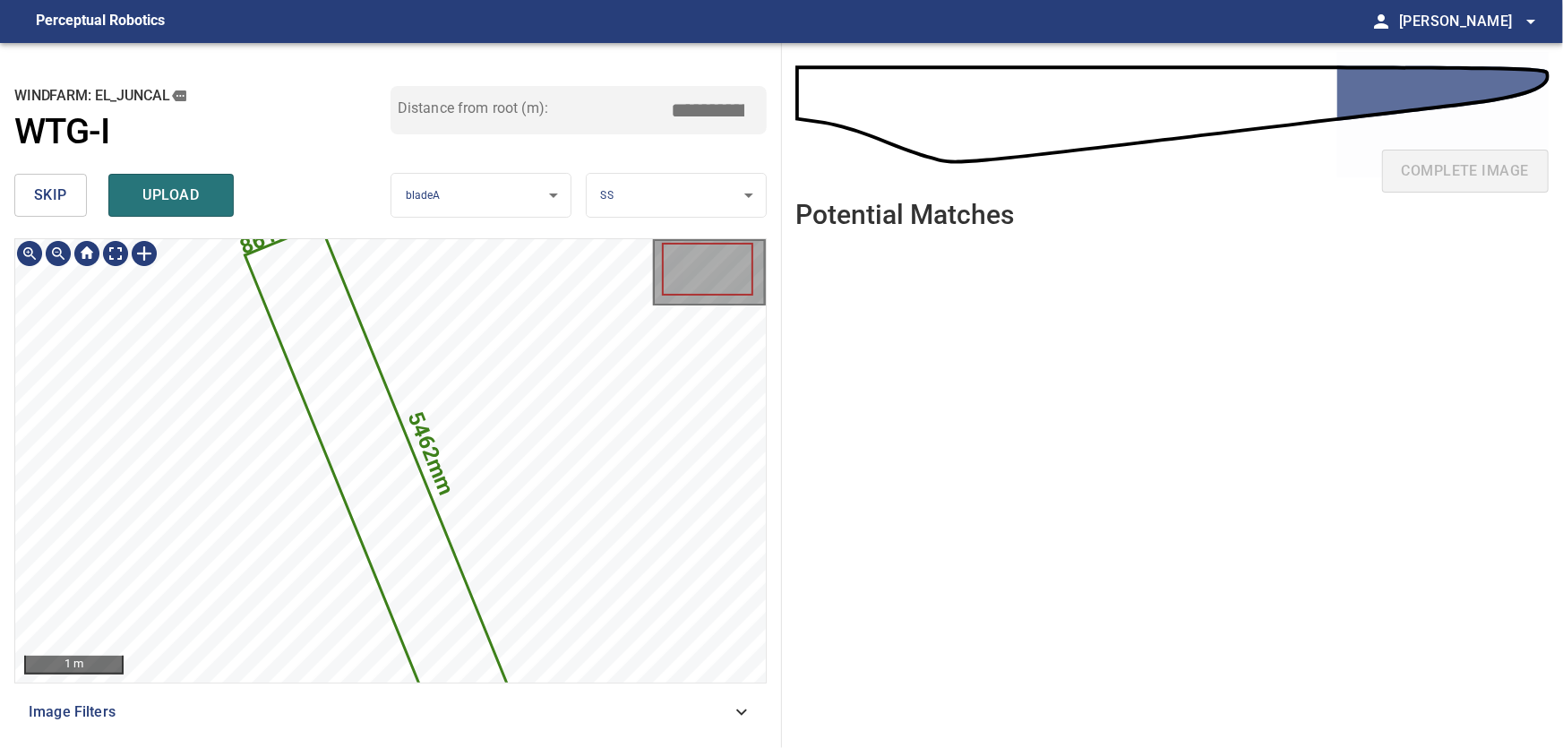
click at [399, 584] on icon at bounding box center [377, 474] width 262 height 494
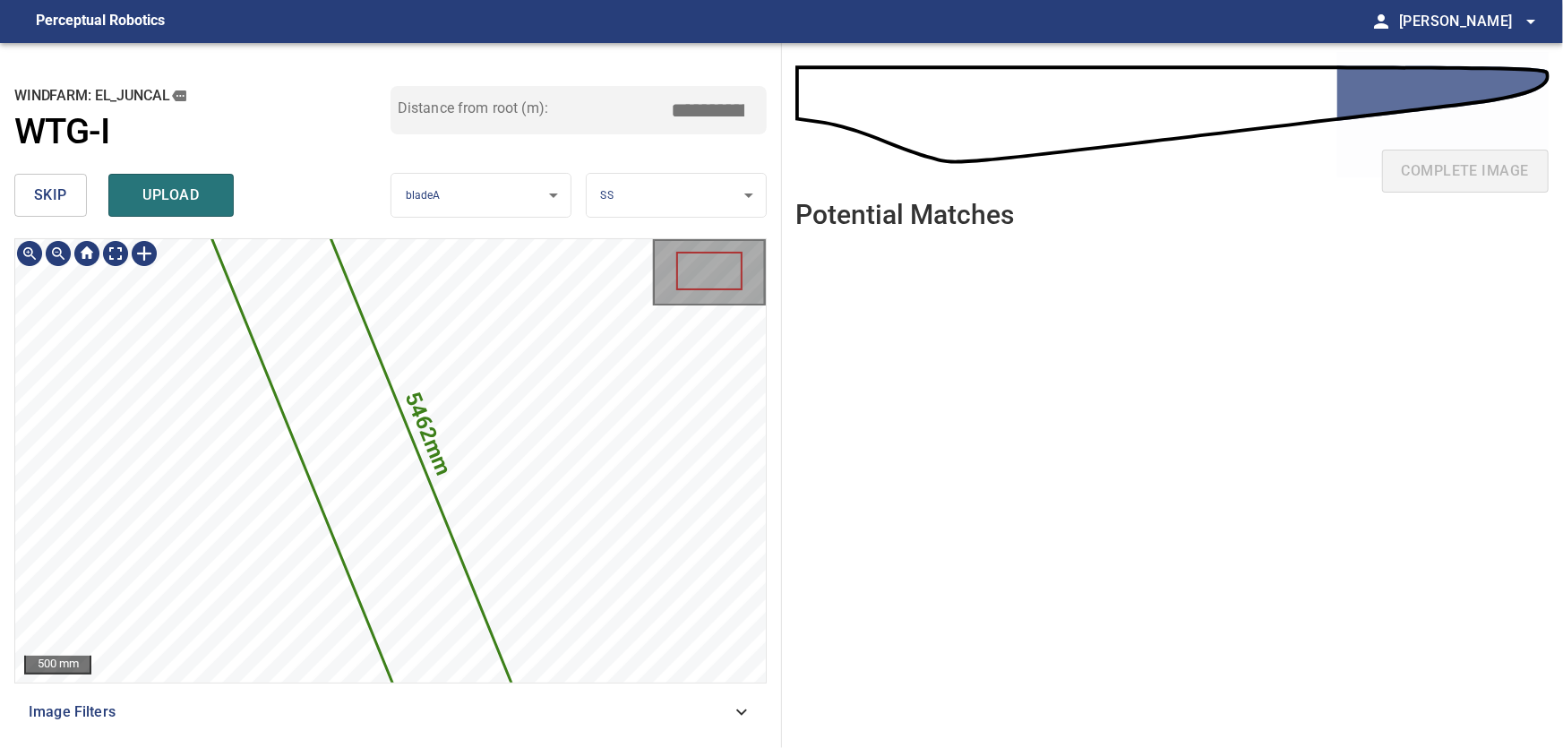
click at [422, 561] on icon at bounding box center [362, 458] width 356 height 671
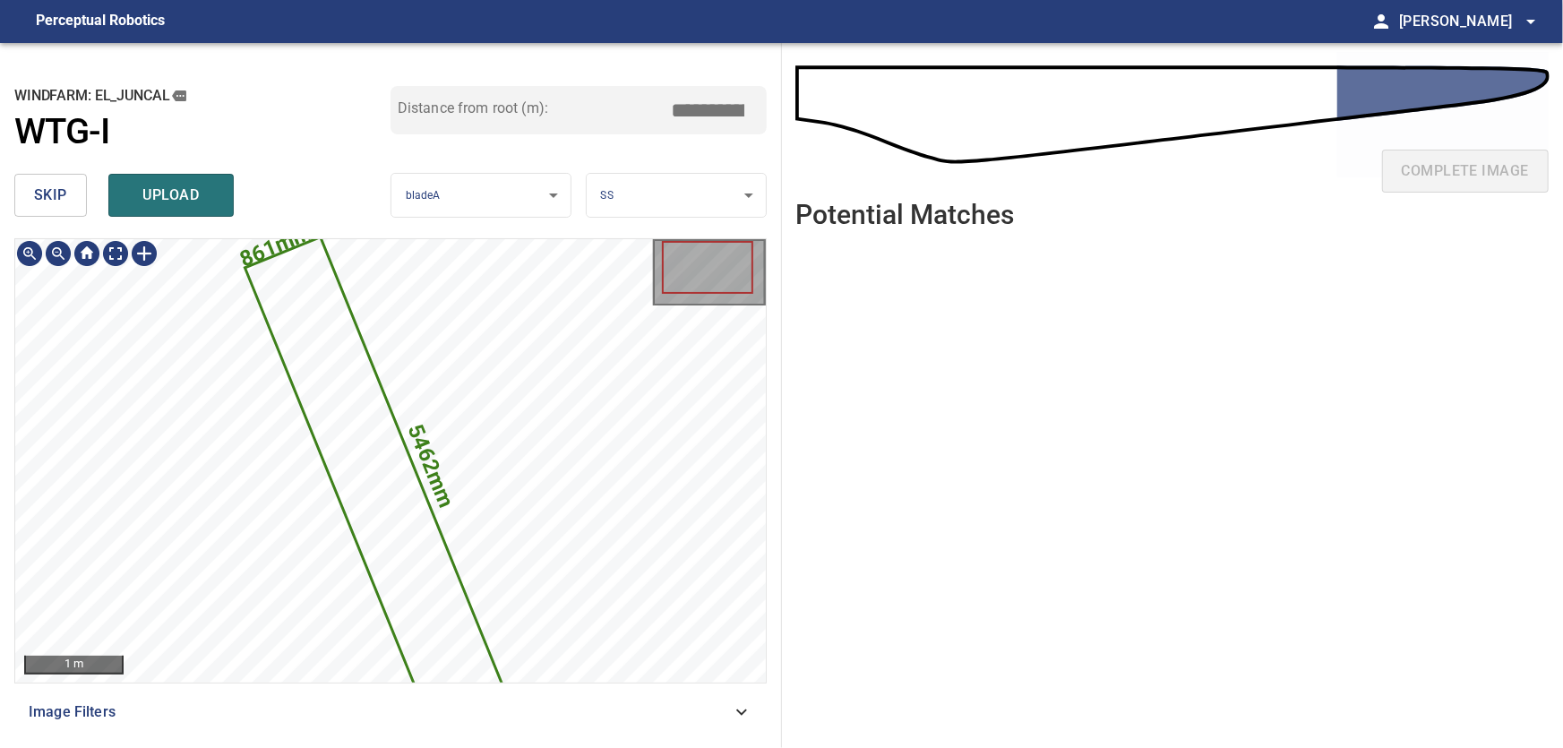
click at [422, 563] on icon at bounding box center [377, 485] width 262 height 494
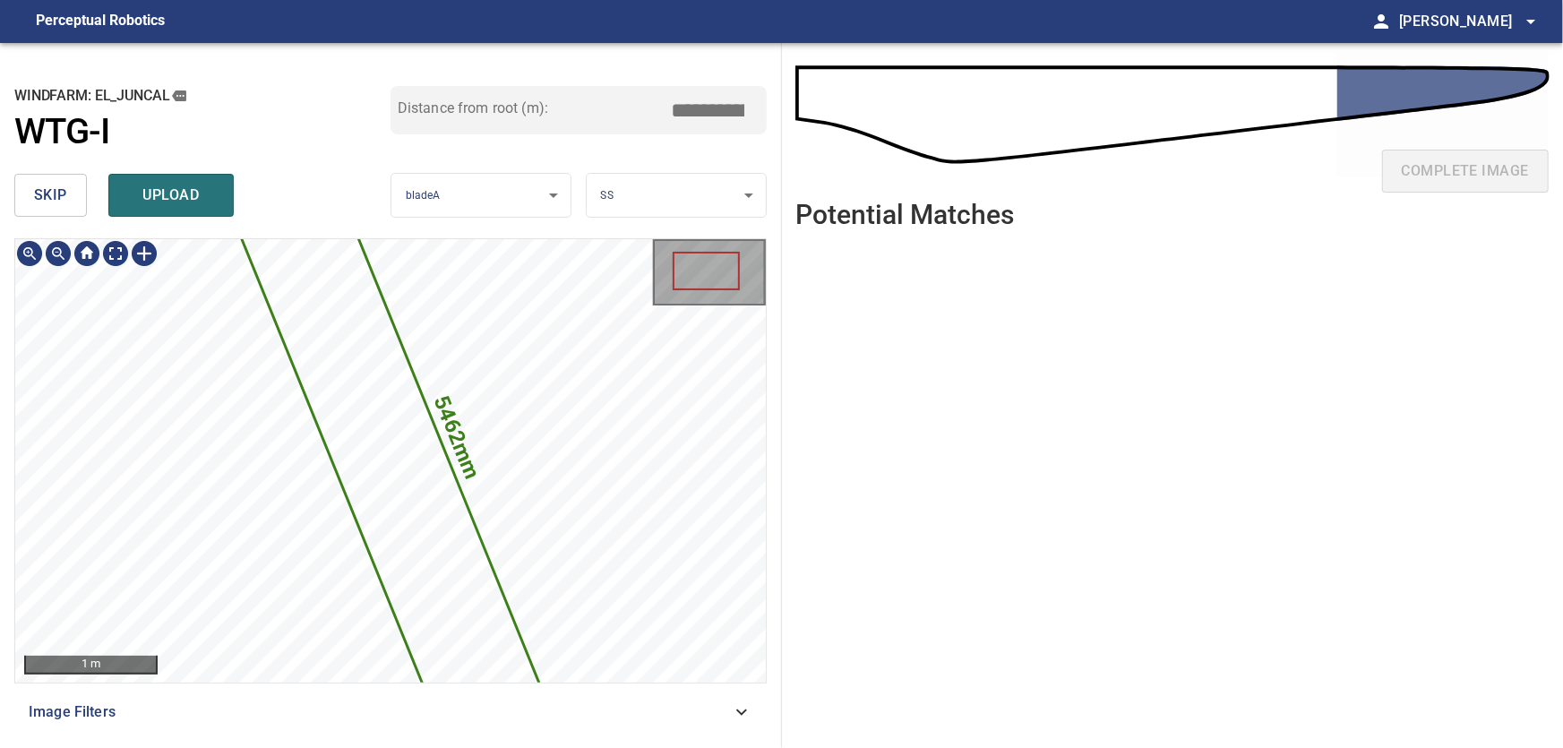
click at [312, 558] on div "5462mm 861mm El_Juncal/WTG-I/1 Category unclassified unclassified" at bounding box center [390, 460] width 751 height 443
click at [404, 537] on icon at bounding box center [390, 461] width 350 height 661
click at [407, 533] on icon at bounding box center [390, 461] width 350 height 661
click at [414, 527] on icon at bounding box center [390, 461] width 350 height 661
type input "****"
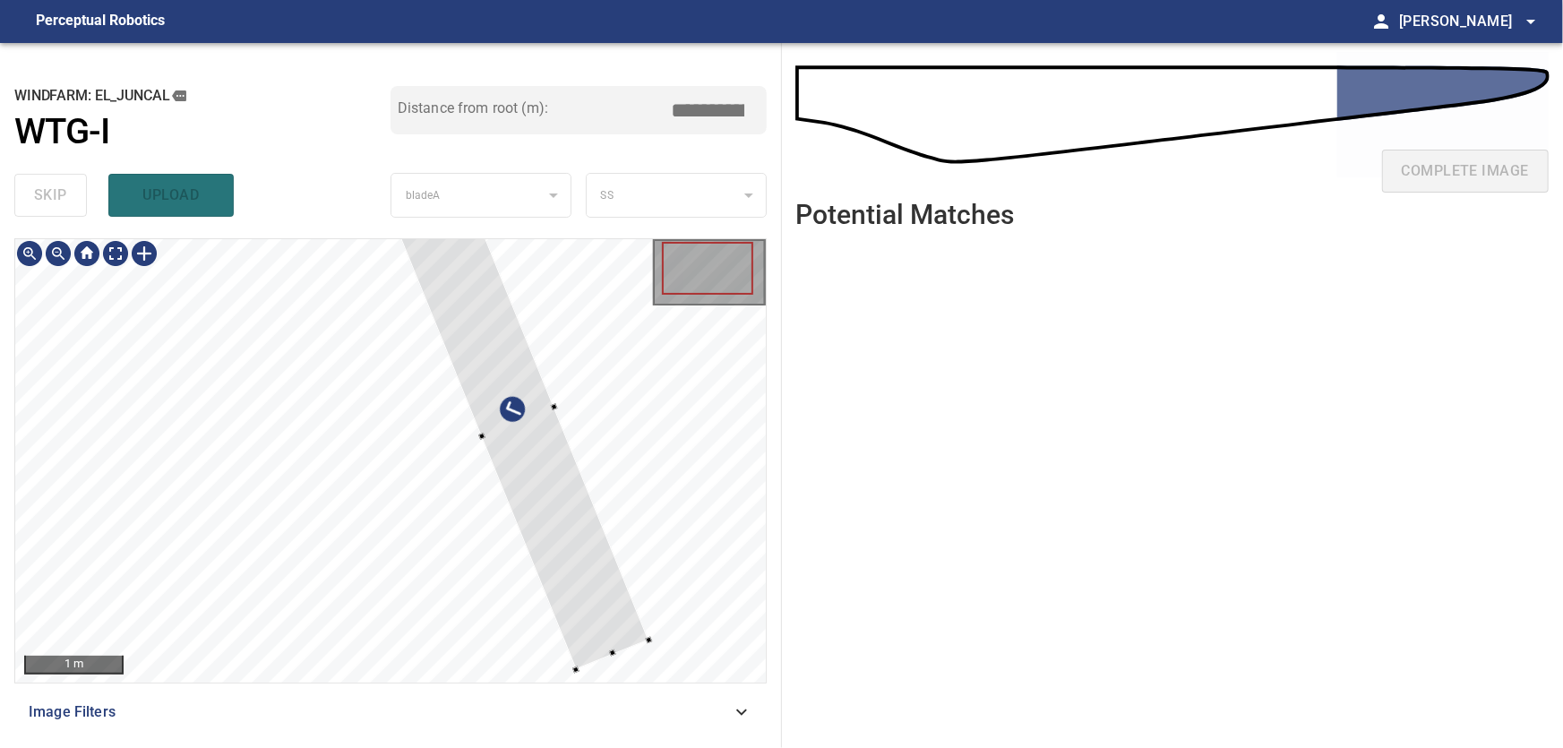
click at [580, 450] on div at bounding box center [390, 460] width 751 height 443
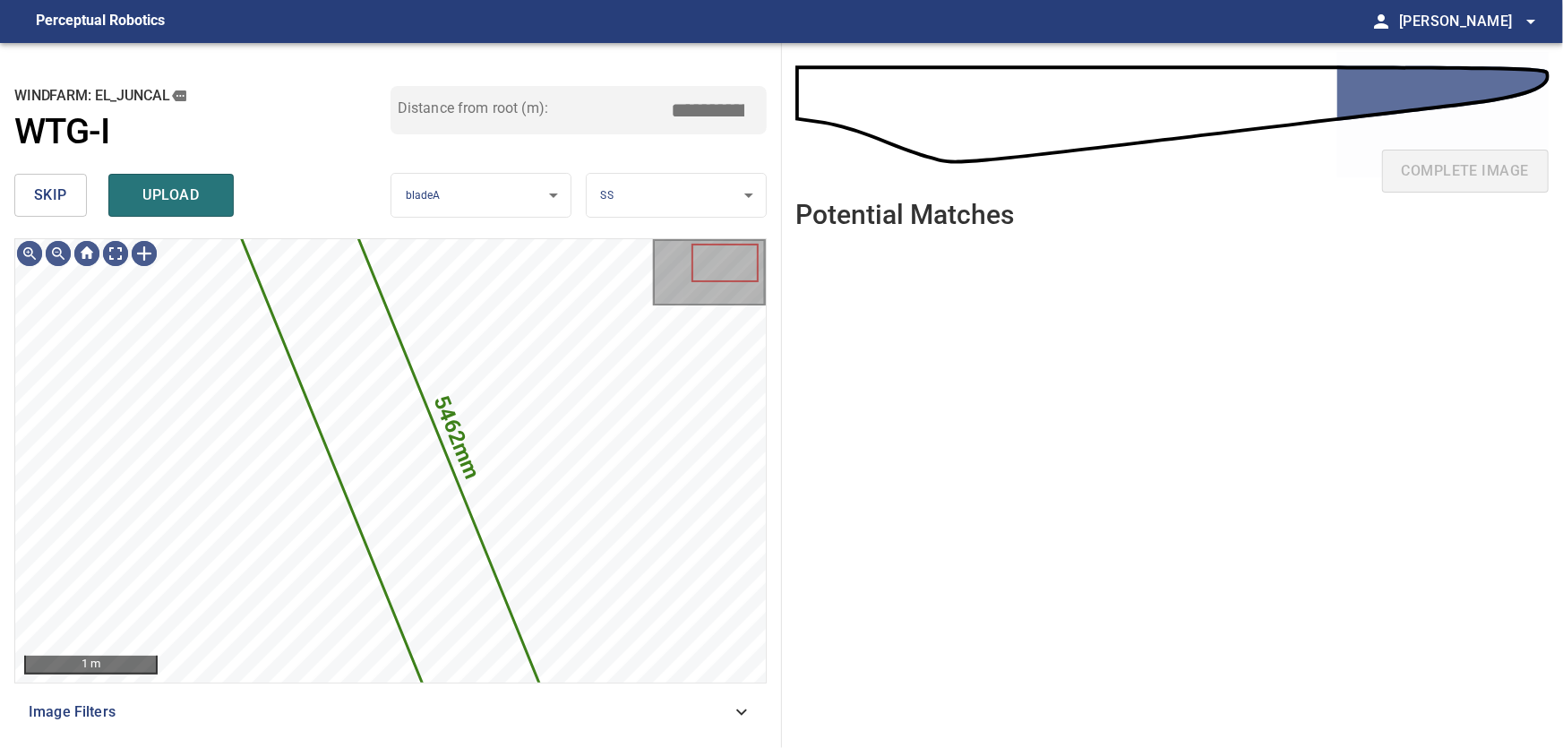
click at [34, 198] on button "skip" at bounding box center [50, 195] width 73 height 43
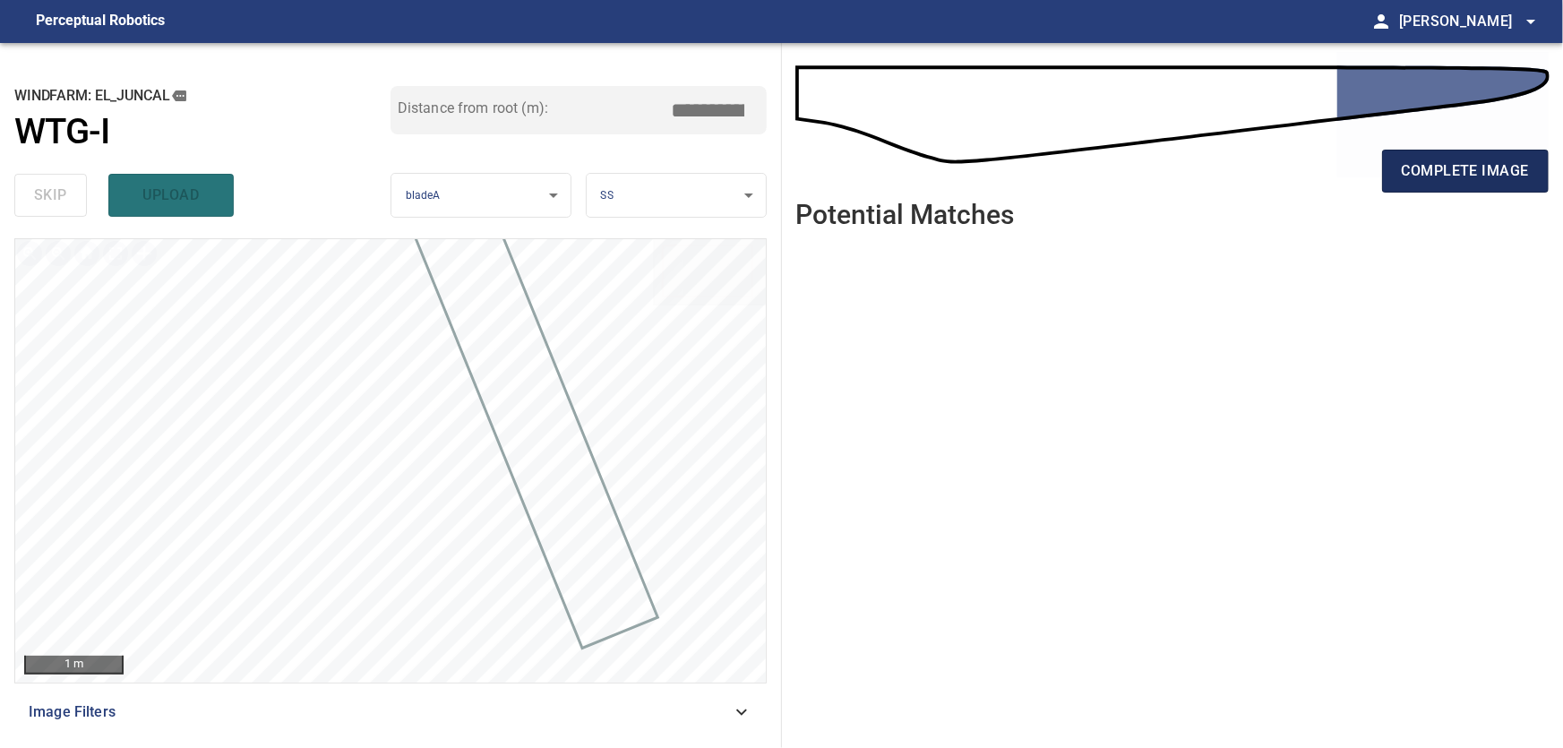
click at [1434, 157] on button "complete image" at bounding box center [1465, 171] width 167 height 43
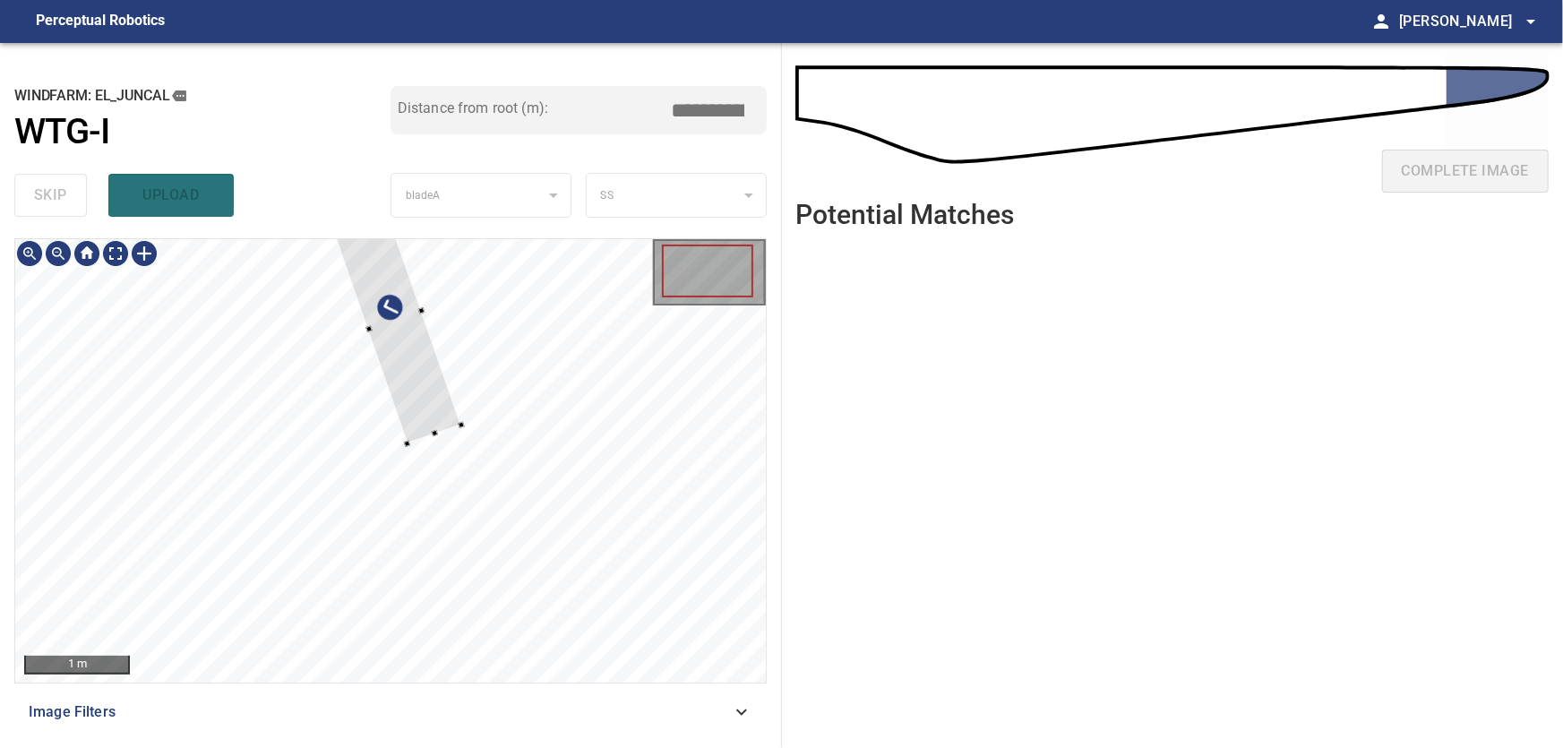
click at [593, 420] on div at bounding box center [390, 460] width 751 height 443
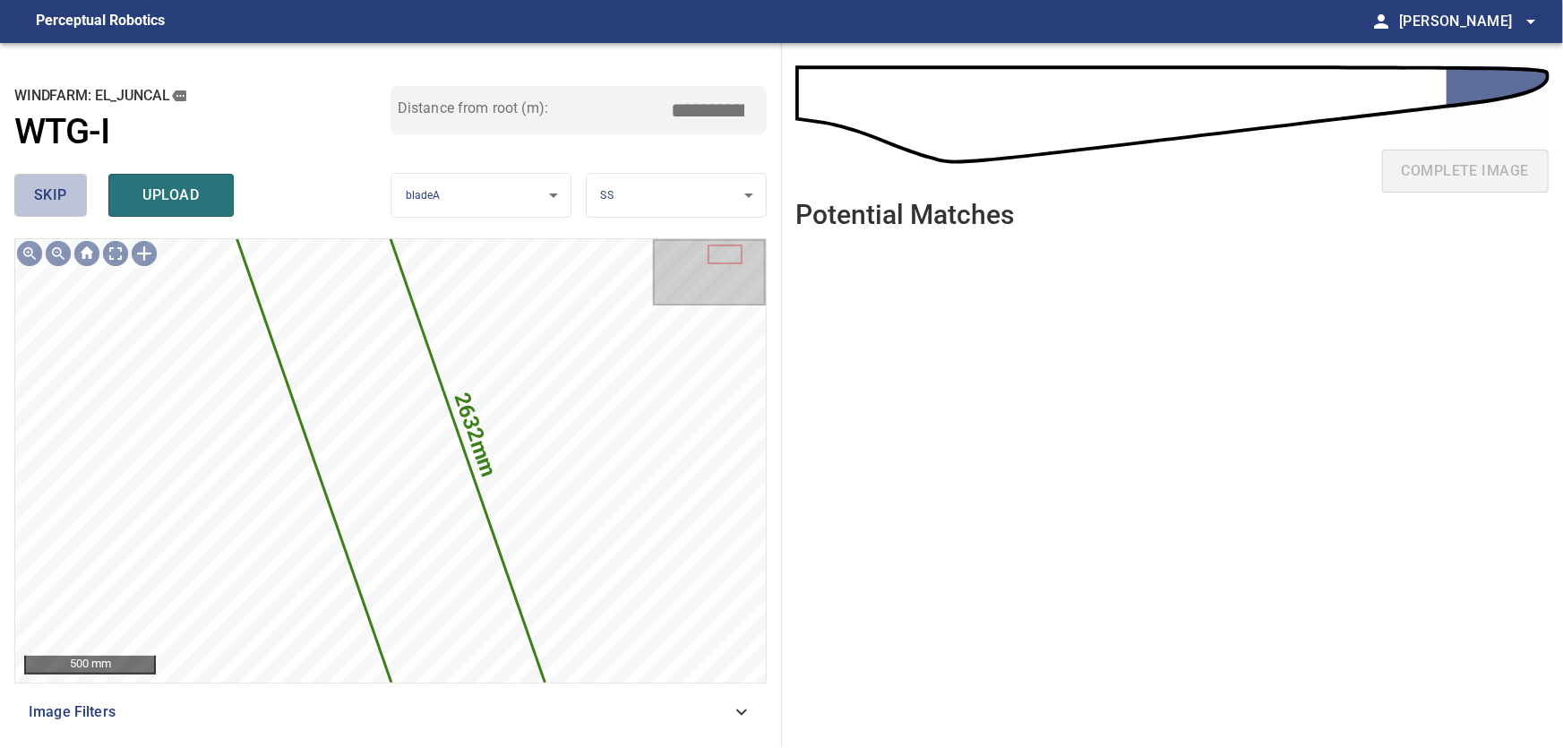
drag, startPoint x: 32, startPoint y: 193, endPoint x: 91, endPoint y: 233, distance: 71.6
click at [33, 193] on button "skip" at bounding box center [50, 195] width 73 height 43
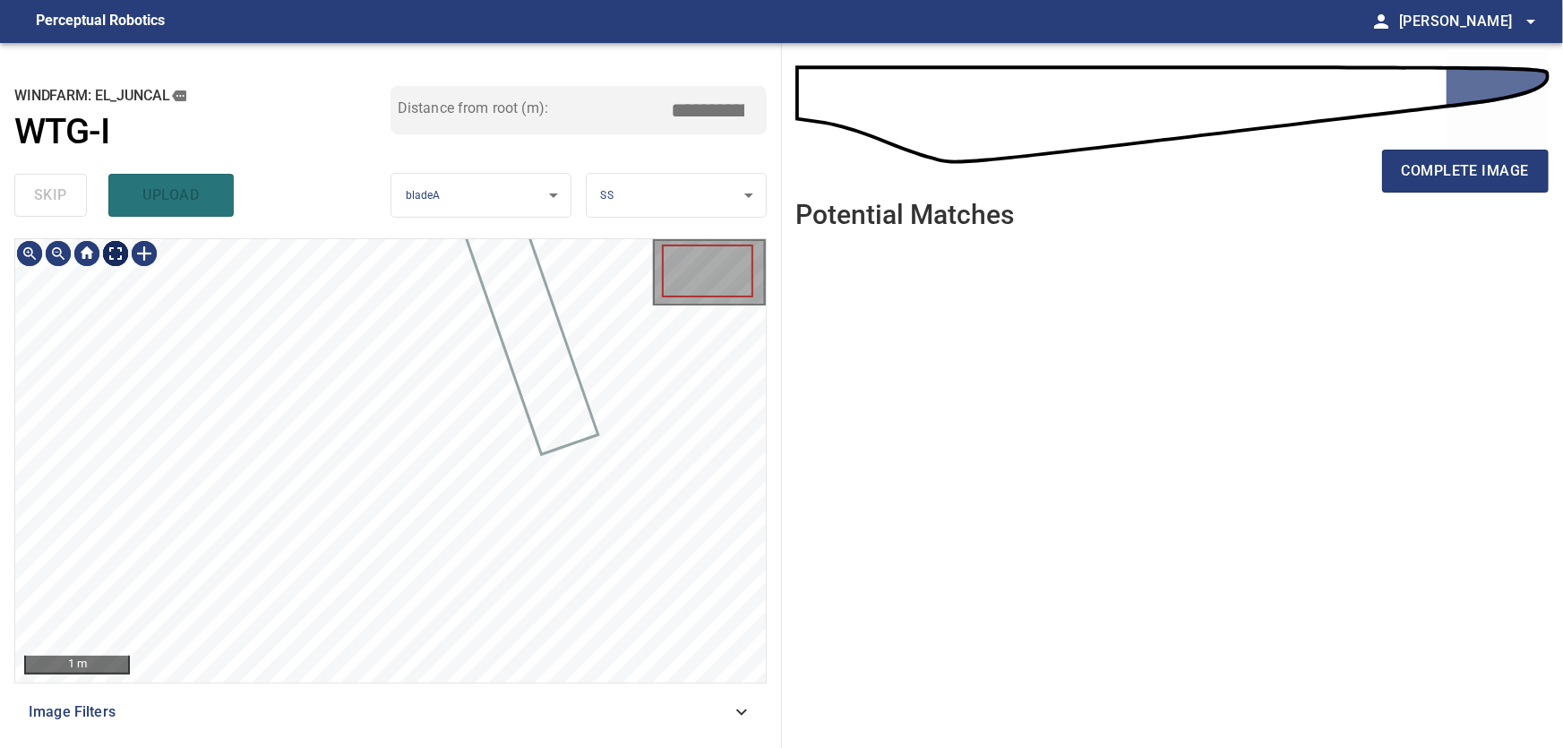
click at [122, 252] on body "**********" at bounding box center [781, 374] width 1563 height 748
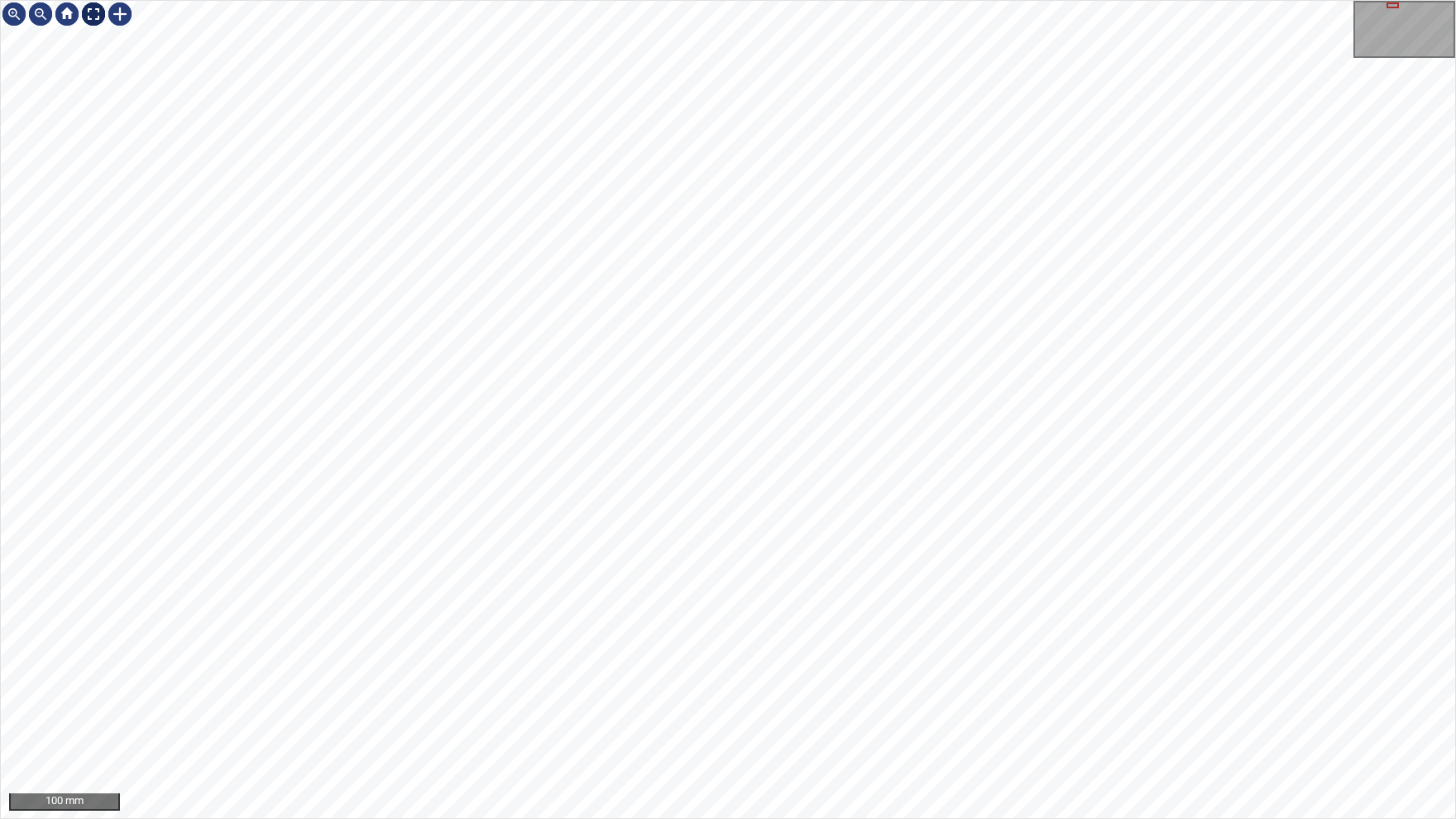
click at [86, 17] on img at bounding box center [93, 14] width 27 height 27
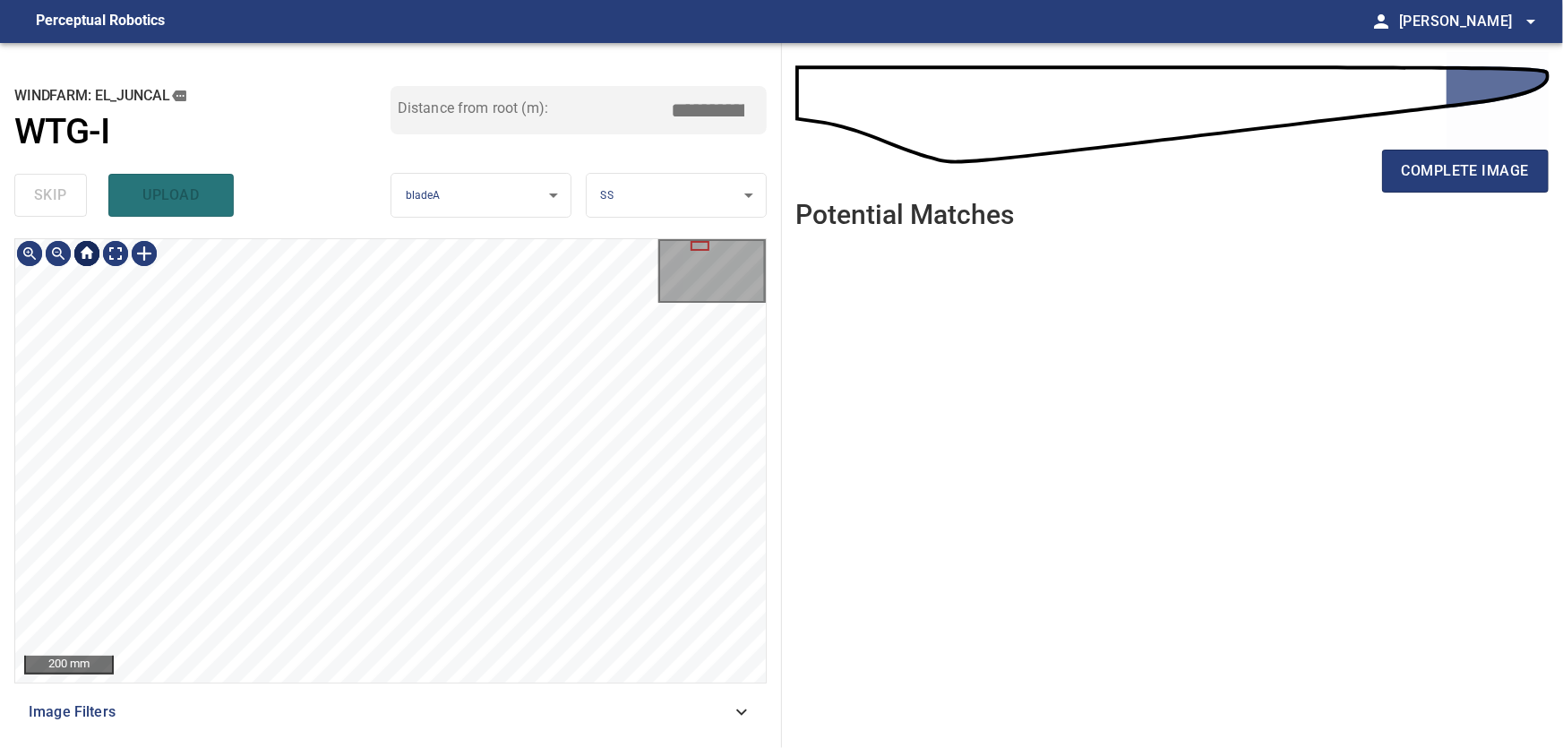
click at [79, 258] on div at bounding box center [87, 253] width 29 height 29
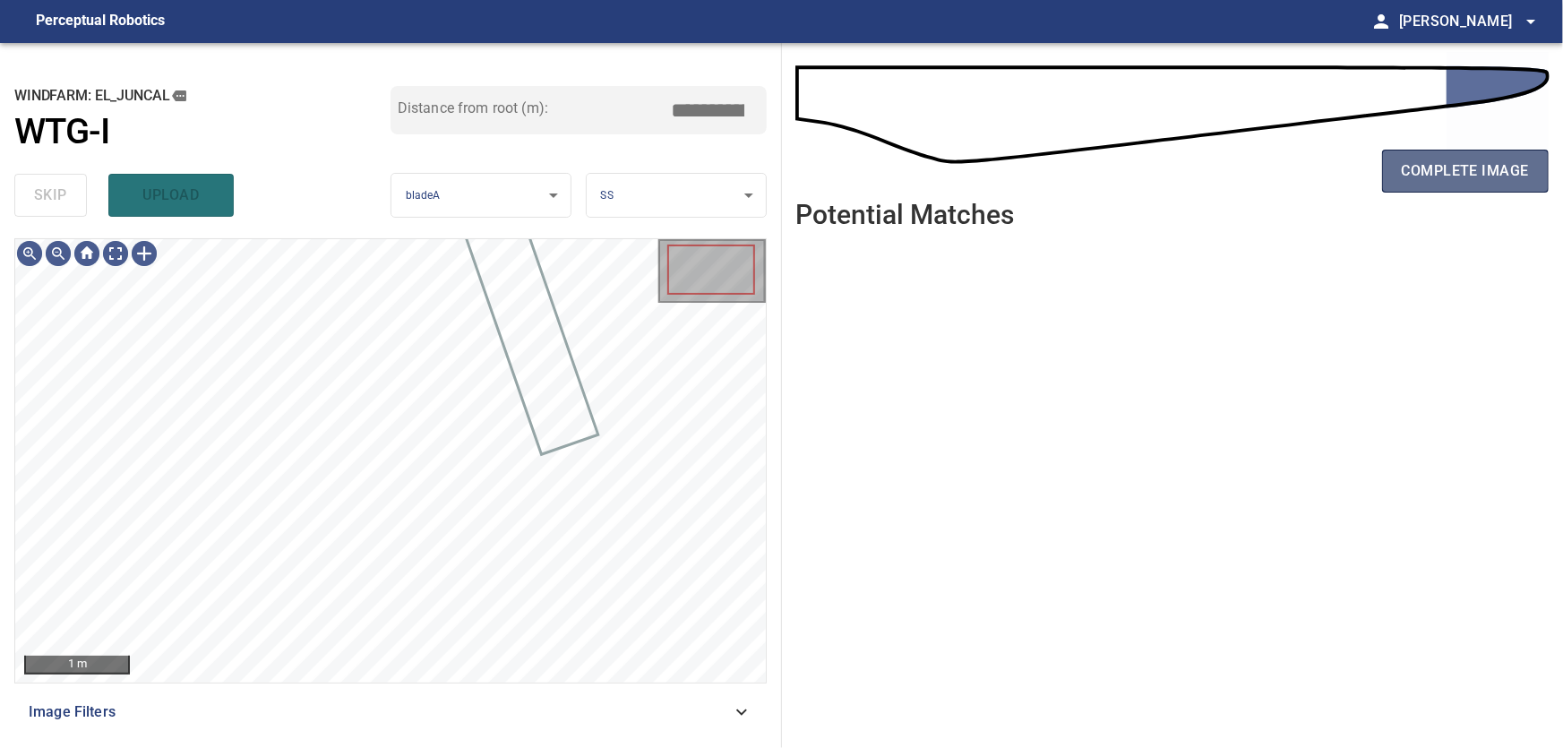
click at [1418, 179] on span "complete image" at bounding box center [1465, 171] width 127 height 25
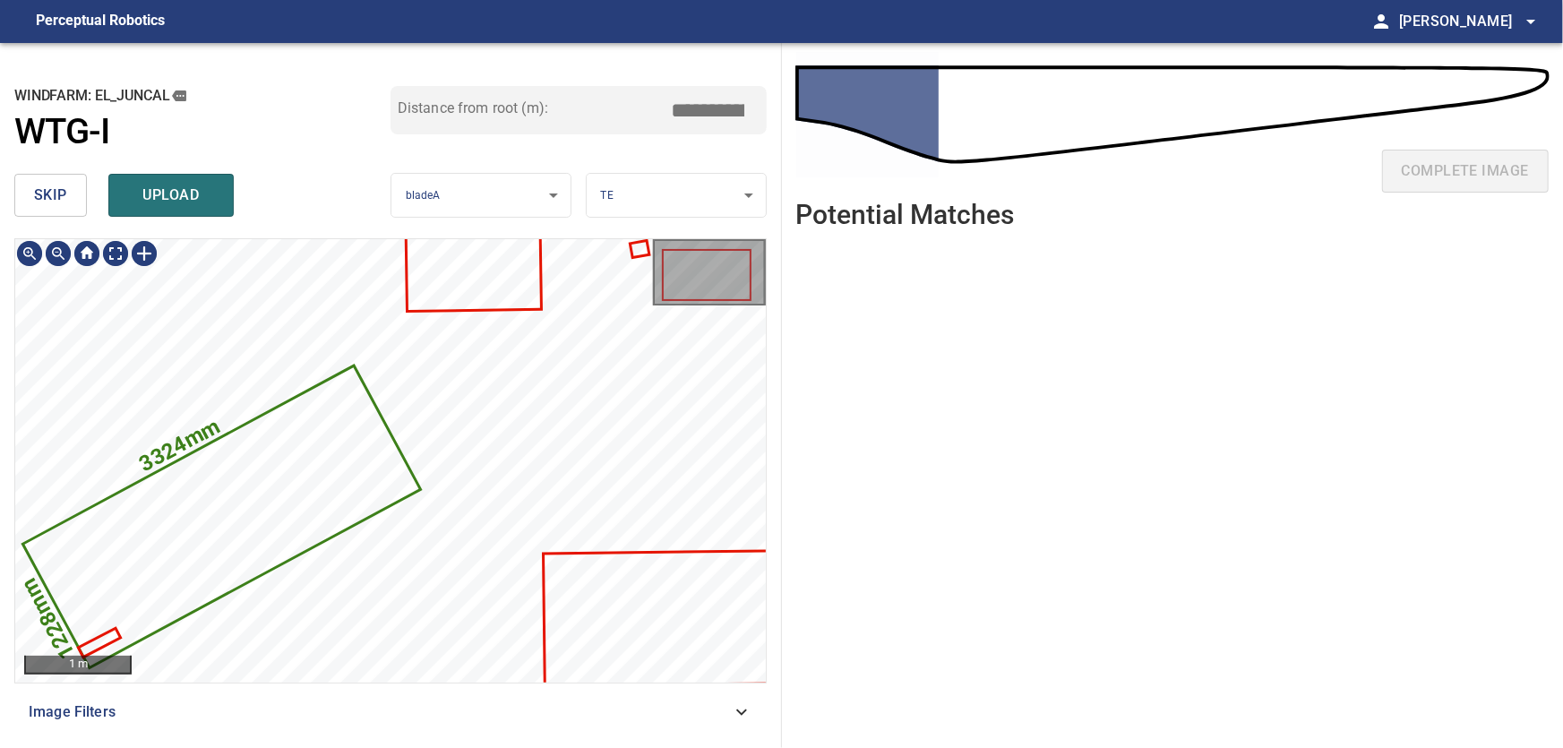
type input "***"
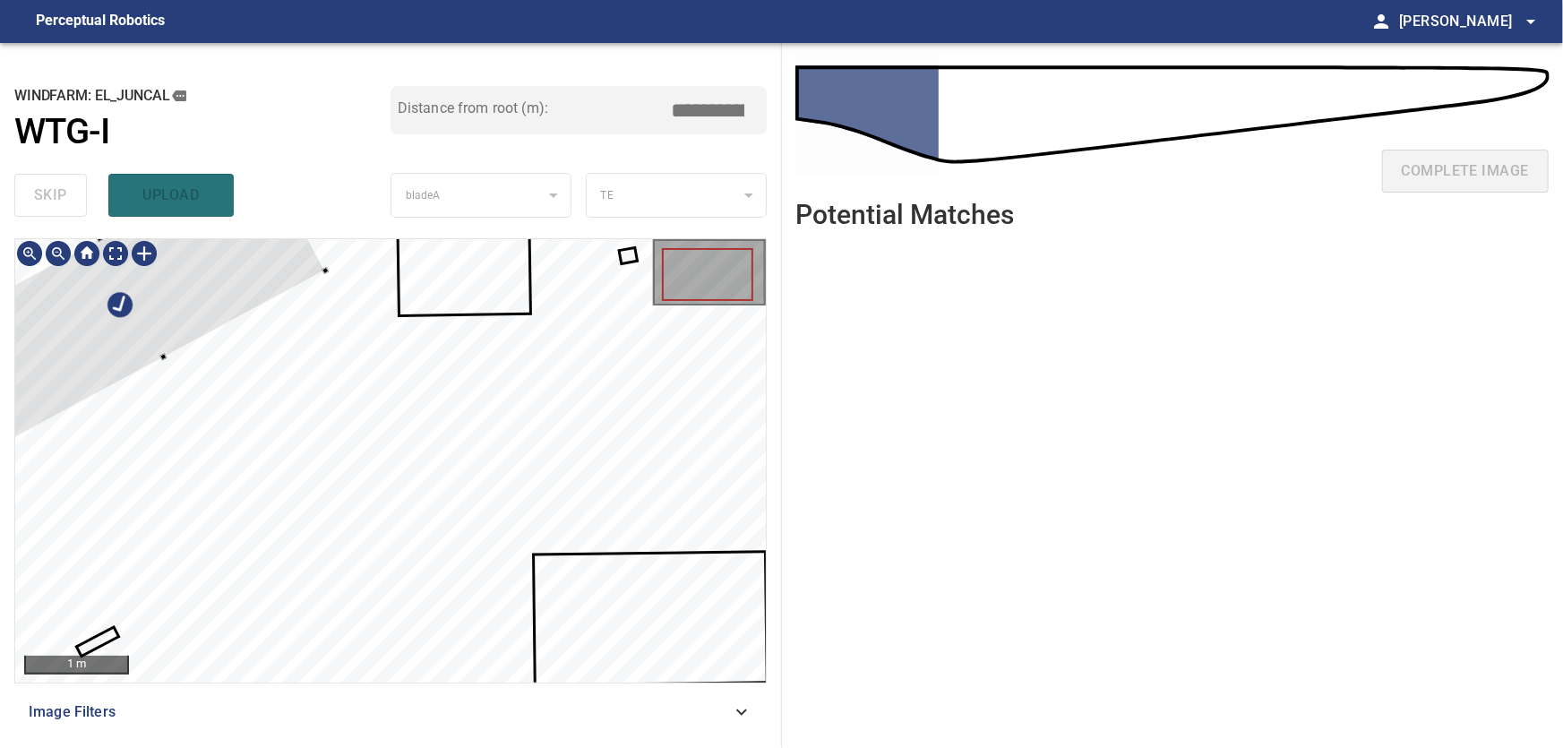
click at [193, 286] on div at bounding box center [132, 297] width 387 height 293
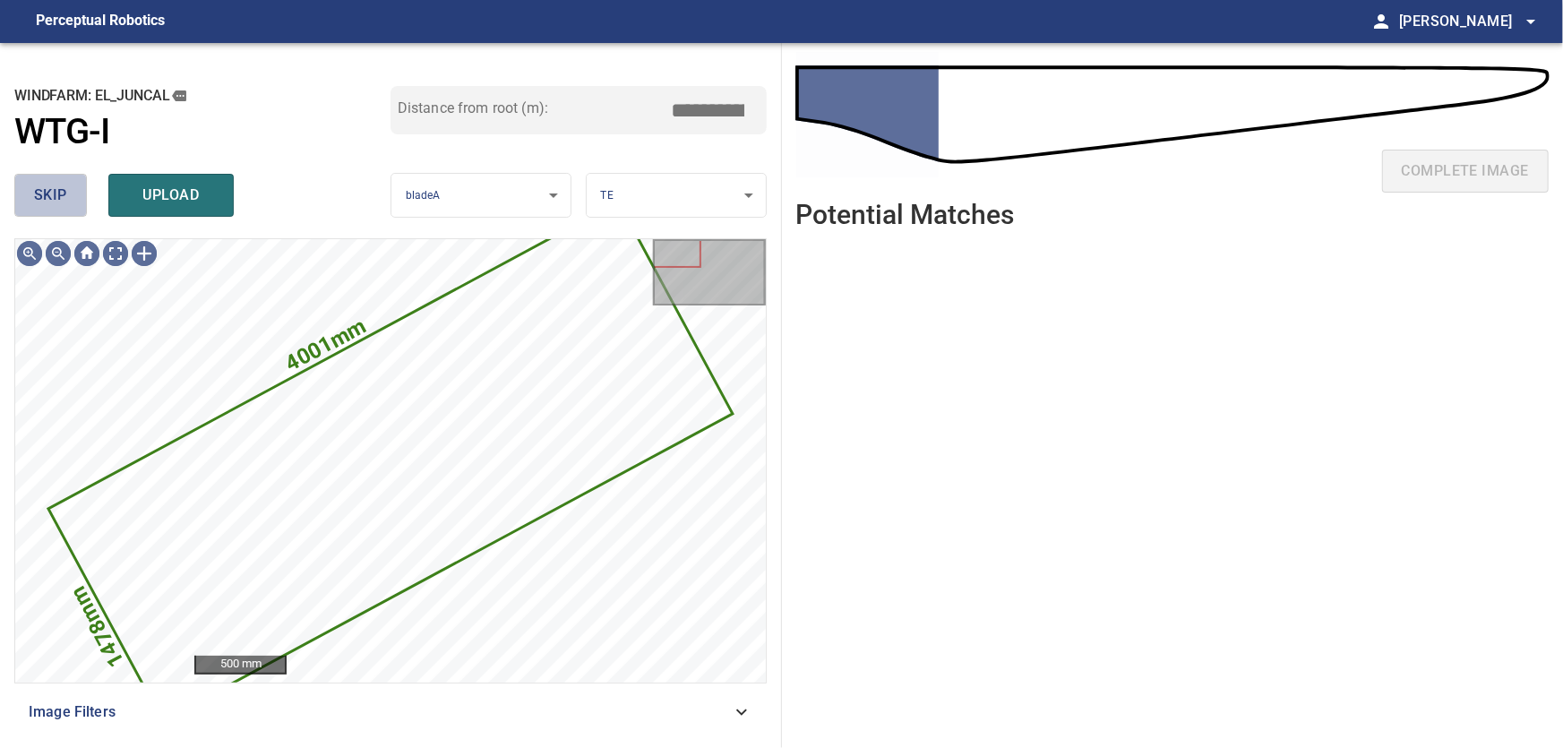
drag, startPoint x: 47, startPoint y: 193, endPoint x: 60, endPoint y: 203, distance: 17.2
click at [49, 193] on span "skip" at bounding box center [50, 195] width 33 height 25
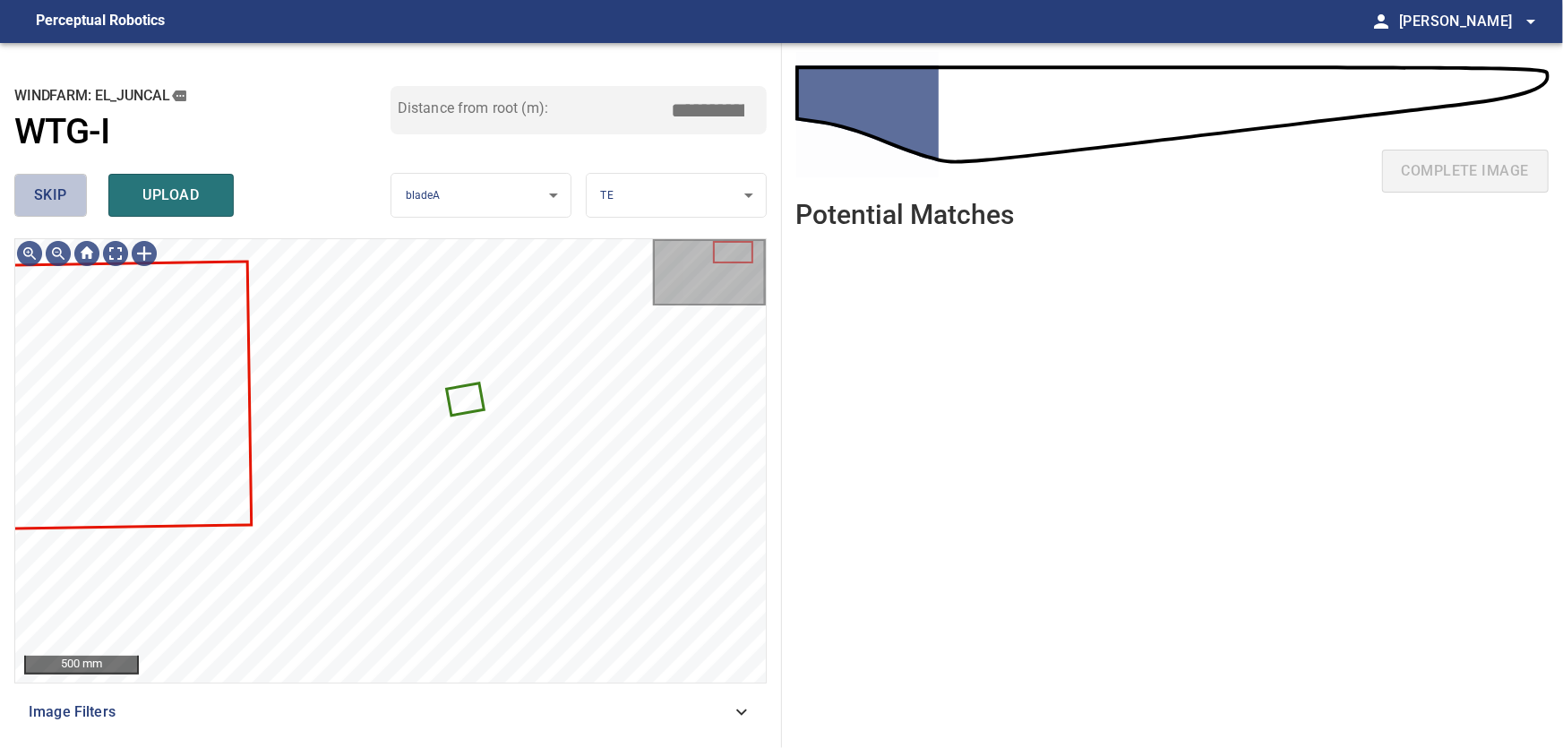
click at [45, 191] on span "skip" at bounding box center [50, 195] width 33 height 25
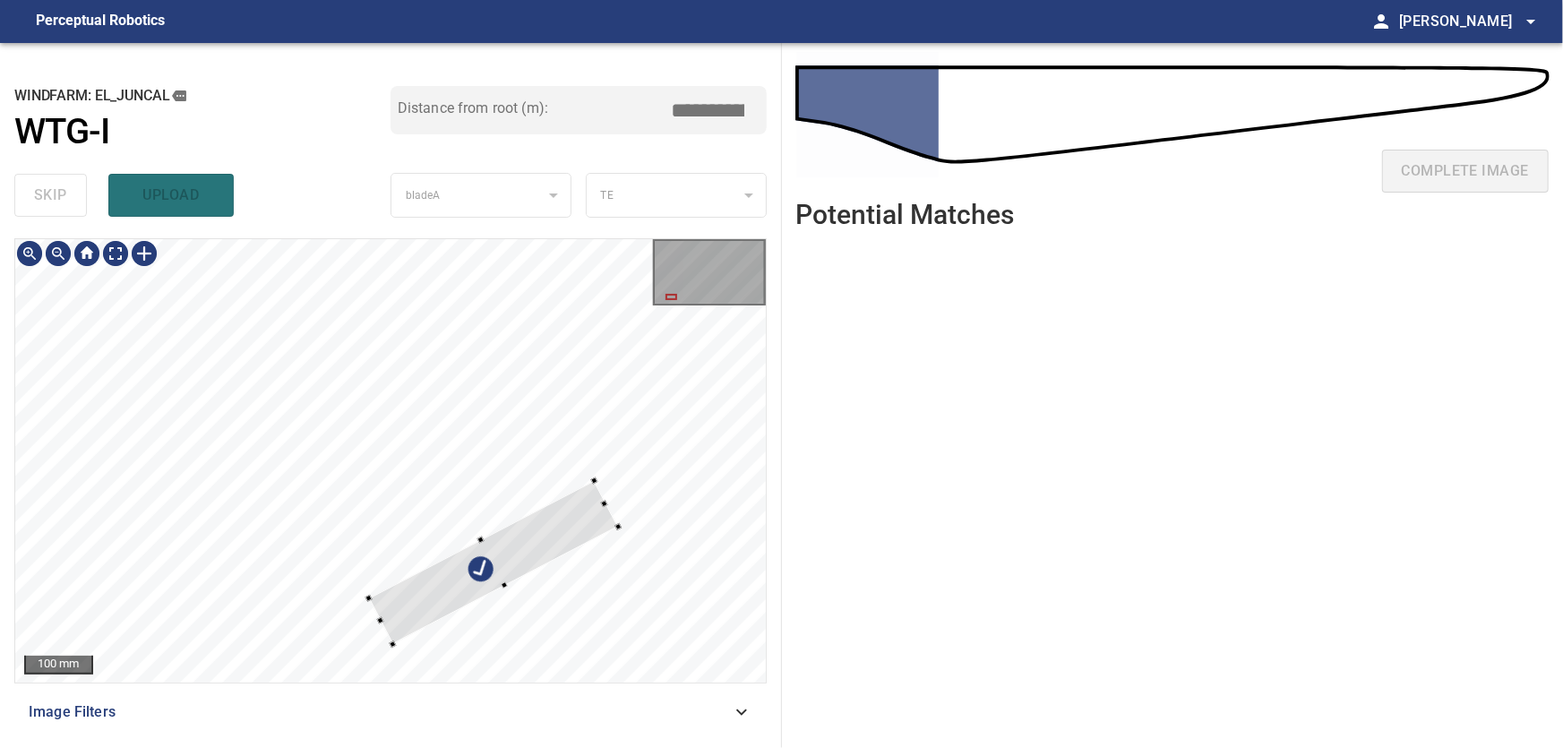
click at [593, 555] on div at bounding box center [492, 563] width 249 height 164
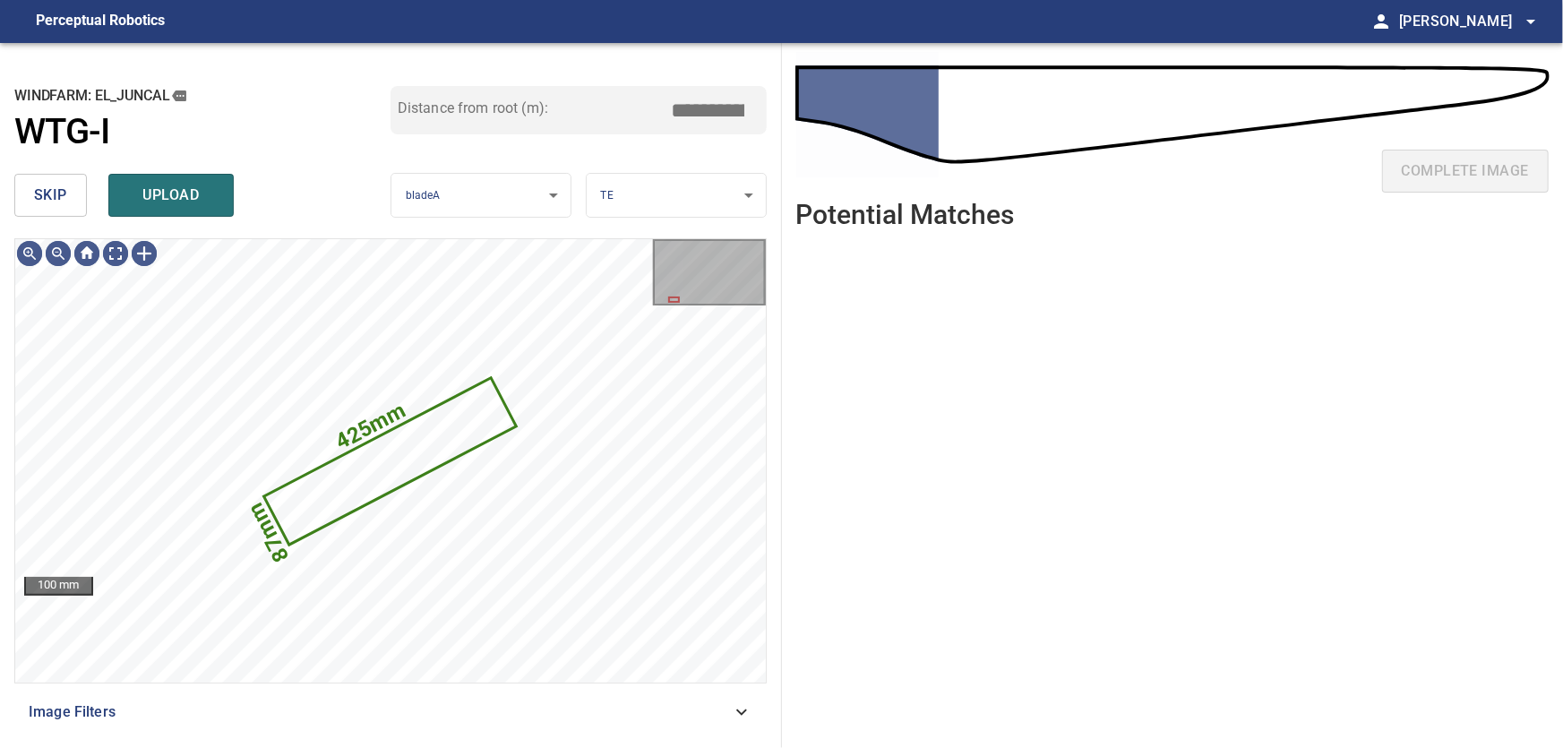
click at [33, 183] on button "skip" at bounding box center [50, 195] width 73 height 43
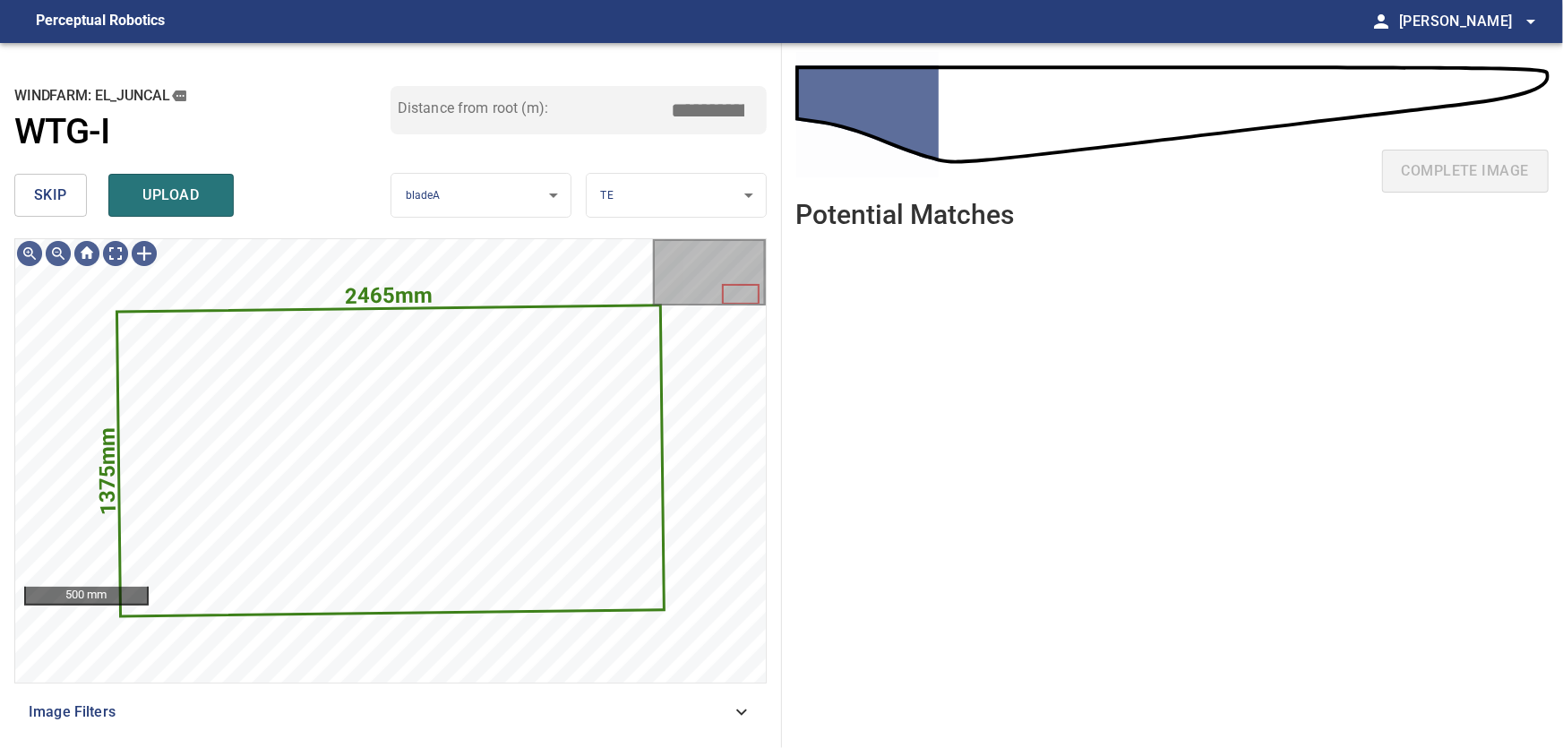
click at [74, 201] on button "skip" at bounding box center [50, 195] width 73 height 43
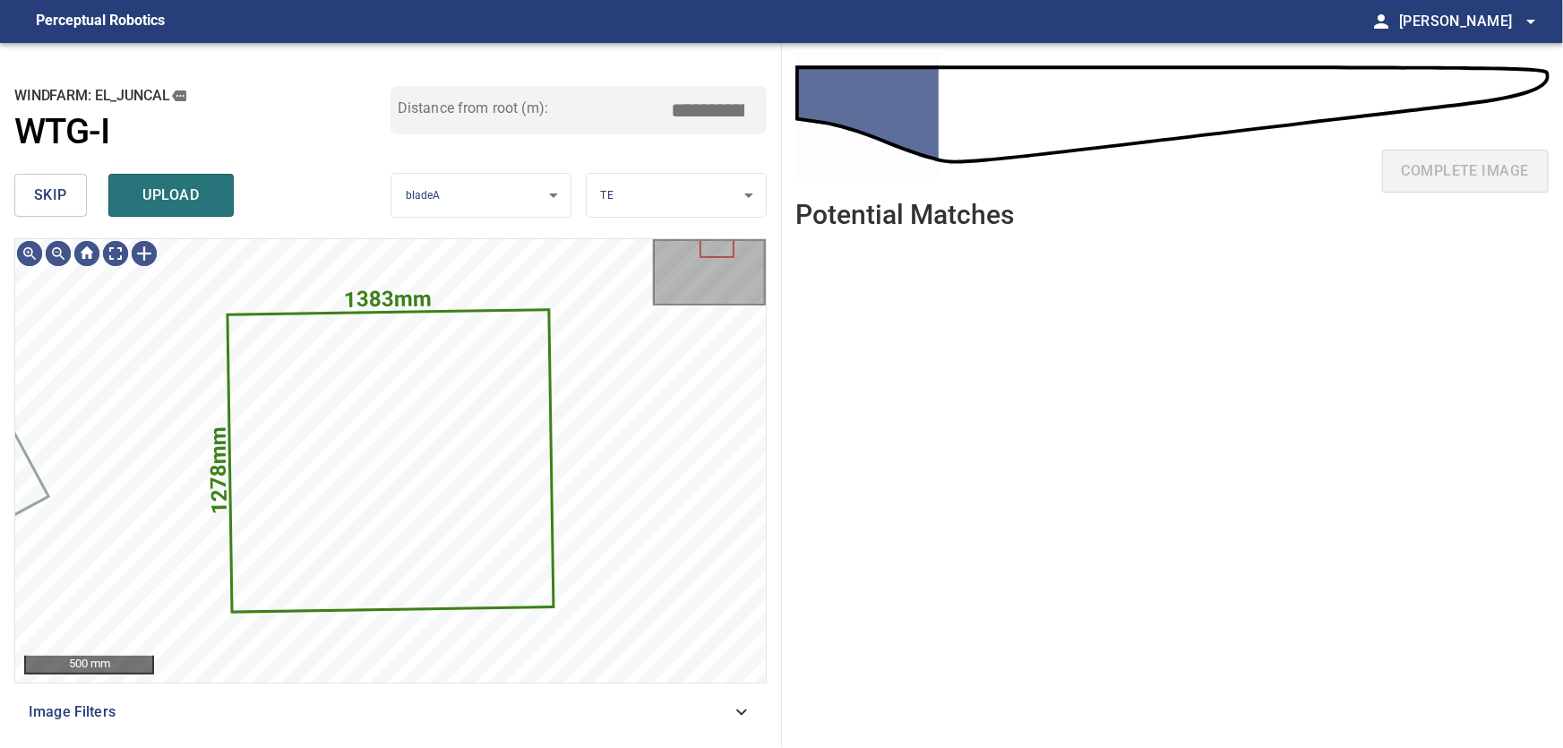
drag, startPoint x: 49, startPoint y: 193, endPoint x: 77, endPoint y: 219, distance: 38.0
click at [51, 193] on span "skip" at bounding box center [50, 195] width 33 height 25
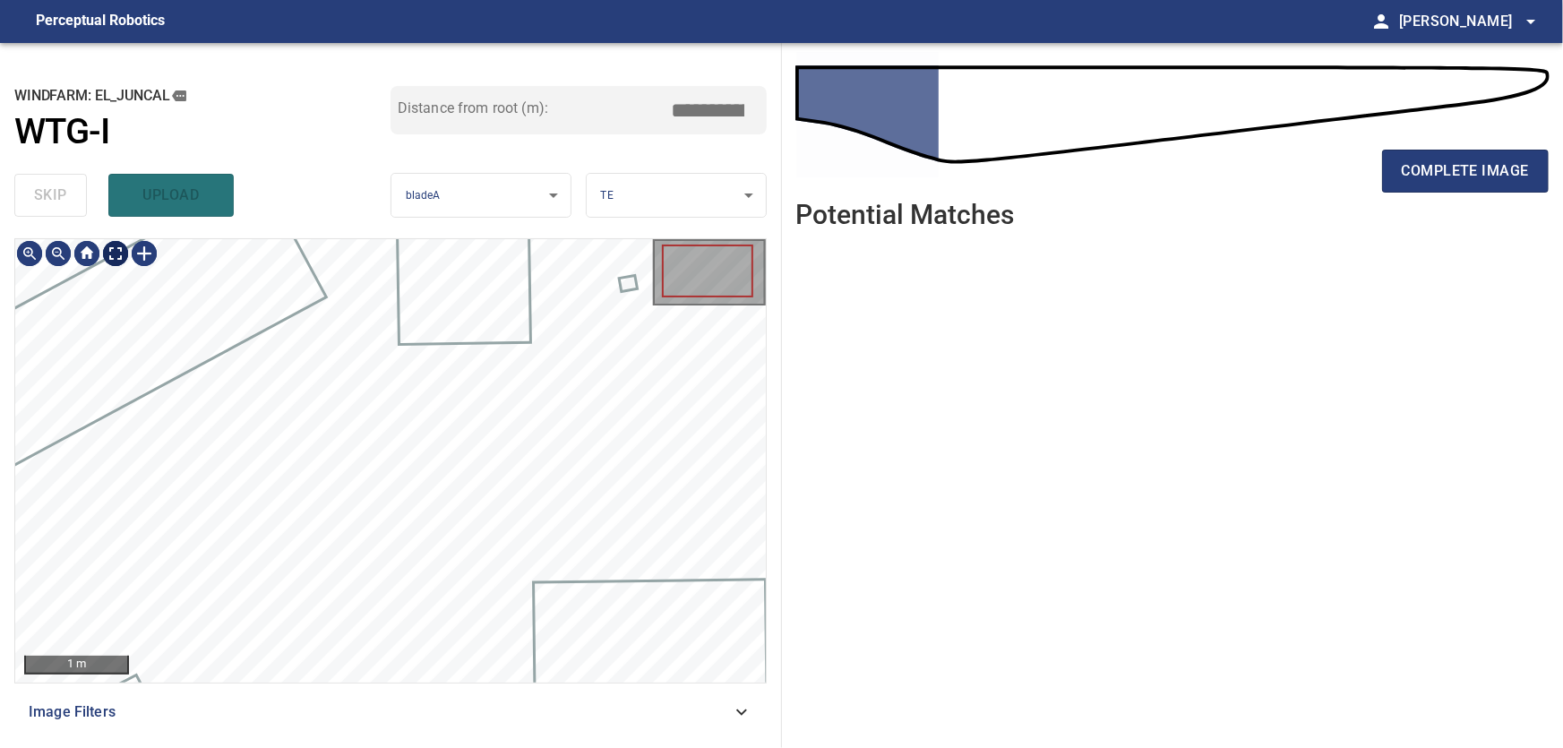
click at [124, 259] on body "**********" at bounding box center [781, 374] width 1563 height 748
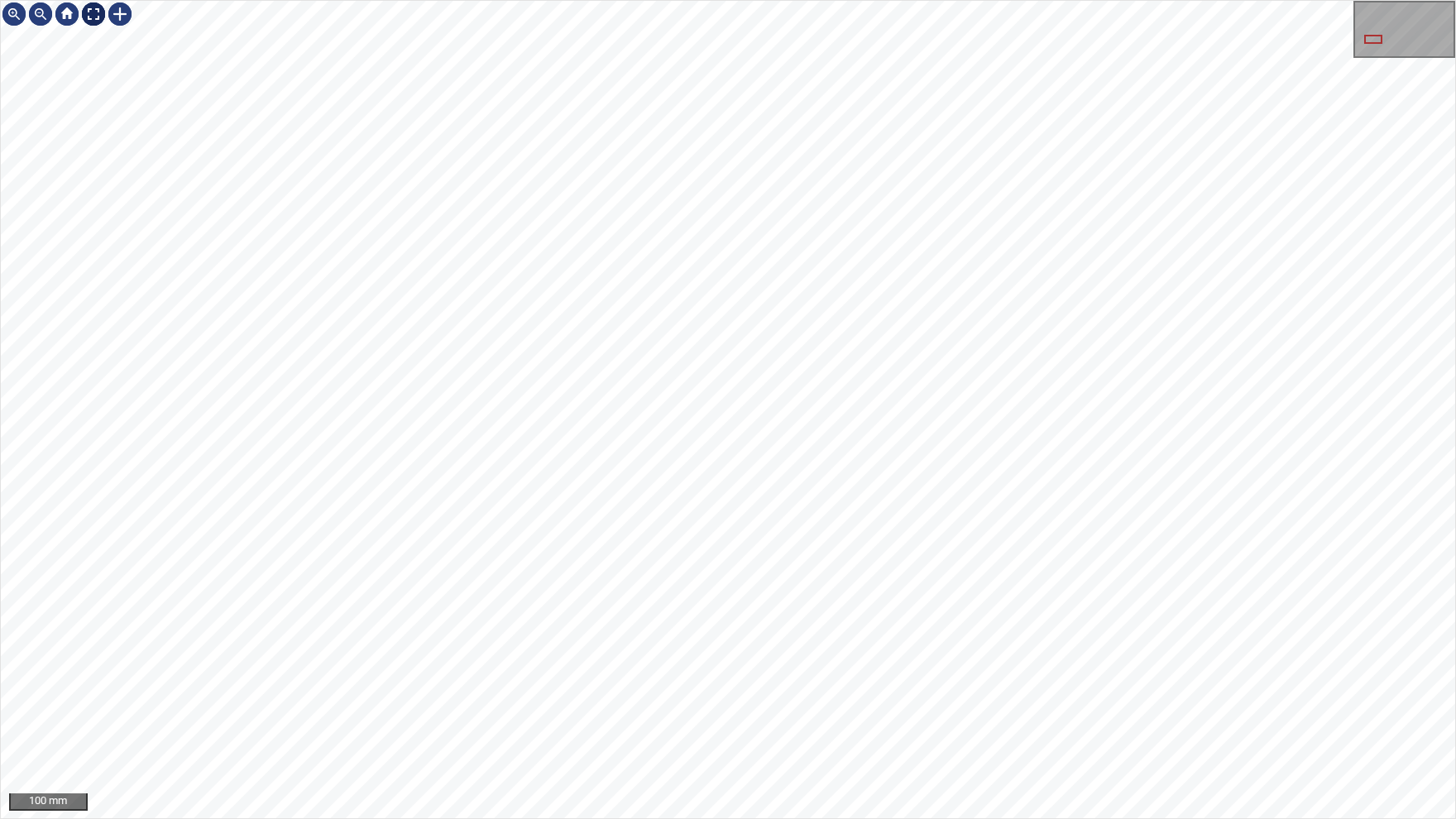
click at [101, 19] on img at bounding box center [93, 14] width 27 height 27
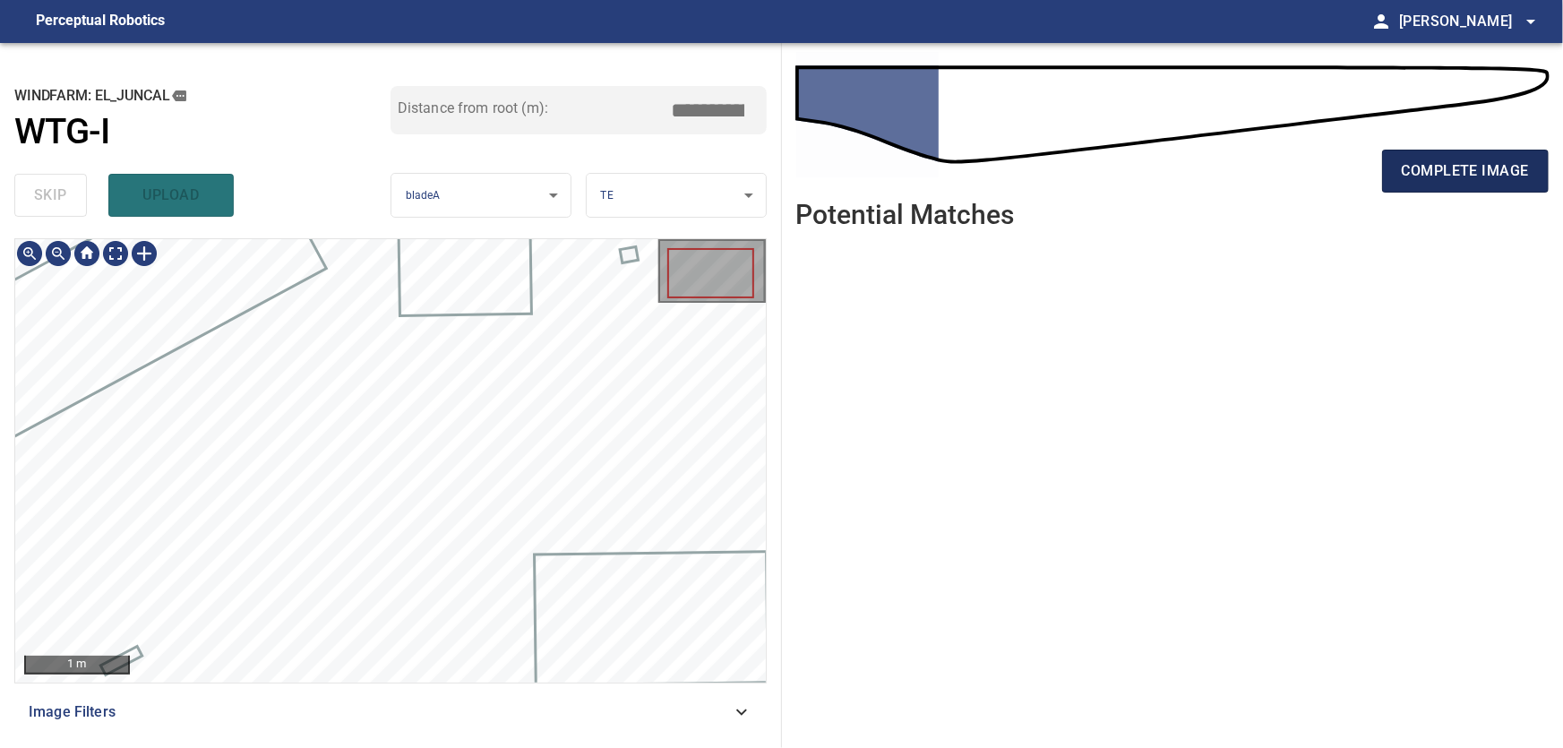
click at [1503, 173] on span "complete image" at bounding box center [1465, 171] width 127 height 25
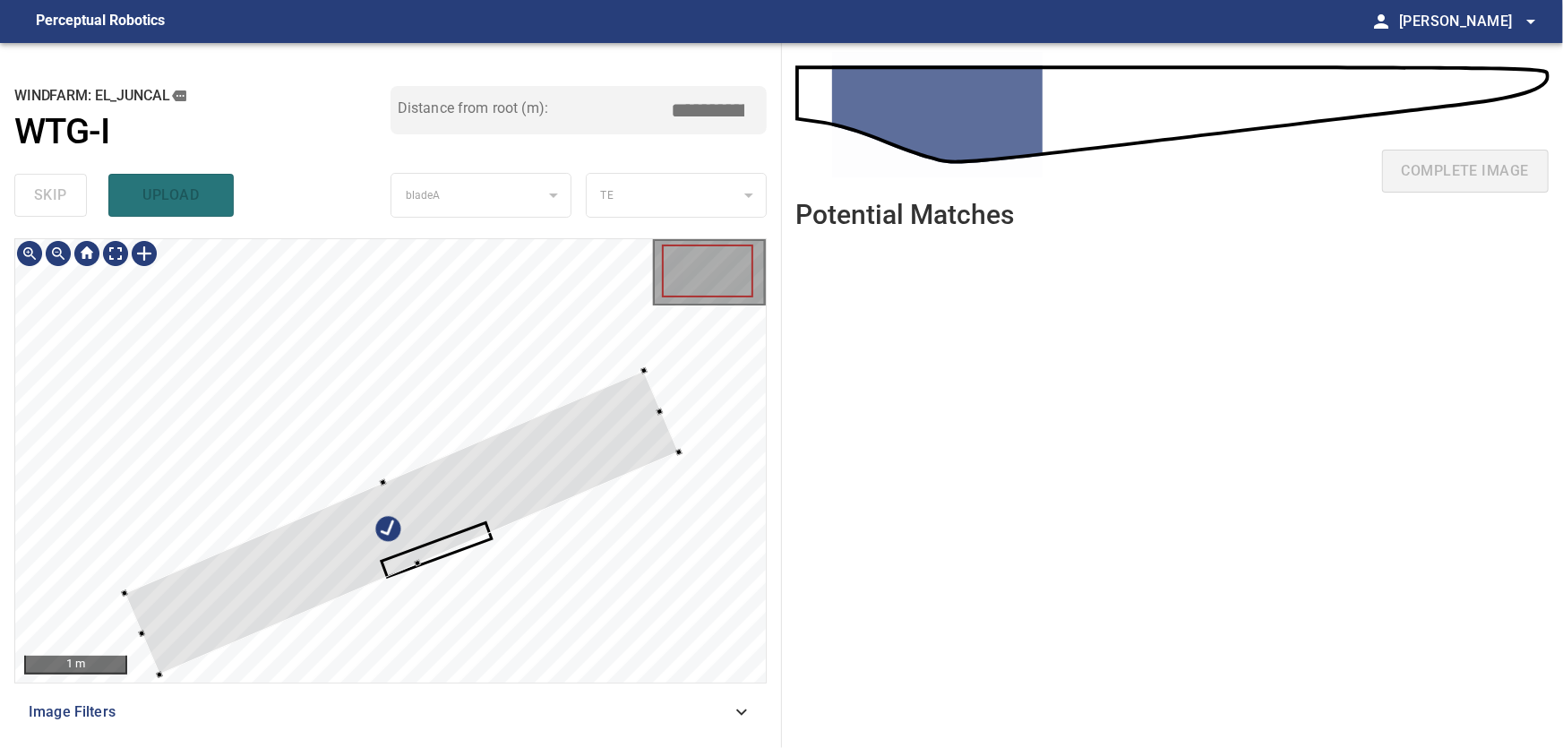
click at [422, 371] on div at bounding box center [402, 523] width 554 height 305
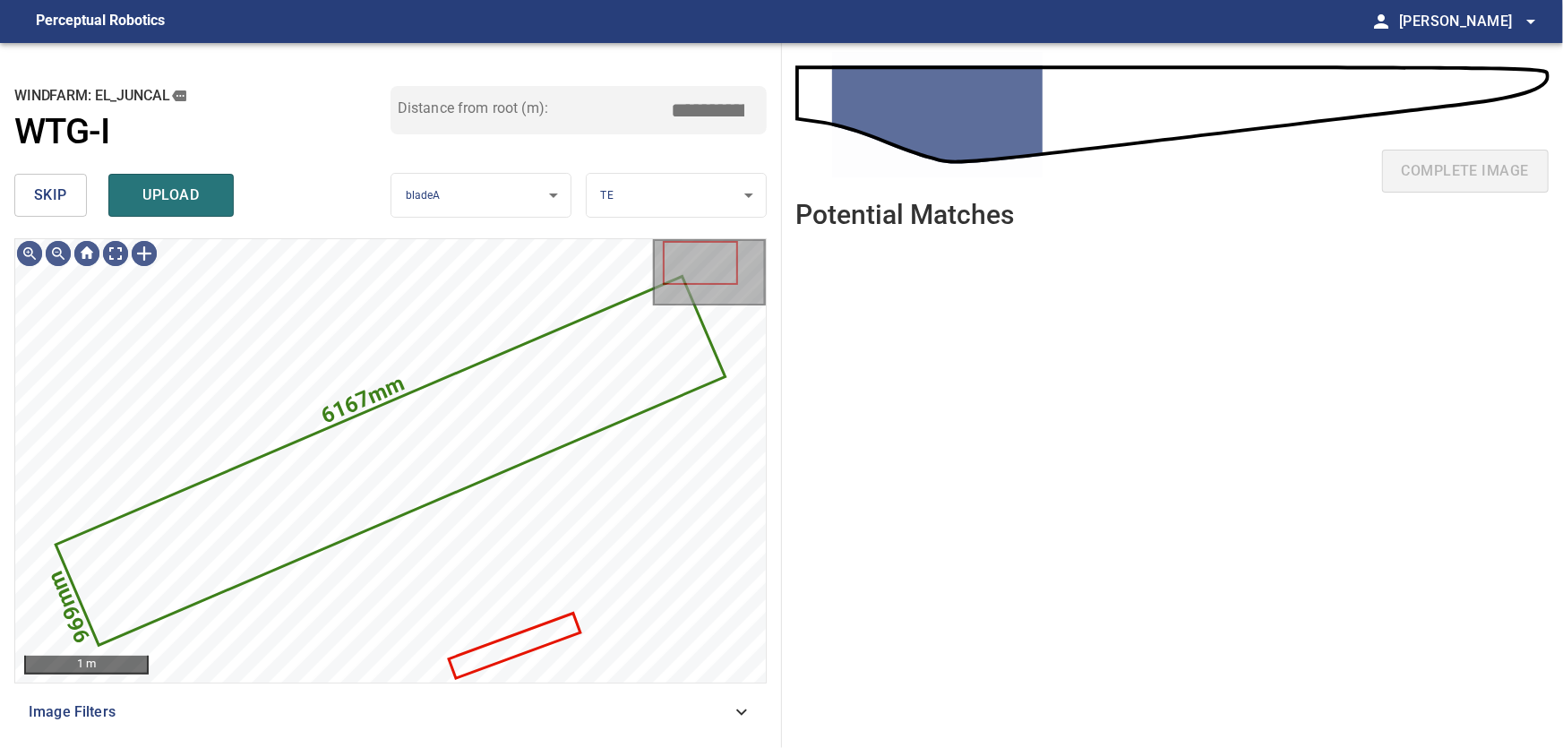
click at [70, 192] on button "skip" at bounding box center [50, 195] width 73 height 43
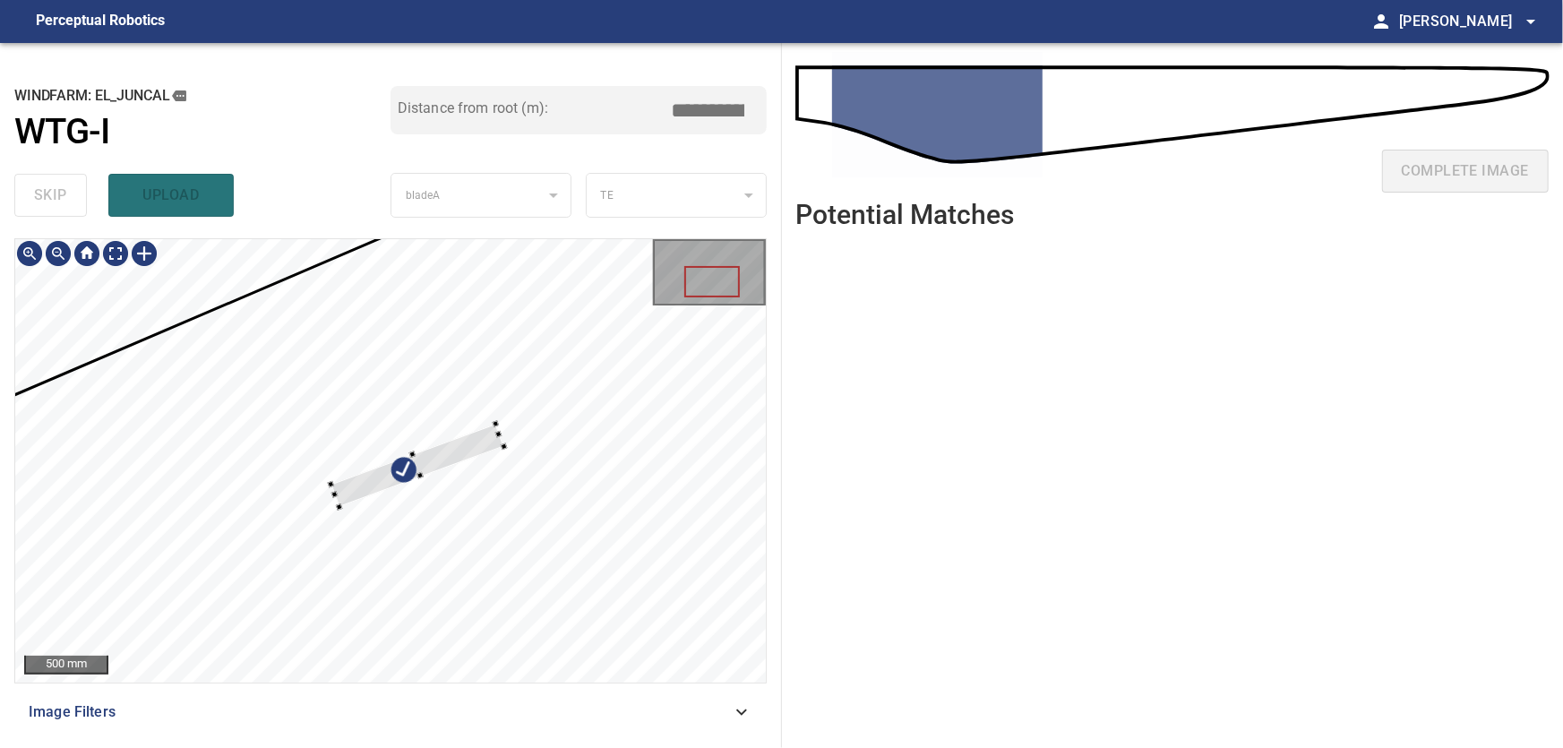
click at [523, 595] on div at bounding box center [390, 460] width 751 height 443
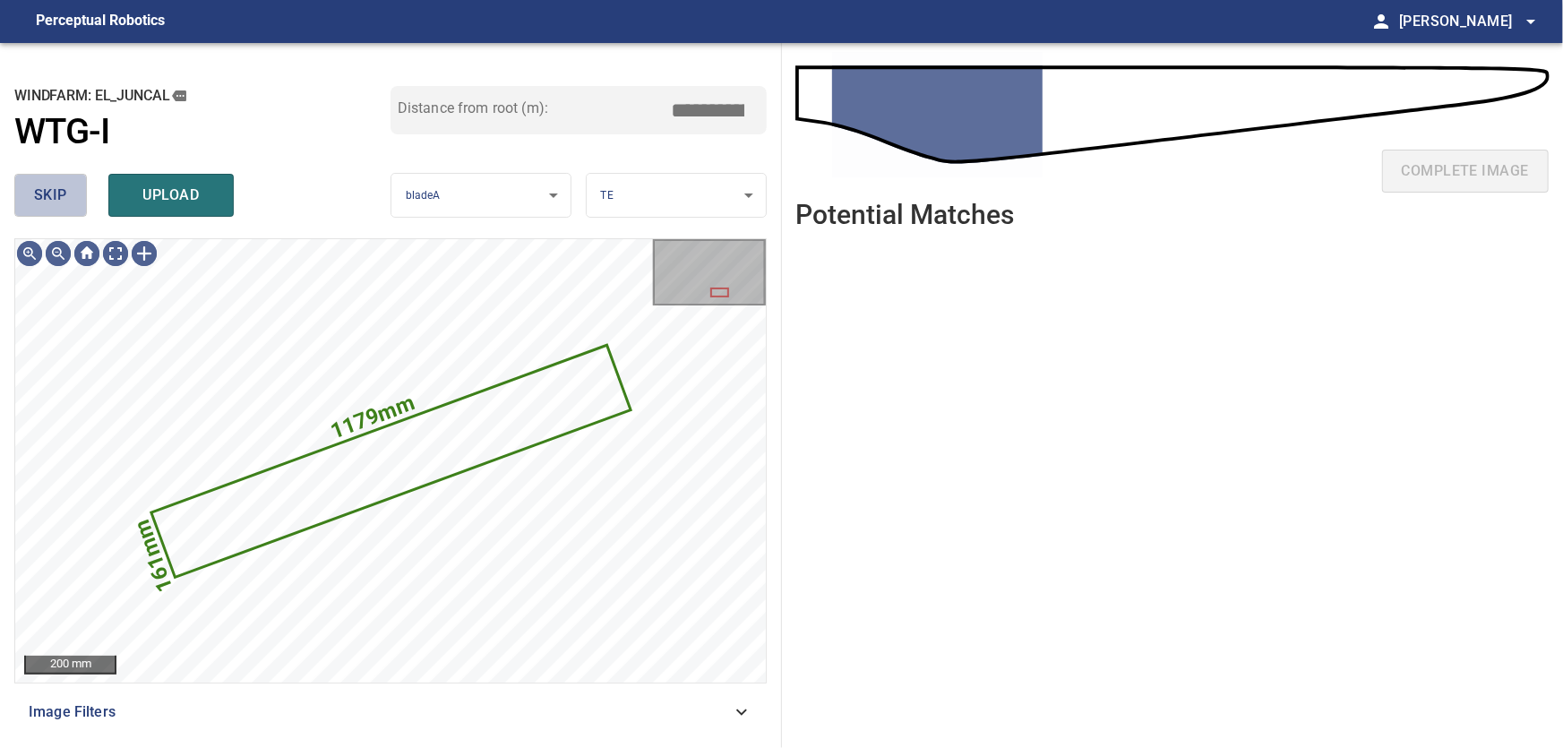
drag, startPoint x: 25, startPoint y: 192, endPoint x: 45, endPoint y: 205, distance: 23.9
click at [28, 192] on button "skip" at bounding box center [50, 195] width 73 height 43
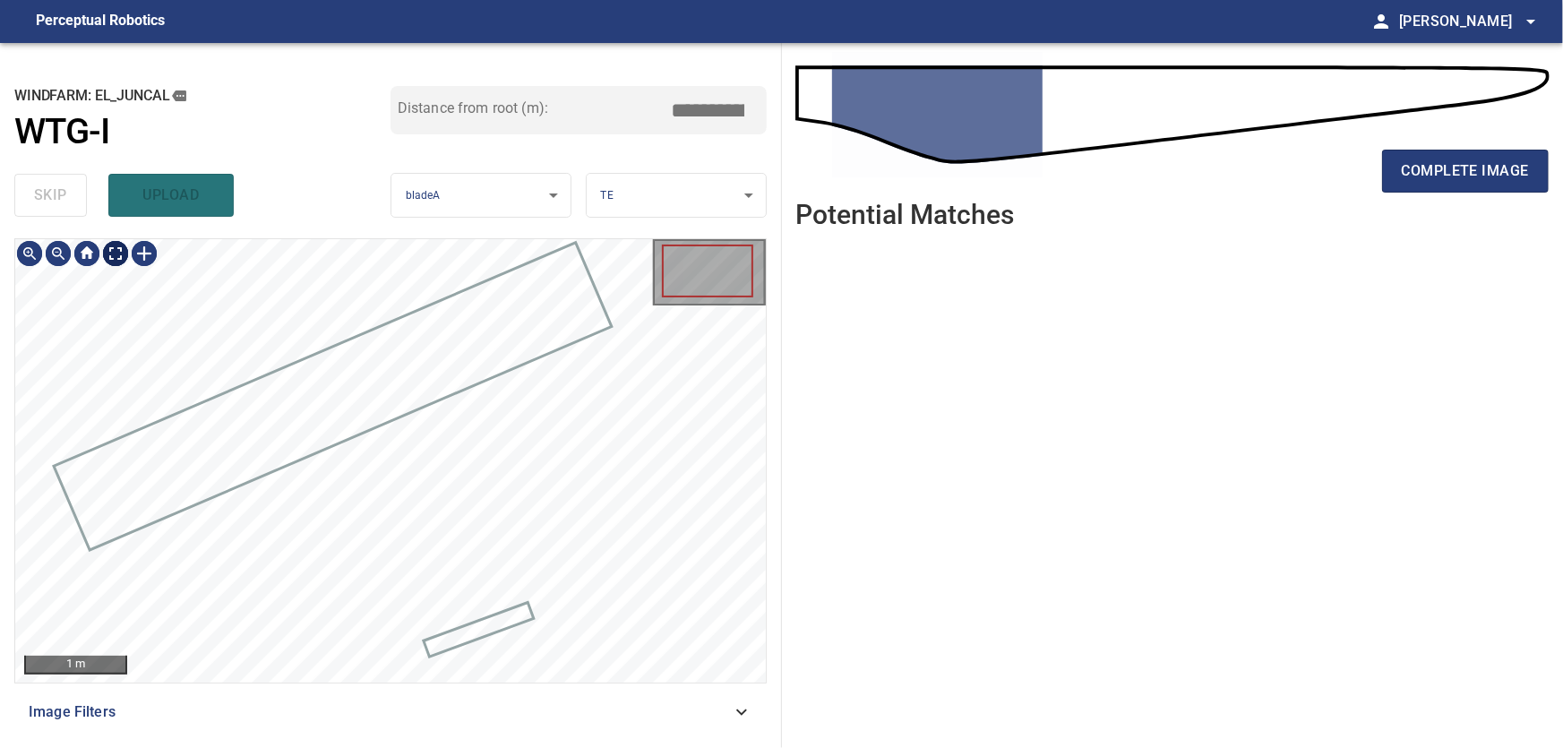
click at [128, 260] on body "**********" at bounding box center [781, 374] width 1563 height 748
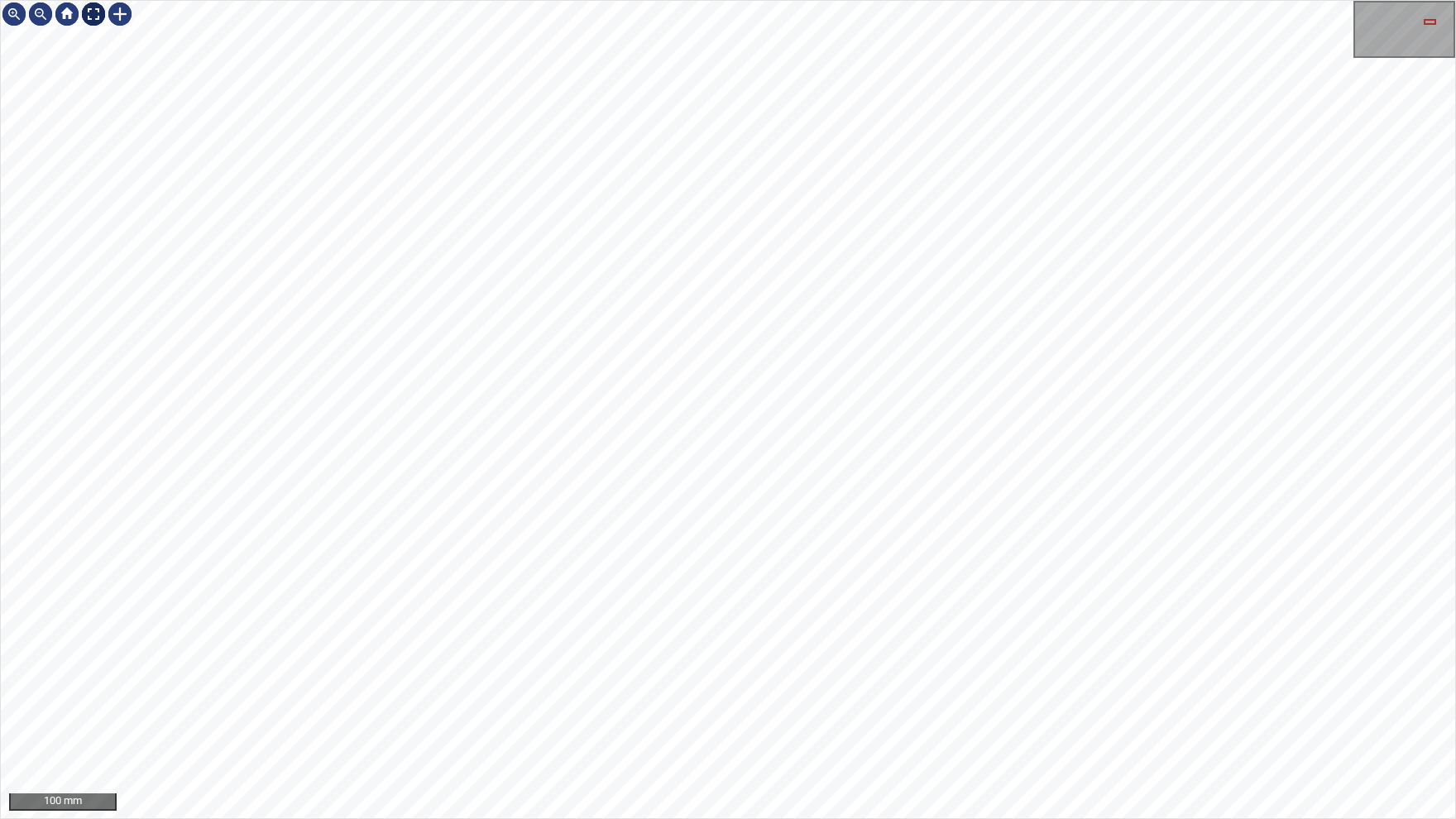
click at [96, 27] on img at bounding box center [93, 14] width 27 height 27
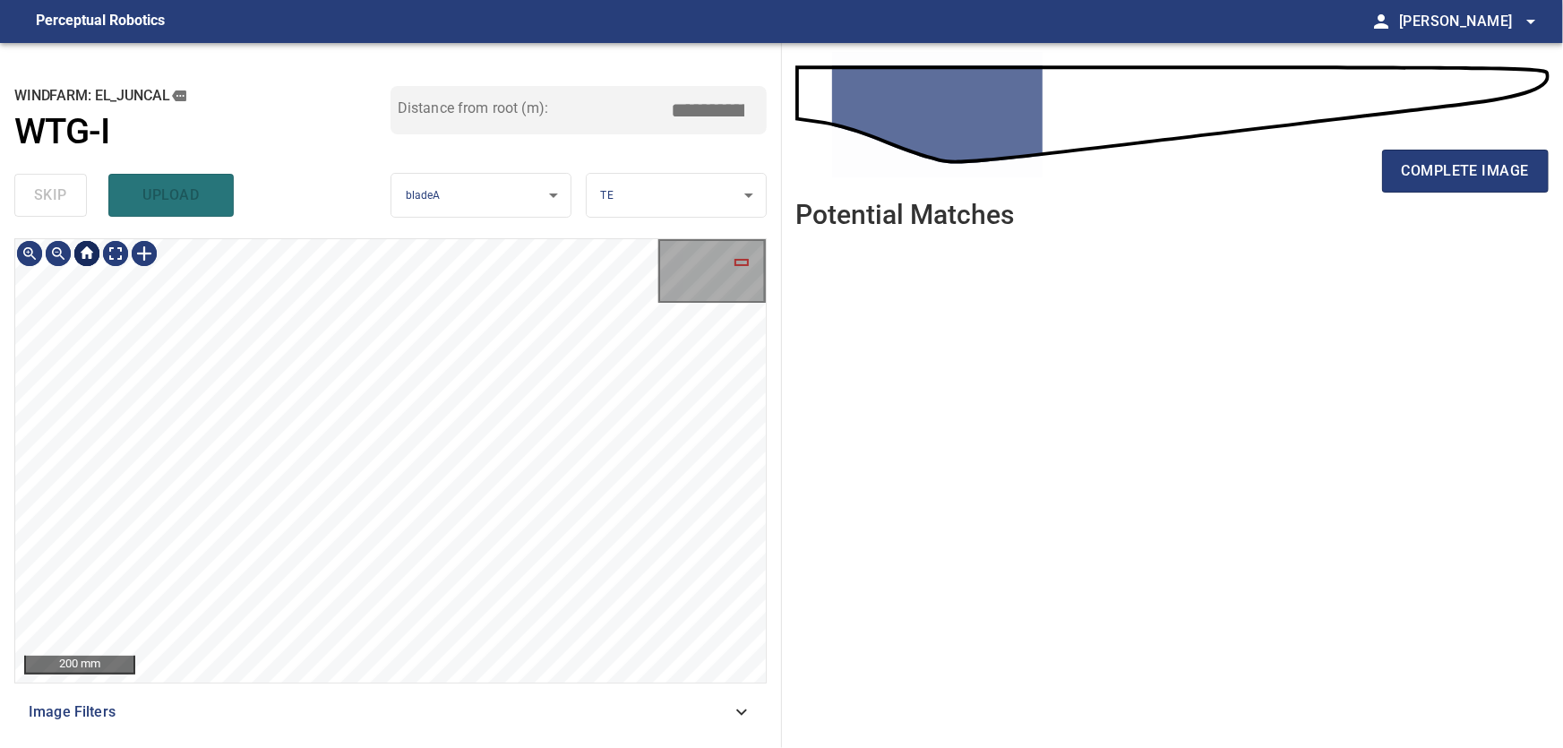
click at [94, 247] on div at bounding box center [87, 253] width 29 height 29
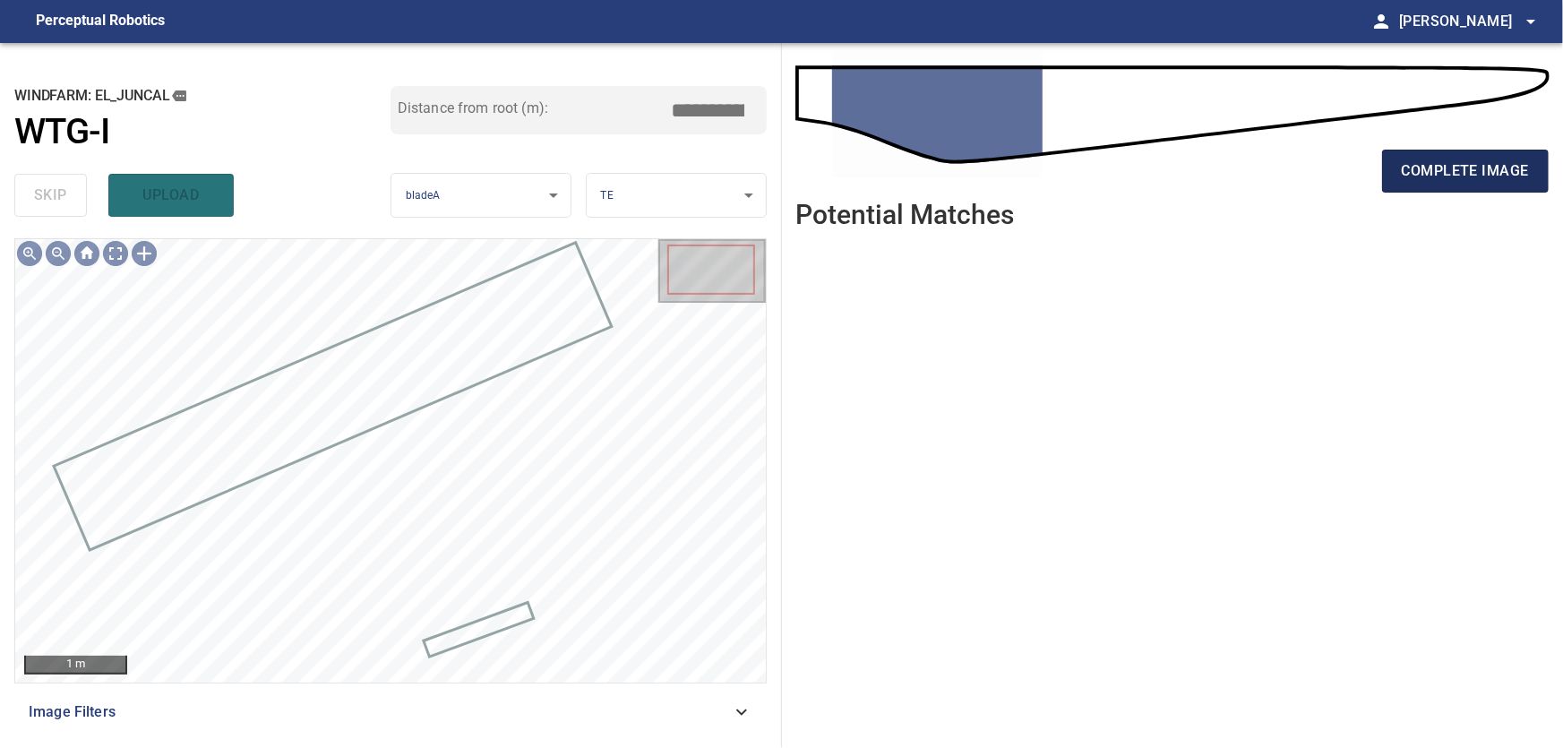
click at [1516, 174] on span "complete image" at bounding box center [1465, 171] width 127 height 25
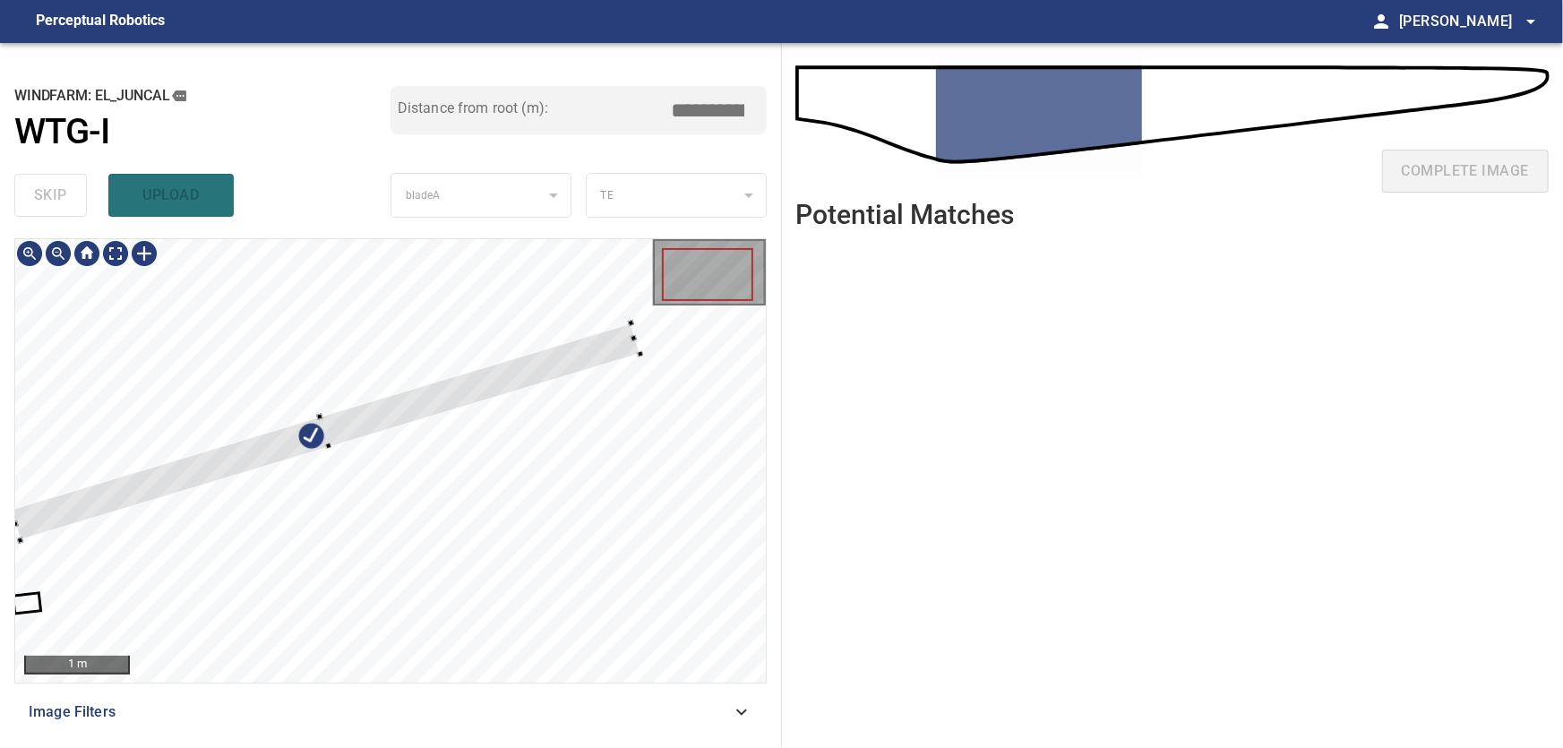
click at [281, 274] on div at bounding box center [390, 460] width 751 height 443
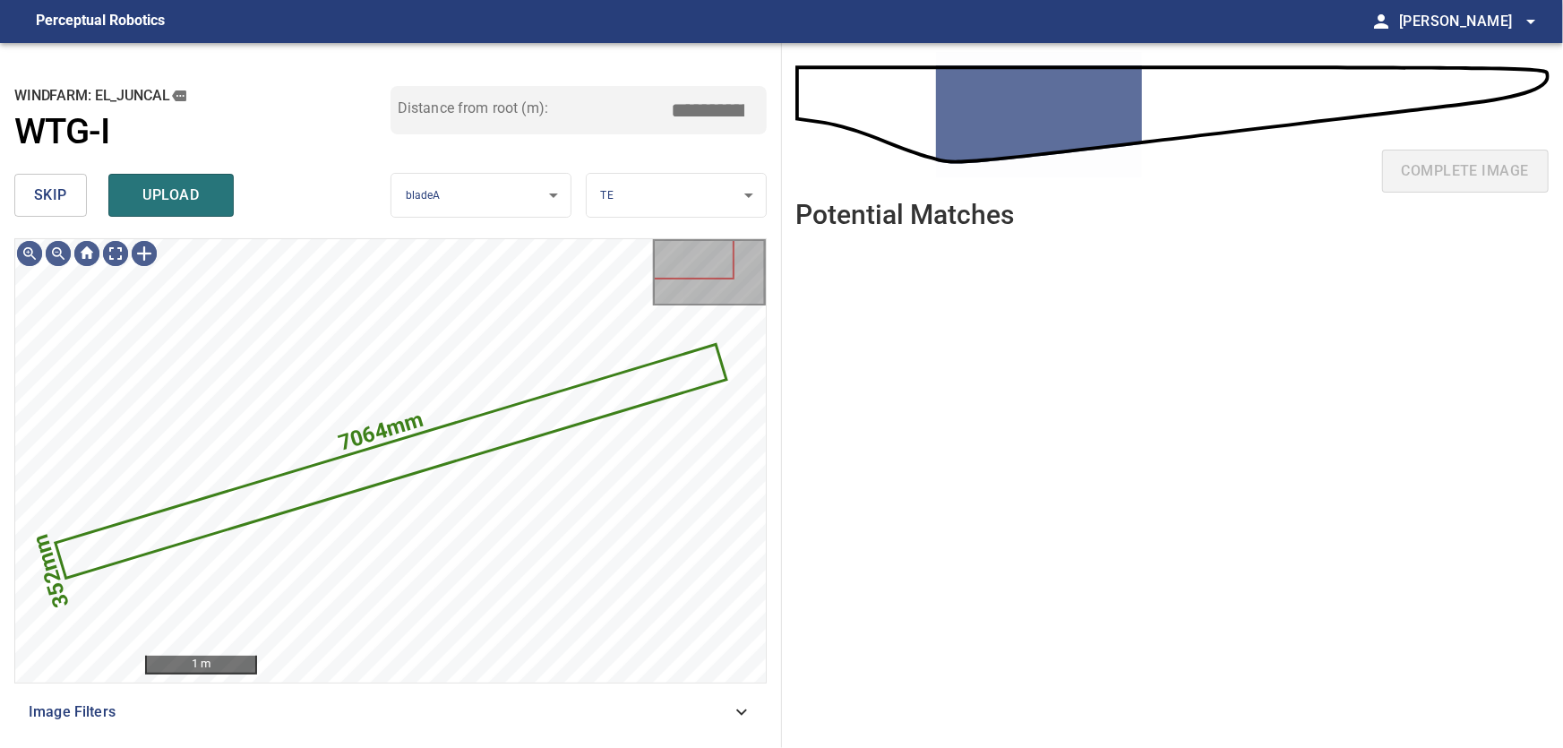
click at [44, 194] on span "skip" at bounding box center [50, 195] width 33 height 25
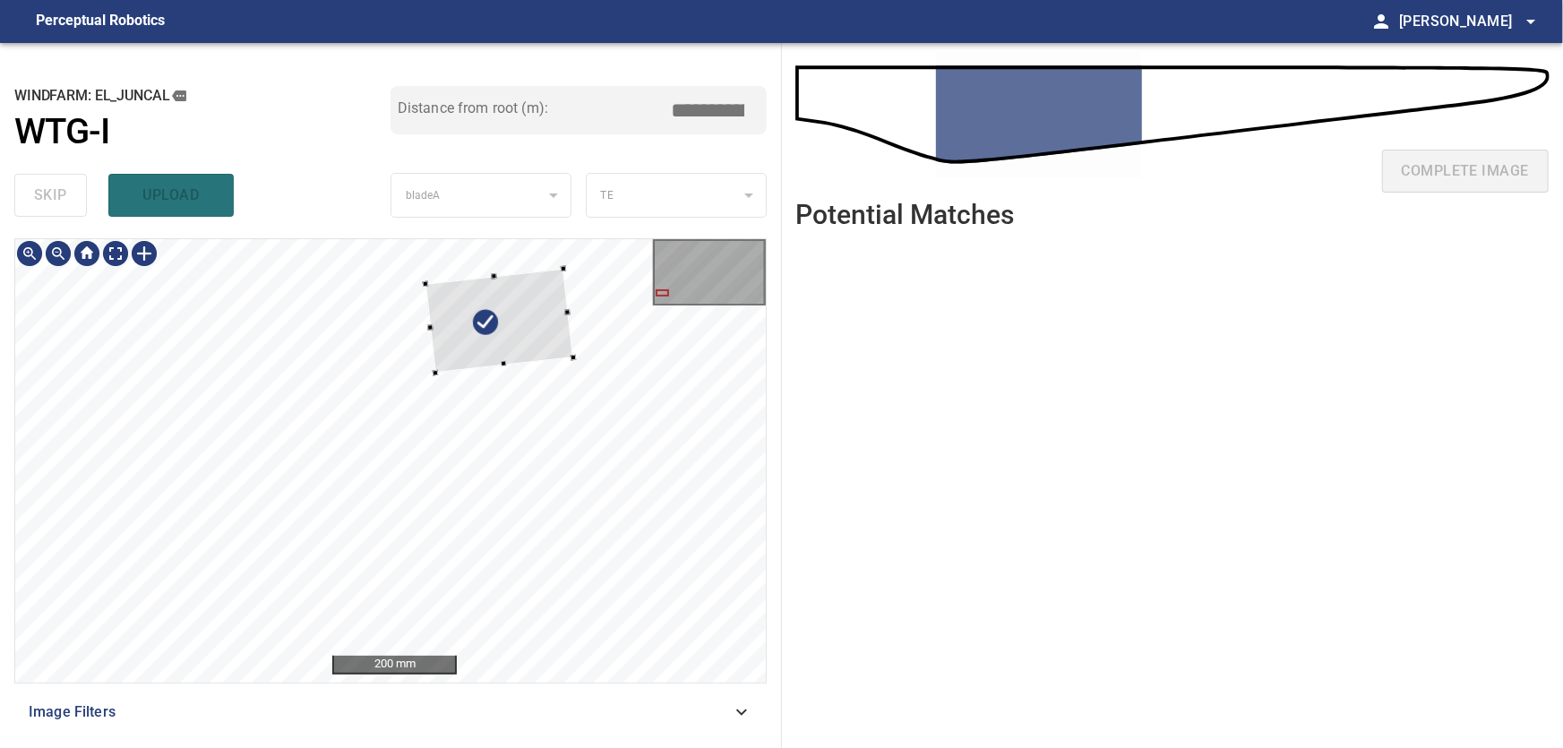
click at [547, 311] on div at bounding box center [499, 321] width 148 height 104
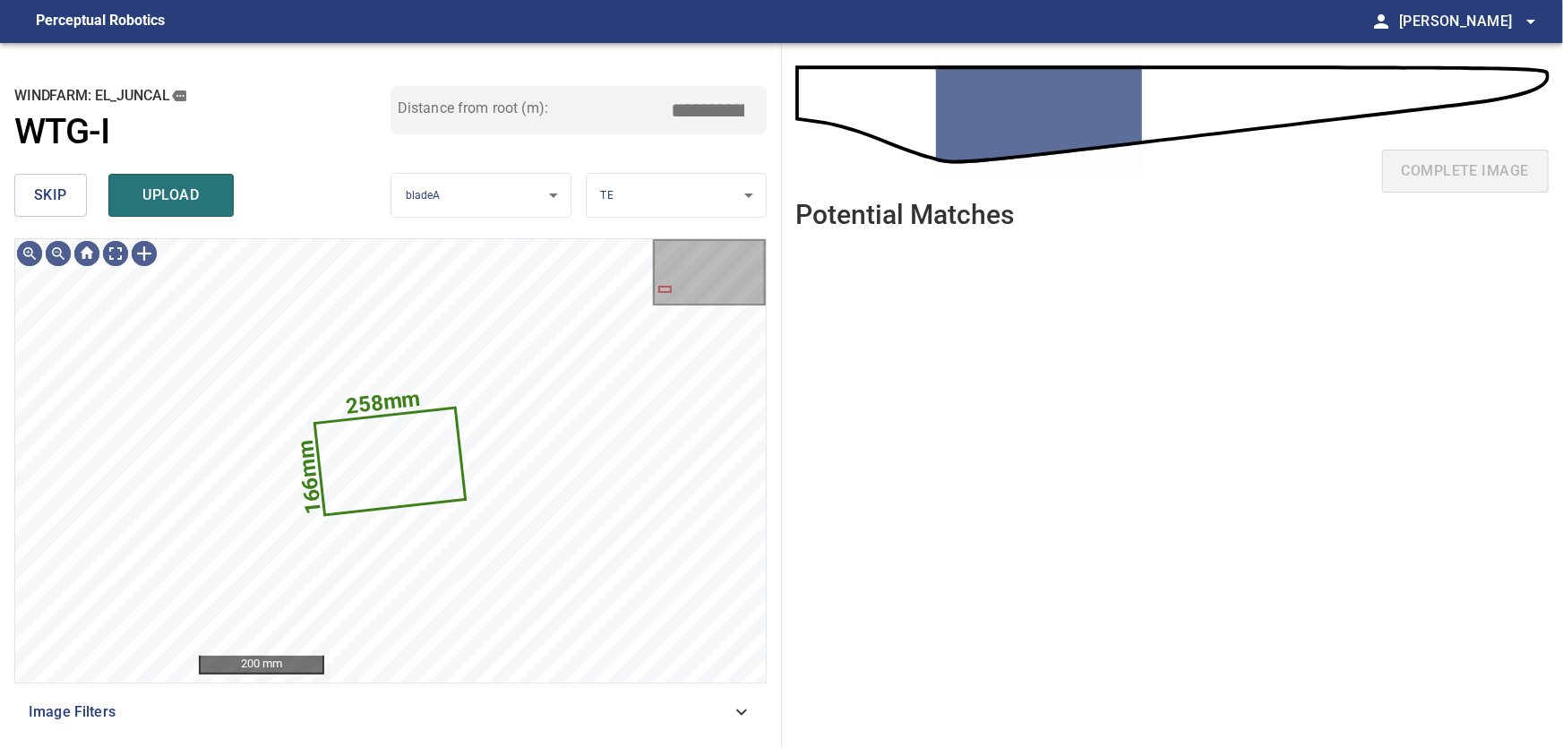
click at [45, 185] on span "skip" at bounding box center [50, 195] width 33 height 25
type input "****"
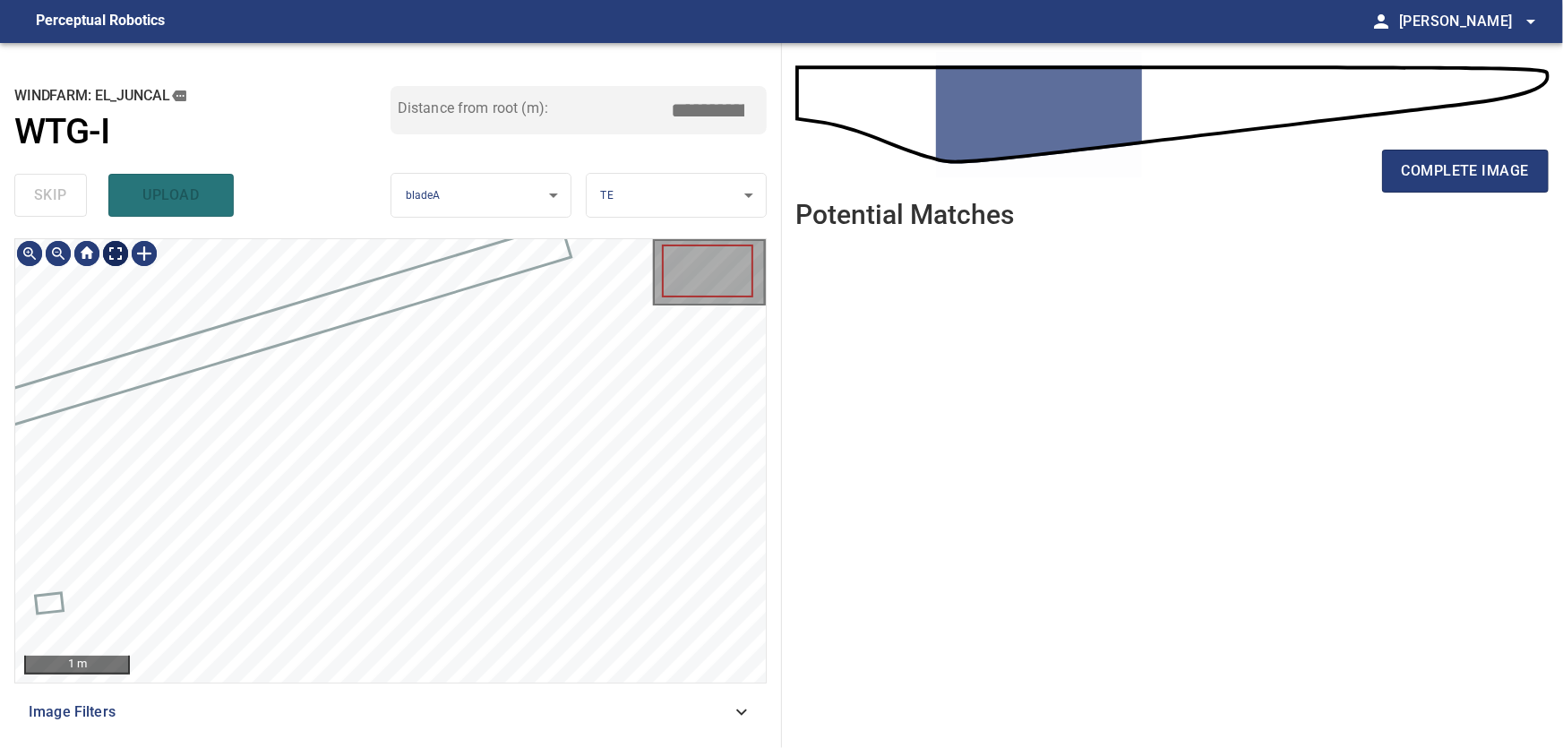
click at [118, 262] on body "**********" at bounding box center [781, 374] width 1563 height 748
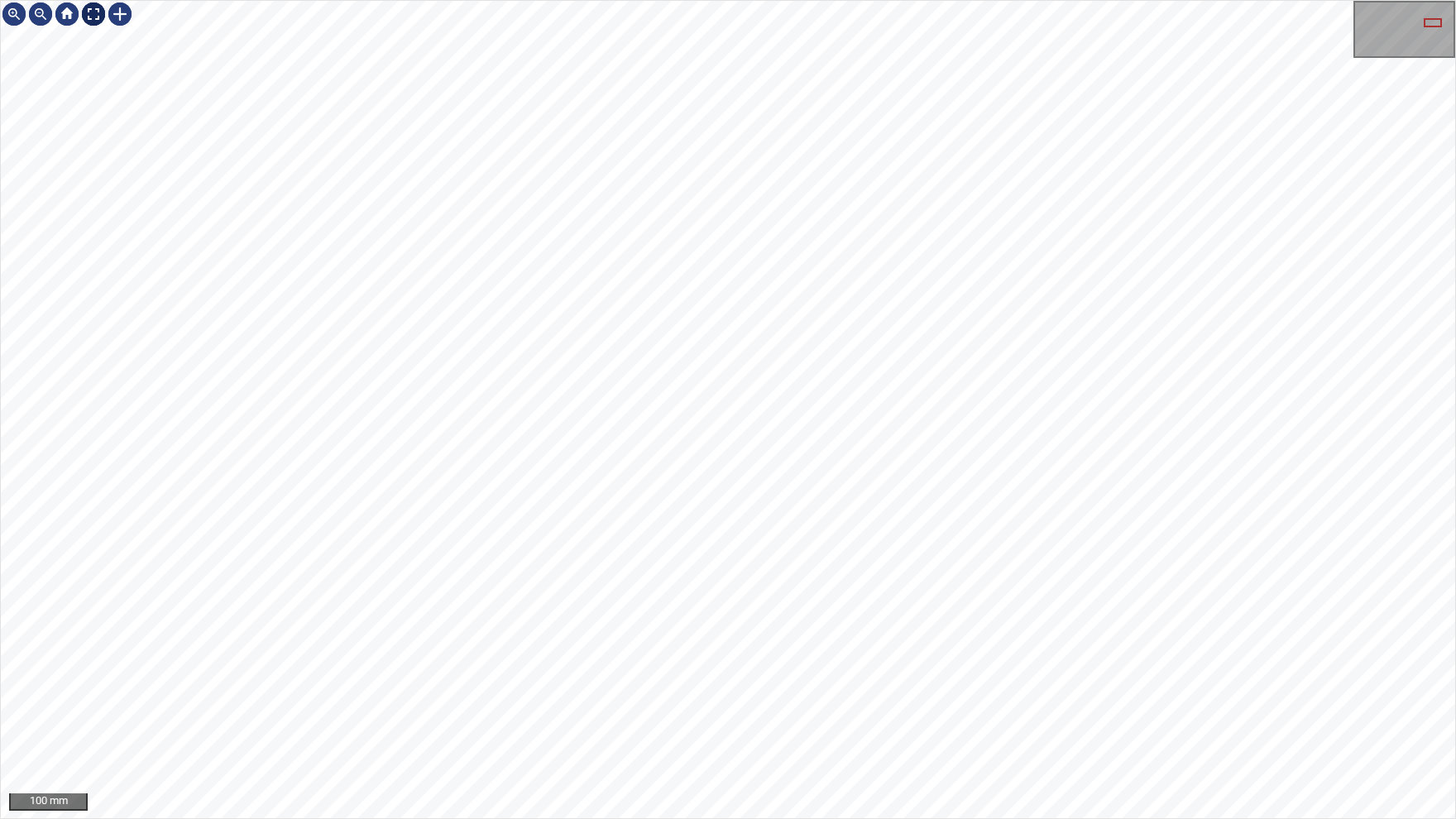
click at [95, 12] on div at bounding box center [93, 14] width 27 height 27
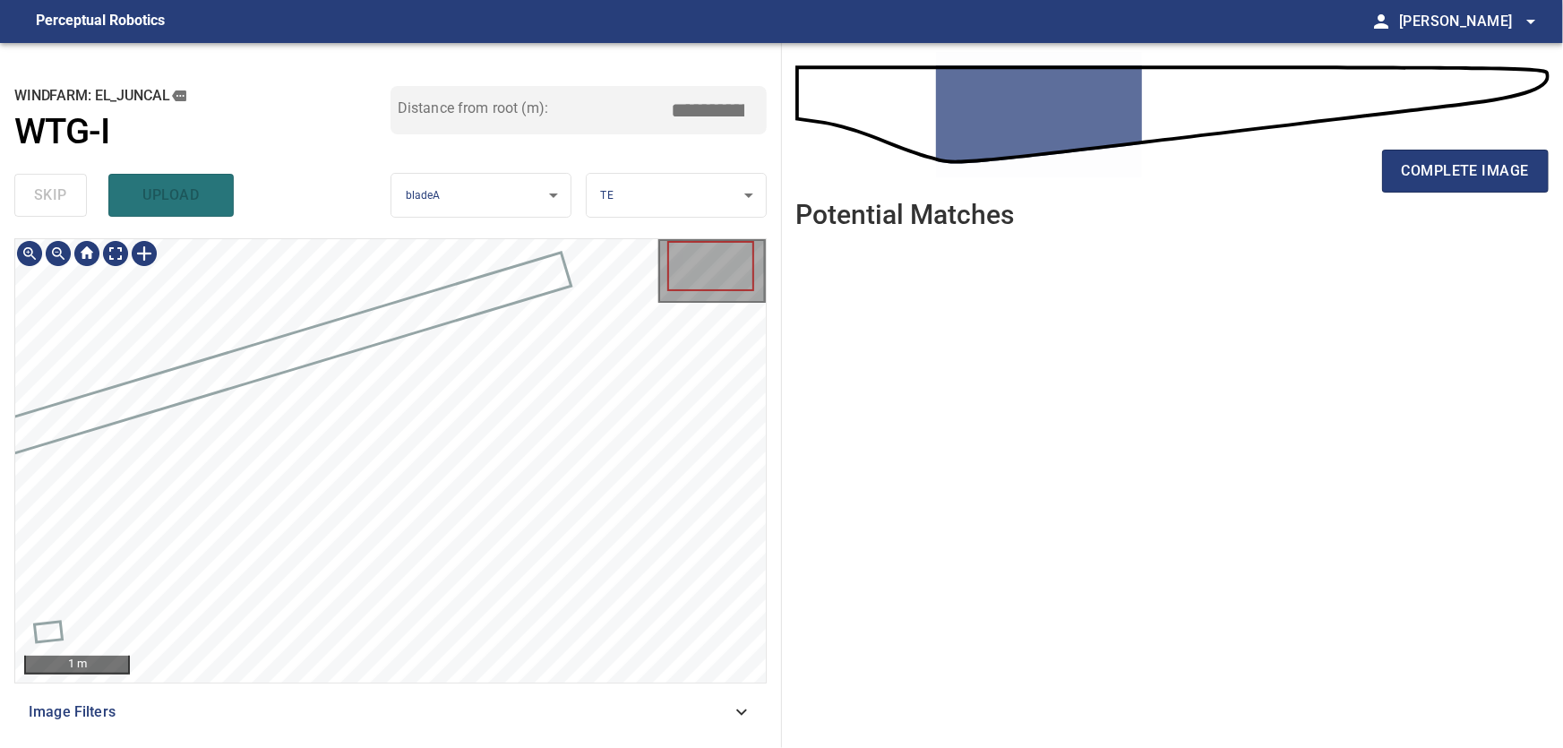
click at [746, 711] on icon at bounding box center [741, 711] width 21 height 21
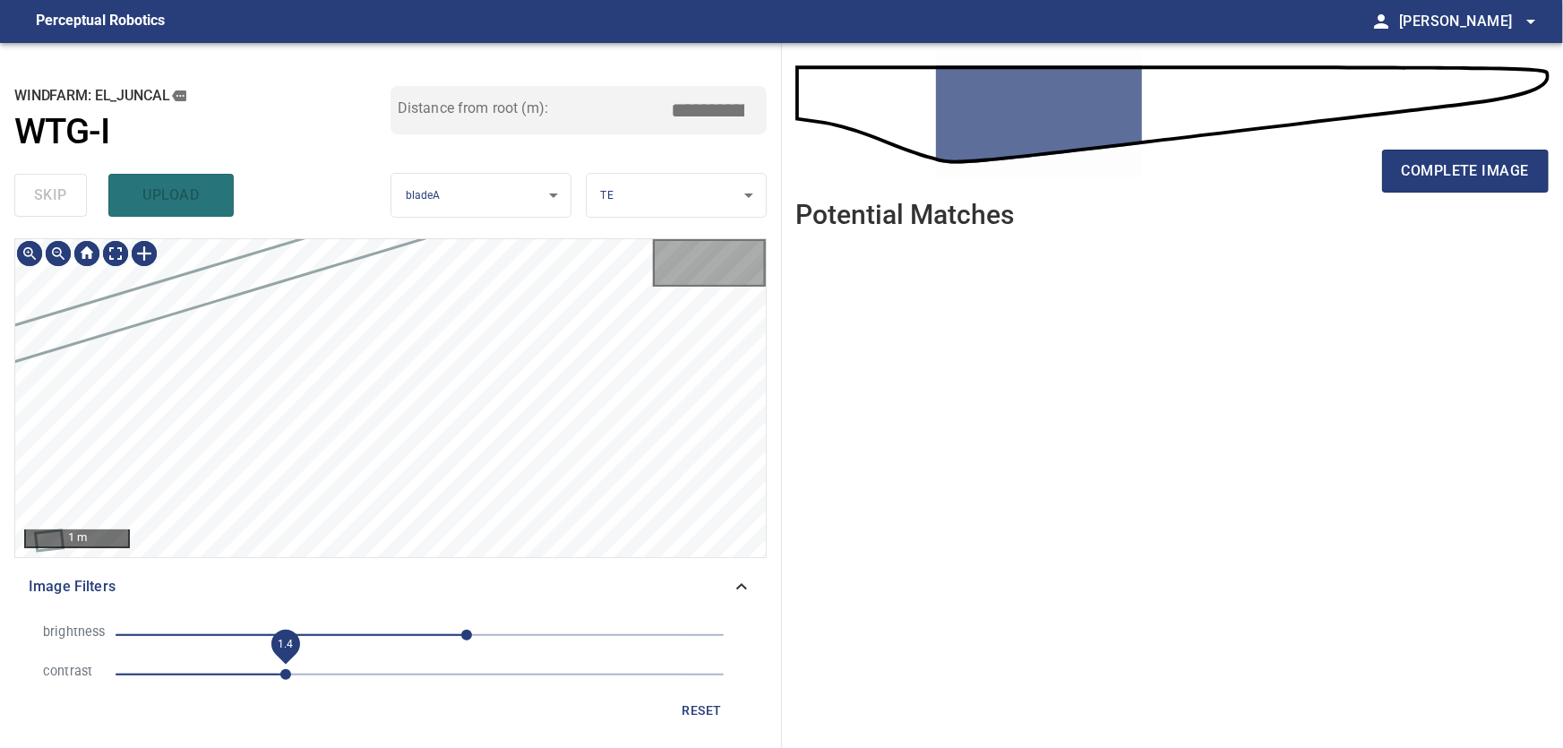
type input "****"
drag, startPoint x: 281, startPoint y: 670, endPoint x: 321, endPoint y: 674, distance: 39.7
click at [321, 674] on span "1.7" at bounding box center [322, 674] width 11 height 11
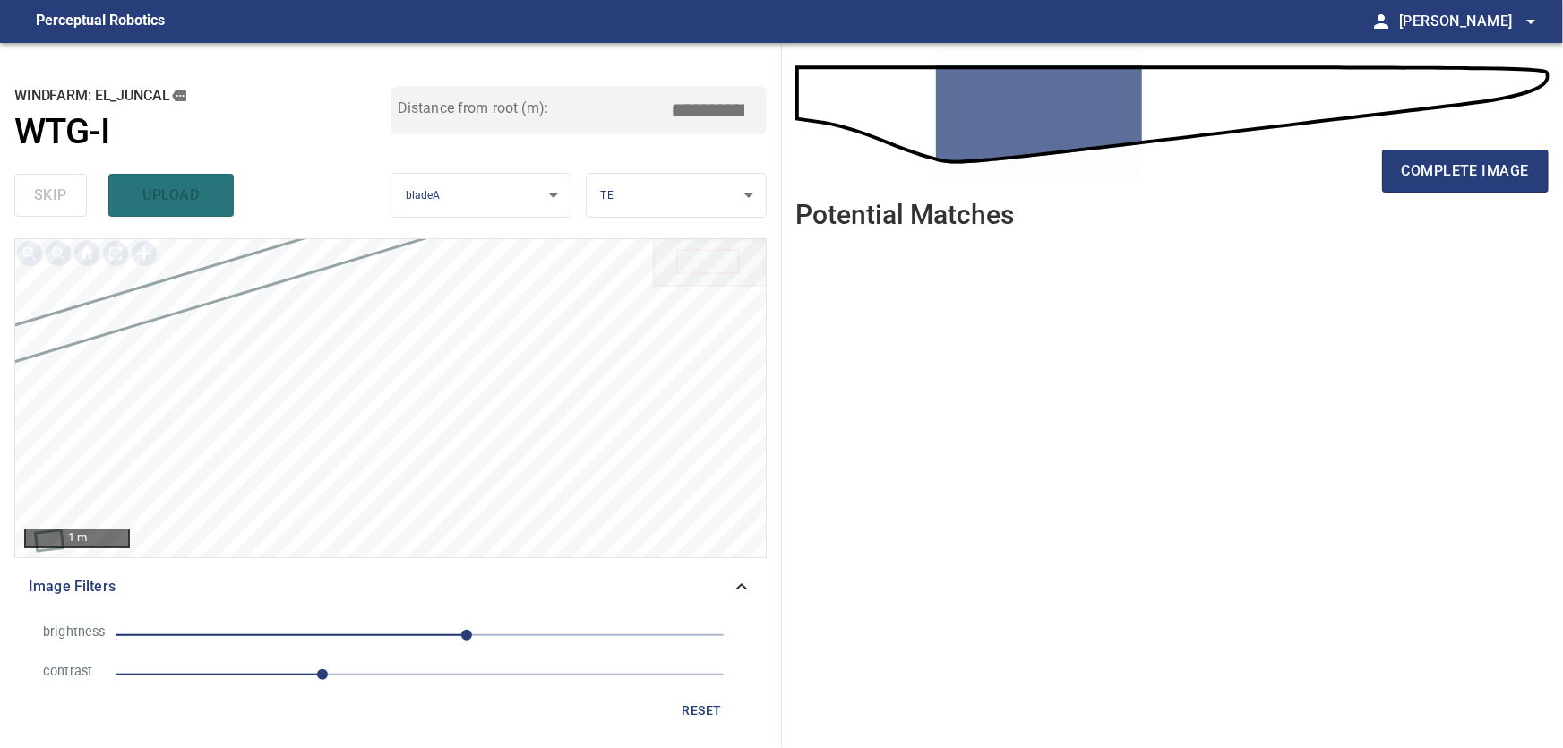
click at [746, 582] on icon at bounding box center [741, 586] width 21 height 21
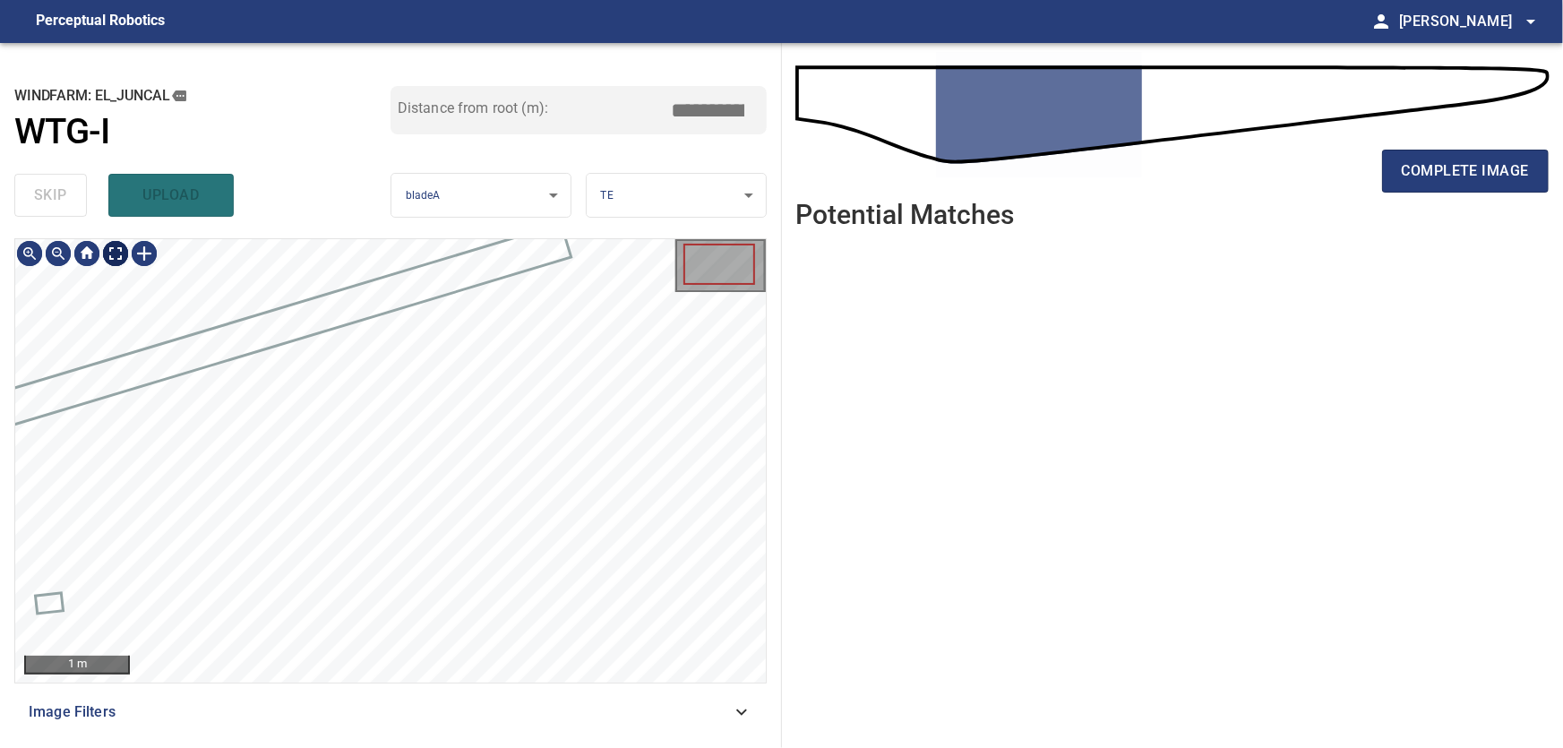
click at [114, 257] on body "**********" at bounding box center [781, 374] width 1563 height 748
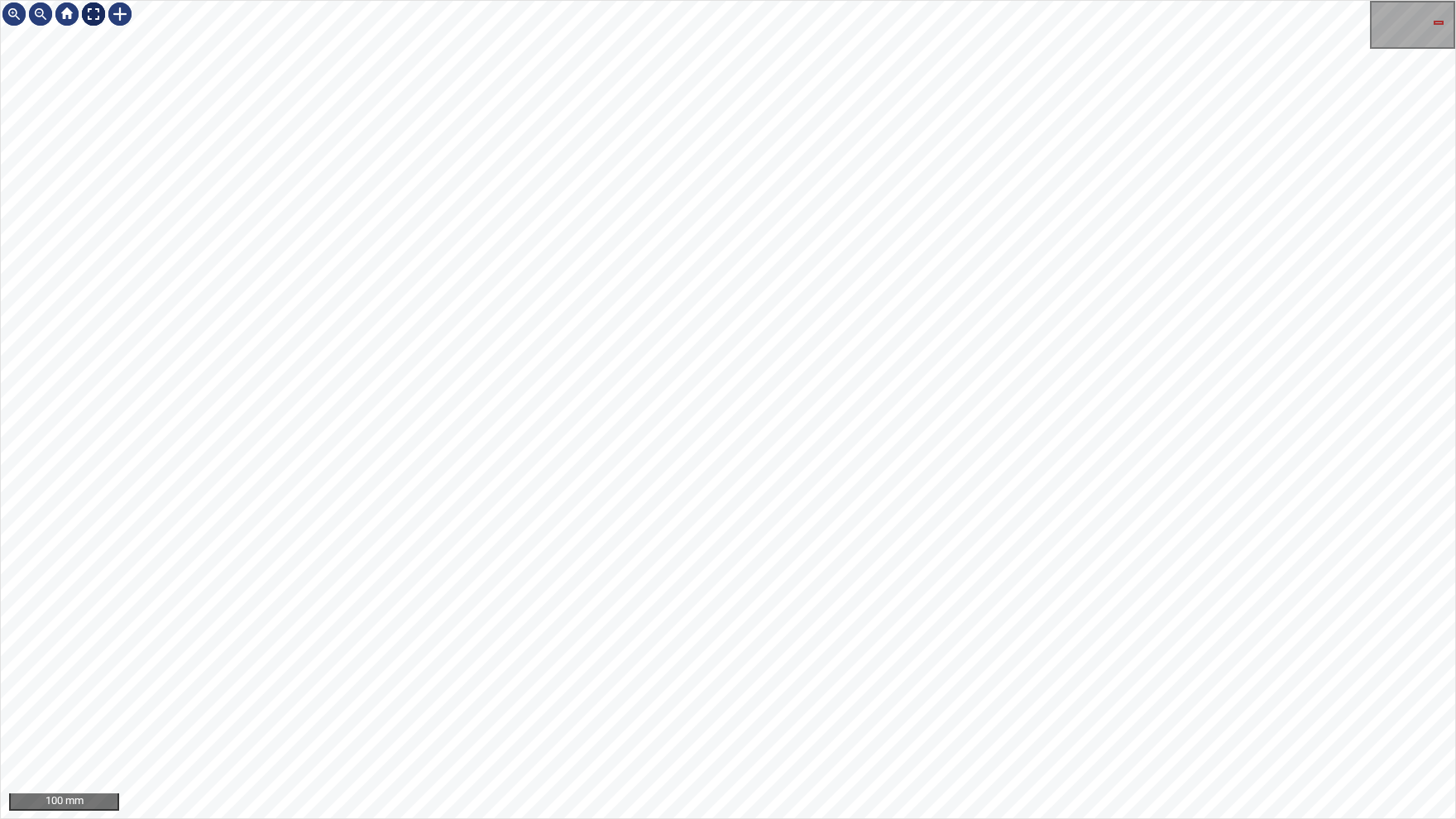
click at [94, 14] on img at bounding box center [93, 14] width 27 height 27
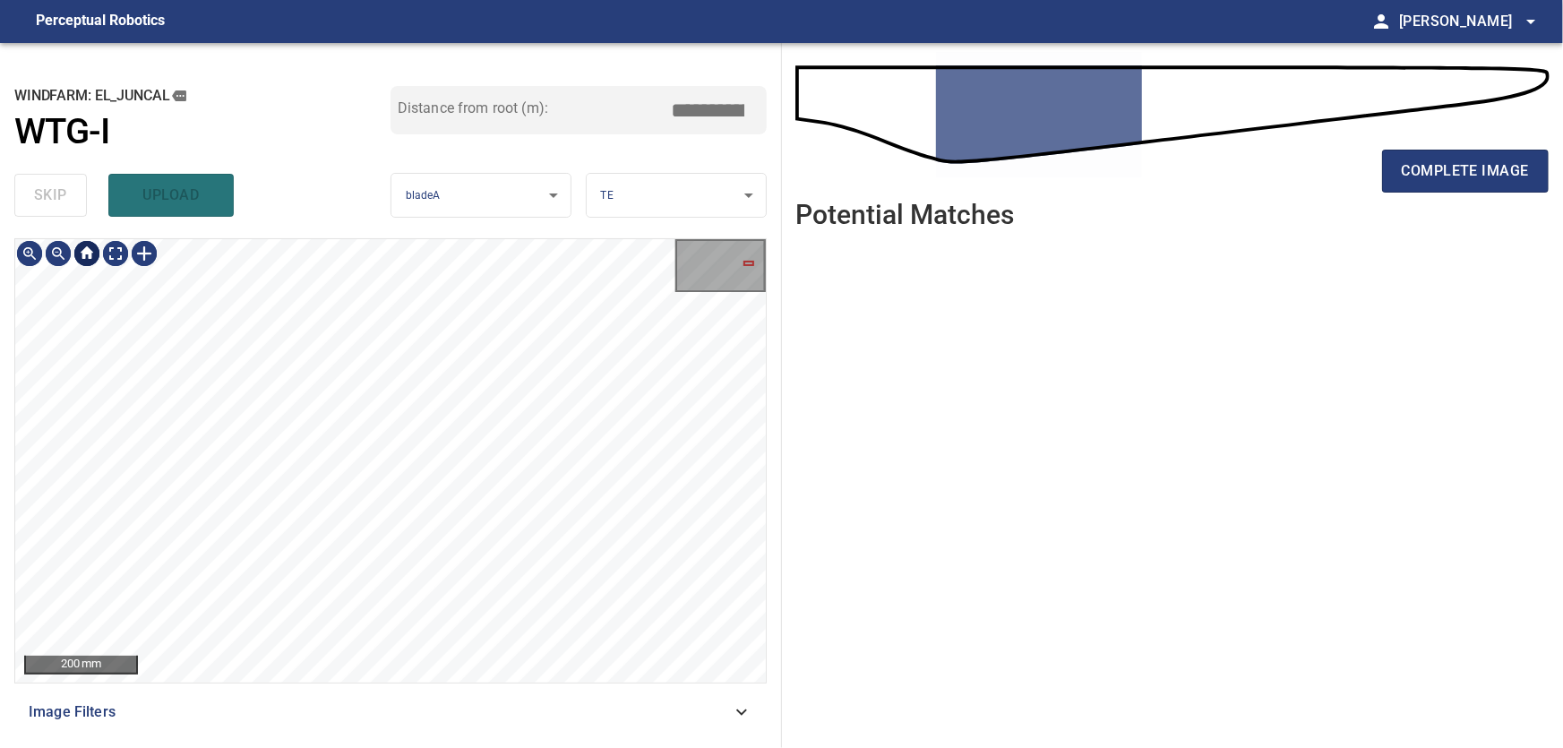
click at [82, 254] on div at bounding box center [87, 253] width 29 height 29
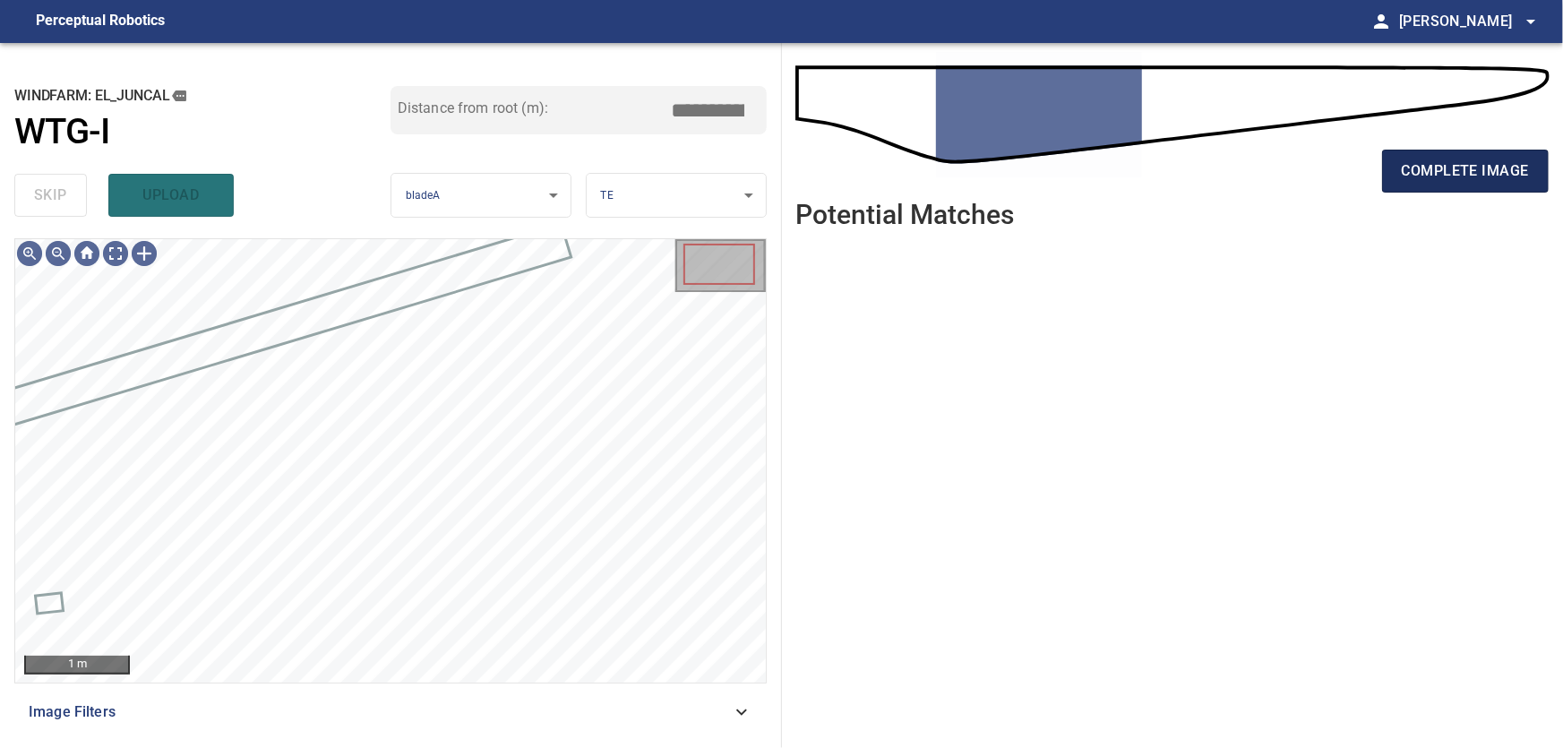
click at [1445, 174] on span "complete image" at bounding box center [1465, 171] width 127 height 25
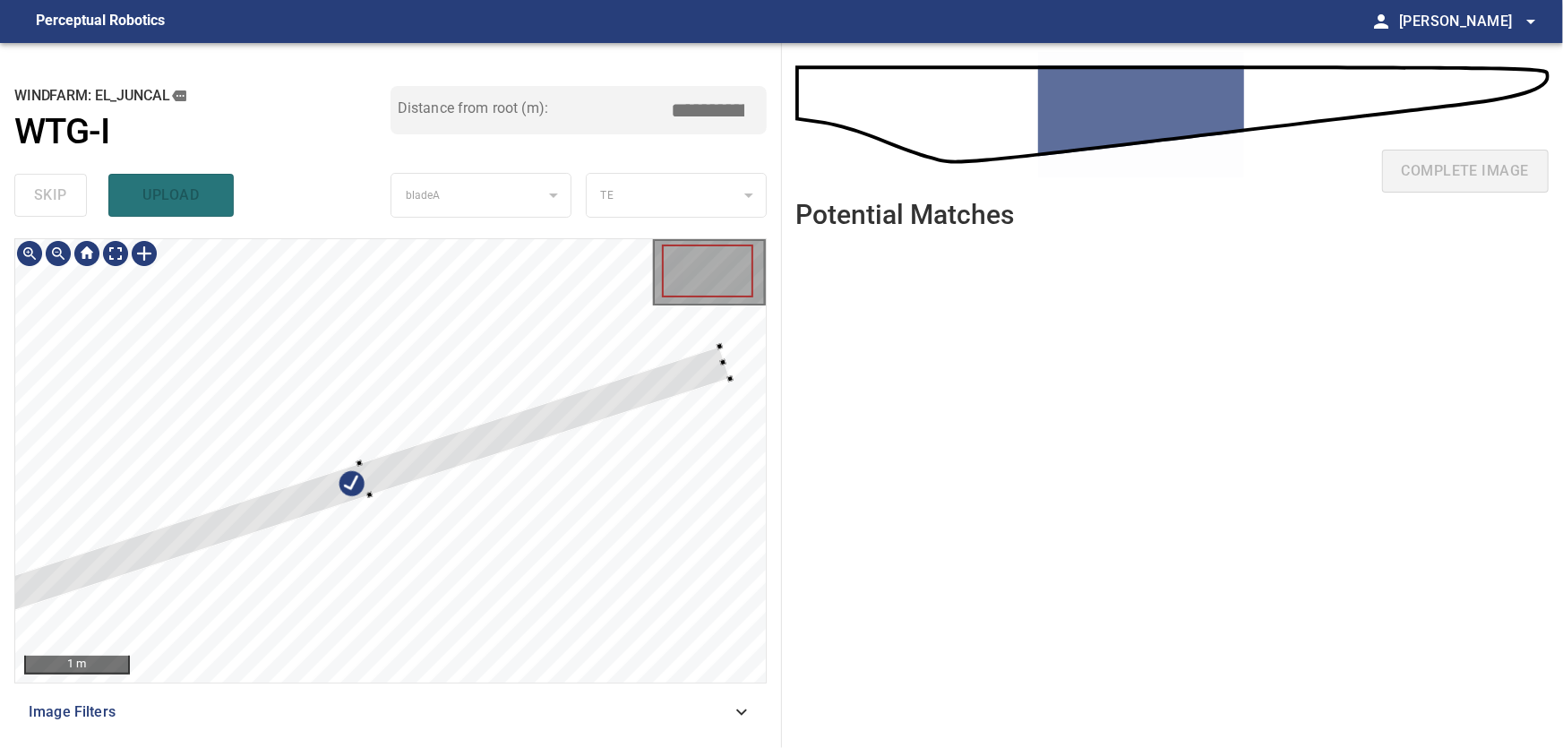
click at [430, 357] on div at bounding box center [365, 479] width 729 height 265
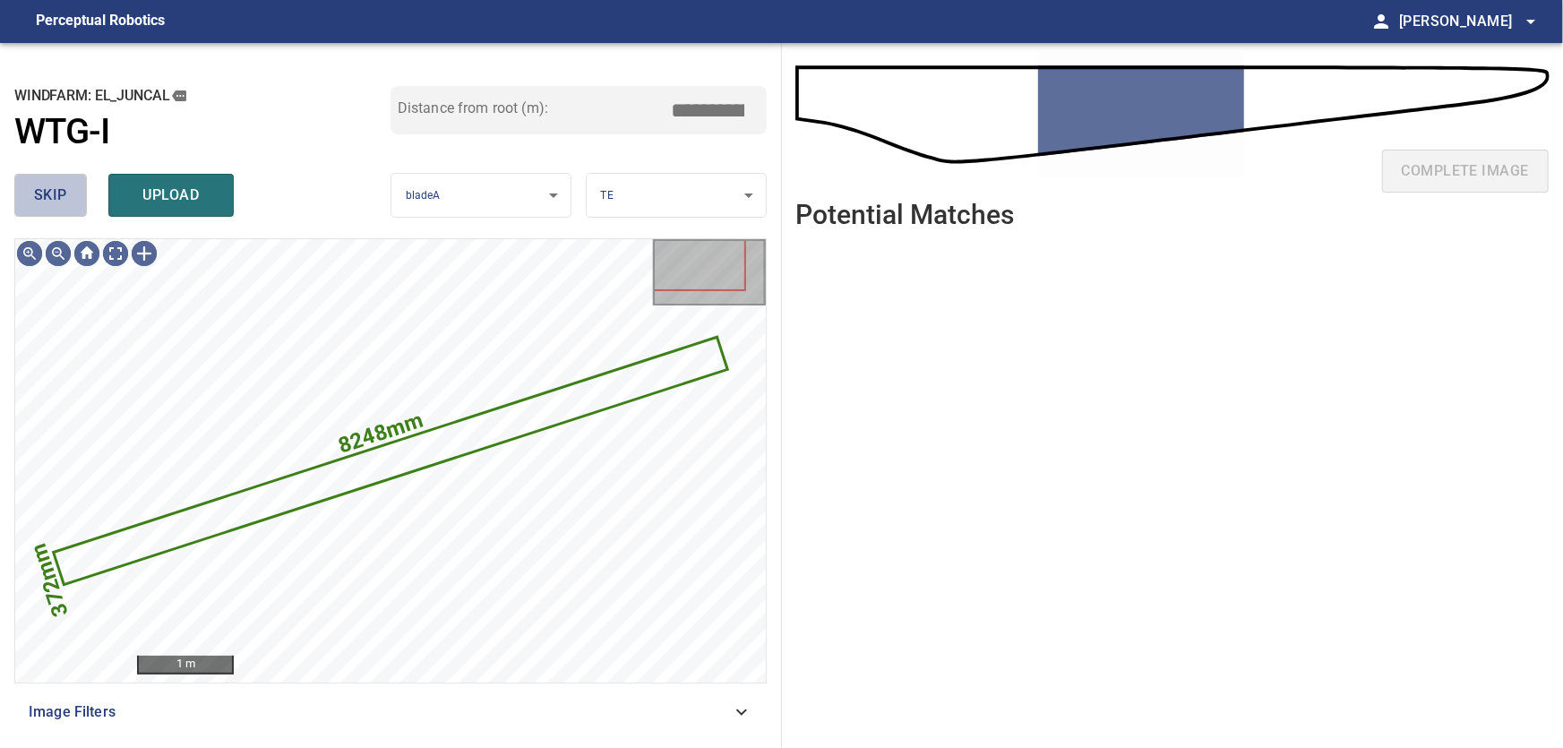
click at [64, 193] on span "skip" at bounding box center [50, 195] width 33 height 25
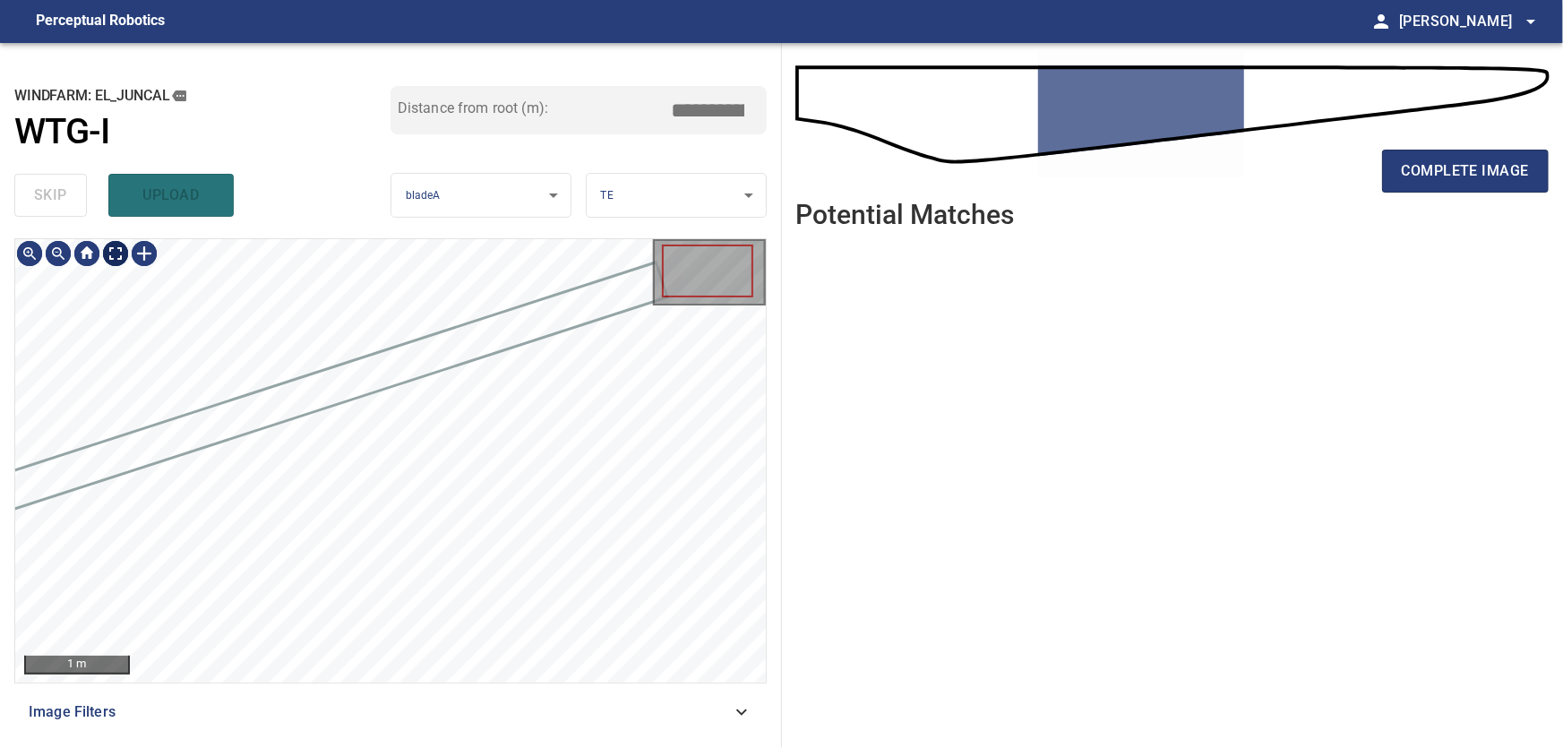
click at [121, 257] on body "**********" at bounding box center [781, 374] width 1563 height 748
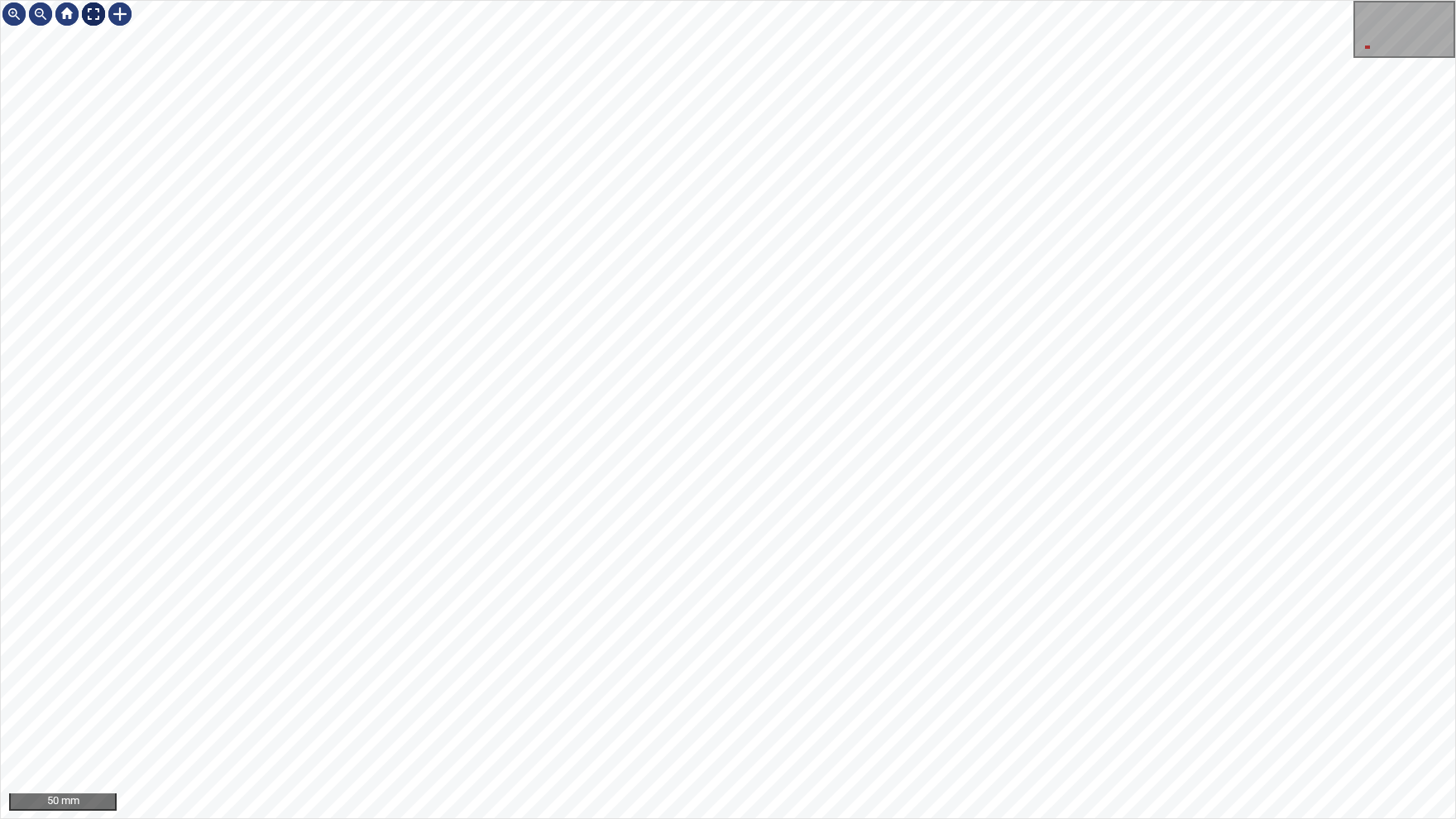
click at [91, 13] on img at bounding box center [93, 14] width 27 height 27
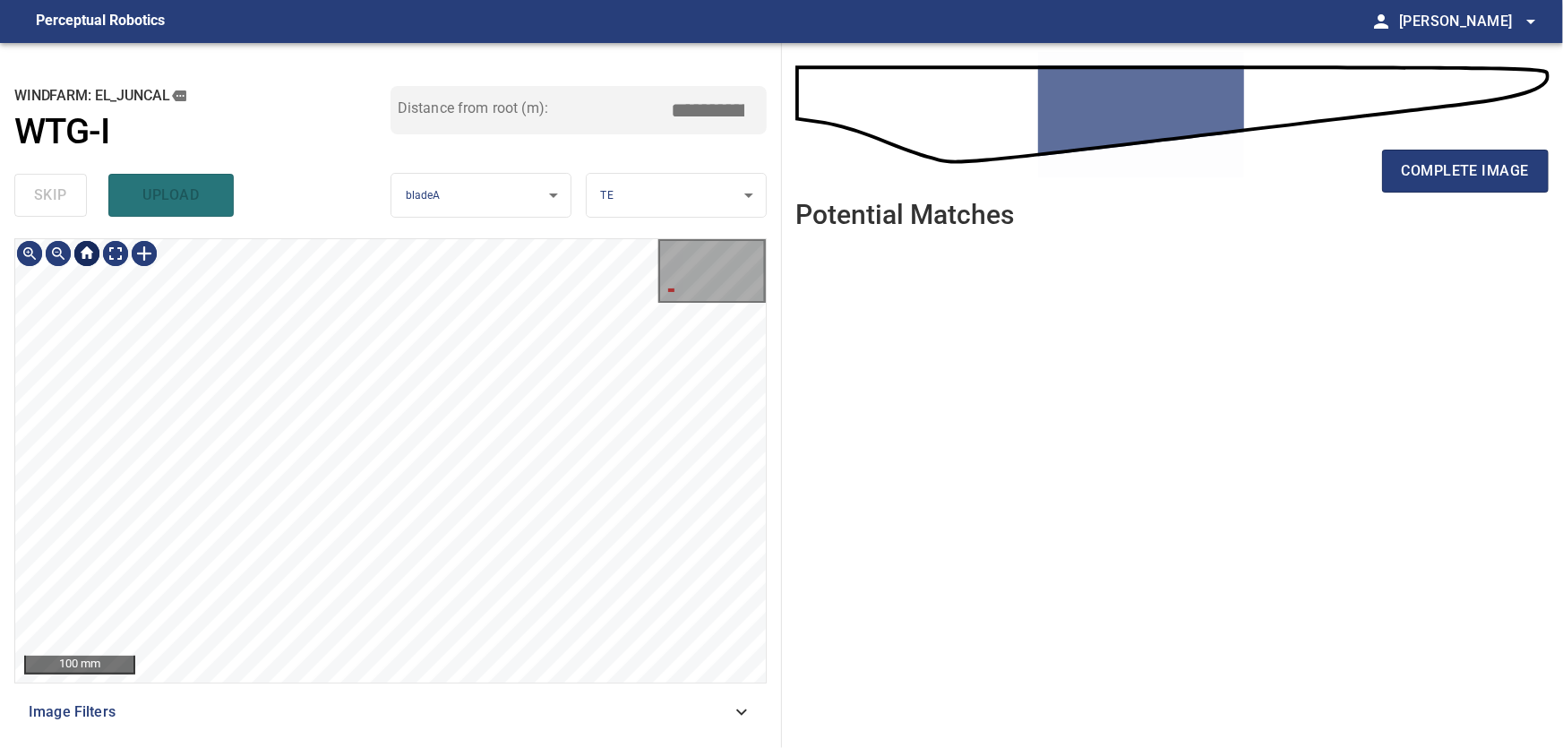
click at [86, 258] on div at bounding box center [87, 253] width 29 height 29
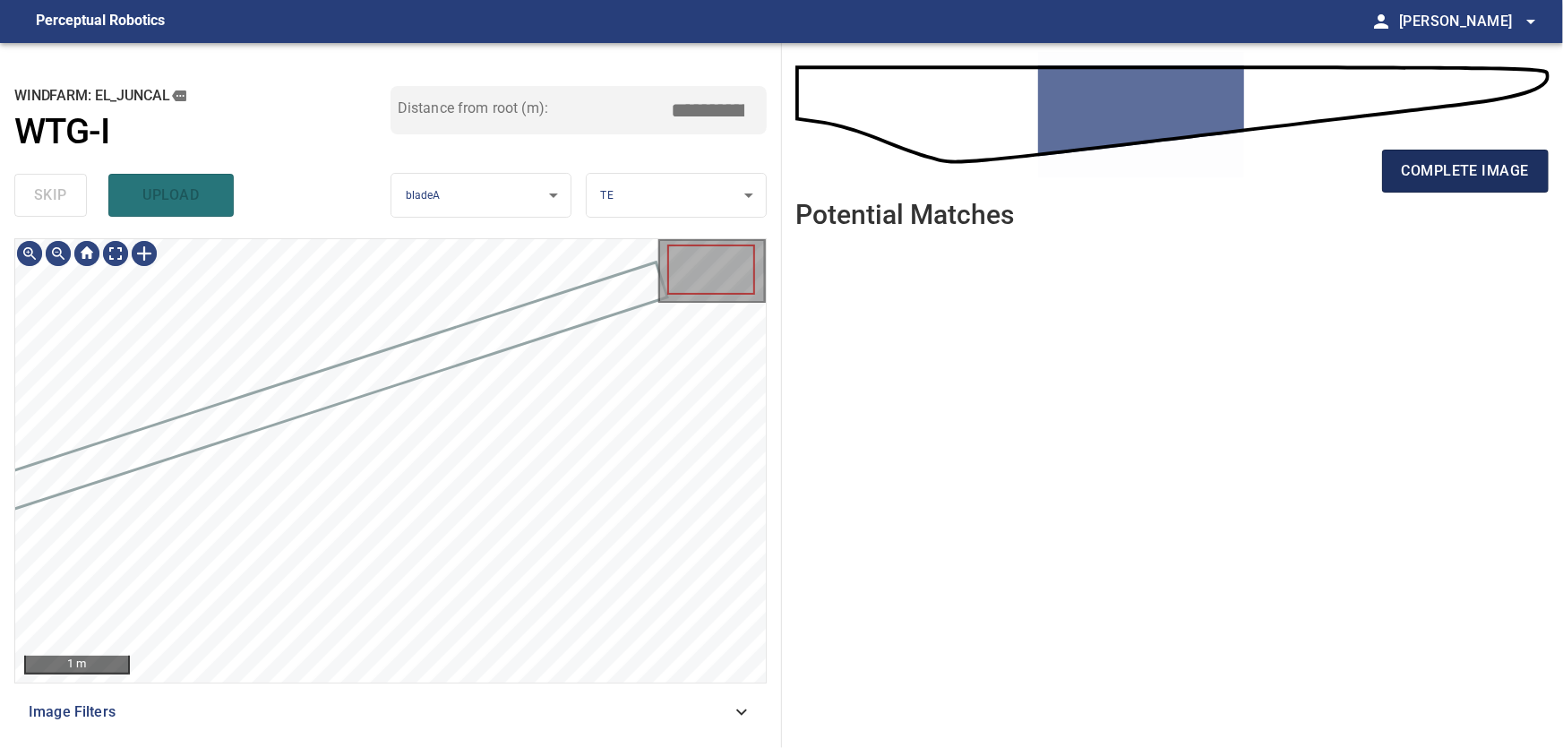
click at [1473, 157] on button "complete image" at bounding box center [1465, 171] width 167 height 43
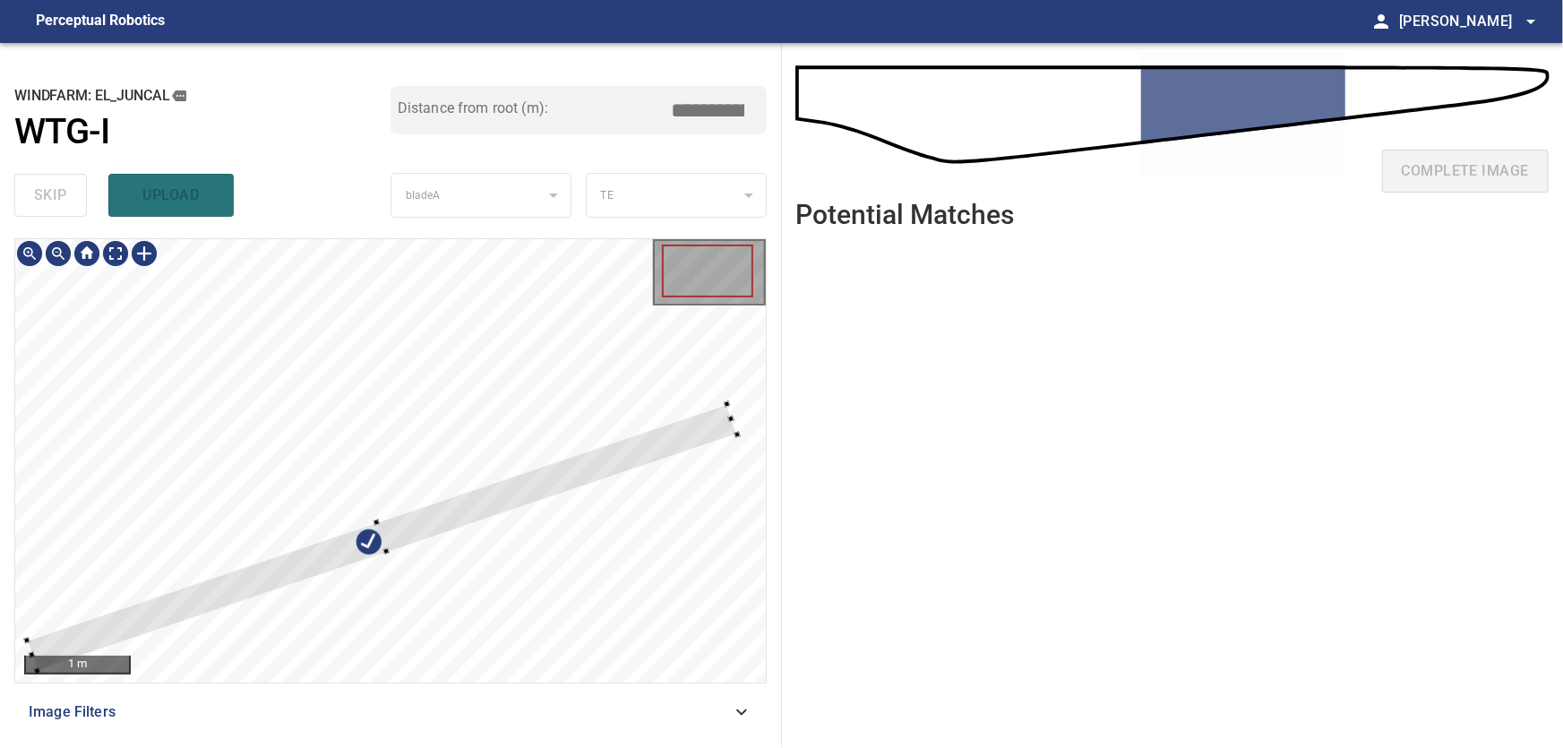
click at [614, 305] on div at bounding box center [390, 460] width 751 height 443
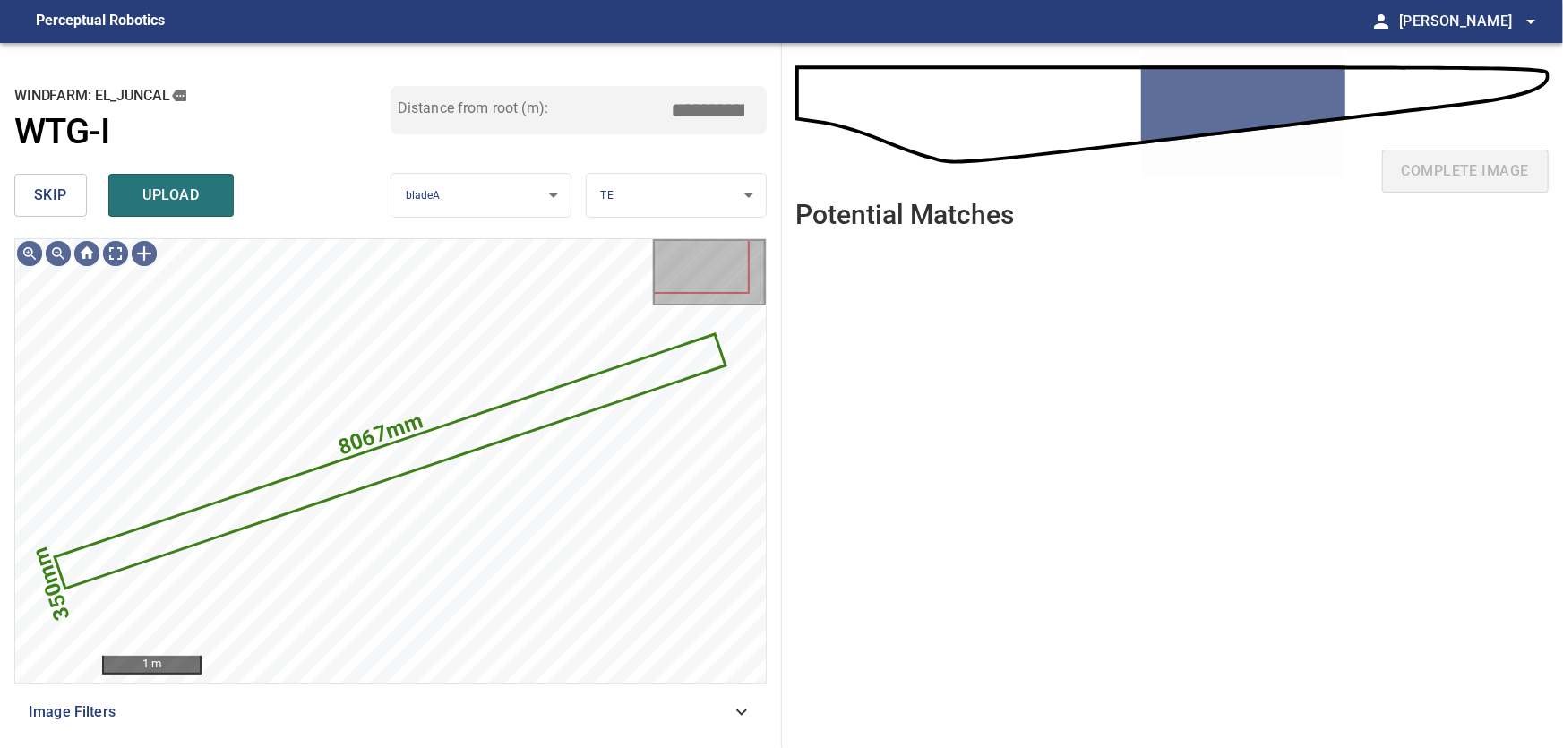
click at [46, 202] on span "skip" at bounding box center [50, 195] width 33 height 25
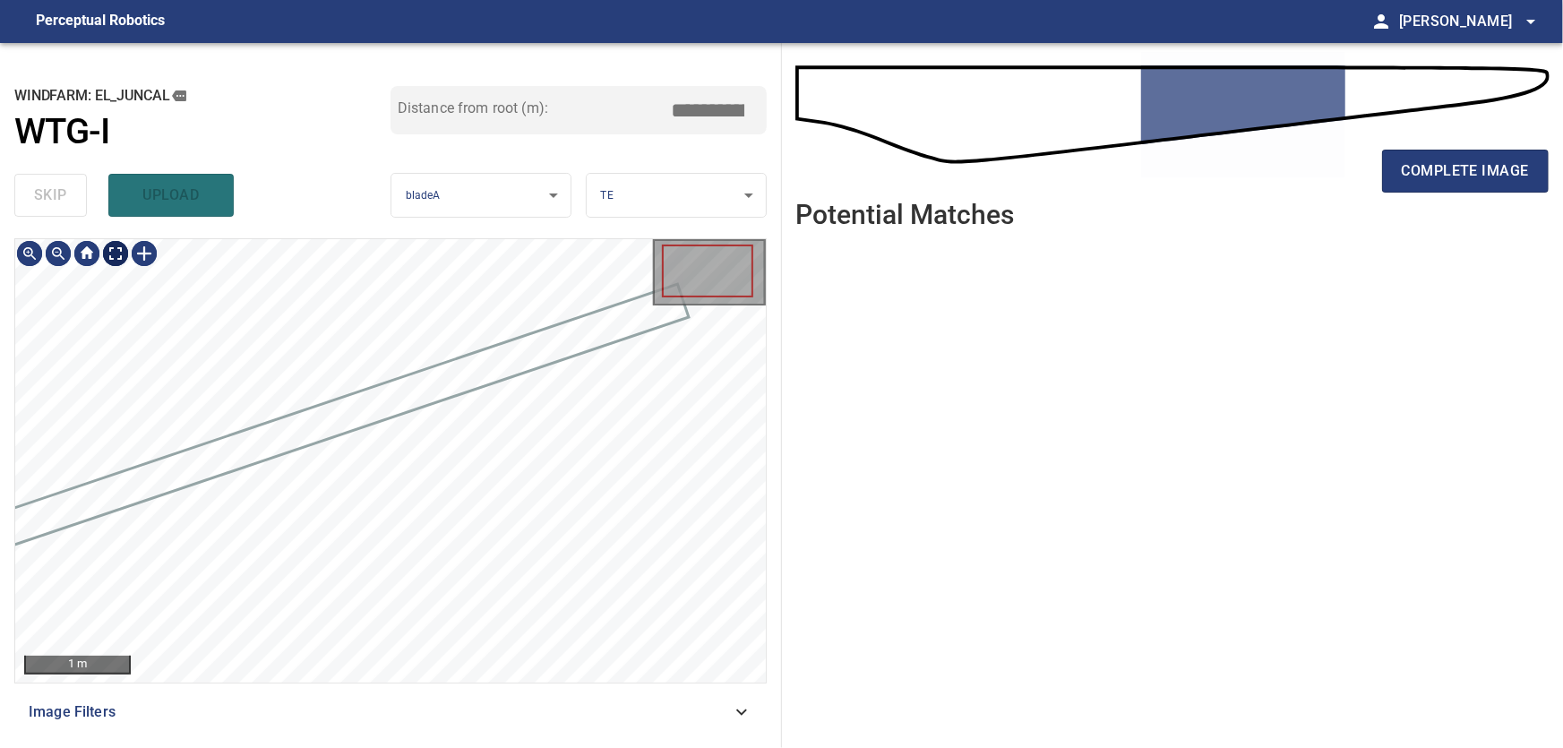
click at [120, 251] on body "**********" at bounding box center [781, 374] width 1563 height 748
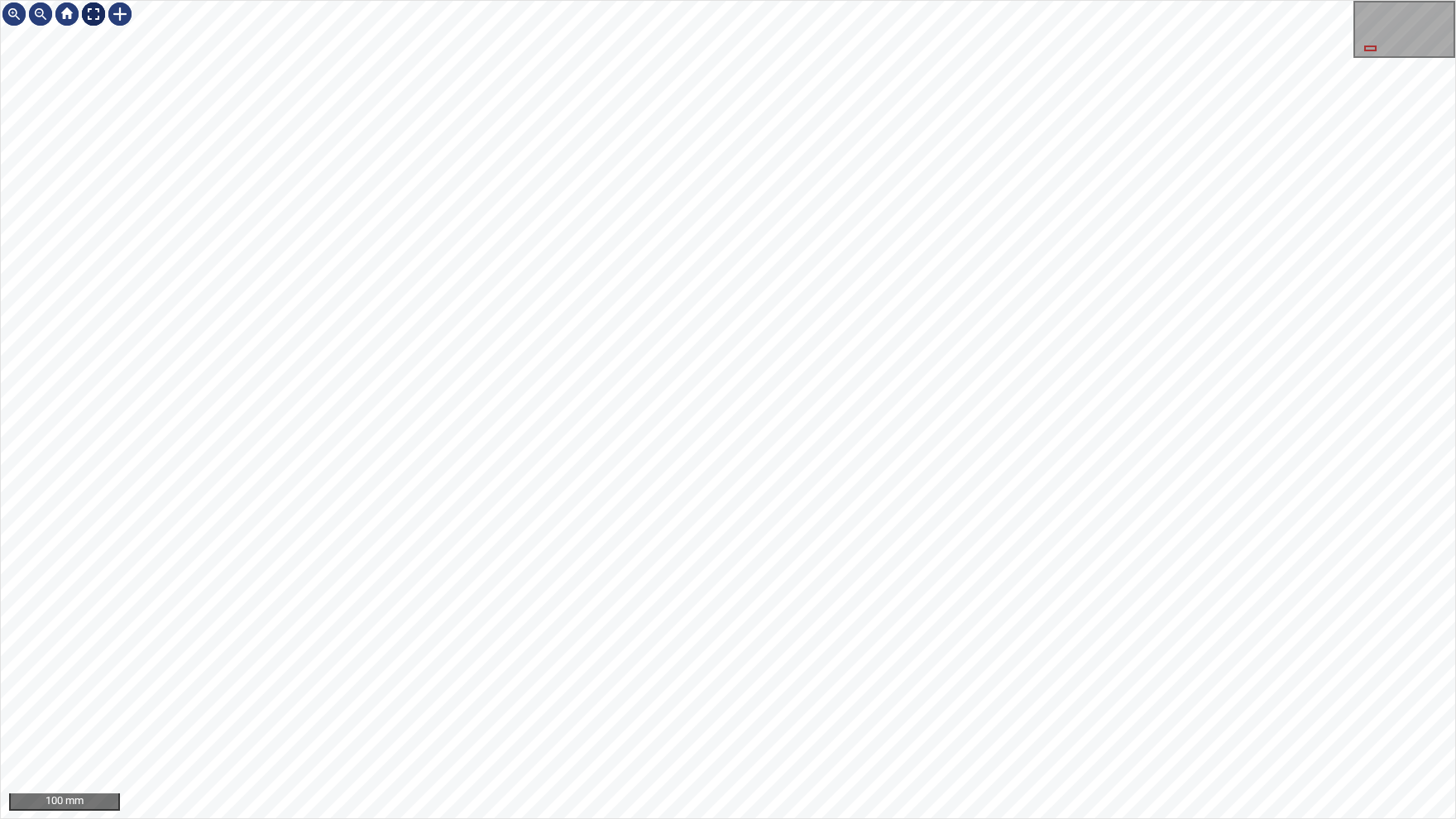
click at [99, 18] on img at bounding box center [93, 14] width 27 height 27
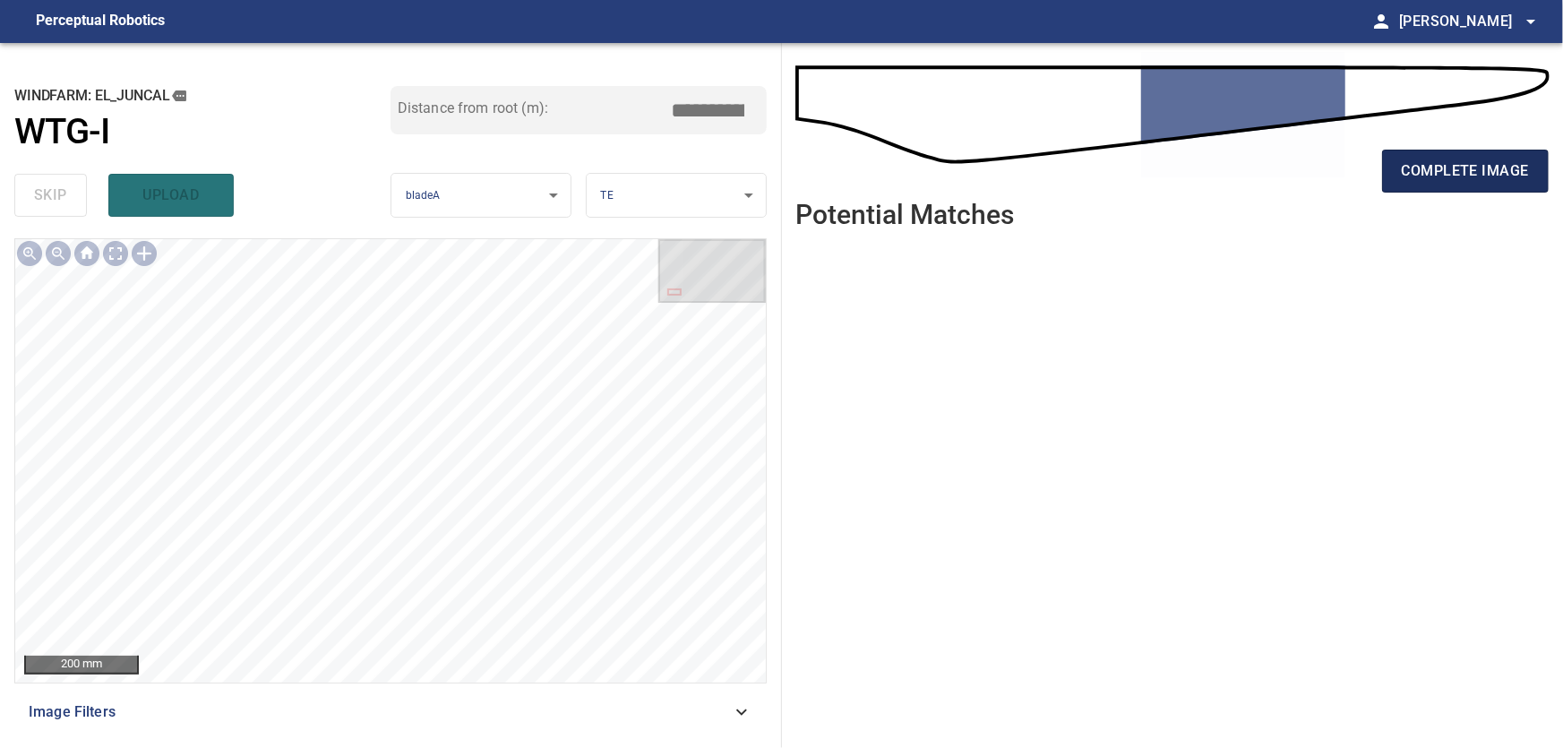
click at [1459, 175] on span "complete image" at bounding box center [1465, 171] width 127 height 25
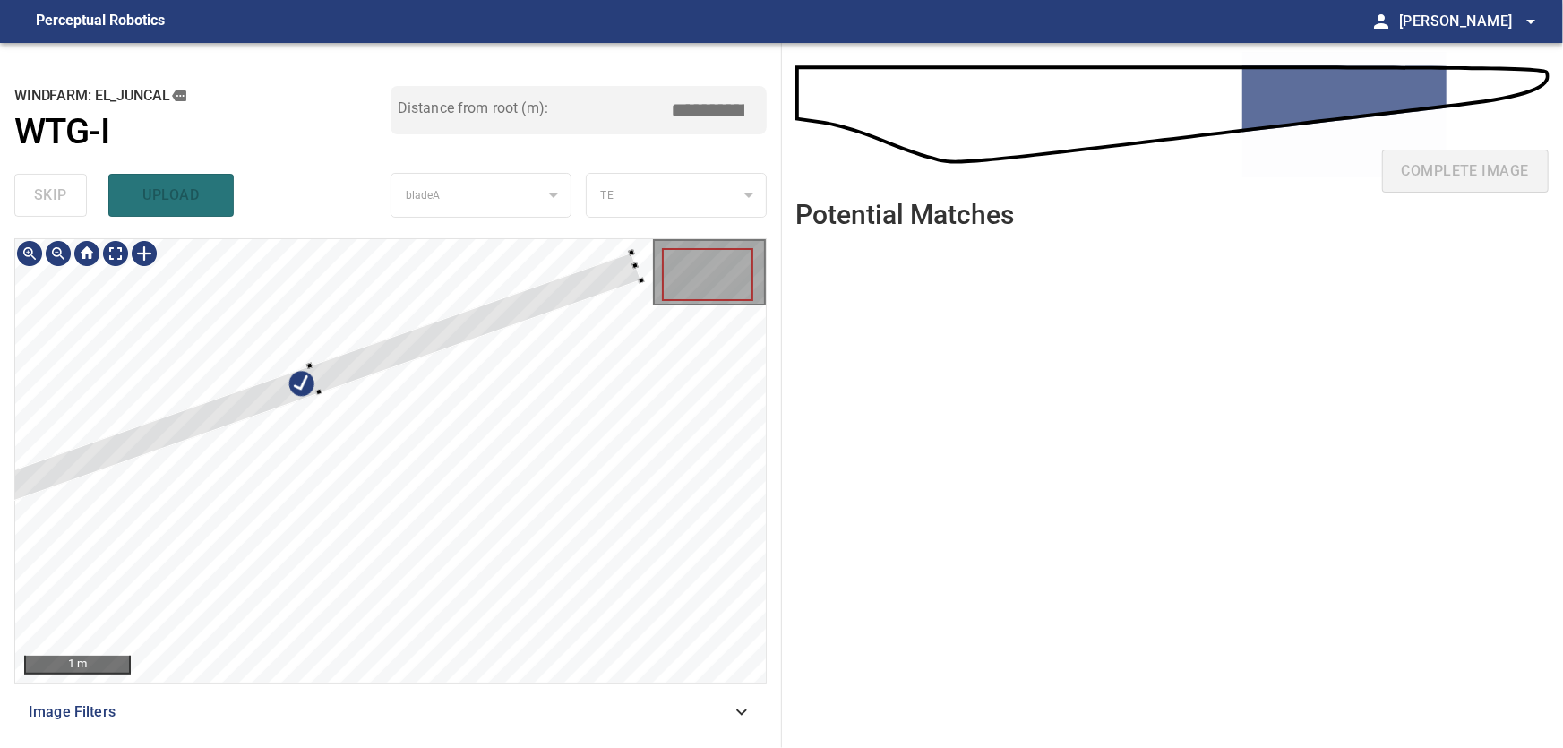
click at [455, 275] on div at bounding box center [390, 460] width 751 height 443
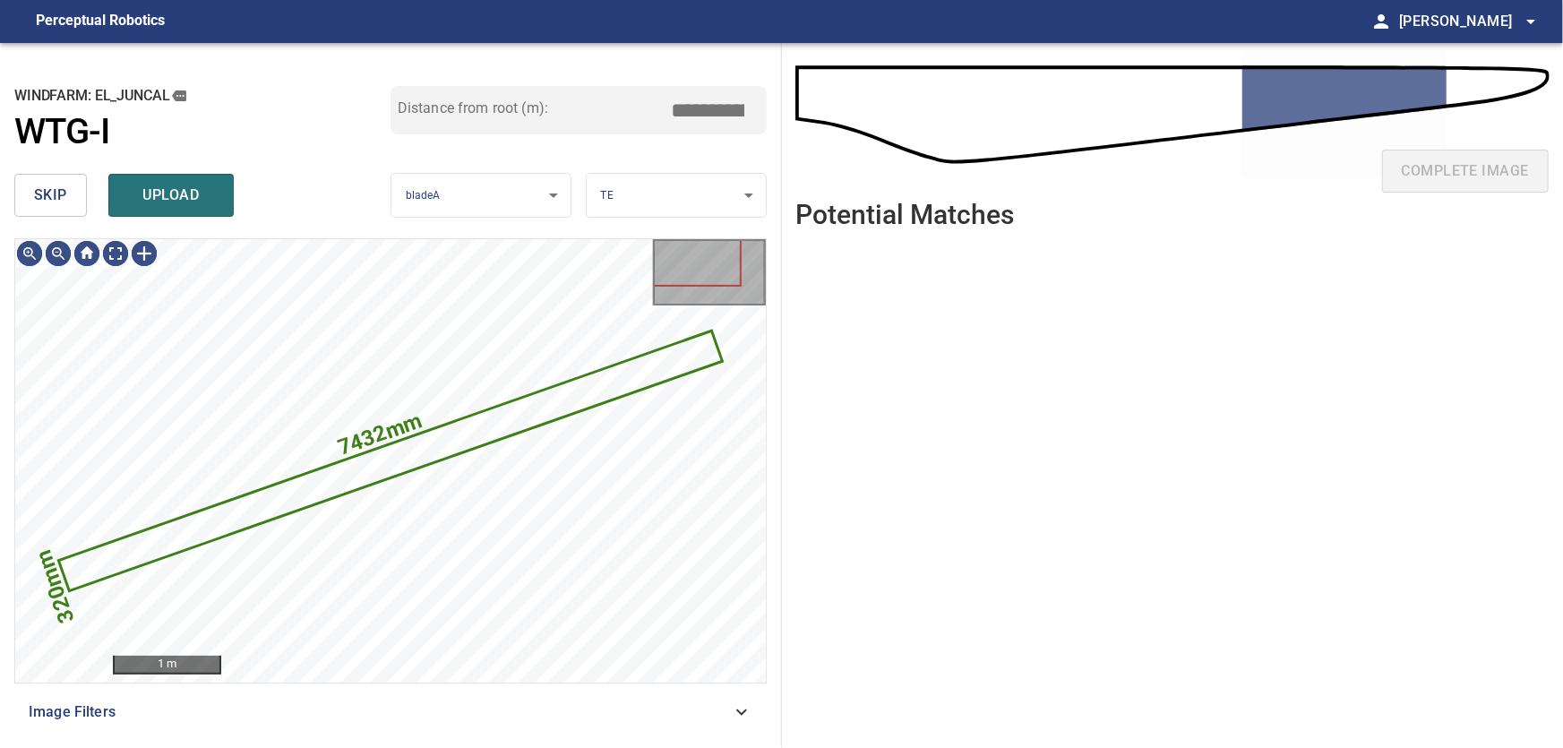
click at [45, 194] on span "skip" at bounding box center [50, 195] width 33 height 25
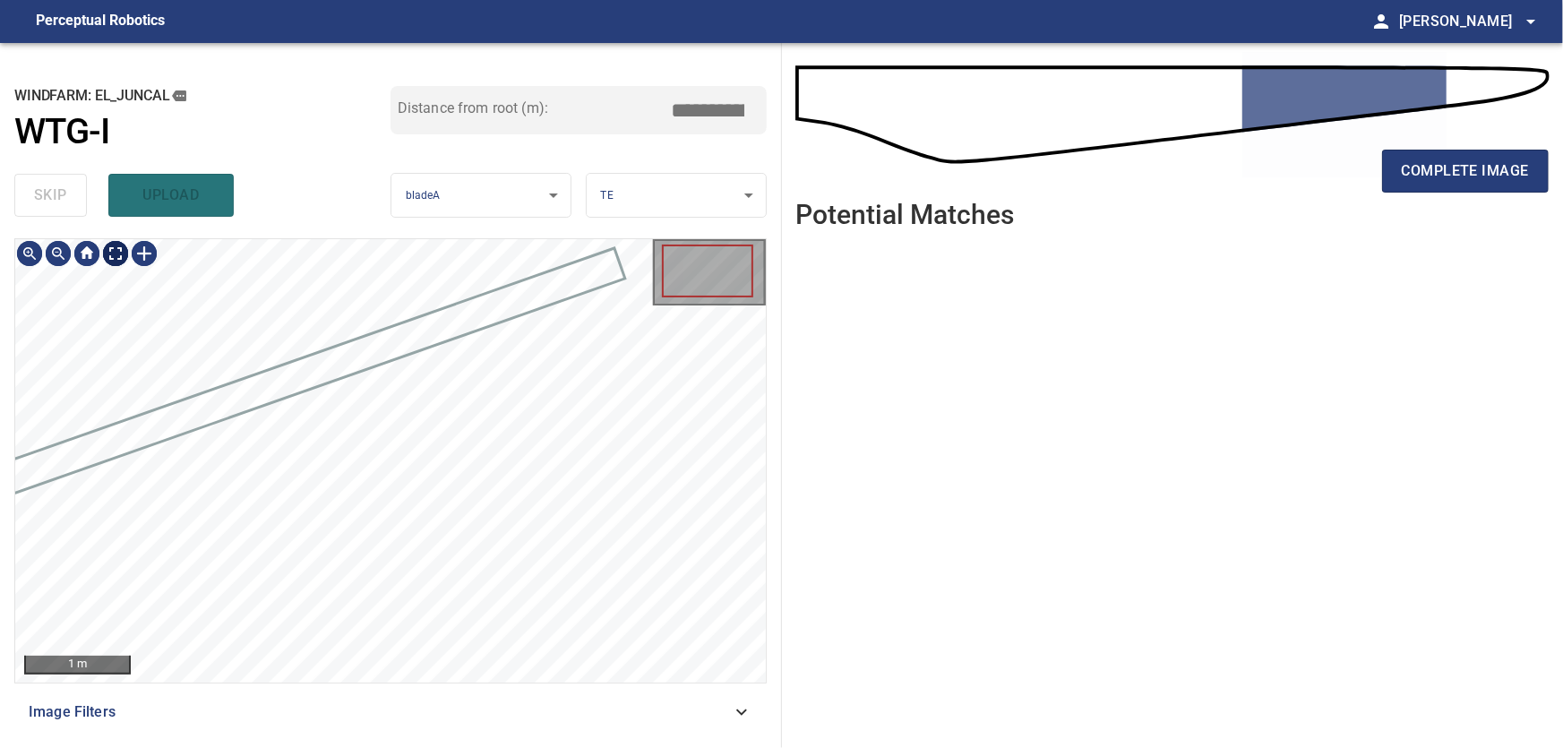
click at [123, 251] on body "**********" at bounding box center [781, 374] width 1563 height 748
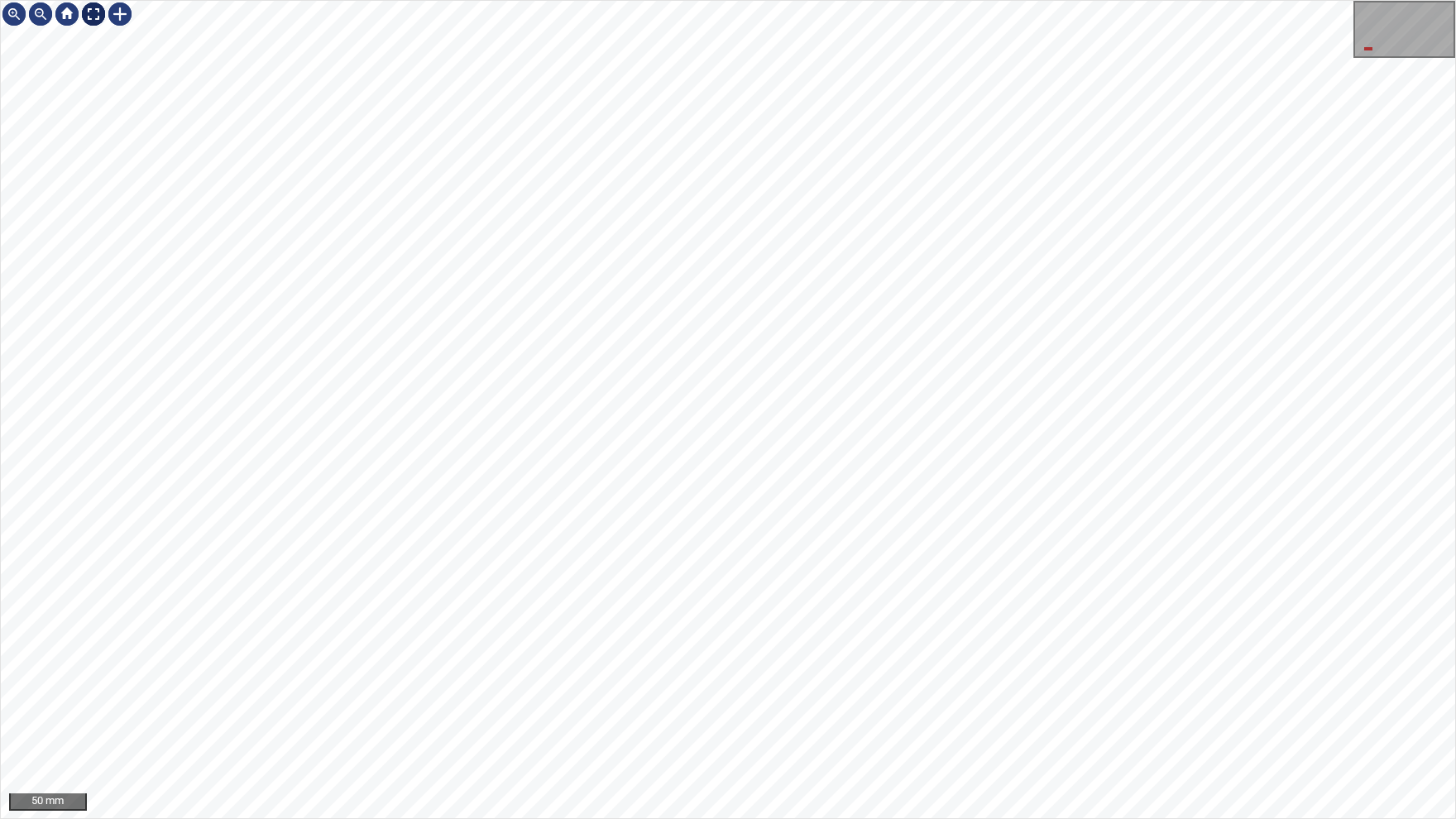
click at [104, 18] on img at bounding box center [93, 14] width 27 height 27
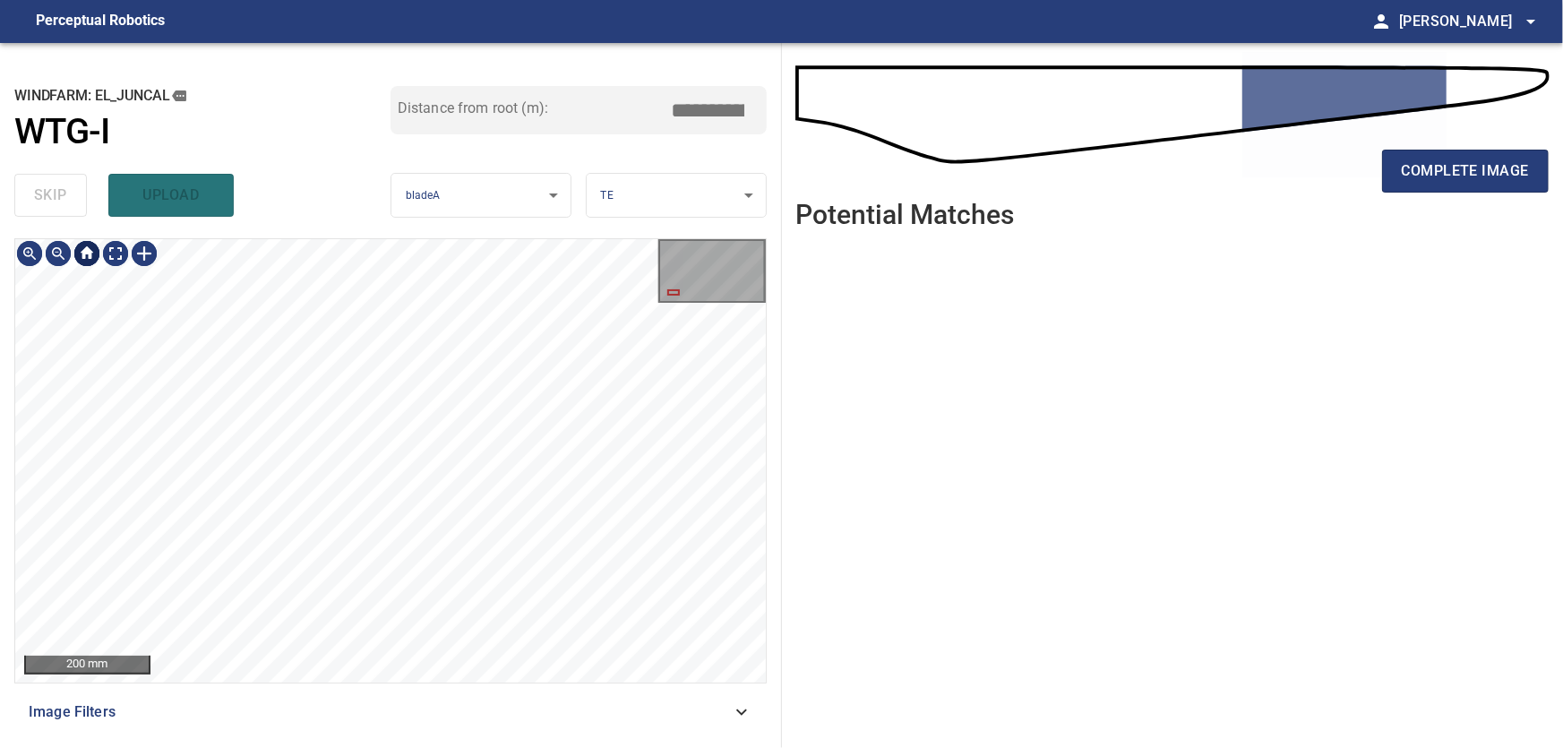
click at [93, 247] on div at bounding box center [87, 253] width 29 height 29
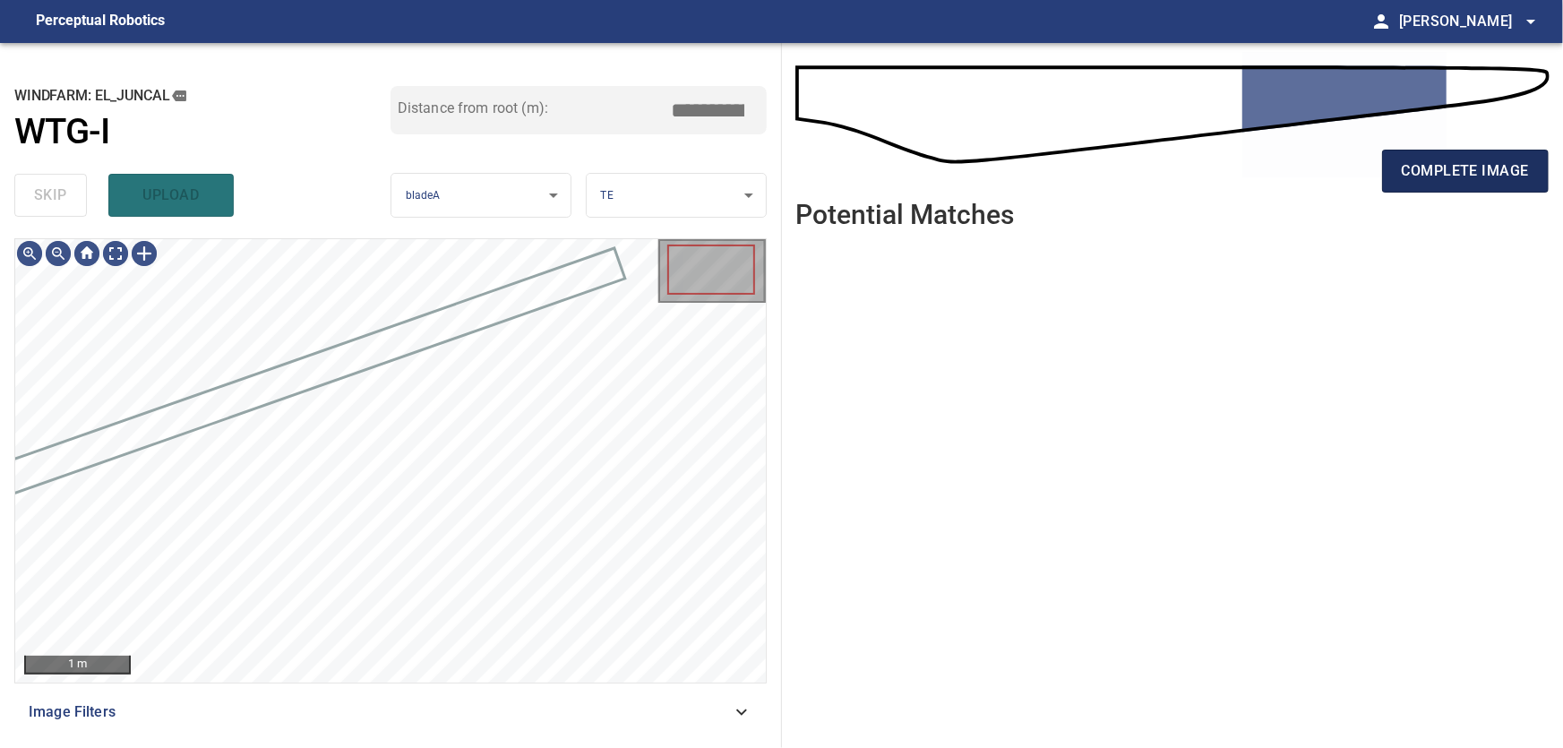
click at [1459, 164] on span "complete image" at bounding box center [1465, 171] width 127 height 25
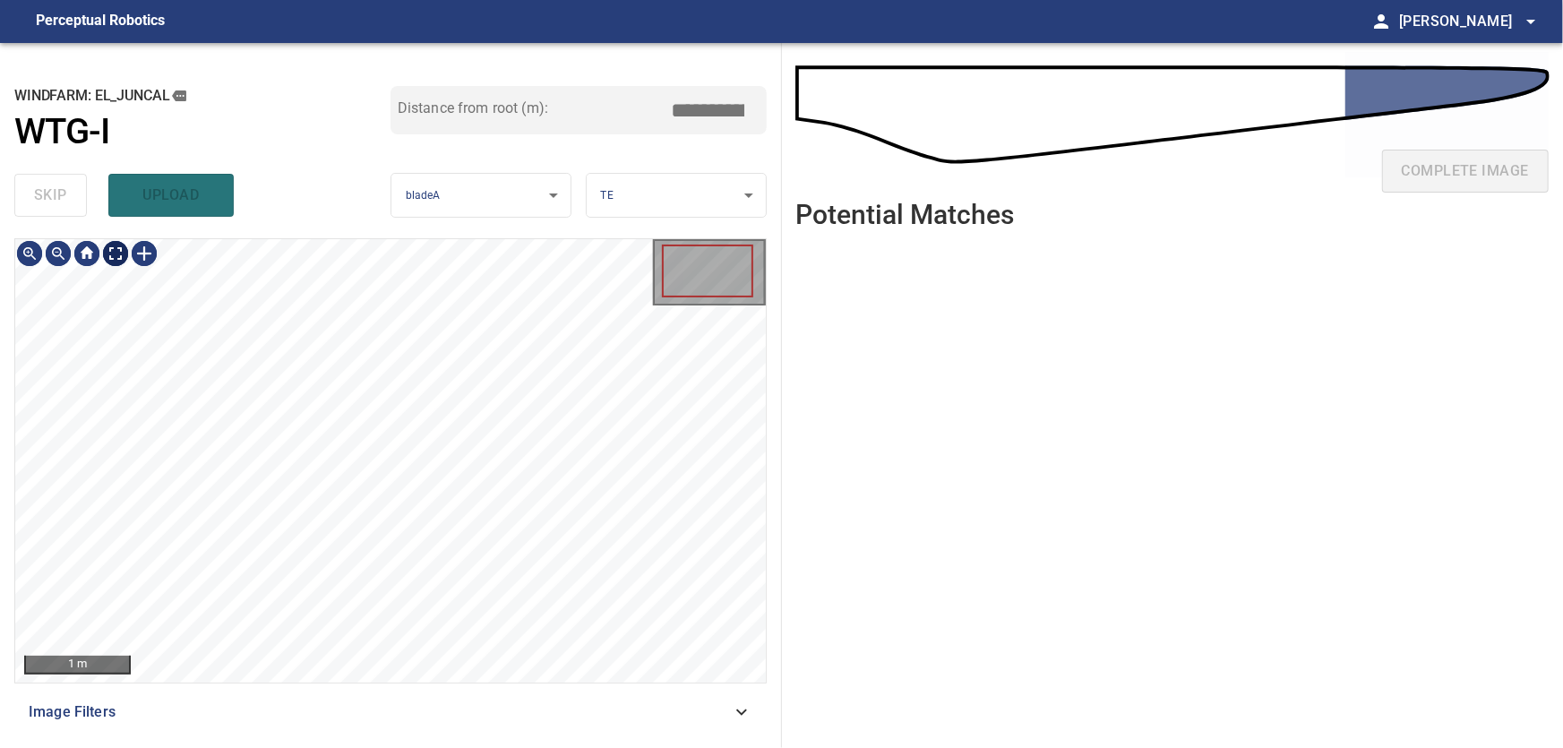
click at [118, 257] on body "**********" at bounding box center [781, 374] width 1563 height 748
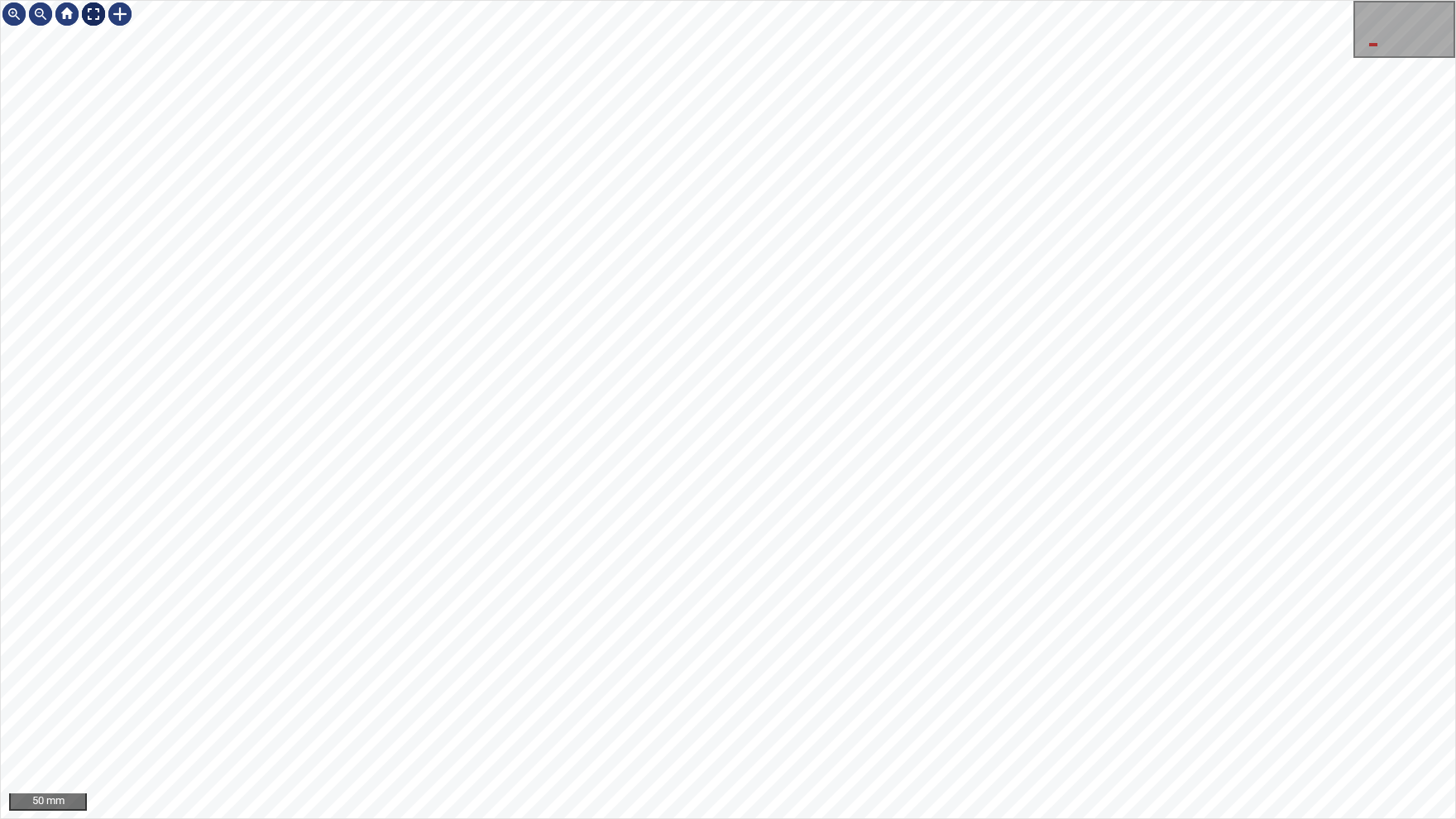
click at [97, 15] on img at bounding box center [93, 14] width 27 height 27
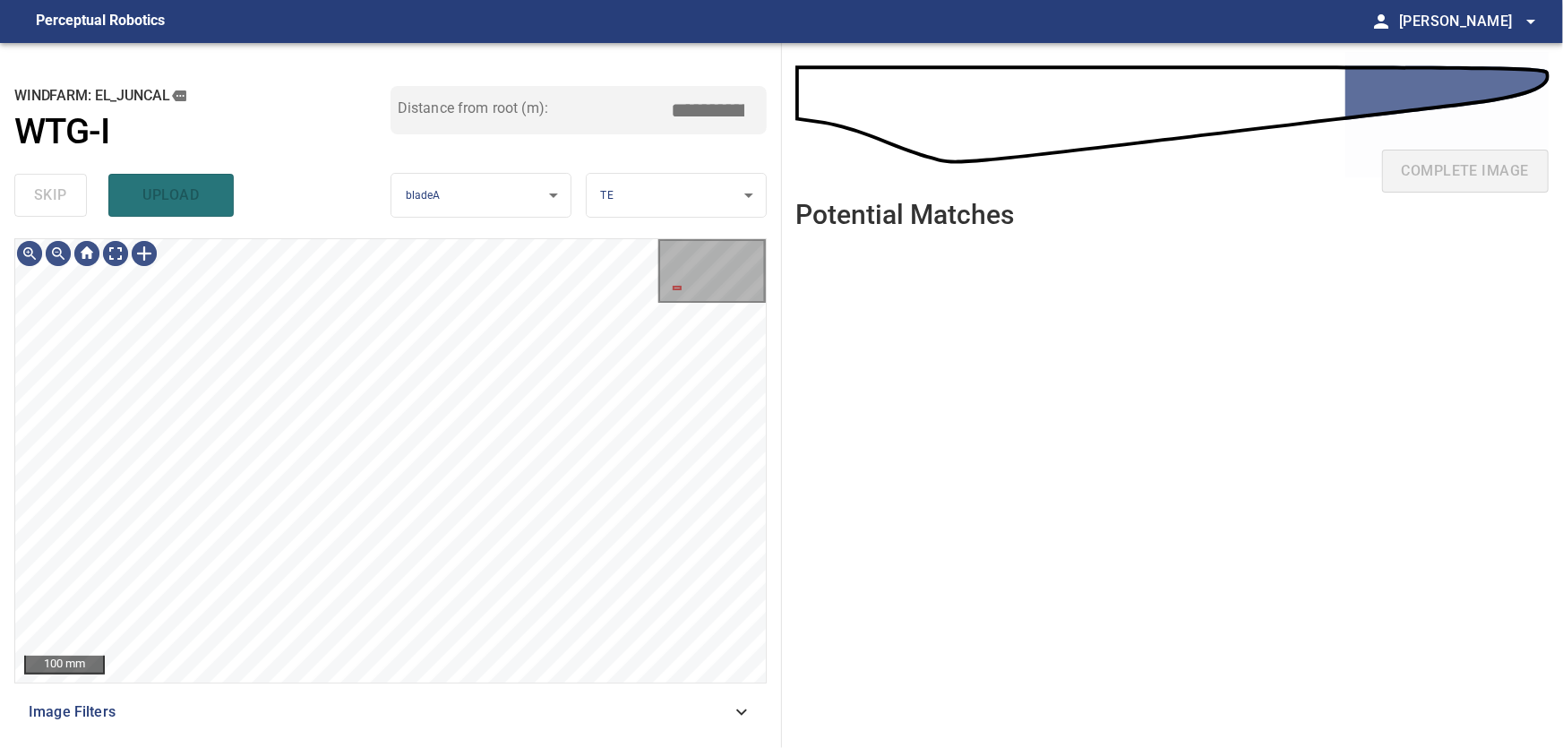
click at [744, 708] on icon at bounding box center [741, 711] width 21 height 21
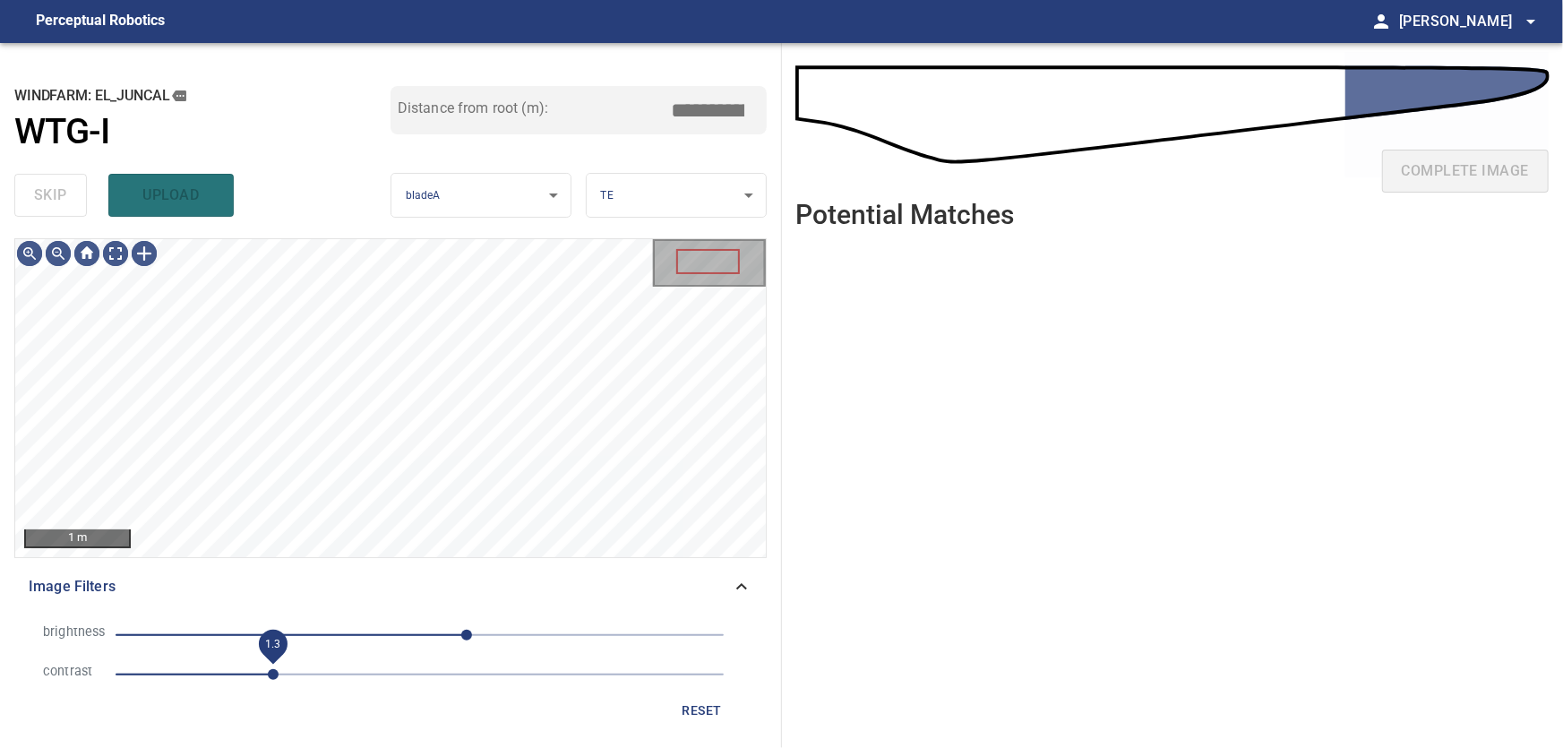
drag, startPoint x: 242, startPoint y: 675, endPoint x: 273, endPoint y: 682, distance: 32.0
click at [273, 680] on span "1.3" at bounding box center [273, 674] width 11 height 11
drag, startPoint x: 273, startPoint y: 682, endPoint x: 234, endPoint y: 679, distance: 39.5
click at [234, 679] on span "1" at bounding box center [237, 674] width 11 height 11
drag, startPoint x: 234, startPoint y: 679, endPoint x: 251, endPoint y: 681, distance: 17.1
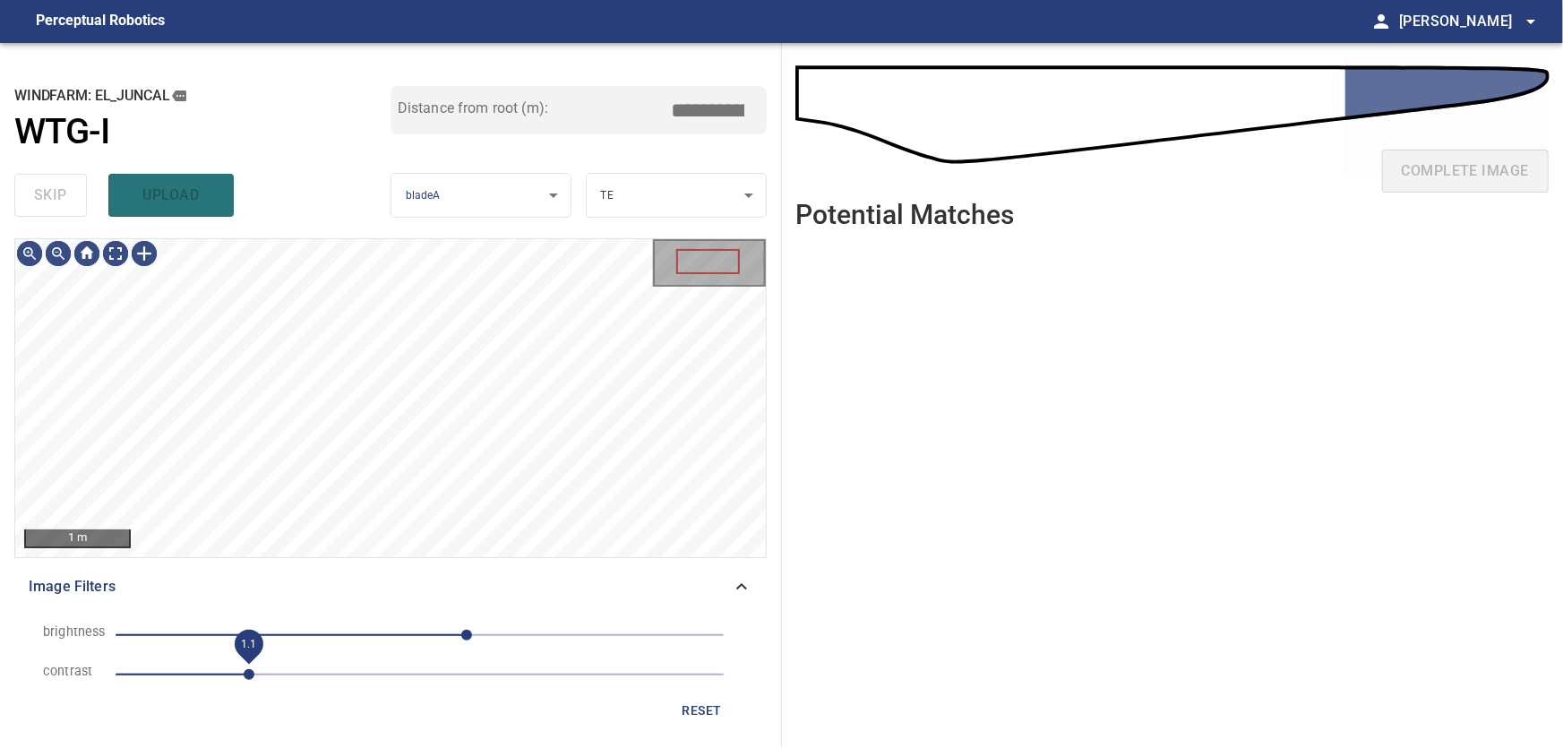
click at [251, 680] on span "1.1" at bounding box center [249, 674] width 11 height 11
drag, startPoint x: 468, startPoint y: 638, endPoint x: 404, endPoint y: 642, distance: 63.8
click at [438, 638] on span "20" at bounding box center [443, 635] width 11 height 11
drag, startPoint x: 251, startPoint y: 666, endPoint x: 304, endPoint y: 674, distance: 53.5
click at [304, 674] on span "1.5" at bounding box center [298, 674] width 11 height 11
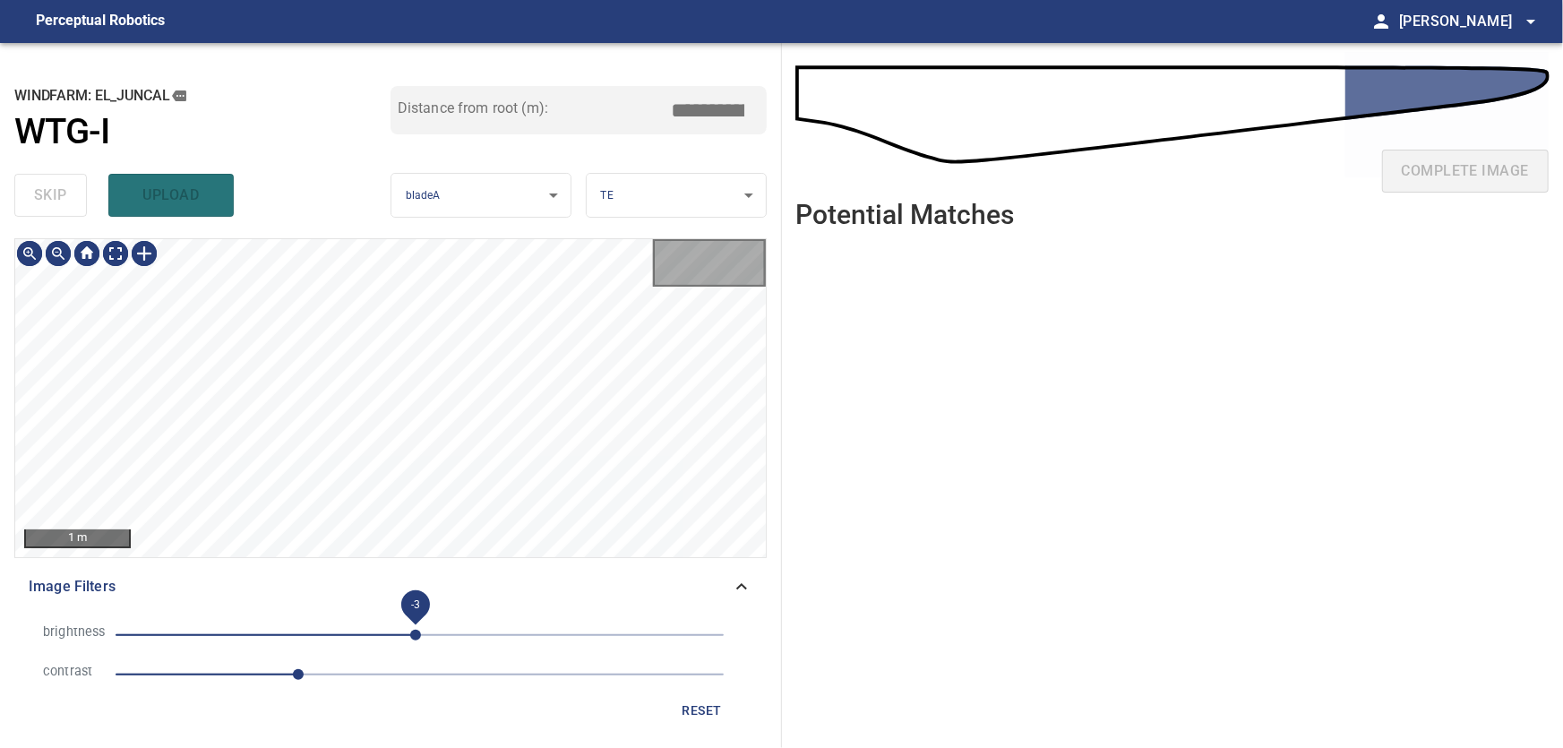
drag, startPoint x: 416, startPoint y: 631, endPoint x: 429, endPoint y: 633, distance: 13.6
click at [421, 633] on span "-3" at bounding box center [415, 635] width 11 height 11
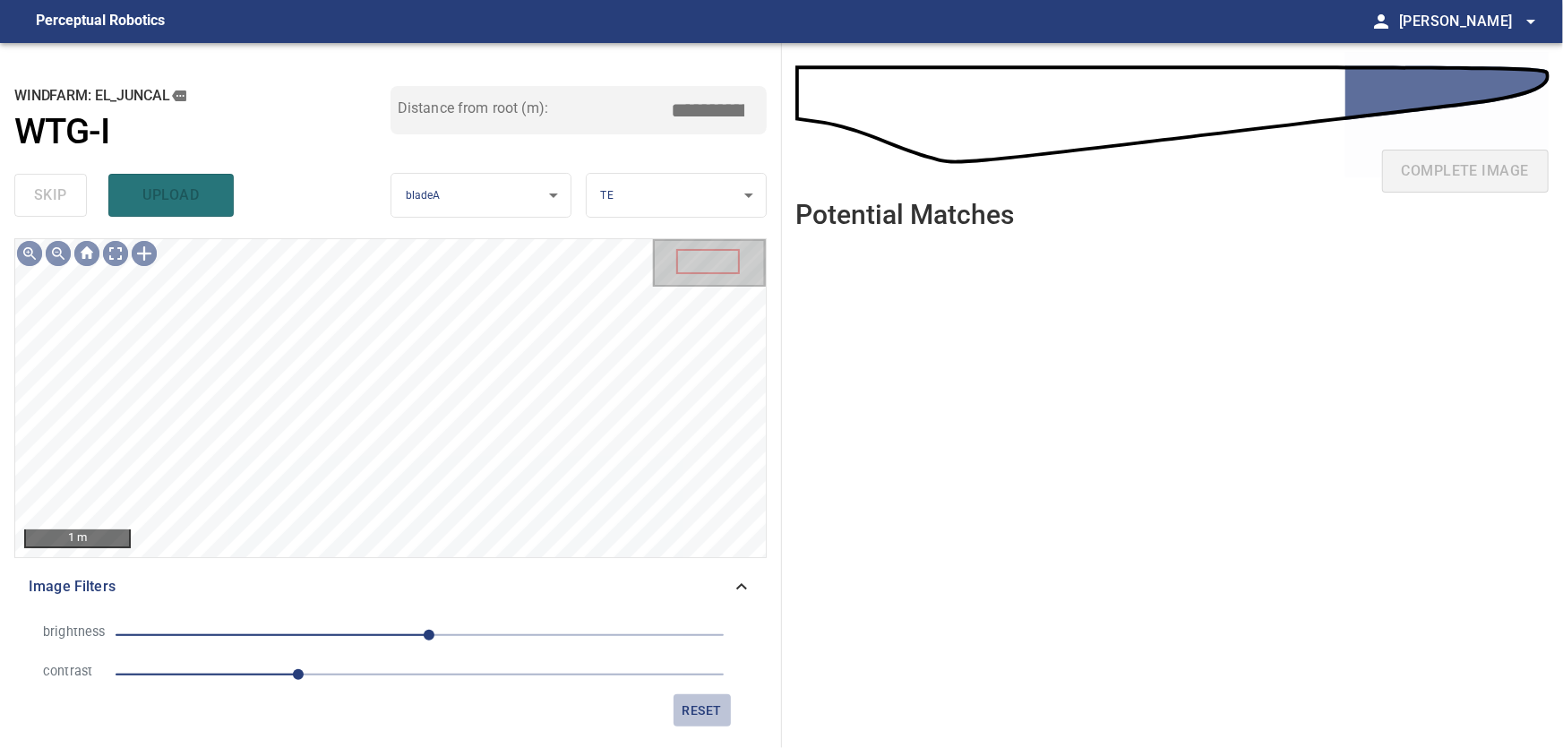
click at [705, 705] on span "reset" at bounding box center [702, 711] width 43 height 22
drag, startPoint x: 254, startPoint y: 675, endPoint x: 291, endPoint y: 677, distance: 36.8
click at [291, 677] on span "1.4" at bounding box center [285, 674] width 11 height 11
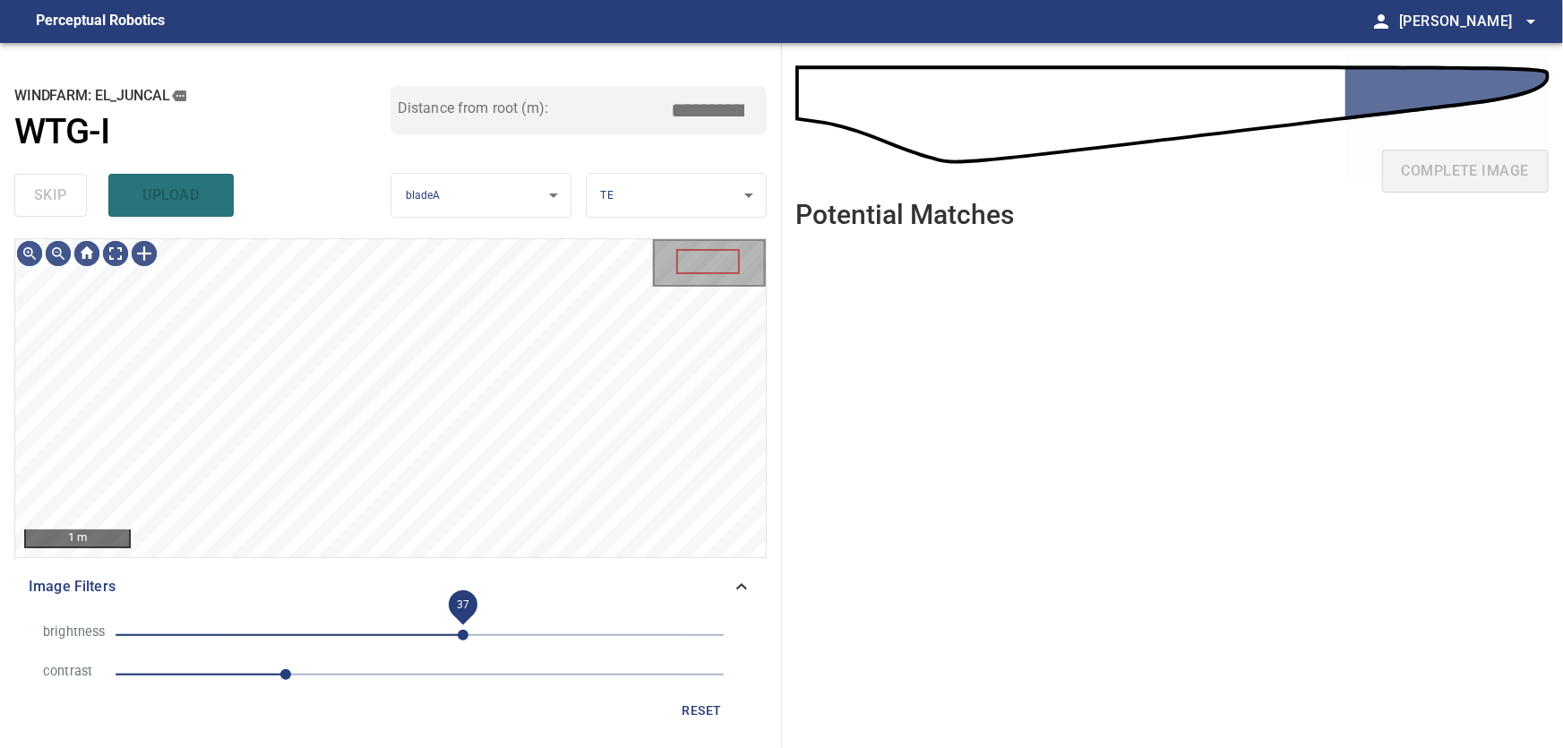
drag, startPoint x: 419, startPoint y: 630, endPoint x: 464, endPoint y: 629, distance: 44.8
click at [464, 630] on span "37" at bounding box center [463, 635] width 11 height 11
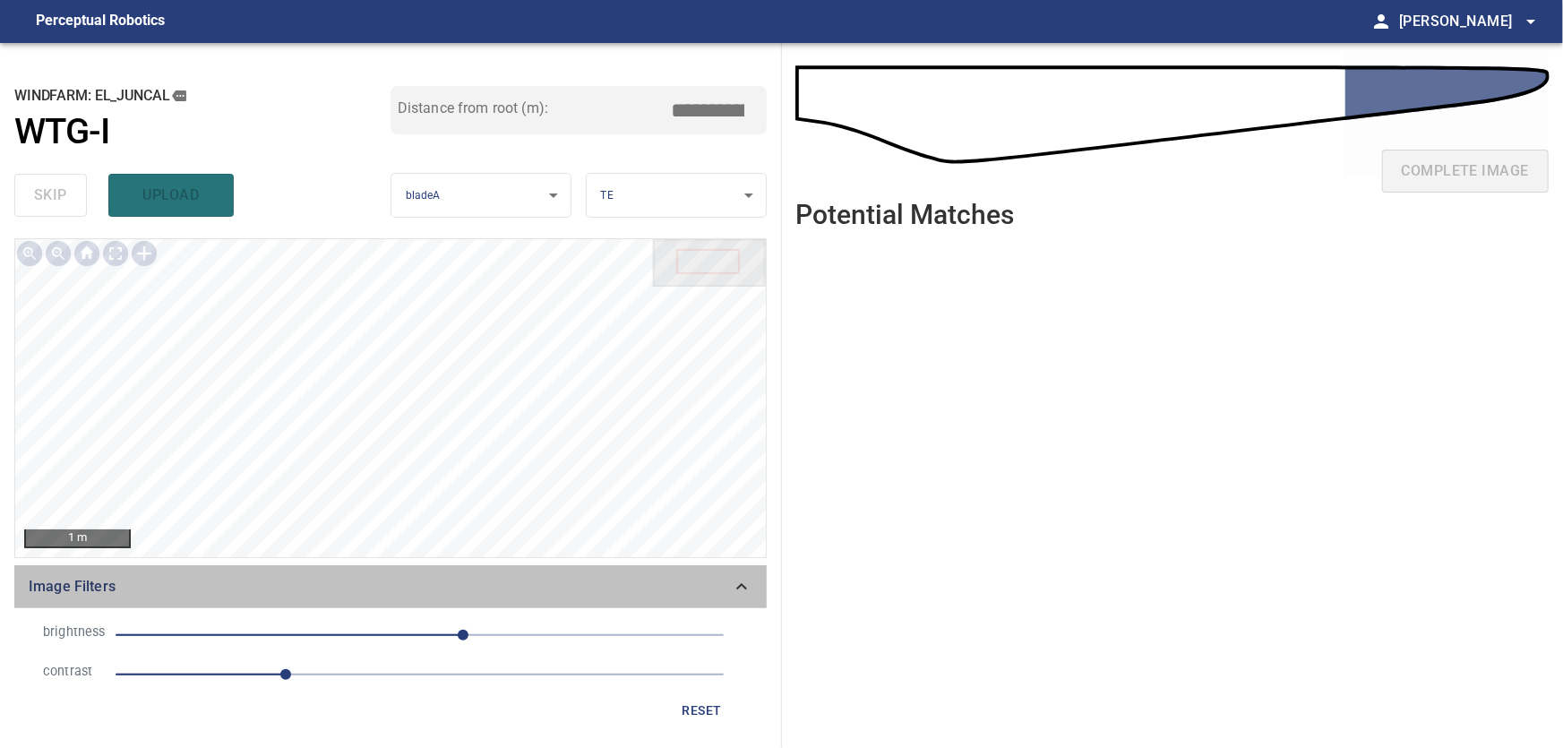
click at [755, 590] on div "Image Filters" at bounding box center [390, 586] width 752 height 43
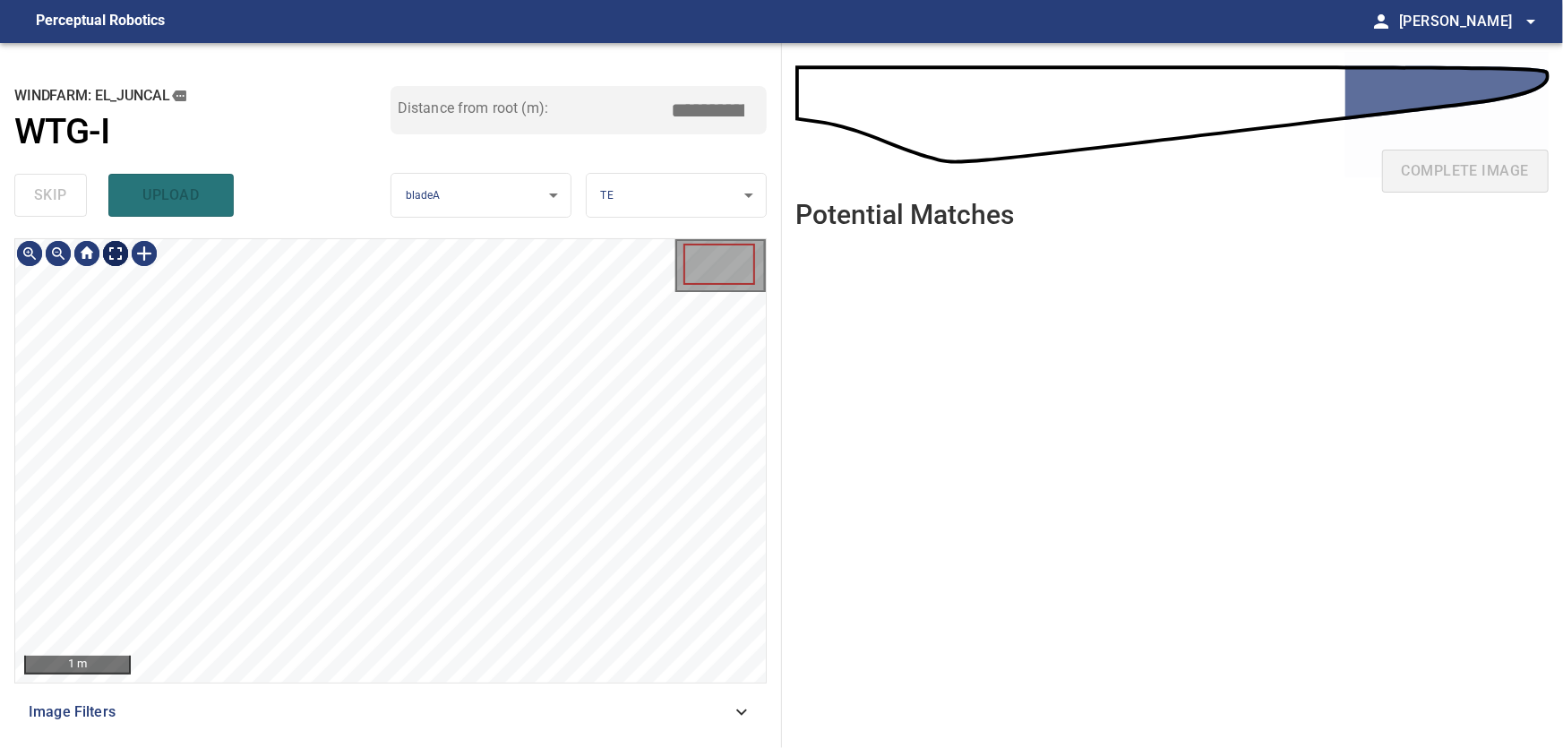
click at [114, 253] on body "**********" at bounding box center [781, 374] width 1563 height 748
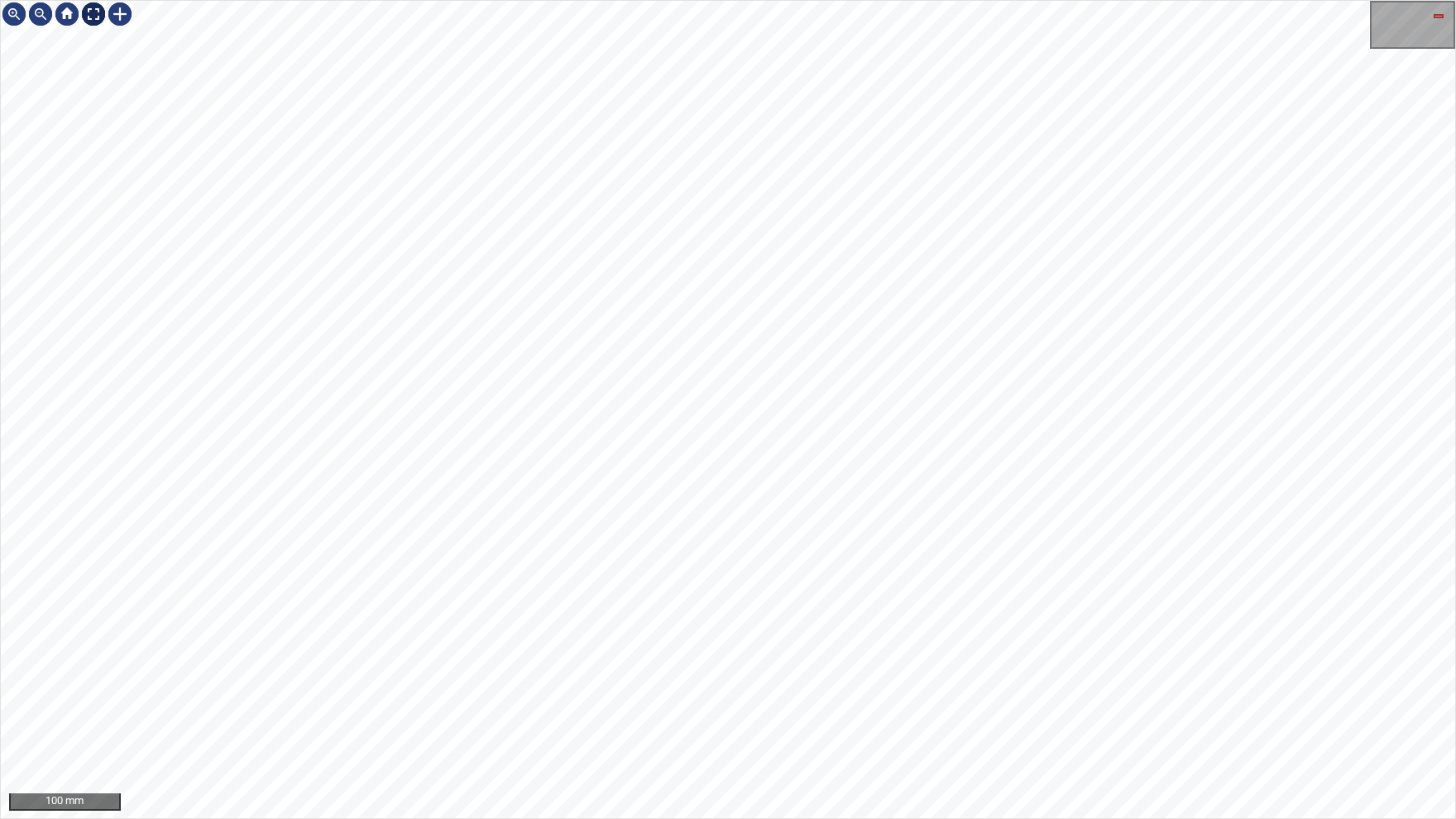
click at [88, 20] on img at bounding box center [93, 14] width 27 height 27
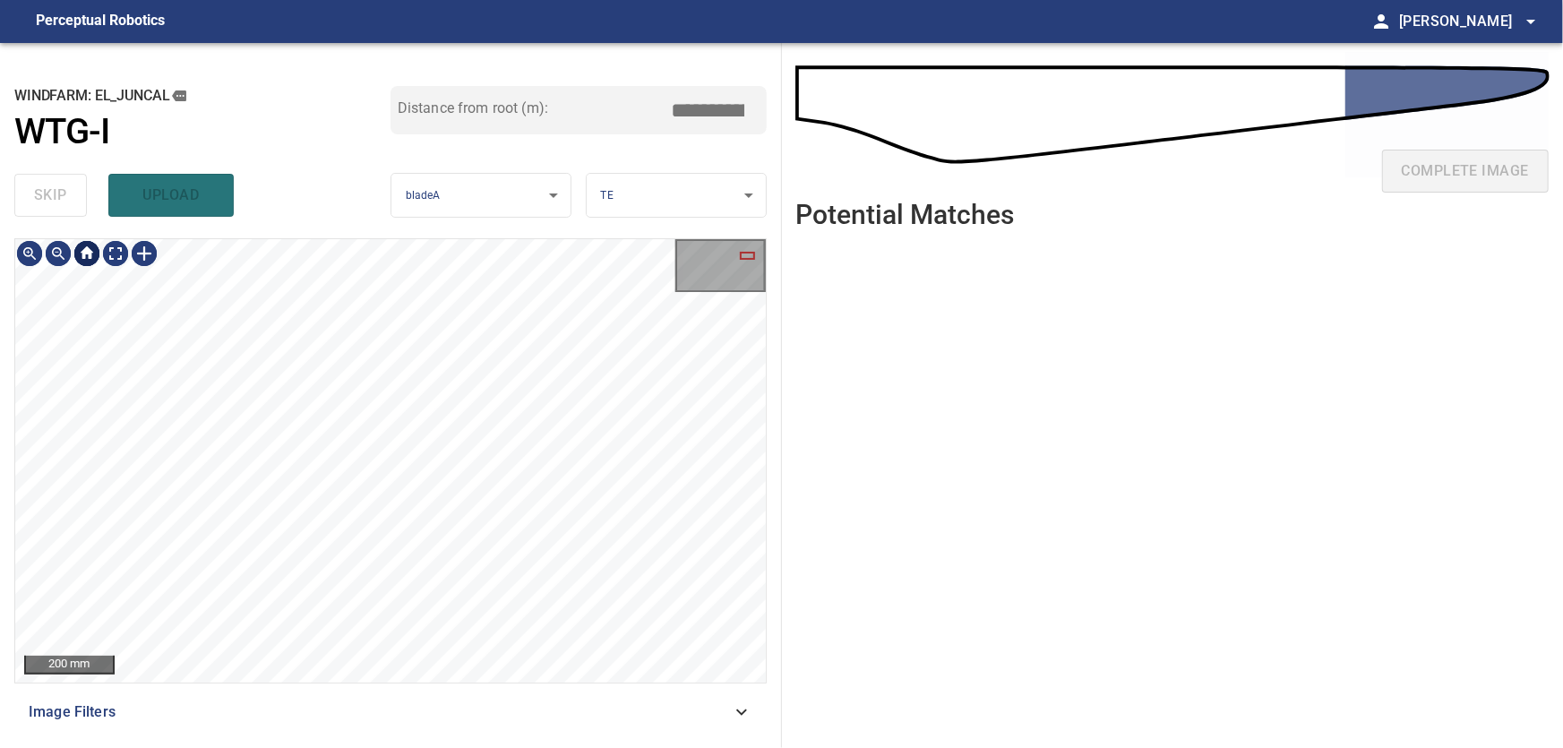
click at [89, 255] on div at bounding box center [87, 253] width 29 height 29
click at [94, 254] on div at bounding box center [87, 253] width 29 height 29
click at [786, 250] on div "**********" at bounding box center [781, 395] width 1563 height 705
click at [774, 255] on div "**********" at bounding box center [391, 395] width 782 height 705
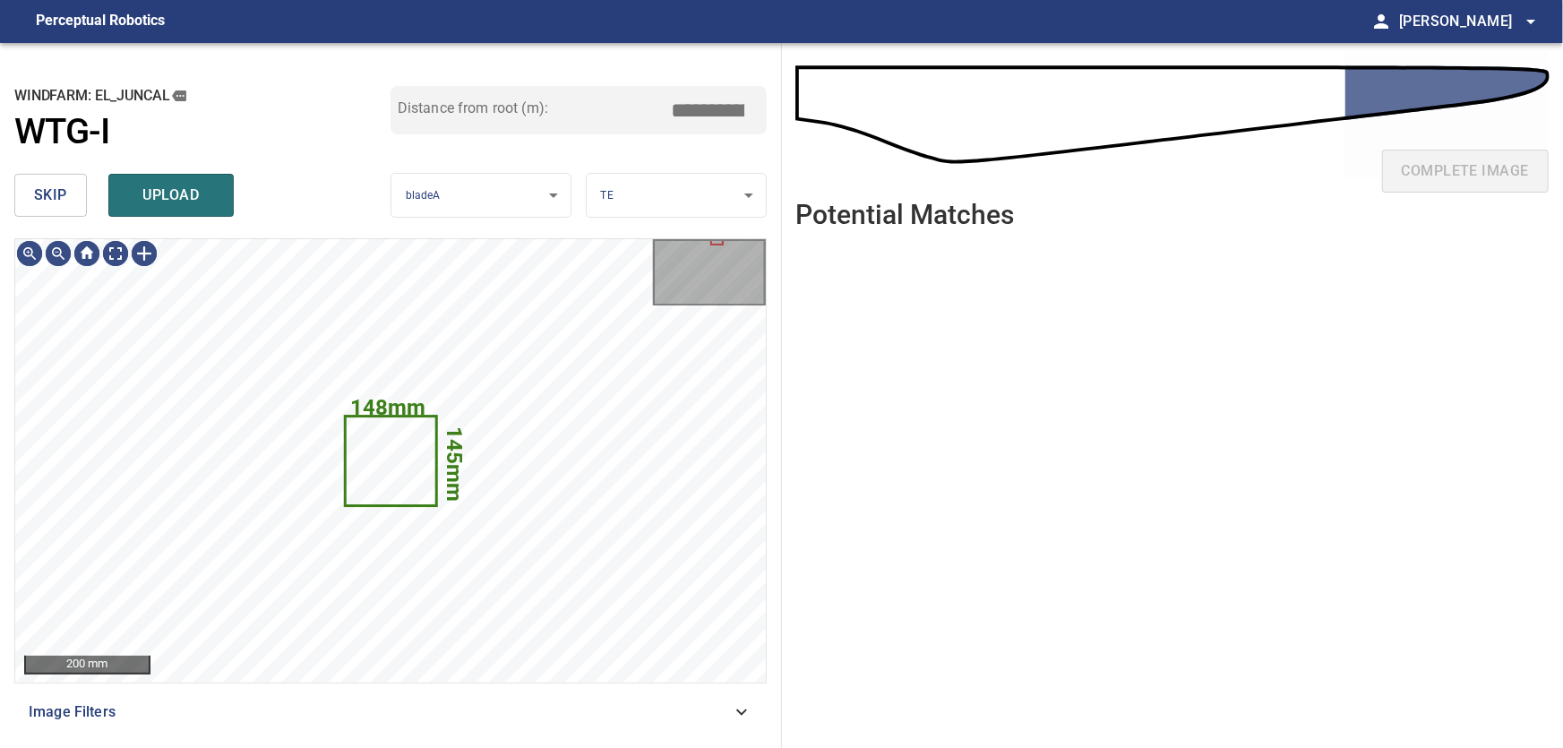
click at [51, 199] on span "skip" at bounding box center [50, 195] width 33 height 25
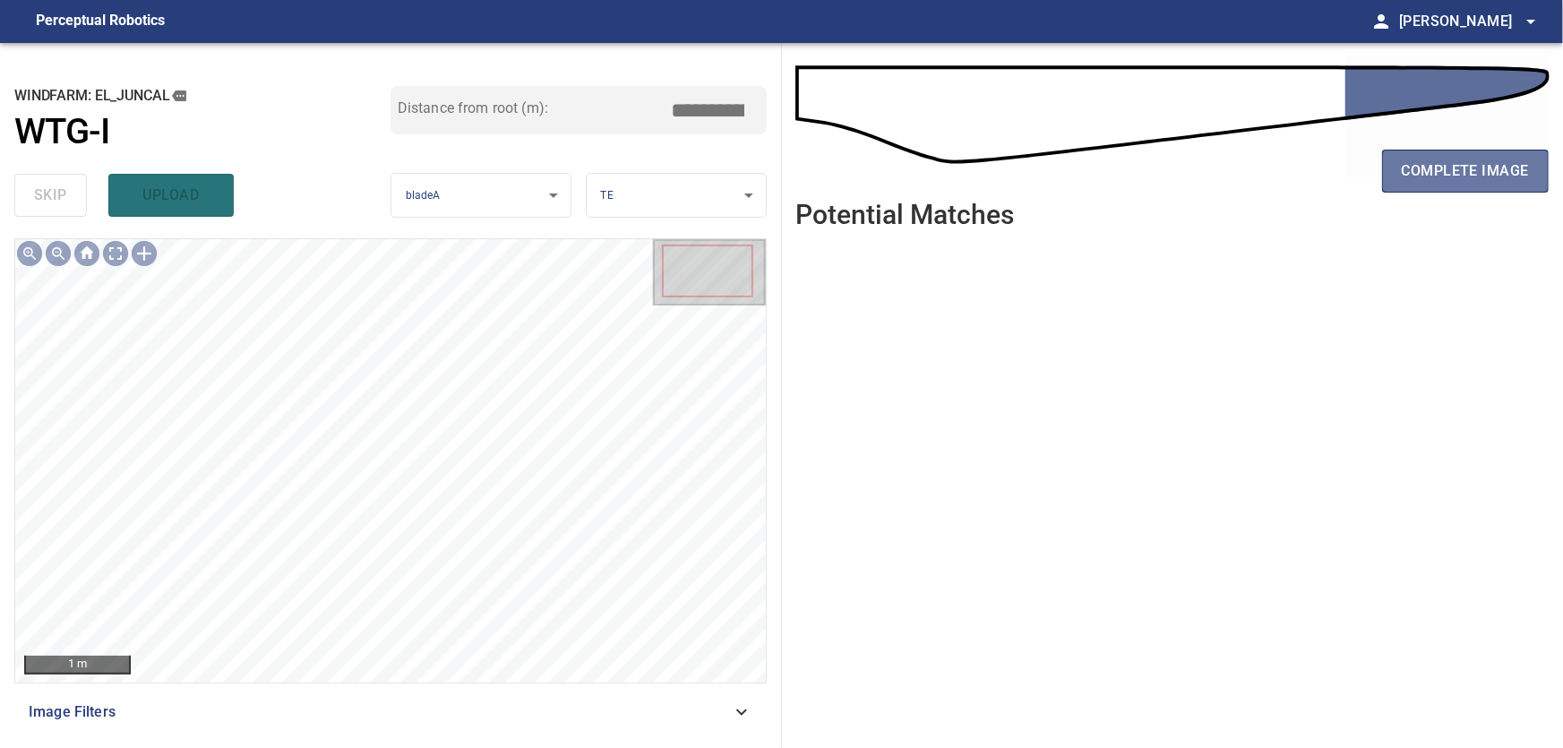
drag, startPoint x: 1460, startPoint y: 170, endPoint x: 1555, endPoint y: 271, distance: 138.8
click at [1461, 170] on span "complete image" at bounding box center [1465, 171] width 127 height 25
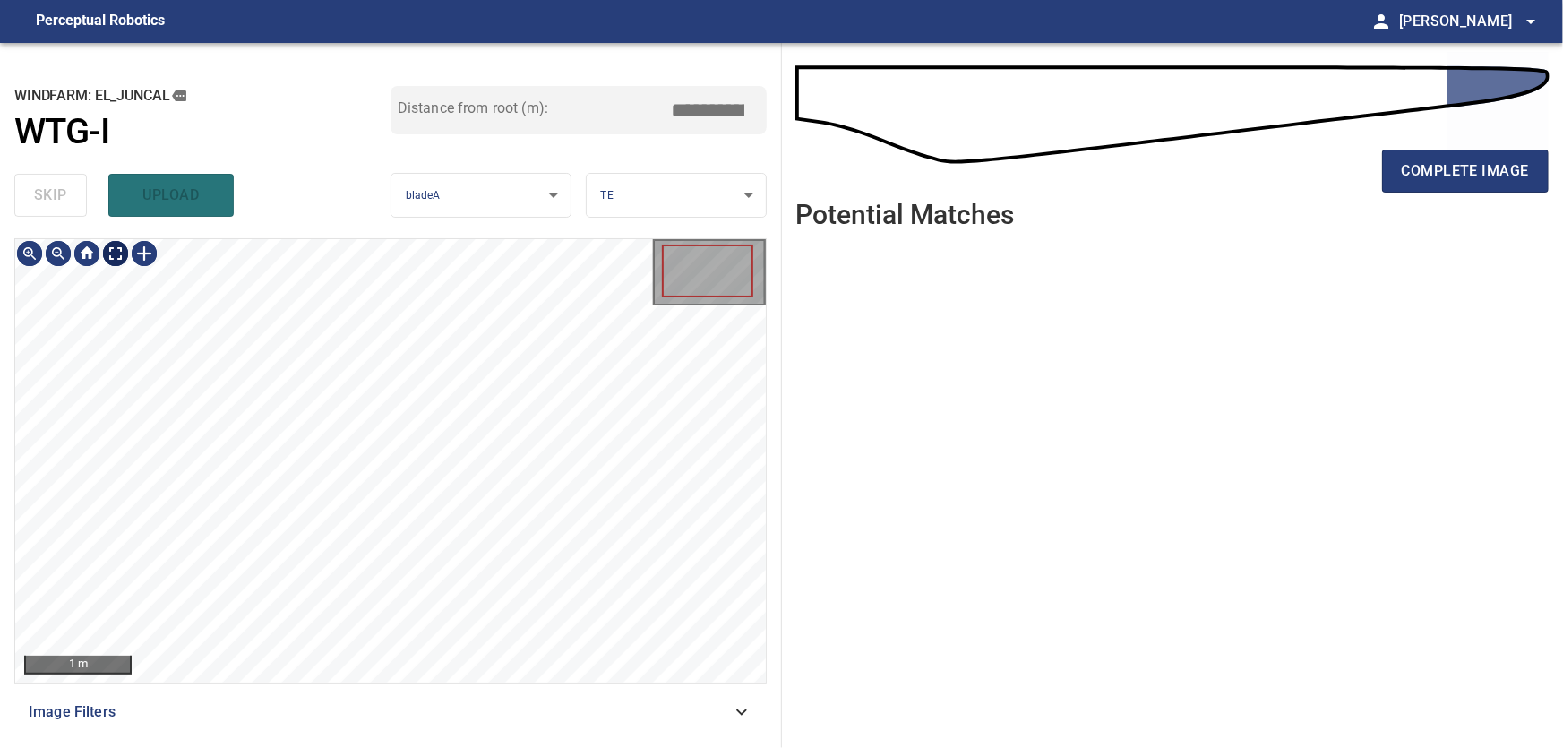
click at [117, 254] on body "**********" at bounding box center [781, 374] width 1563 height 748
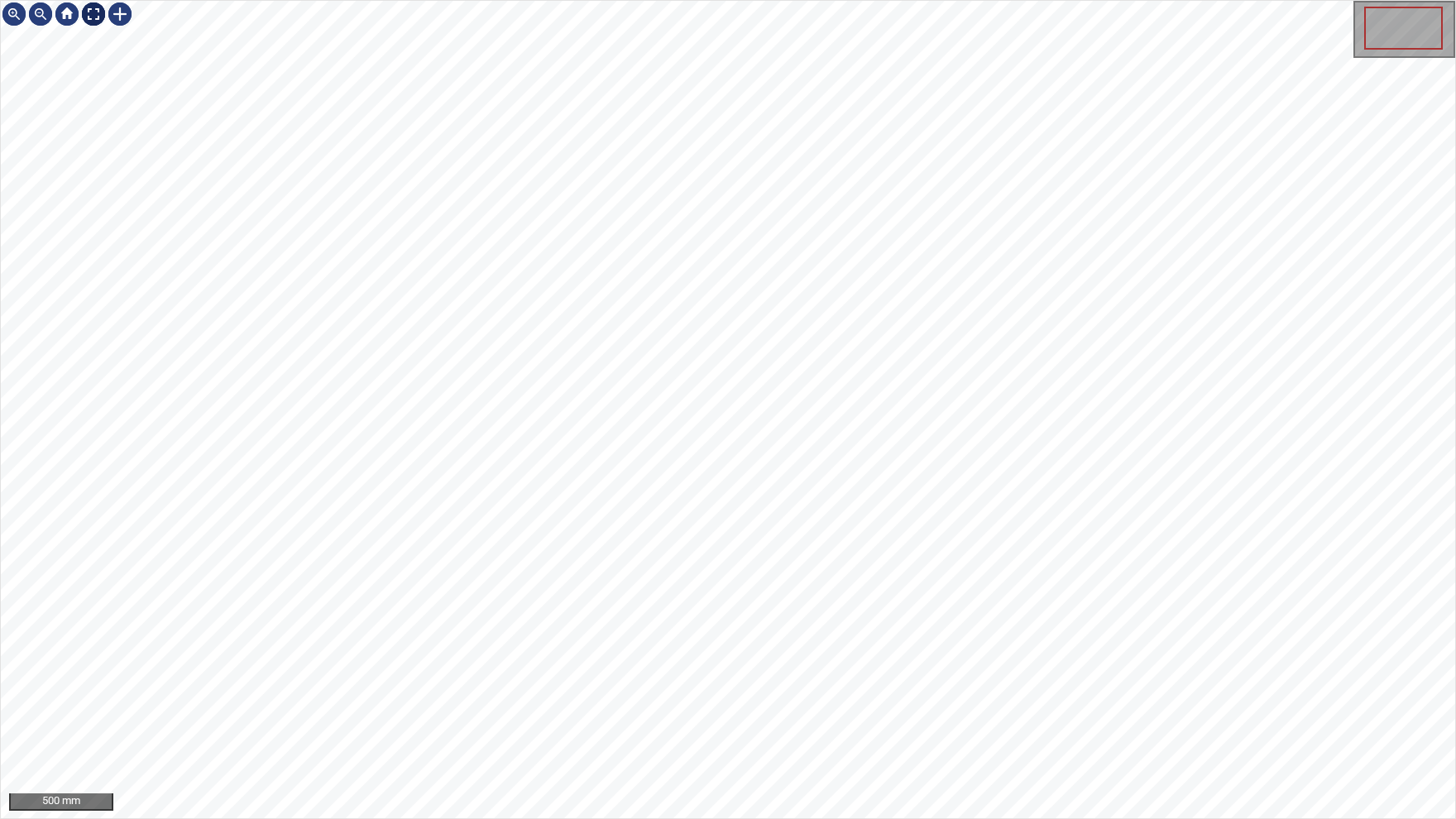
click at [93, 15] on img at bounding box center [93, 14] width 27 height 27
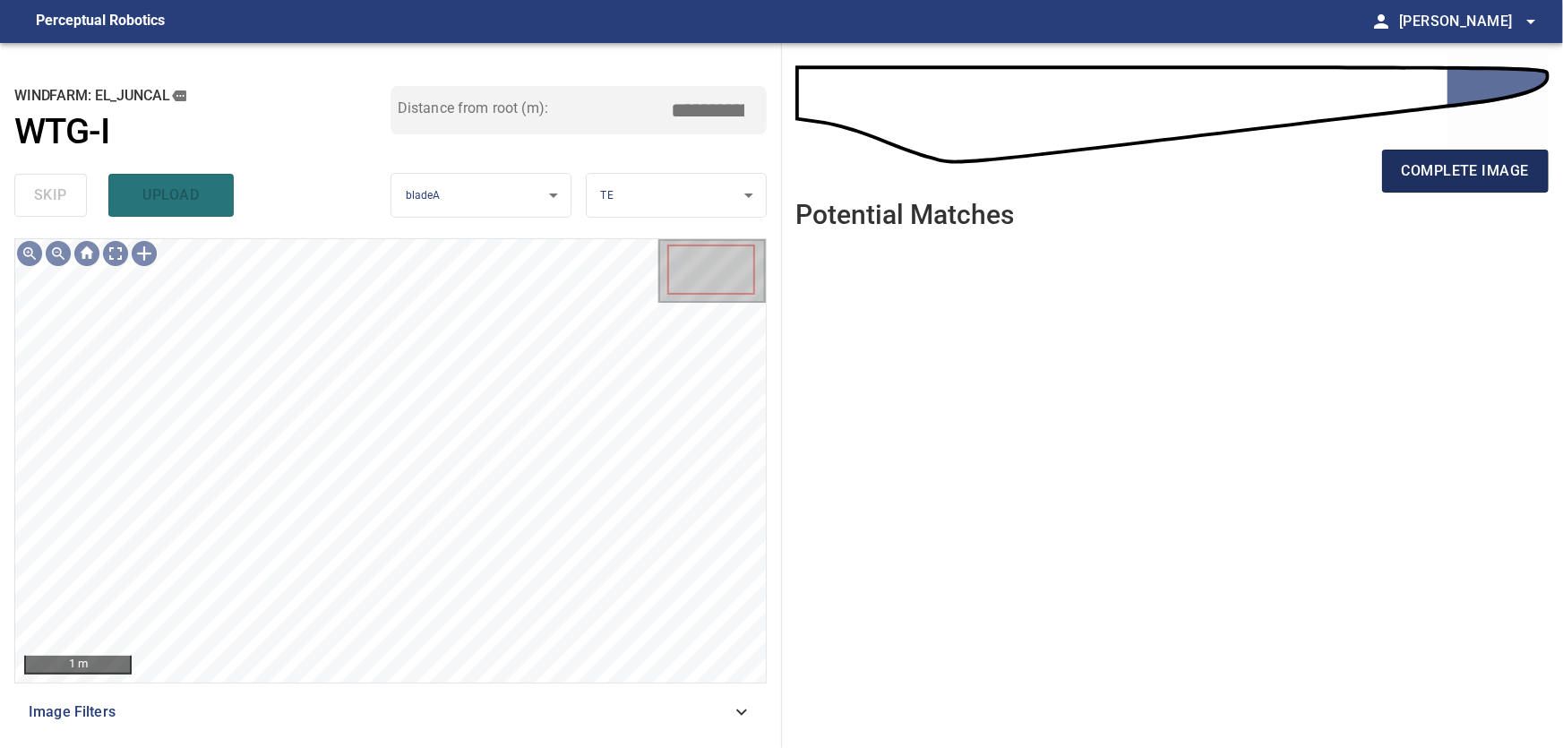
click at [1458, 163] on span "complete image" at bounding box center [1465, 171] width 127 height 25
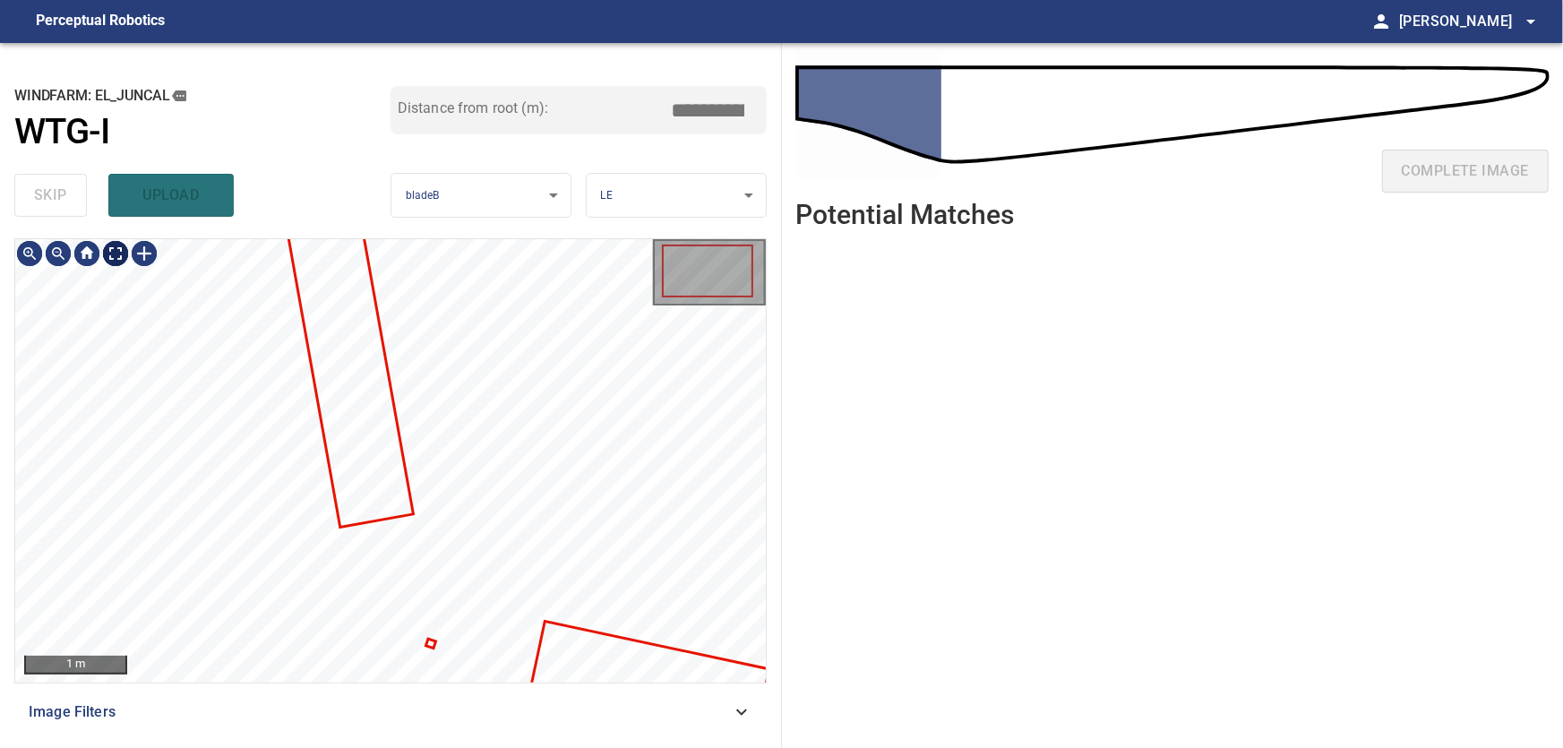
click at [109, 253] on body "**********" at bounding box center [781, 374] width 1563 height 748
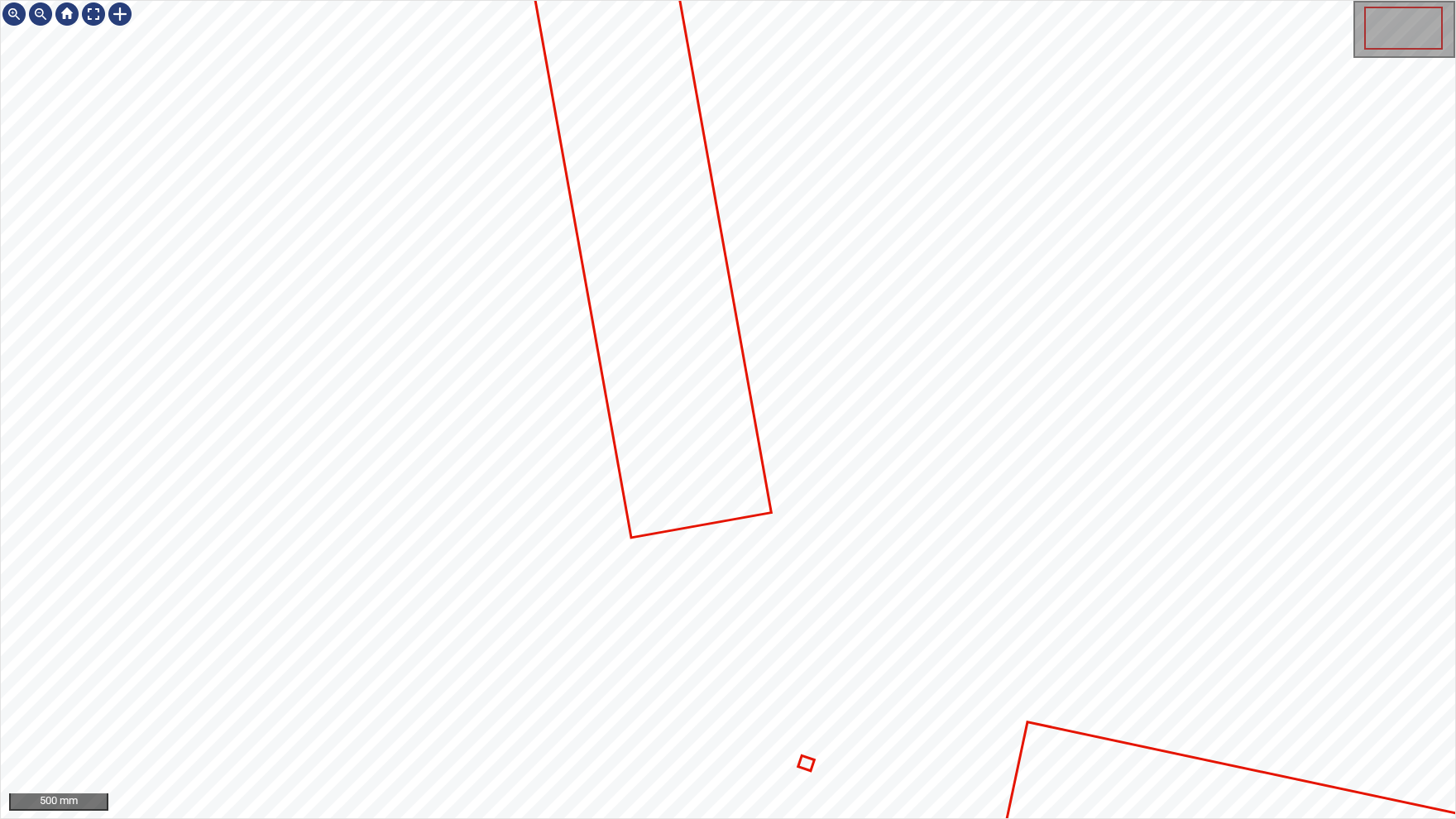
click at [658, 403] on icon at bounding box center [649, 226] width 243 height 618
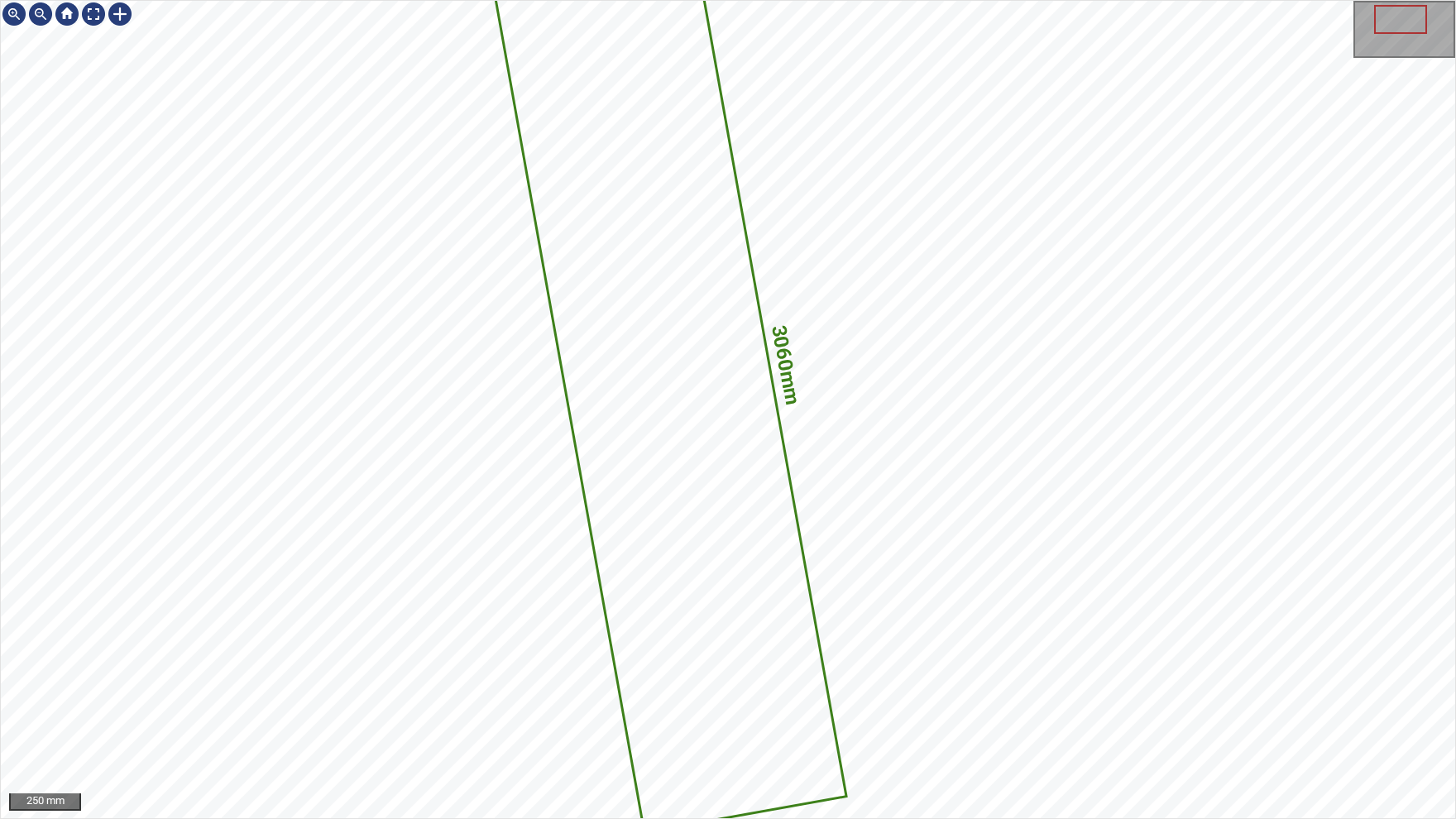
click at [634, 338] on icon at bounding box center [669, 383] width 353 height 896
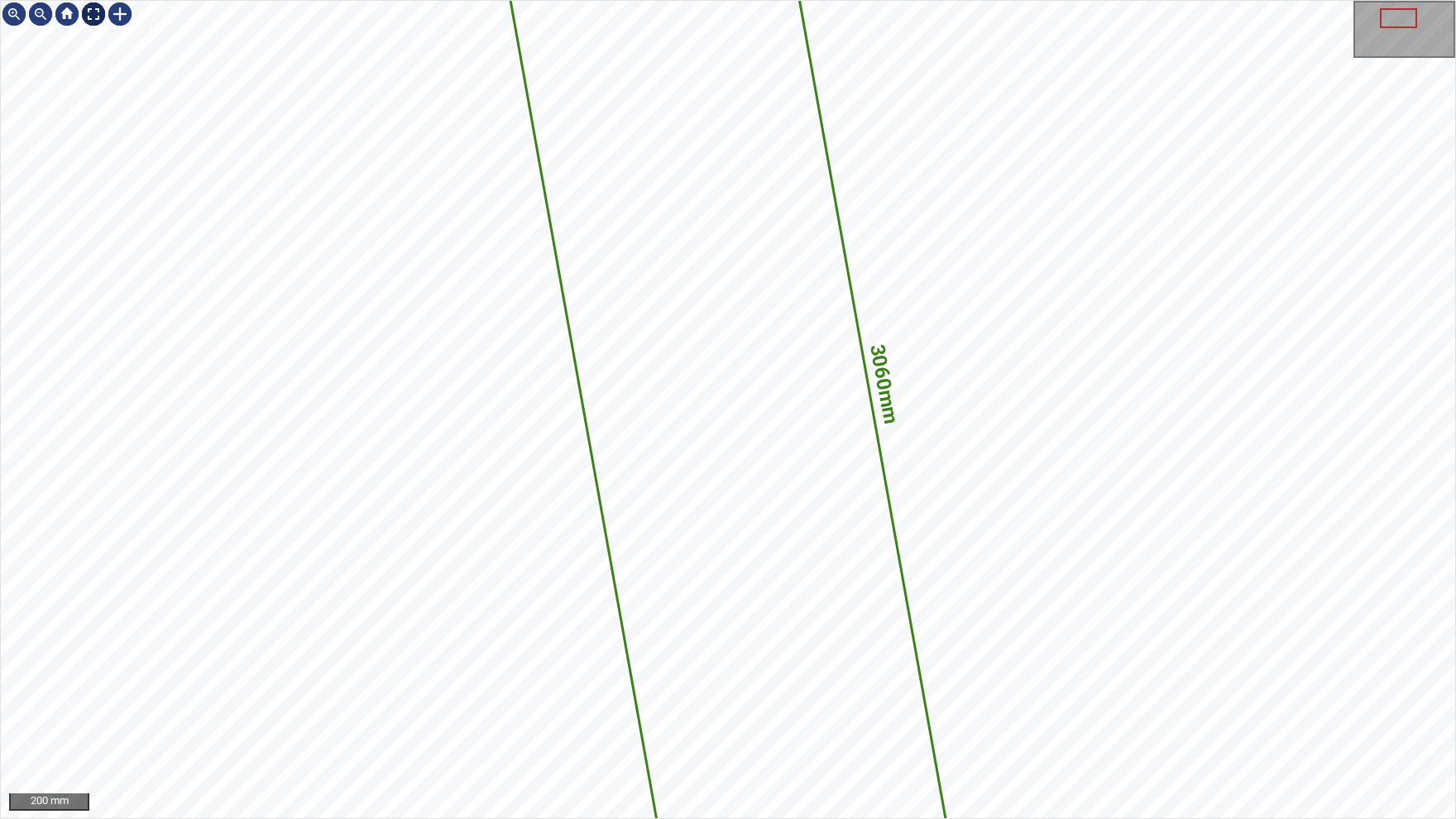
click at [91, 12] on img at bounding box center [93, 14] width 27 height 27
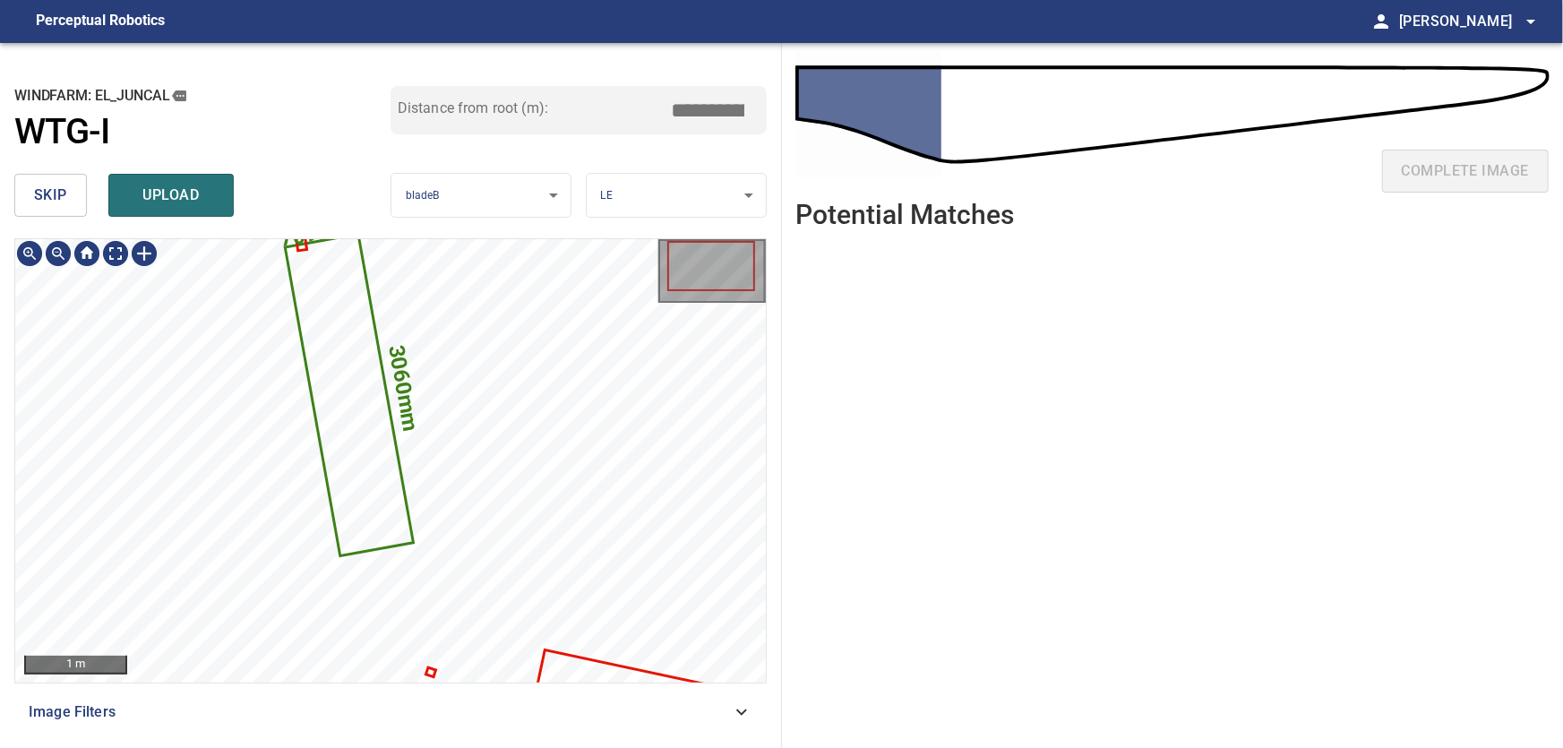
click at [380, 426] on icon at bounding box center [349, 395] width 125 height 319
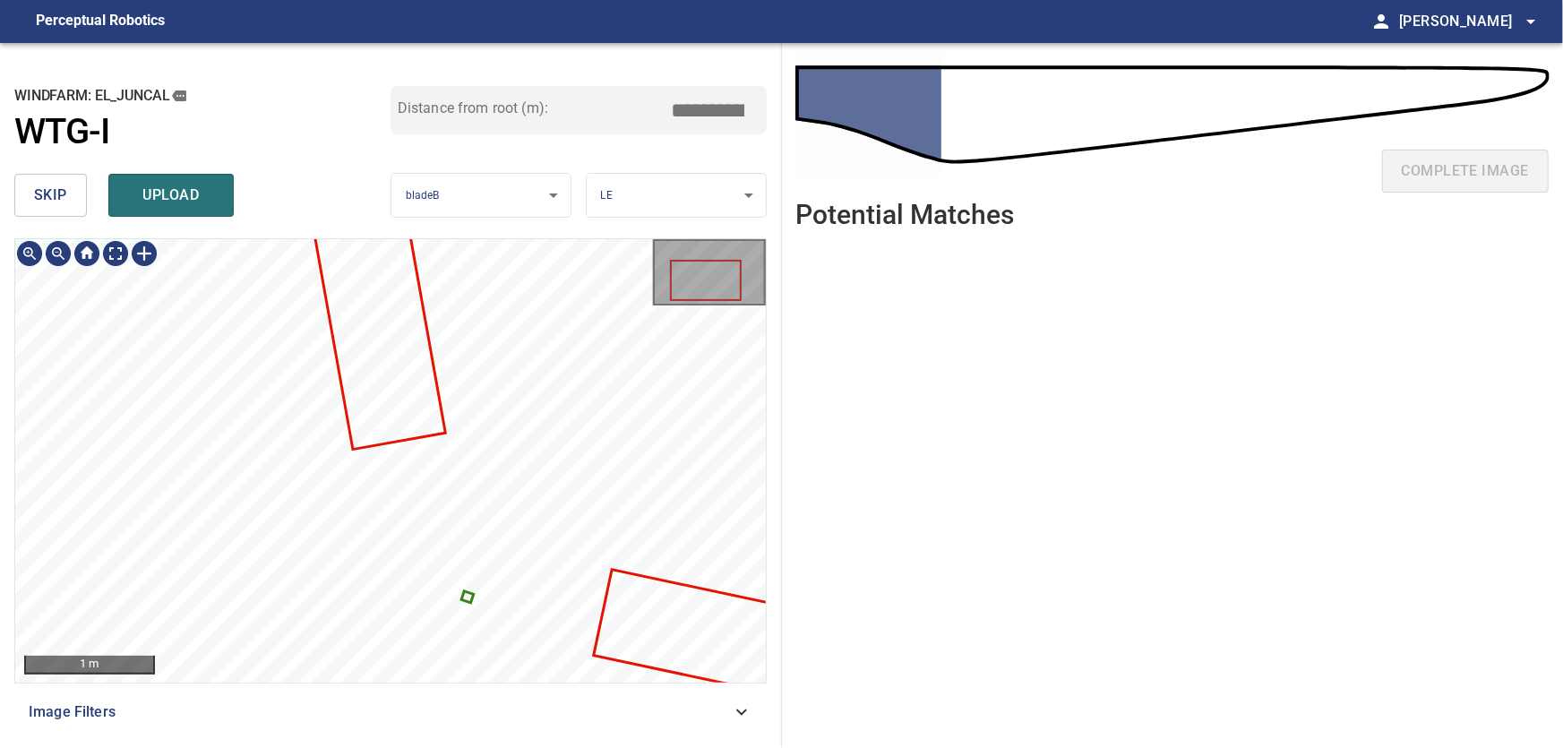
click at [468, 597] on icon at bounding box center [467, 597] width 8 height 8
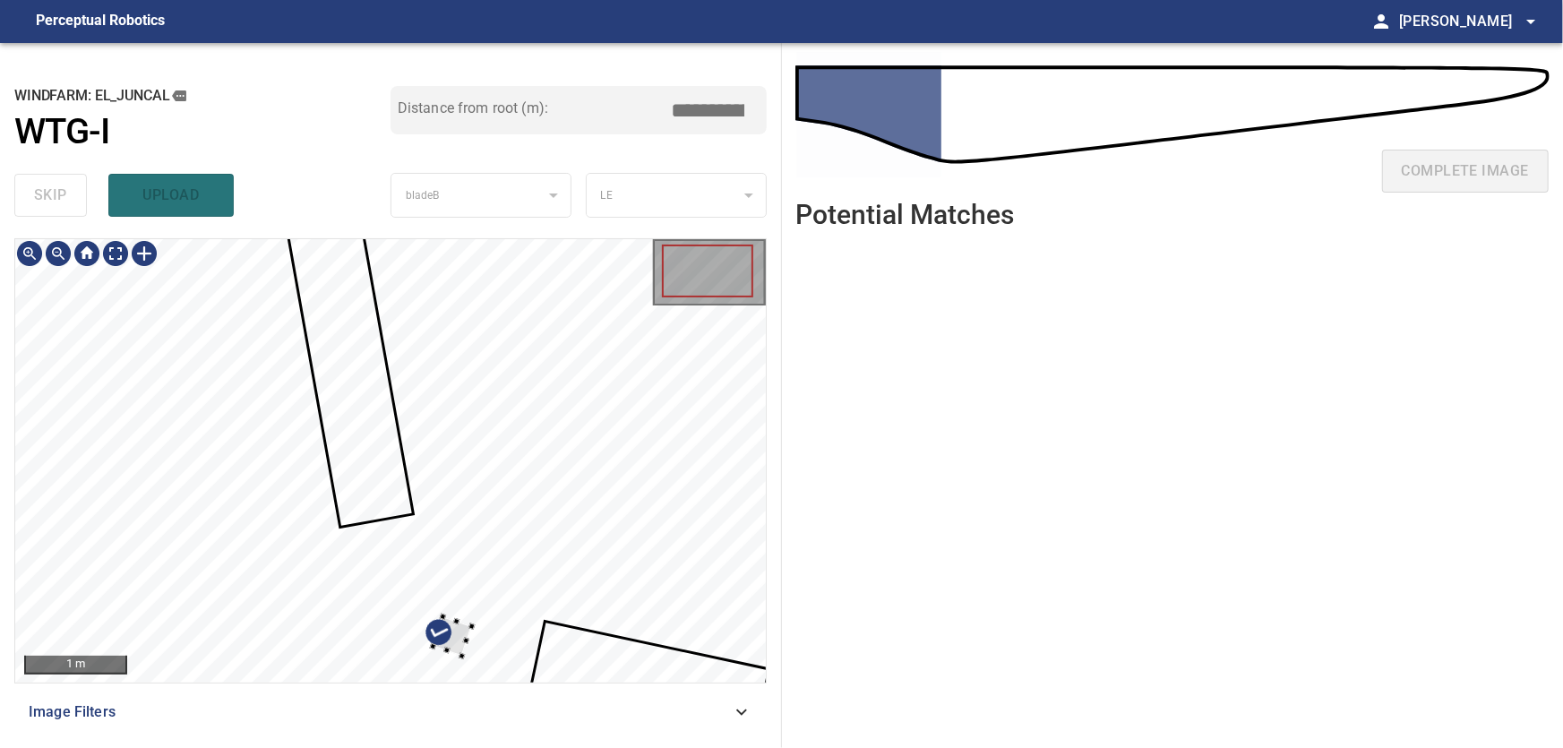
click at [476, 625] on div at bounding box center [390, 460] width 751 height 443
click at [614, 416] on div at bounding box center [390, 460] width 751 height 443
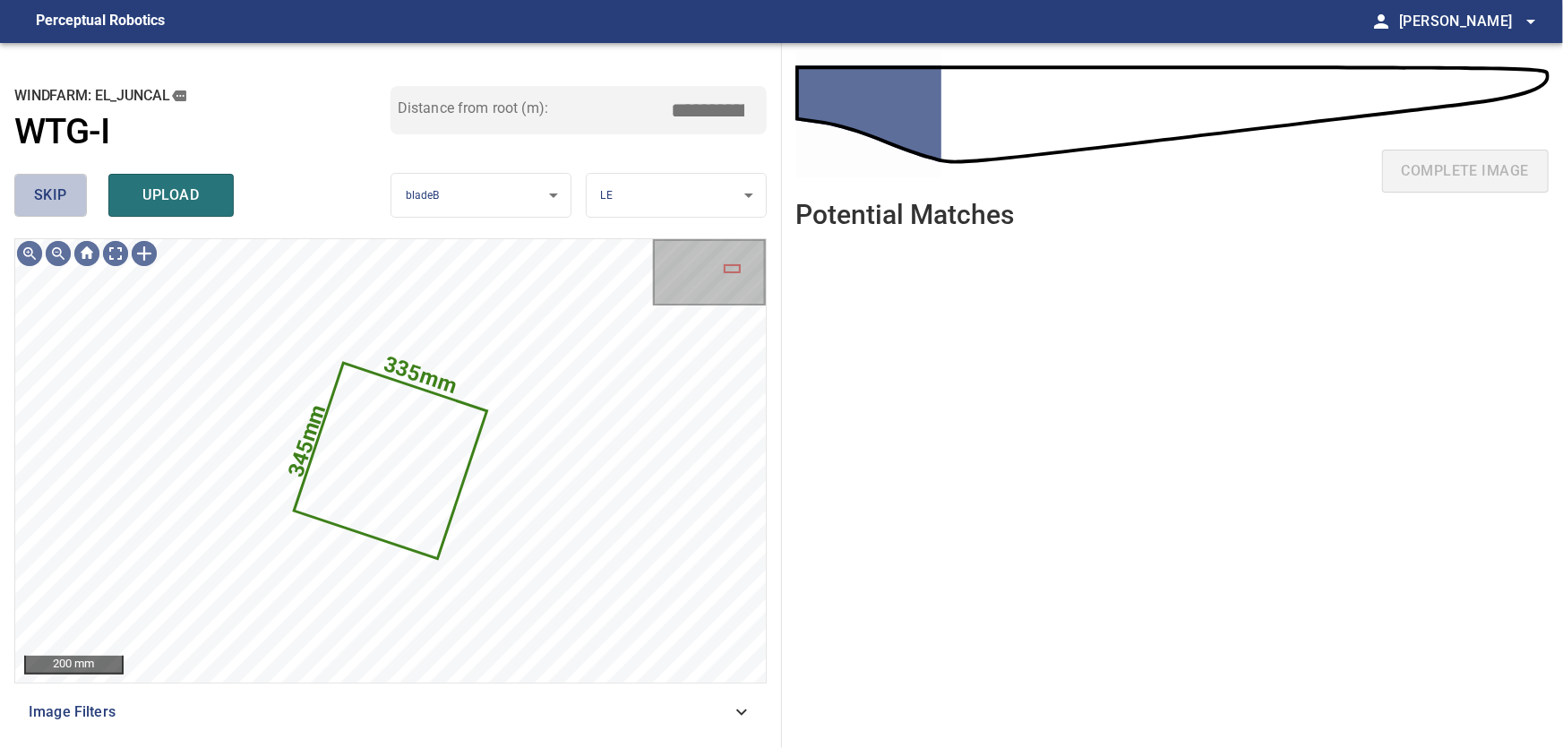
click at [41, 193] on span "skip" at bounding box center [50, 195] width 33 height 25
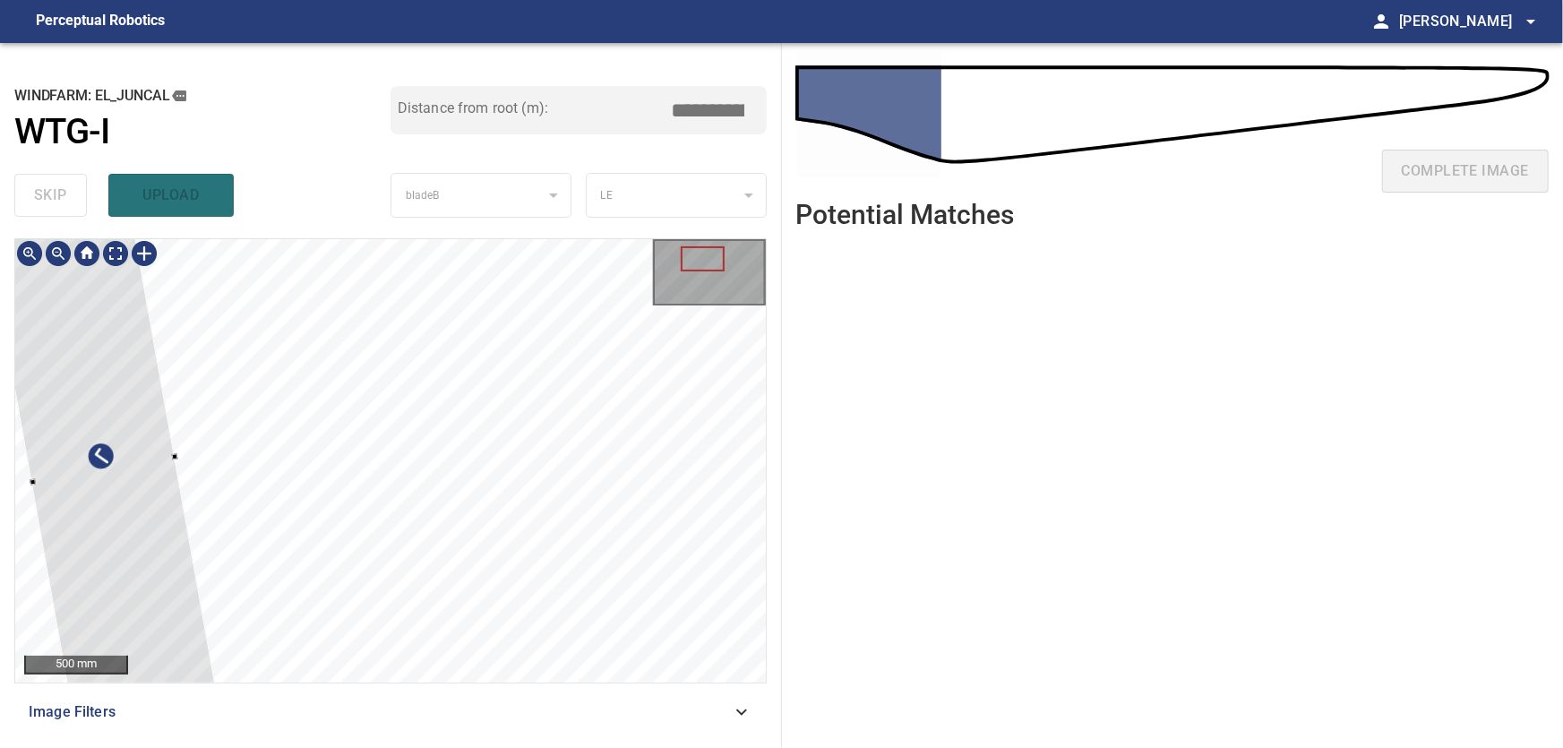
click at [148, 529] on div at bounding box center [103, 471] width 254 height 645
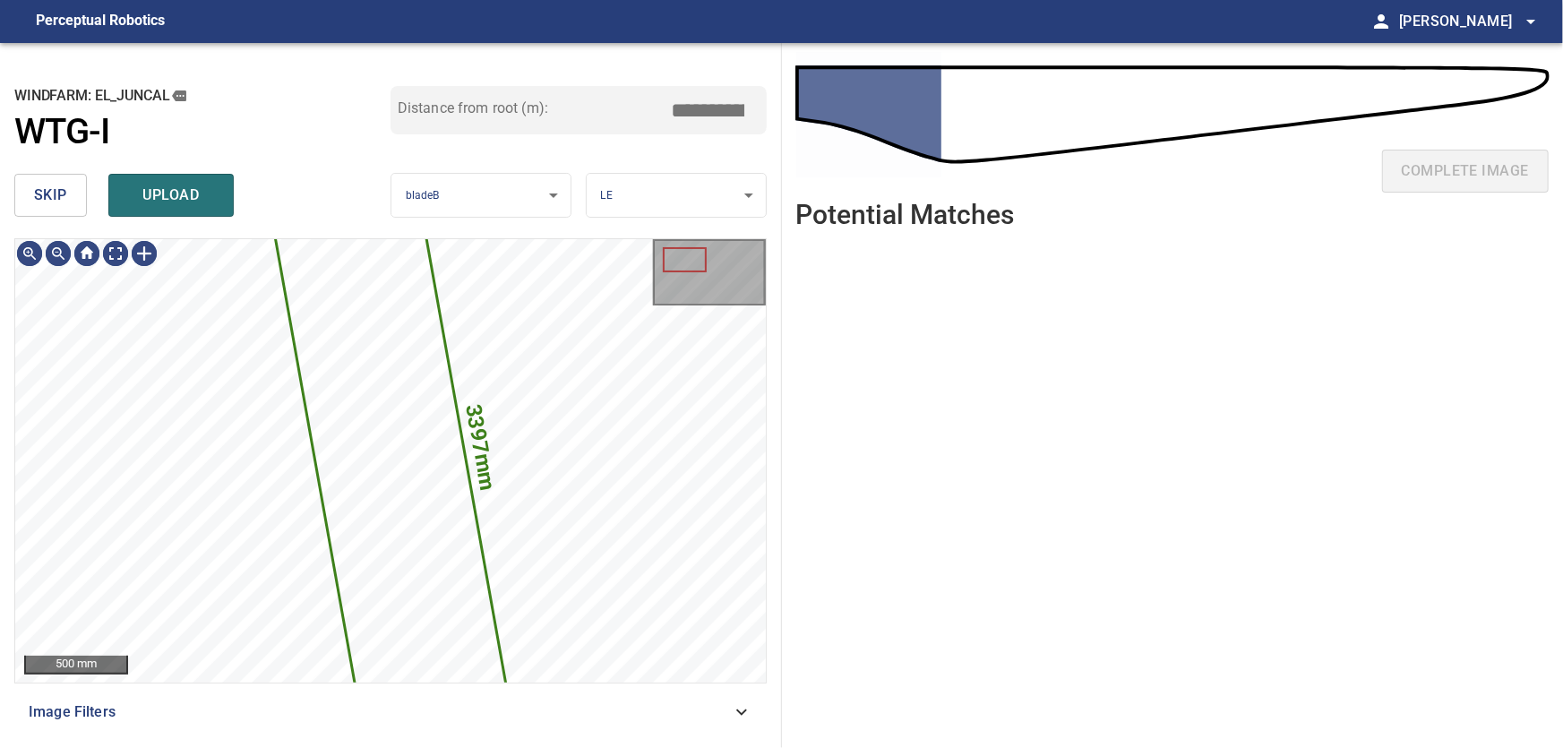
click at [47, 187] on span "skip" at bounding box center [50, 195] width 33 height 25
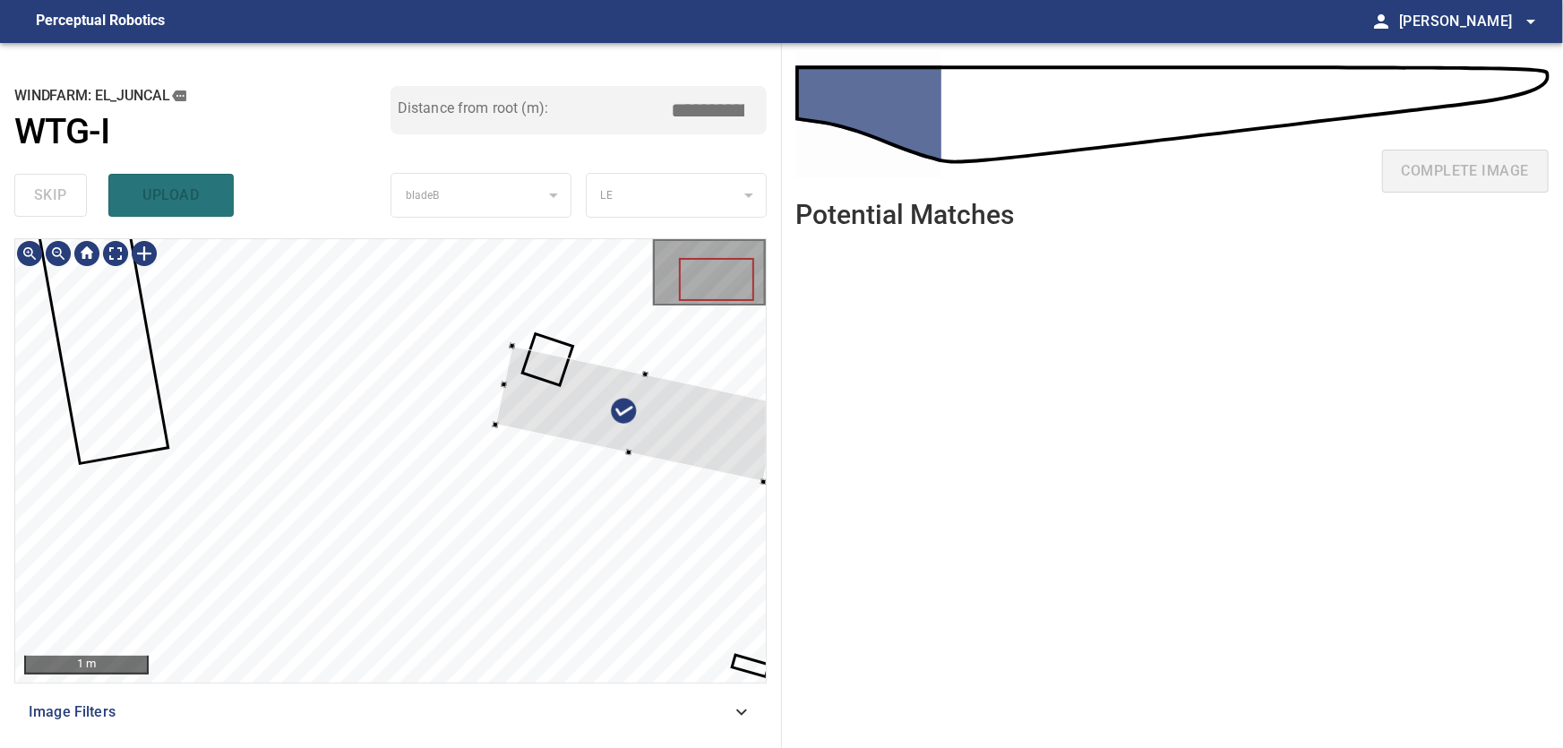
click at [553, 370] on div at bounding box center [637, 414] width 285 height 136
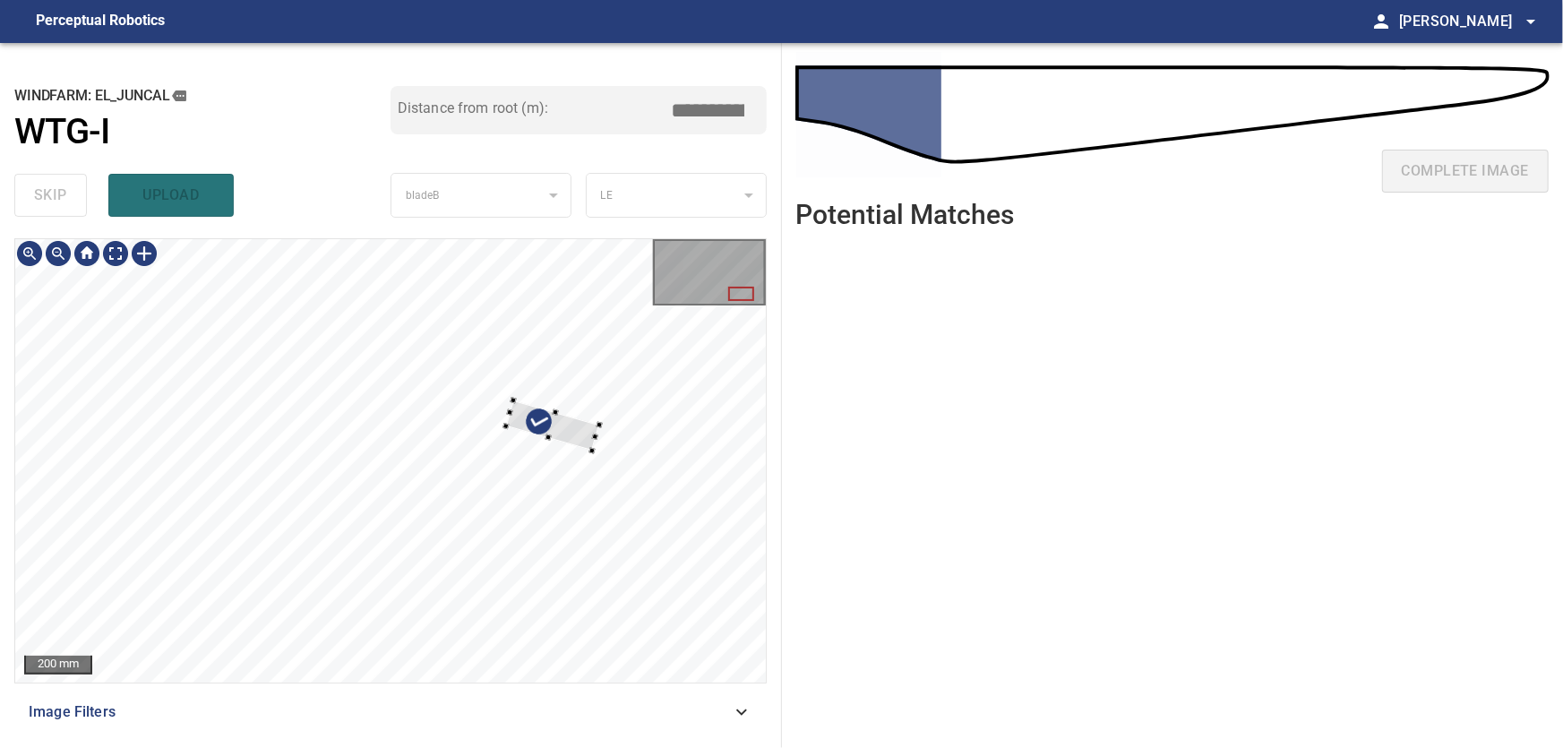
click at [516, 378] on div at bounding box center [390, 460] width 751 height 443
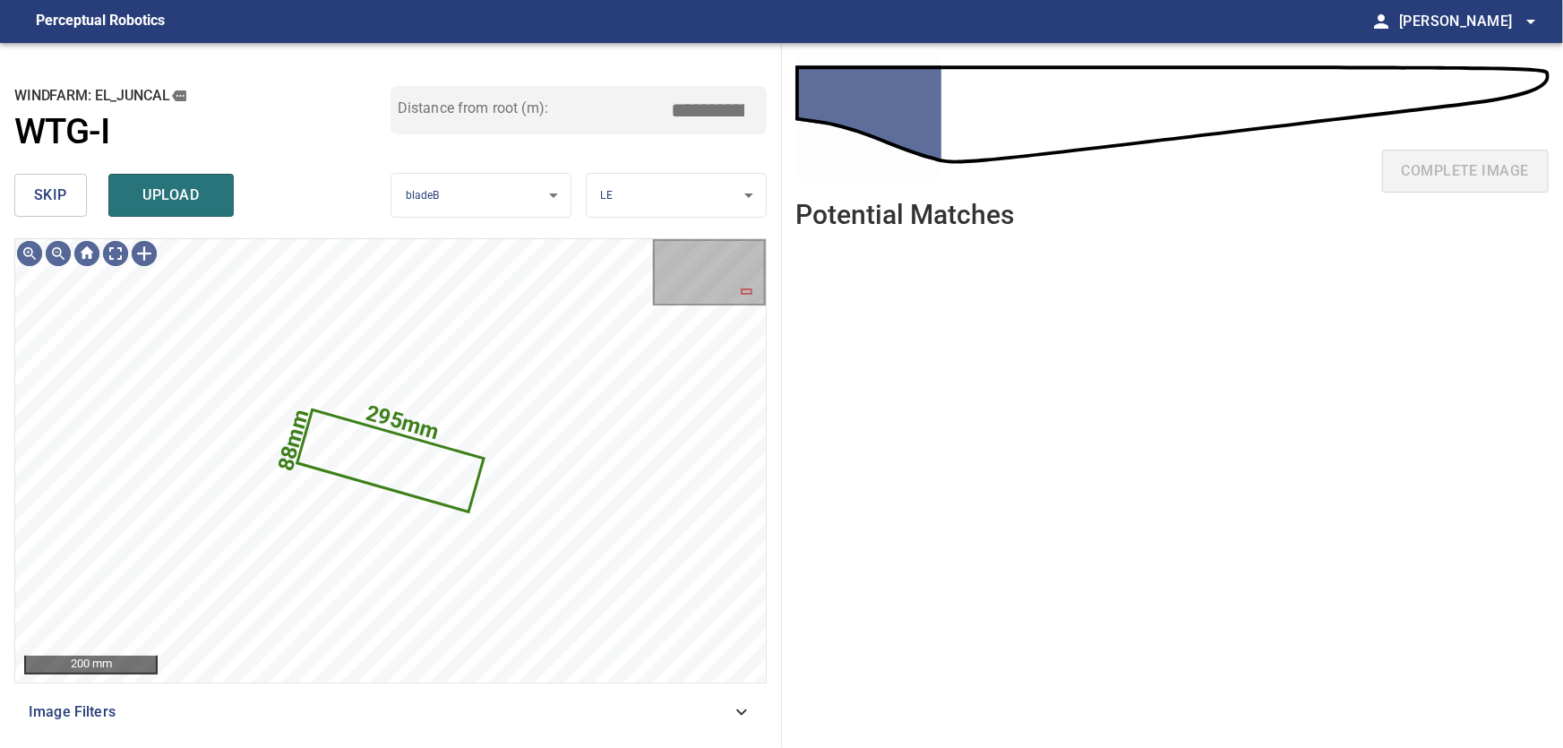
drag, startPoint x: 49, startPoint y: 187, endPoint x: 71, endPoint y: 219, distance: 38.0
click at [49, 191] on span "skip" at bounding box center [50, 195] width 33 height 25
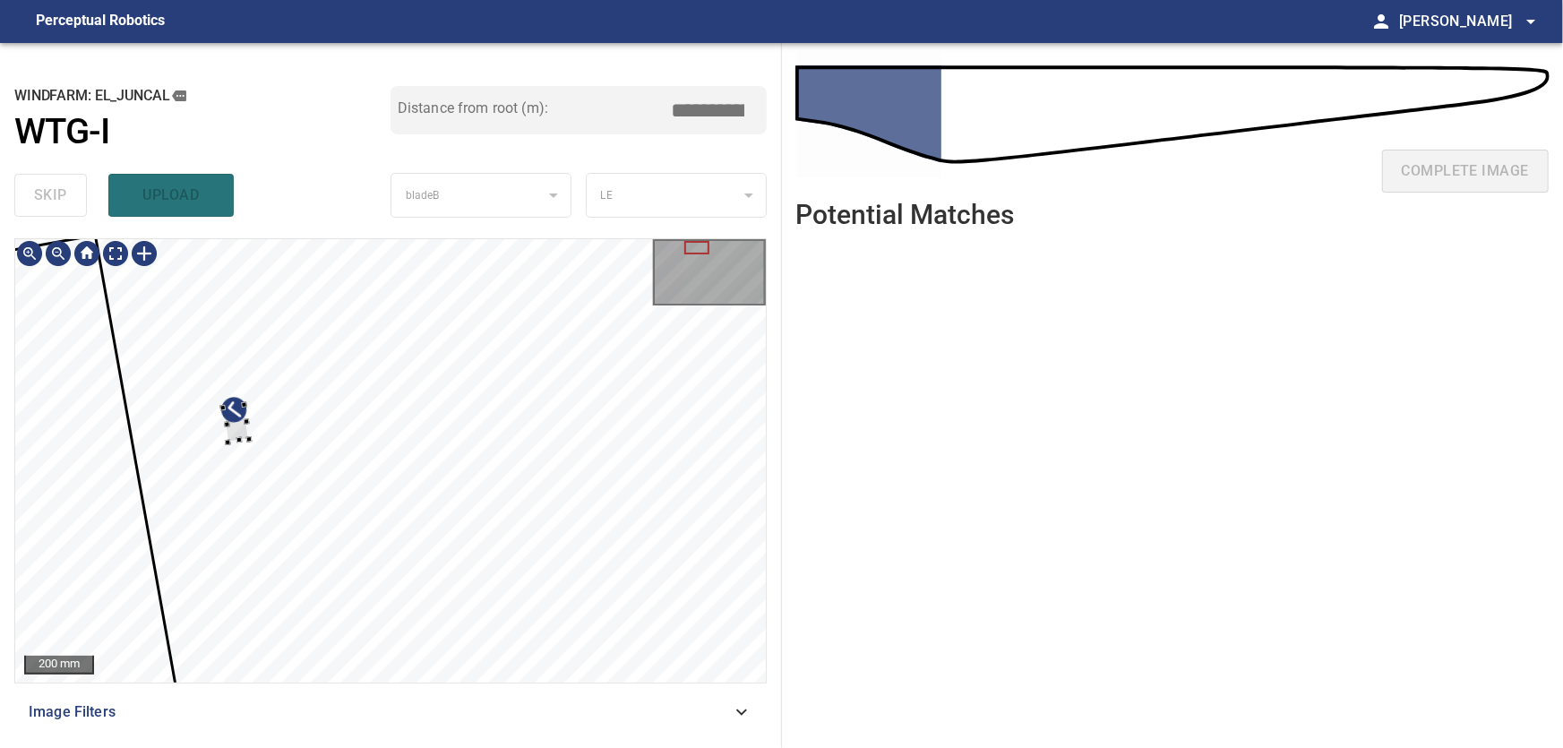
click at [188, 496] on div at bounding box center [390, 460] width 751 height 443
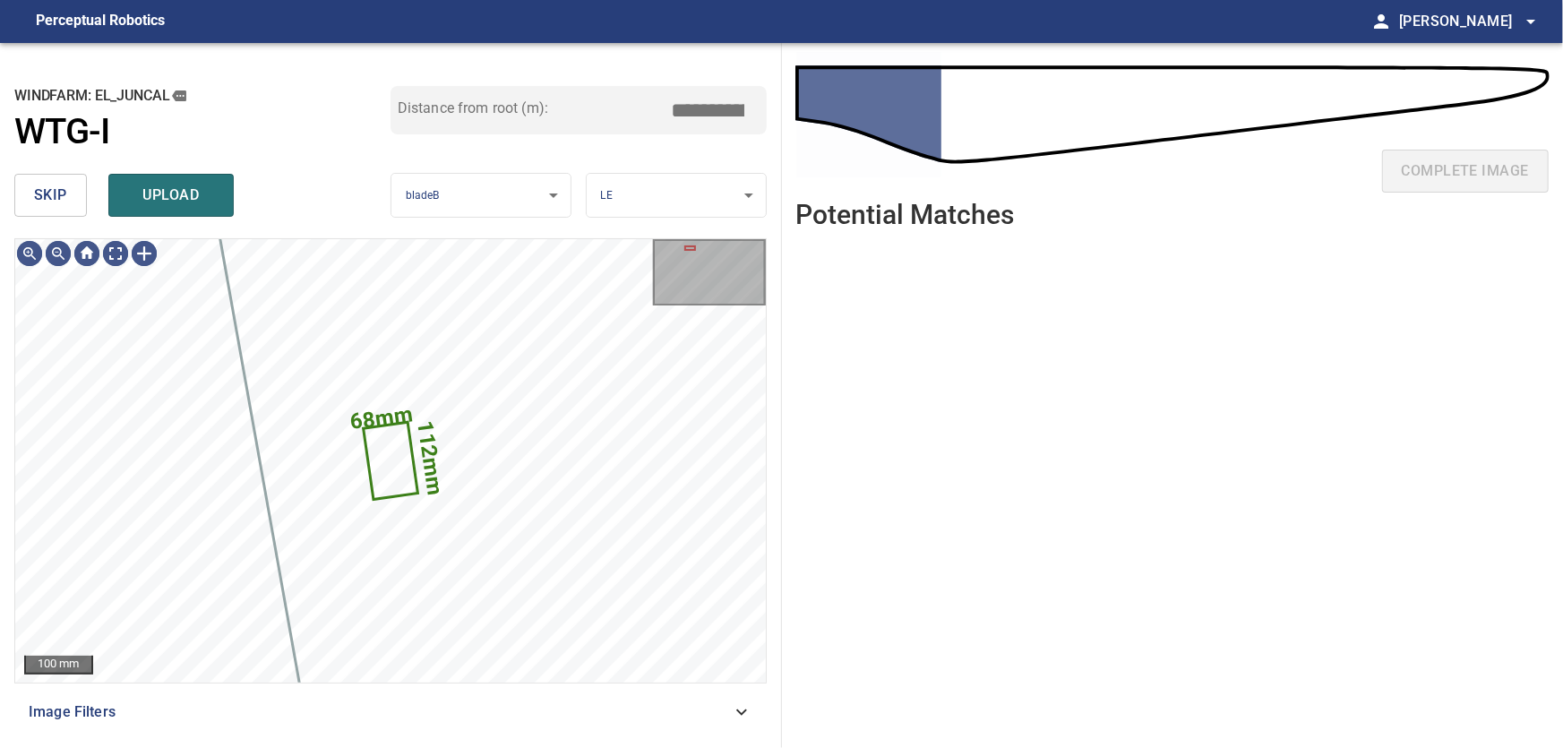
drag, startPoint x: 30, startPoint y: 190, endPoint x: 45, endPoint y: 209, distance: 23.6
click at [31, 192] on button "skip" at bounding box center [50, 195] width 73 height 43
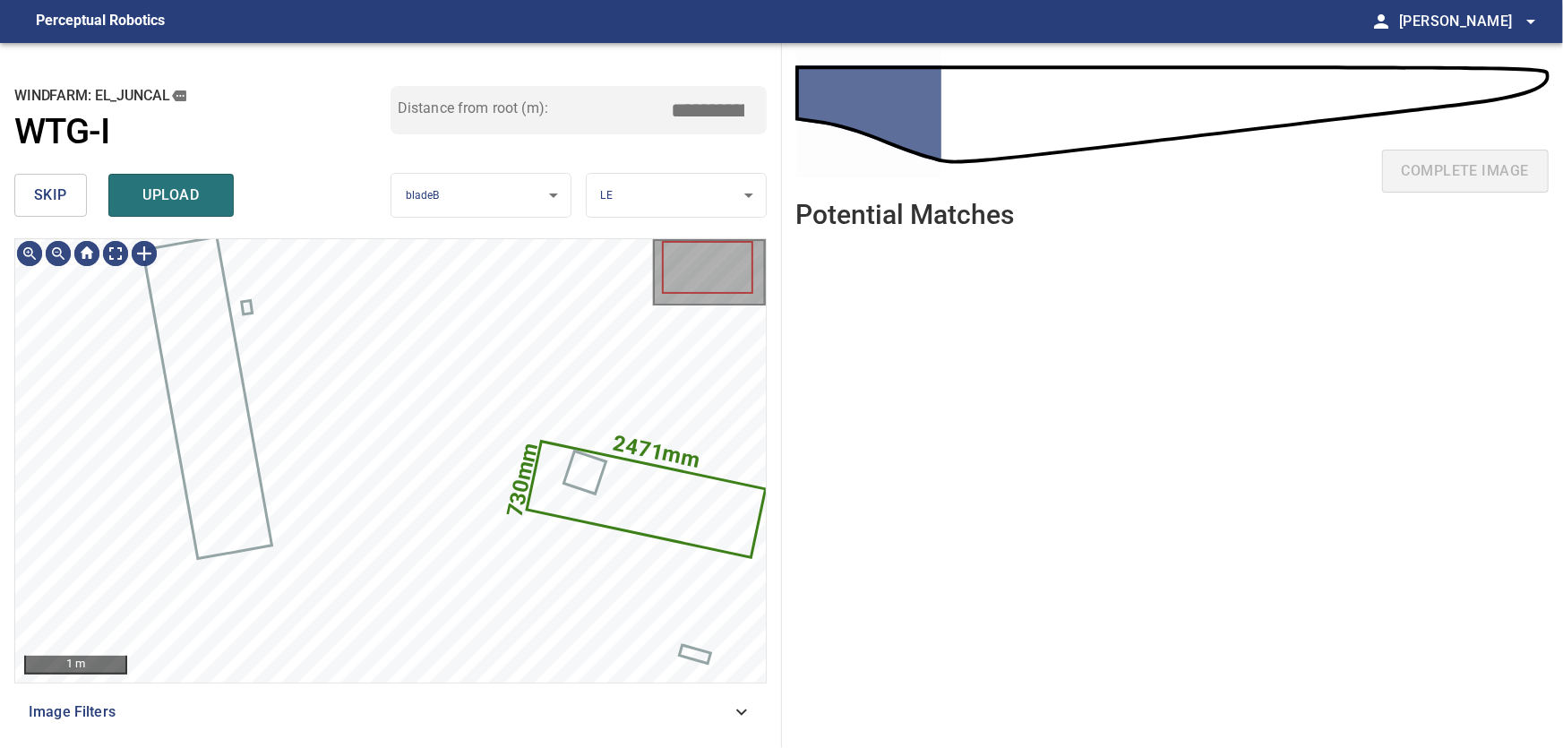
click at [61, 183] on span "skip" at bounding box center [50, 195] width 33 height 25
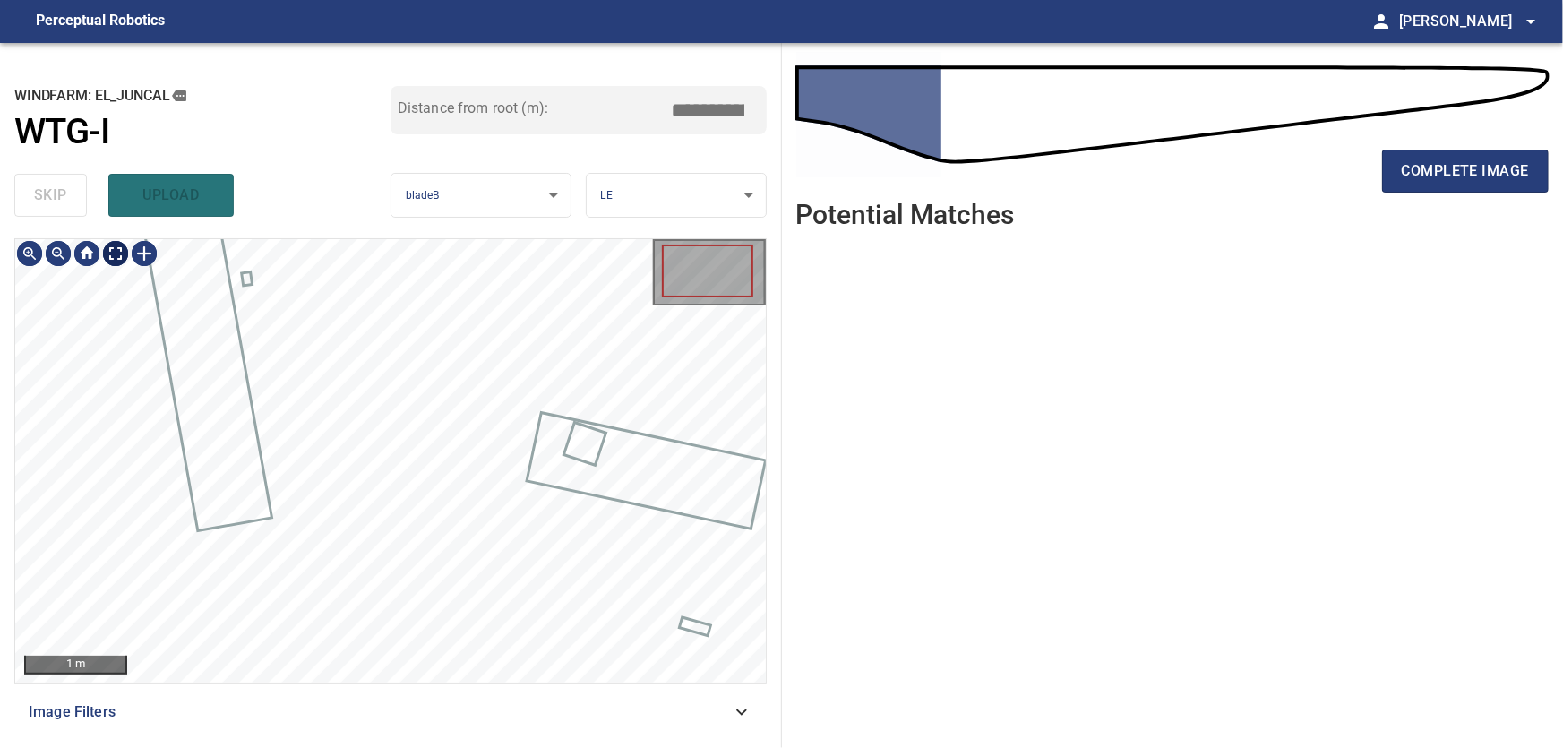
click at [120, 253] on body "**********" at bounding box center [781, 374] width 1563 height 748
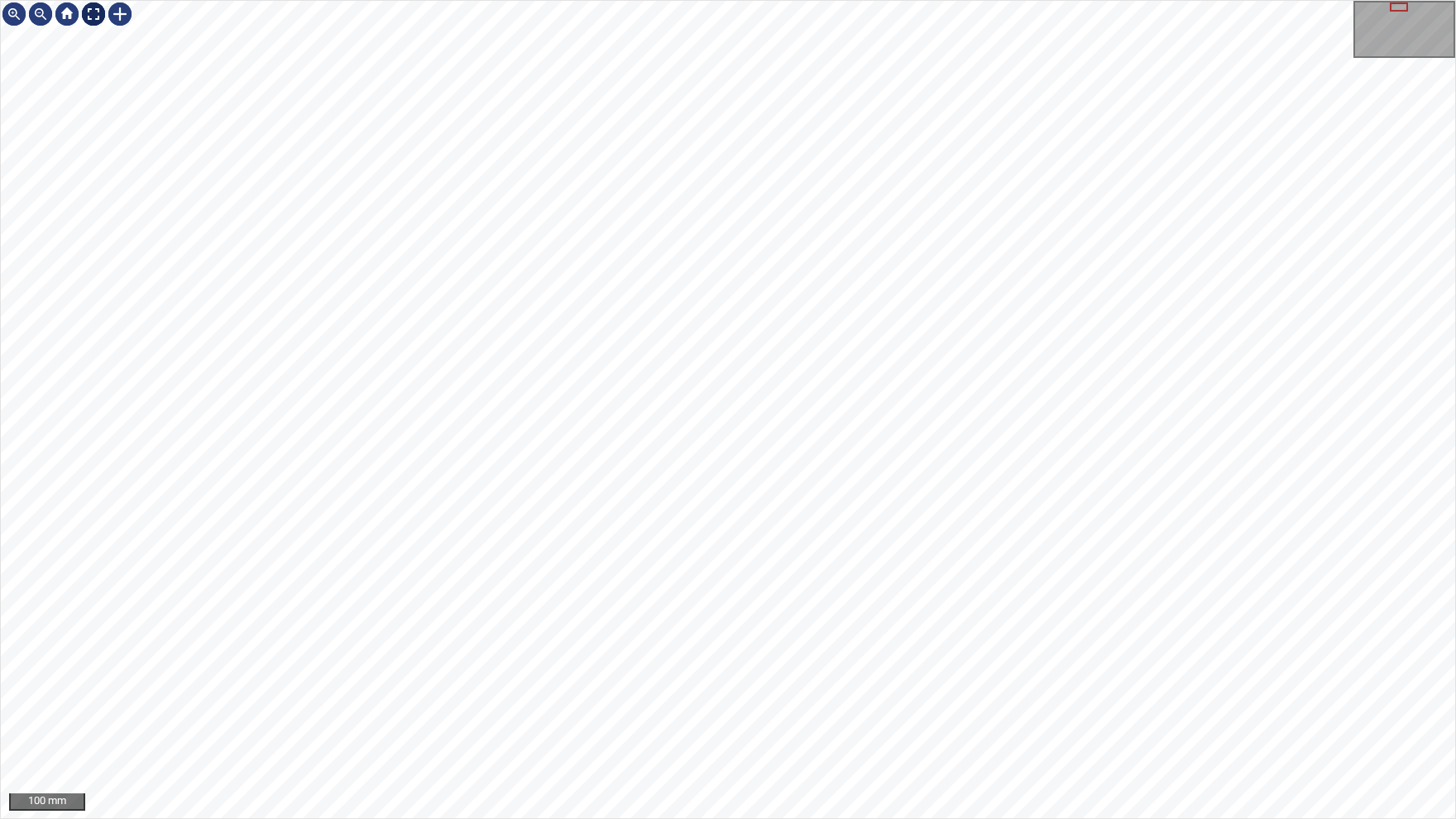
click at [97, 13] on div at bounding box center [93, 14] width 27 height 27
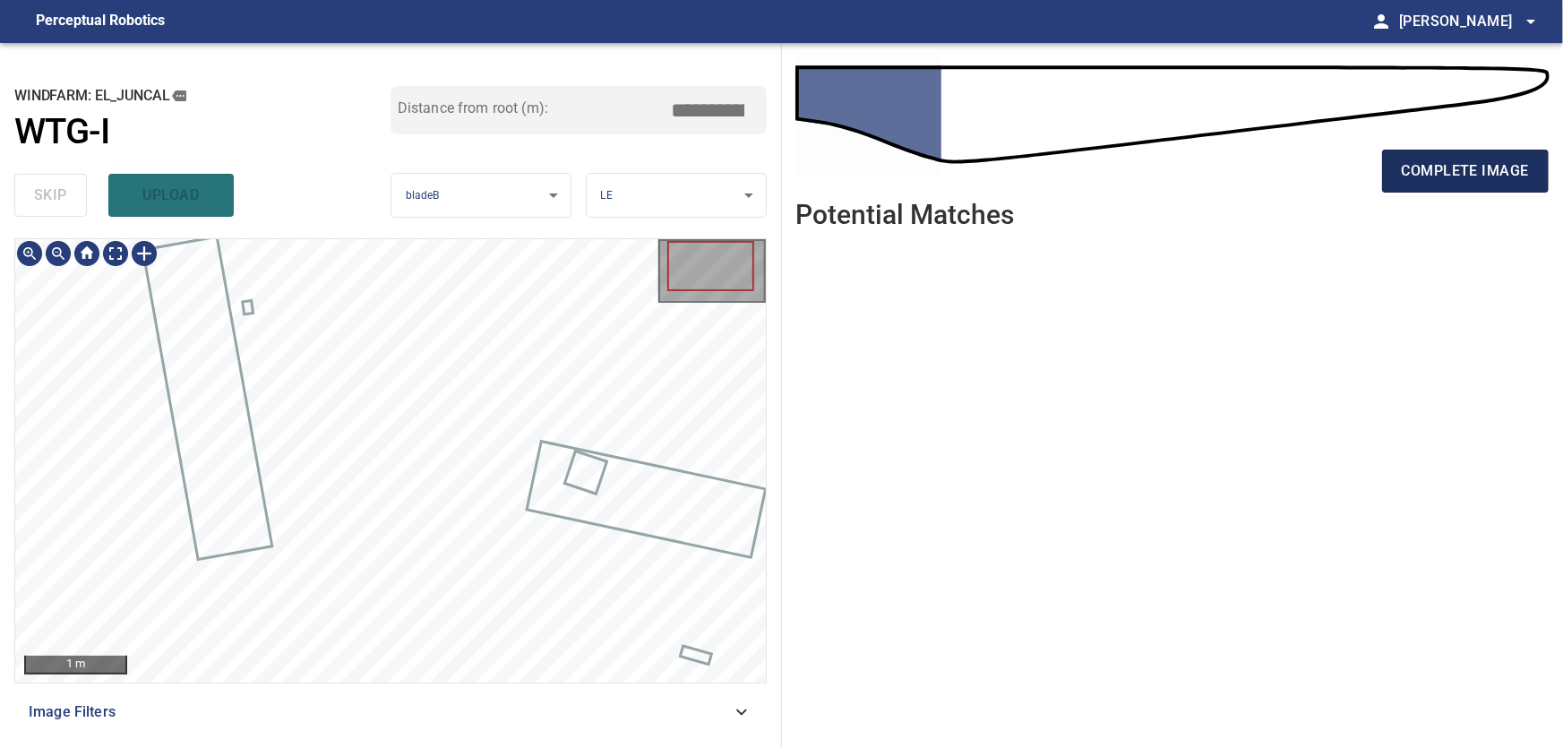
click at [1463, 162] on span "complete image" at bounding box center [1465, 171] width 127 height 25
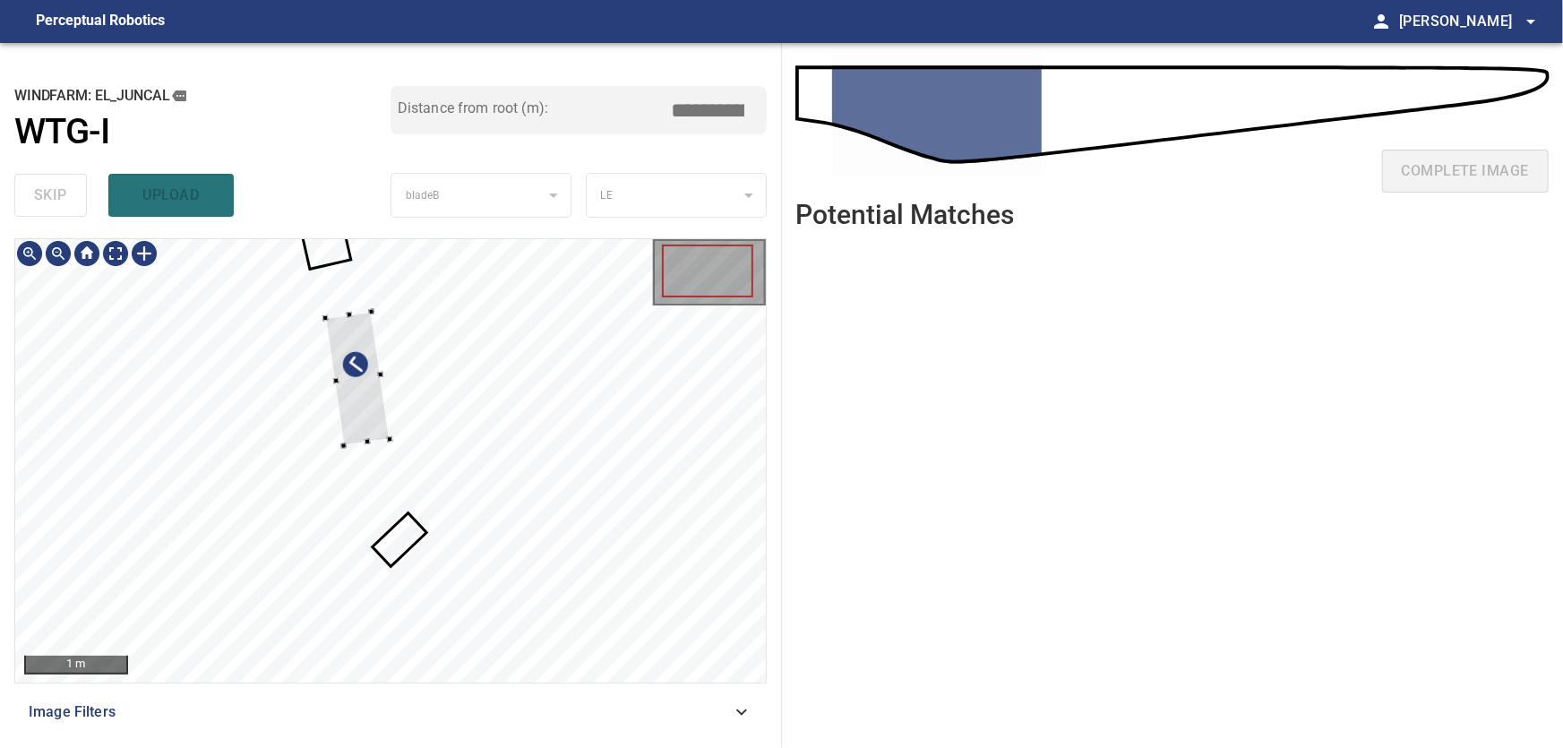
click at [116, 458] on div at bounding box center [390, 460] width 751 height 443
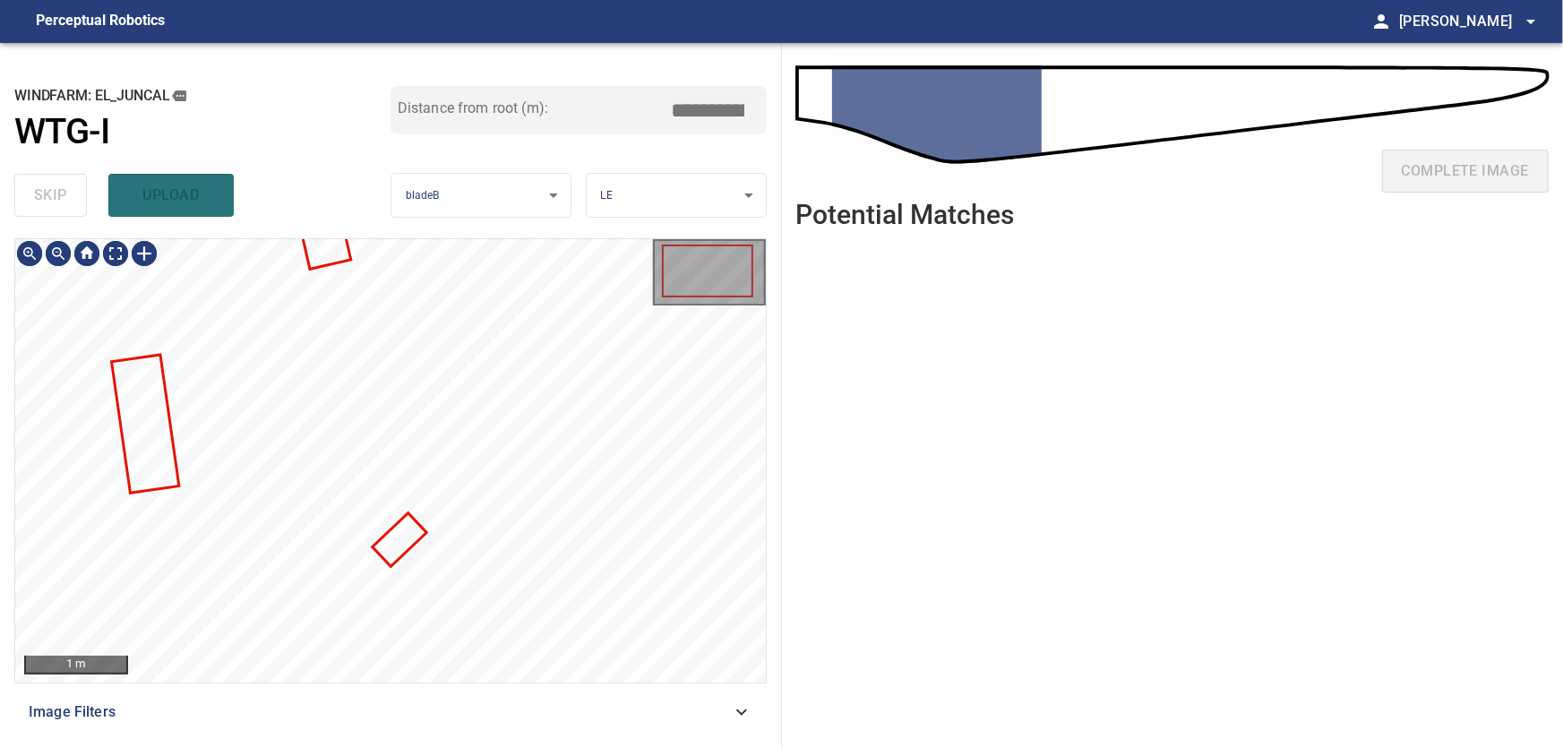
type input "***"
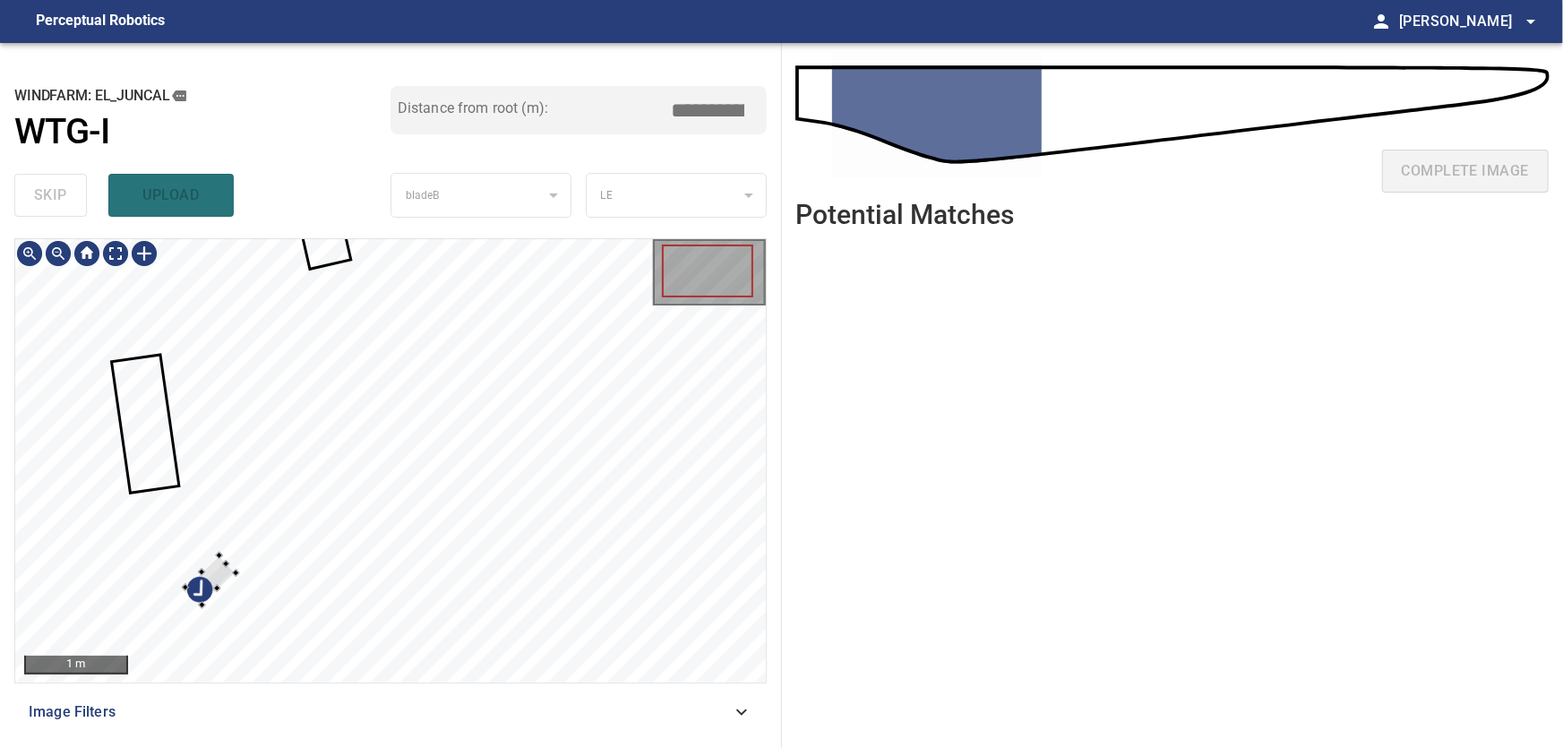
click at [154, 585] on div at bounding box center [390, 460] width 751 height 443
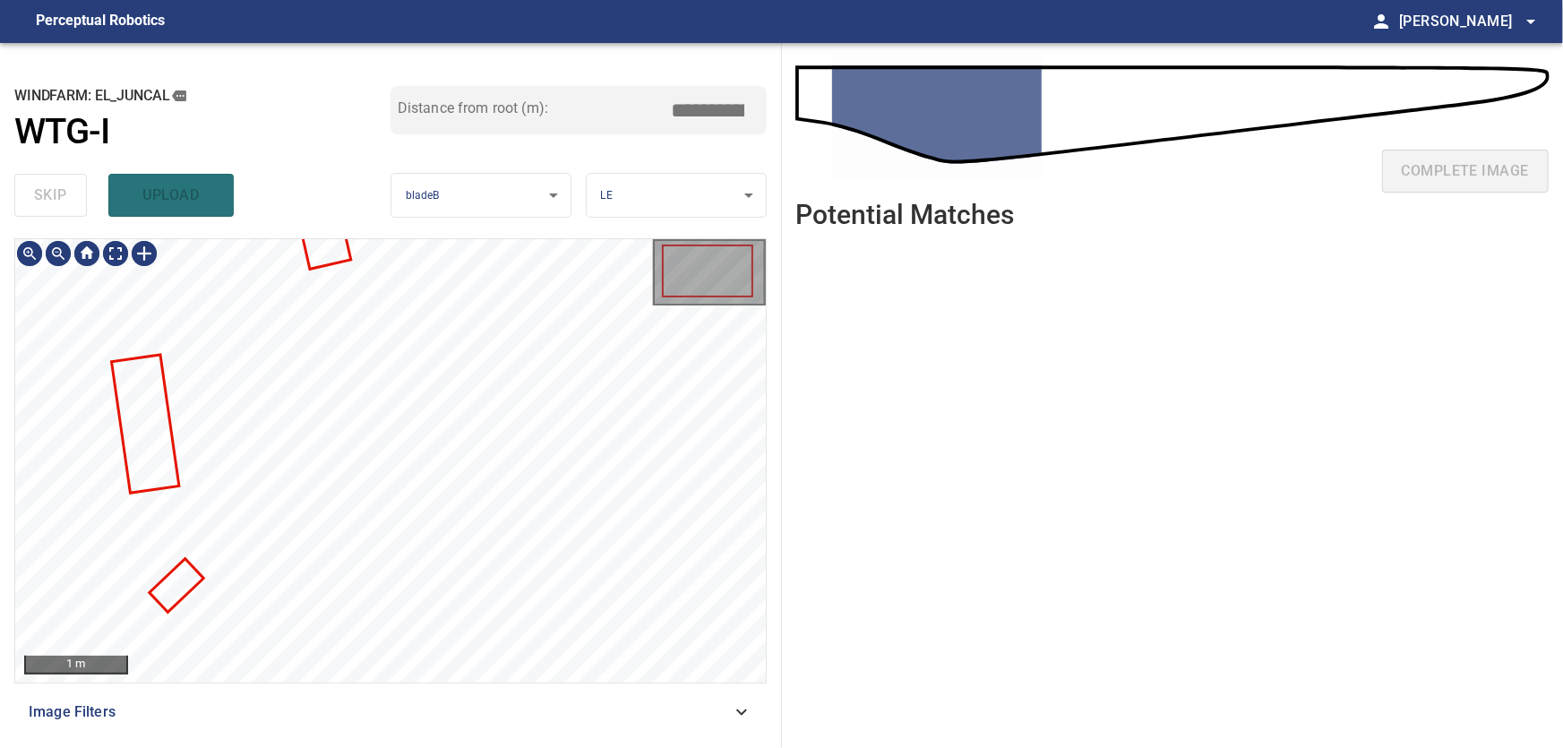
type input "***"
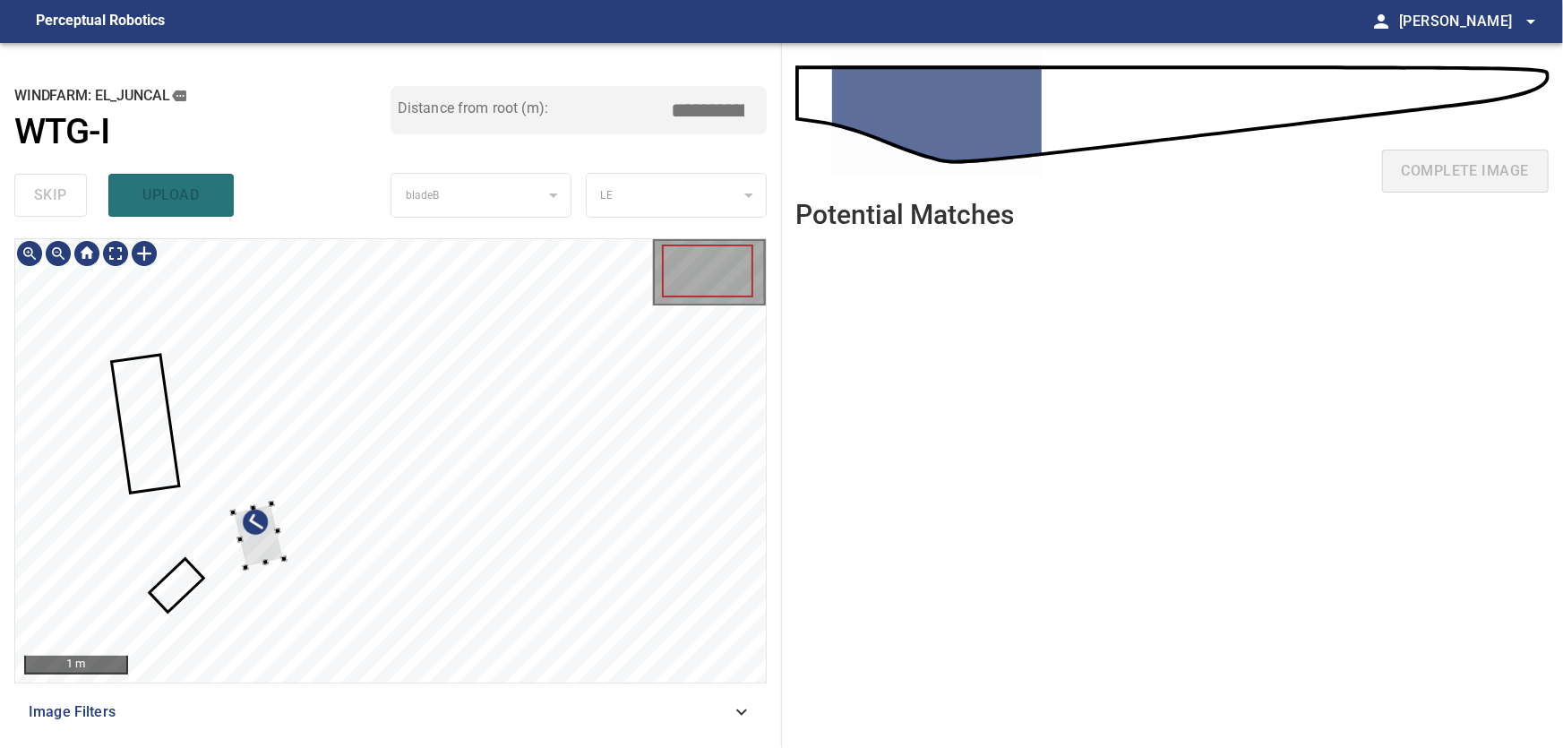
click at [261, 573] on div at bounding box center [390, 460] width 751 height 443
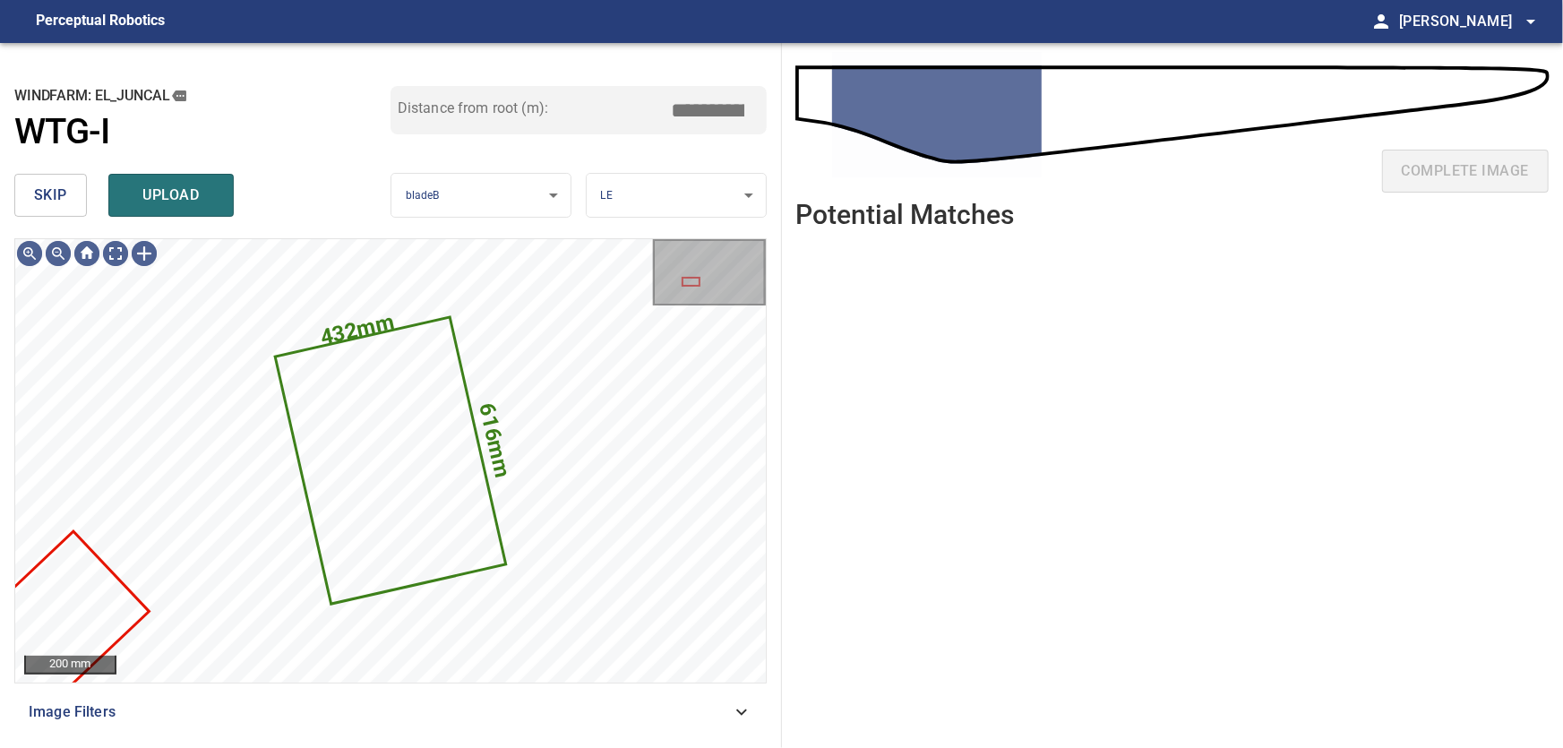
click at [64, 194] on span "skip" at bounding box center [50, 195] width 33 height 25
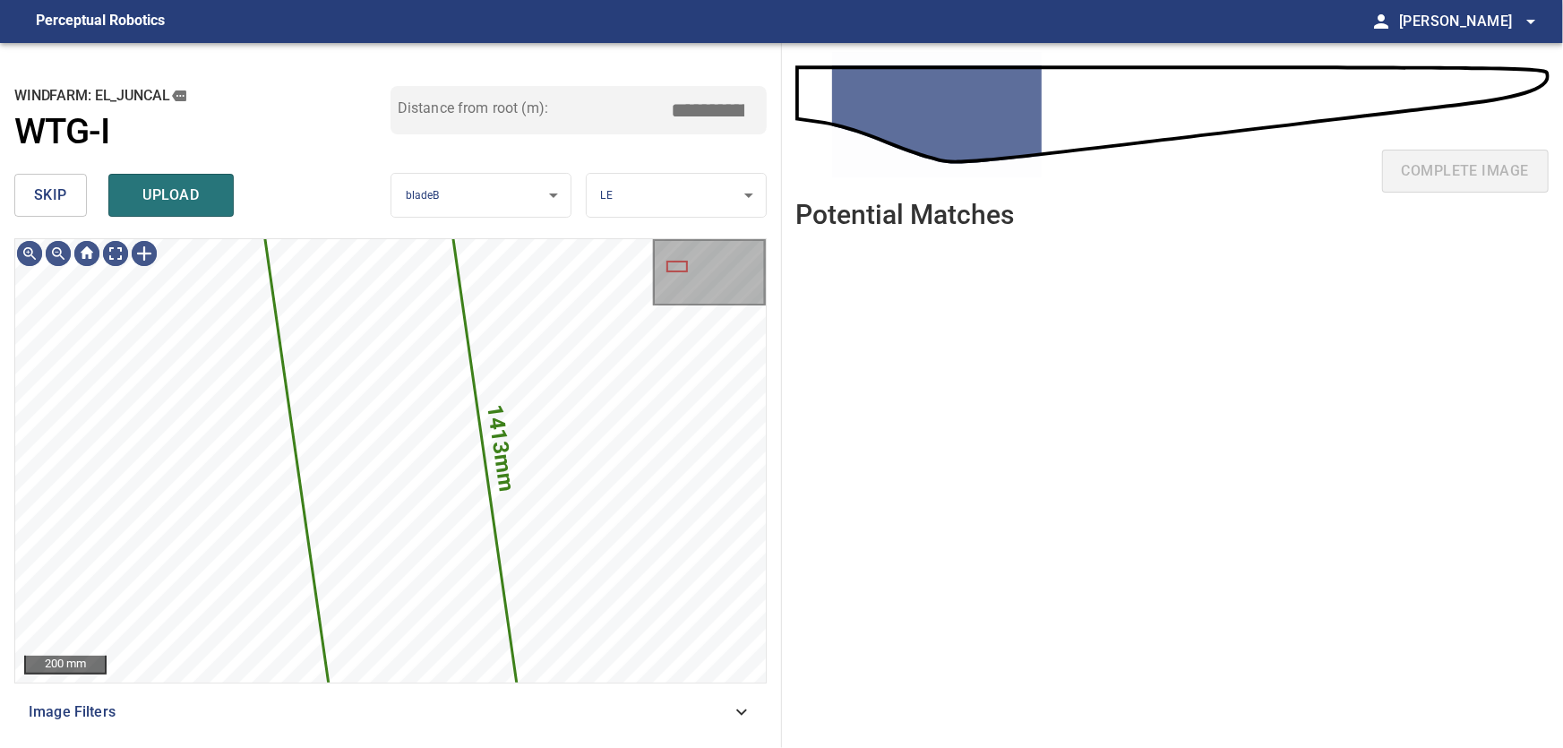
type input "***"
click at [64, 194] on span "skip" at bounding box center [50, 195] width 33 height 25
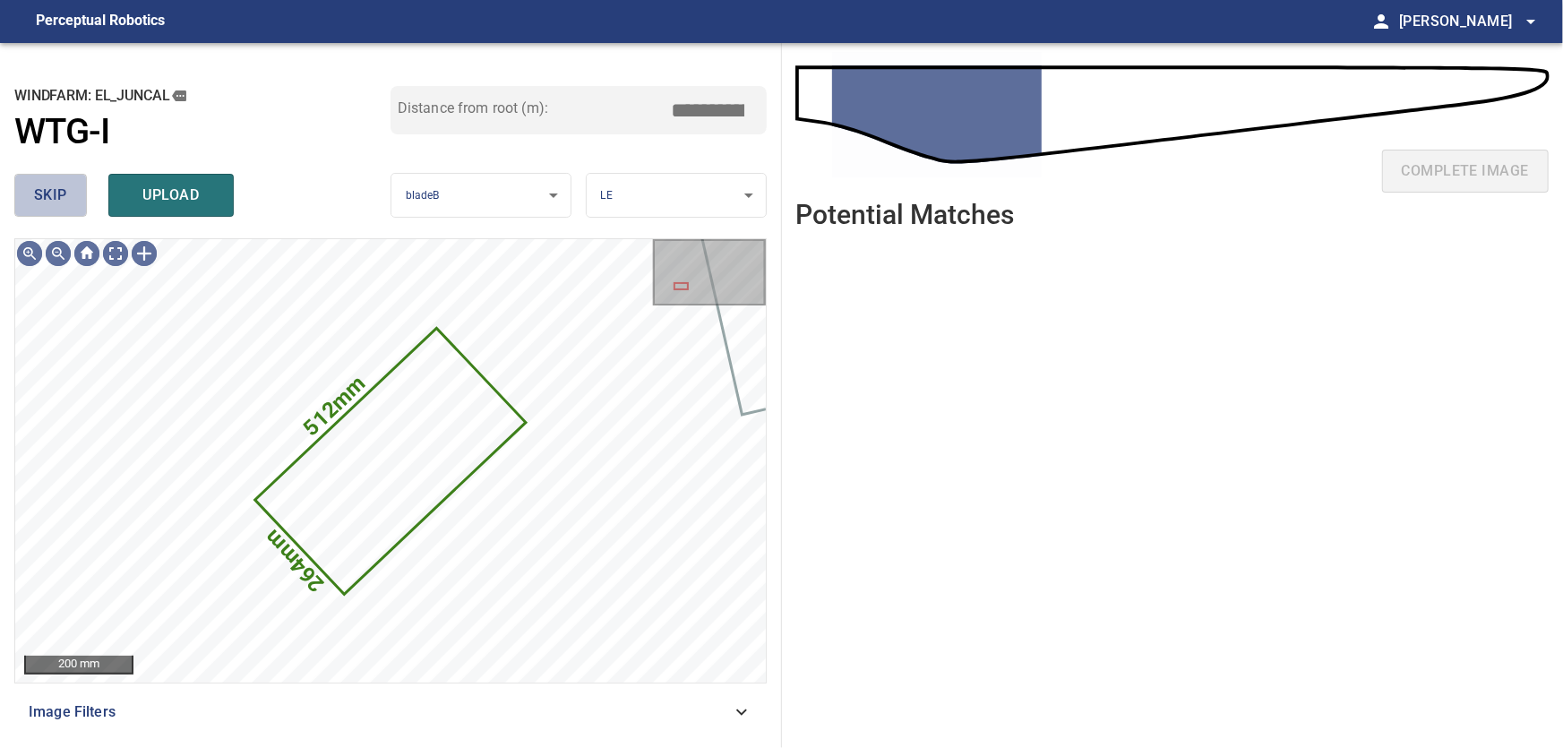
click at [64, 194] on span "skip" at bounding box center [50, 195] width 33 height 25
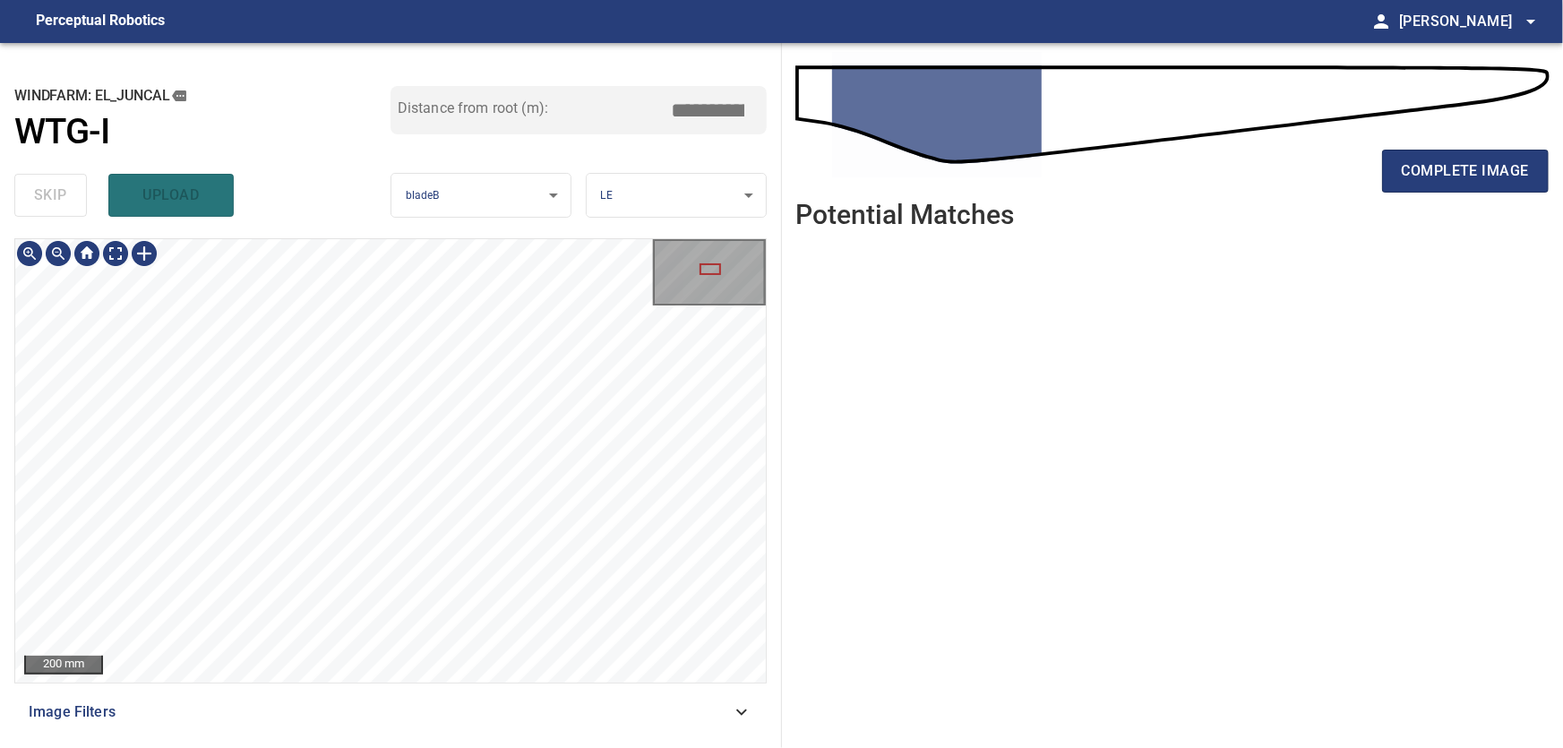
type input "***"
click at [120, 264] on body "**********" at bounding box center [781, 374] width 1563 height 748
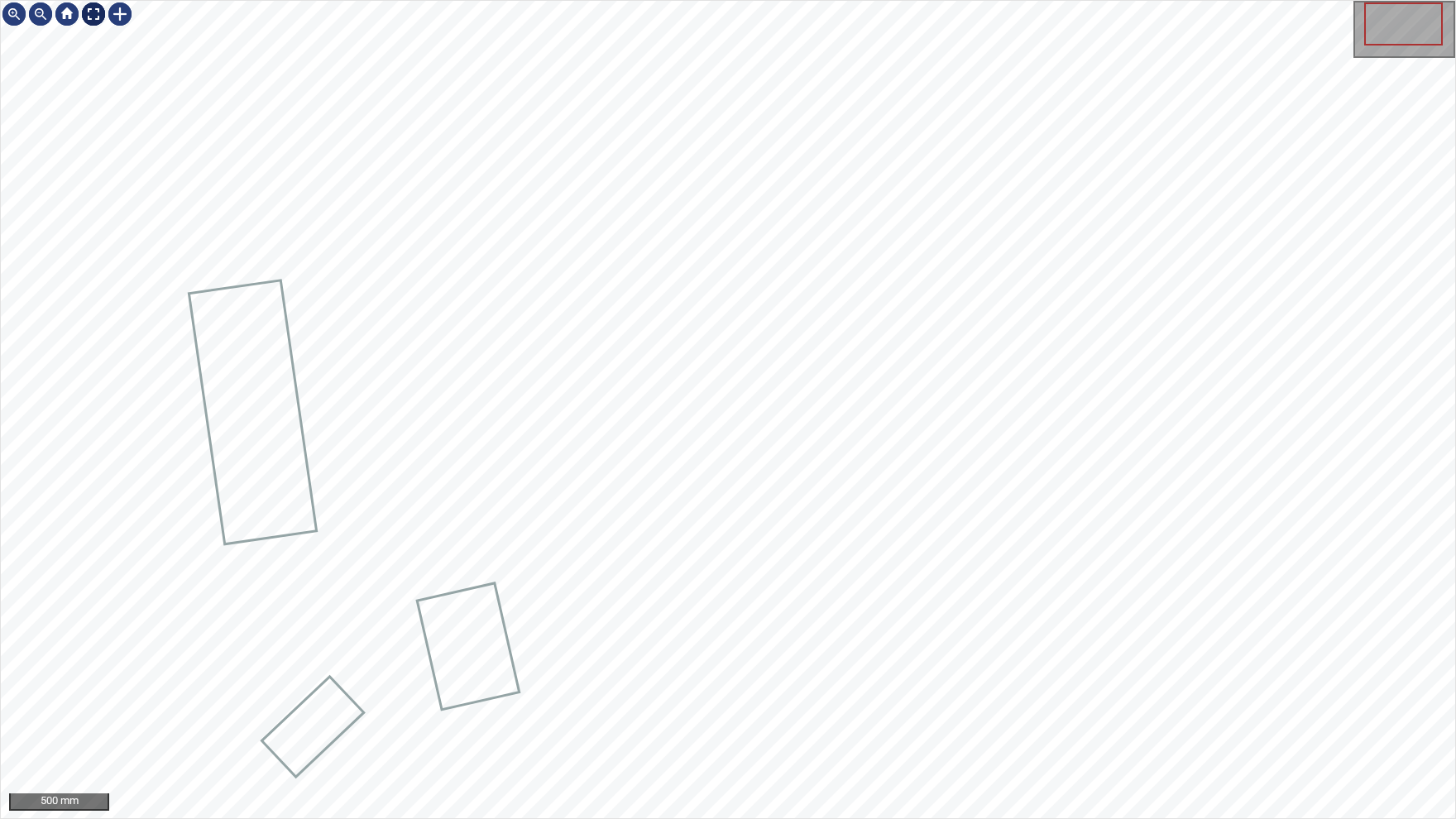
click at [101, 29] on div "500 mm" at bounding box center [728, 409] width 1455 height 817
click at [88, 12] on div at bounding box center [93, 14] width 27 height 27
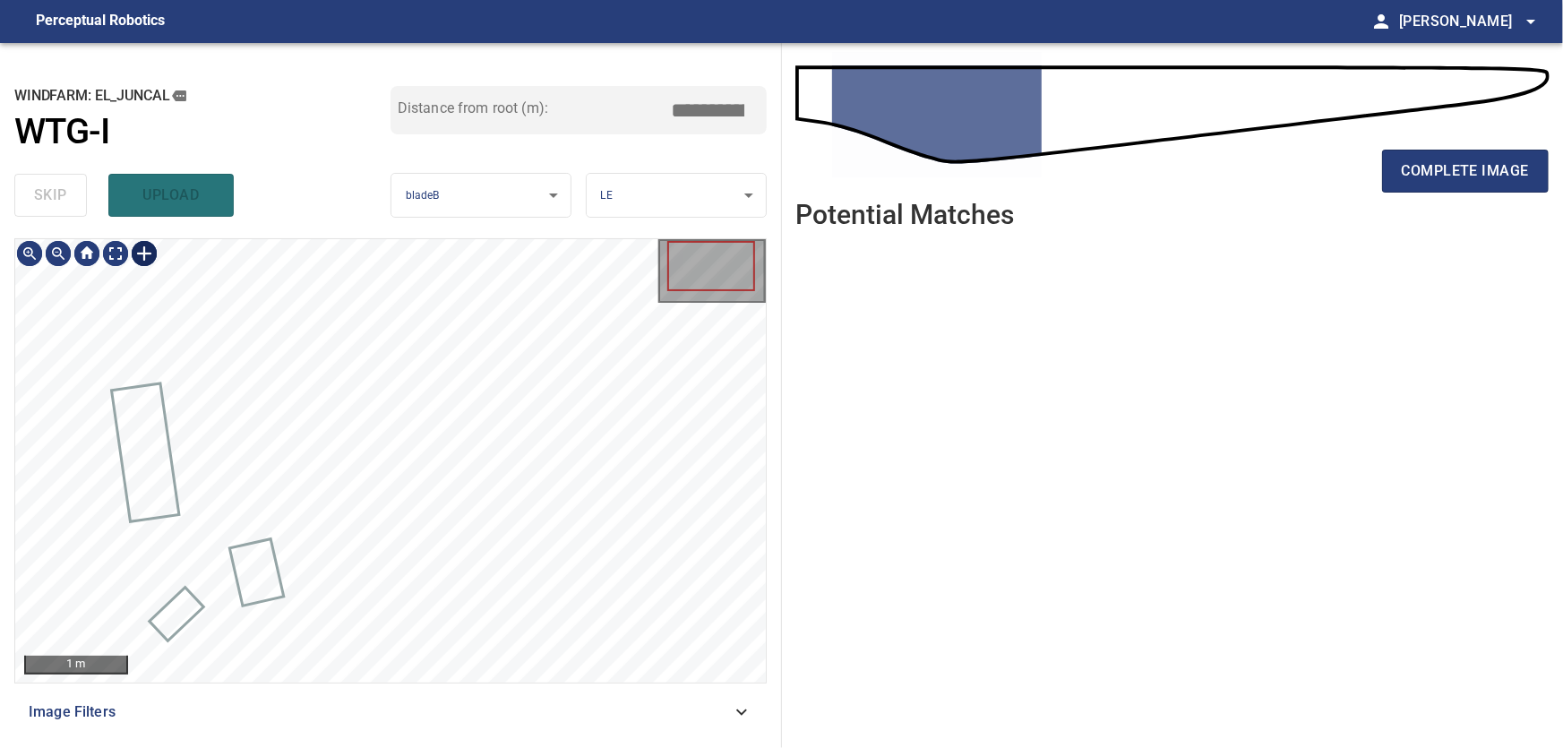
click at [142, 253] on div at bounding box center [144, 253] width 29 height 29
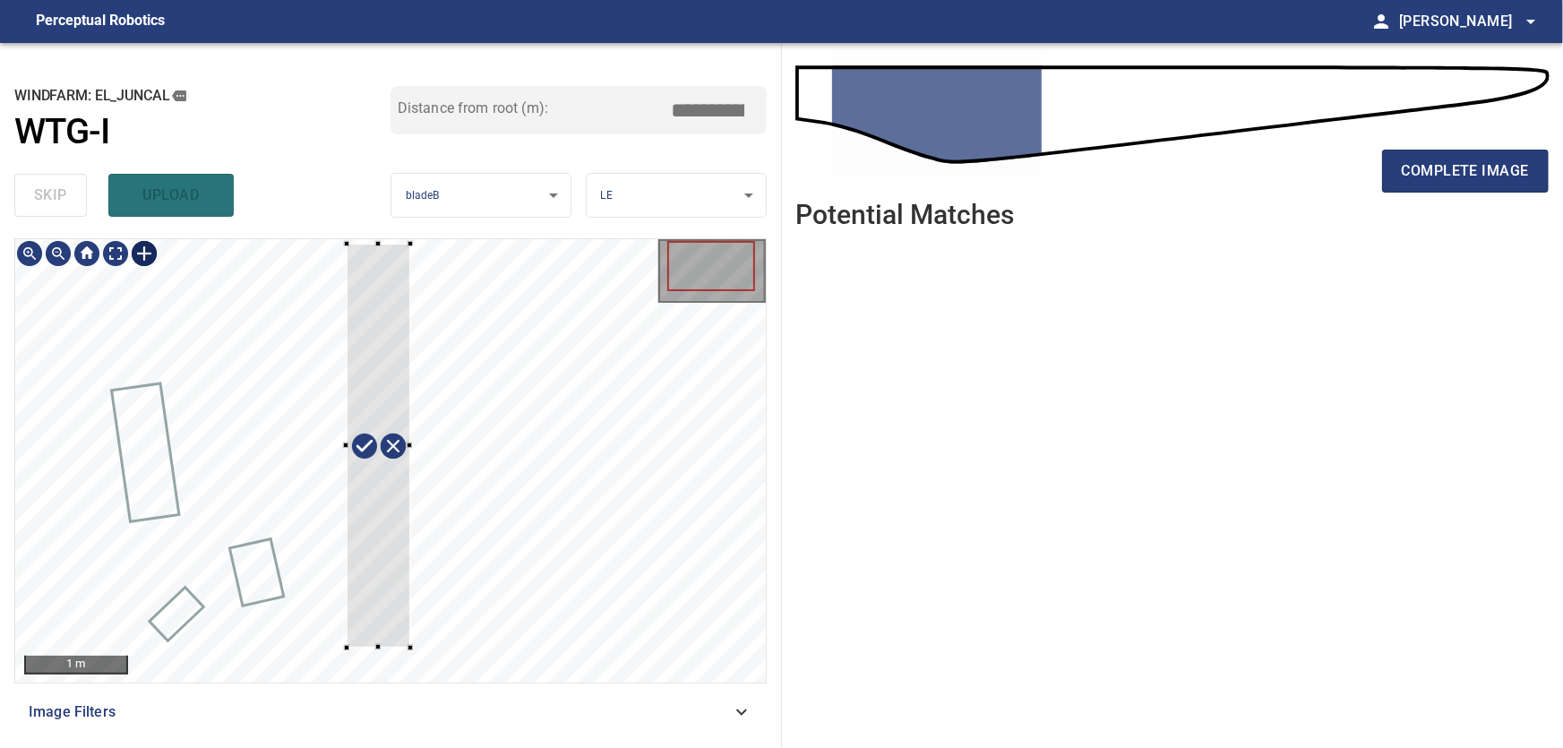
click at [397, 609] on div at bounding box center [379, 446] width 64 height 404
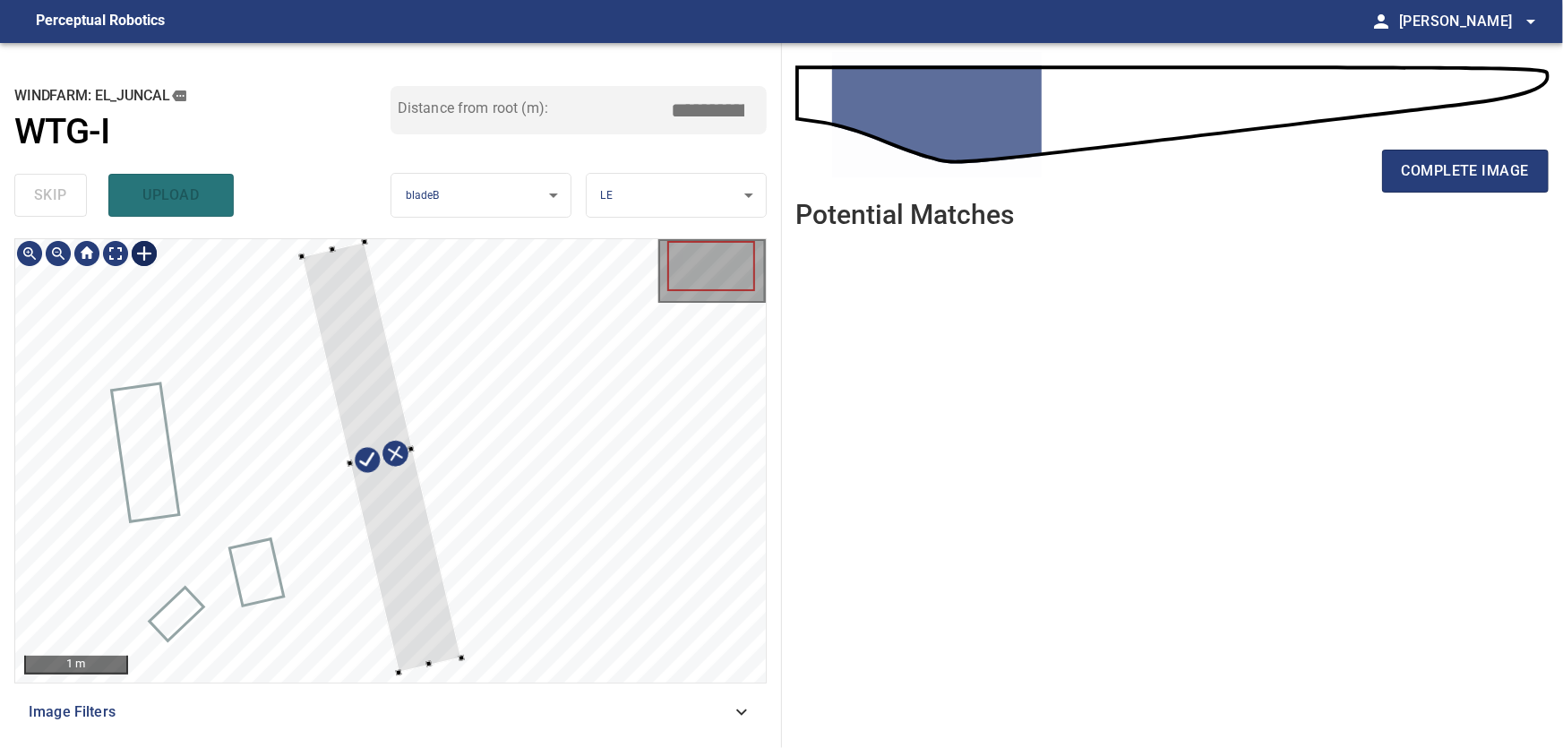
click at [426, 668] on div at bounding box center [390, 460] width 751 height 443
click at [359, 399] on div at bounding box center [374, 457] width 159 height 431
type input "***"
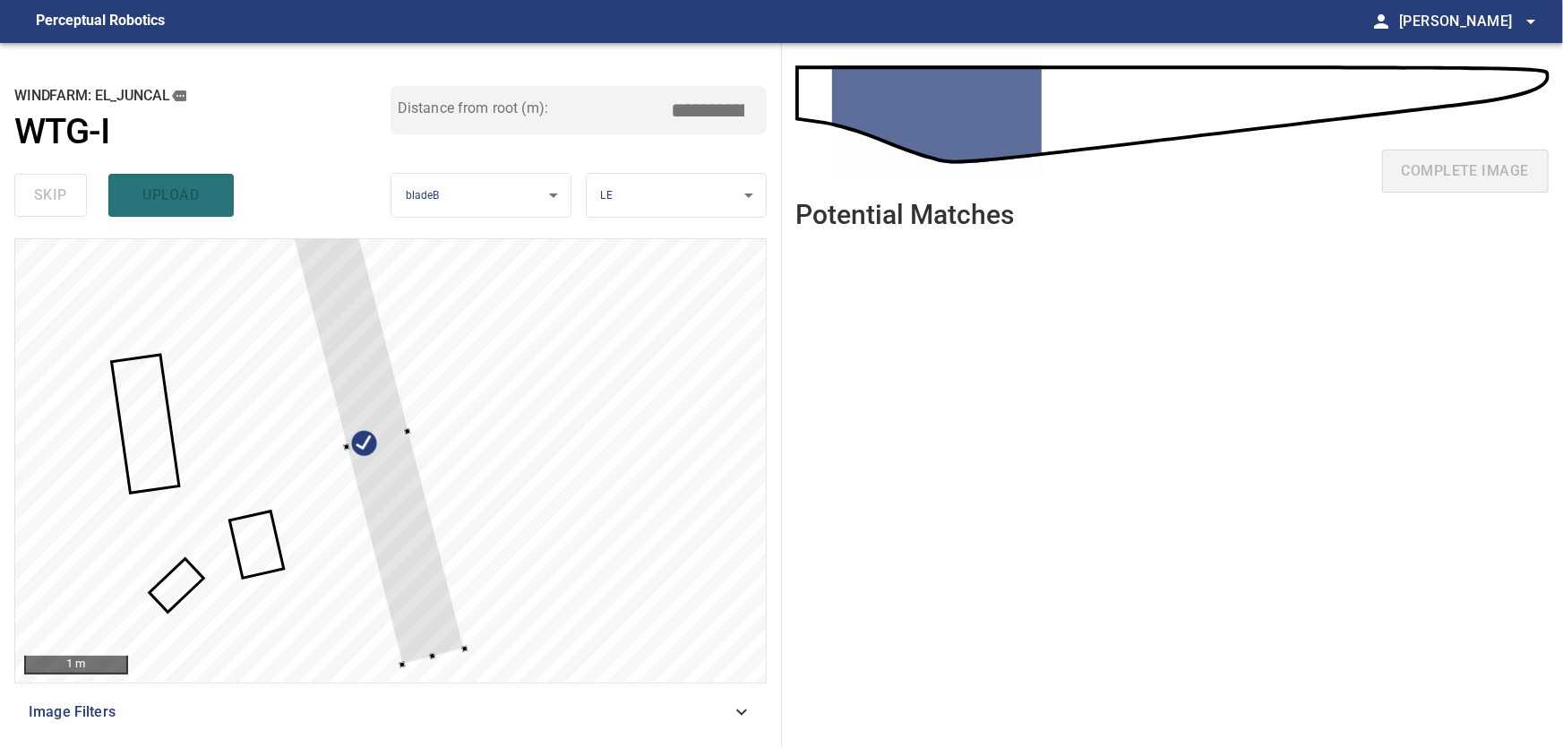
click at [429, 657] on div at bounding box center [378, 439] width 173 height 451
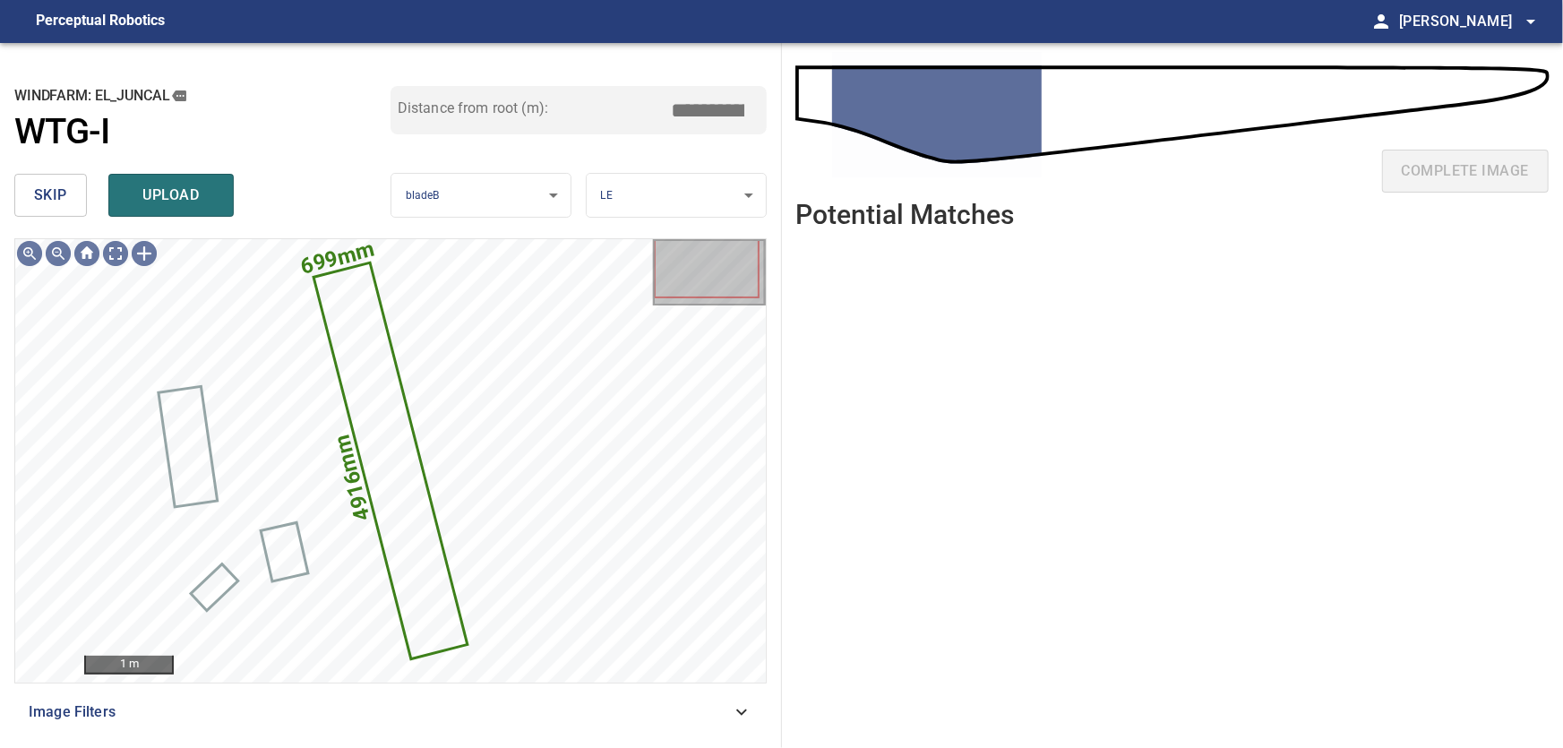
drag, startPoint x: 707, startPoint y: 112, endPoint x: 796, endPoint y: 127, distance: 90.9
click at [760, 127] on input "***" at bounding box center [715, 110] width 90 height 34
type input "****"
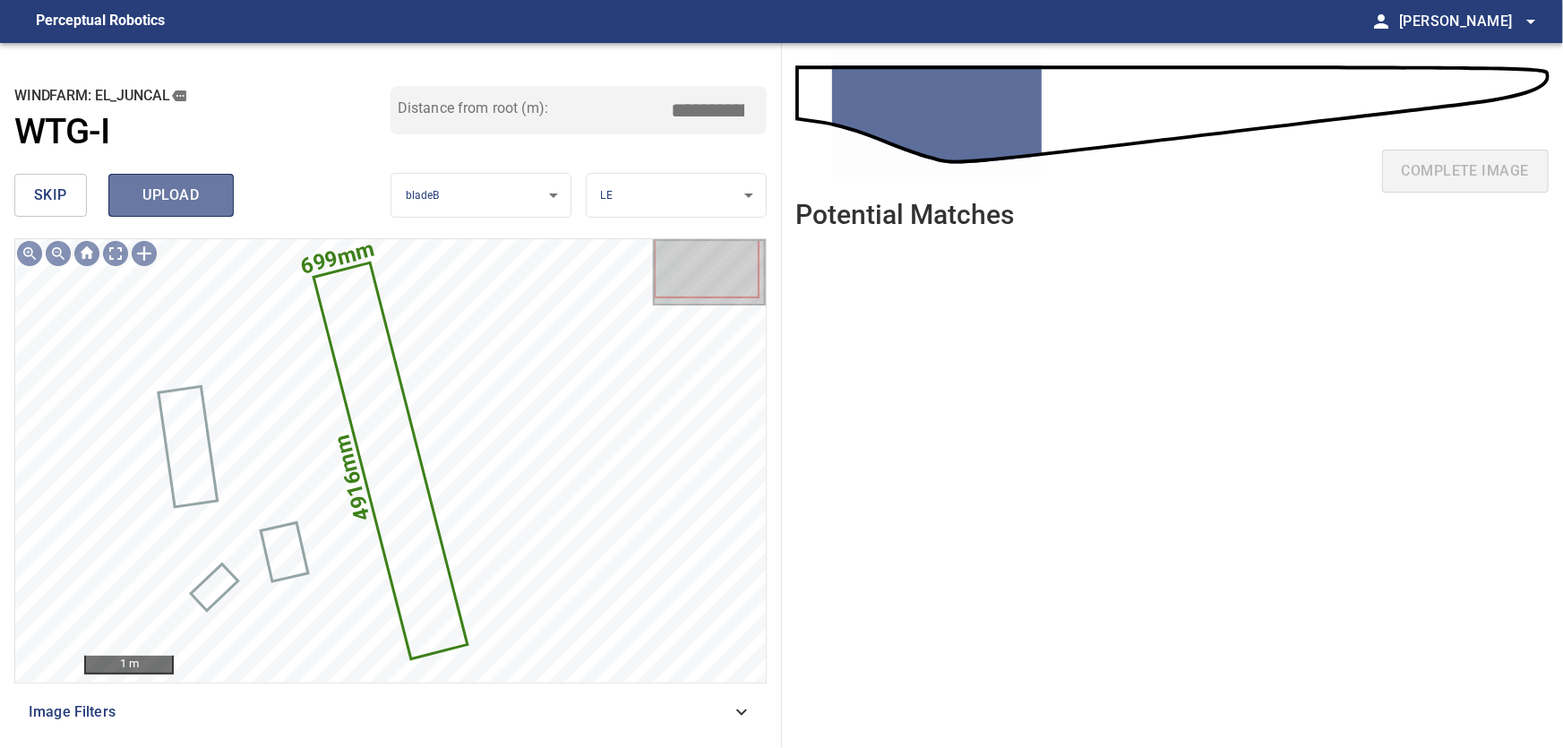
click at [188, 202] on span "upload" at bounding box center [171, 195] width 86 height 25
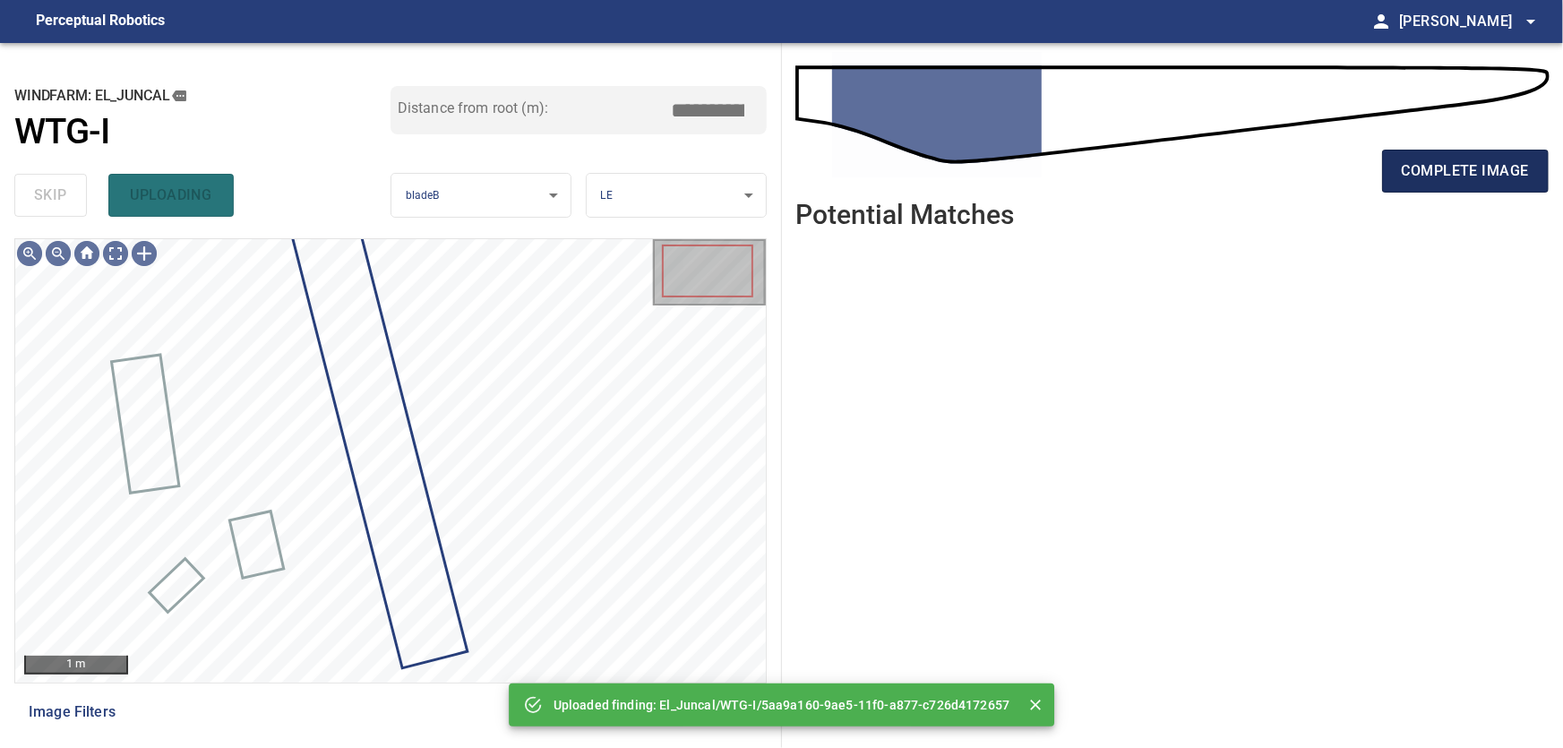
click at [1398, 168] on button "complete image" at bounding box center [1465, 171] width 167 height 43
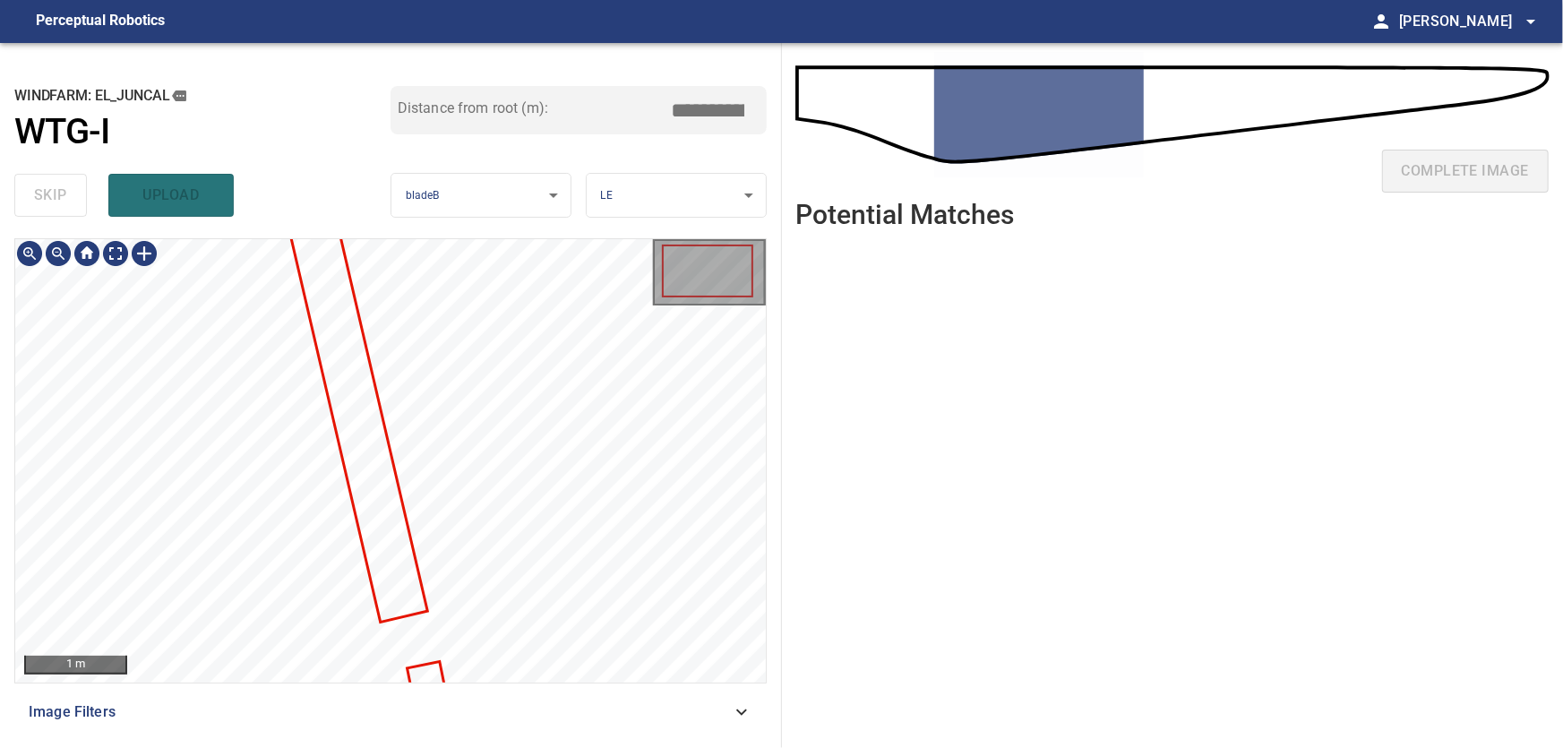
type input "***"
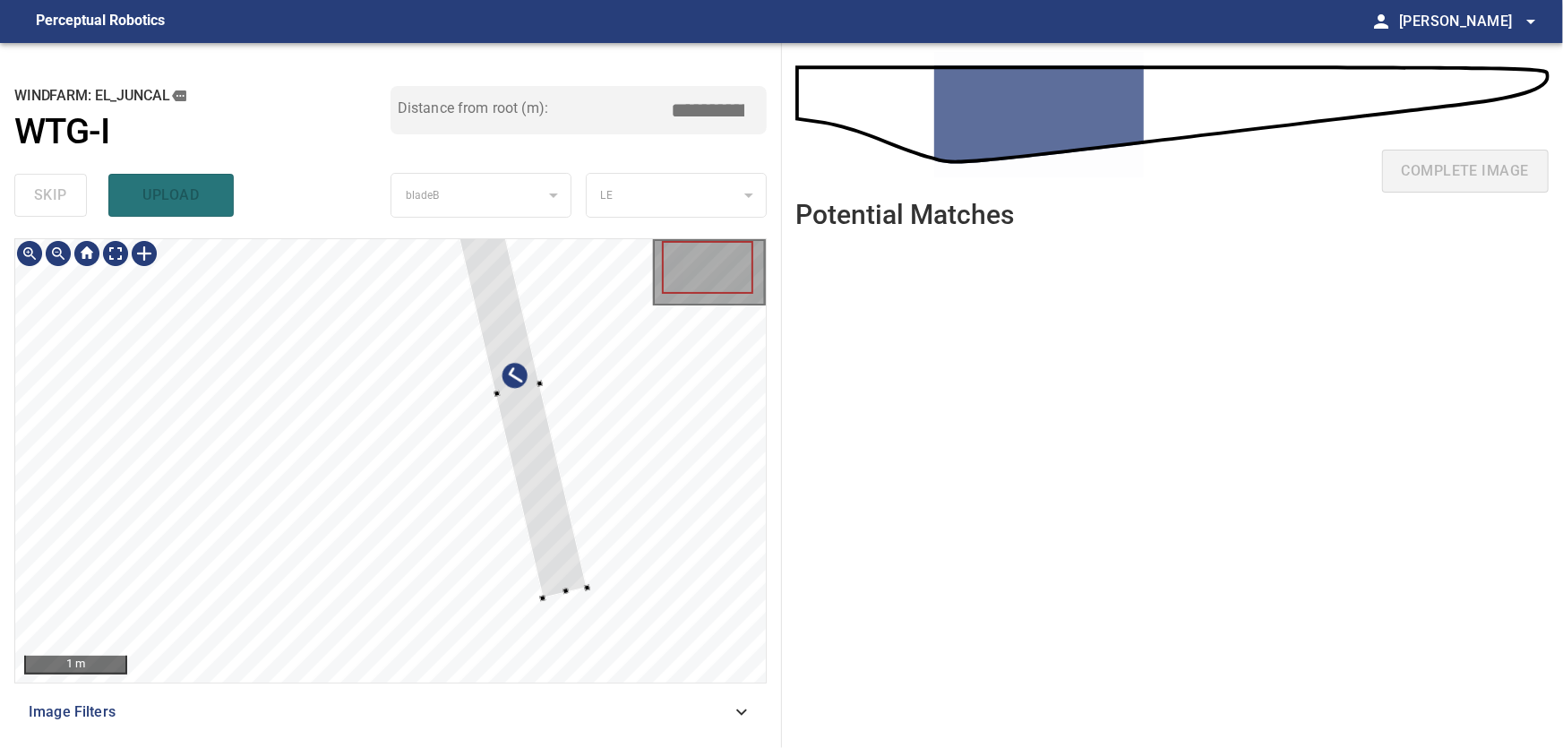
click at [606, 449] on div at bounding box center [390, 460] width 751 height 443
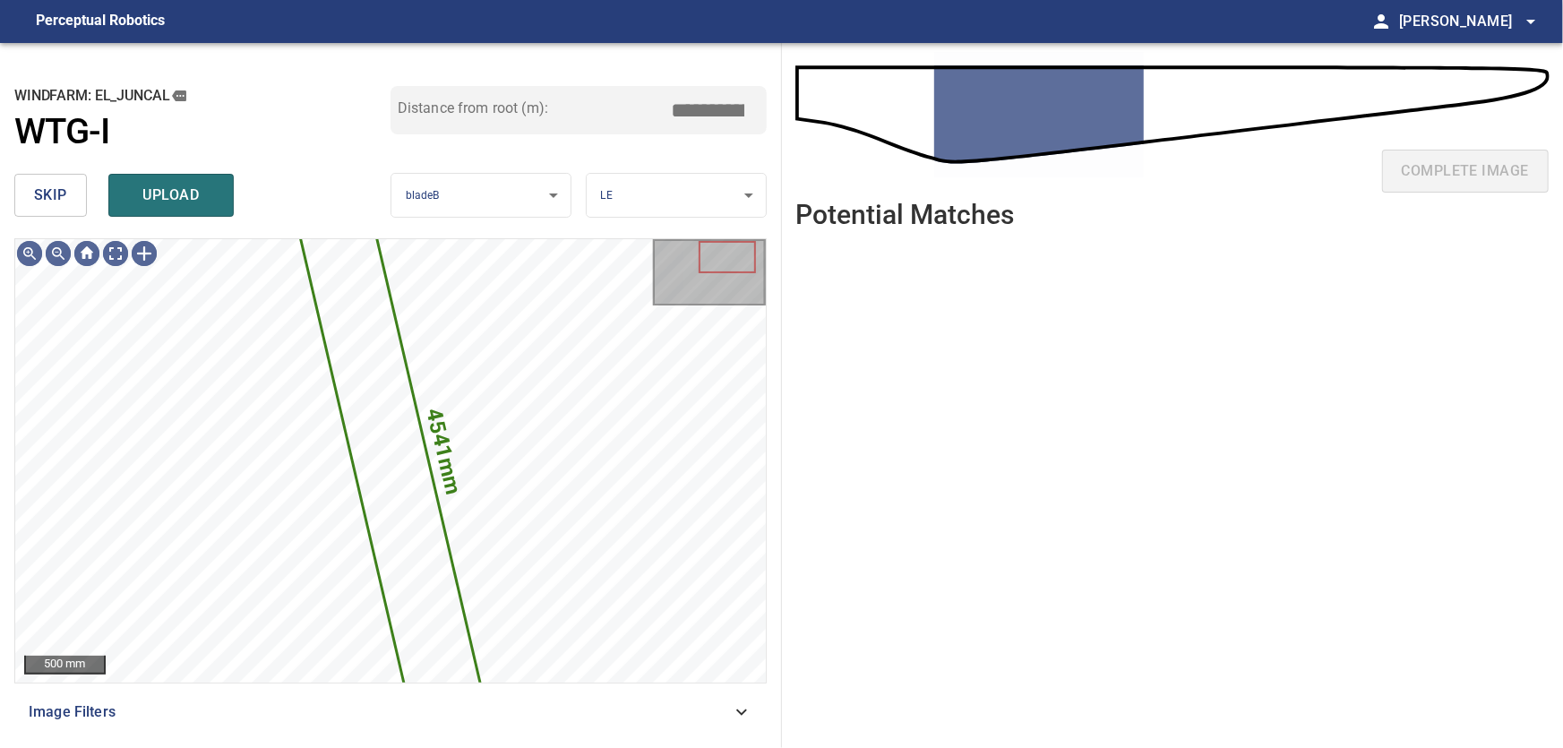
click at [36, 193] on span "skip" at bounding box center [50, 195] width 33 height 25
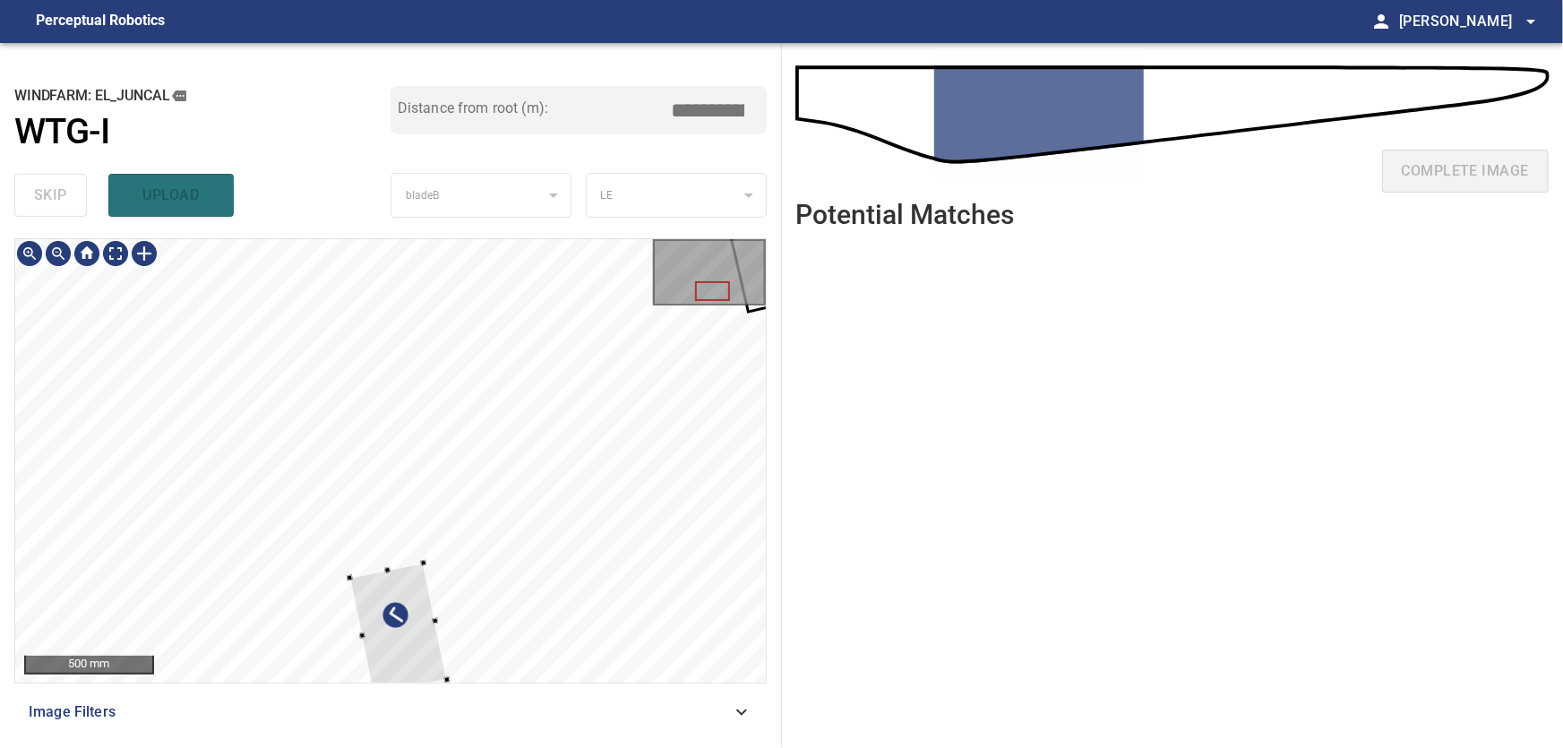
click at [557, 423] on div at bounding box center [390, 460] width 751 height 443
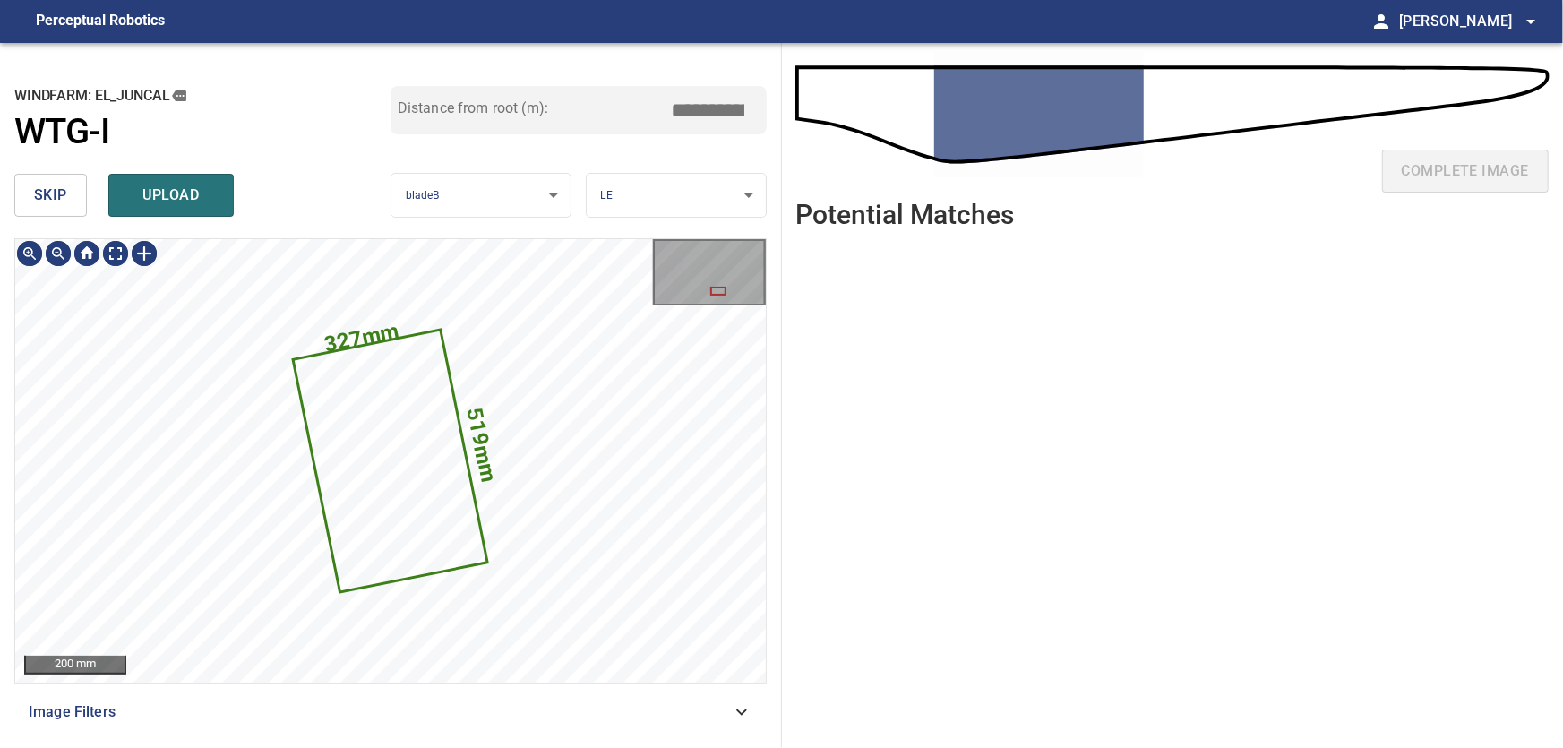
click at [425, 451] on icon at bounding box center [390, 460] width 191 height 259
click at [29, 193] on button "skip" at bounding box center [50, 195] width 73 height 43
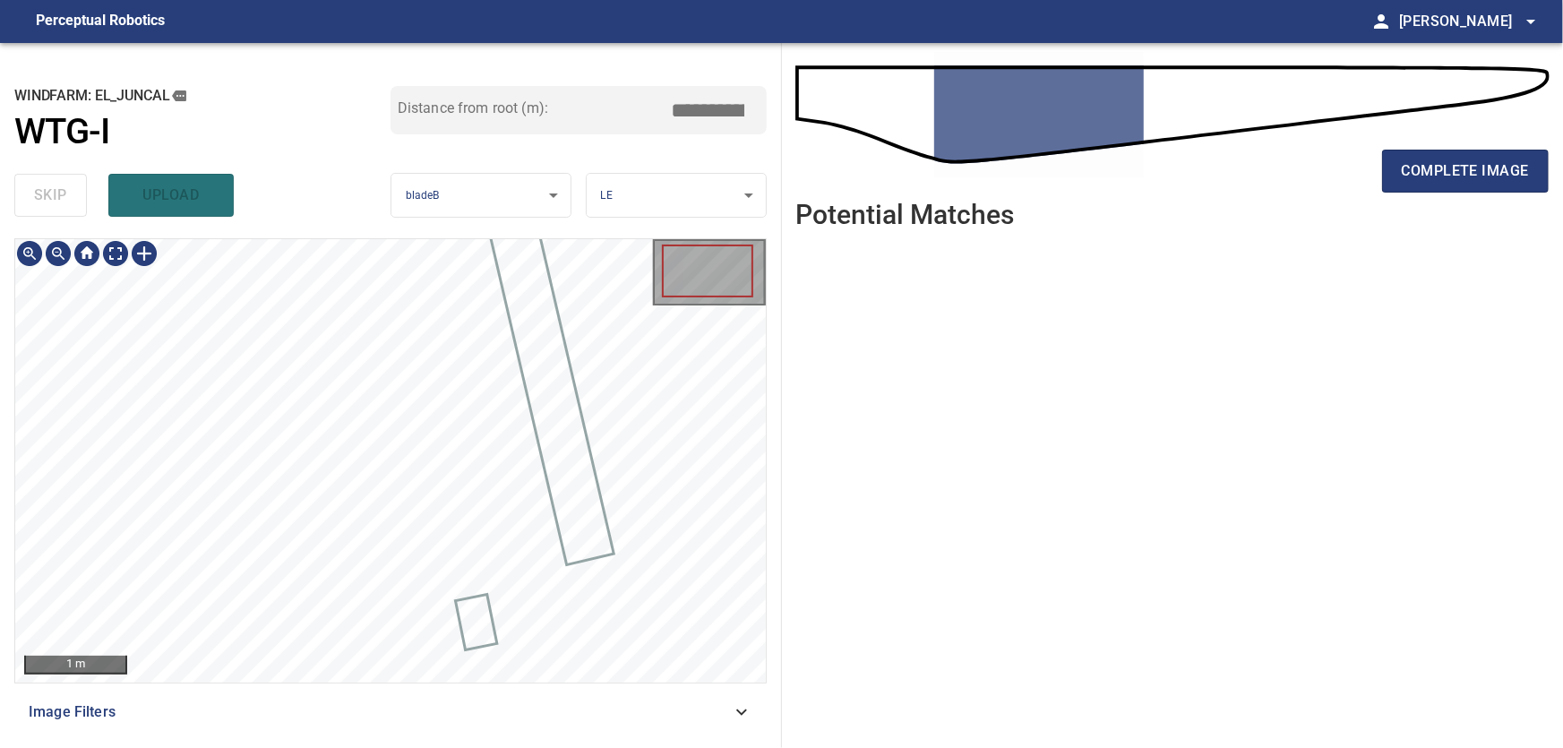
type input "***"
click at [112, 257] on body "**********" at bounding box center [781, 374] width 1563 height 748
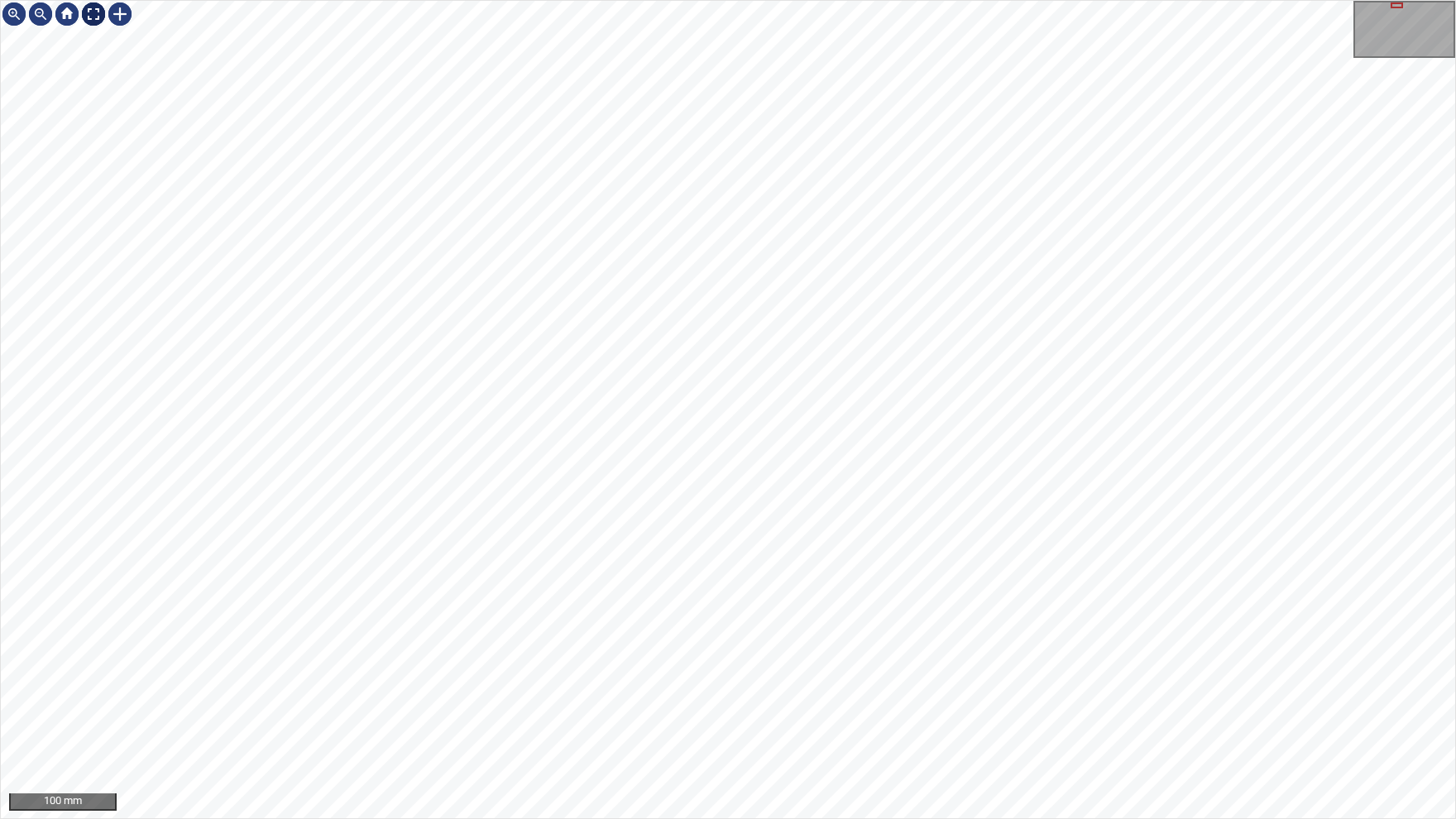
click at [91, 23] on img at bounding box center [93, 14] width 27 height 27
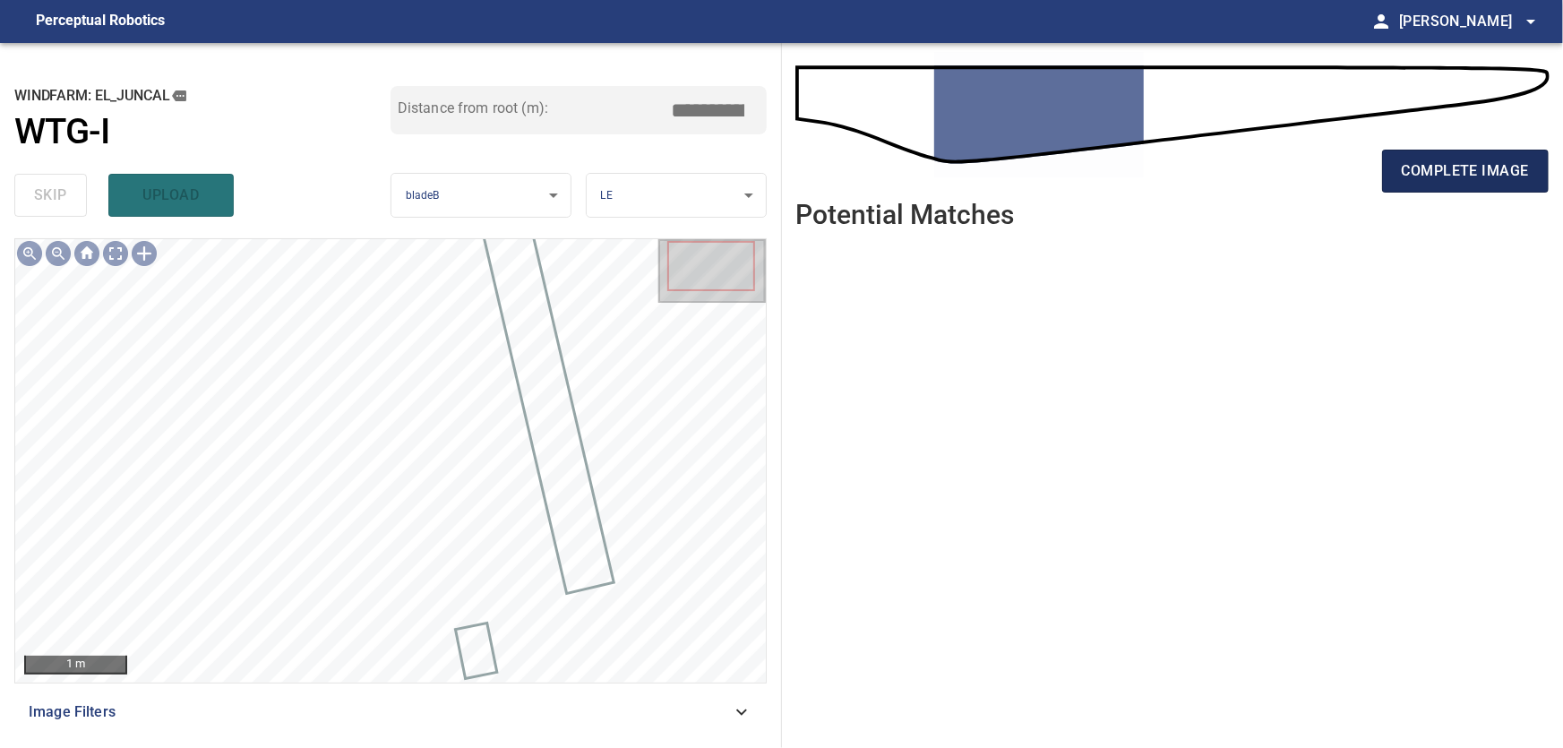
type input "***"
click at [1459, 163] on span "complete image" at bounding box center [1465, 171] width 127 height 25
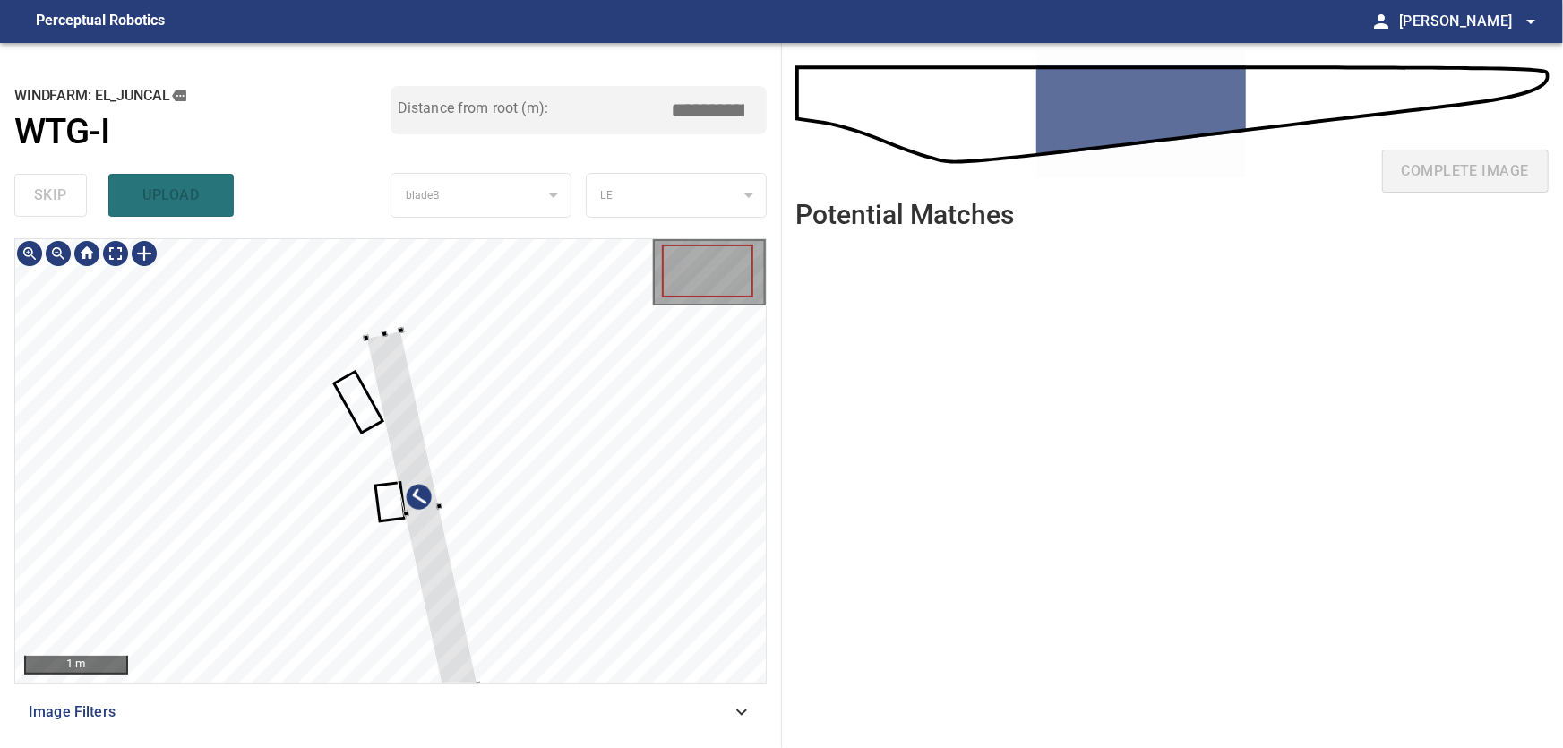
click at [574, 425] on div at bounding box center [390, 460] width 751 height 443
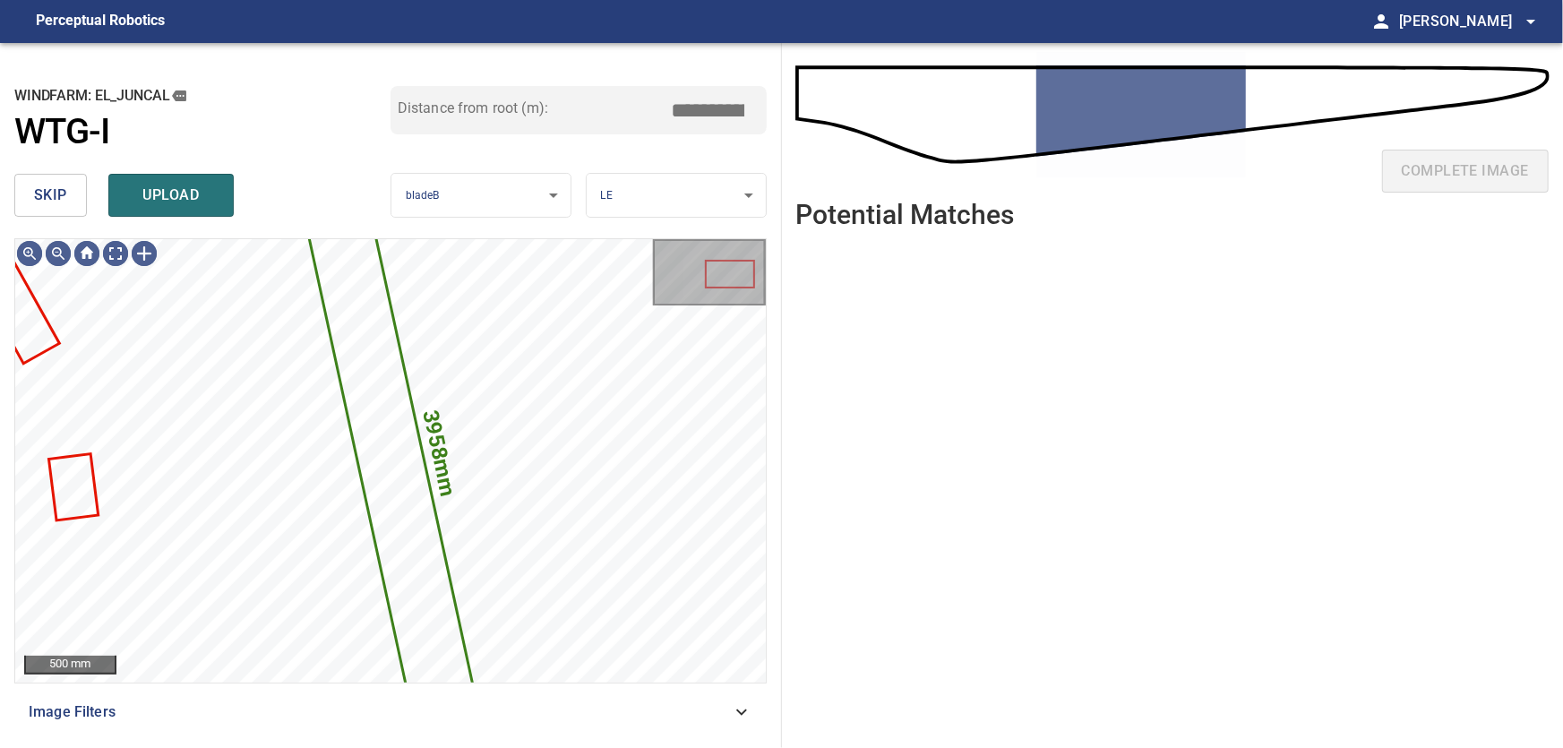
drag, startPoint x: 72, startPoint y: 204, endPoint x: 71, endPoint y: 228, distance: 24.2
click at [71, 204] on button "skip" at bounding box center [50, 195] width 73 height 43
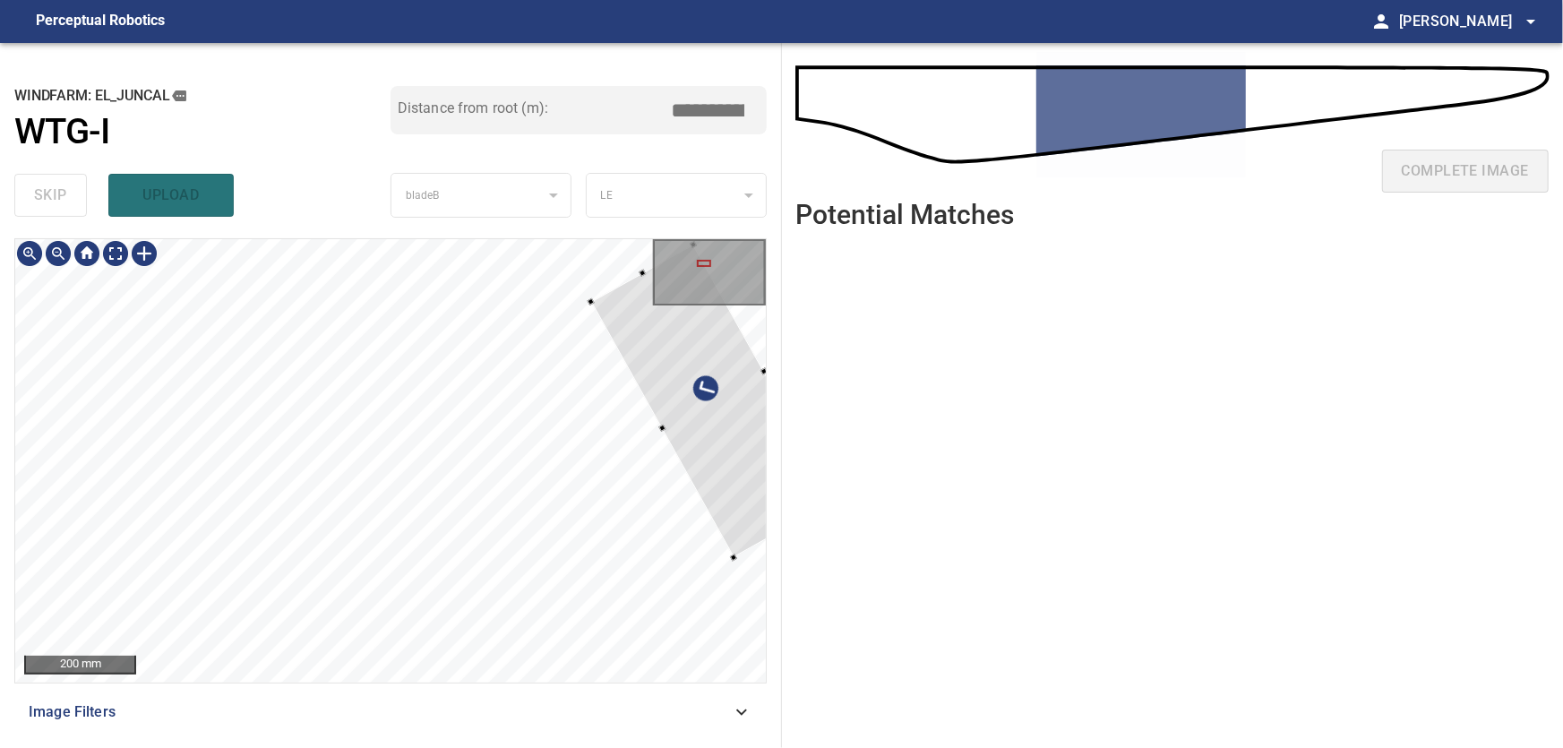
click at [789, 416] on div "**********" at bounding box center [781, 395] width 1563 height 705
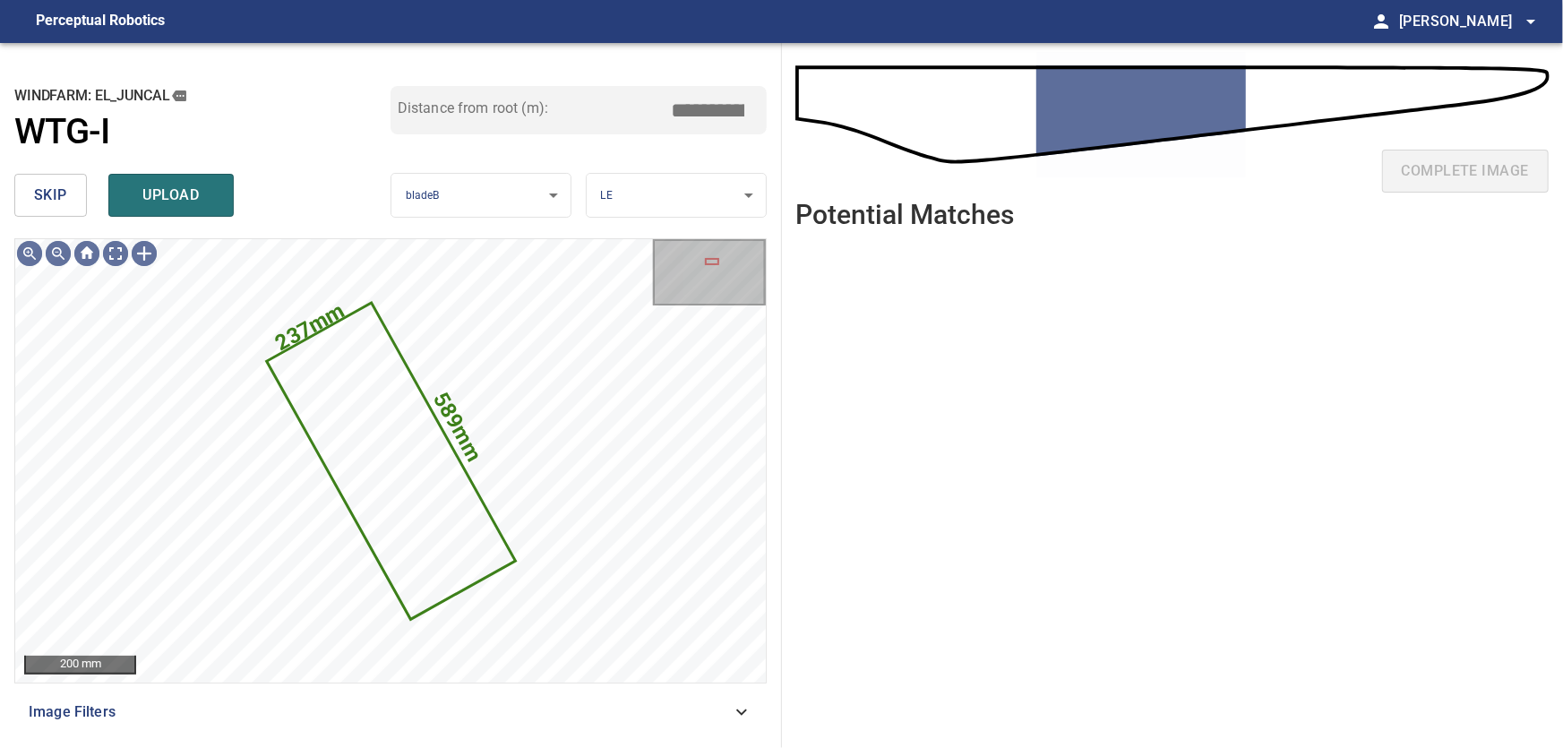
click at [63, 193] on span "skip" at bounding box center [50, 195] width 33 height 25
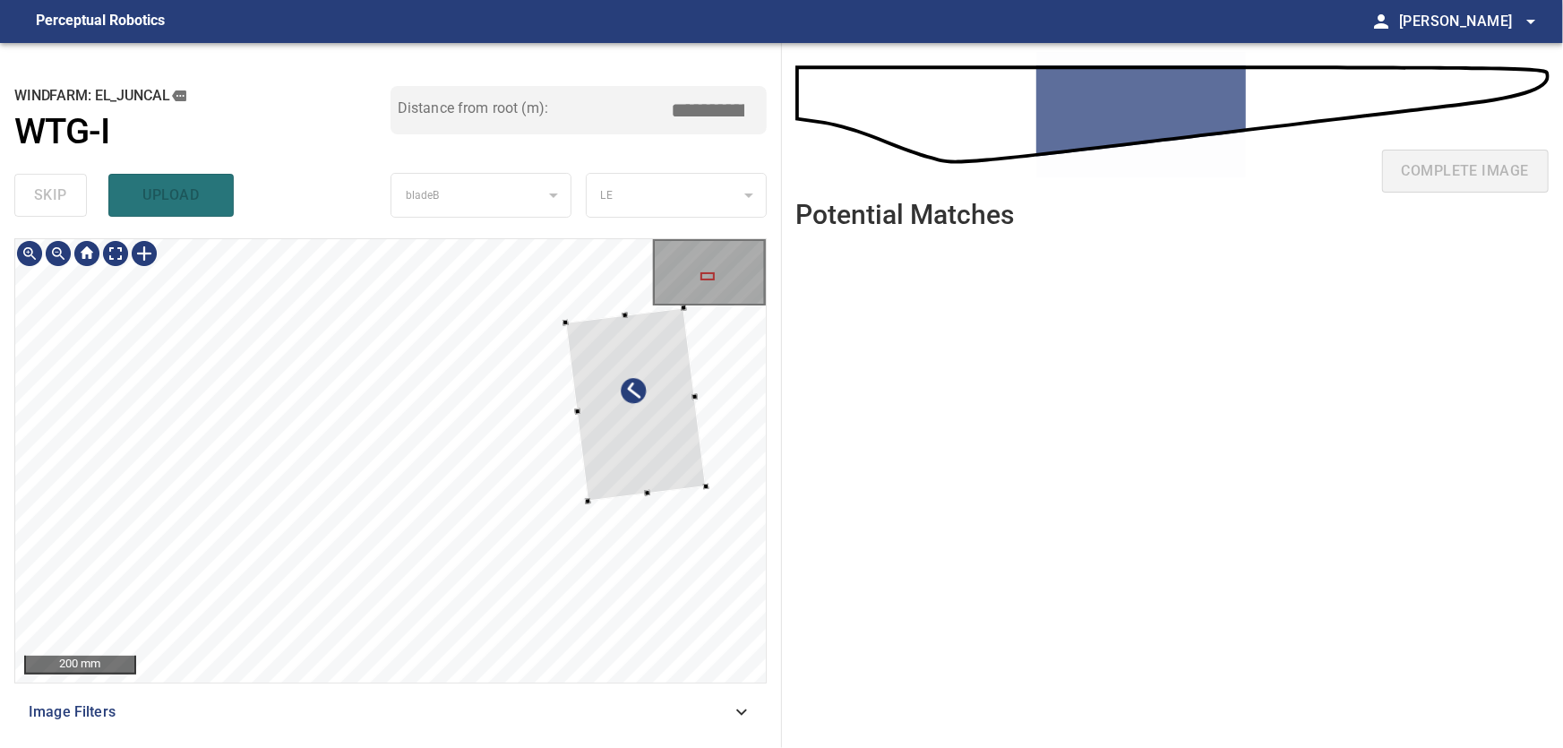
click at [728, 432] on div at bounding box center [390, 460] width 751 height 443
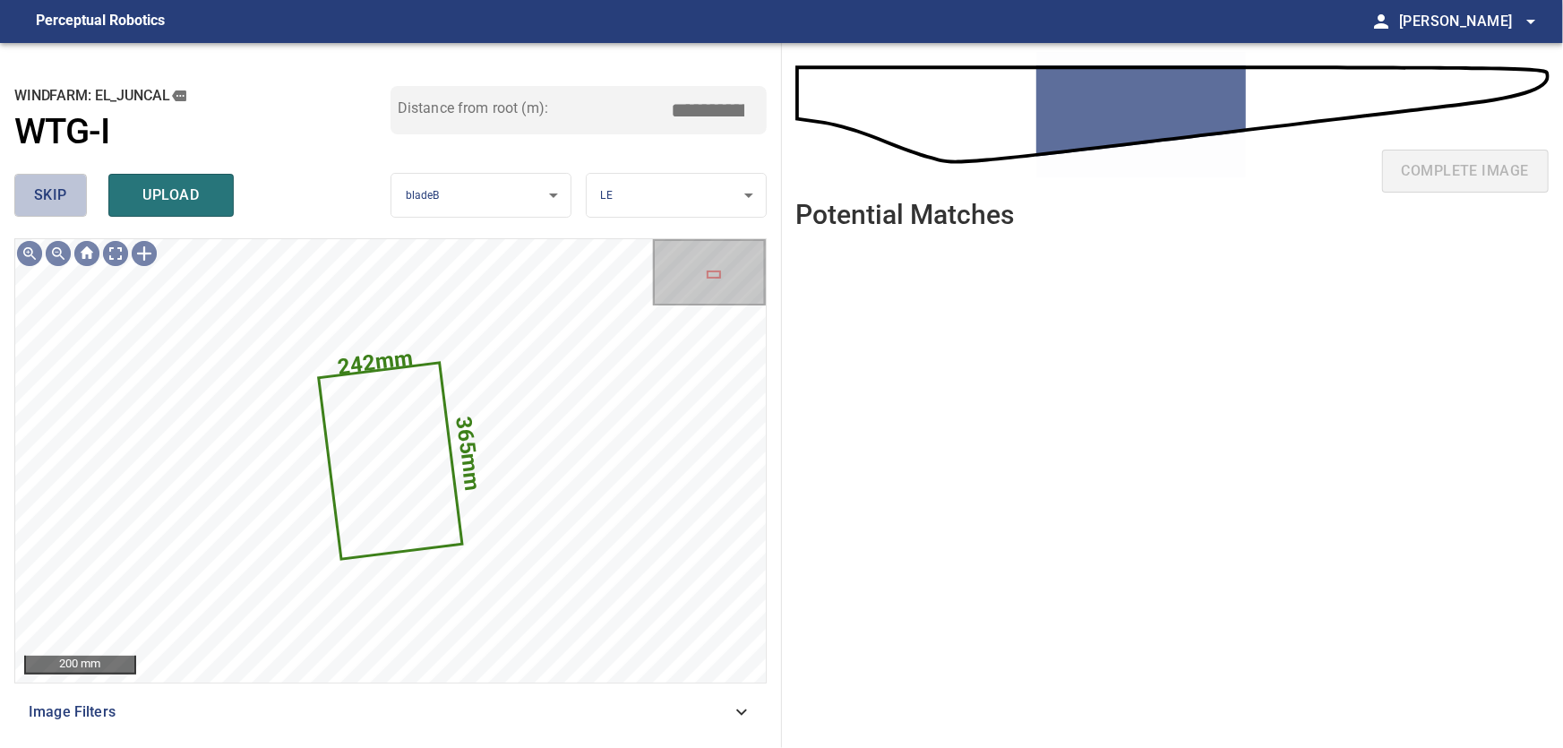
click at [46, 192] on span "skip" at bounding box center [50, 195] width 33 height 25
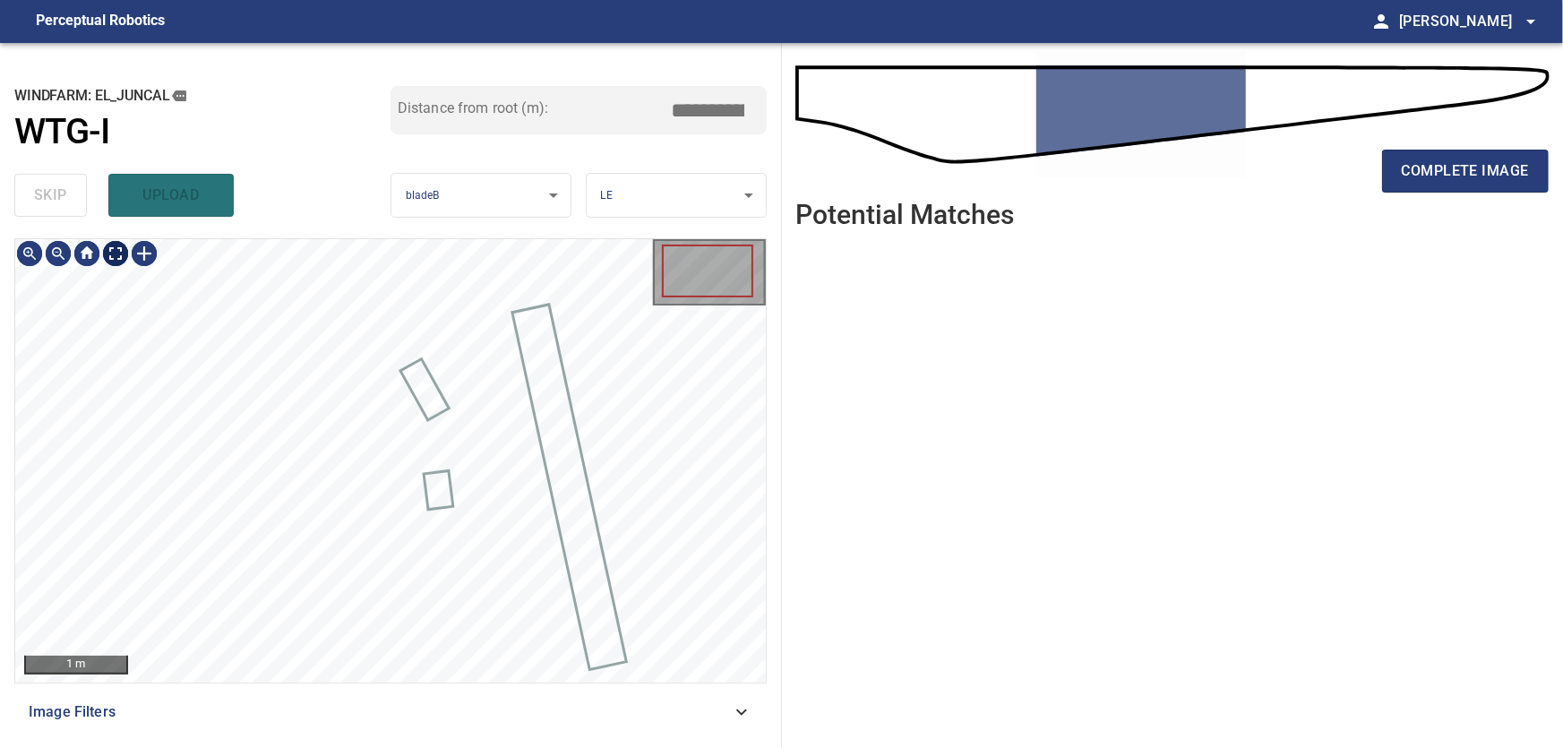
click at [119, 264] on body "**********" at bounding box center [781, 374] width 1563 height 748
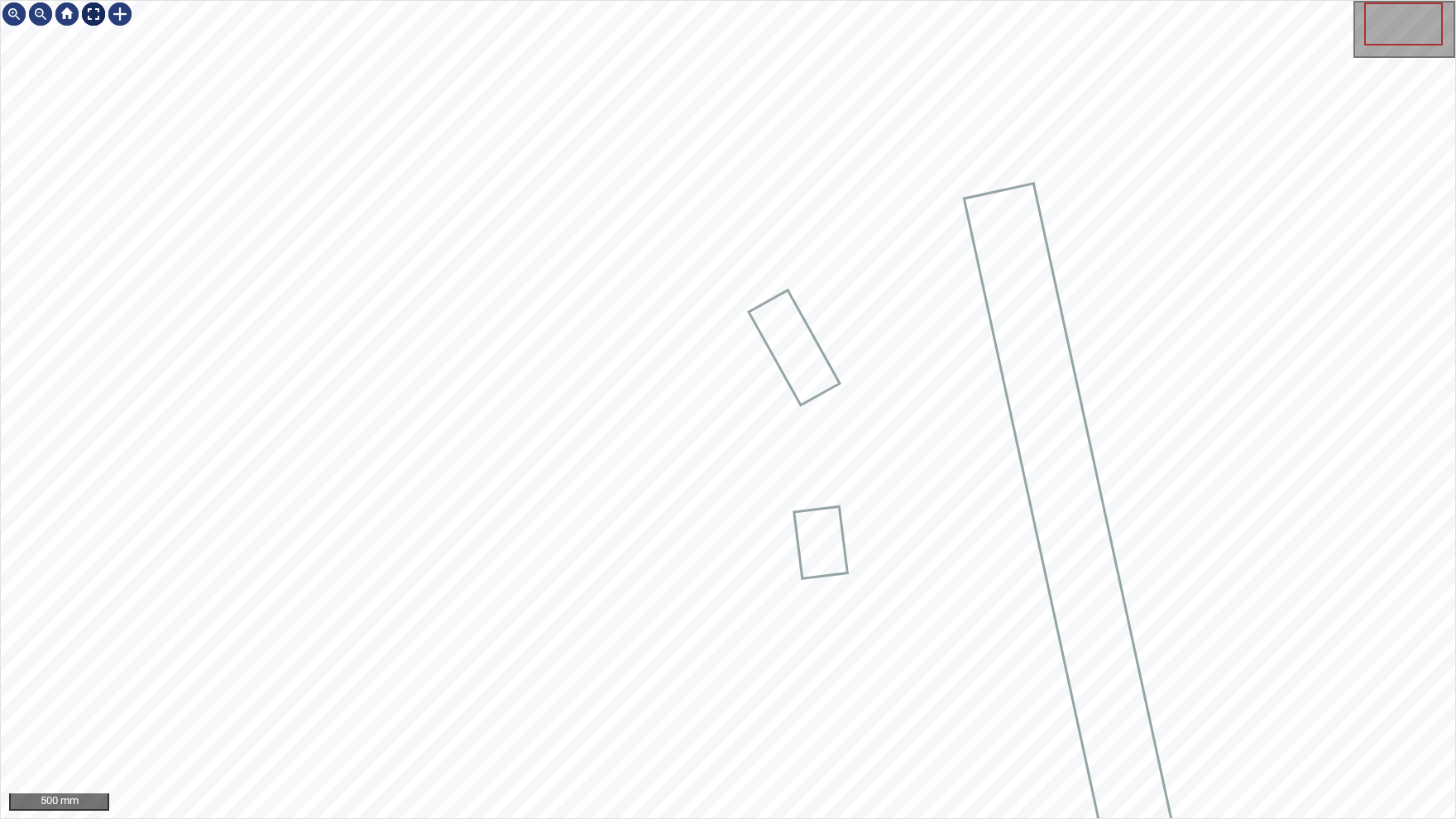
click at [94, 15] on div at bounding box center [93, 14] width 27 height 27
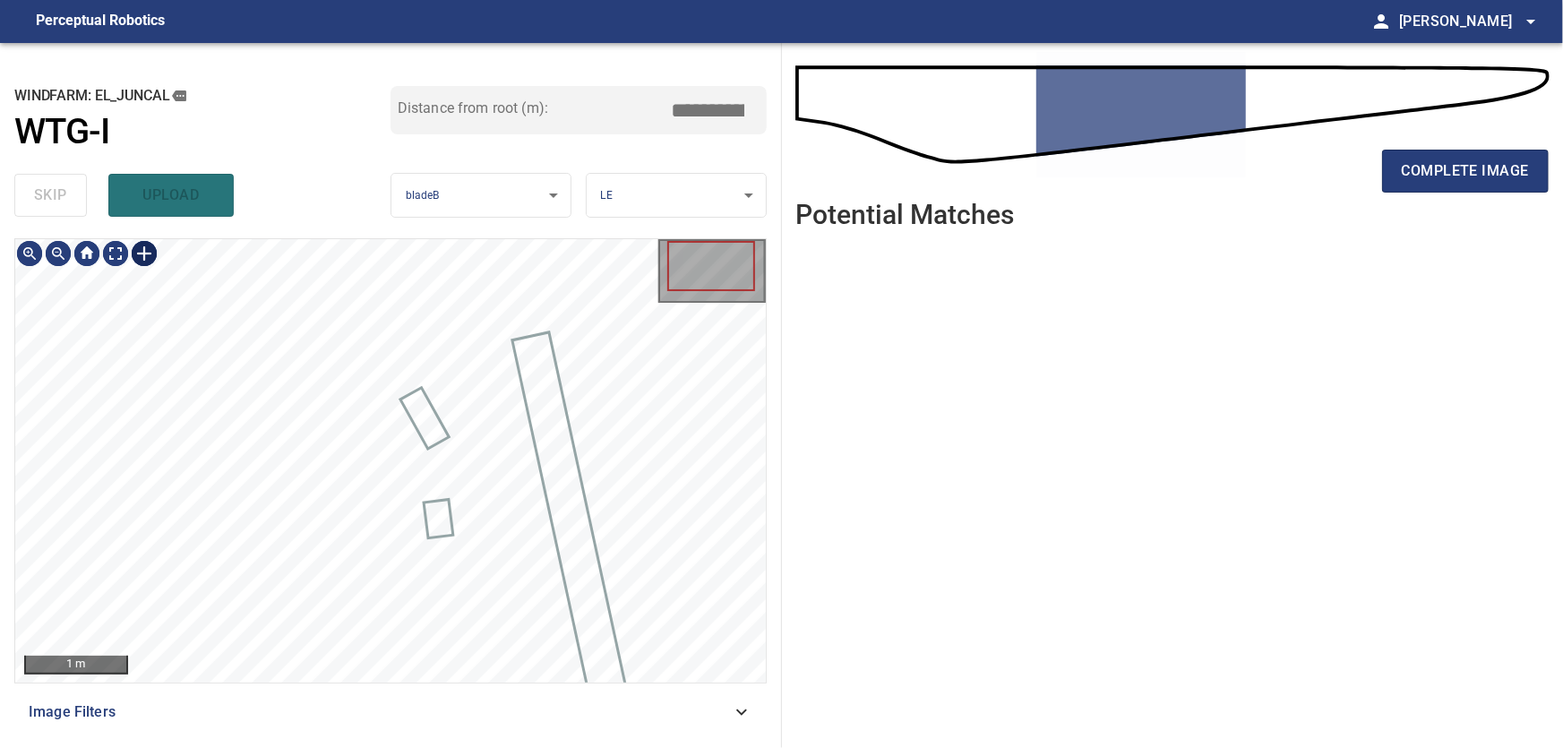
click at [142, 254] on div at bounding box center [144, 253] width 29 height 29
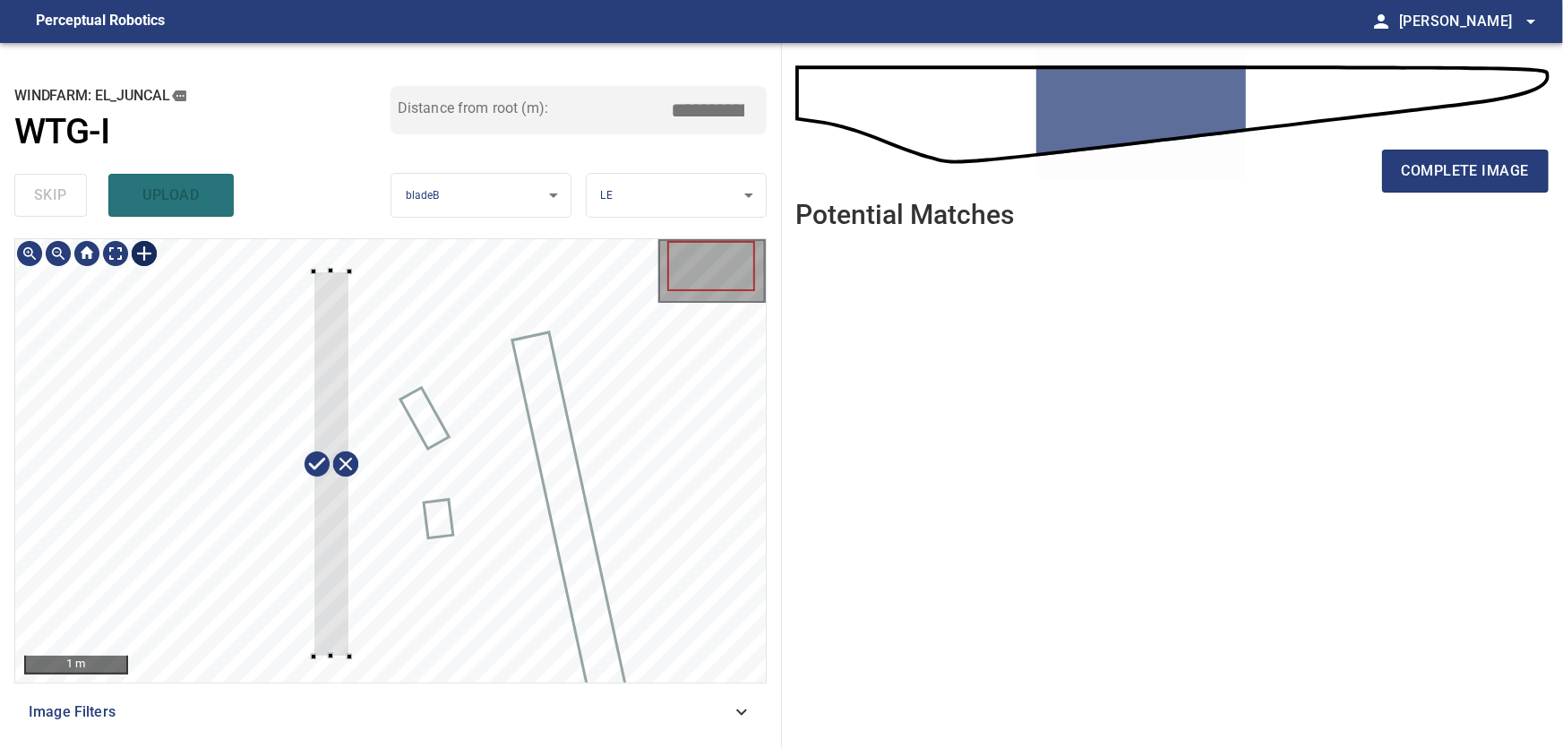
click at [349, 657] on div at bounding box center [390, 460] width 751 height 443
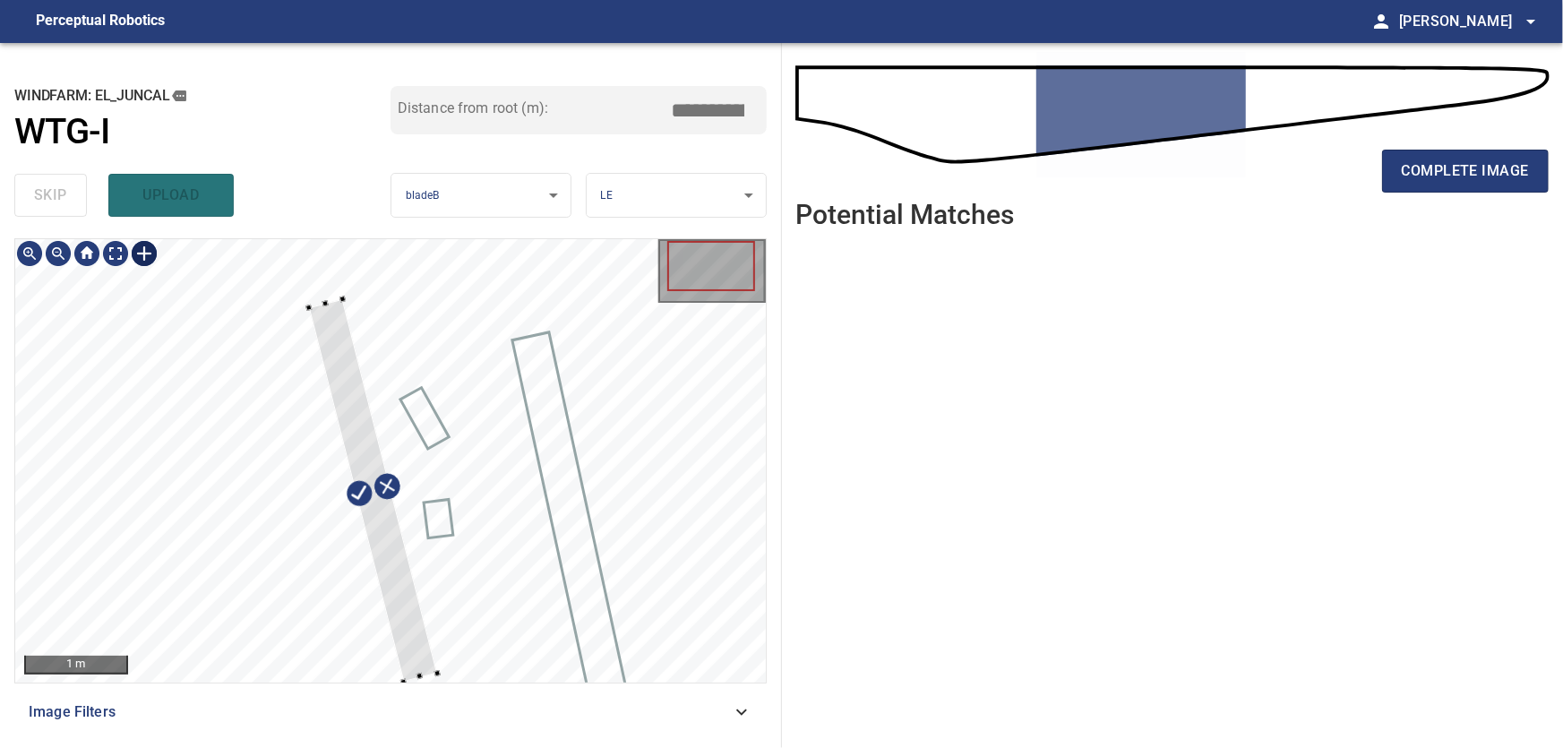
click at [407, 638] on div at bounding box center [373, 490] width 129 height 382
click at [323, 248] on div at bounding box center [390, 460] width 751 height 443
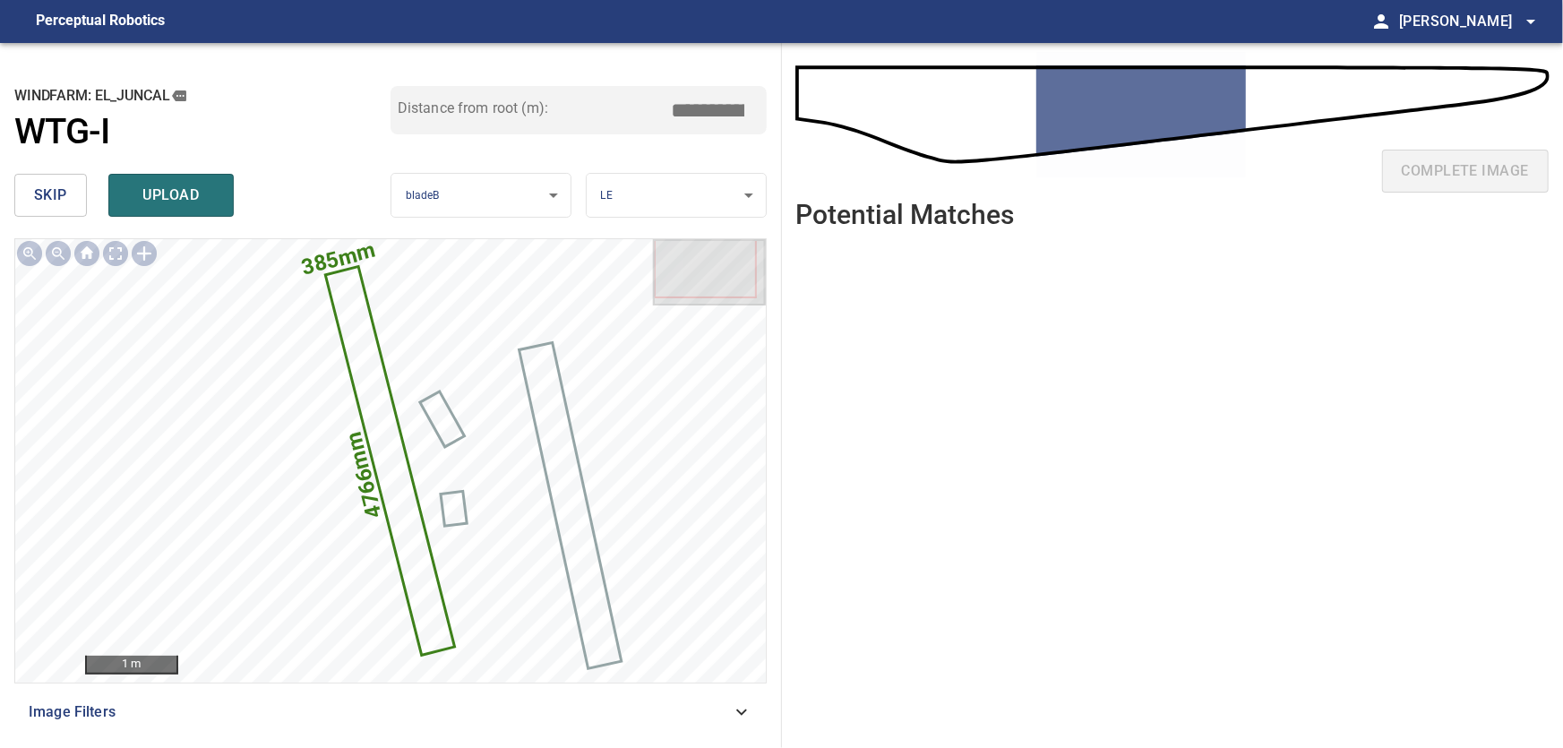
drag, startPoint x: 685, startPoint y: 107, endPoint x: 803, endPoint y: 116, distance: 117.6
click at [760, 116] on input "*****" at bounding box center [715, 110] width 90 height 34
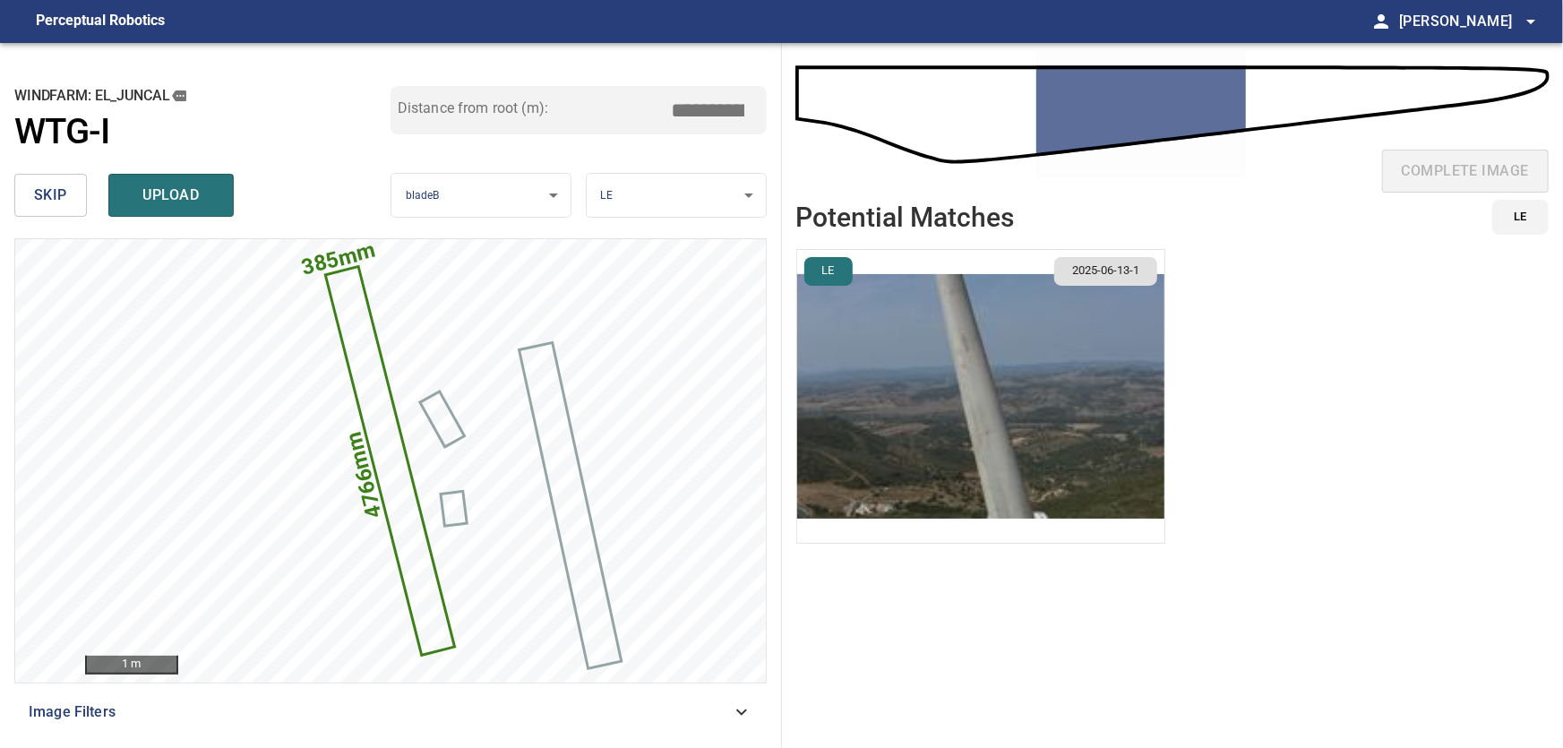
type input "****"
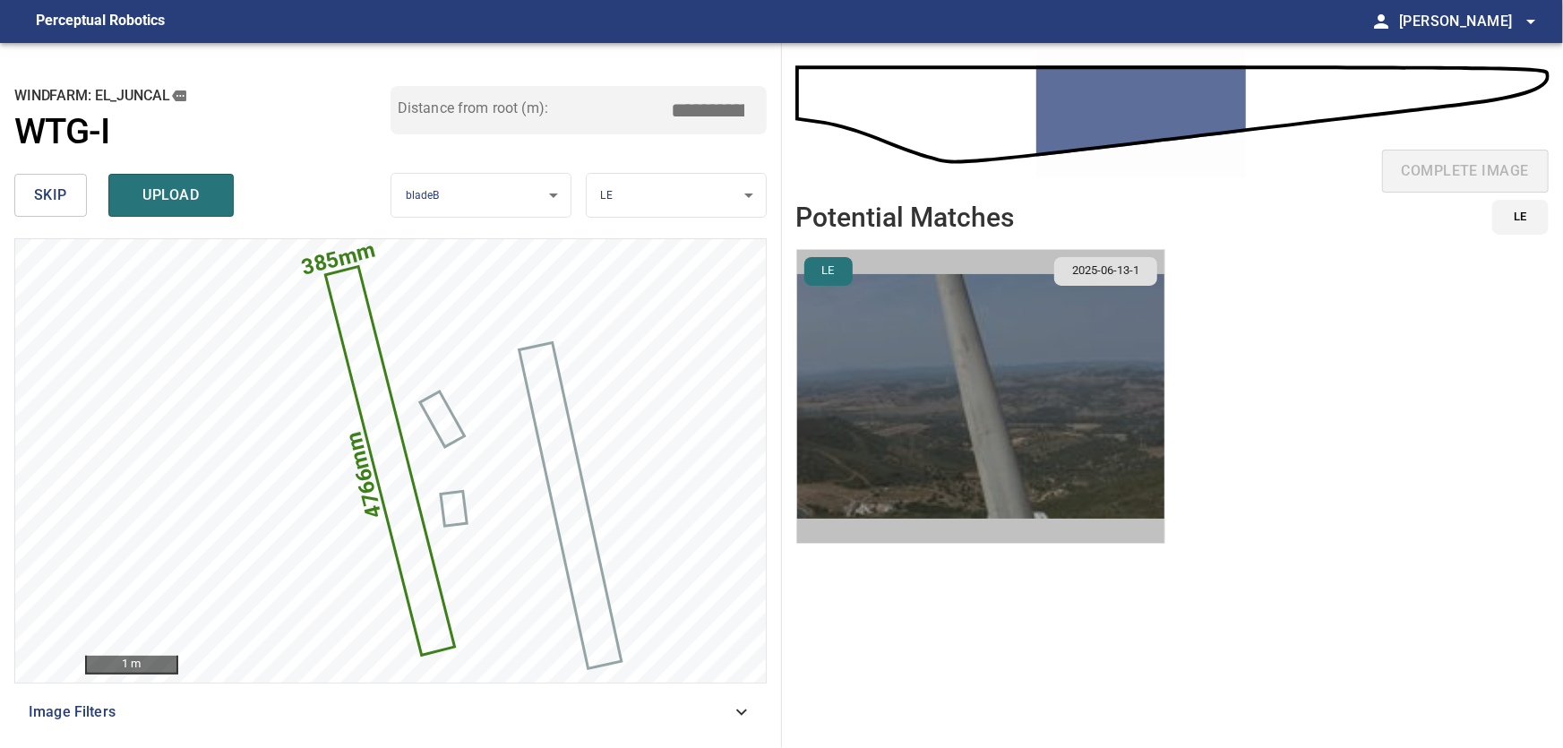
click at [1029, 405] on img "button" at bounding box center [980, 396] width 367 height 293
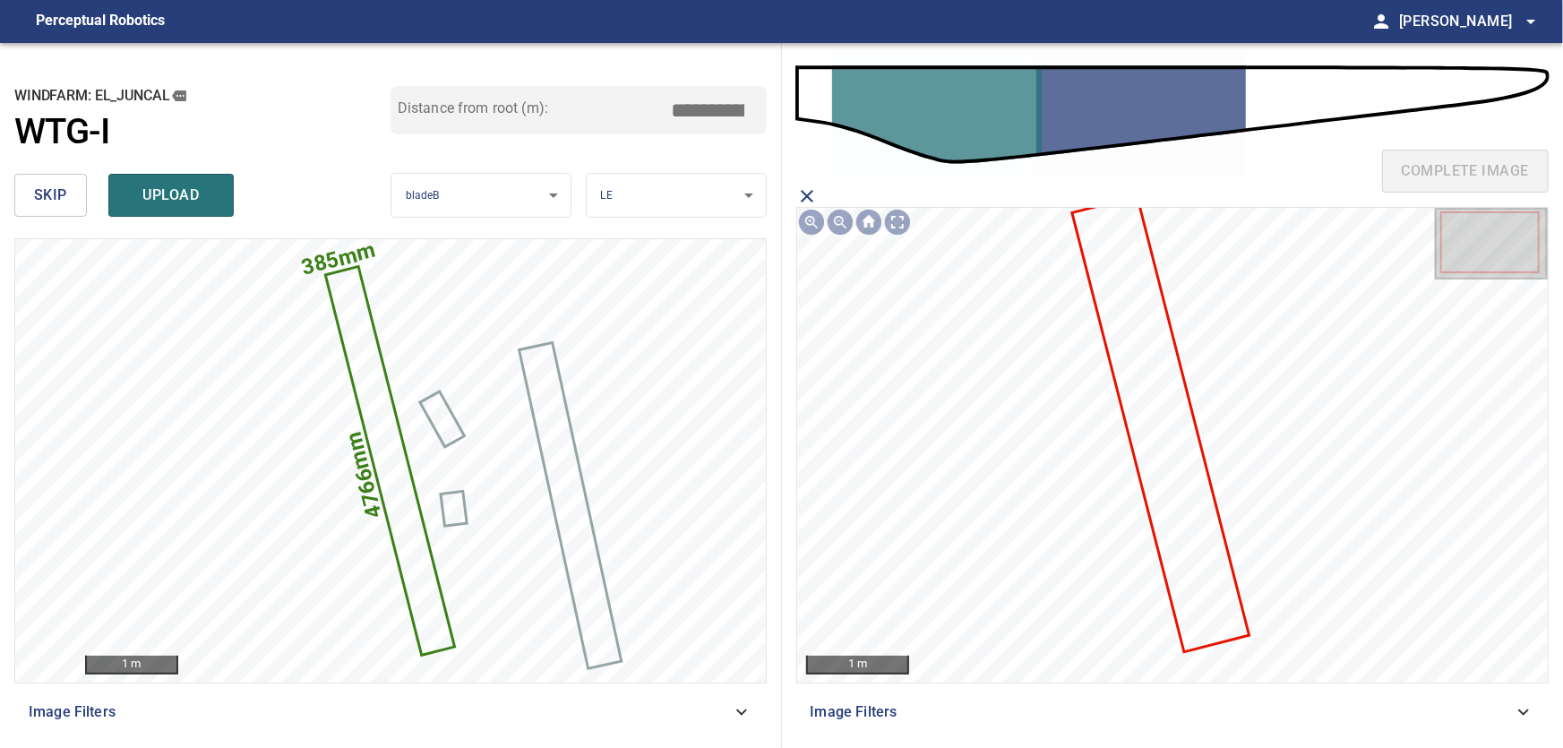
click at [1159, 428] on icon at bounding box center [1161, 424] width 174 height 453
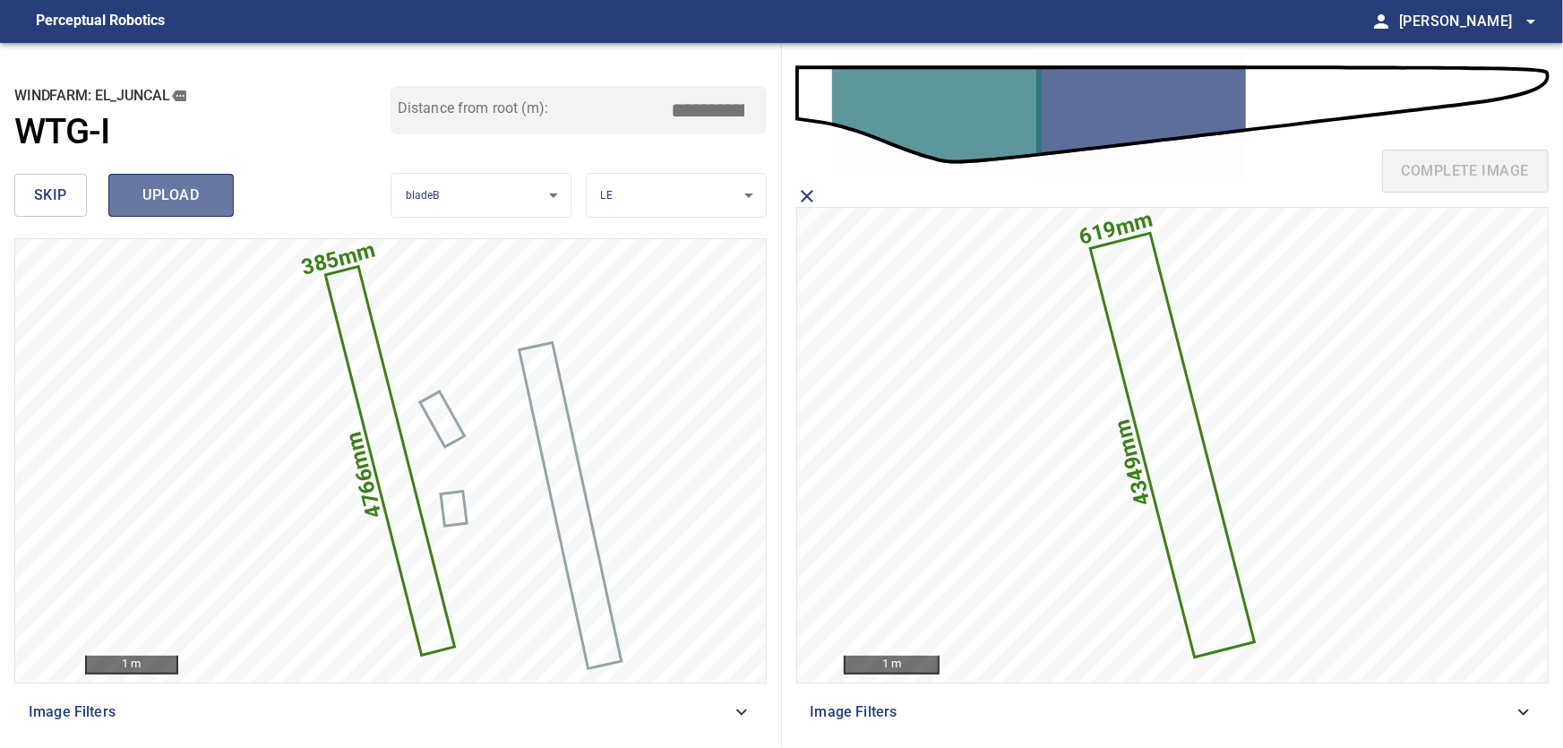
click at [173, 183] on button "upload" at bounding box center [170, 195] width 125 height 43
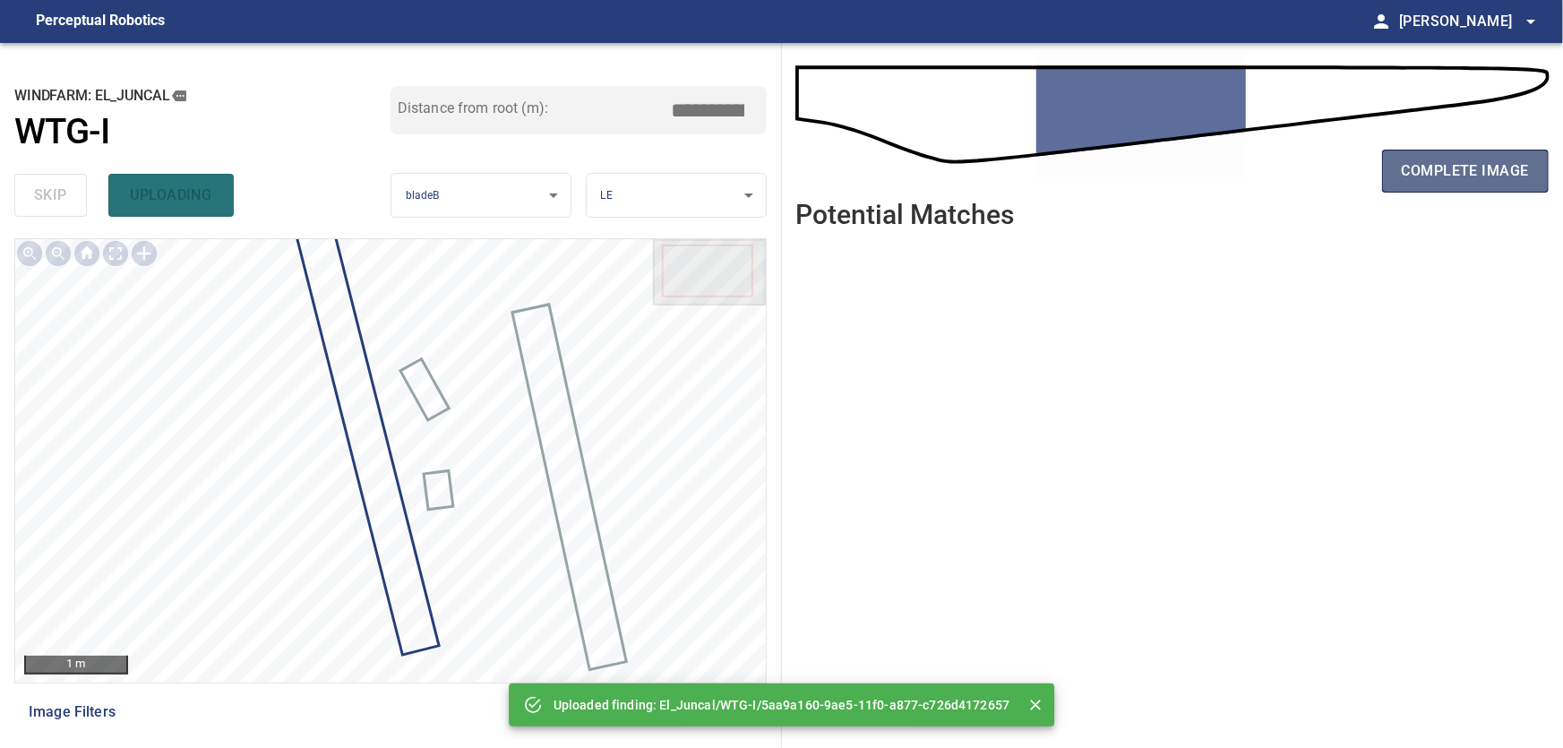
click at [1489, 176] on span "complete image" at bounding box center [1465, 171] width 127 height 25
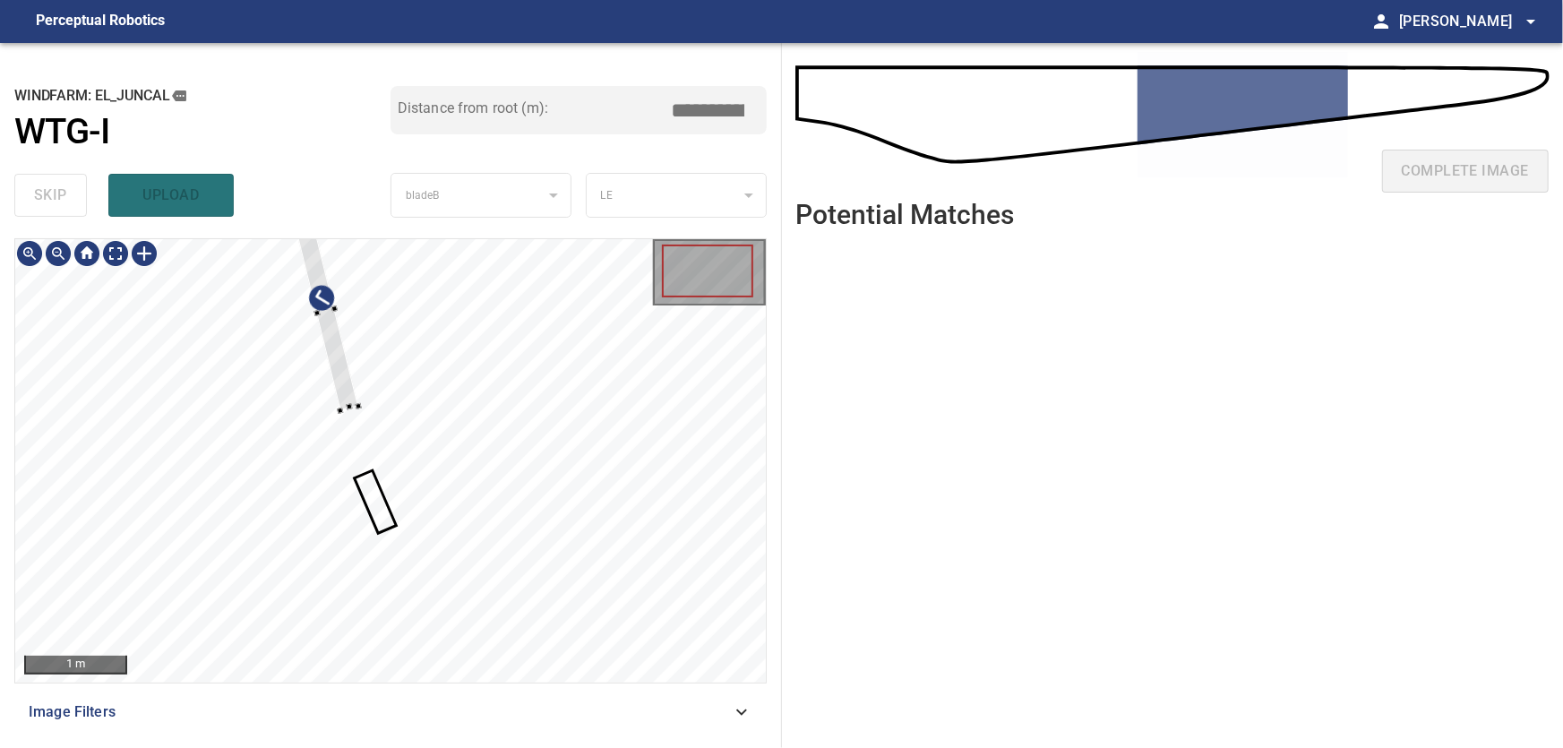
click at [558, 388] on div at bounding box center [390, 460] width 751 height 443
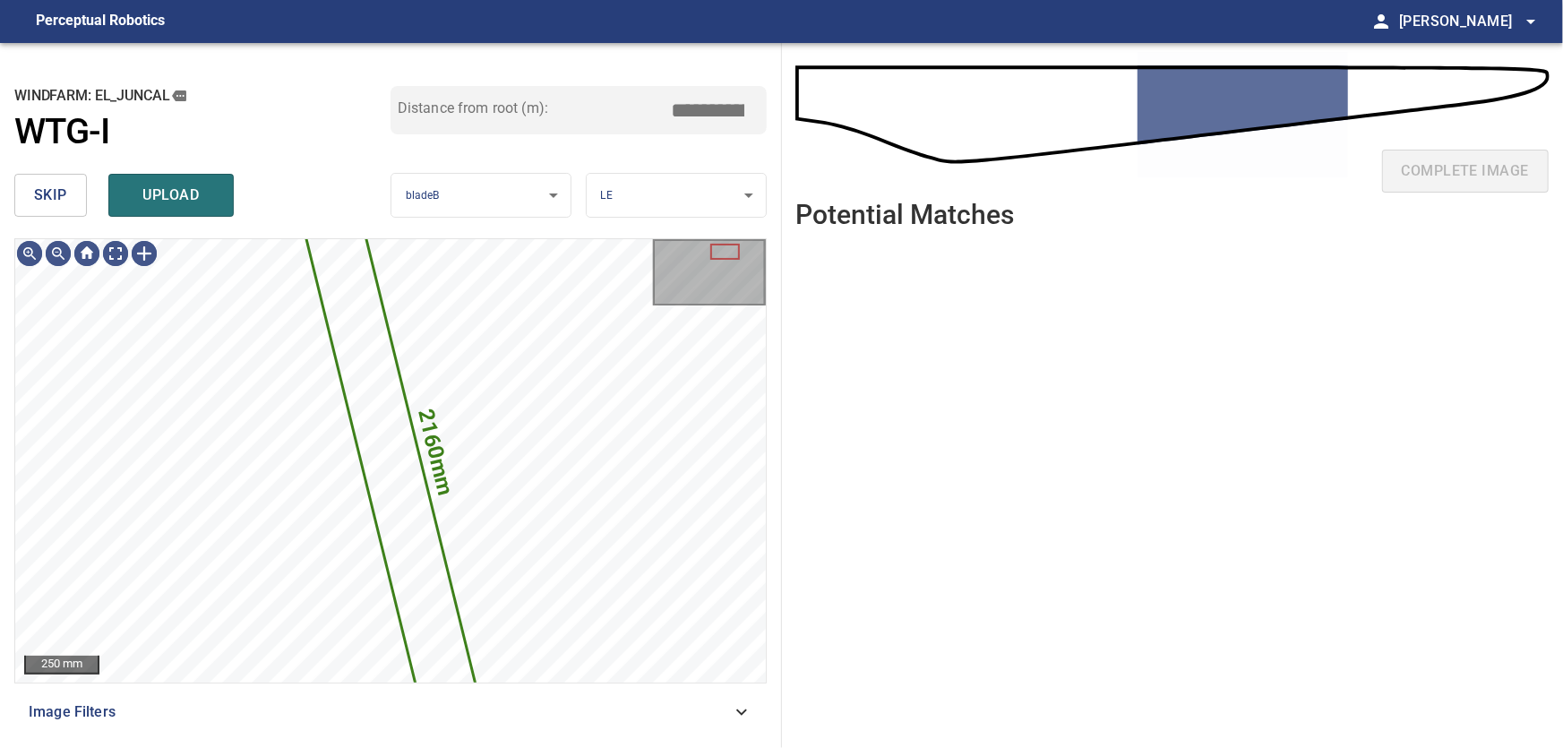
click at [56, 201] on span "skip" at bounding box center [50, 195] width 33 height 25
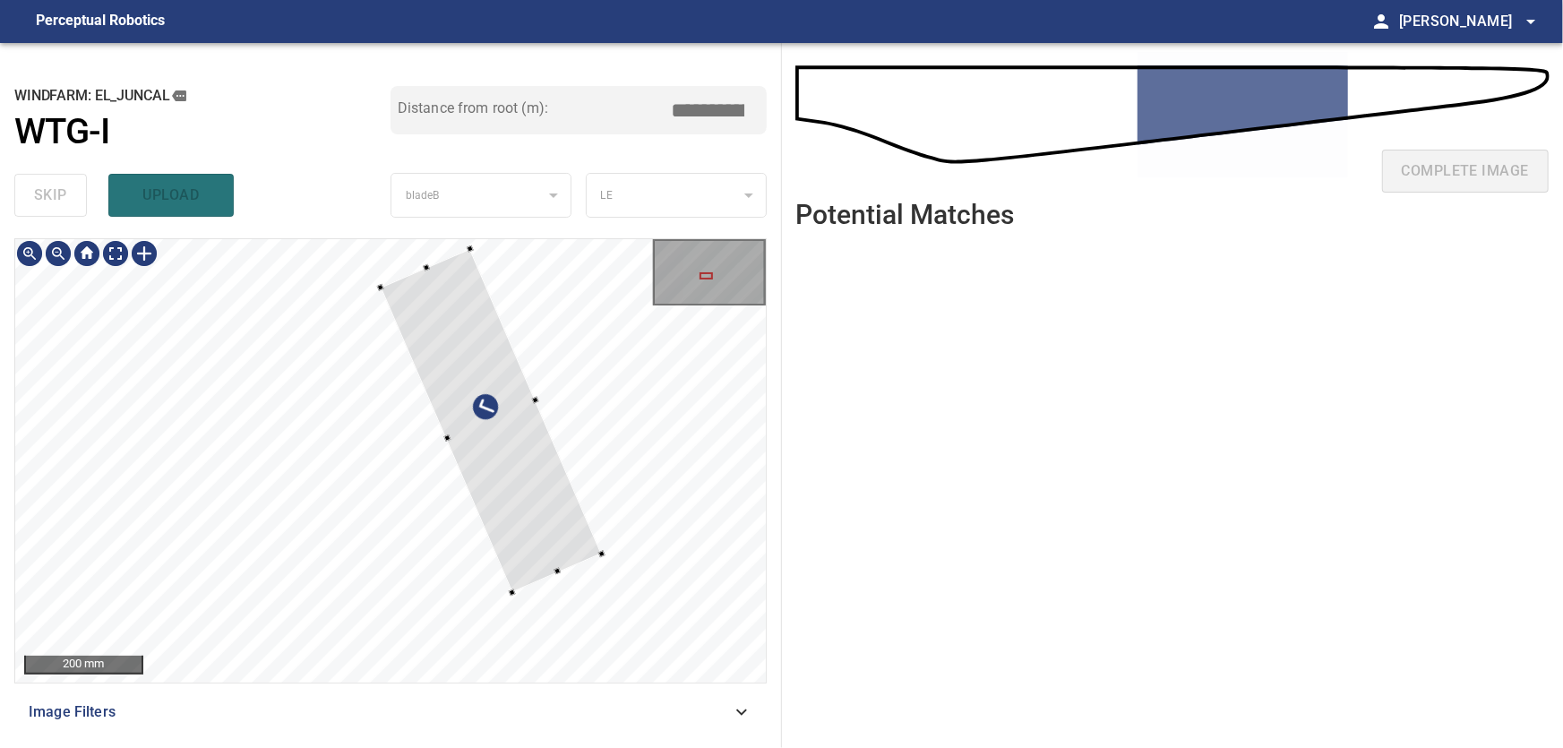
click at [602, 468] on div at bounding box center [491, 420] width 221 height 343
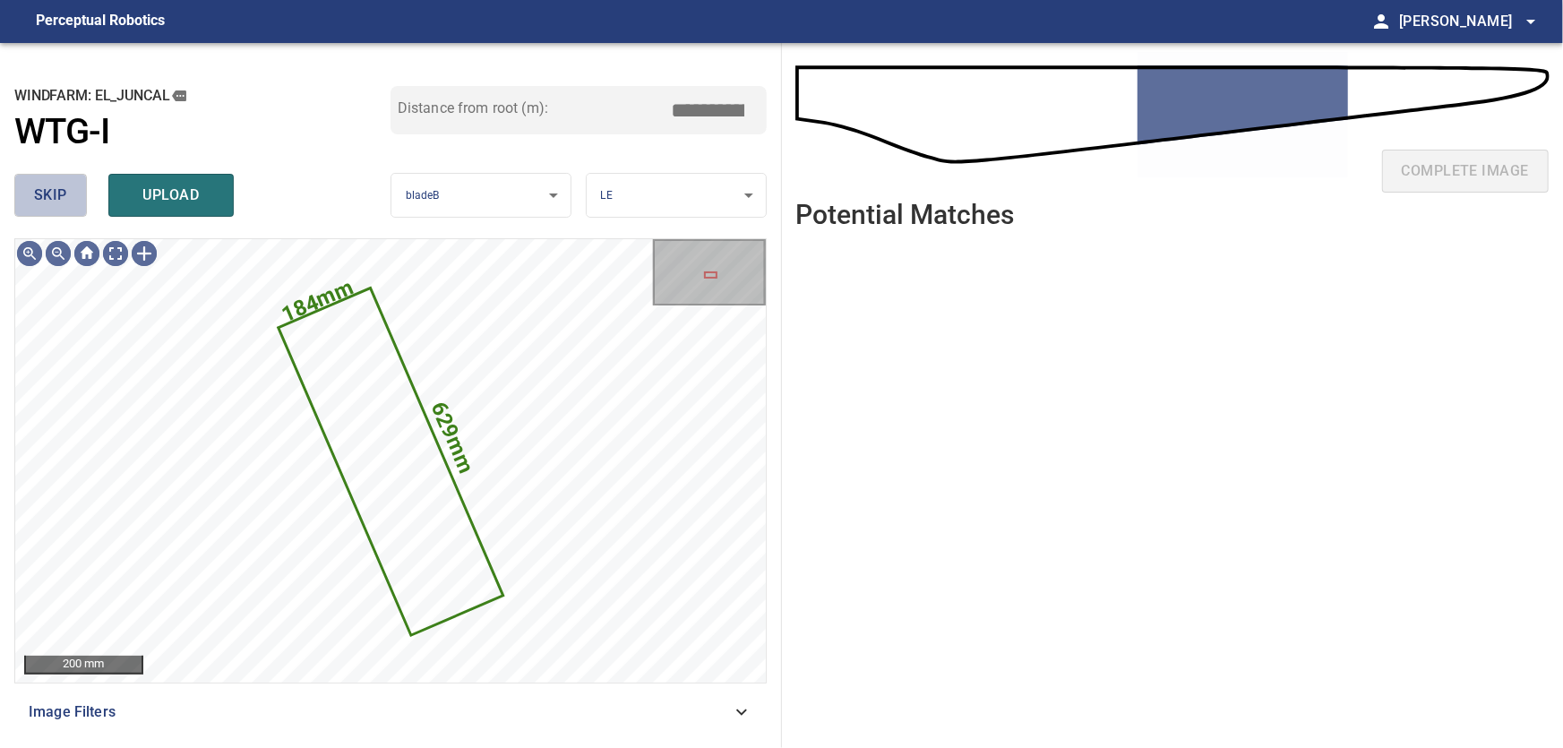
click at [30, 201] on button "skip" at bounding box center [50, 195] width 73 height 43
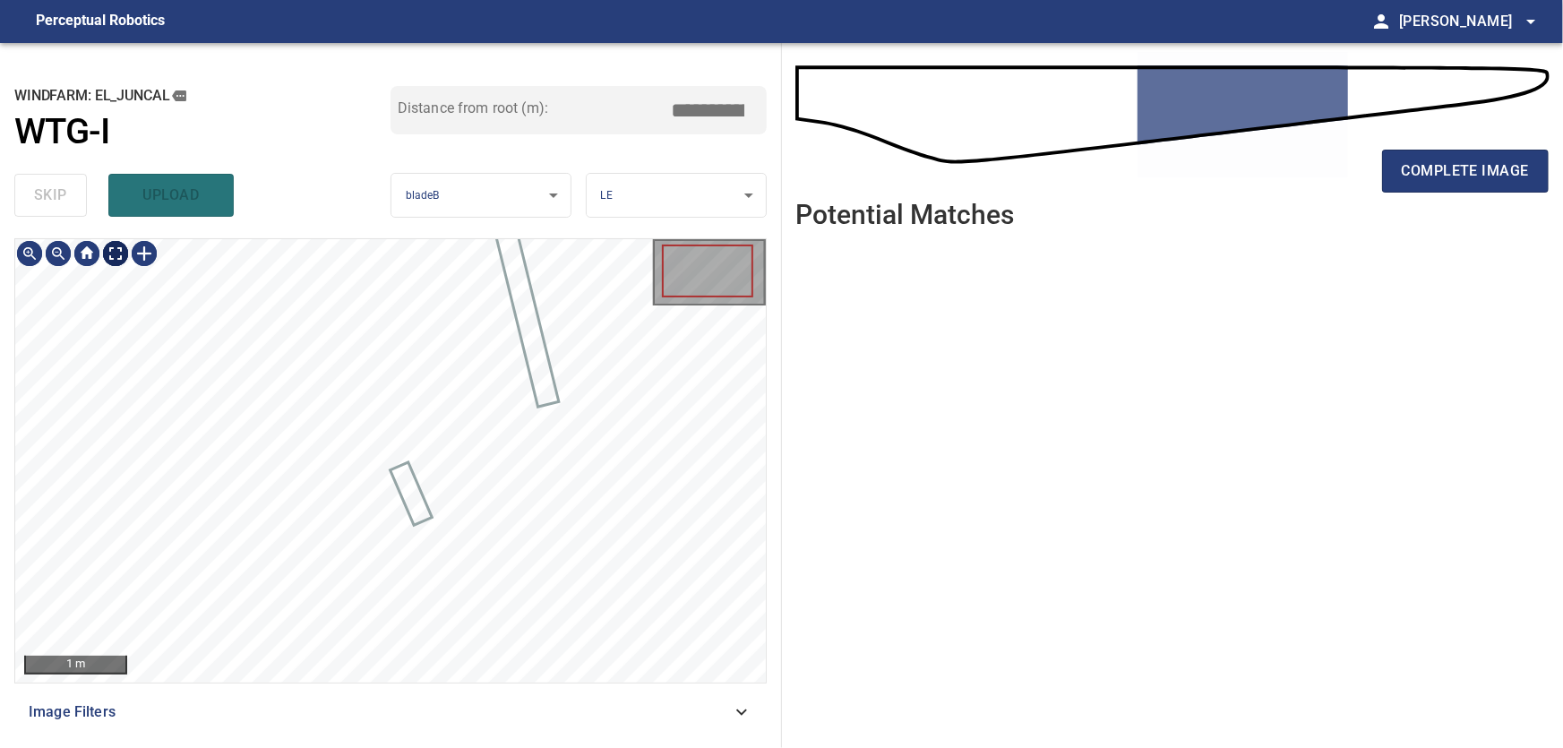
click at [111, 254] on body "**********" at bounding box center [781, 374] width 1563 height 748
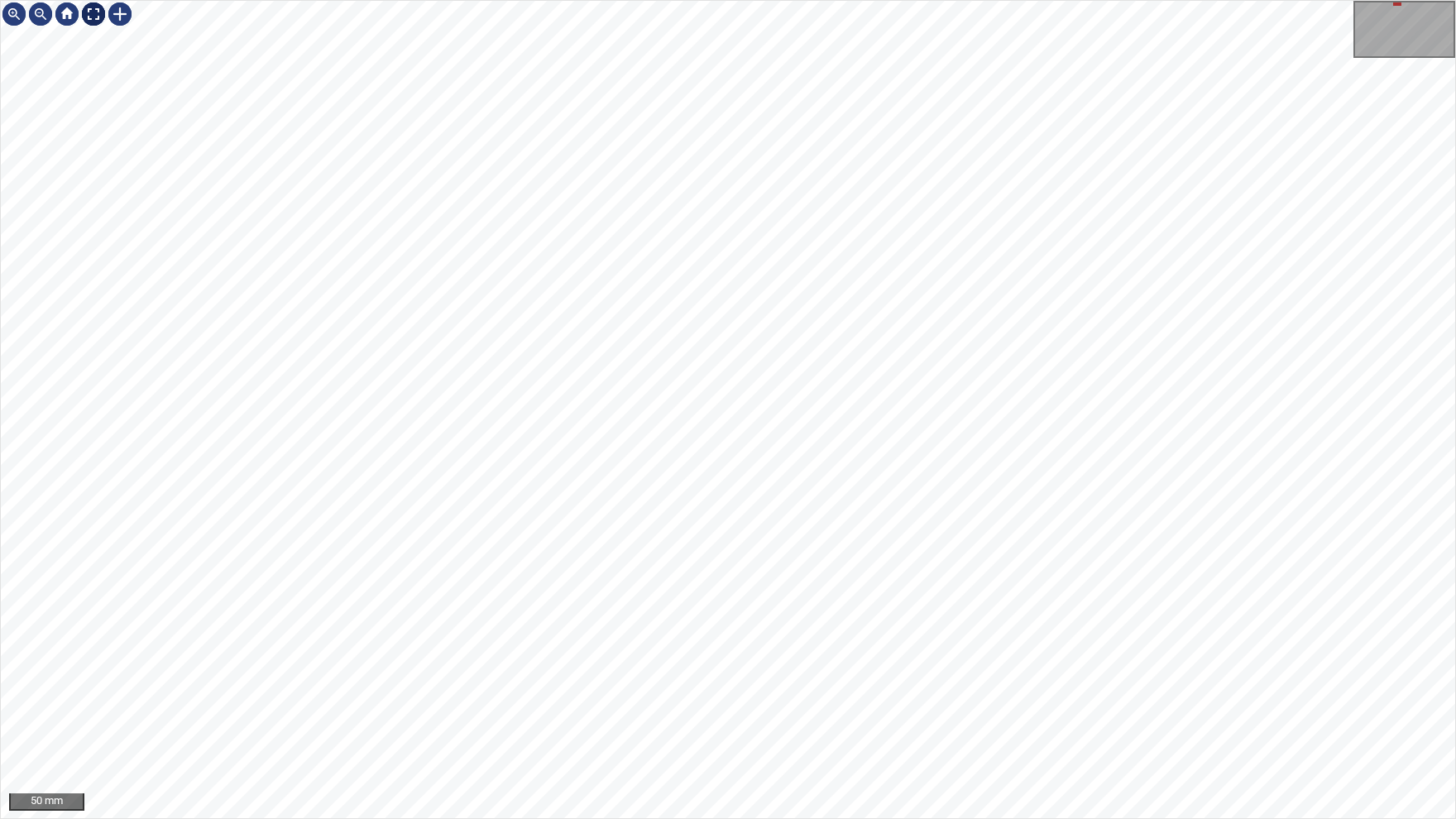
click at [92, 14] on img at bounding box center [93, 14] width 27 height 27
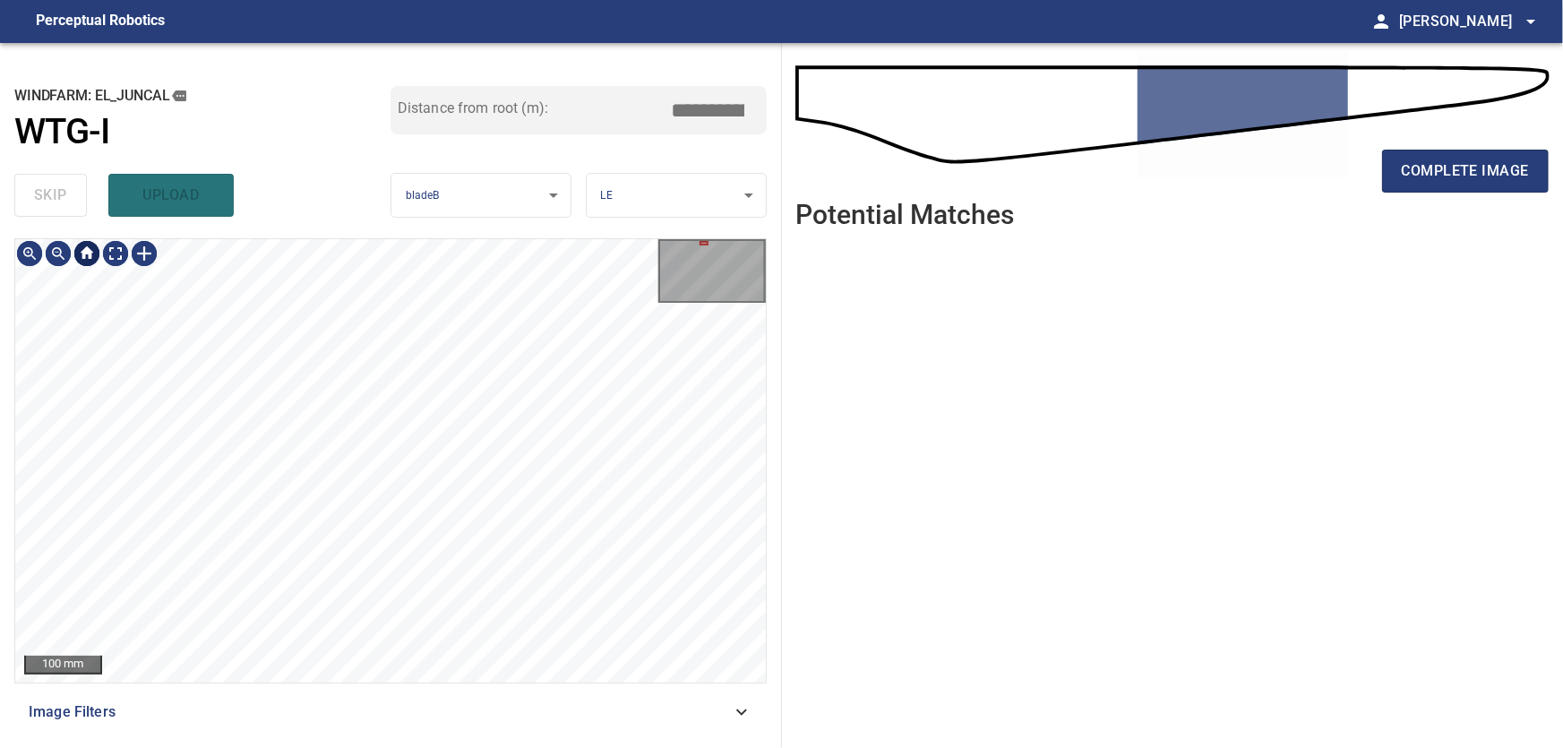
click at [85, 256] on div at bounding box center [87, 253] width 29 height 29
click at [112, 252] on body "**********" at bounding box center [781, 374] width 1563 height 748
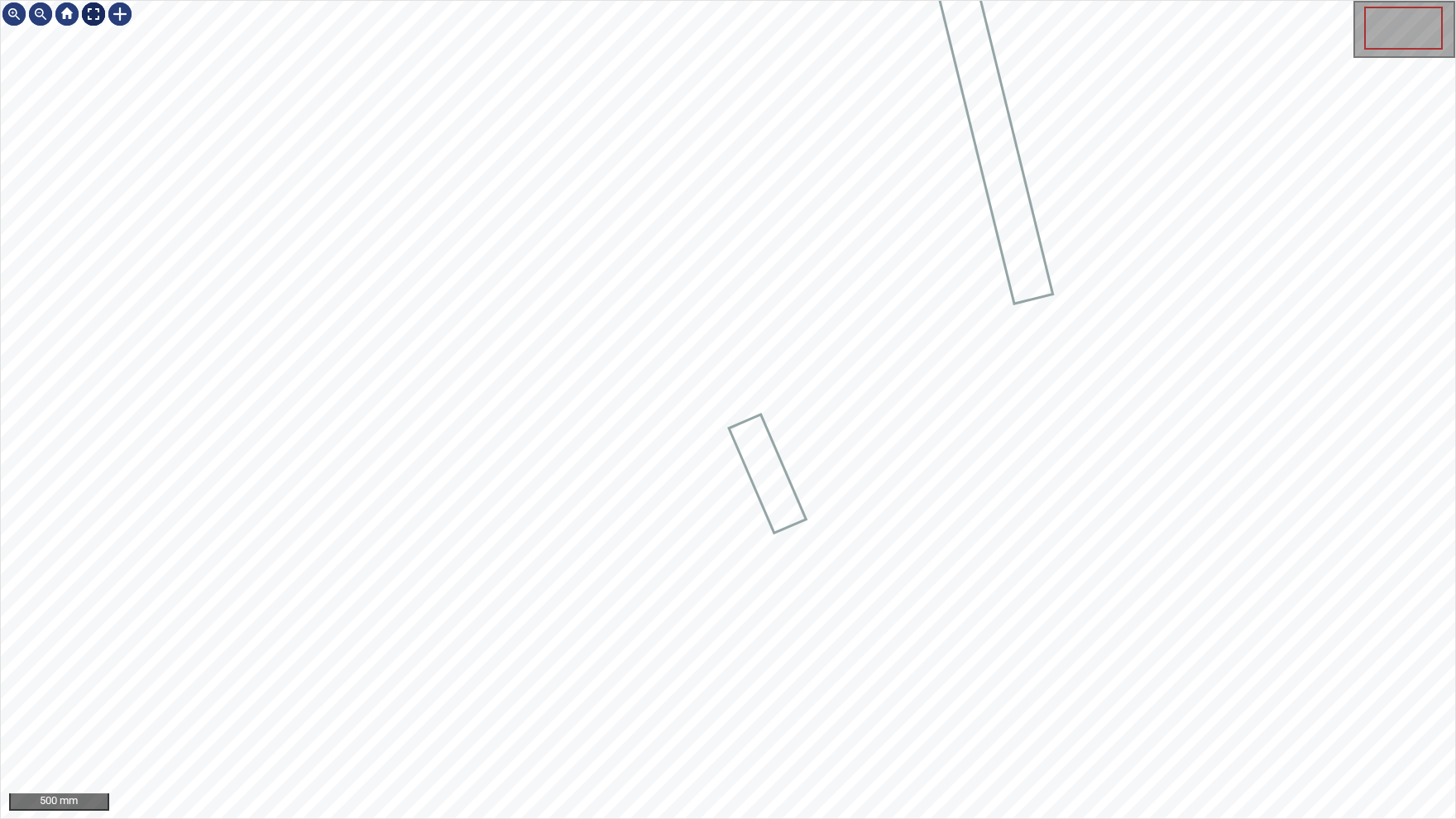
click at [95, 12] on img at bounding box center [93, 14] width 27 height 27
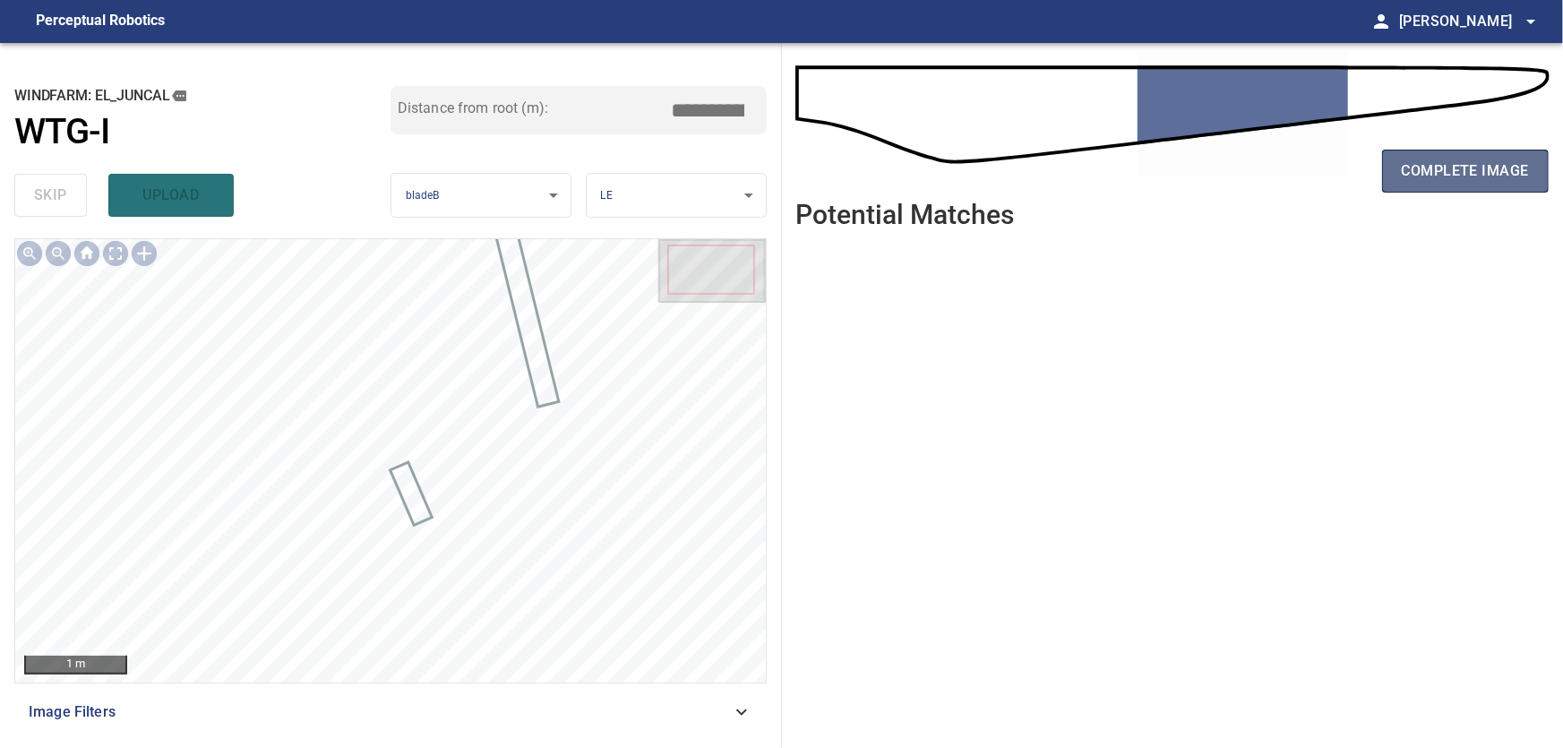
click at [1434, 167] on span "complete image" at bounding box center [1465, 171] width 127 height 25
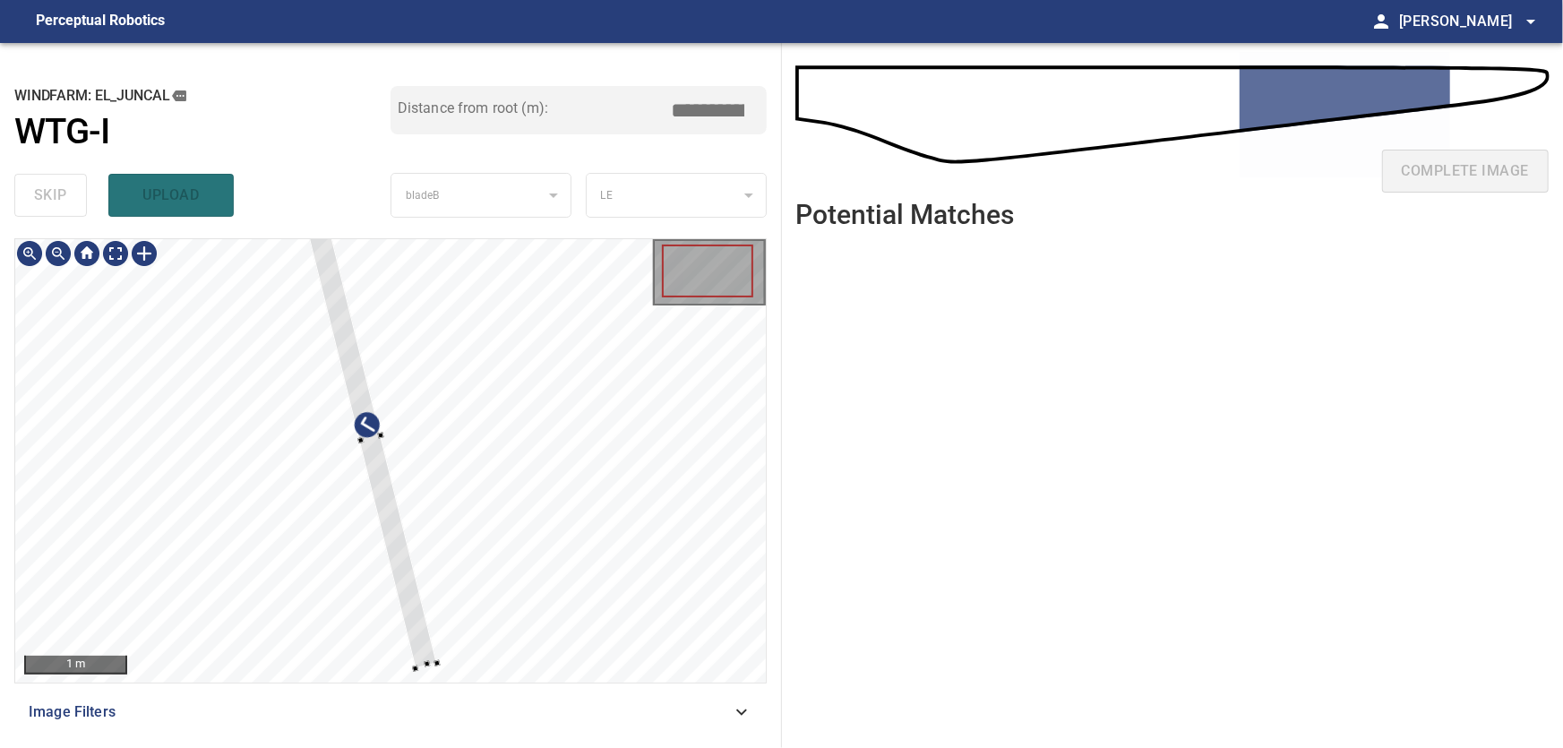
click at [574, 574] on div at bounding box center [390, 460] width 751 height 443
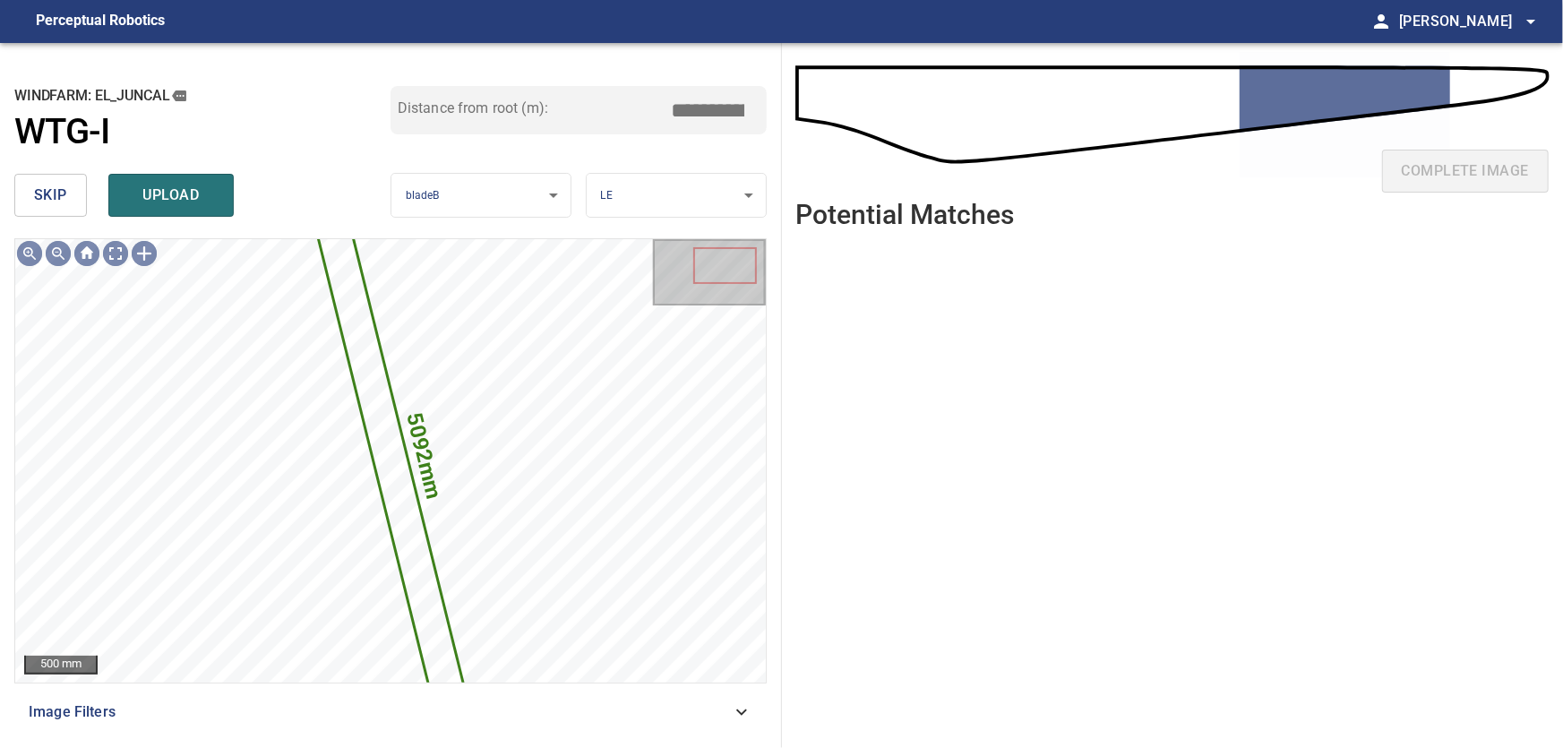
click at [58, 192] on span "skip" at bounding box center [50, 195] width 33 height 25
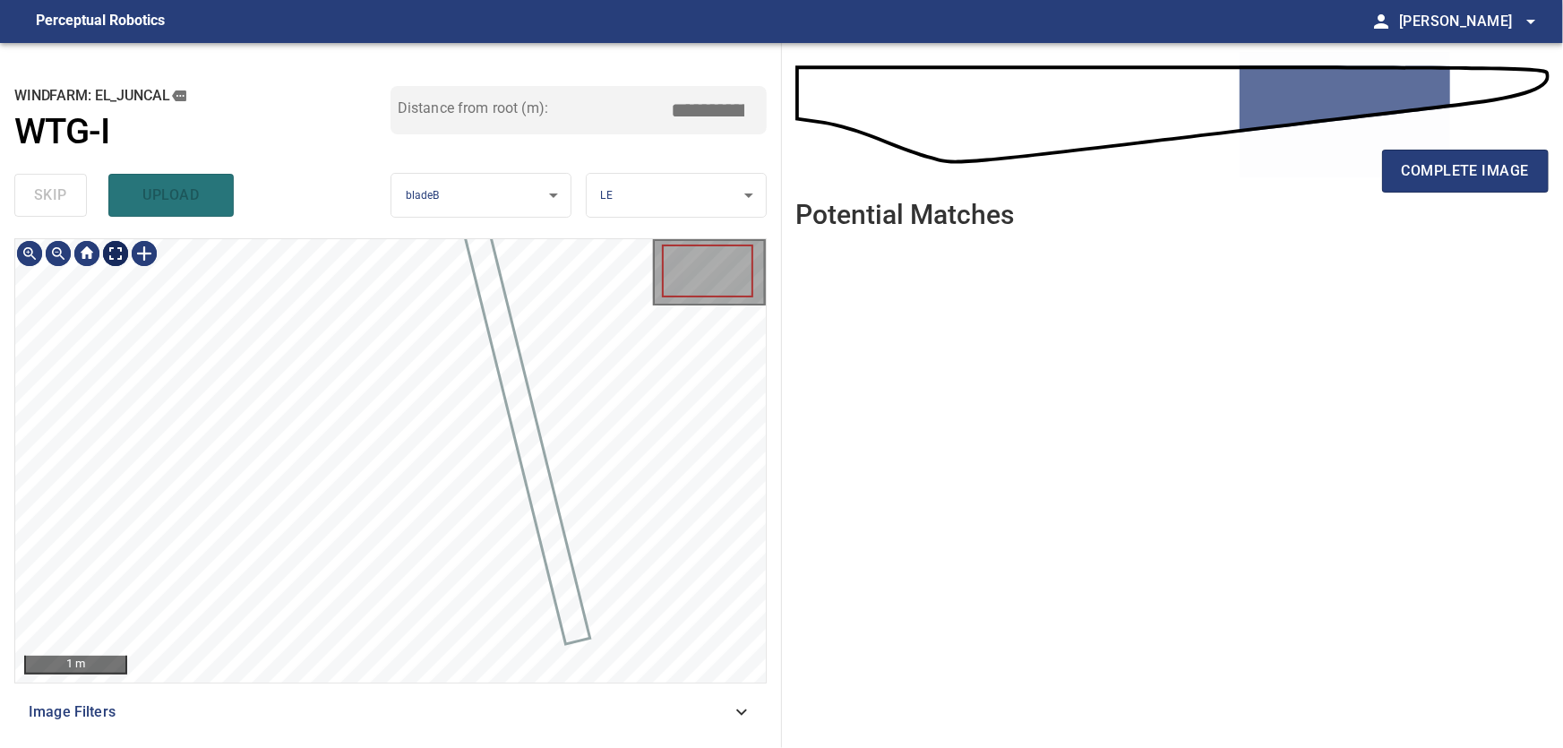
click at [129, 263] on body "**********" at bounding box center [781, 374] width 1563 height 748
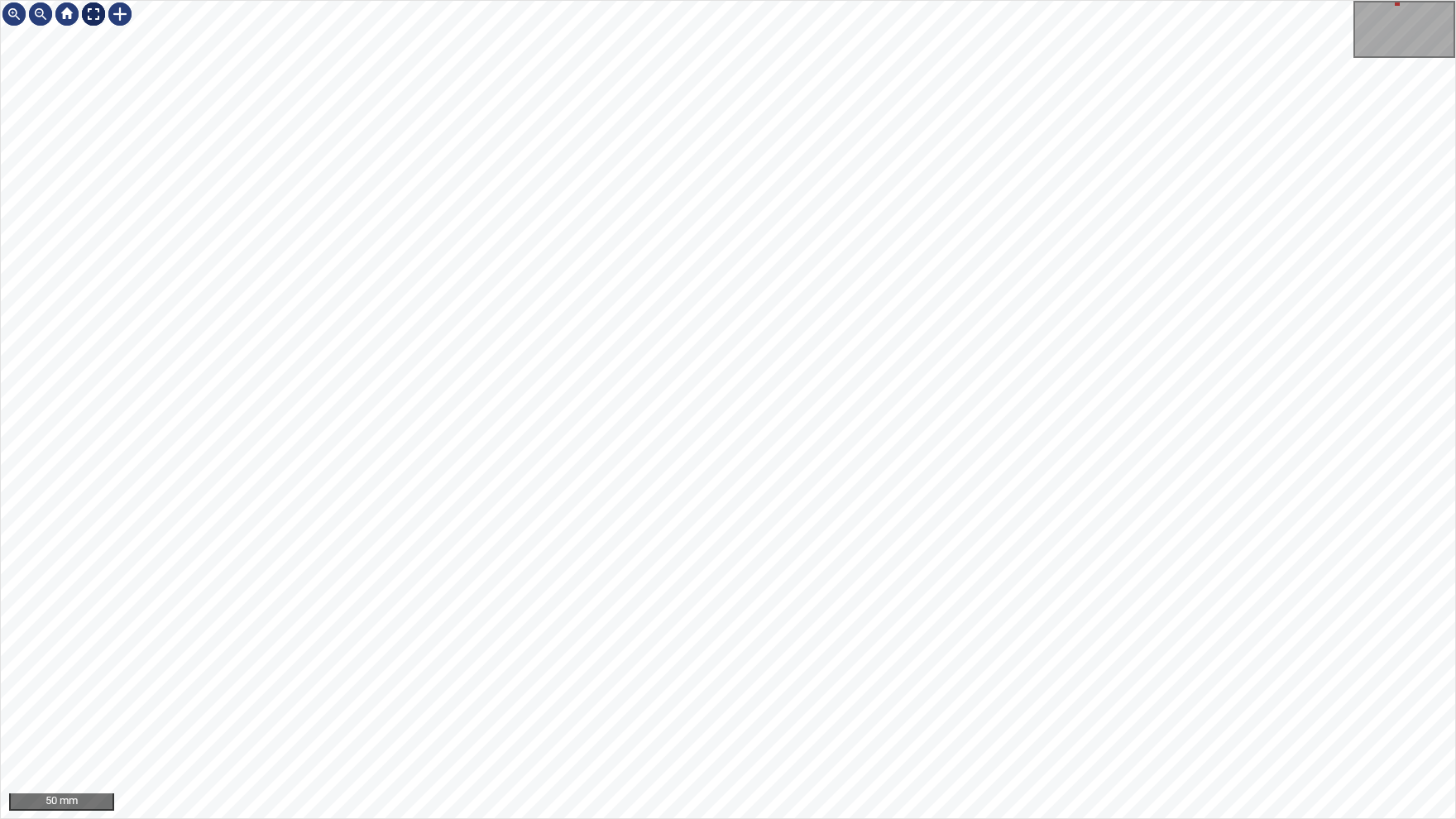
click at [89, 19] on img at bounding box center [93, 14] width 27 height 27
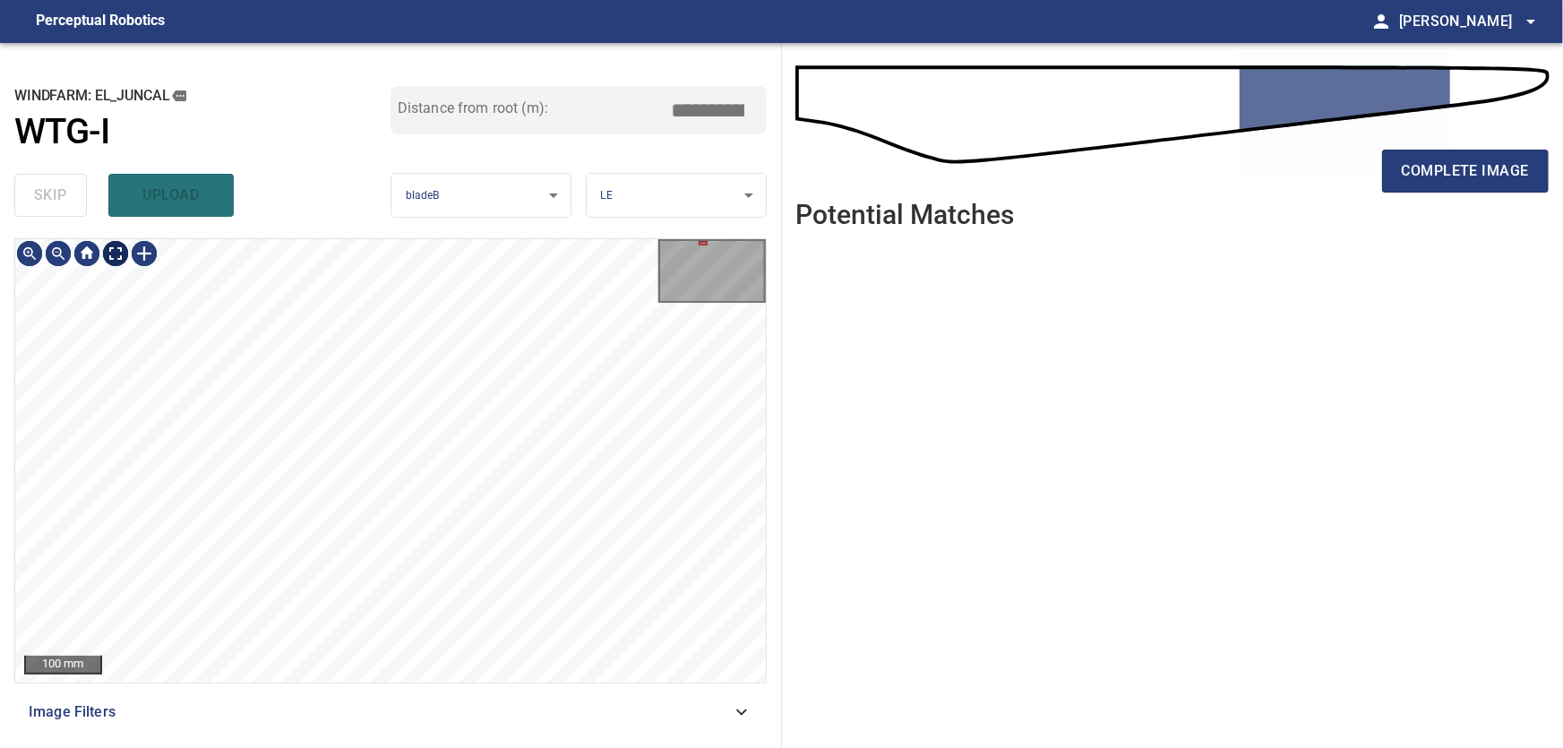
click at [114, 252] on body "**********" at bounding box center [781, 374] width 1563 height 748
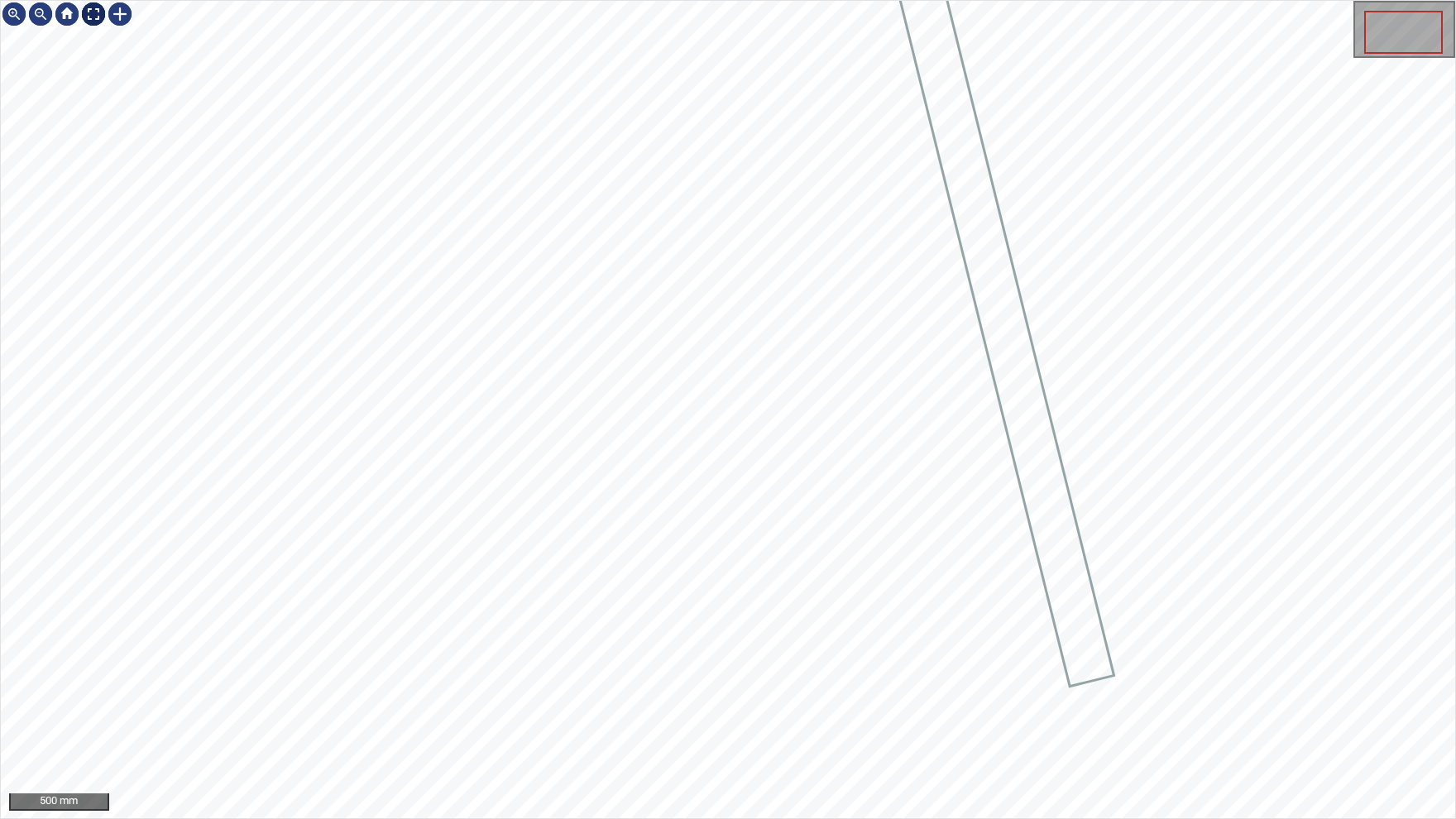
click at [90, 18] on img at bounding box center [93, 14] width 27 height 27
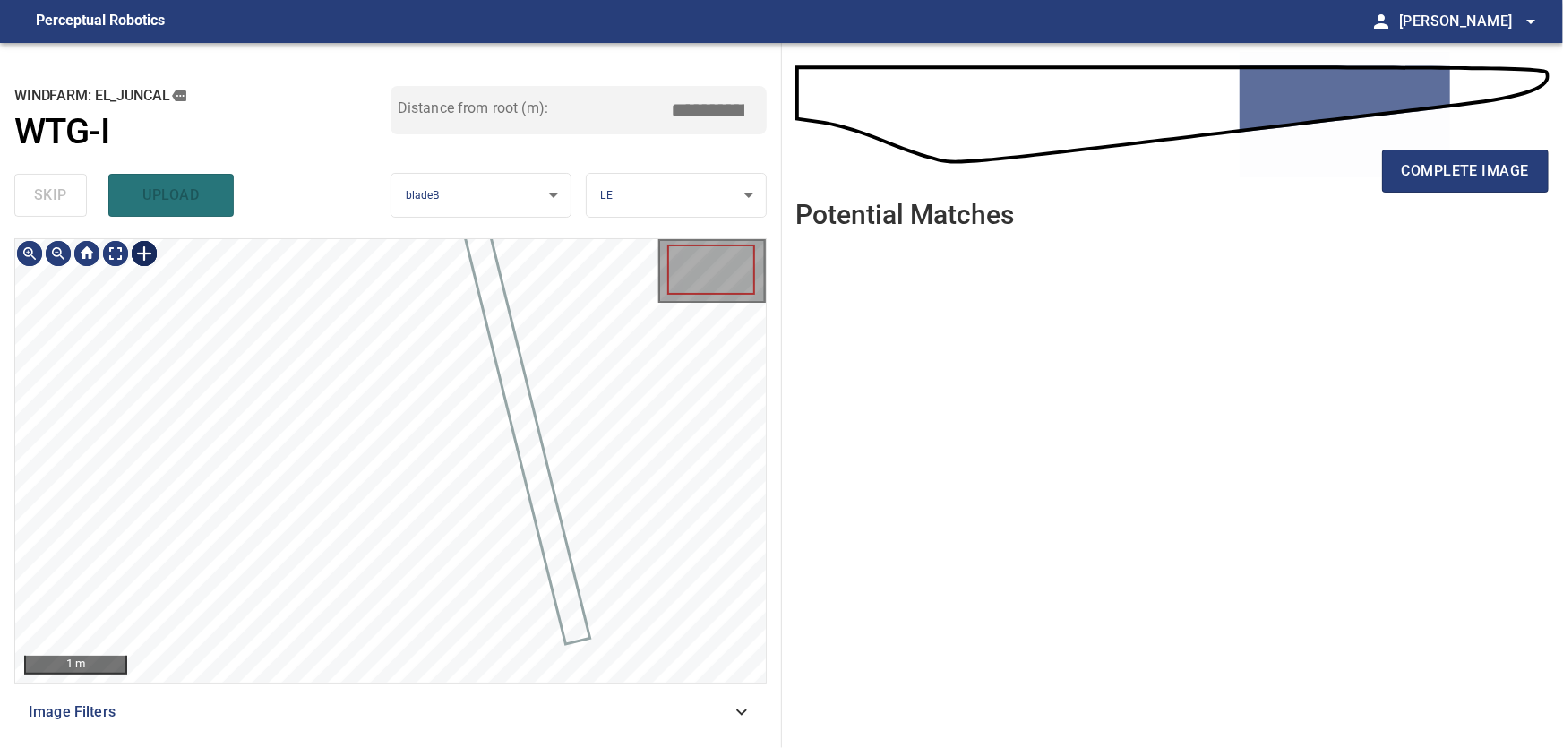
click at [148, 257] on div at bounding box center [144, 253] width 29 height 29
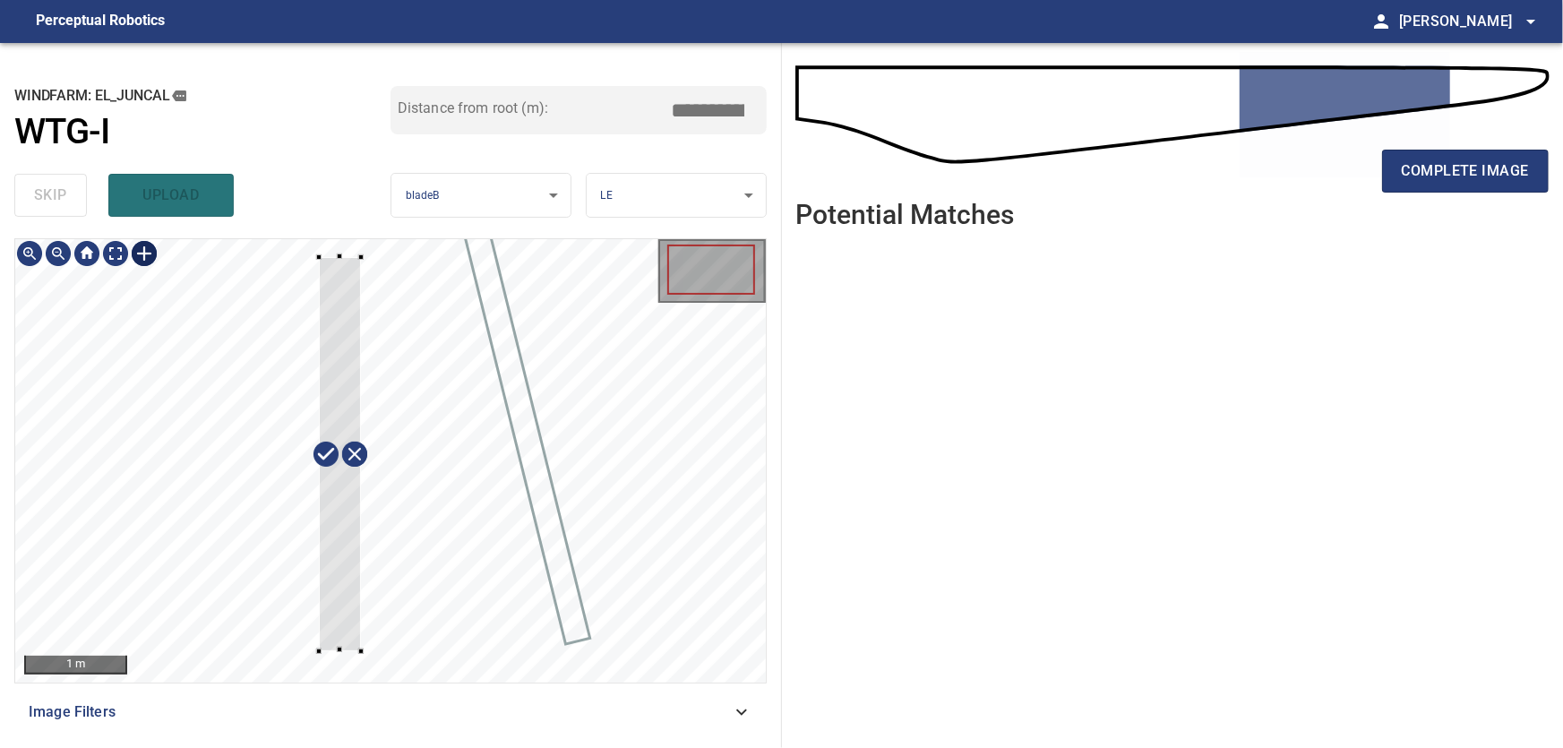
click at [362, 651] on div at bounding box center [390, 460] width 751 height 443
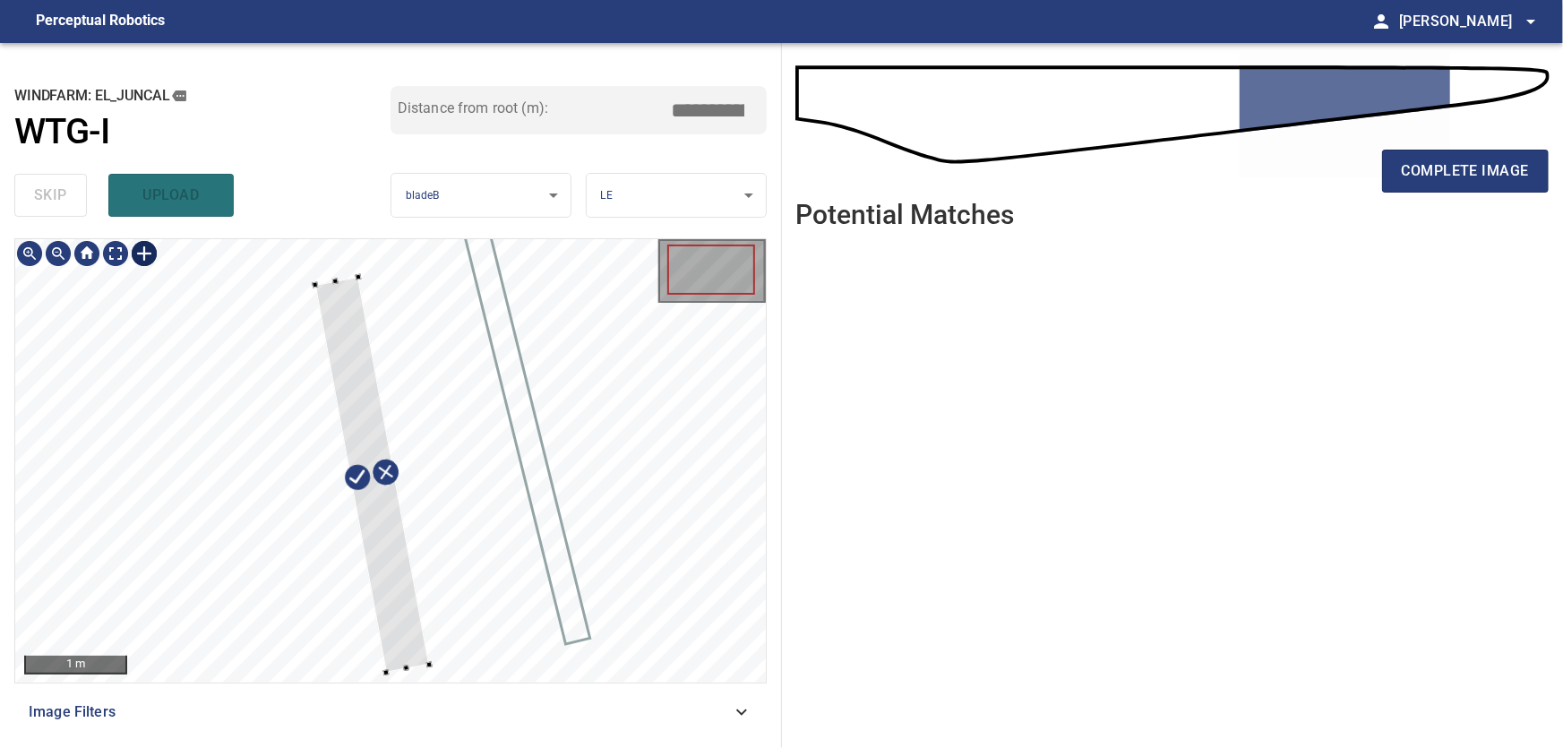
click at [393, 622] on div at bounding box center [371, 475] width 114 height 396
click at [321, 252] on div at bounding box center [390, 460] width 751 height 443
click at [404, 667] on div at bounding box center [404, 668] width 6 height 6
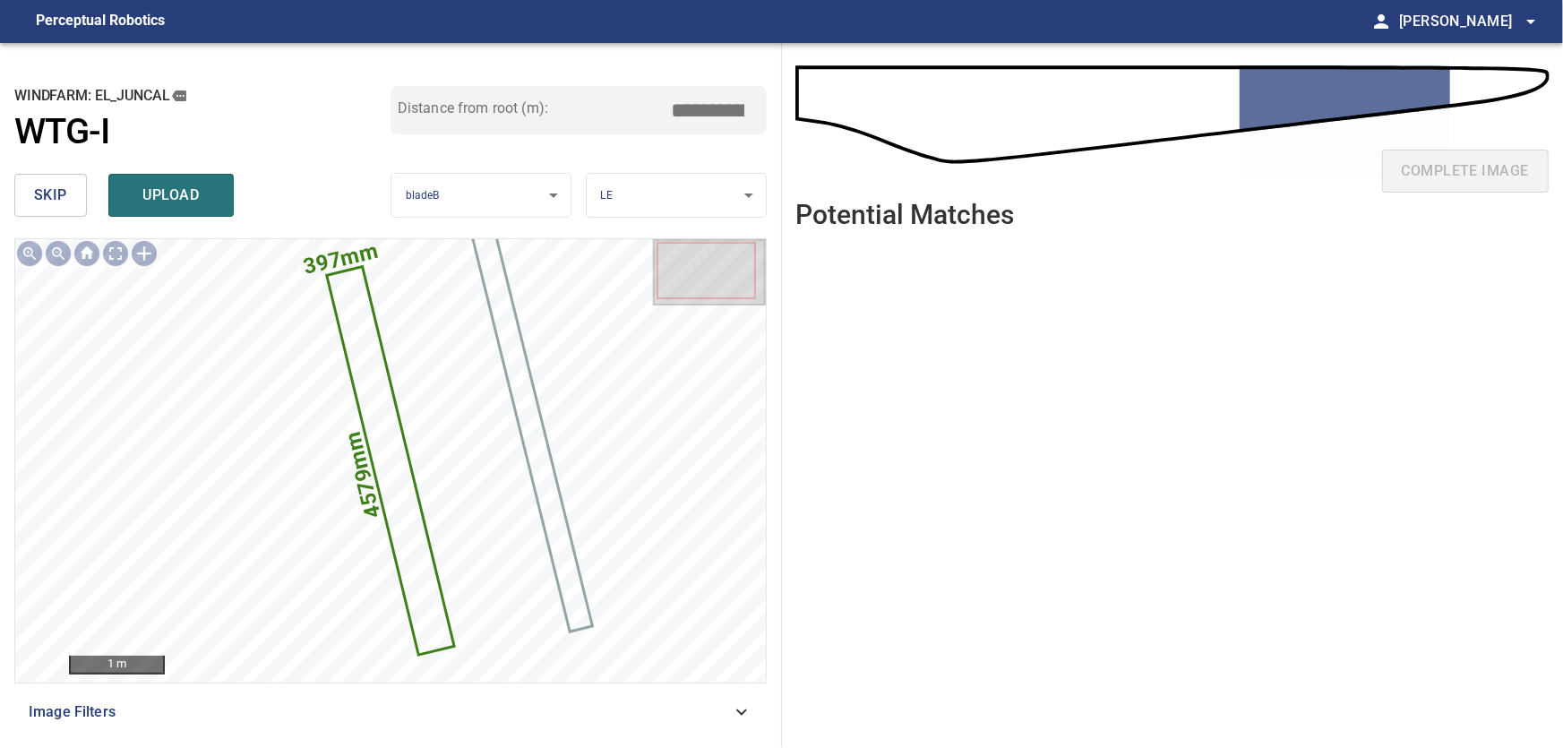
drag, startPoint x: 687, startPoint y: 103, endPoint x: 820, endPoint y: 117, distance: 134.2
click at [760, 117] on input "*****" at bounding box center [715, 110] width 90 height 34
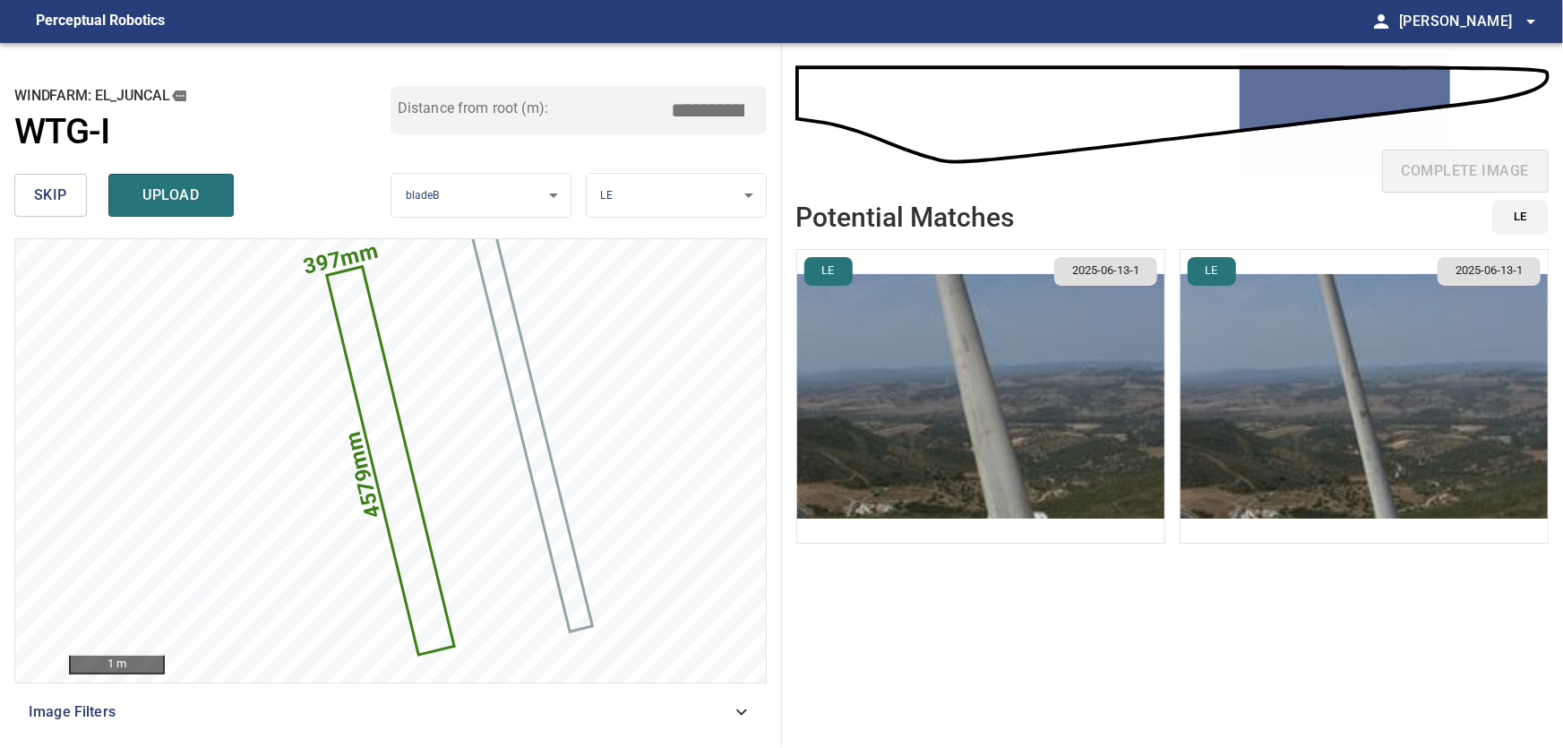
type input "****"
click at [1293, 443] on img "button" at bounding box center [1364, 396] width 367 height 293
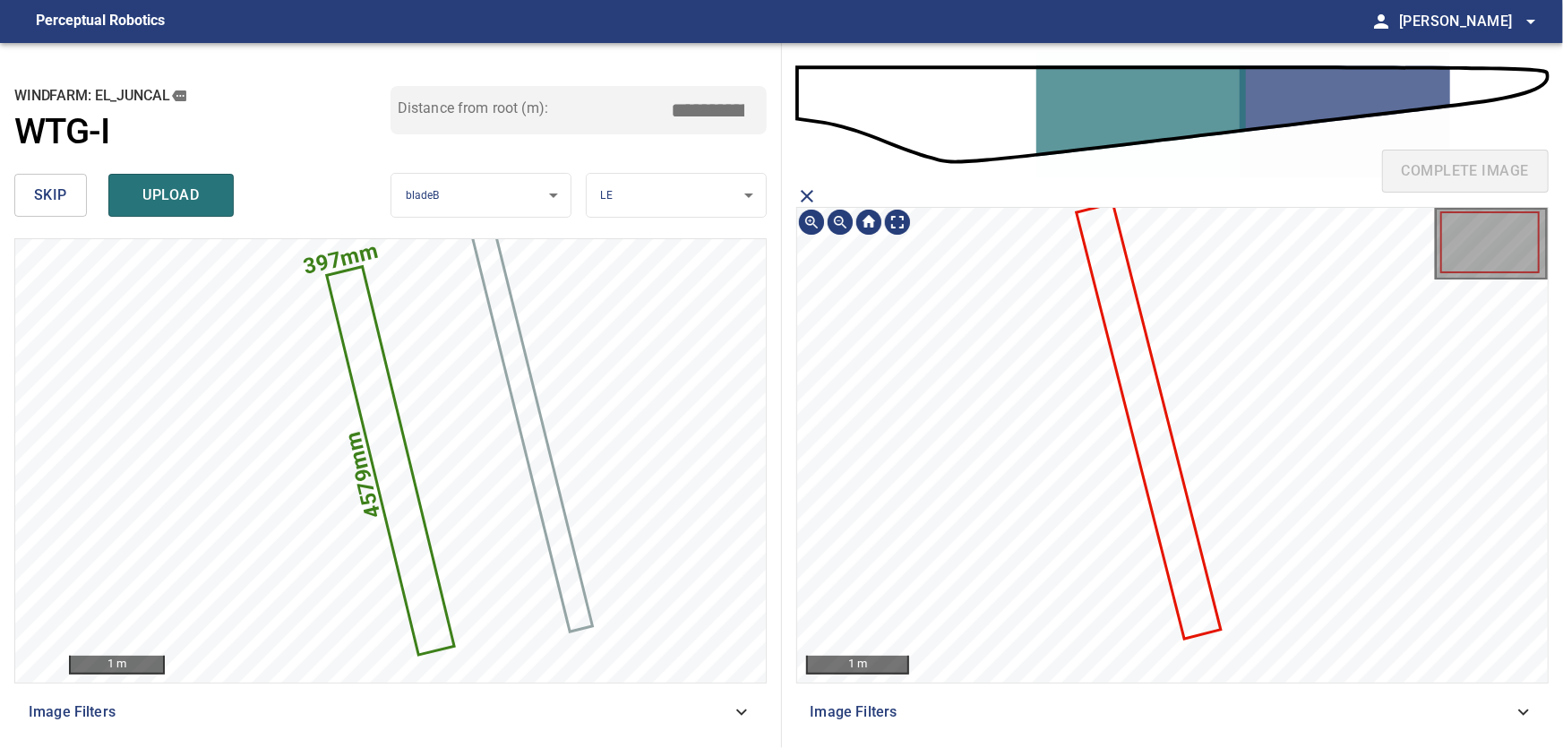
click at [1155, 444] on icon at bounding box center [1149, 421] width 142 height 433
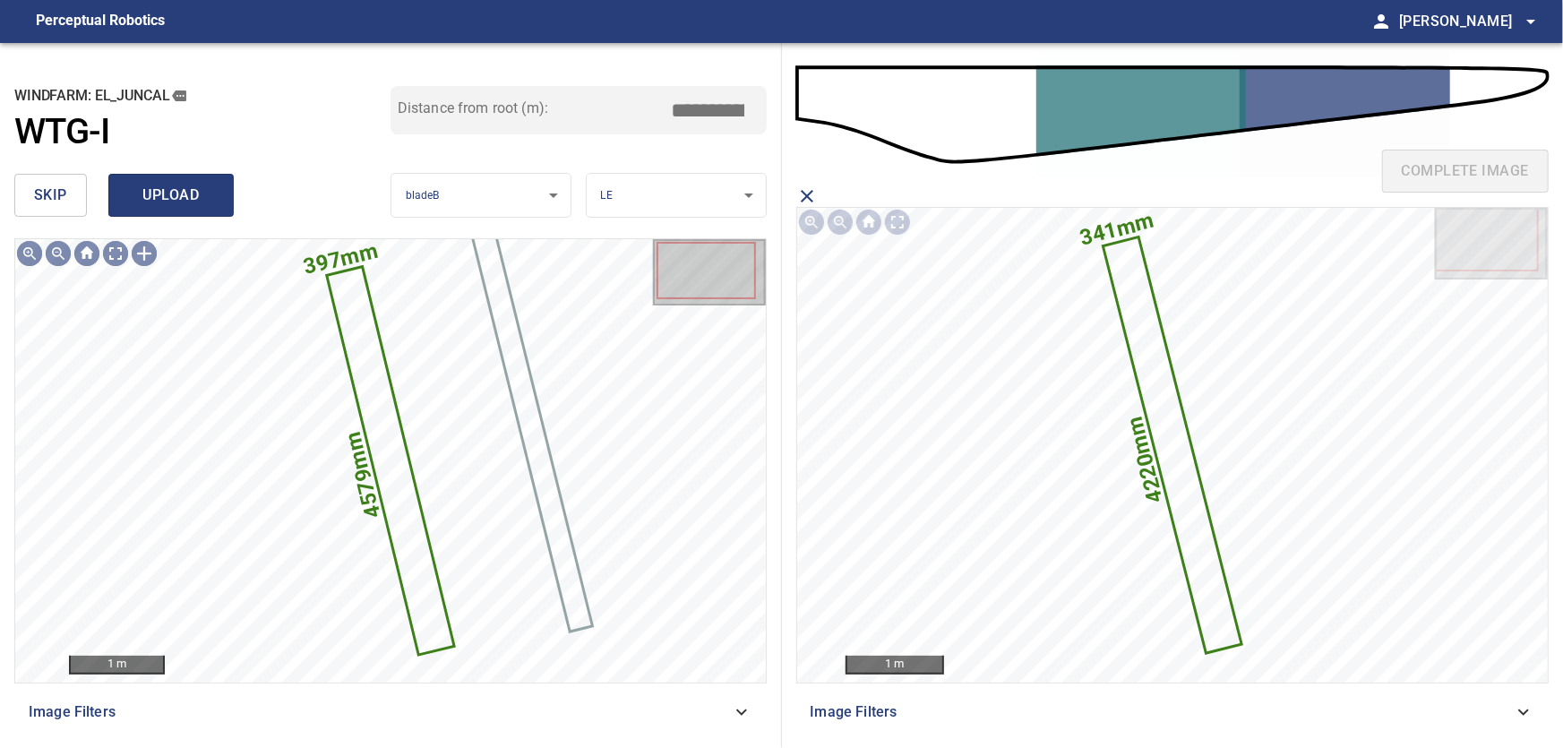
click at [162, 193] on span "upload" at bounding box center [171, 195] width 86 height 25
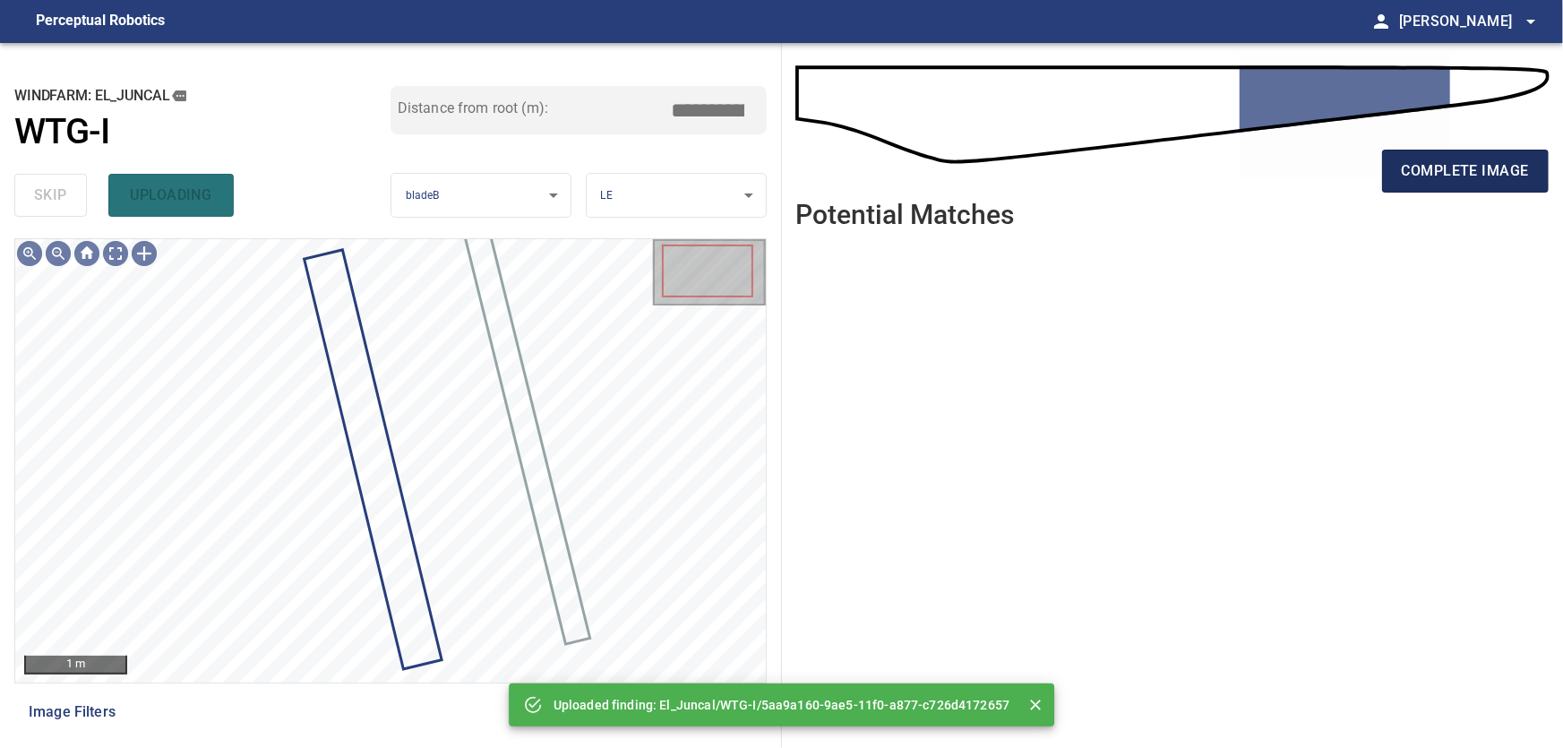
click at [1444, 173] on span "complete image" at bounding box center [1465, 171] width 127 height 25
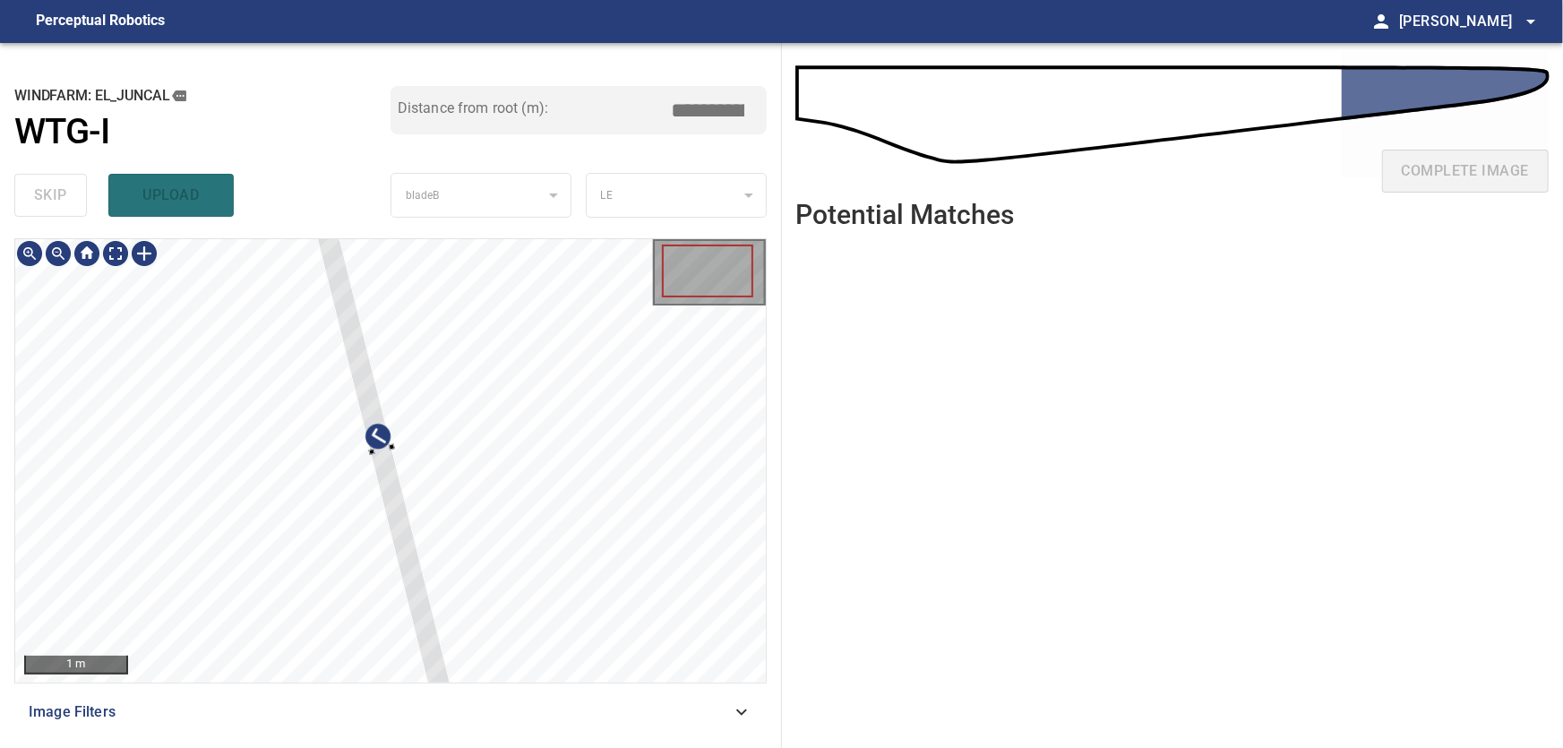
click at [580, 497] on div at bounding box center [390, 460] width 751 height 443
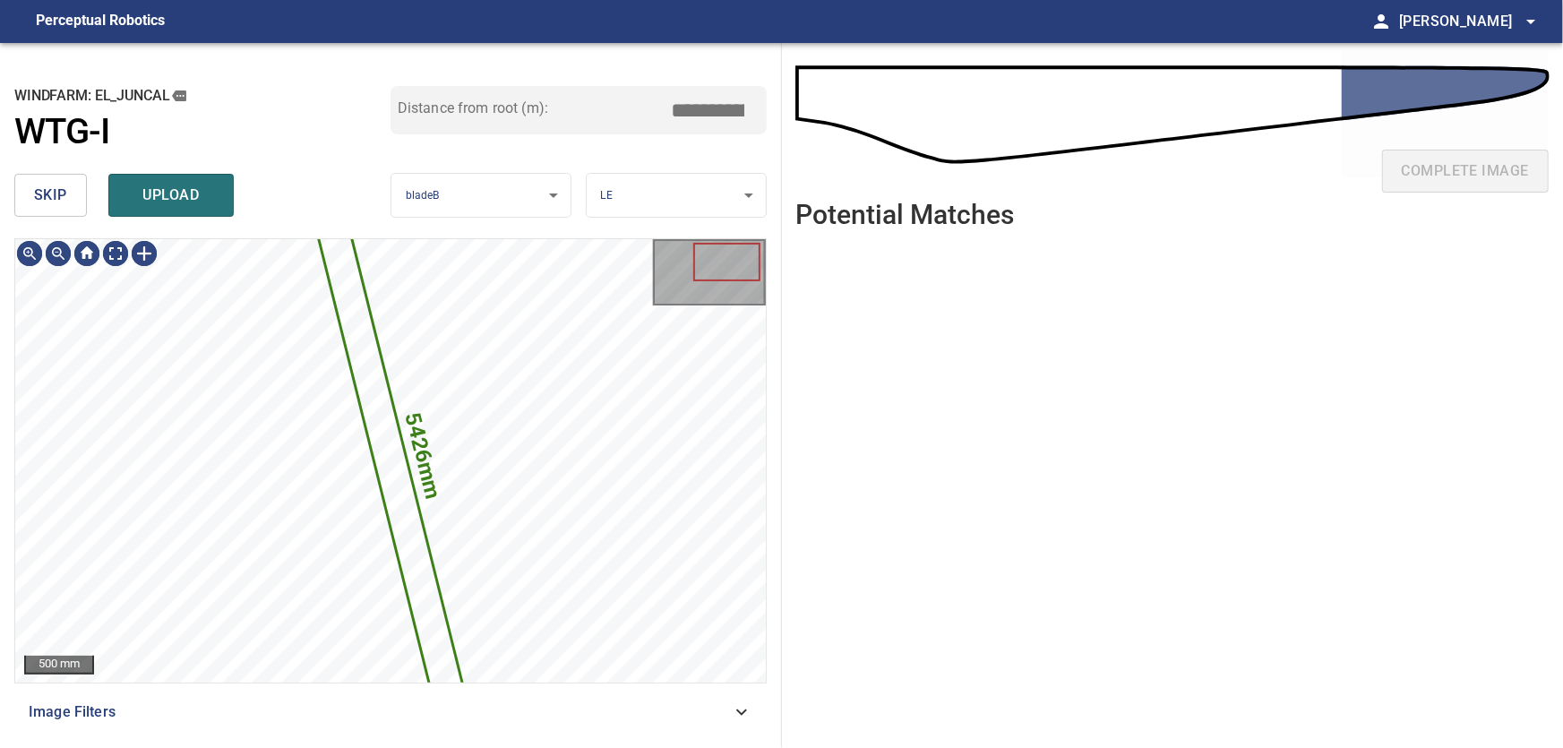
click at [53, 201] on span "skip" at bounding box center [50, 195] width 33 height 25
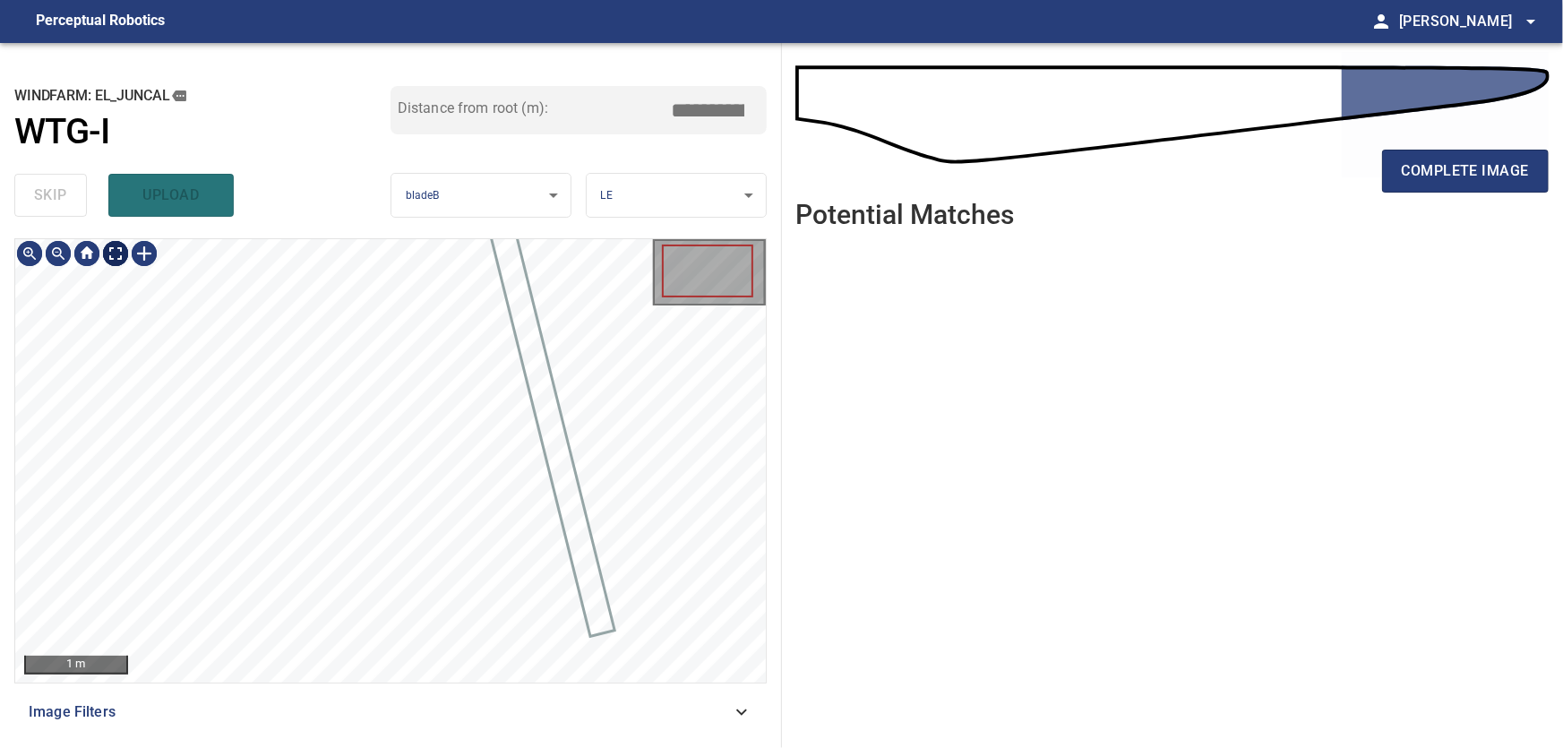
click at [119, 262] on body "**********" at bounding box center [781, 374] width 1563 height 748
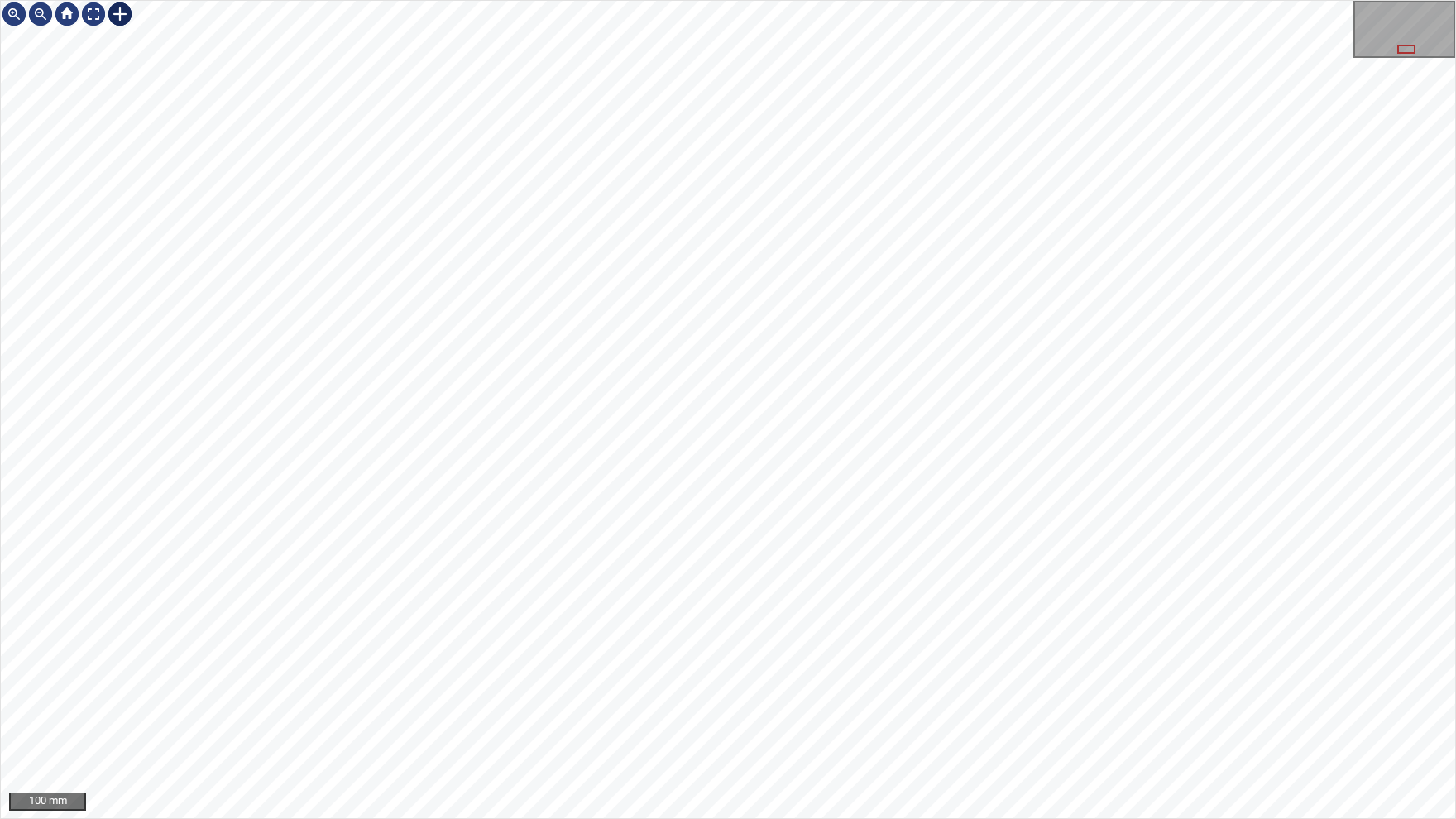
click at [123, 18] on div at bounding box center [120, 14] width 27 height 27
click at [569, 481] on div at bounding box center [728, 409] width 1455 height 817
click at [91, 12] on img at bounding box center [93, 14] width 27 height 27
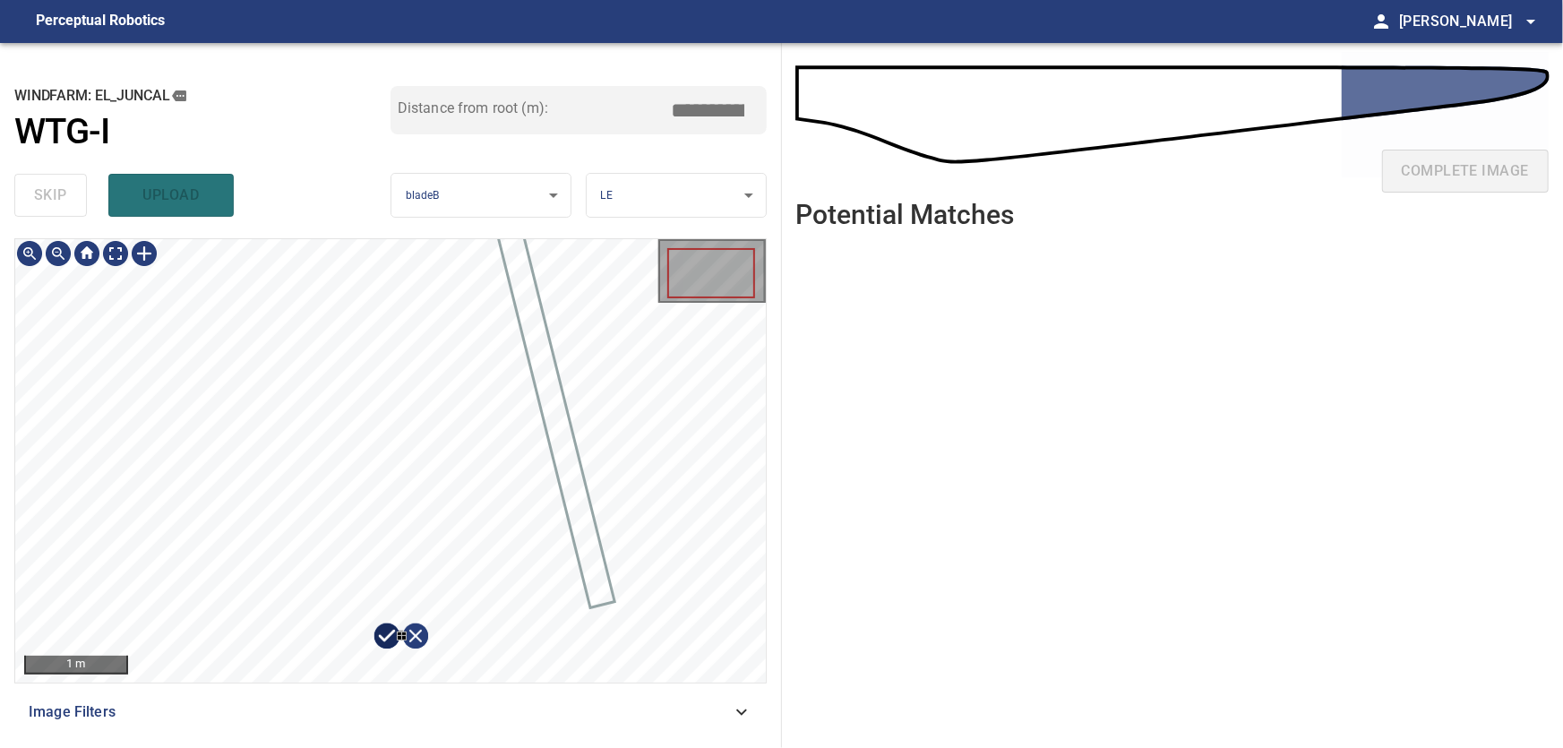
click at [449, 627] on div at bounding box center [390, 460] width 751 height 443
click at [460, 580] on div at bounding box center [390, 460] width 751 height 443
click at [488, 514] on div at bounding box center [390, 460] width 751 height 443
click at [495, 480] on div at bounding box center [390, 460] width 751 height 443
click at [120, 250] on body "**********" at bounding box center [781, 374] width 1563 height 748
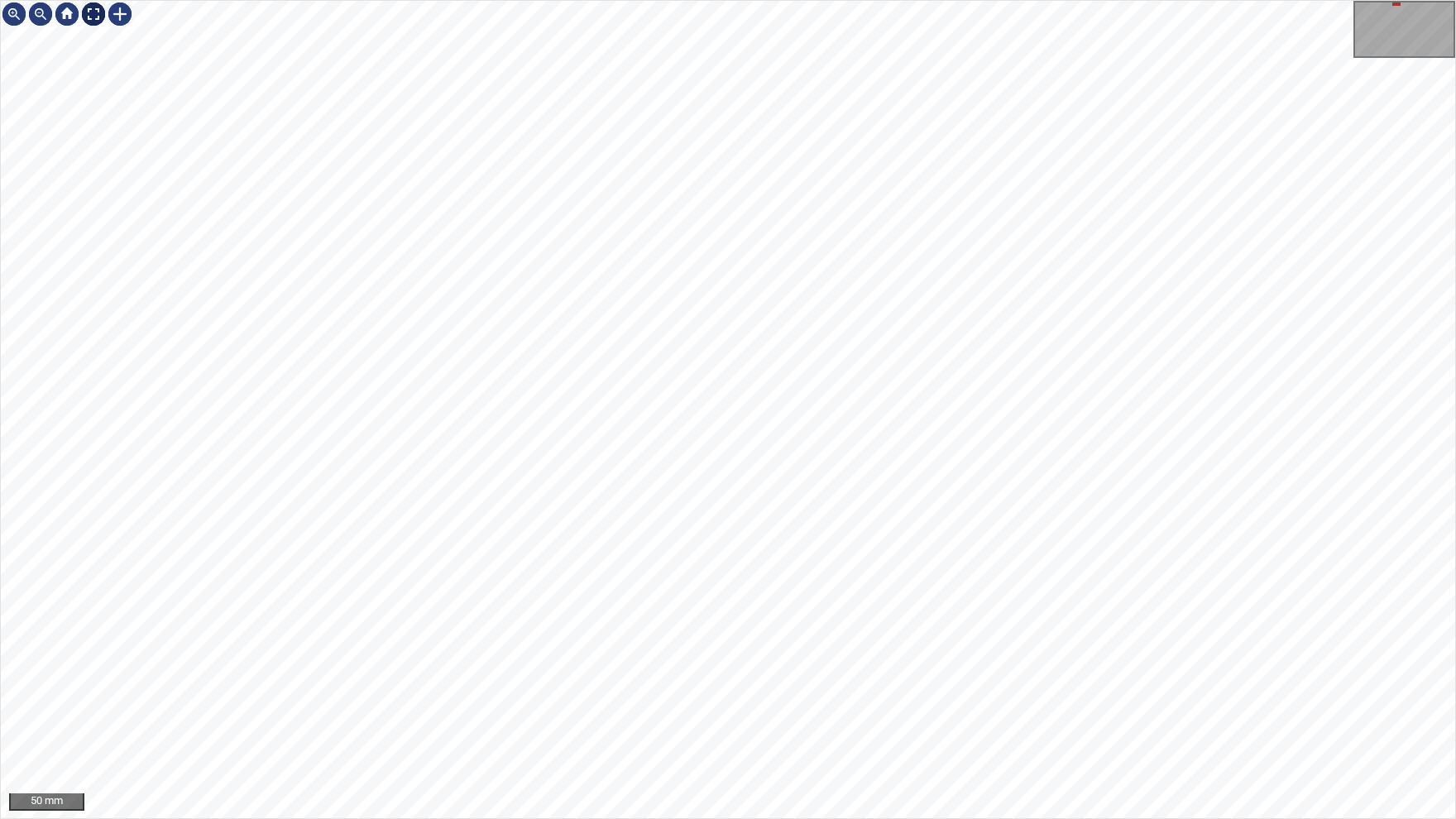
click at [105, 23] on img at bounding box center [93, 14] width 27 height 27
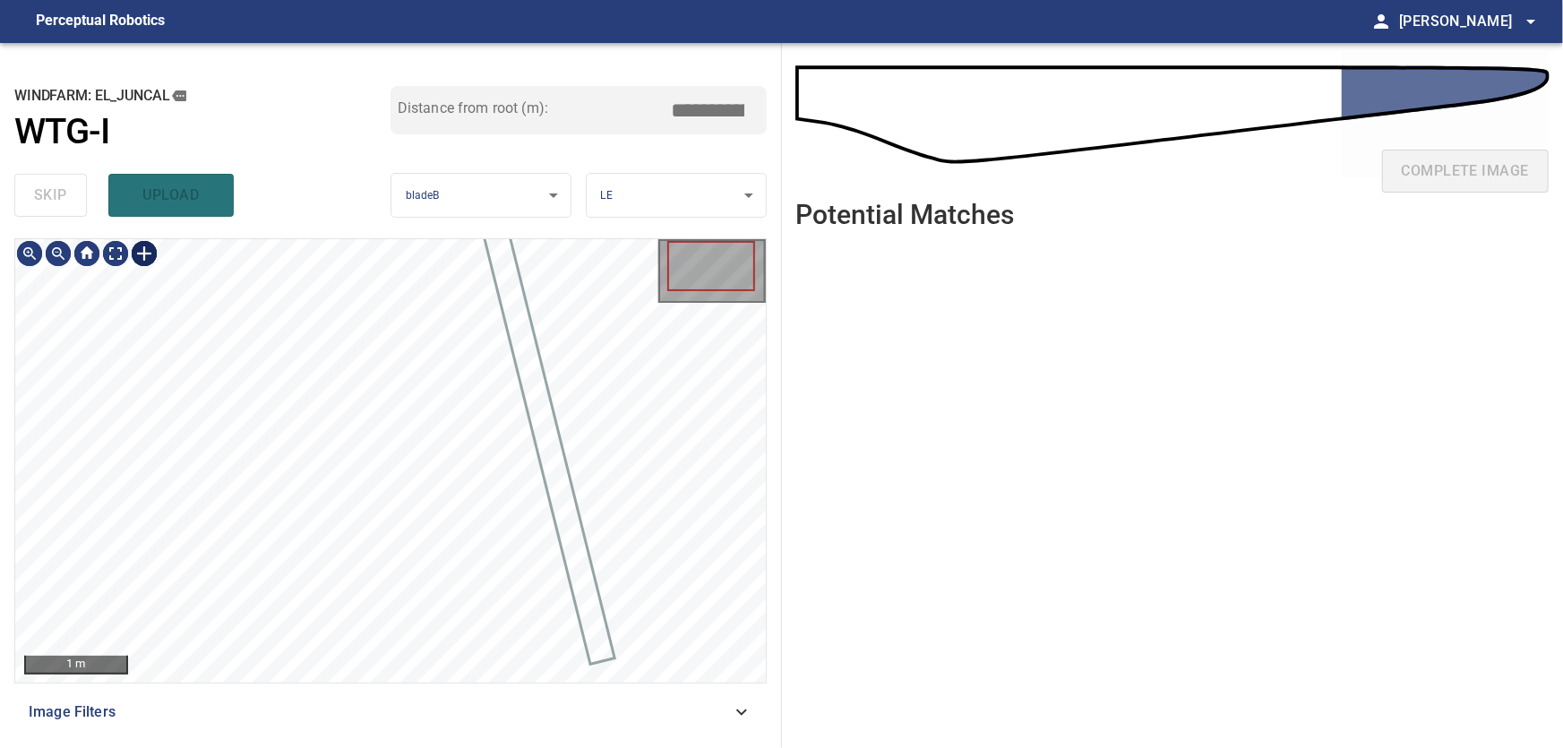
click at [142, 249] on div at bounding box center [144, 253] width 29 height 29
click at [317, 637] on div at bounding box center [390, 460] width 751 height 443
click at [375, 623] on div at bounding box center [347, 496] width 118 height 357
click at [367, 579] on div at bounding box center [355, 491] width 97 height 361
click at [285, 253] on div at bounding box center [346, 456] width 122 height 417
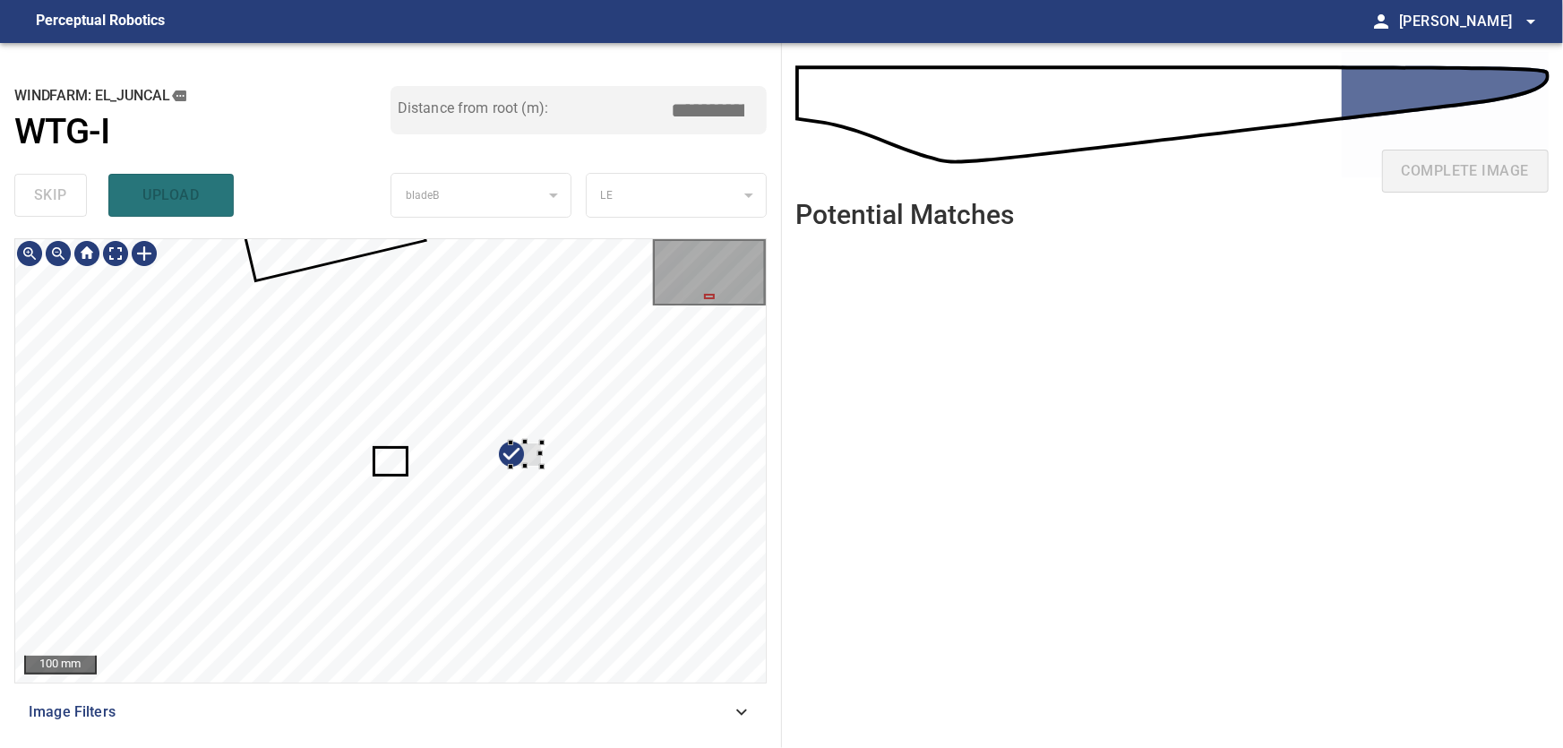
click at [575, 440] on div at bounding box center [390, 460] width 751 height 443
click at [560, 449] on div at bounding box center [558, 447] width 31 height 25
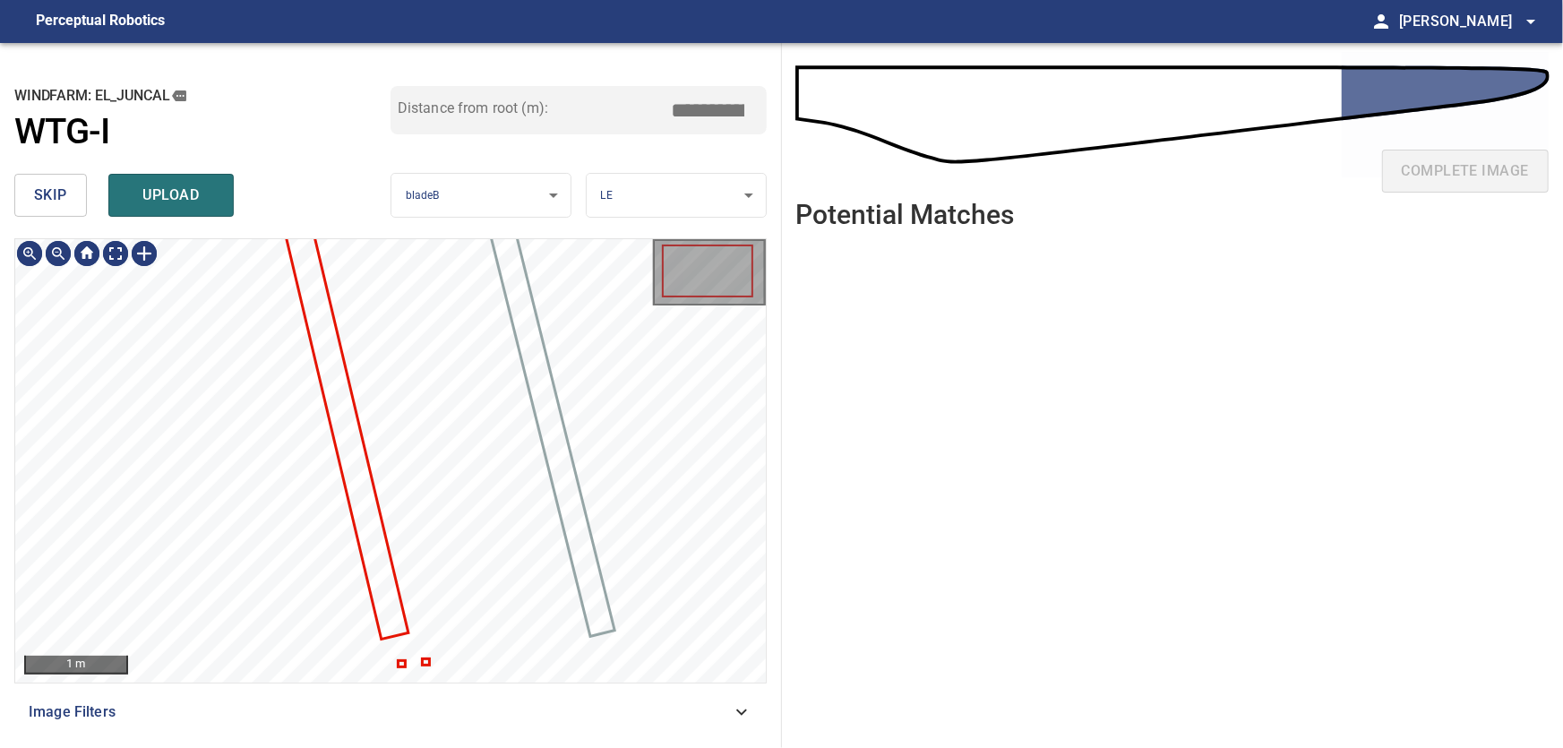
type input "****"
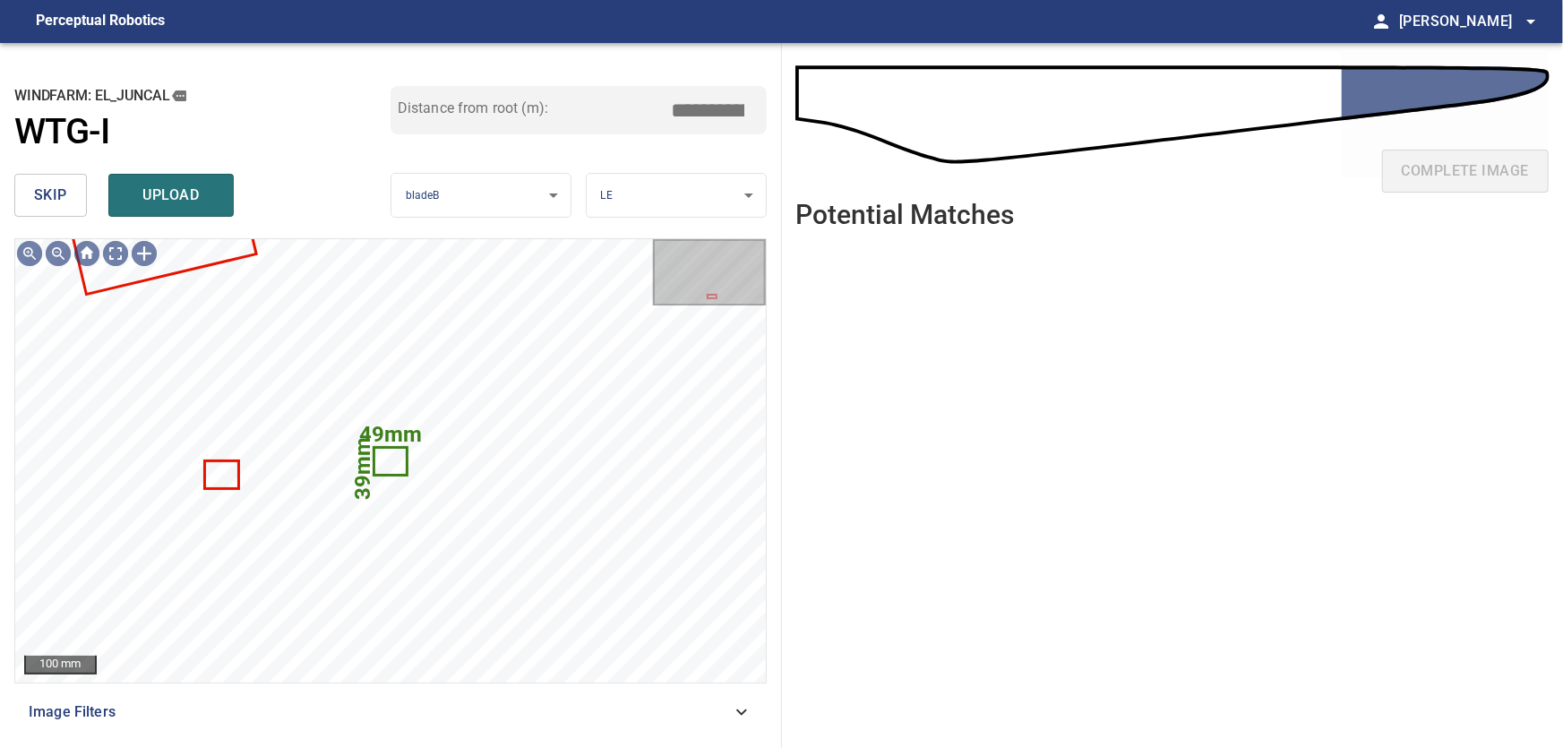
drag, startPoint x: 54, startPoint y: 192, endPoint x: 124, endPoint y: 231, distance: 80.2
click at [55, 193] on span "skip" at bounding box center [50, 195] width 33 height 25
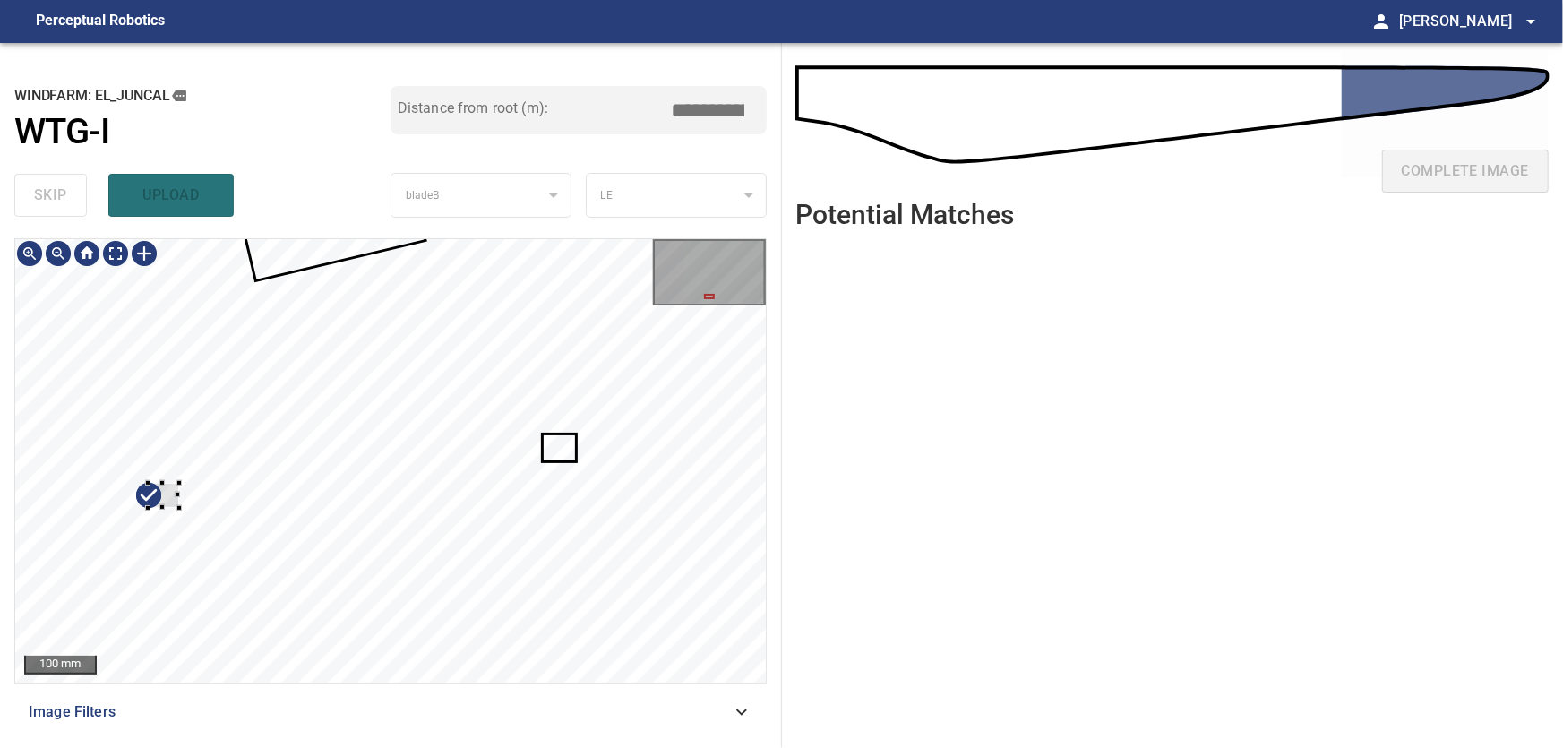
click at [124, 495] on div at bounding box center [390, 460] width 751 height 443
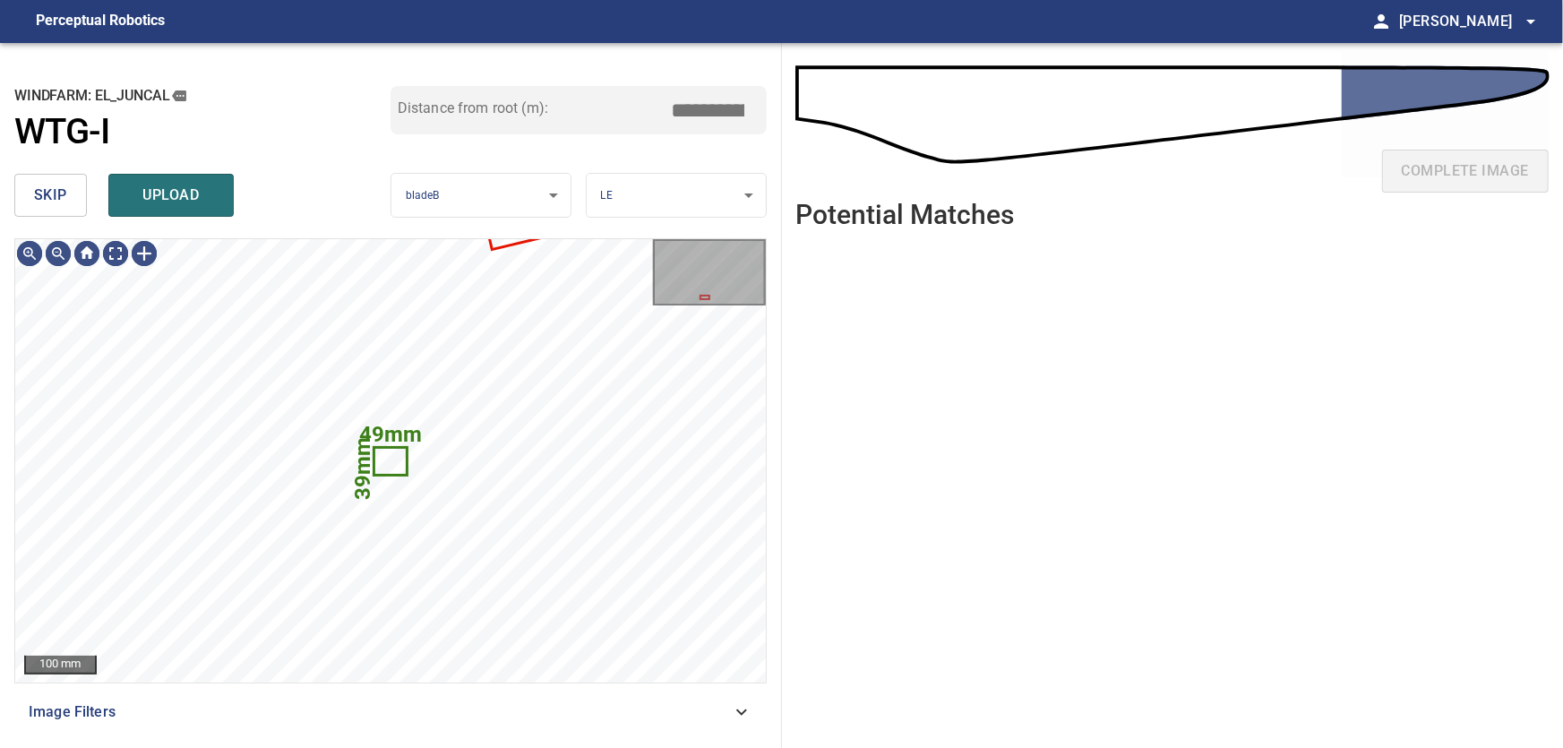
click at [55, 199] on span "skip" at bounding box center [50, 195] width 33 height 25
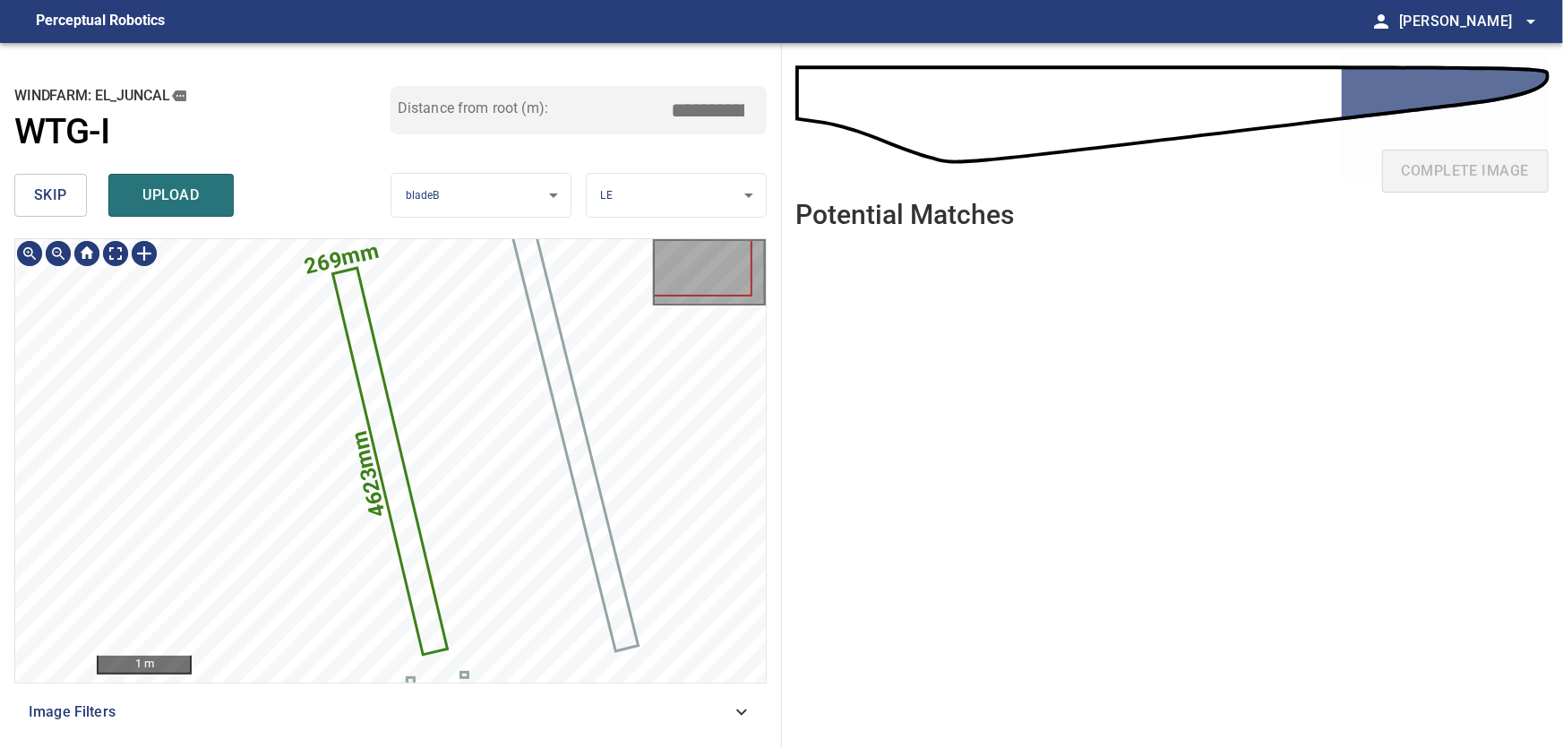
click at [393, 443] on icon at bounding box center [390, 461] width 111 height 383
drag, startPoint x: 686, startPoint y: 104, endPoint x: 808, endPoint y: 112, distance: 122.1
click at [760, 112] on input "*****" at bounding box center [715, 110] width 90 height 34
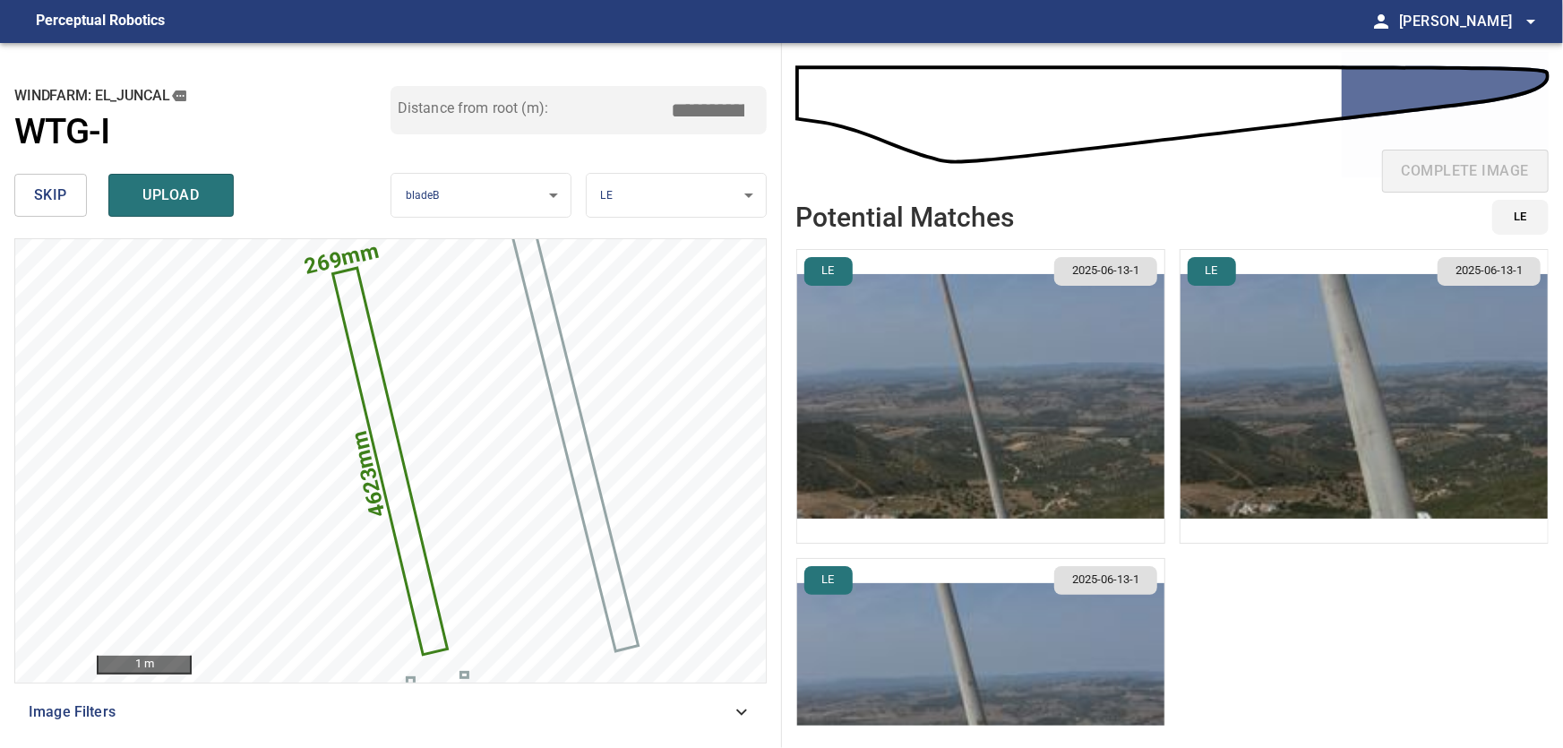
click at [713, 108] on input "****" at bounding box center [715, 110] width 90 height 34
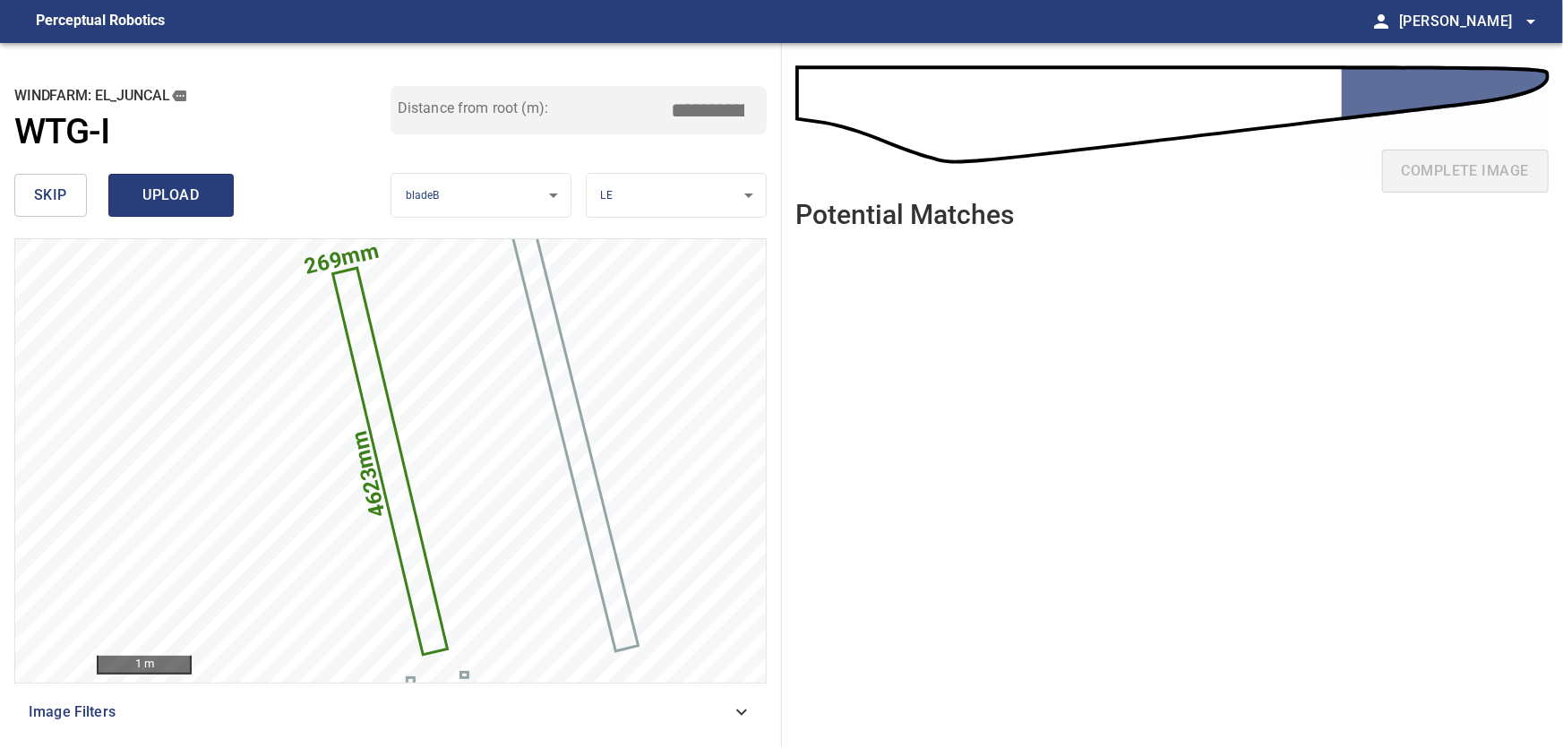
type input "*****"
click at [159, 194] on span "upload" at bounding box center [171, 195] width 86 height 25
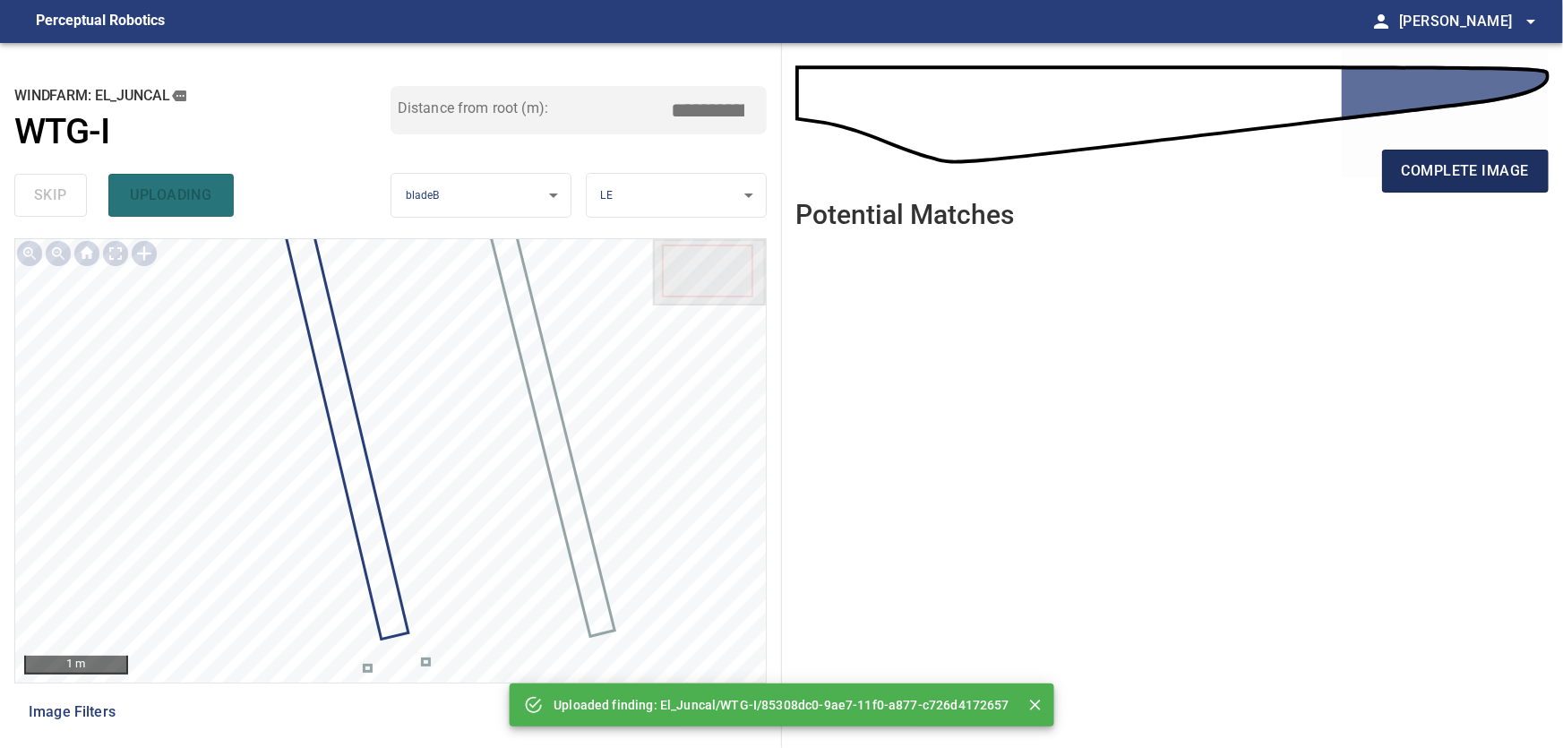
click at [1424, 168] on span "complete image" at bounding box center [1465, 171] width 127 height 25
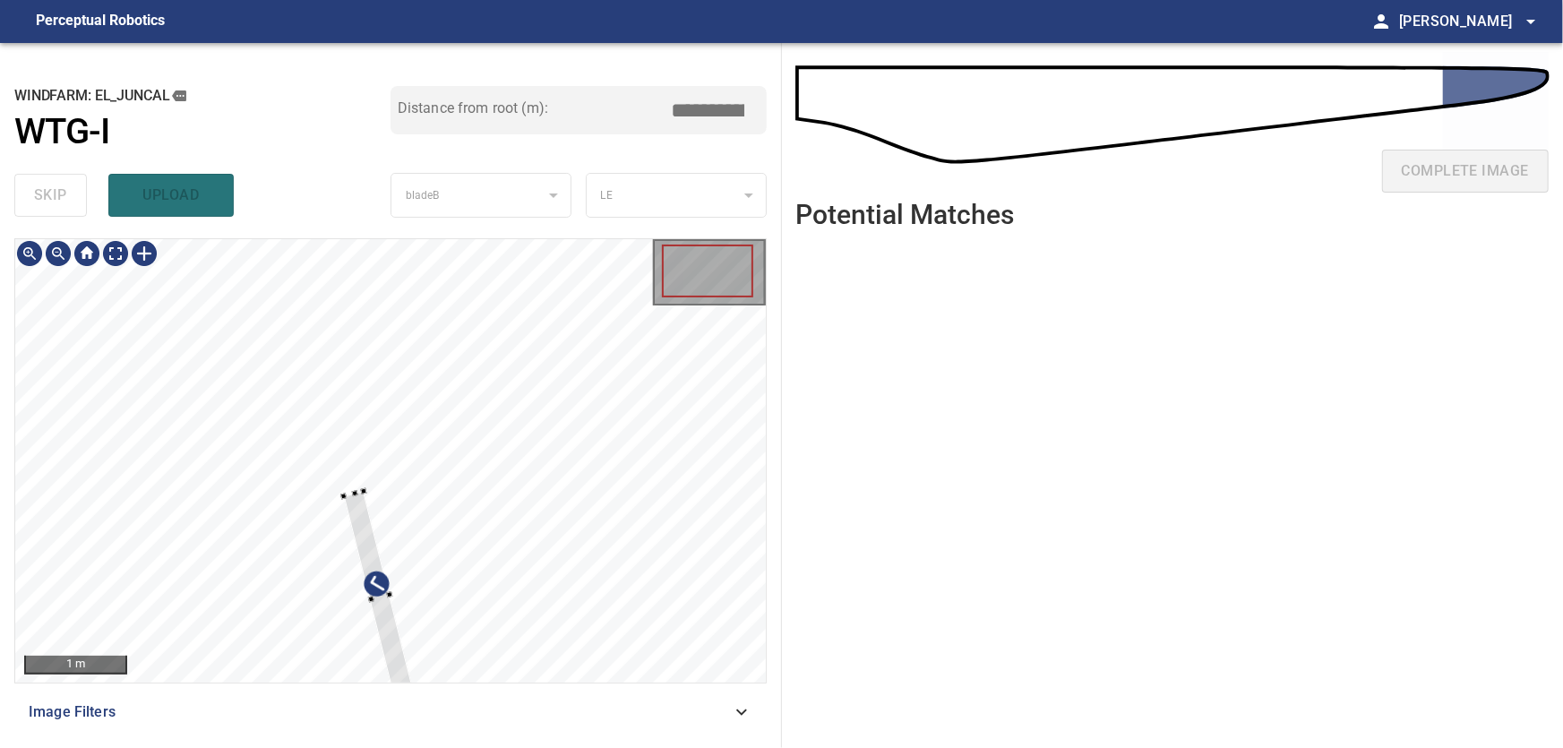
click at [647, 473] on div at bounding box center [390, 460] width 751 height 443
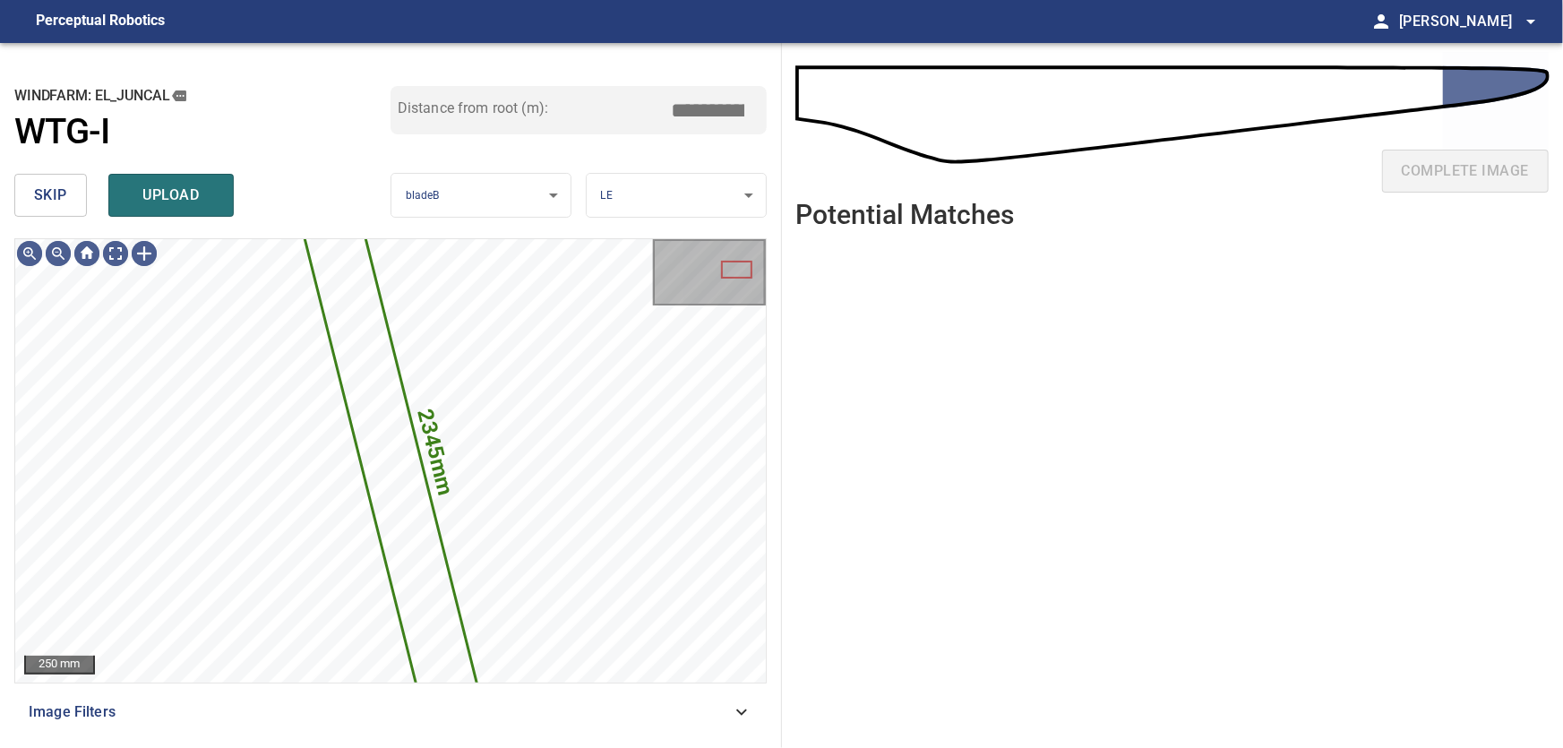
drag, startPoint x: 47, startPoint y: 193, endPoint x: 64, endPoint y: 202, distance: 18.9
click at [50, 194] on span "skip" at bounding box center [50, 195] width 33 height 25
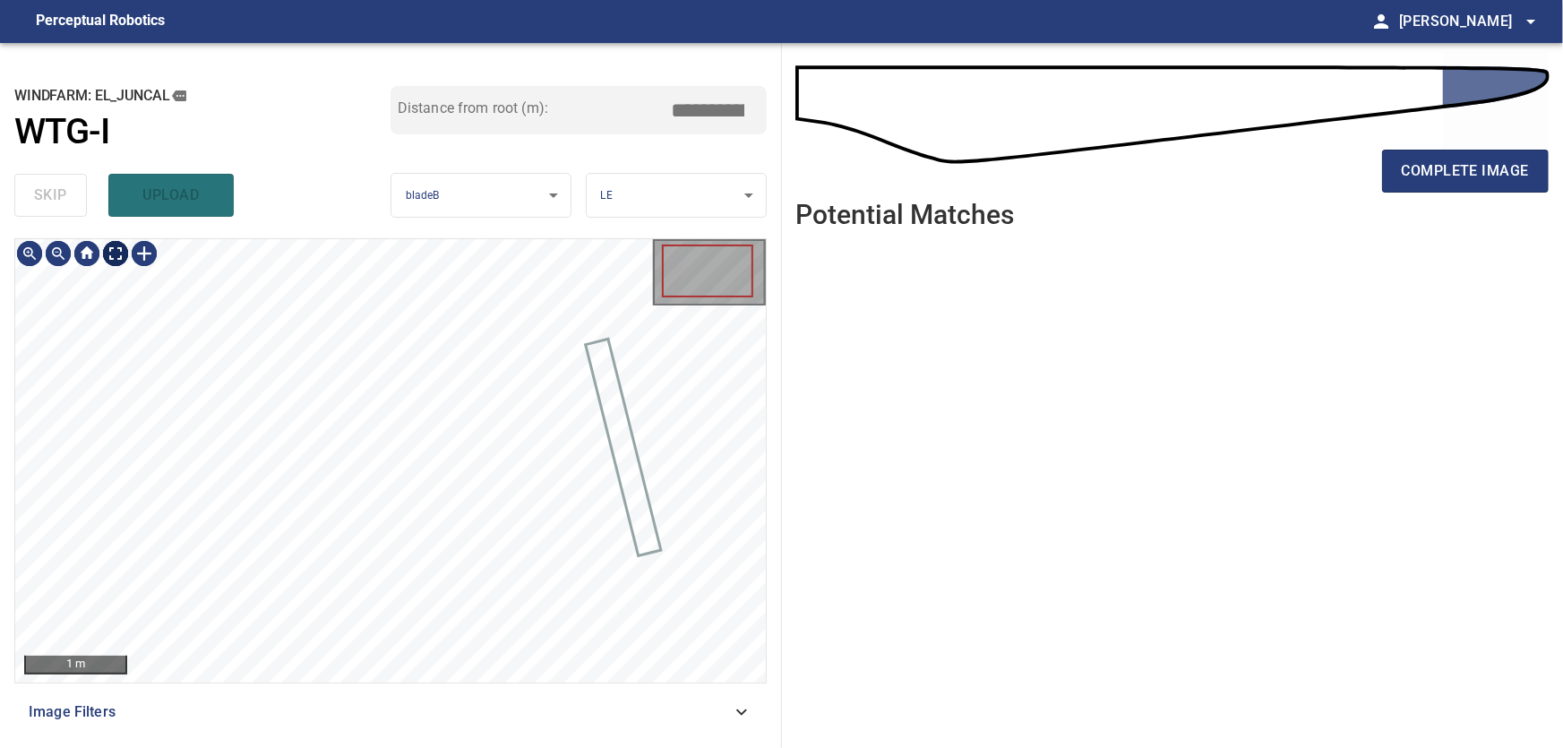
click at [124, 257] on body "**********" at bounding box center [781, 374] width 1563 height 748
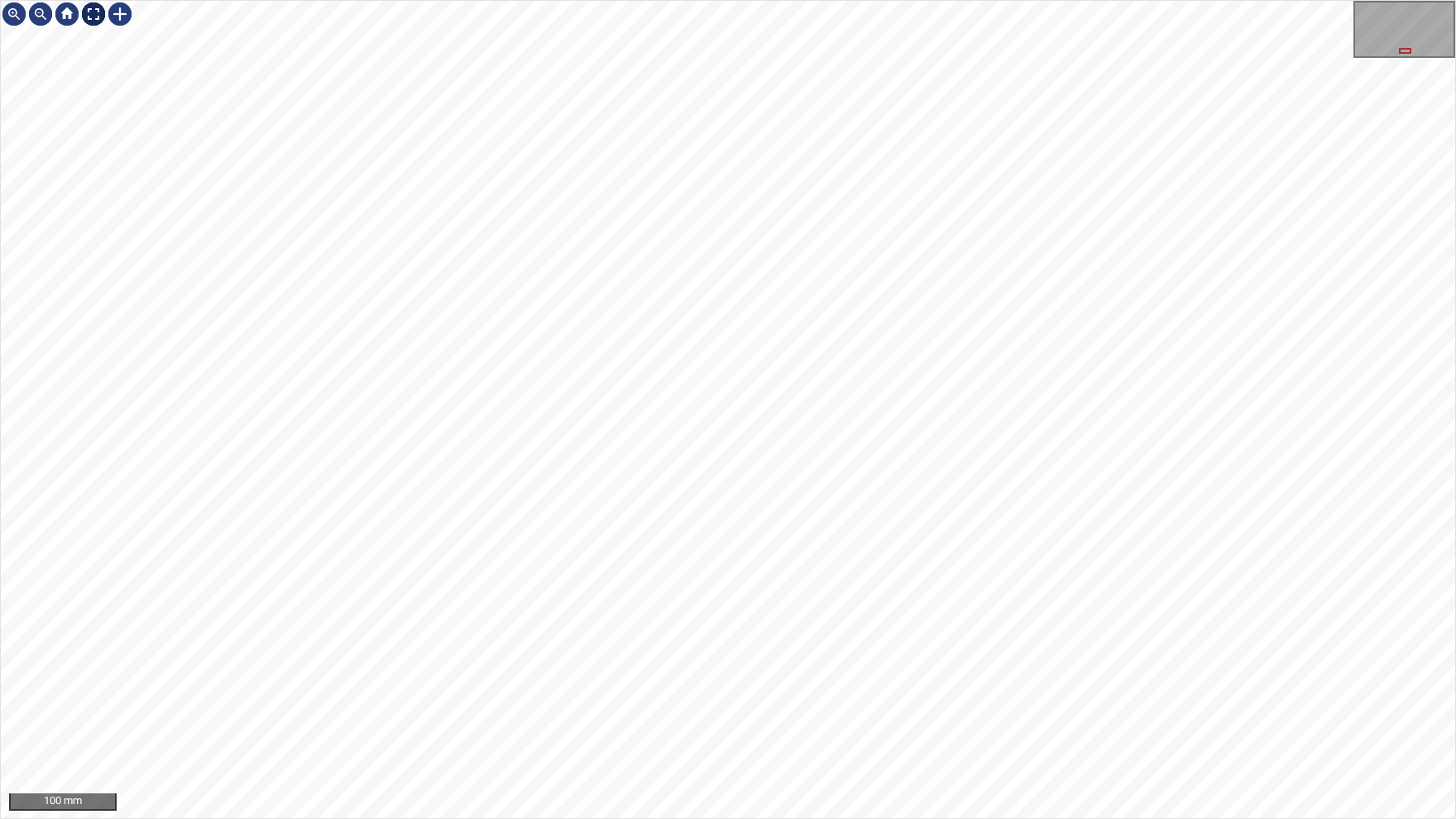
click at [101, 18] on img at bounding box center [93, 14] width 27 height 27
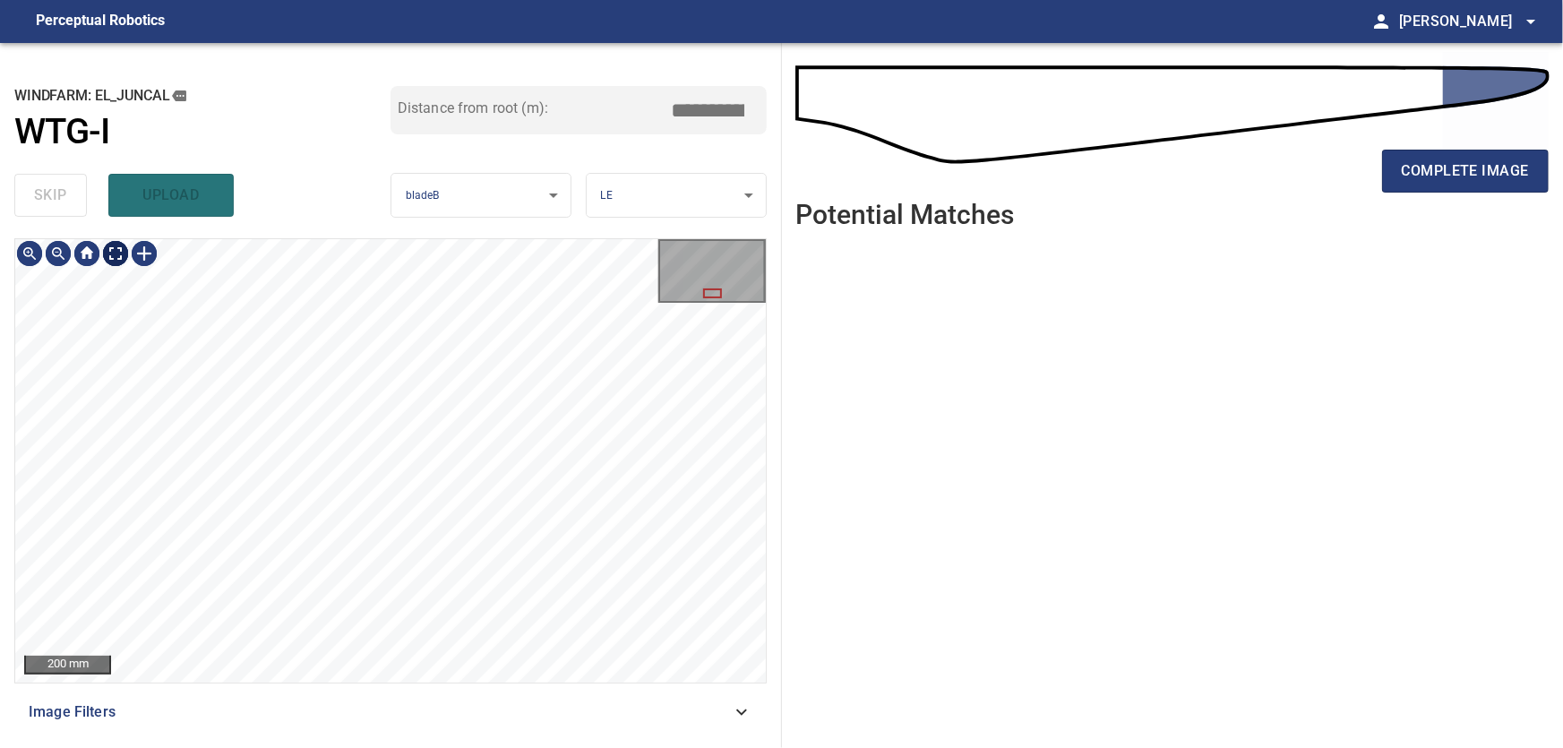
click at [114, 257] on body "**********" at bounding box center [781, 374] width 1563 height 748
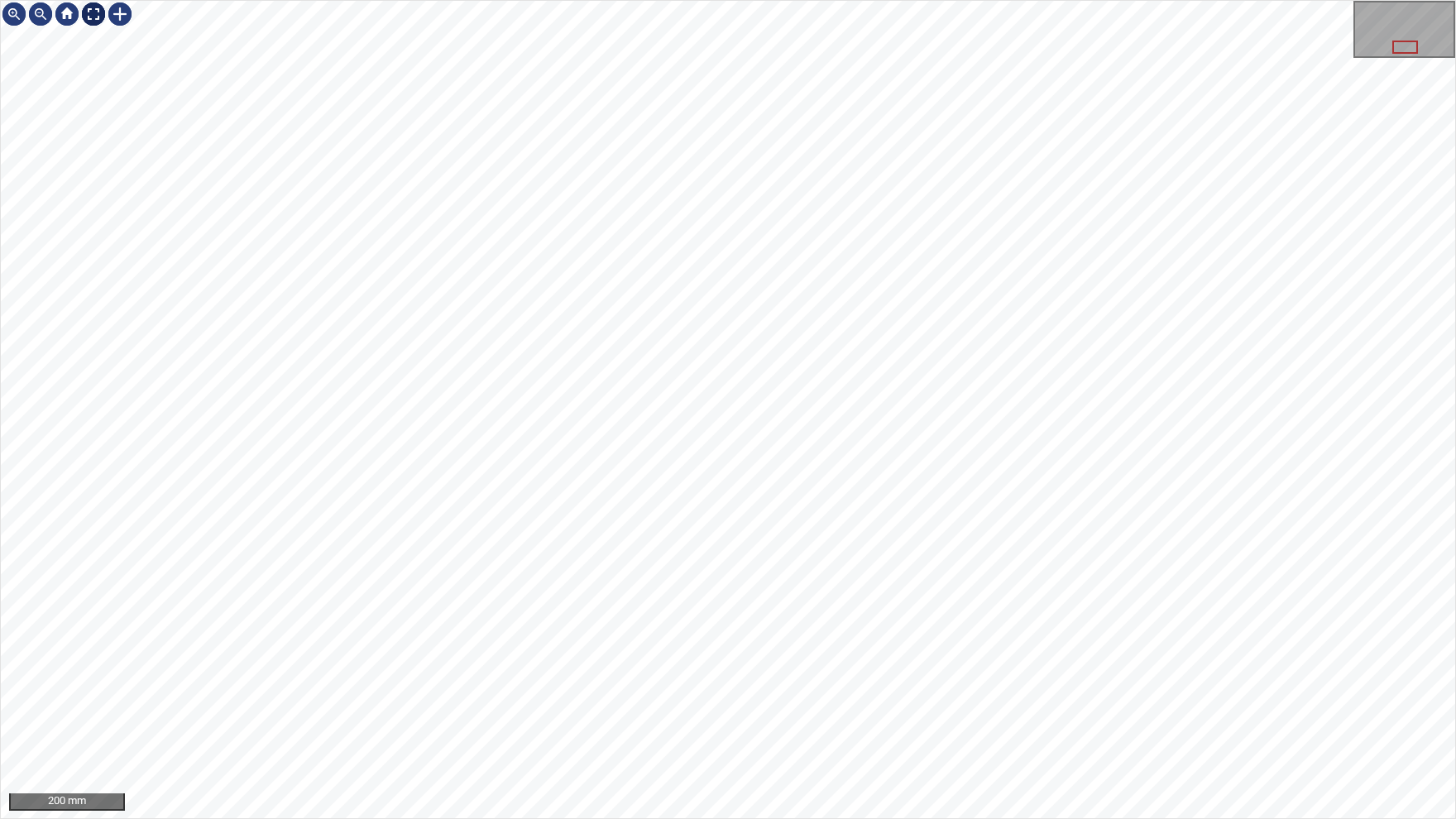
click at [94, 27] on img at bounding box center [93, 14] width 27 height 27
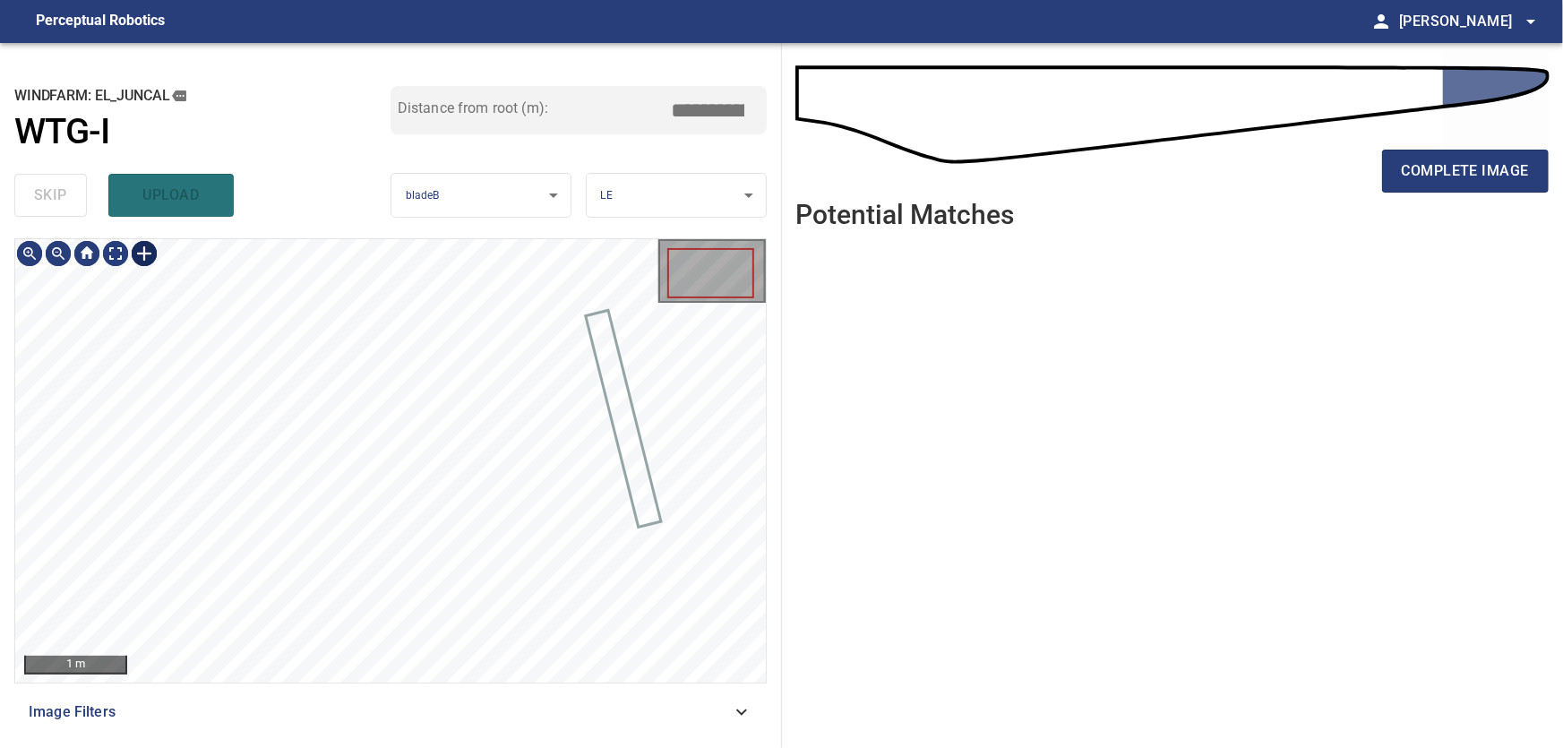
click at [156, 267] on div at bounding box center [144, 253] width 29 height 29
click at [350, 660] on div at bounding box center [390, 460] width 751 height 443
click at [394, 645] on div at bounding box center [392, 579] width 23 height 183
click at [380, 616] on div at bounding box center [377, 586] width 60 height 183
click at [341, 465] on div at bounding box center [373, 570] width 66 height 215
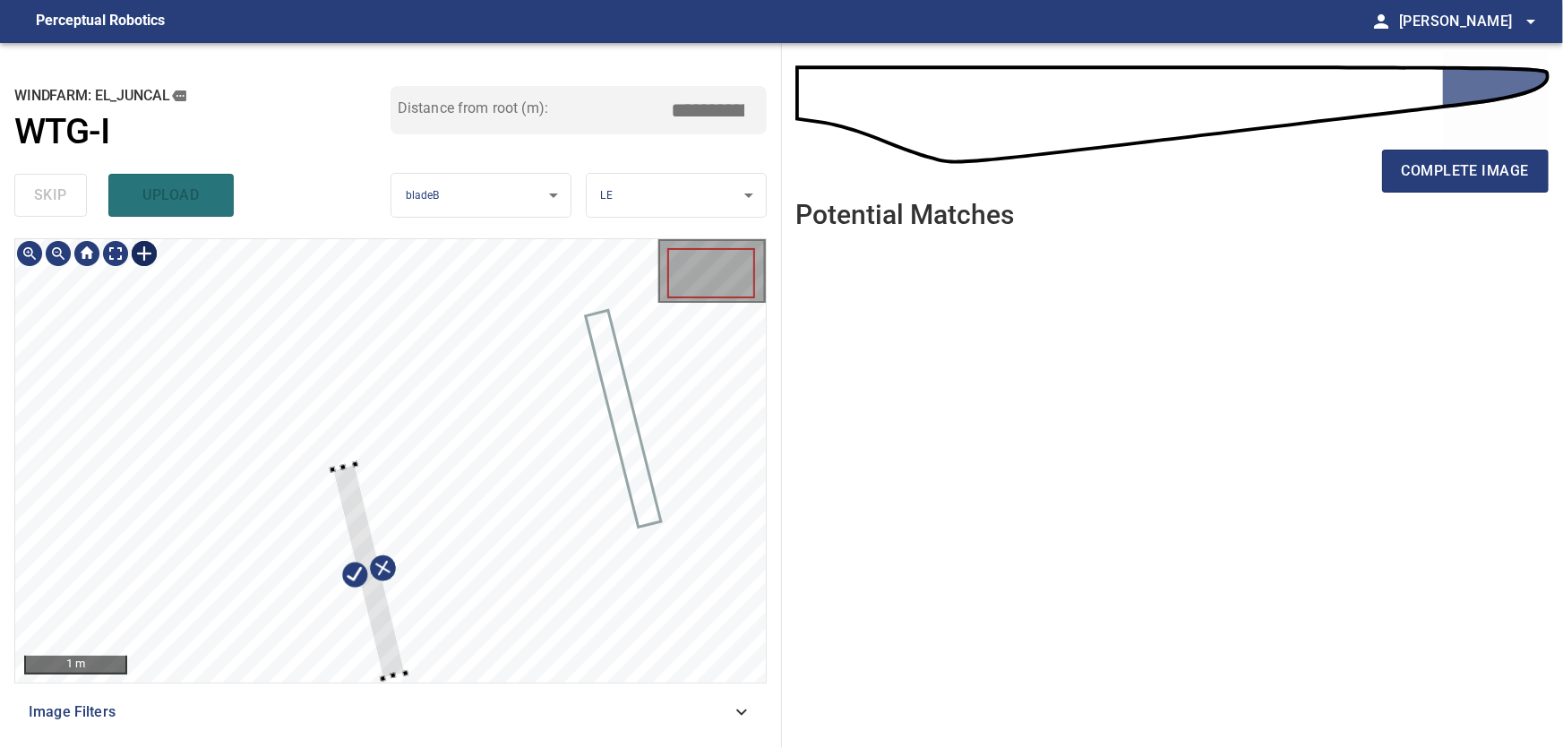
click at [377, 612] on div at bounding box center [368, 572] width 73 height 214
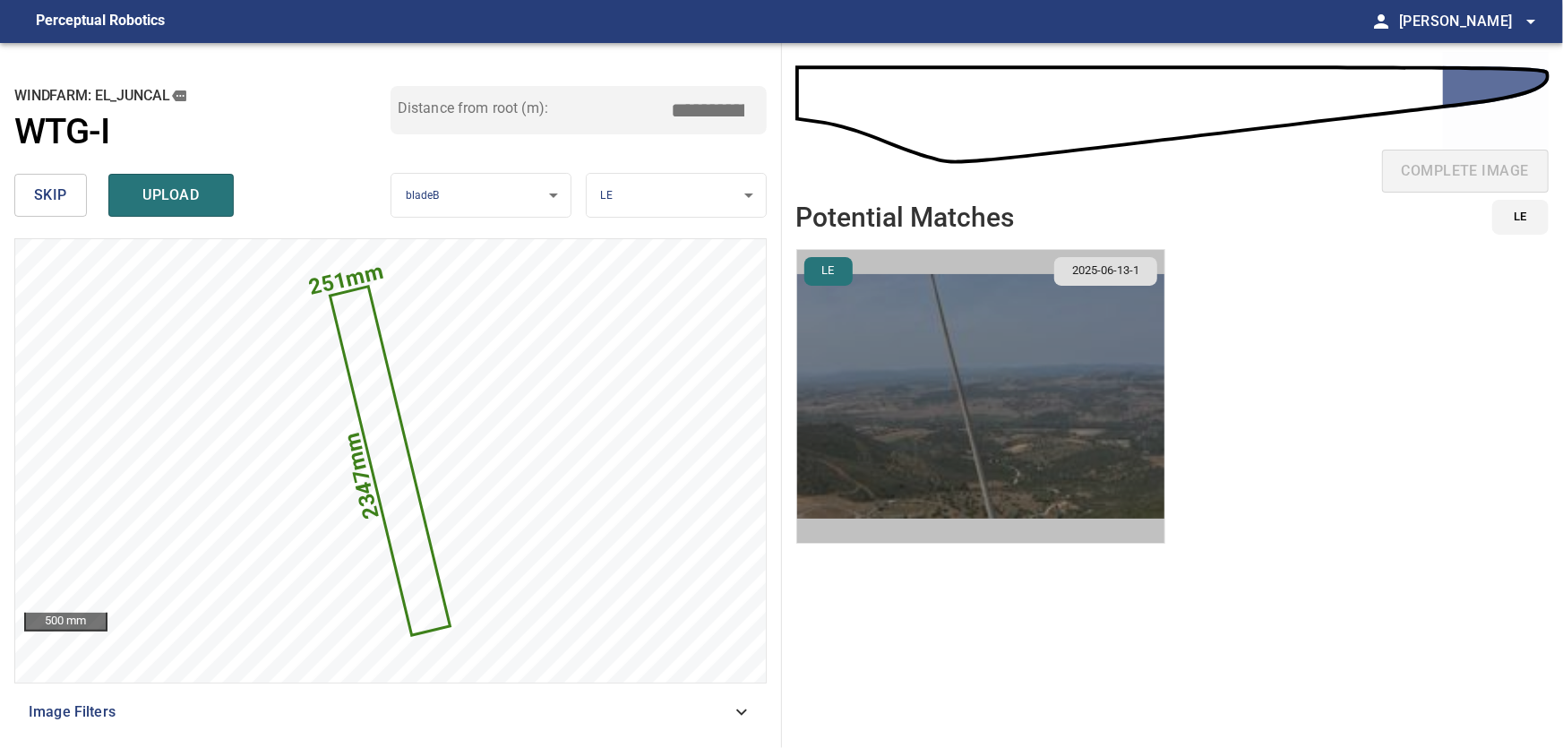
click at [957, 420] on img "button" at bounding box center [980, 396] width 367 height 293
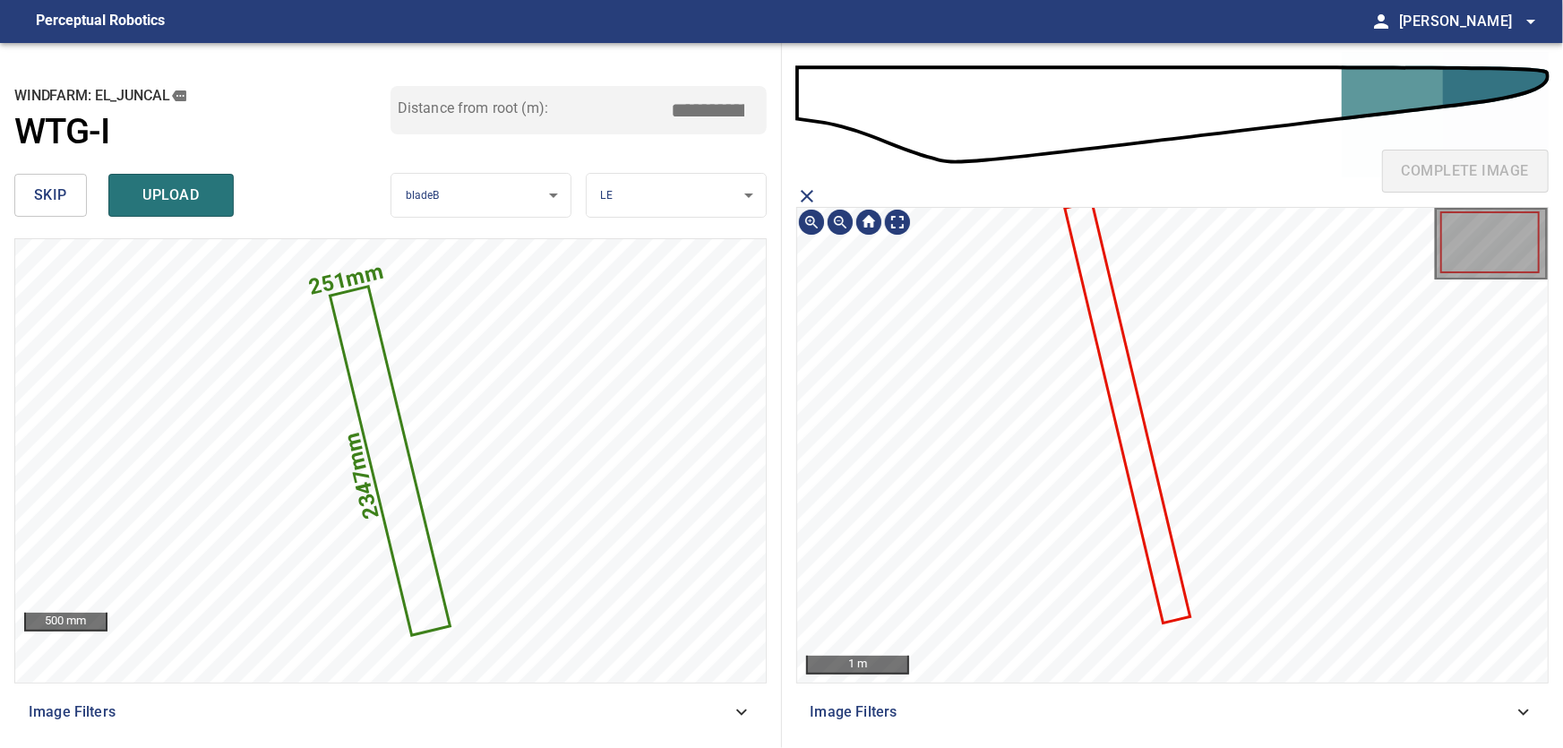
click at [1119, 408] on icon at bounding box center [1128, 413] width 122 height 418
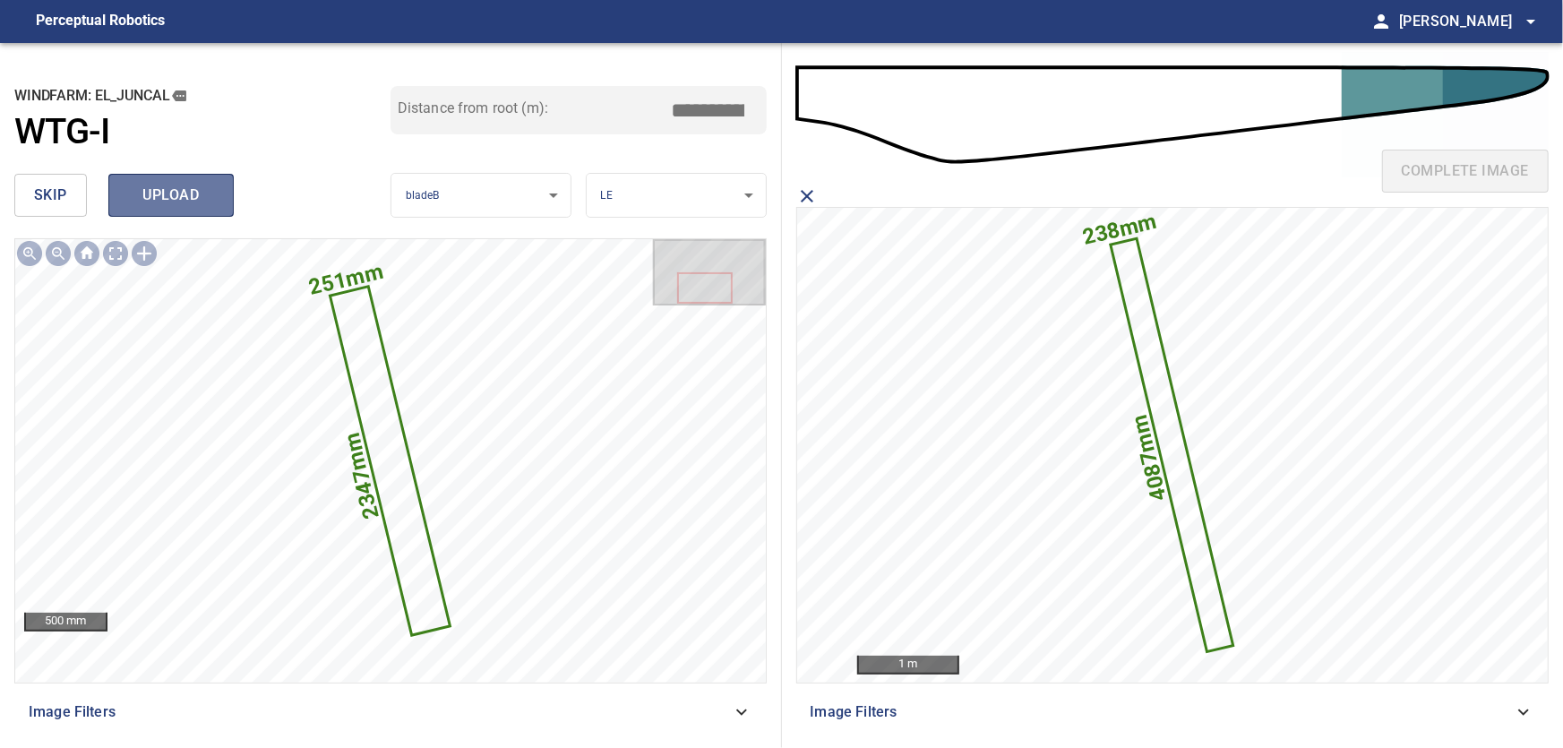
click at [183, 194] on span "upload" at bounding box center [171, 195] width 86 height 25
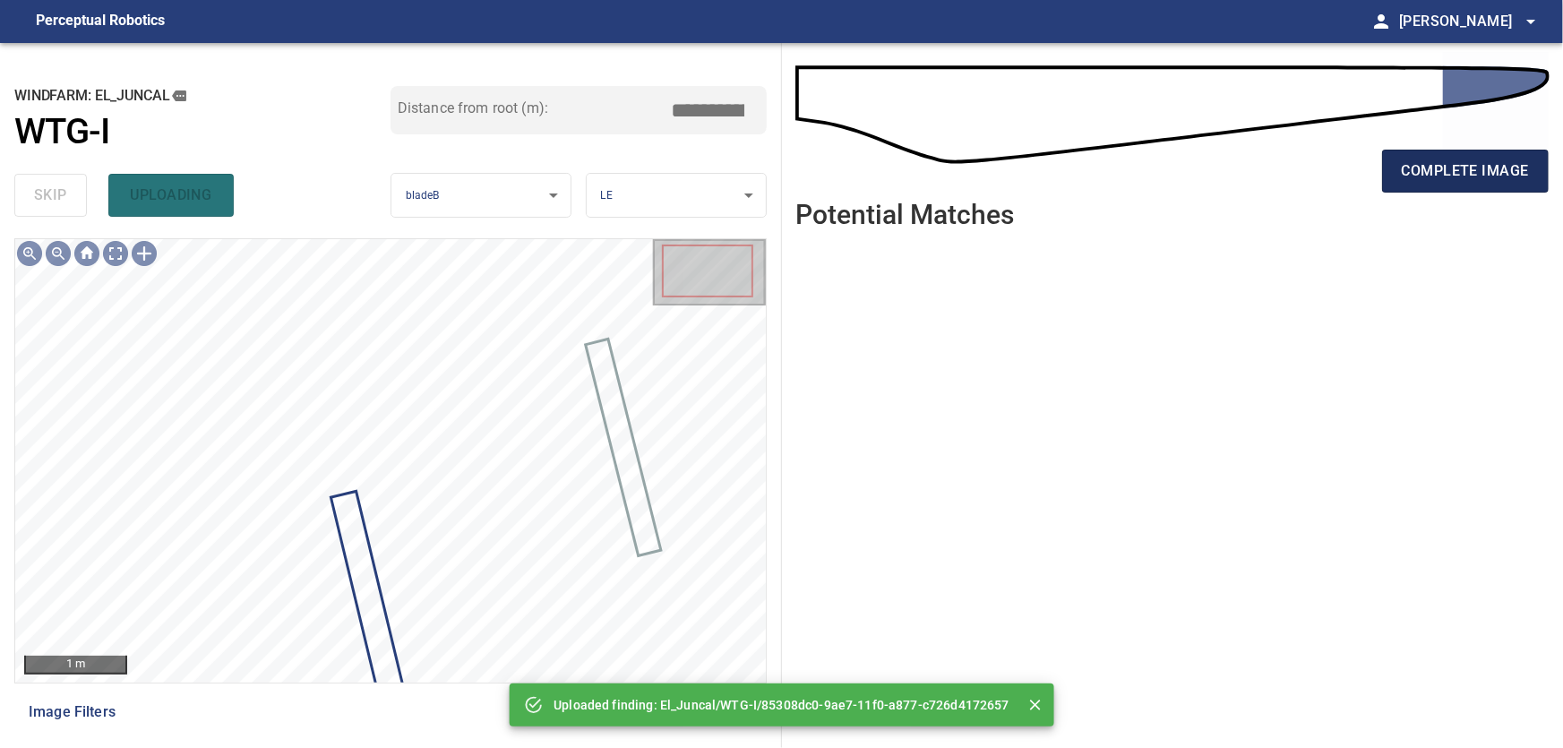
click at [1468, 178] on span "complete image" at bounding box center [1465, 171] width 127 height 25
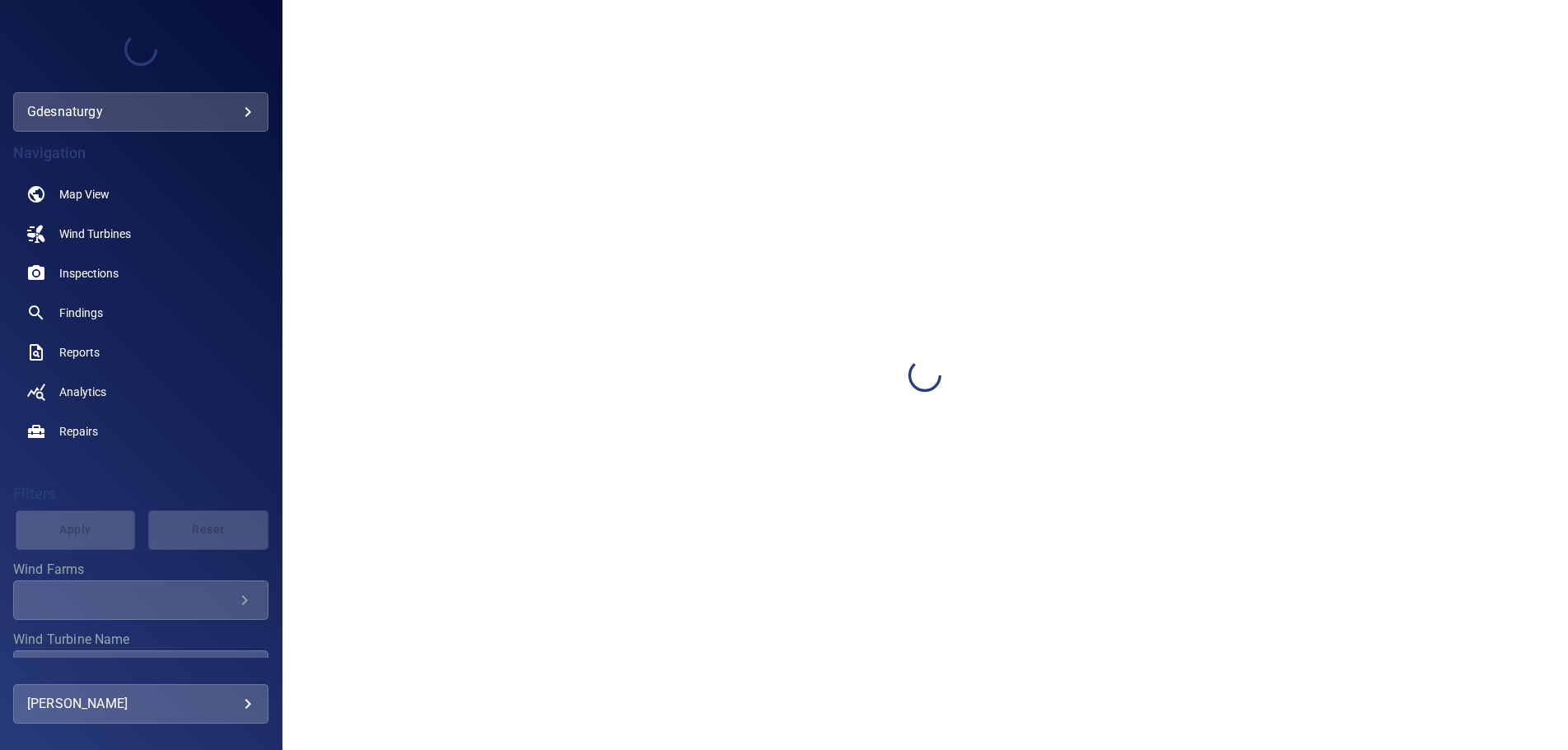
scroll to position [84, 0]
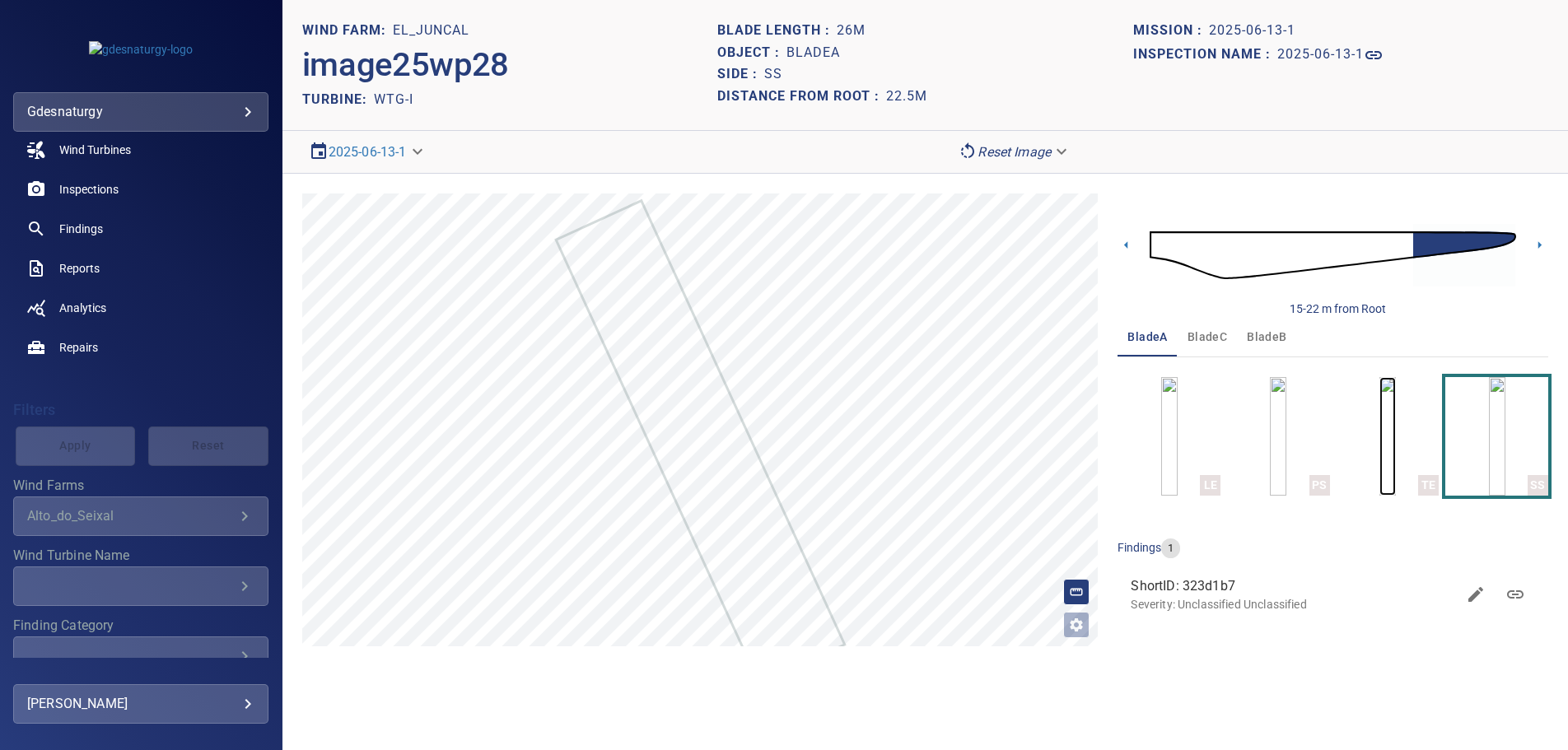
click at [1380, 439] on img "button" at bounding box center [1388, 436] width 17 height 119
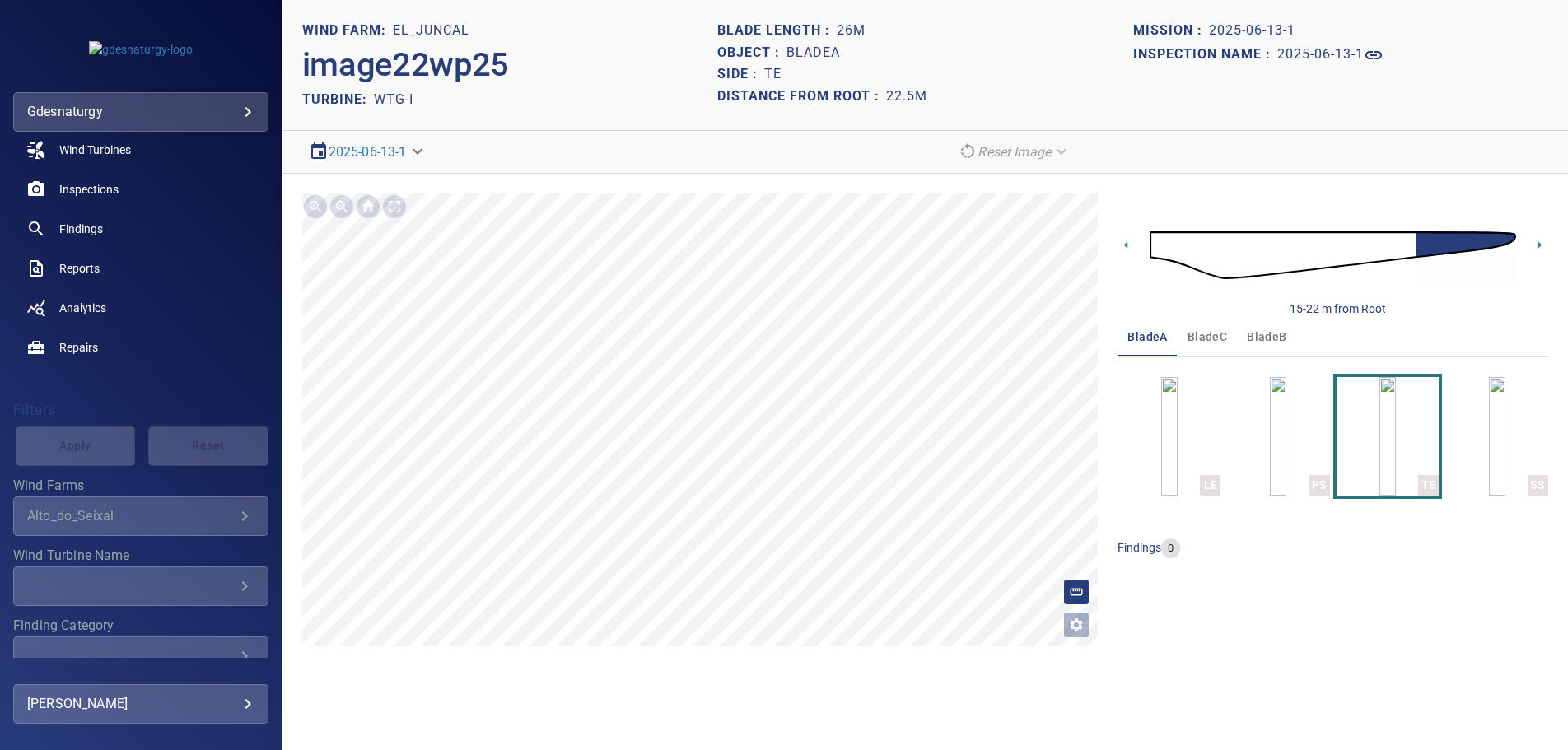
click at [1159, 239] on img at bounding box center [1333, 255] width 367 height 89
click at [1535, 243] on icon at bounding box center [1539, 244] width 17 height 17
click at [1537, 242] on icon at bounding box center [1539, 244] width 17 height 17
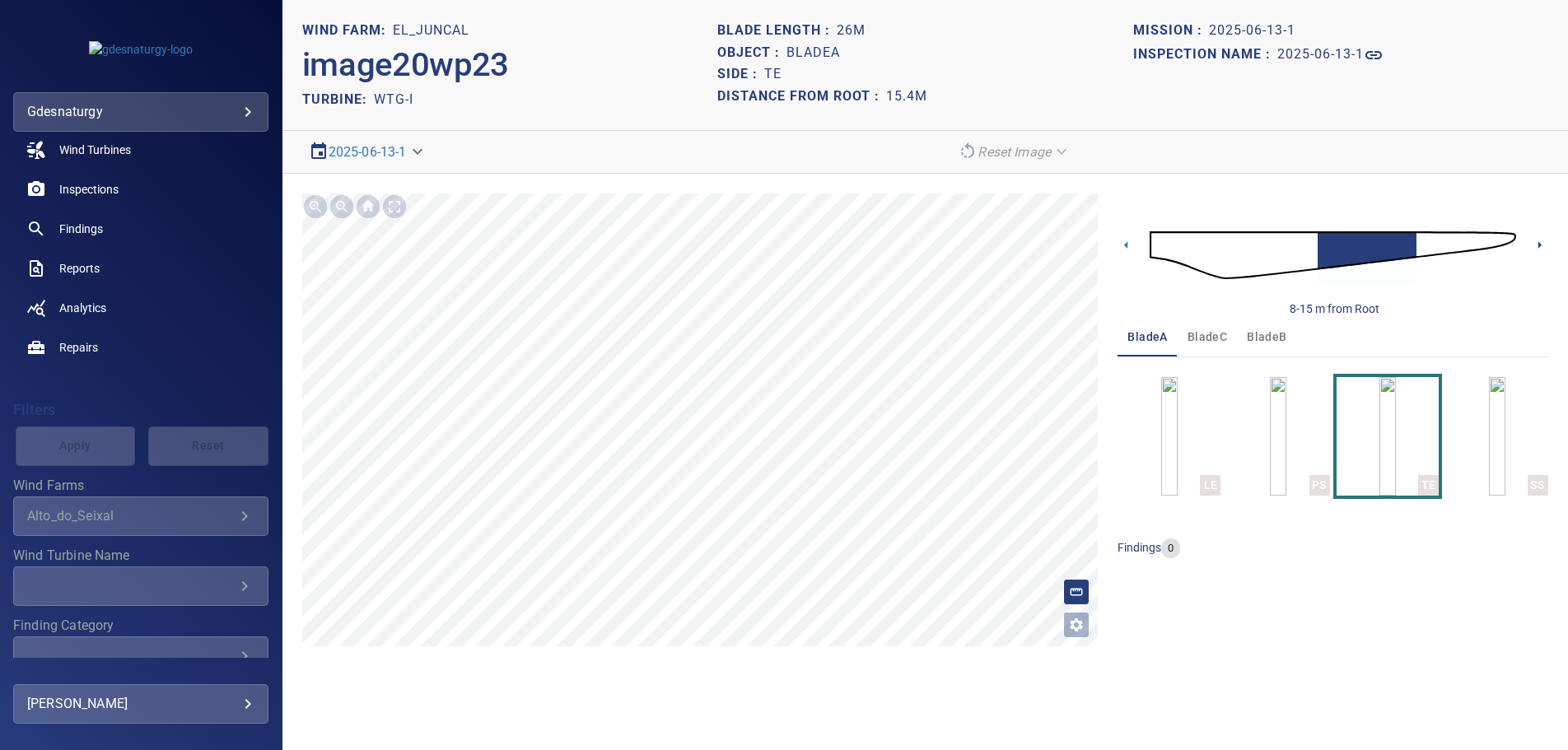
click at [1537, 242] on icon at bounding box center [1539, 244] width 17 height 17
click at [1159, 244] on img at bounding box center [1333, 255] width 367 height 89
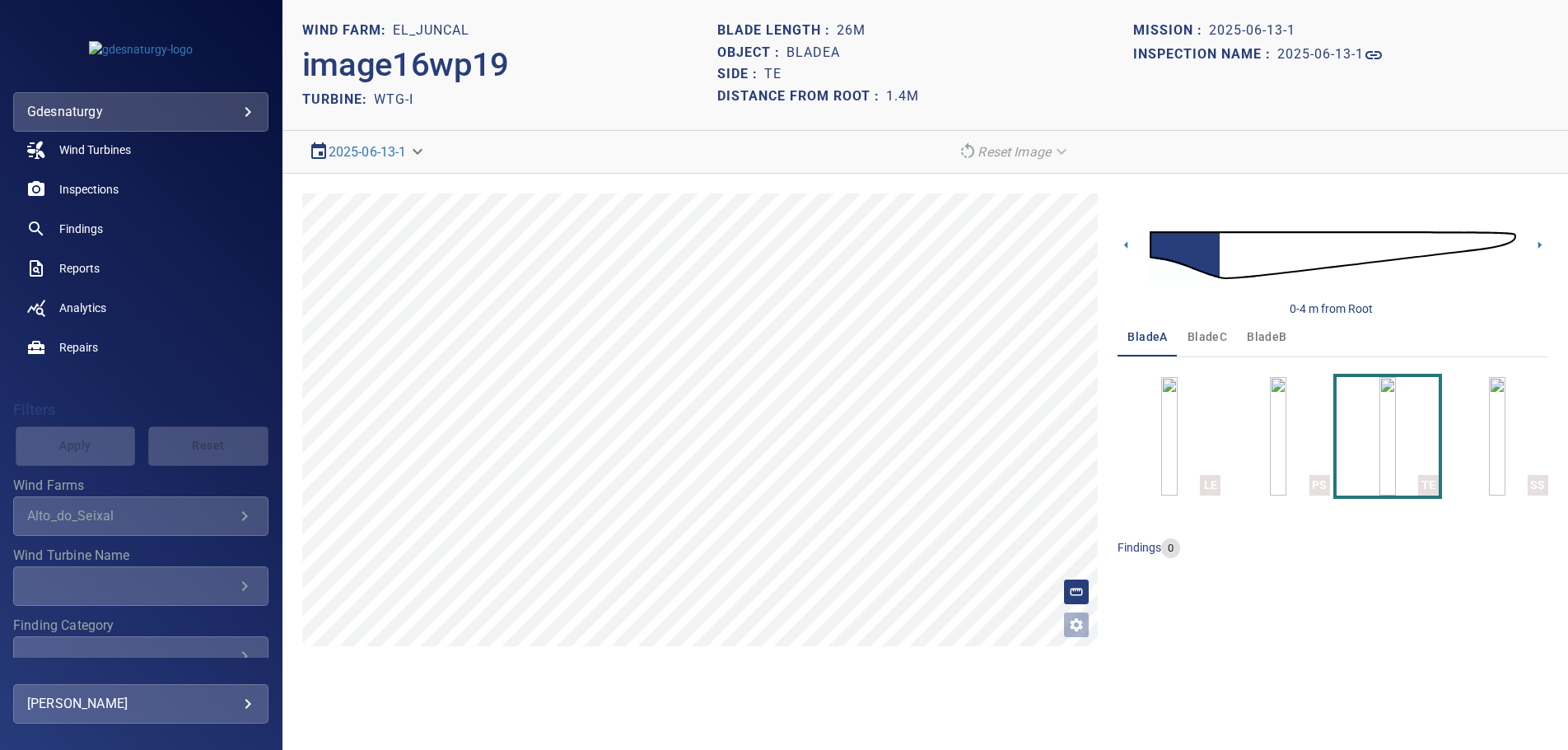
click at [1267, 336] on span "bladeB" at bounding box center [1266, 337] width 40 height 20
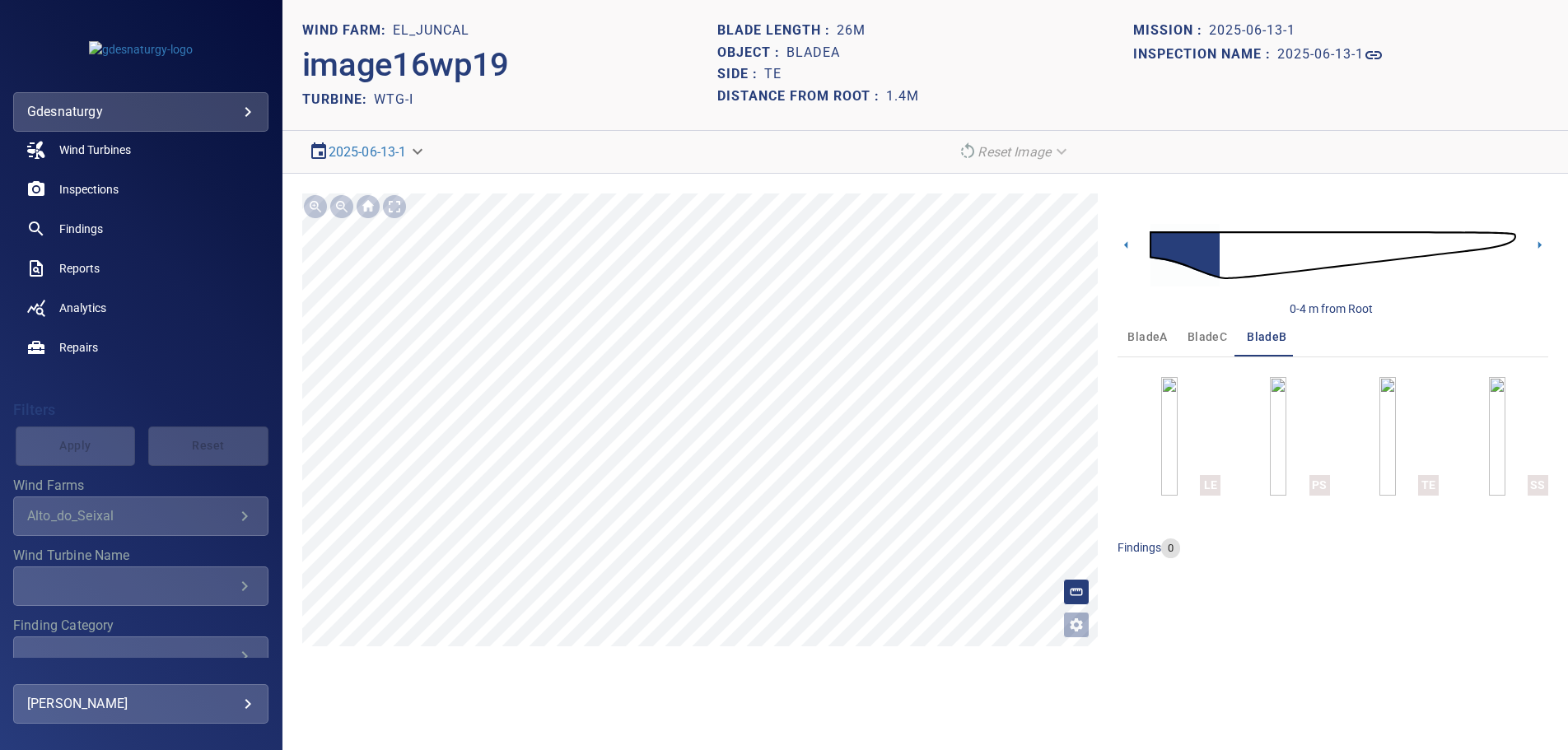
click at [1162, 422] on button "LE" at bounding box center [1170, 436] width 103 height 119
click at [1134, 425] on button "LE" at bounding box center [1170, 436] width 103 height 119
drag, startPoint x: 1291, startPoint y: 399, endPoint x: 1283, endPoint y: 400, distance: 8.1
click at [1289, 399] on button "PS" at bounding box center [1279, 436] width 103 height 119
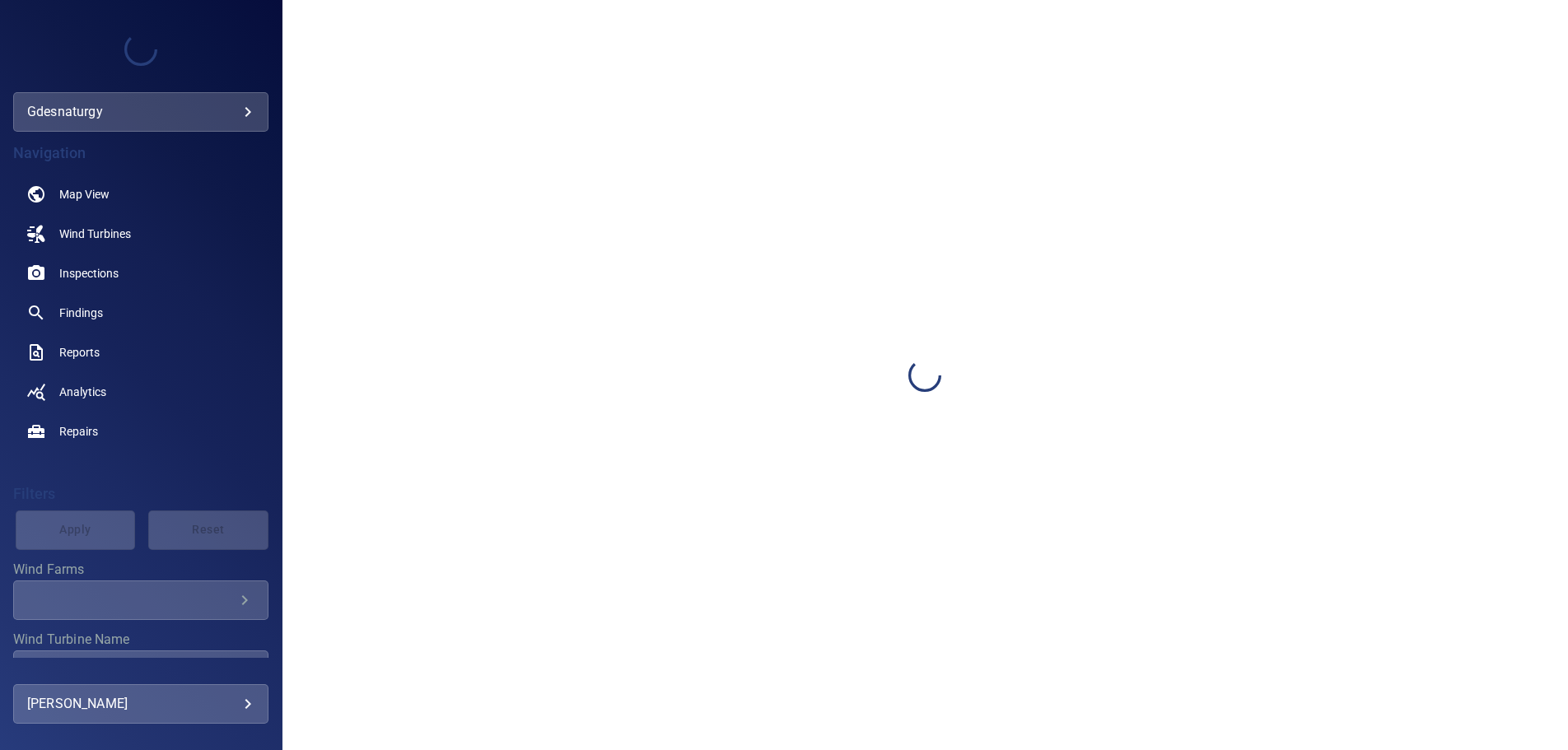
scroll to position [84, 0]
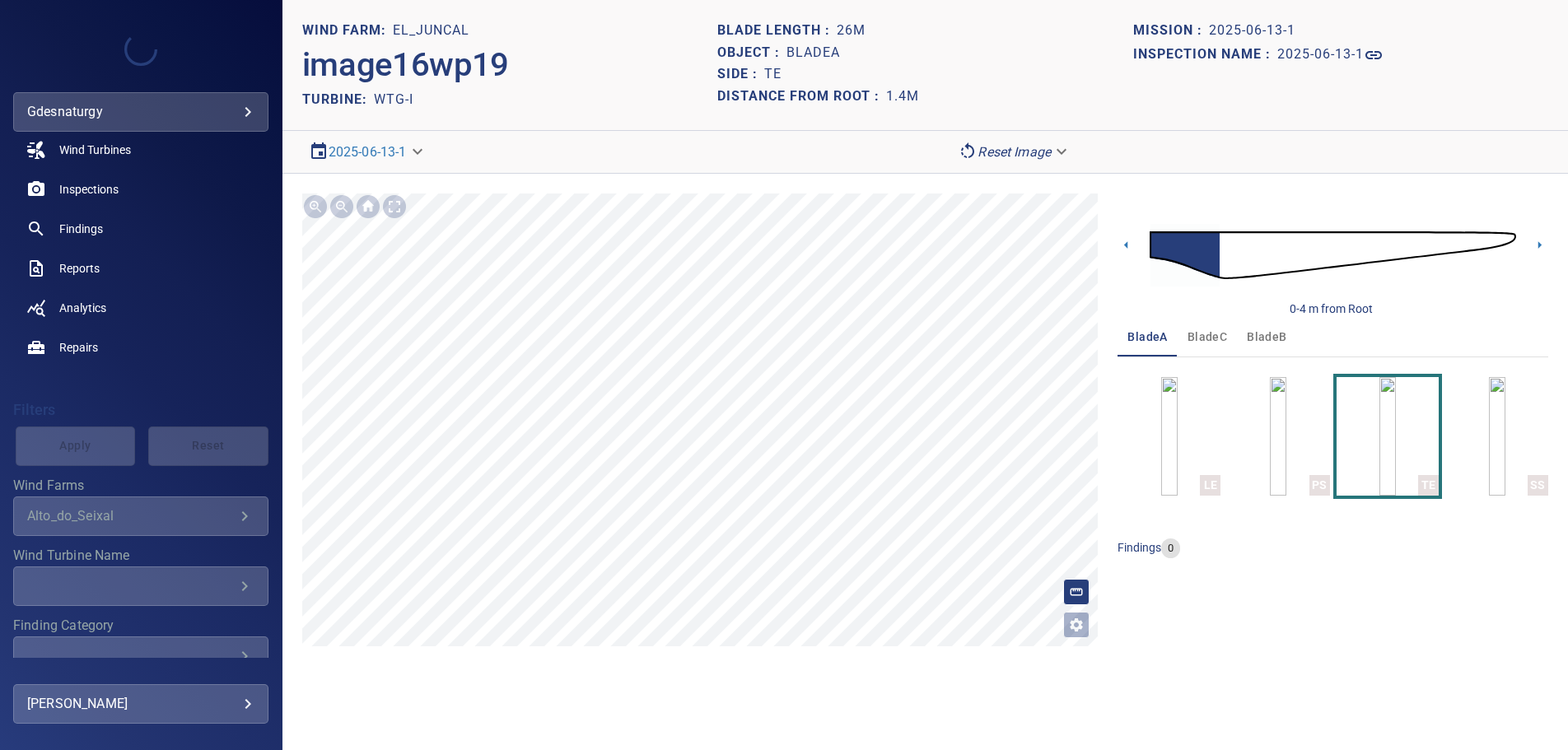
drag, startPoint x: 1260, startPoint y: 335, endPoint x: 1265, endPoint y: 372, distance: 37.3
click at [1261, 337] on span "bladeB" at bounding box center [1266, 337] width 40 height 20
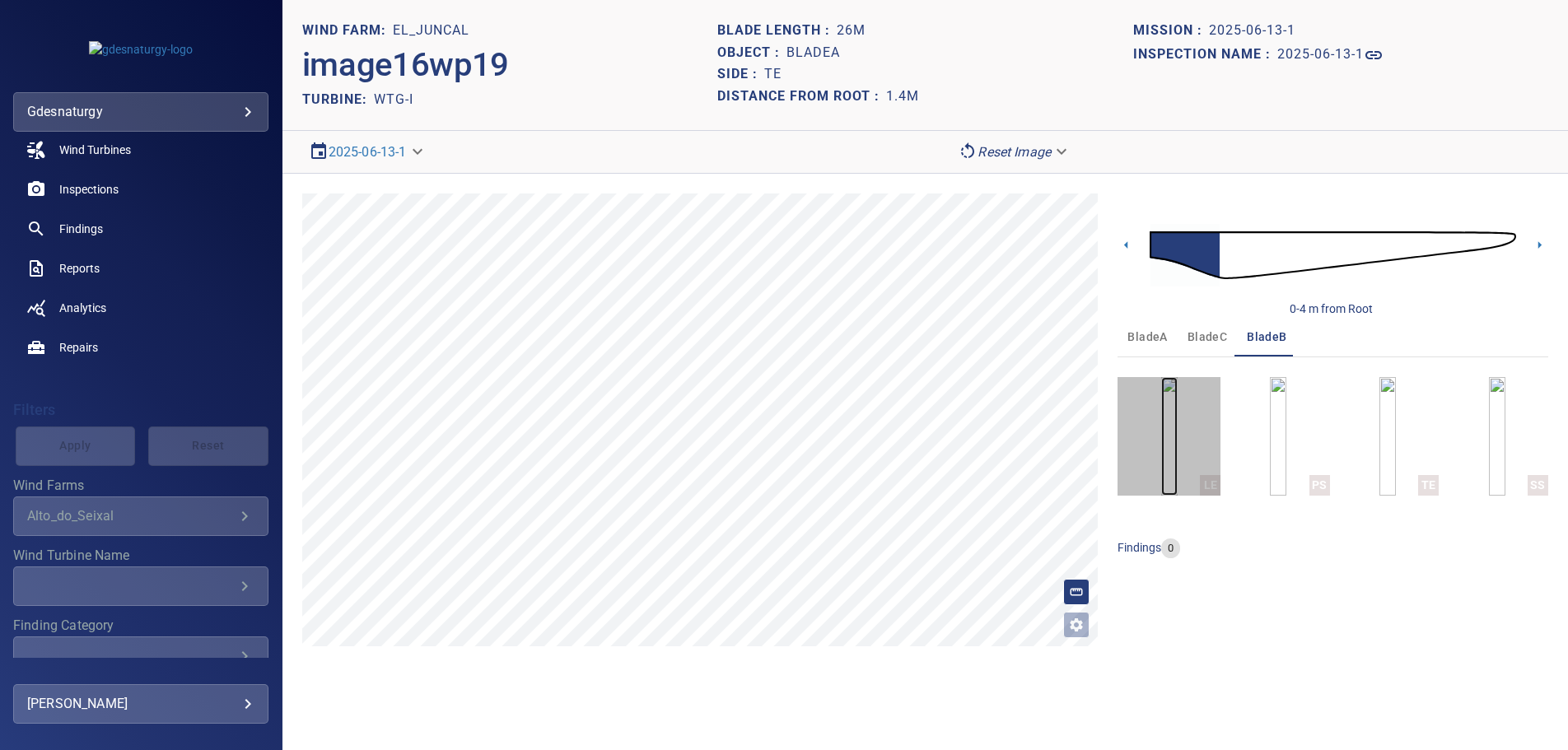
click at [1178, 427] on img "button" at bounding box center [1170, 436] width 17 height 119
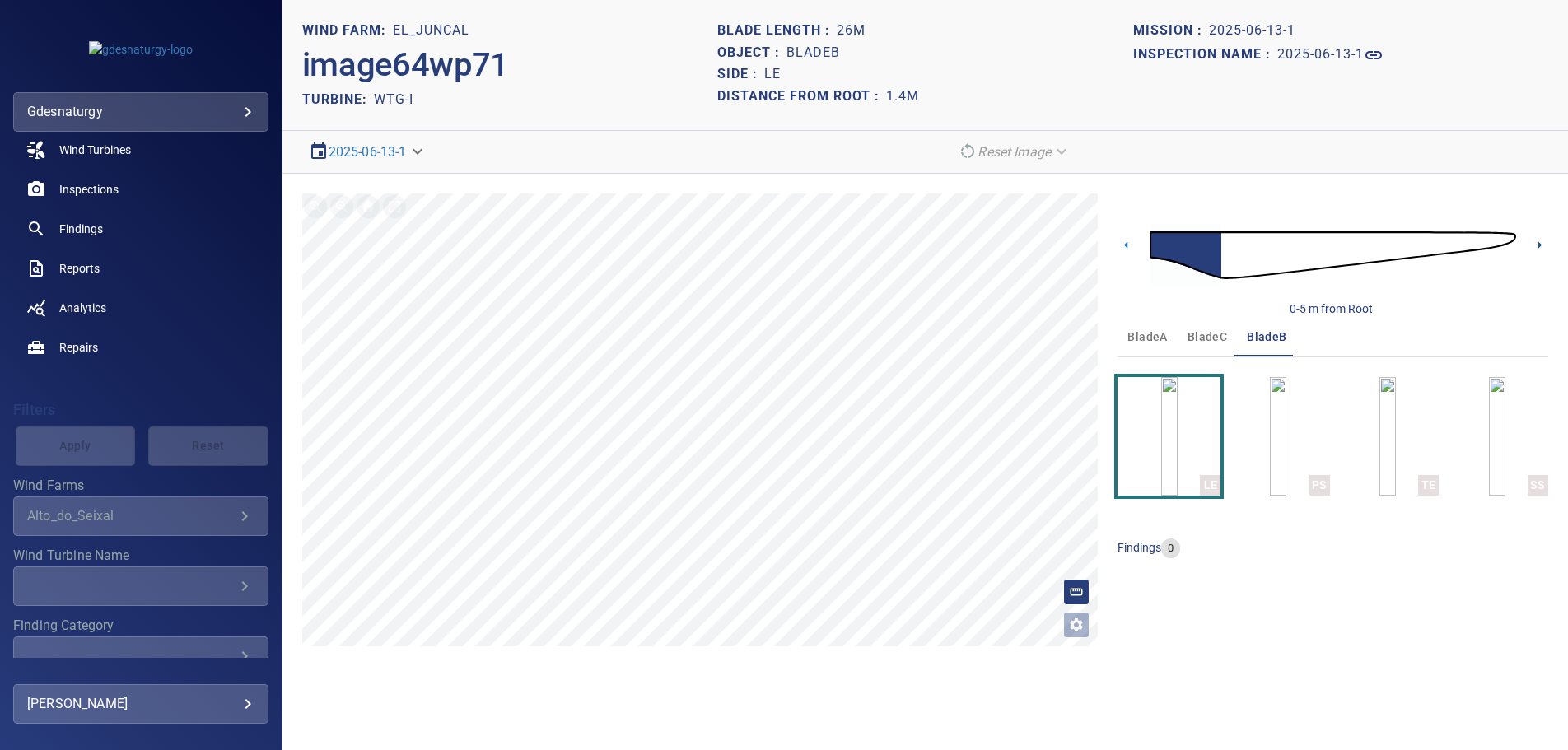
click at [1535, 240] on icon at bounding box center [1539, 244] width 17 height 17
click at [1538, 237] on icon at bounding box center [1539, 244] width 17 height 17
click at [1536, 244] on icon at bounding box center [1539, 244] width 17 height 17
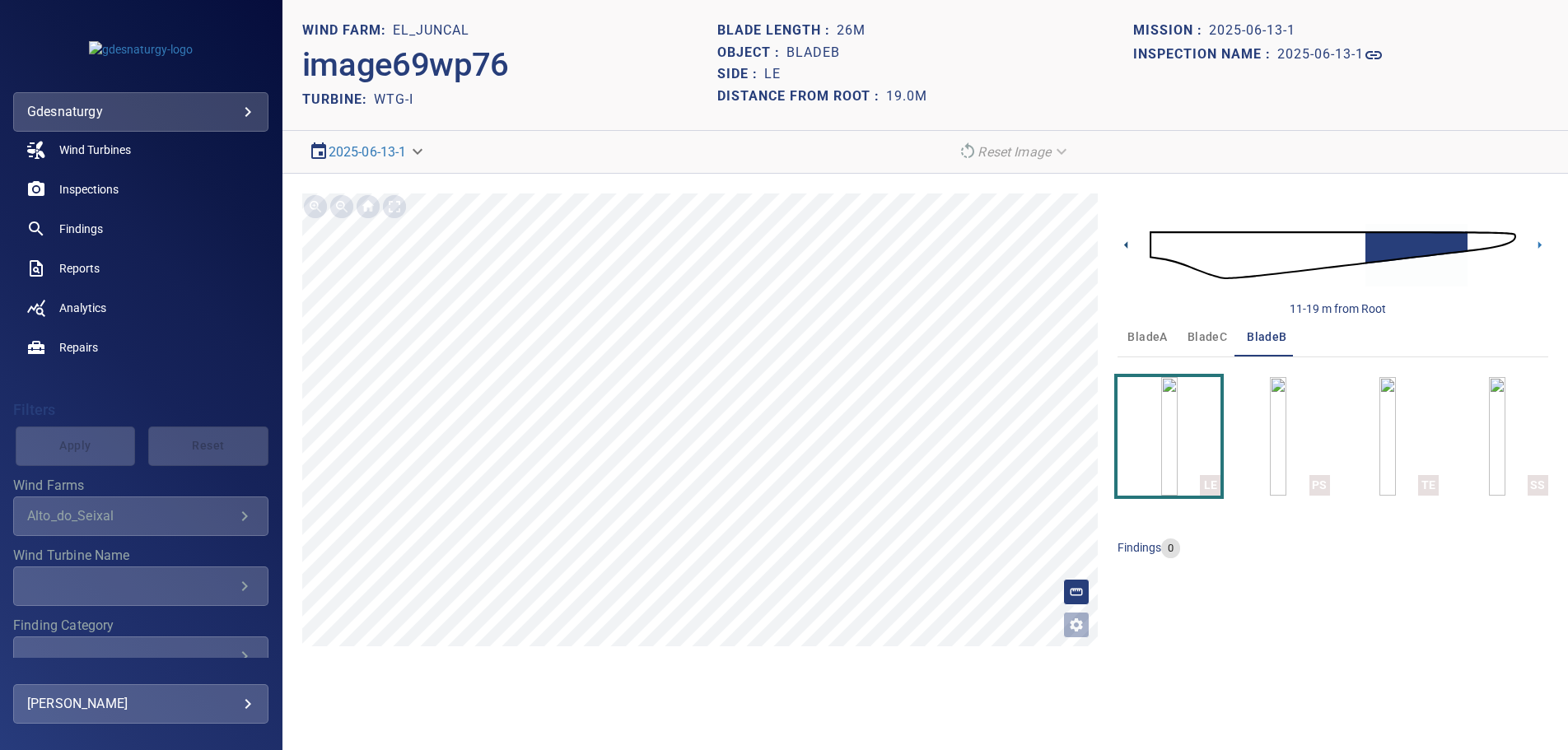
click at [1132, 247] on icon at bounding box center [1127, 244] width 17 height 17
click at [1533, 241] on icon at bounding box center [1539, 244] width 17 height 17
click at [1535, 243] on icon at bounding box center [1539, 244] width 17 height 17
click at [1534, 244] on icon at bounding box center [1539, 244] width 17 height 17
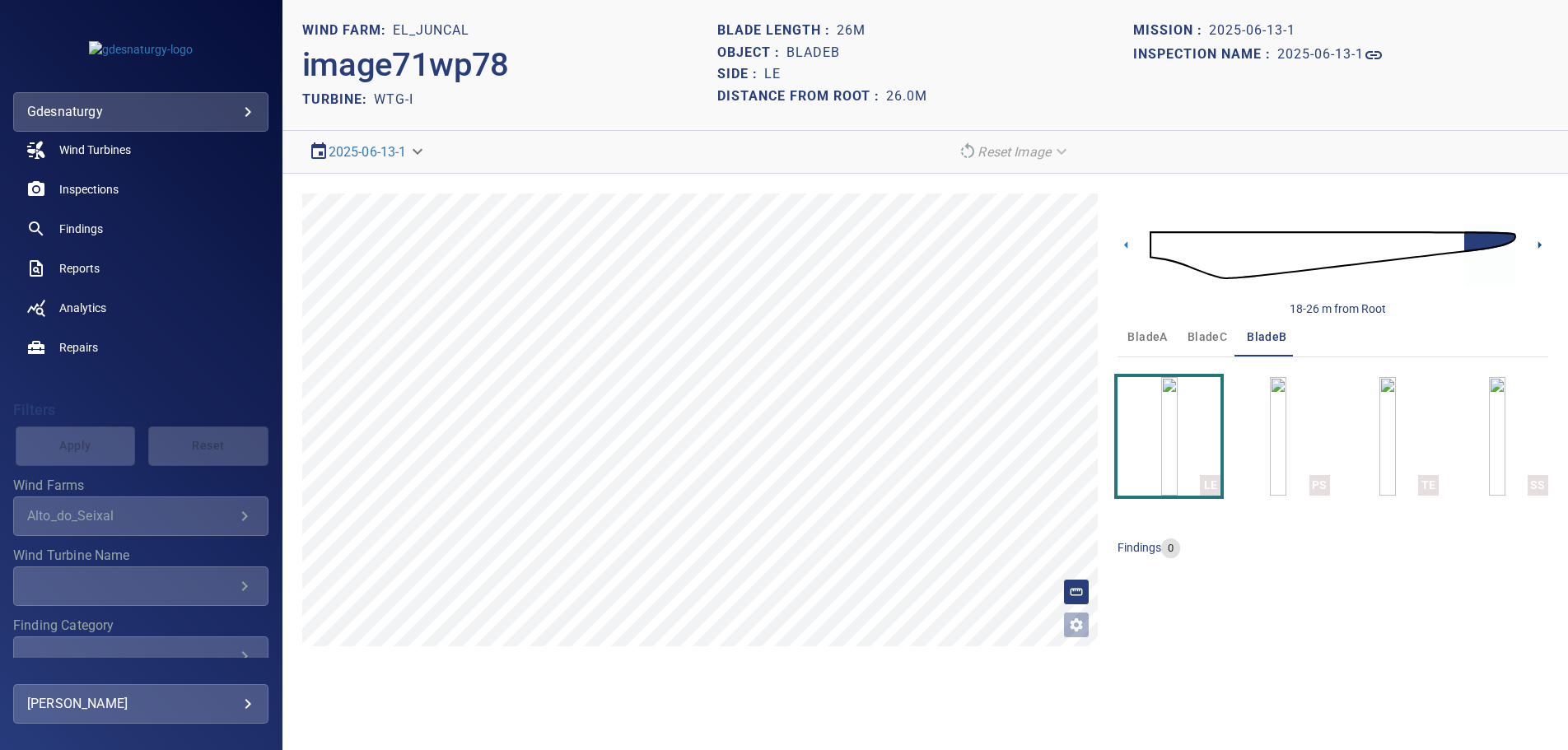
click at [1543, 243] on icon at bounding box center [1539, 244] width 17 height 17
drag, startPoint x: 1189, startPoint y: 441, endPoint x: 1333, endPoint y: 501, distance: 156.0
click at [1178, 441] on img "button" at bounding box center [1170, 436] width 17 height 119
click at [1161, 240] on img at bounding box center [1333, 255] width 367 height 89
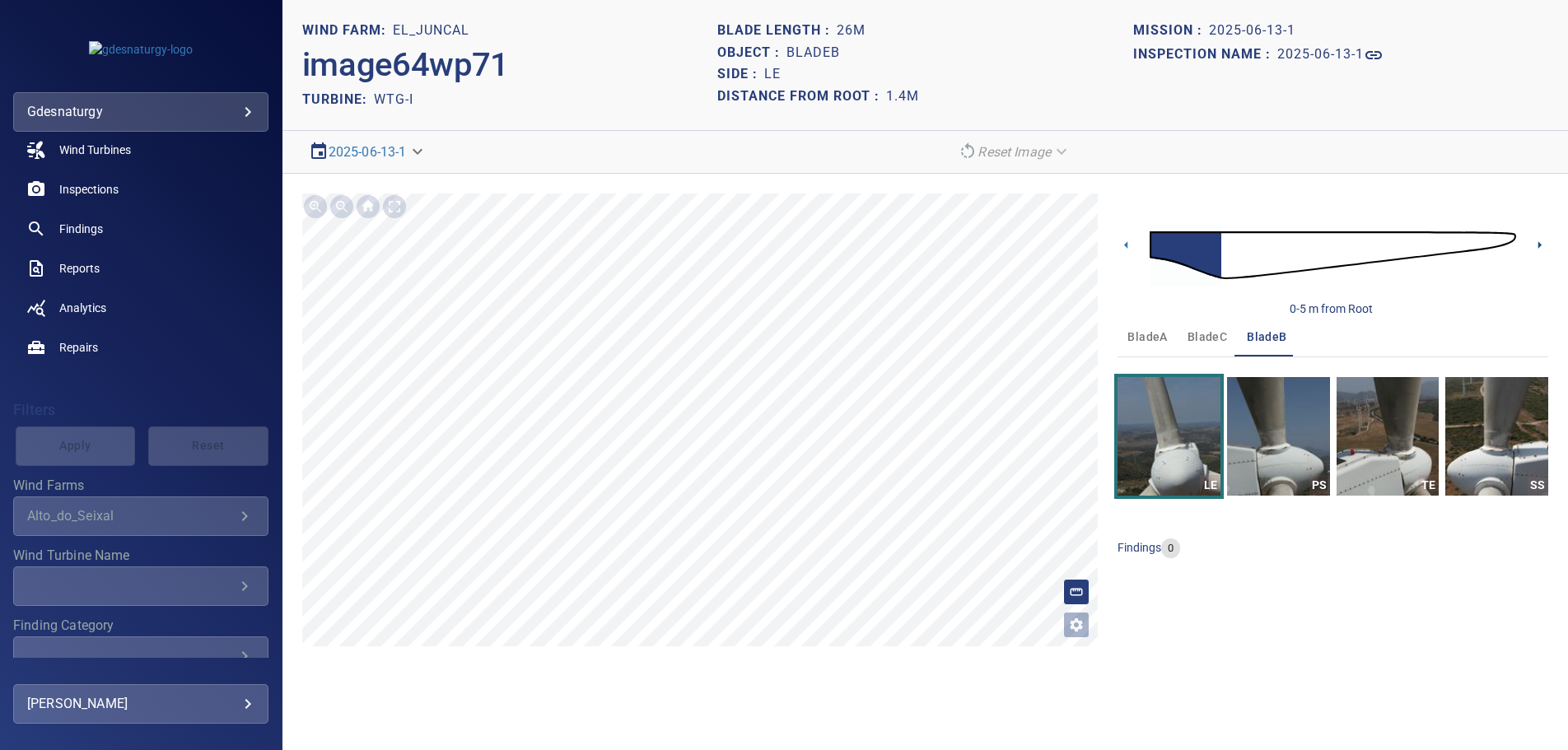
click at [1542, 240] on icon at bounding box center [1539, 244] width 17 height 17
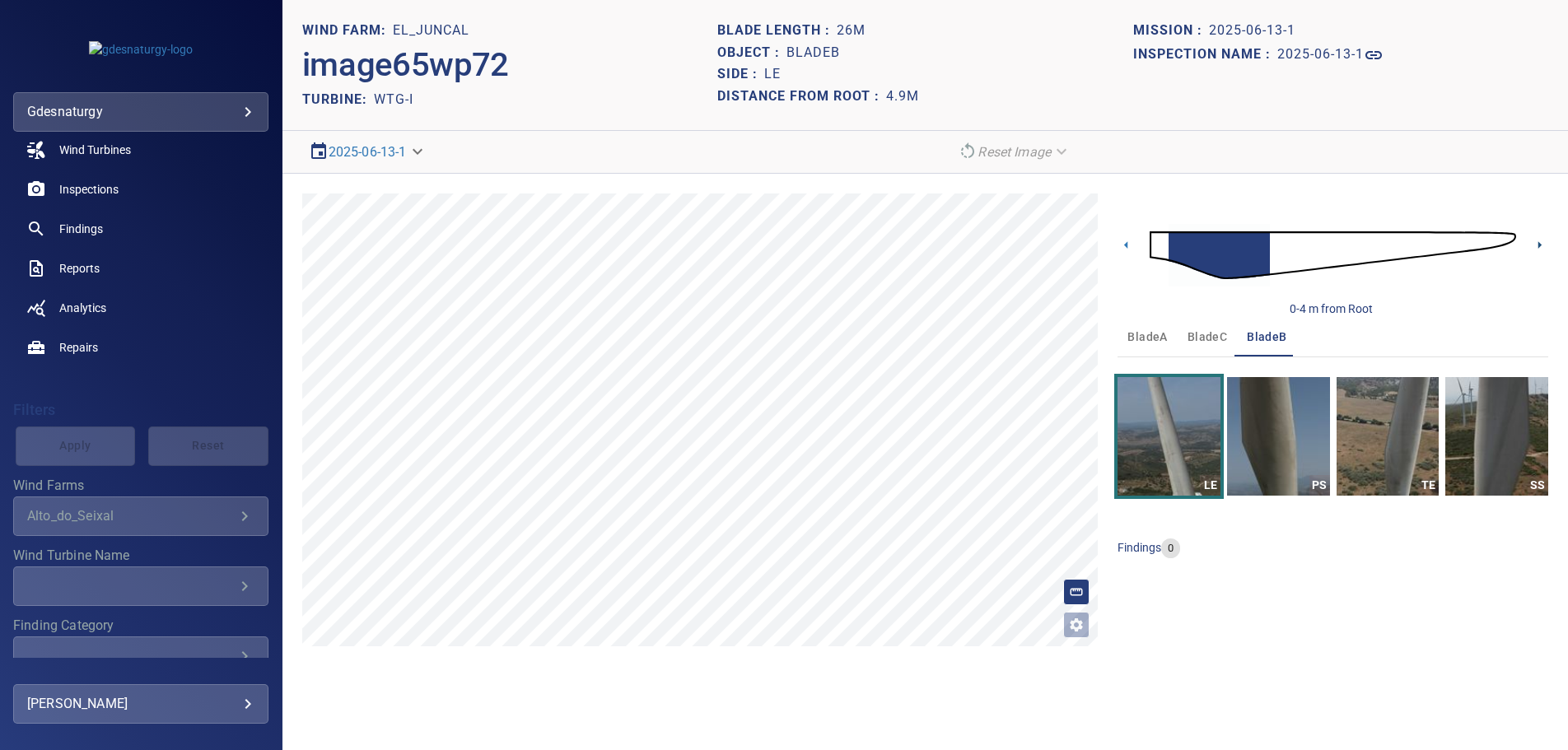
drag, startPoint x: 1538, startPoint y: 241, endPoint x: 1559, endPoint y: 256, distance: 25.8
click at [1537, 241] on icon at bounding box center [1539, 244] width 17 height 17
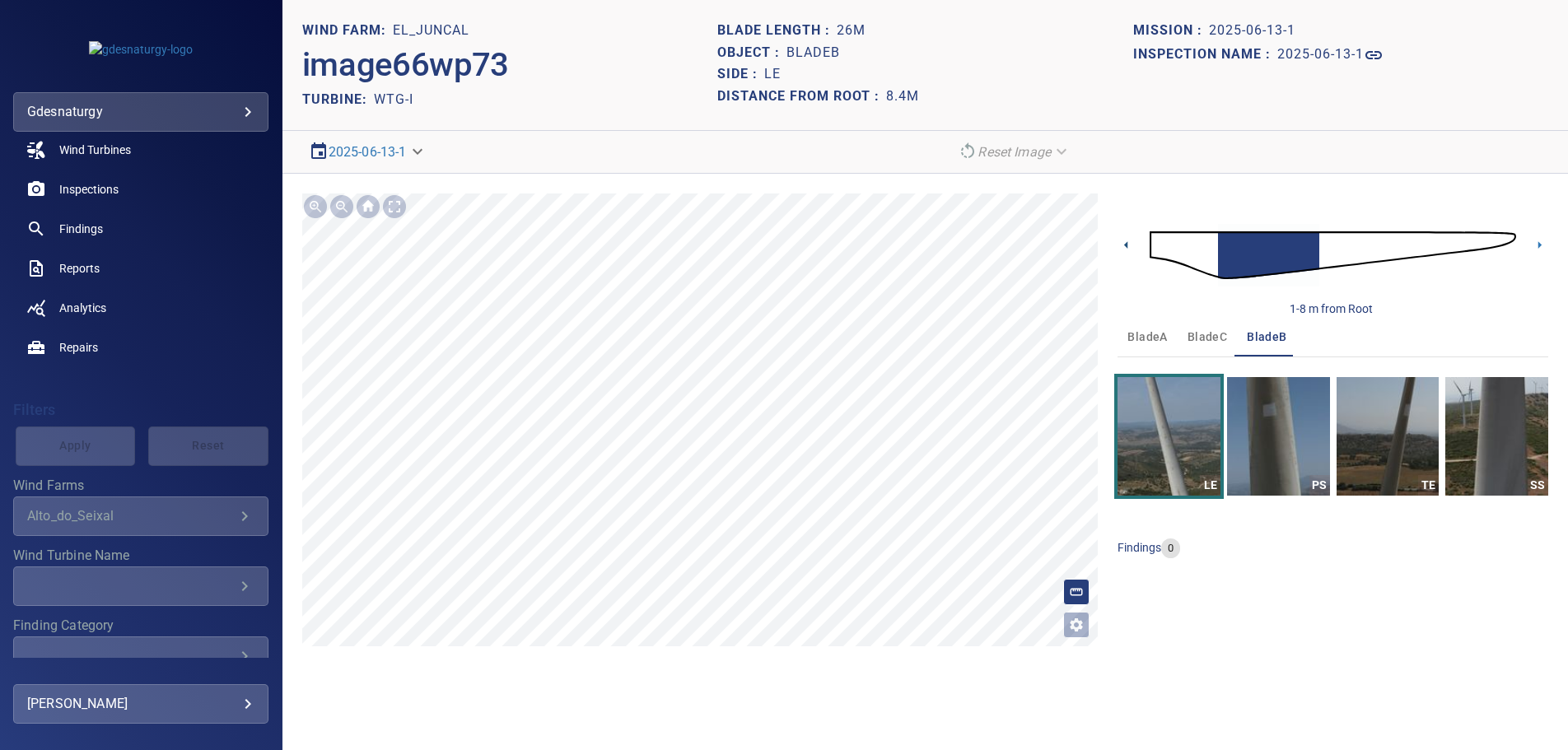
click at [1134, 245] on icon at bounding box center [1127, 244] width 17 height 17
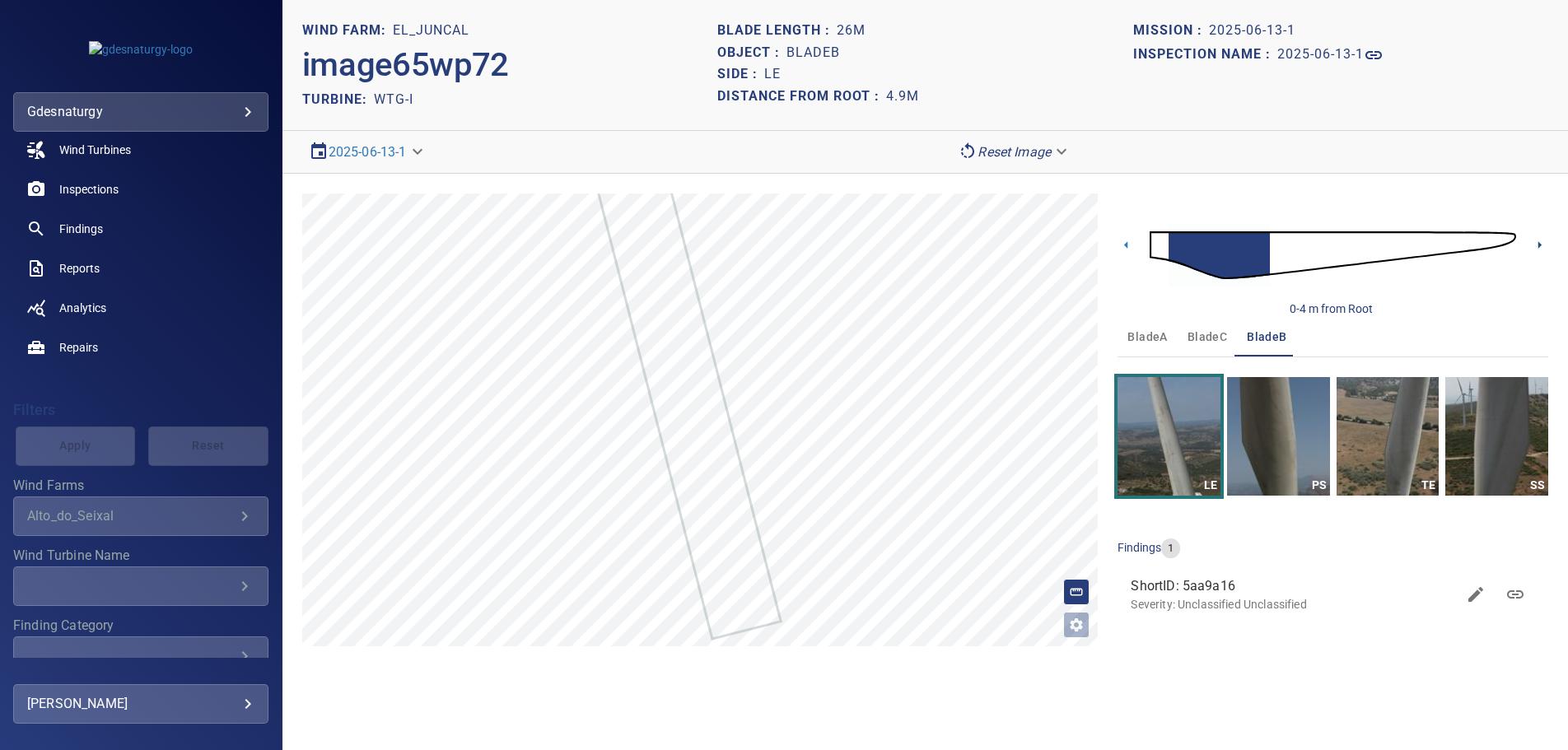
click at [1538, 244] on icon at bounding box center [1539, 244] width 17 height 17
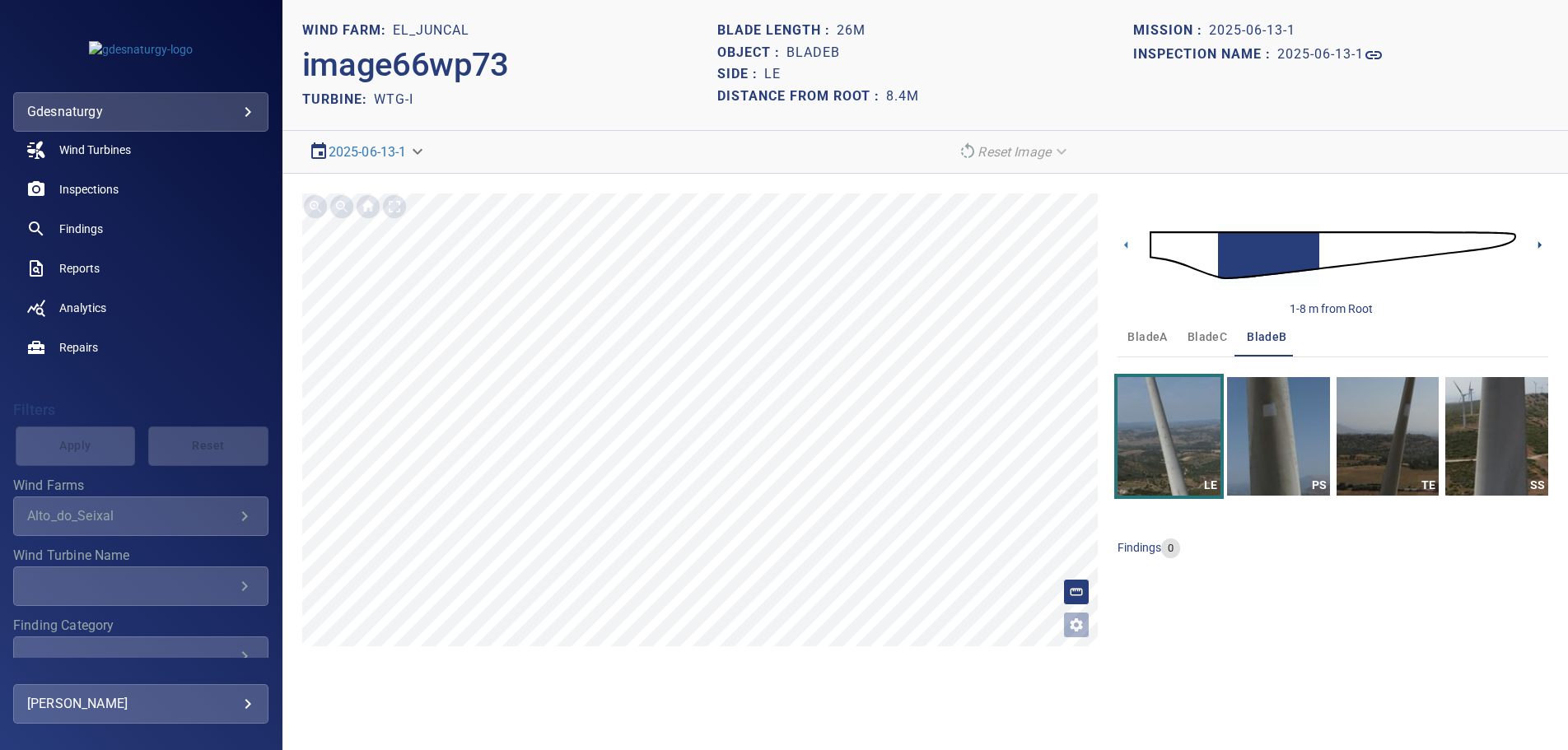
click at [1538, 244] on icon at bounding box center [1539, 244] width 17 height 17
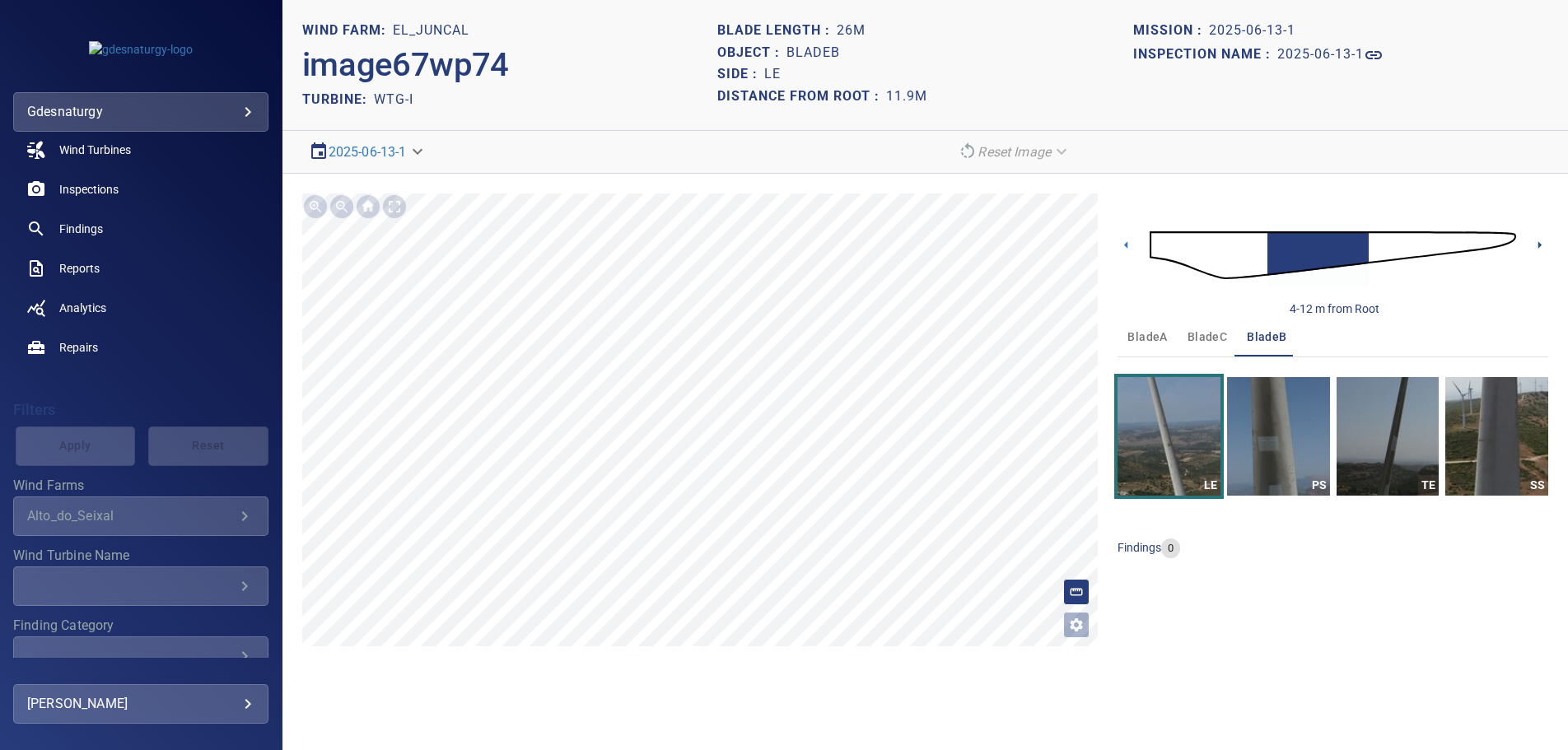
click at [1539, 241] on icon at bounding box center [1539, 244] width 17 height 17
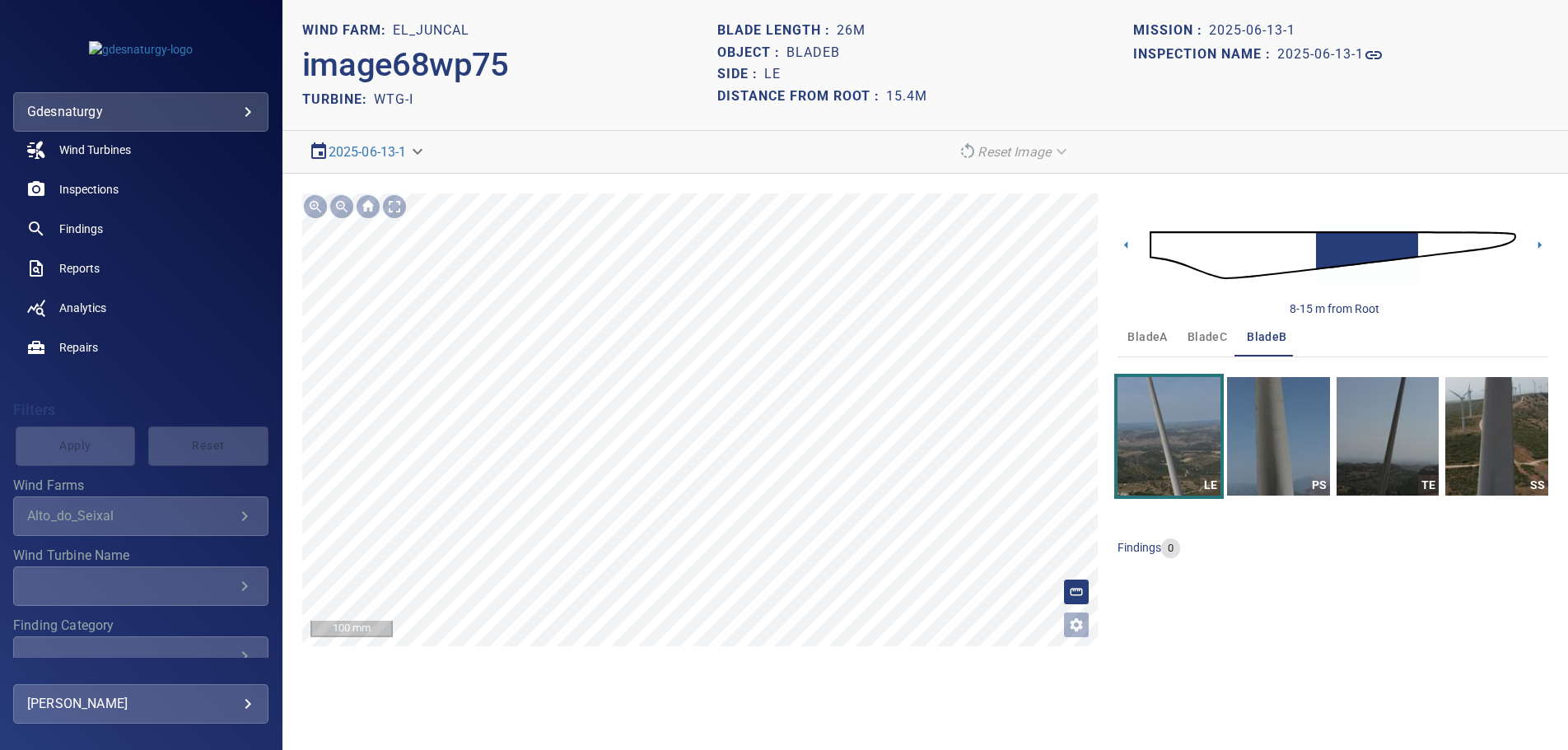
click at [736, 656] on div "**********" at bounding box center [925, 420] width 1286 height 493
click at [1544, 241] on icon at bounding box center [1539, 244] width 17 height 17
click at [1539, 245] on icon at bounding box center [1540, 244] width 4 height 7
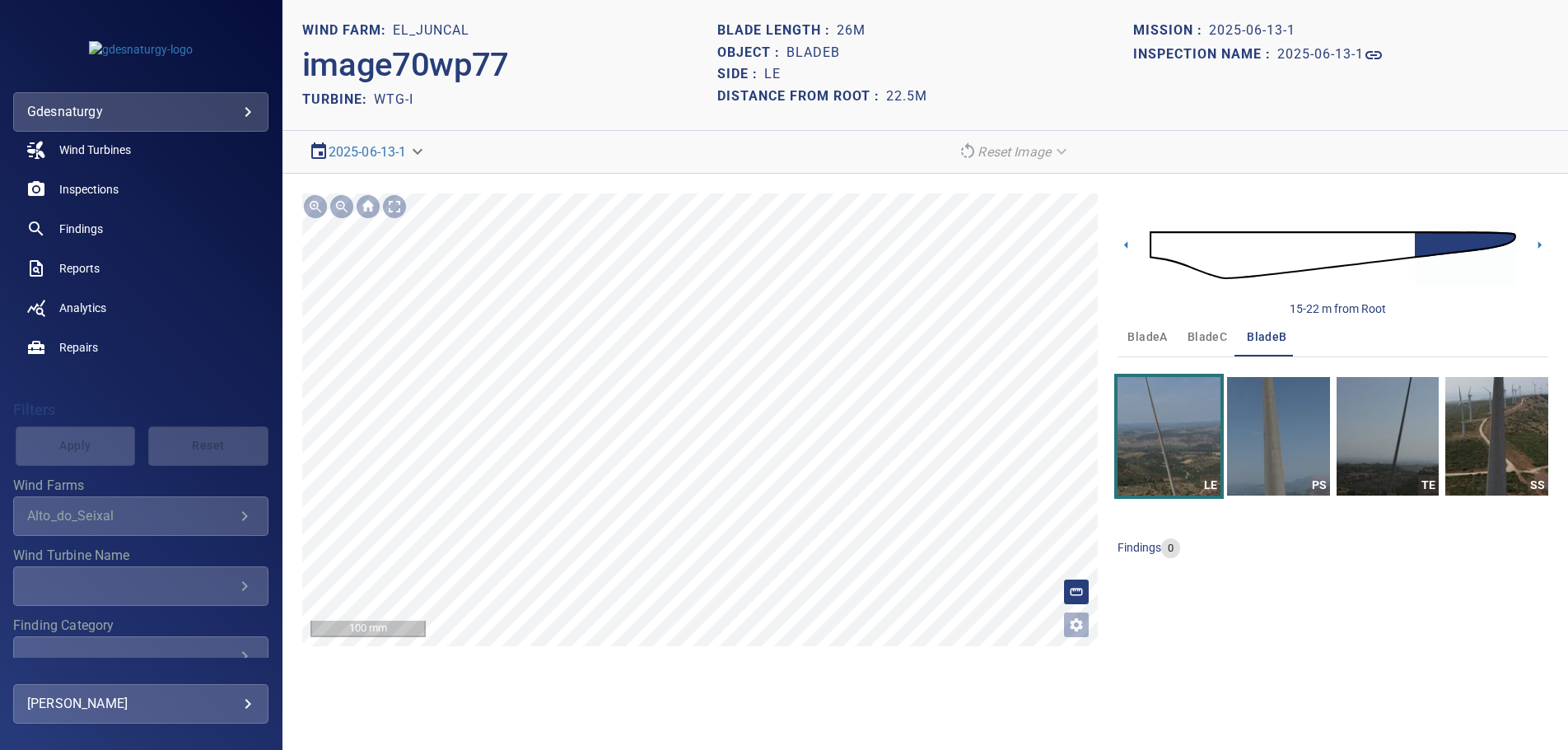
click at [771, 43] on section "**********" at bounding box center [925, 375] width 1286 height 750
click at [703, 107] on section "**********" at bounding box center [925, 375] width 1286 height 750
click at [1292, 446] on img "button" at bounding box center [1279, 436] width 103 height 119
